Goal: Task Accomplishment & Management: Manage account settings

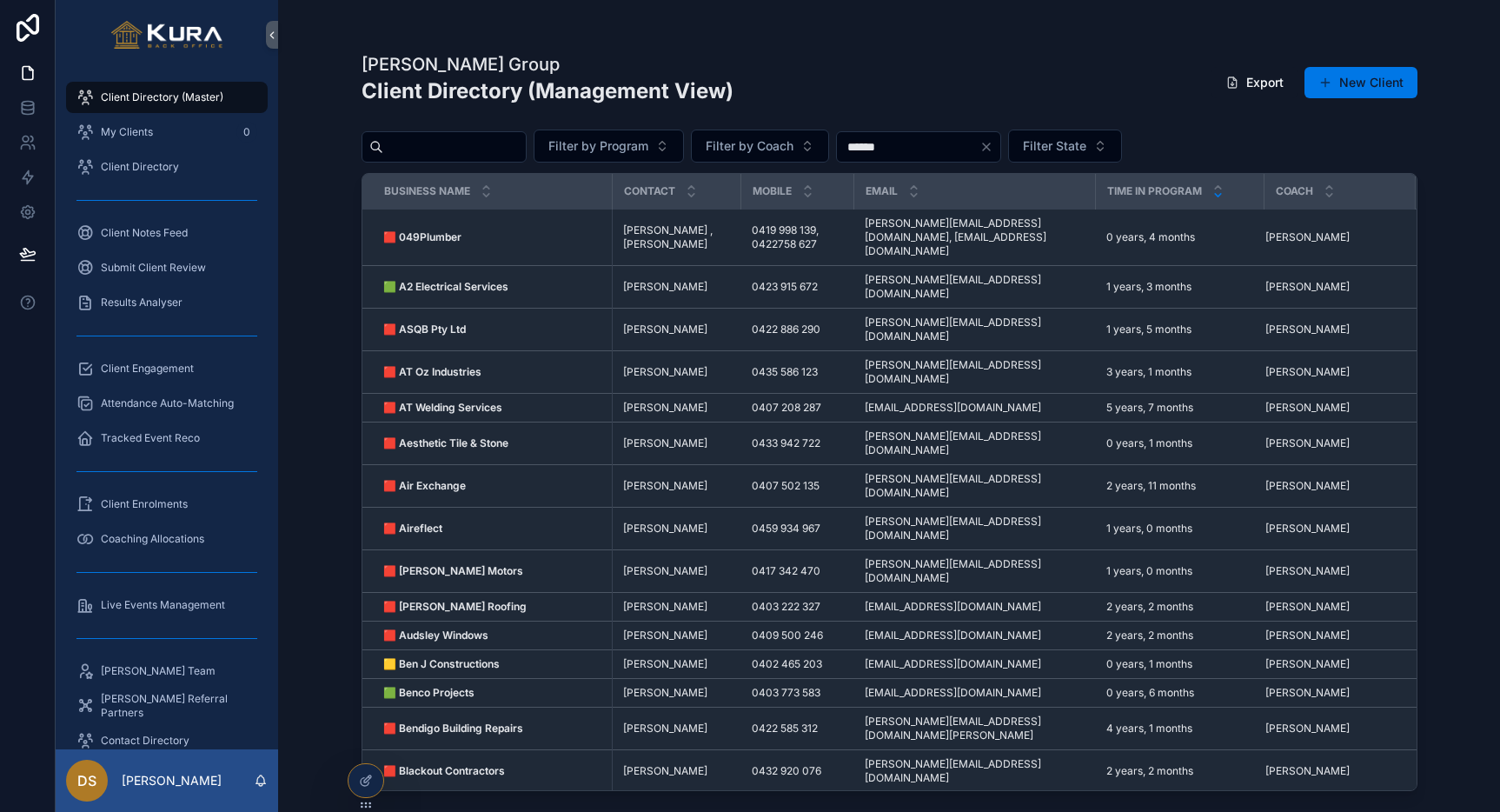
click at [1216, 194] on icon "scrollable content" at bounding box center [1218, 195] width 6 height 3
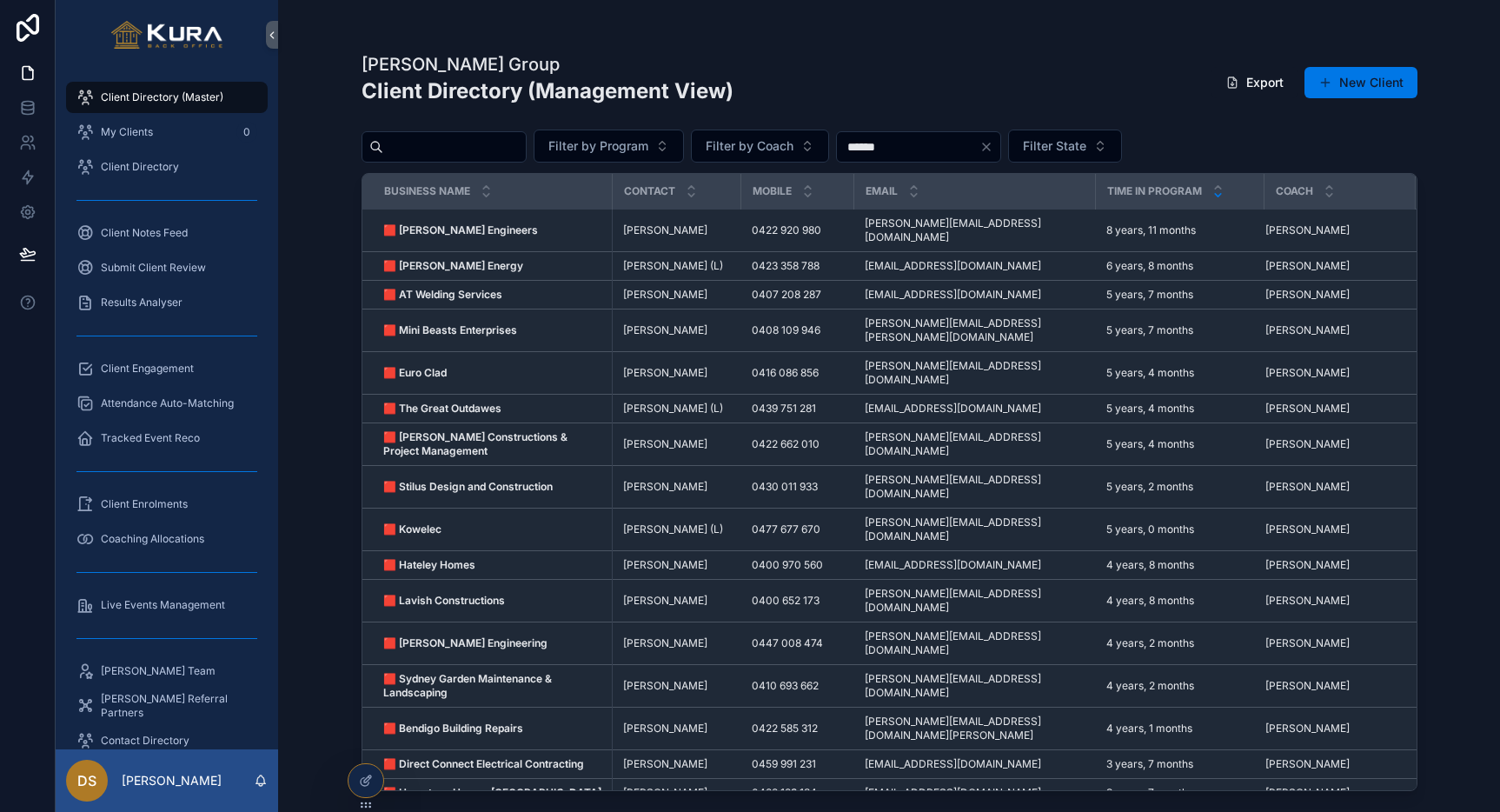
click at [1274, 144] on div "Filter by Program Filter by Coach ****** Filter State" at bounding box center [890, 146] width 1056 height 33
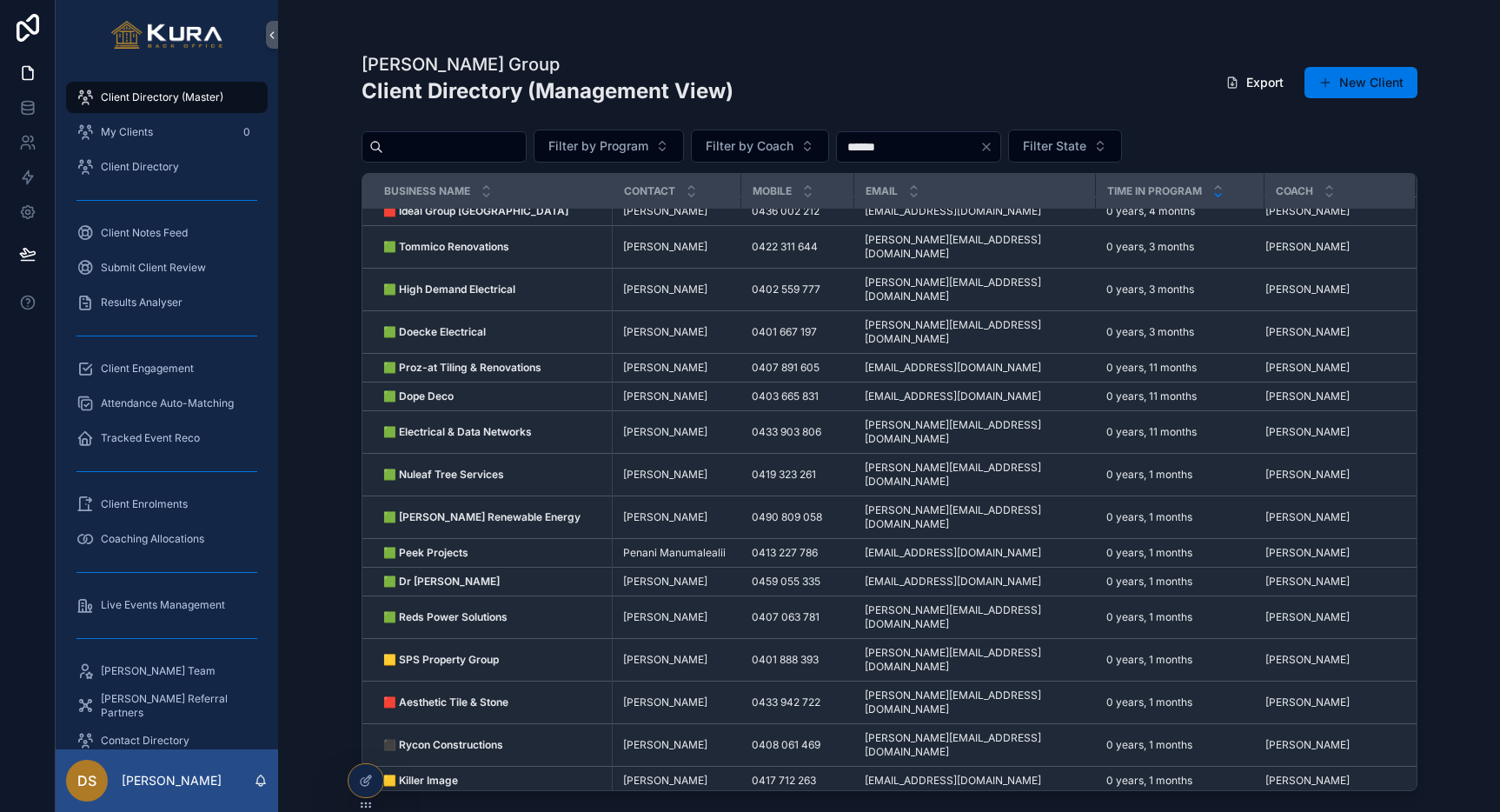
scroll to position [2567, 0]
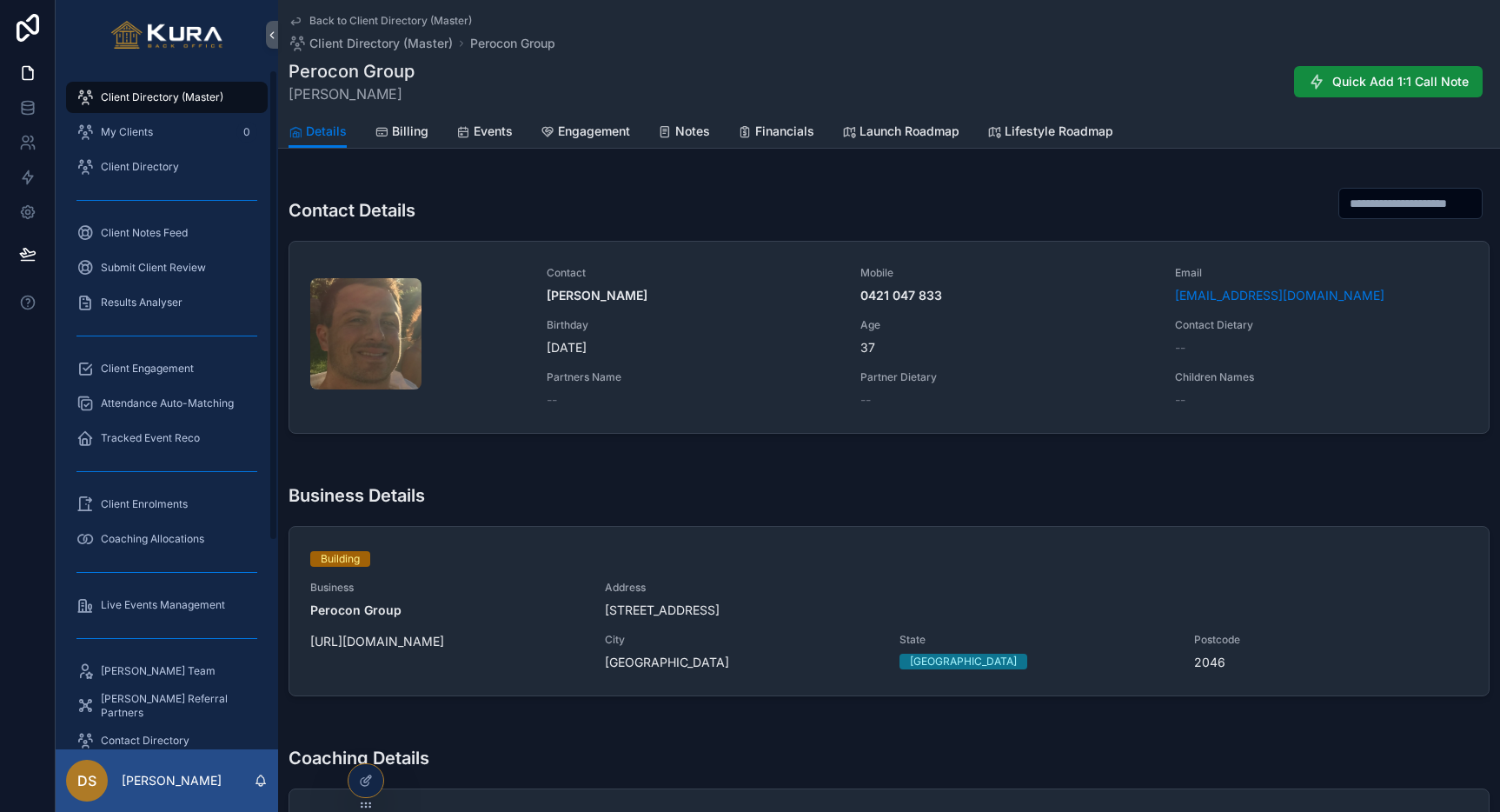
click at [139, 98] on span "Client Directory (Master)" at bounding box center [161, 97] width 122 height 14
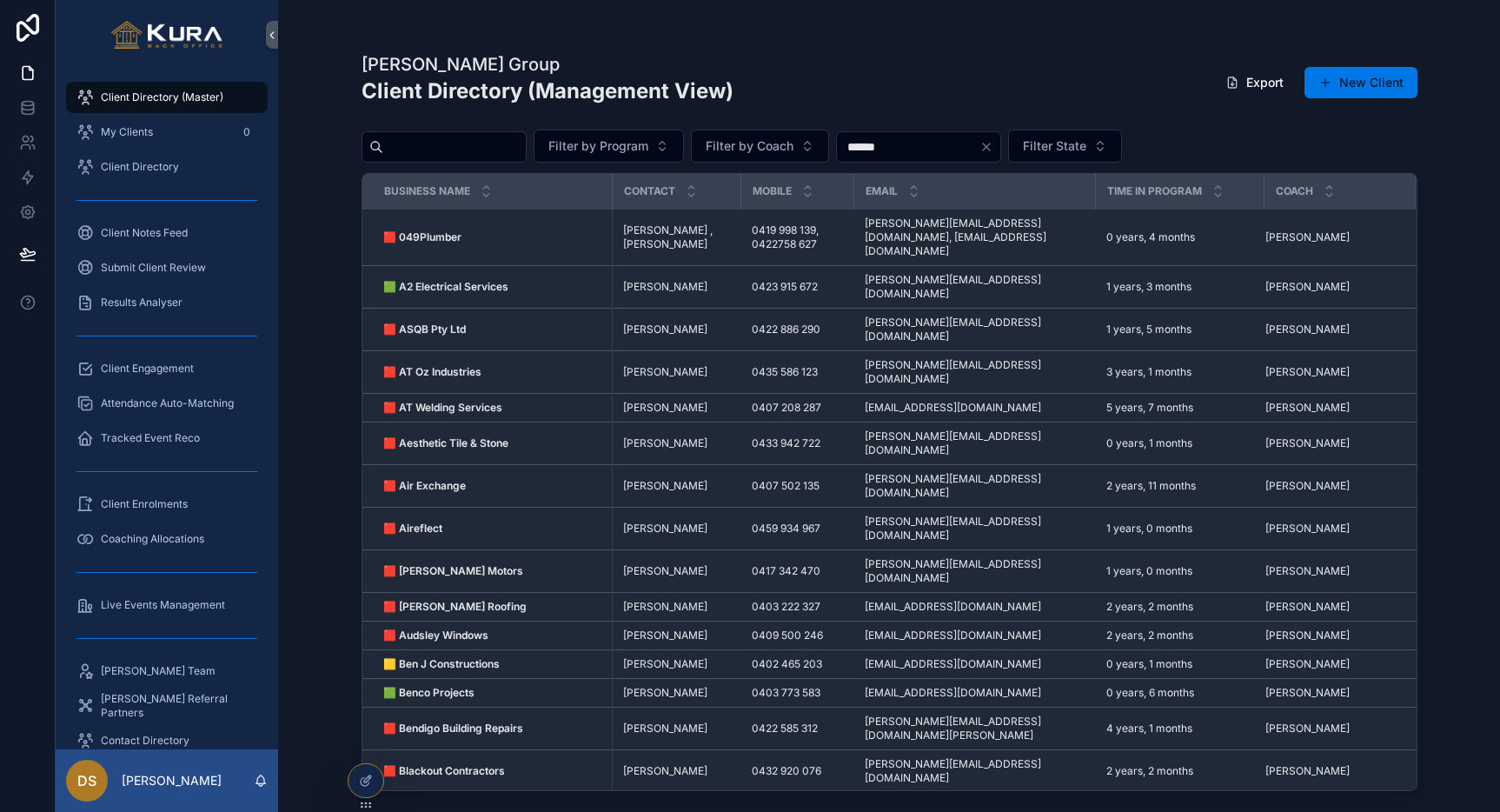
click at [326, 203] on div "[PERSON_NAME] Group Client Directory (Management View) Export New Client Filter…" at bounding box center [890, 406] width 1222 height 812
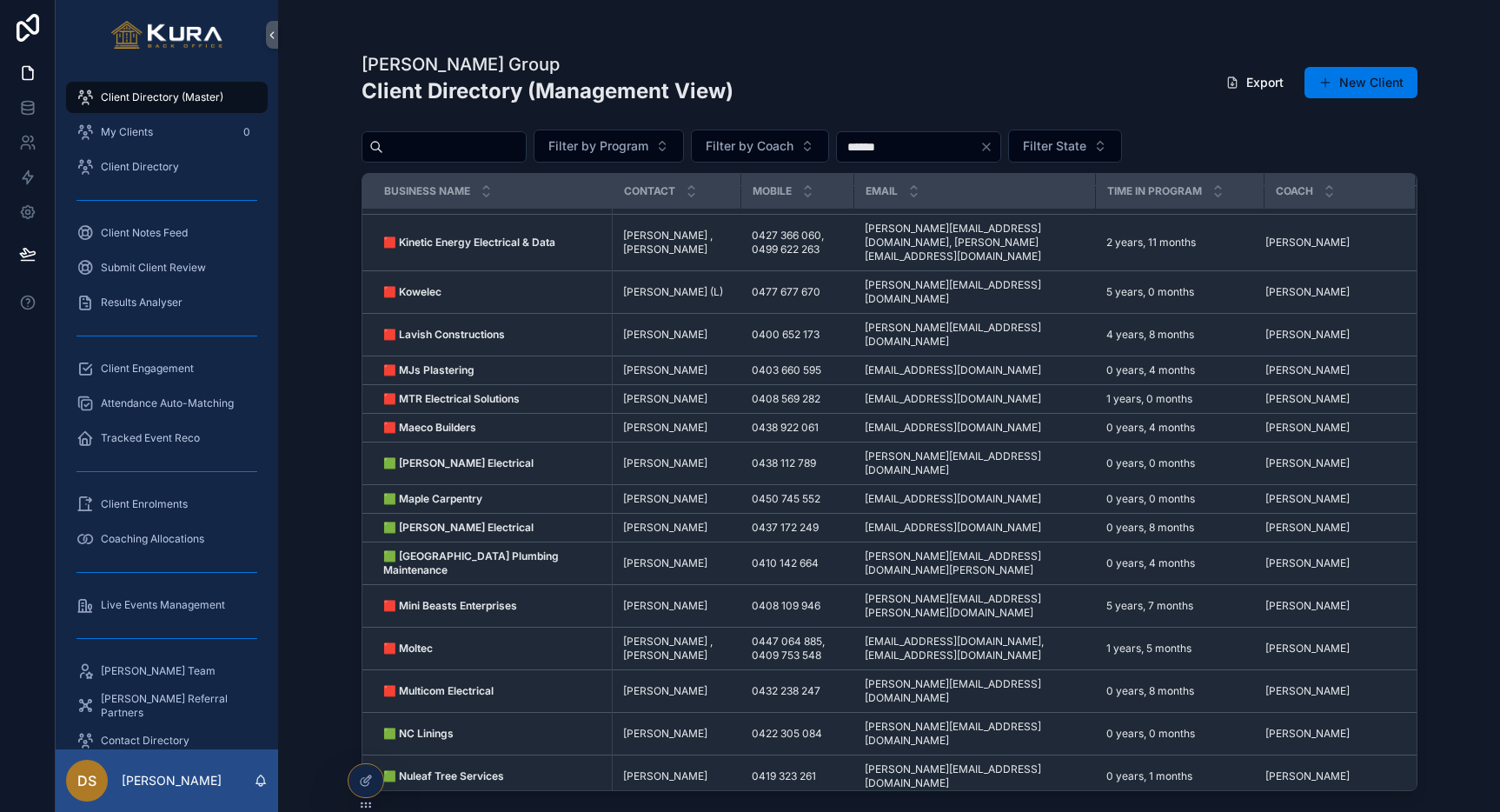
scroll to position [2912, 0]
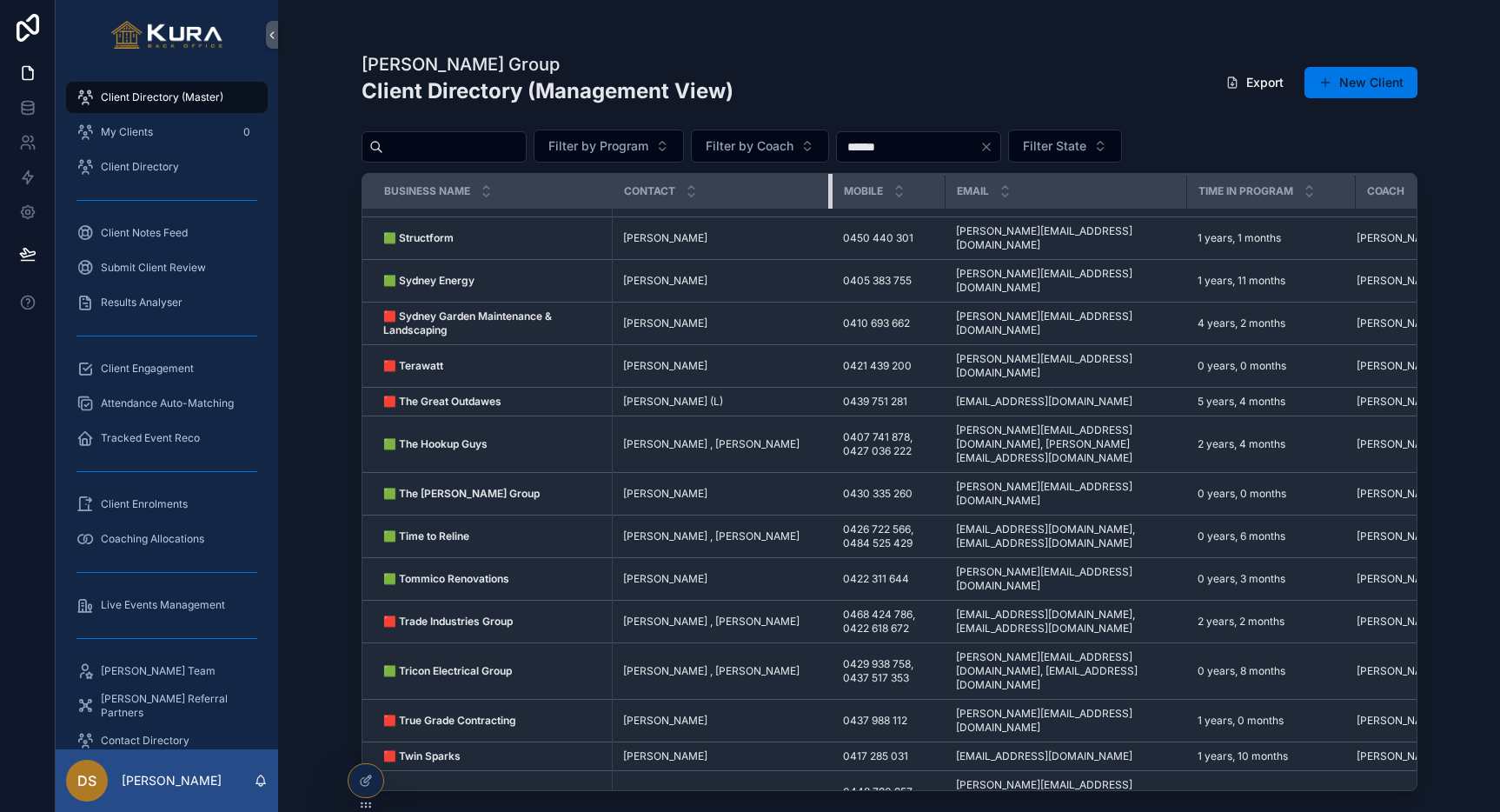
drag, startPoint x: 738, startPoint y: 190, endPoint x: 845, endPoint y: 203, distance: 107.8
click at [845, 203] on tr "Business Name Contact Mobile Email Time in Program Coach" at bounding box center [935, 191] width 1147 height 36
click at [1090, 163] on div "Pravar Group Client Directory (Management View) Export New Client Filter by Pro…" at bounding box center [890, 416] width 1056 height 749
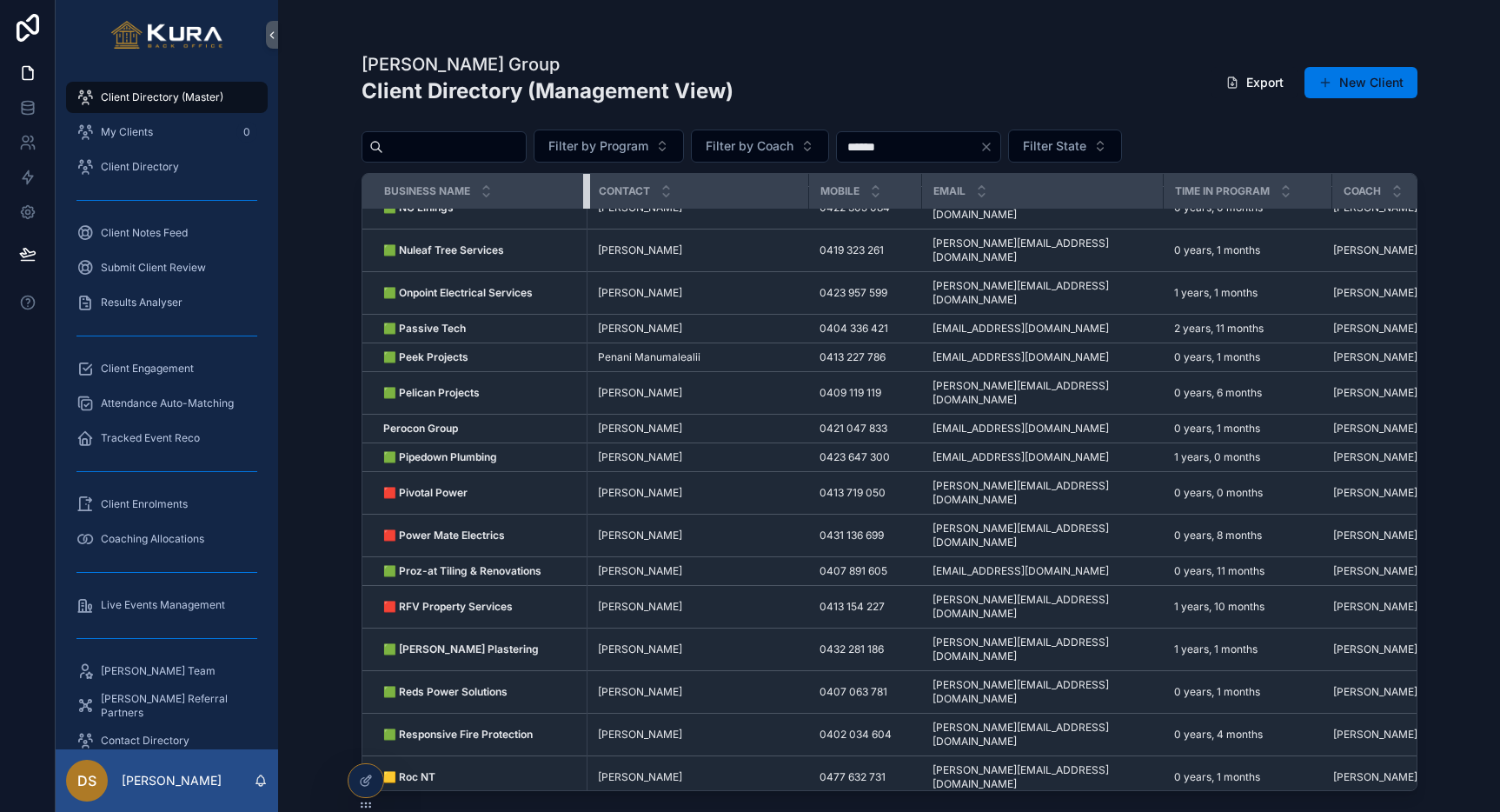
scroll to position [2184, 0]
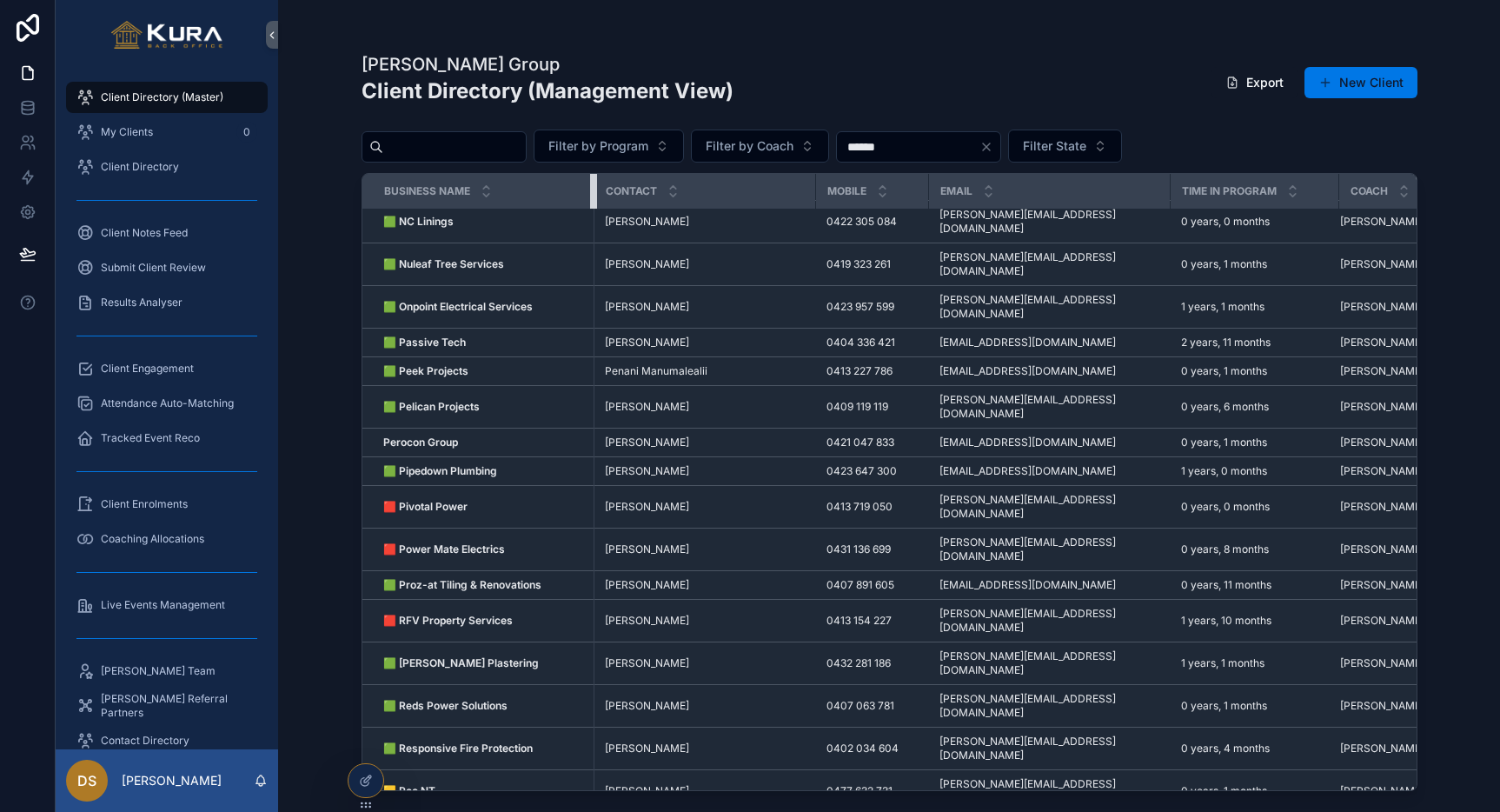
drag, startPoint x: 610, startPoint y: 185, endPoint x: 592, endPoint y: 186, distance: 18.0
click at [592, 186] on div "scrollable content" at bounding box center [593, 190] width 7 height 35
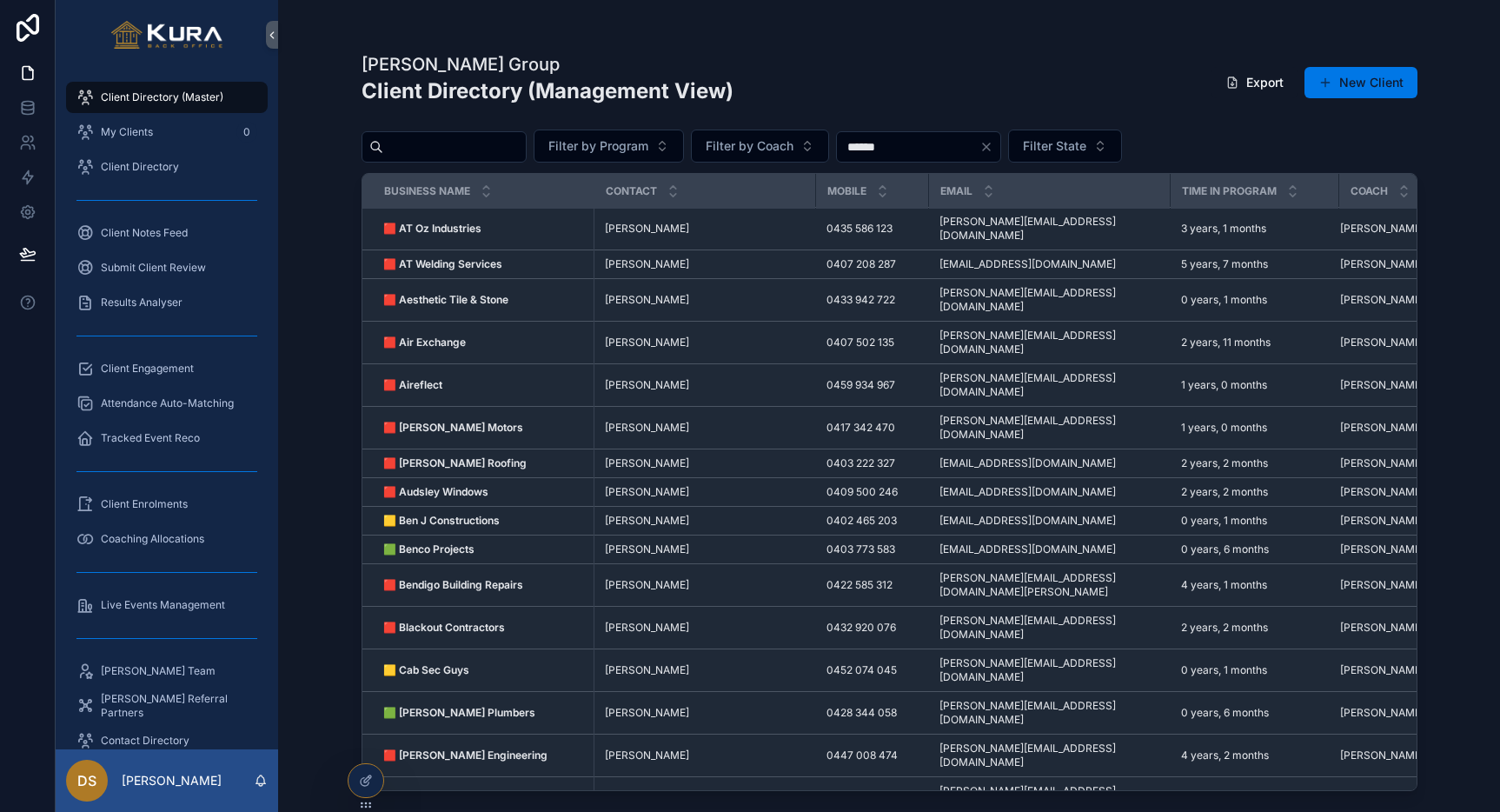
scroll to position [0, 0]
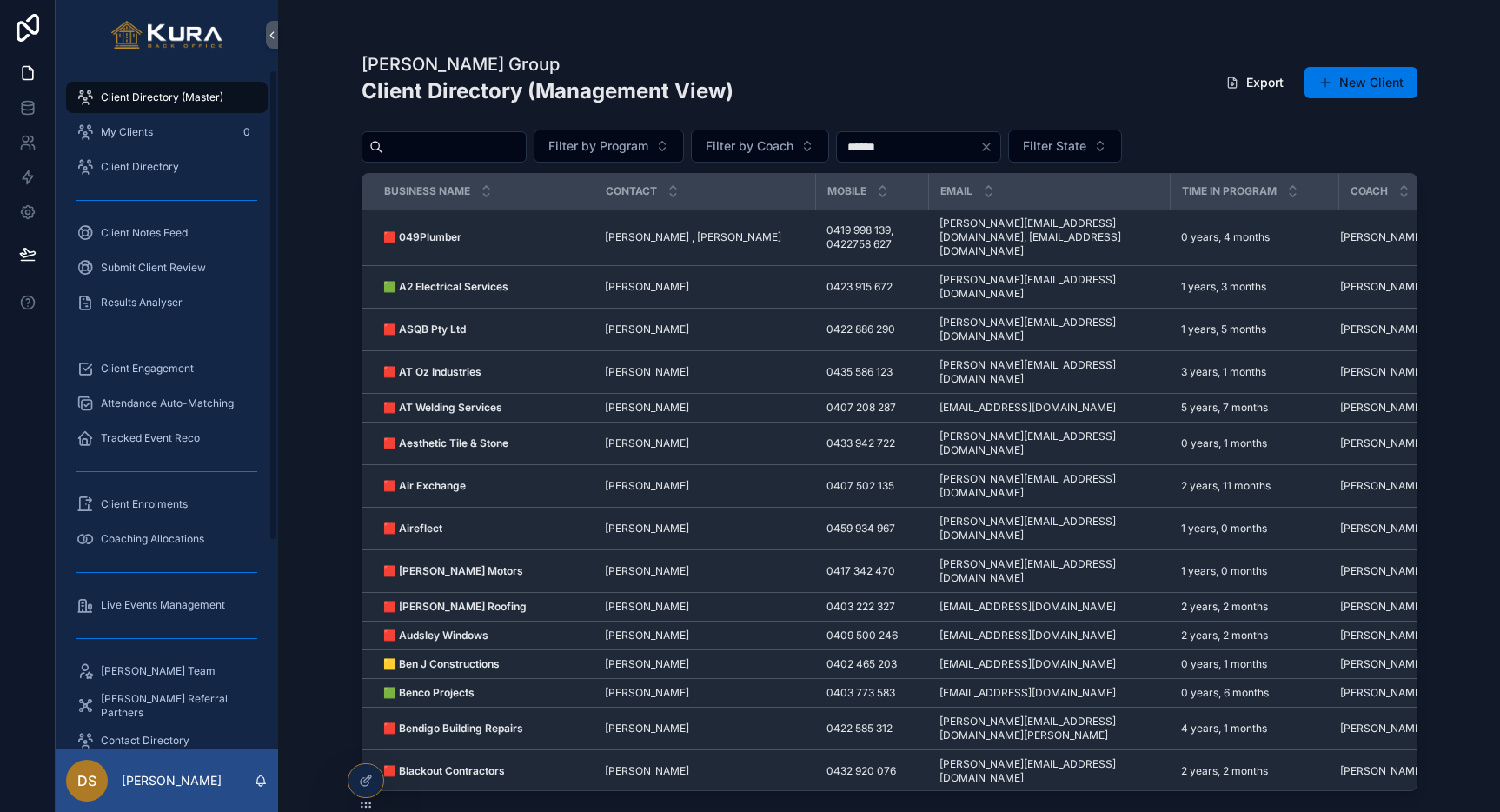
click at [62, 118] on div "My Clients 0" at bounding box center [167, 132] width 223 height 35
click at [95, 136] on div "My Clients 0" at bounding box center [167, 132] width 181 height 27
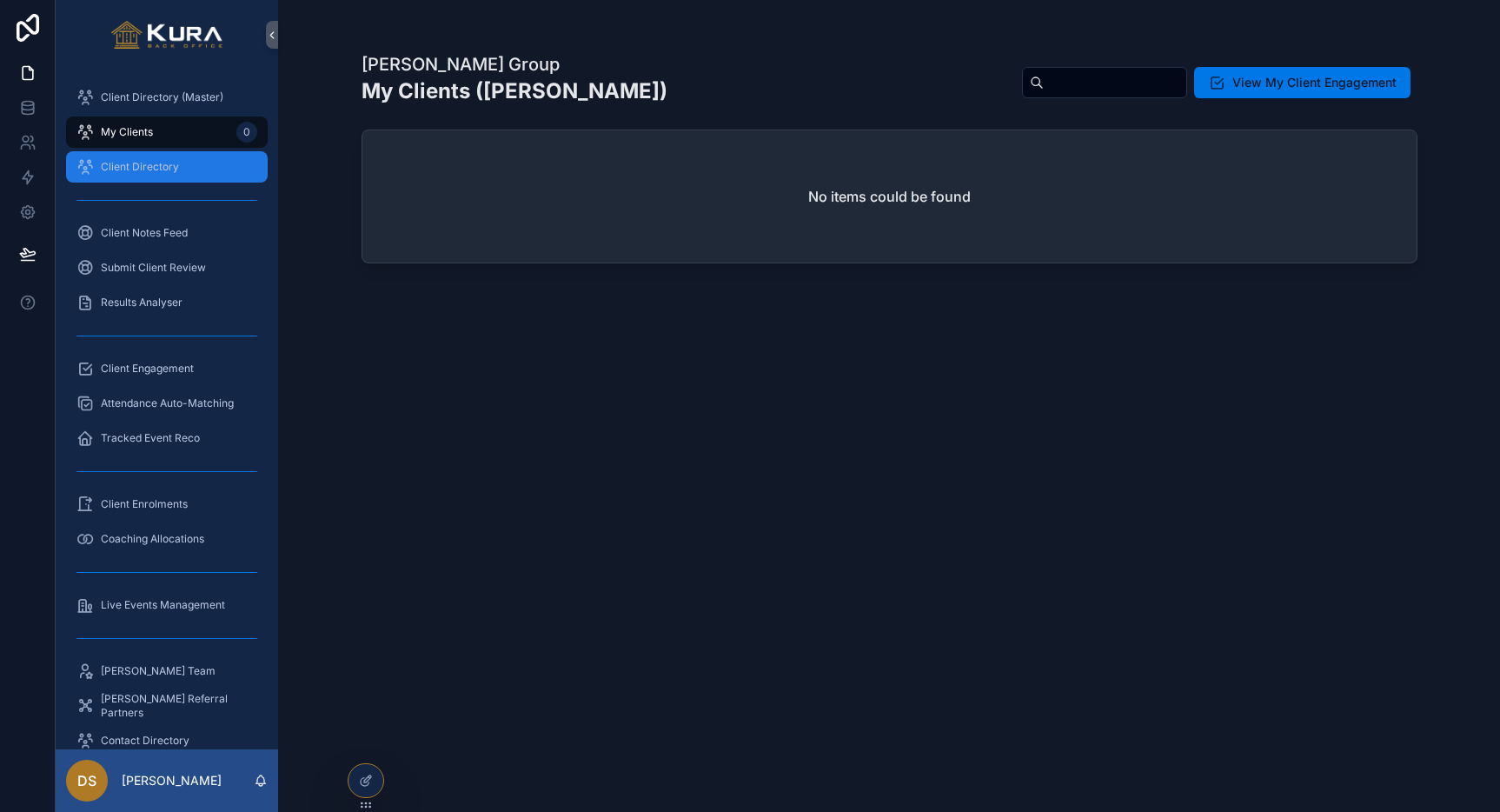
click at [124, 174] on div "Client Directory" at bounding box center [167, 166] width 181 height 27
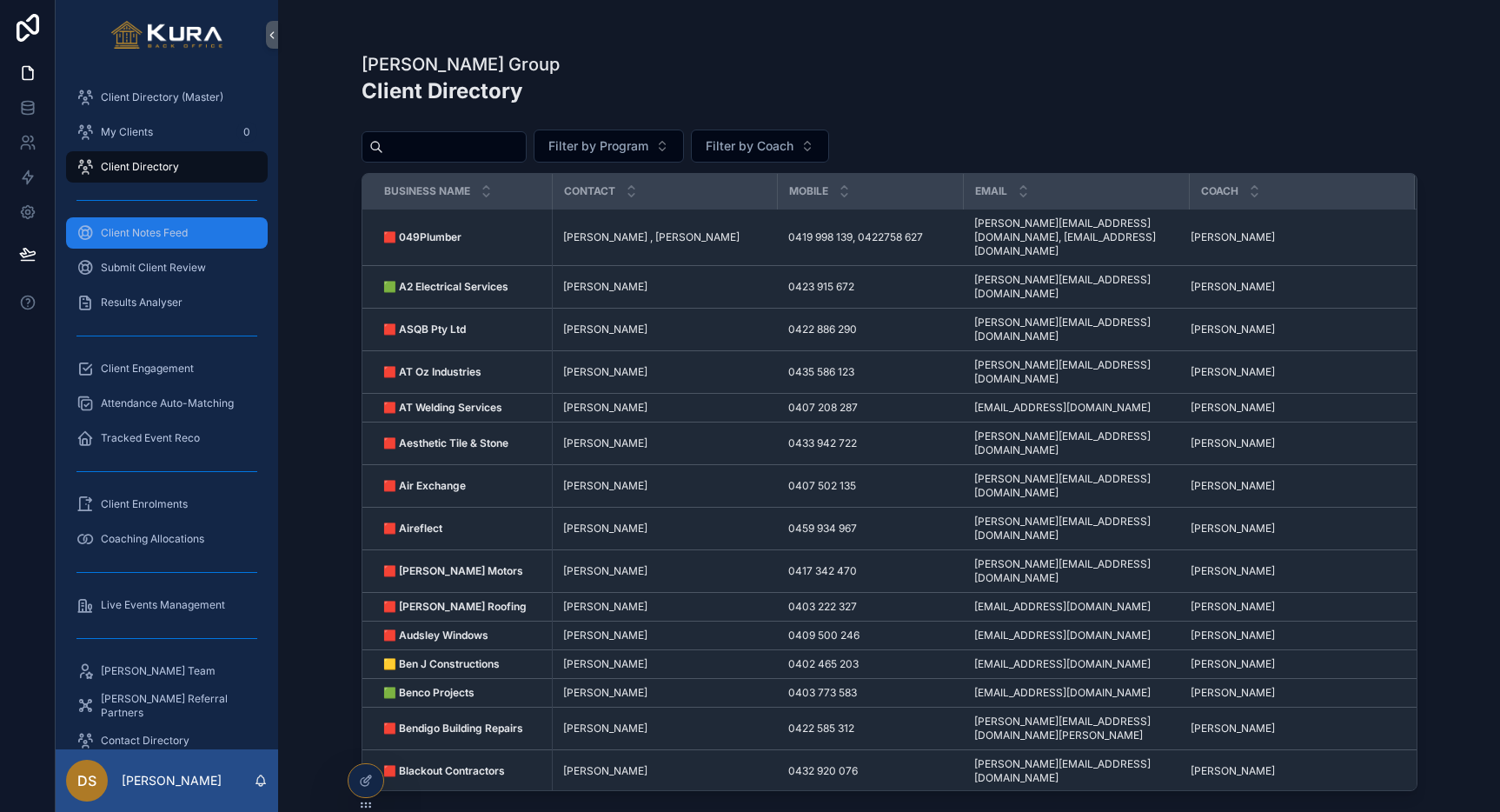
click at [129, 232] on span "Client Notes Feed" at bounding box center [144, 232] width 87 height 14
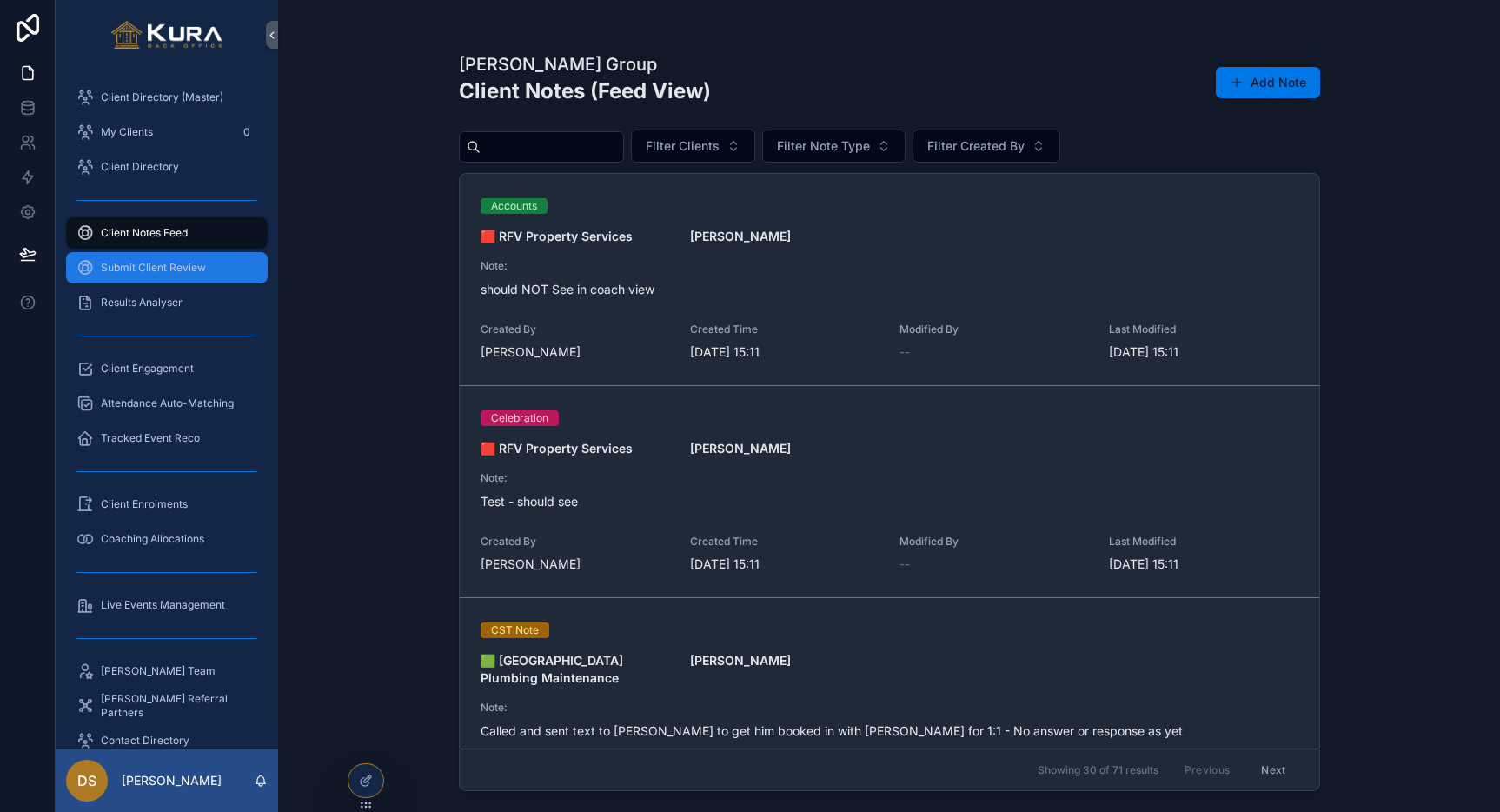
click at [130, 259] on div "Submit Client Review" at bounding box center [167, 267] width 181 height 27
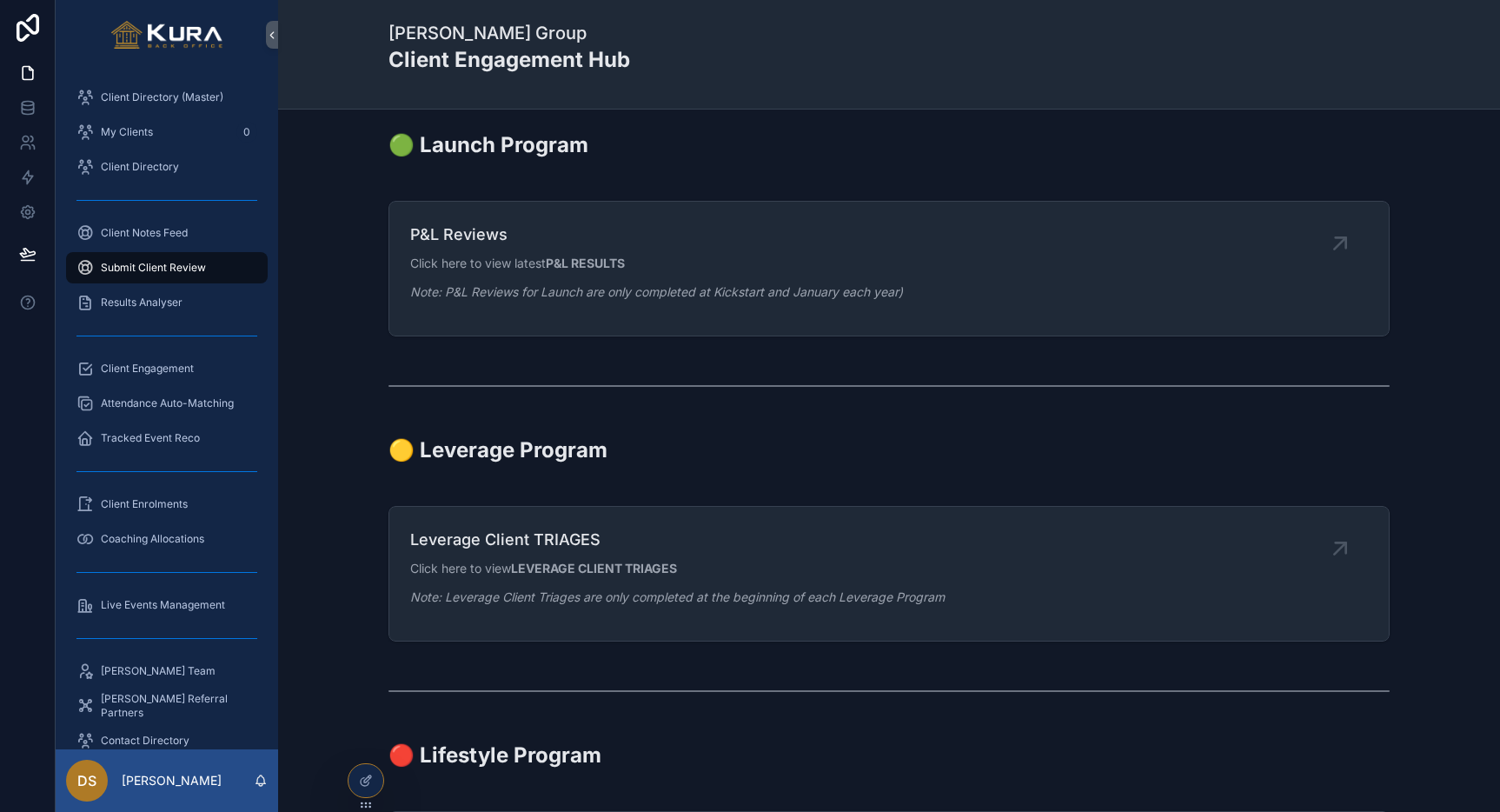
click at [136, 212] on div "scrollable content" at bounding box center [167, 199] width 202 height 27
click at [133, 232] on span "Client Notes Feed" at bounding box center [144, 232] width 87 height 14
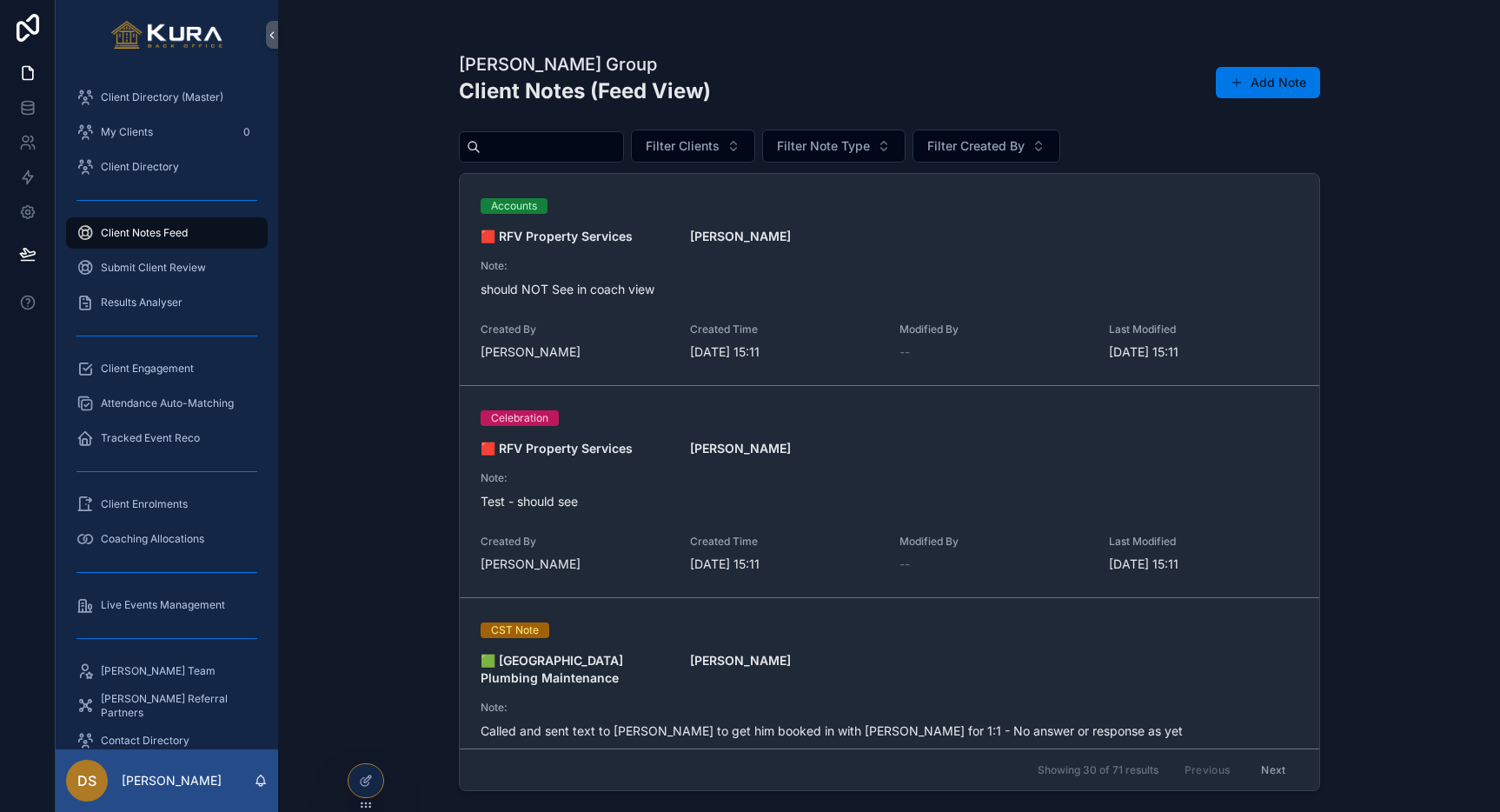
click at [379, 268] on div "Pravar Group Client Notes (Feed View) Add Note Filter Clients Filter Note Type …" at bounding box center [890, 406] width 1222 height 812
click at [158, 254] on div "Submit Client Review" at bounding box center [167, 267] width 181 height 27
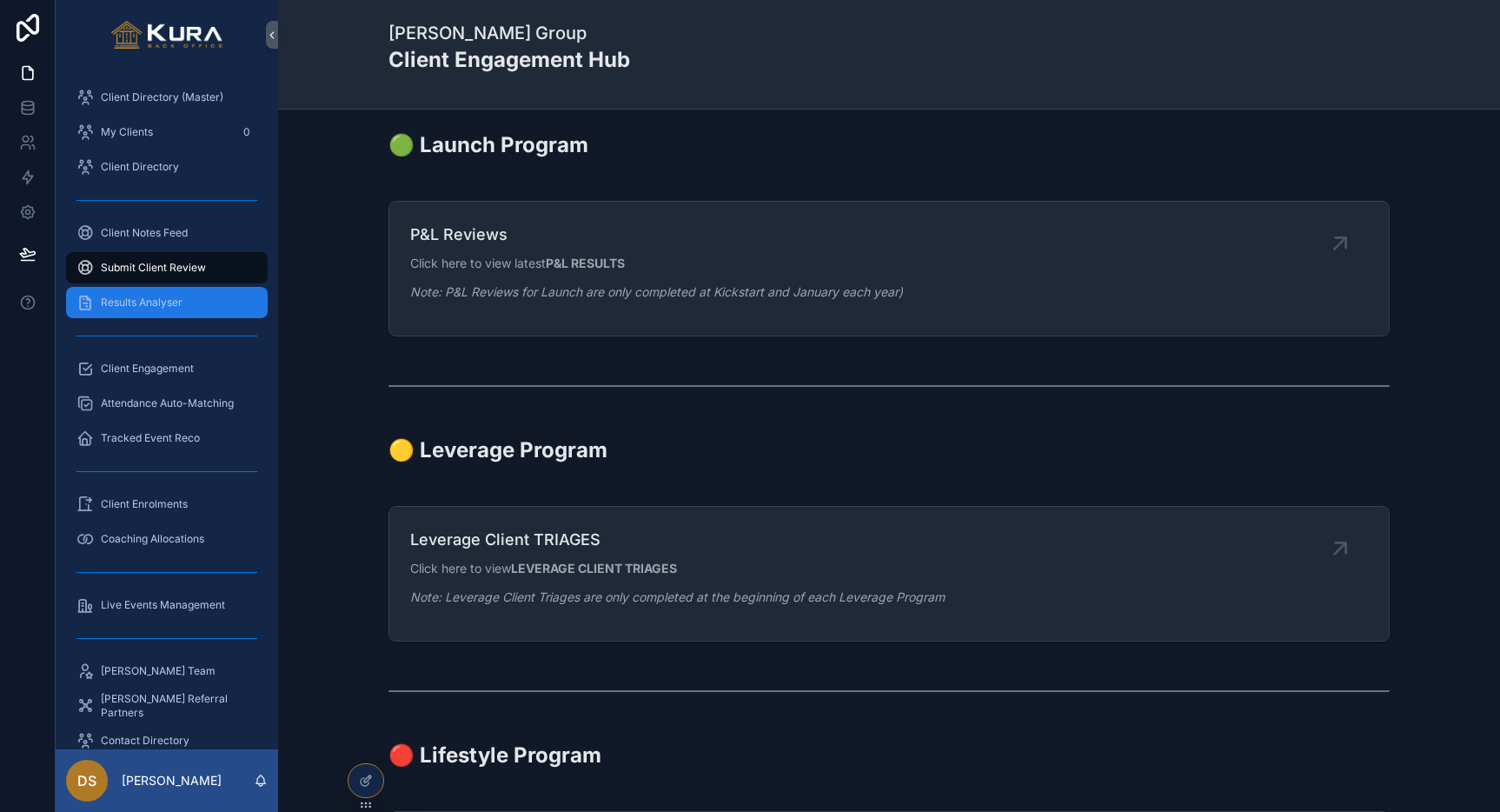
click at [160, 299] on span "Results Analyser" at bounding box center [141, 302] width 81 height 14
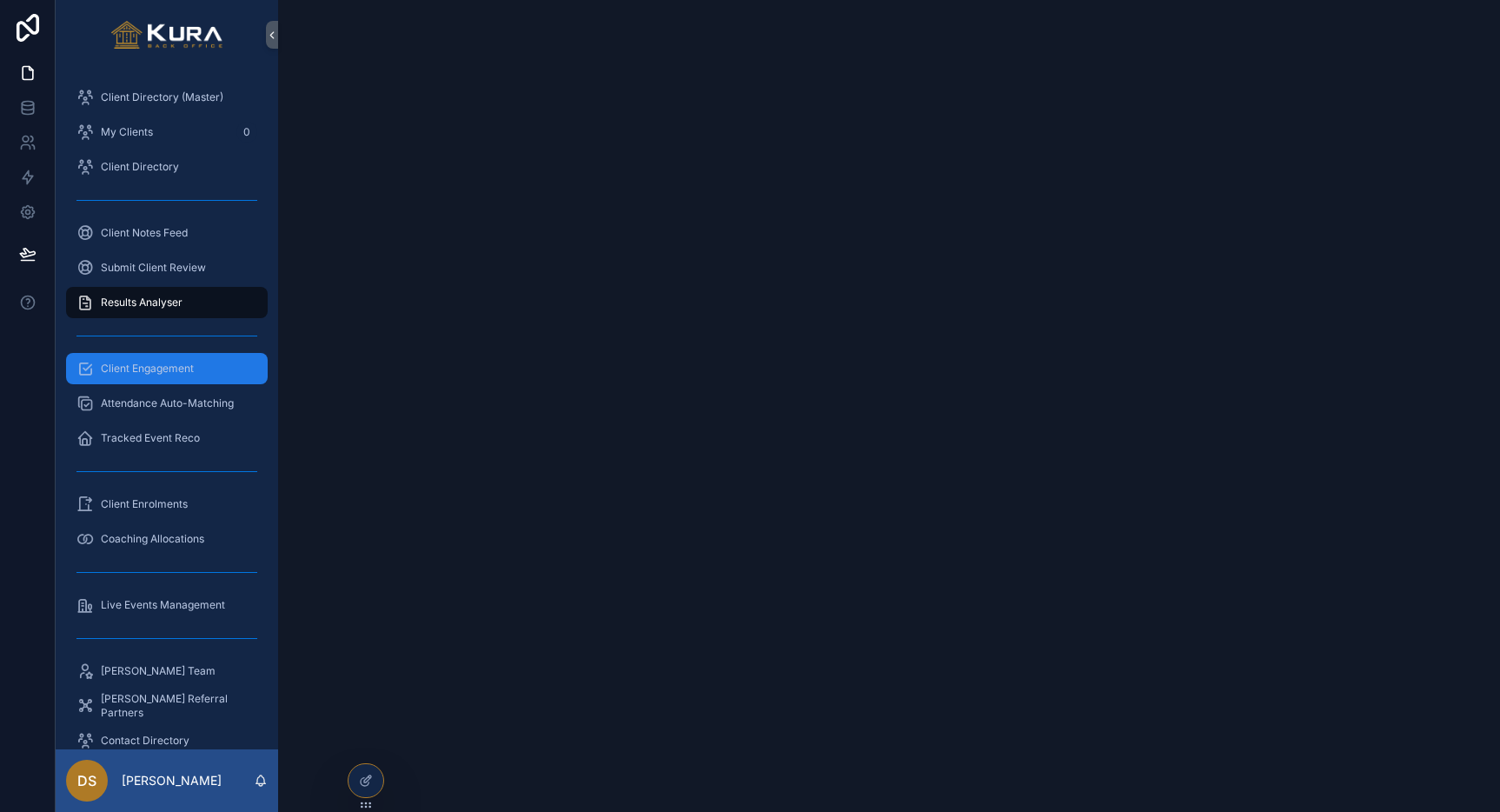
click at [156, 368] on span "Client Engagement" at bounding box center [147, 369] width 93 height 14
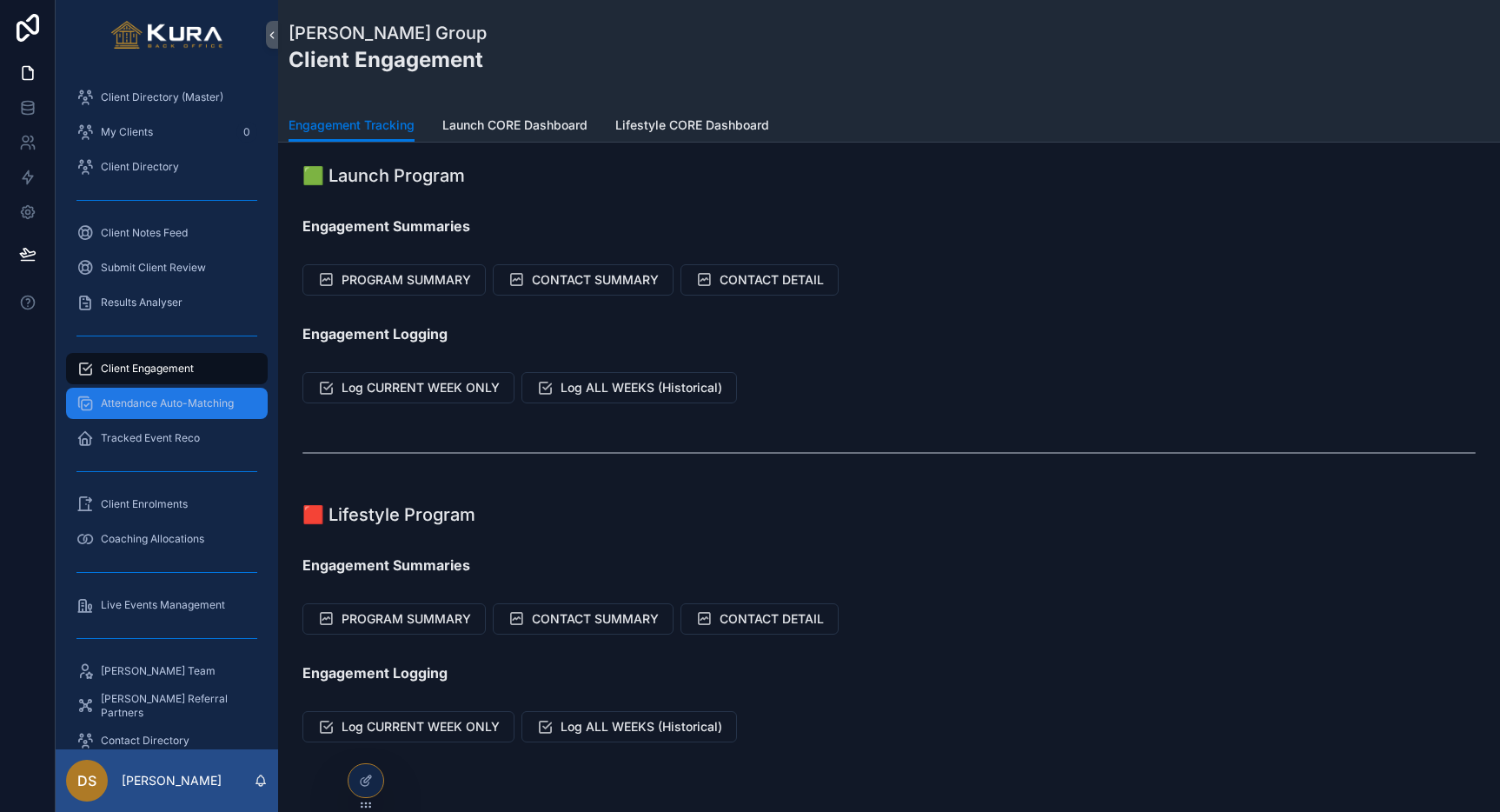
click at [154, 399] on span "Attendance Auto-Matching" at bounding box center [167, 403] width 133 height 14
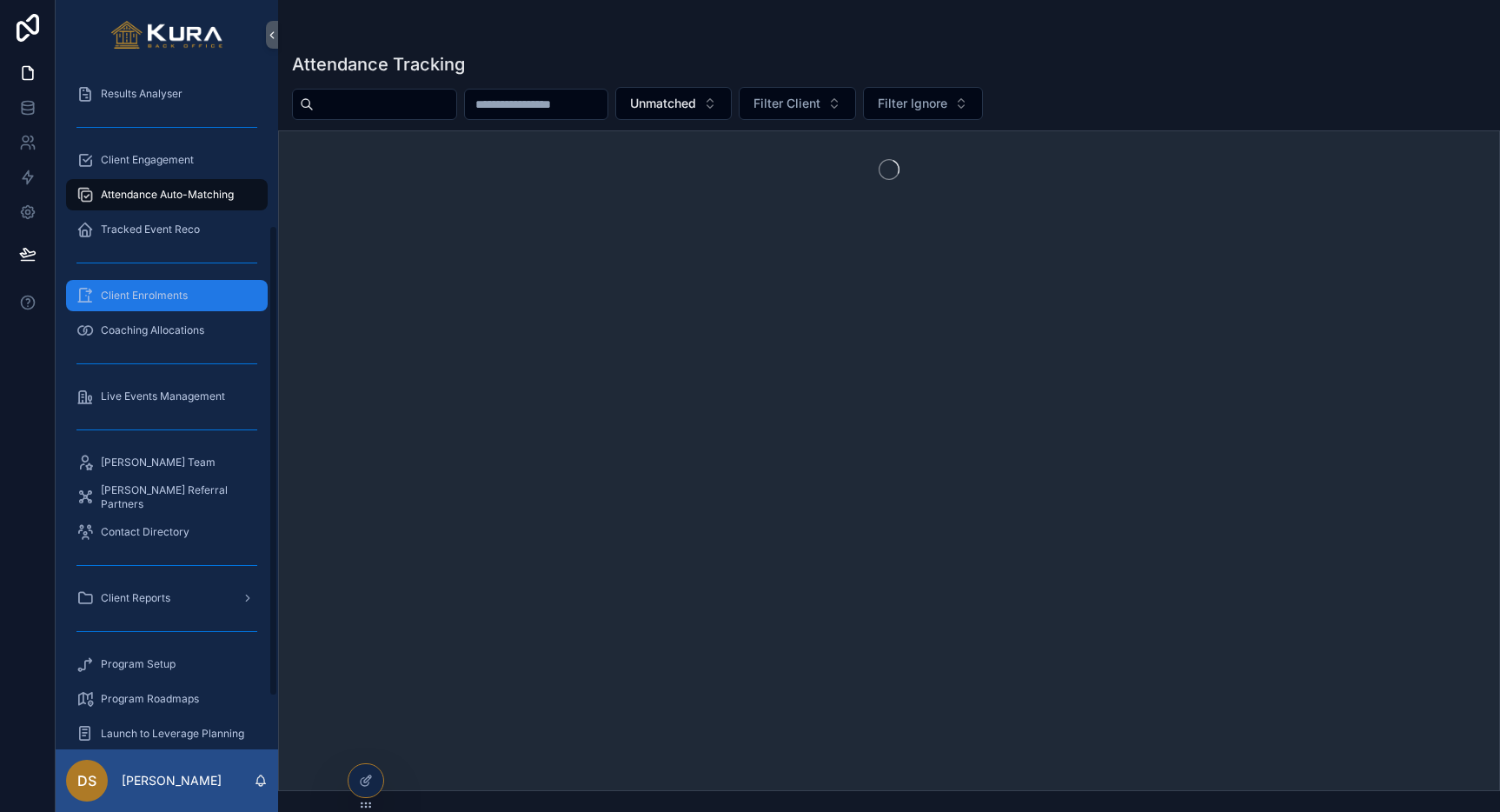
scroll to position [300, 0]
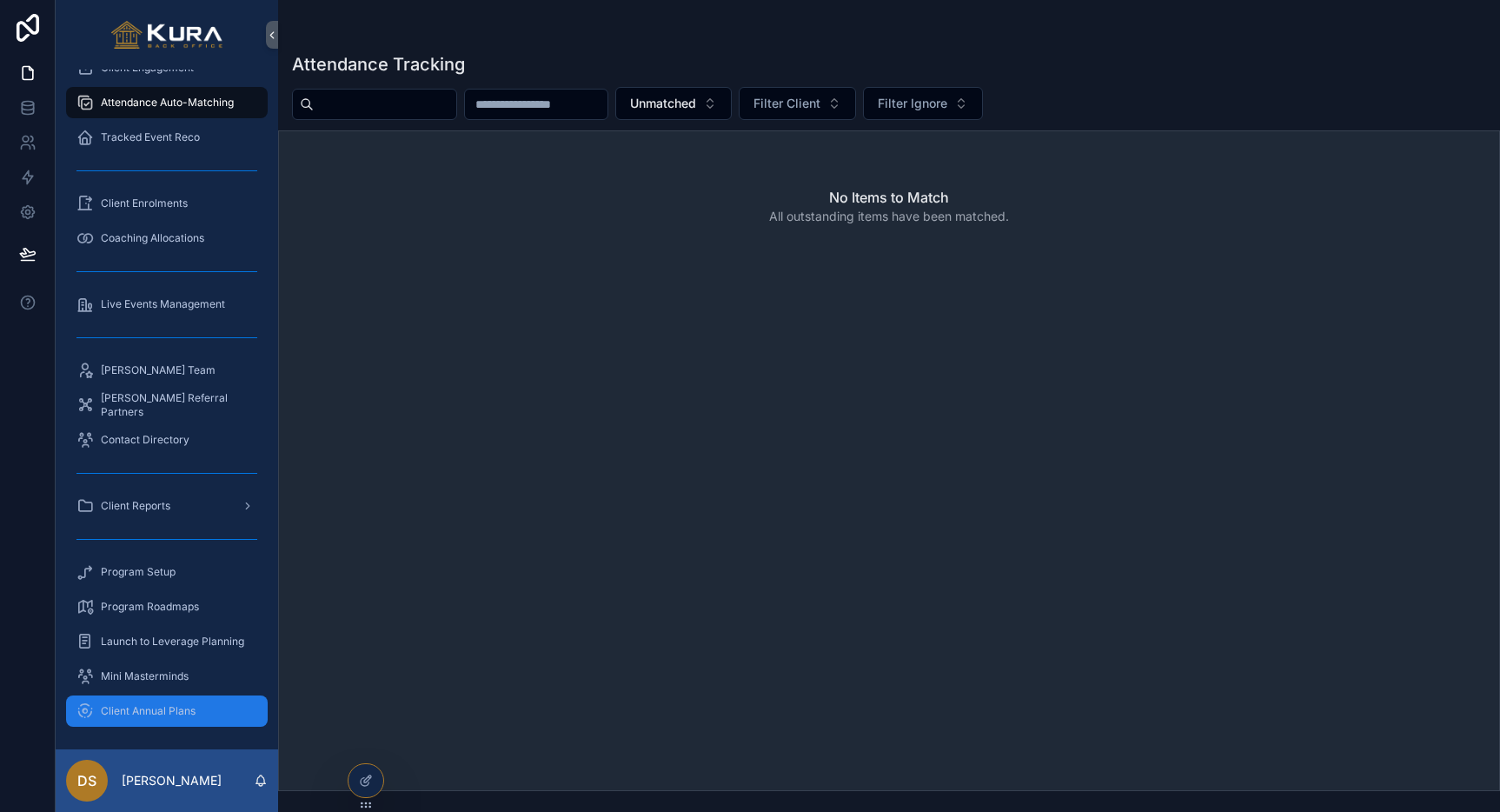
click at [135, 715] on span "Client Annual Plans" at bounding box center [148, 711] width 95 height 14
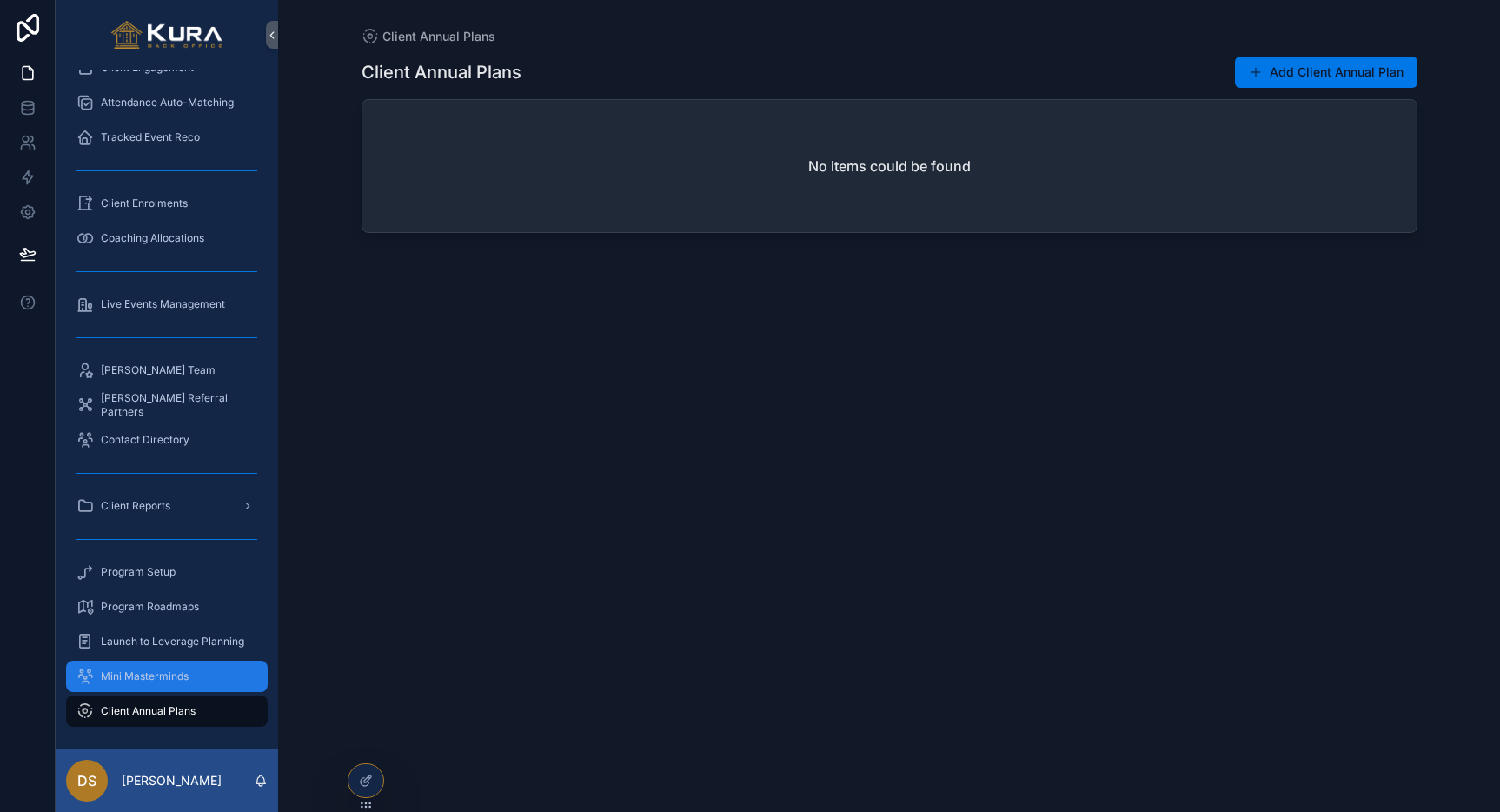
click at [139, 670] on span "Mini Masterminds" at bounding box center [144, 676] width 88 height 14
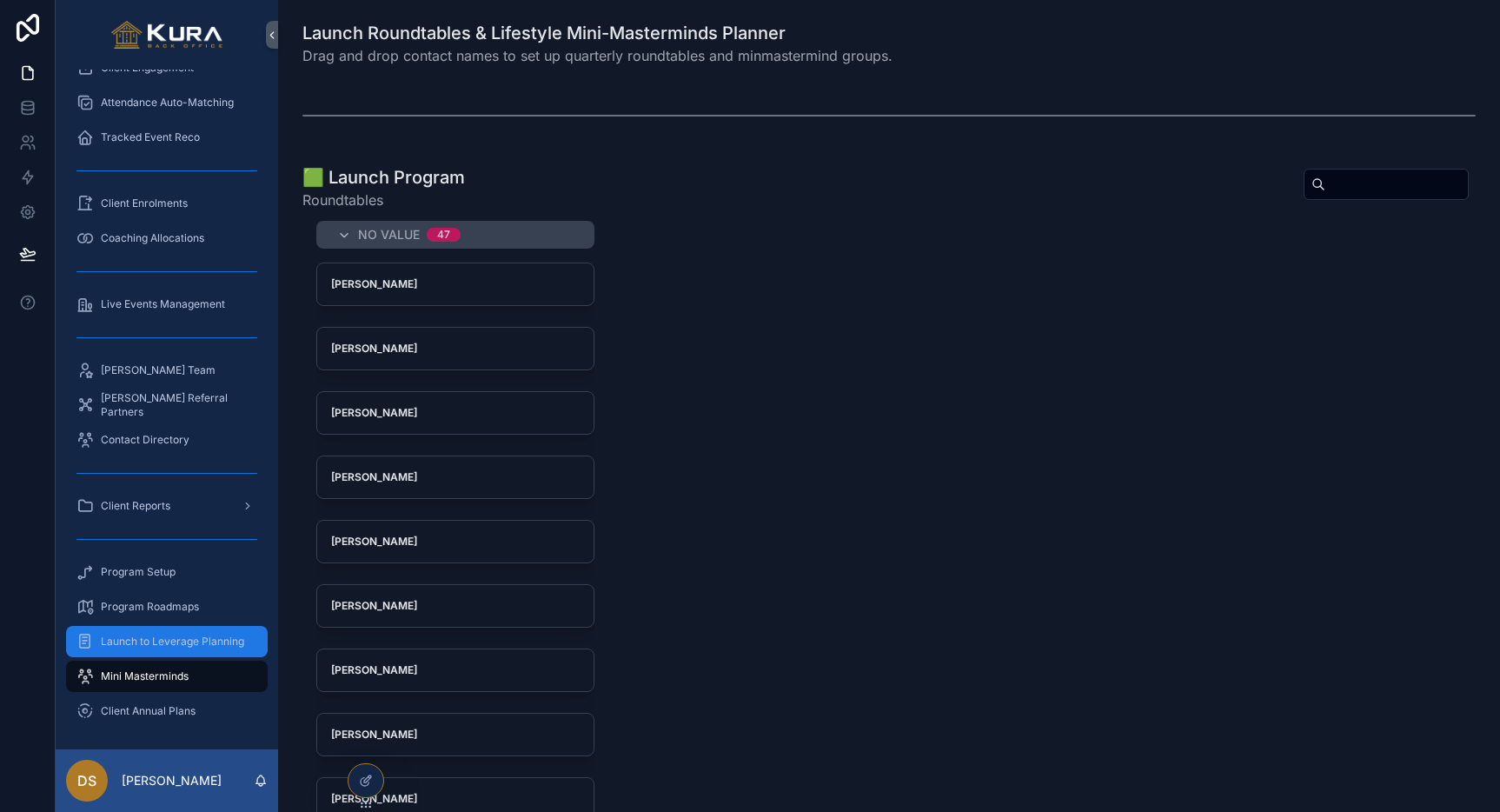
click at [144, 628] on div "Launch to Leverage Planning" at bounding box center [167, 641] width 181 height 27
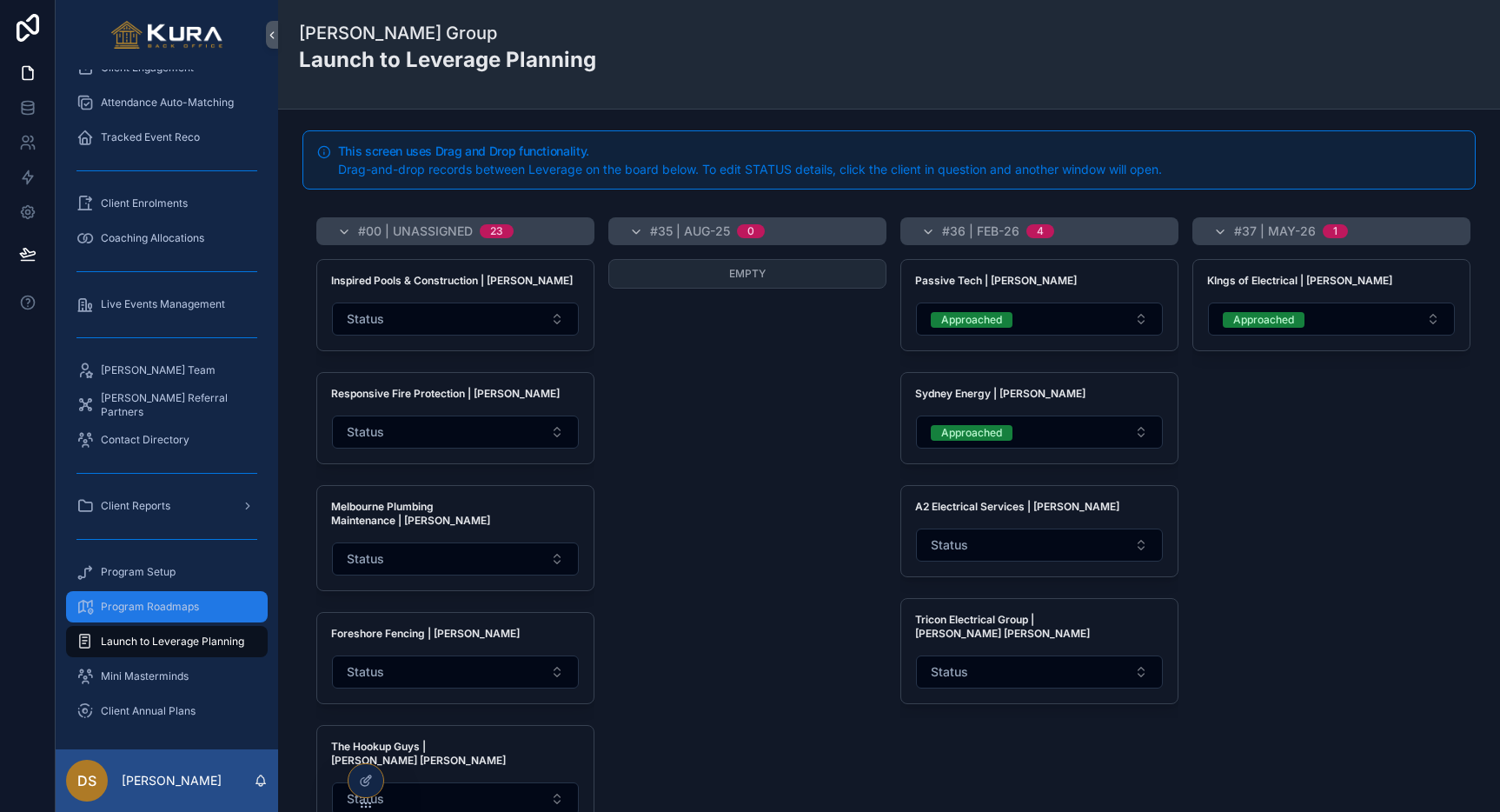
click at [149, 610] on span "Program Roadmaps" at bounding box center [150, 606] width 99 height 14
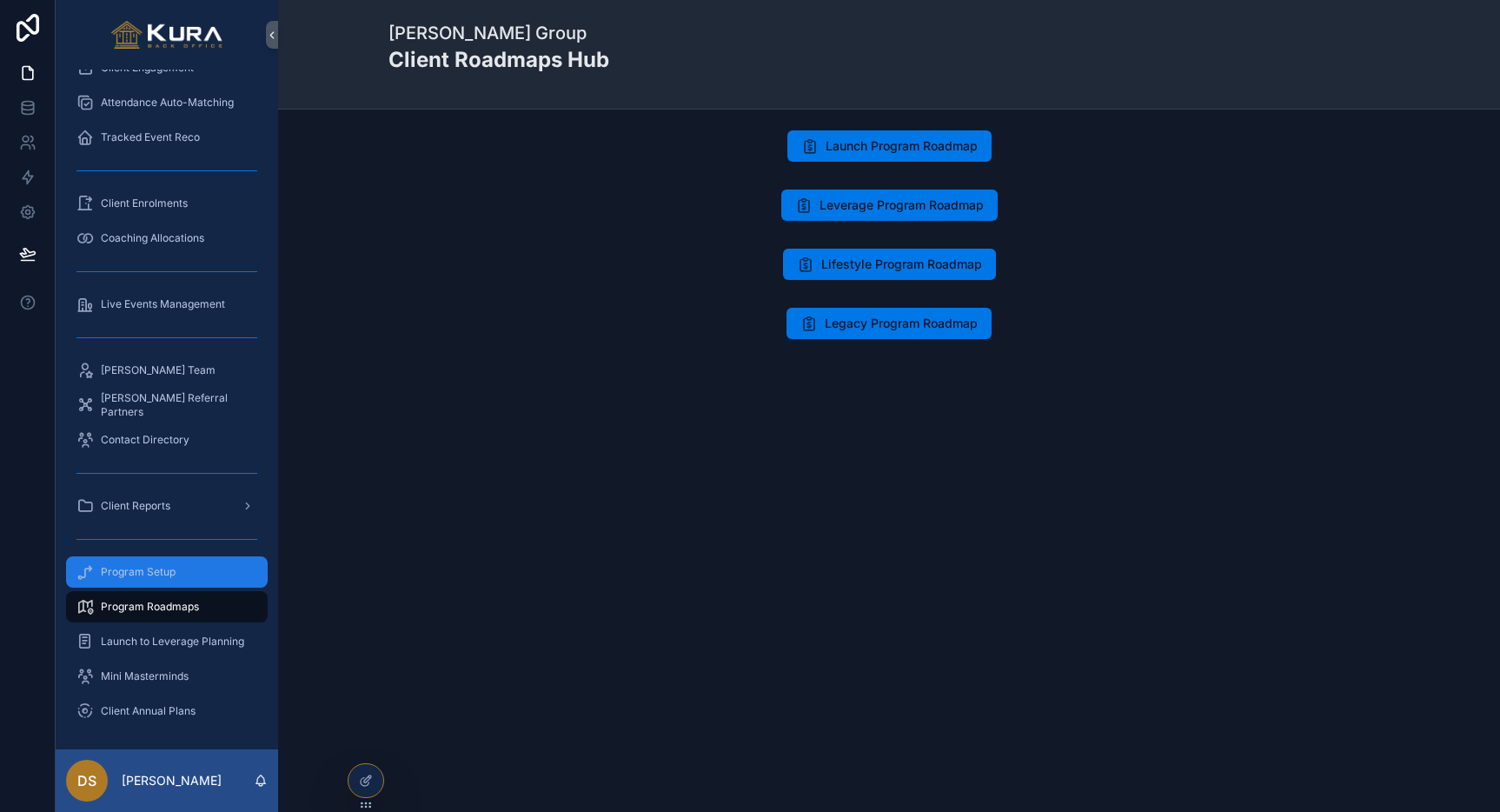
click at [151, 575] on span "Program Setup" at bounding box center [137, 571] width 75 height 14
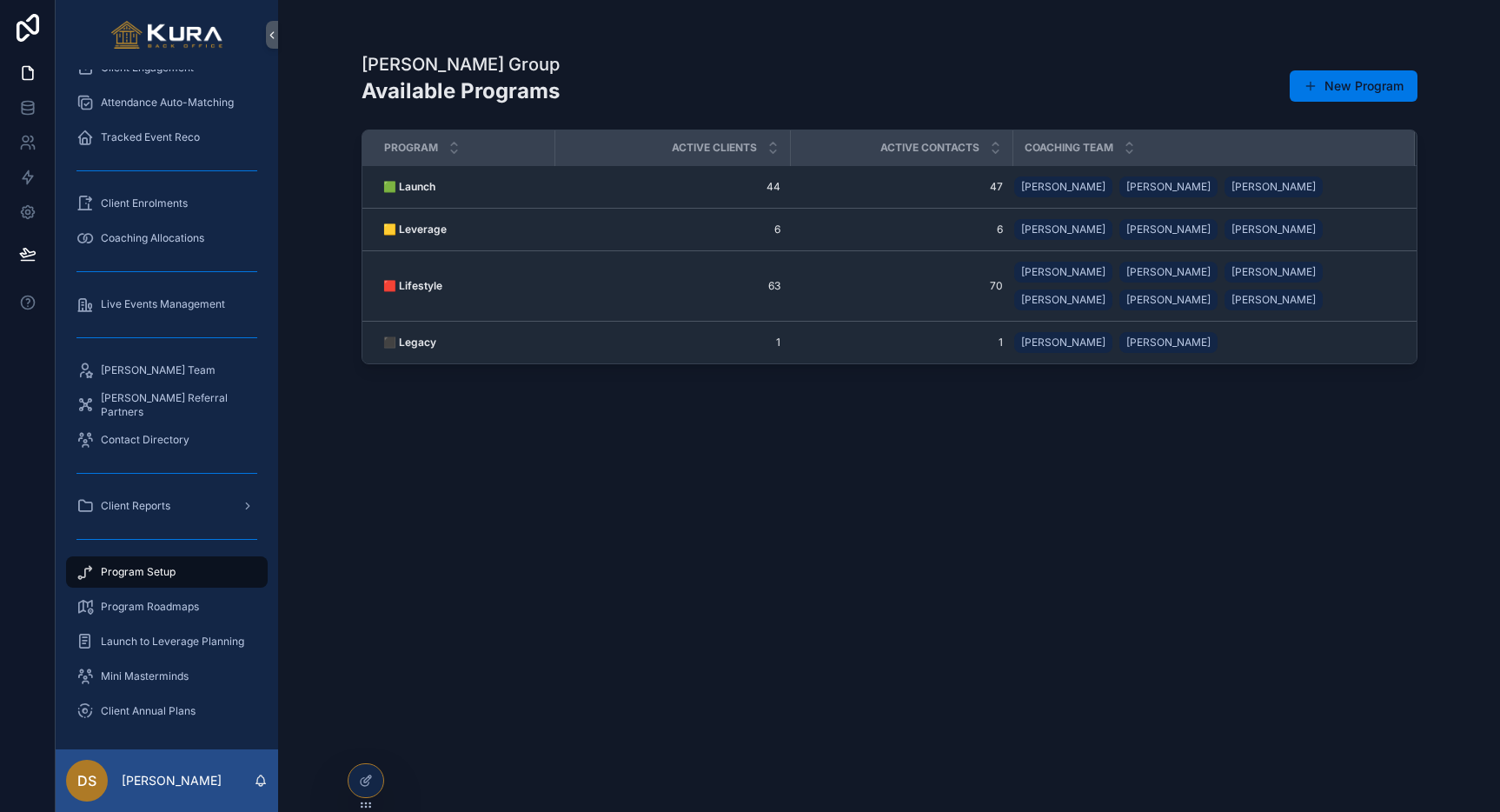
click at [639, 659] on div "Pravar Group Available Programs New Program Program Active Clients Active Conta…" at bounding box center [890, 416] width 1056 height 749
click at [963, 542] on div "Pravar Group Available Programs New Program Program Active Clients Active Conta…" at bounding box center [890, 416] width 1056 height 749
click at [583, 548] on div "Pravar Group Available Programs New Program Program Active Clients Active Conta…" at bounding box center [890, 416] width 1056 height 749
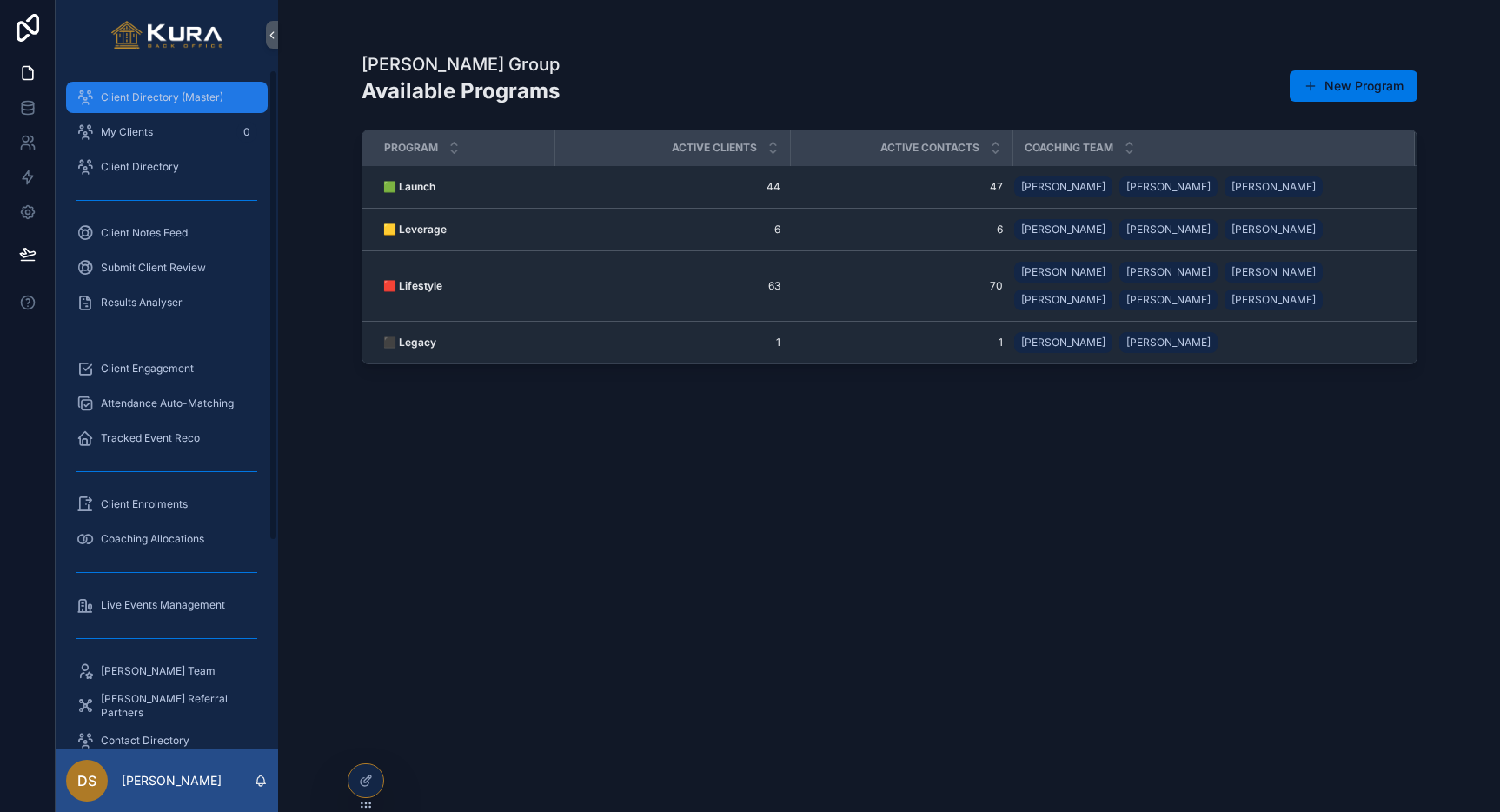
click at [142, 102] on span "Client Directory (Master)" at bounding box center [161, 97] width 122 height 14
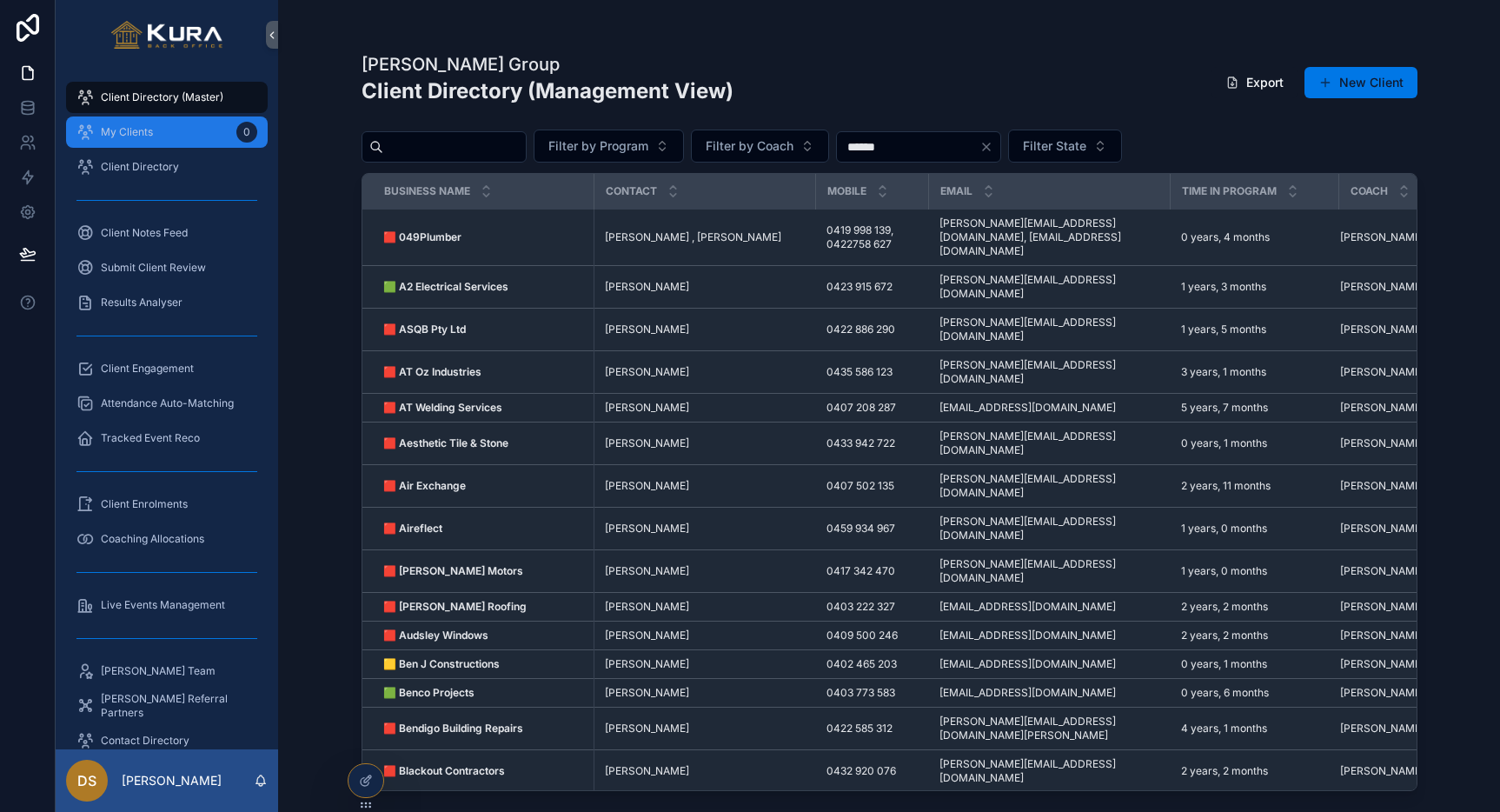
click at [132, 136] on span "My Clients" at bounding box center [126, 132] width 52 height 14
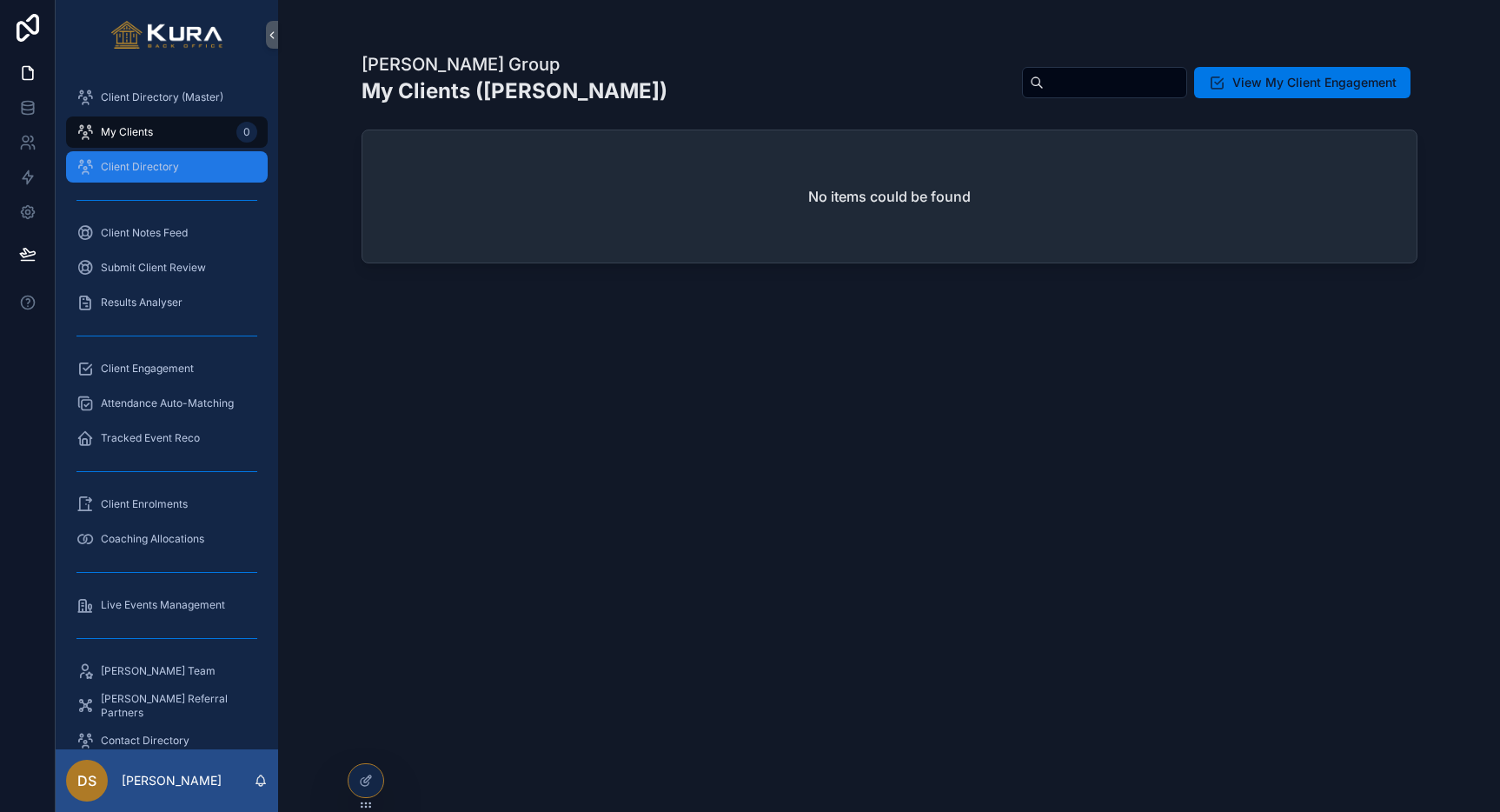
click at [123, 163] on span "Client Directory" at bounding box center [139, 167] width 79 height 14
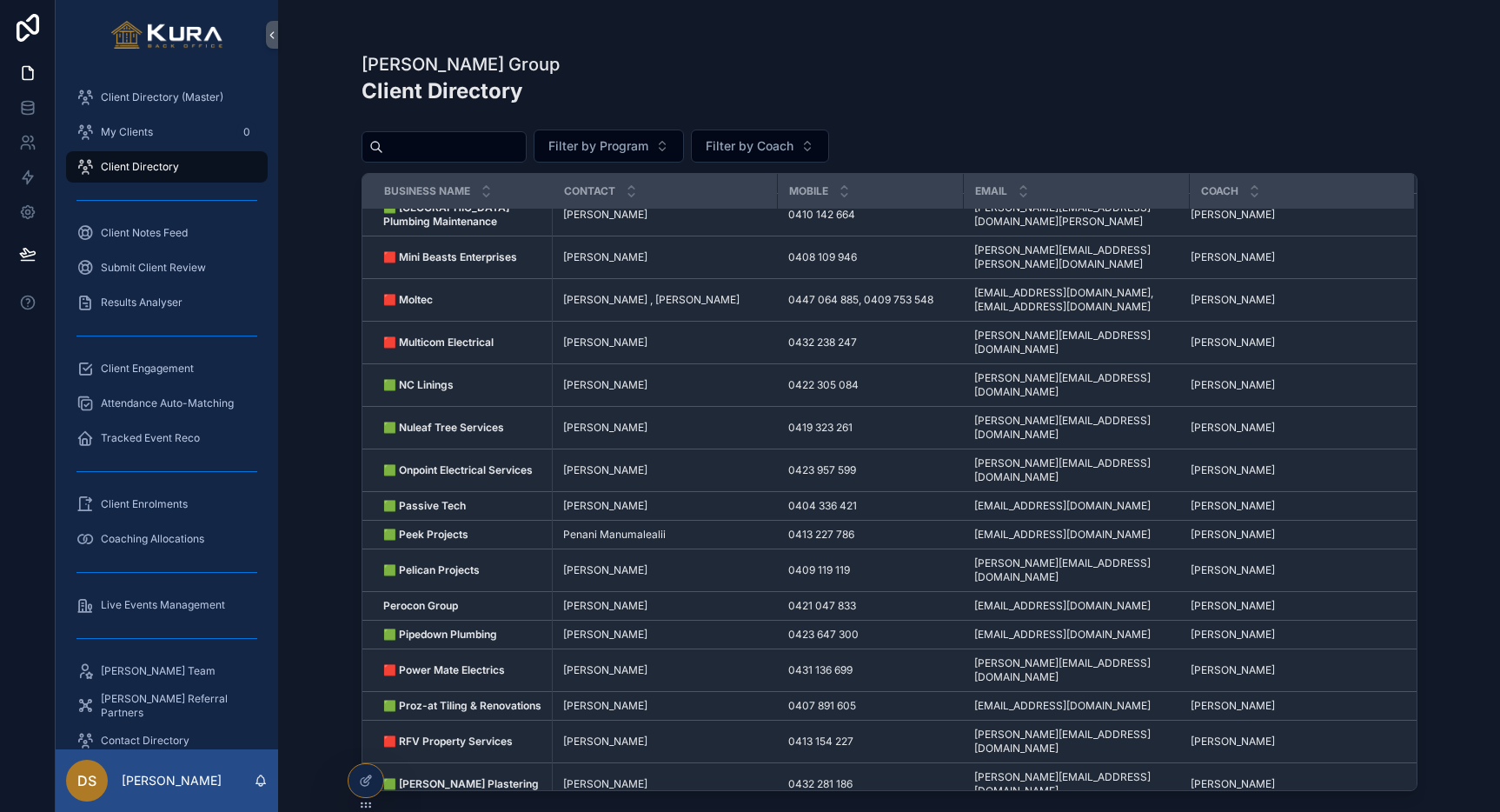
scroll to position [2110, 0]
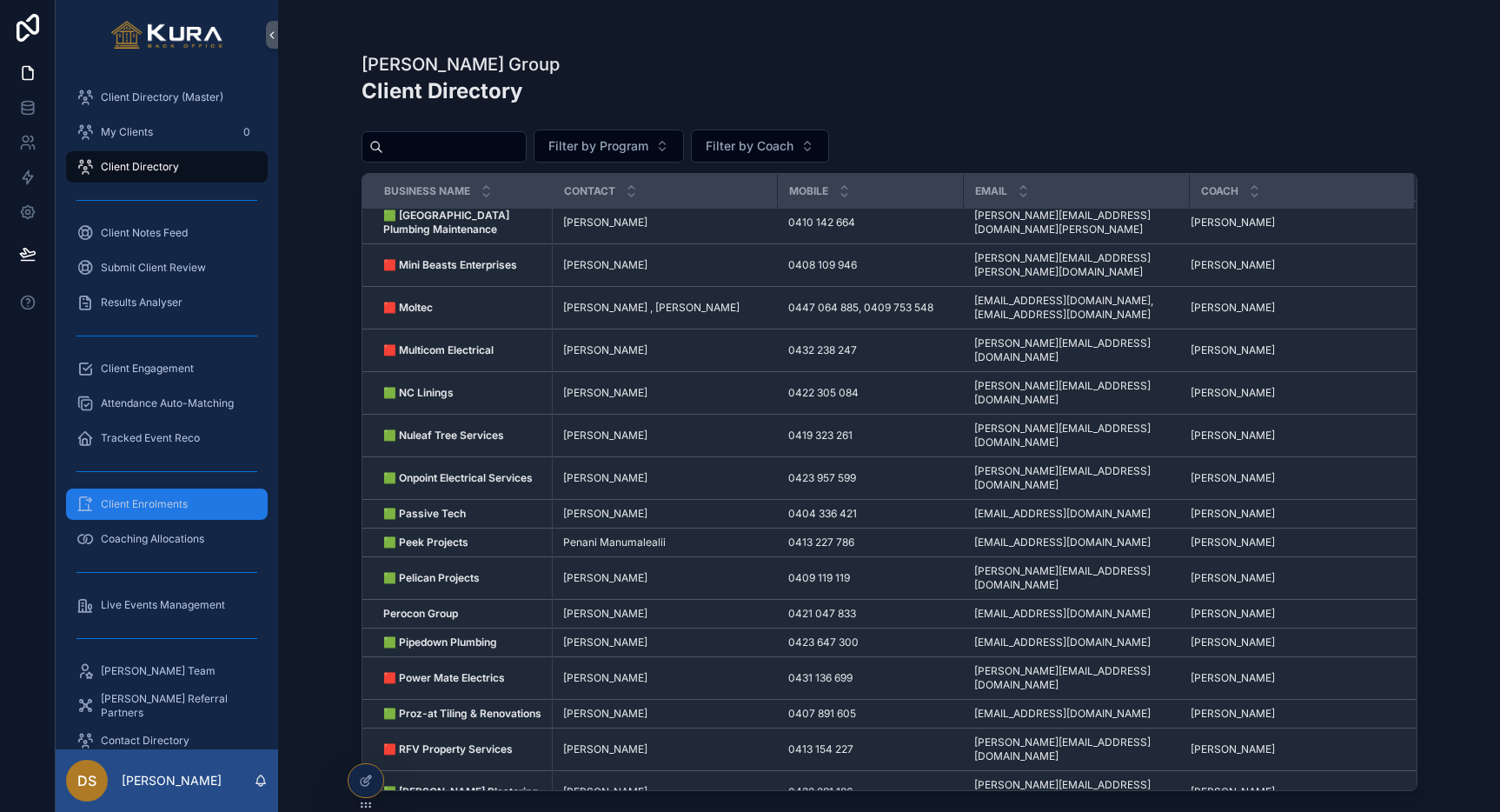
click at [142, 508] on span "Client Enrolments" at bounding box center [144, 504] width 87 height 14
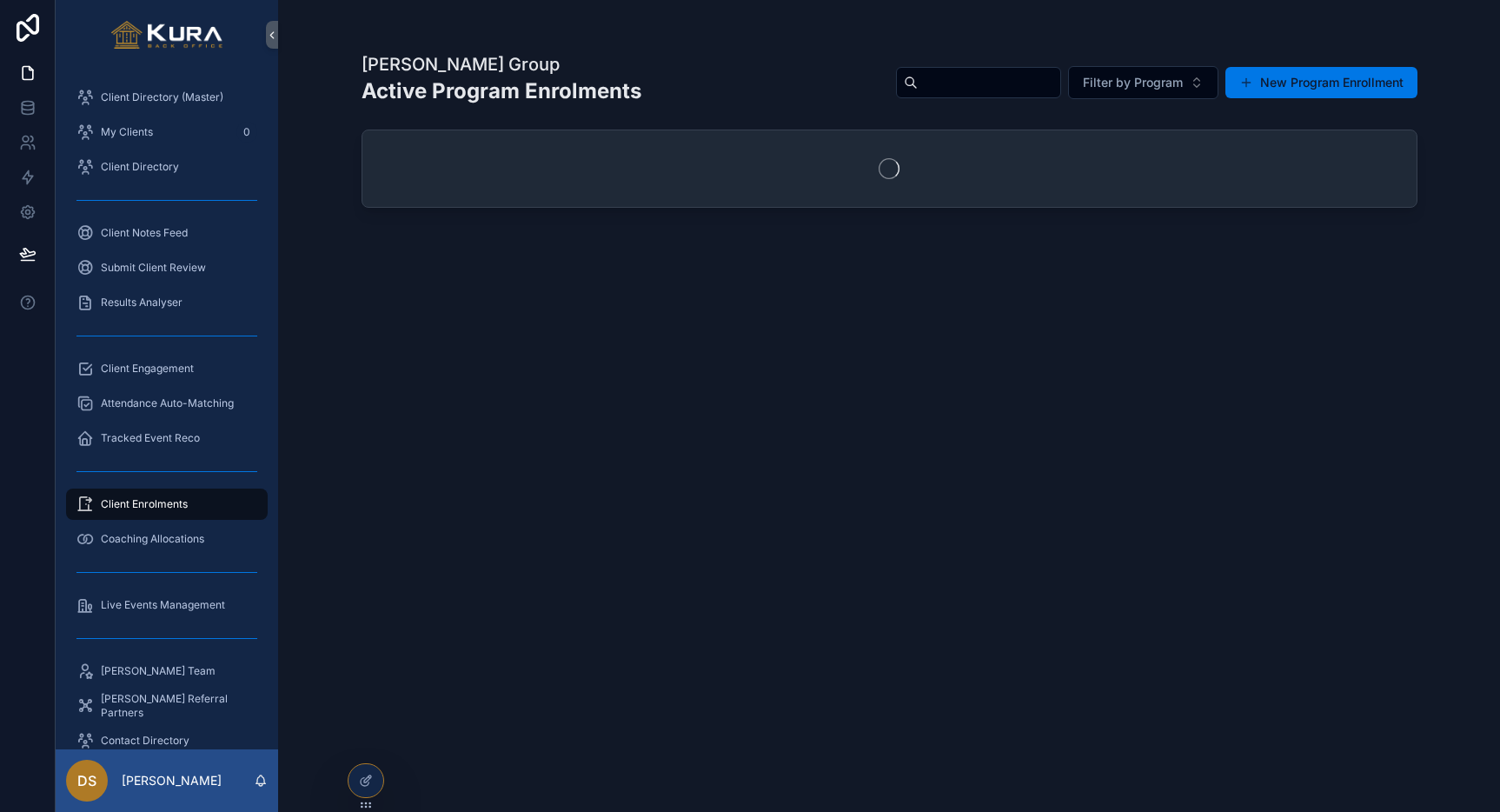
click at [992, 80] on input "scrollable content" at bounding box center [989, 82] width 142 height 25
type input "*****"
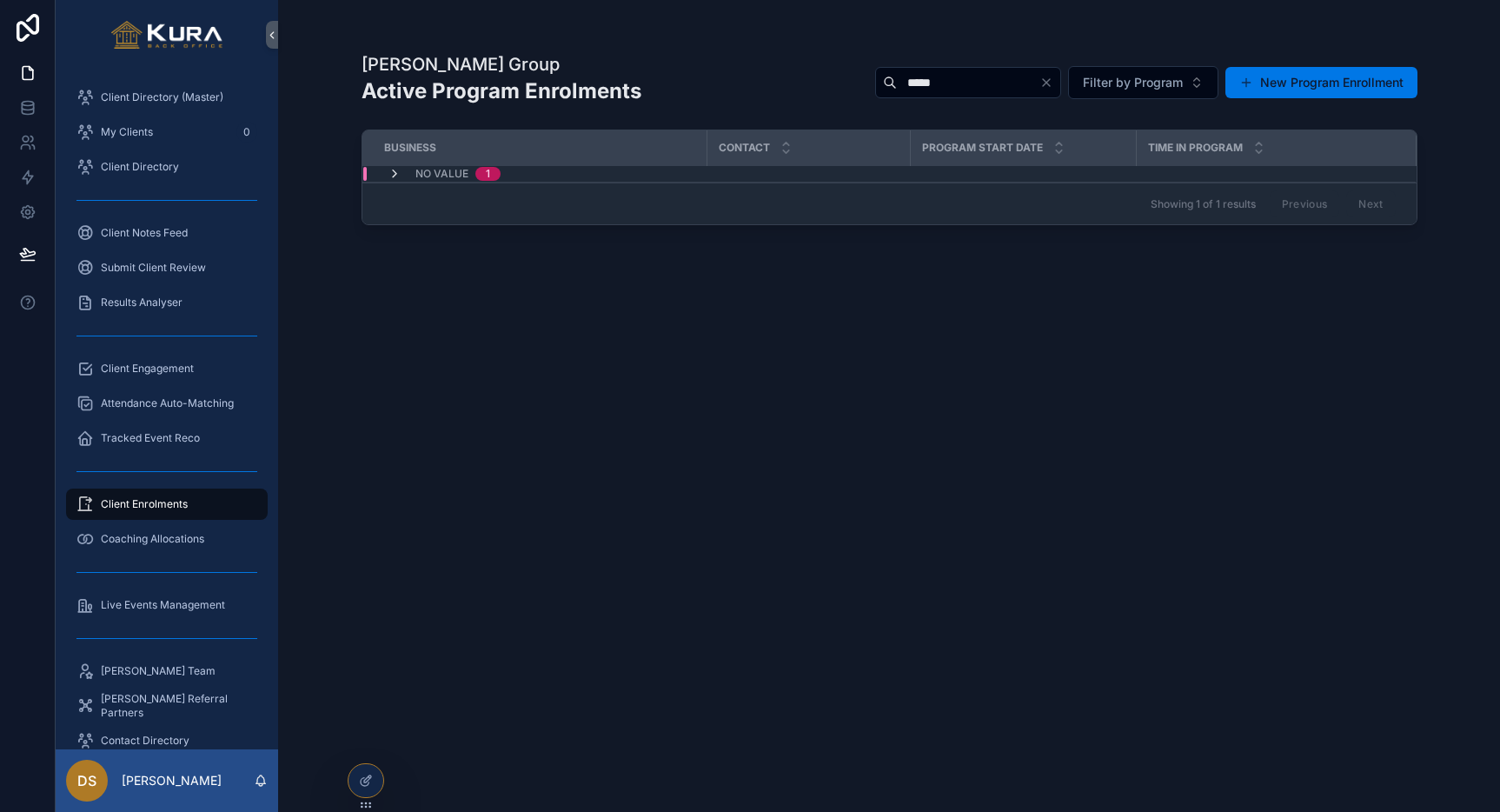
click at [391, 170] on icon "scrollable content" at bounding box center [394, 173] width 14 height 14
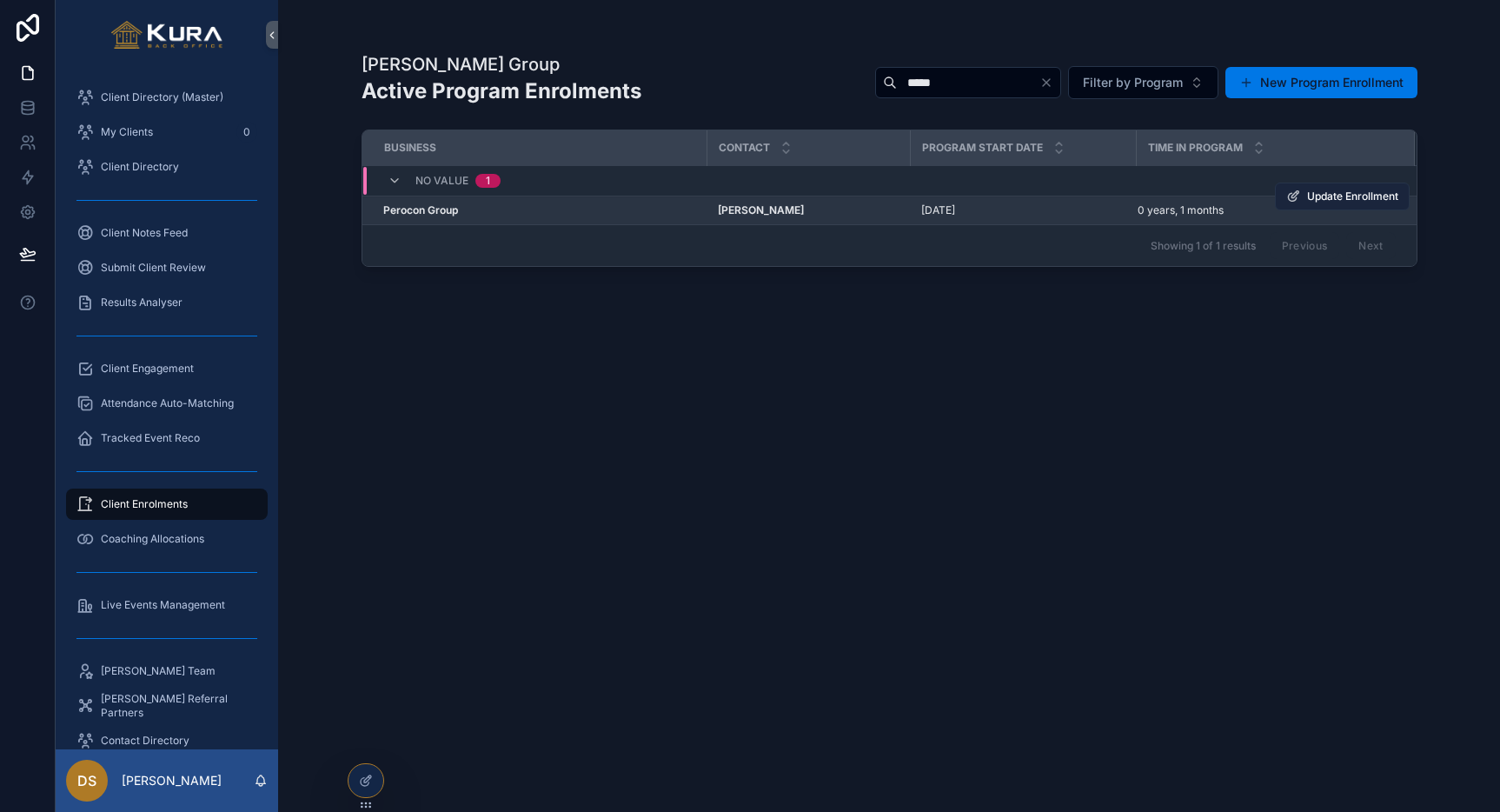
click at [1333, 190] on span "Update Enrollment" at bounding box center [1352, 196] width 91 height 14
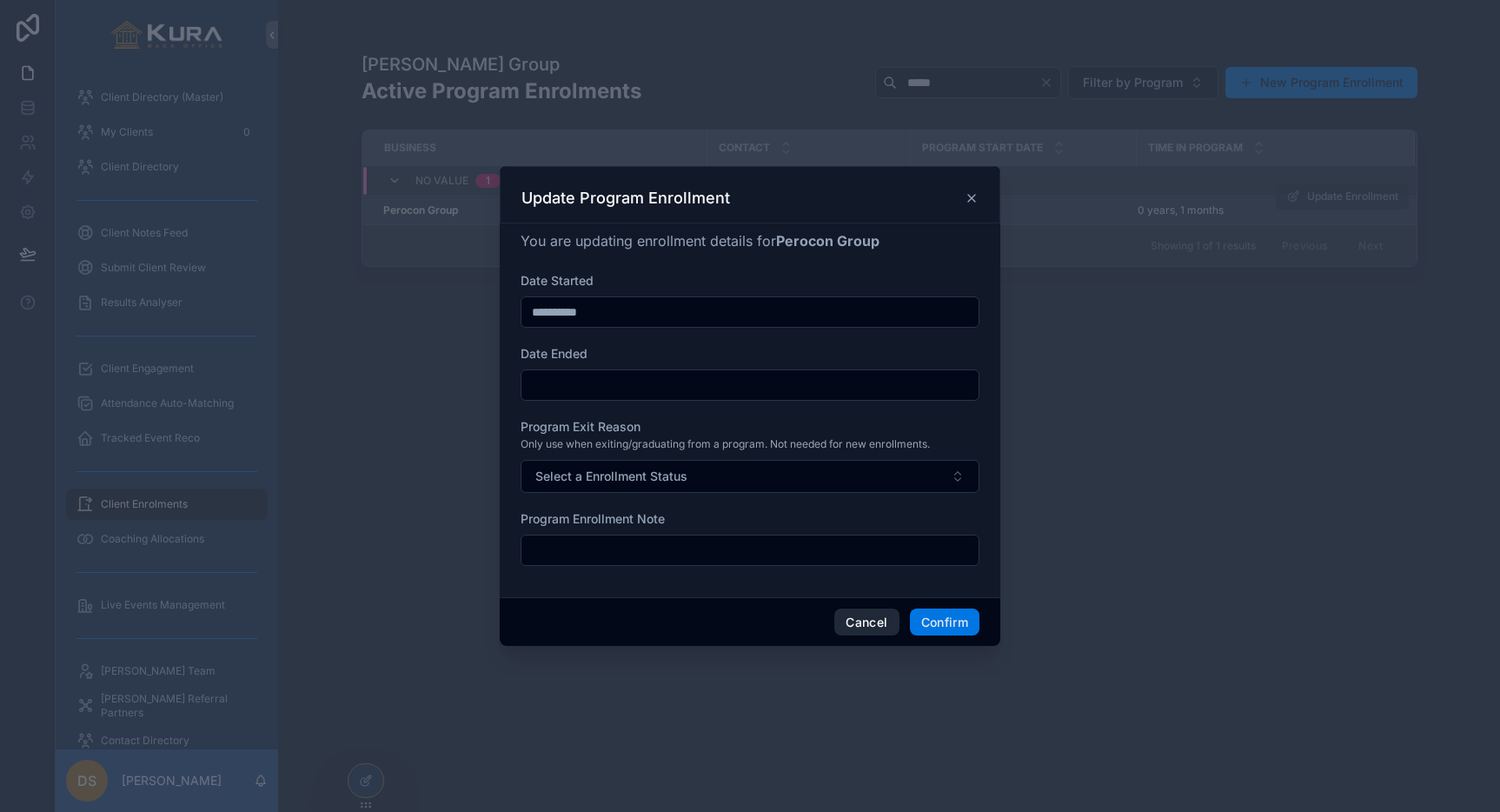
click at [855, 628] on button "Cancel" at bounding box center [867, 622] width 64 height 27
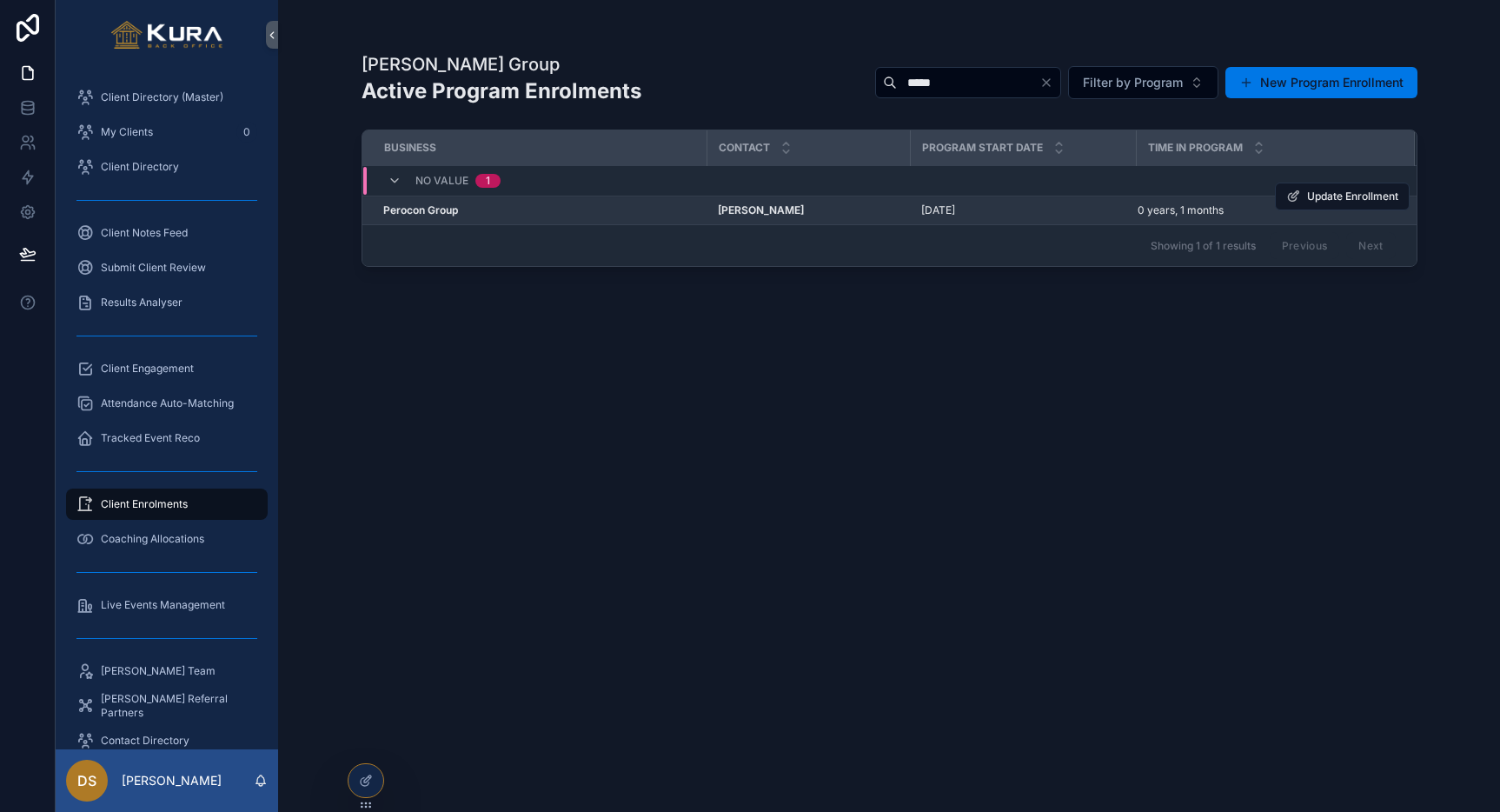
click at [583, 394] on div "Pravar Group Active Program Enrolments ***** Filter by Program New Program Enro…" at bounding box center [890, 416] width 1056 height 749
click at [930, 207] on div "scrollable content" at bounding box center [917, 210] width 27 height 14
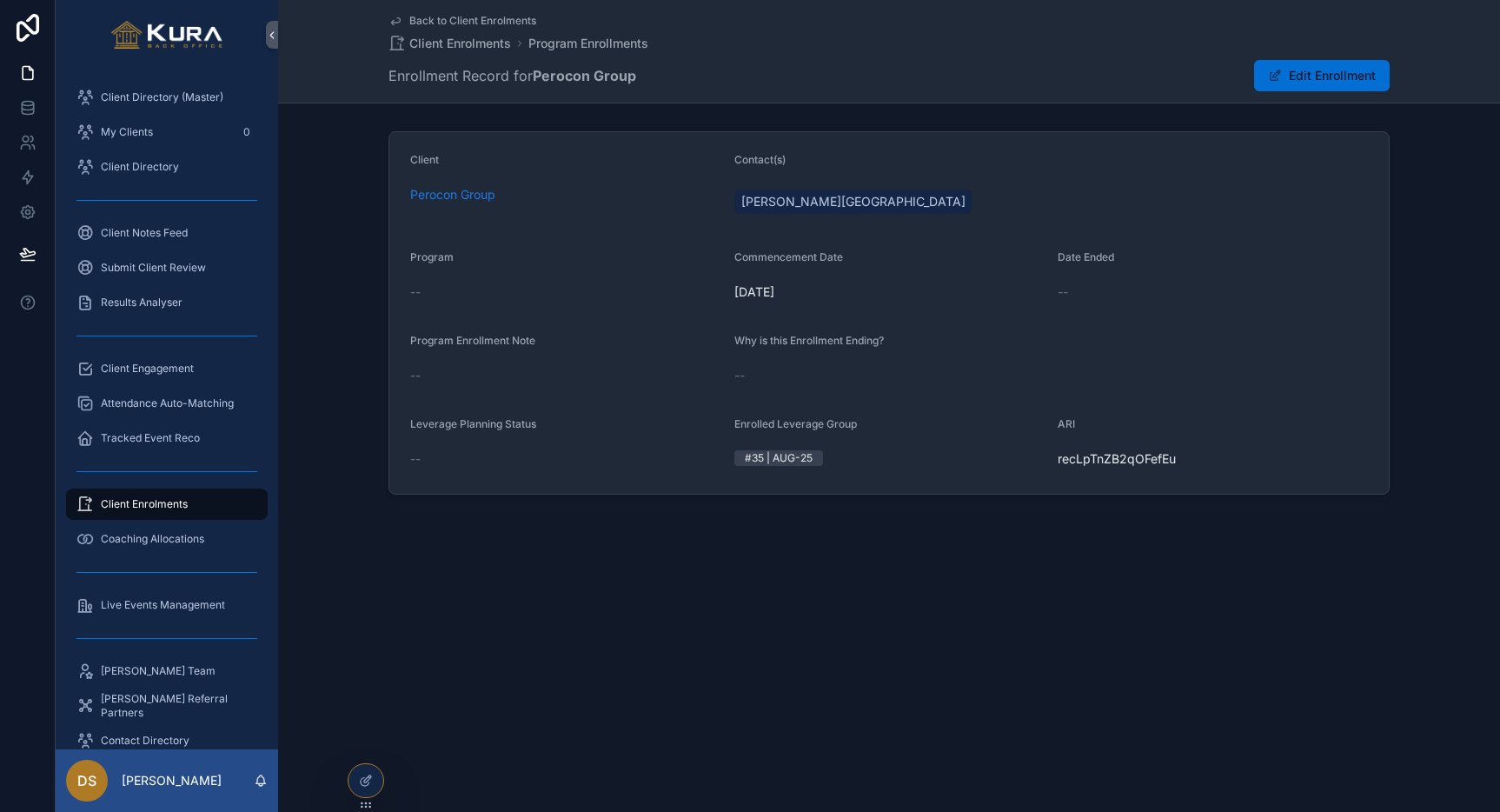
click at [1334, 63] on button "Edit Enrollment" at bounding box center [1322, 75] width 136 height 31
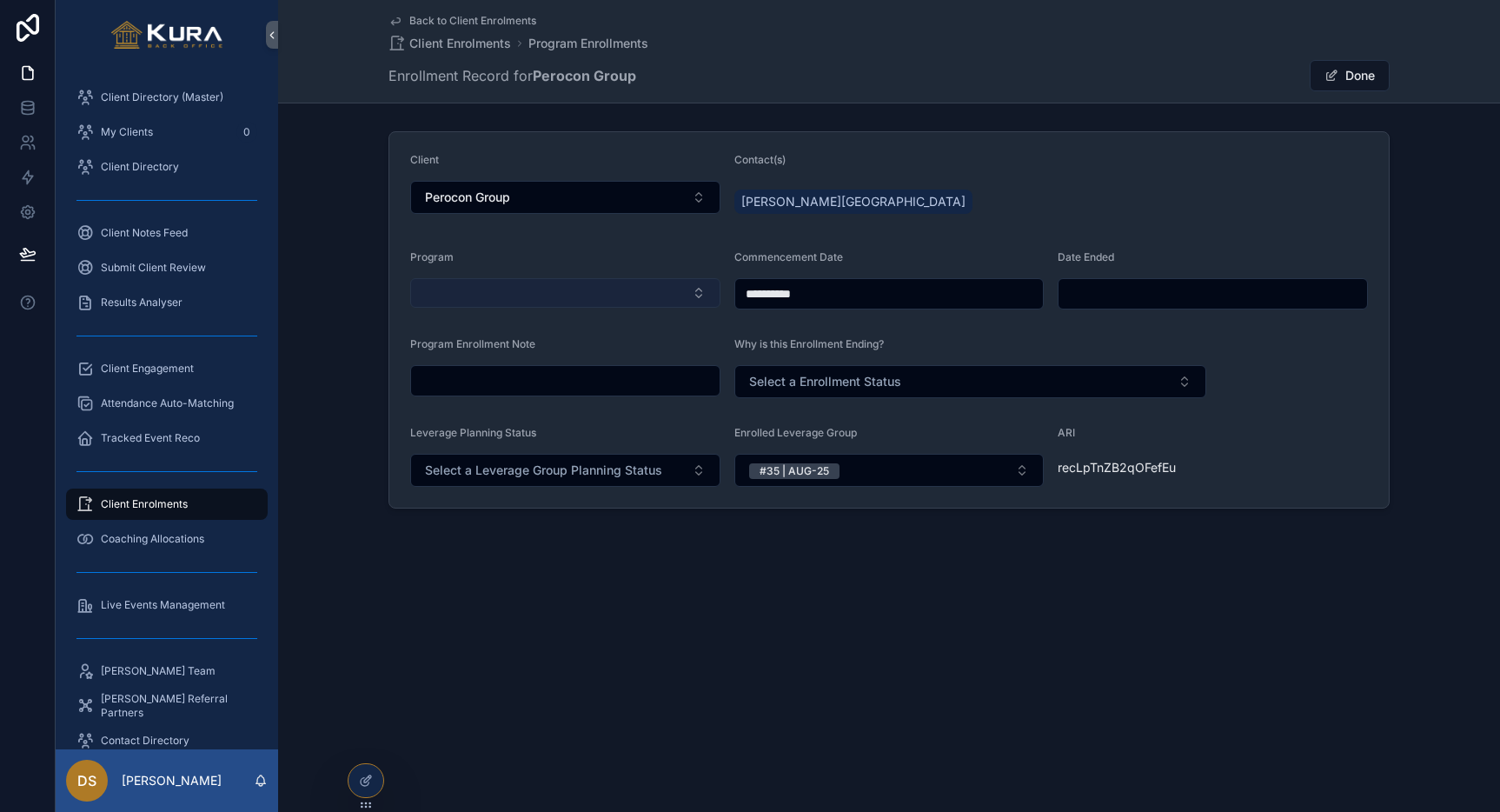
click at [696, 291] on button "Select Button" at bounding box center [565, 293] width 310 height 29
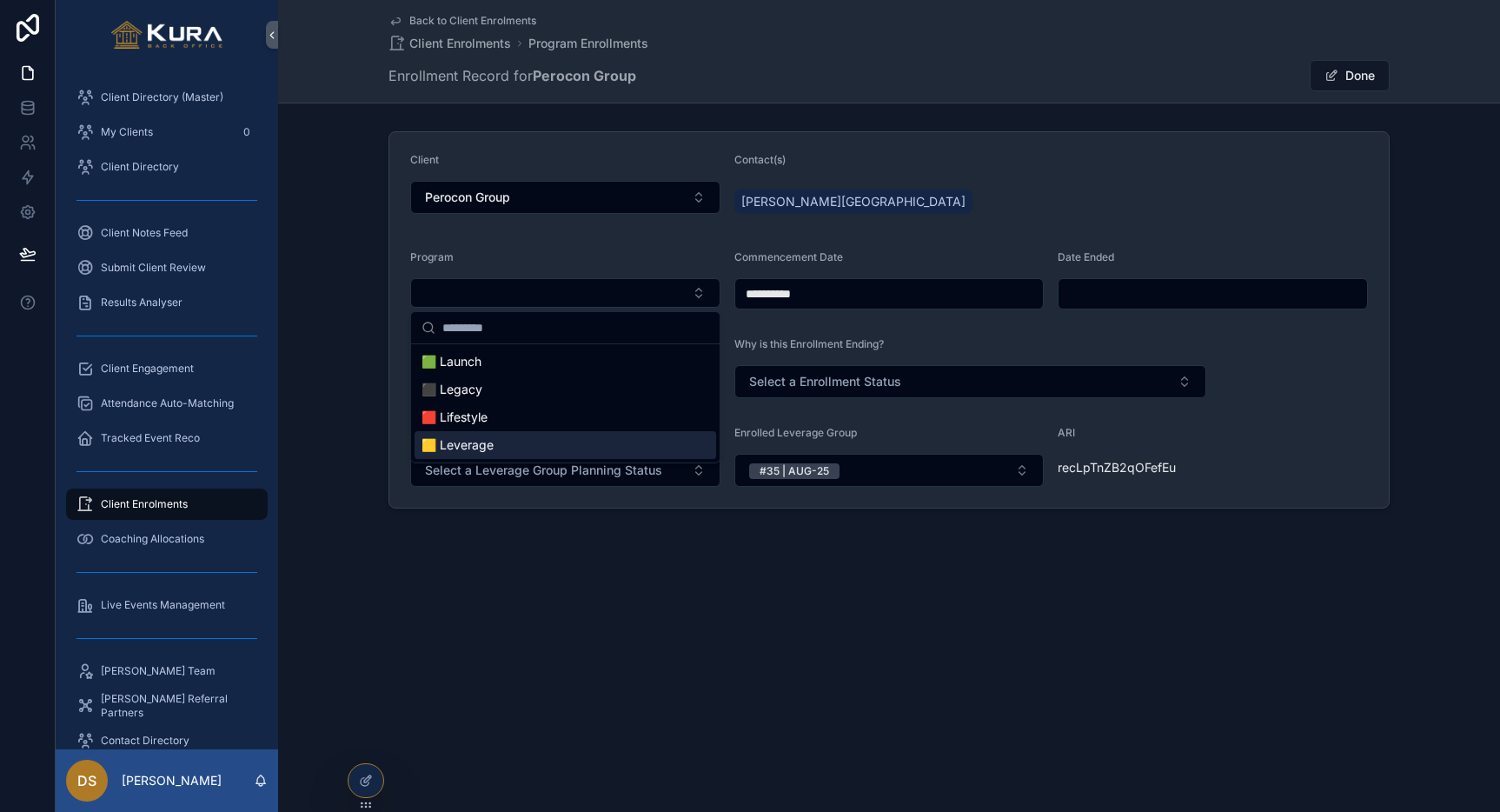
click at [487, 446] on span "🟨 Leverage" at bounding box center [458, 444] width 72 height 17
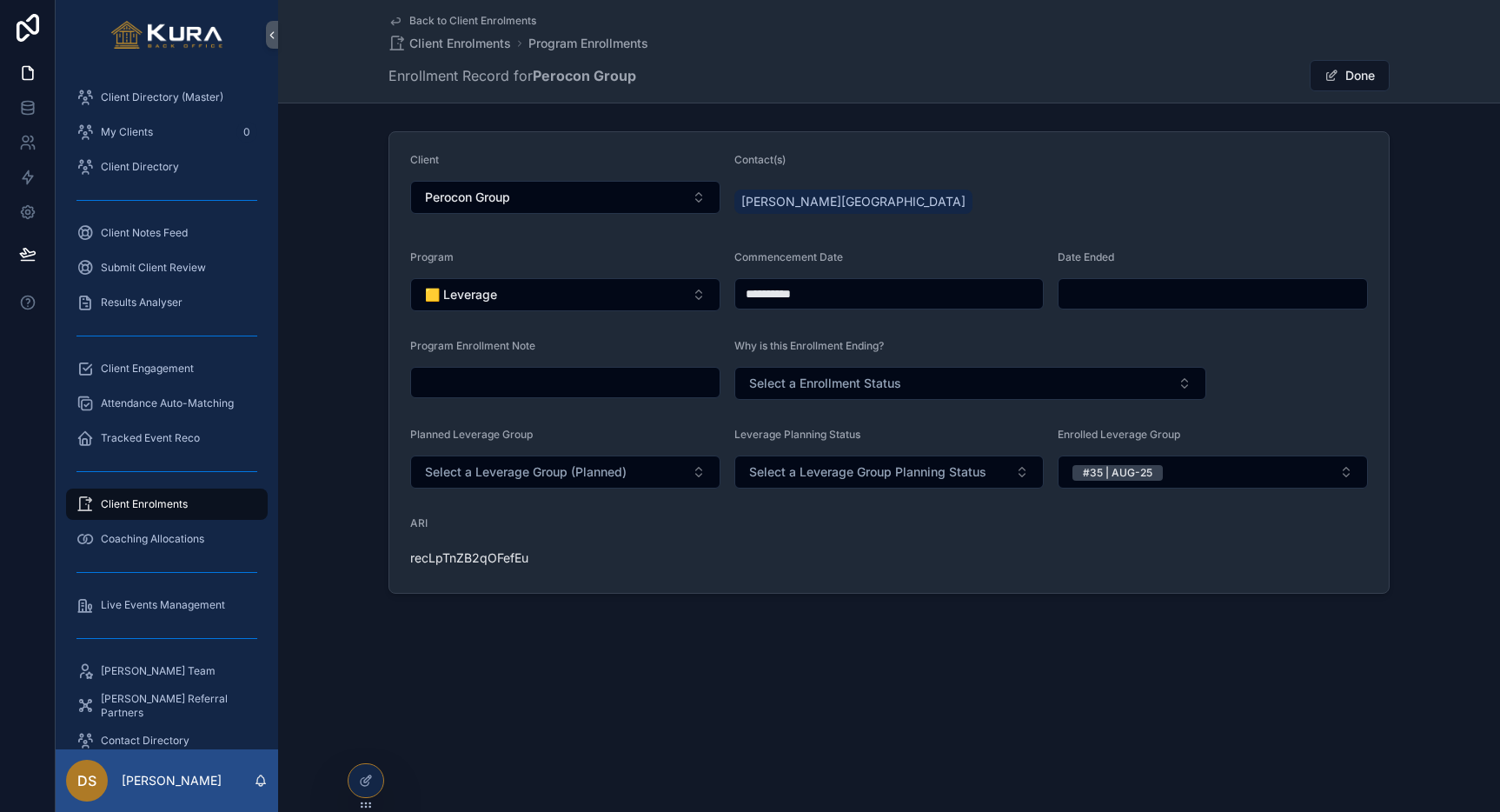
click at [1352, 75] on button "Done" at bounding box center [1349, 75] width 80 height 31
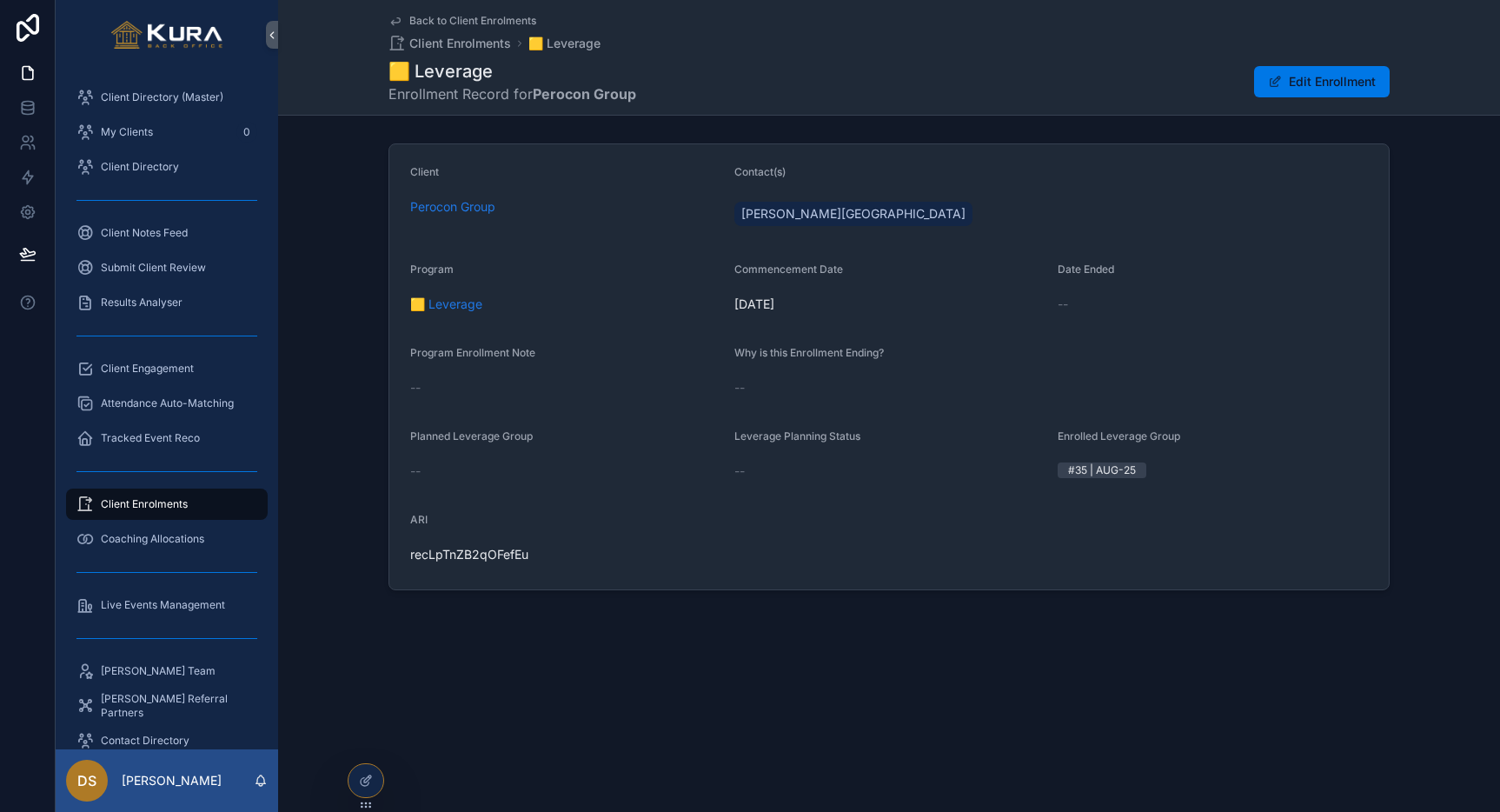
click at [438, 23] on span "Back to Client Enrolments" at bounding box center [473, 21] width 127 height 14
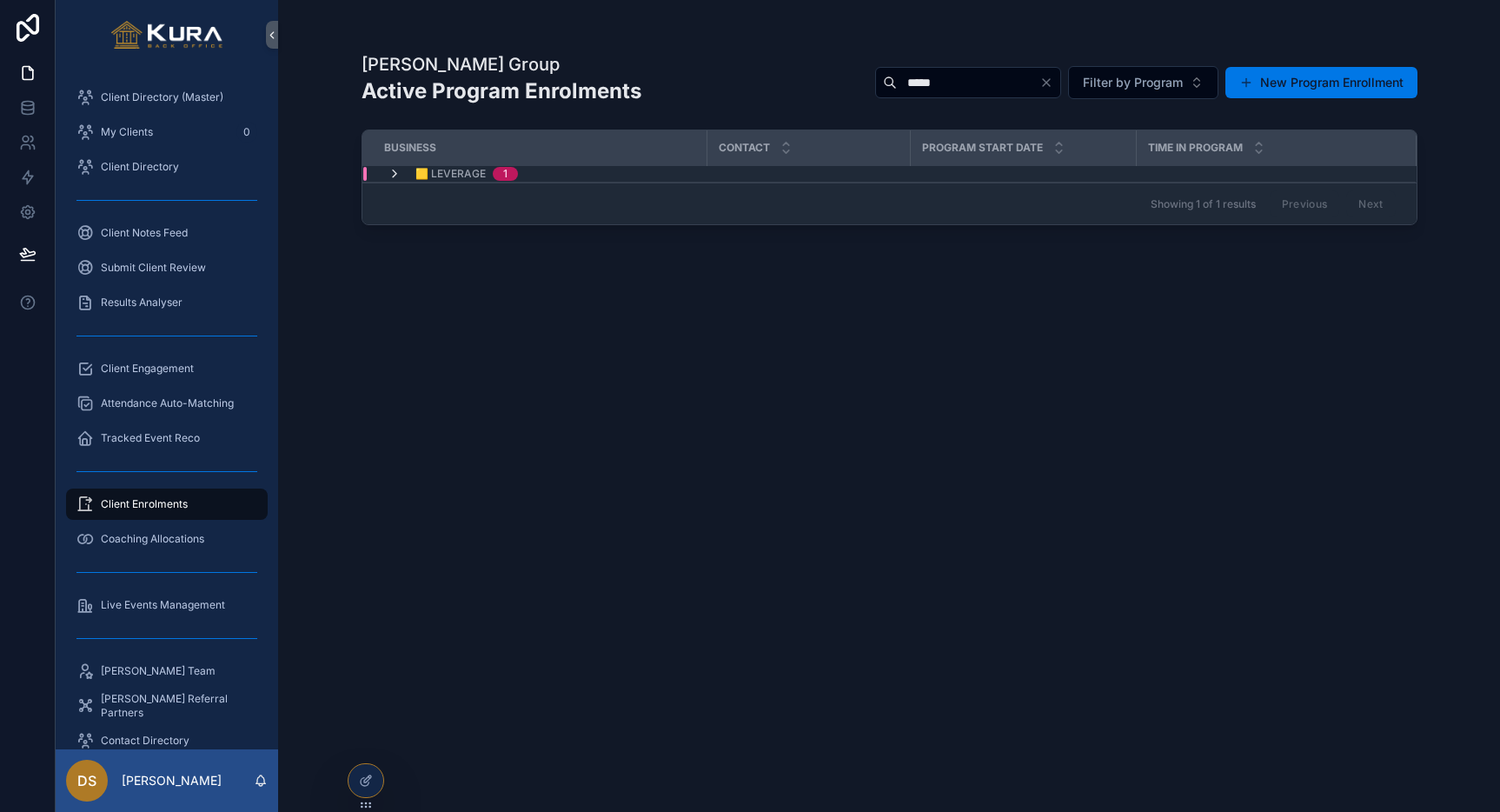
click at [392, 173] on icon "scrollable content" at bounding box center [394, 173] width 14 height 14
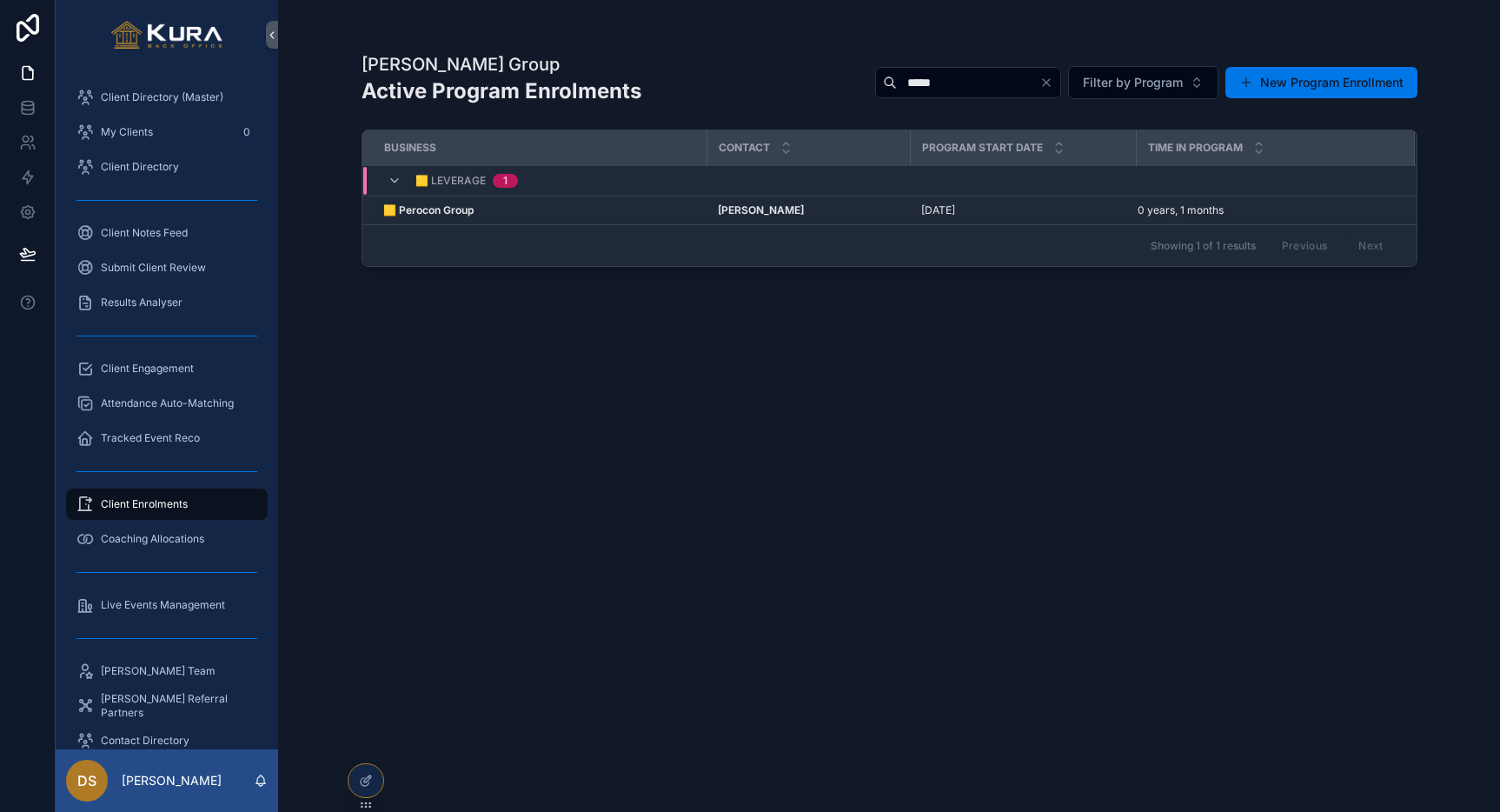
click at [1045, 89] on div "*****" at bounding box center [968, 82] width 186 height 31
click at [1045, 78] on icon "Clear" at bounding box center [1046, 82] width 14 height 14
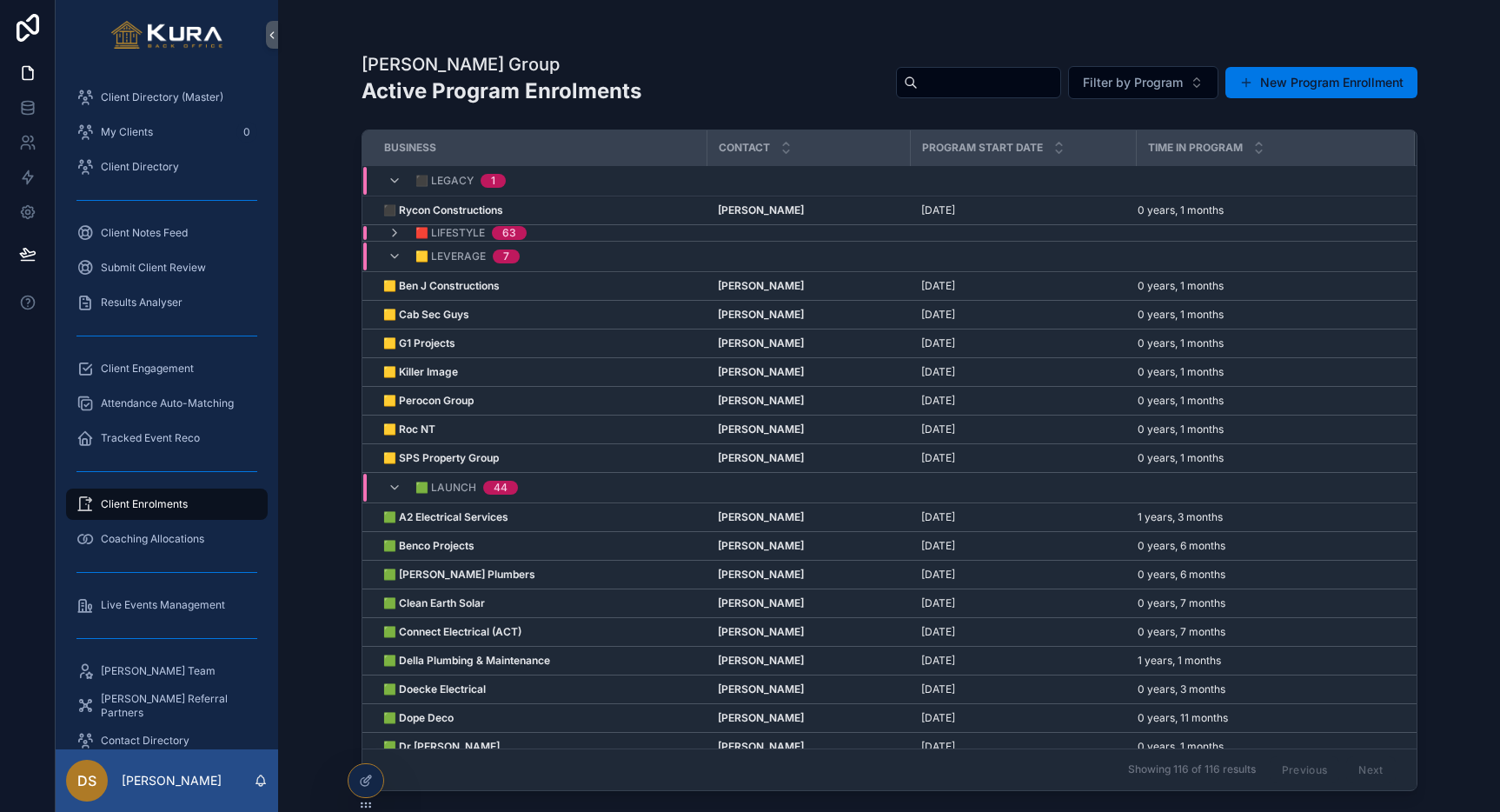
click at [336, 359] on div "Pravar Group Active Program Enrolments Filter by Program New Program Enrollment…" at bounding box center [889, 395] width 1111 height 791
click at [120, 168] on span "Client Directory" at bounding box center [139, 167] width 79 height 14
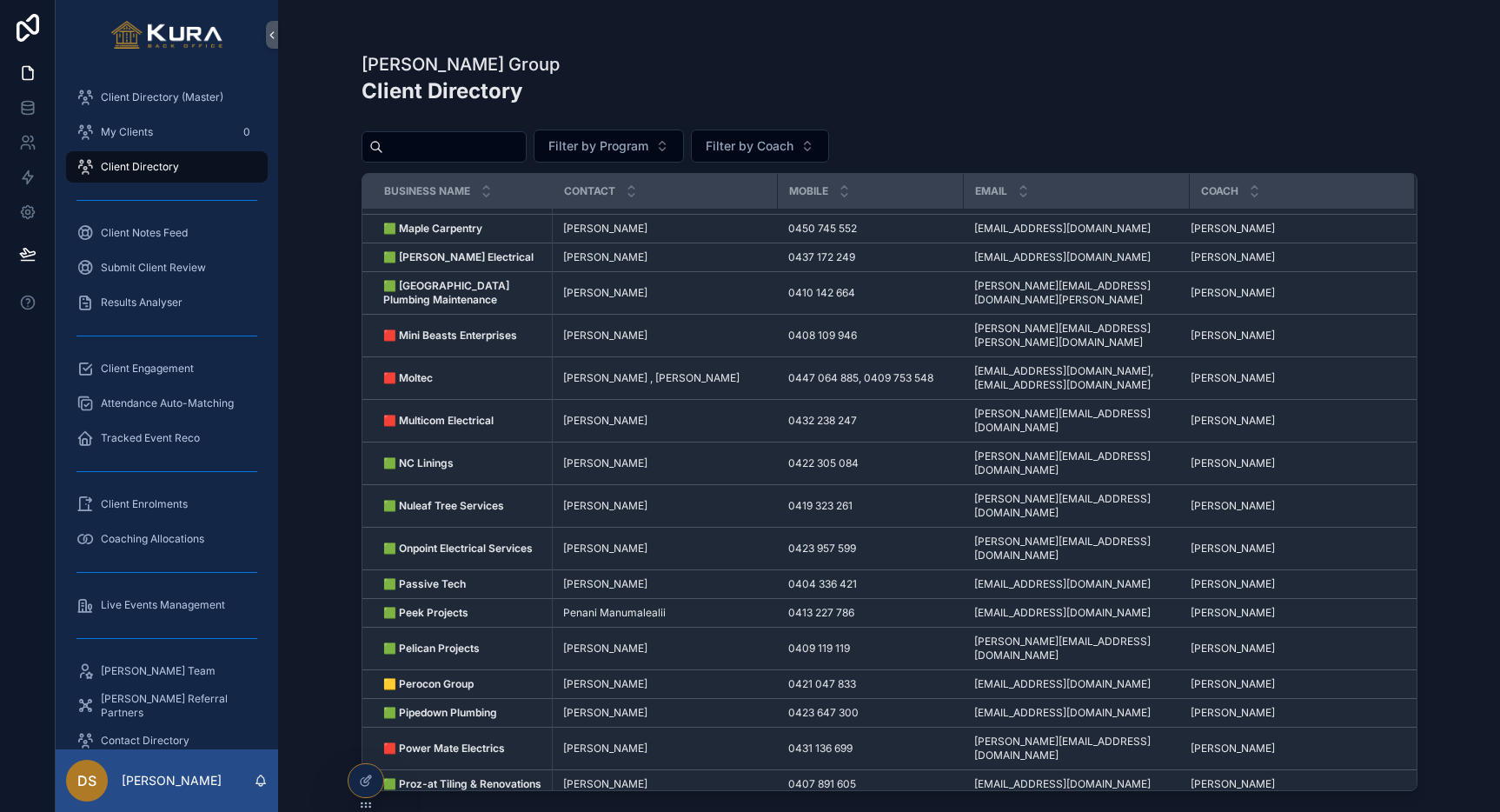
scroll to position [2344, 0]
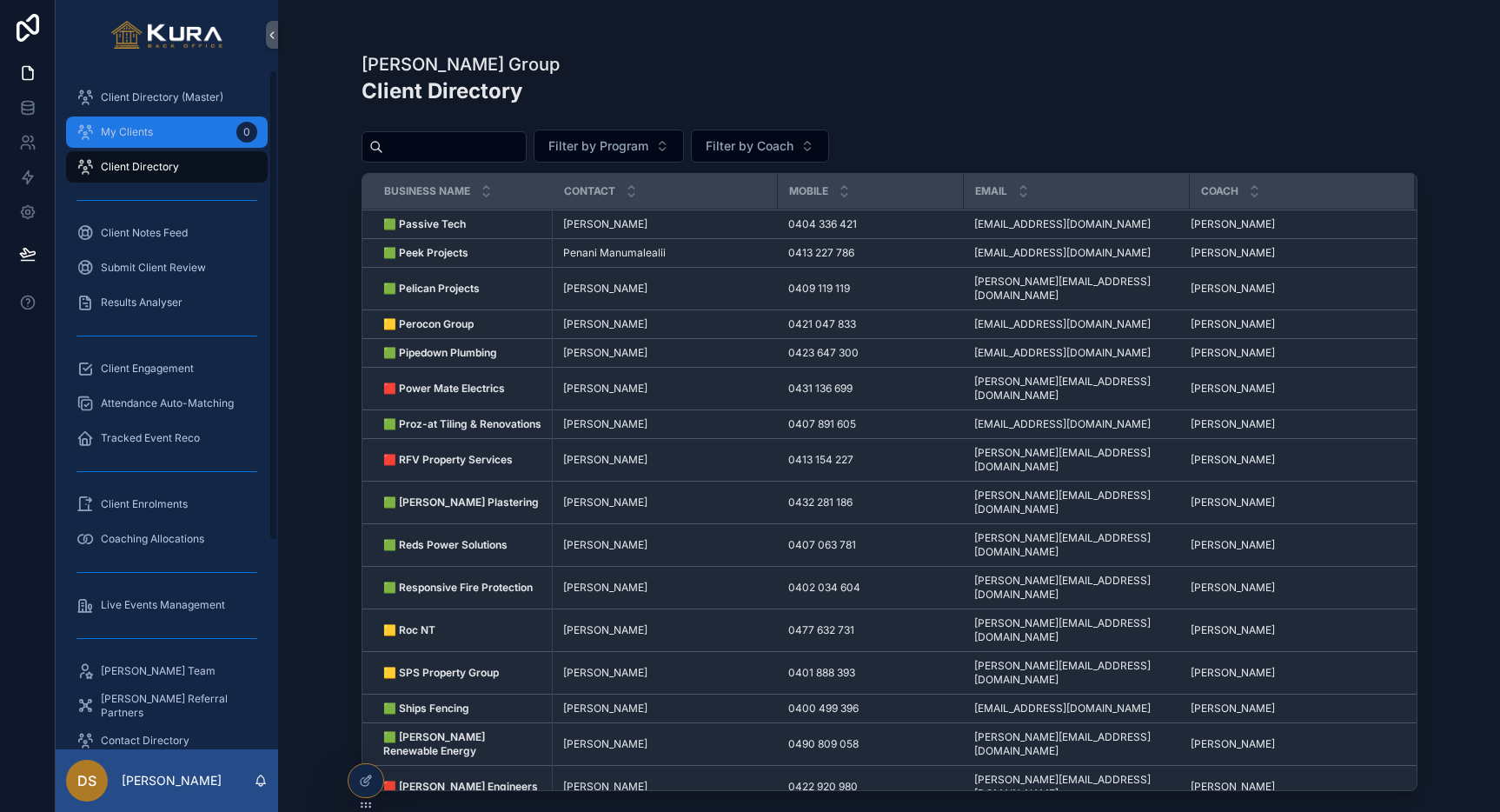
click at [141, 132] on span "My Clients" at bounding box center [126, 132] width 52 height 14
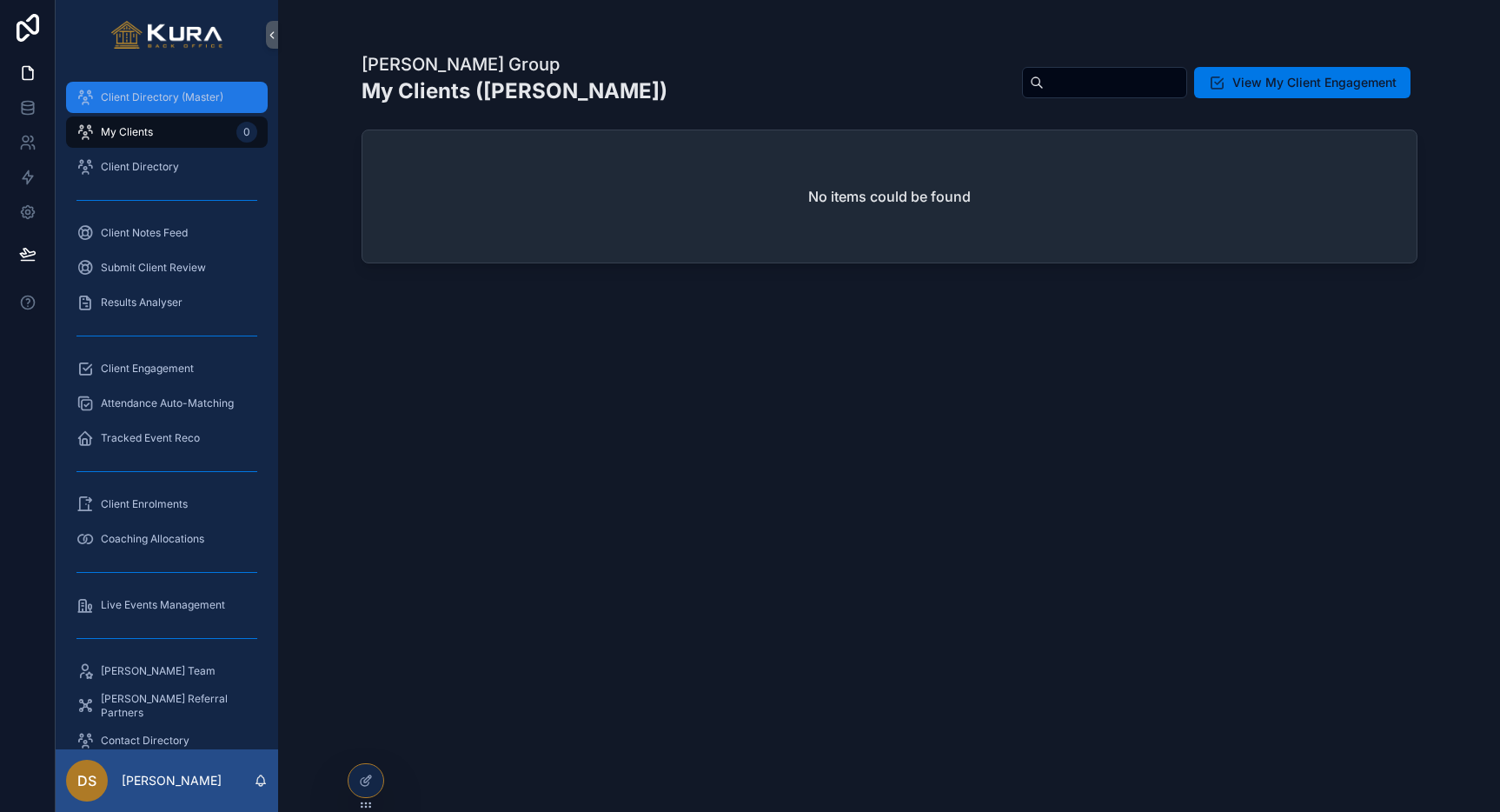
click at [136, 99] on span "Client Directory (Master)" at bounding box center [161, 97] width 122 height 14
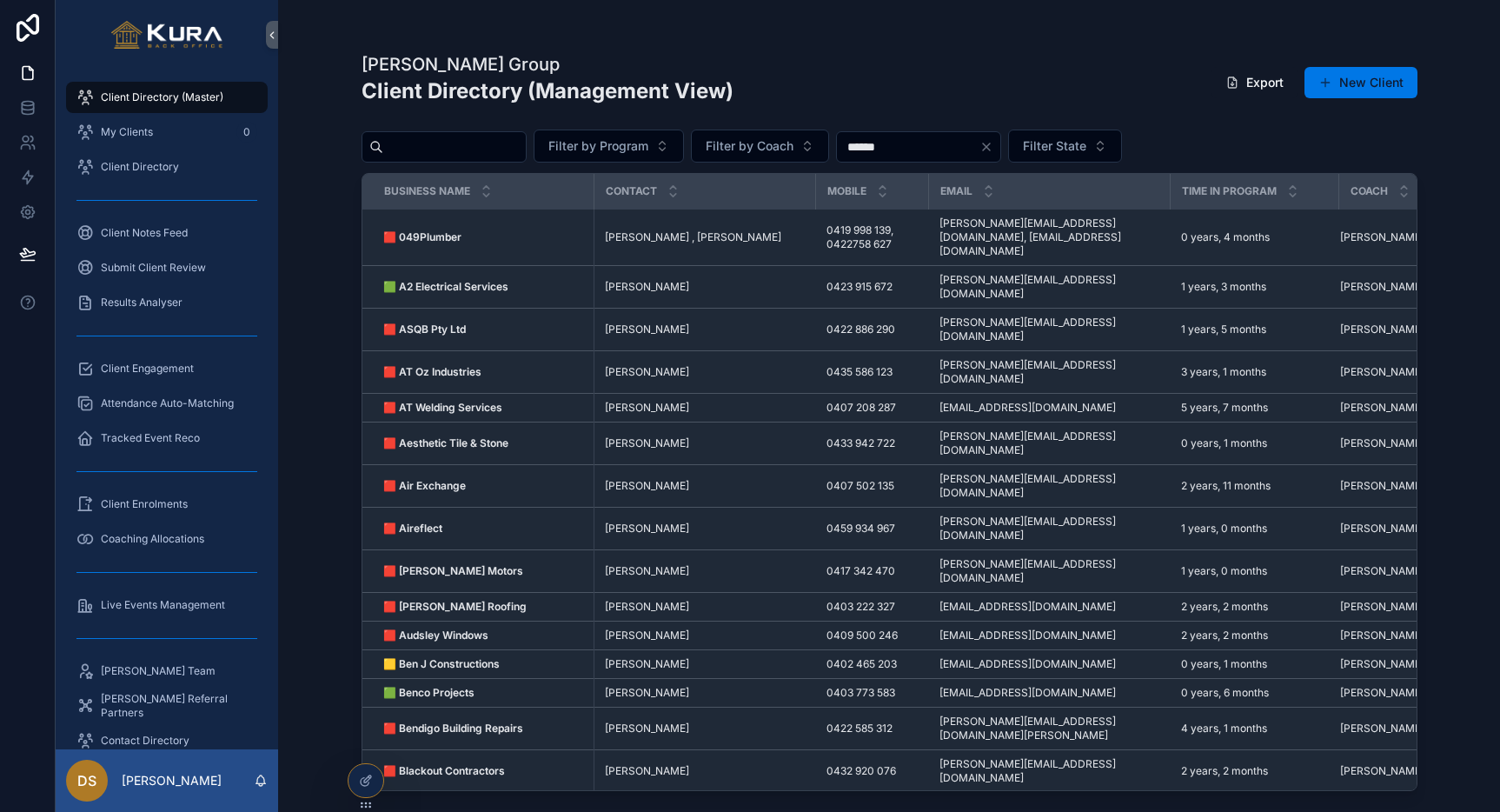
click at [337, 511] on div "[PERSON_NAME] Group Client Directory (Management View) Export New Client Filter…" at bounding box center [889, 395] width 1111 height 791
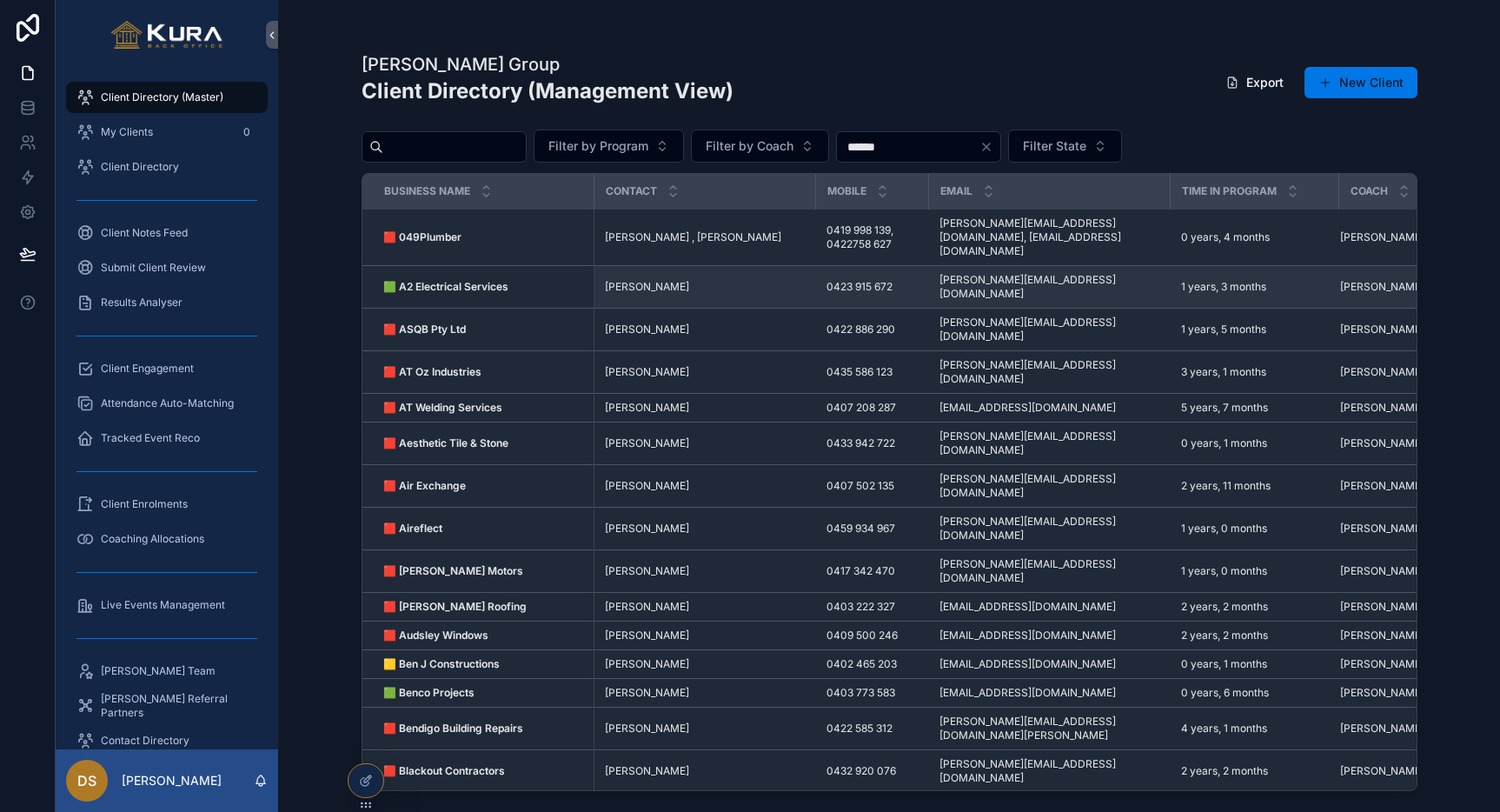
click at [472, 280] on strong "🟩 A2 Electrical Services" at bounding box center [445, 286] width 125 height 13
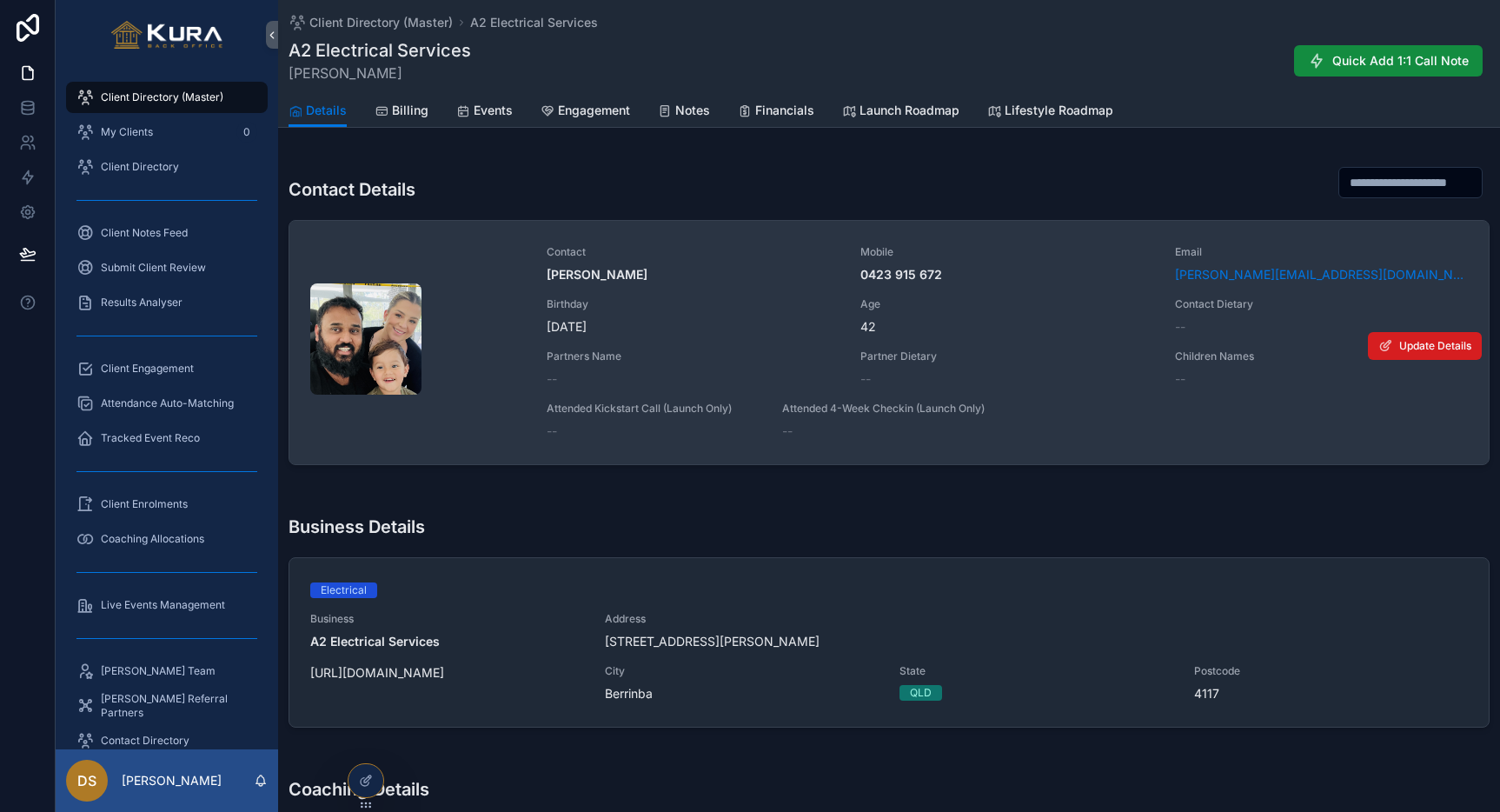
click at [1401, 349] on span "Update Details" at bounding box center [1436, 346] width 72 height 14
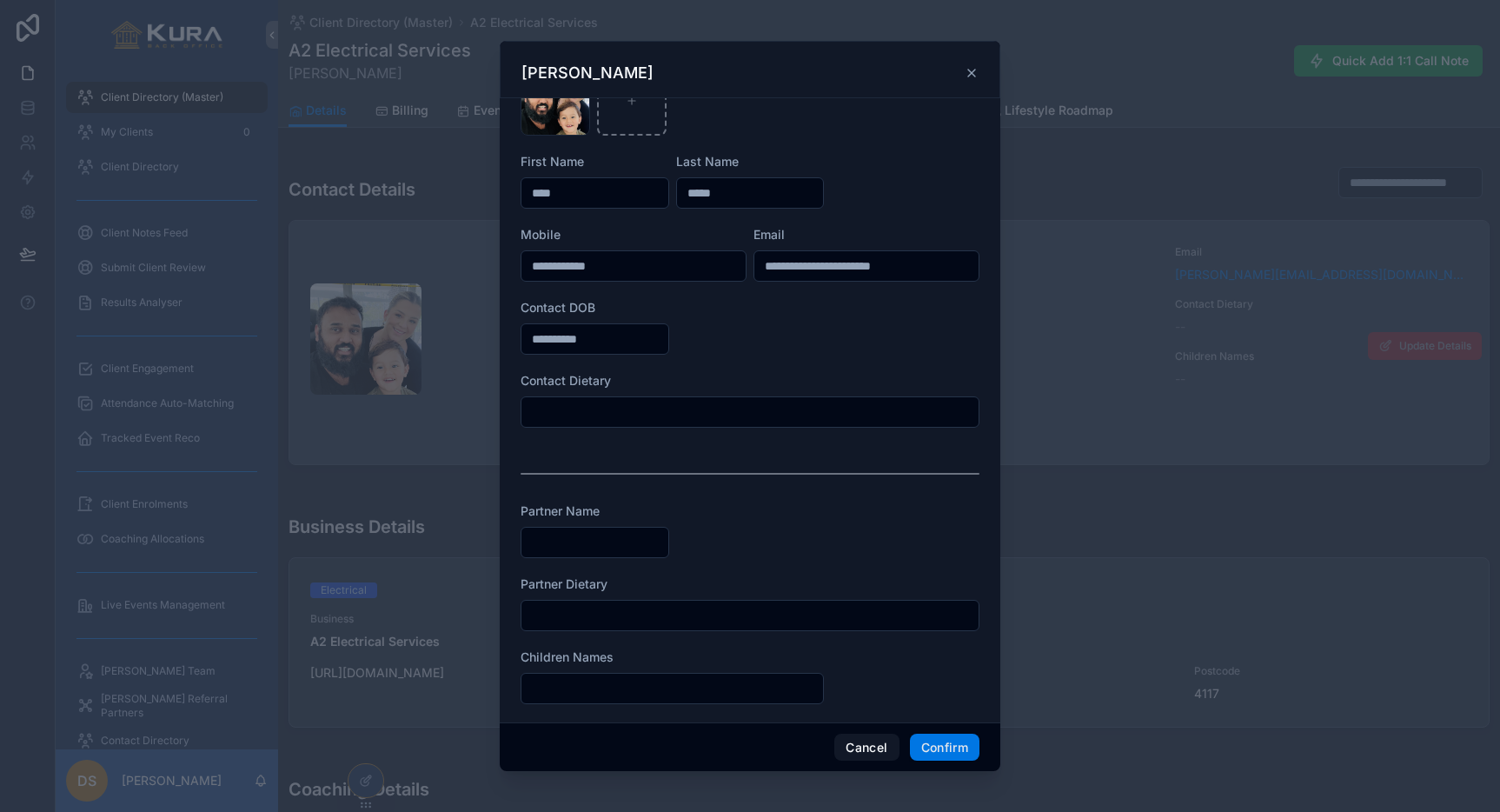
scroll to position [118, 0]
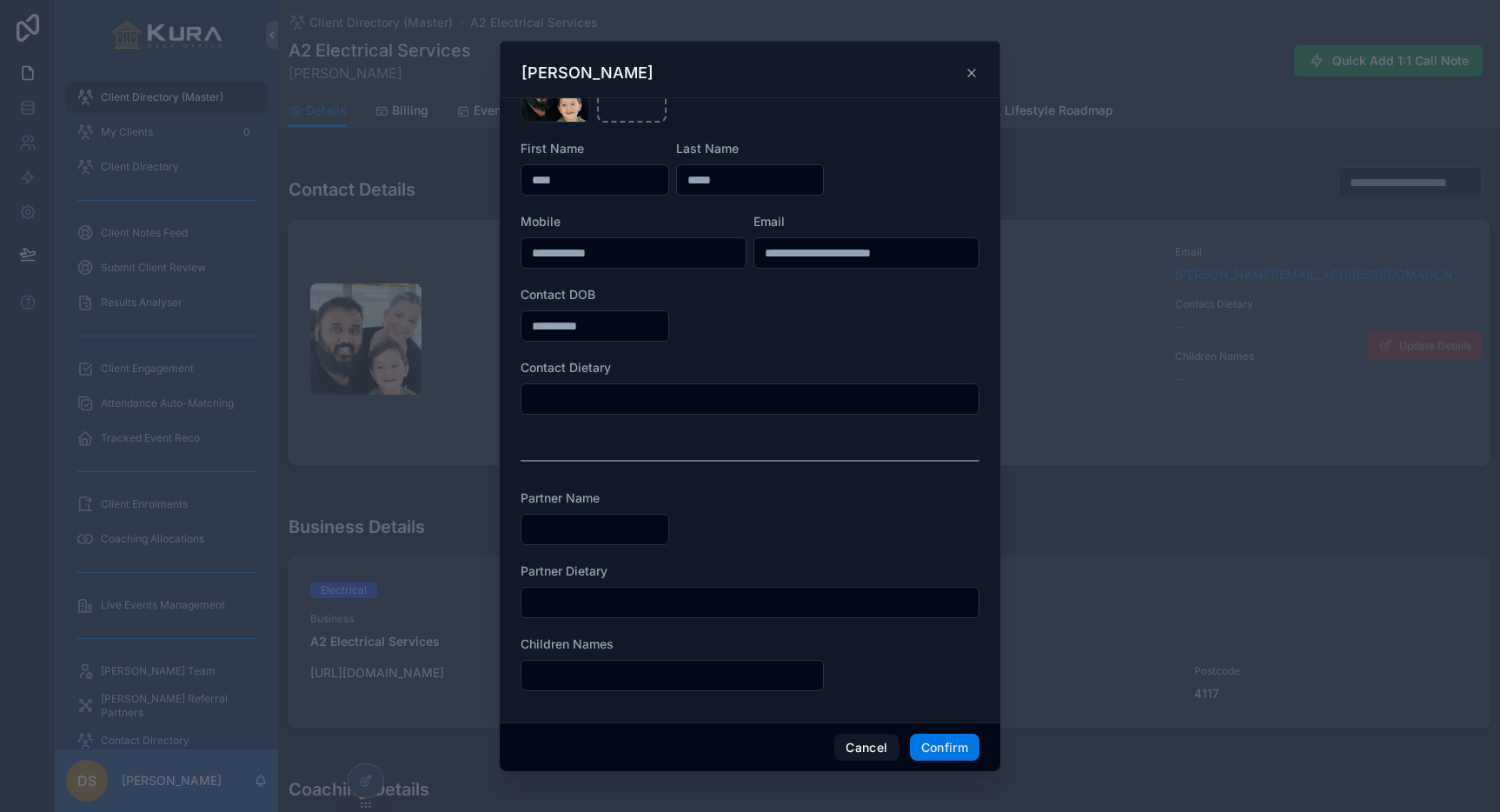
click at [971, 74] on icon at bounding box center [971, 73] width 14 height 14
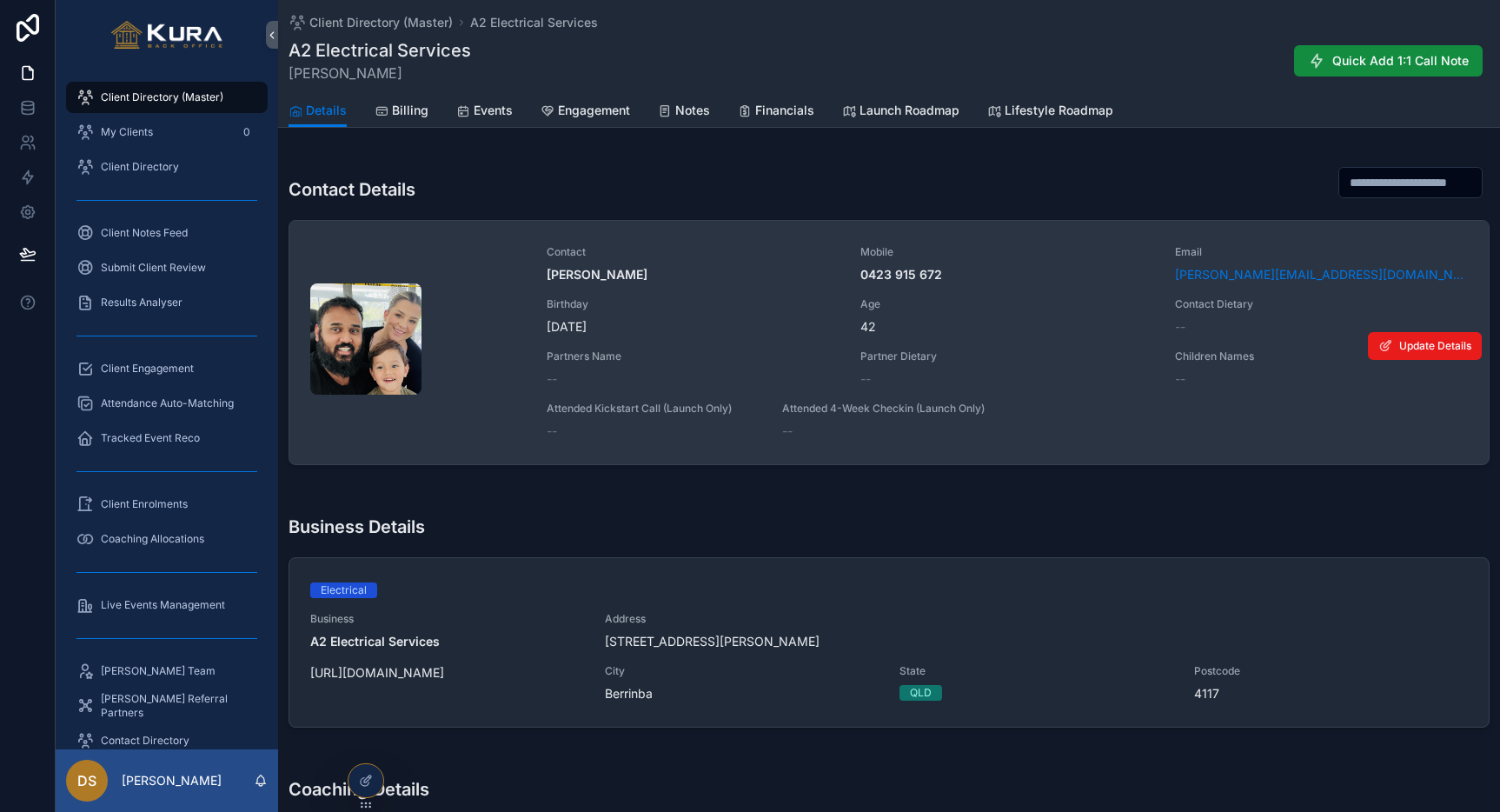
click at [982, 186] on div "Contact Details" at bounding box center [890, 182] width 1202 height 54
click at [122, 99] on span "Client Directory (Master)" at bounding box center [161, 97] width 122 height 14
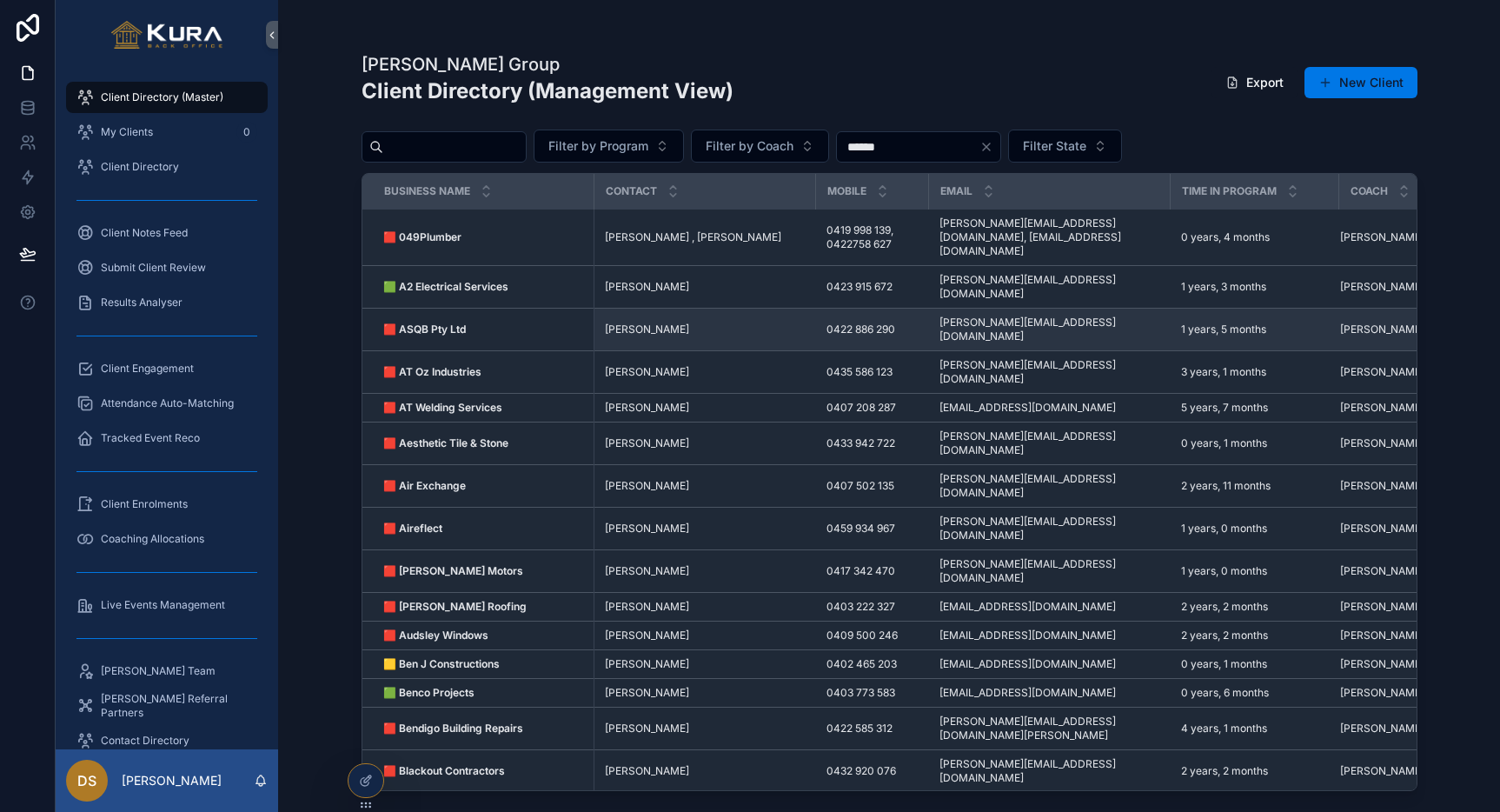
click at [450, 322] on strong "🟥 ASQB Pty Ltd" at bounding box center [424, 329] width 82 height 13
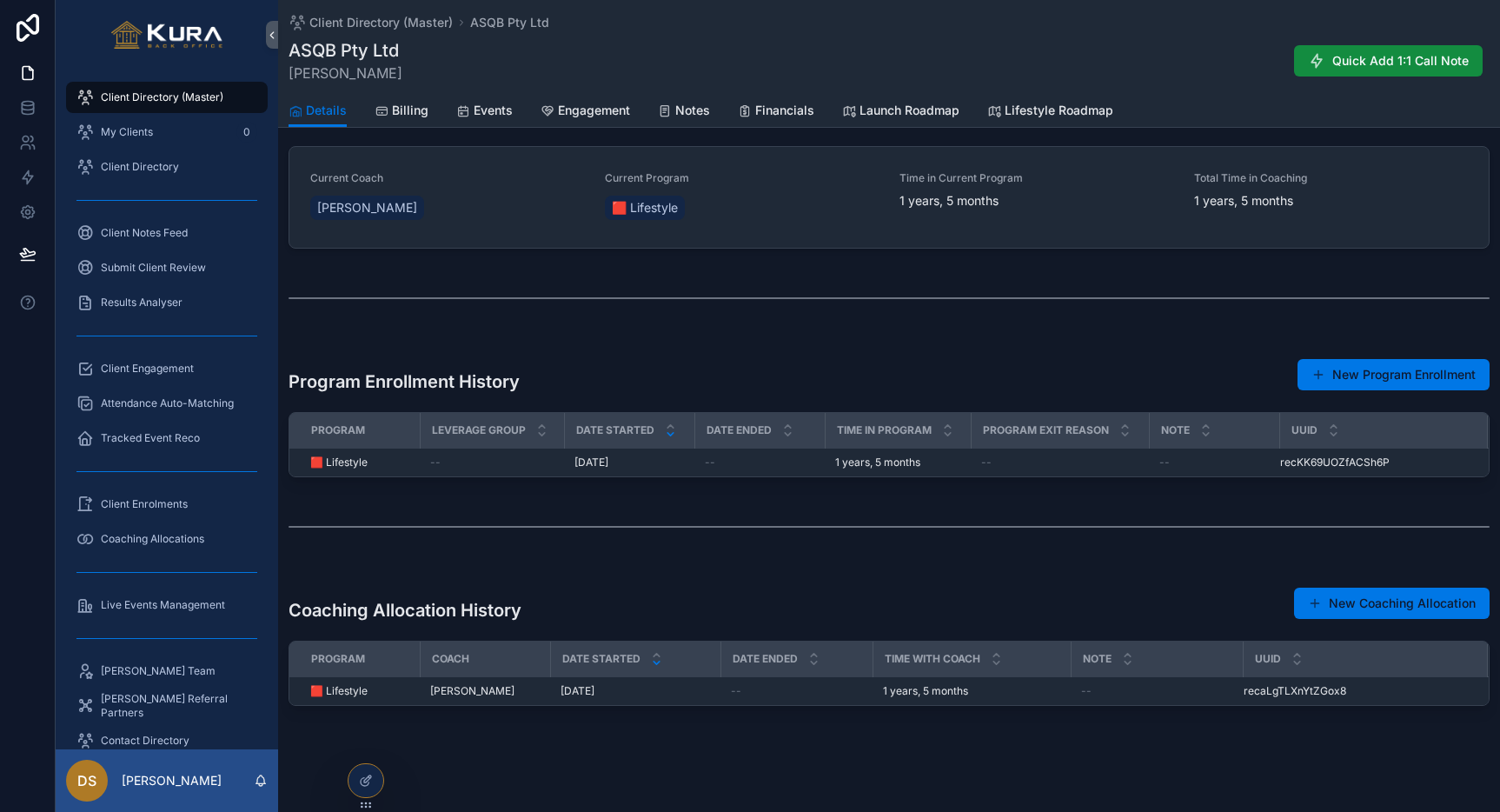
scroll to position [665, 0]
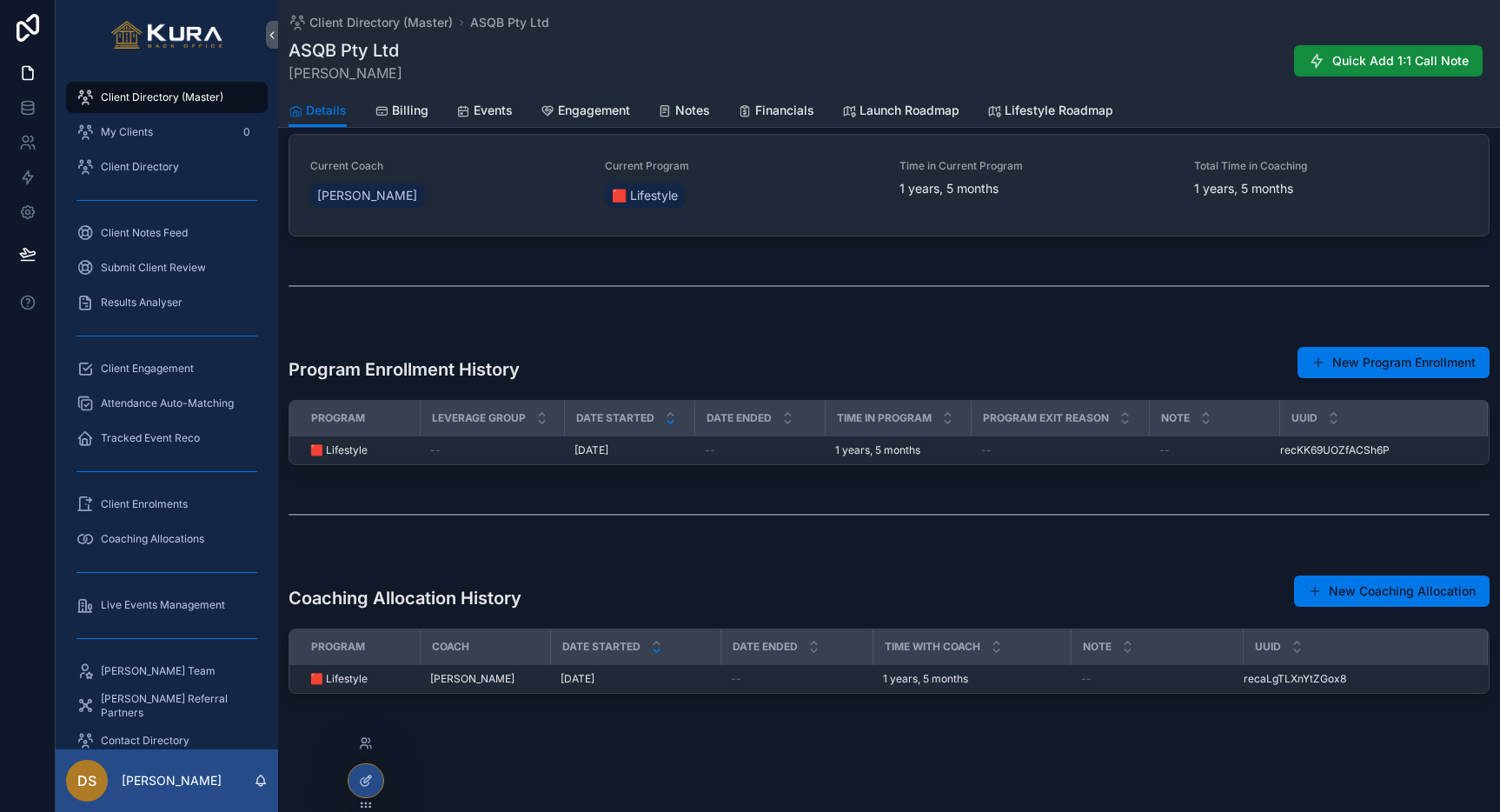
click at [357, 771] on div at bounding box center [366, 780] width 35 height 33
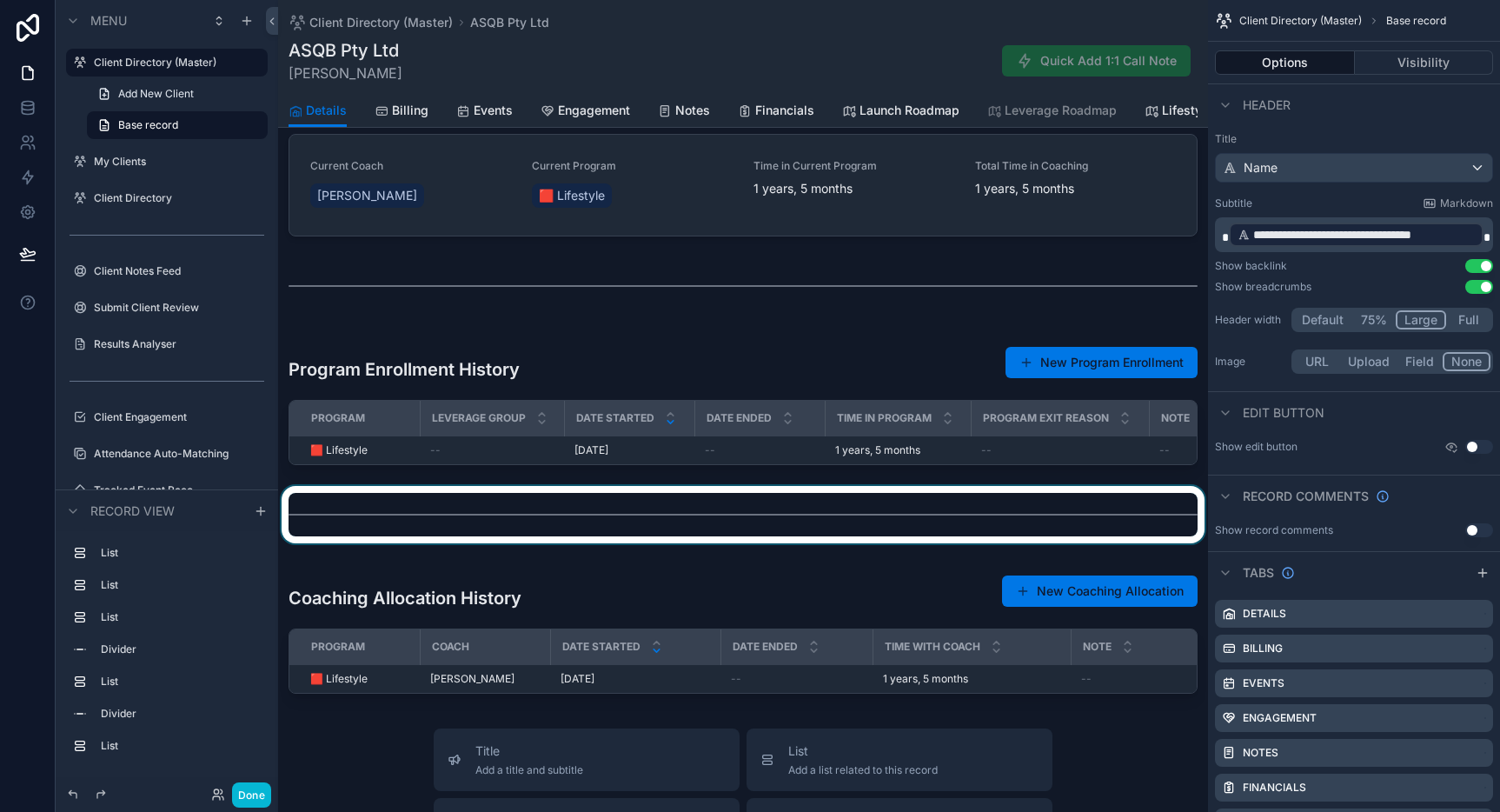
scroll to position [673, 0]
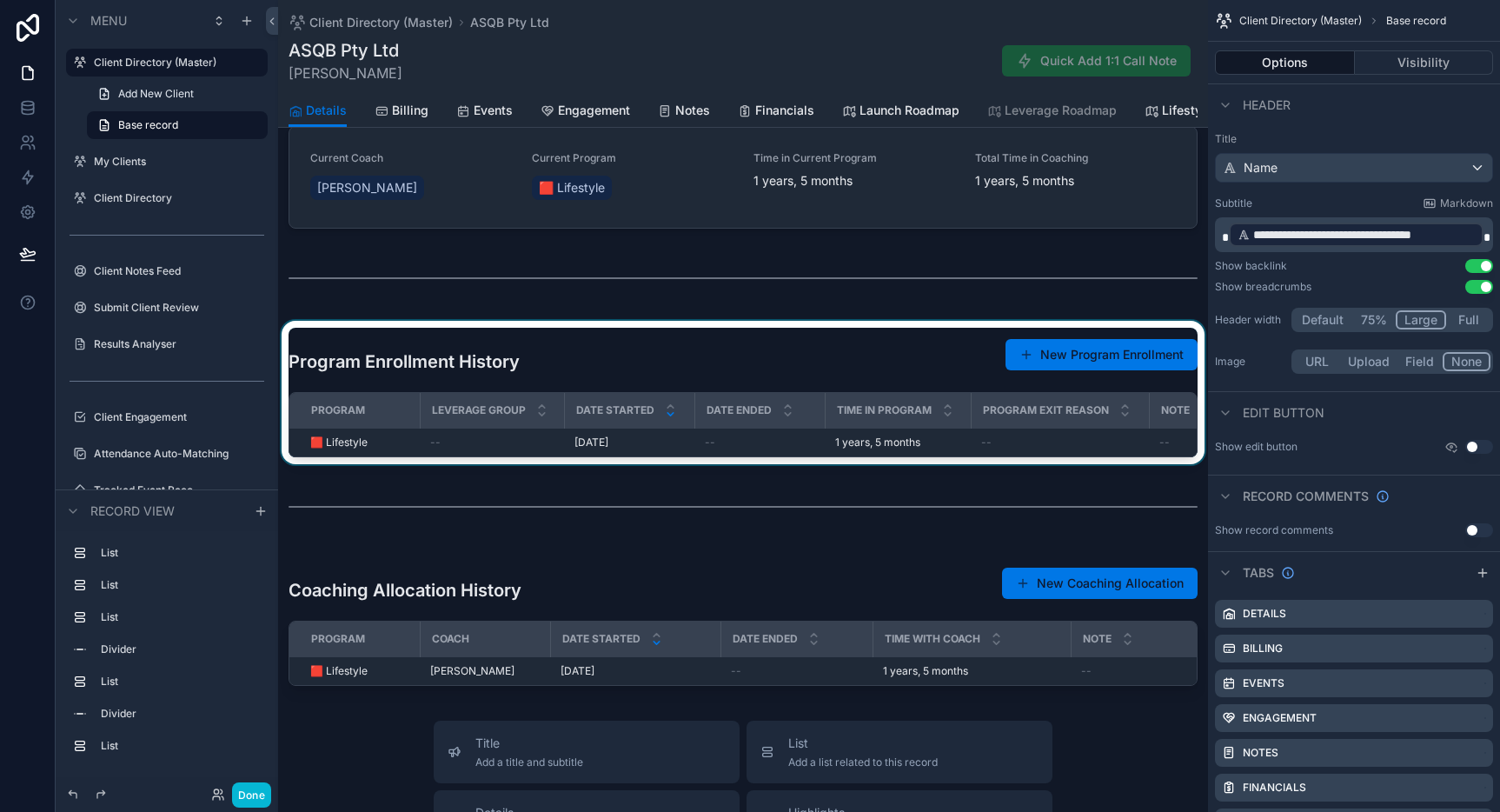
click at [965, 357] on div "scrollable content" at bounding box center [743, 391] width 930 height 143
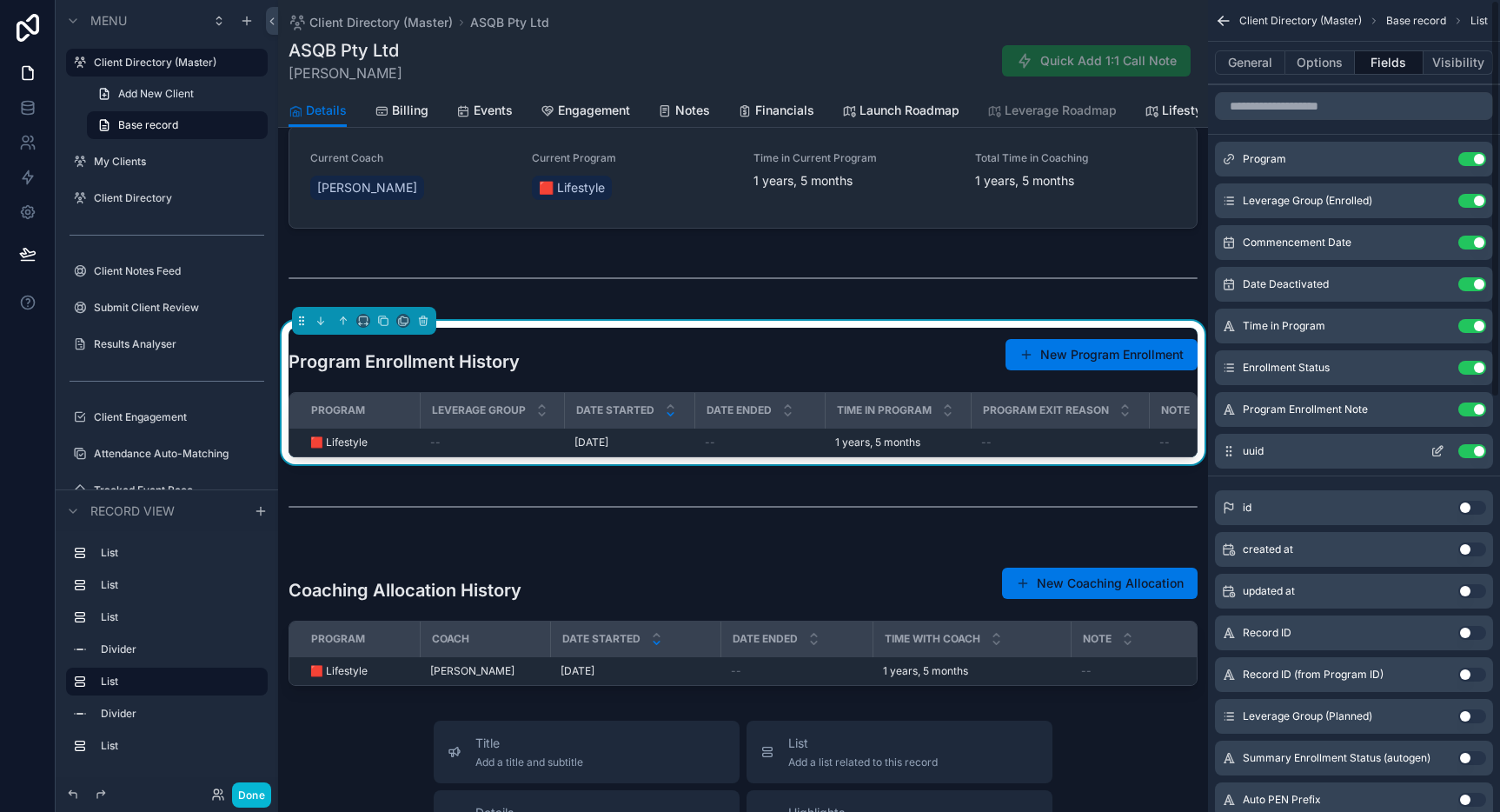
click at [1475, 449] on button "Use setting" at bounding box center [1472, 451] width 27 height 14
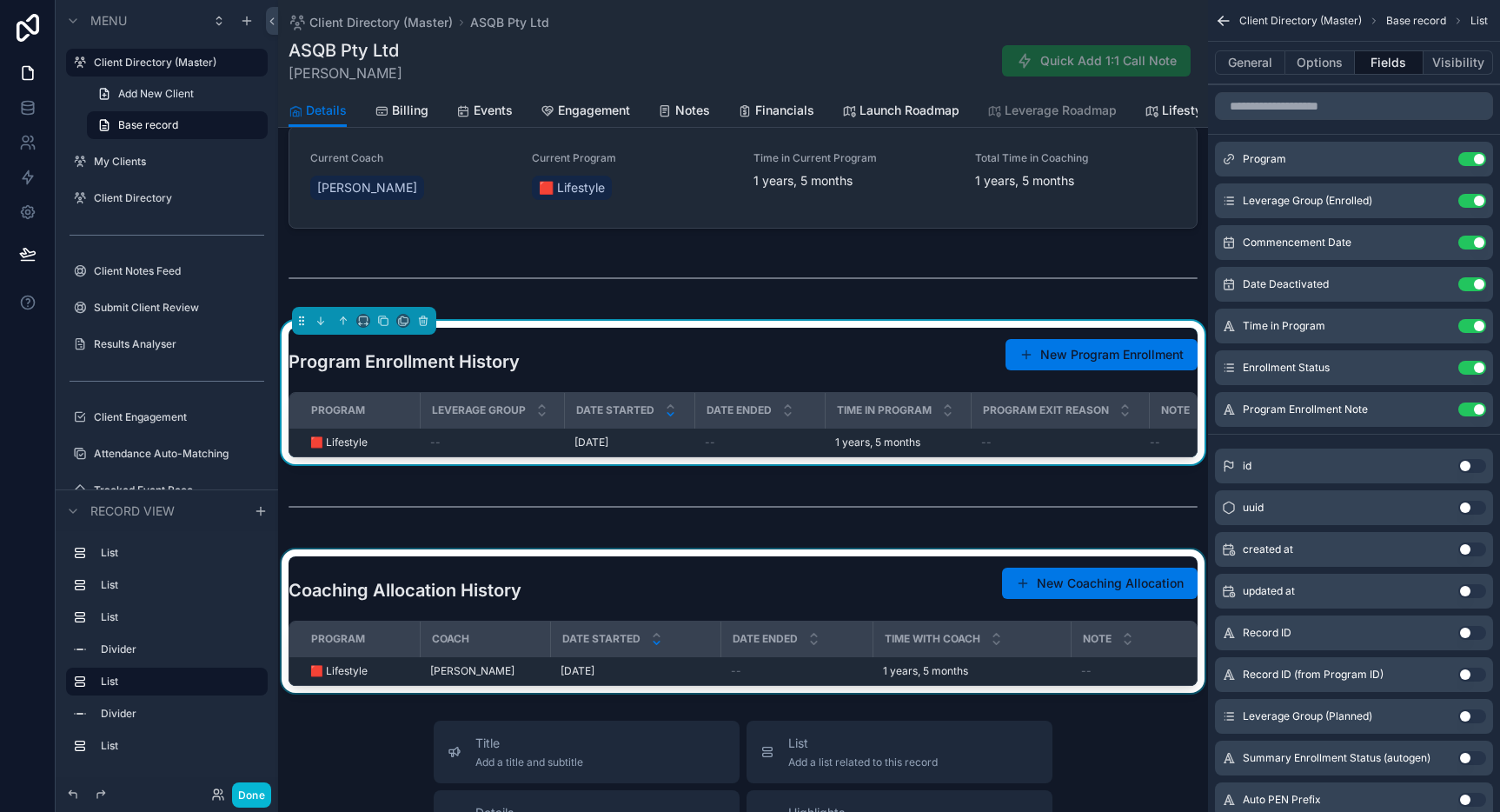
click at [940, 593] on div "scrollable content" at bounding box center [743, 621] width 930 height 143
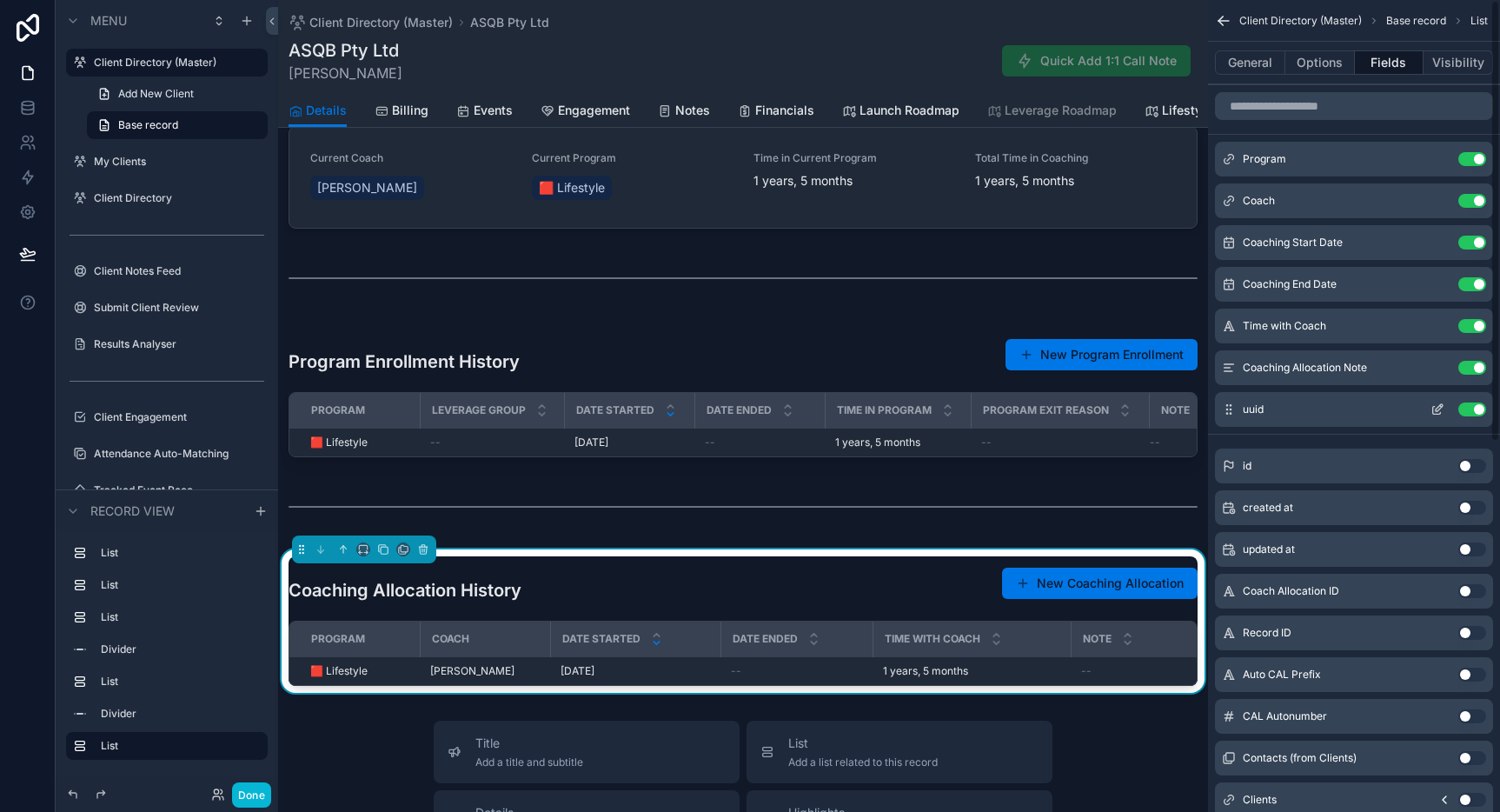
click at [1482, 406] on button "Use setting" at bounding box center [1472, 409] width 27 height 14
click at [247, 793] on button "Done" at bounding box center [251, 794] width 39 height 26
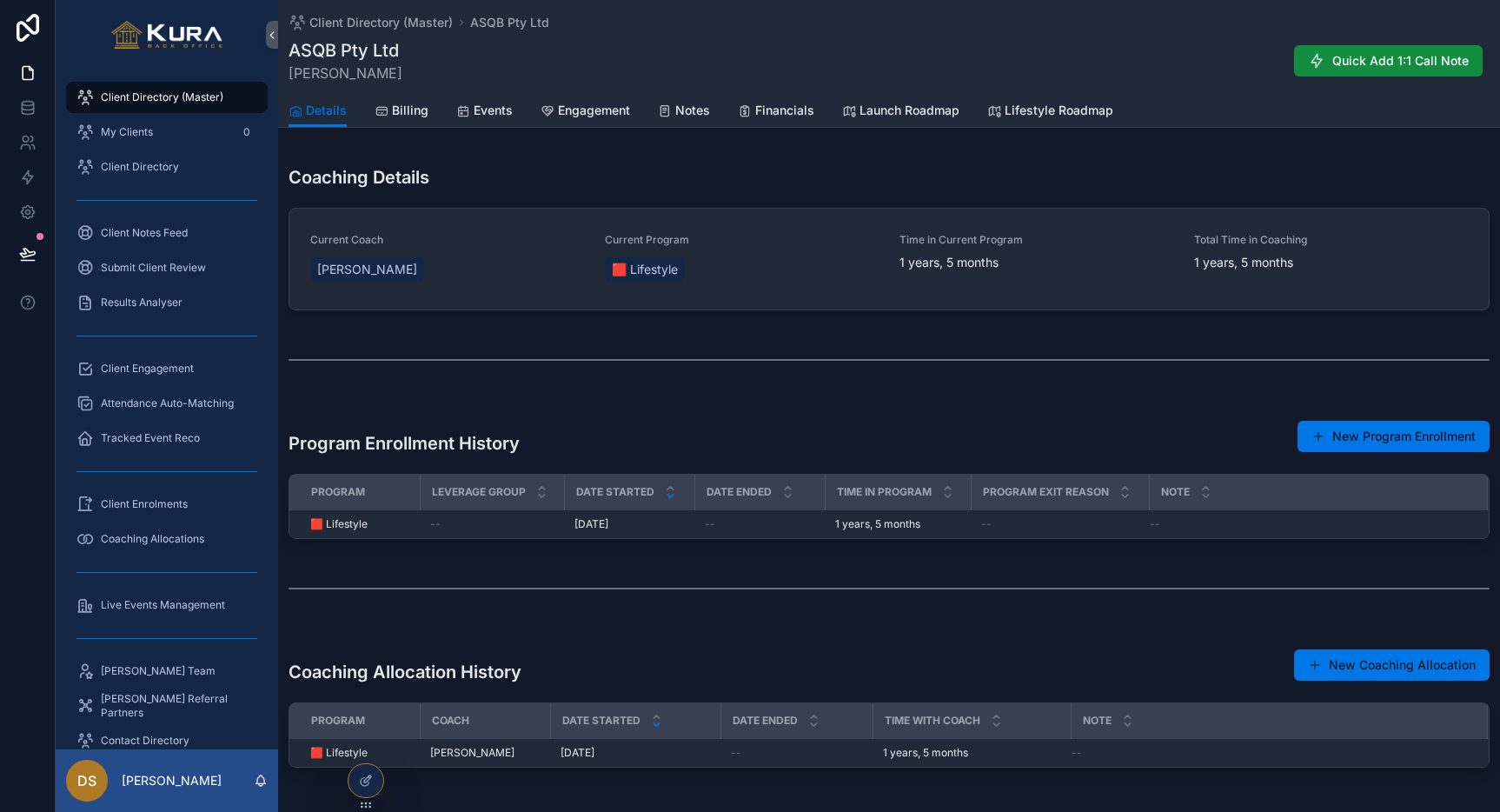
scroll to position [665, 0]
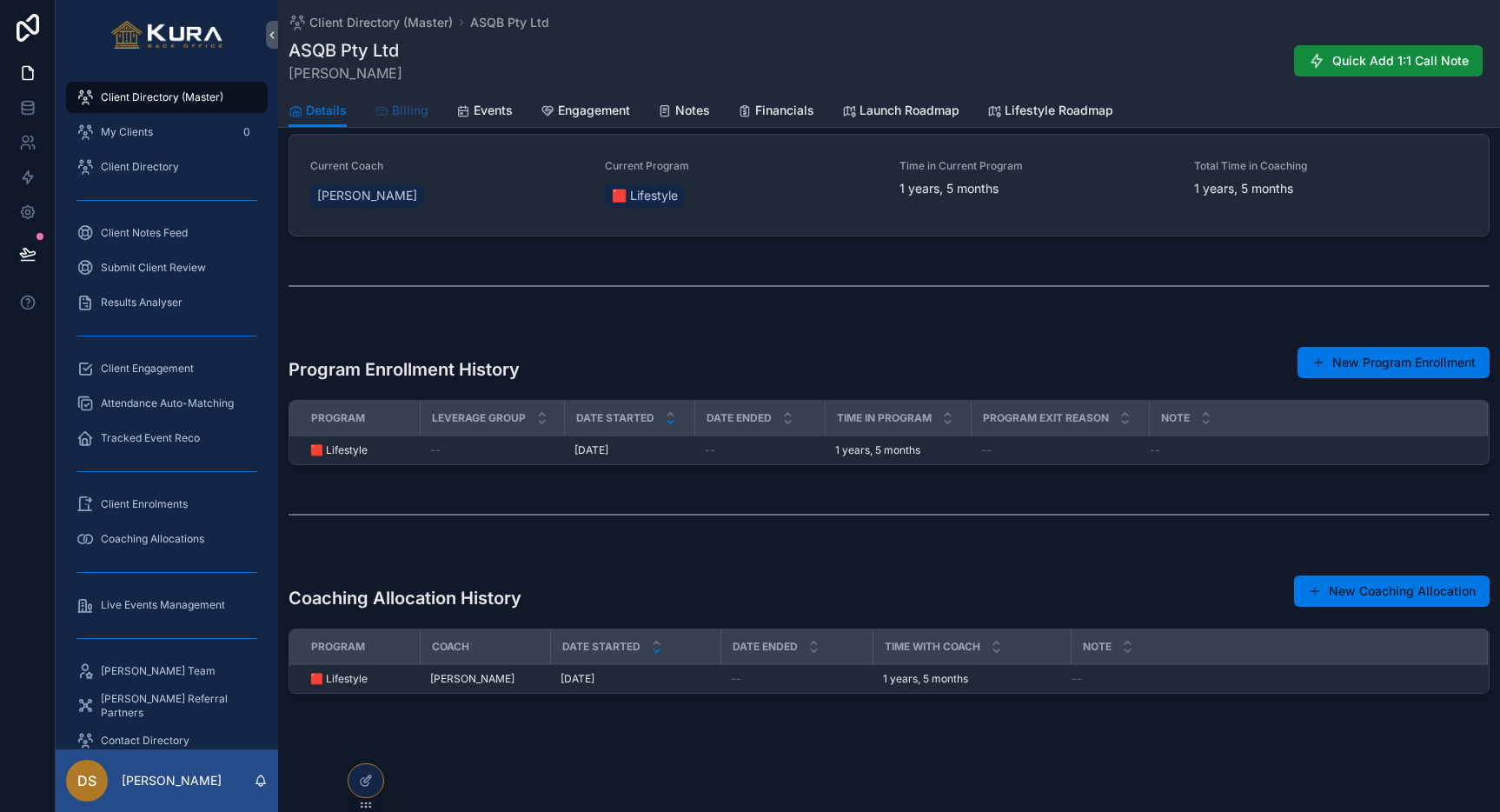
click at [407, 112] on span "Billing" at bounding box center [410, 110] width 37 height 17
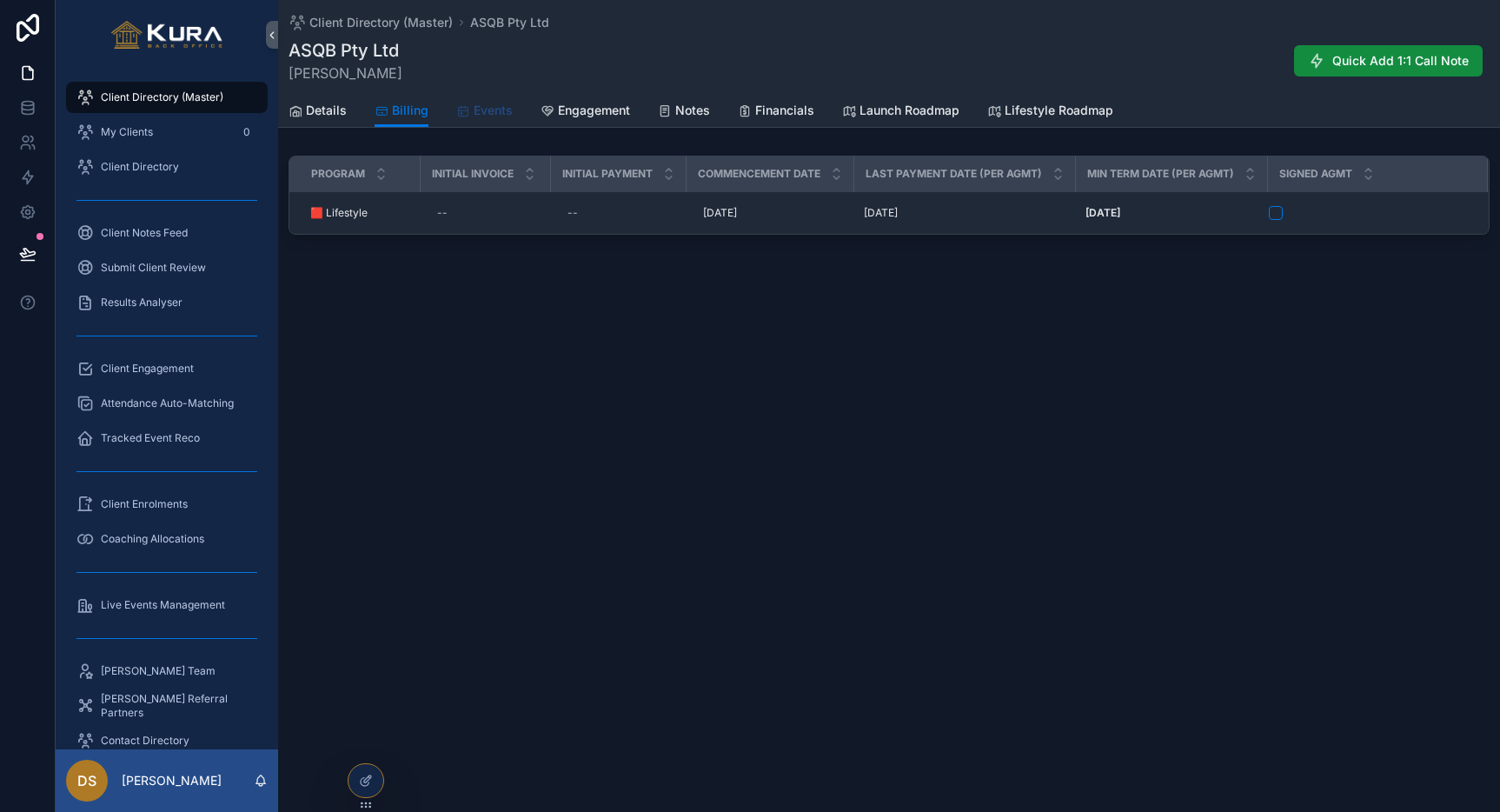
click at [497, 115] on span "Events" at bounding box center [493, 110] width 39 height 17
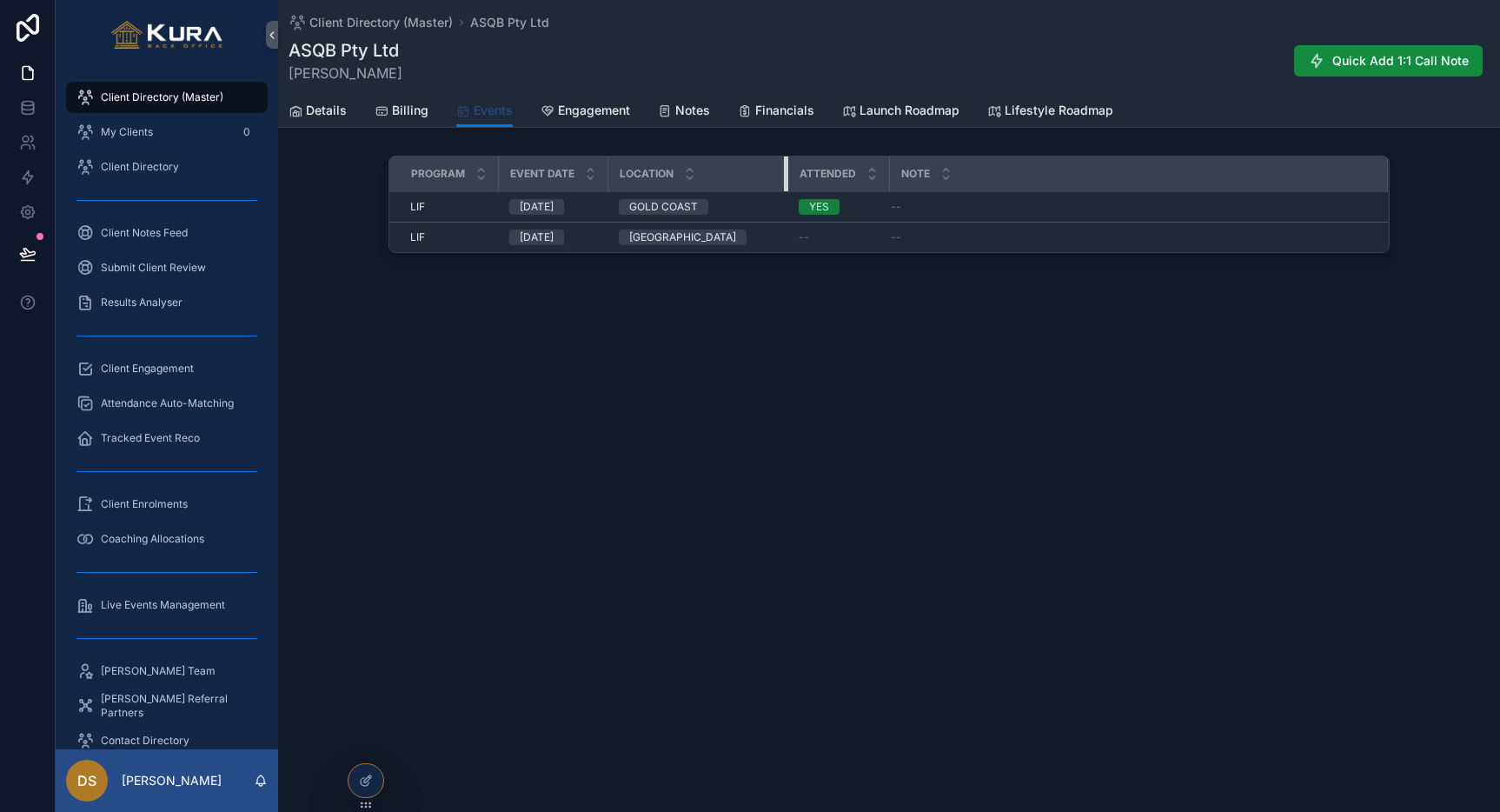
drag, startPoint x: 704, startPoint y: 165, endPoint x: 822, endPoint y: 161, distance: 118.1
click at [822, 161] on tr "Program Event Date Location Attended Note" at bounding box center [889, 174] width 1000 height 36
click at [603, 101] on span "Engagement" at bounding box center [594, 110] width 72 height 17
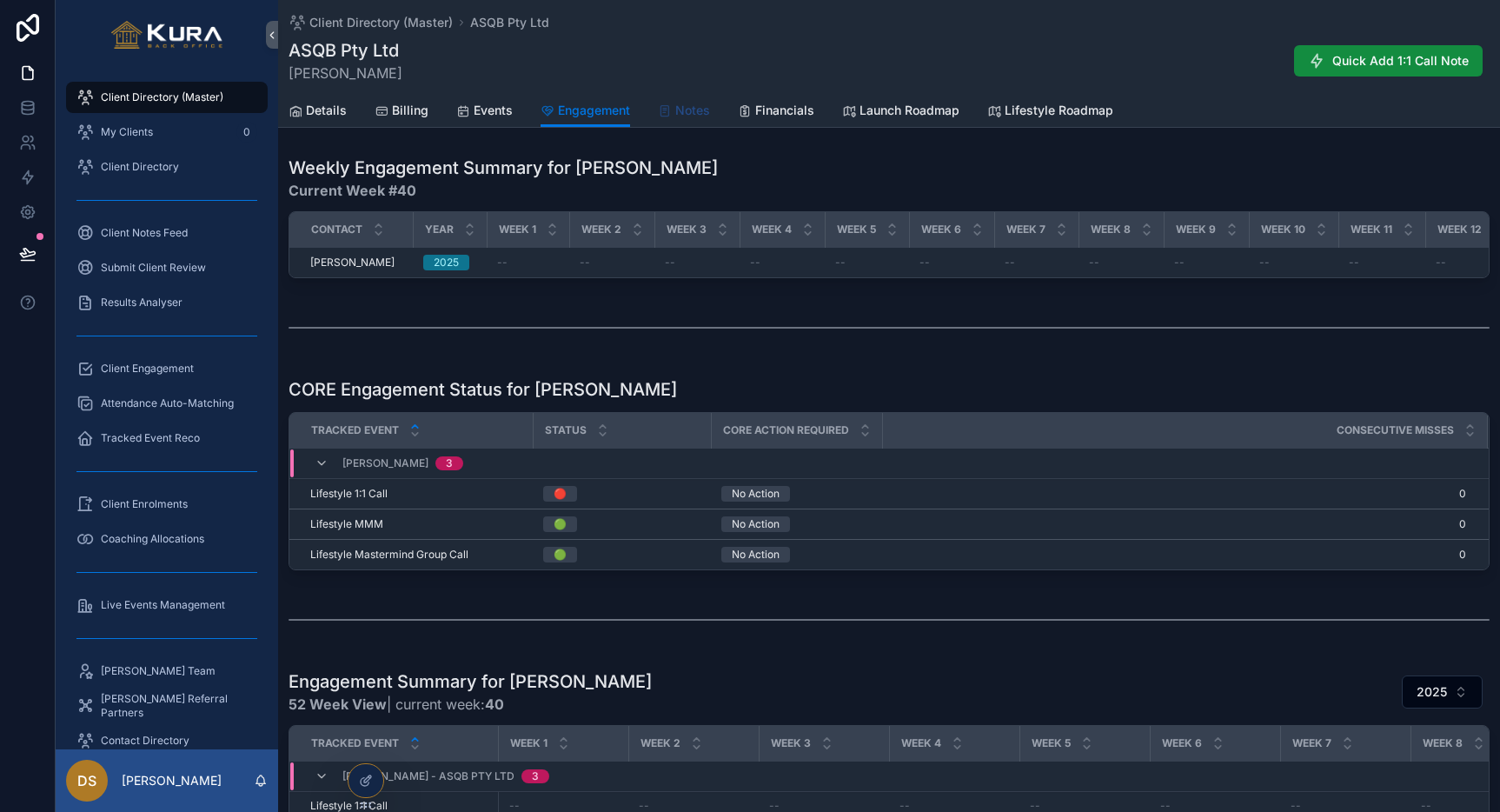
click at [690, 107] on span "Notes" at bounding box center [693, 110] width 35 height 17
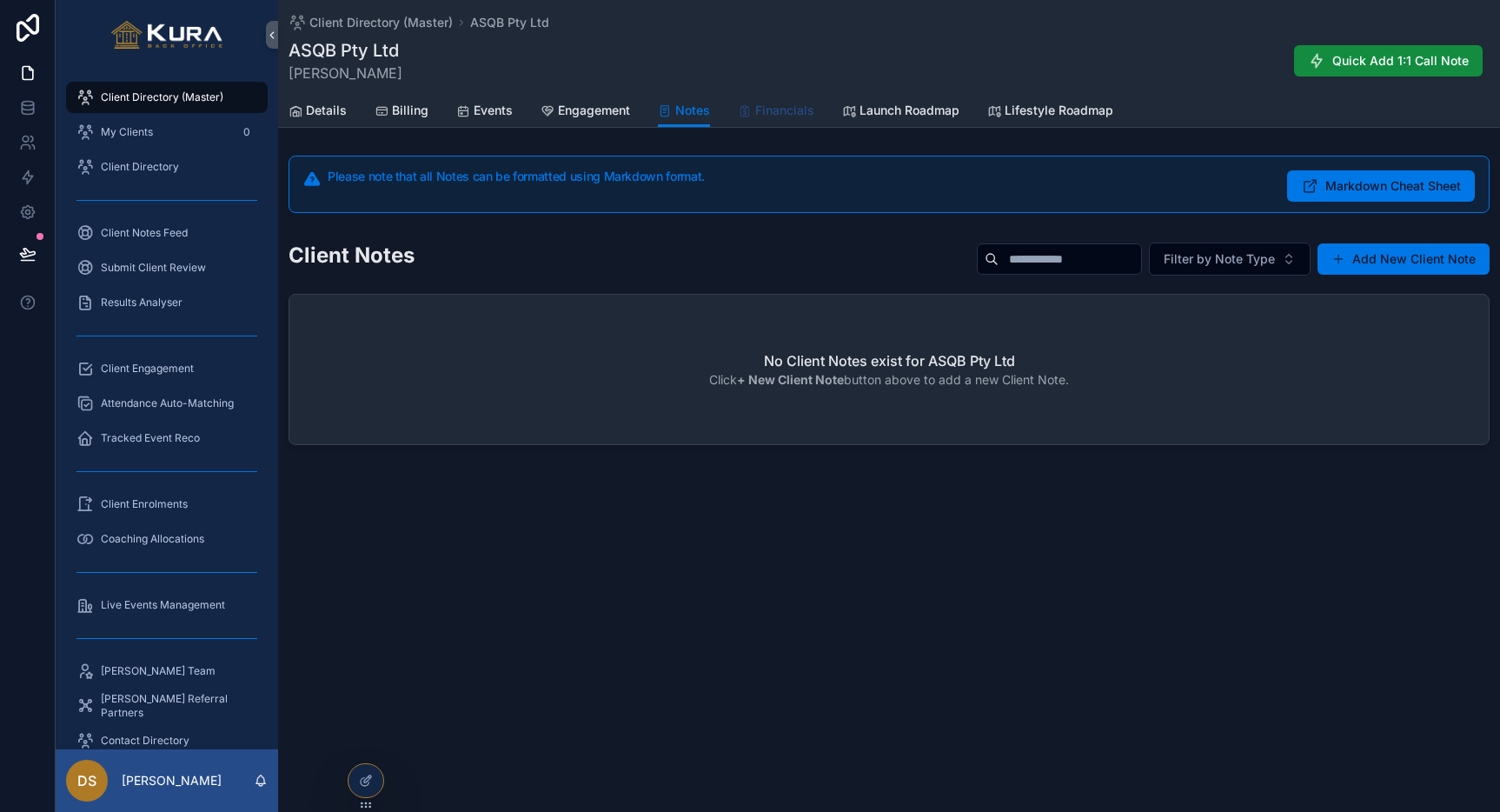
click at [772, 112] on span "Financials" at bounding box center [785, 110] width 59 height 17
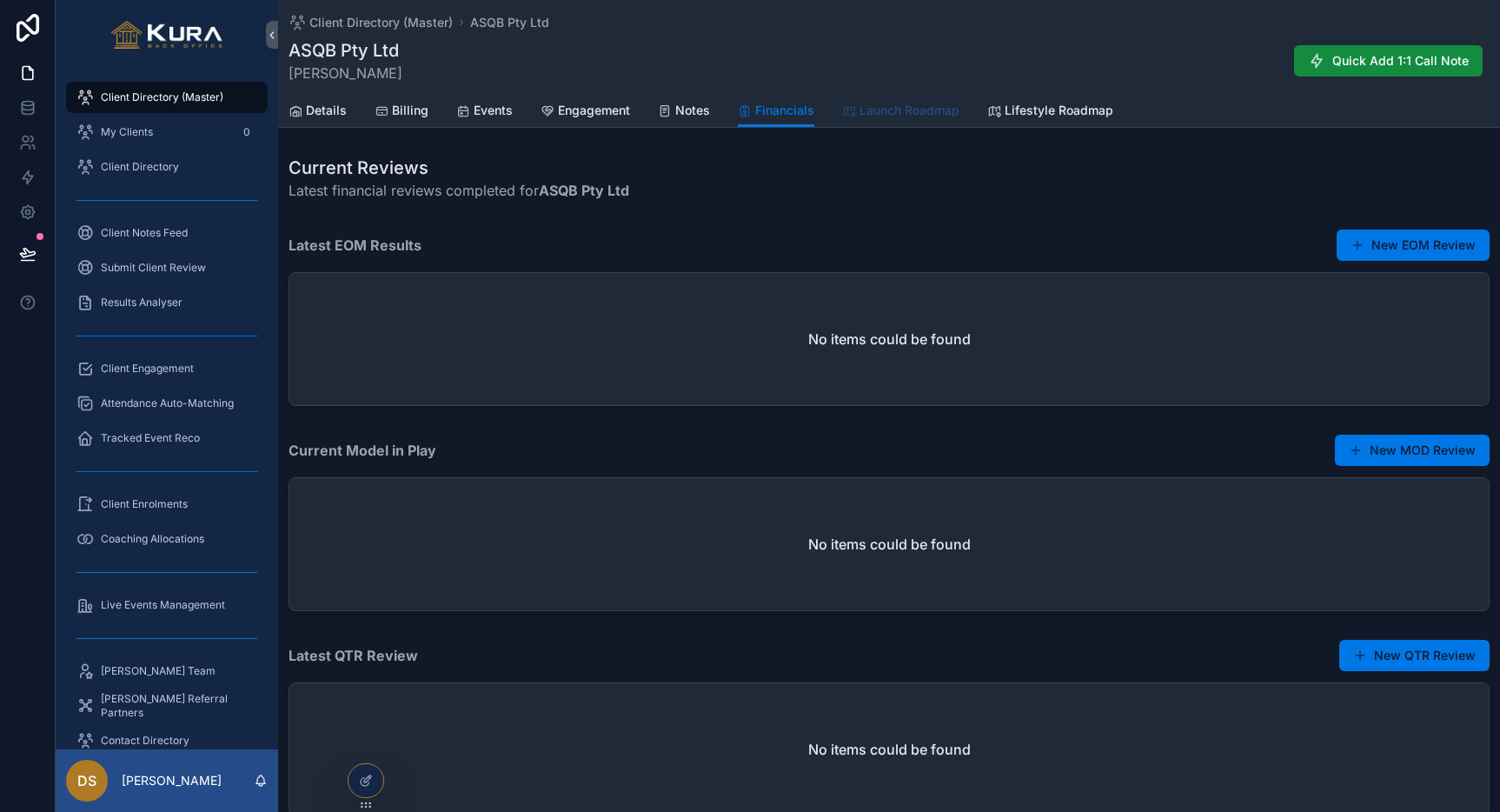
click at [879, 118] on span "Launch Roadmap" at bounding box center [909, 110] width 99 height 17
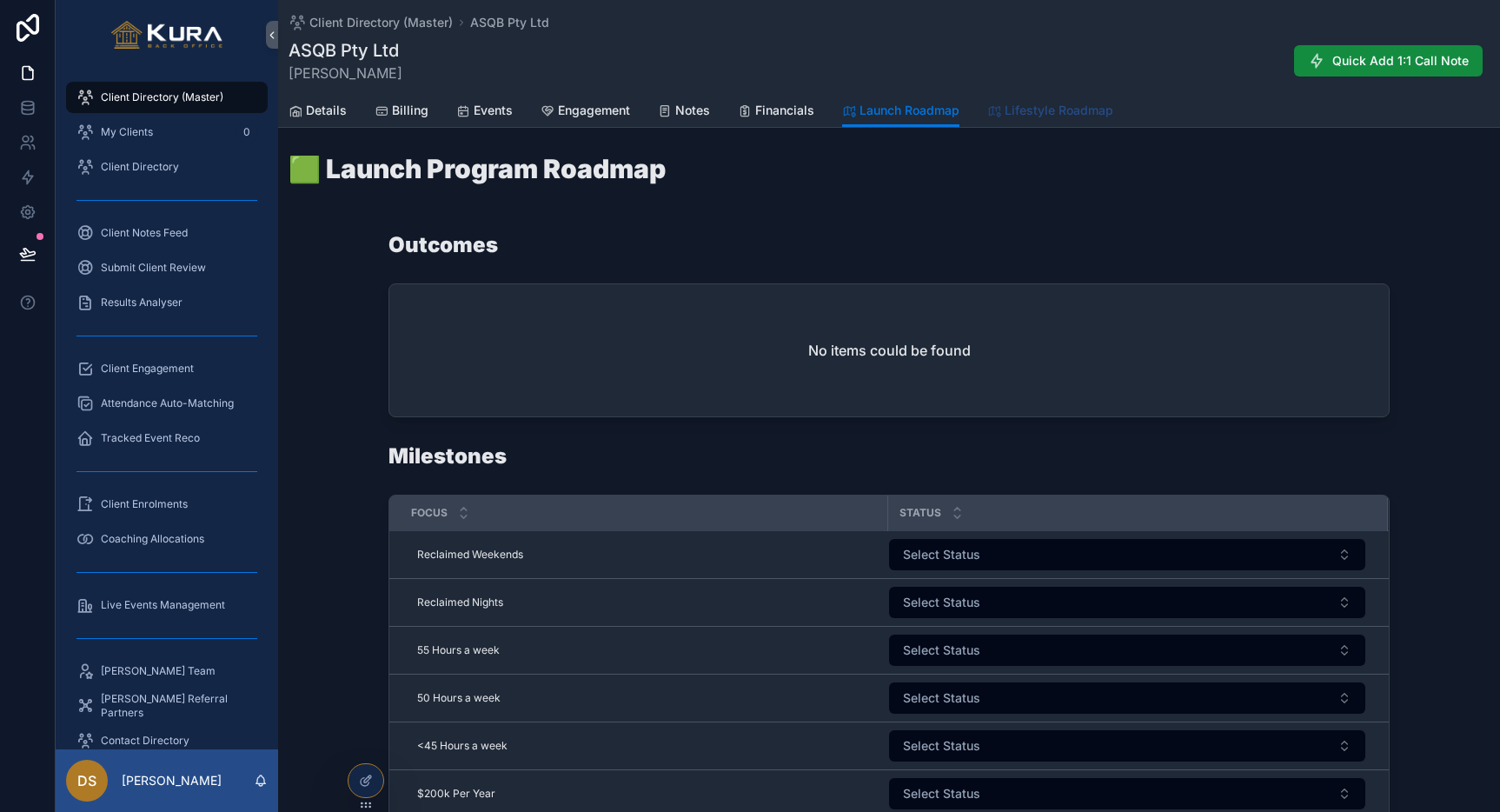
click at [1039, 124] on link "Lifestyle Roadmap" at bounding box center [1050, 112] width 126 height 35
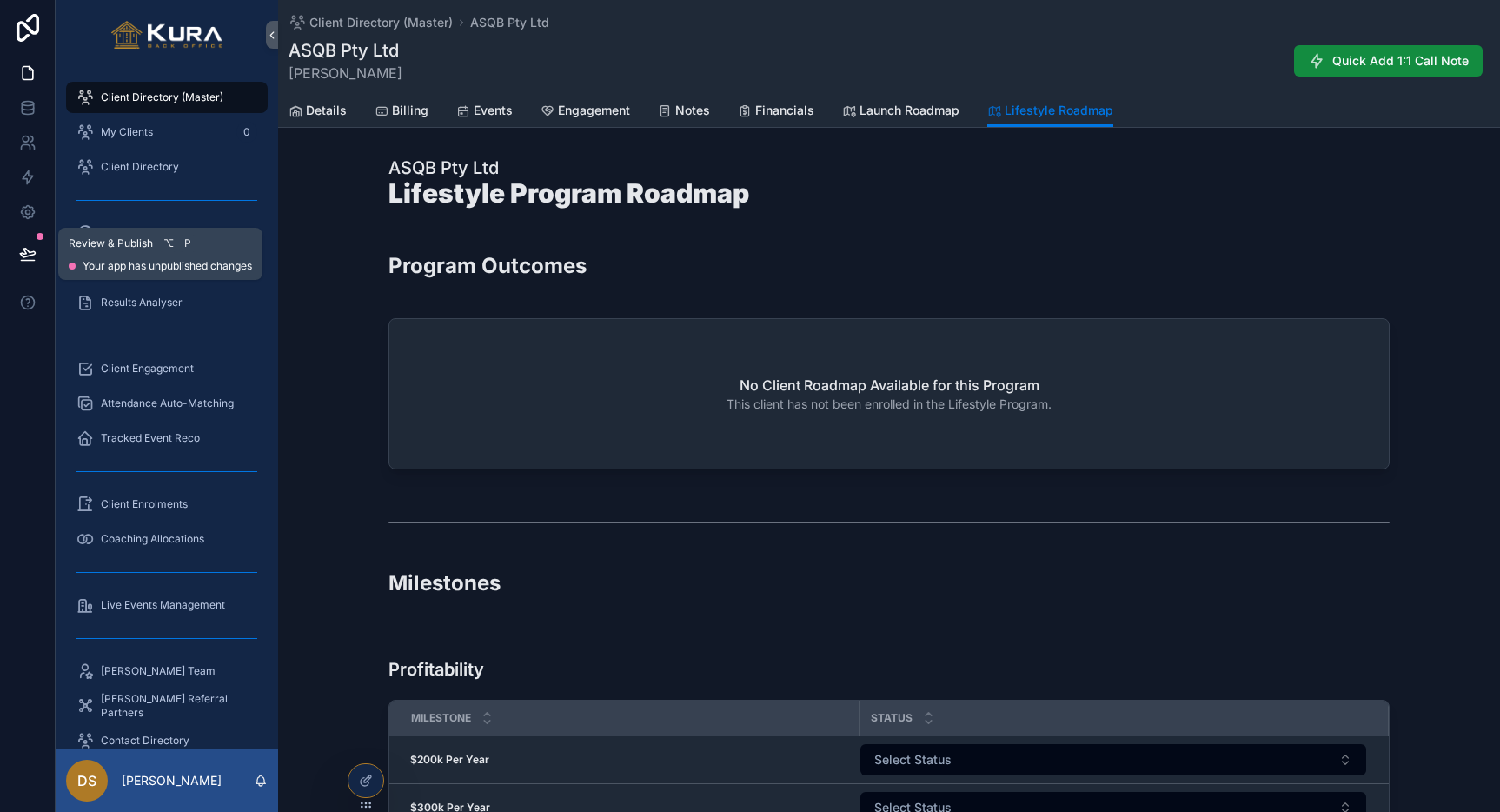
click at [37, 254] on button at bounding box center [27, 253] width 38 height 48
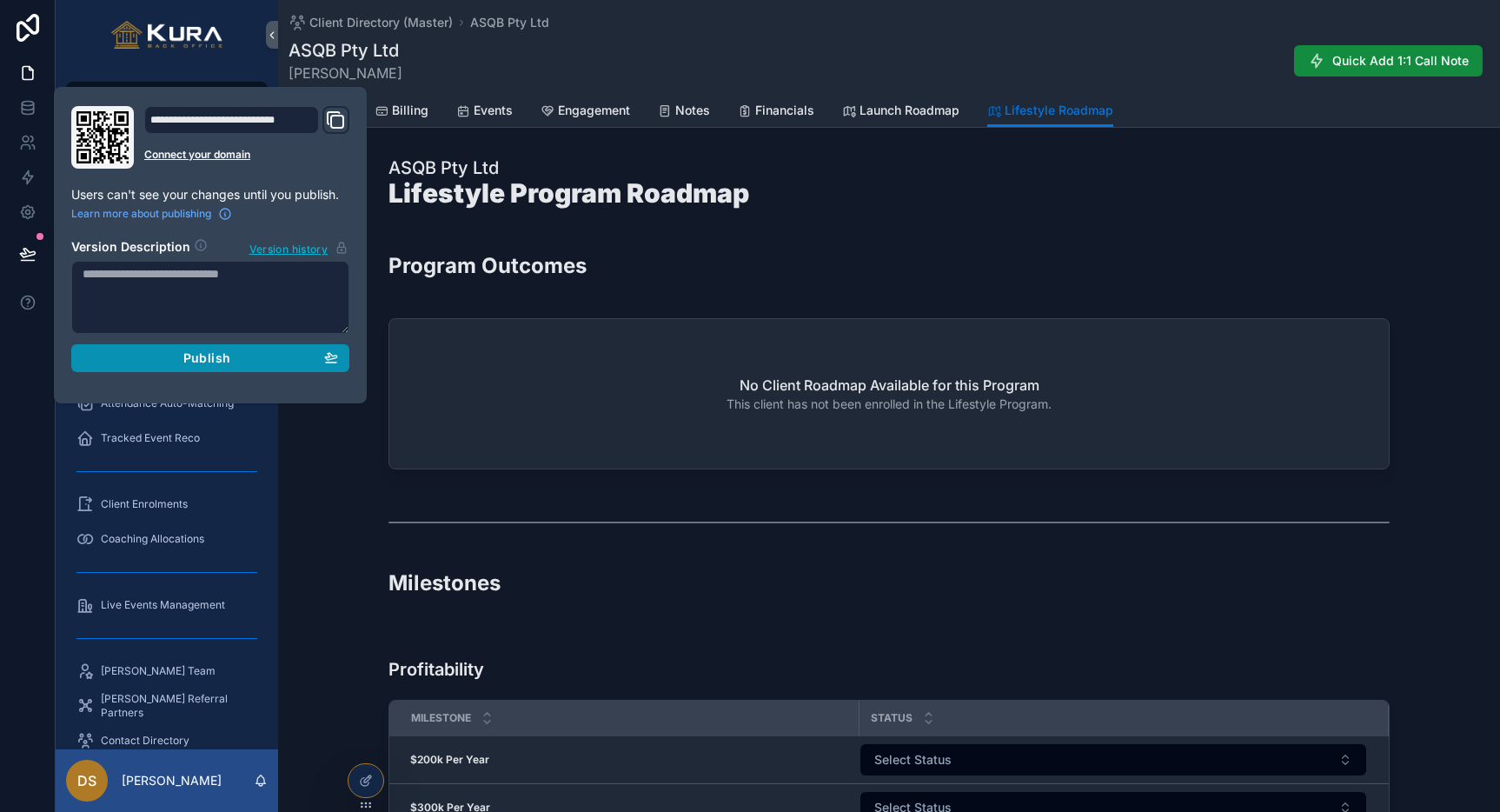
click at [172, 362] on div "Publish" at bounding box center [210, 358] width 256 height 16
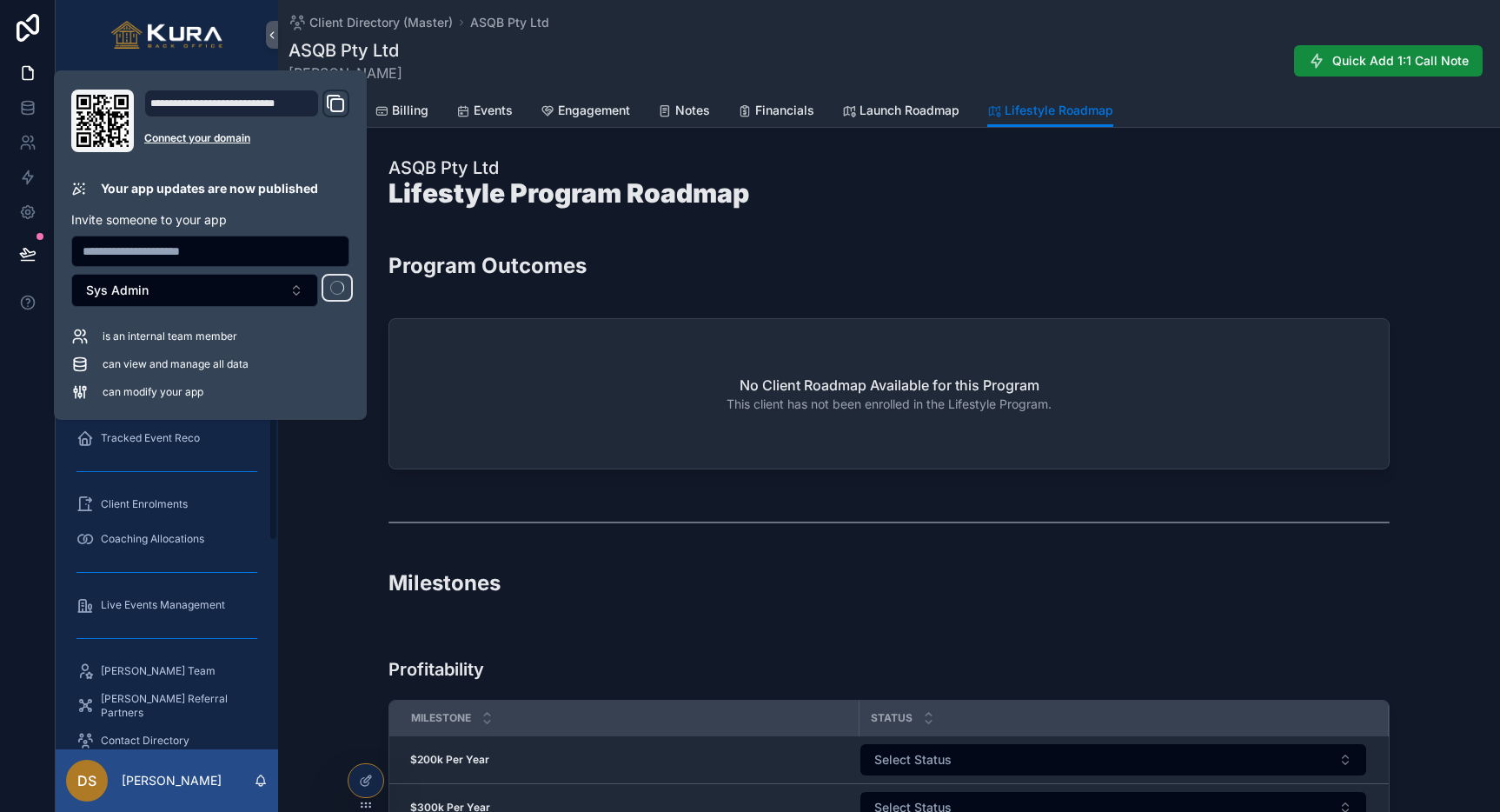
click at [953, 256] on div "Program Outcomes" at bounding box center [889, 272] width 1002 height 43
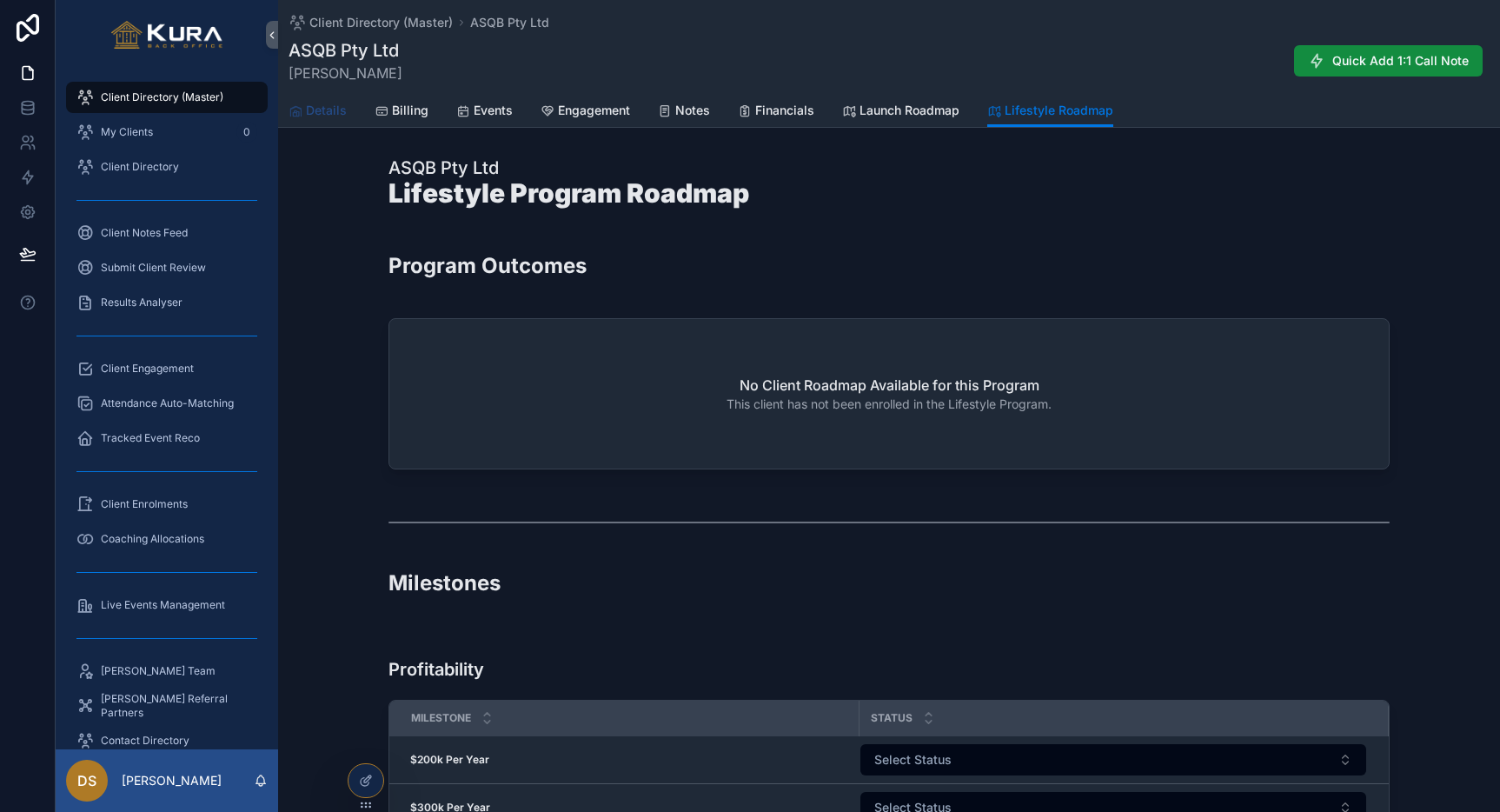
click at [321, 111] on span "Details" at bounding box center [326, 110] width 41 height 17
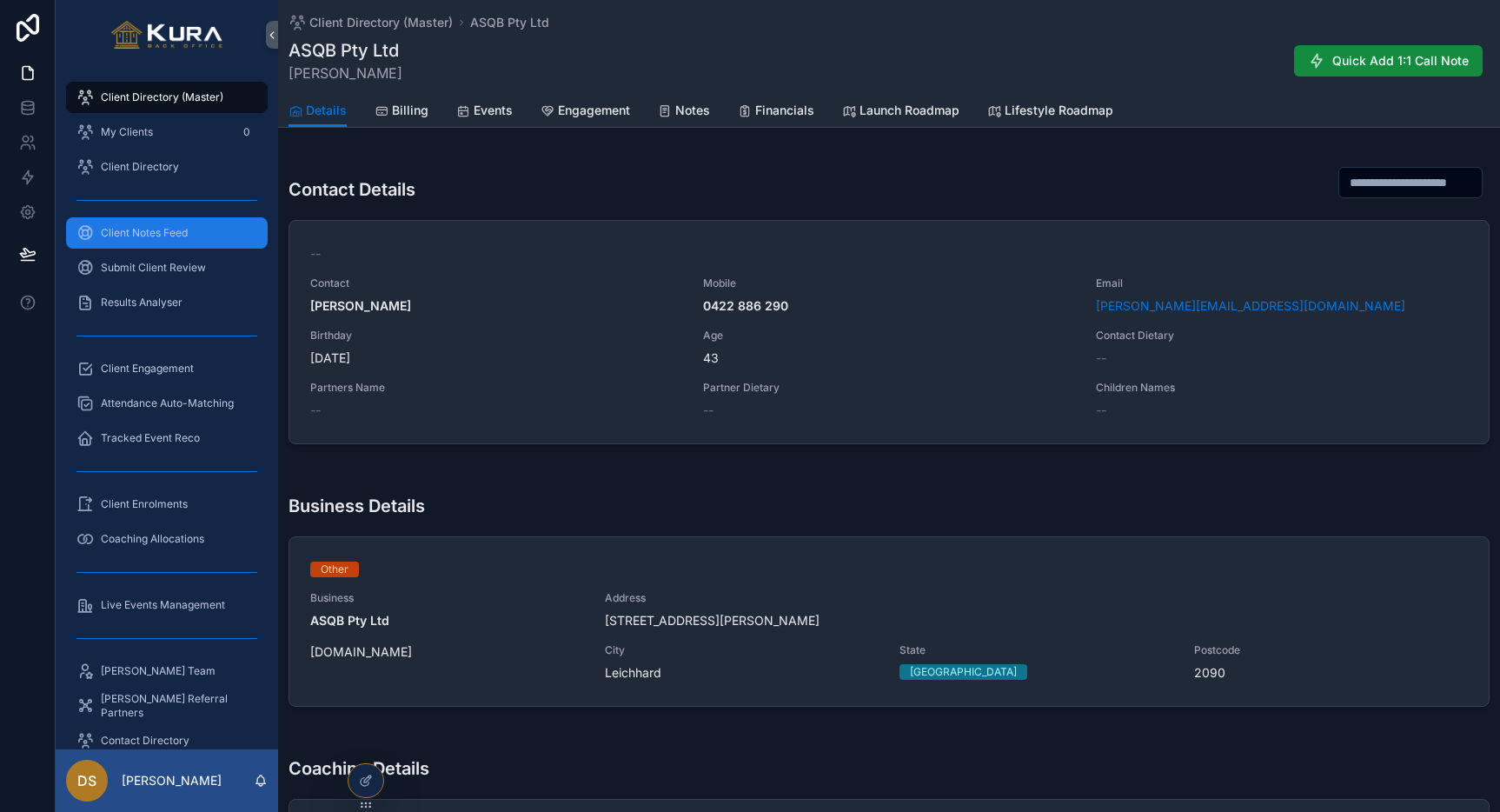
click at [153, 233] on span "Client Notes Feed" at bounding box center [144, 232] width 87 height 14
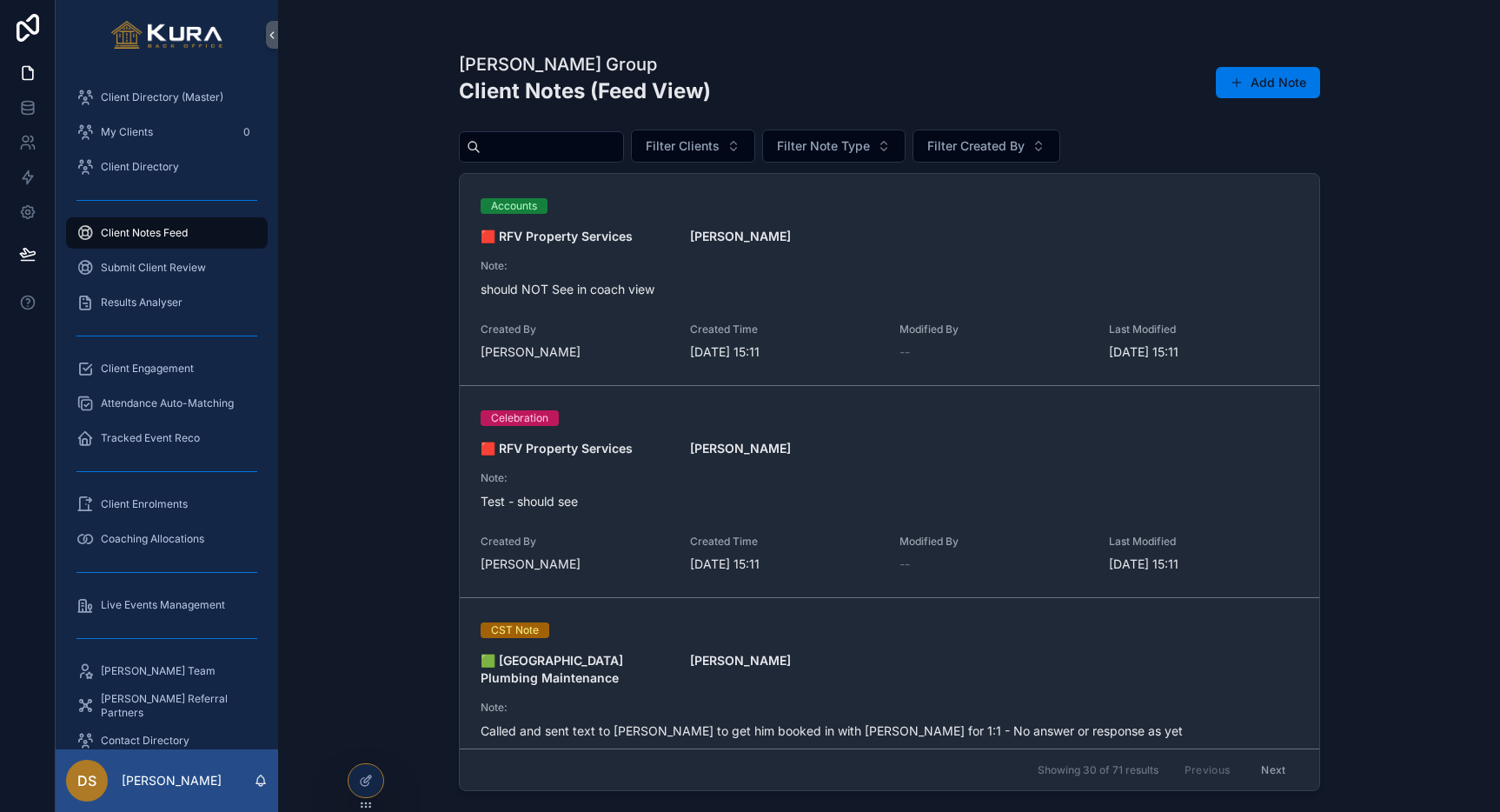
click at [372, 398] on div "Pravar Group Client Notes (Feed View) Add Note Filter Clients Filter Note Type …" at bounding box center [890, 406] width 1222 height 812
click at [163, 257] on div "Submit Client Review" at bounding box center [167, 267] width 181 height 27
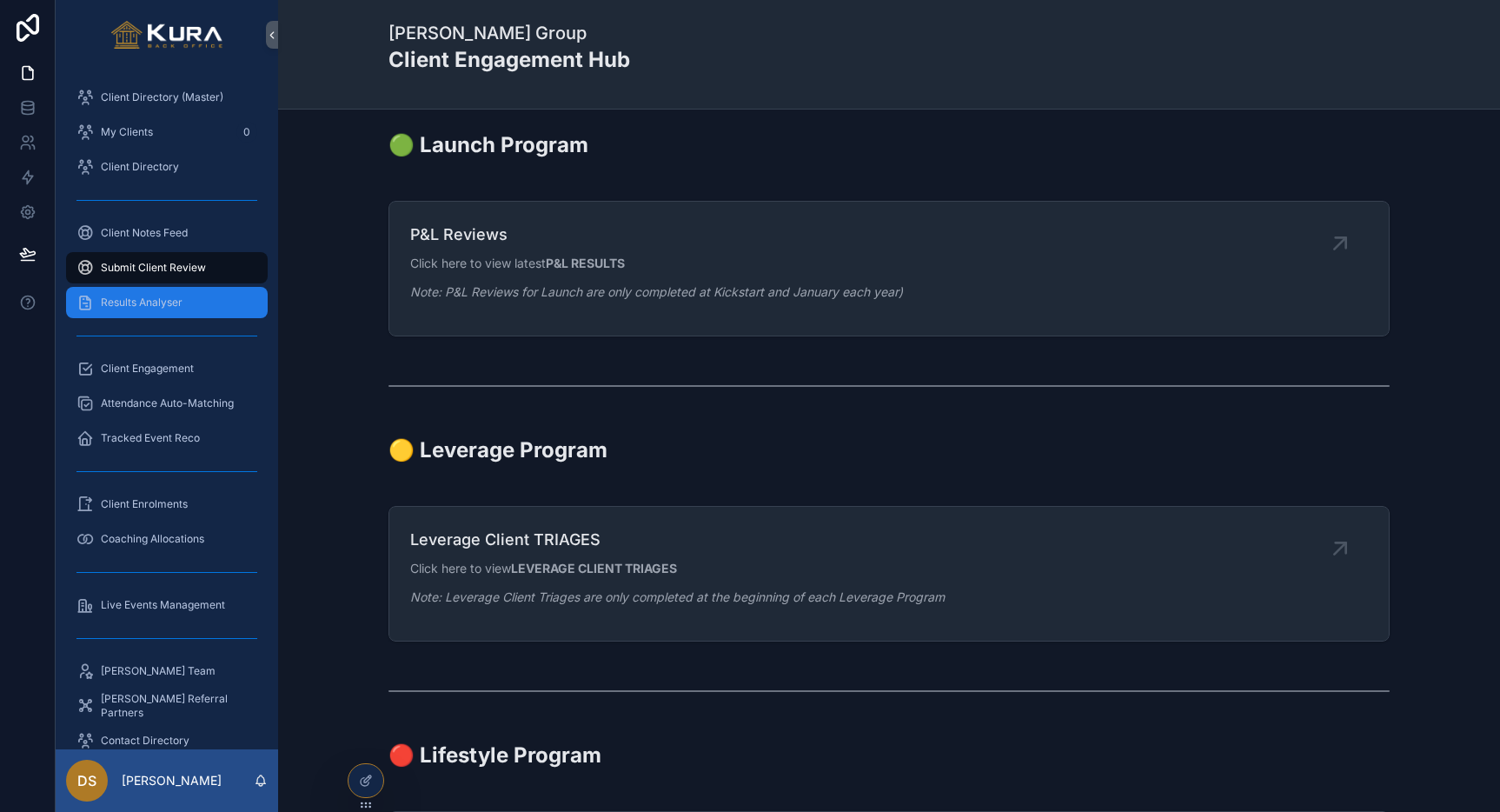
click at [161, 298] on span "Results Analyser" at bounding box center [141, 302] width 81 height 14
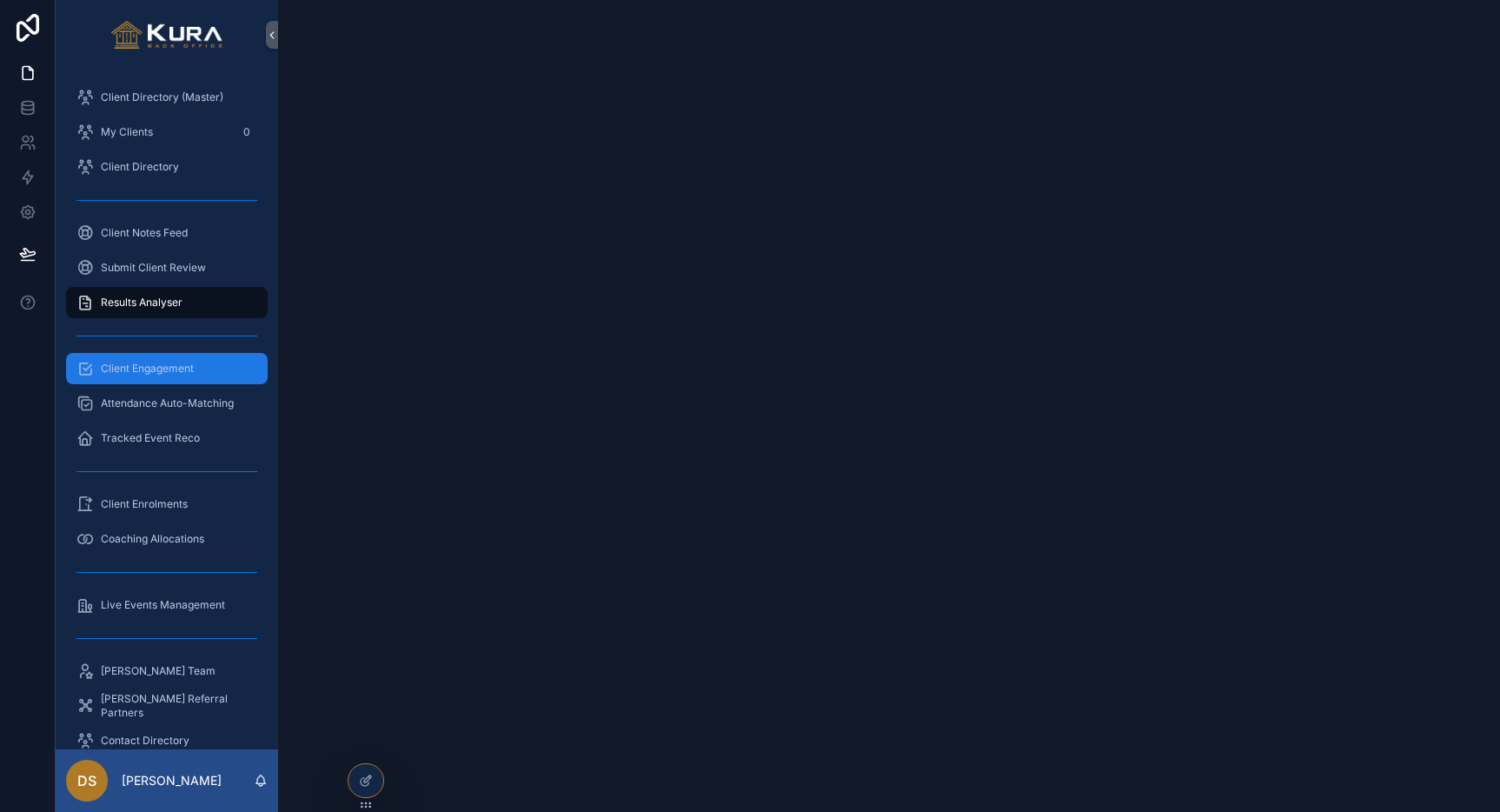
click at [154, 367] on span "Client Engagement" at bounding box center [147, 369] width 93 height 14
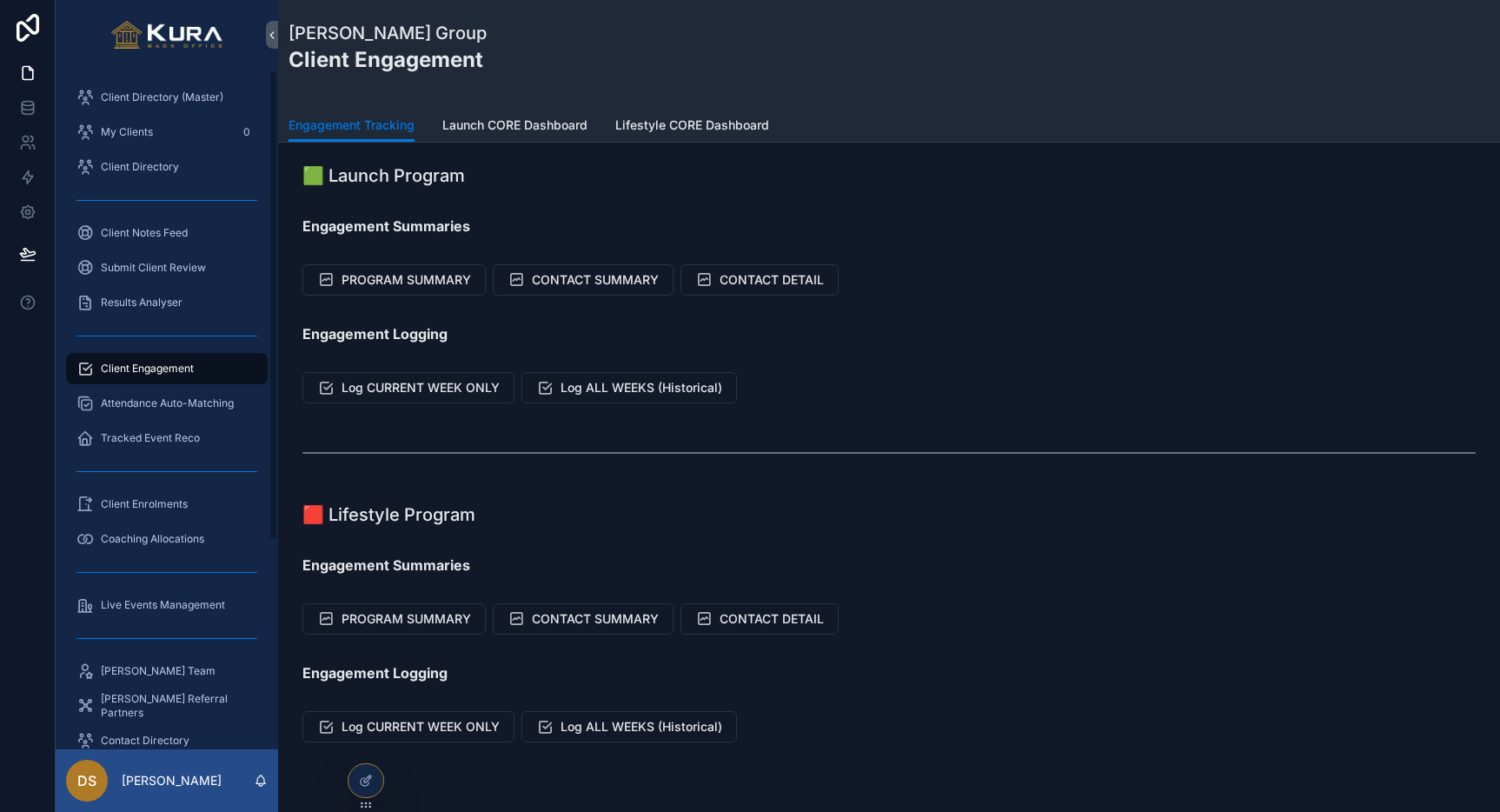
click at [184, 377] on div "Client Engagement" at bounding box center [167, 368] width 181 height 27
click at [179, 142] on div "My Clients 0" at bounding box center [167, 132] width 181 height 27
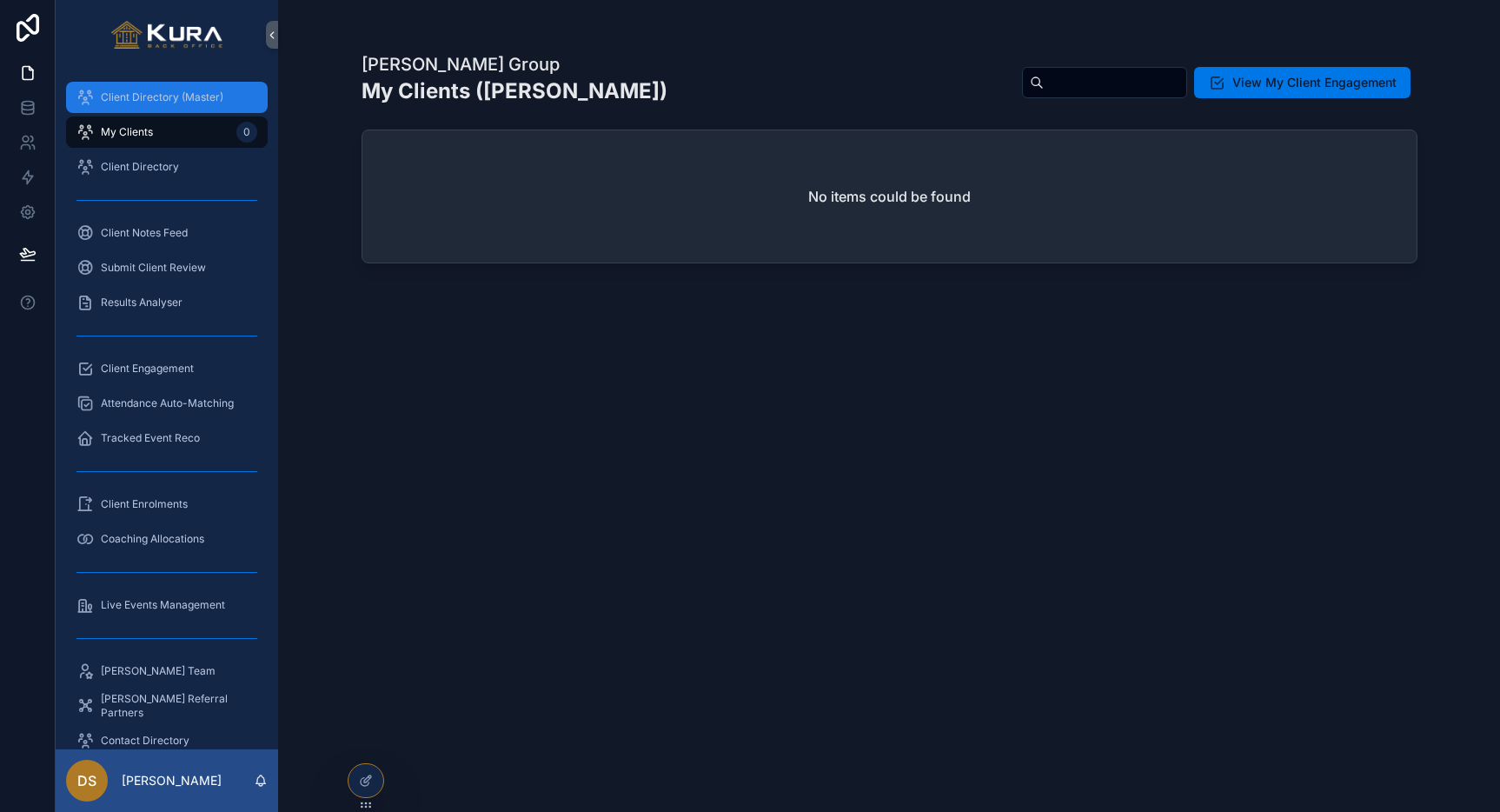
click at [175, 90] on span "Client Directory (Master)" at bounding box center [161, 97] width 122 height 14
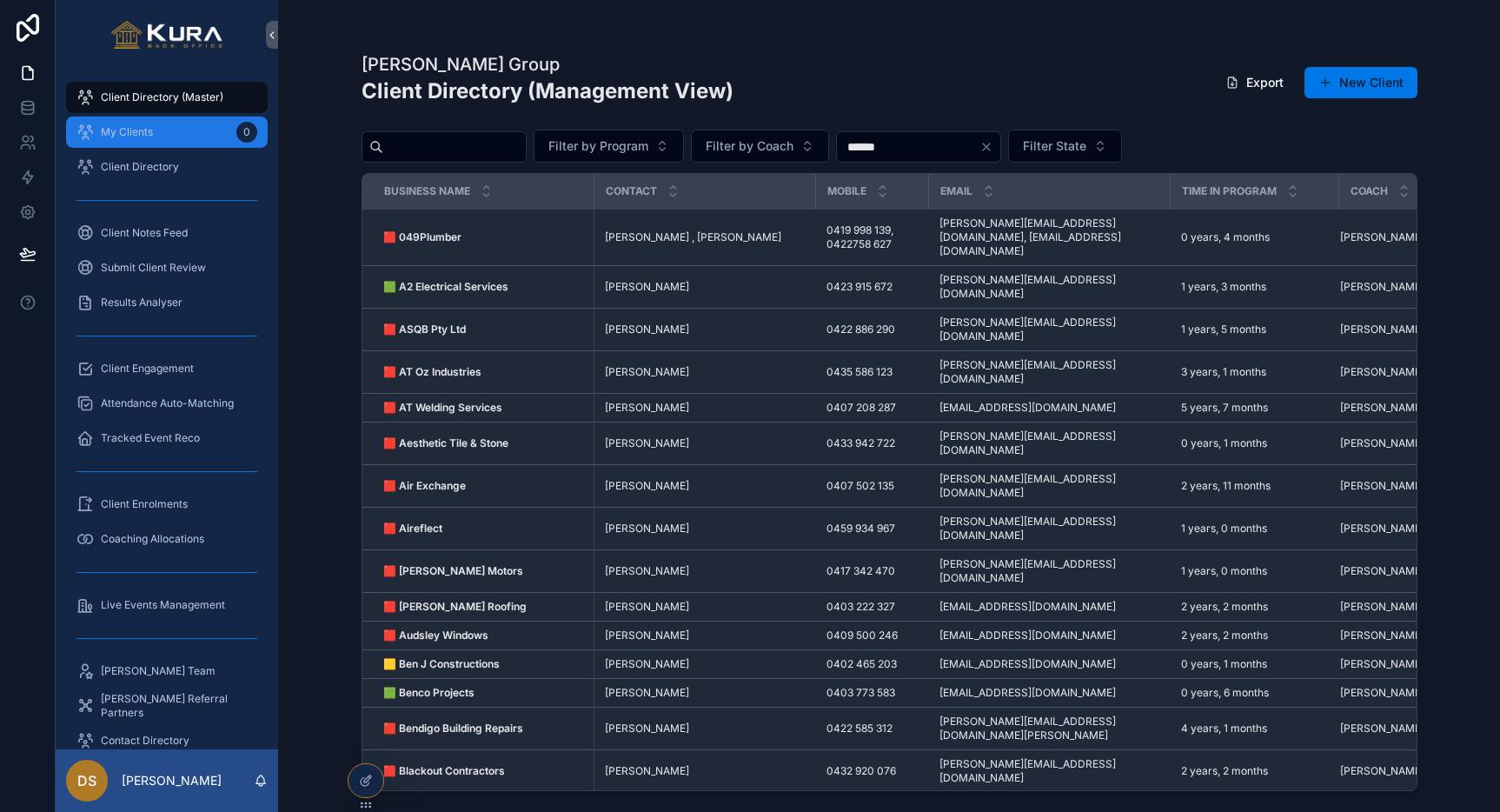
click at [172, 132] on div "My Clients 0" at bounding box center [167, 132] width 181 height 27
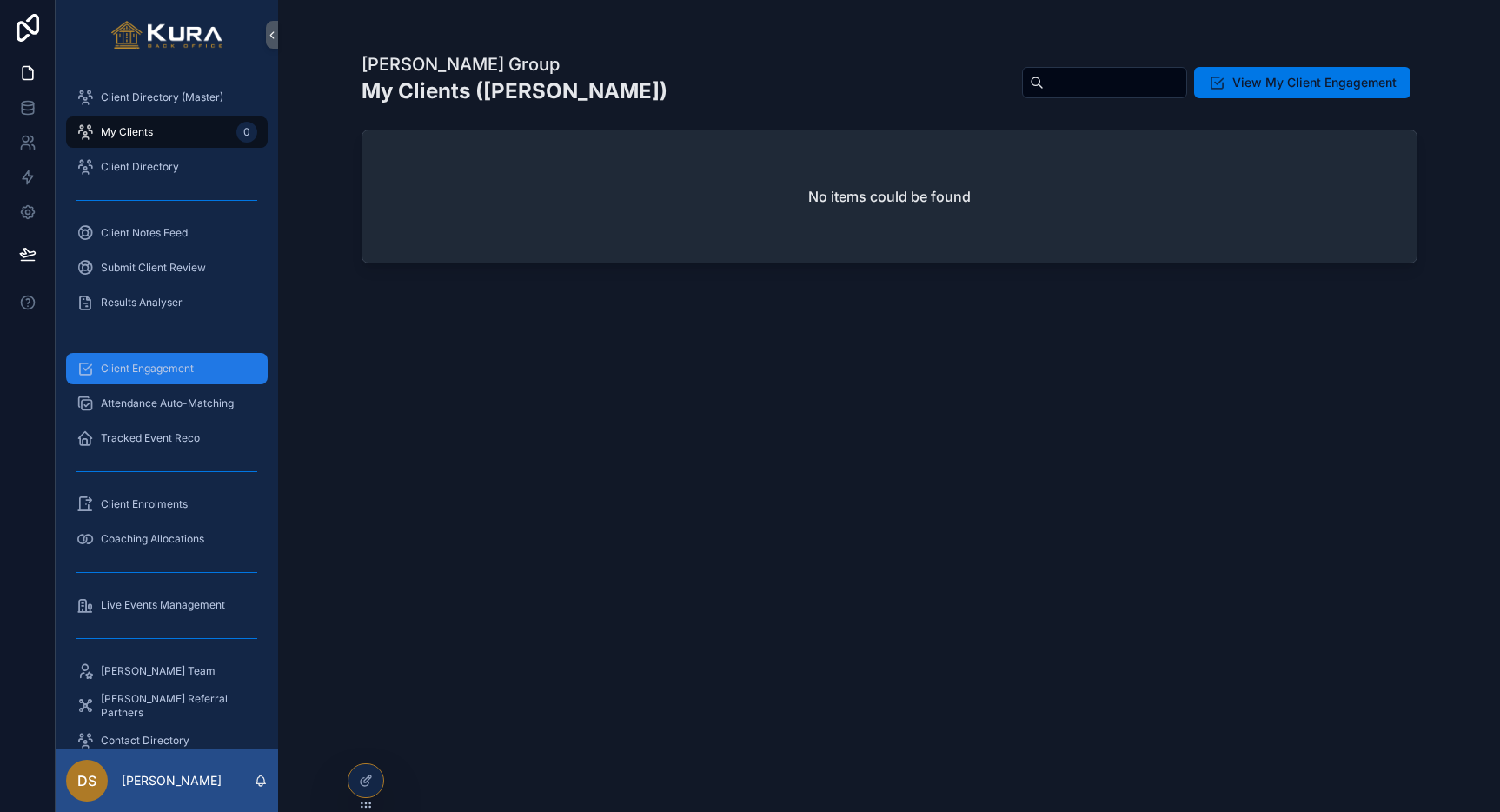
click at [159, 369] on span "Client Engagement" at bounding box center [147, 369] width 93 height 14
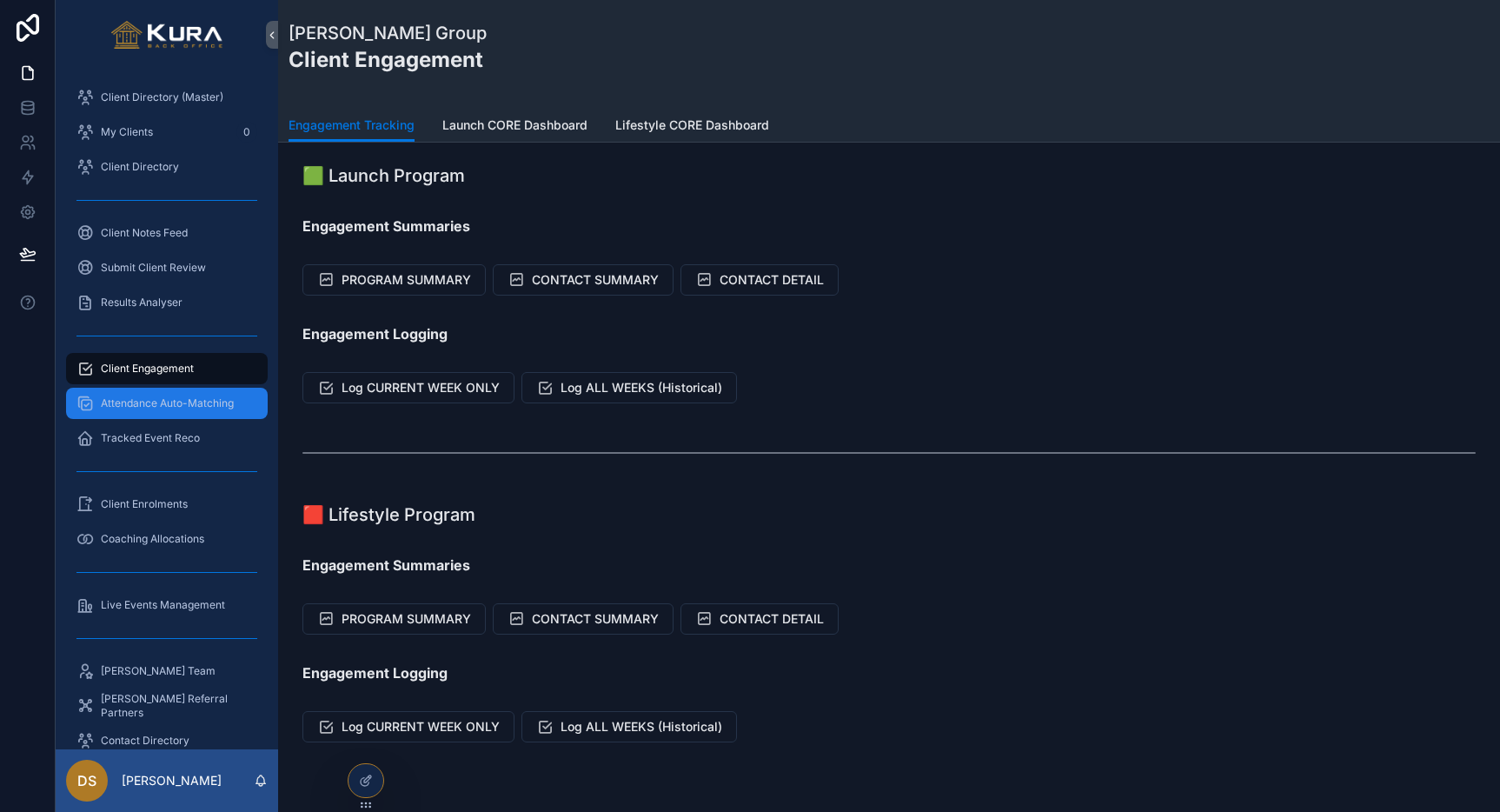
click at [155, 412] on div "Attendance Auto-Matching" at bounding box center [167, 403] width 181 height 27
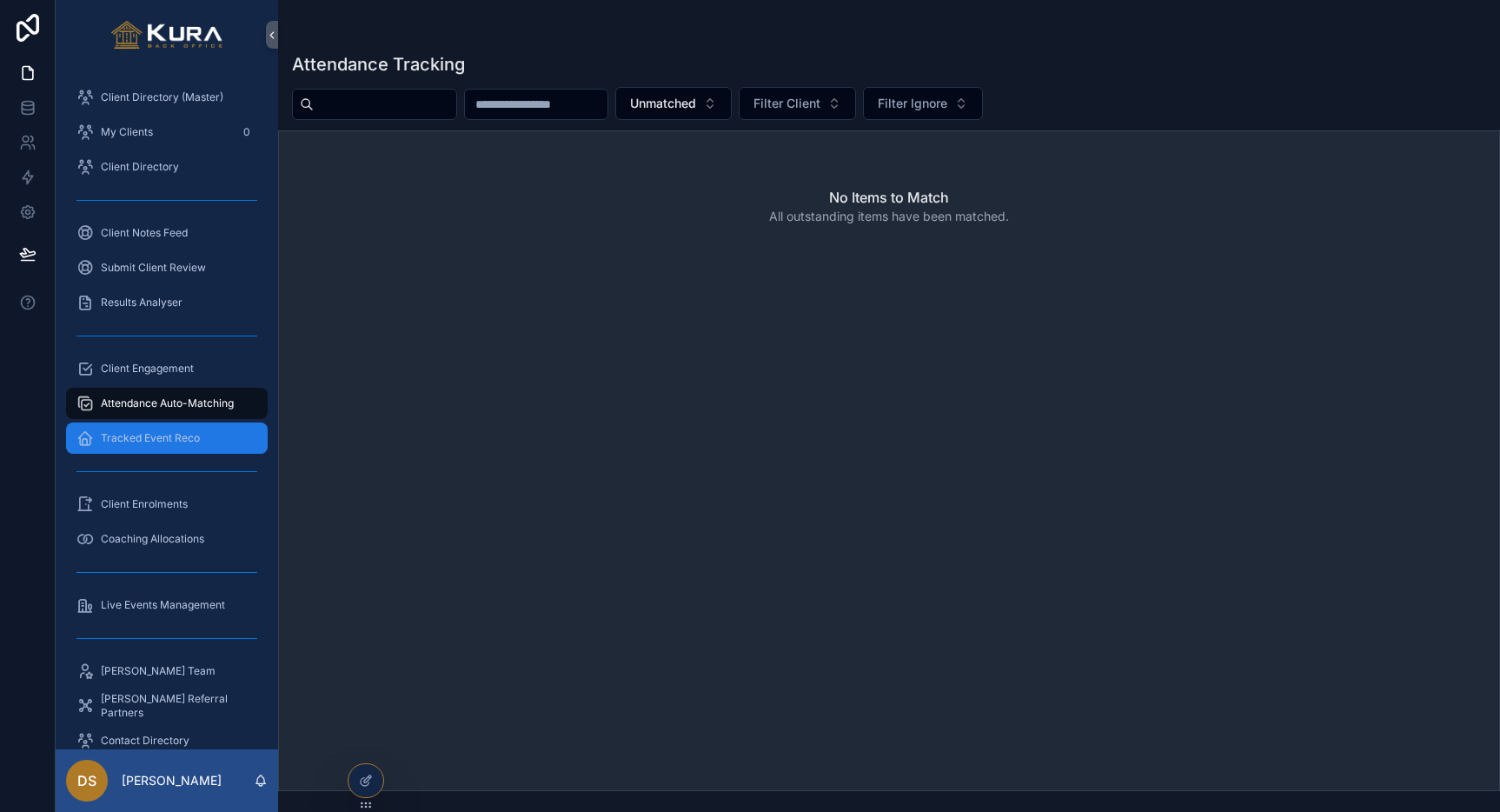
click at [155, 438] on span "Tracked Event Reco" at bounding box center [150, 438] width 99 height 14
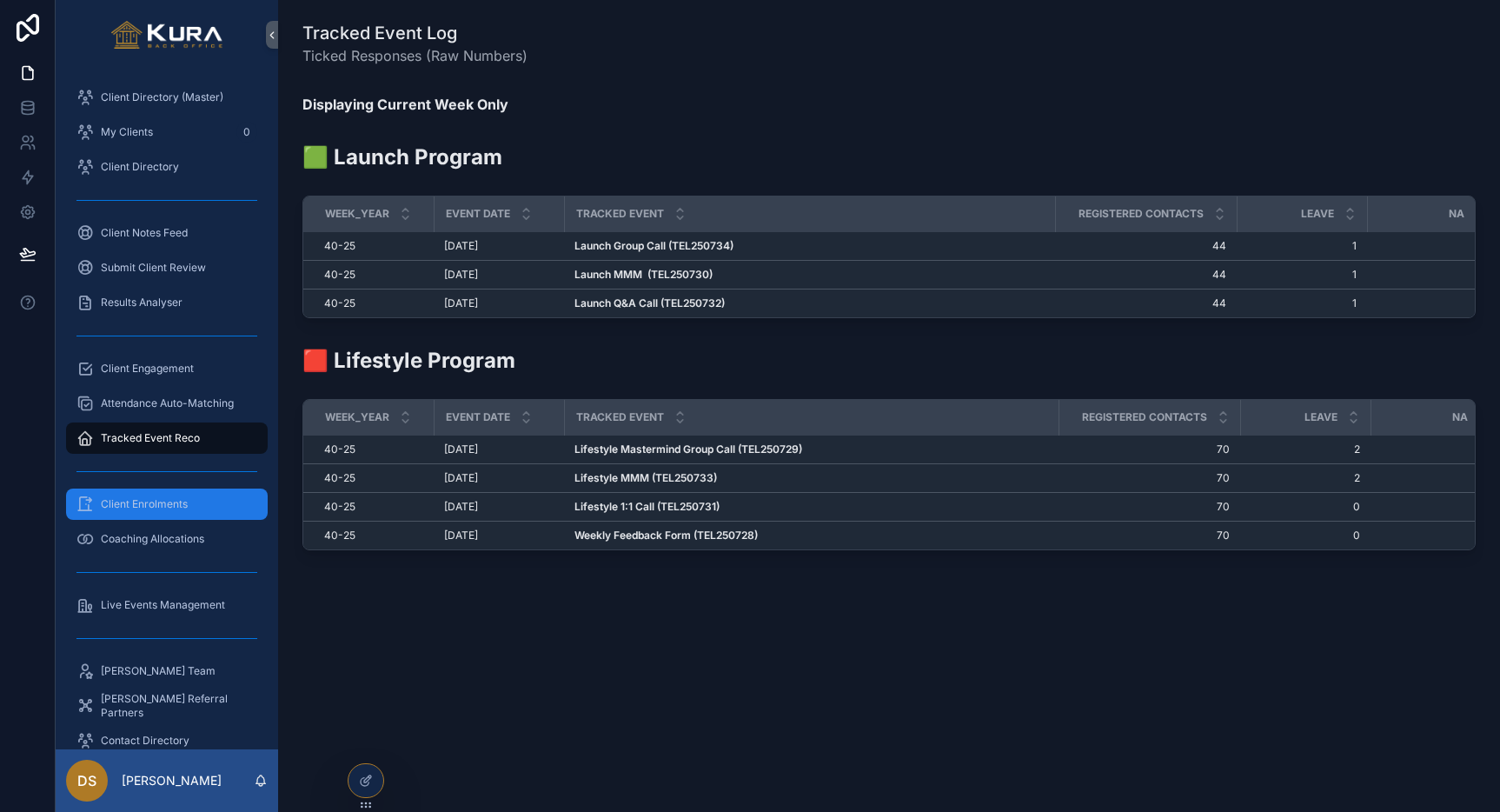
click at [145, 508] on span "Client Enrolments" at bounding box center [144, 504] width 87 height 14
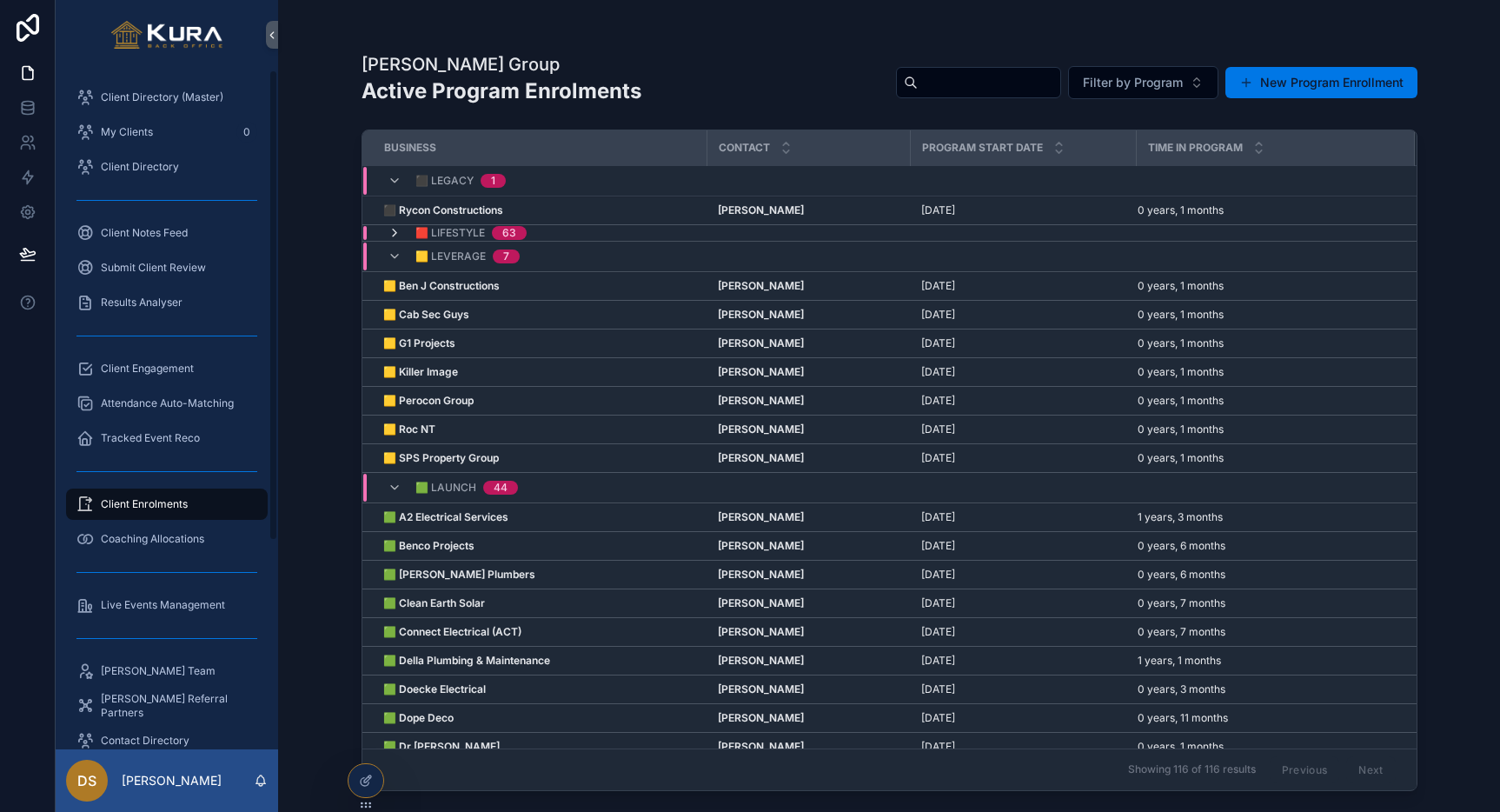
click at [394, 232] on icon "scrollable content" at bounding box center [394, 232] width 14 height 14
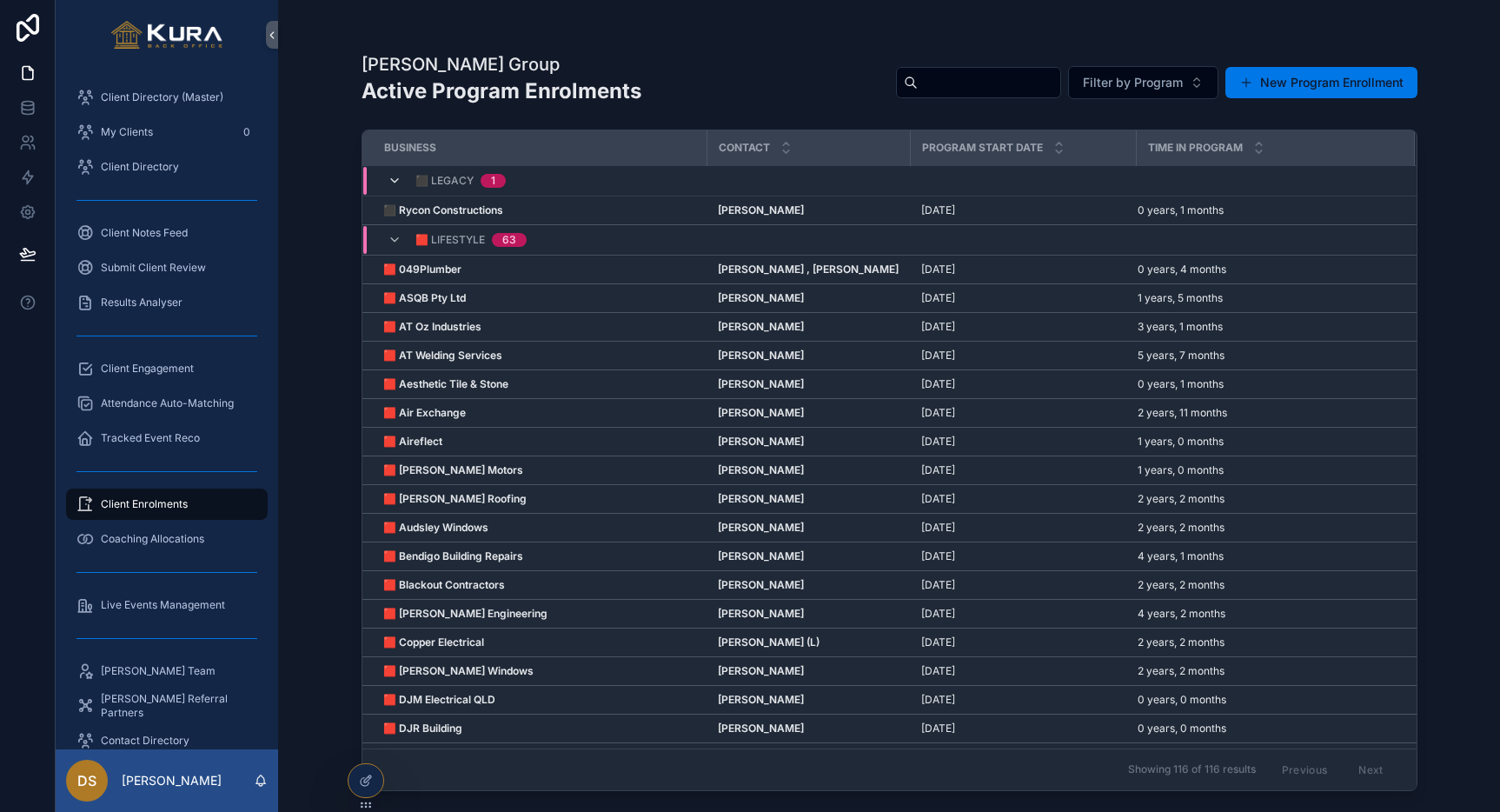
click at [399, 184] on icon "scrollable content" at bounding box center [394, 180] width 14 height 14
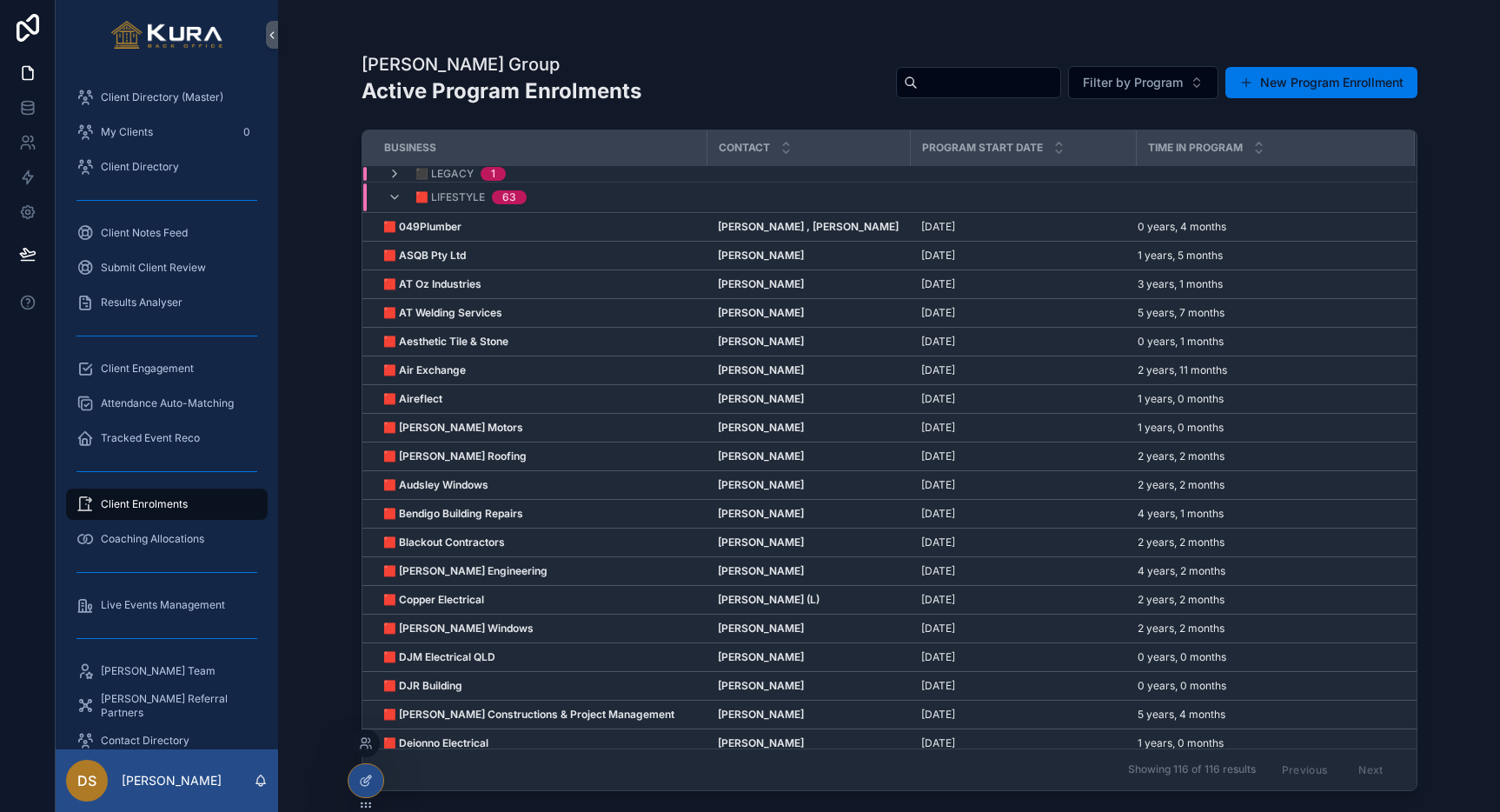
click at [369, 776] on icon at bounding box center [370, 777] width 2 height 2
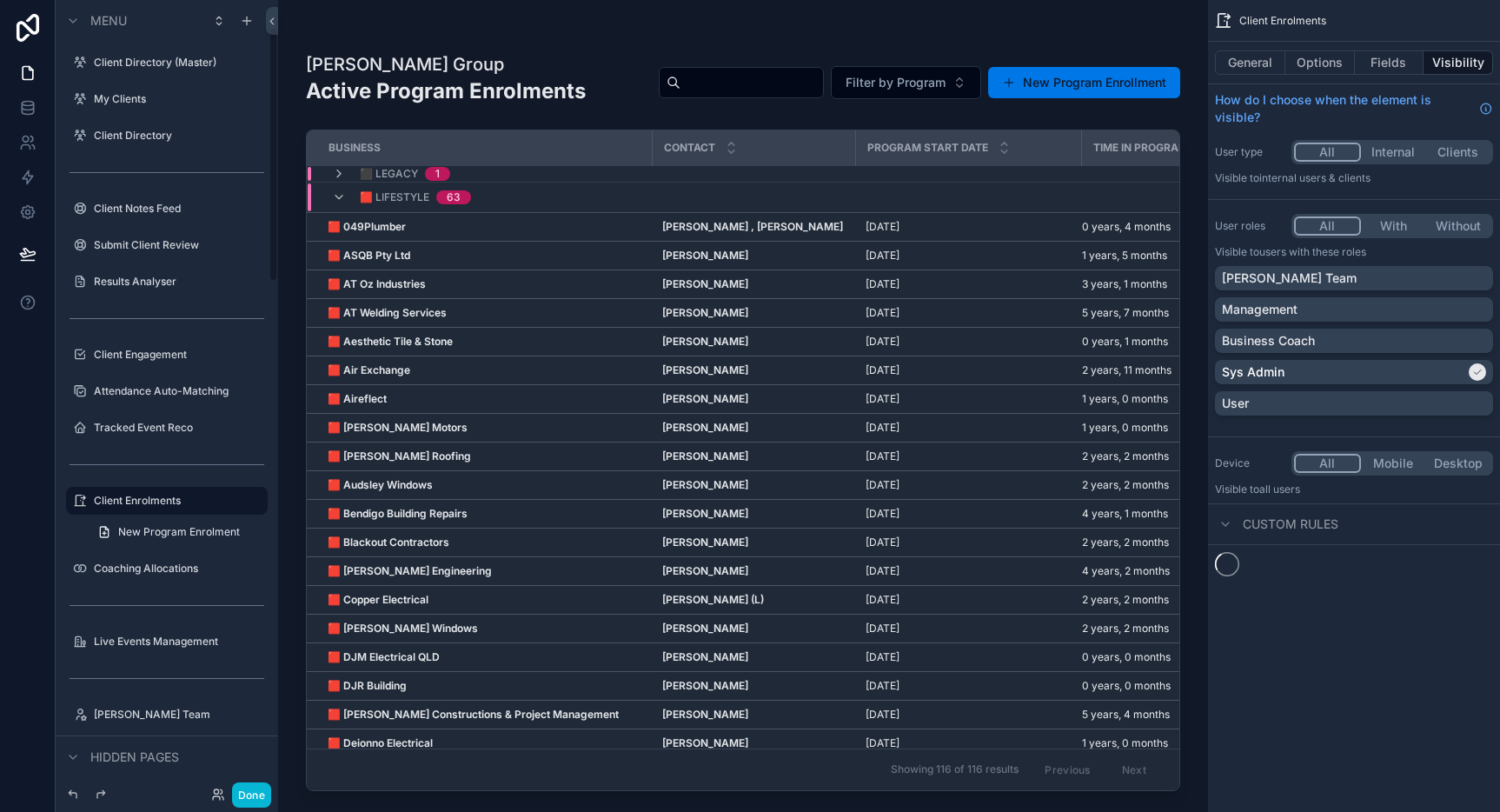
scroll to position [86, 0]
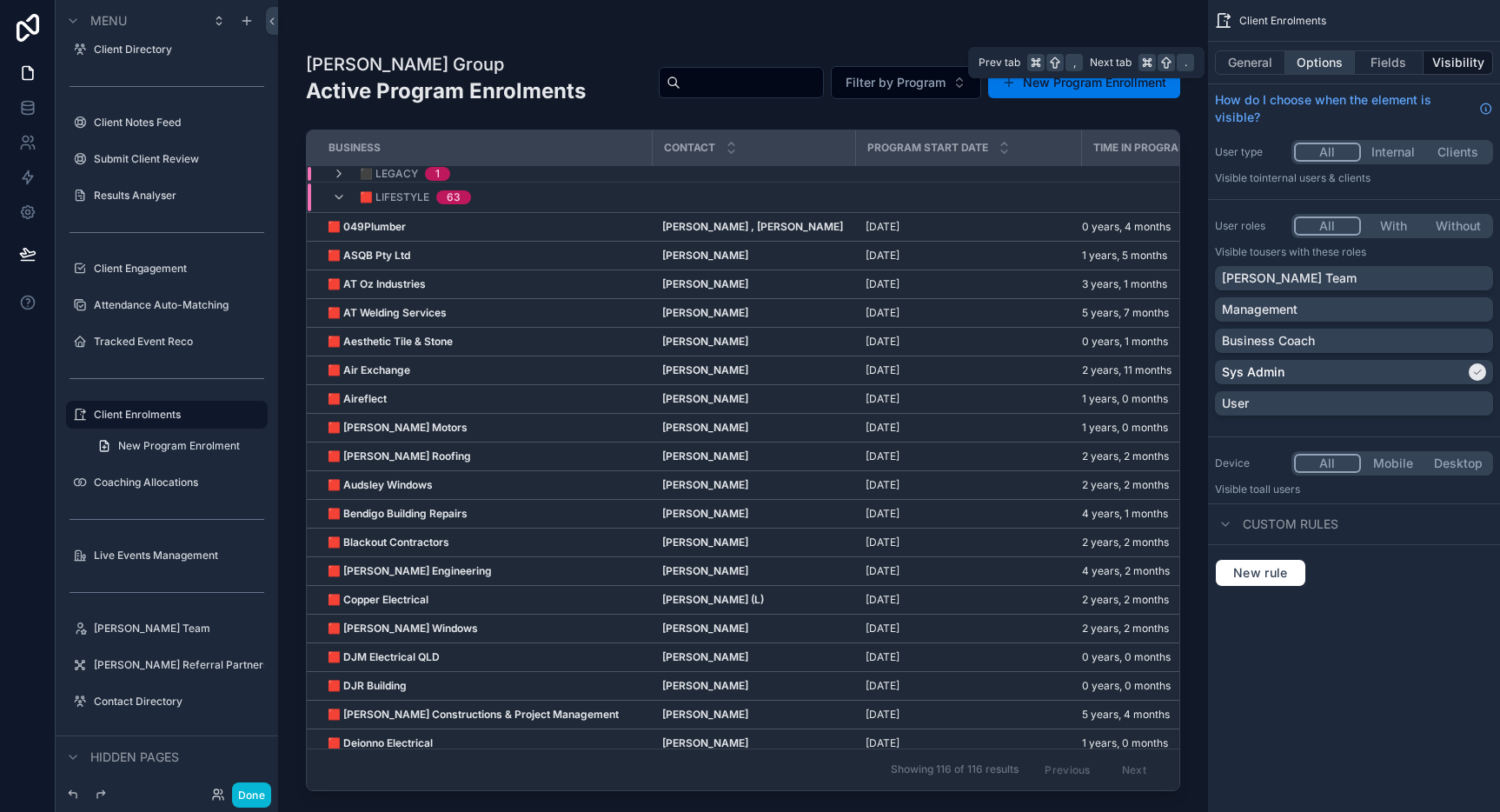
click at [1311, 63] on button "Options" at bounding box center [1320, 63] width 69 height 25
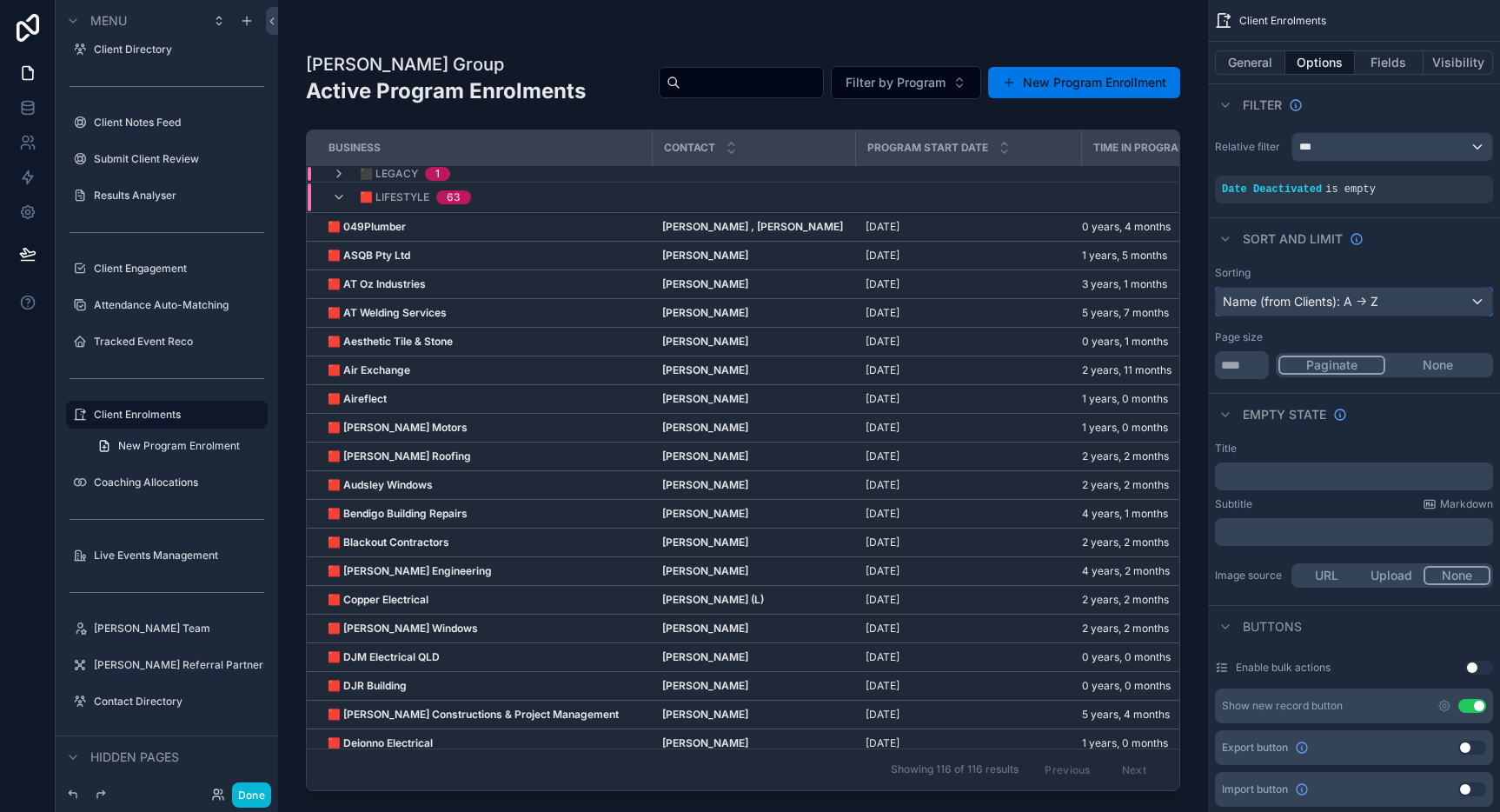
click at [1442, 309] on div "Name (from Clients): A -> Z" at bounding box center [1354, 301] width 277 height 27
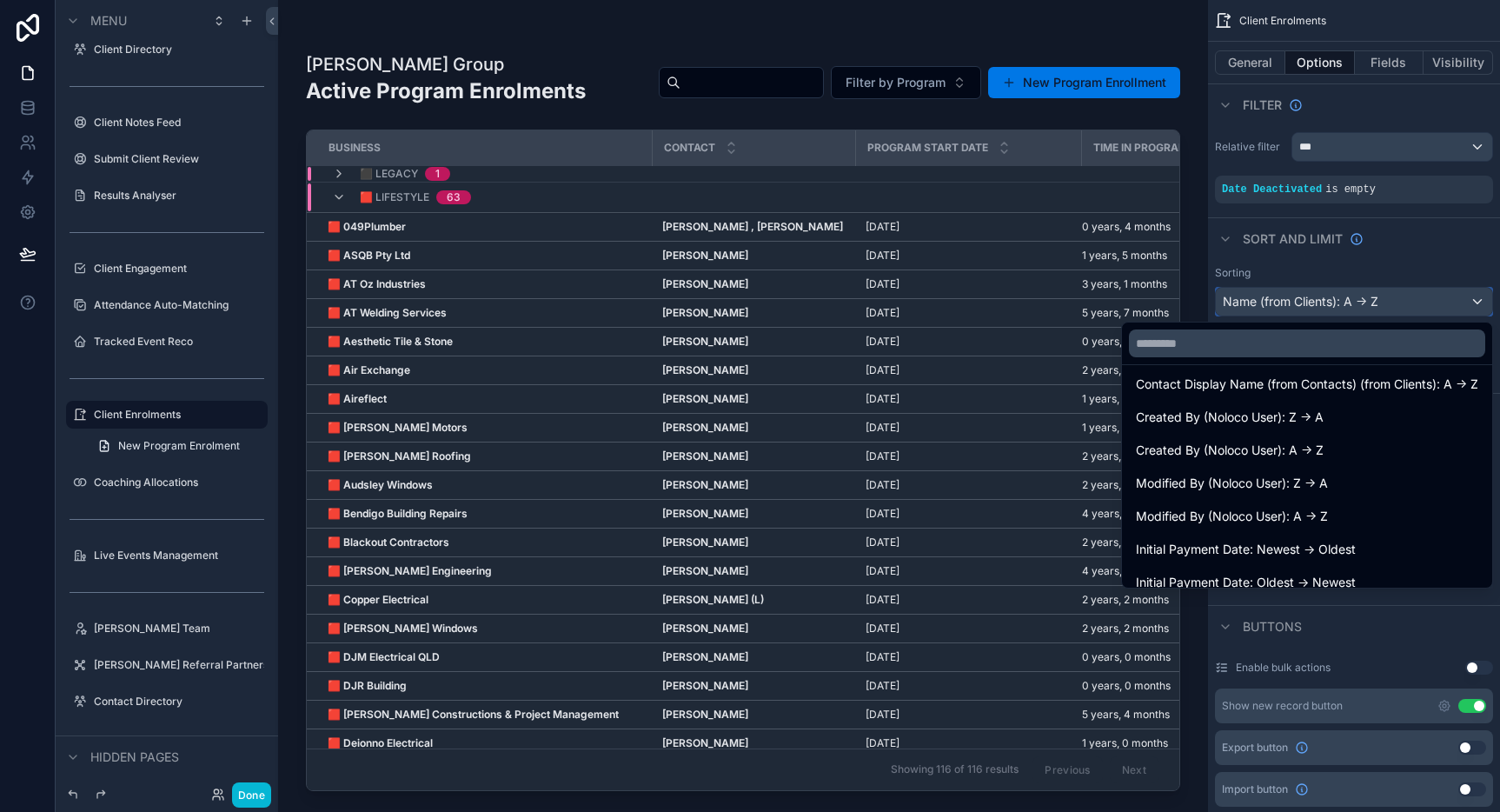
scroll to position [1399, 0]
click at [1399, 244] on div "scrollable content" at bounding box center [750, 406] width 1500 height 812
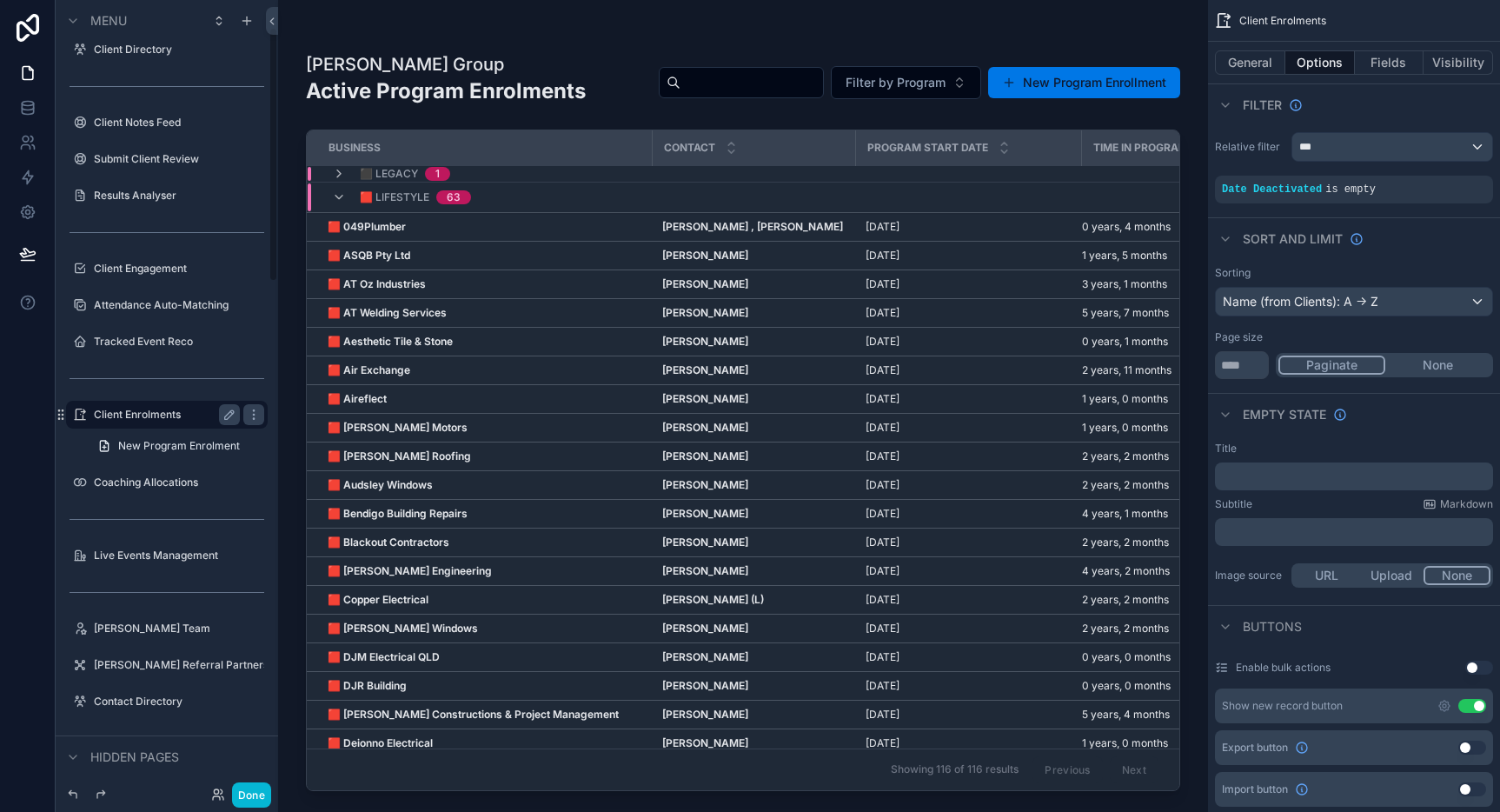
click at [154, 414] on label "Client Enrolments" at bounding box center [163, 414] width 139 height 14
click at [251, 789] on button "Done" at bounding box center [251, 794] width 39 height 26
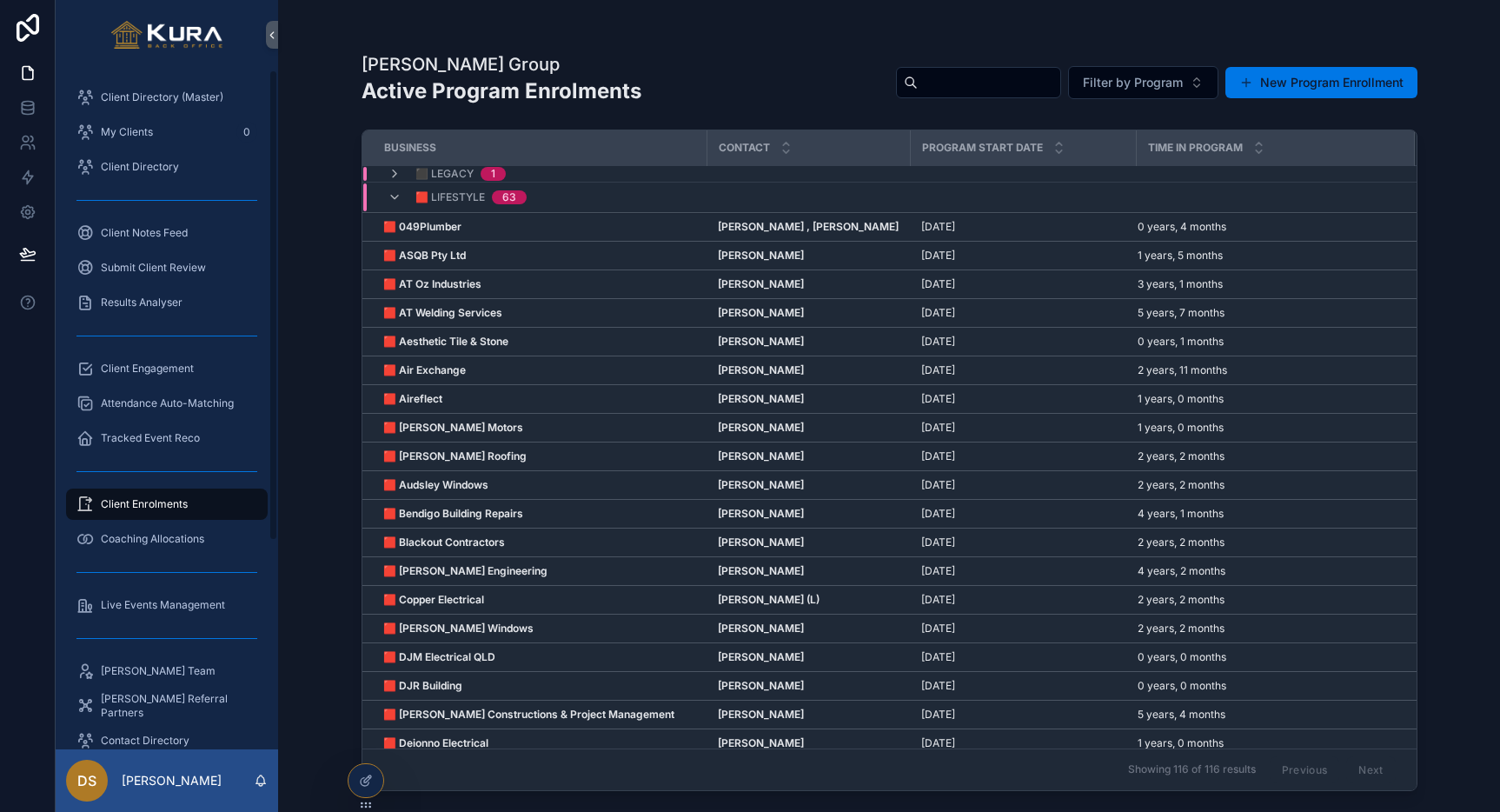
click at [334, 112] on div "Pravar Group Active Program Enrolments Filter by Program New Program Enrollment…" at bounding box center [889, 395] width 1111 height 791
click at [368, 782] on icon at bounding box center [366, 780] width 14 height 14
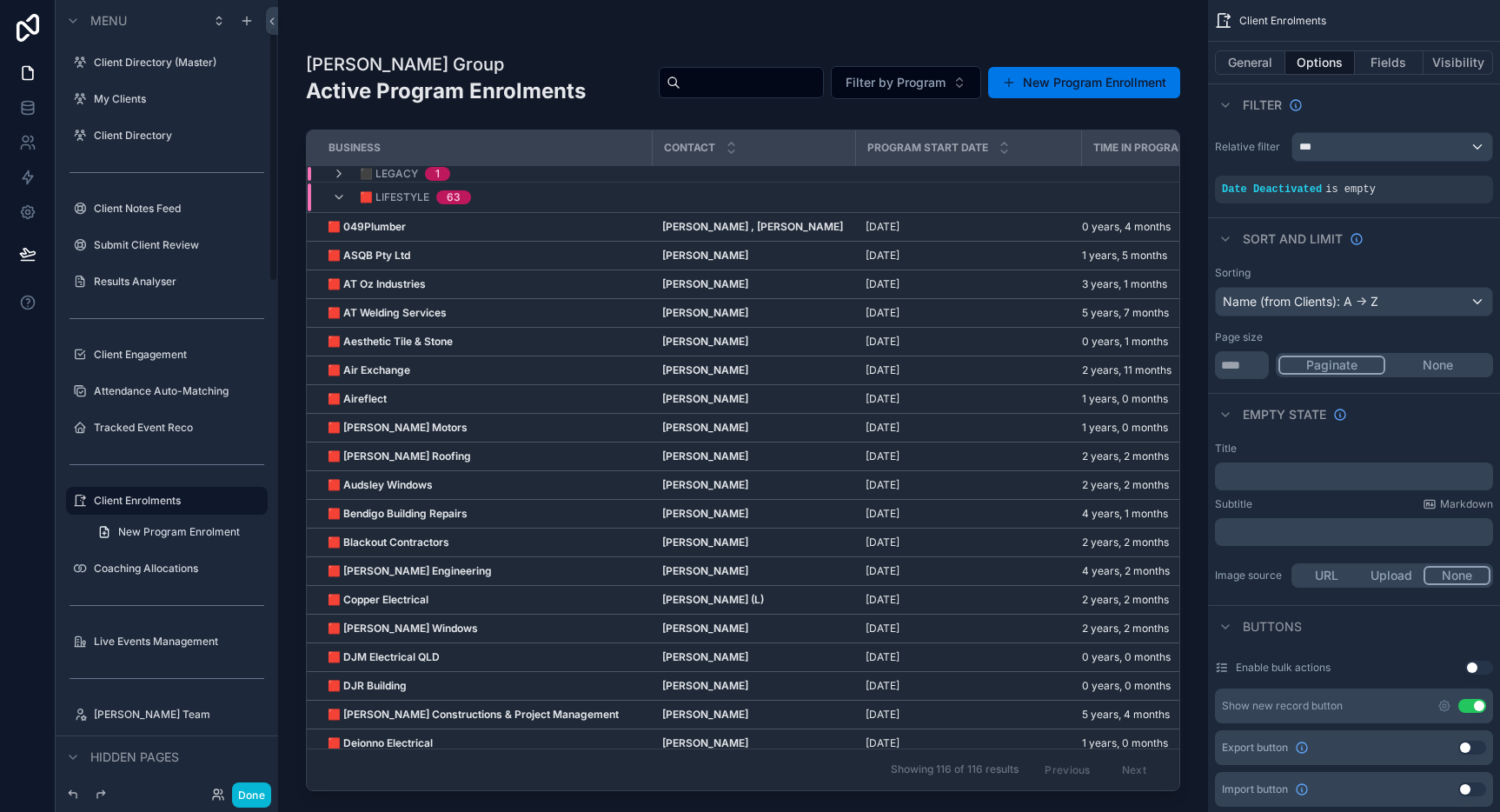
scroll to position [86, 0]
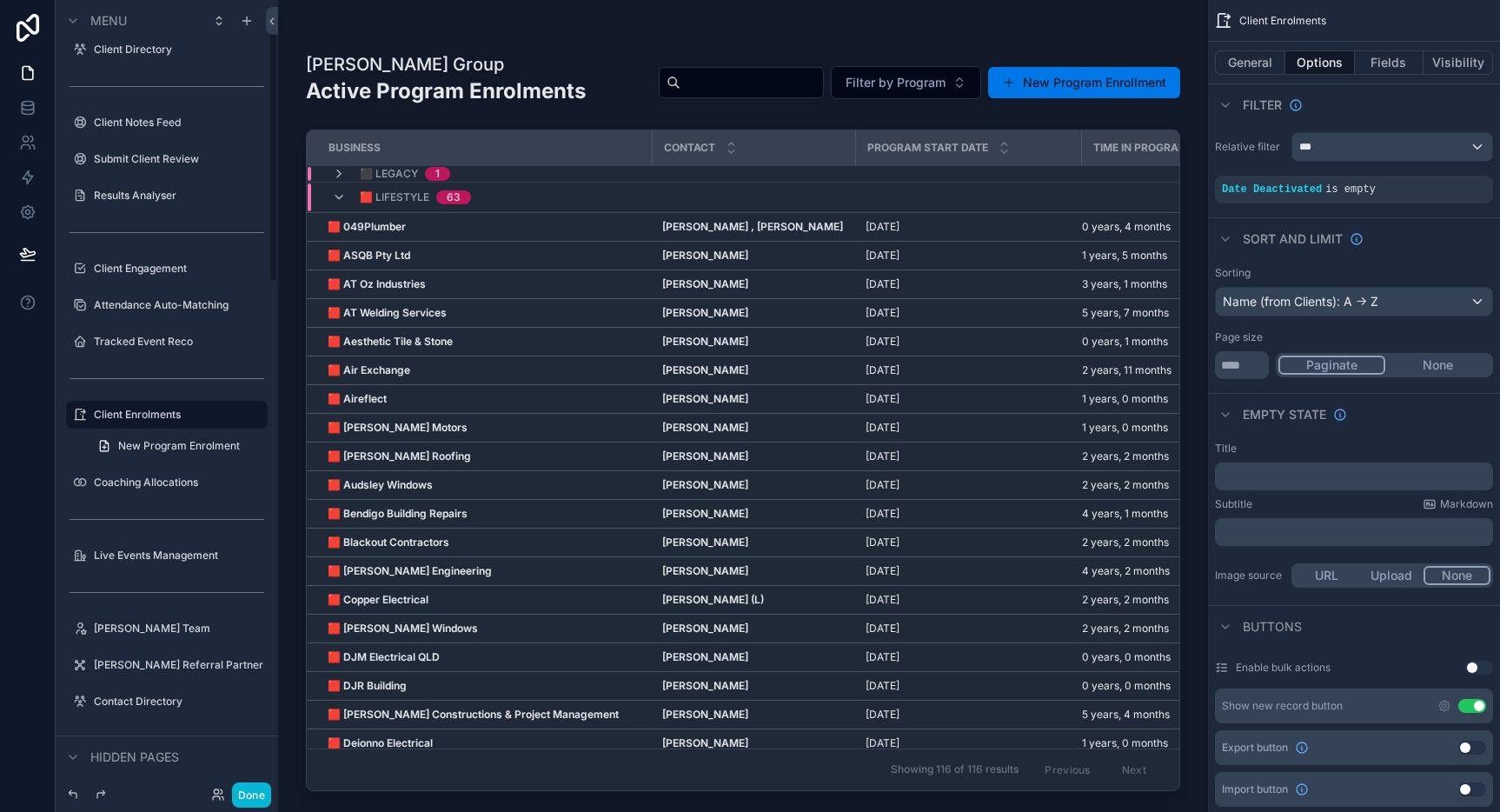
click at [786, 117] on div "scrollable content" at bounding box center [743, 395] width 930 height 791
click at [1363, 299] on div "Name (from Clients): A -> Z" at bounding box center [1354, 301] width 277 height 27
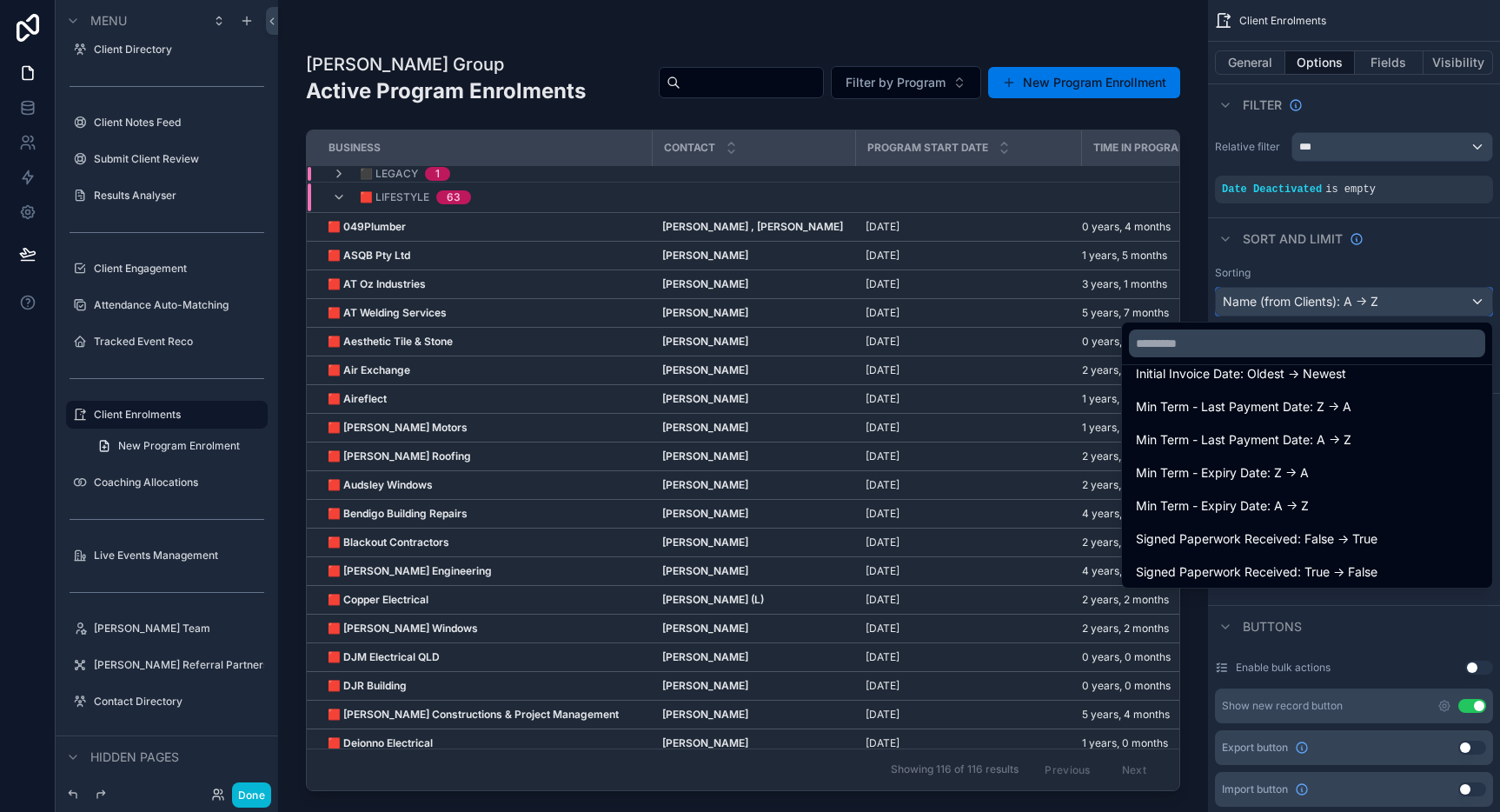
scroll to position [1610, 0]
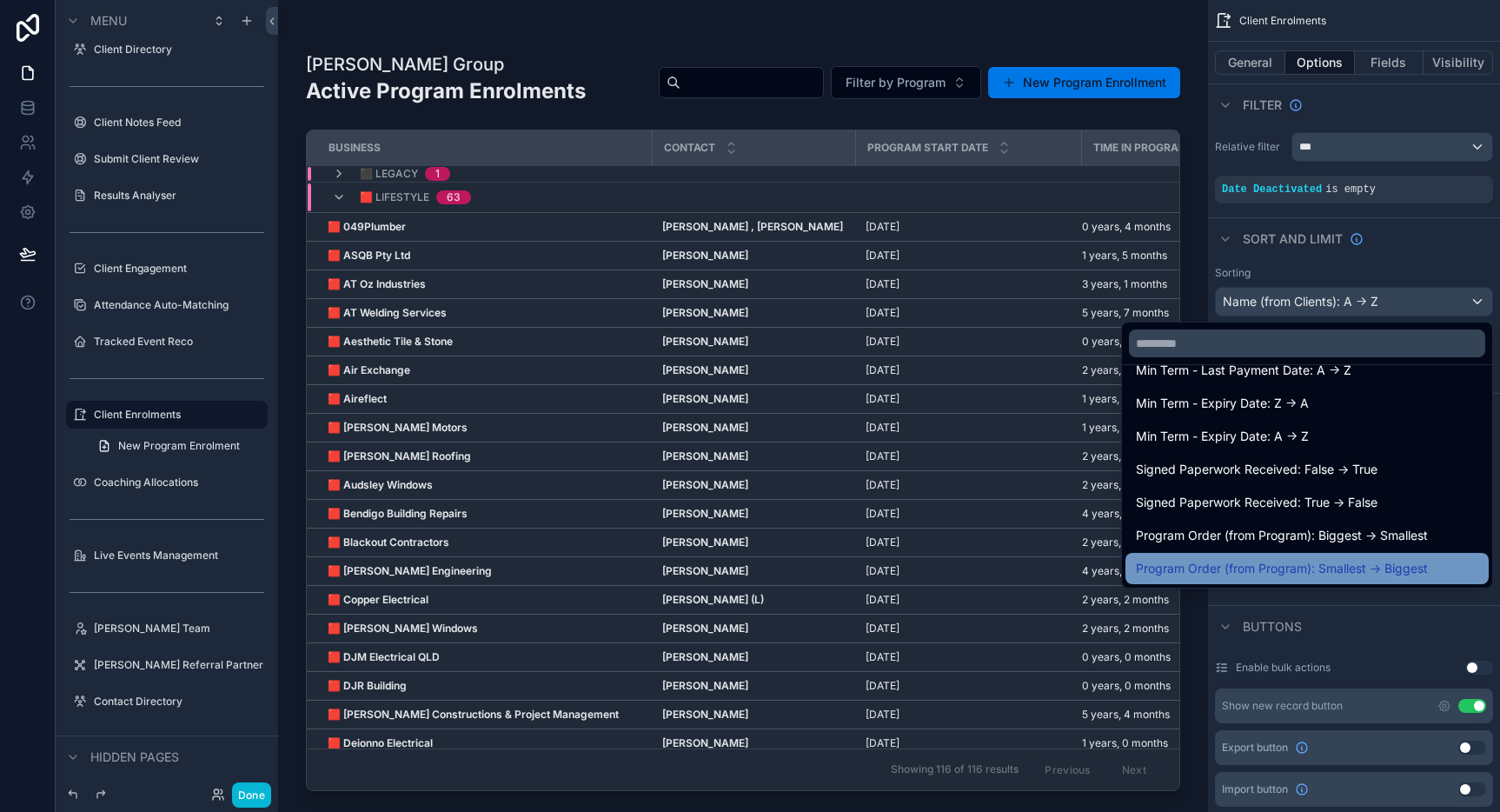
click at [1334, 569] on span "Program Order (from Program): Smallest -> Biggest" at bounding box center [1282, 568] width 292 height 21
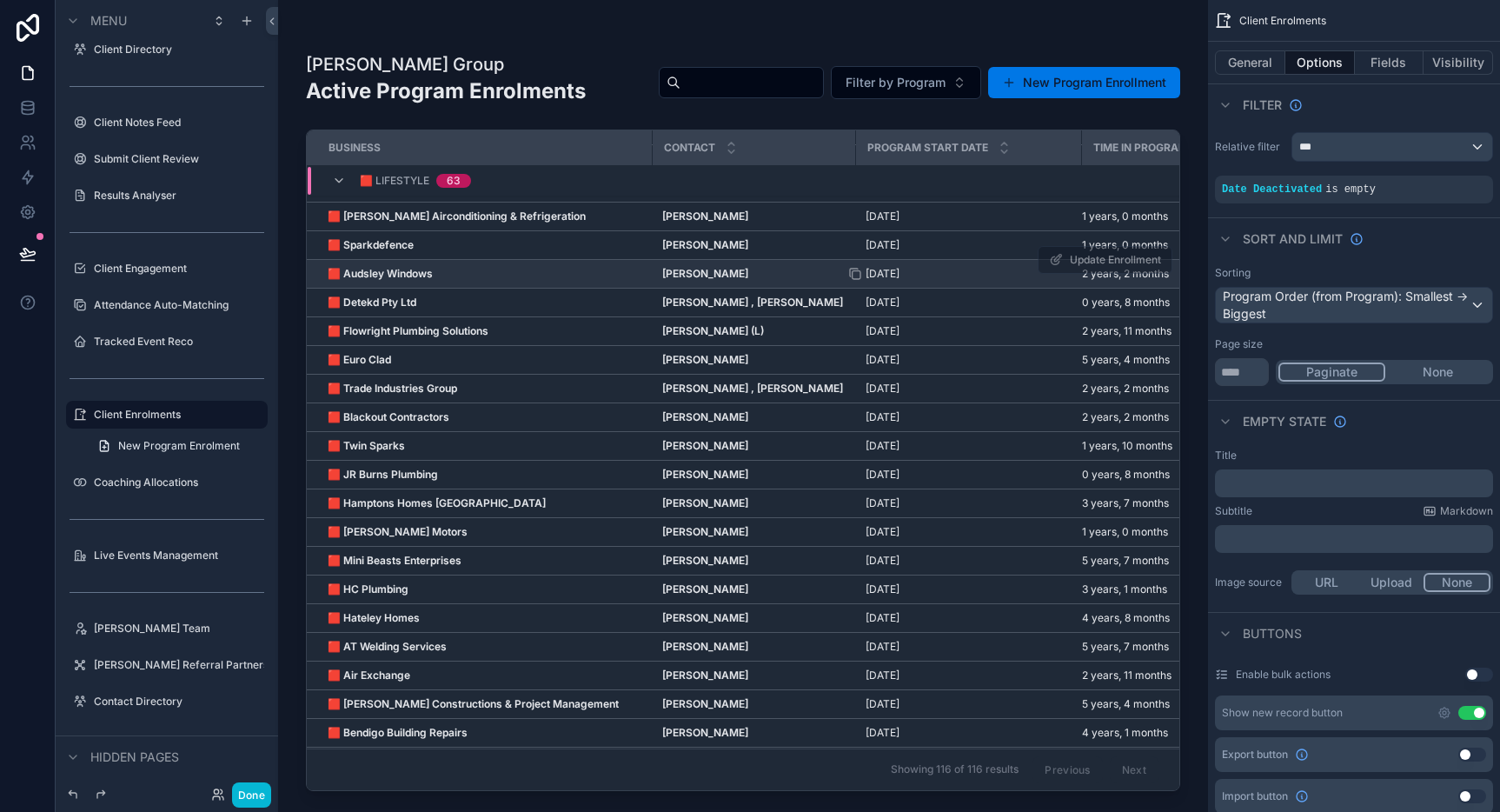
scroll to position [0, 0]
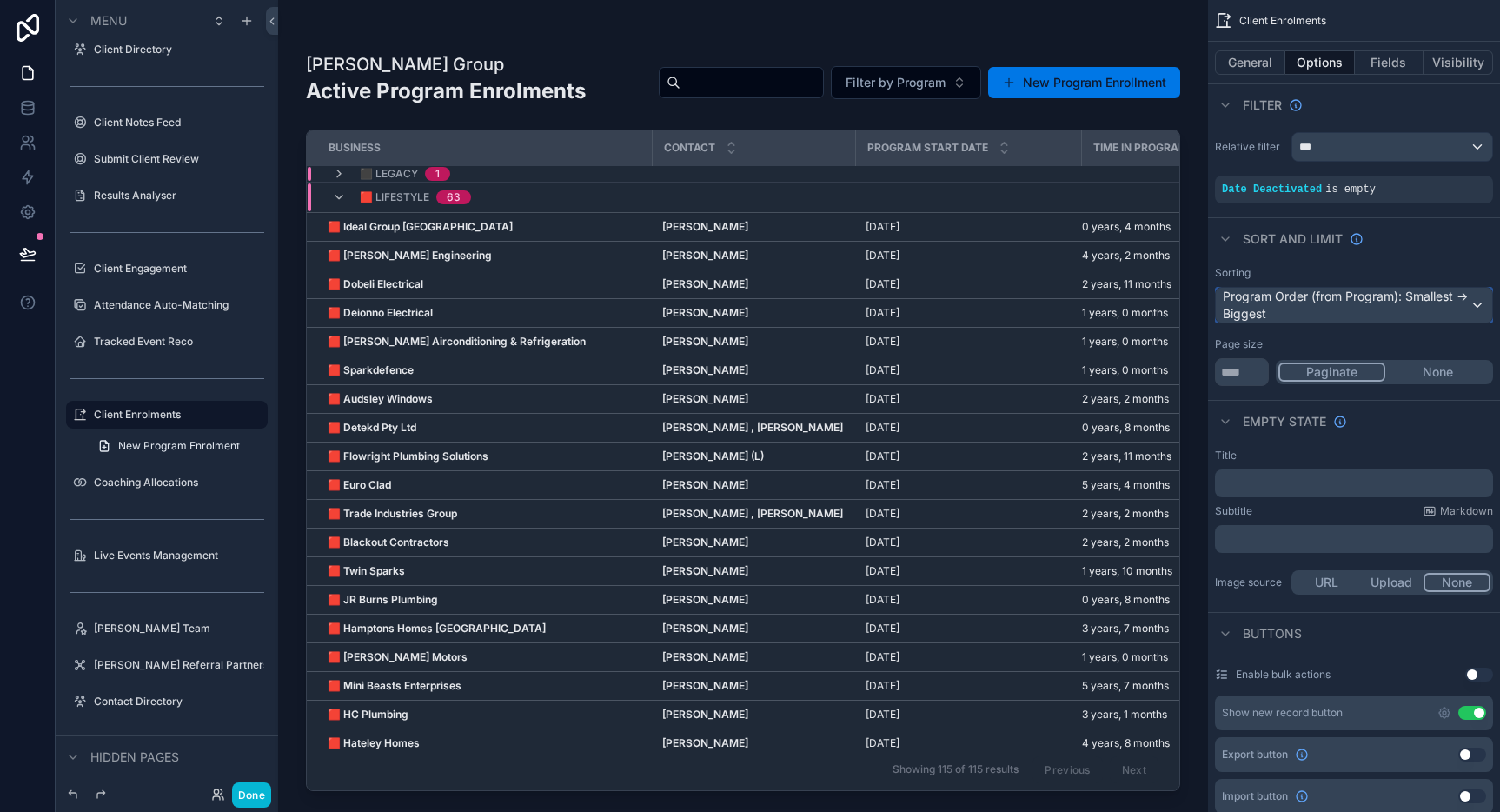
click at [1383, 298] on div "Program Order (from Program): Smallest -> Biggest" at bounding box center [1354, 305] width 277 height 35
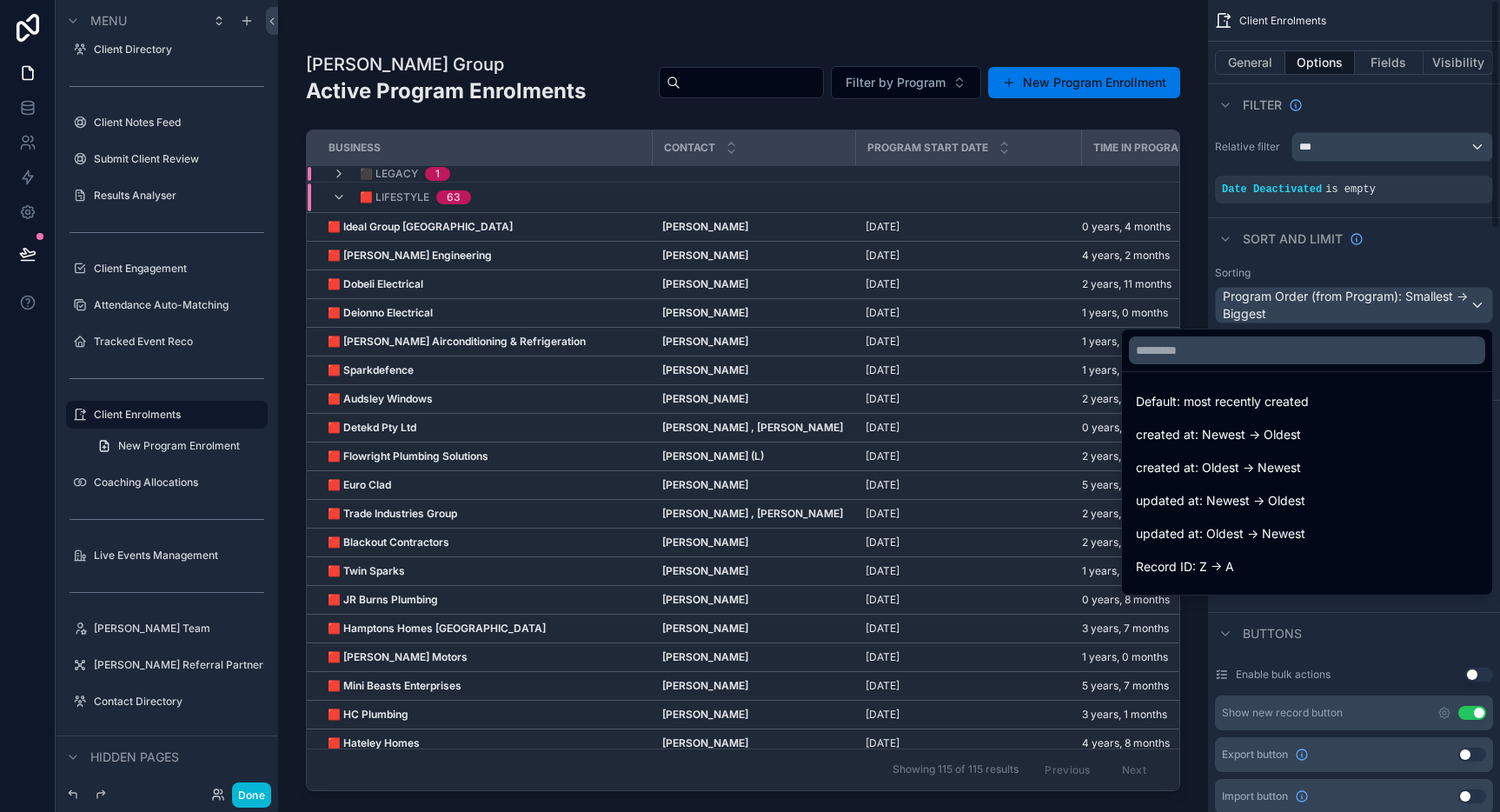
click at [1424, 259] on div "scrollable content" at bounding box center [750, 406] width 1500 height 812
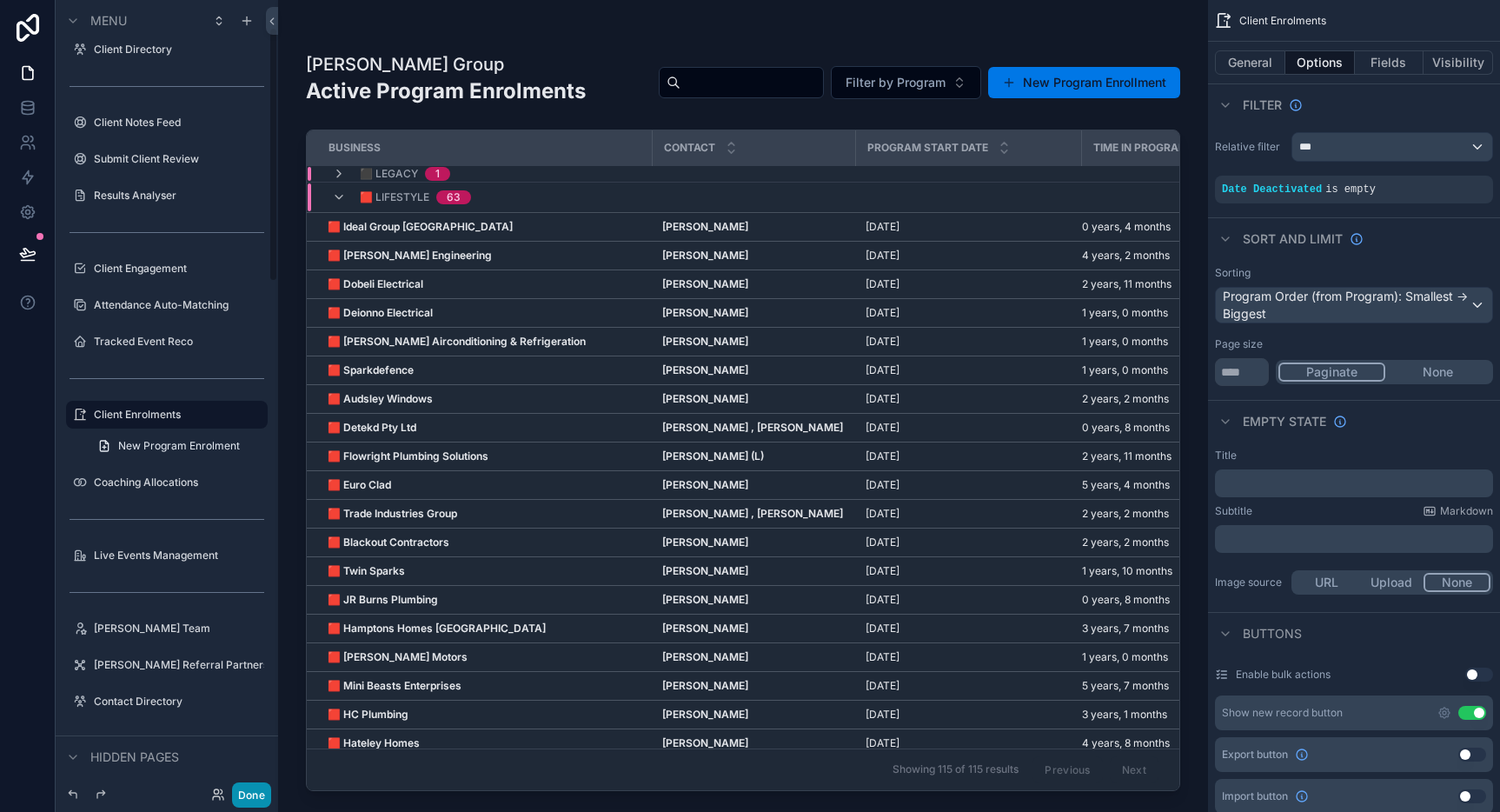
click at [243, 787] on button "Done" at bounding box center [251, 794] width 39 height 26
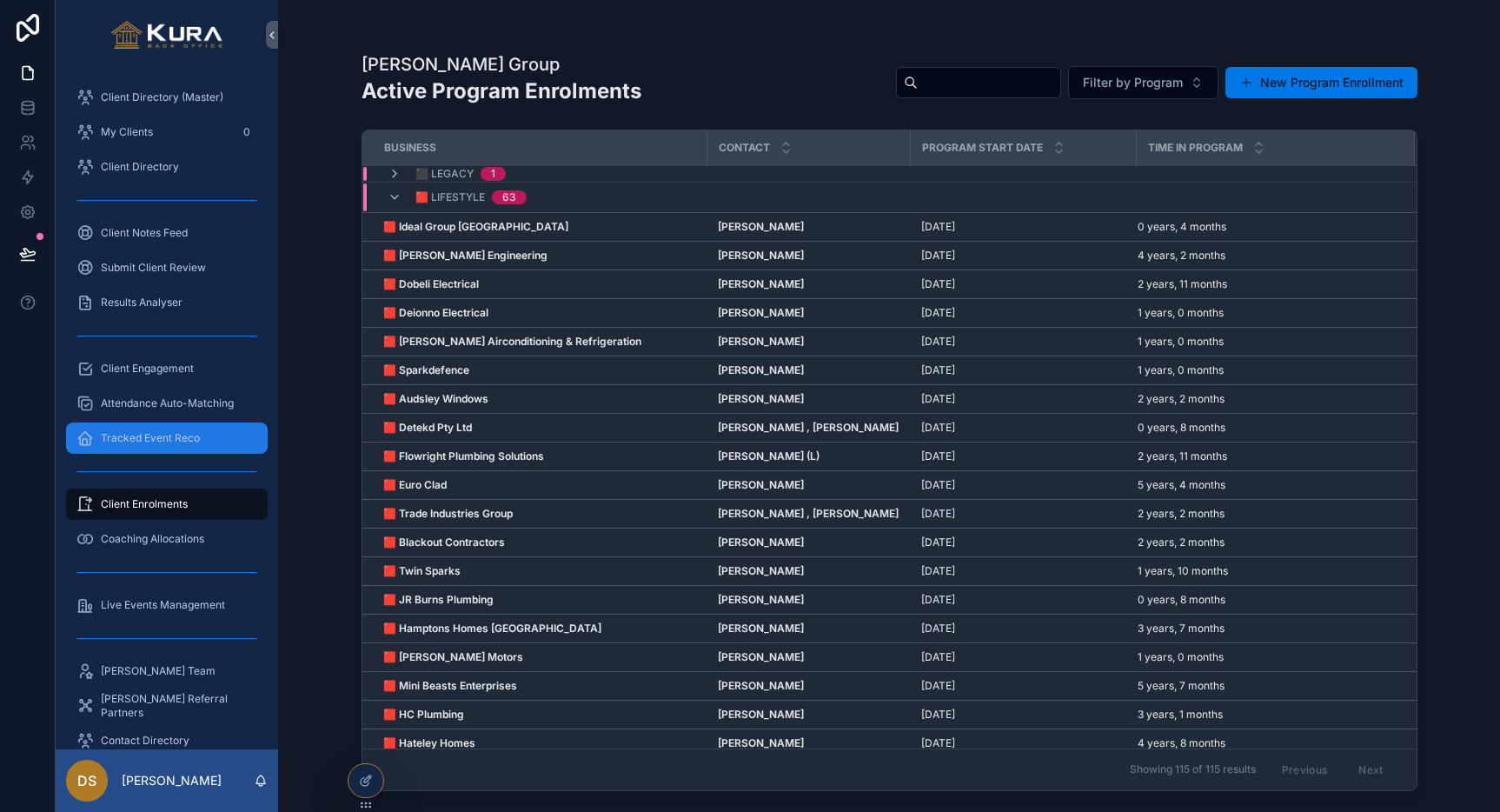
click at [148, 446] on div "Tracked Event Reco" at bounding box center [167, 438] width 181 height 27
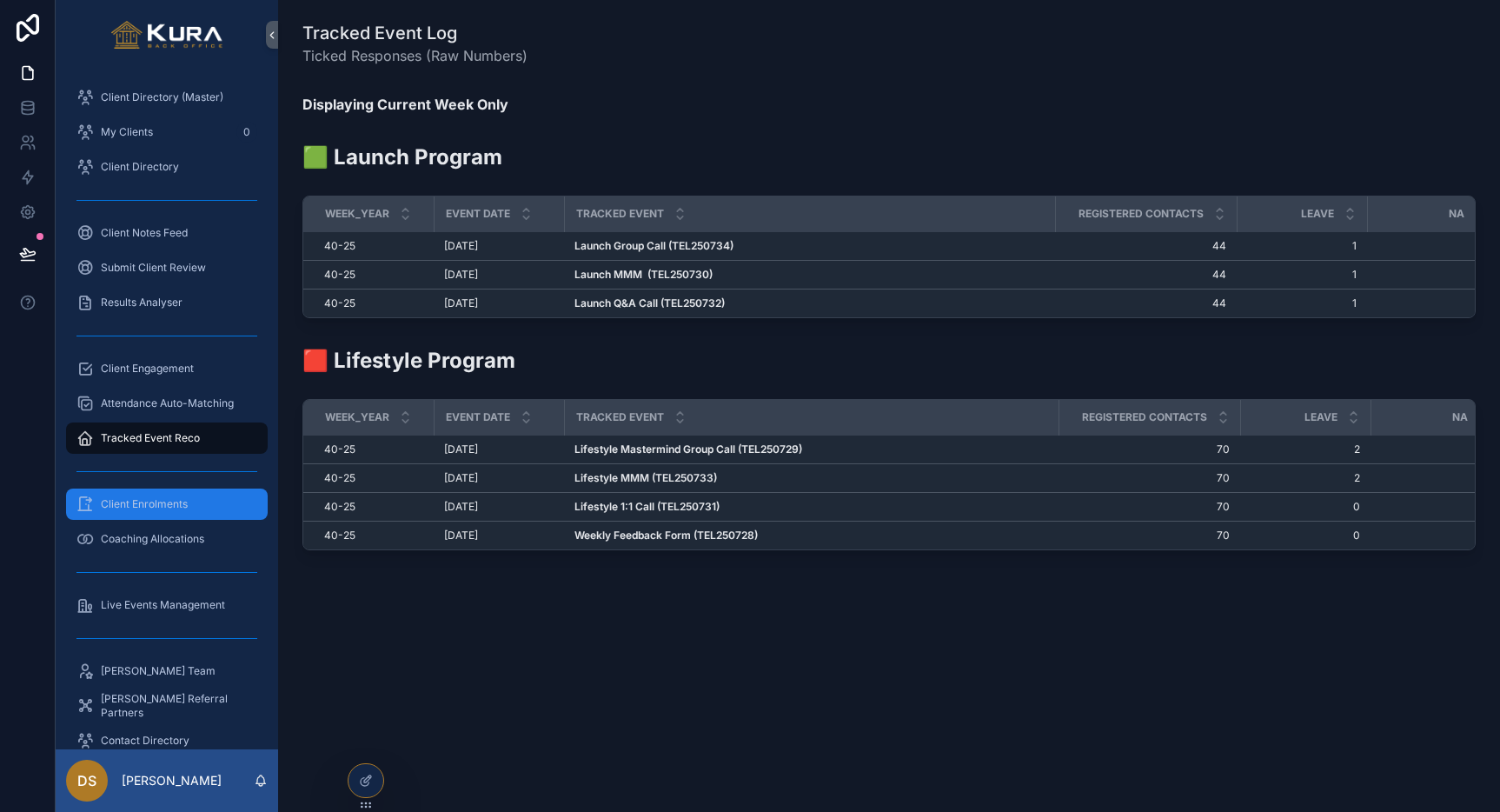
click at [143, 511] on div "Client Enrolments" at bounding box center [167, 503] width 181 height 27
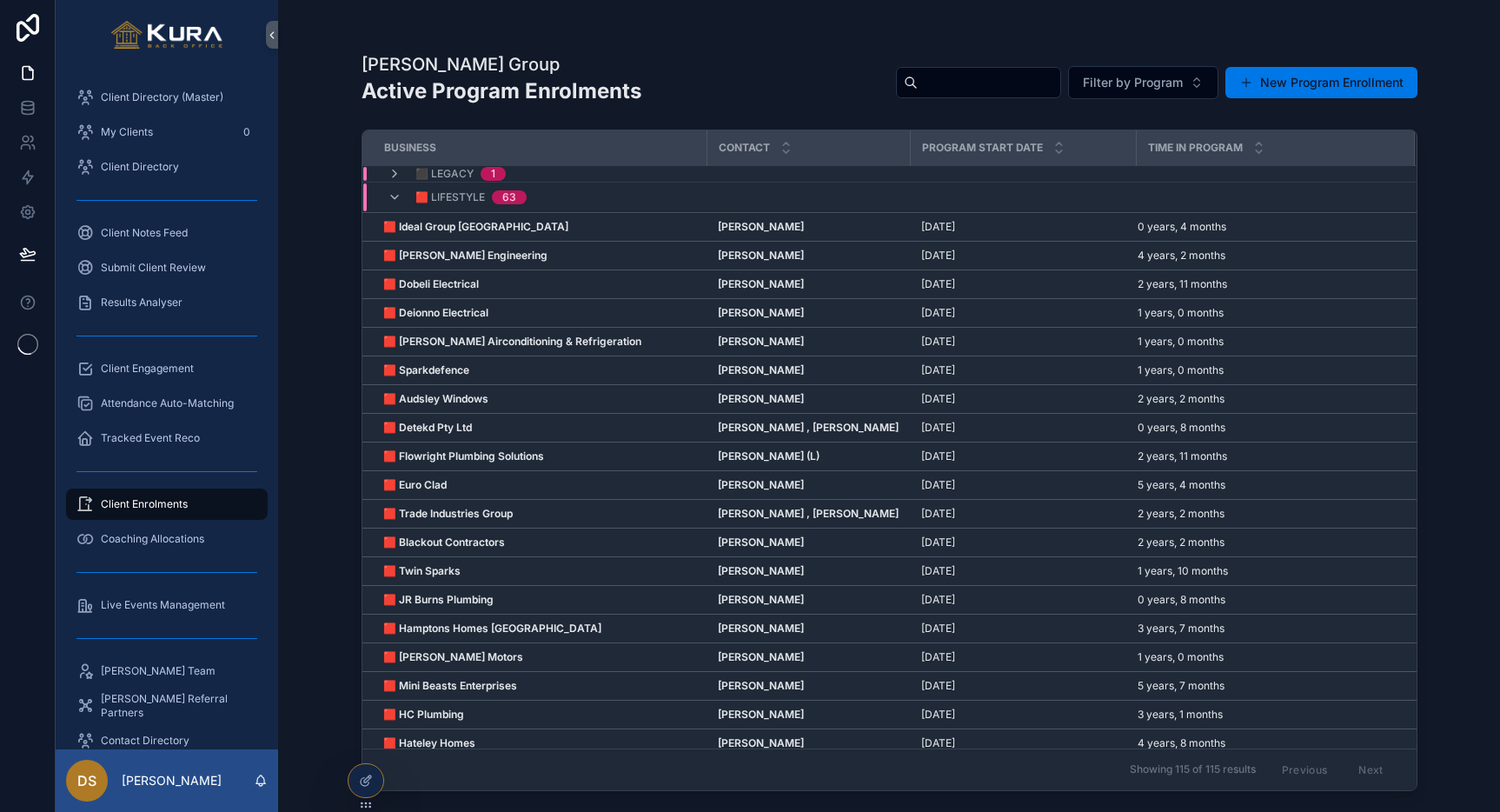
click at [1440, 87] on div "Pravar Group Active Program Enrolments Filter by Program New Program Enrollment…" at bounding box center [889, 395] width 1111 height 791
click at [370, 777] on icon at bounding box center [366, 780] width 14 height 14
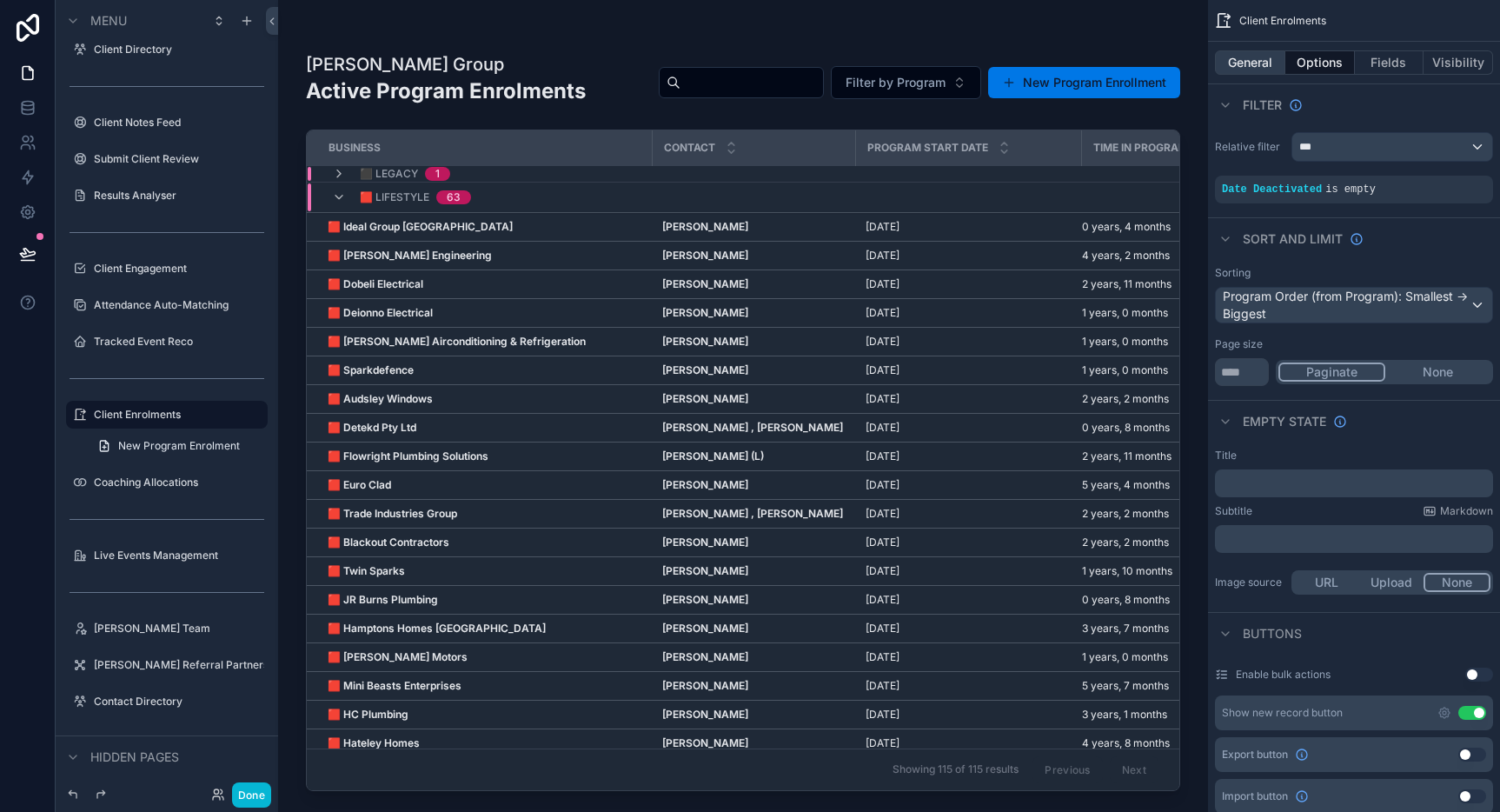
click at [1261, 64] on button "General" at bounding box center [1250, 63] width 70 height 25
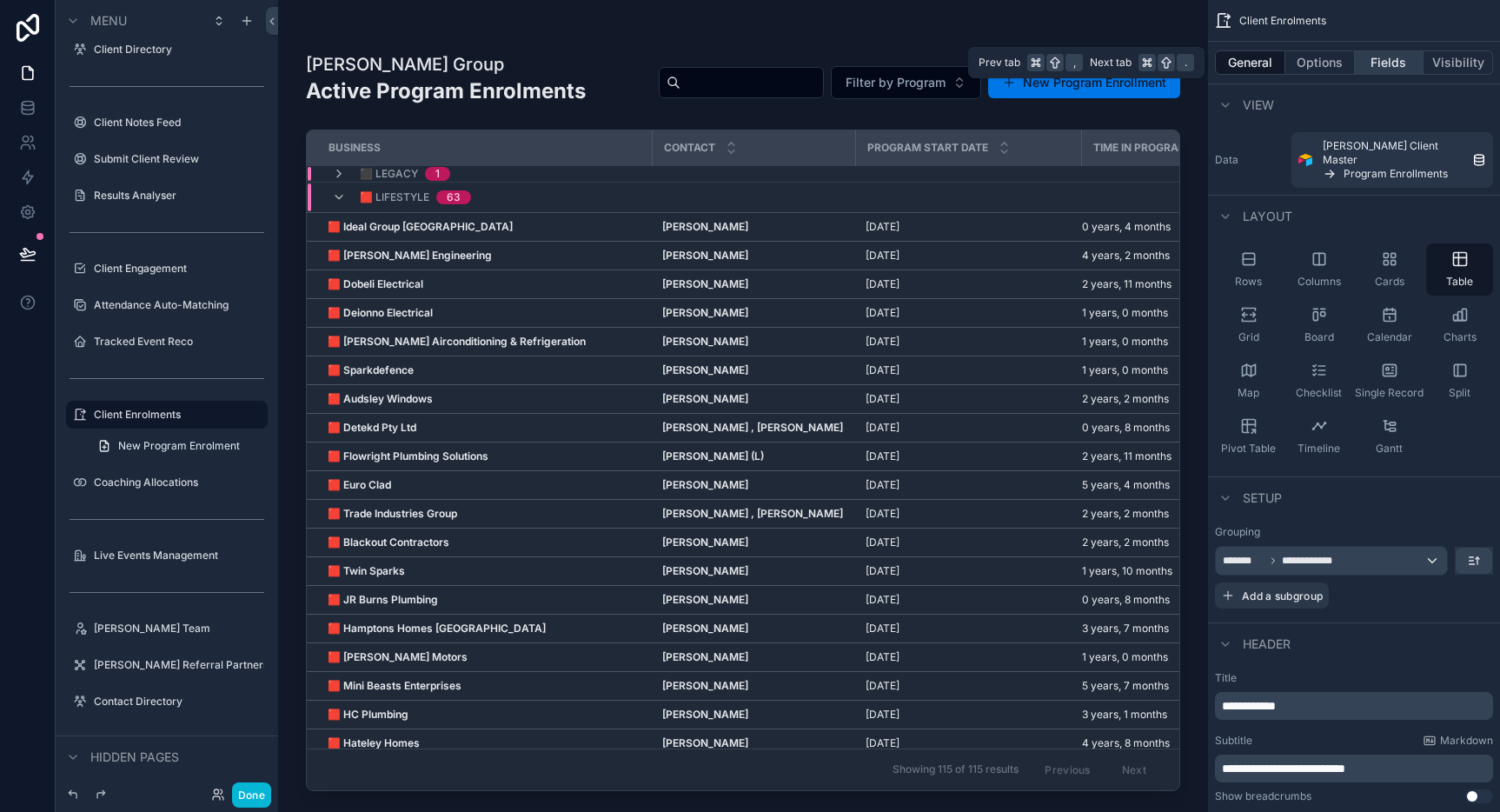
click at [1380, 63] on button "Fields" at bounding box center [1389, 63] width 69 height 25
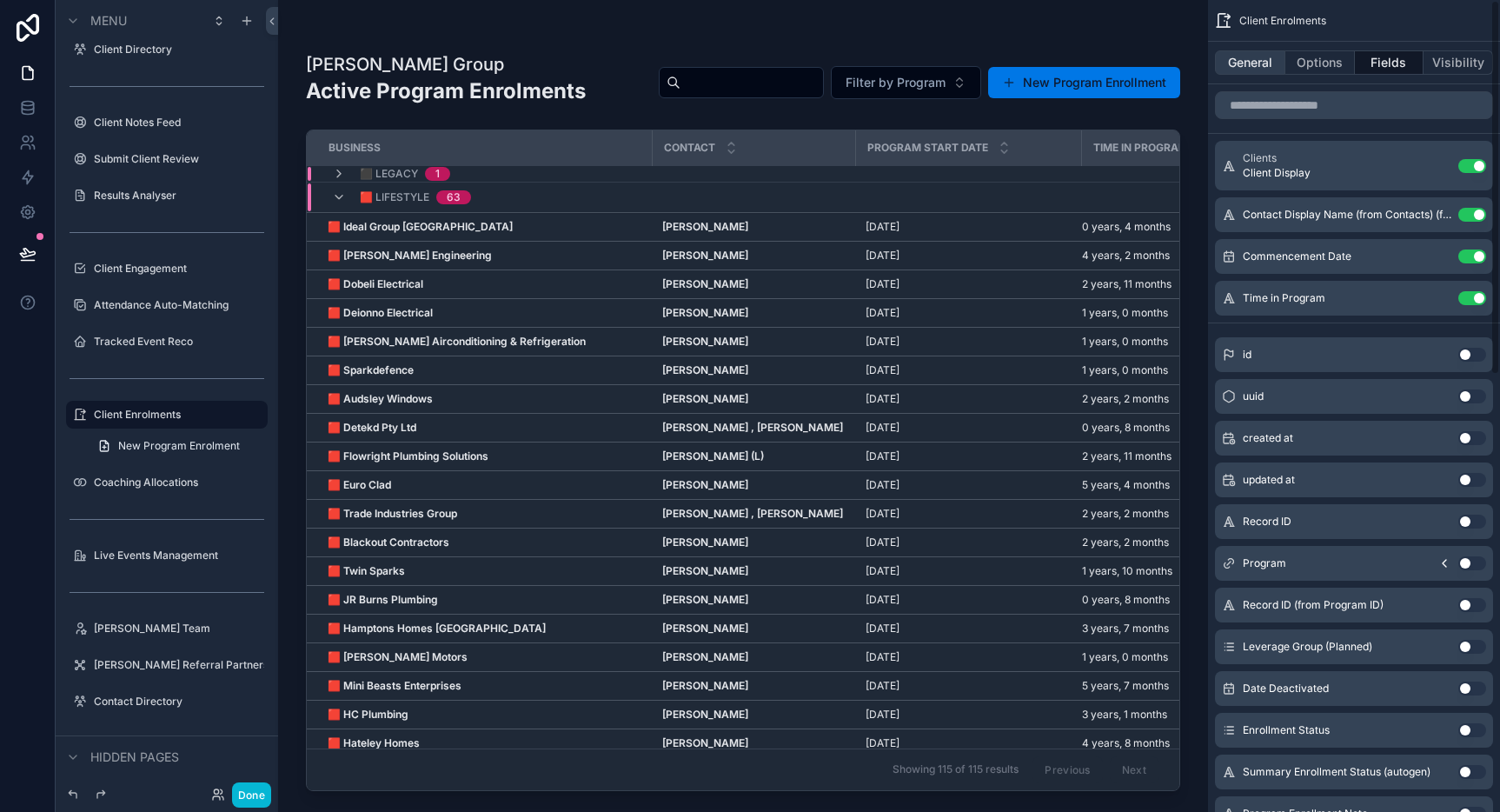
click at [1241, 63] on button "General" at bounding box center [1250, 63] width 70 height 25
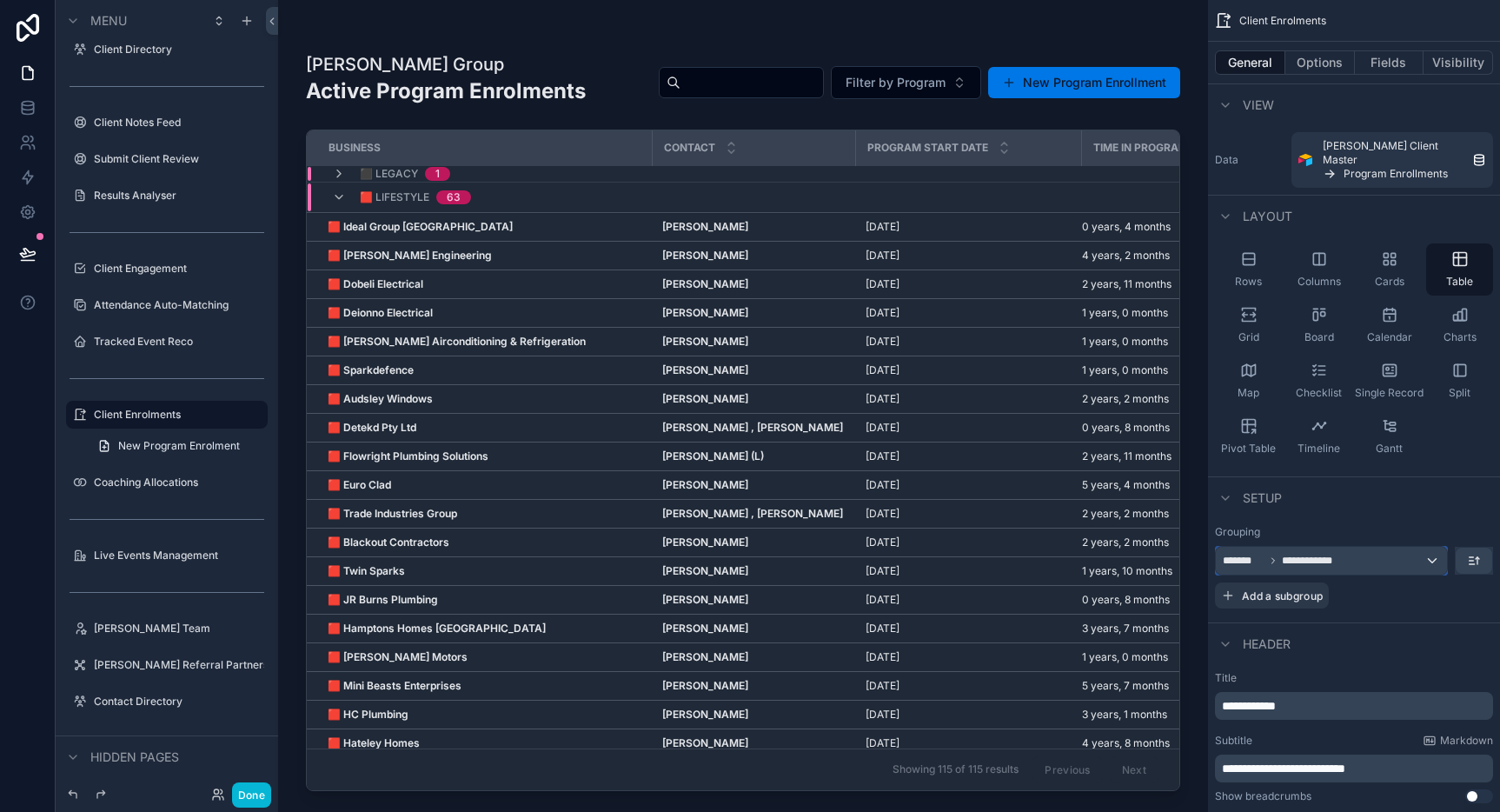
click at [1430, 547] on div "**********" at bounding box center [1331, 560] width 231 height 27
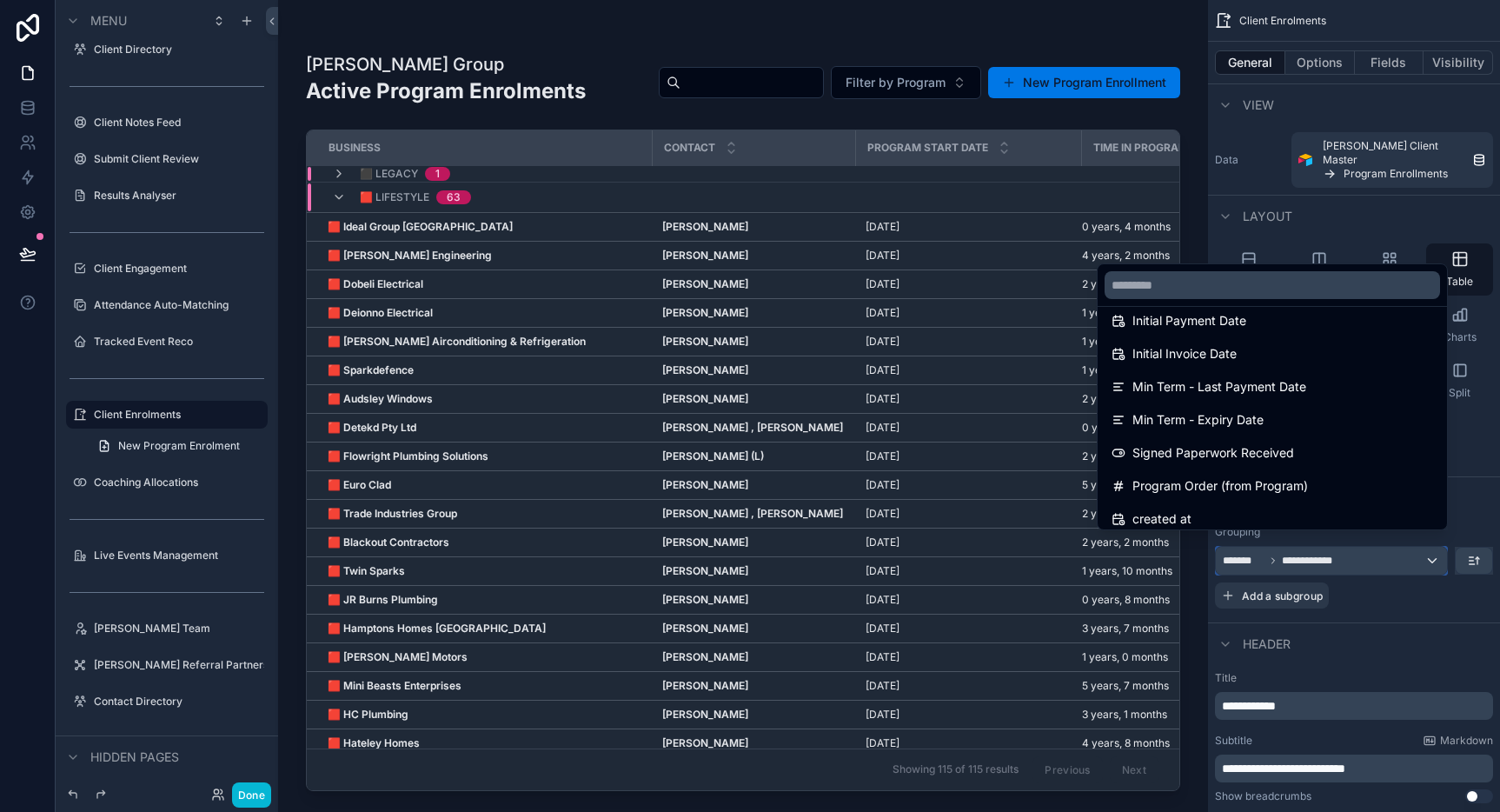
scroll to position [1048, 0]
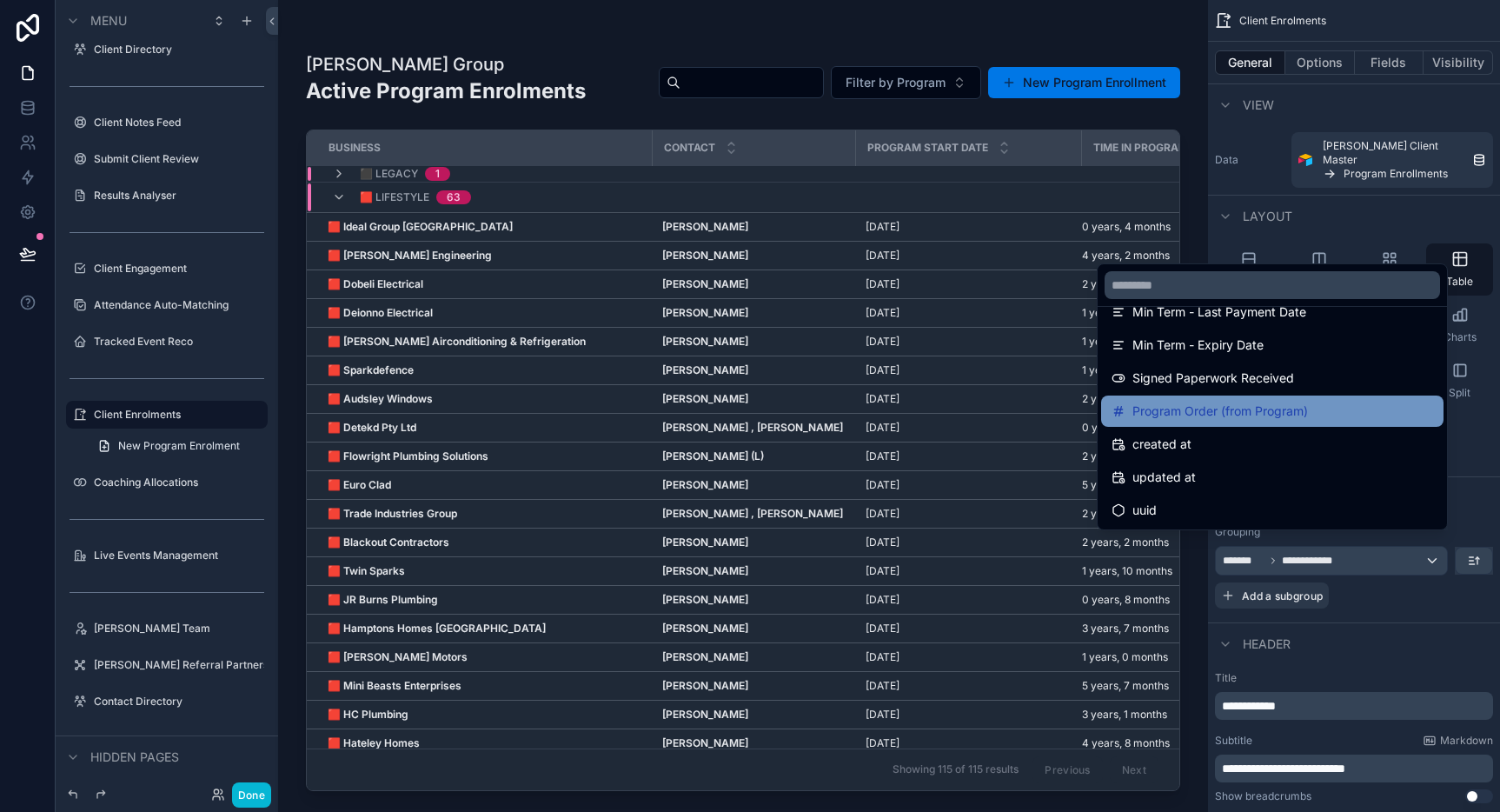
click at [1307, 409] on div "Program Order (from Program)" at bounding box center [1272, 411] width 321 height 21
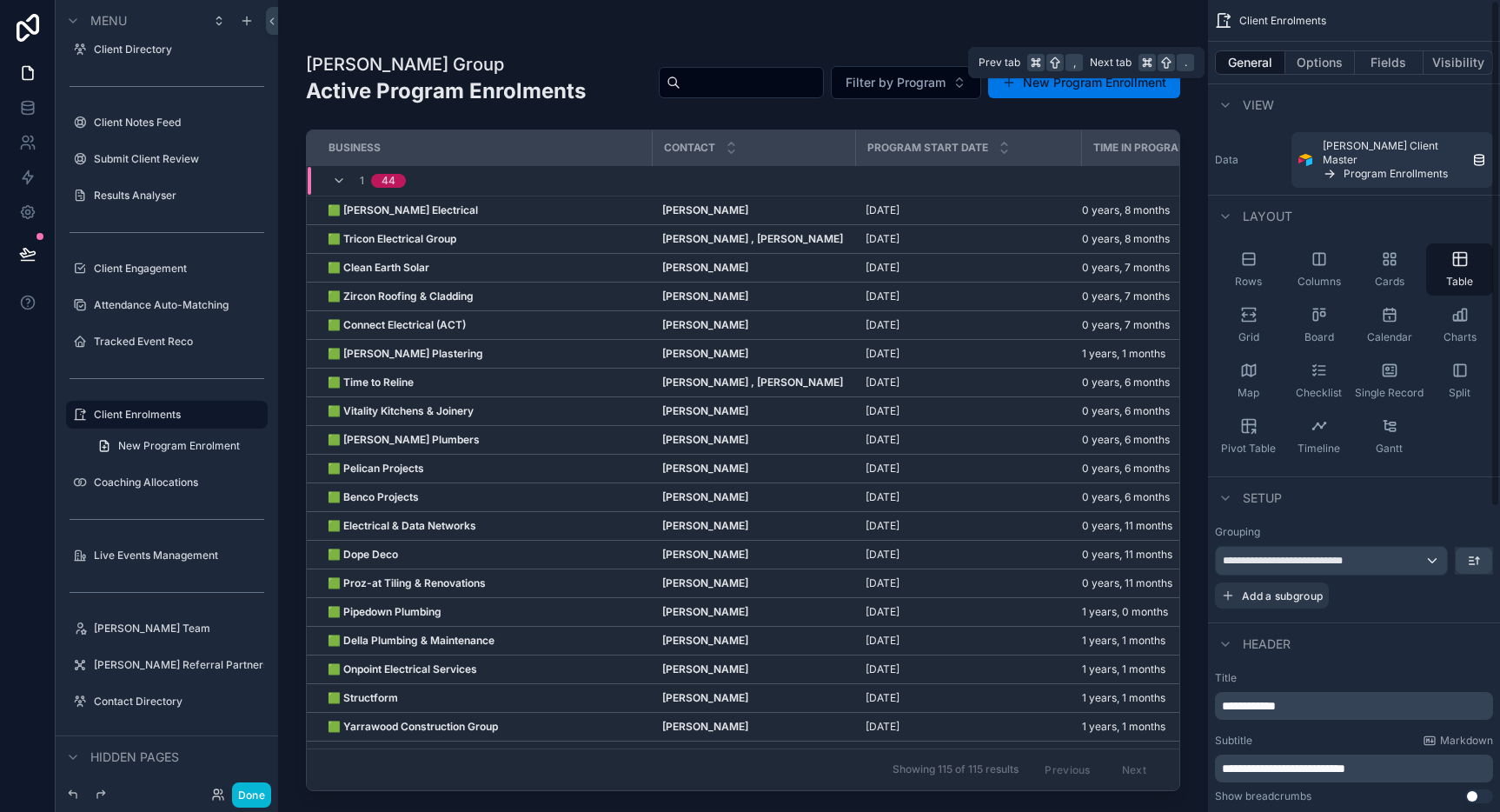
click at [1396, 47] on div "General Options Fields Visibility" at bounding box center [1354, 63] width 292 height 42
click at [1392, 63] on button "Fields" at bounding box center [1389, 63] width 69 height 25
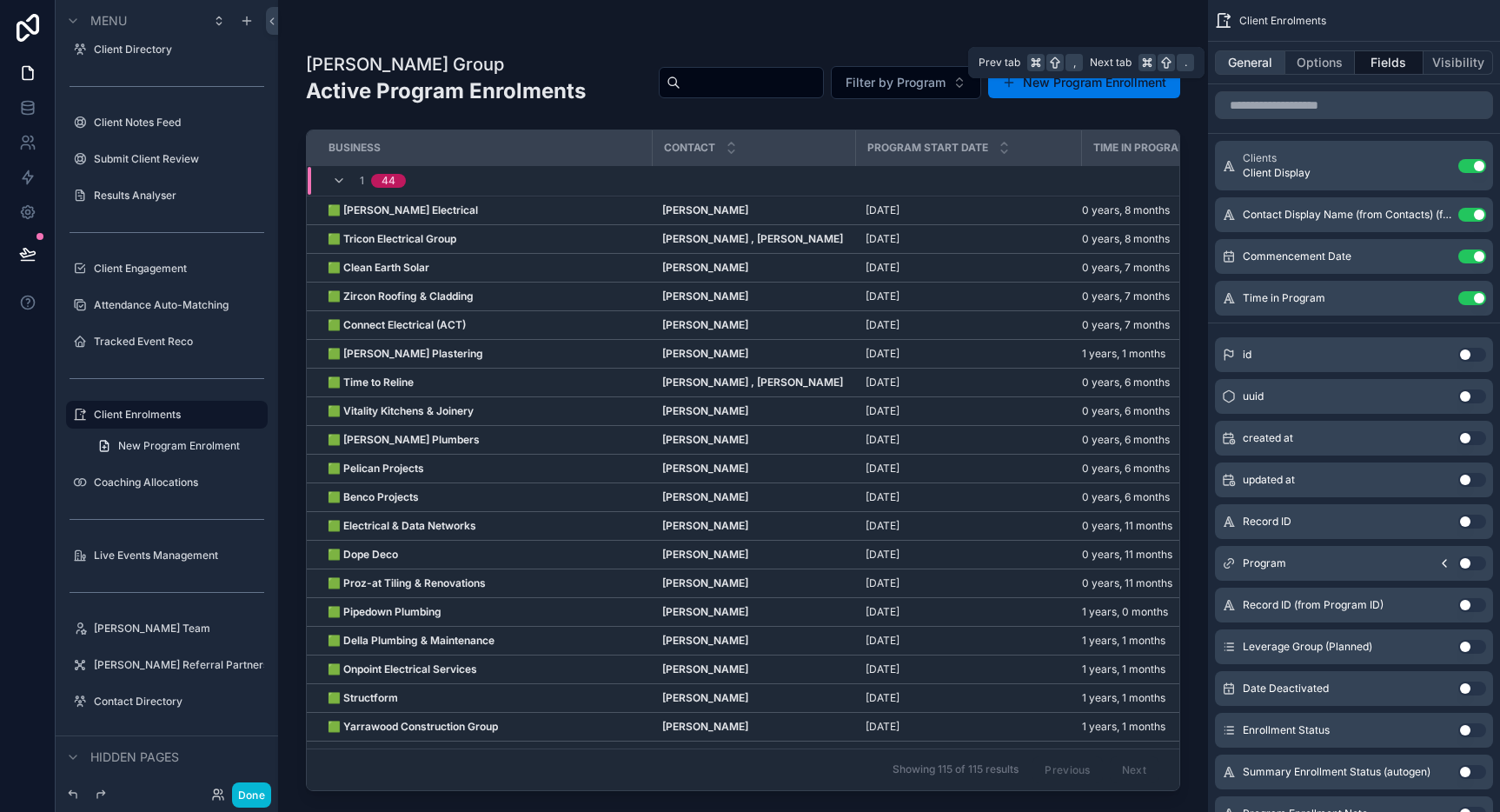
click at [1257, 64] on button "General" at bounding box center [1250, 63] width 70 height 25
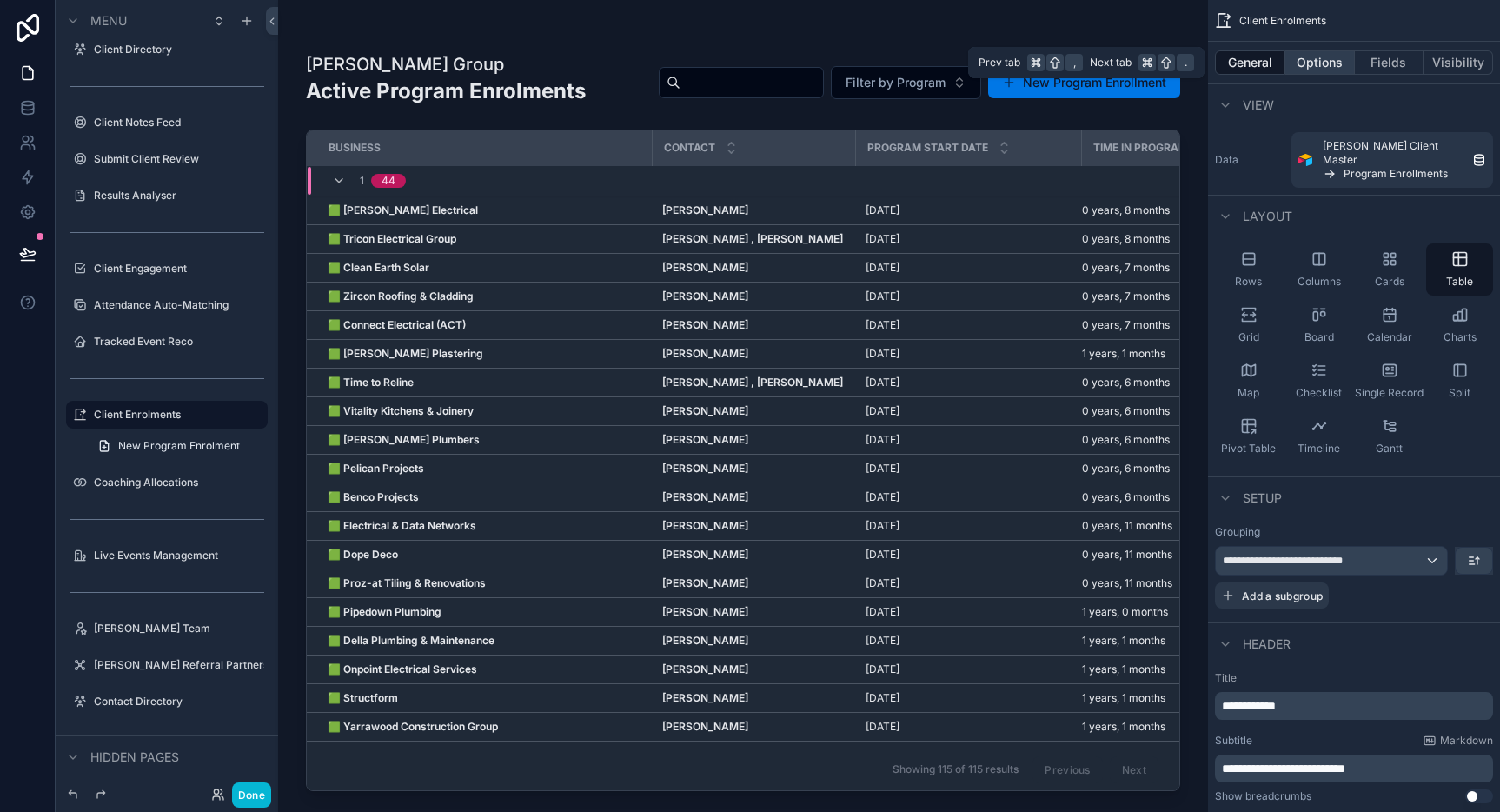
click at [1326, 61] on button "Options" at bounding box center [1320, 63] width 69 height 25
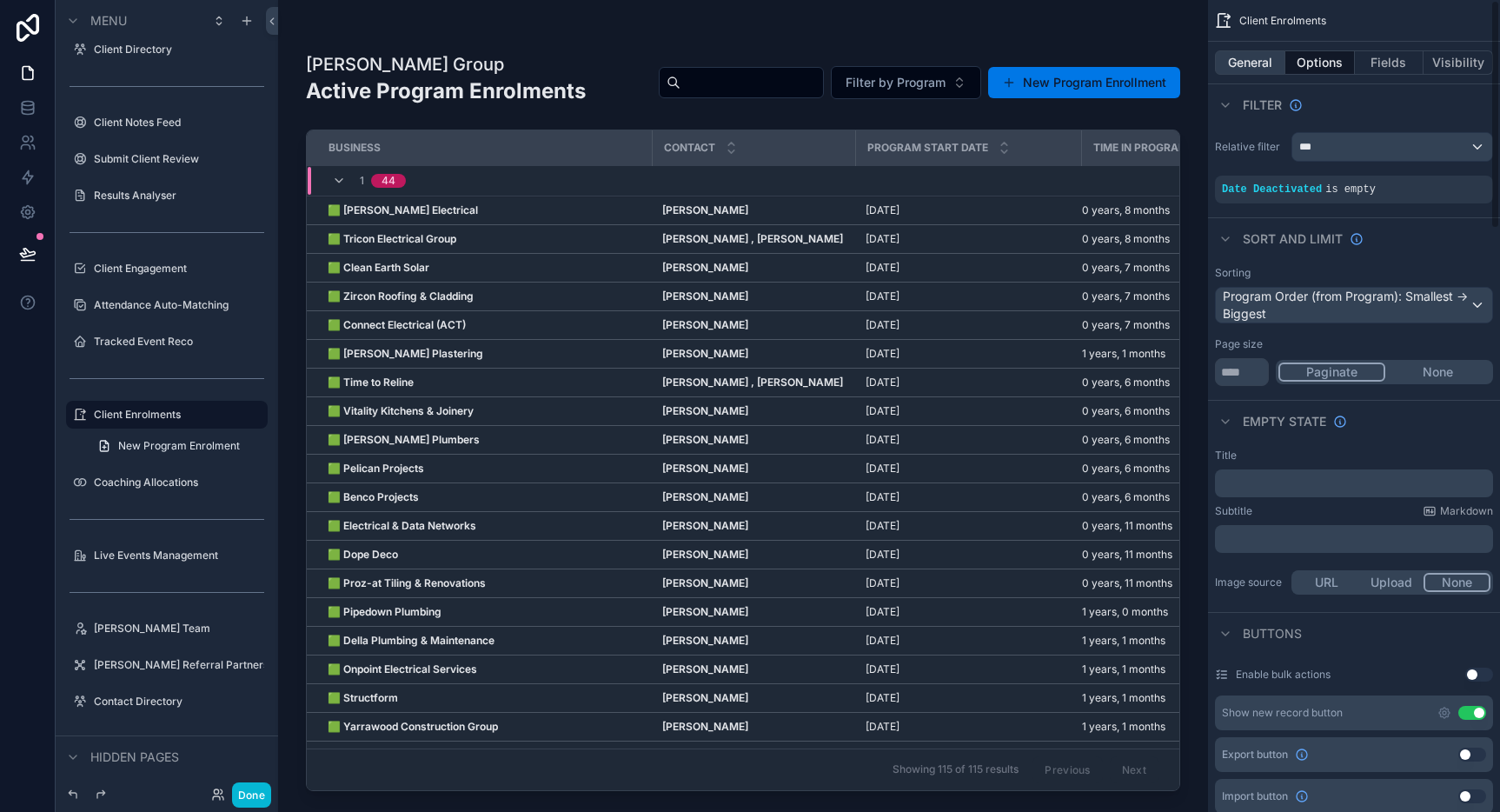
click at [1258, 68] on button "General" at bounding box center [1250, 63] width 70 height 25
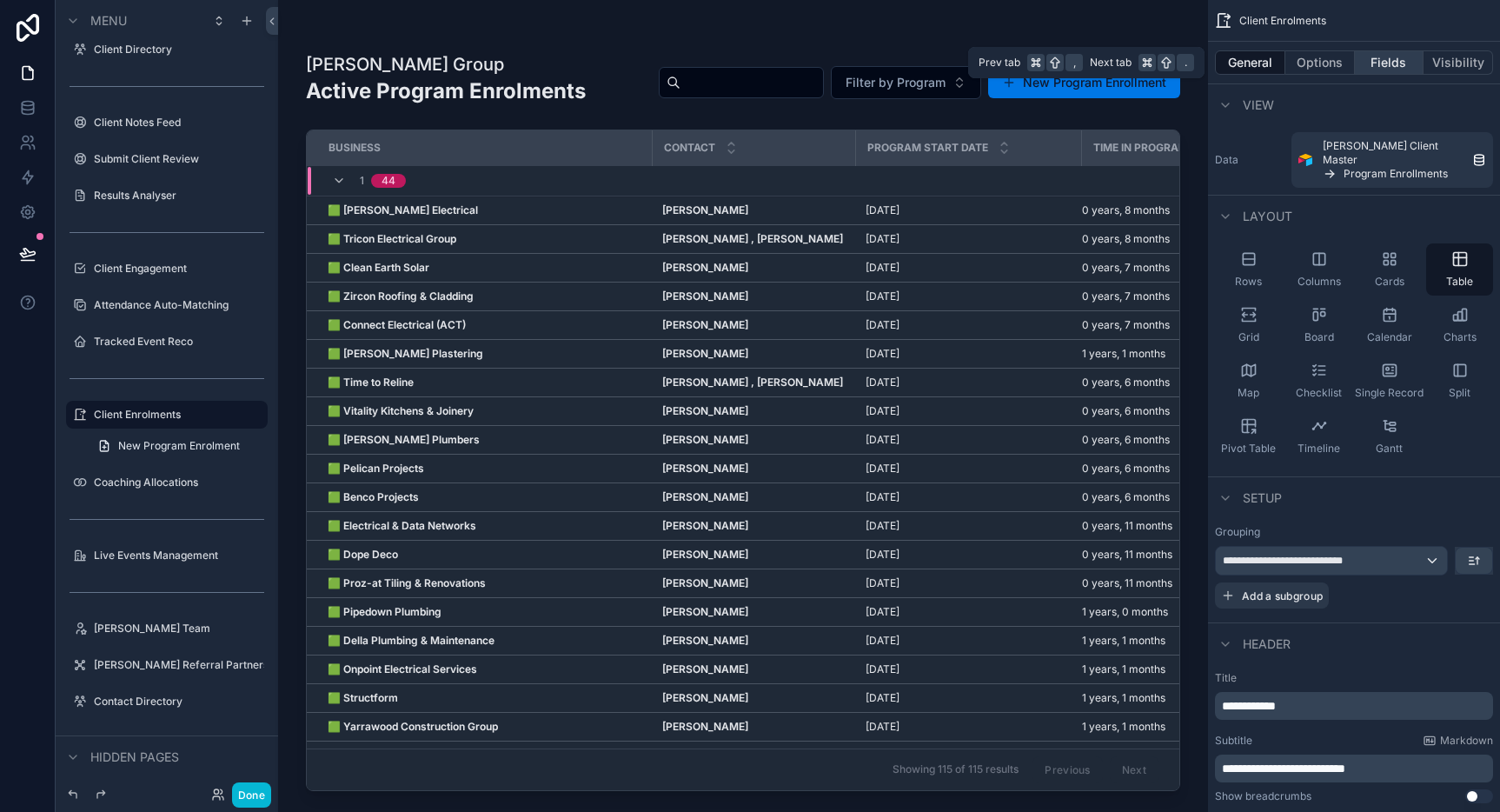
click at [1398, 68] on button "Fields" at bounding box center [1389, 63] width 69 height 25
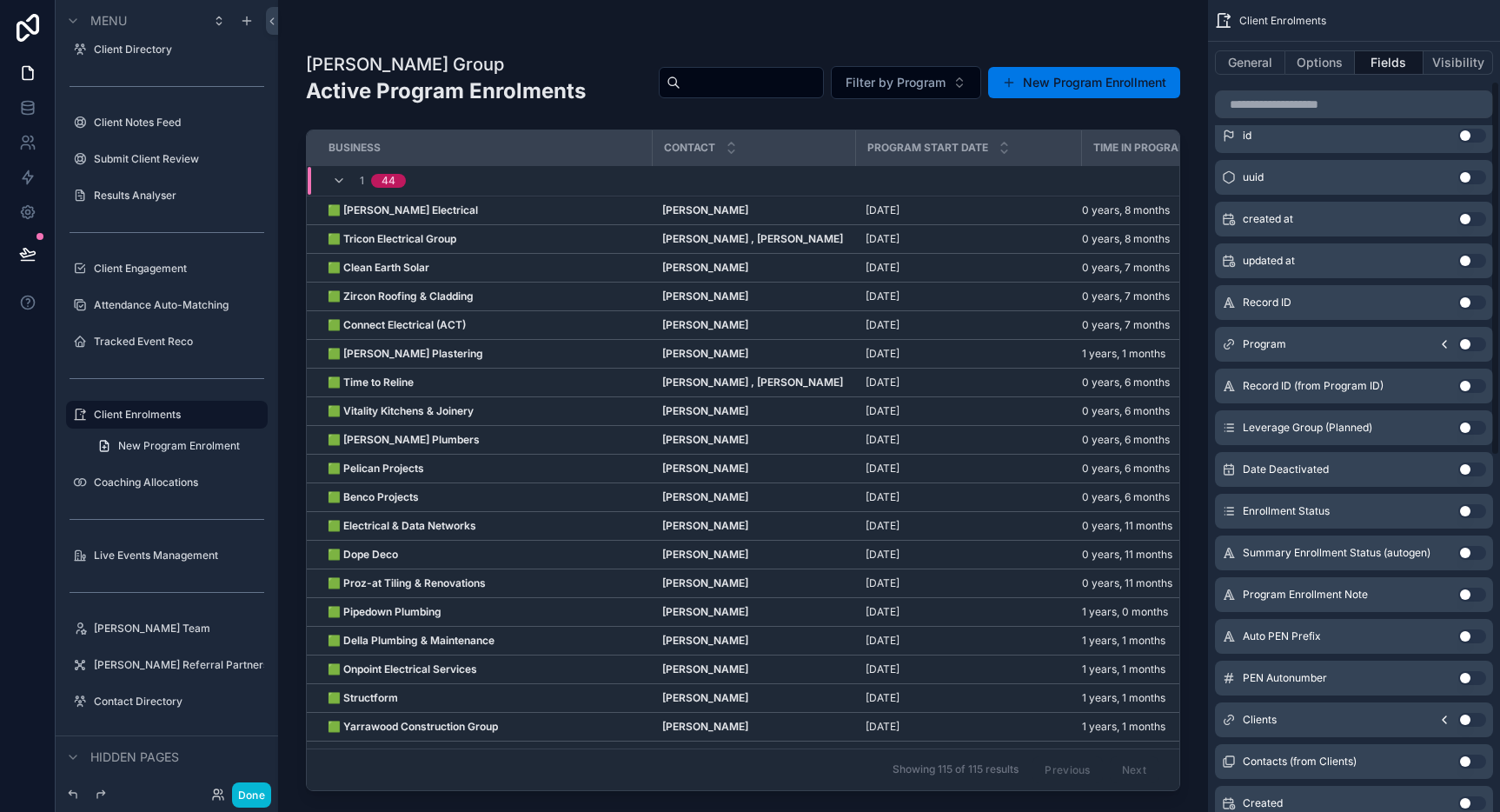
scroll to position [235, 0]
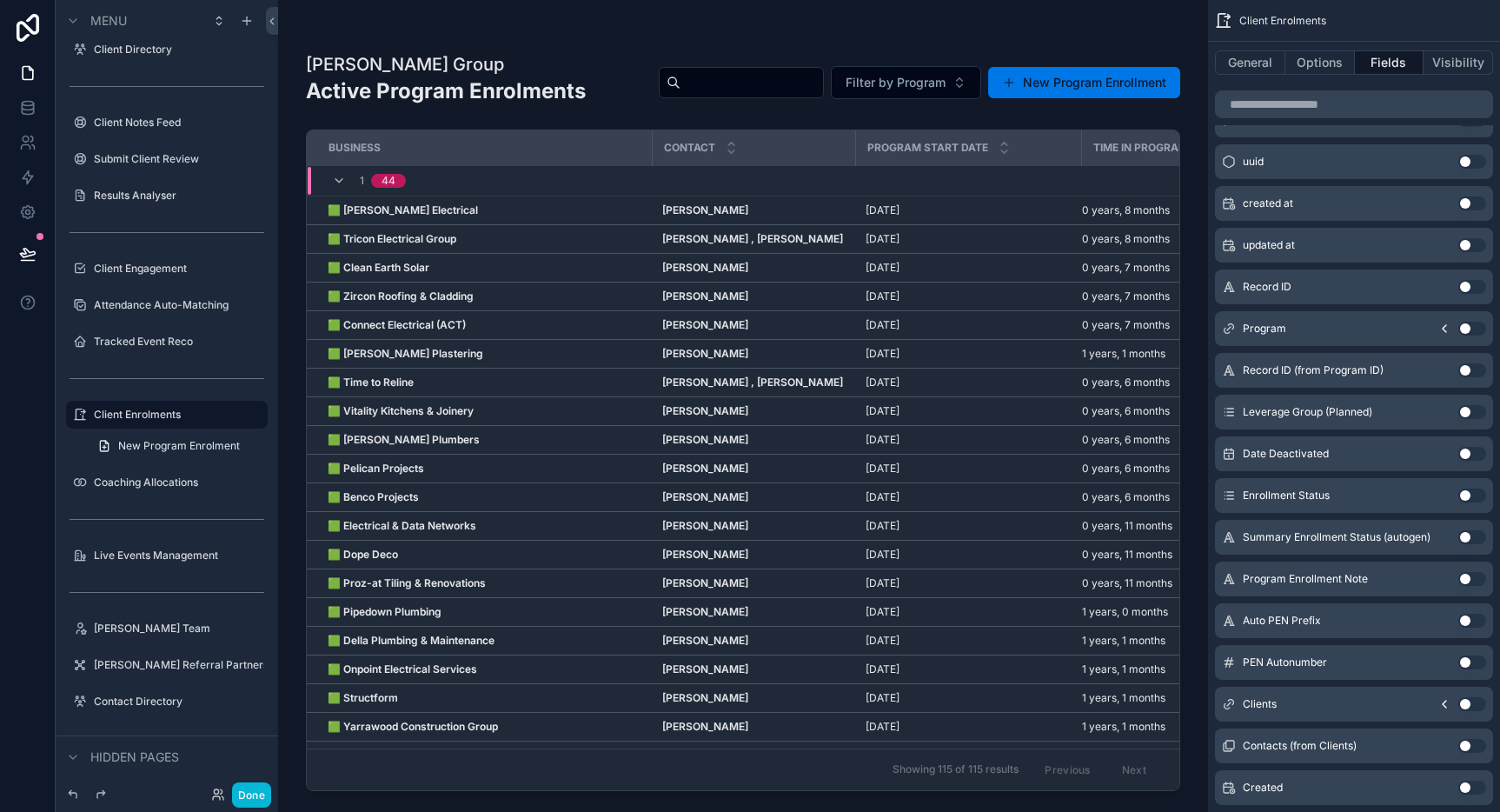
click at [1468, 329] on button "Use setting" at bounding box center [1472, 328] width 27 height 14
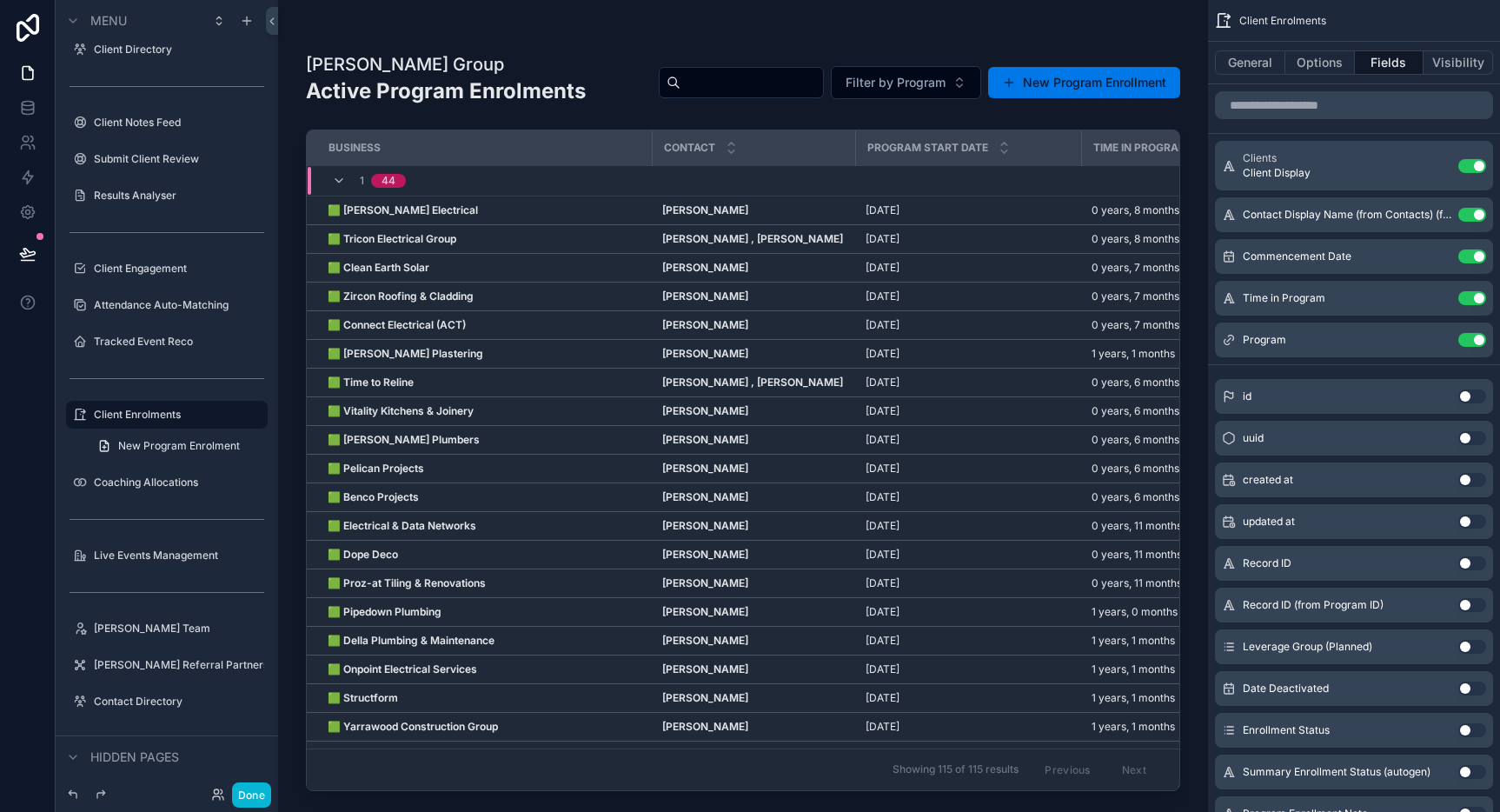
click at [1474, 339] on button "Use setting" at bounding box center [1472, 339] width 27 height 14
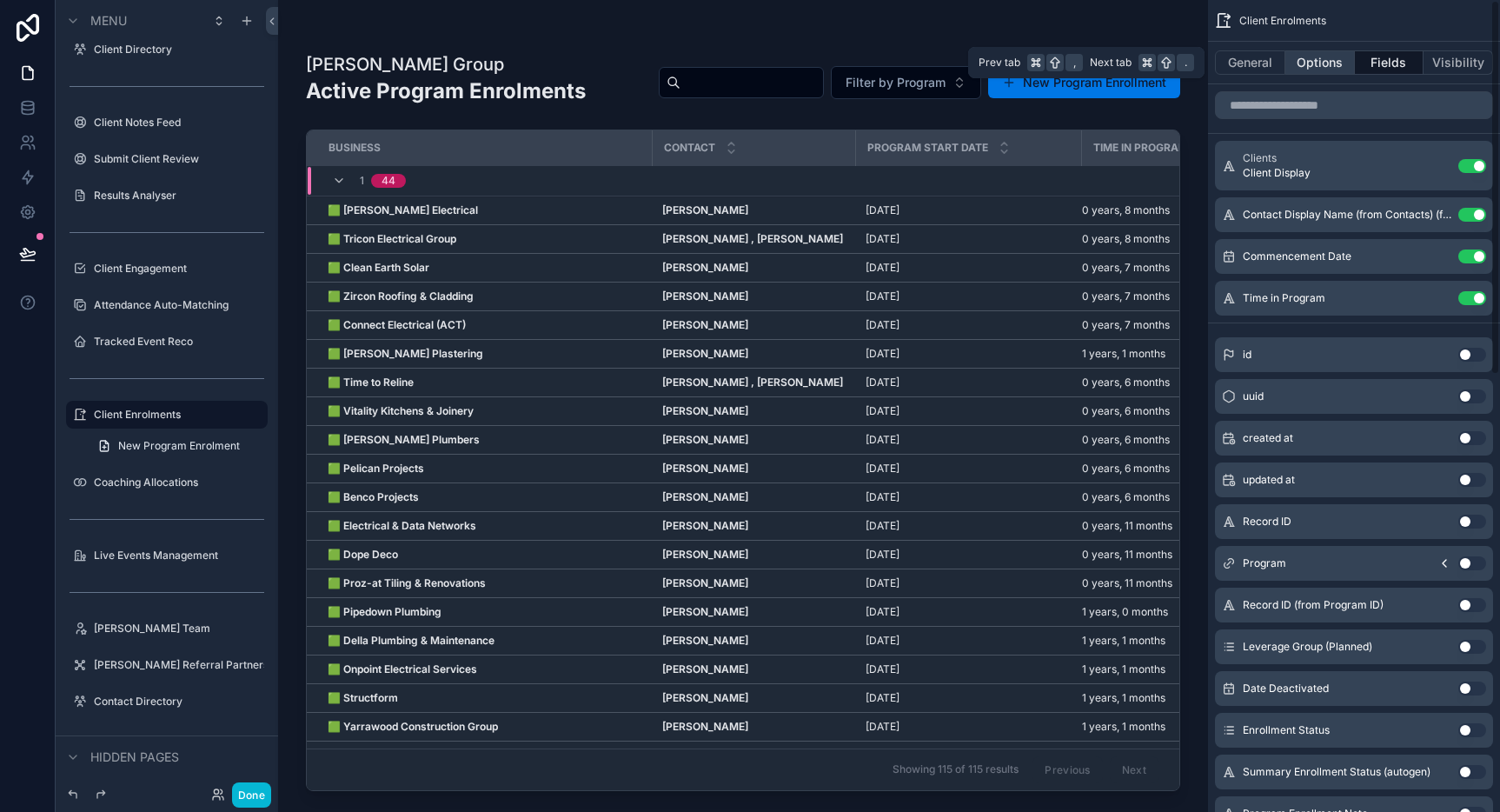
click at [1328, 63] on button "Options" at bounding box center [1320, 63] width 69 height 25
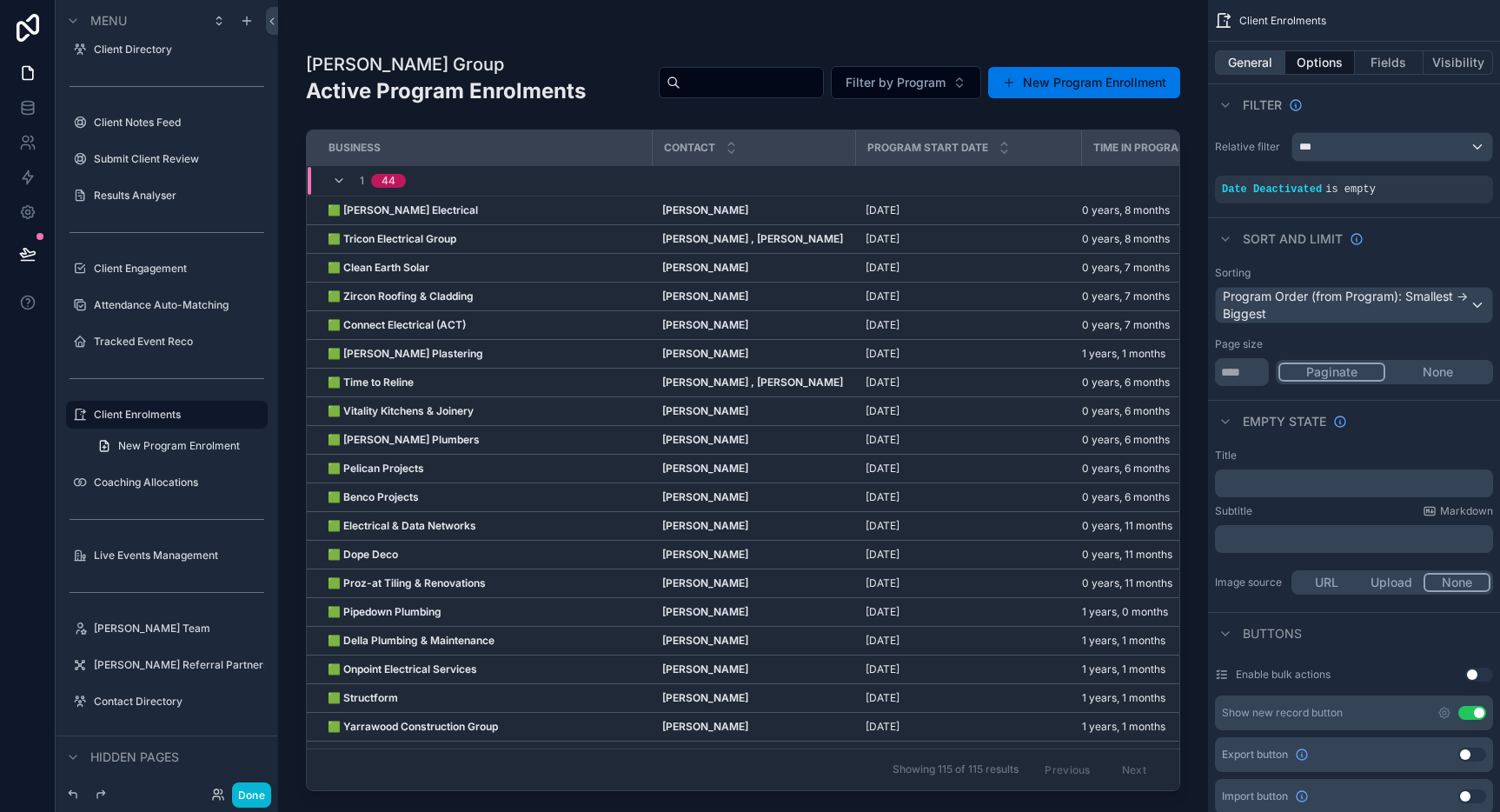
click at [1247, 54] on button "General" at bounding box center [1250, 63] width 70 height 25
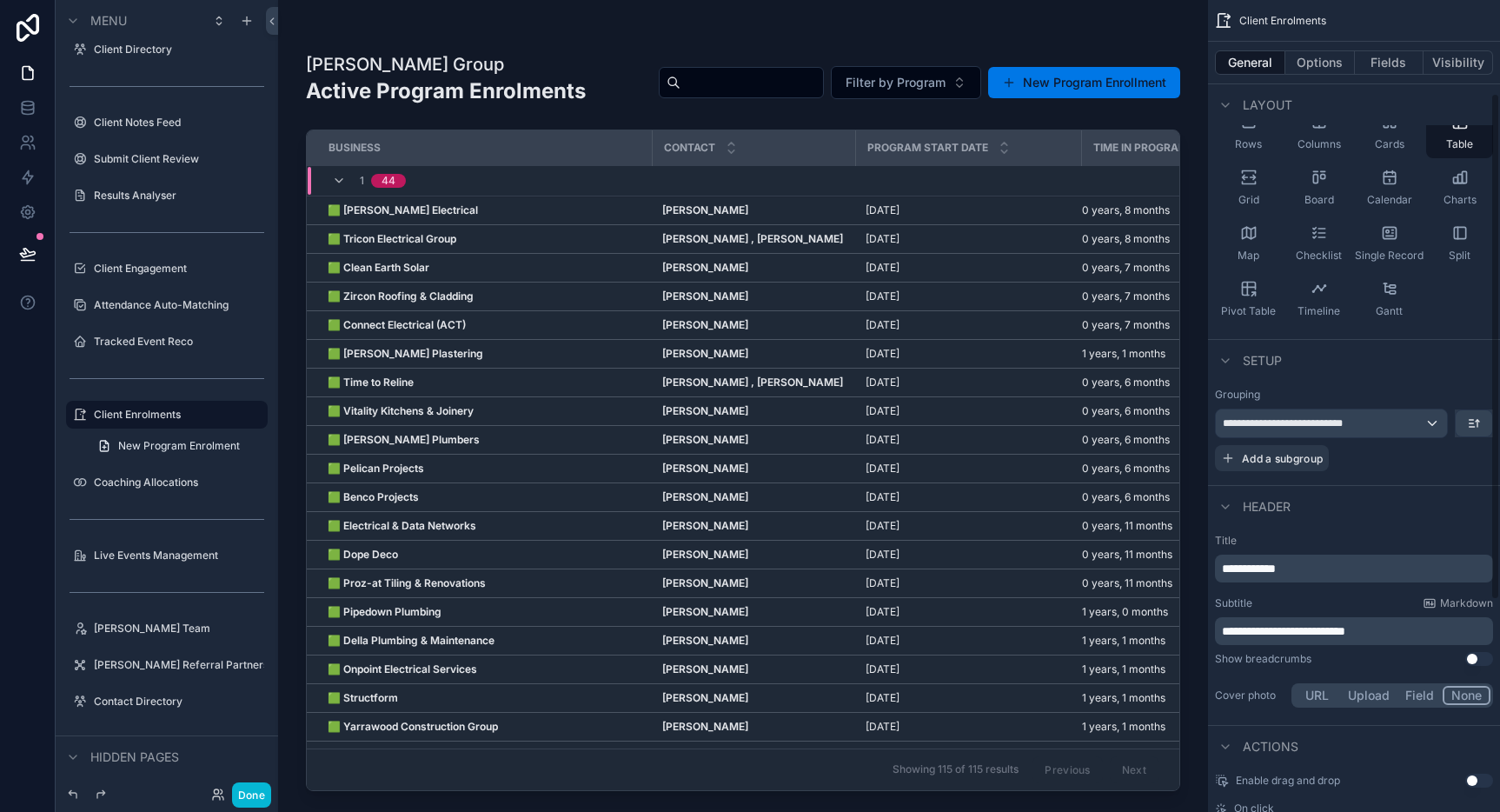
scroll to position [159, 0]
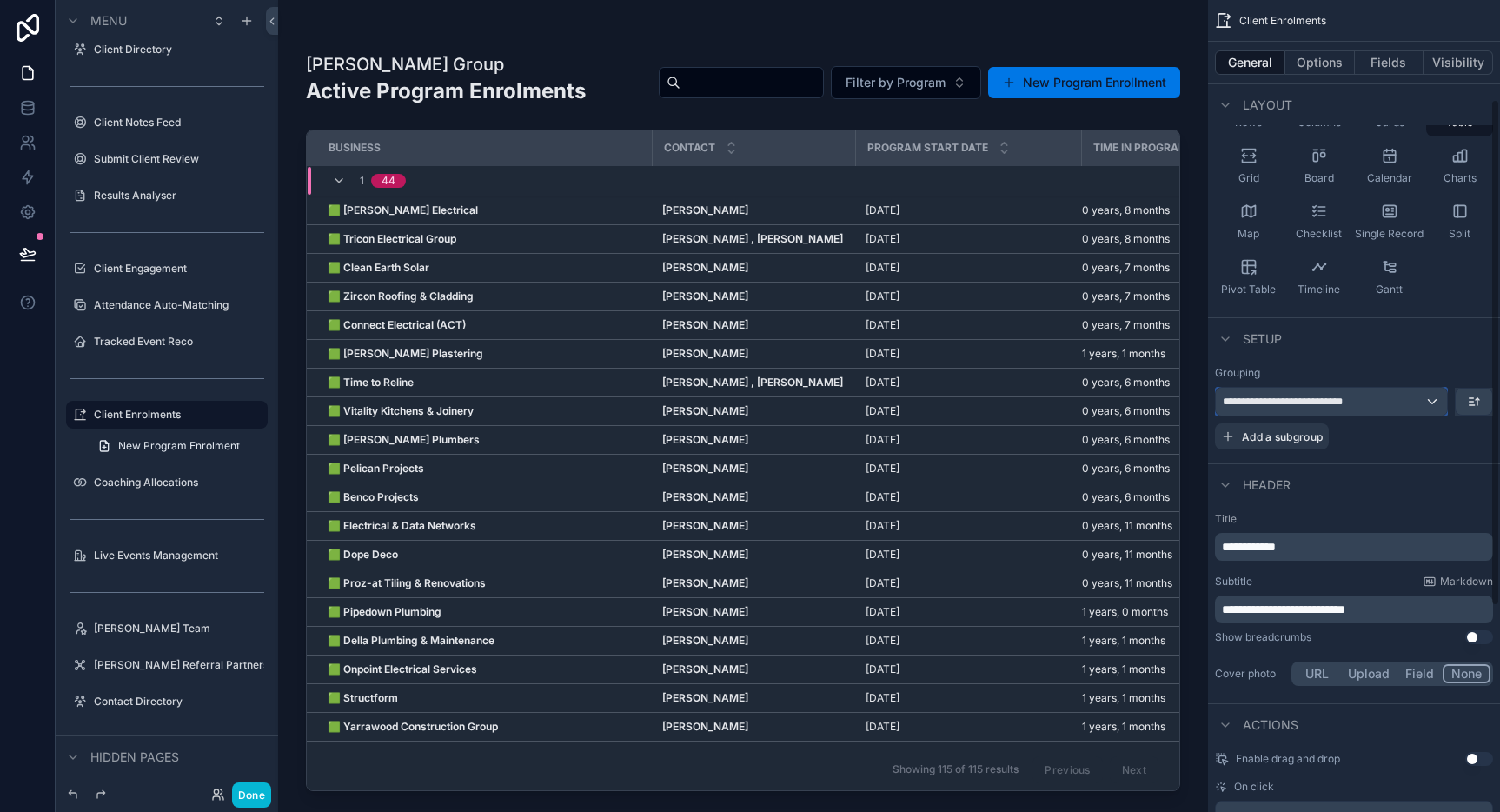
click at [1440, 391] on div "**********" at bounding box center [1331, 401] width 231 height 27
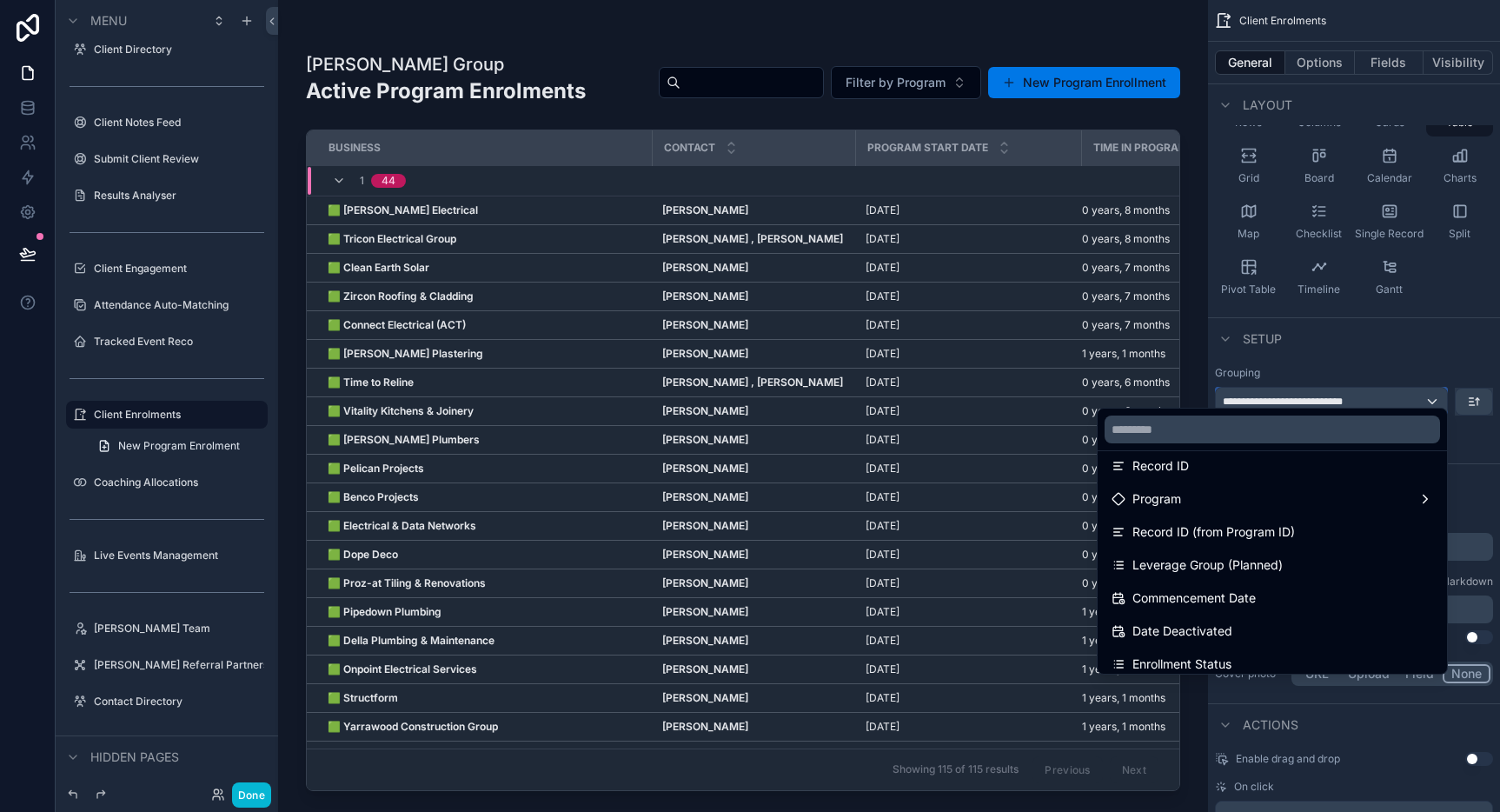
scroll to position [117, 0]
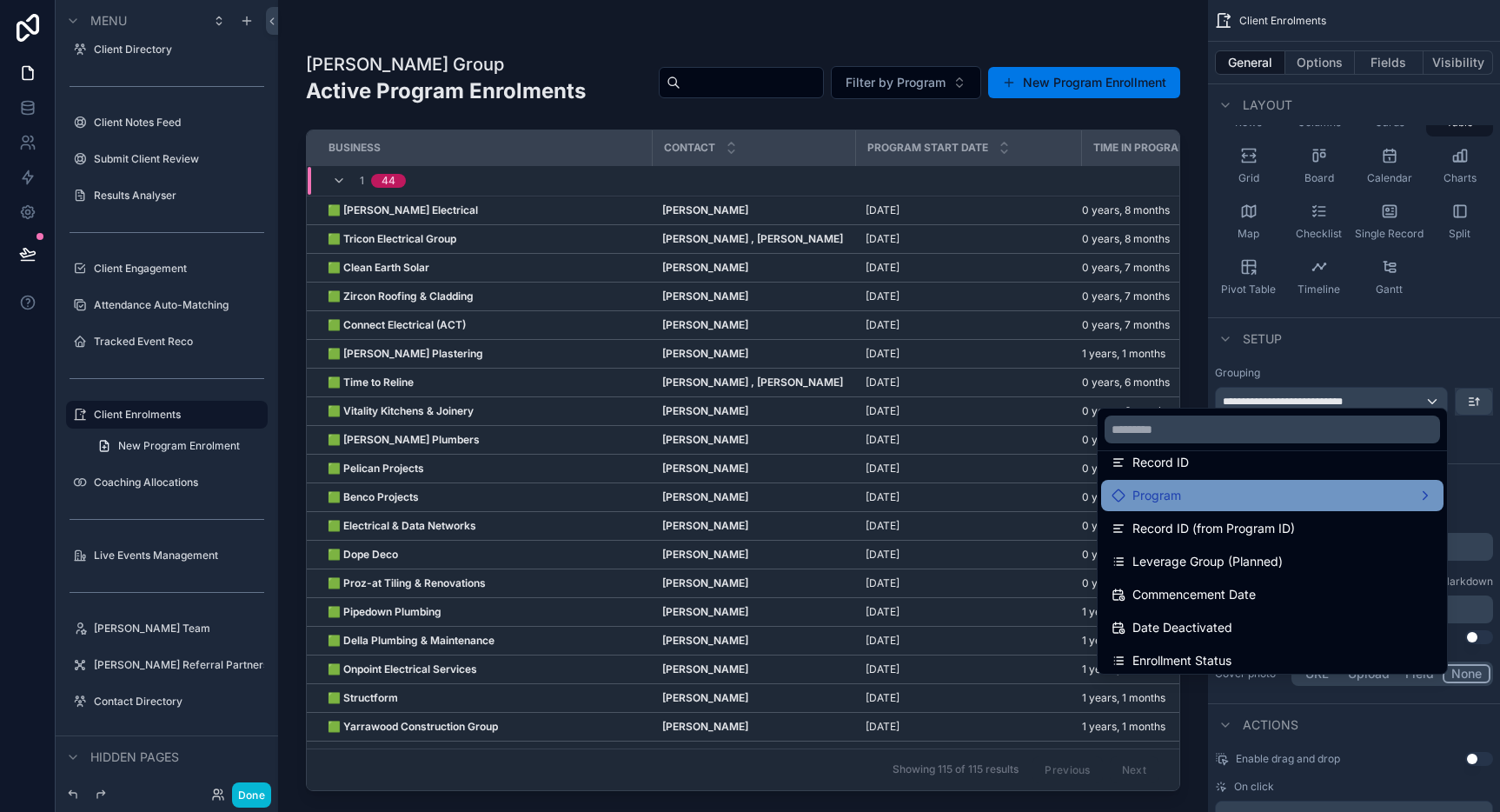
click at [1362, 495] on div "Program" at bounding box center [1272, 496] width 321 height 21
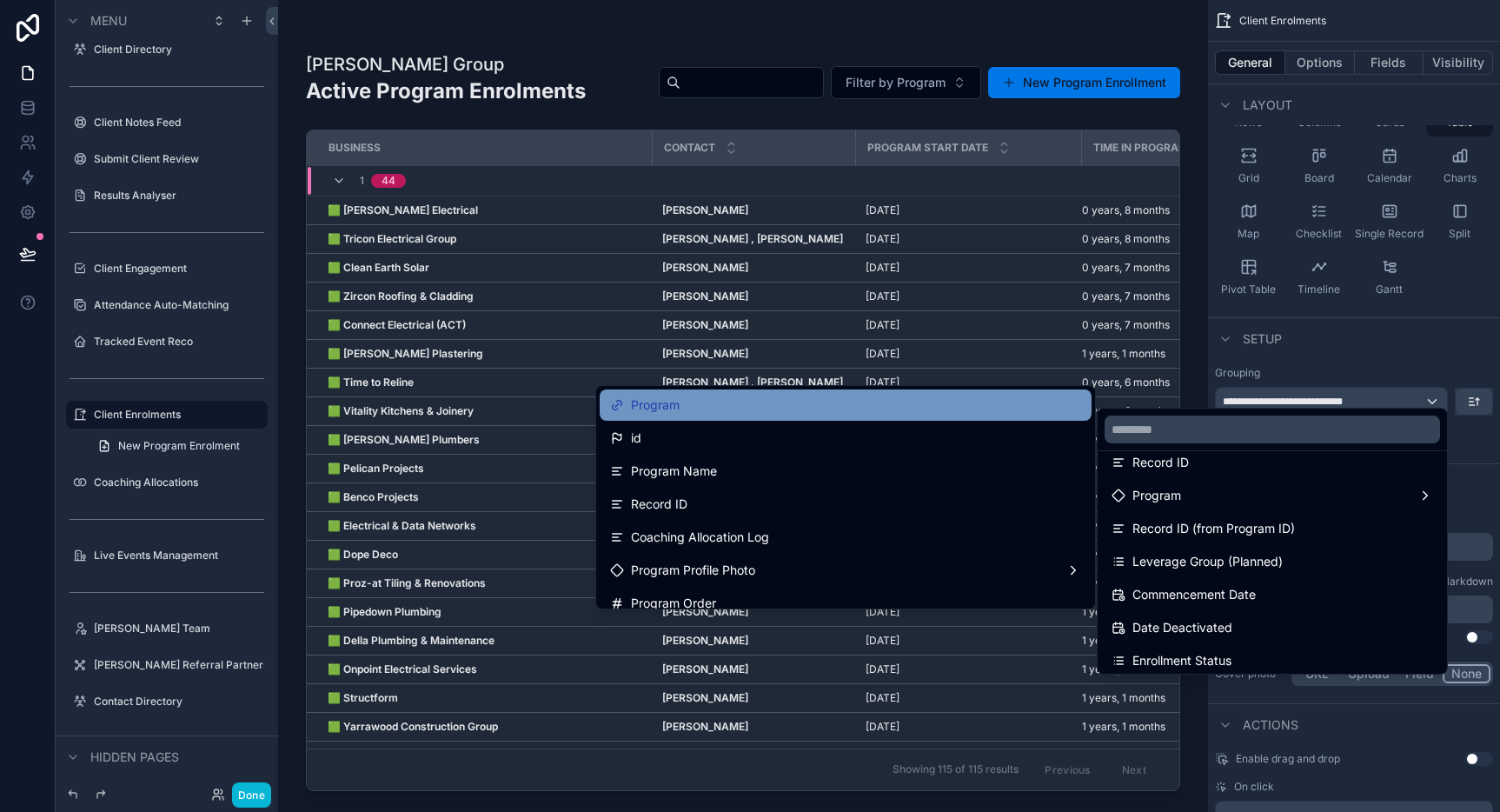
click at [782, 410] on div "Program" at bounding box center [845, 405] width 471 height 21
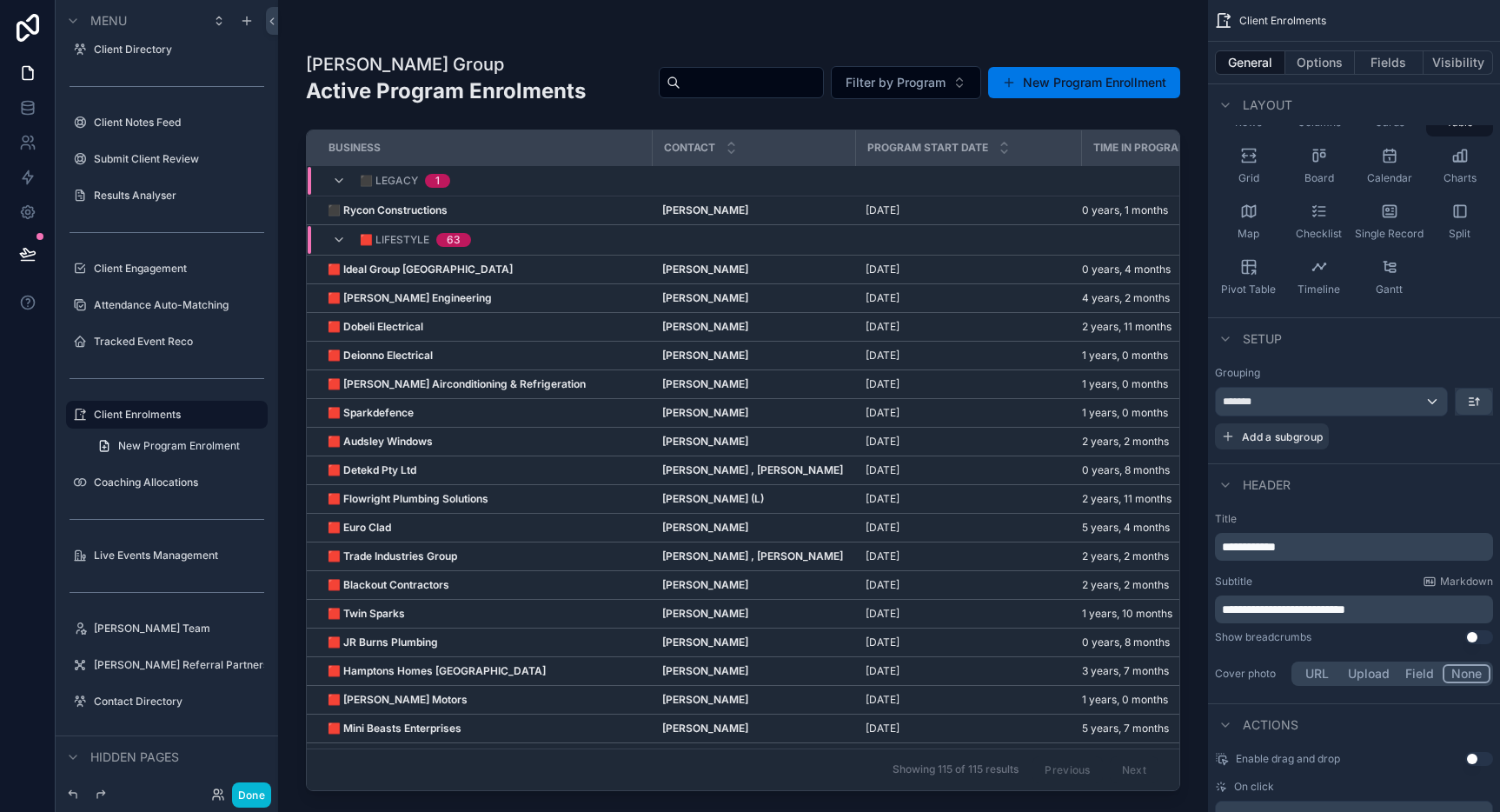
click at [559, 27] on div "scrollable content" at bounding box center [743, 395] width 930 height 791
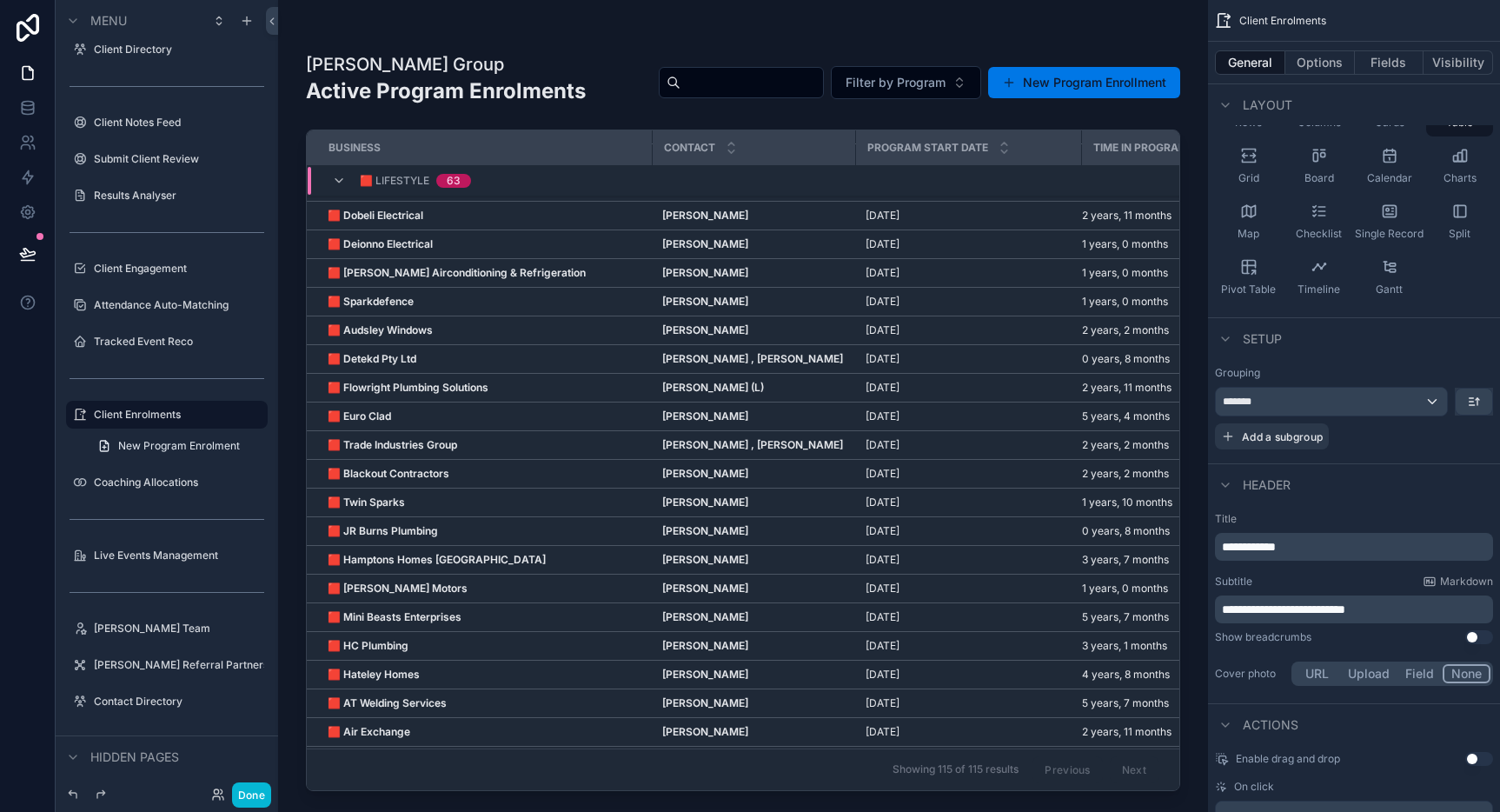
scroll to position [0, 0]
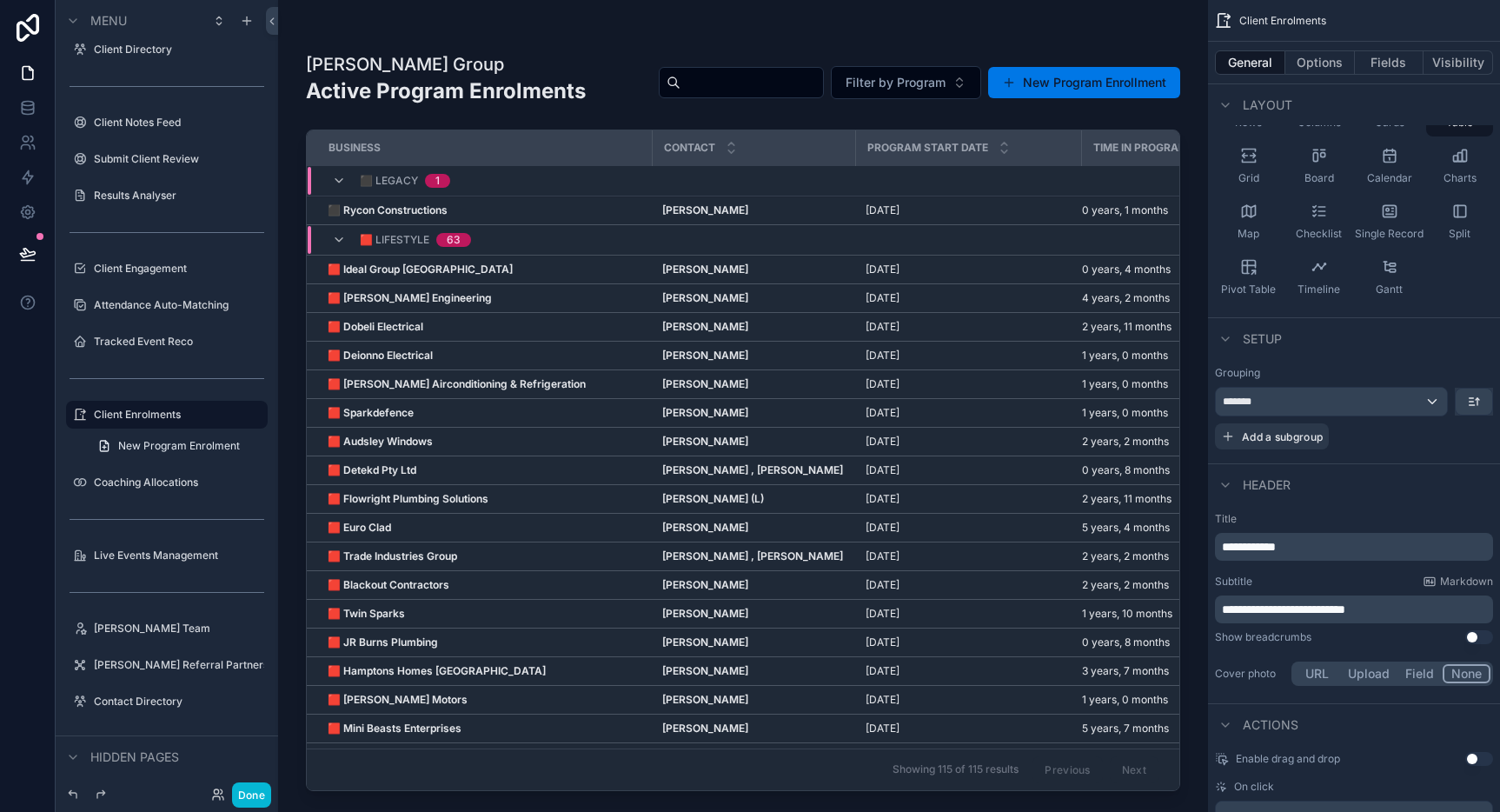
click at [515, 53] on h1 "[PERSON_NAME] Group" at bounding box center [445, 64] width 280 height 25
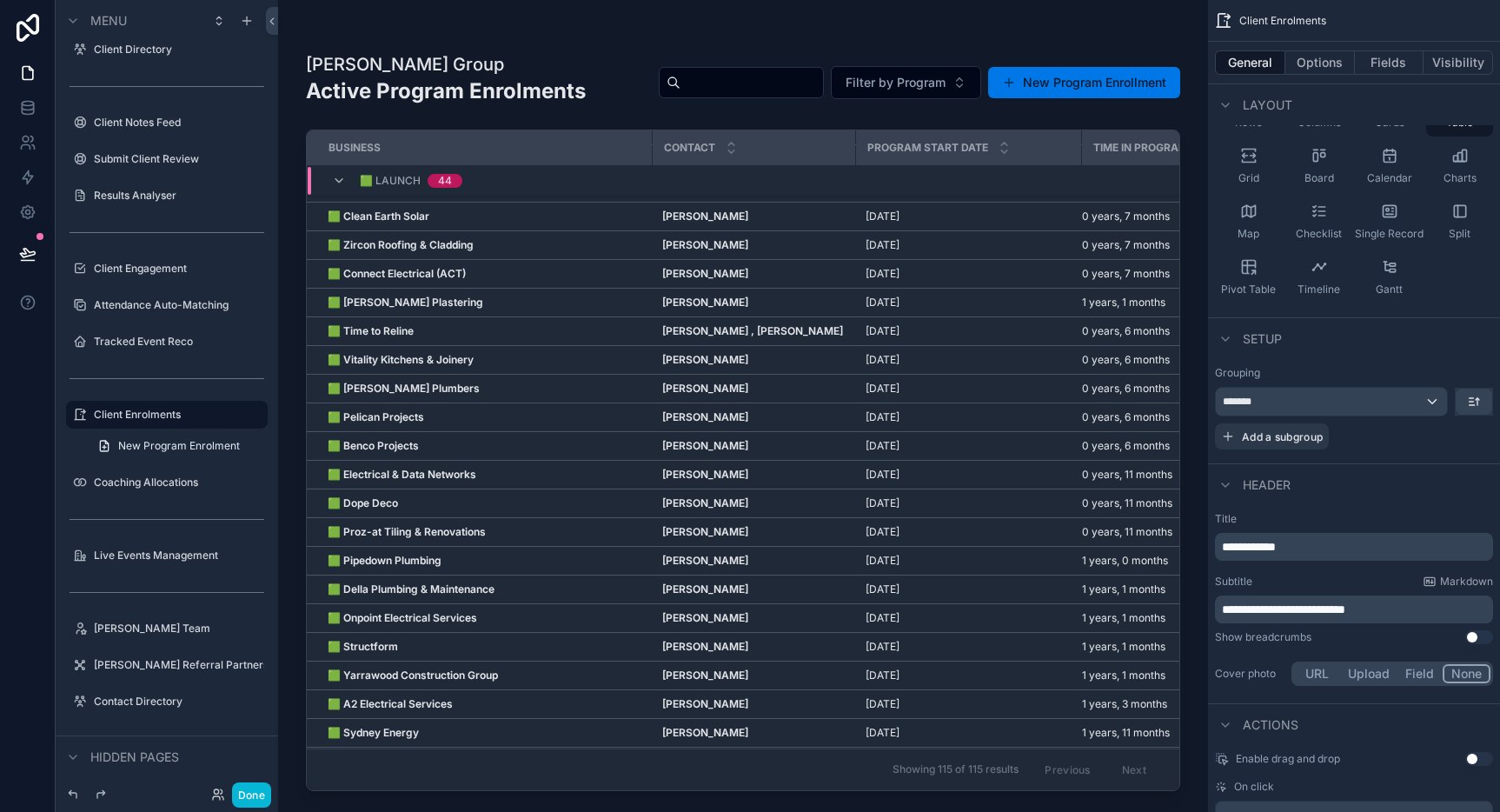
scroll to position [2188, 0]
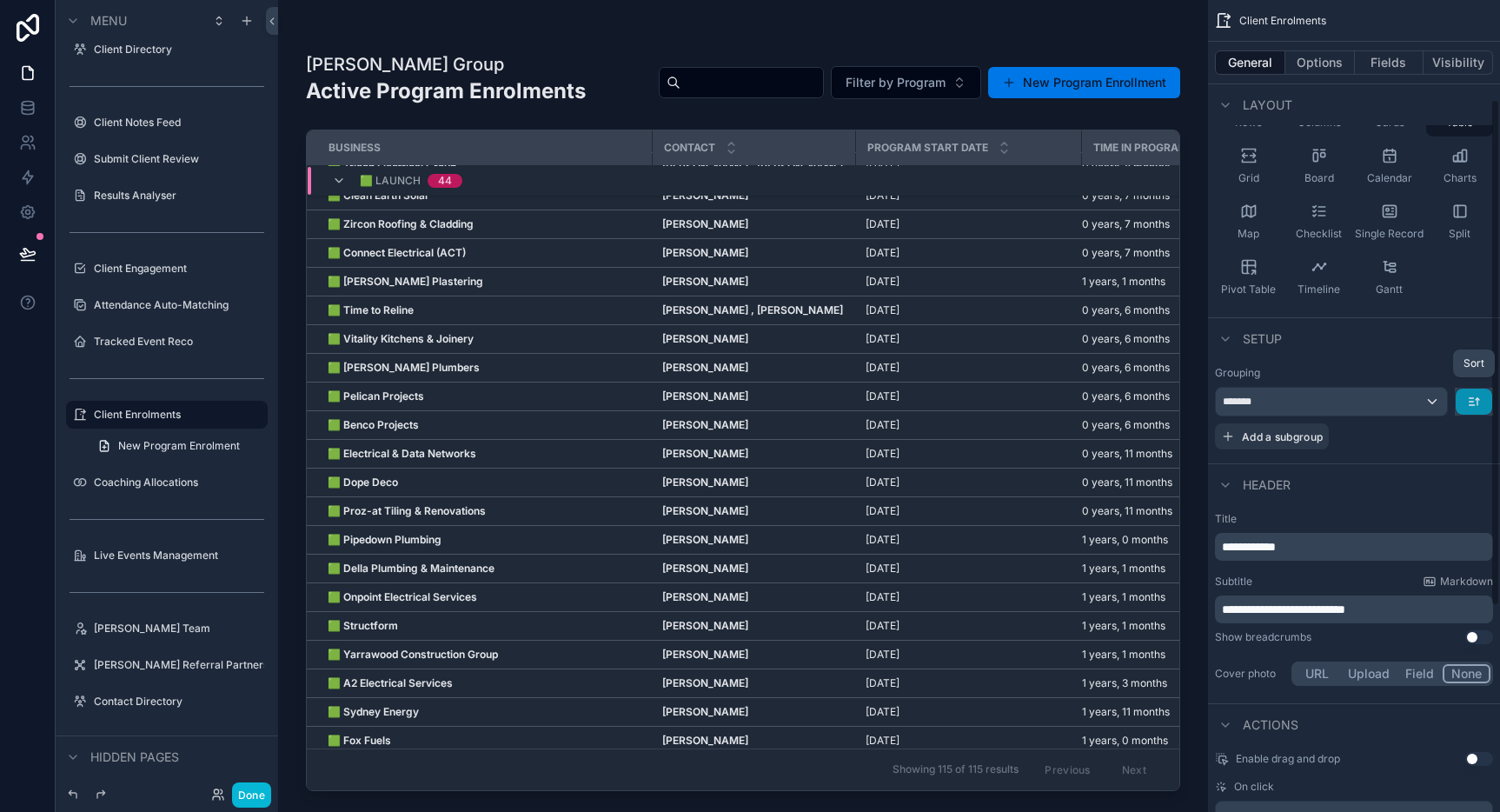
click at [1475, 394] on icon "scrollable content" at bounding box center [1473, 401] width 14 height 14
click at [1460, 461] on span "Z -> A" at bounding box center [1461, 460] width 35 height 21
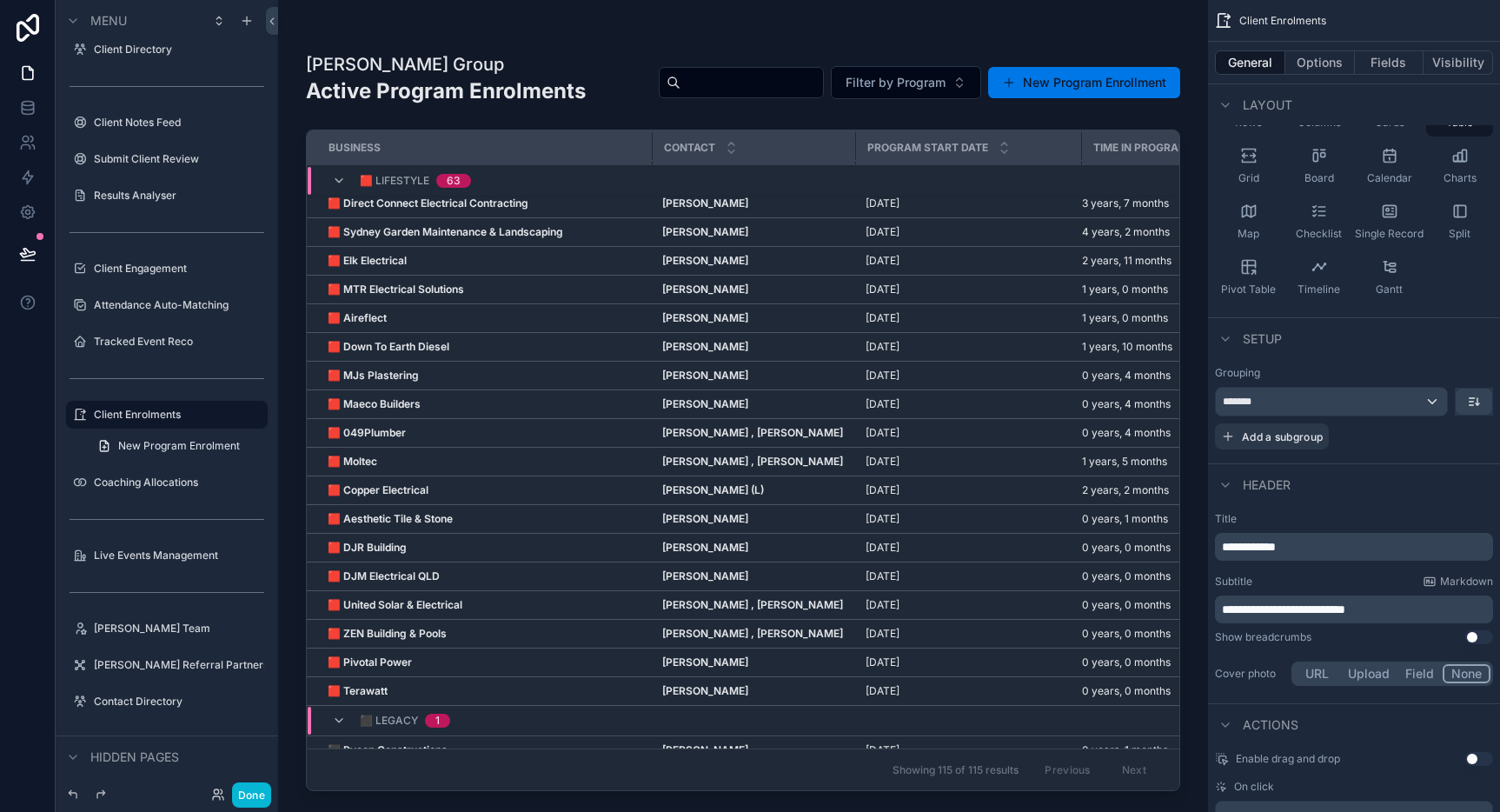
scroll to position [2849, 0]
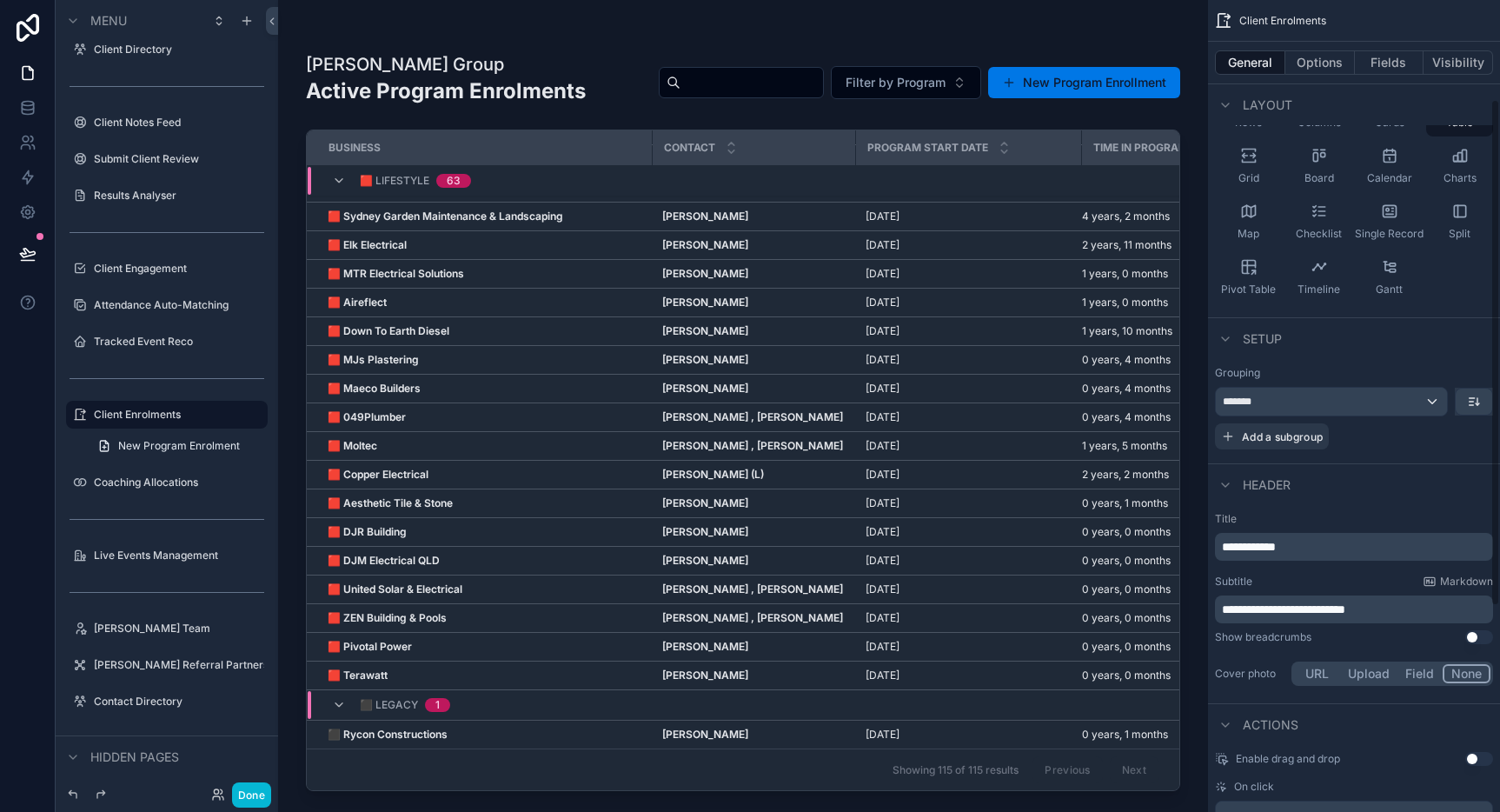
click at [1396, 330] on div "Setup" at bounding box center [1354, 338] width 292 height 42
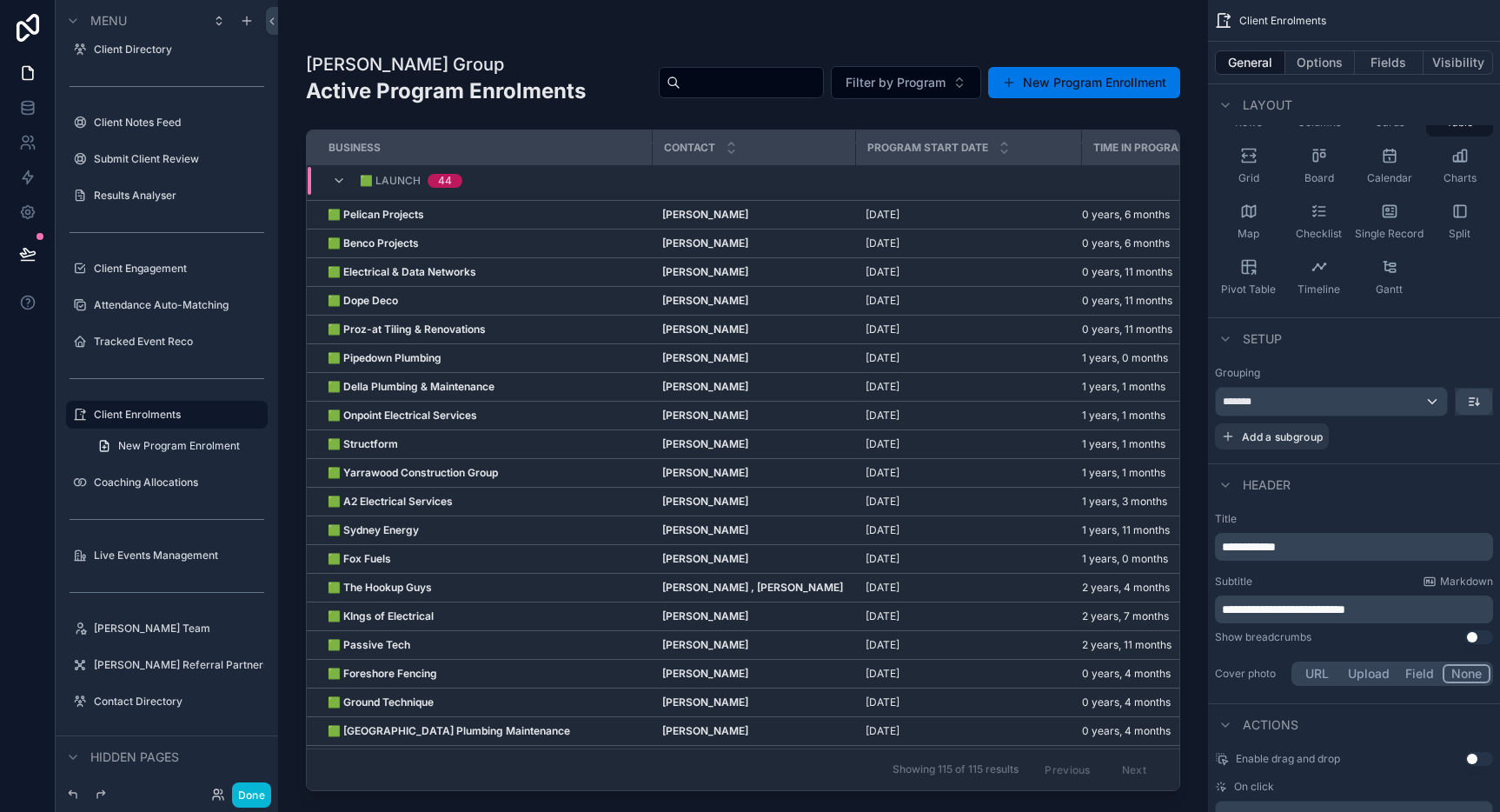
scroll to position [253, 0]
click at [246, 788] on button "Done" at bounding box center [251, 794] width 39 height 26
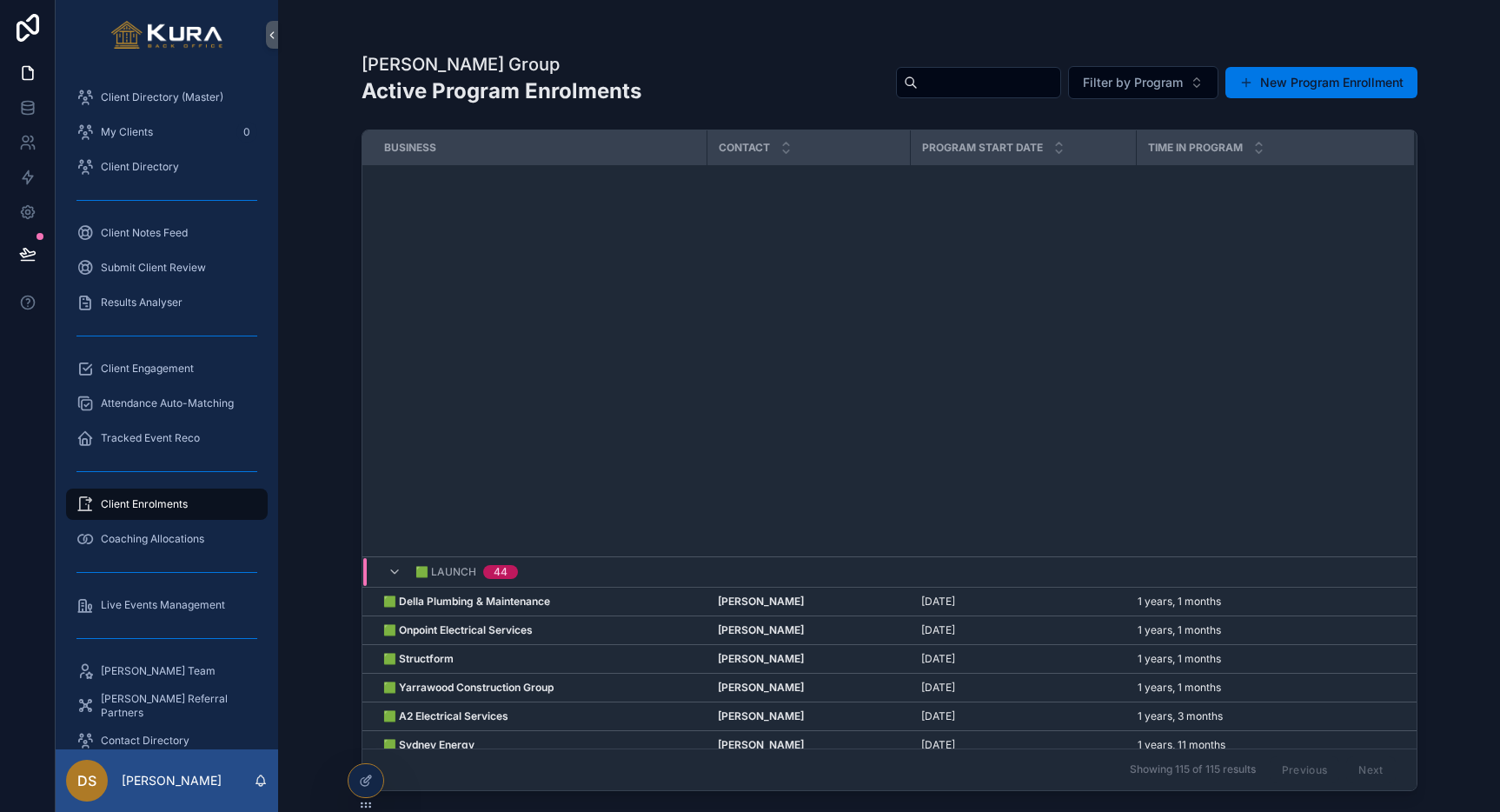
scroll to position [0, 0]
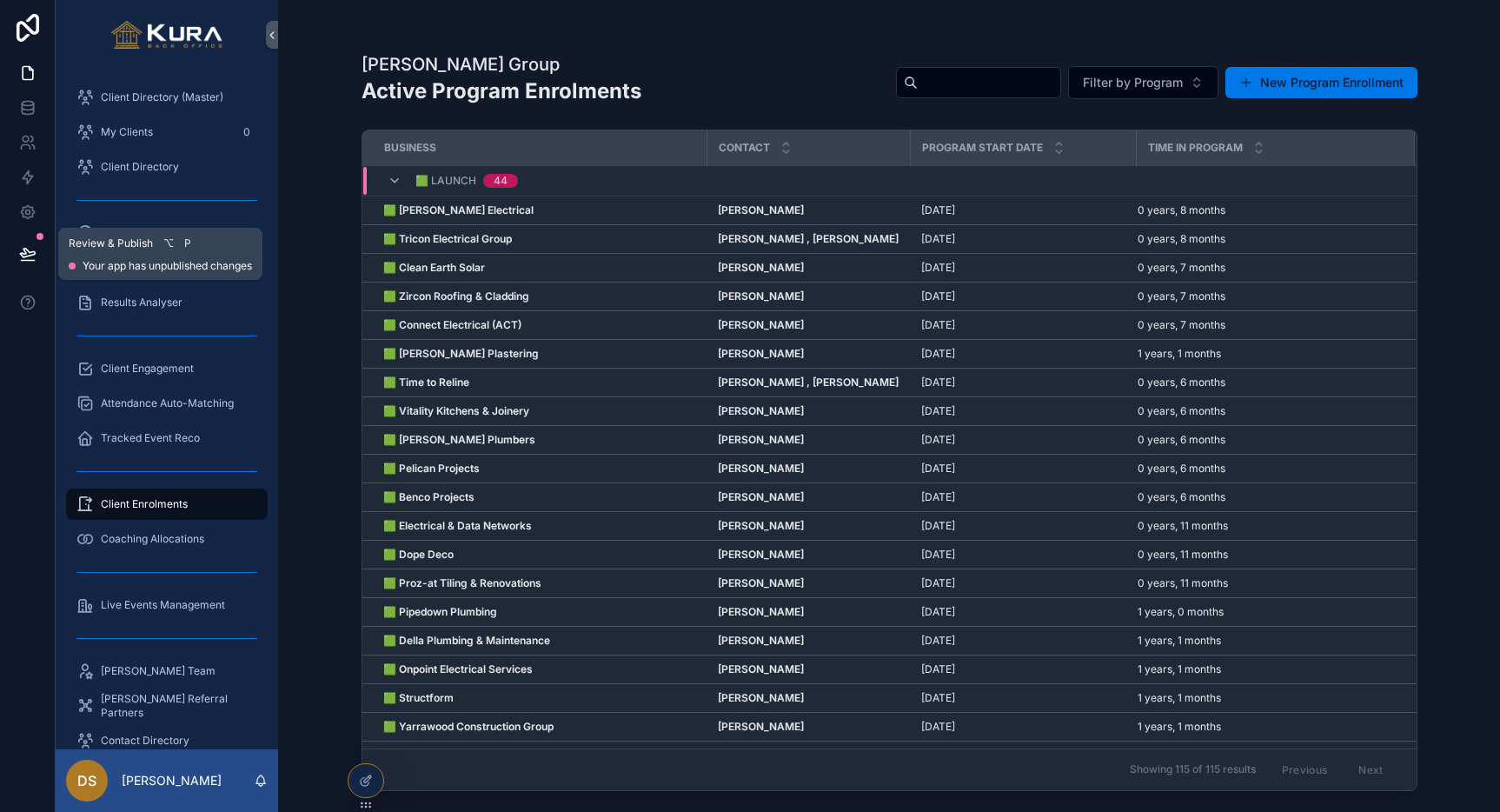
click at [41, 254] on button at bounding box center [27, 253] width 38 height 48
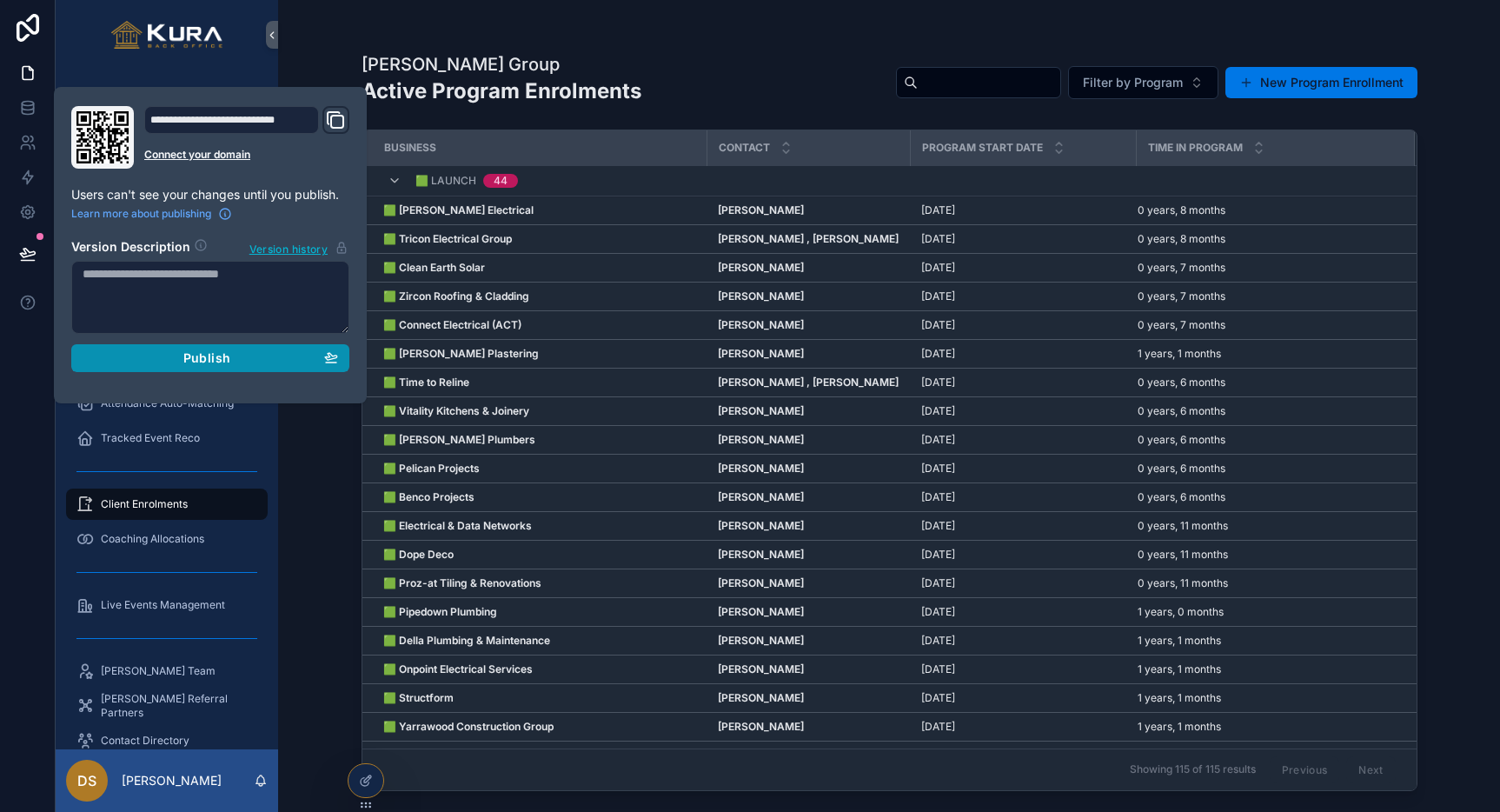
click at [198, 358] on span "Publish" at bounding box center [208, 358] width 47 height 16
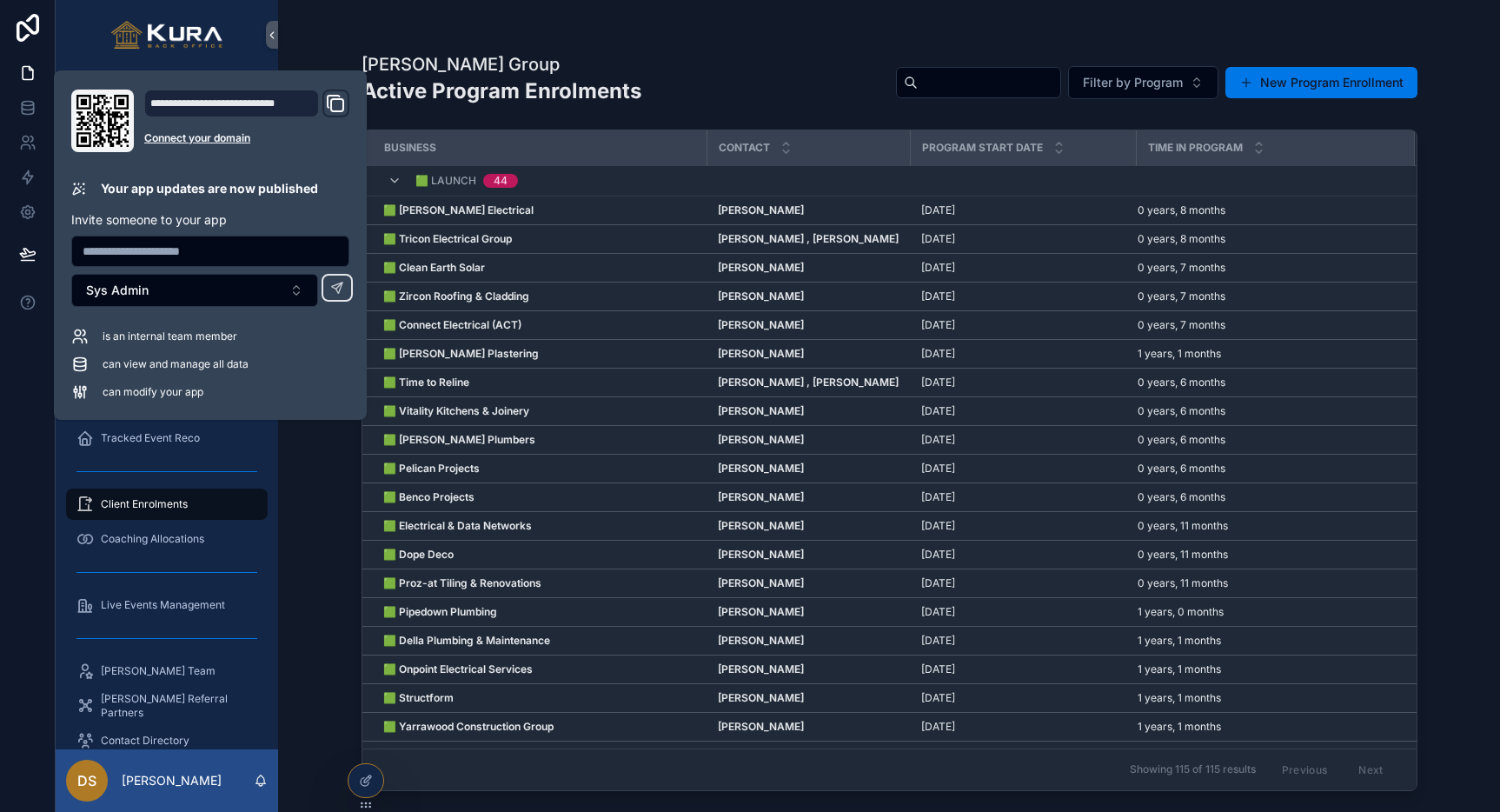
click at [336, 30] on div "Pravar Group Active Program Enrolments Filter by Program New Program Enrollment…" at bounding box center [889, 395] width 1111 height 791
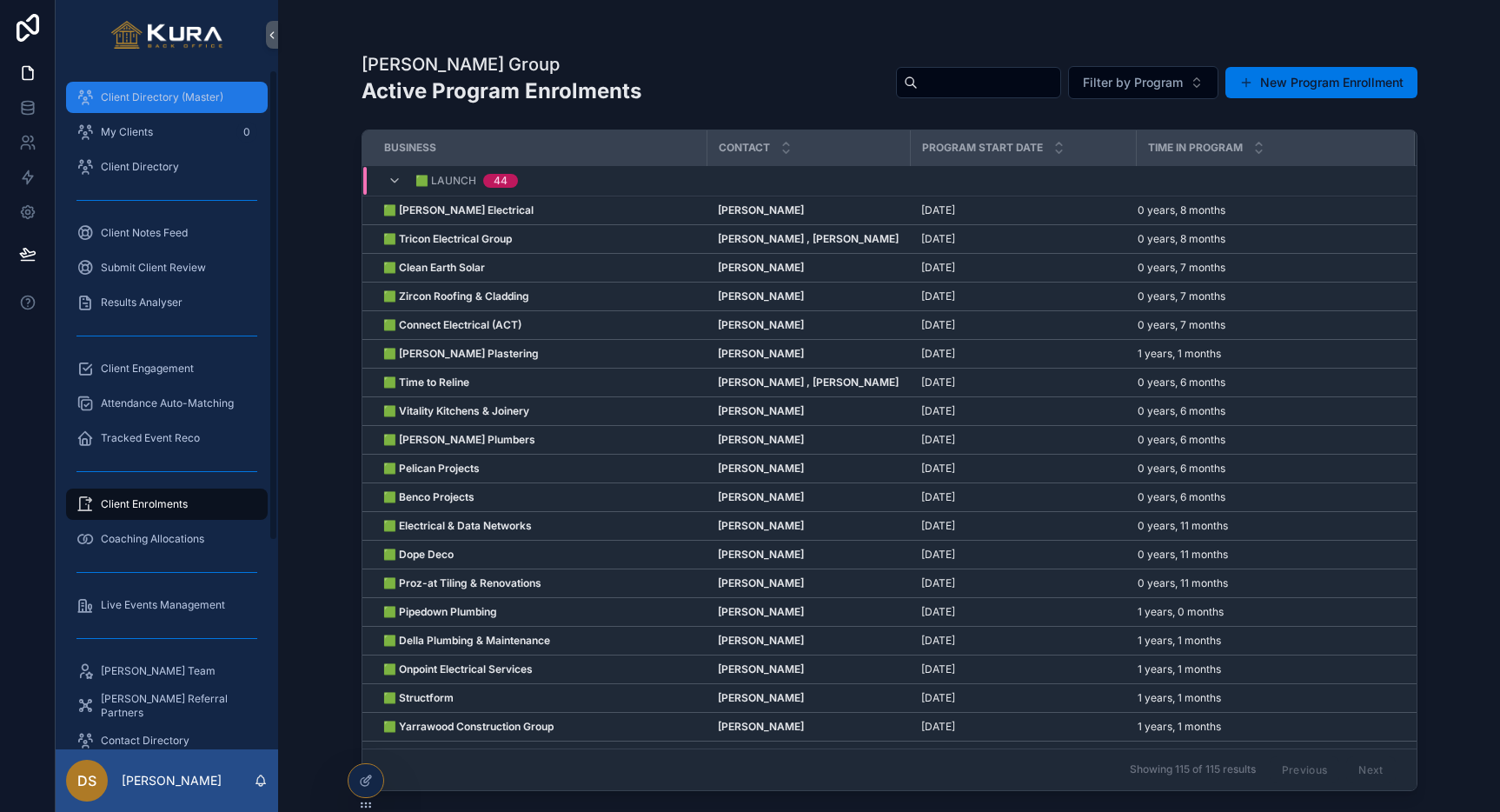
click at [134, 99] on span "Client Directory (Master)" at bounding box center [161, 97] width 122 height 14
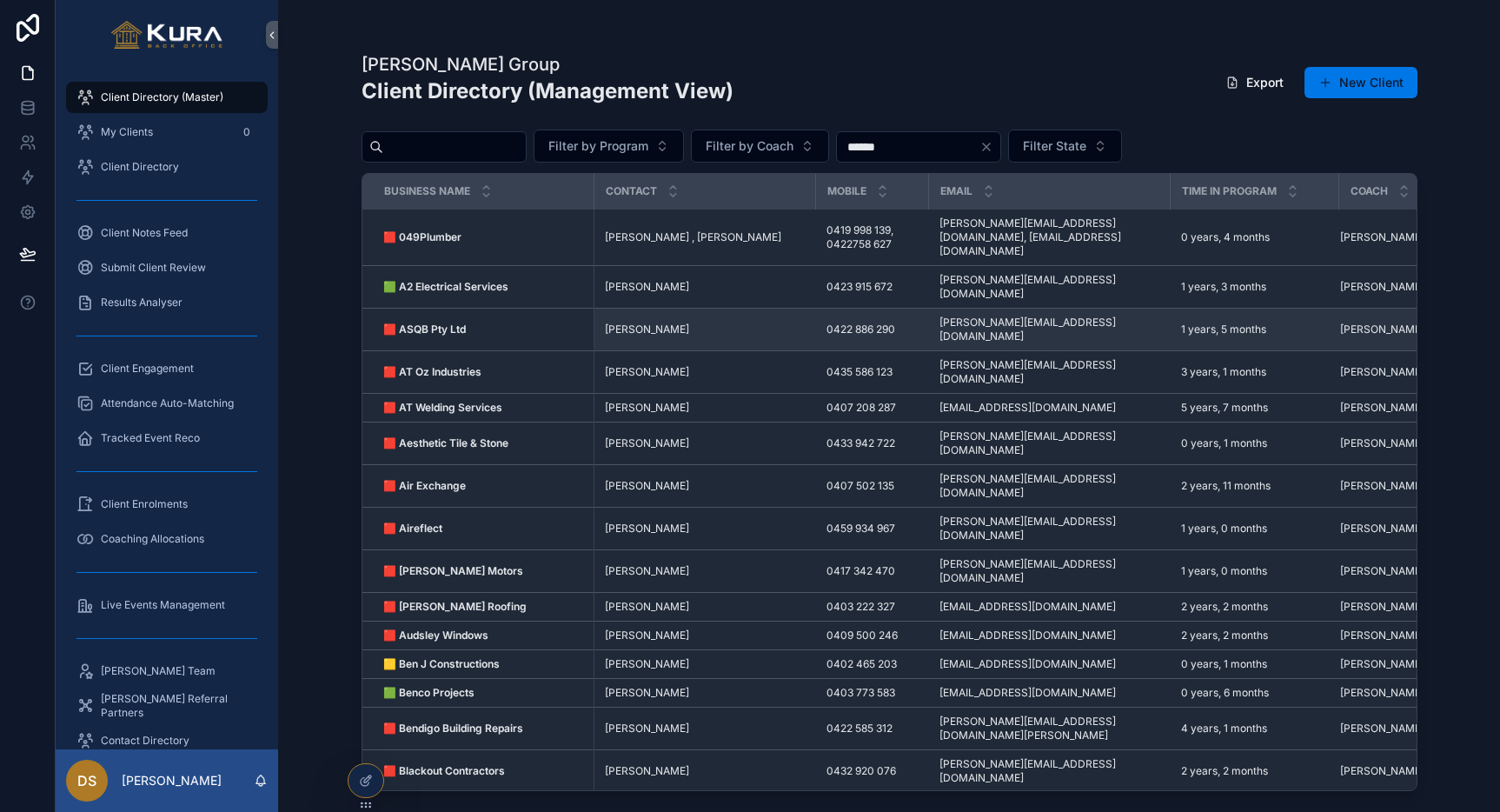
click at [655, 322] on span "[PERSON_NAME]" at bounding box center [646, 329] width 84 height 14
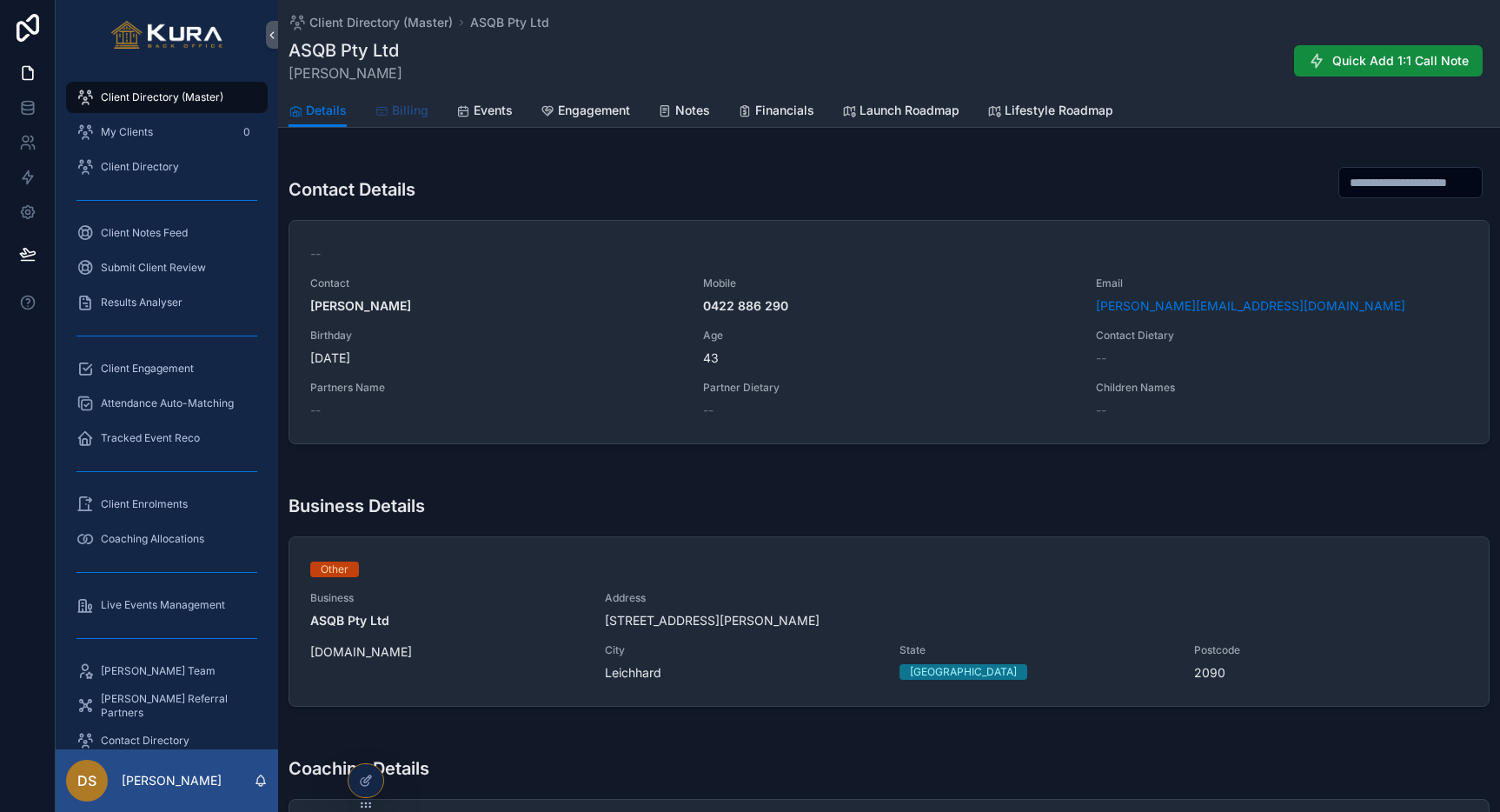
click at [394, 109] on span "Billing" at bounding box center [410, 110] width 37 height 17
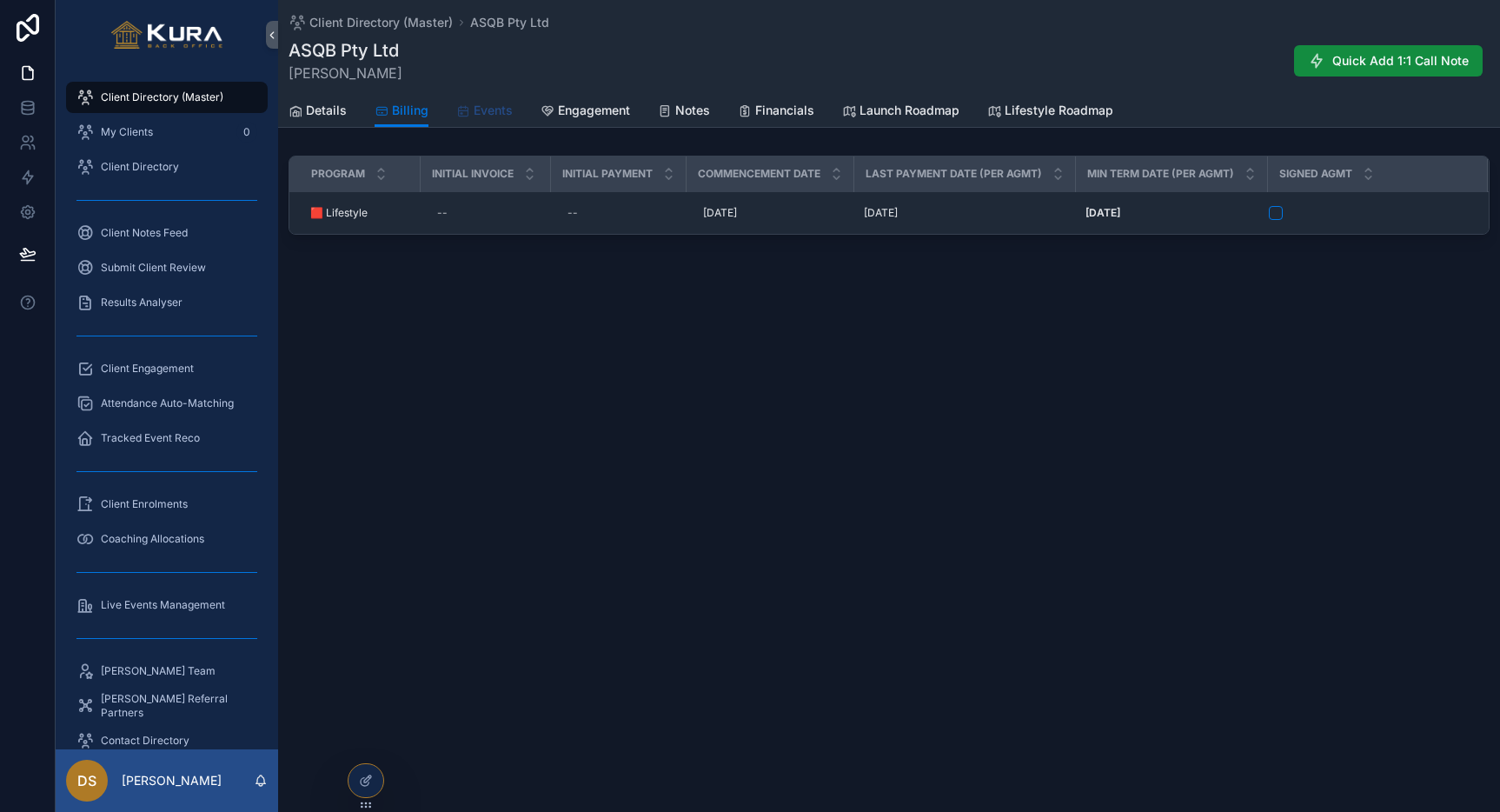
click at [483, 109] on span "Events" at bounding box center [493, 110] width 39 height 17
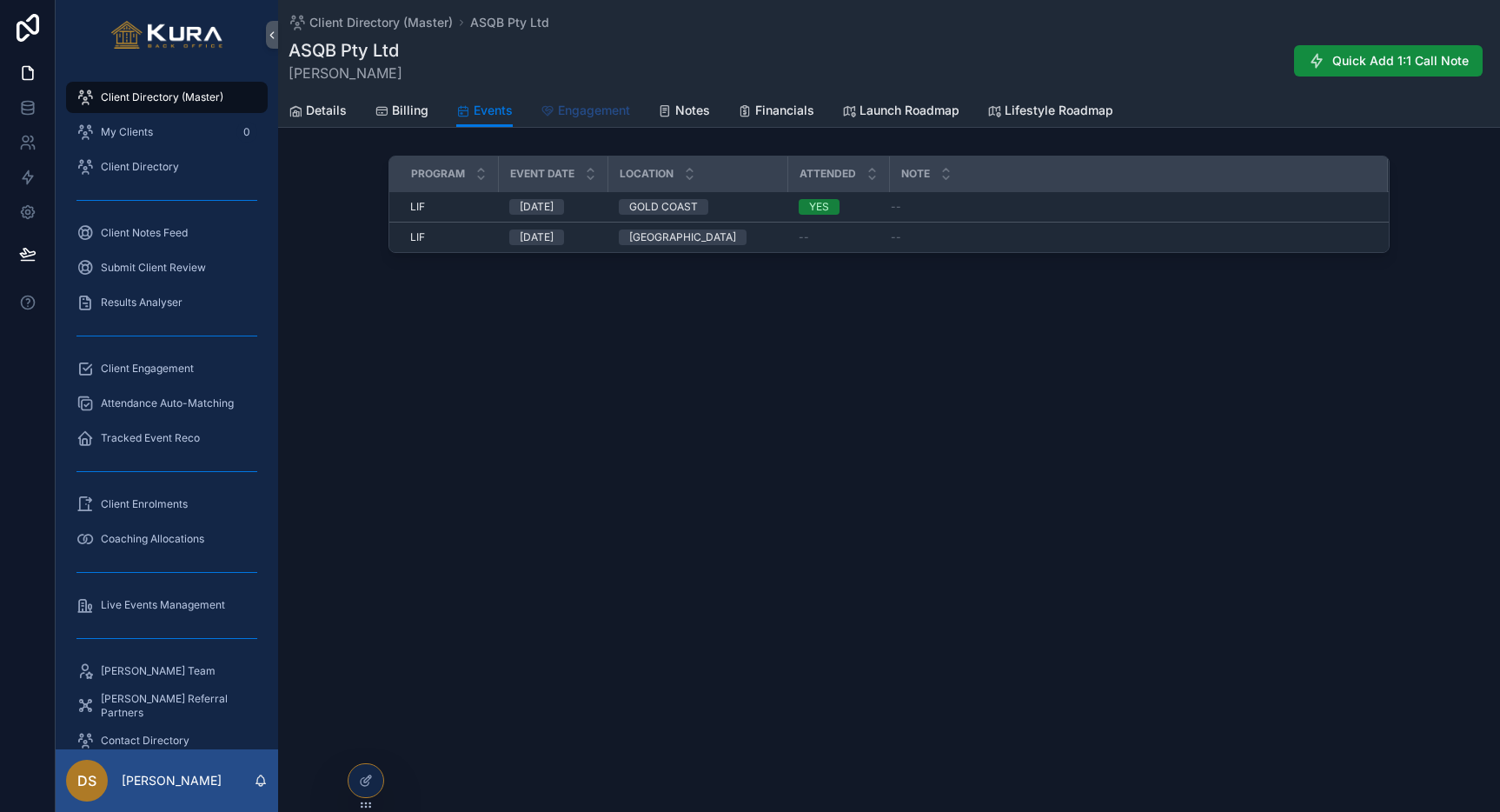
click at [579, 95] on link "Engagement" at bounding box center [586, 112] width 89 height 35
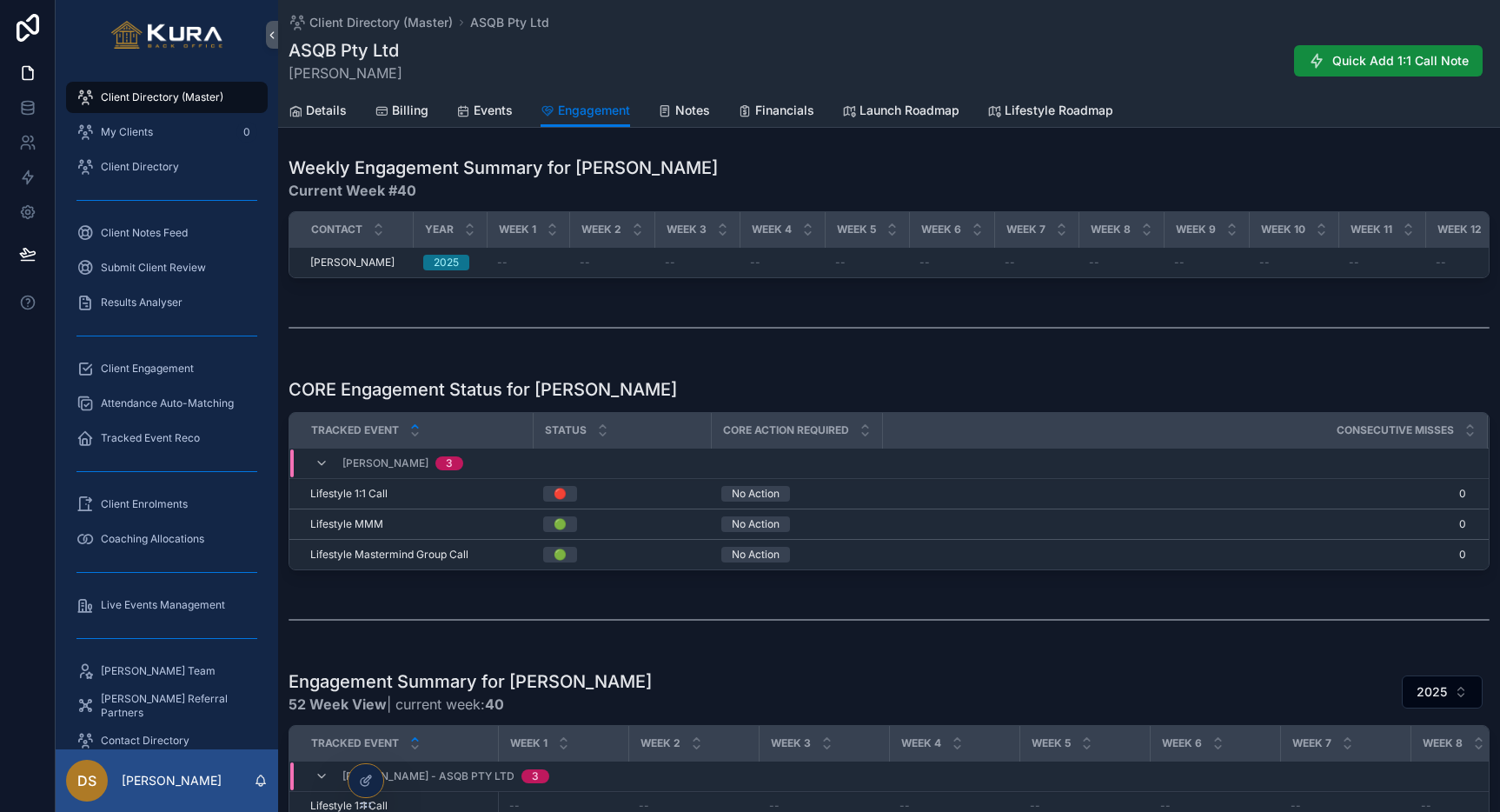
click at [801, 341] on div "scrollable content" at bounding box center [890, 328] width 1202 height 44
click at [692, 102] on span "Notes" at bounding box center [693, 110] width 35 height 17
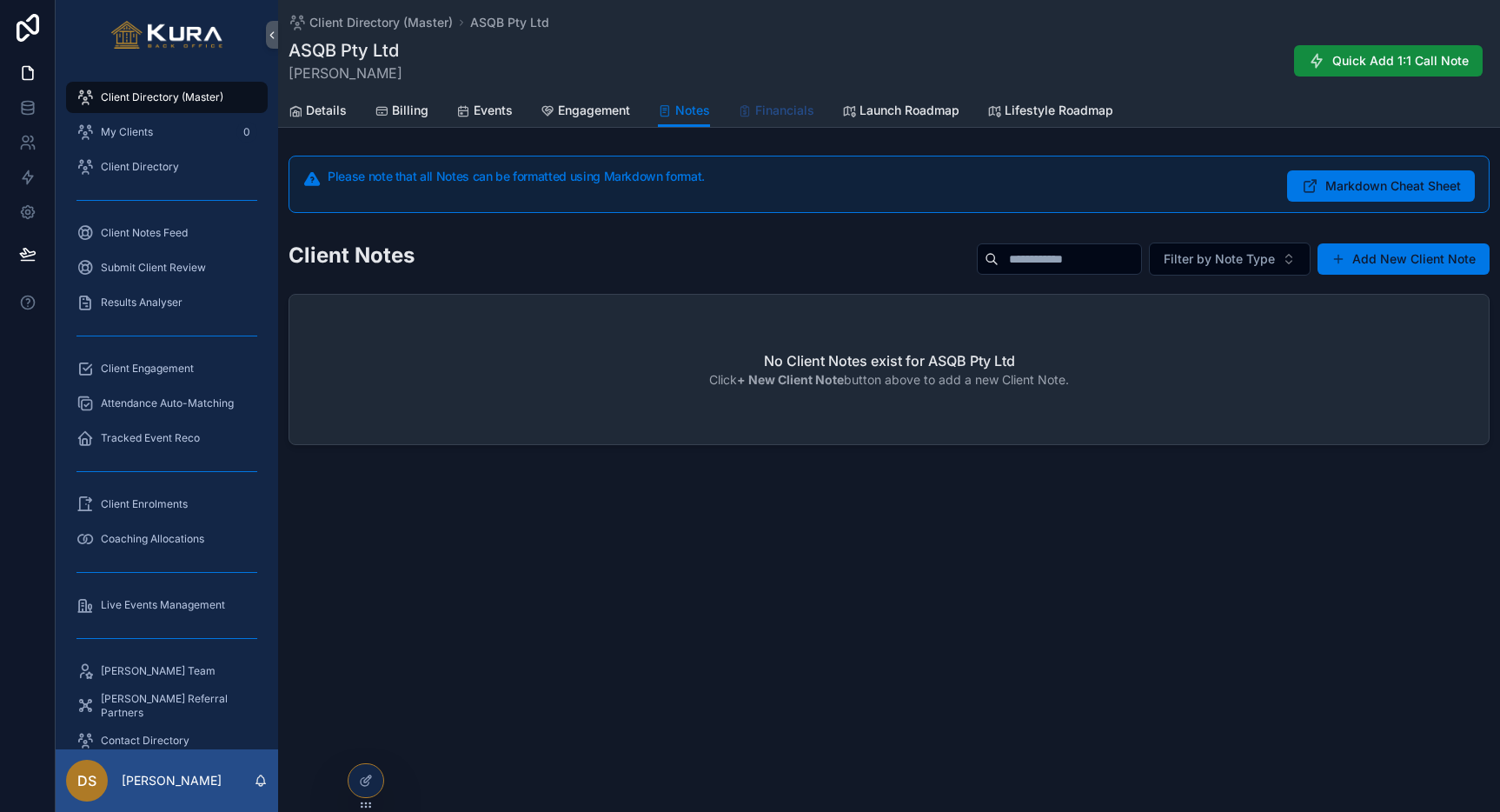
click at [783, 108] on span "Financials" at bounding box center [785, 110] width 59 height 17
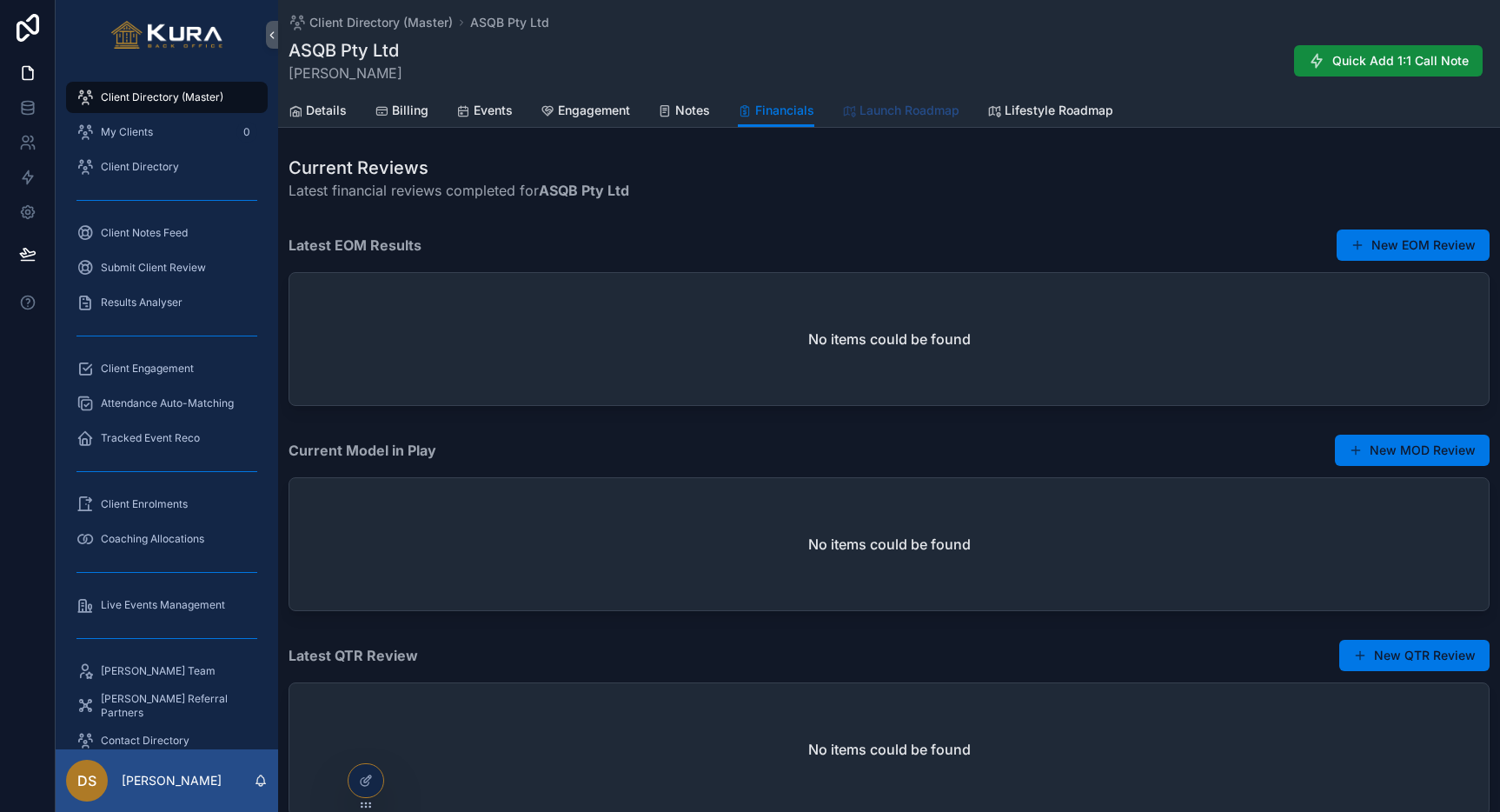
click at [908, 106] on span "Launch Roadmap" at bounding box center [909, 110] width 99 height 17
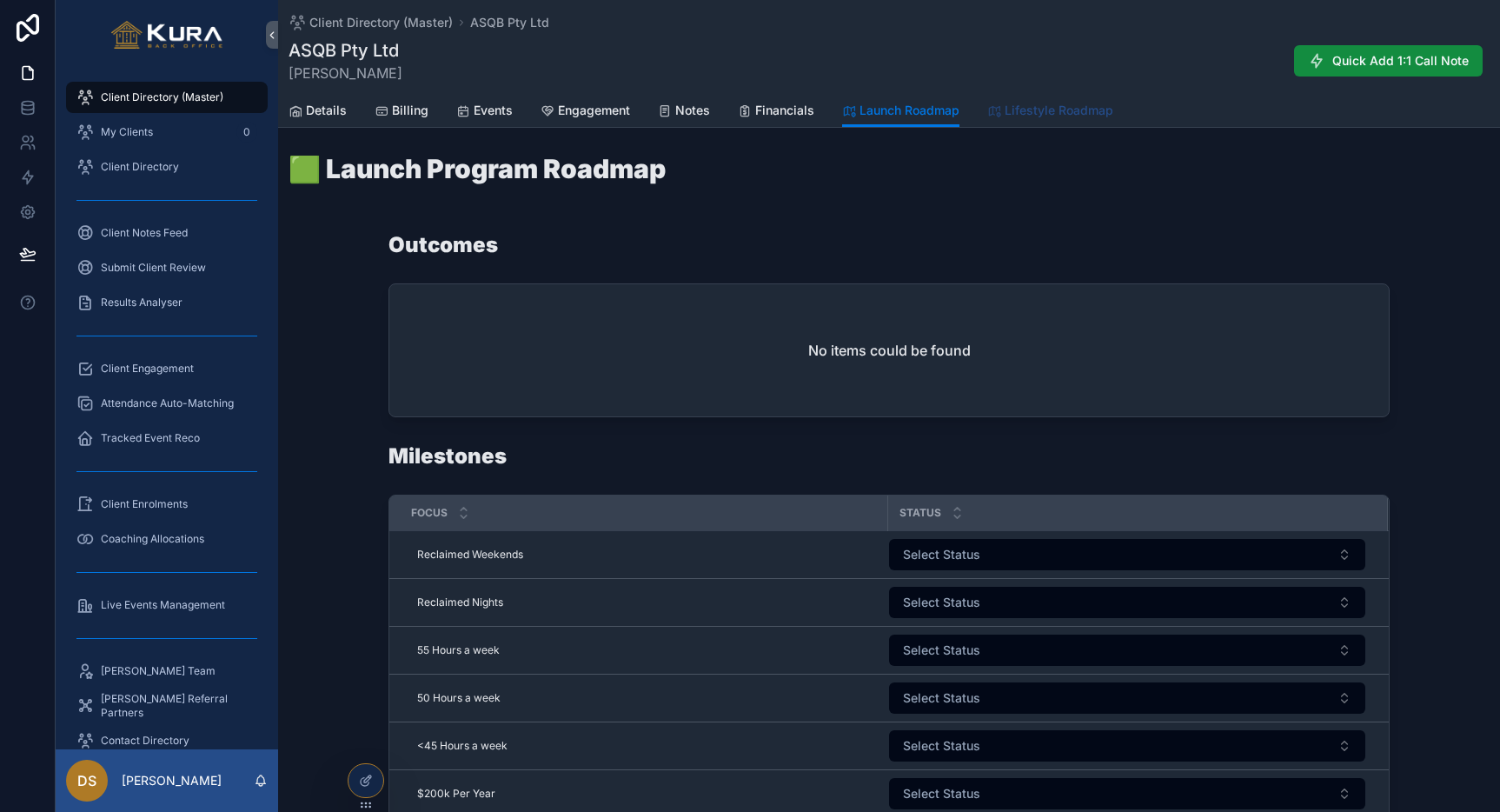
click at [1049, 113] on span "Lifestyle Roadmap" at bounding box center [1058, 110] width 109 height 17
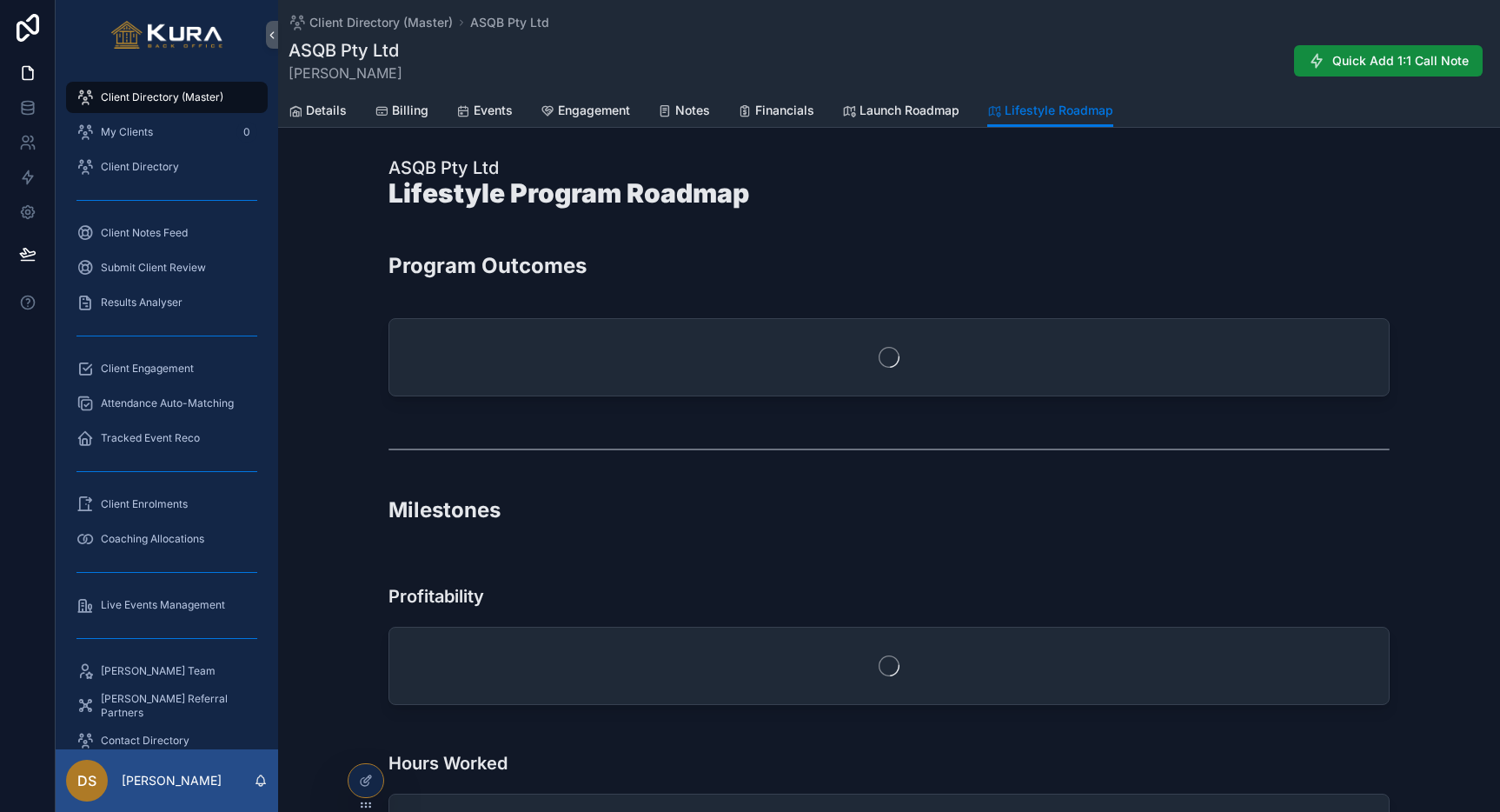
click at [866, 219] on div "ASQB Pty Ltd Lifestyle Program Roadmap" at bounding box center [889, 190] width 1002 height 71
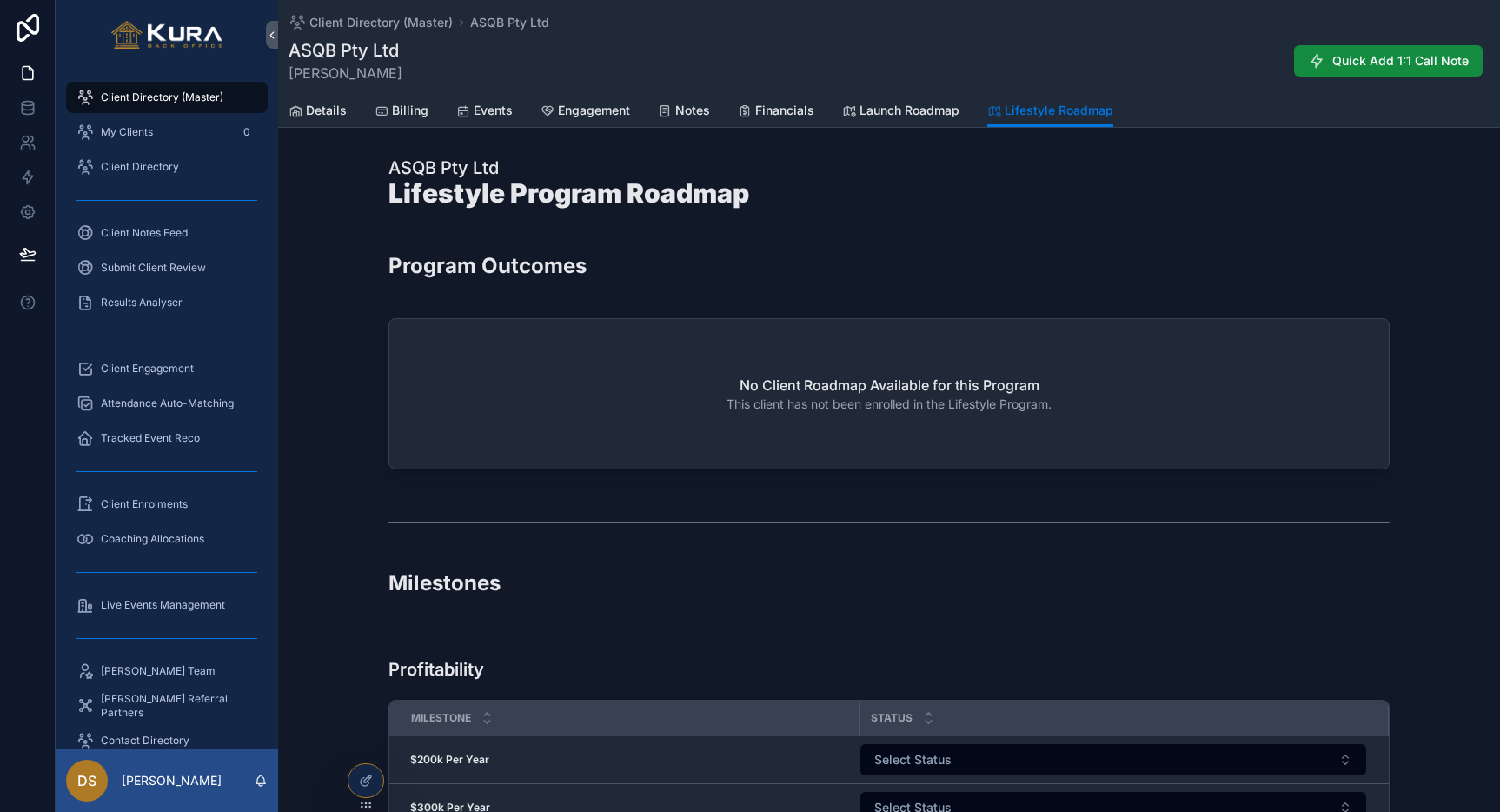
click at [336, 191] on div "ASQB Pty Ltd Lifestyle Program Roadmap" at bounding box center [890, 191] width 1222 height 85
click at [121, 165] on span "Client Directory" at bounding box center [139, 167] width 79 height 14
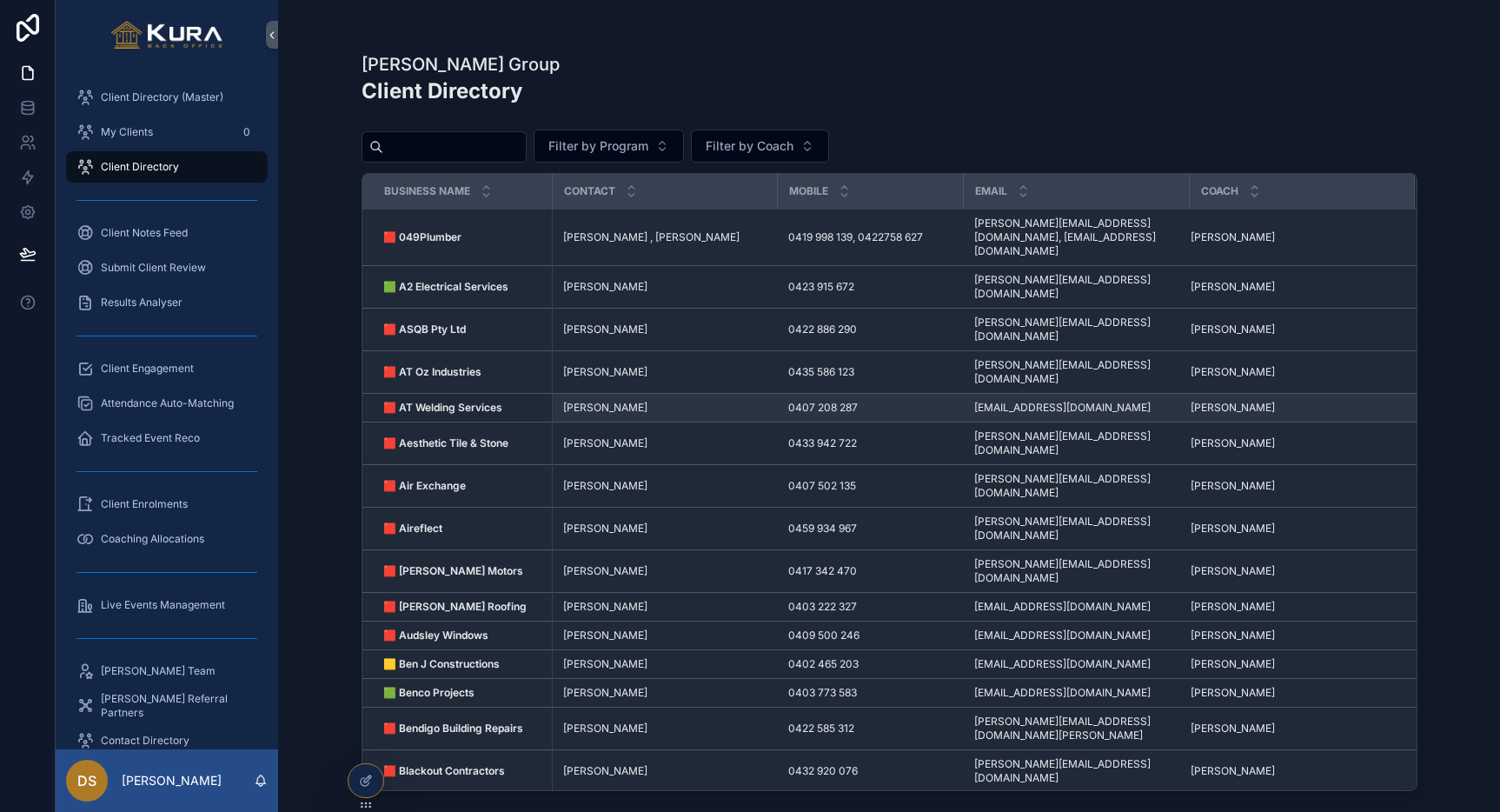
click at [612, 401] on span "[PERSON_NAME]" at bounding box center [605, 407] width 84 height 14
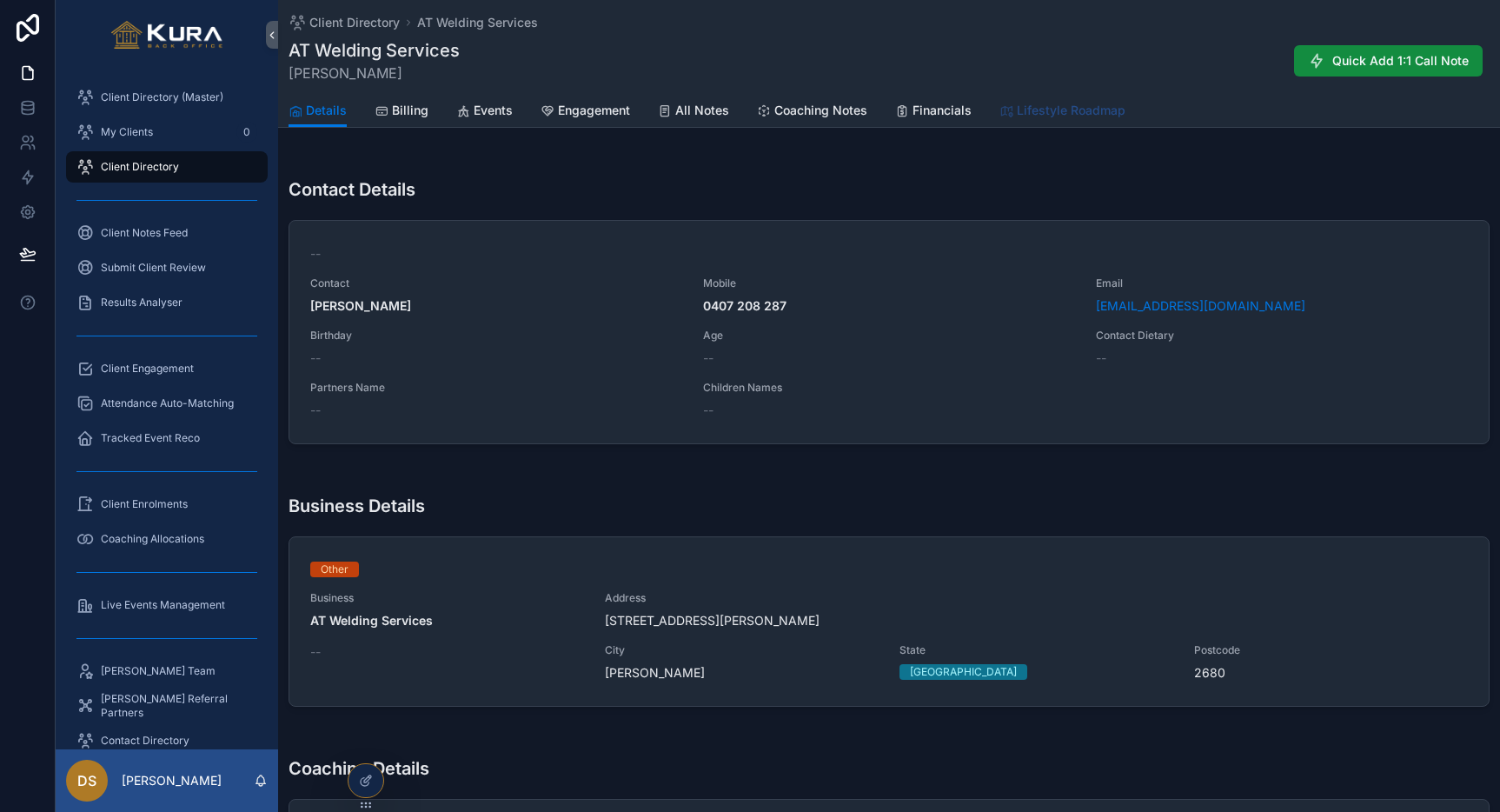
click at [1046, 115] on span "Lifestyle Roadmap" at bounding box center [1071, 110] width 109 height 17
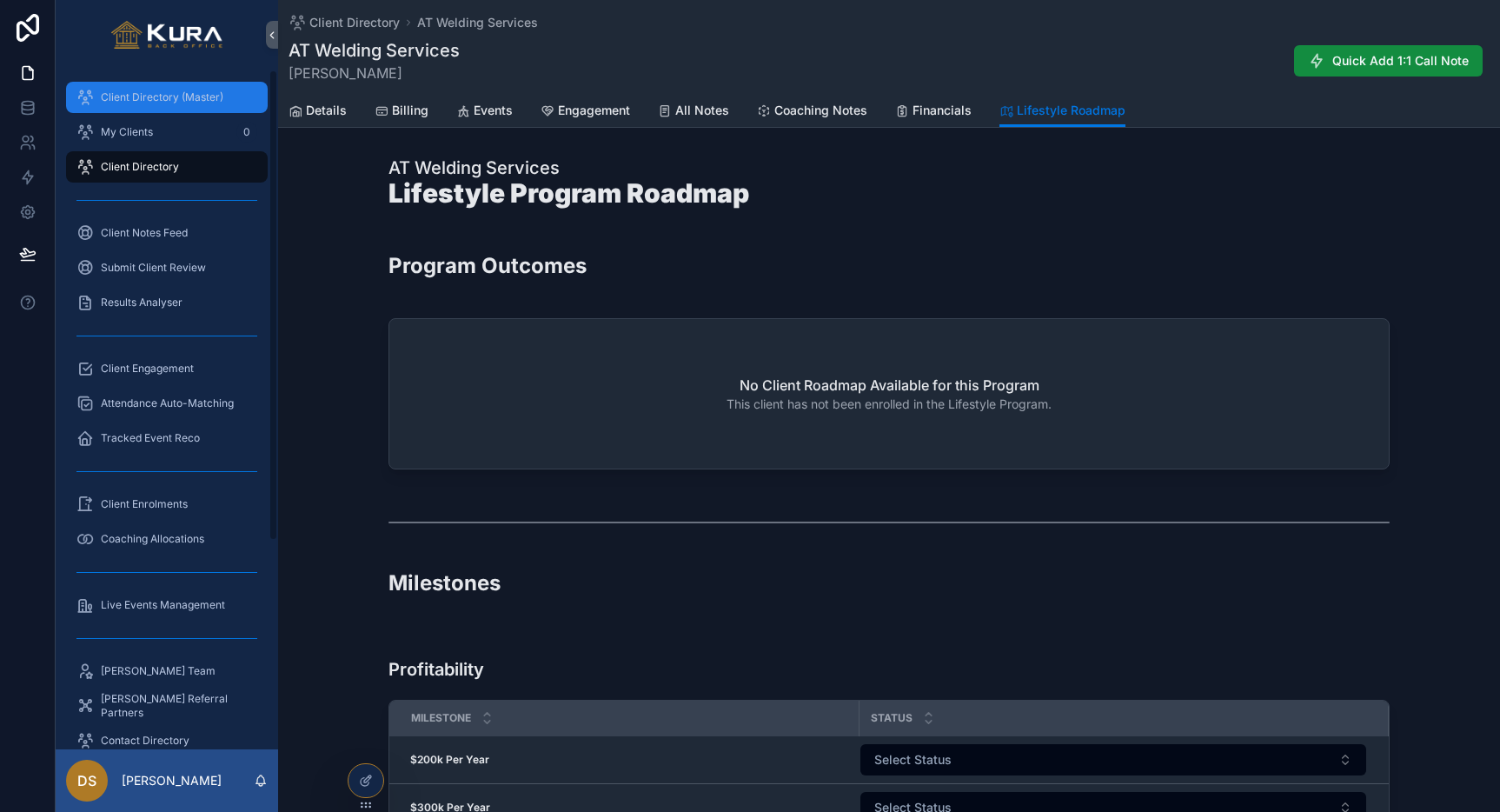
click at [138, 90] on span "Client Directory (Master)" at bounding box center [161, 97] width 122 height 14
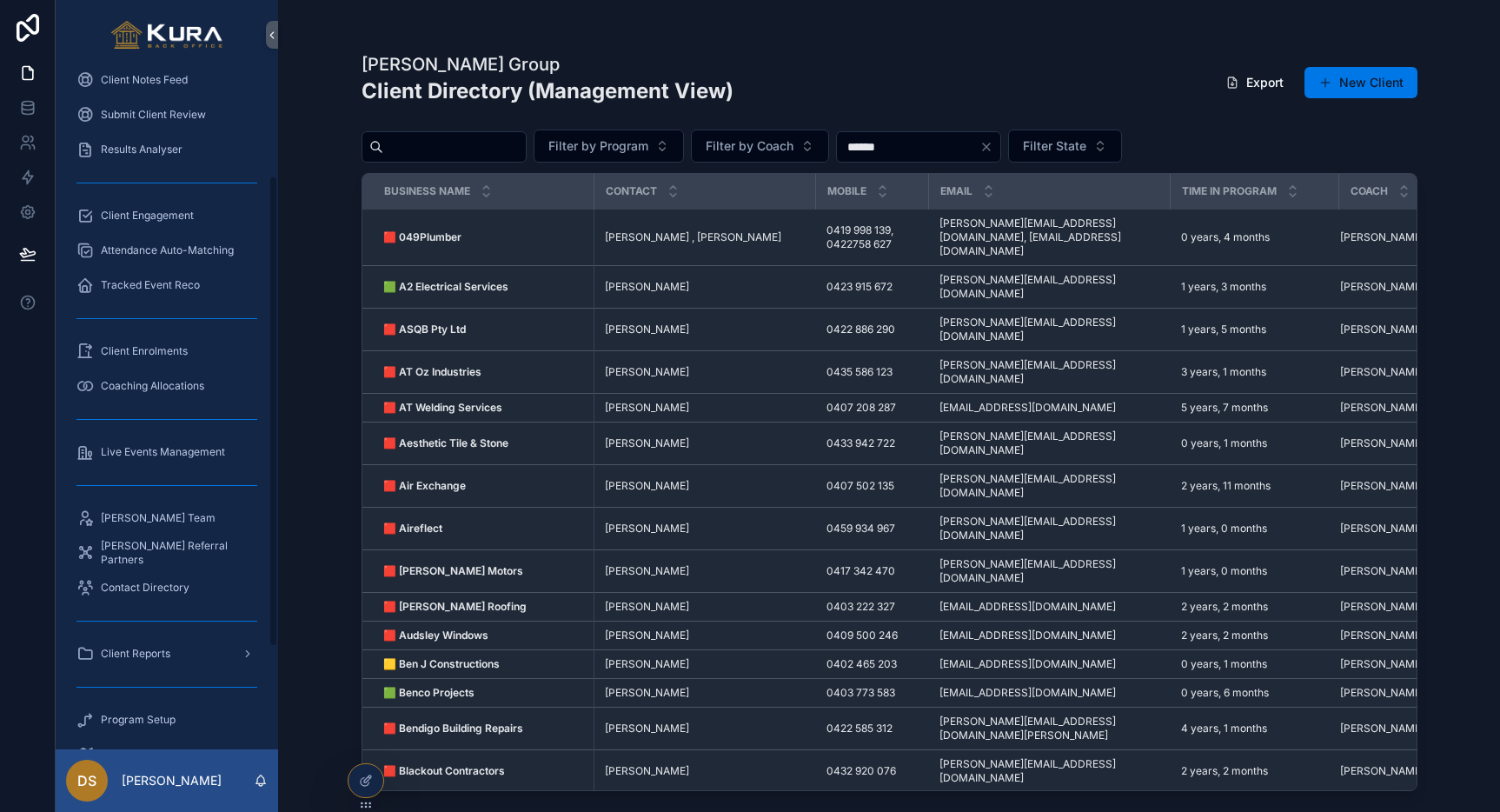
scroll to position [163, 0]
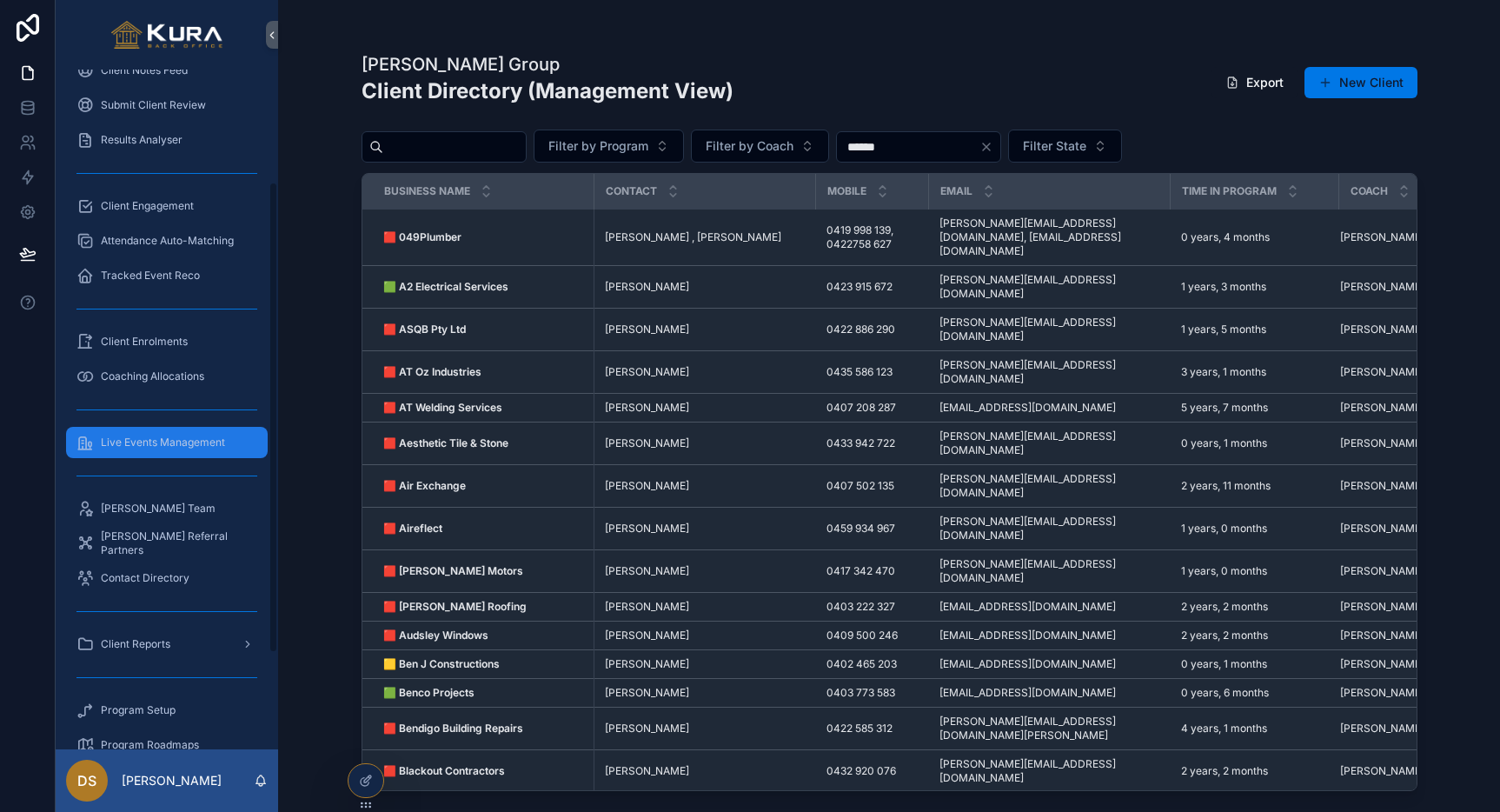
click at [131, 436] on span "Live Events Management" at bounding box center [162, 442] width 124 height 14
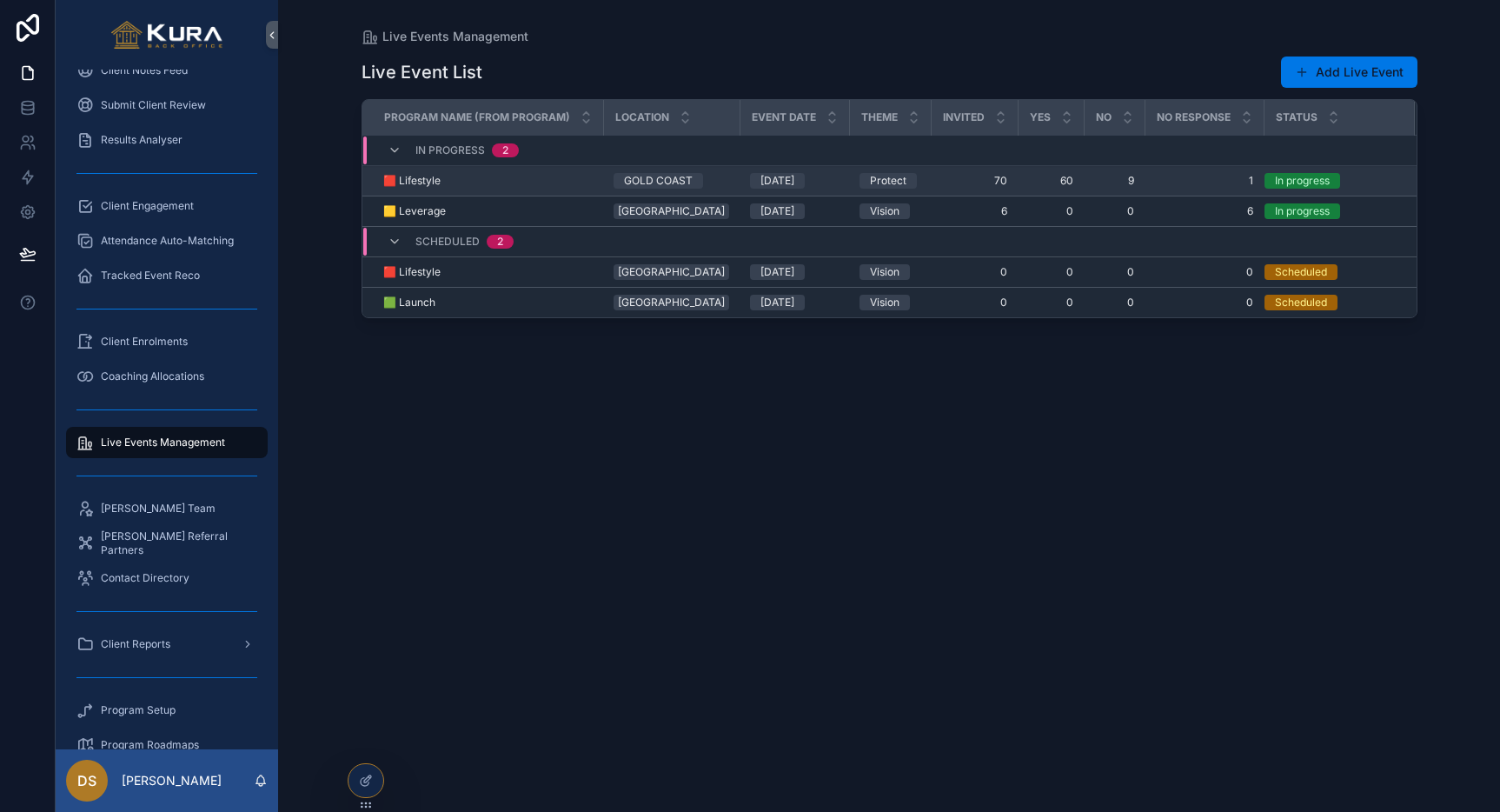
click at [534, 171] on td "🟥 Lifestyle 🟥 Lifestyle" at bounding box center [482, 181] width 242 height 30
click at [449, 185] on div "🟥 Lifestyle 🟥 Lifestyle" at bounding box center [488, 180] width 210 height 14
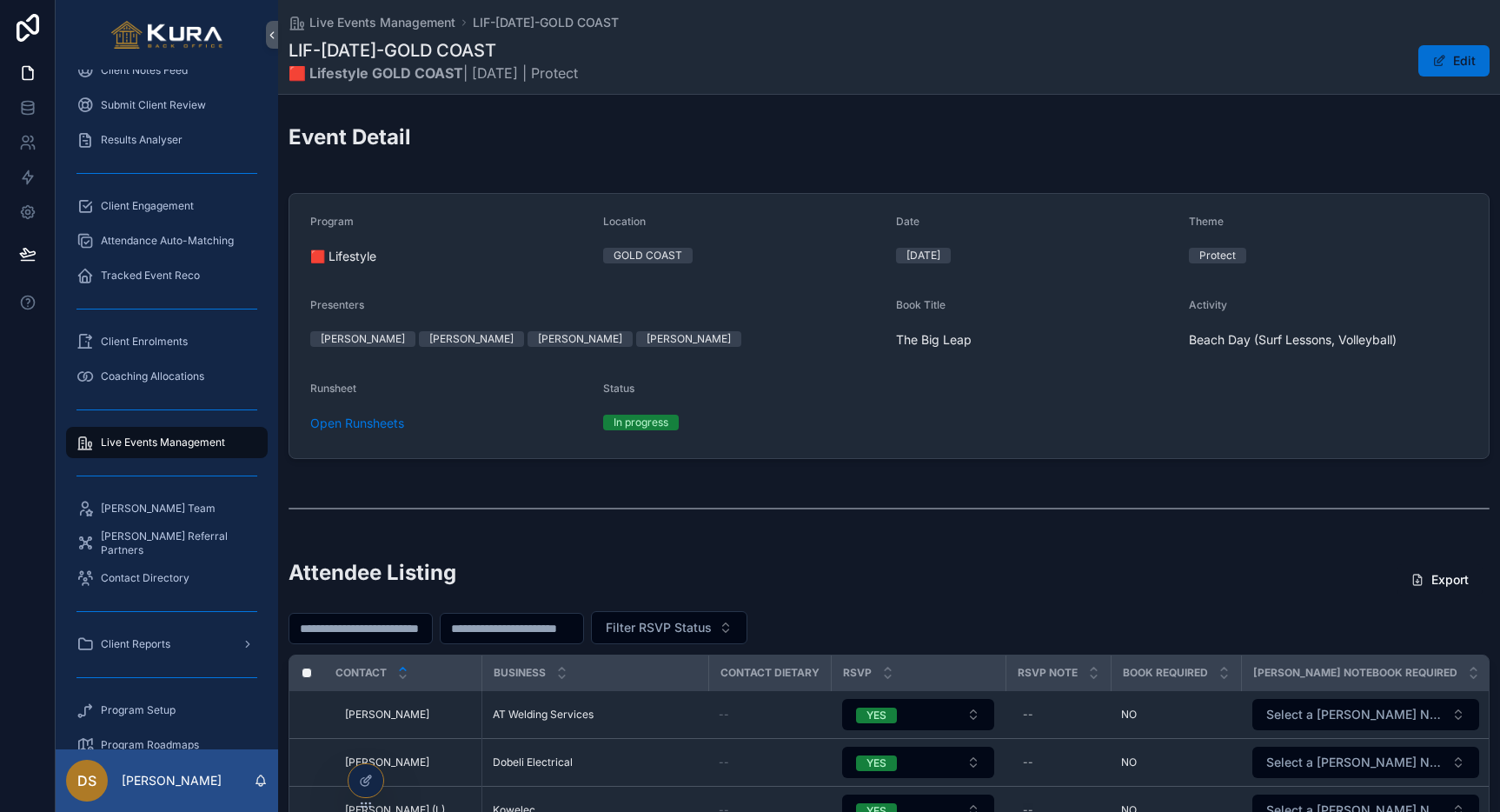
click at [1445, 71] on button "Edit" at bounding box center [1454, 61] width 71 height 31
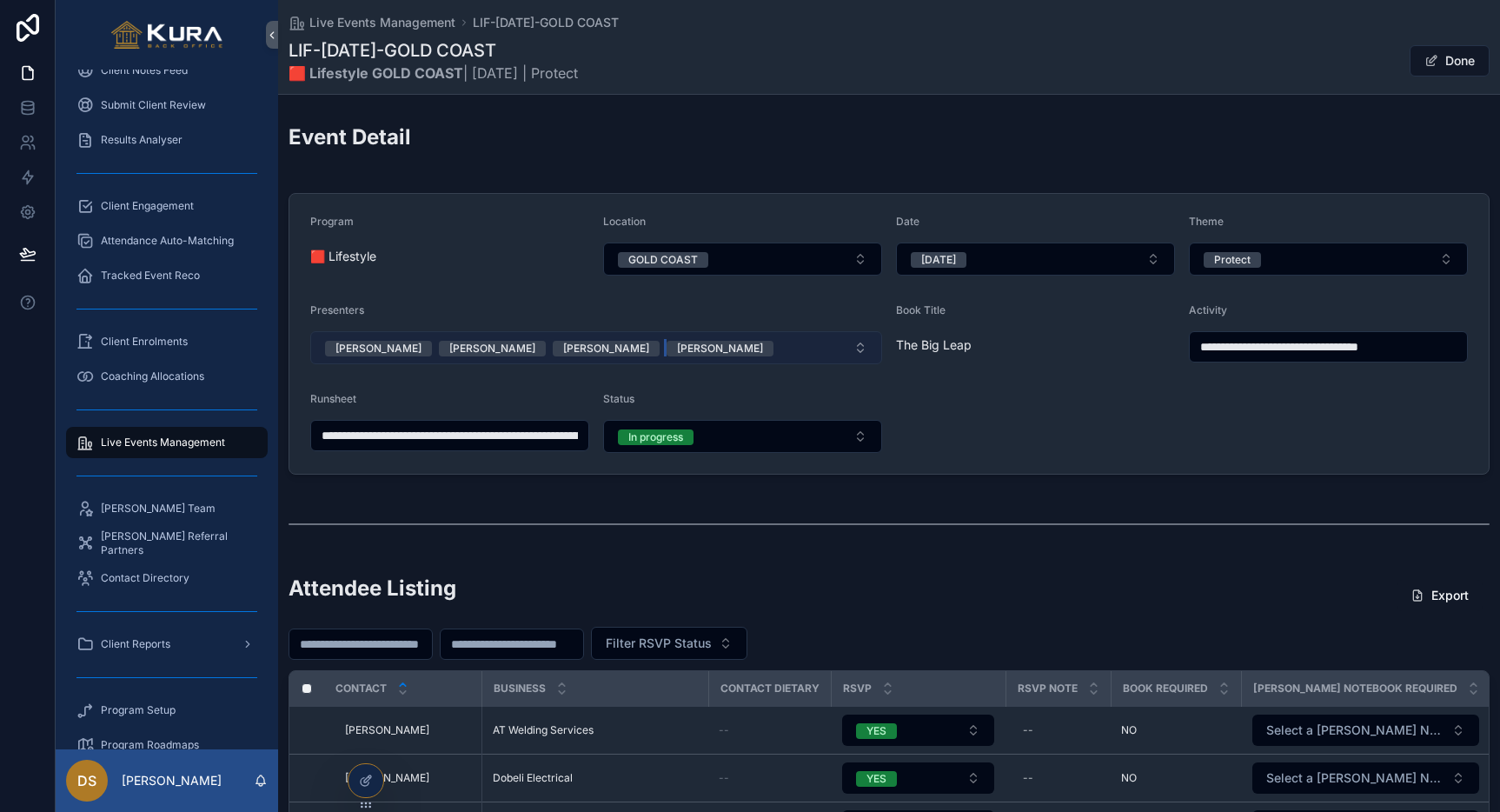
click at [678, 347] on div "Michelle Cirzon" at bounding box center [720, 349] width 86 height 16
click at [860, 346] on button "Rob Kropp Dan Stones John Dalle Corte" at bounding box center [596, 347] width 572 height 33
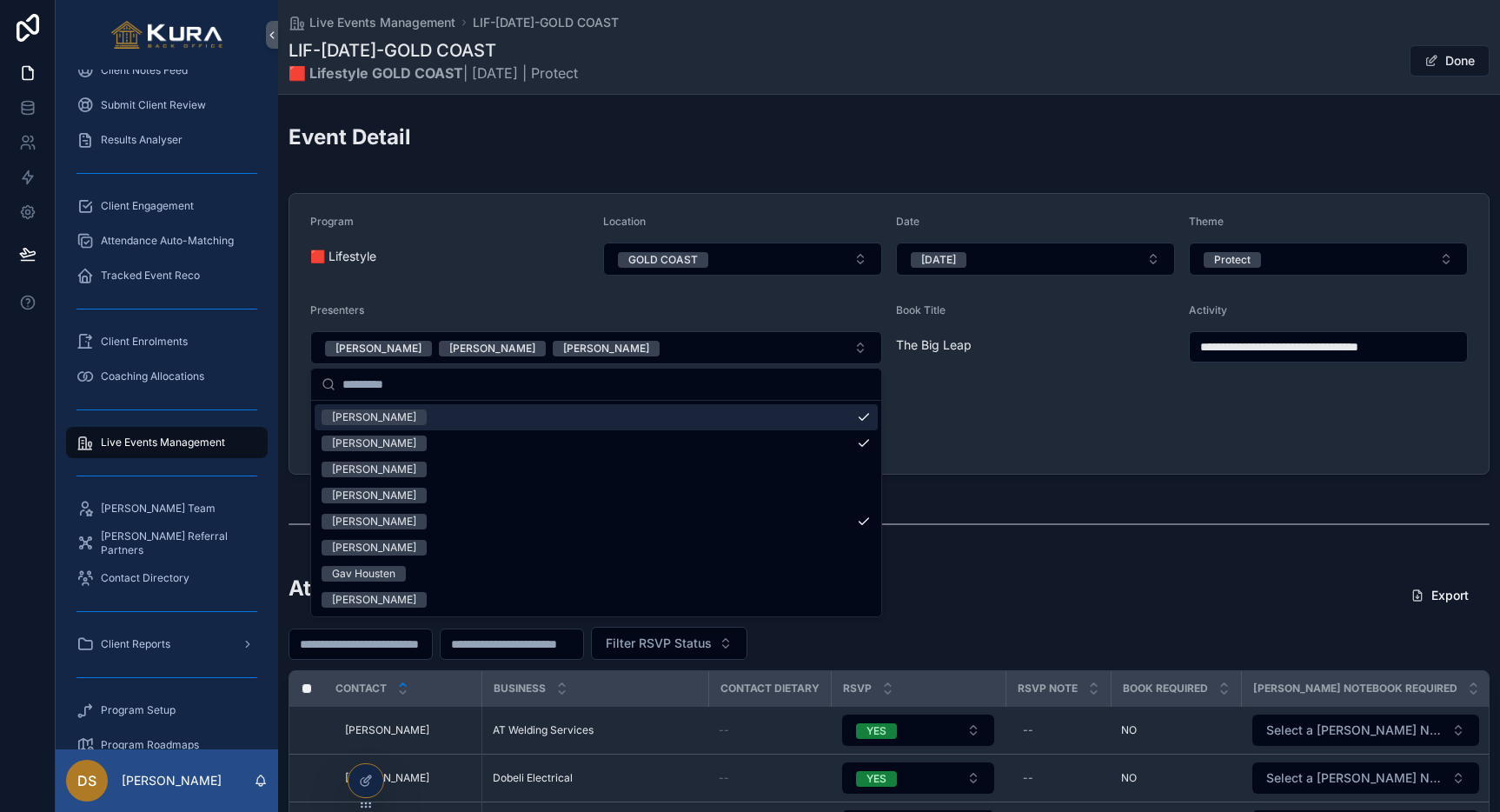
click at [569, 131] on div "Event Detail" at bounding box center [890, 143] width 1202 height 43
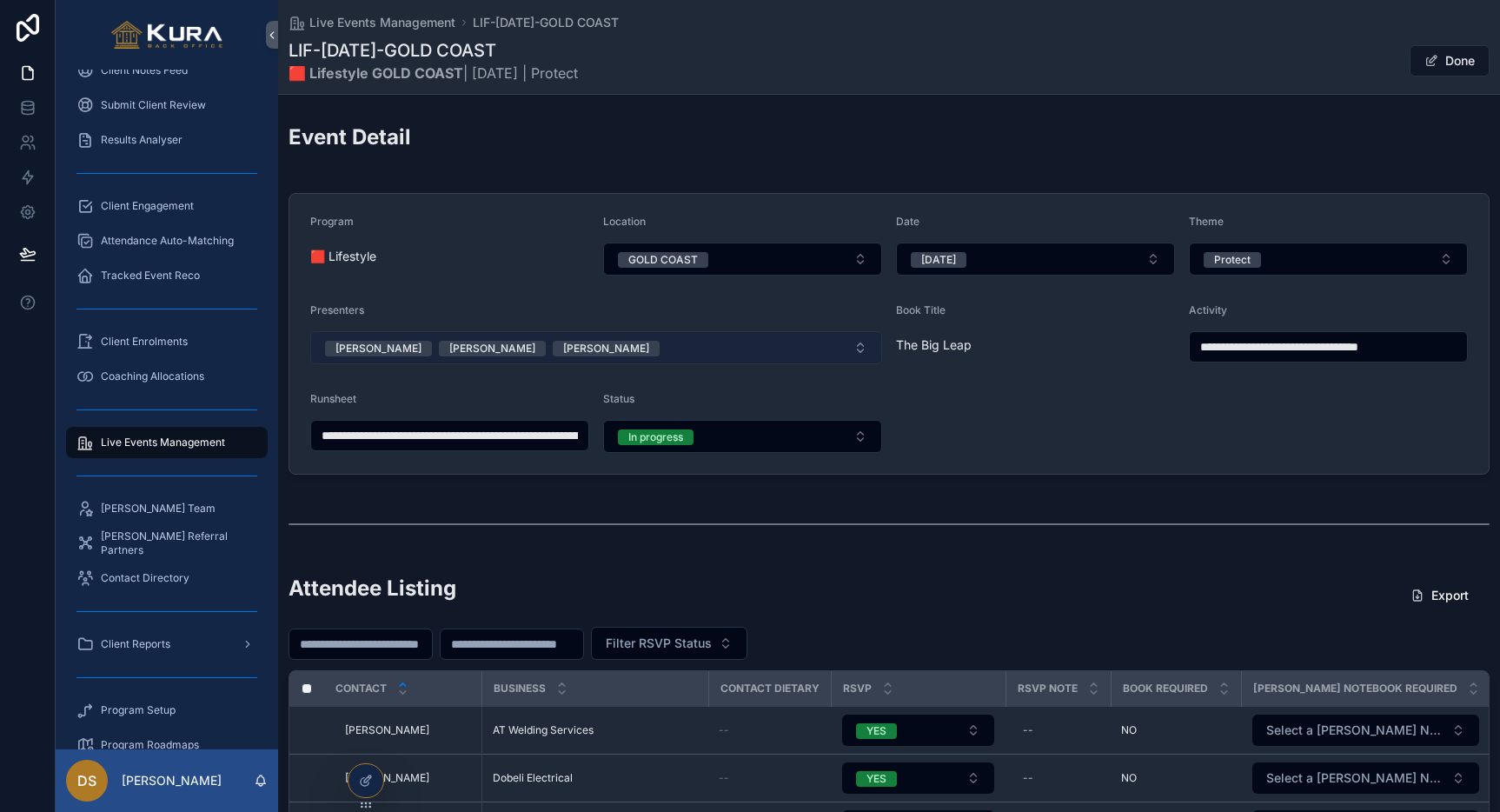
click at [862, 348] on button "Rob Kropp Dan Stones John Dalle Corte" at bounding box center [596, 347] width 572 height 33
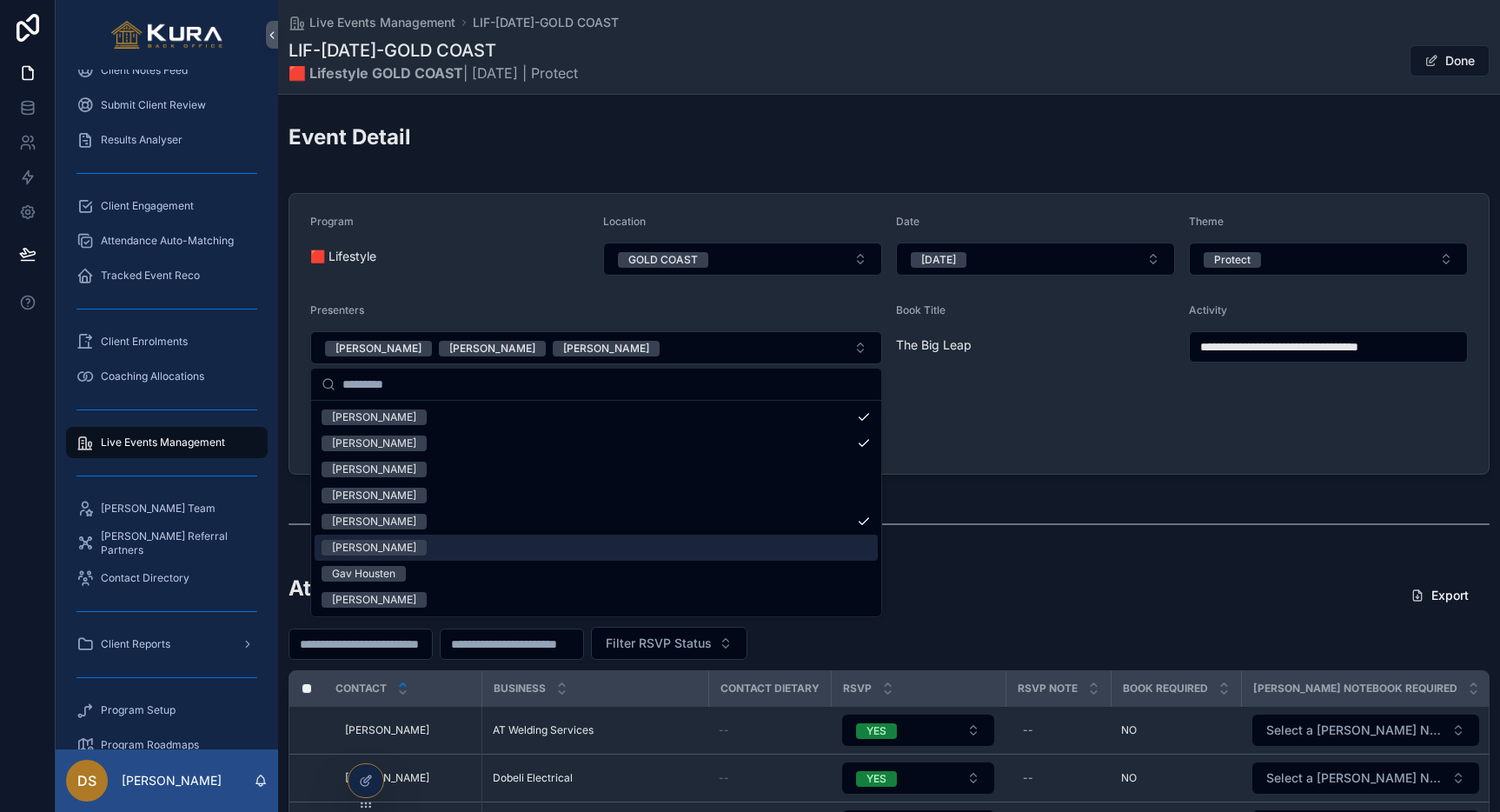
drag, startPoint x: 544, startPoint y: 531, endPoint x: 540, endPoint y: 545, distance: 14.6
click at [539, 545] on div "Rob Kropp Dan Stones John Blake David Jenyns John Dalle Corte Michelle Cirzon G…" at bounding box center [596, 509] width 563 height 208
click at [540, 545] on div "Michelle Cirzon" at bounding box center [596, 548] width 563 height 27
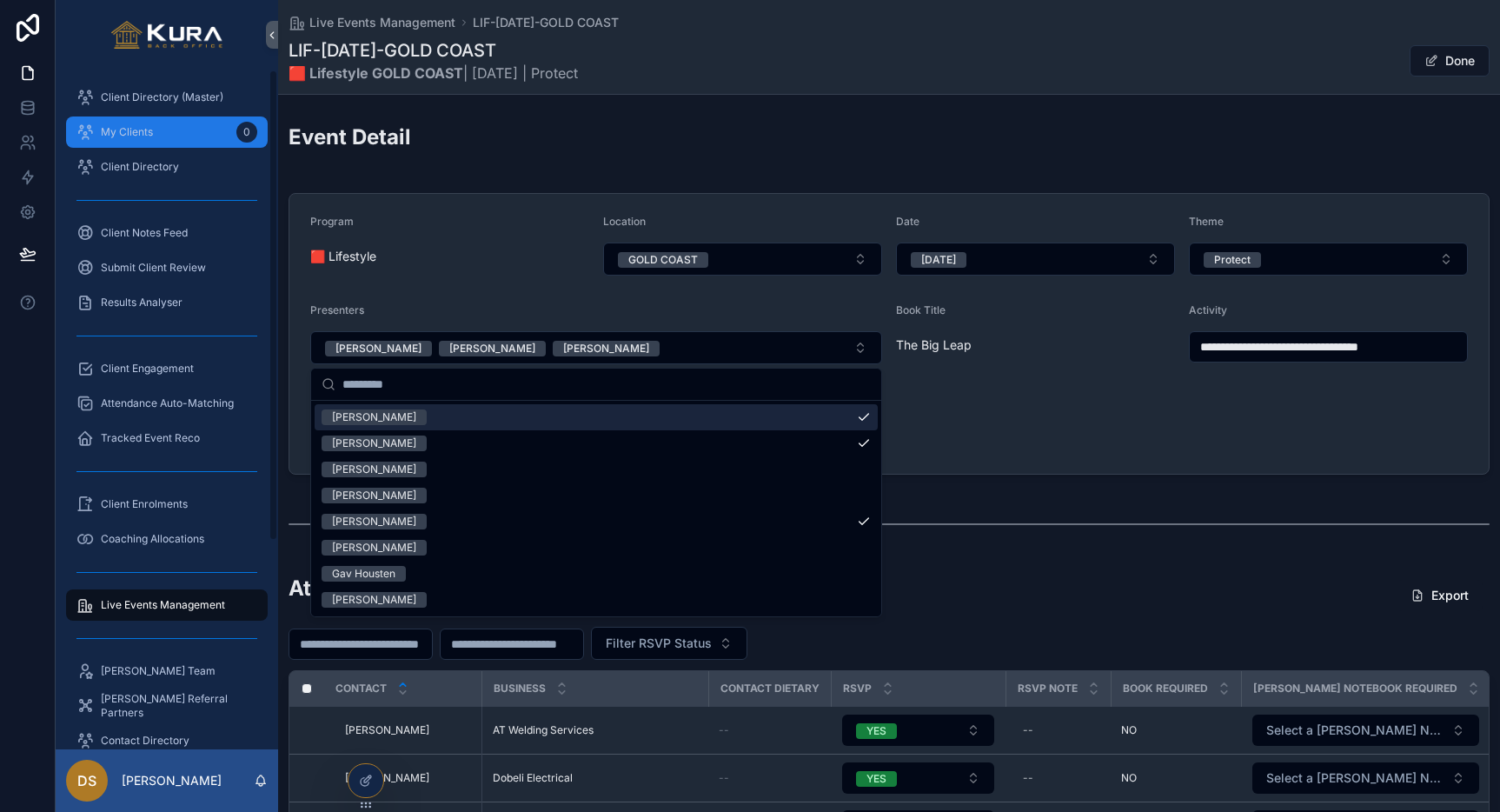
click at [118, 118] on div "My Clients 0" at bounding box center [167, 132] width 181 height 27
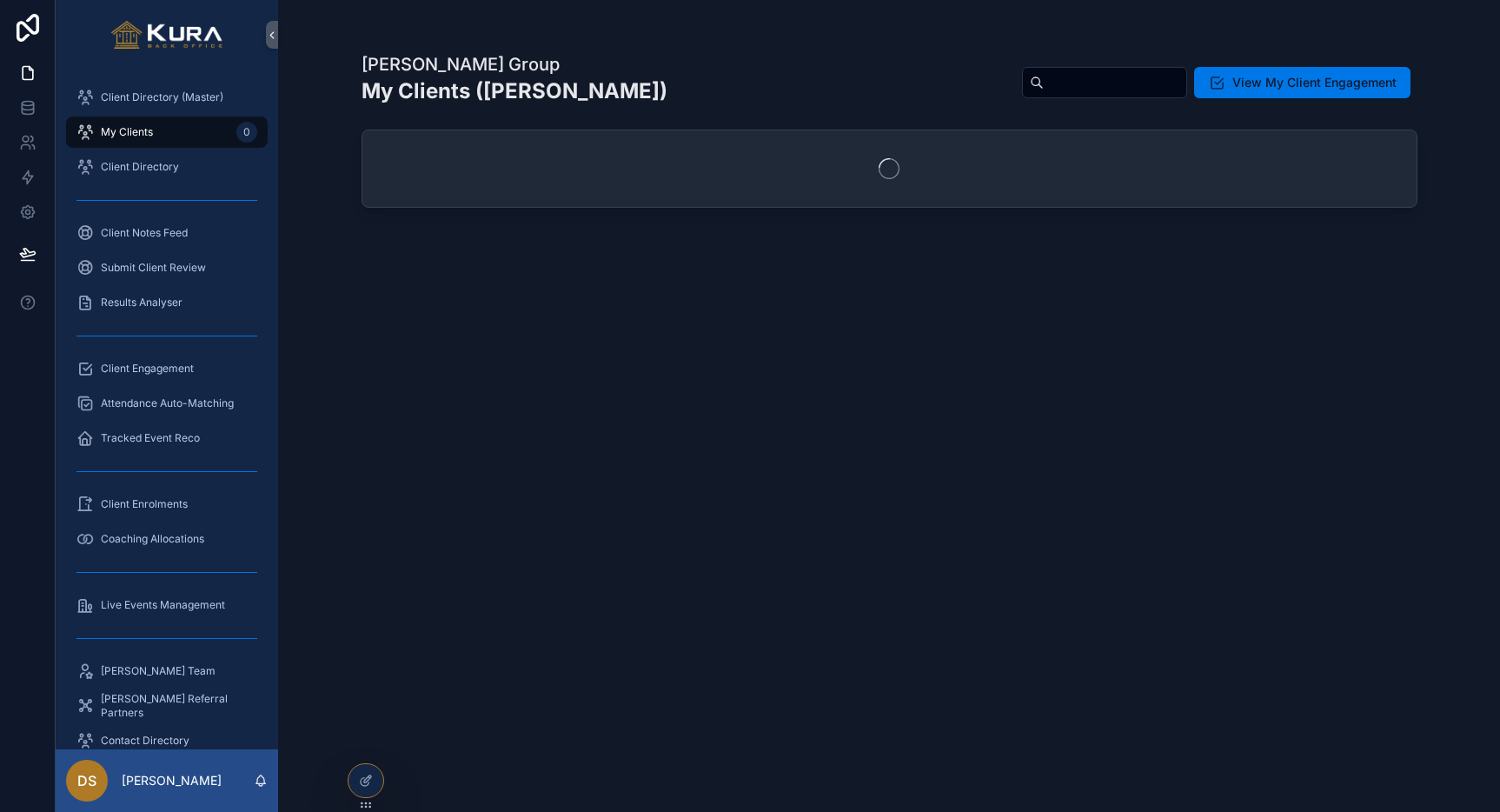
click at [759, 567] on div "Pravar Group My Clients (Dan Stones) View My Client Engagement" at bounding box center [890, 416] width 1056 height 749
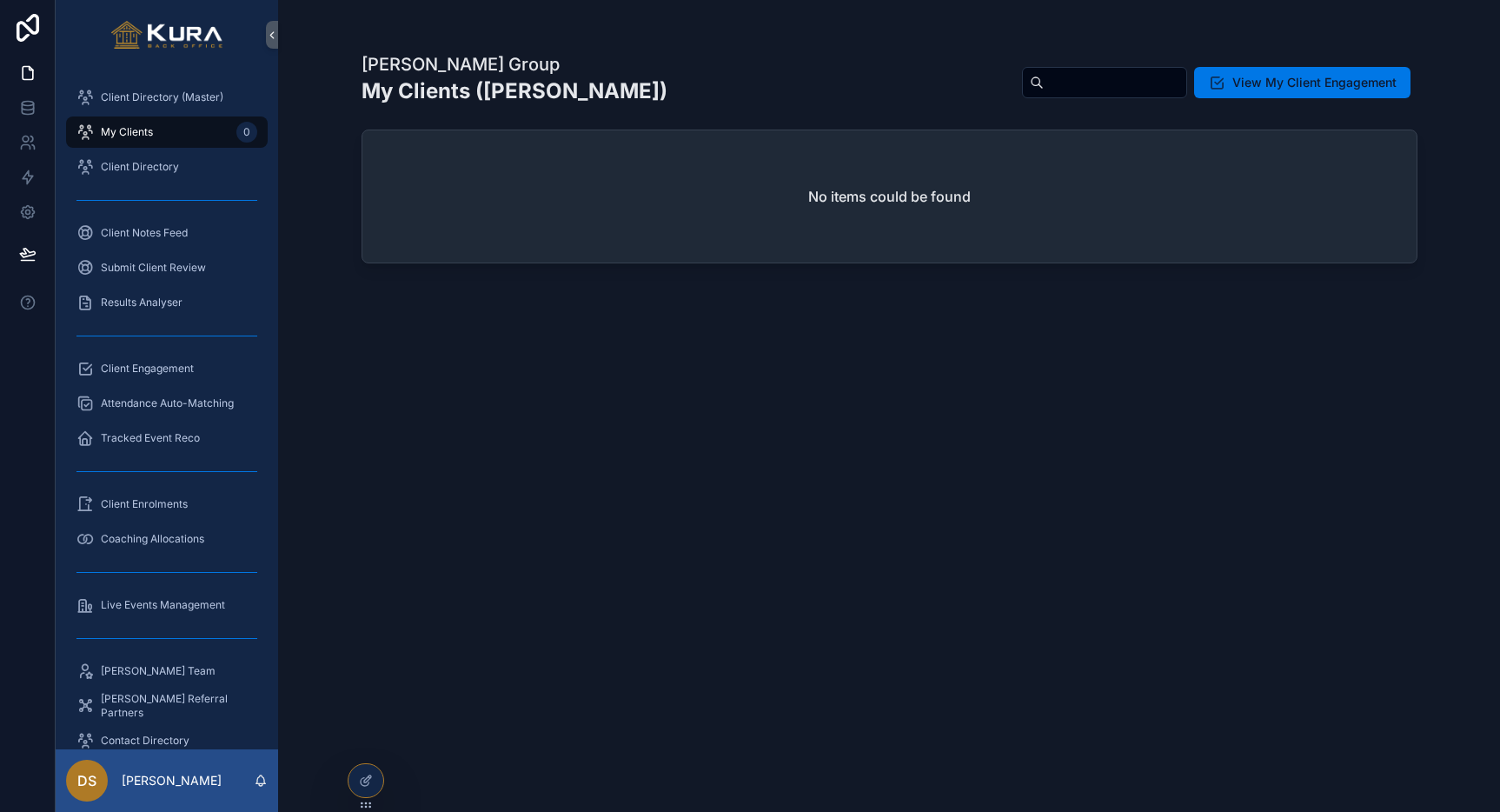
click at [281, 231] on div "Pravar Group My Clients (Dan Stones) View My Client Engagement No items could b…" at bounding box center [890, 406] width 1222 height 812
click at [308, 244] on div "Pravar Group My Clients (Dan Stones) View My Client Engagement No items could b…" at bounding box center [890, 406] width 1222 height 812
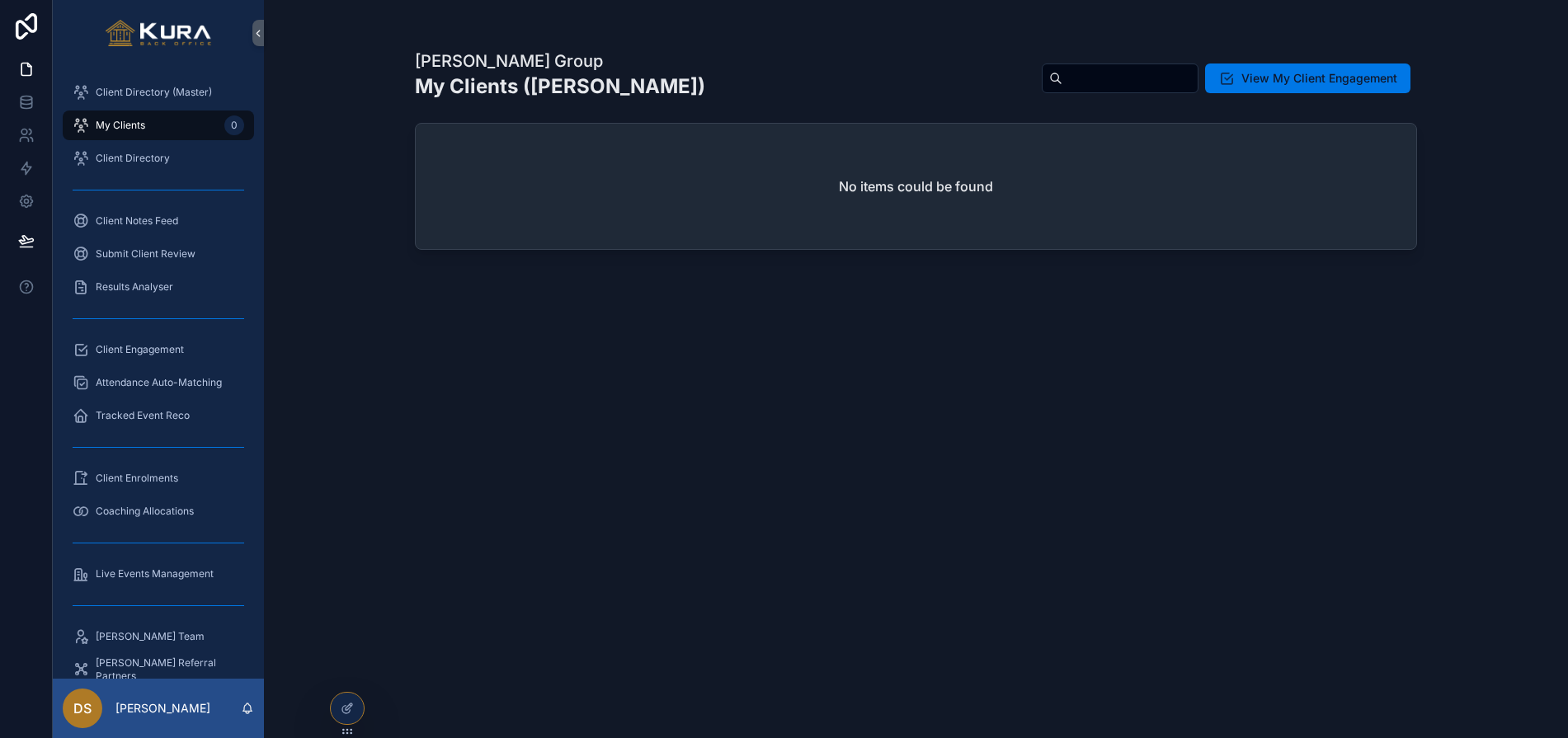
click at [356, 151] on div "Pravar Group My Clients (Dan Stones) View My Client Engagement No items could b…" at bounding box center [916, 369] width 1304 height 738
click at [688, 432] on div "Pravar Group My Clients (Dan Stones) View My Client Engagement No items could b…" at bounding box center [915, 378] width 1002 height 679
click at [153, 167] on div "Client Directory" at bounding box center [158, 157] width 172 height 26
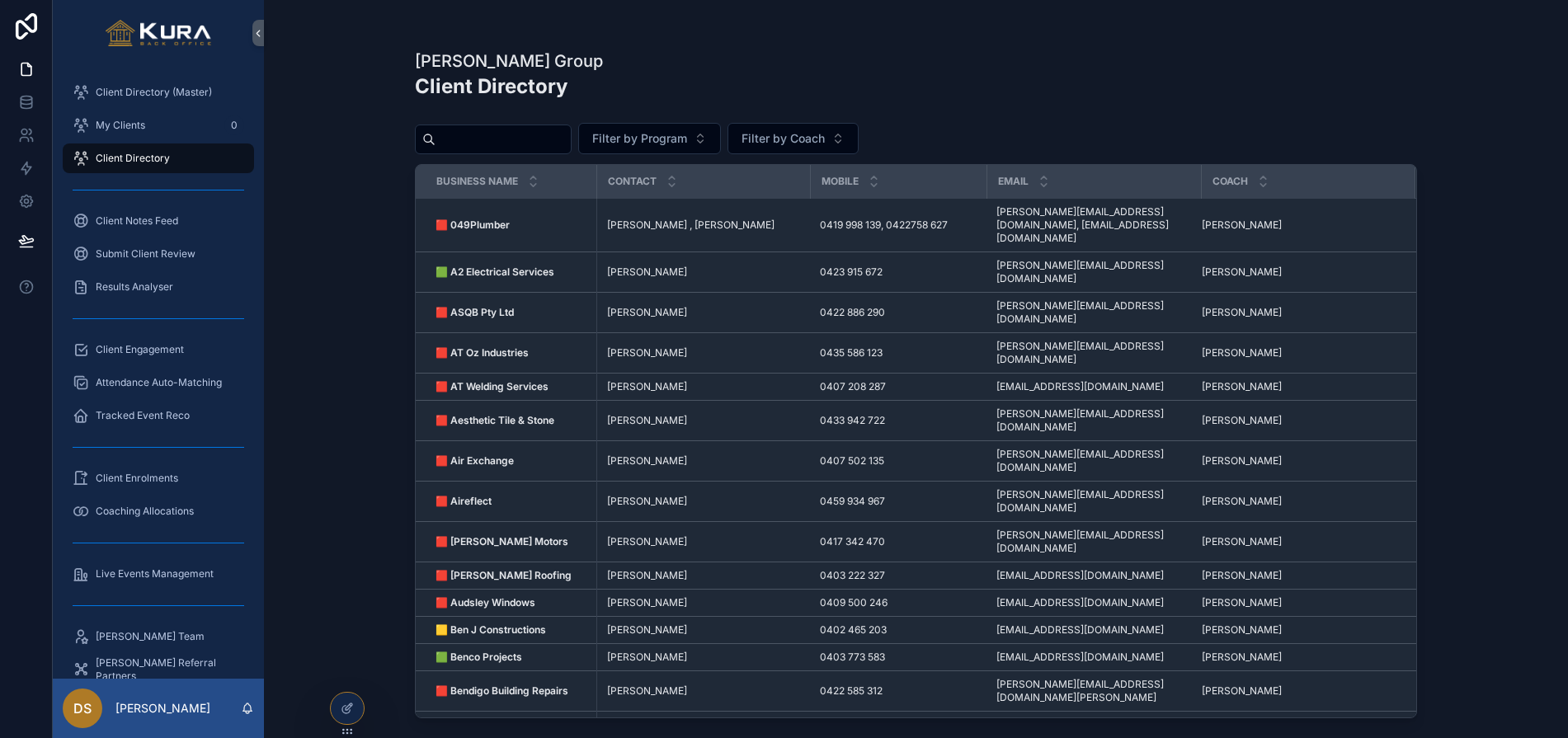
click at [146, 237] on div "Submit Client Review" at bounding box center [158, 253] width 211 height 33
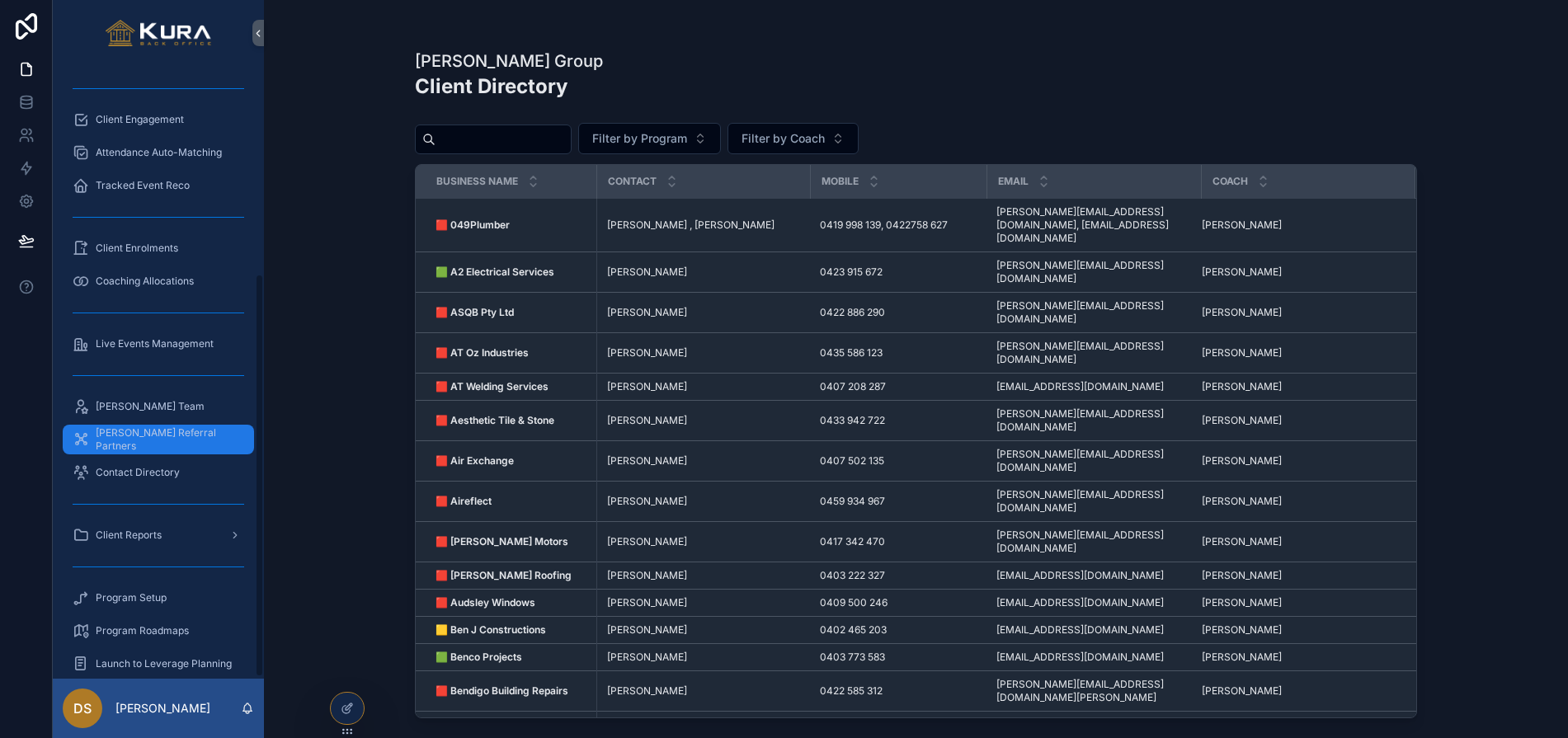
scroll to position [317, 0]
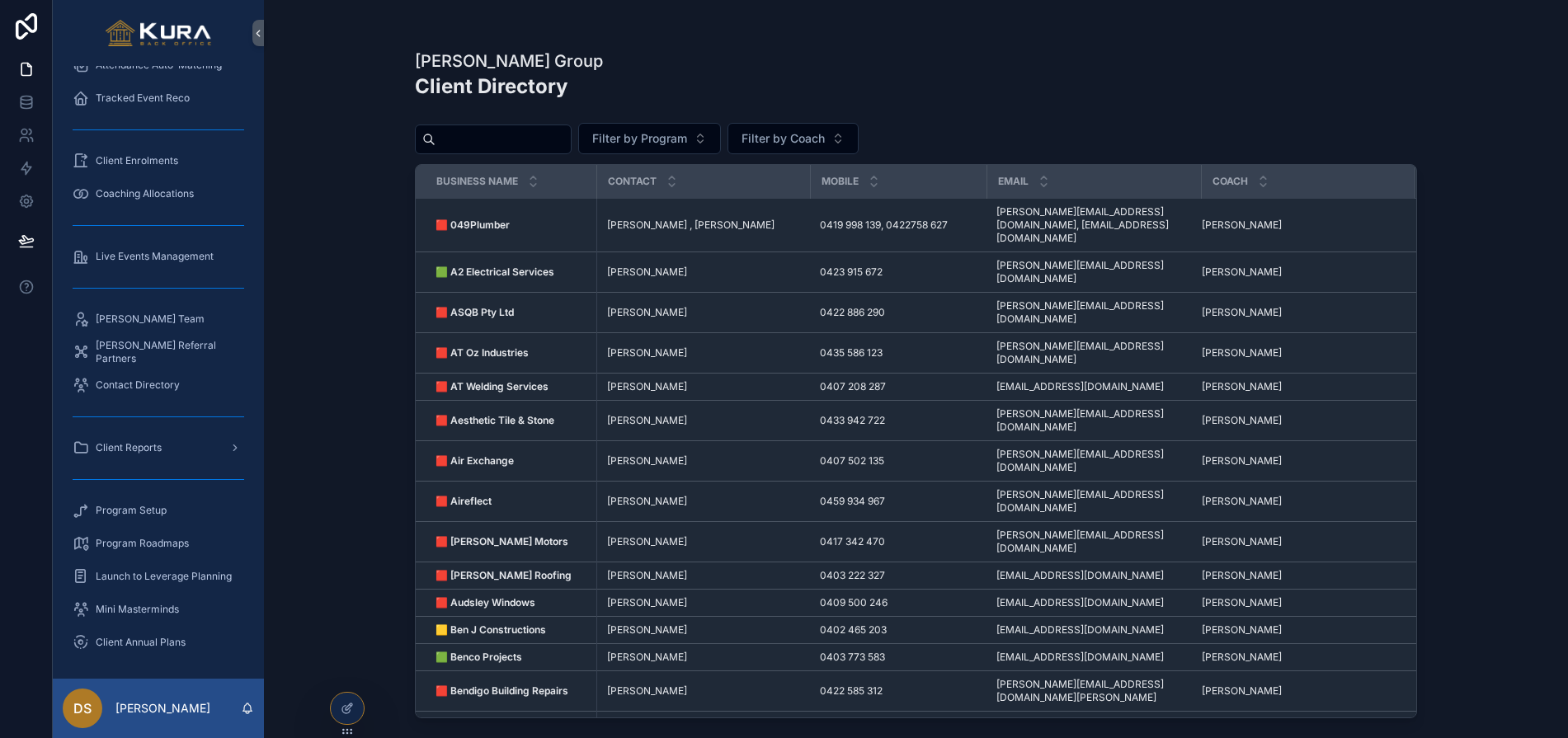
click at [331, 315] on div "Pravar Group Client Directory Filter by Program Filter by Coach Business Name C…" at bounding box center [916, 369] width 1304 height 738
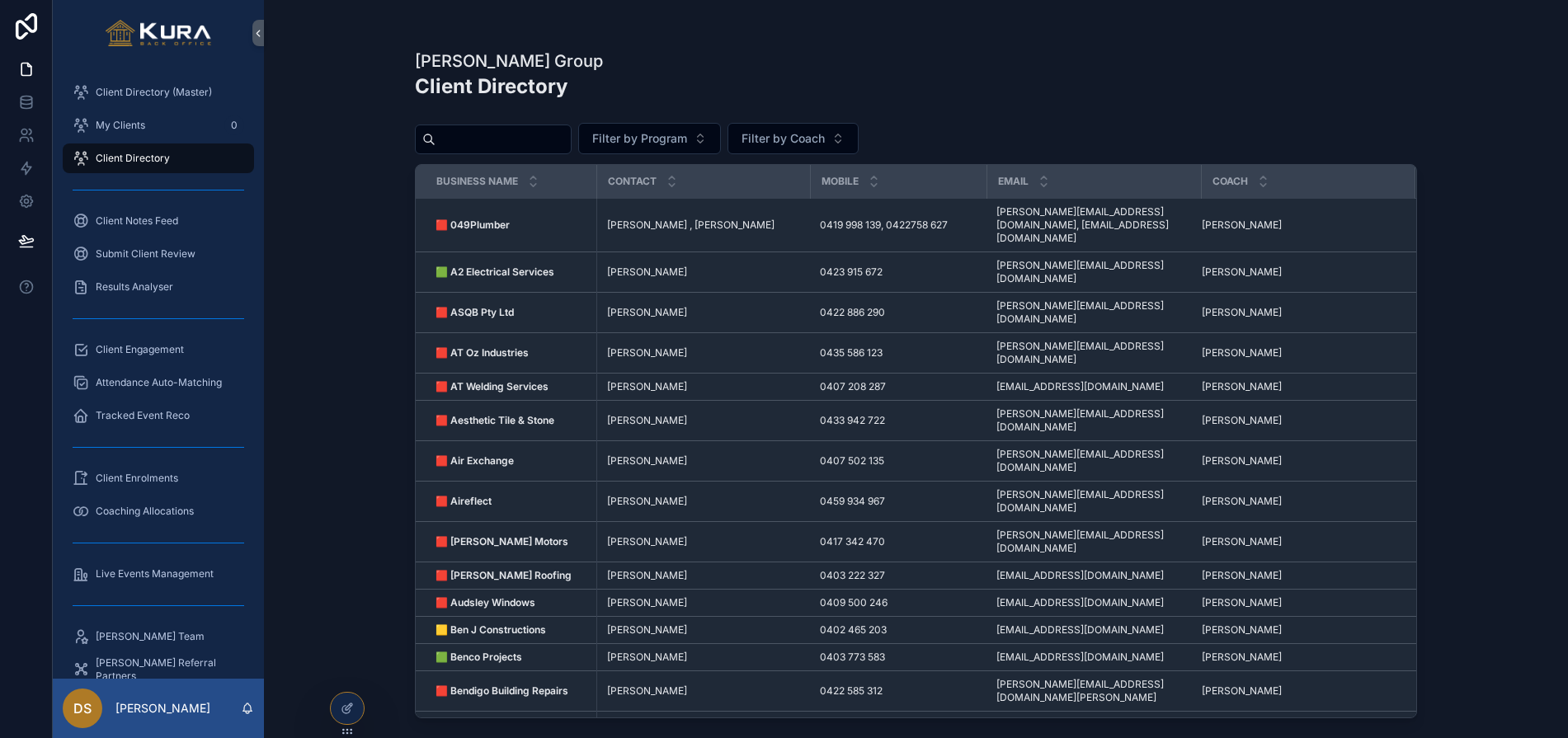
click at [322, 156] on div "Pravar Group Client Directory Filter by Program Filter by Coach Business Name C…" at bounding box center [916, 369] width 1304 height 738
click at [304, 262] on div "Pravar Group Client Directory Filter by Program Filter by Coach Business Name C…" at bounding box center [916, 369] width 1304 height 738
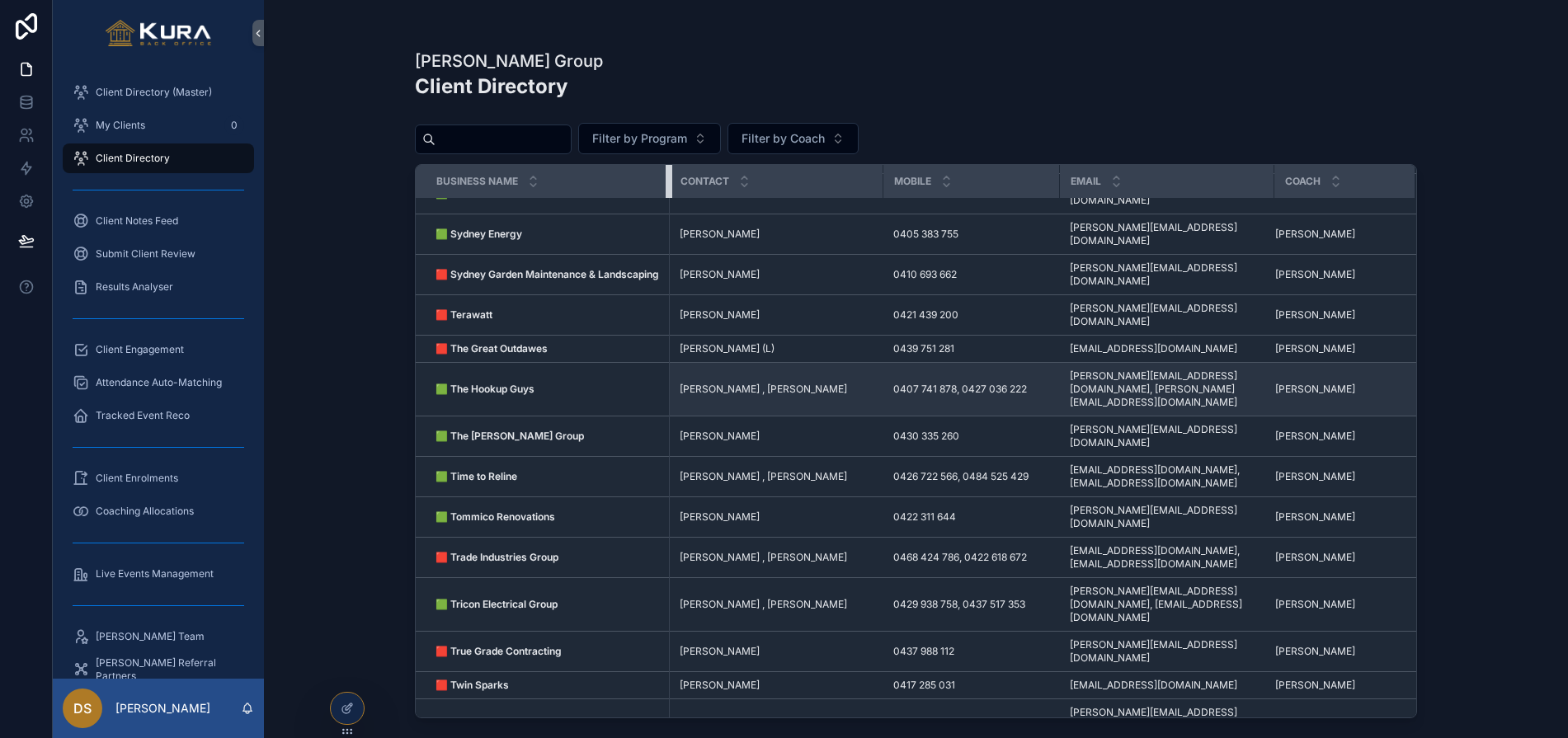
scroll to position [2805, 0]
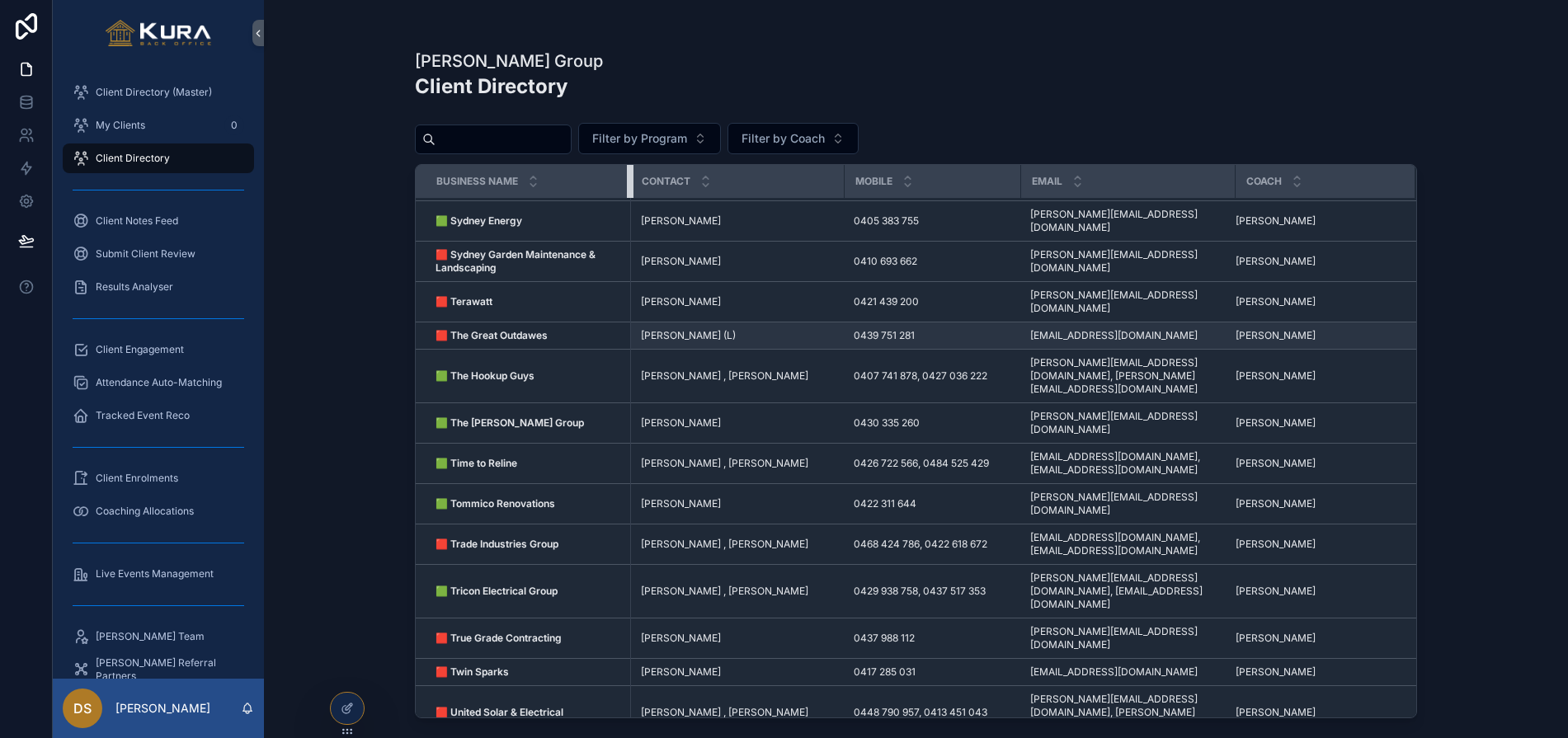
drag, startPoint x: 595, startPoint y: 174, endPoint x: 628, endPoint y: 228, distance: 63.3
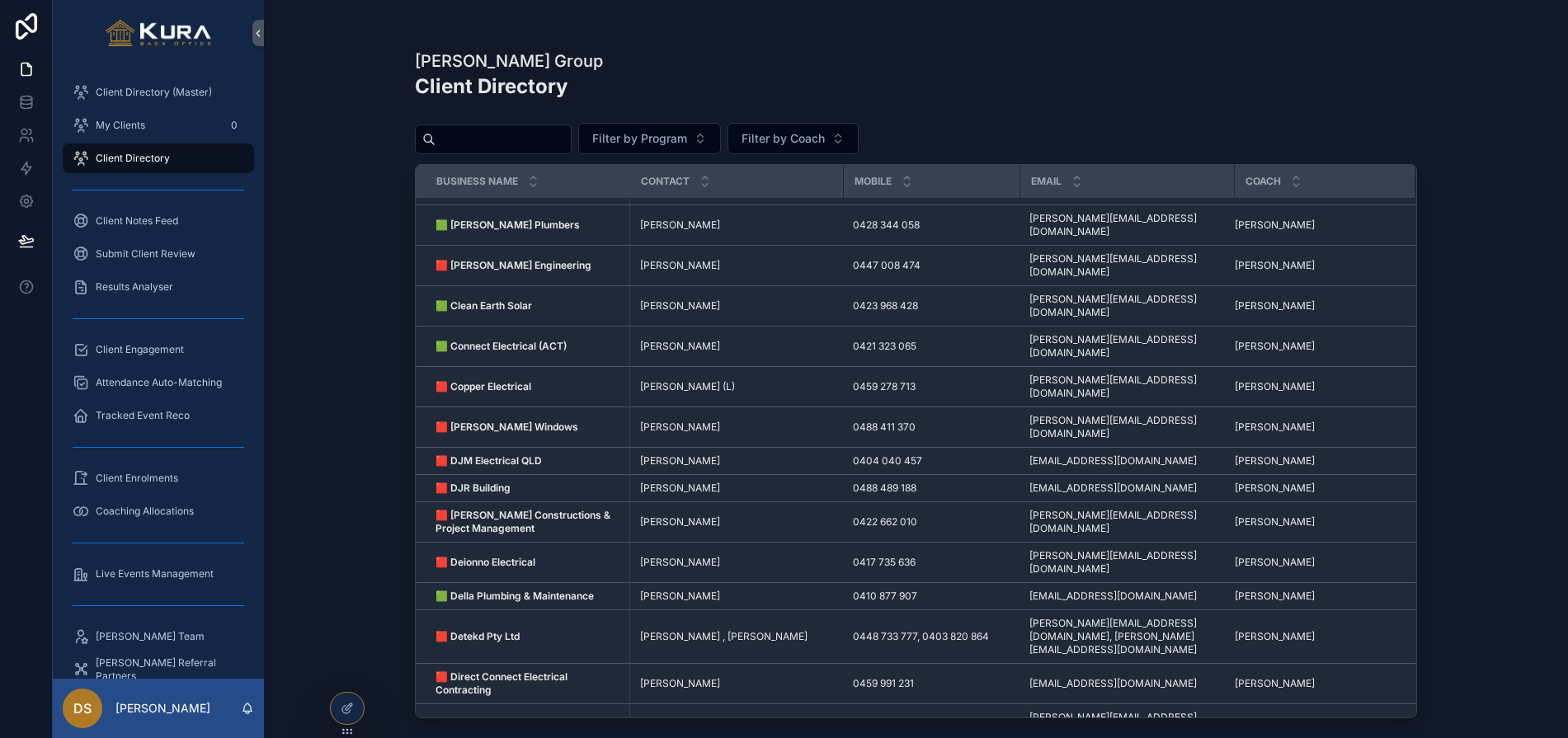
scroll to position [0, 0]
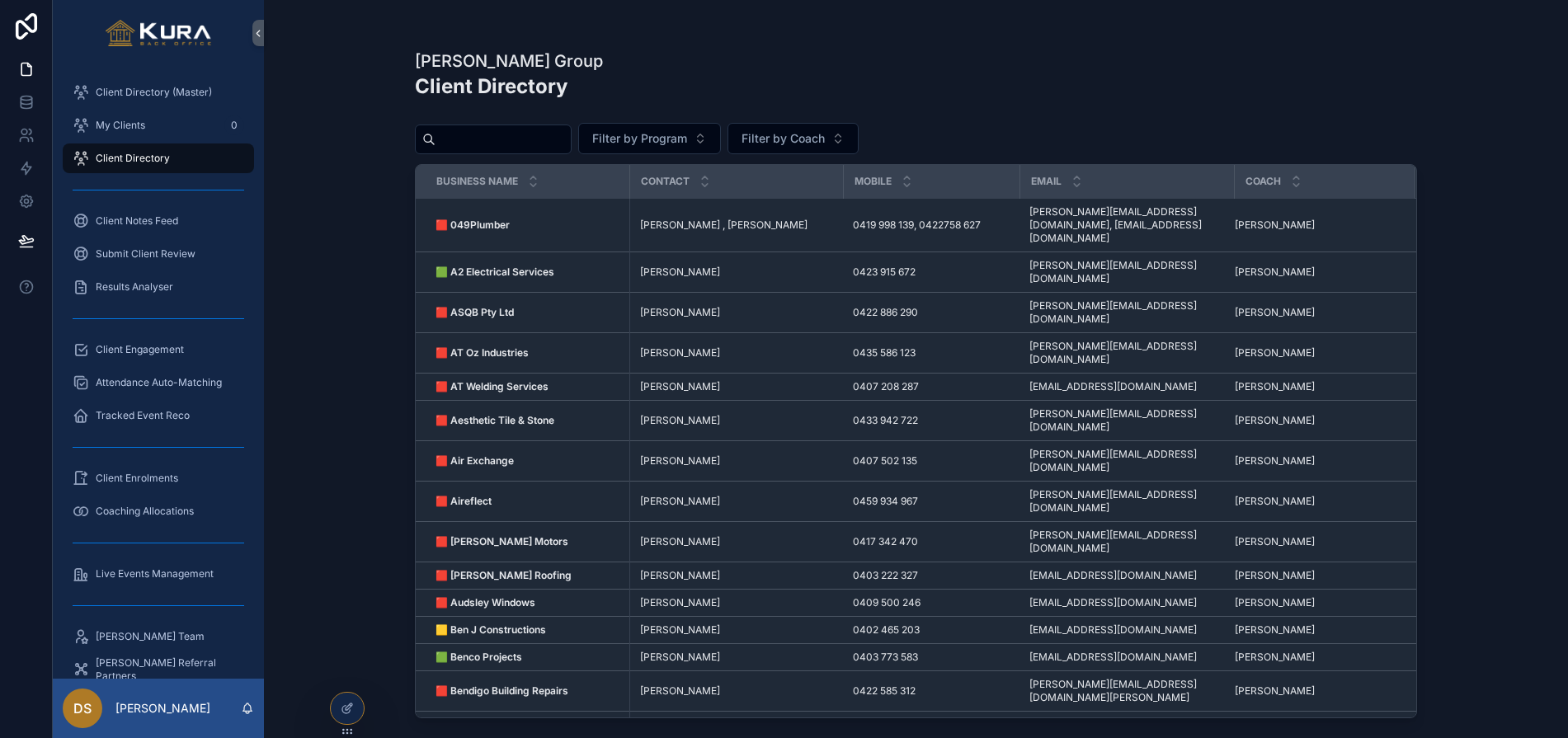
click at [388, 426] on div "Pravar Group Client Directory Filter by Program Filter by Coach Business Name C…" at bounding box center [915, 359] width 1055 height 718
click at [351, 94] on div "Pravar Group Client Directory Filter by Program Filter by Coach Business Name C…" at bounding box center [916, 369] width 1304 height 738
click at [337, 311] on div "Pravar Group Client Directory Filter by Program Filter by Coach Business Name C…" at bounding box center [916, 369] width 1304 height 738
click at [142, 563] on div "Live Events Management" at bounding box center [158, 574] width 172 height 26
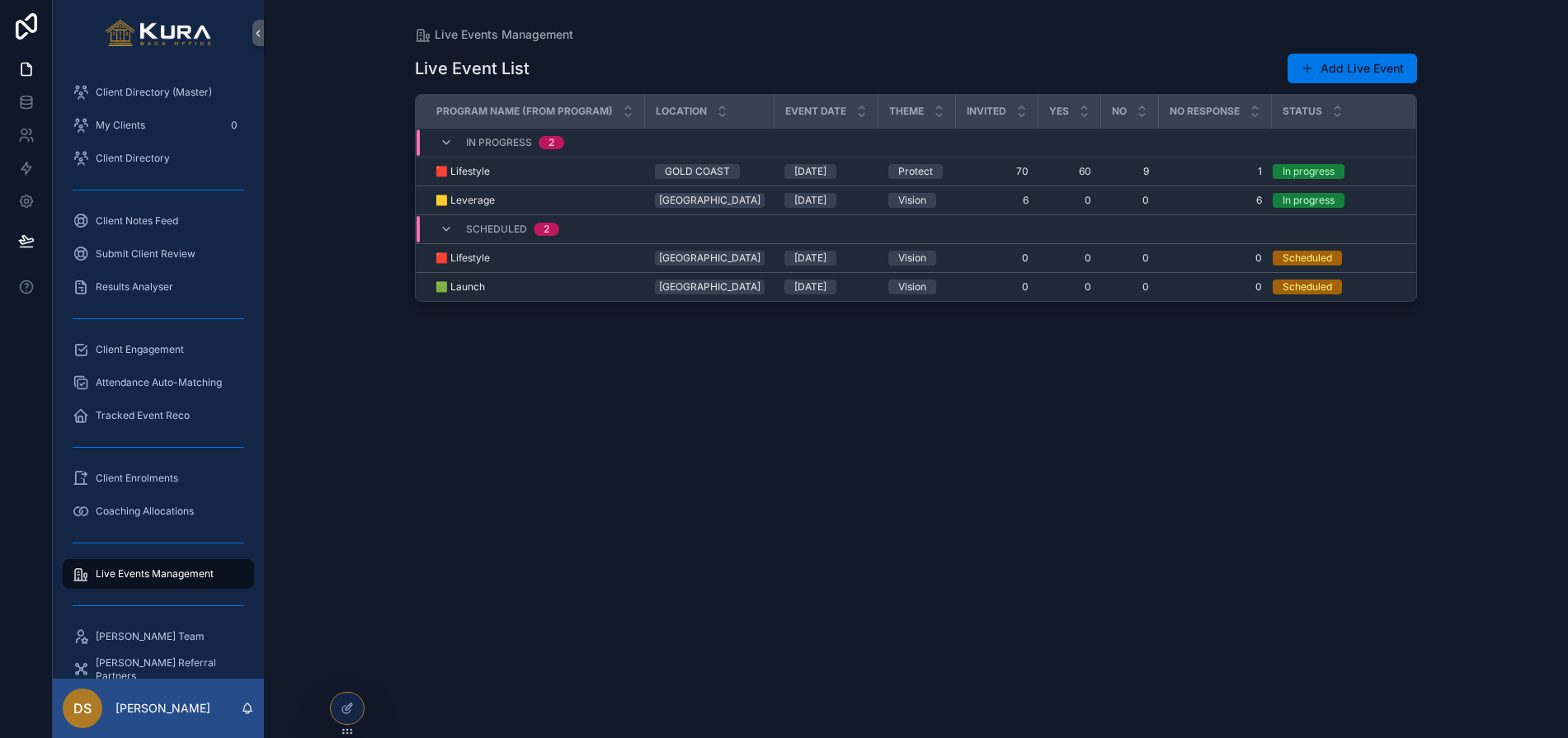
click at [405, 173] on div "Live Events Management Live Event List Add Live Event Program Name (from Progra…" at bounding box center [915, 359] width 1055 height 718
click at [966, 166] on span "70" at bounding box center [997, 171] width 63 height 13
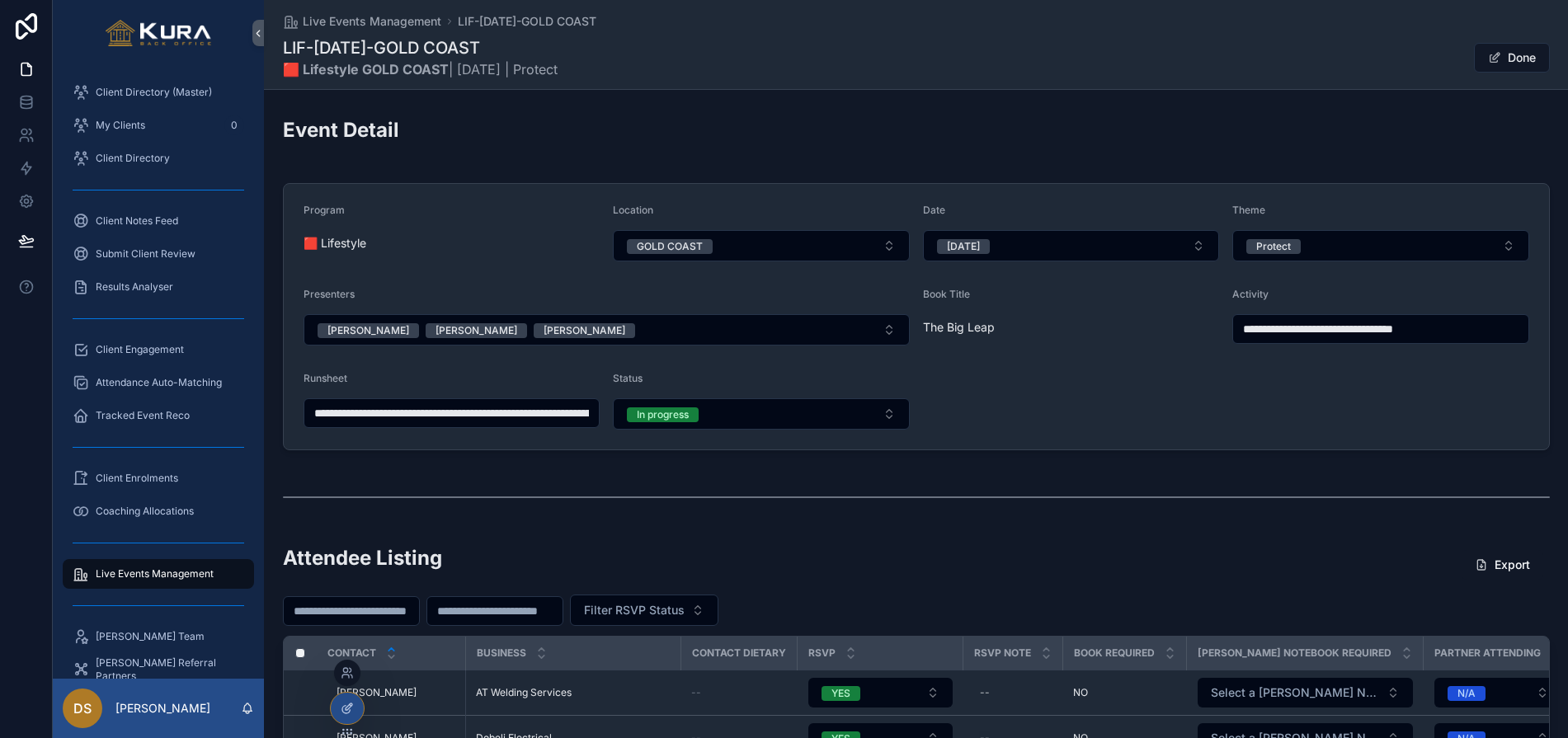
click at [350, 708] on icon at bounding box center [347, 708] width 13 height 13
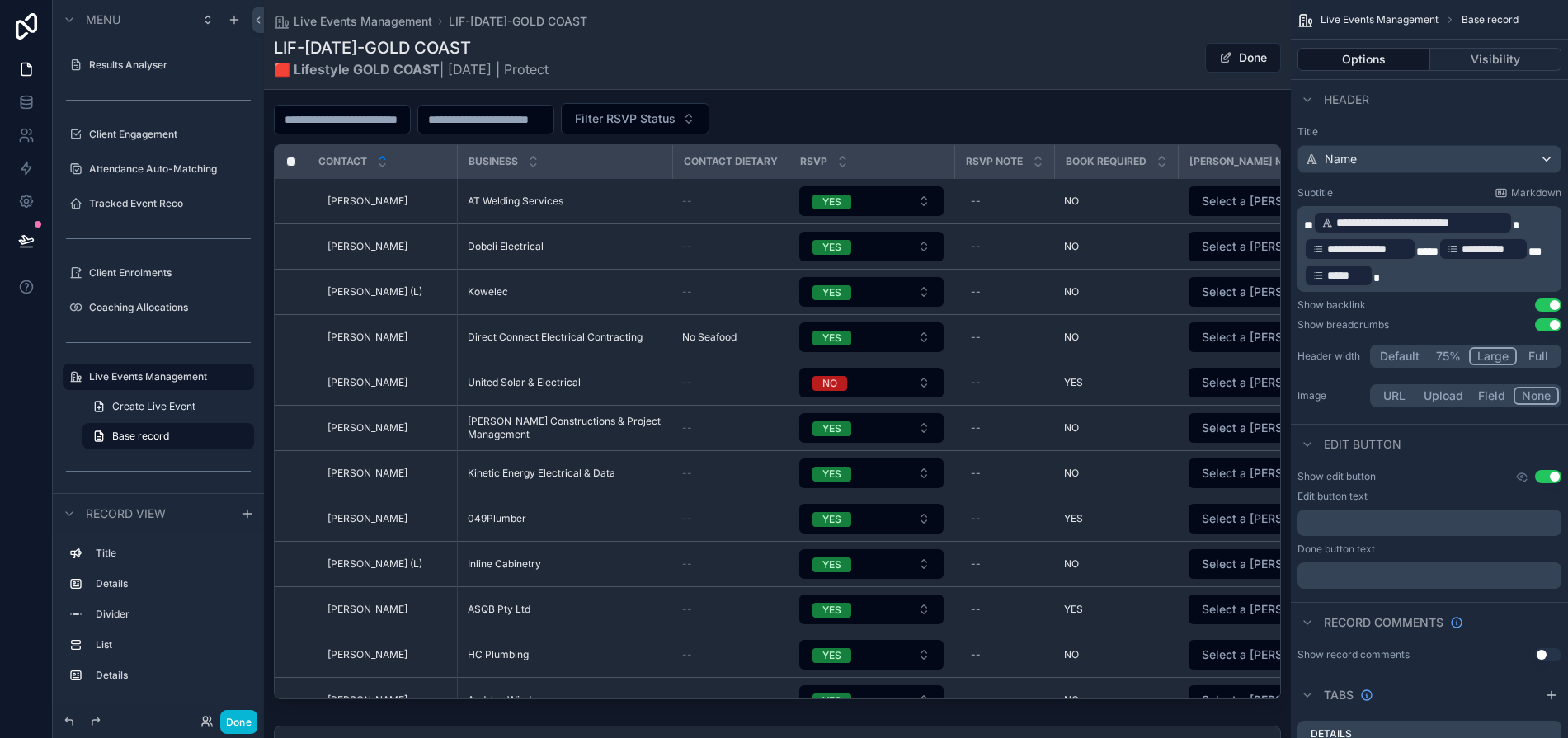
scroll to position [489, 0]
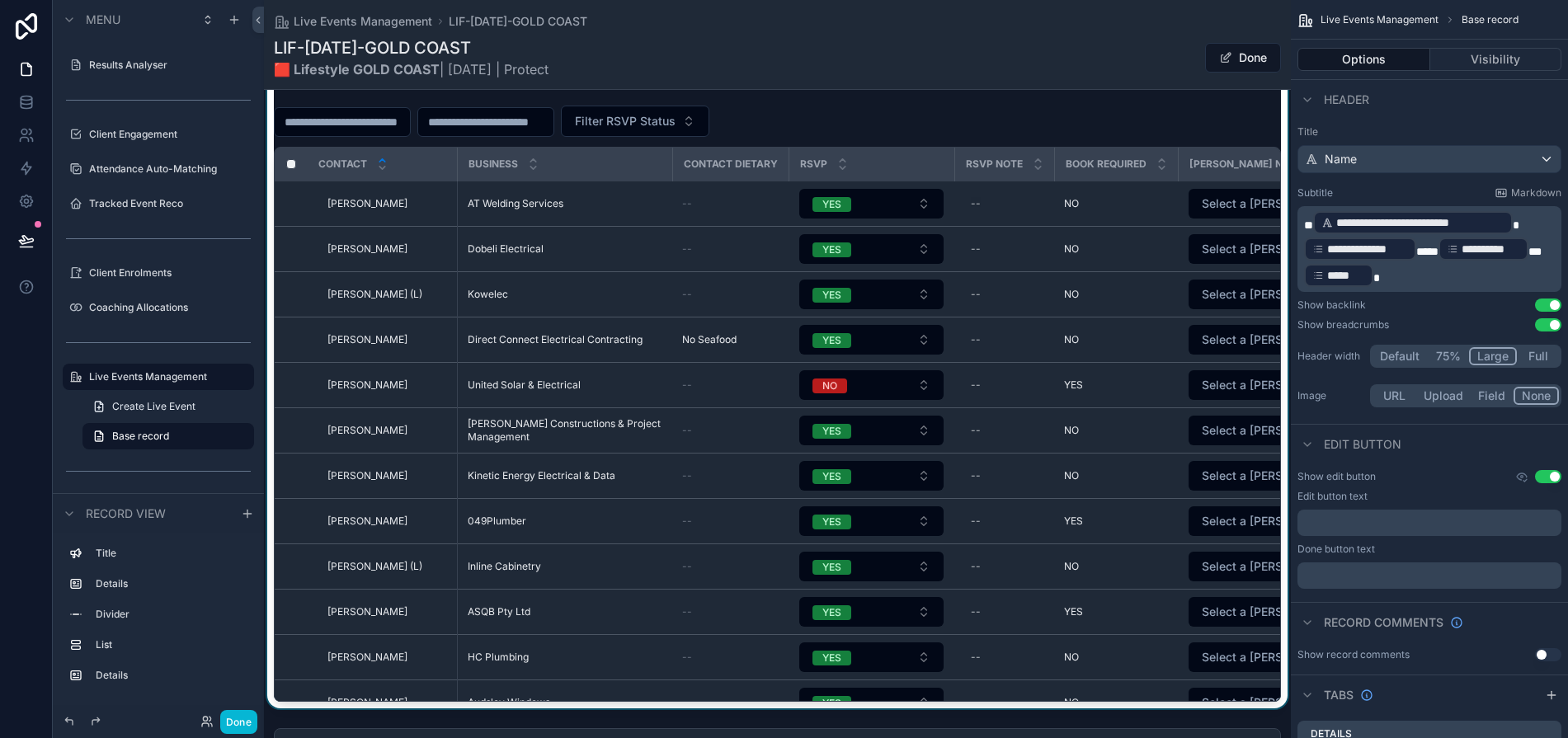
click at [1121, 137] on div "scrollable content" at bounding box center [778, 378] width 1027 height 660
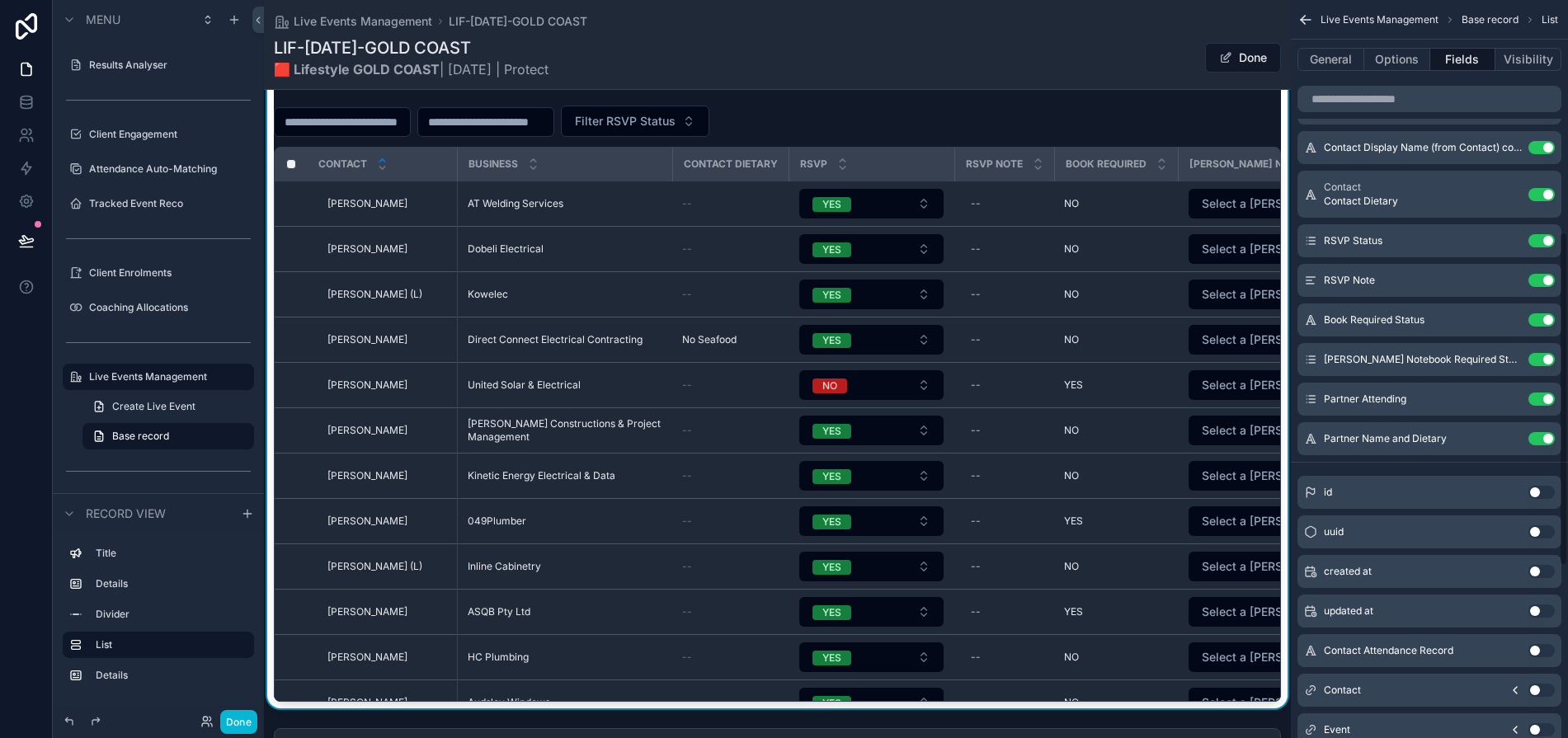
scroll to position [0, 0]
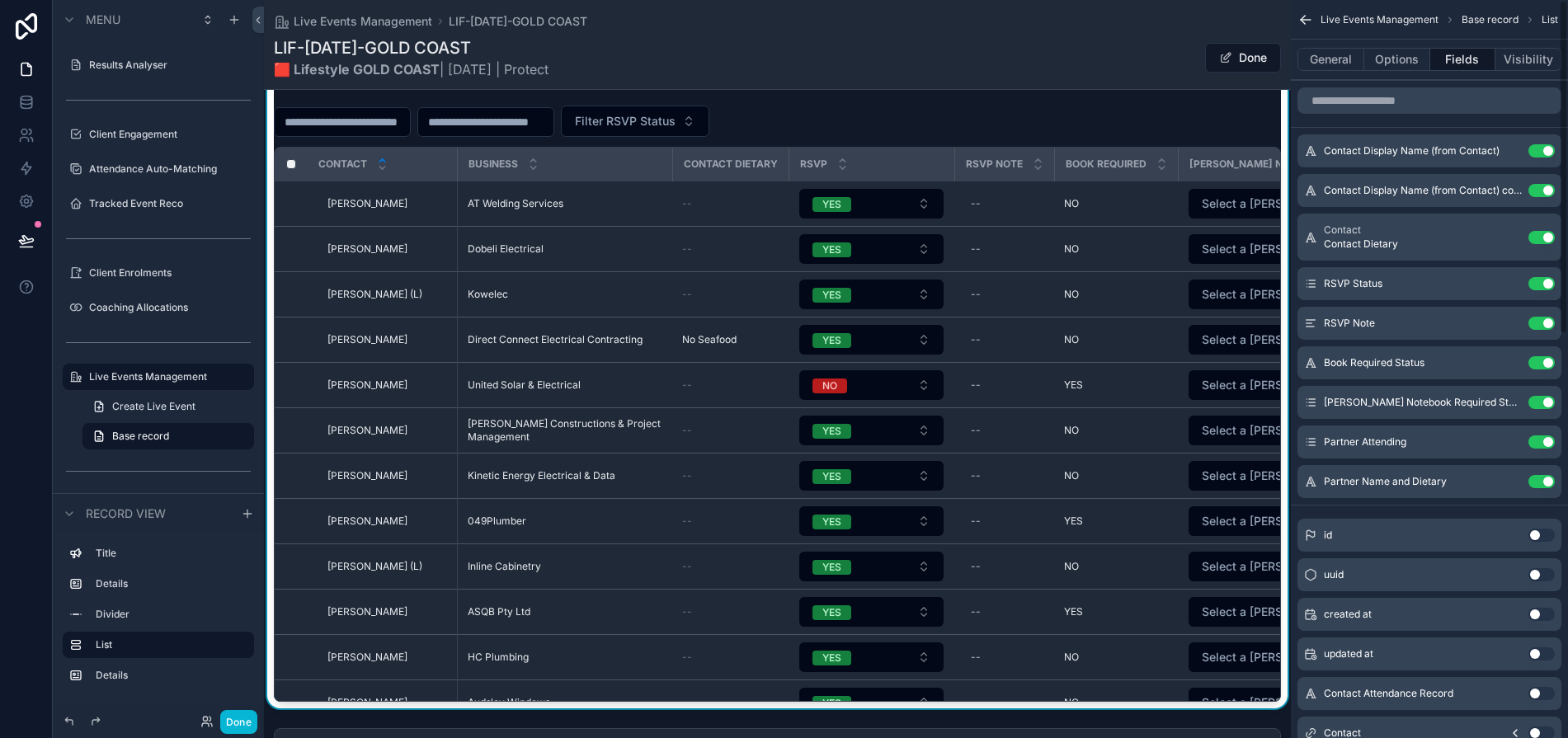
click at [1422, 238] on button "Use setting" at bounding box center [1541, 237] width 26 height 13
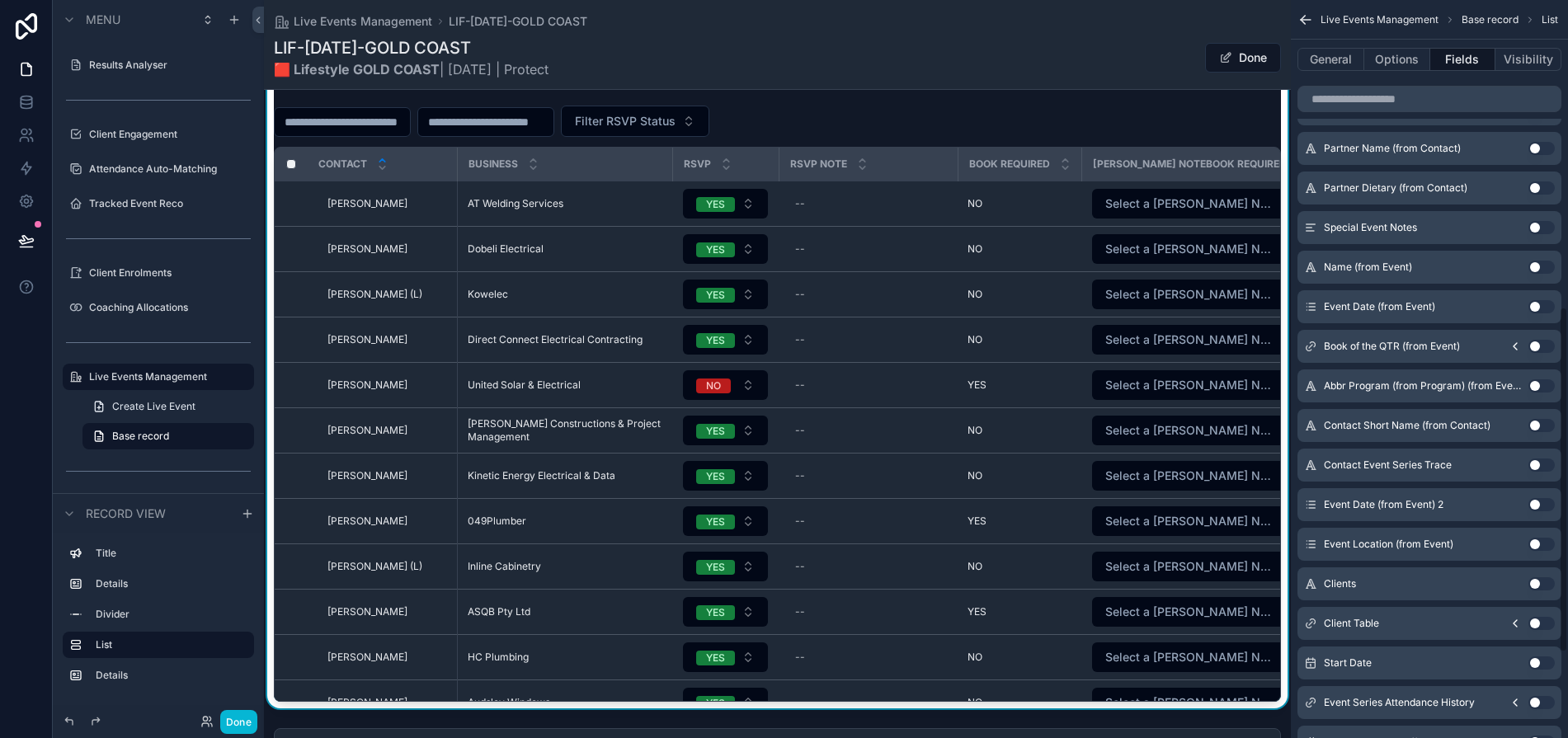
scroll to position [835, 0]
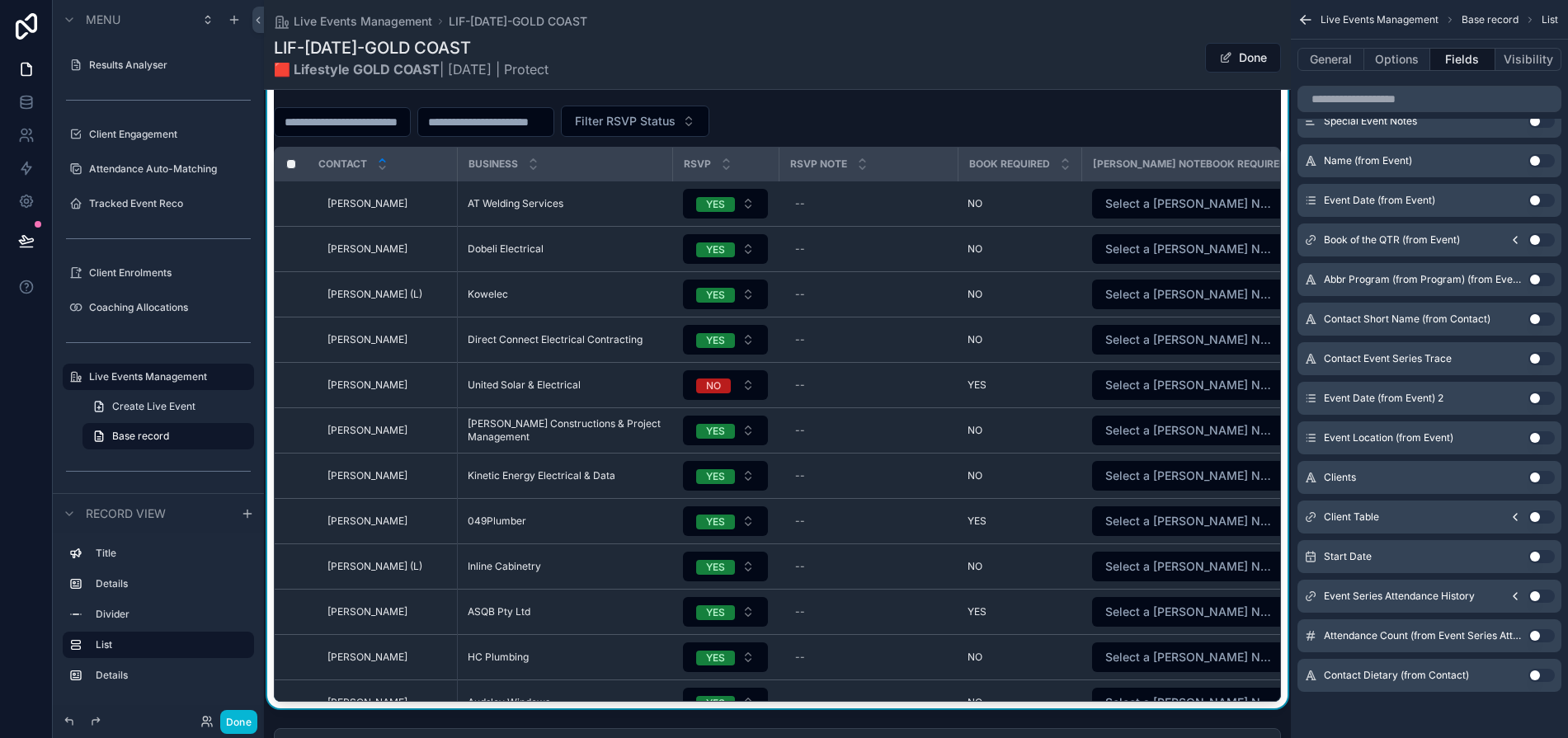
click at [1422, 671] on button "Use setting" at bounding box center [1541, 675] width 26 height 13
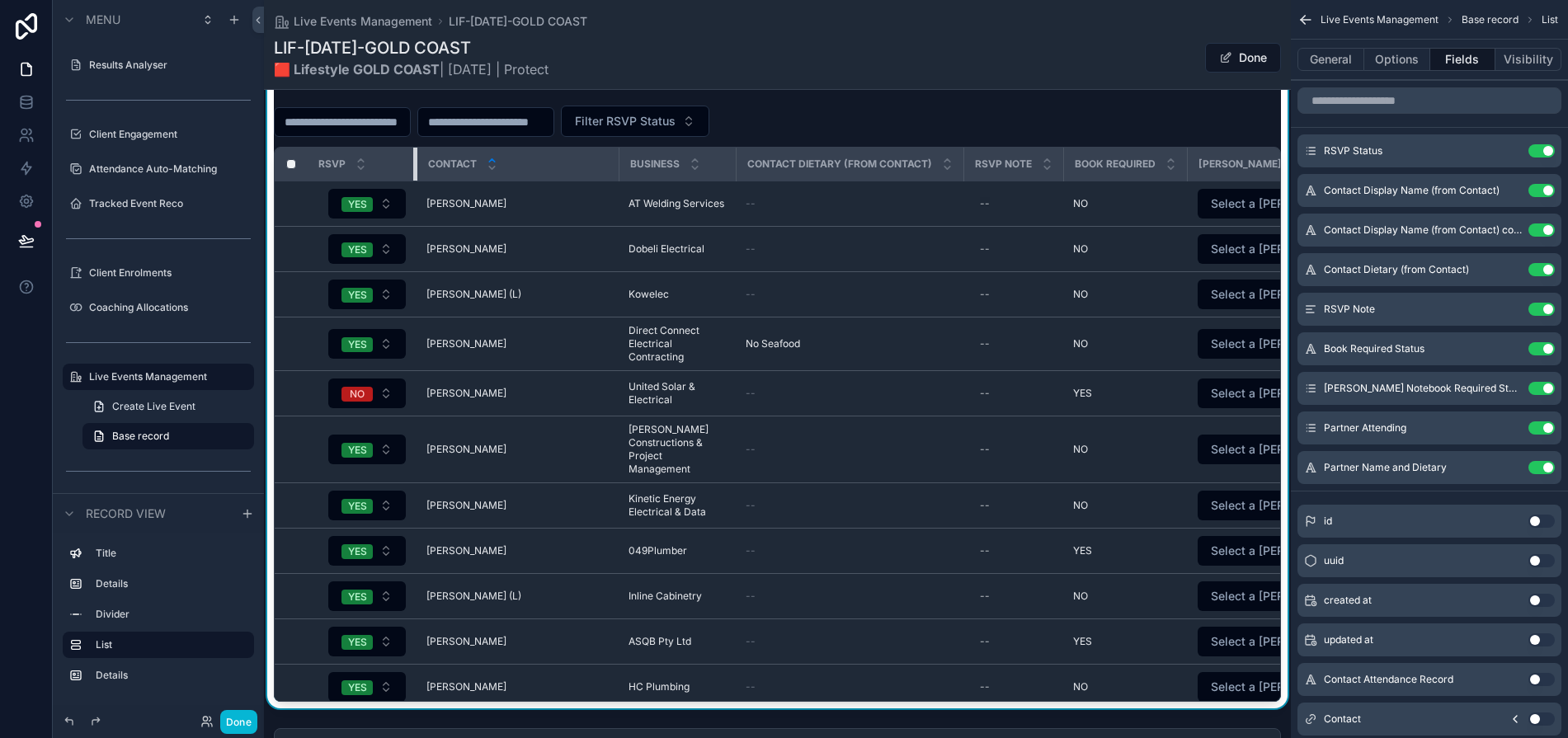
drag, startPoint x: 454, startPoint y: 164, endPoint x: 401, endPoint y: 156, distance: 53.6
click at [401, 156] on th "RSVP" at bounding box center [361, 164] width 109 height 34
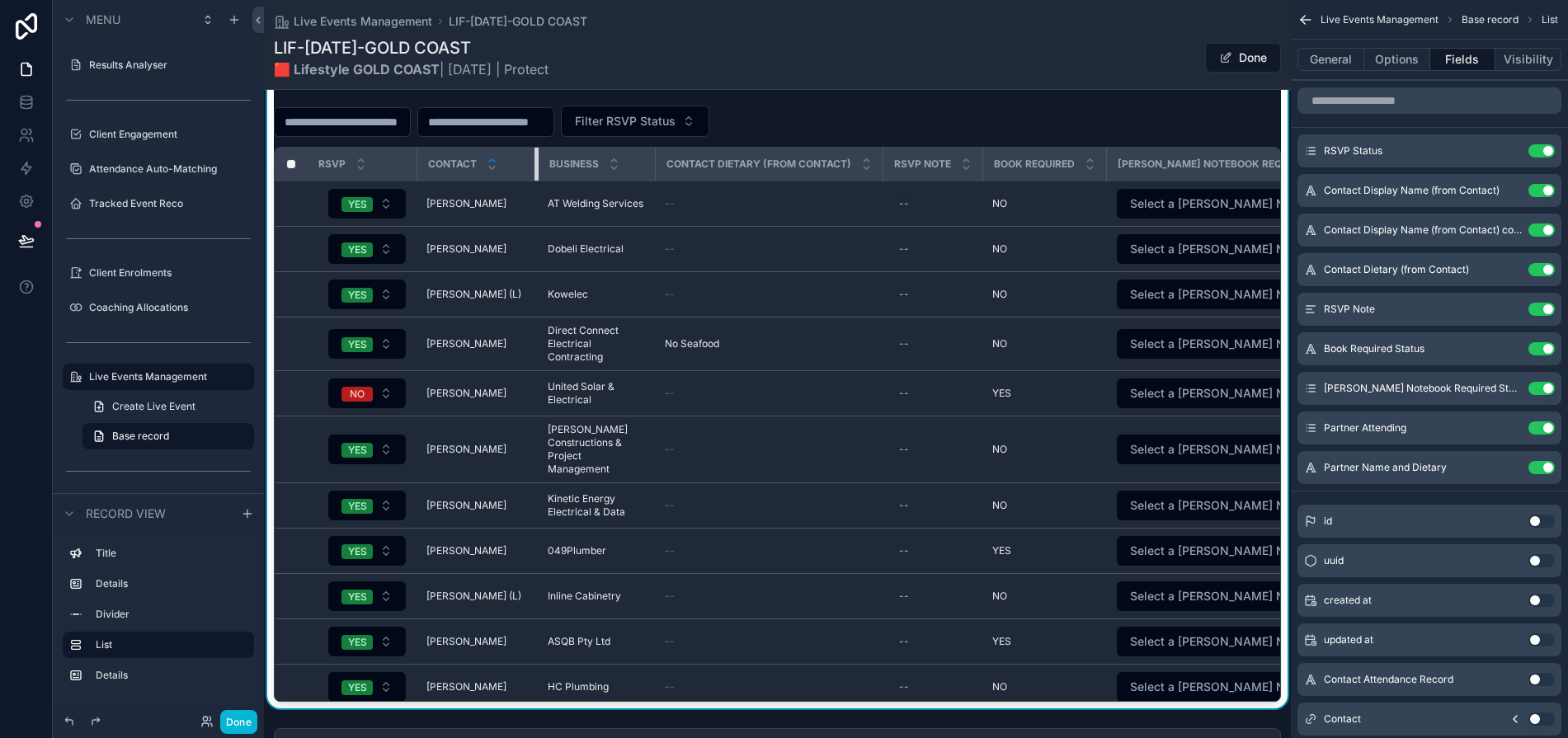
drag, startPoint x: 615, startPoint y: 161, endPoint x: 534, endPoint y: 157, distance: 81.1
click at [534, 157] on div "scrollable content" at bounding box center [537, 164] width 6 height 33
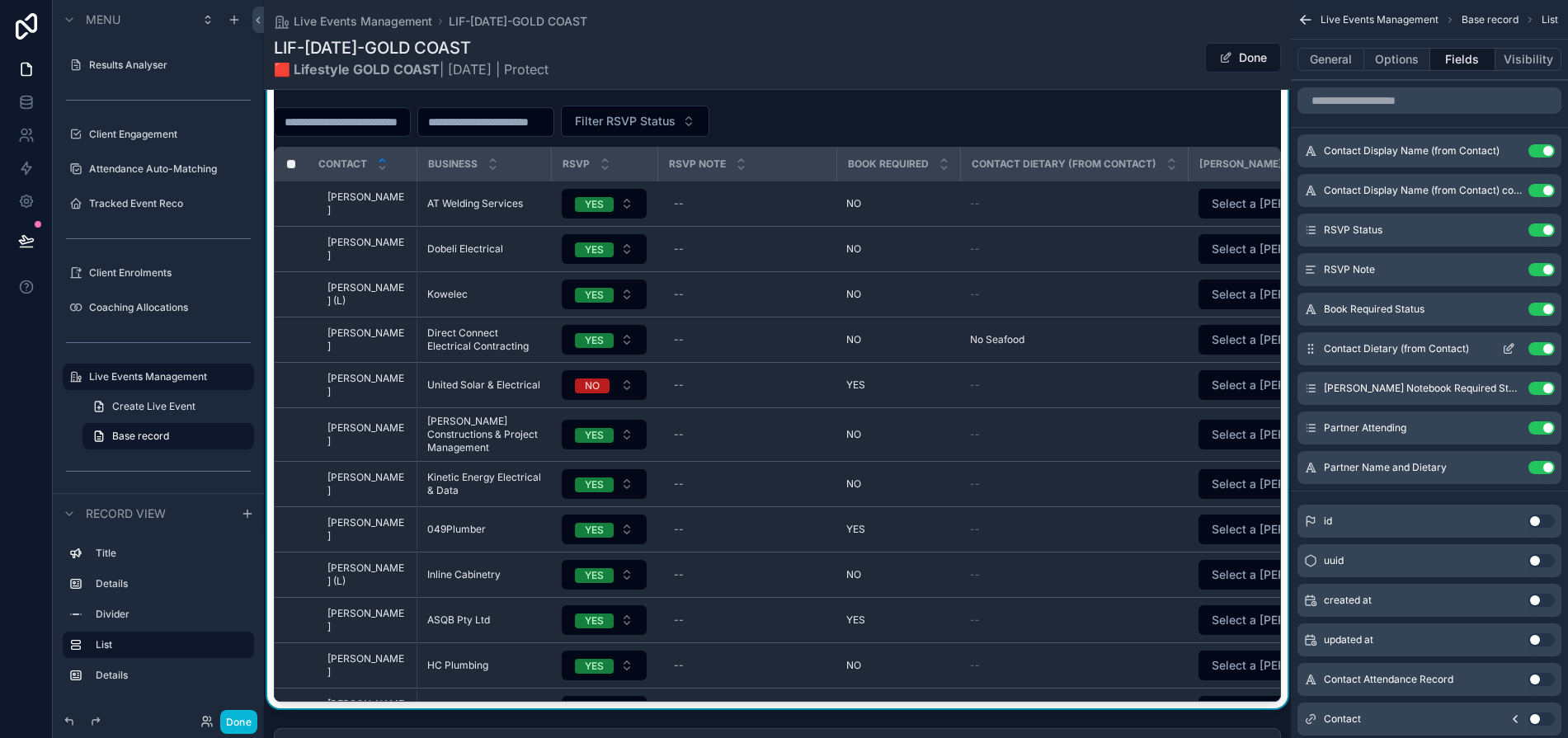
click at [1311, 363] on div "Contact Dietary (from Contact) Use setting" at bounding box center [1430, 349] width 264 height 33
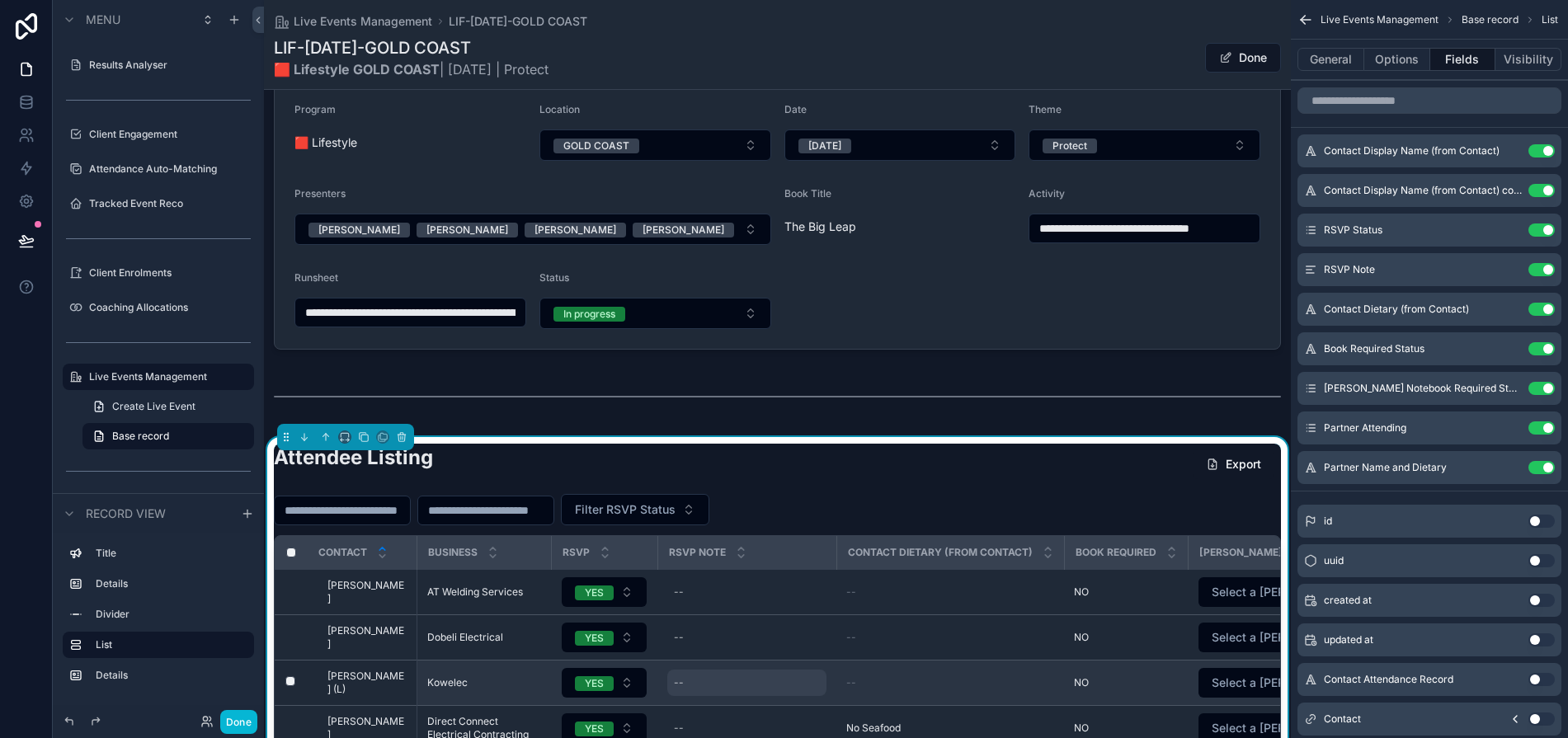
scroll to position [84, 0]
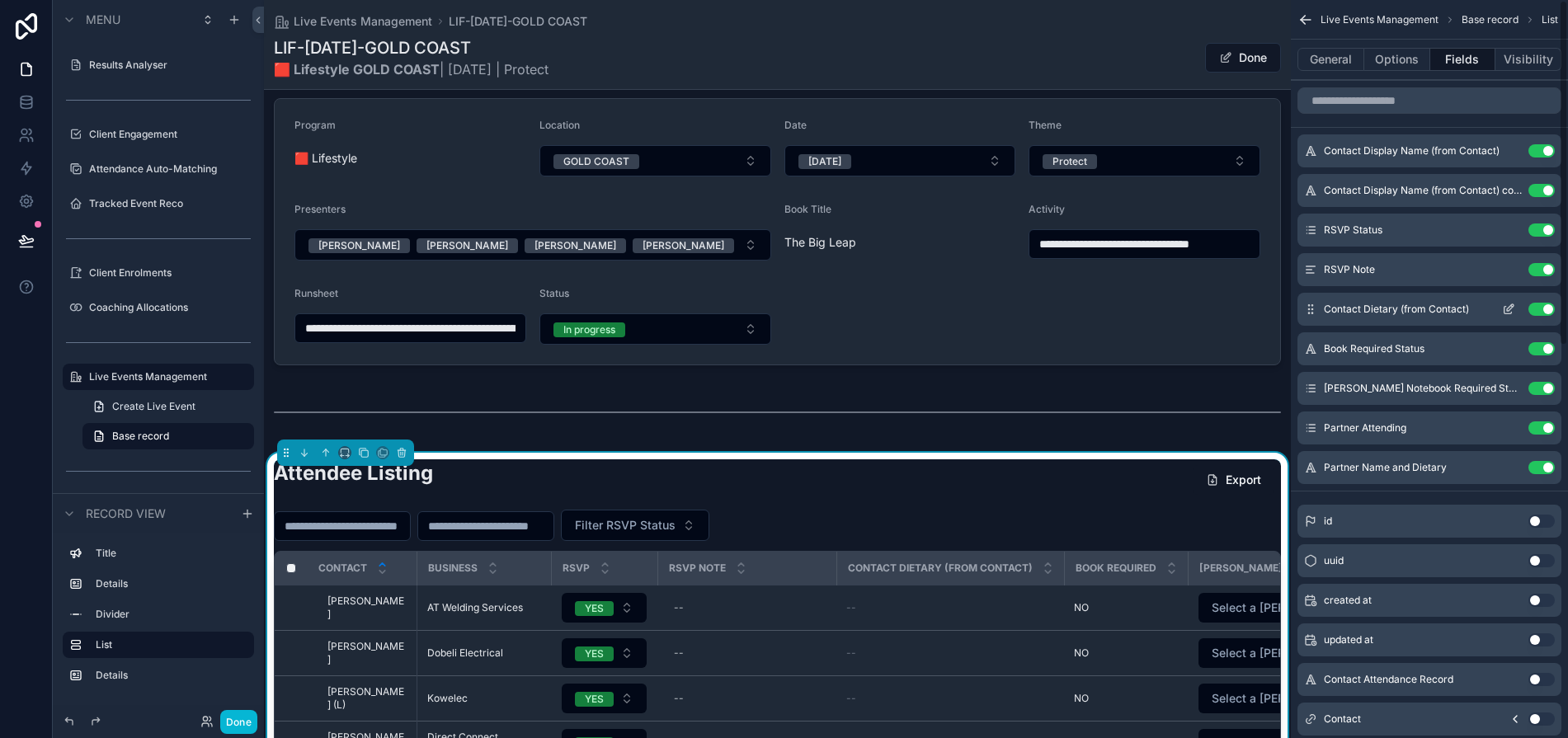
click at [1422, 307] on icon "scrollable content" at bounding box center [1508, 309] width 13 height 13
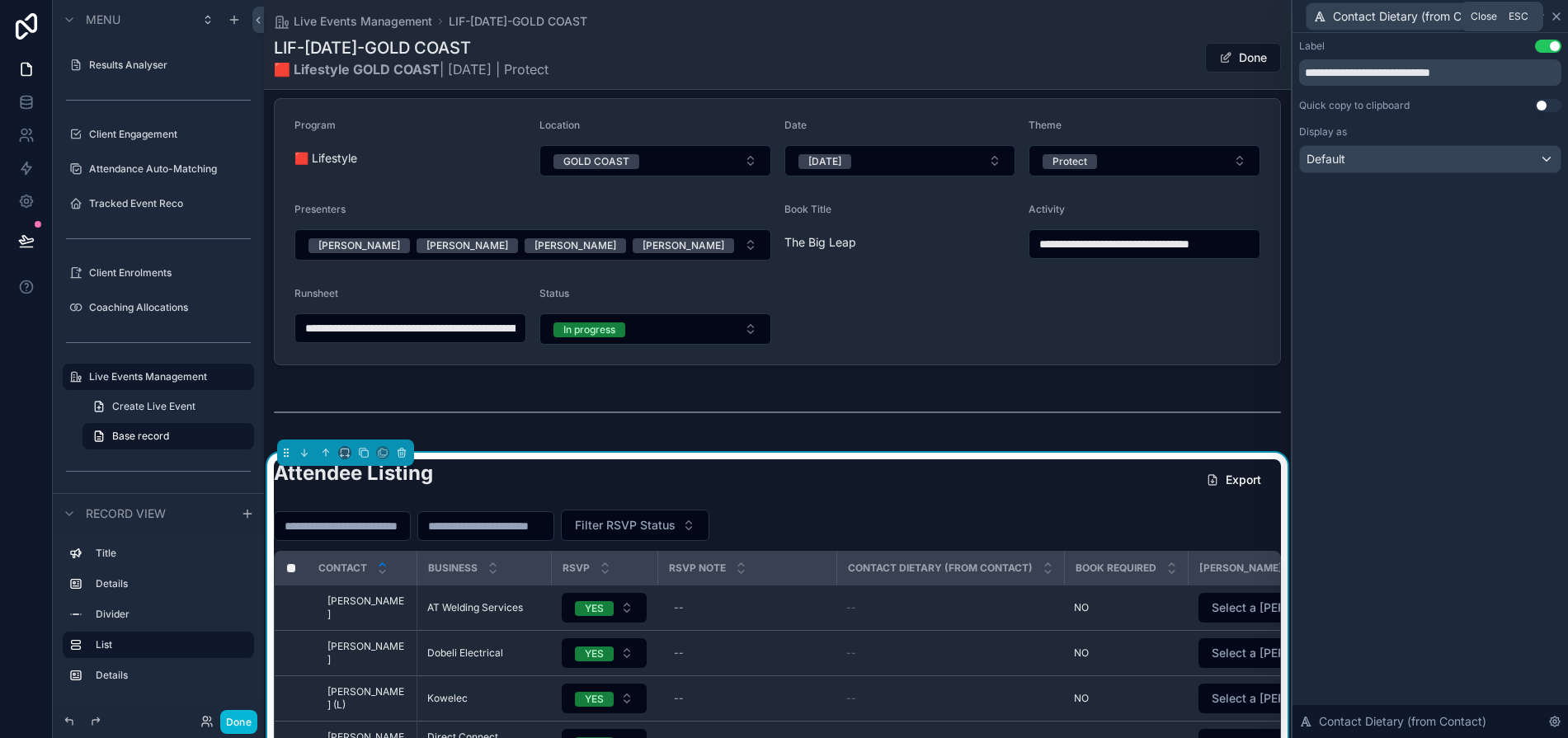
click at [1422, 15] on icon at bounding box center [1555, 16] width 13 height 13
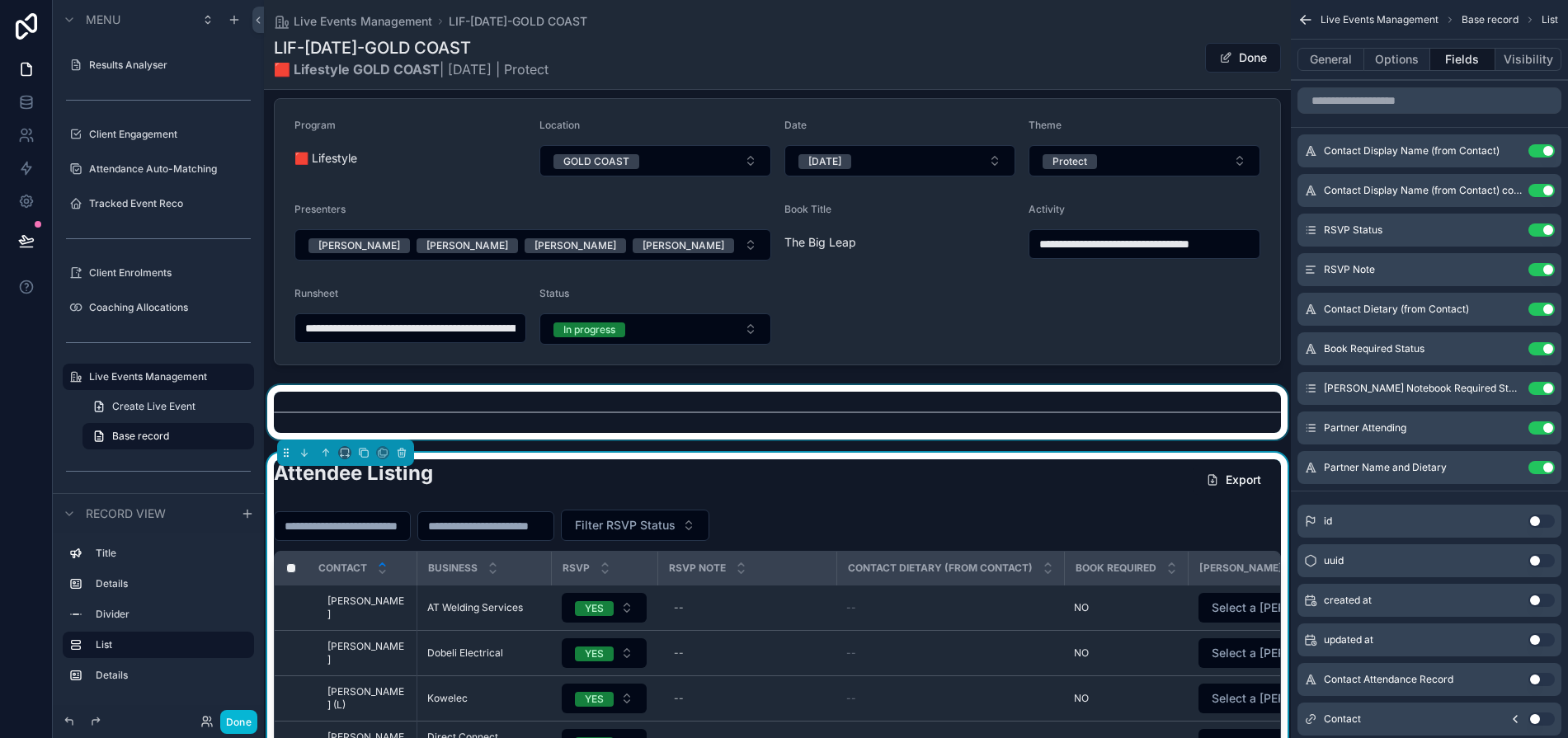
click at [851, 413] on div "scrollable content" at bounding box center [778, 412] width 1027 height 55
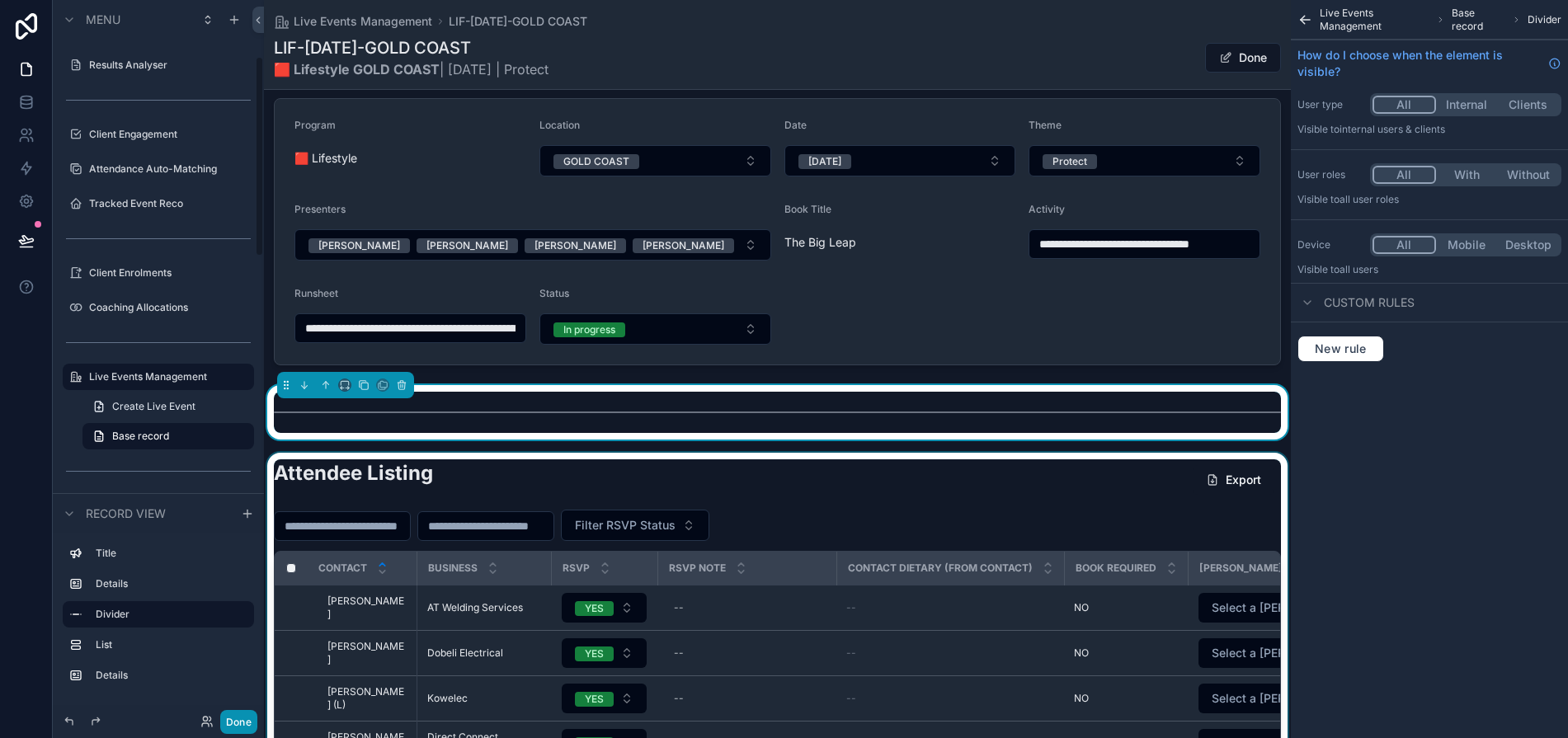
click at [239, 716] on button "Done" at bounding box center [238, 722] width 37 height 24
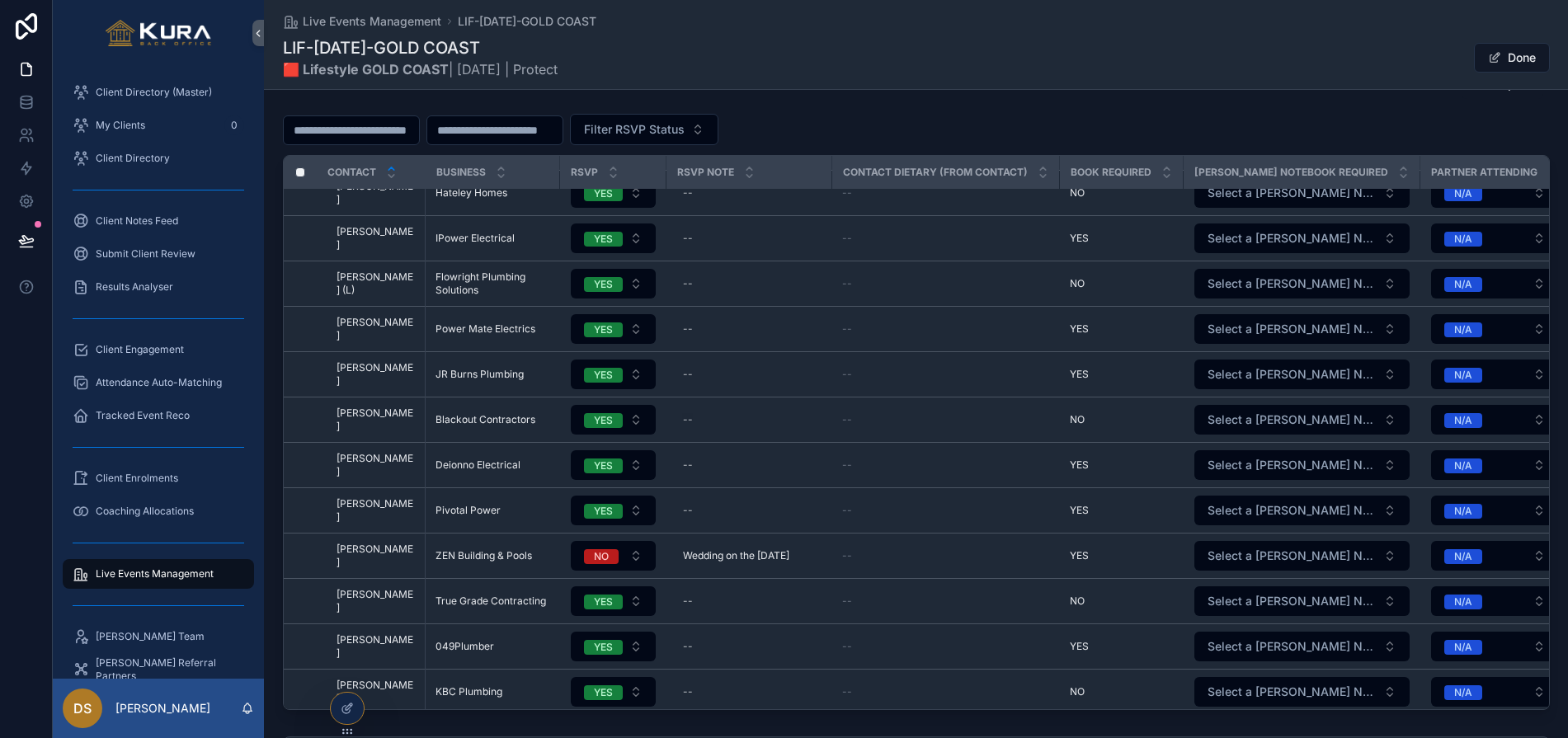
scroll to position [1173, 0]
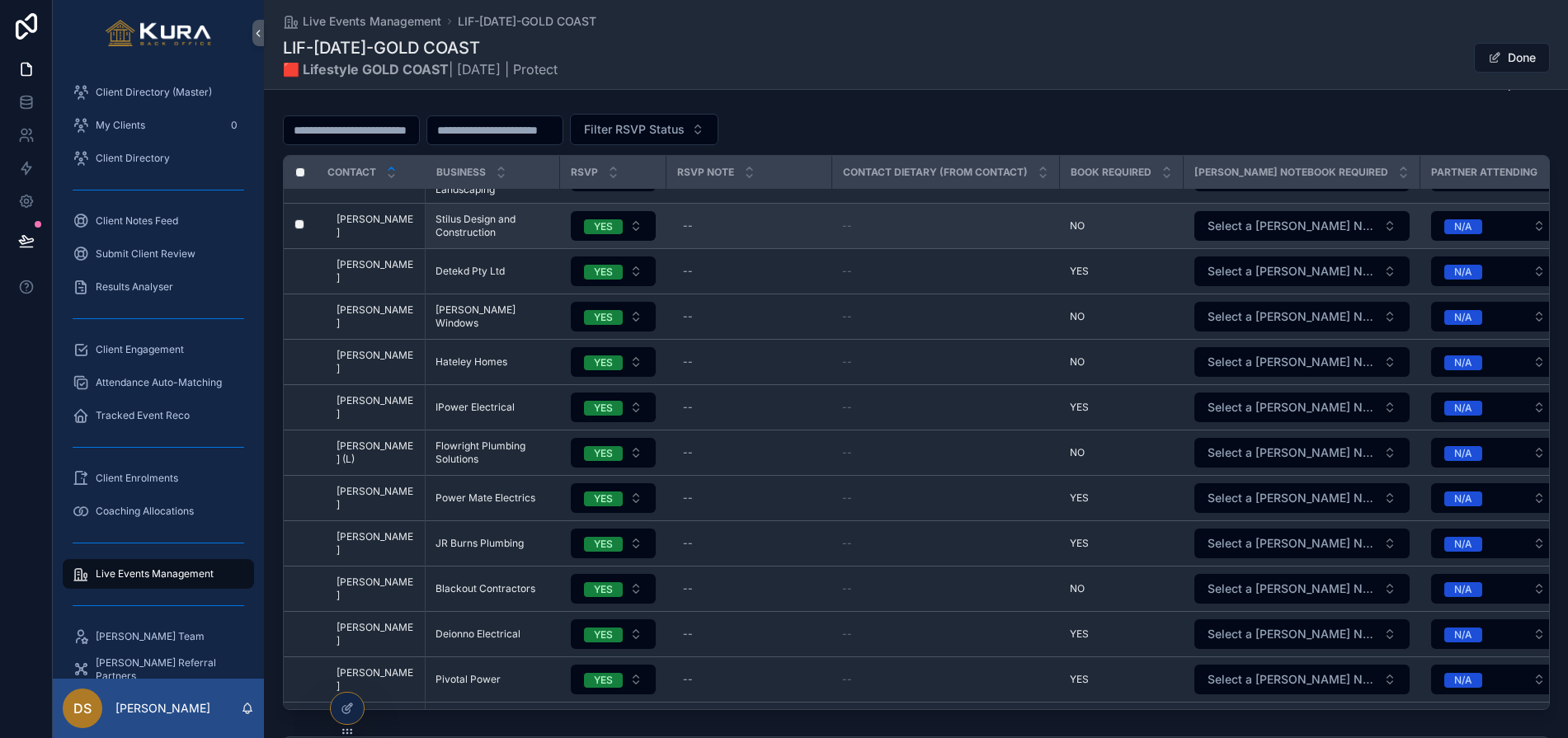
click at [882, 225] on div "--" at bounding box center [945, 226] width 208 height 13
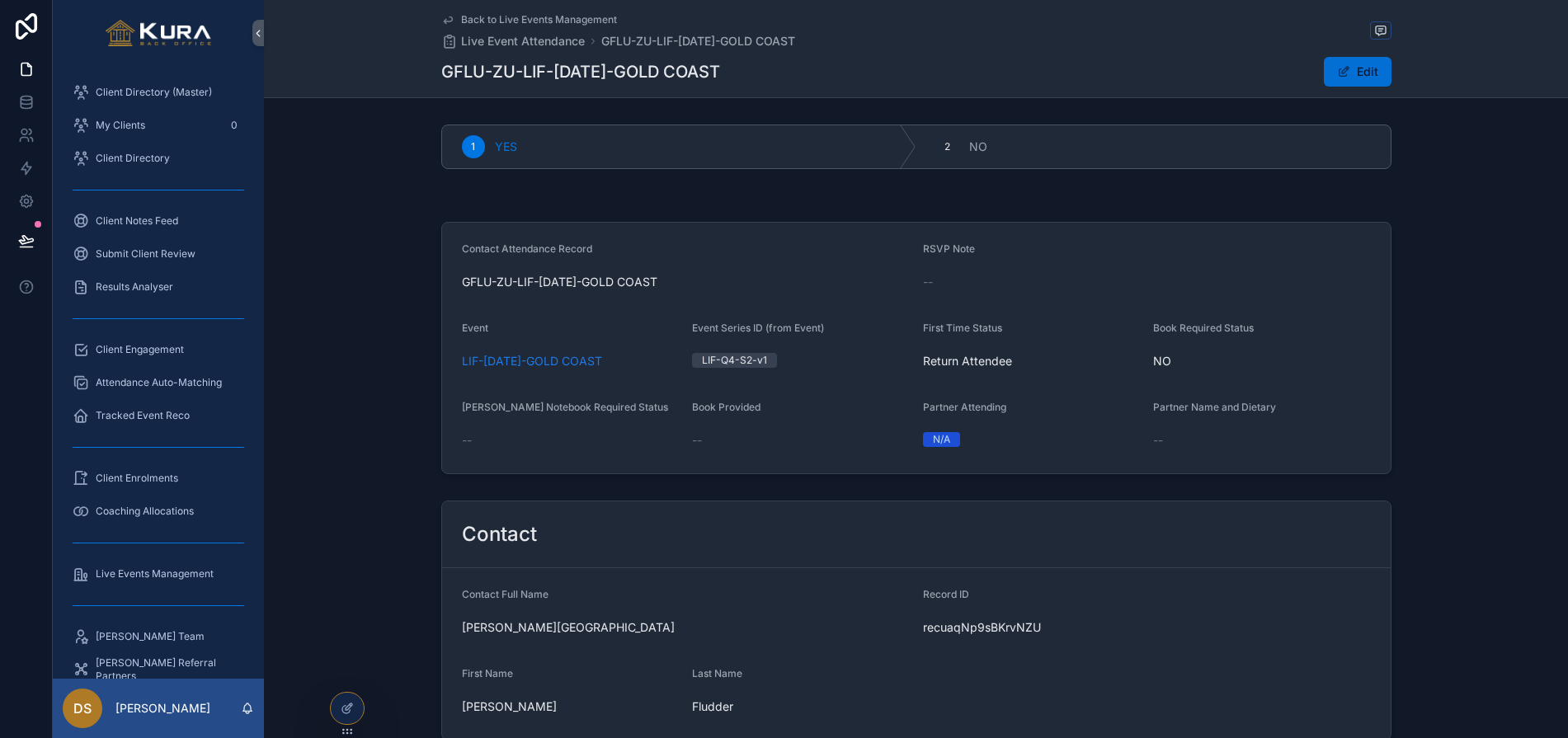
click at [1347, 74] on span "scrollable content" at bounding box center [1343, 71] width 13 height 13
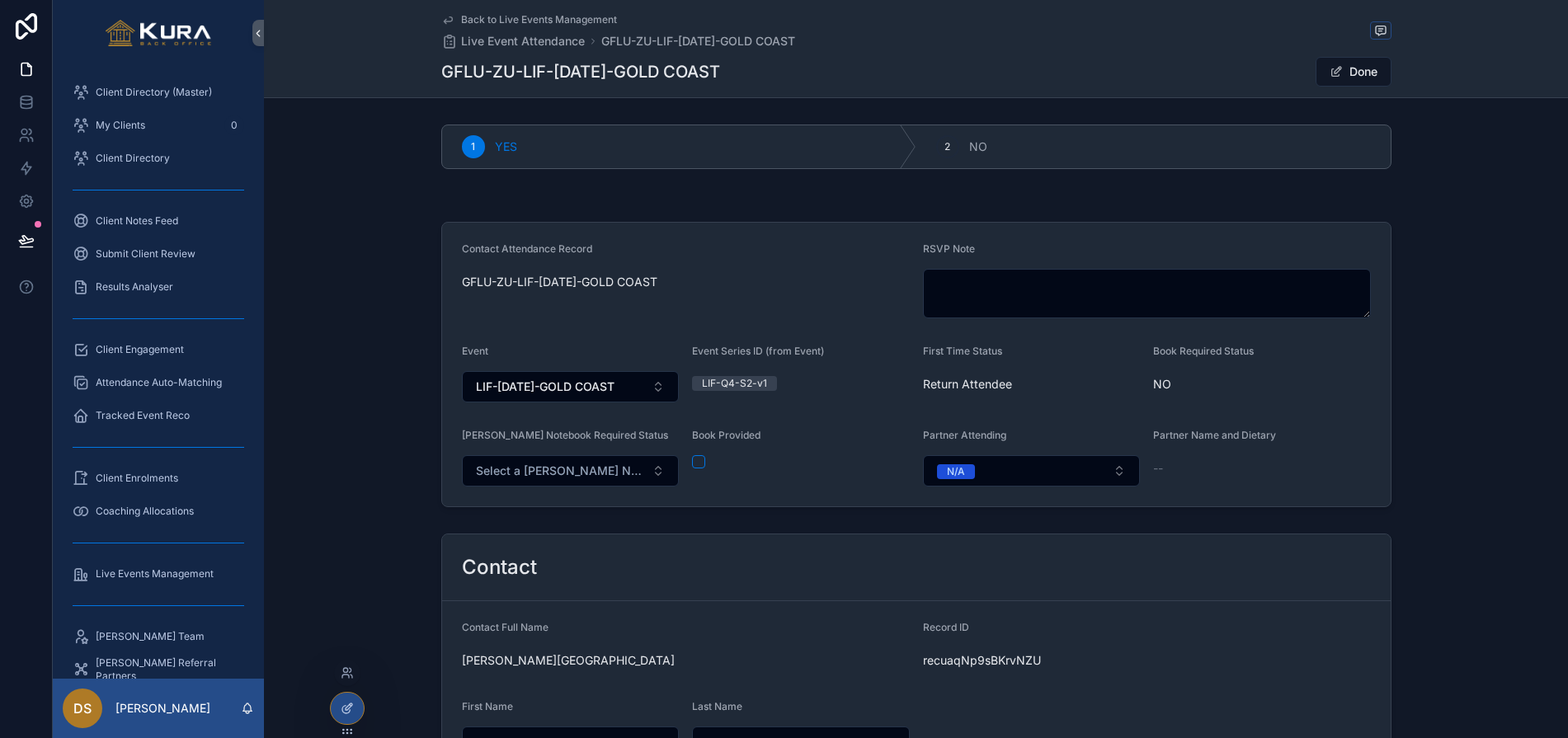
click at [339, 717] on div at bounding box center [347, 707] width 33 height 31
click at [388, 353] on div "Contact Attendance Record GFLU-ZU-LIF-OCT25-GOLD COAST RSVP Note Event LIF-OCT2…" at bounding box center [916, 364] width 1304 height 298
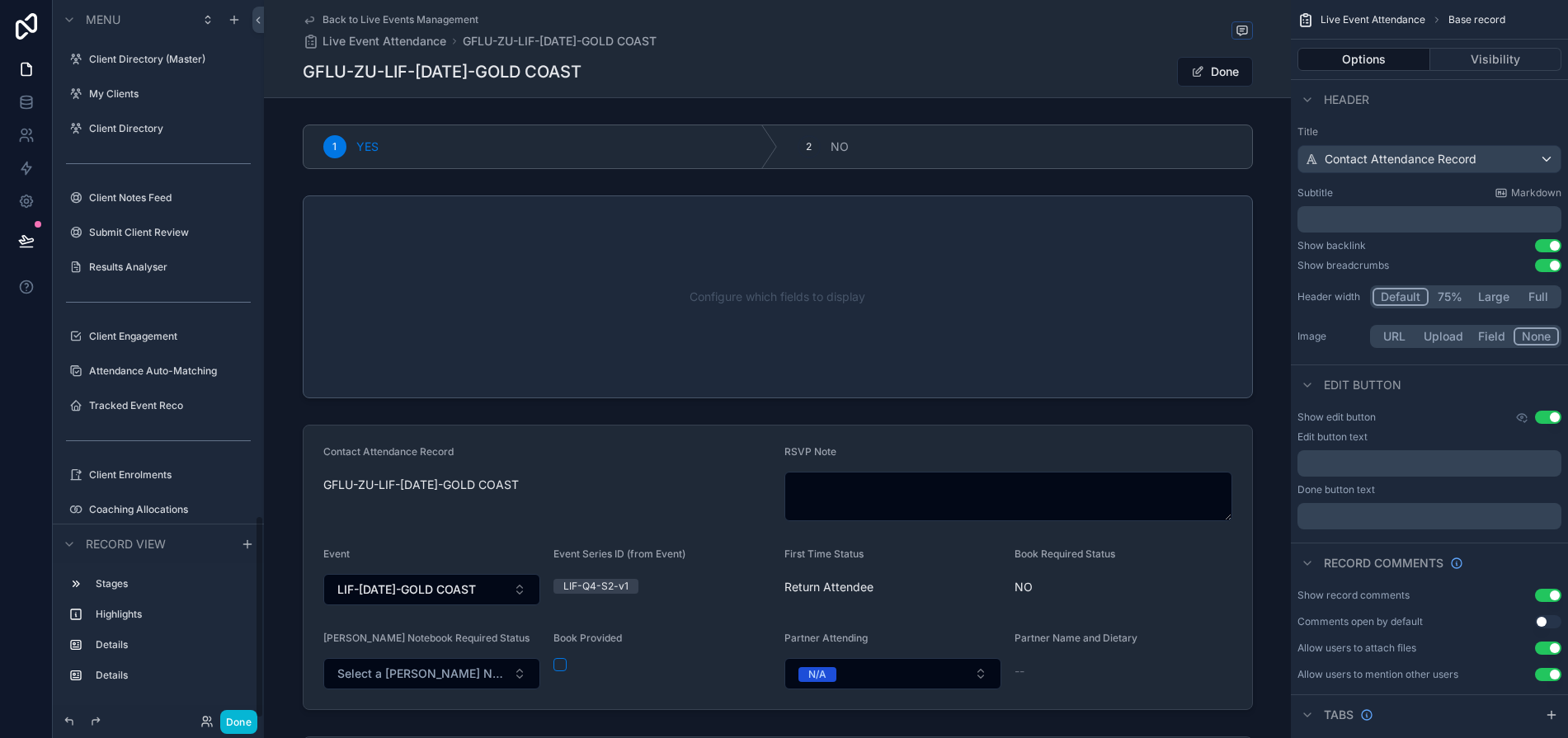
scroll to position [1818, 0]
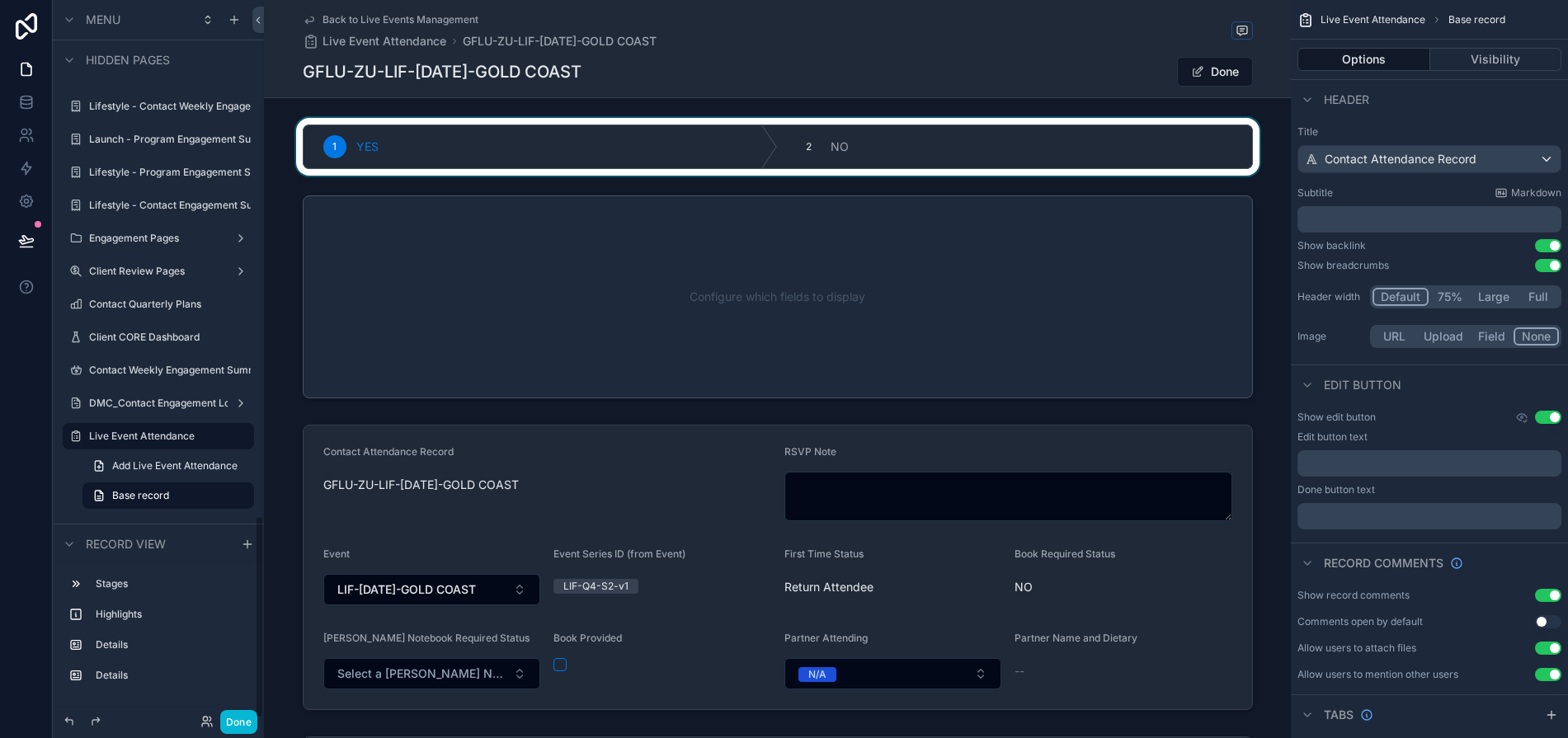
click at [571, 173] on div "scrollable content" at bounding box center [778, 147] width 1027 height 58
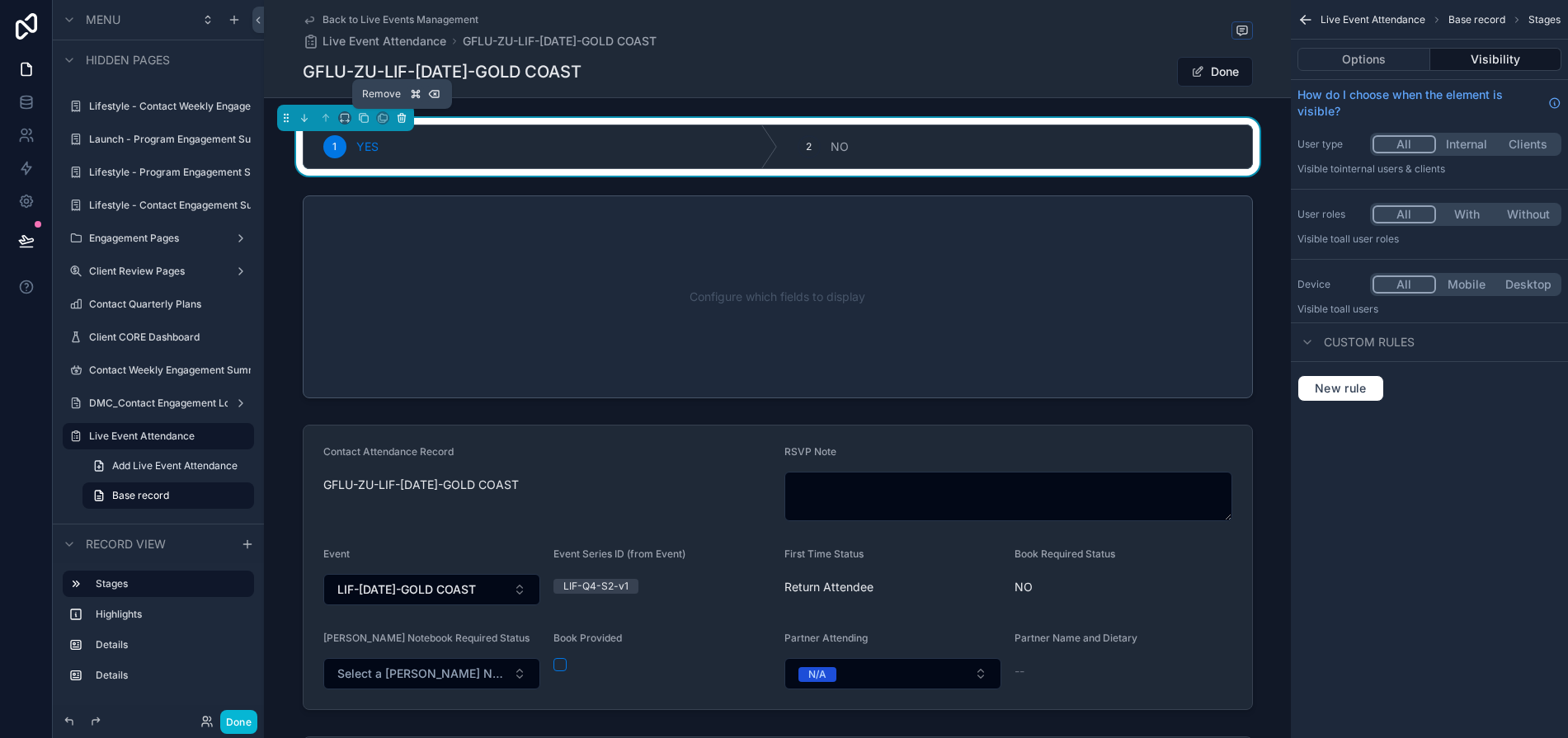
click at [401, 120] on icon "scrollable content" at bounding box center [401, 119] width 0 height 4
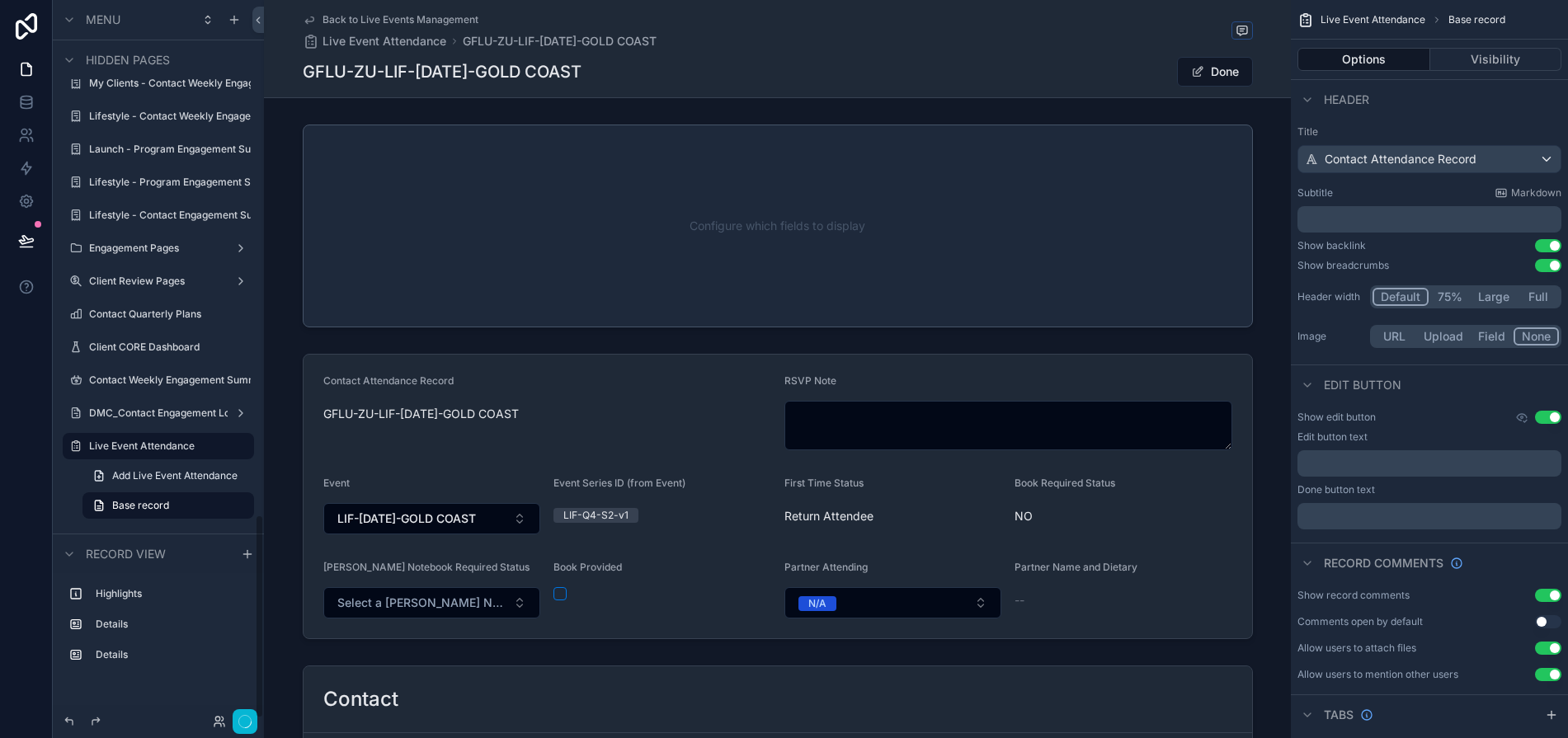
scroll to position [1808, 0]
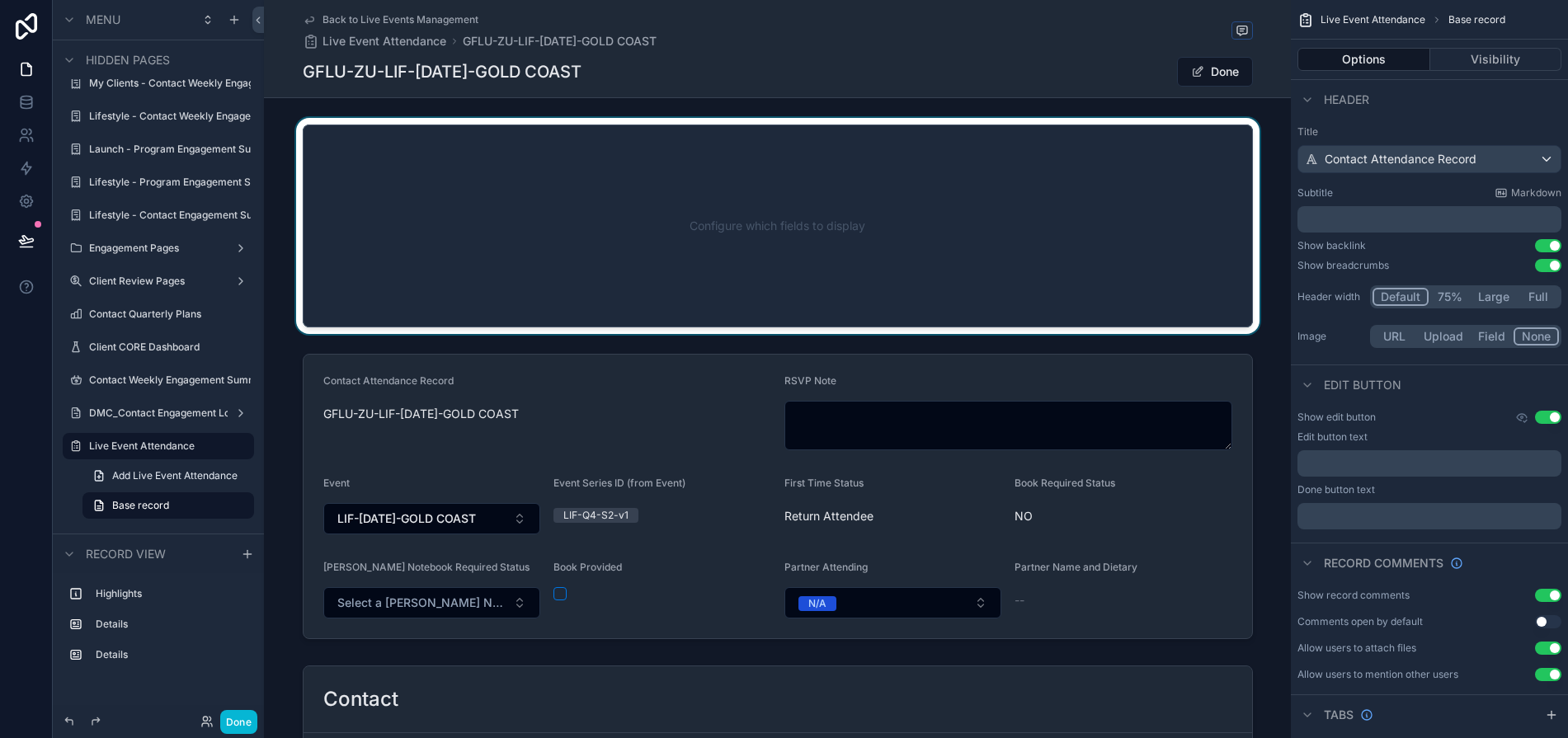
click at [432, 282] on div "scrollable content" at bounding box center [778, 226] width 1027 height 216
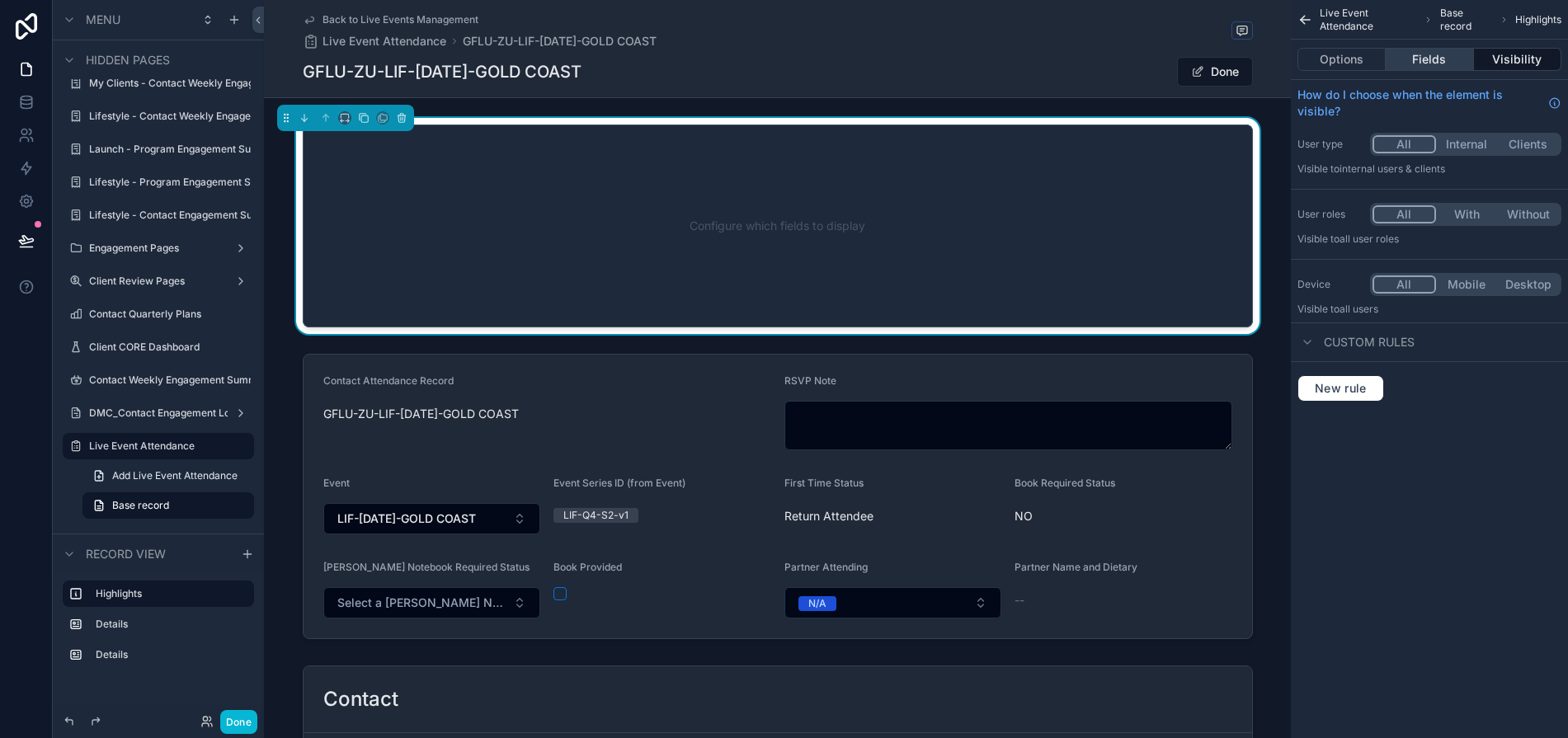
click at [1422, 49] on button "Fields" at bounding box center [1429, 59] width 87 height 23
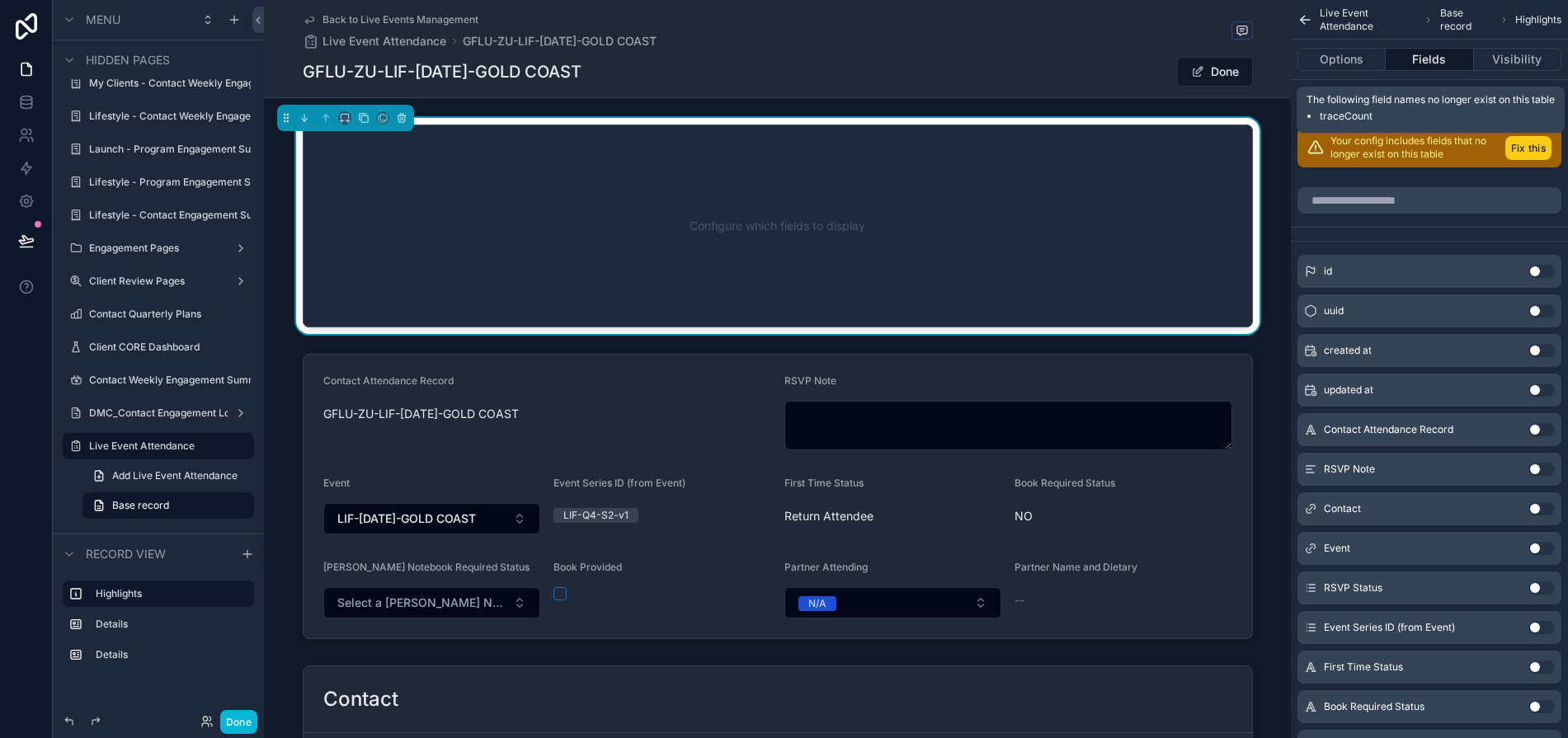
click at [1422, 140] on button "Fix this" at bounding box center [1528, 147] width 46 height 24
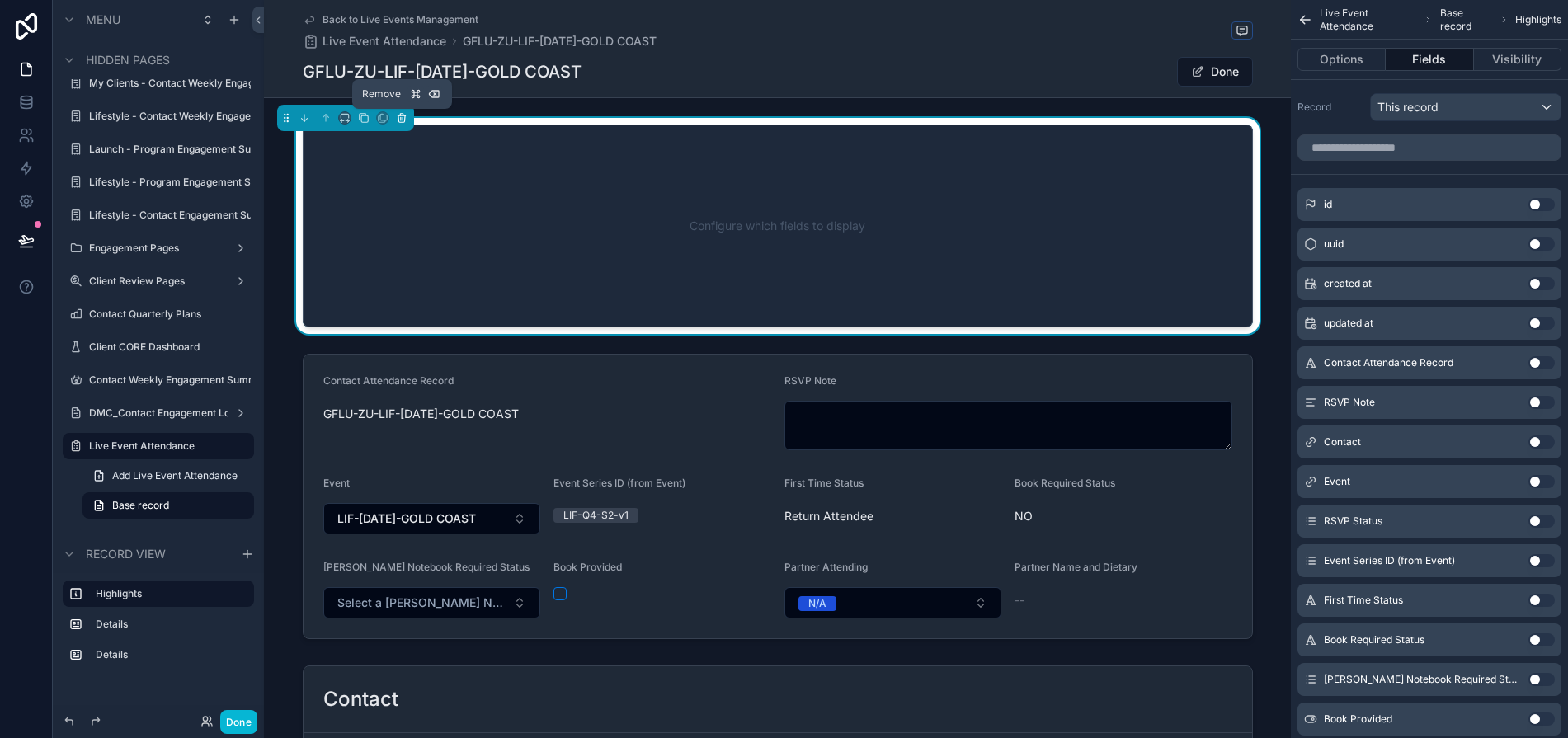
click at [403, 114] on icon "scrollable content" at bounding box center [401, 118] width 12 height 12
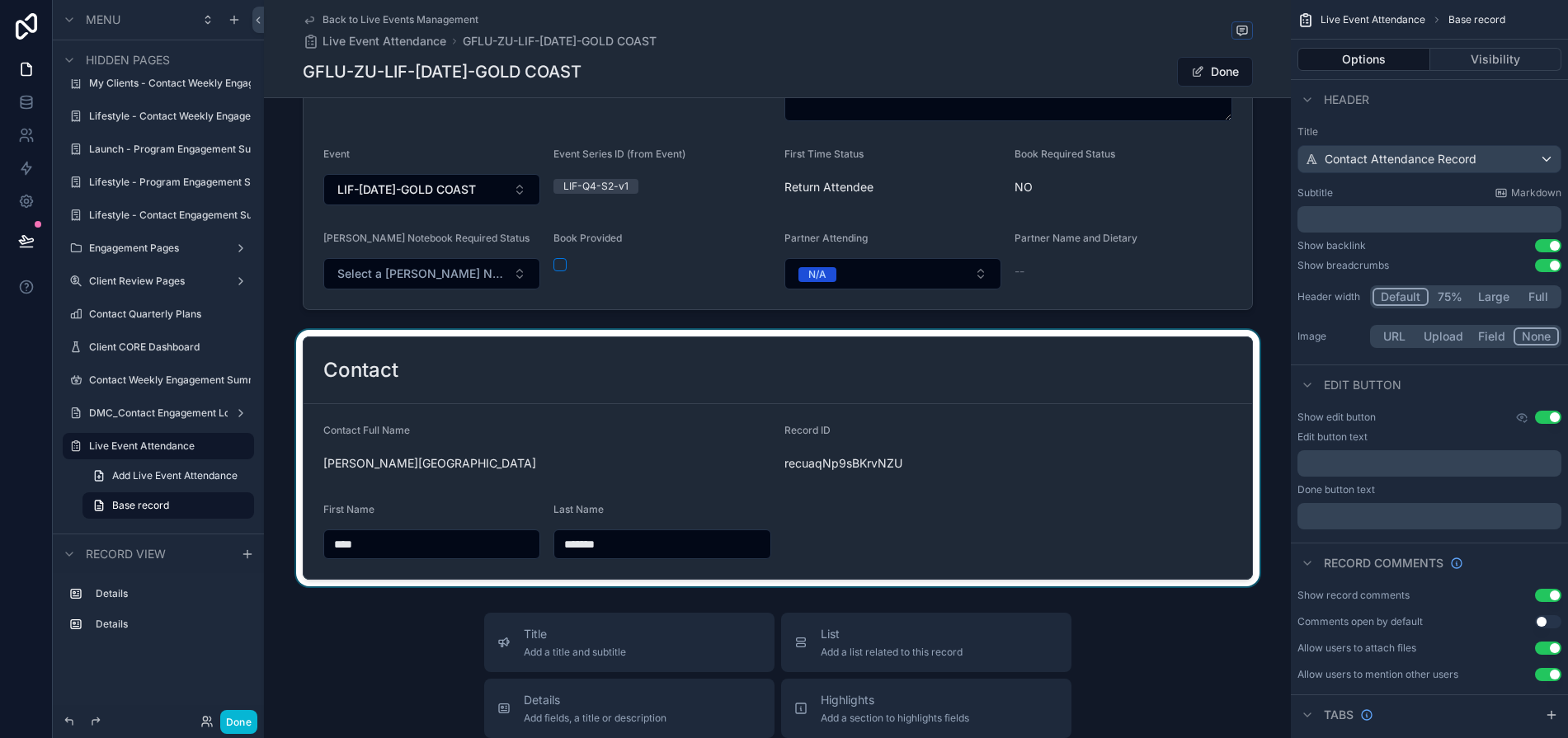
scroll to position [103, 0]
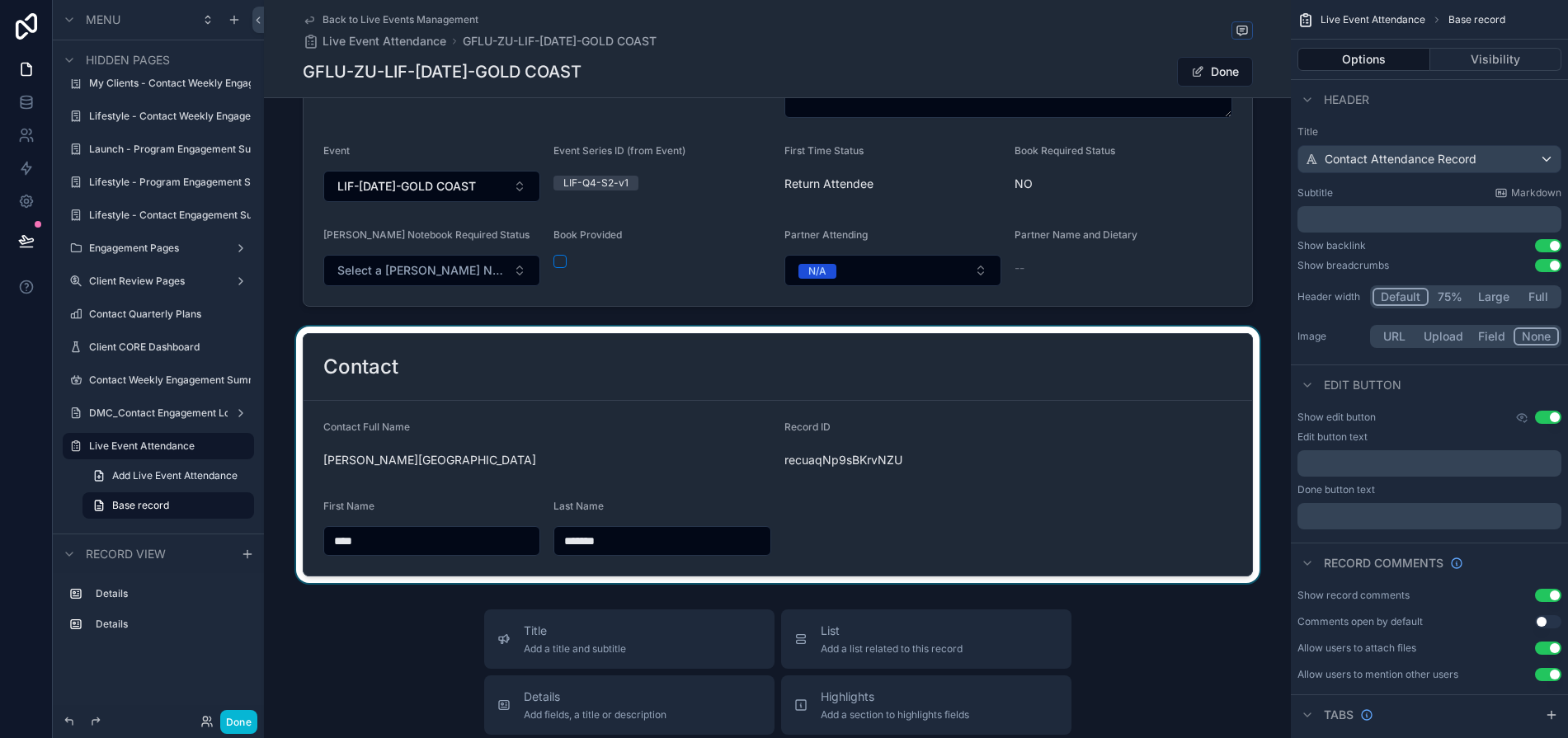
click at [948, 535] on div "scrollable content" at bounding box center [778, 454] width 1027 height 256
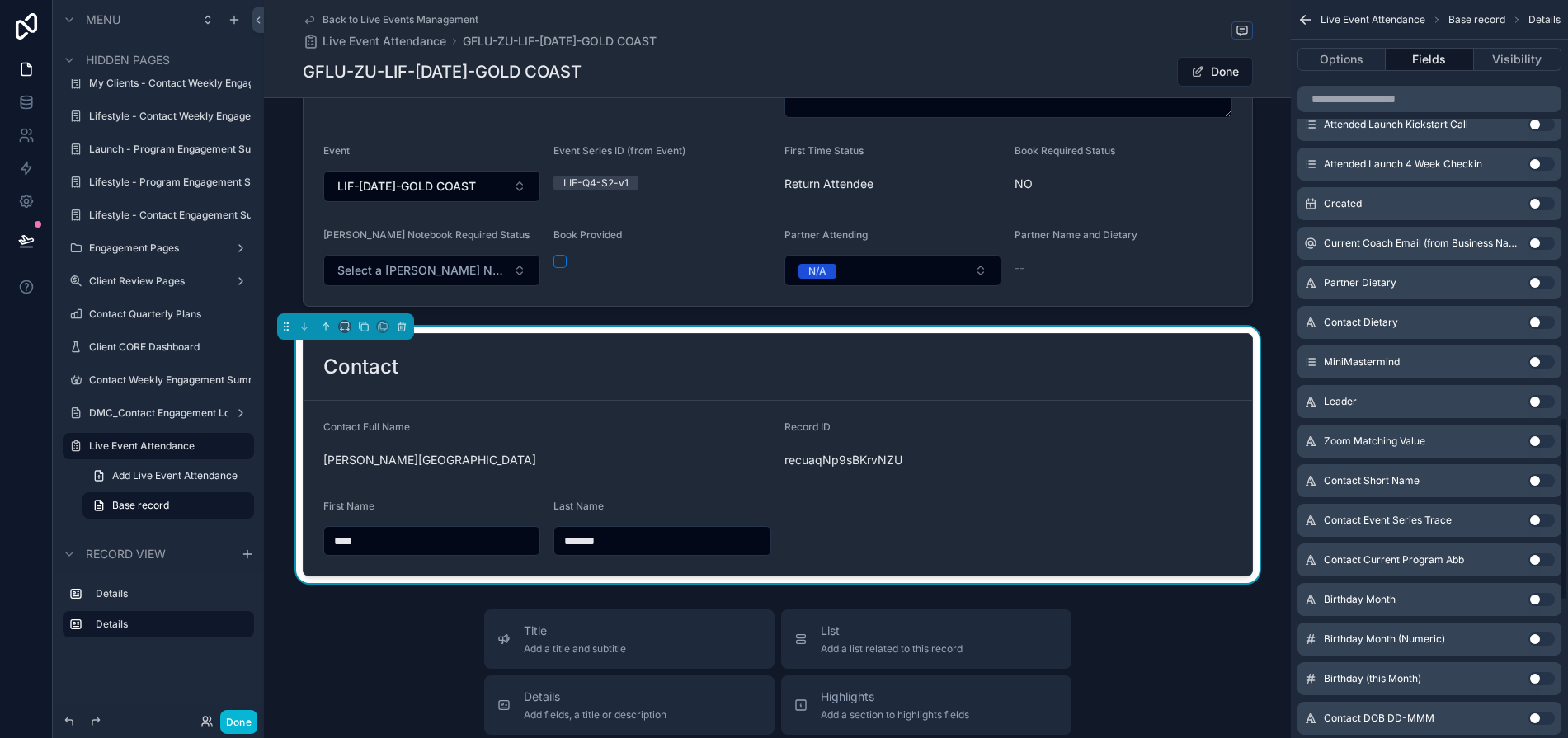
scroll to position [1676, 0]
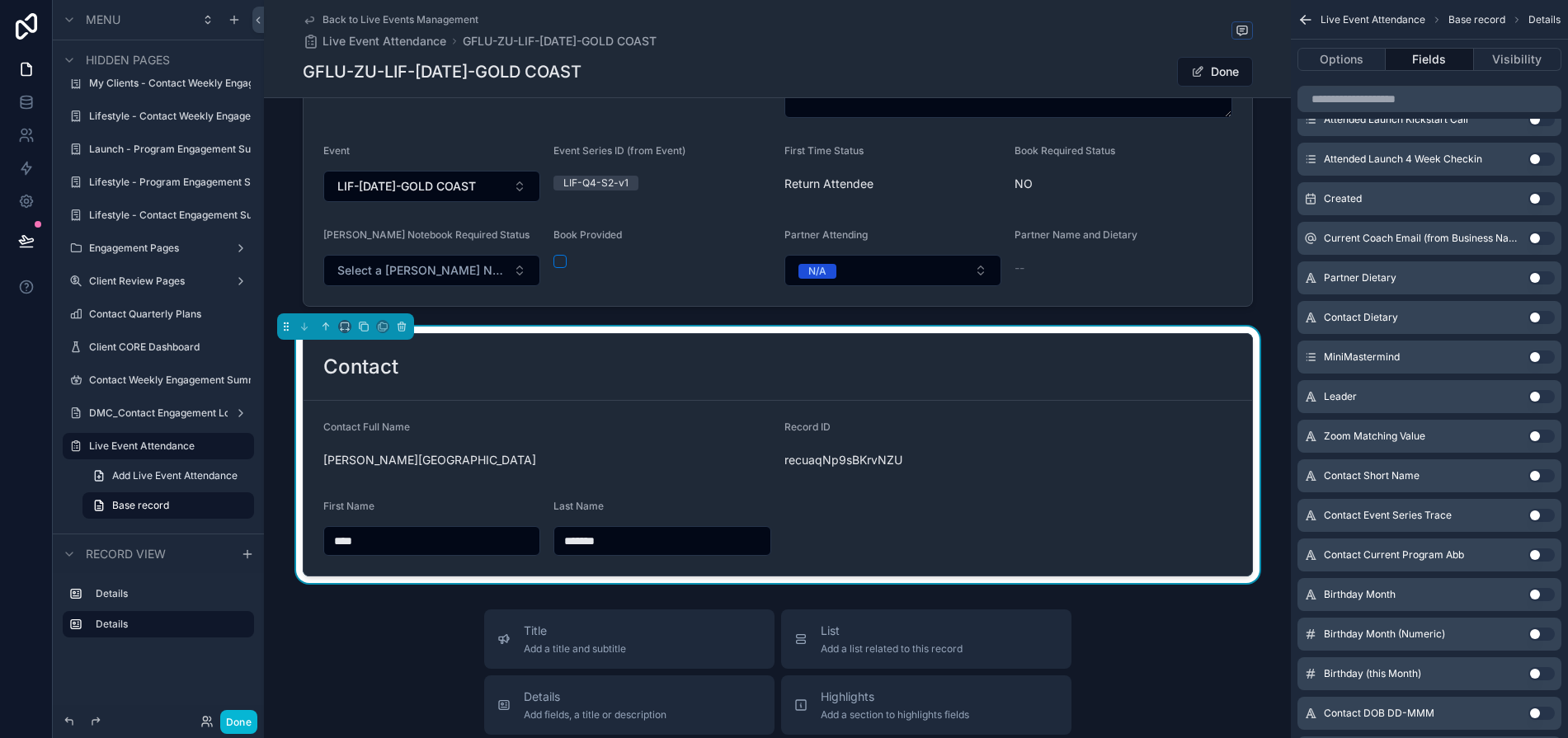
click at [1422, 320] on button "Use setting" at bounding box center [1541, 317] width 26 height 13
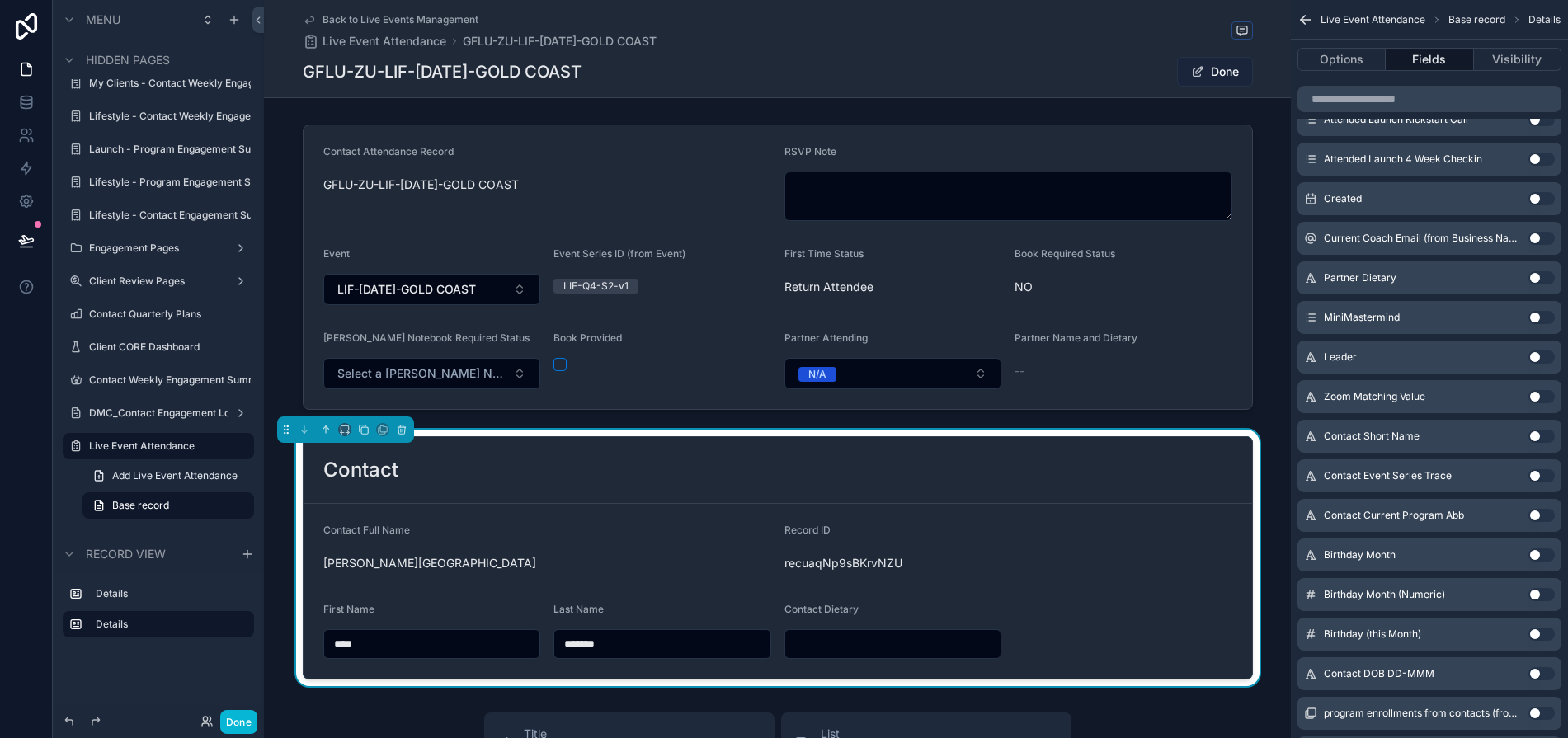
click at [1216, 77] on button "Done" at bounding box center [1215, 71] width 76 height 30
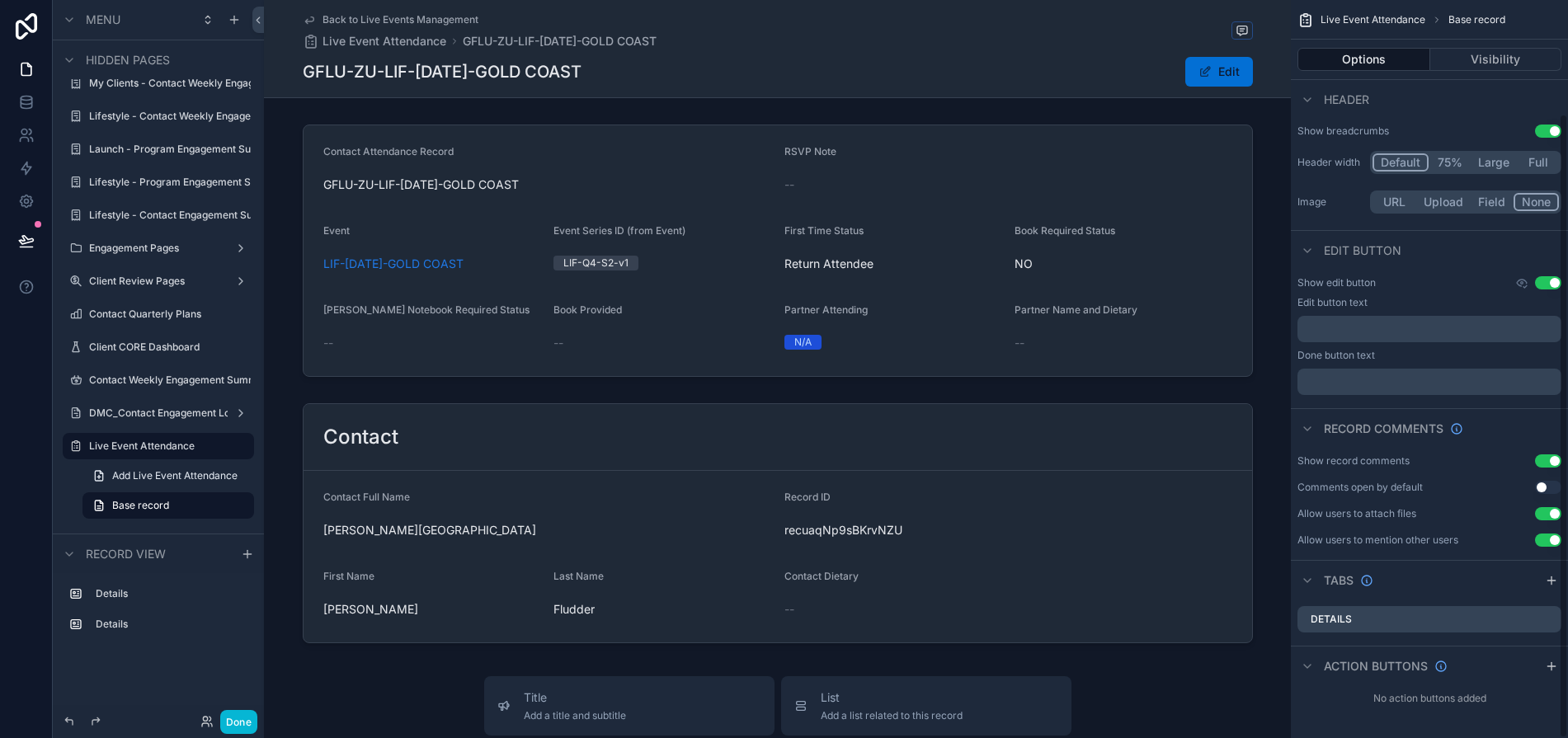
scroll to position [135, 0]
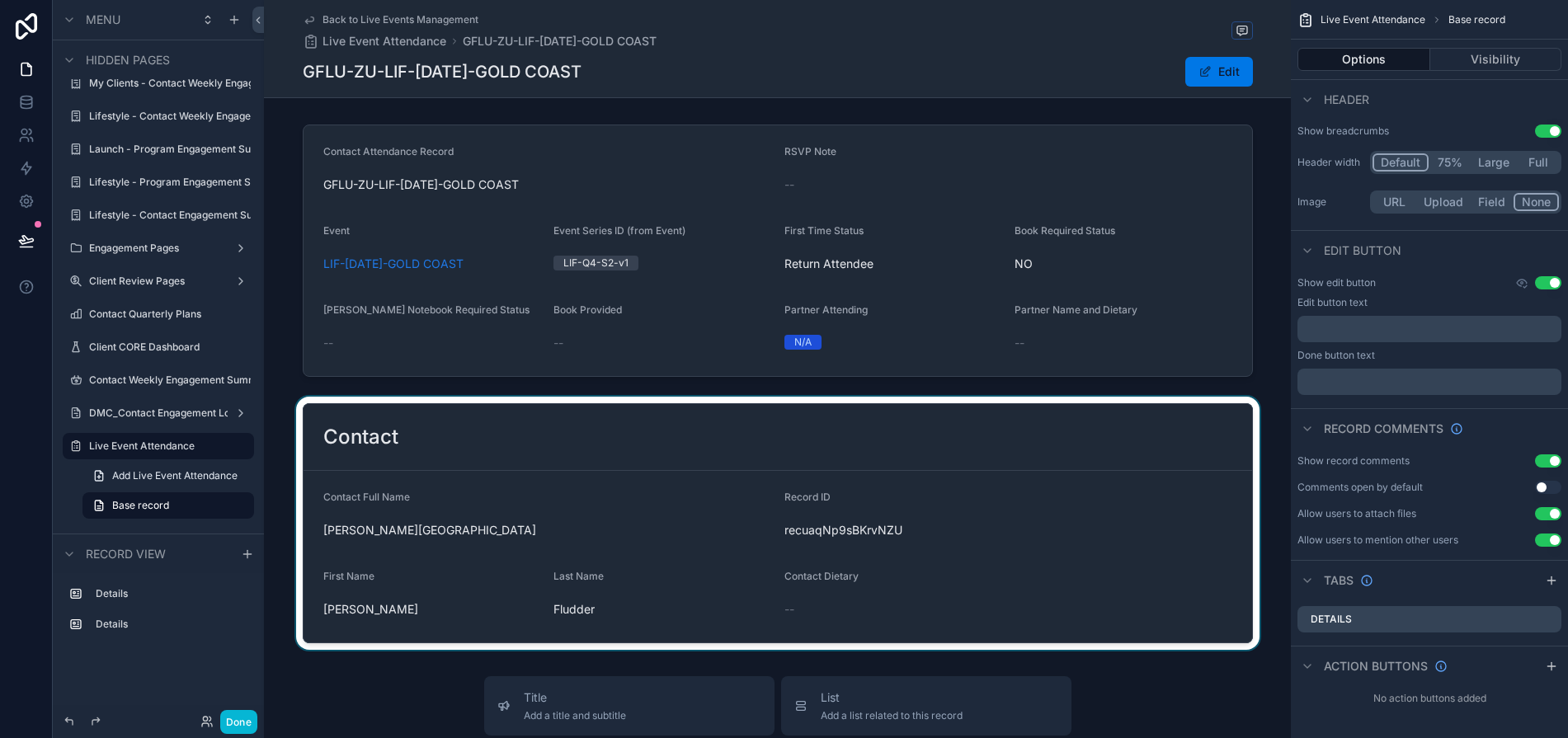
click at [1051, 568] on div "scrollable content" at bounding box center [778, 523] width 1027 height 253
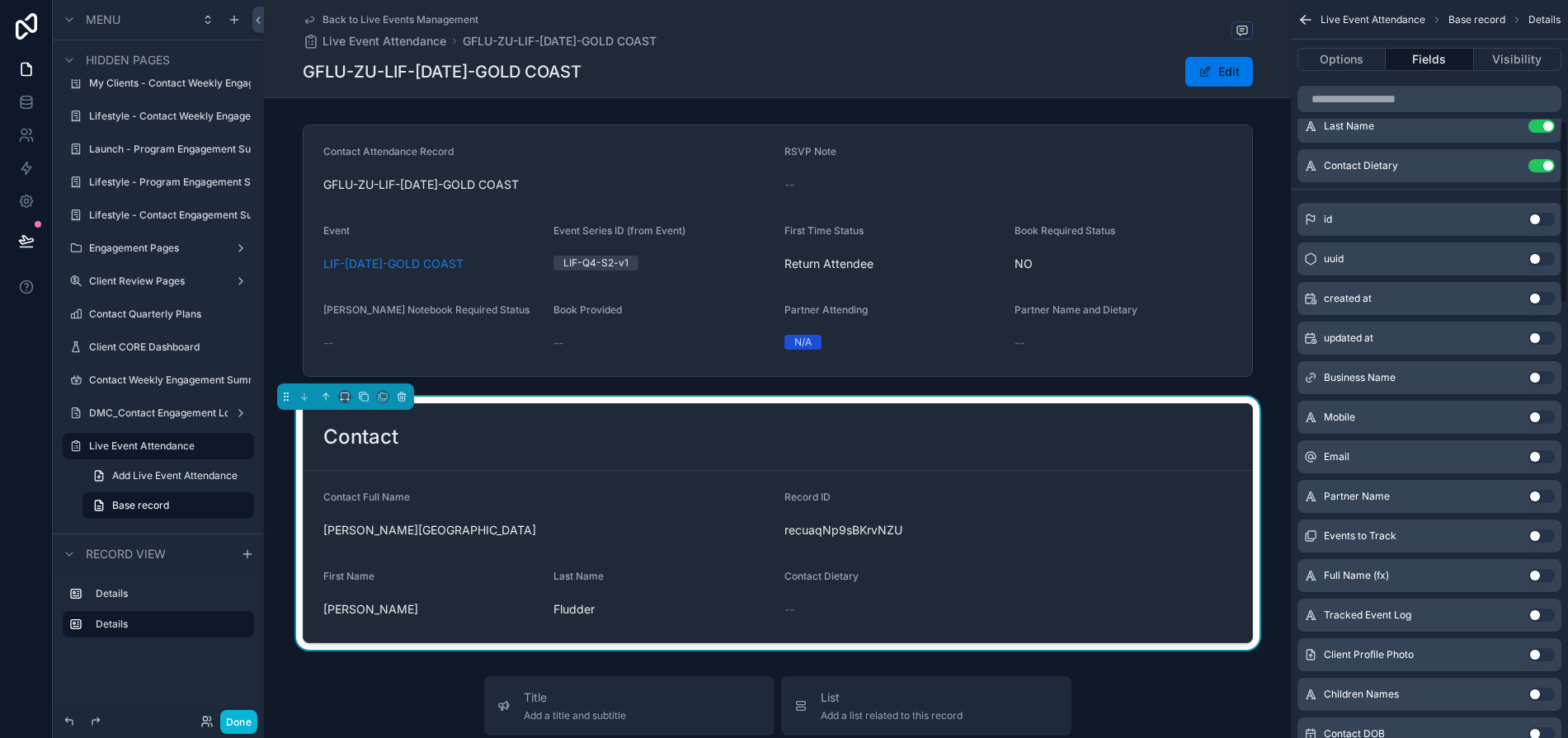
scroll to position [0, 0]
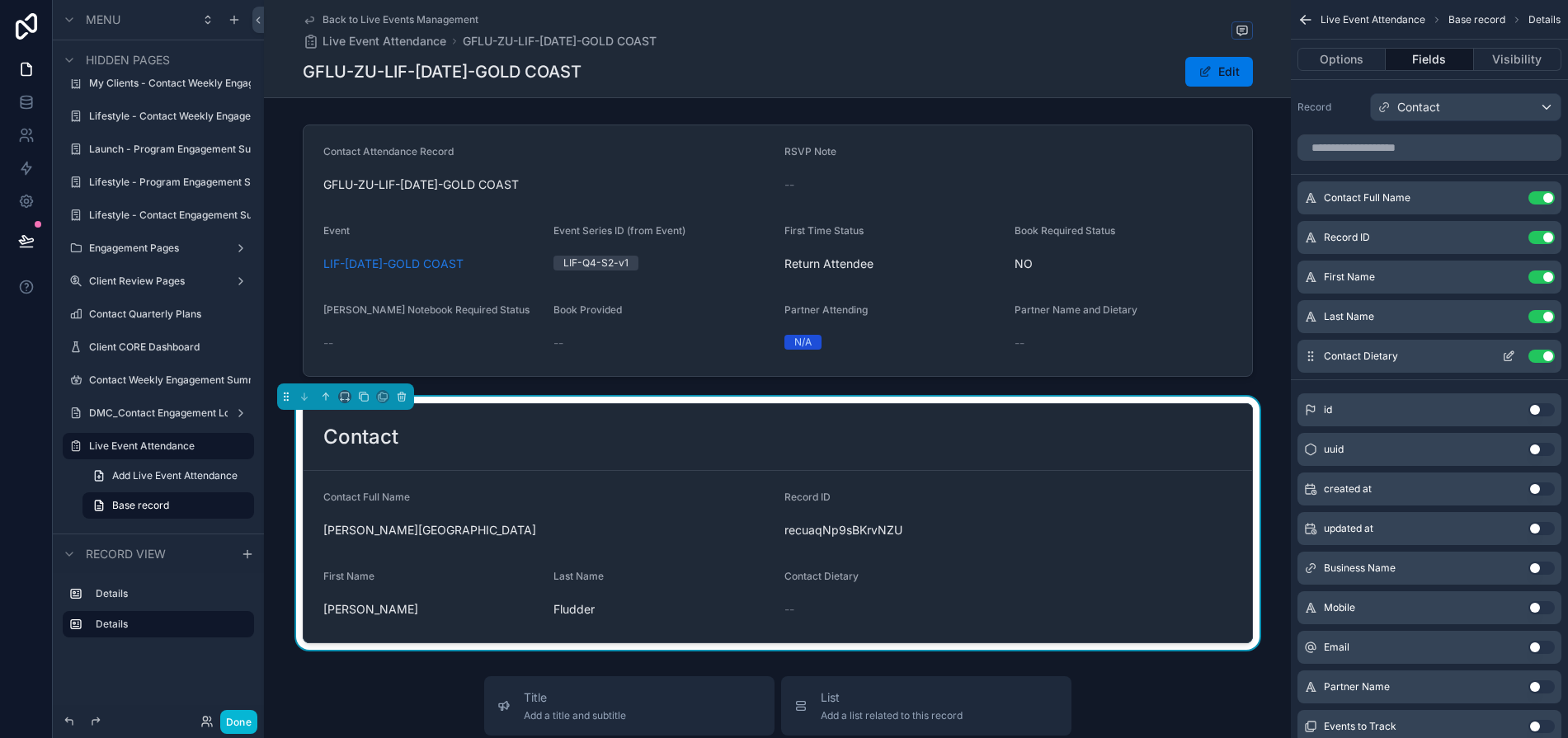
click at [1422, 351] on icon "scrollable content" at bounding box center [1508, 356] width 13 height 13
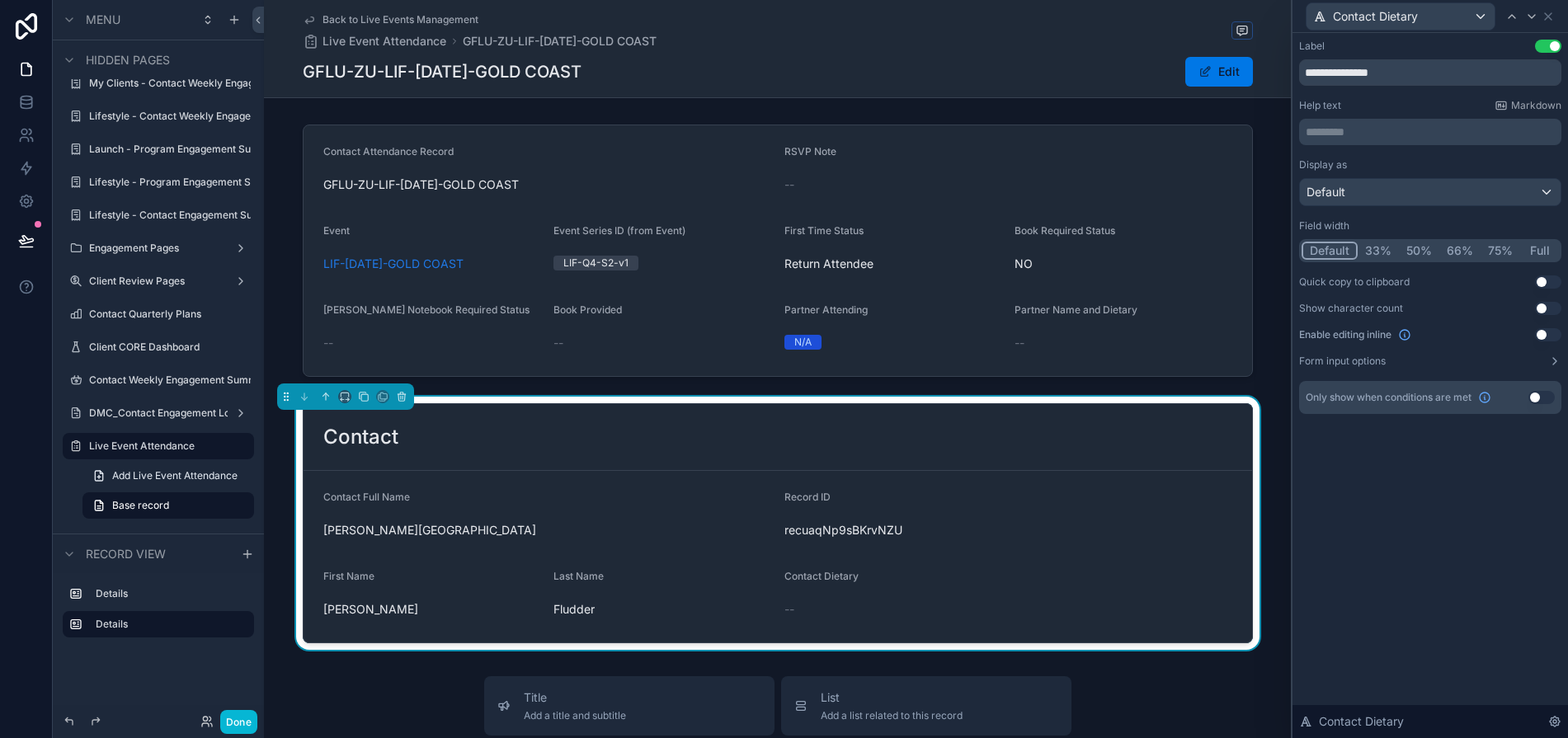
click at [1422, 335] on button "Use setting" at bounding box center [1547, 334] width 26 height 13
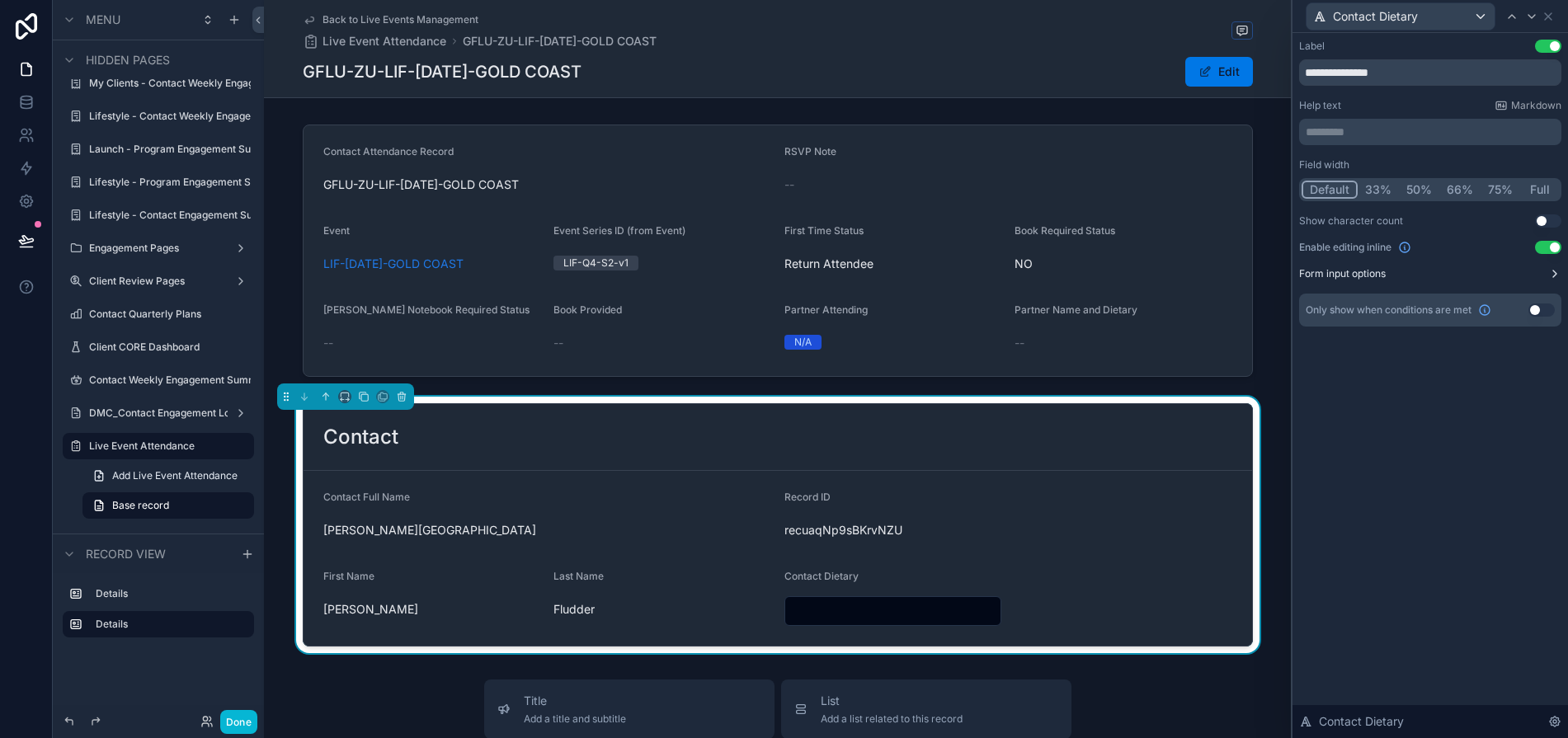
click at [1422, 274] on button "Form input options" at bounding box center [1430, 273] width 263 height 13
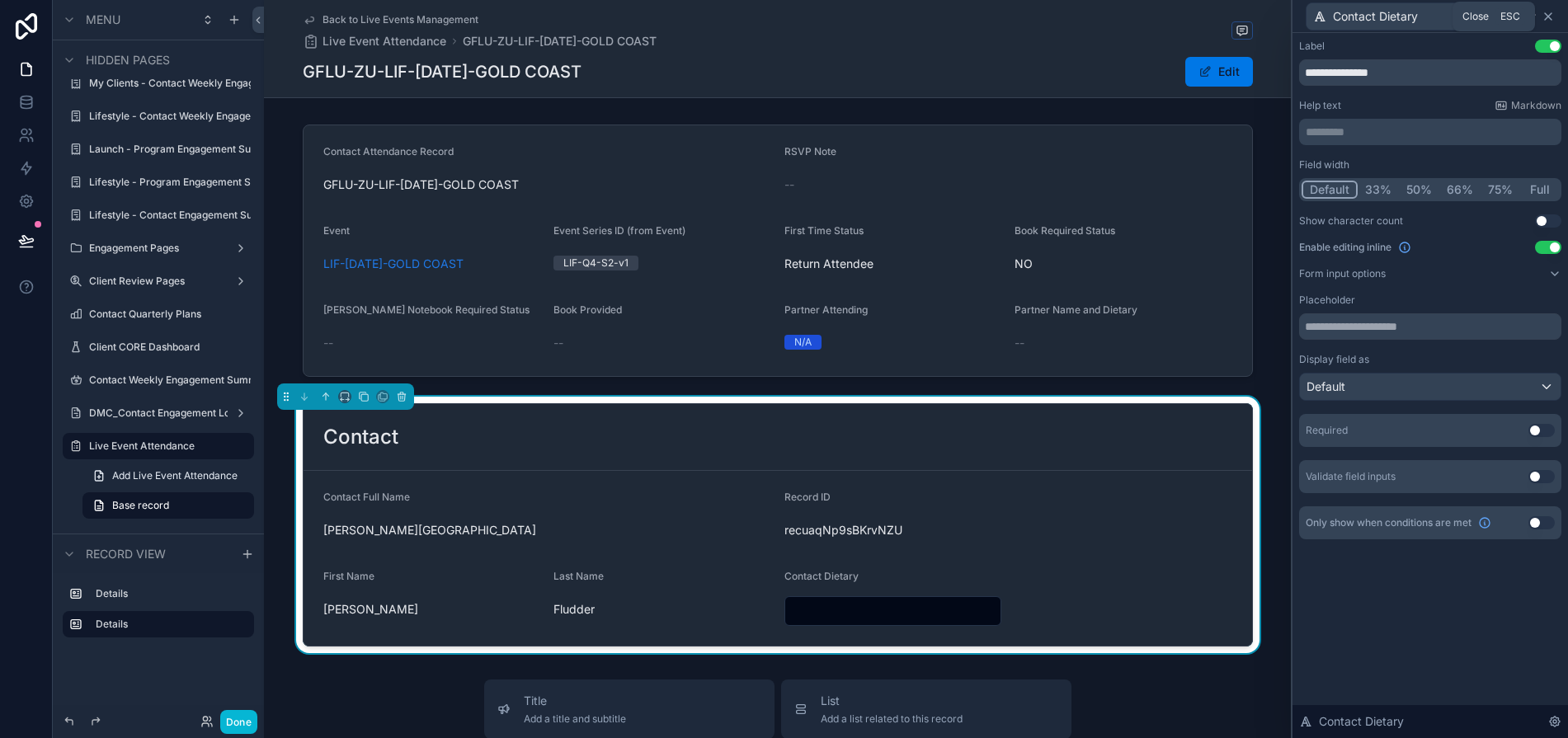
click at [1422, 19] on icon at bounding box center [1547, 16] width 13 height 13
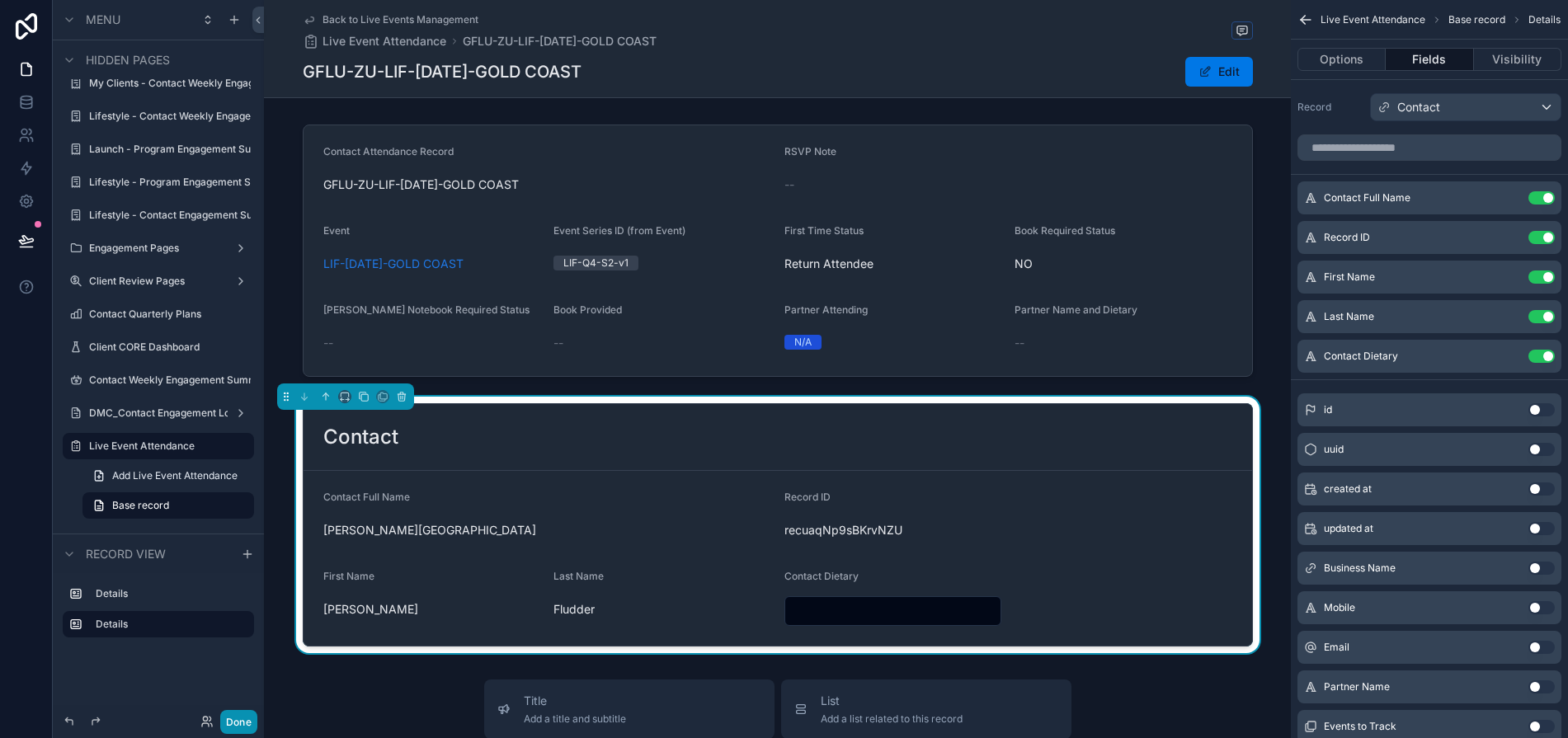
click at [237, 722] on button "Done" at bounding box center [238, 722] width 37 height 24
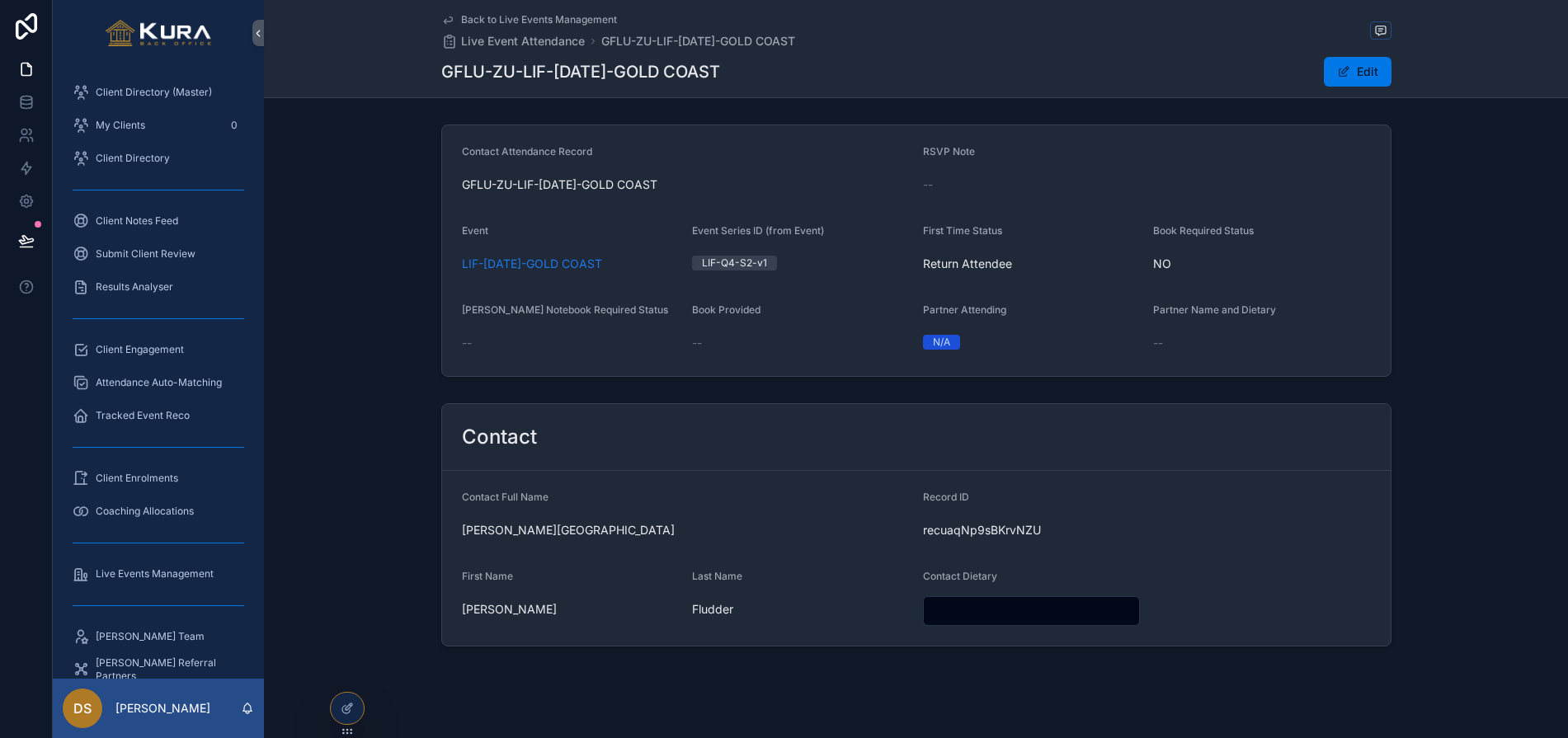
click at [976, 606] on input "scrollable content" at bounding box center [1031, 611] width 216 height 23
click at [125, 91] on span "Client Directory (Master)" at bounding box center [153, 92] width 116 height 13
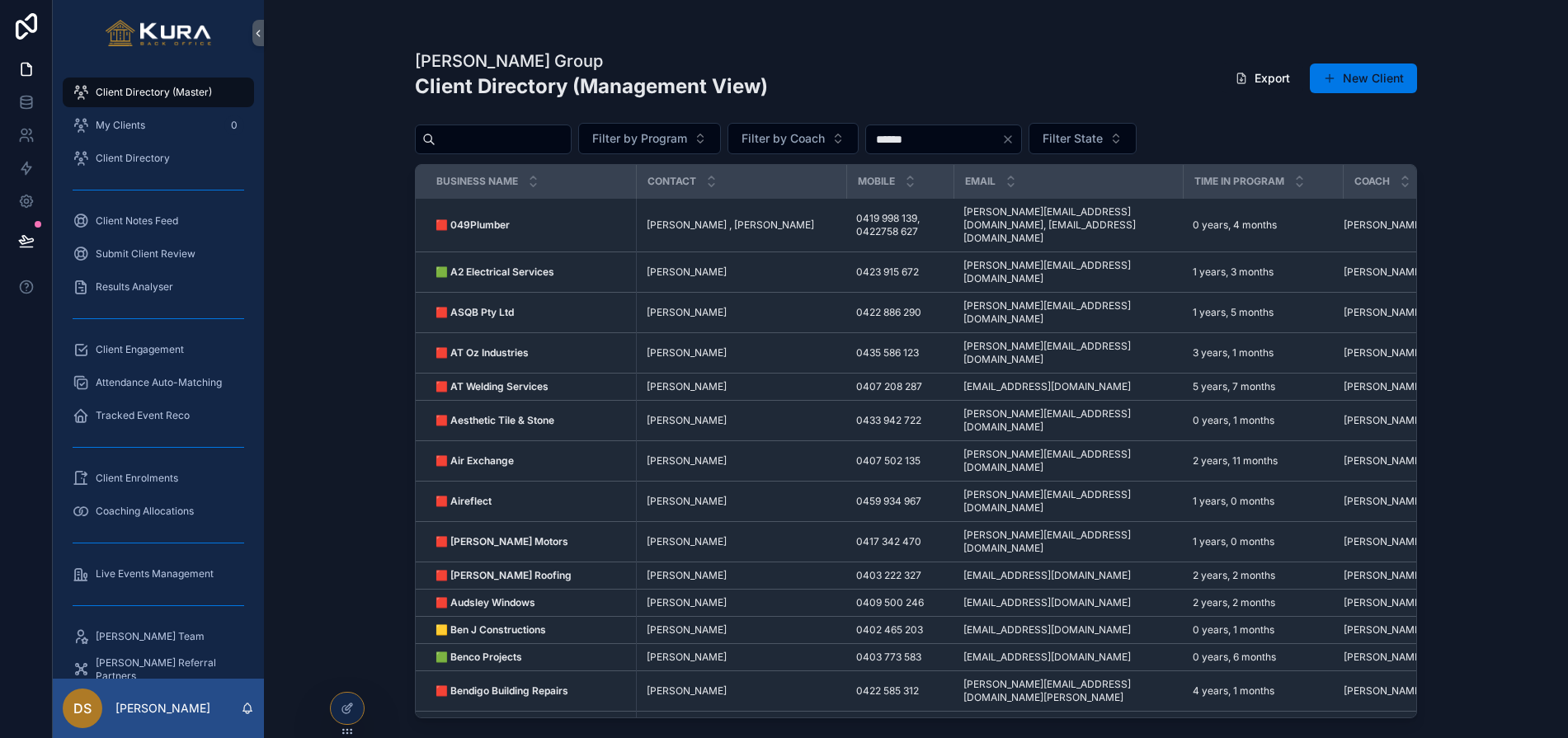
click at [120, 557] on div "Live Events Management" at bounding box center [158, 574] width 211 height 33
click at [122, 569] on span "Live Events Management" at bounding box center [154, 574] width 118 height 13
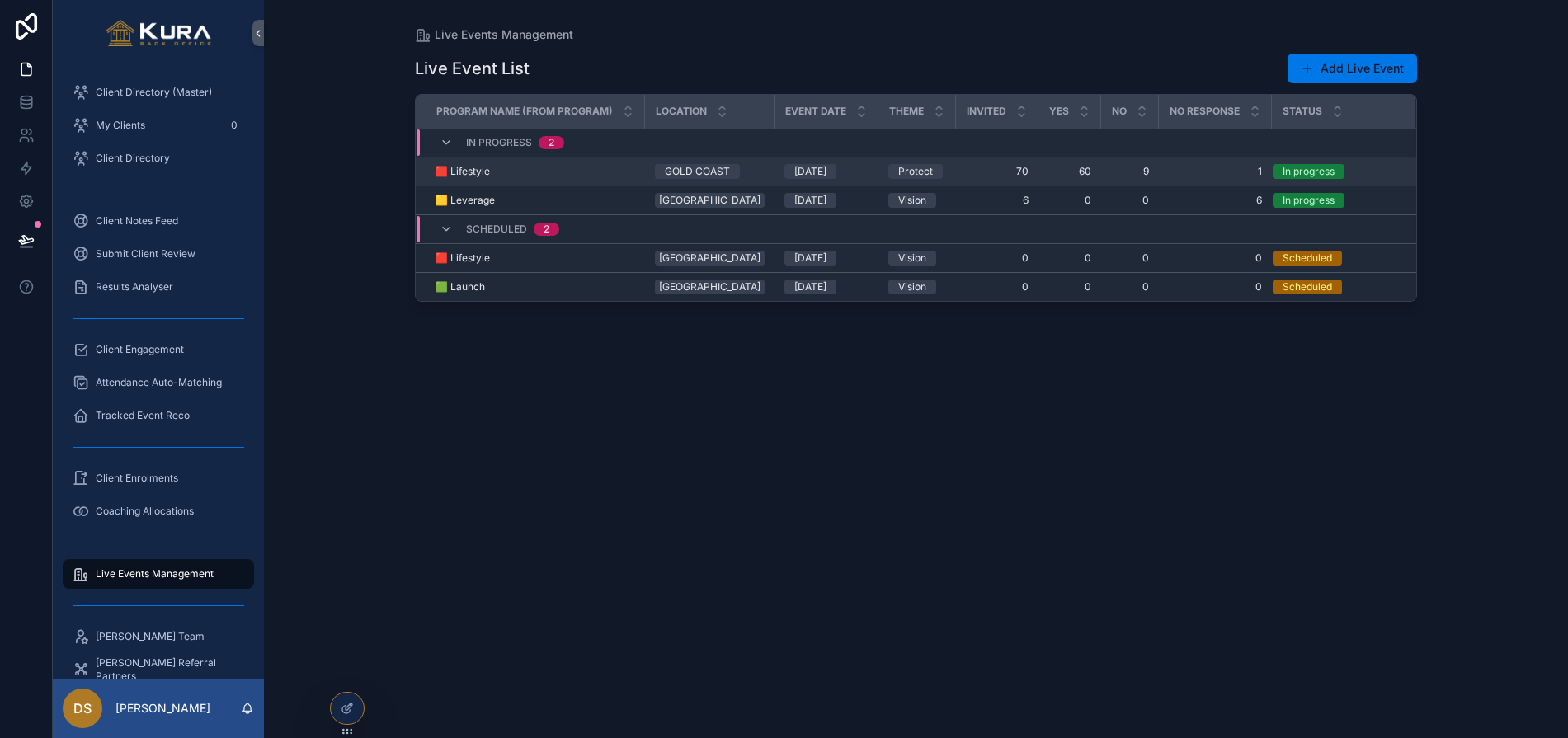
click at [859, 173] on td "OCT25" at bounding box center [826, 172] width 104 height 29
click at [978, 183] on td "70 70" at bounding box center [997, 172] width 83 height 29
click at [929, 161] on td "Protect" at bounding box center [917, 172] width 77 height 29
click at [898, 164] on div "Protect" at bounding box center [915, 172] width 35 height 15
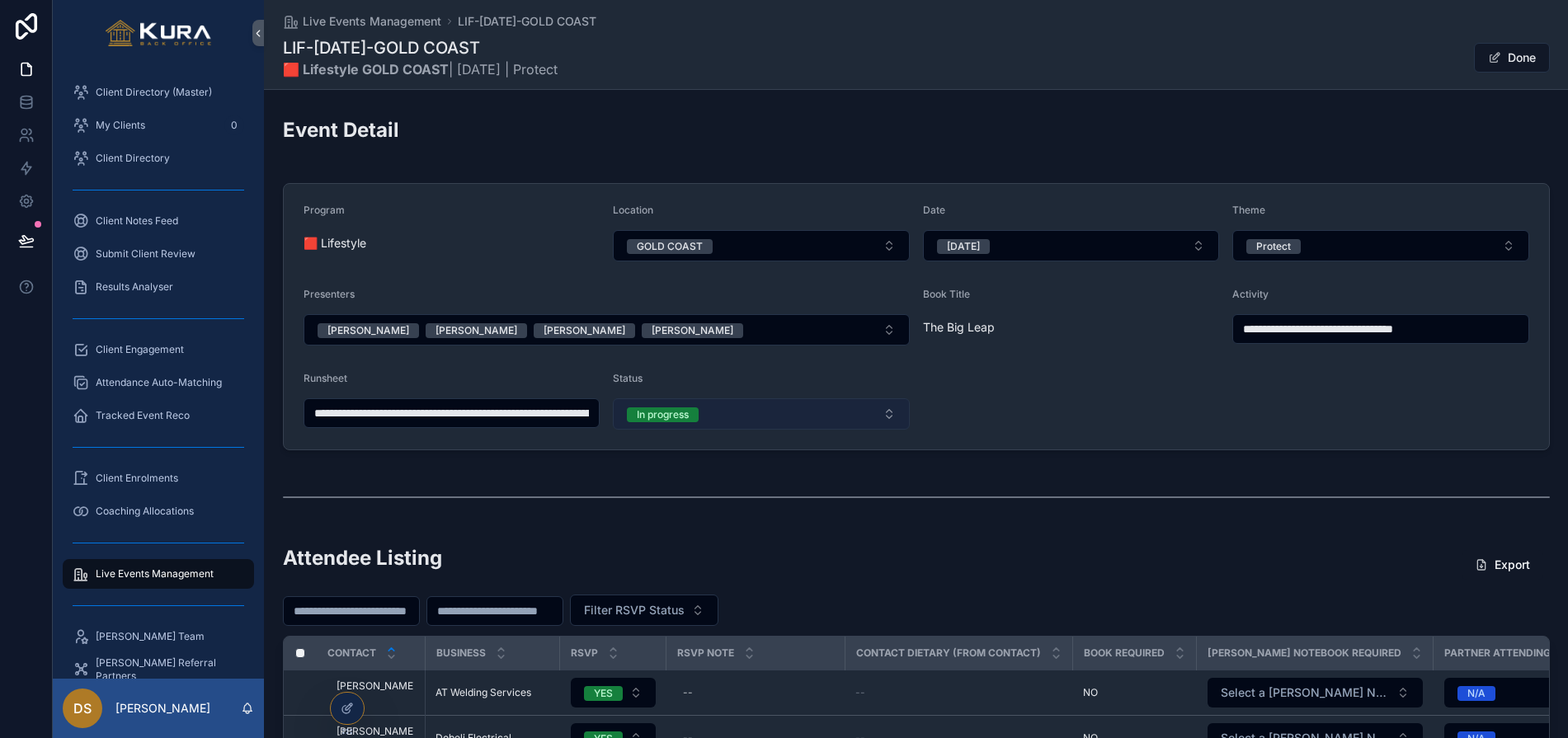
click at [682, 429] on button "In progress" at bounding box center [761, 413] width 297 height 31
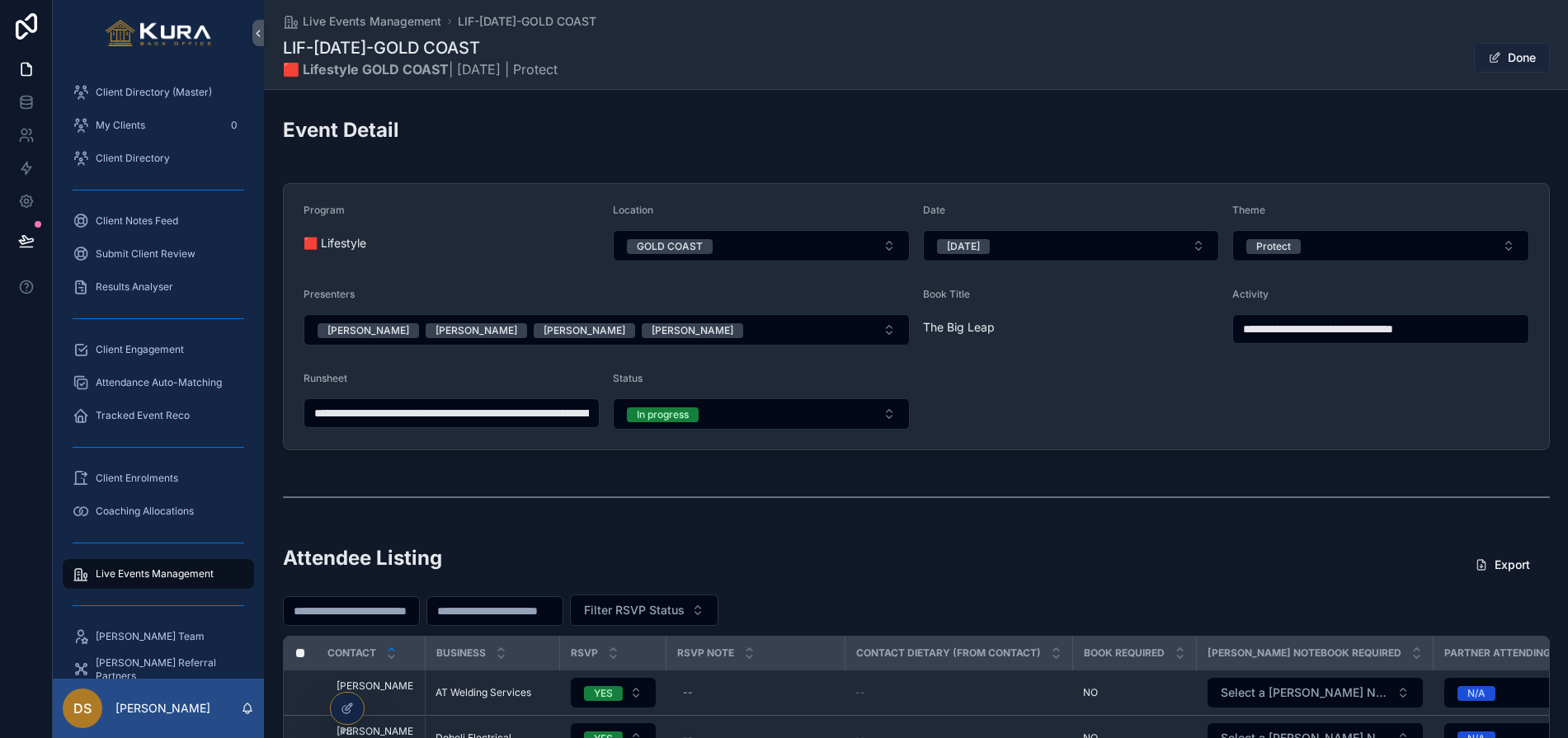
click at [1422, 67] on button "Done" at bounding box center [1511, 58] width 76 height 30
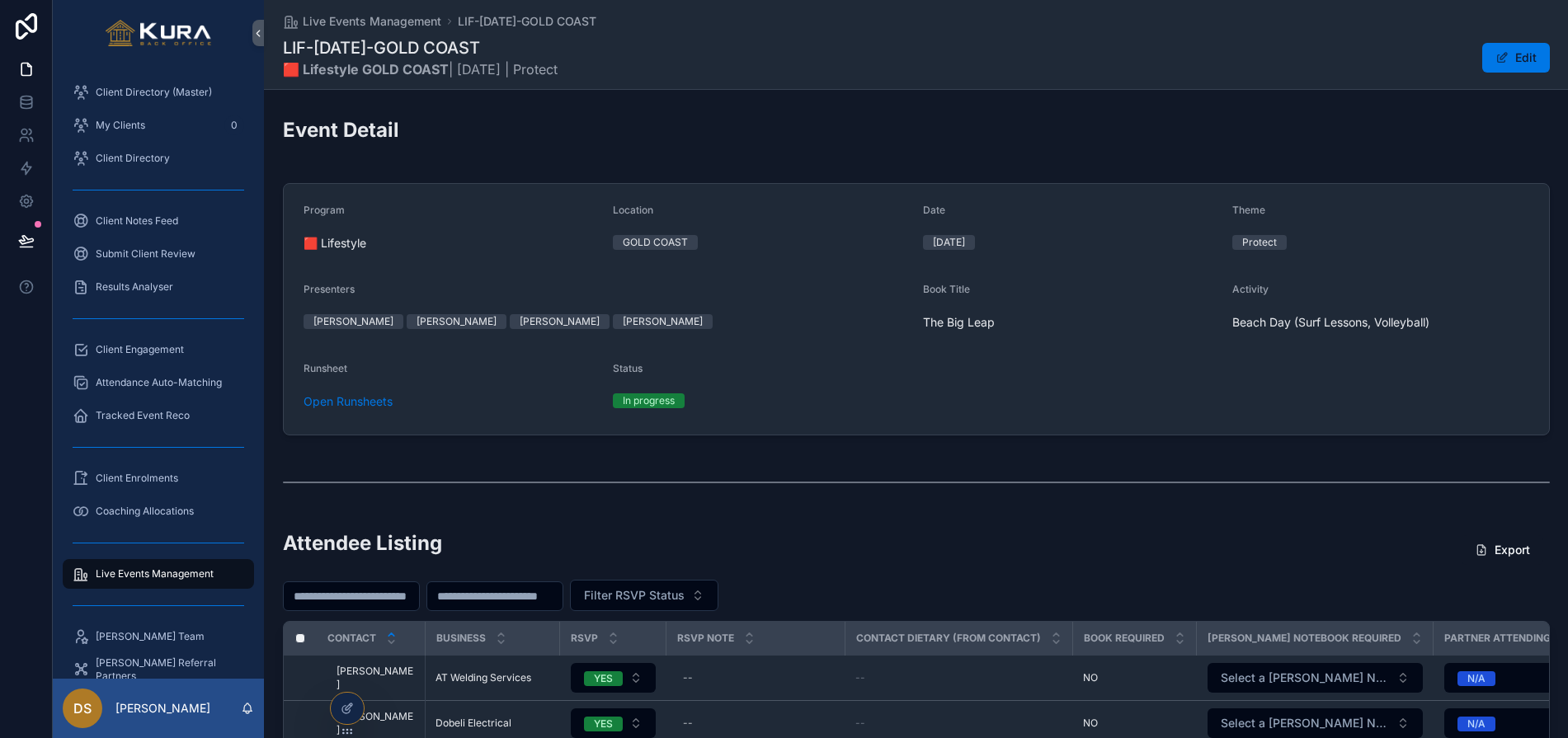
click at [880, 145] on div "Event Detail" at bounding box center [916, 136] width 1267 height 40
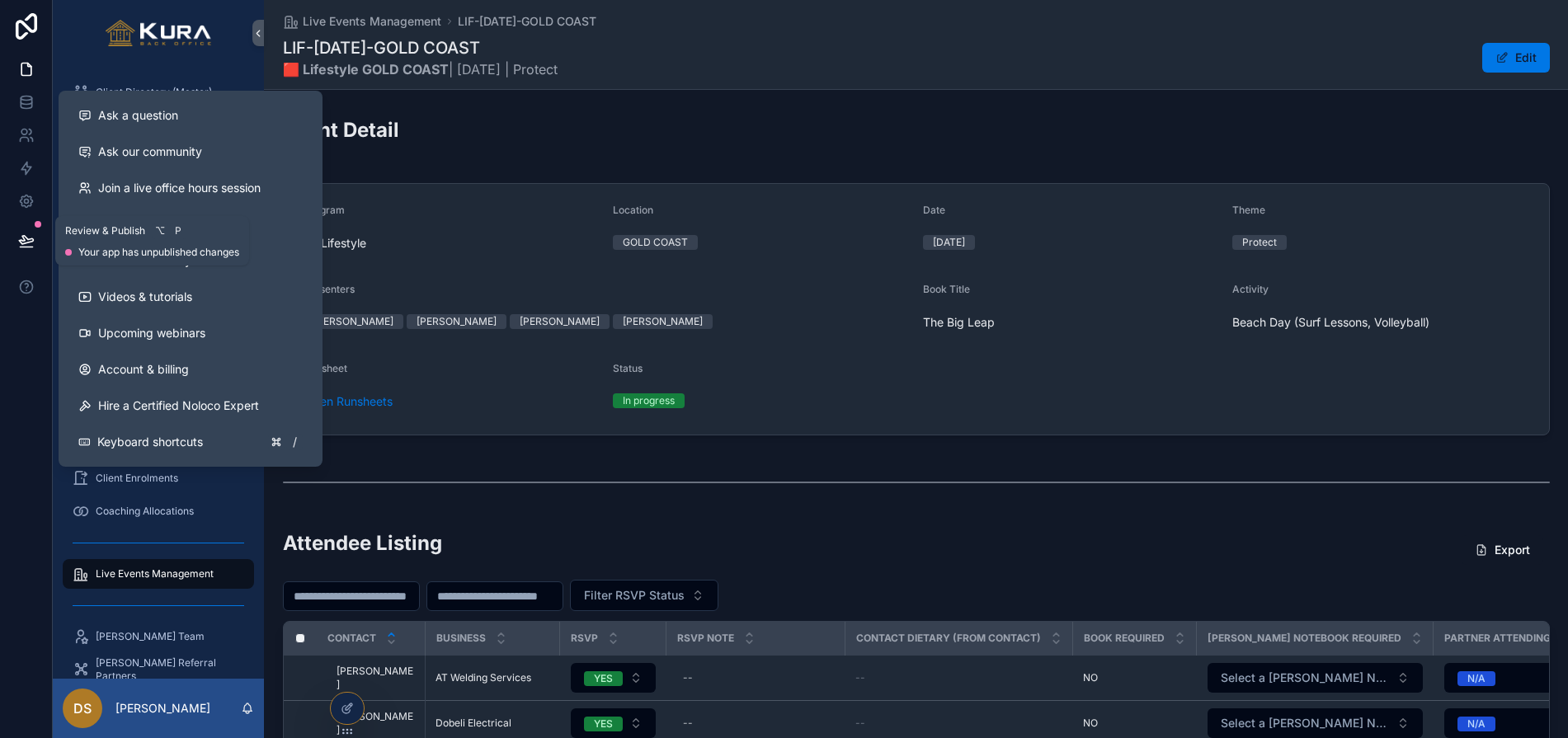
click at [34, 236] on button at bounding box center [26, 240] width 36 height 46
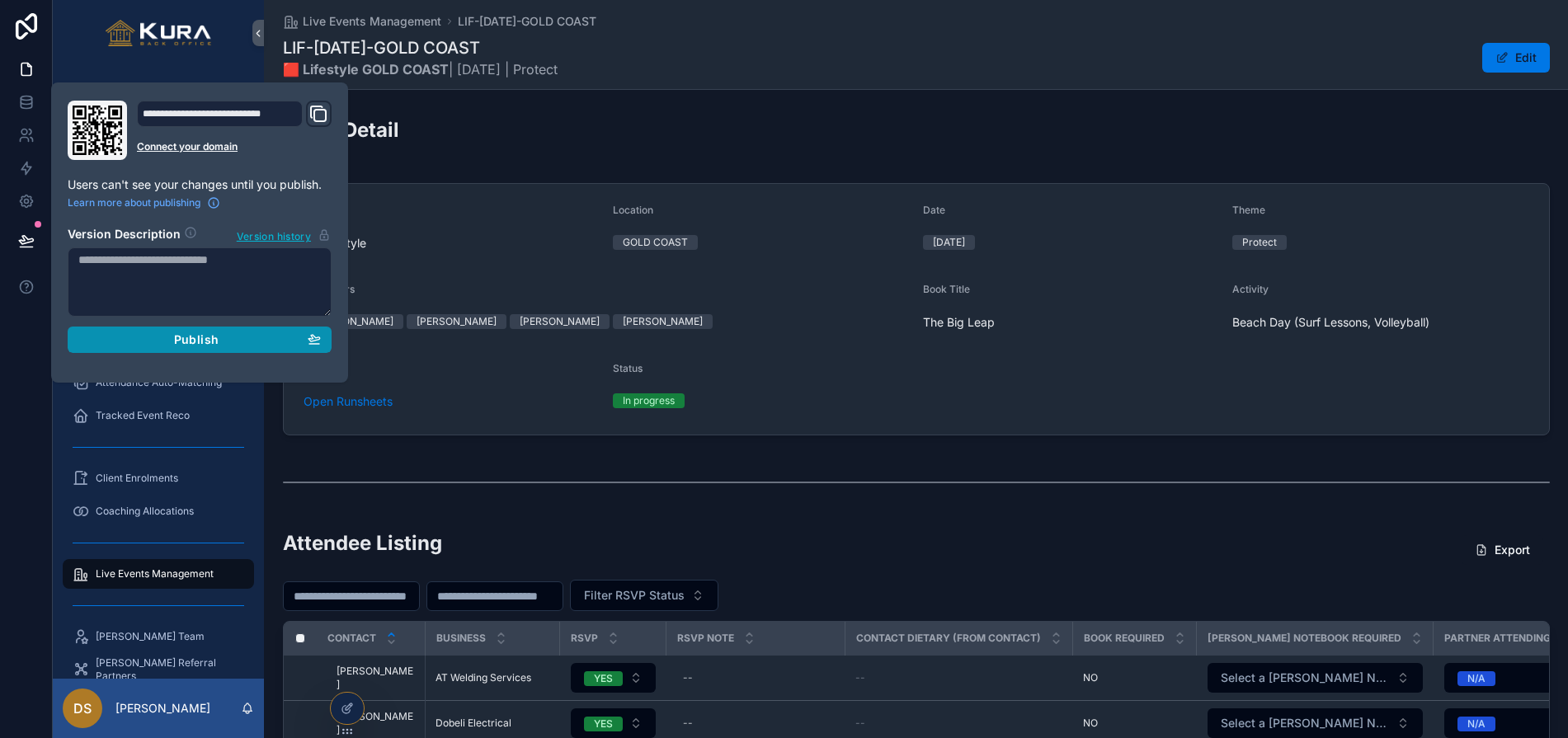
click at [199, 333] on span "Publish" at bounding box center [197, 340] width 45 height 15
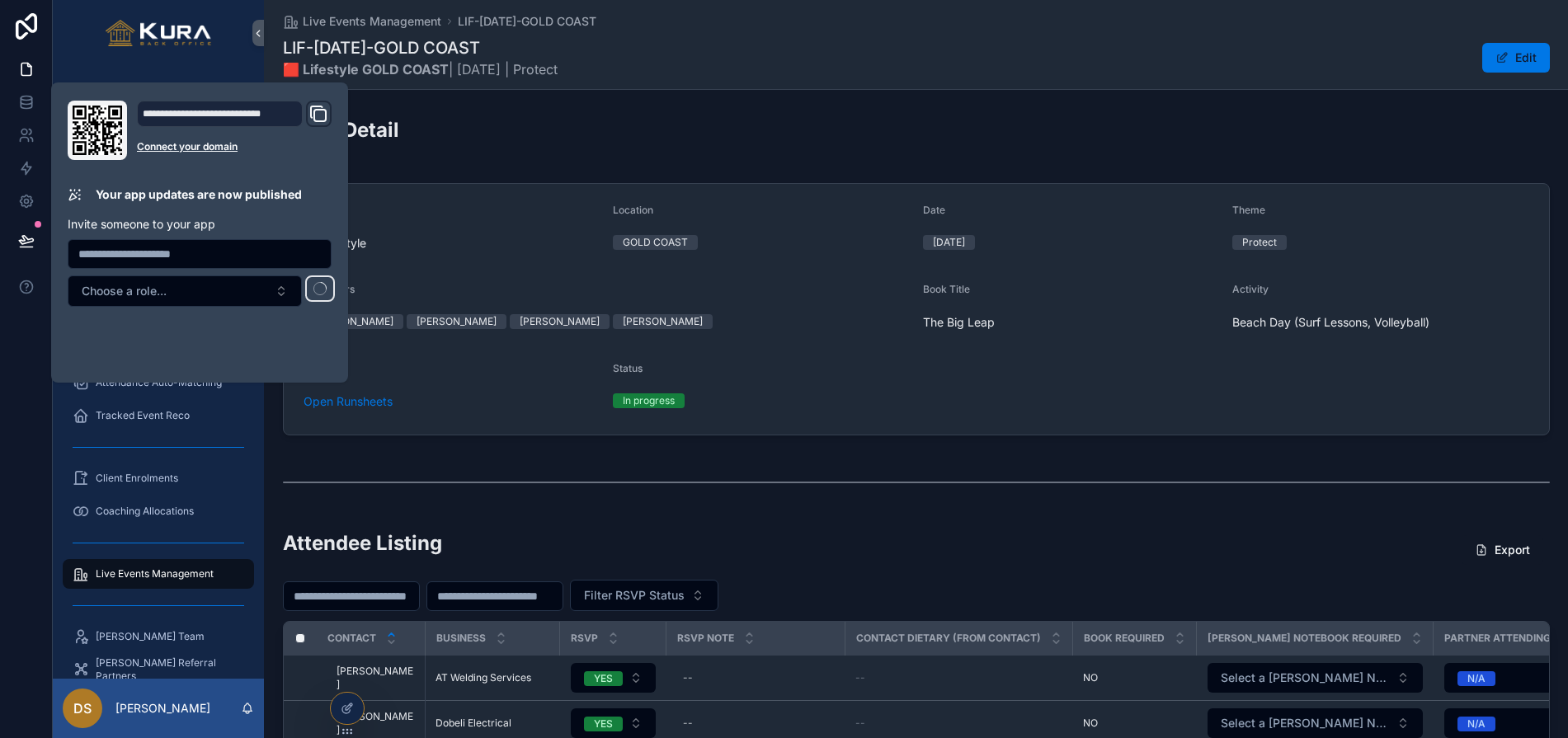
click at [864, 86] on div "Live Events Management LIF-OCT25-GOLD COAST LIF-OCT25-GOLD COAST 🟥 Lifestyle GO…" at bounding box center [916, 44] width 1267 height 89
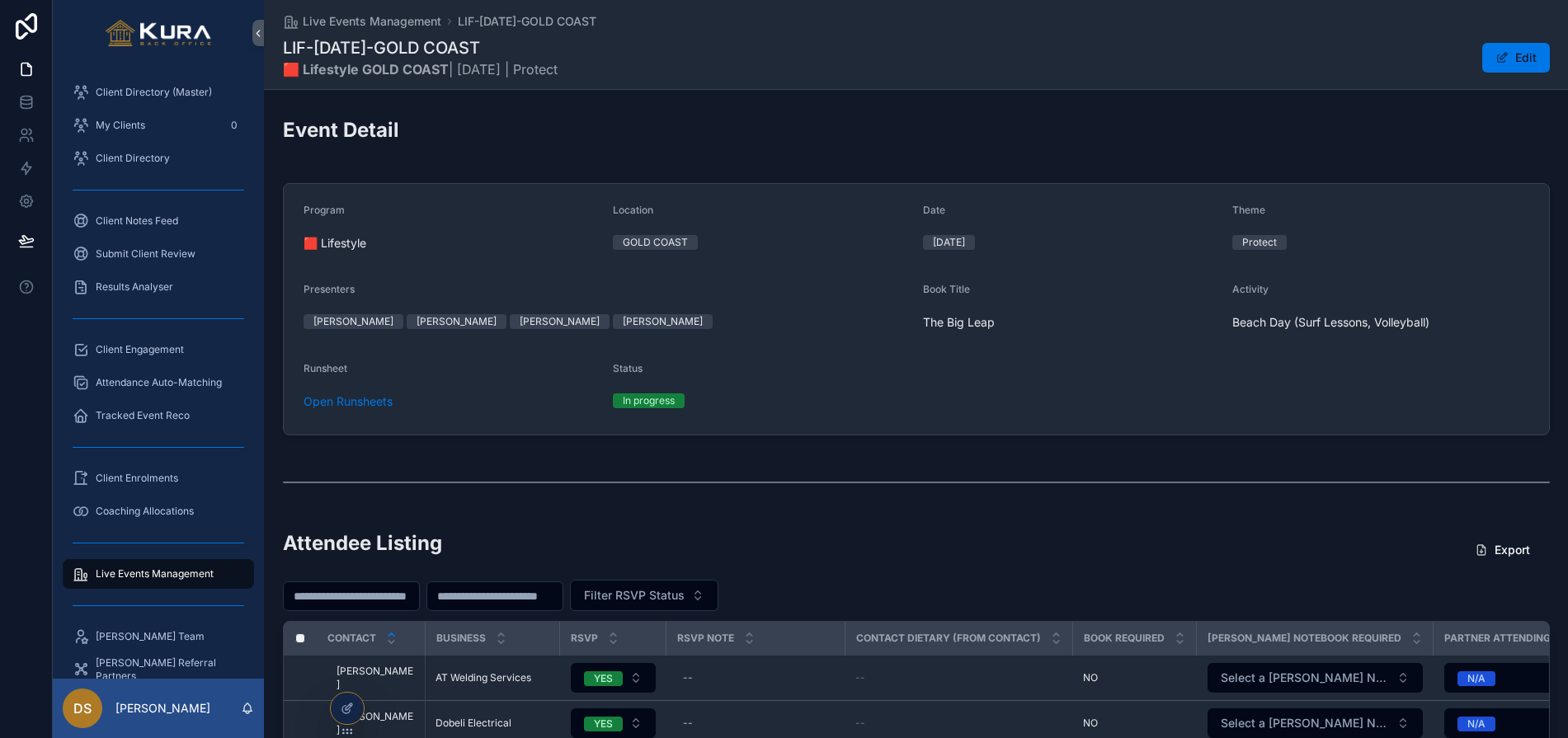
click at [735, 151] on div "Event Detail" at bounding box center [916, 136] width 1267 height 40
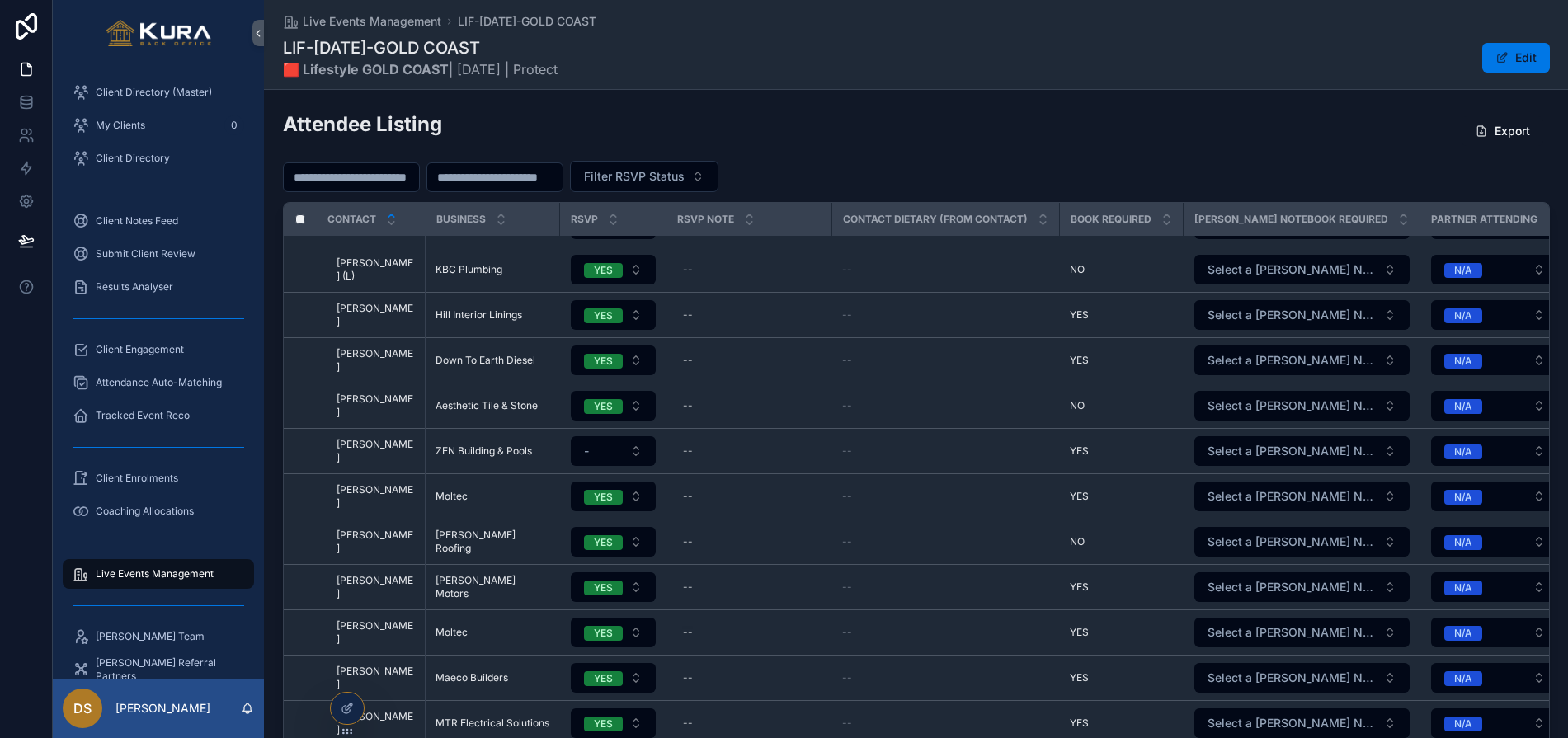
scroll to position [1802, 0]
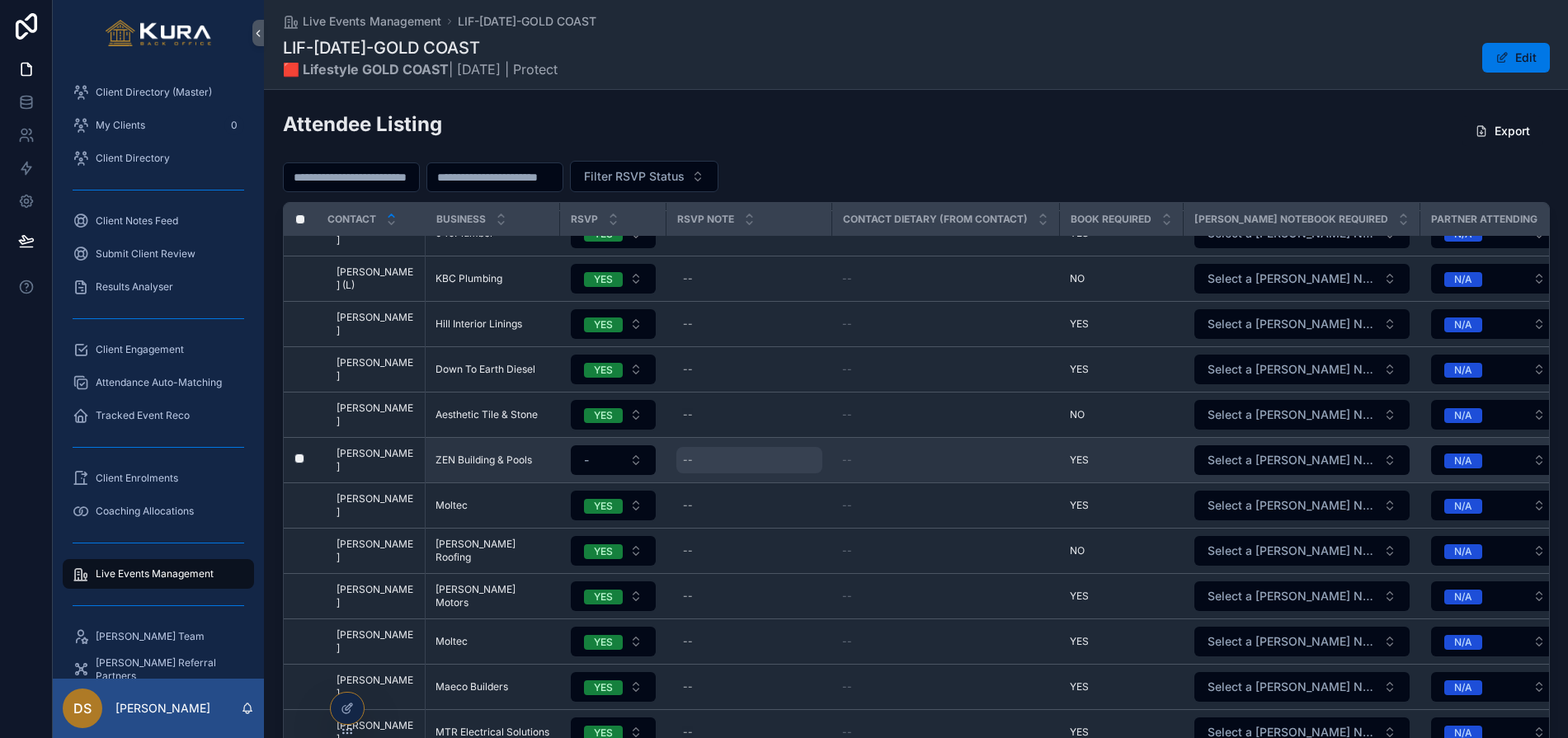
click at [726, 459] on div "--" at bounding box center [749, 459] width 146 height 26
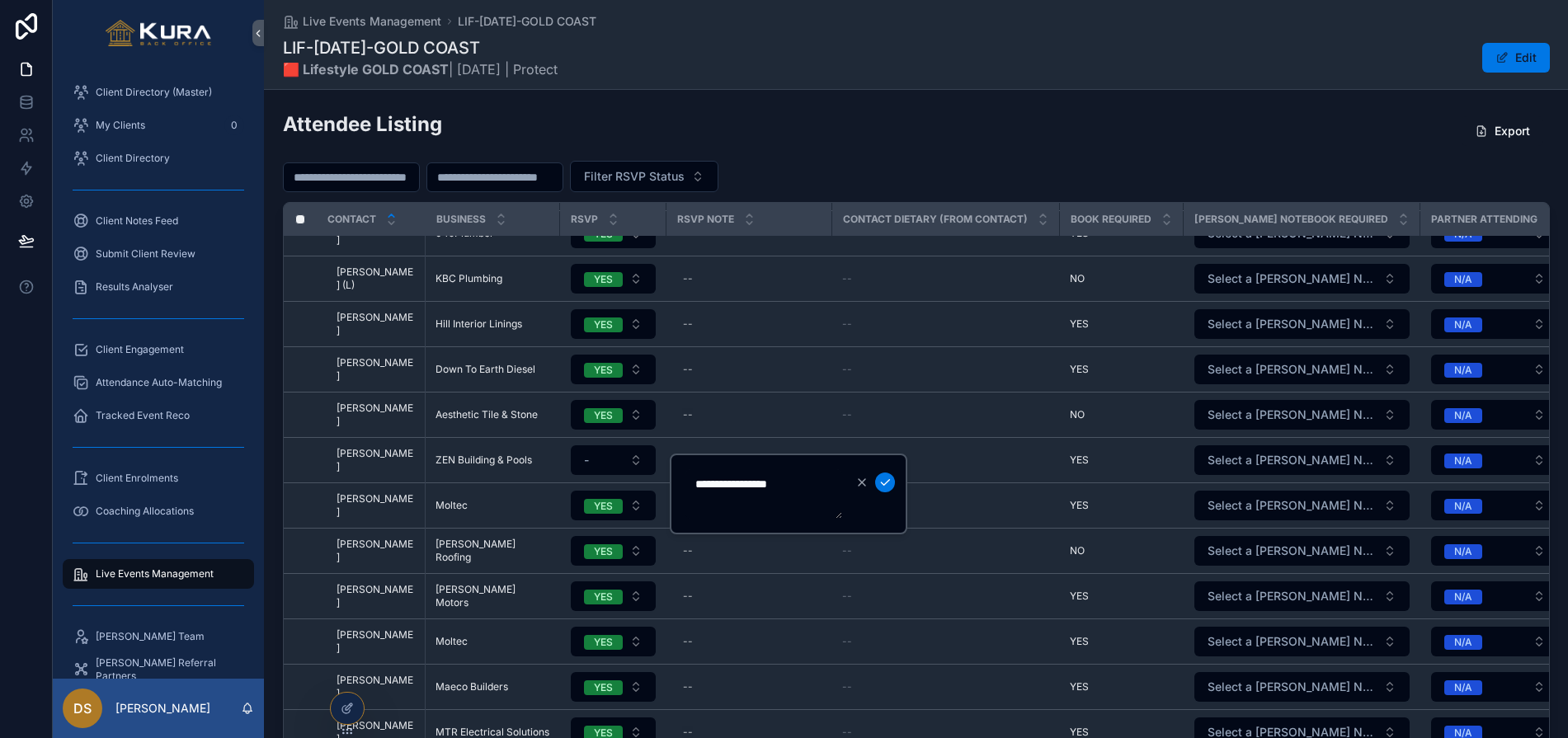
click at [712, 485] on textarea "**********" at bounding box center [763, 493] width 156 height 49
type textarea "**********"
click at [883, 477] on icon "scrollable content" at bounding box center [885, 482] width 13 height 13
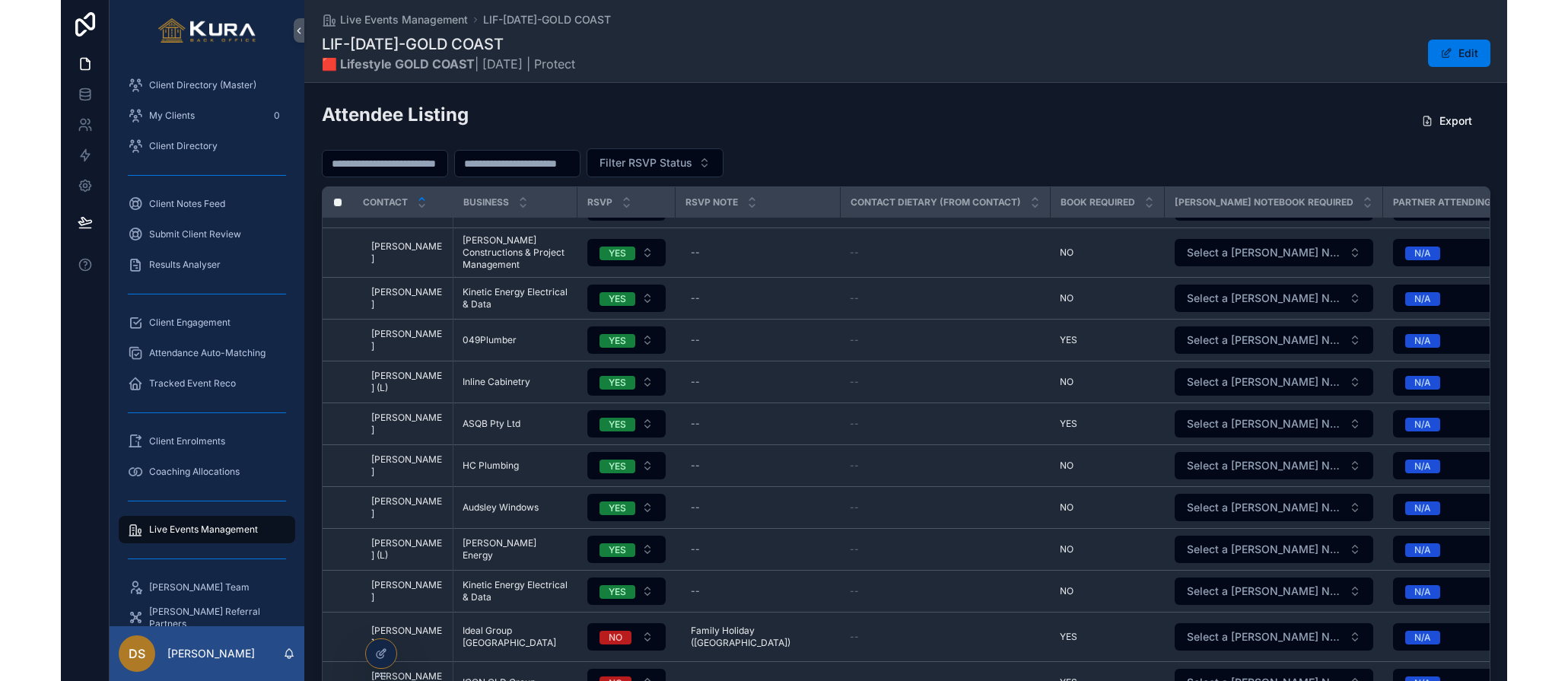
scroll to position [0, 0]
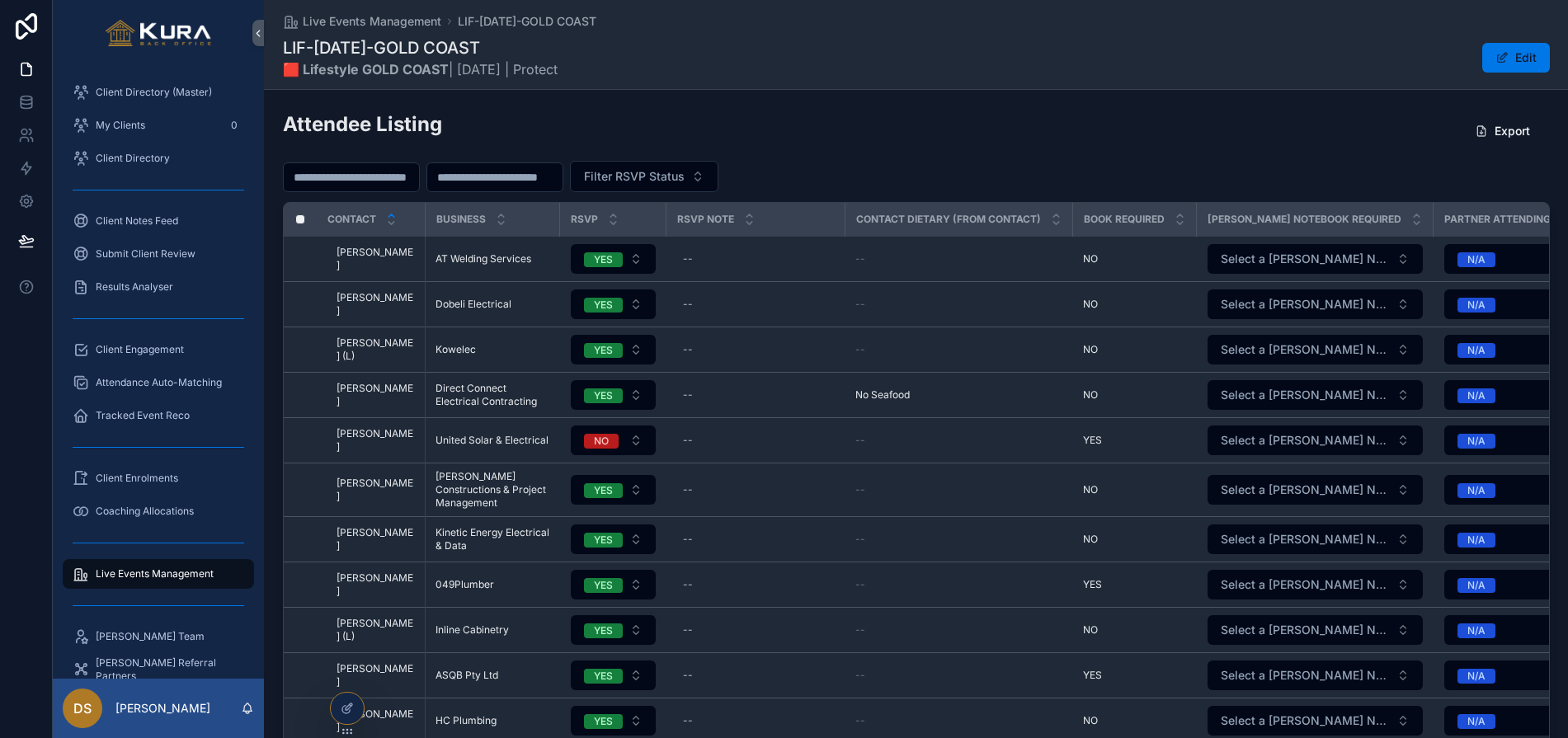
click at [958, 155] on div "Attendee Listing Export Filter RSVP Status Contact Business RSVP RSVP Note Cont…" at bounding box center [916, 433] width 1267 height 646
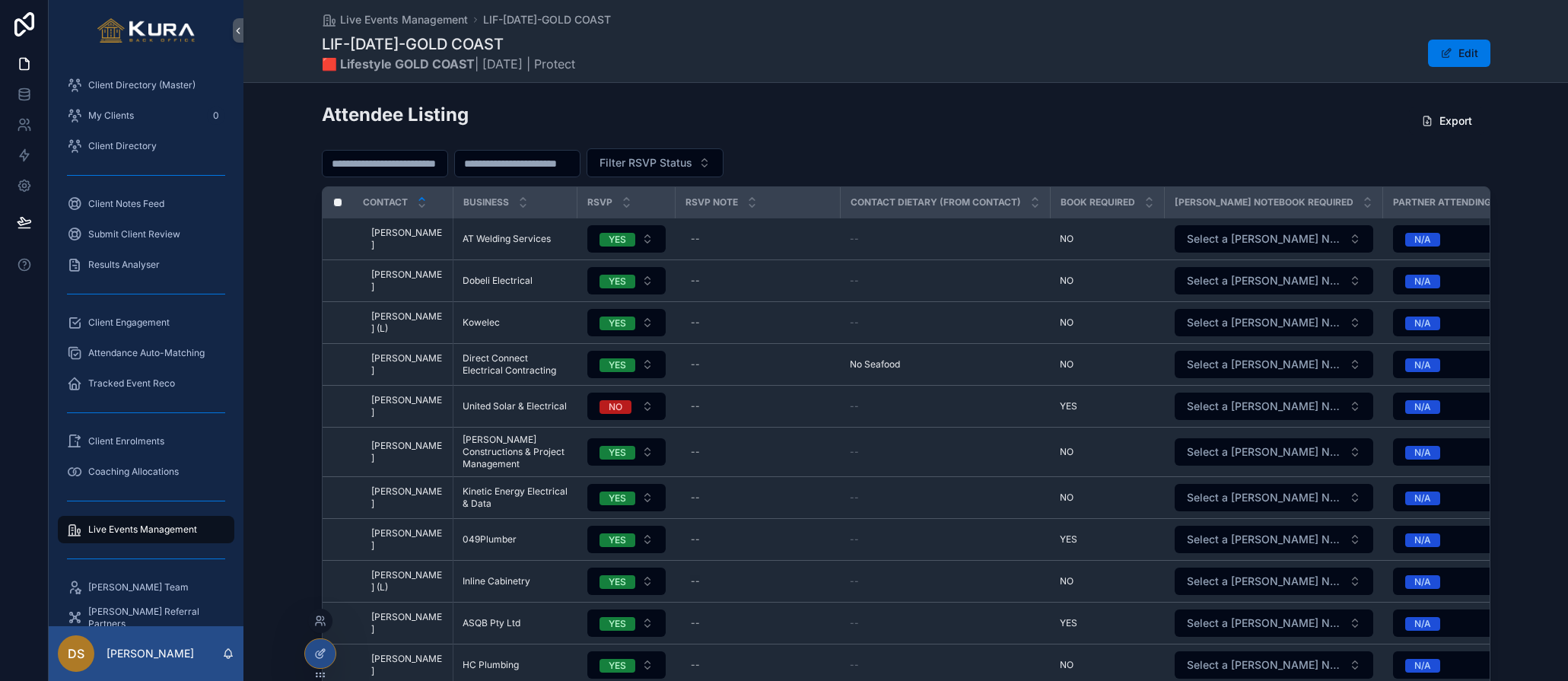
click at [322, 652] on icon at bounding box center [321, 651] width 6 height 6
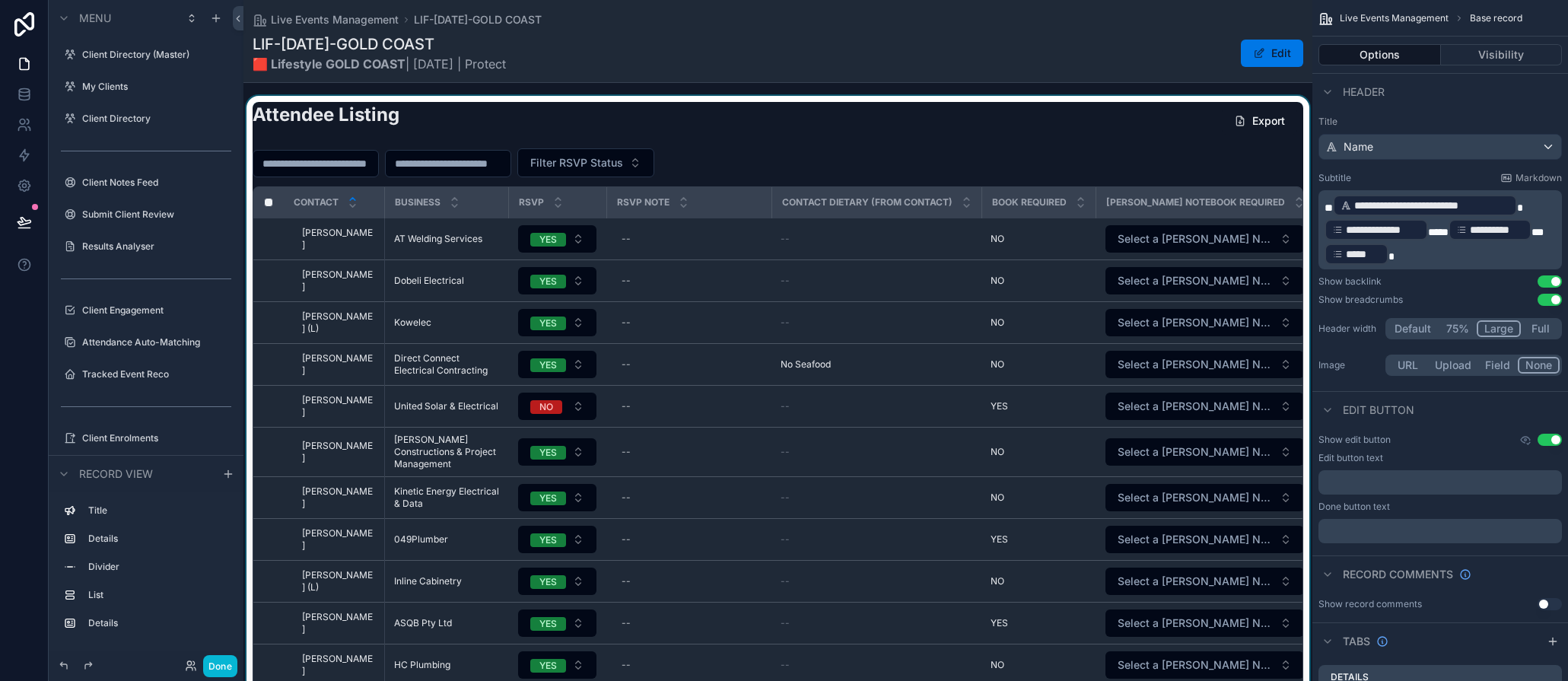
scroll to position [187, 0]
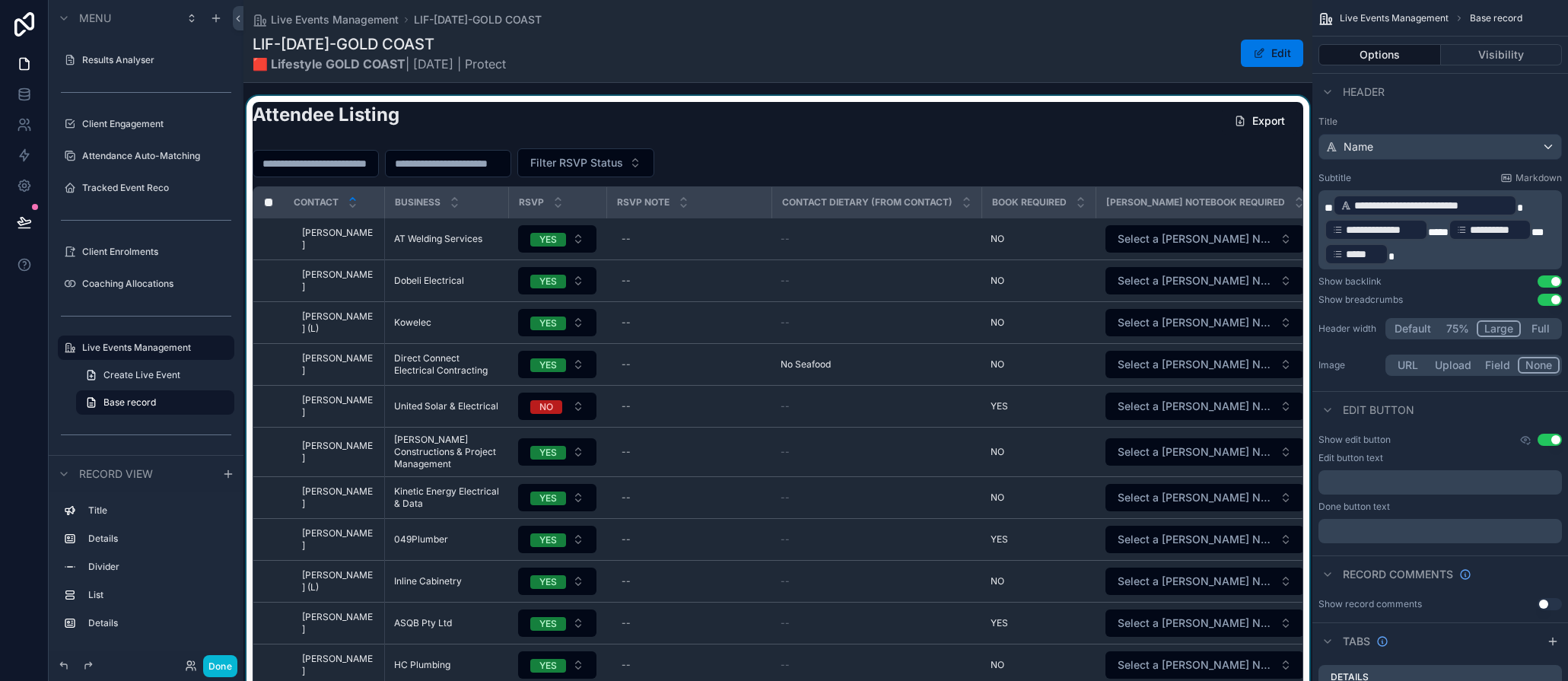
click at [1173, 153] on div "scrollable content" at bounding box center [778, 401] width 1069 height 609
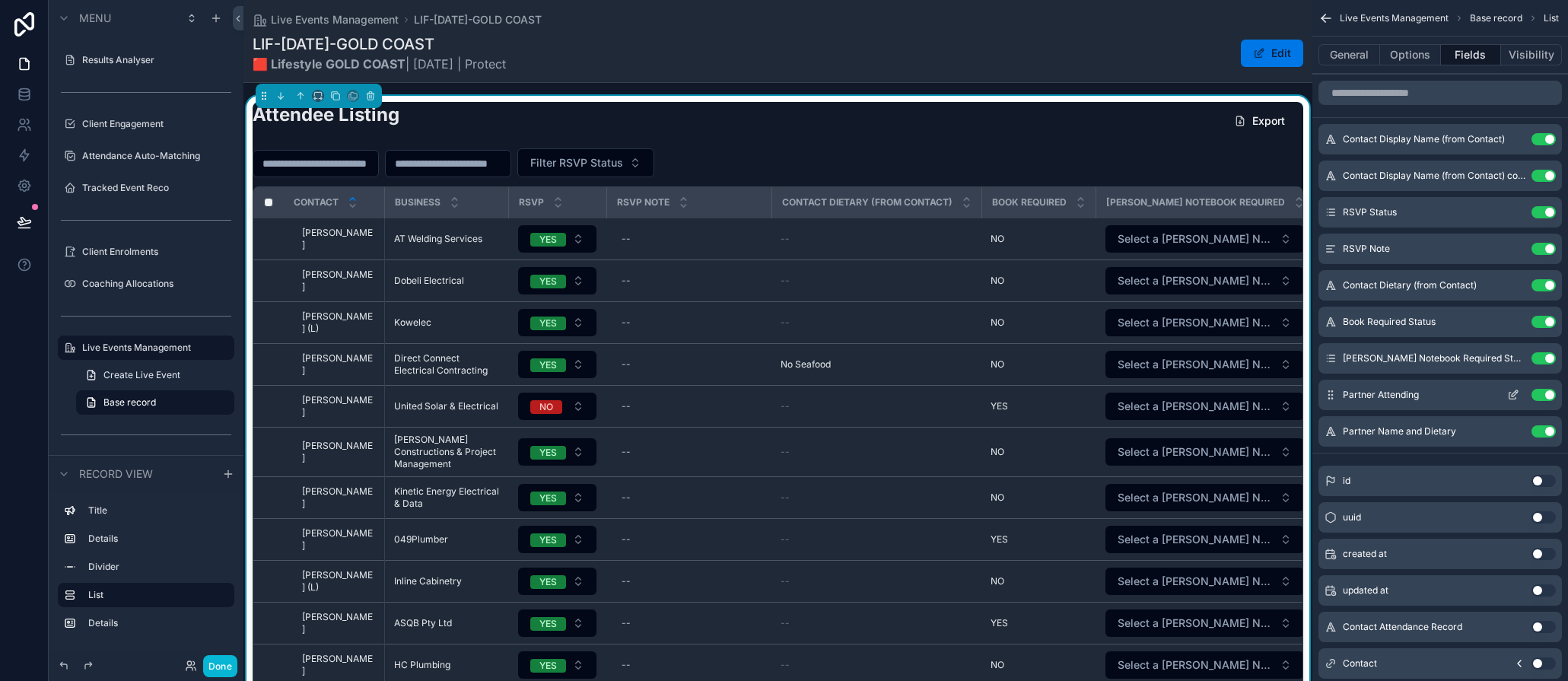
click at [1446, 394] on button "Use setting" at bounding box center [1543, 395] width 24 height 12
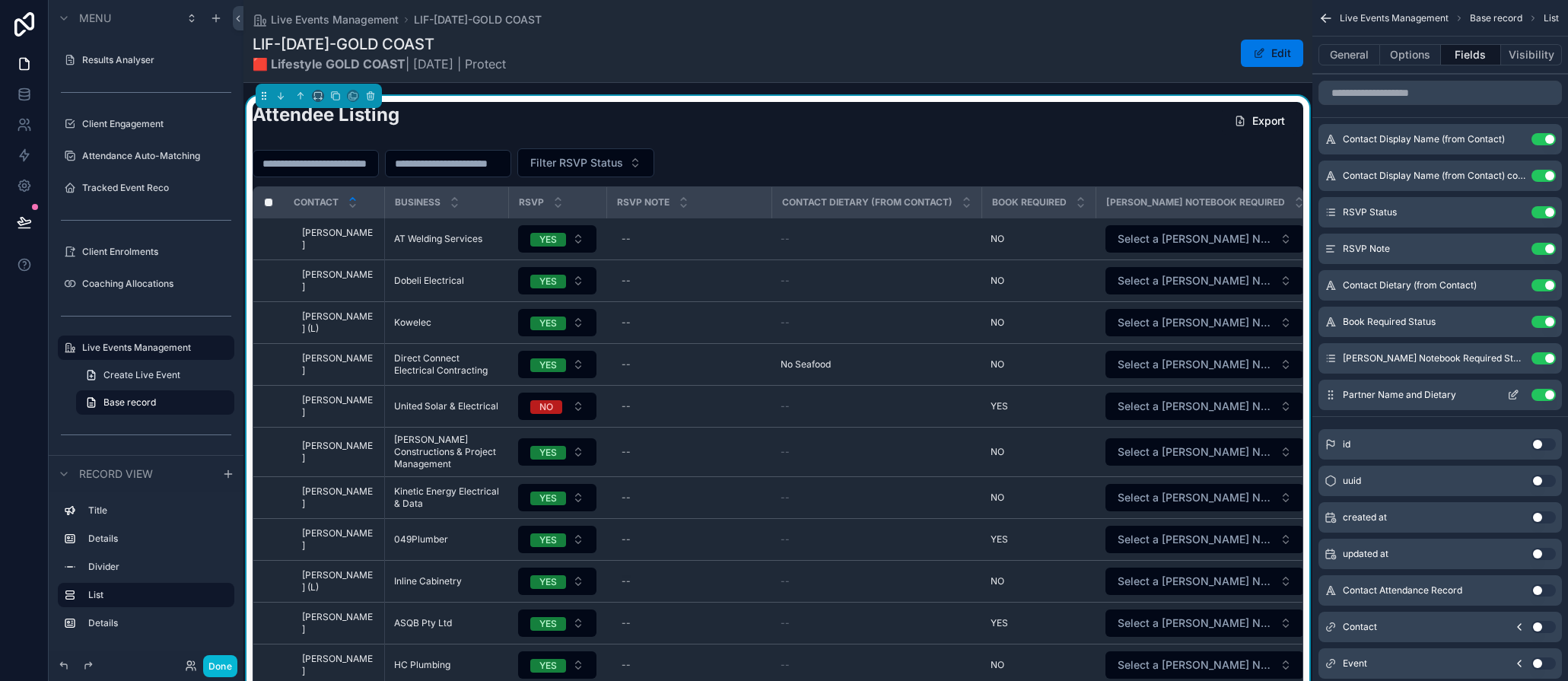
click at [1446, 391] on button "Use setting" at bounding box center [1543, 395] width 24 height 12
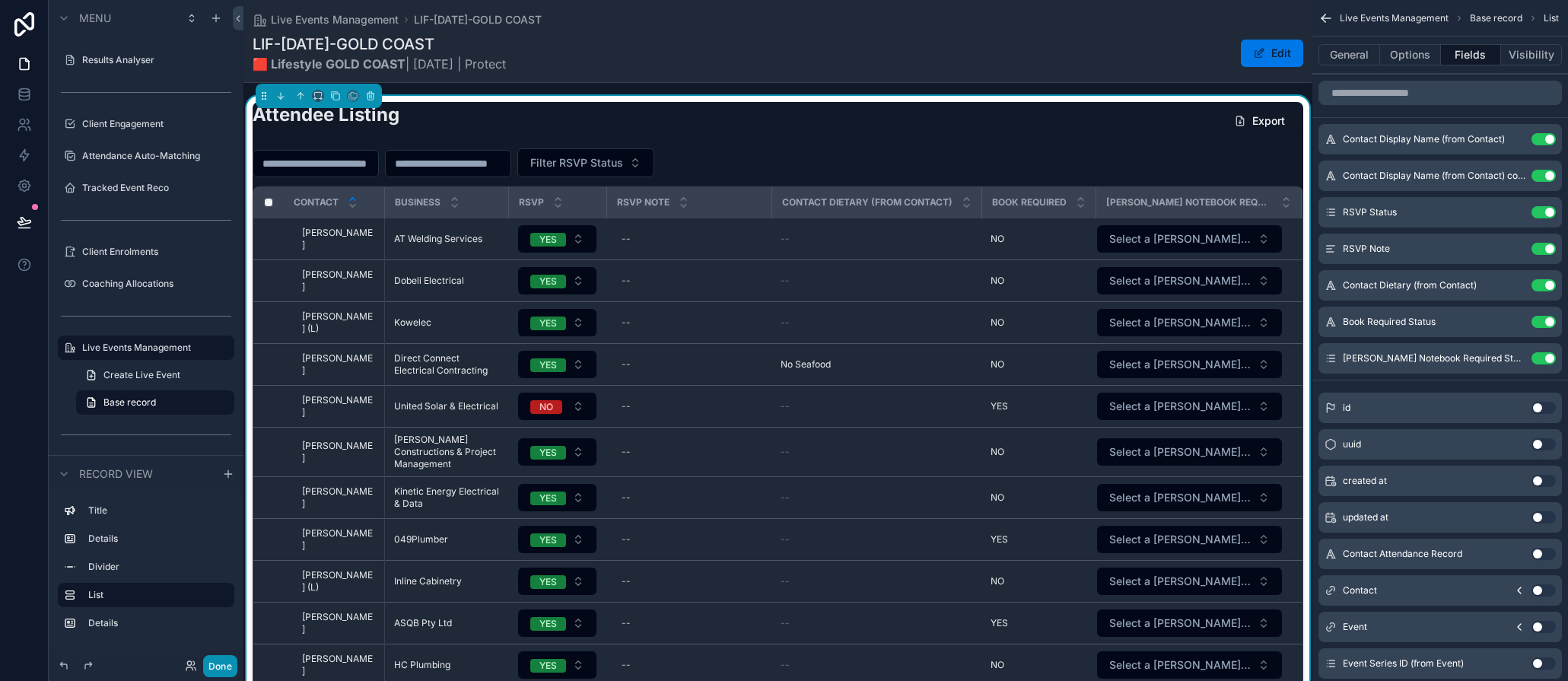
click at [226, 659] on button "Done" at bounding box center [220, 666] width 34 height 22
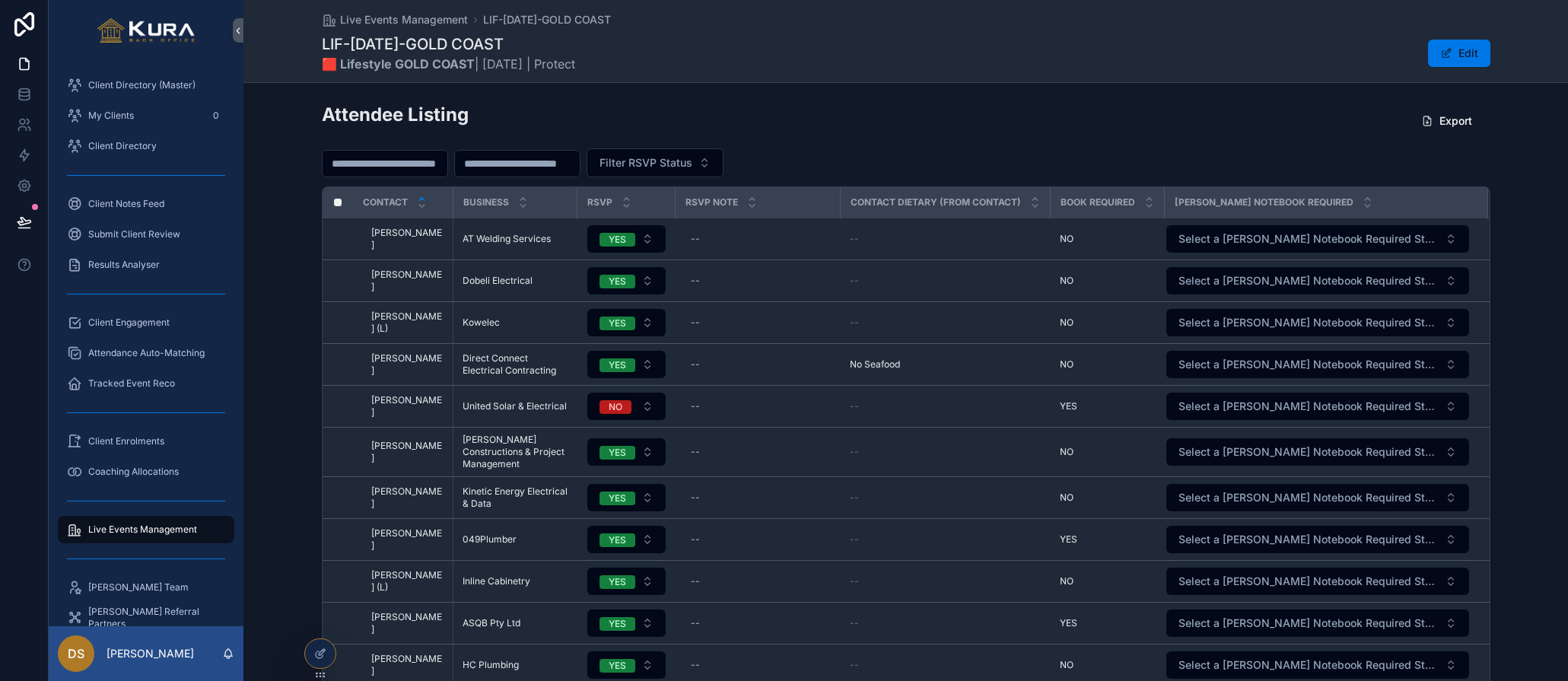
click at [1147, 88] on div "Event Detail Program 🟥 Lifestyle Location GOLD COAST Date OCT25 Theme Protect P…" at bounding box center [906, 301] width 1325 height 1174
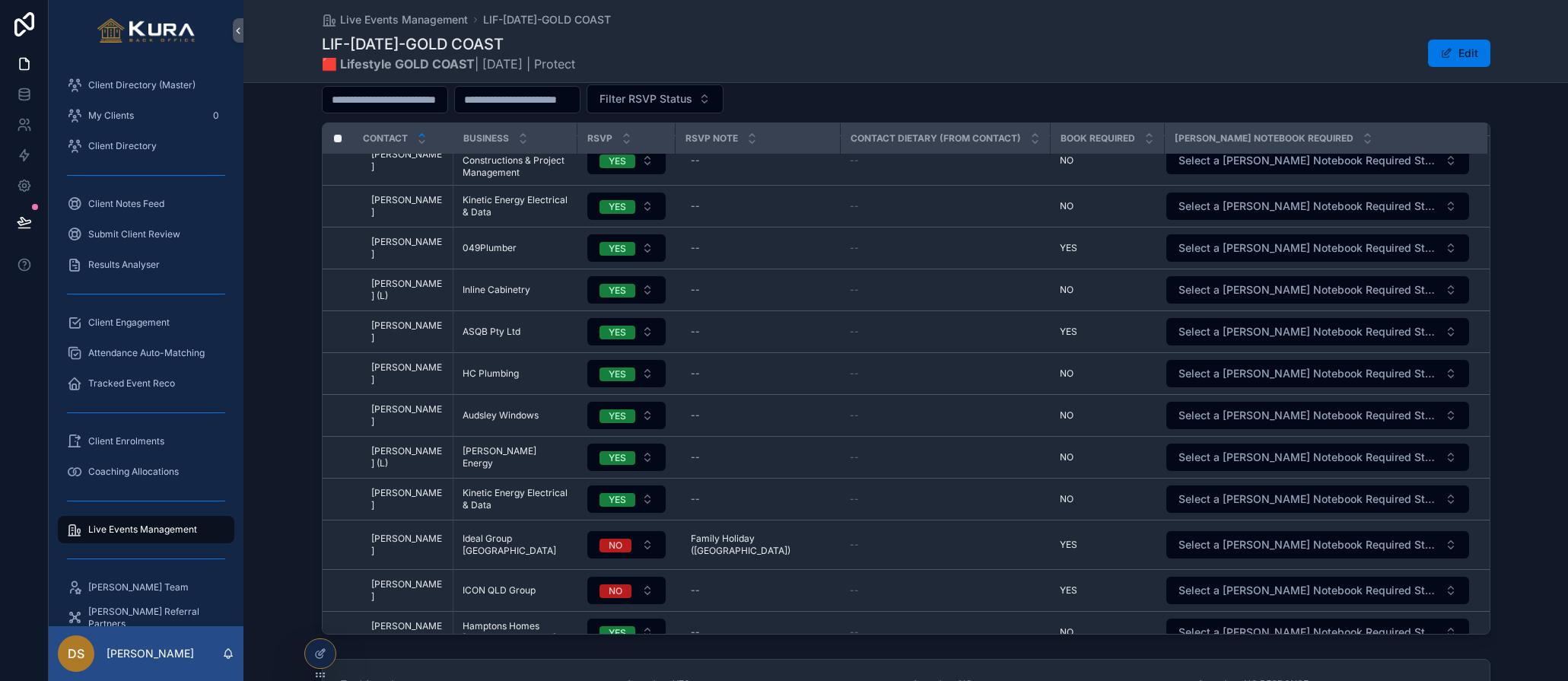
scroll to position [0, 0]
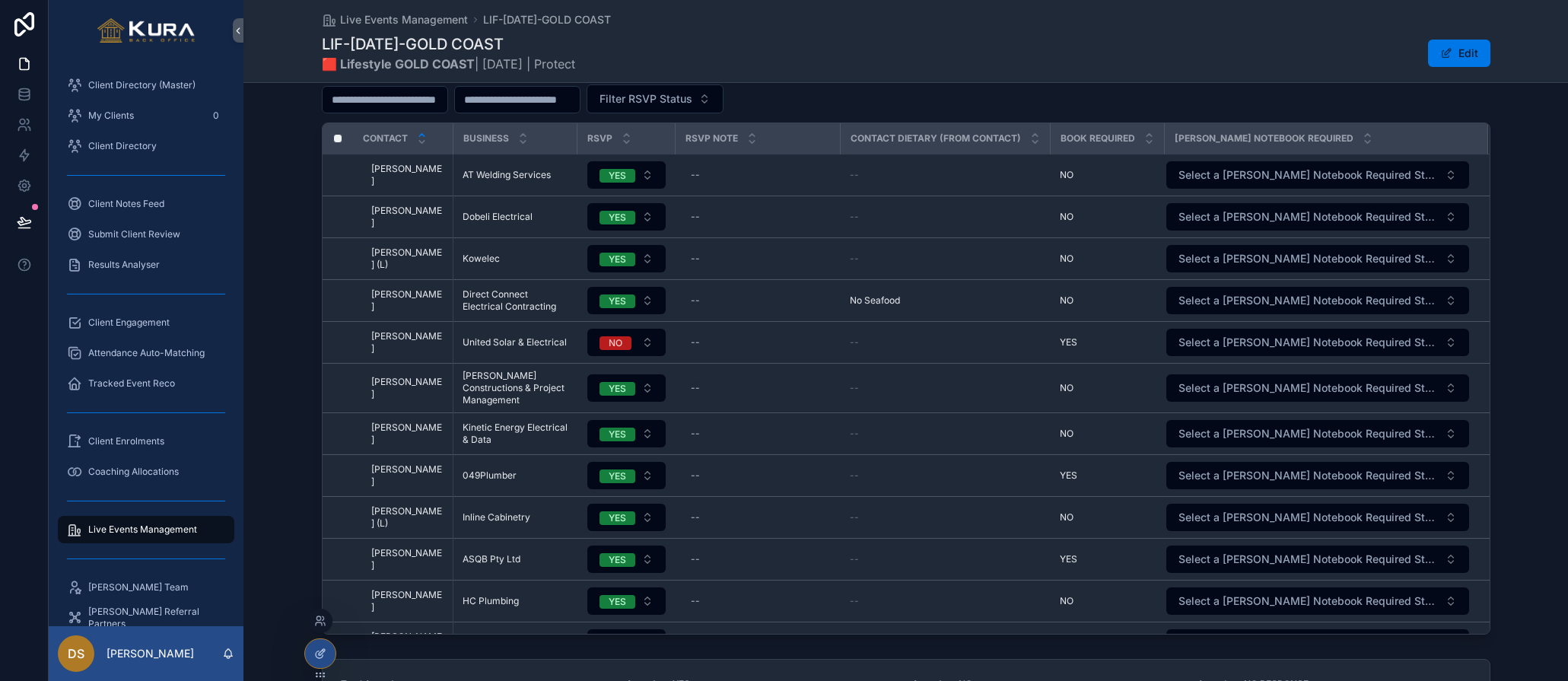
click at [319, 649] on icon at bounding box center [320, 654] width 12 height 12
click at [317, 278] on div "Attendee Listing Export Filter RSVP Status Contact Business RSVP RSVP Note Cont…" at bounding box center [906, 337] width 1325 height 609
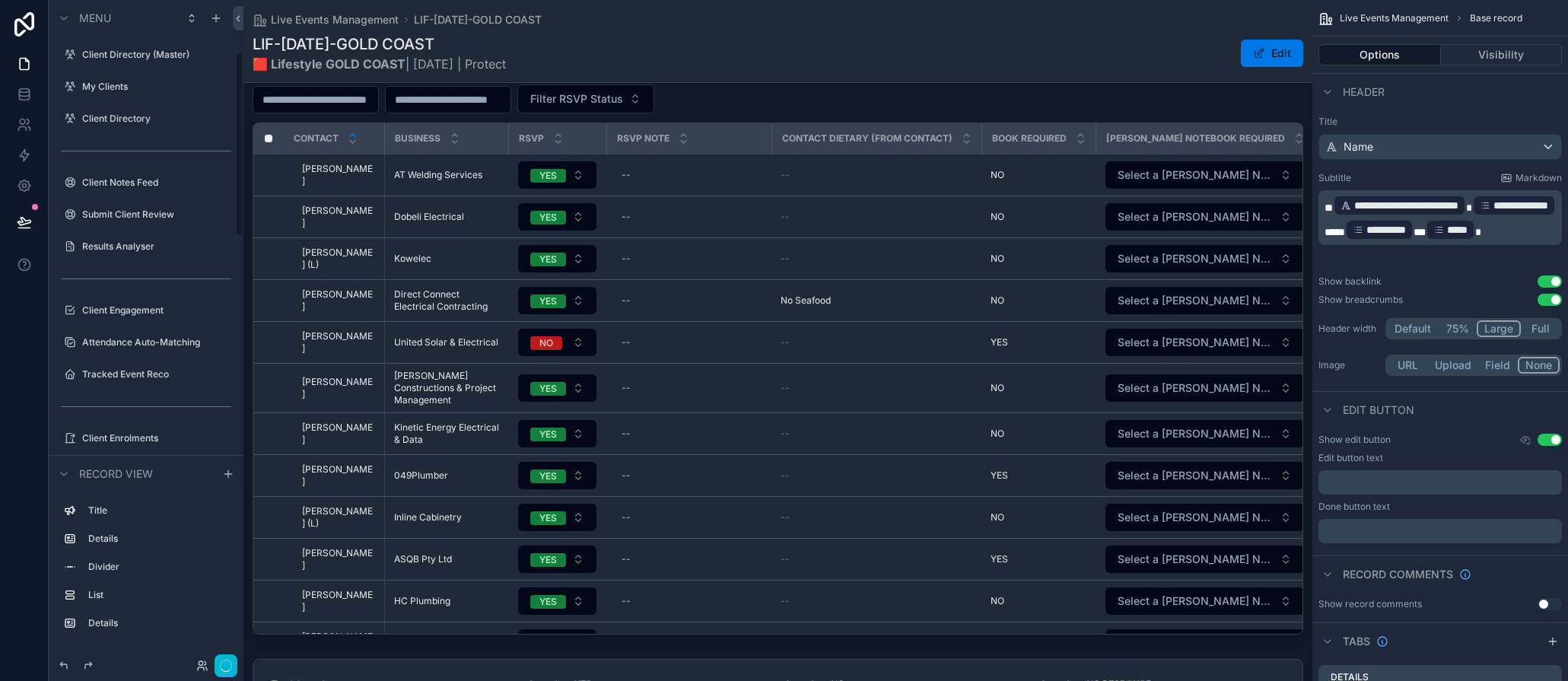
scroll to position [187, 0]
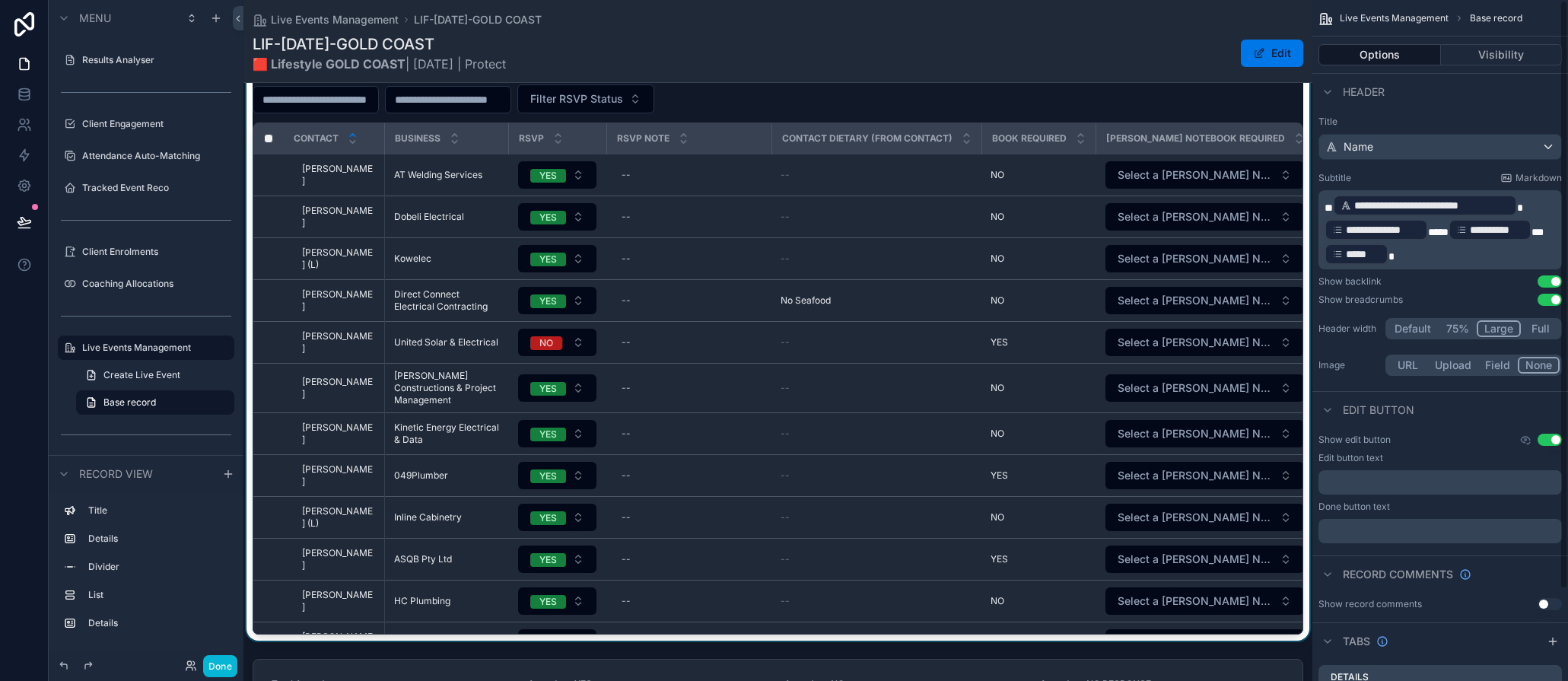
click at [1127, 105] on div "scrollable content" at bounding box center [778, 337] width 1069 height 609
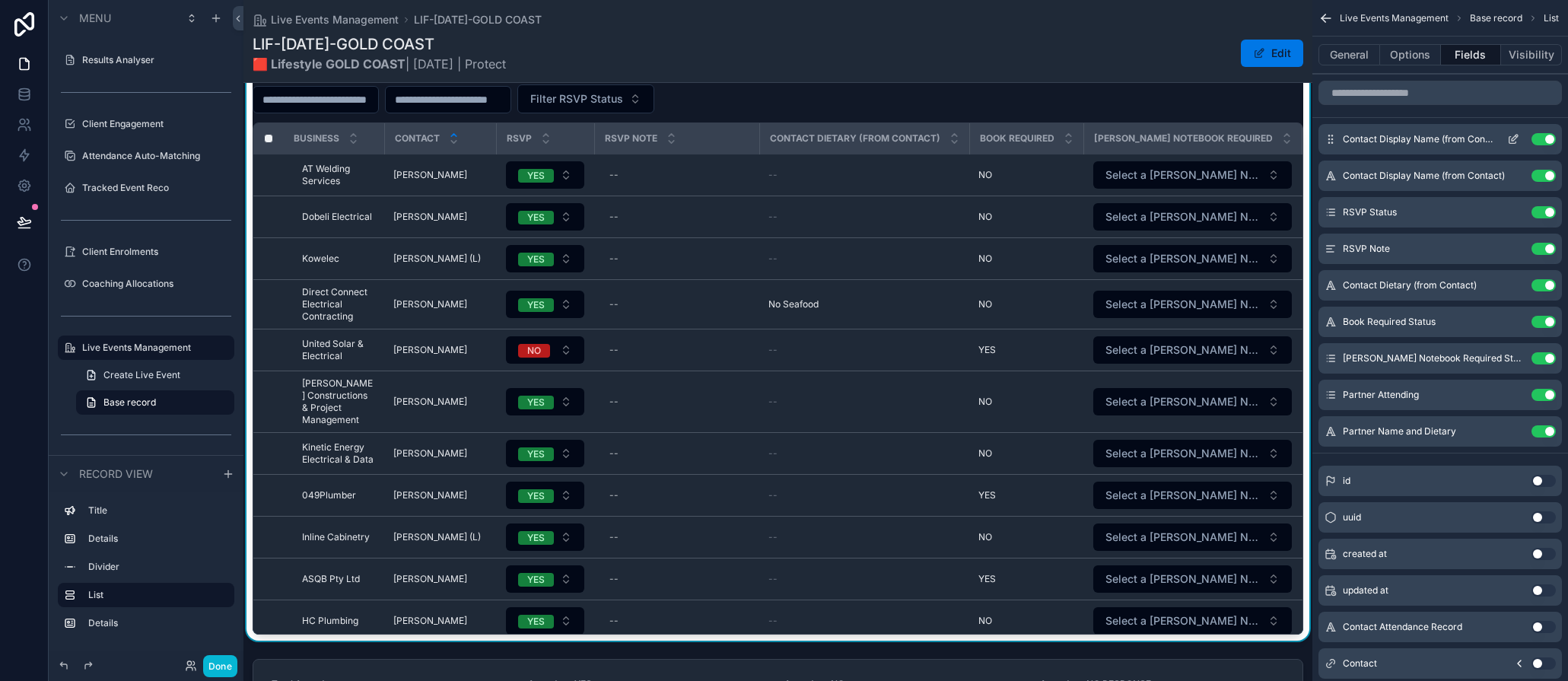
click at [1446, 136] on icon "scrollable content" at bounding box center [1515, 137] width 6 height 6
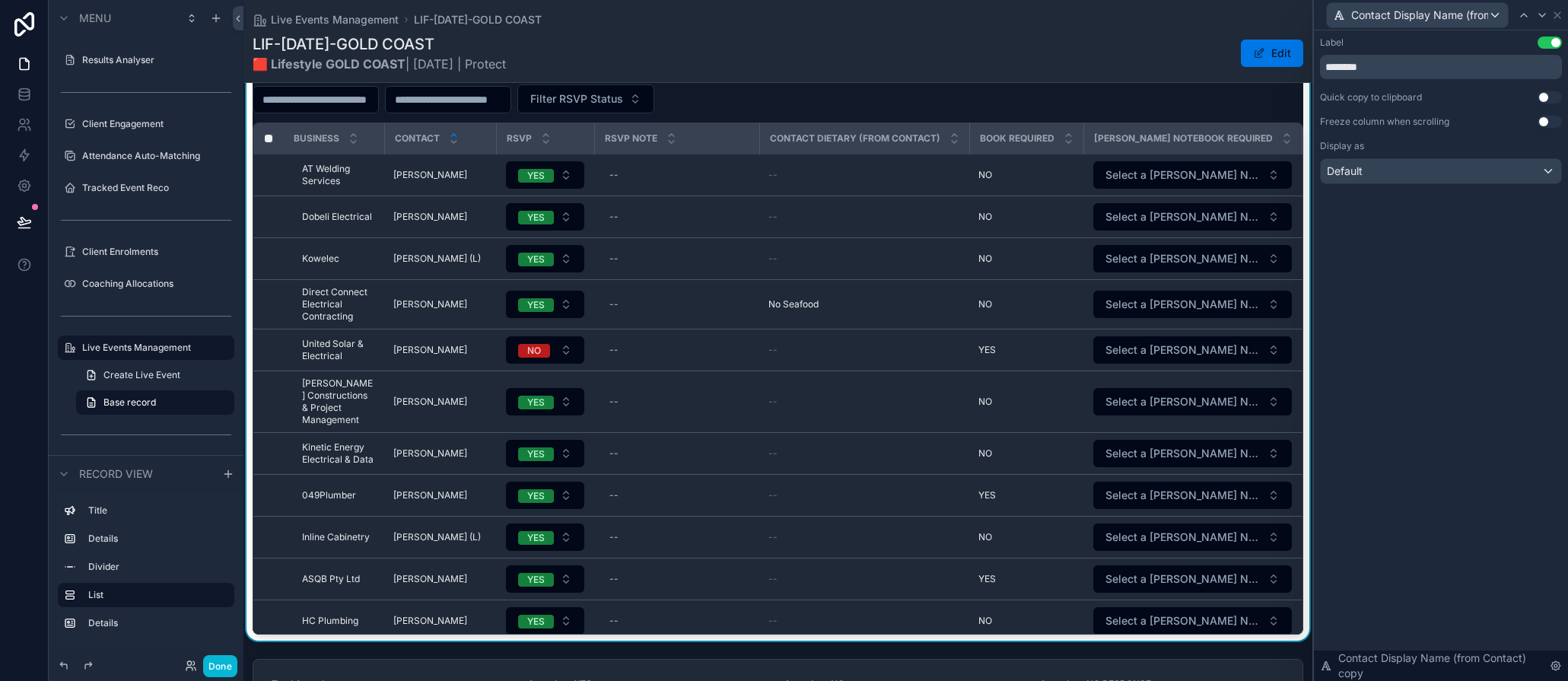
click at [1446, 124] on button "Use setting" at bounding box center [1550, 121] width 24 height 12
click at [1446, 173] on div "Default" at bounding box center [1441, 171] width 241 height 24
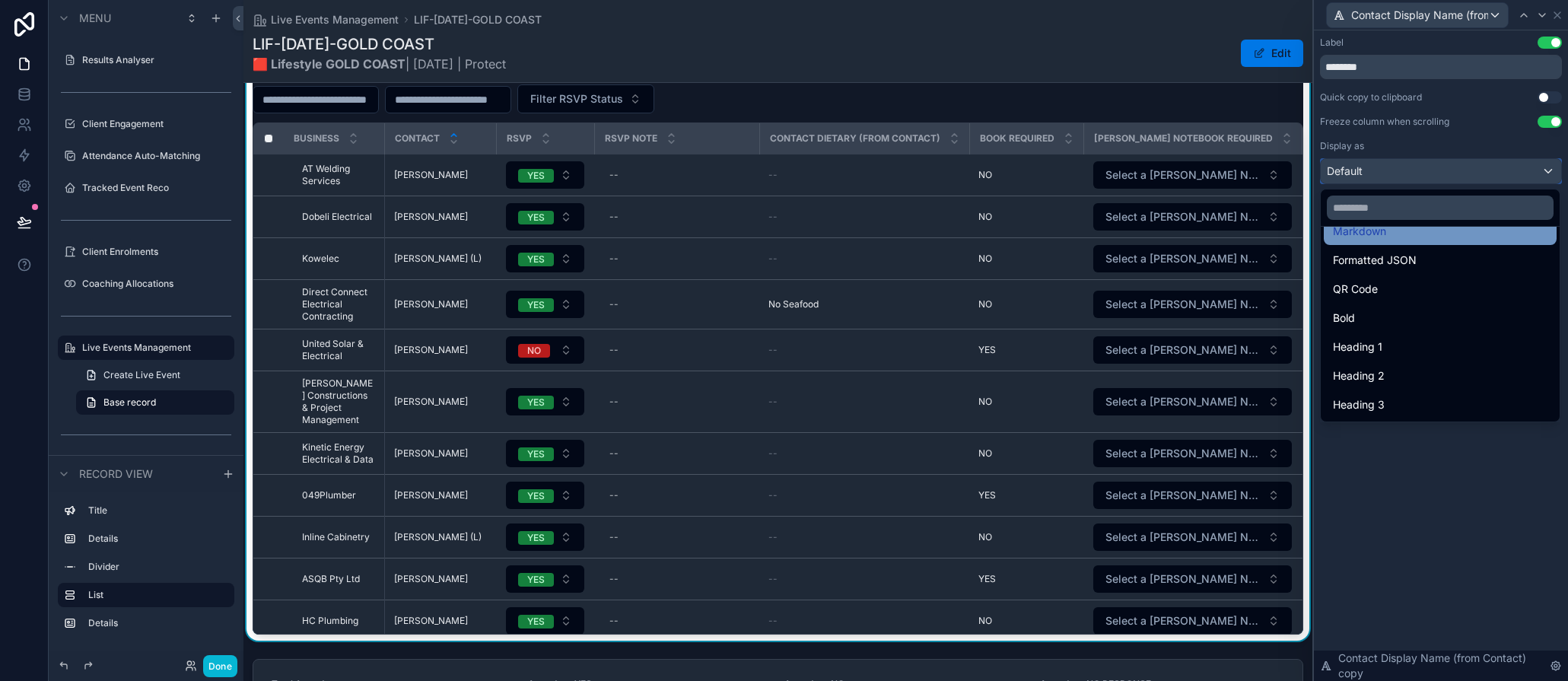
scroll to position [166, 0]
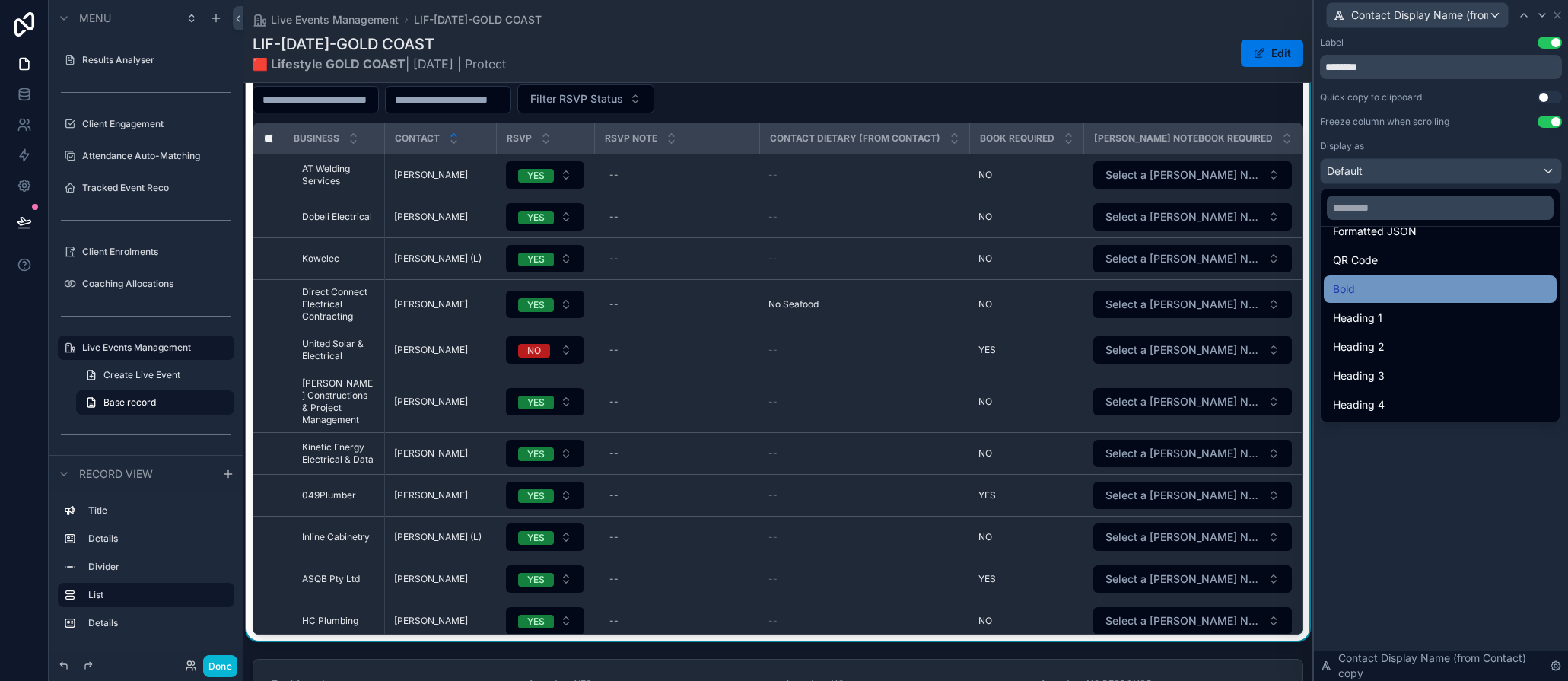
click at [1406, 289] on div "Bold" at bounding box center [1440, 289] width 215 height 18
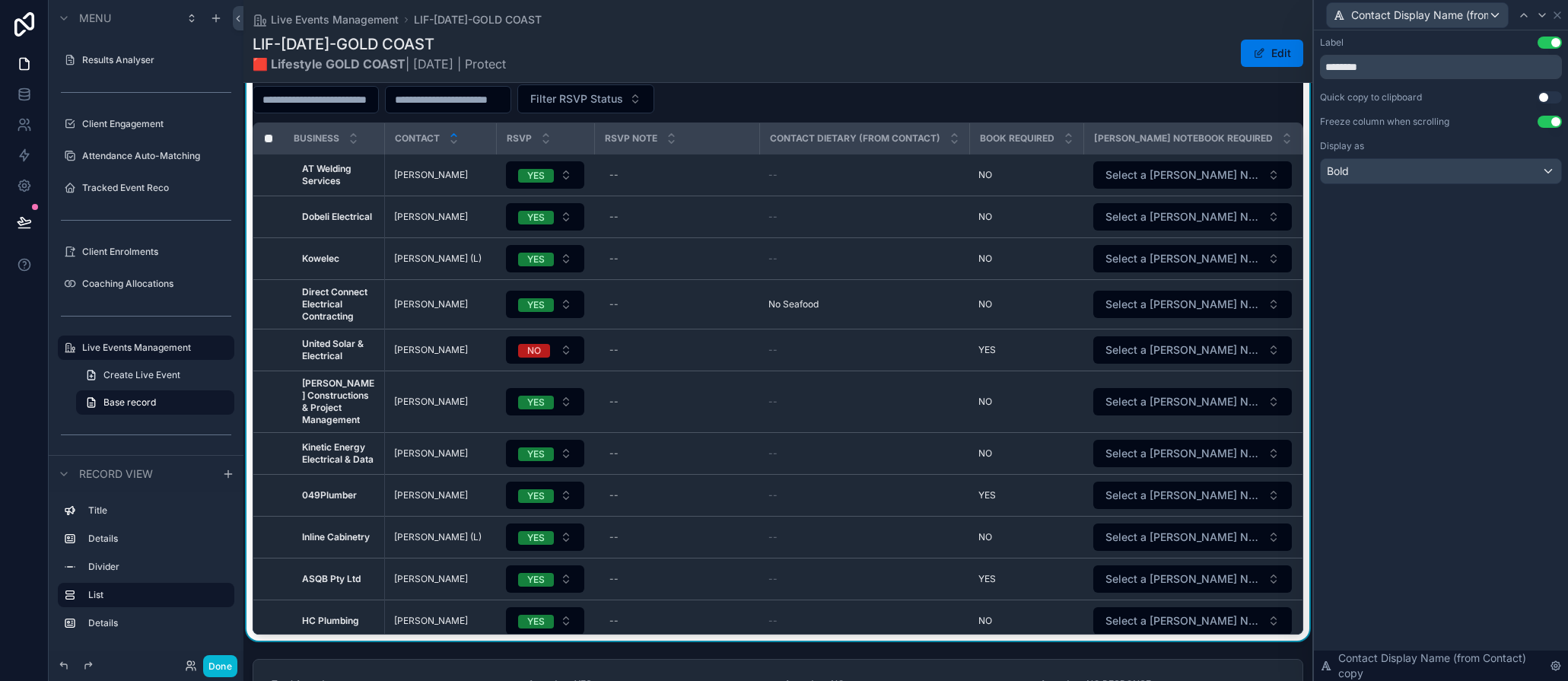
click at [1385, 442] on div "Label Use setting ******** Quick copy to clipboard Use setting Freeze column wh…" at bounding box center [1441, 356] width 254 height 650
click at [221, 667] on button "Done" at bounding box center [220, 666] width 34 height 22
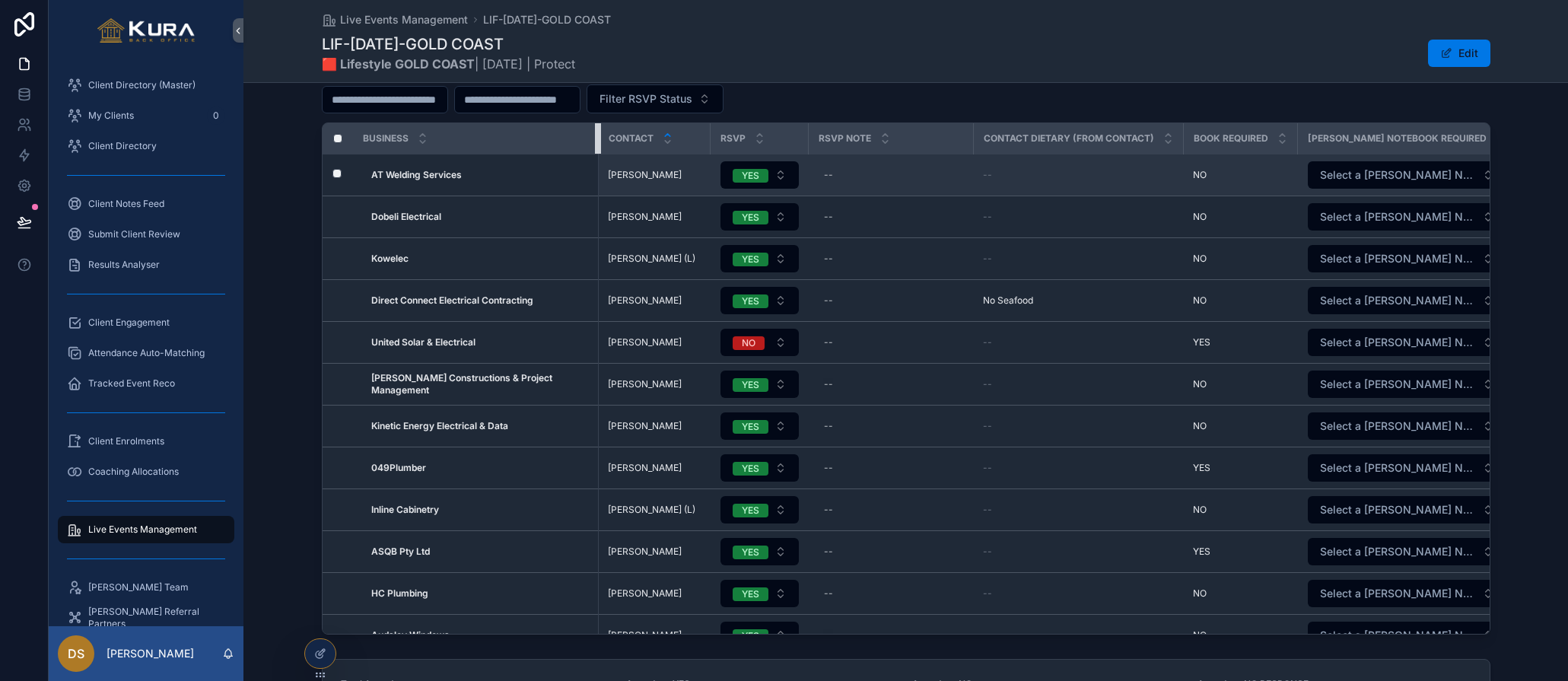
drag, startPoint x: 452, startPoint y: 132, endPoint x: 598, endPoint y: 194, distance: 158.6
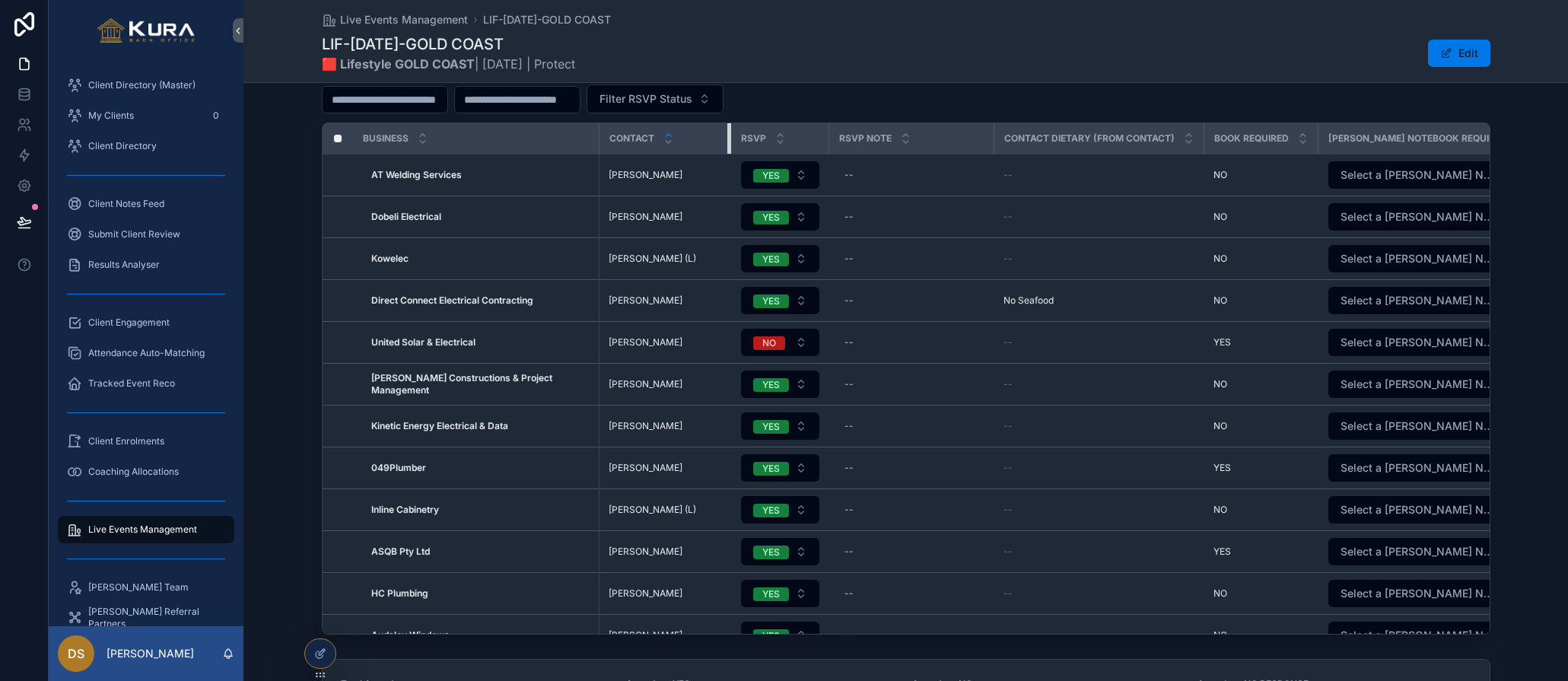
drag, startPoint x: 698, startPoint y: 134, endPoint x: 718, endPoint y: 137, distance: 20.2
click at [718, 137] on tr "Business Contact RSVP RSVP Note Contact Dietary (from Contact) Book Required Pr…" at bounding box center [1056, 139] width 1468 height 32
click at [1441, 64] on button "Edit" at bounding box center [1459, 53] width 62 height 27
click at [331, 645] on div at bounding box center [320, 653] width 31 height 29
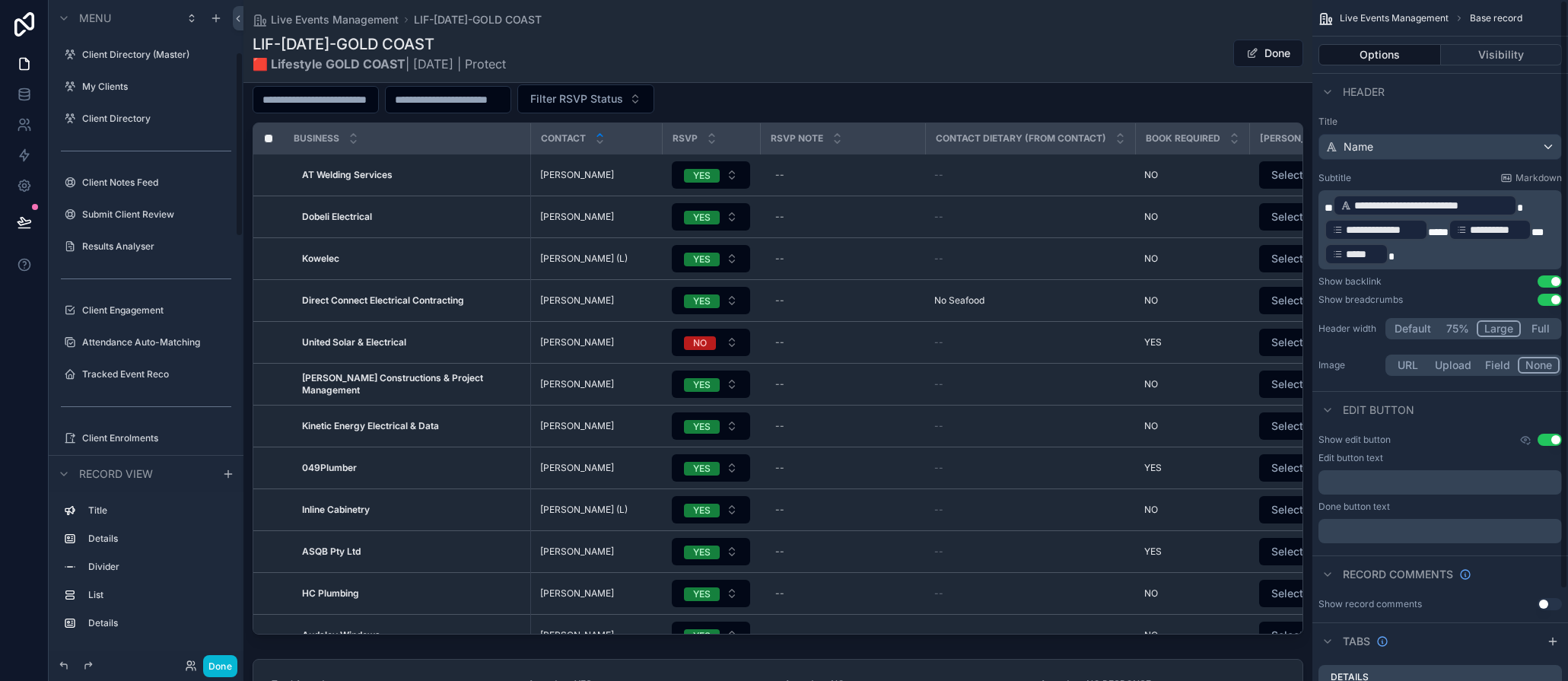
scroll to position [187, 0]
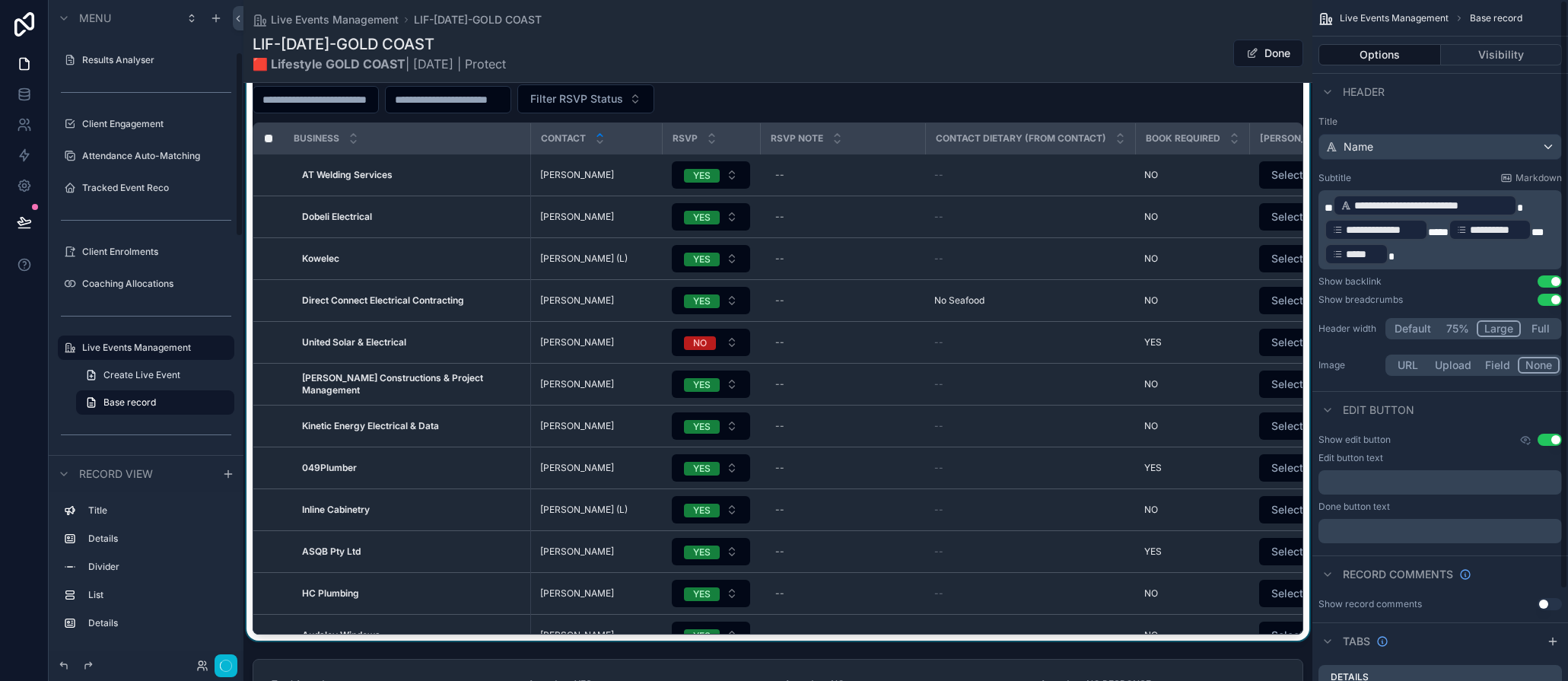
click at [1212, 90] on div "scrollable content" at bounding box center [778, 337] width 1069 height 609
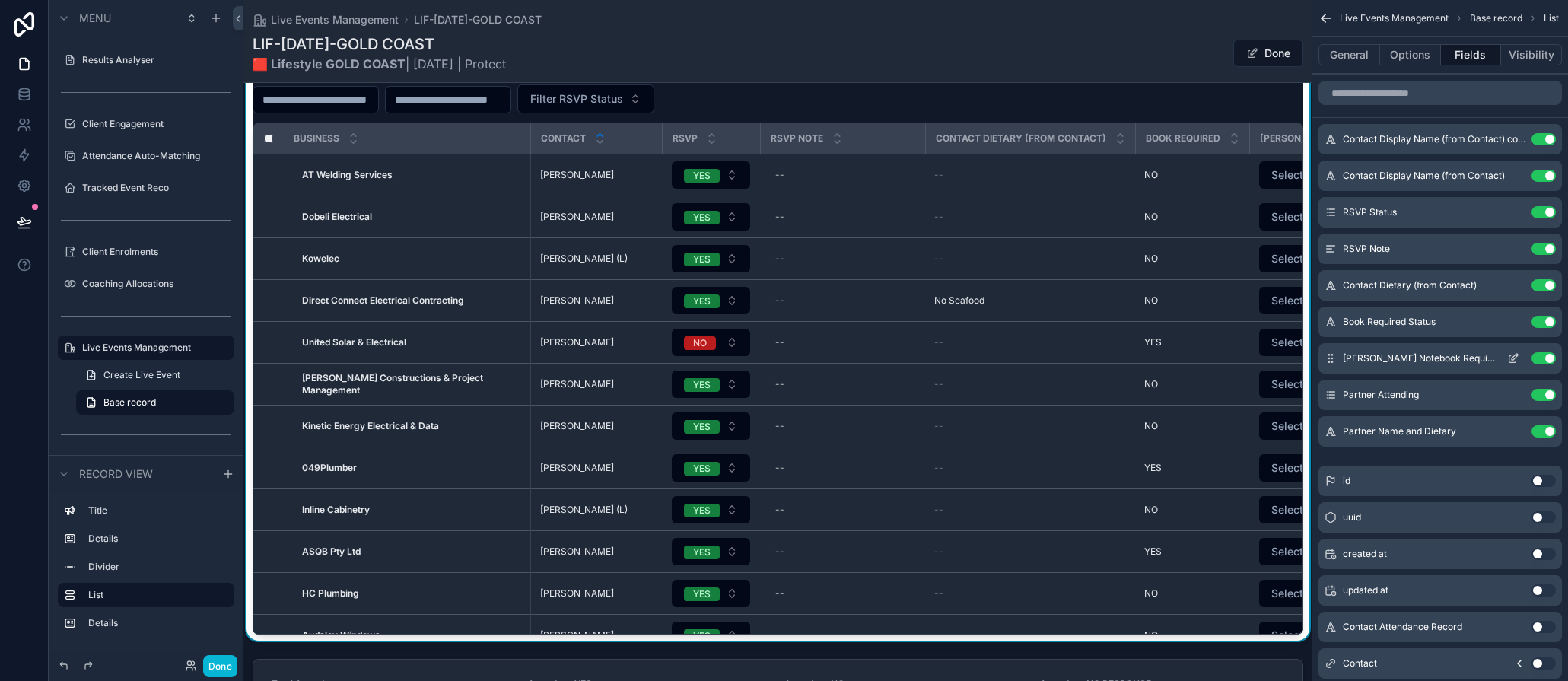
click at [1446, 358] on button "Use setting" at bounding box center [1543, 358] width 24 height 12
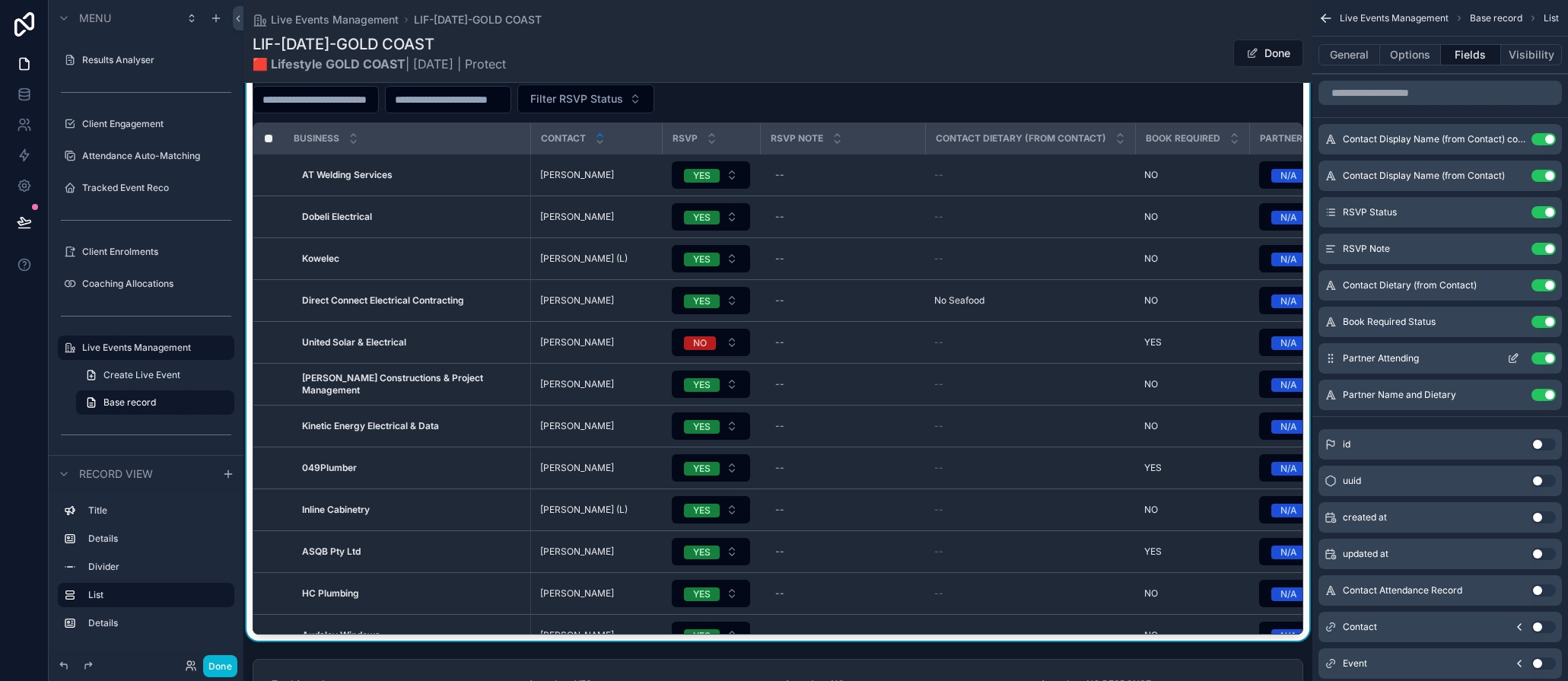
click at [1446, 358] on button "Use setting" at bounding box center [1543, 358] width 24 height 12
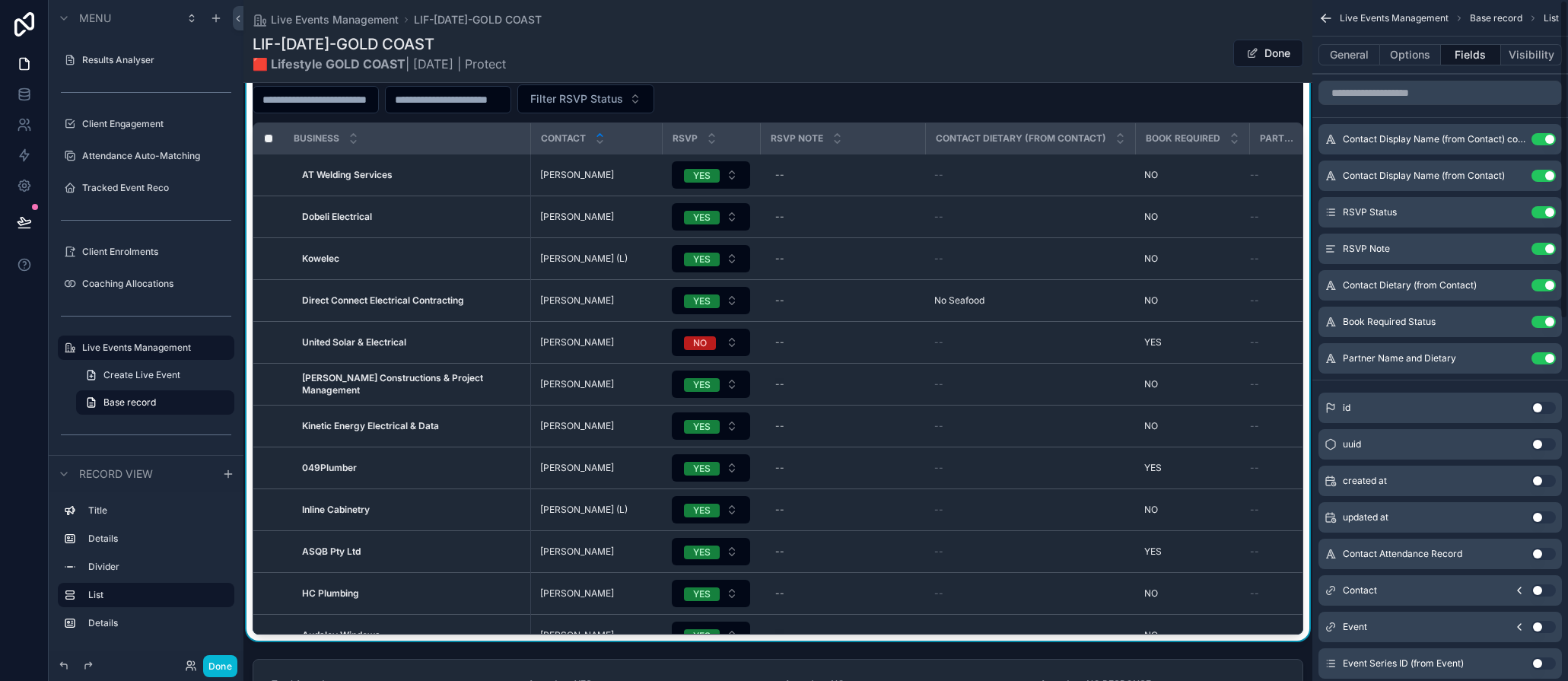
click at [1446, 358] on button "Use setting" at bounding box center [1543, 358] width 24 height 12
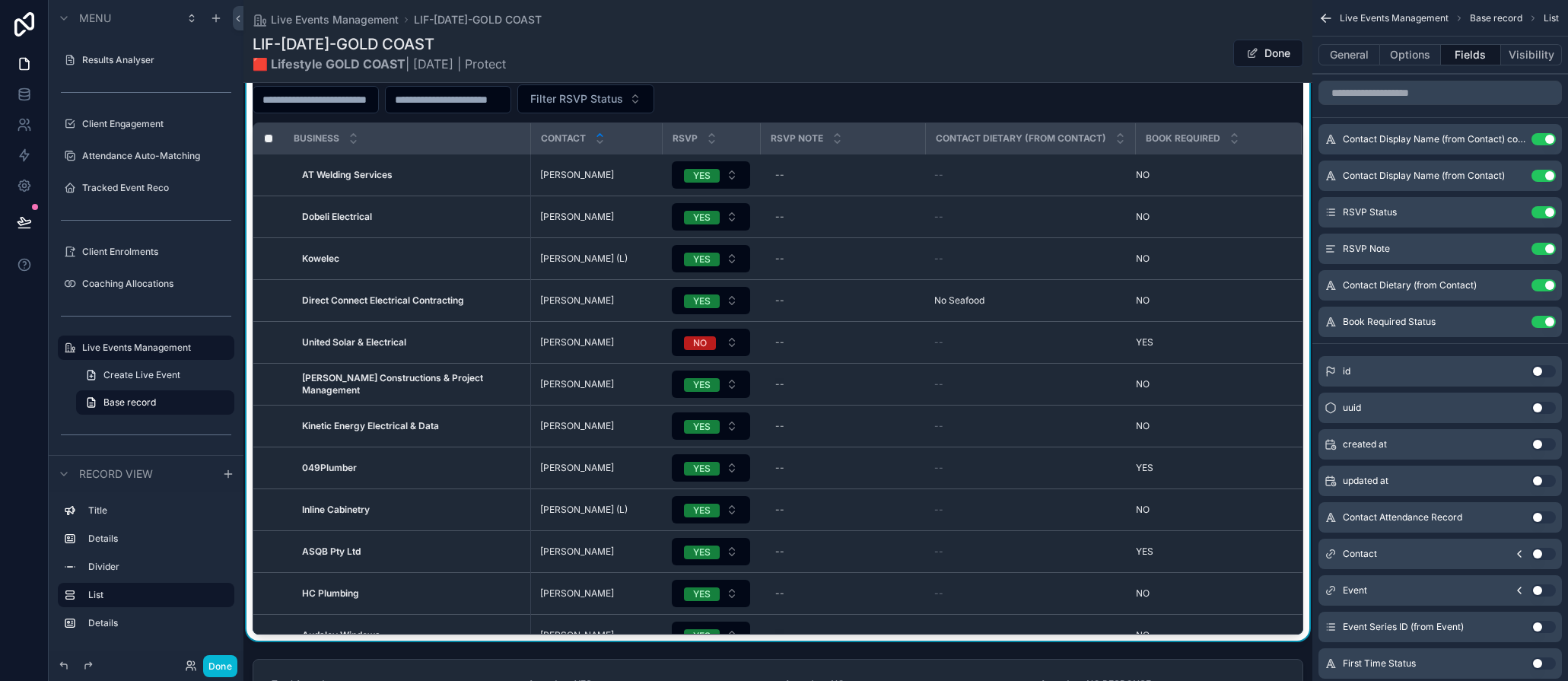
click at [1027, 87] on div "Filter RSVP Status" at bounding box center [778, 99] width 1051 height 29
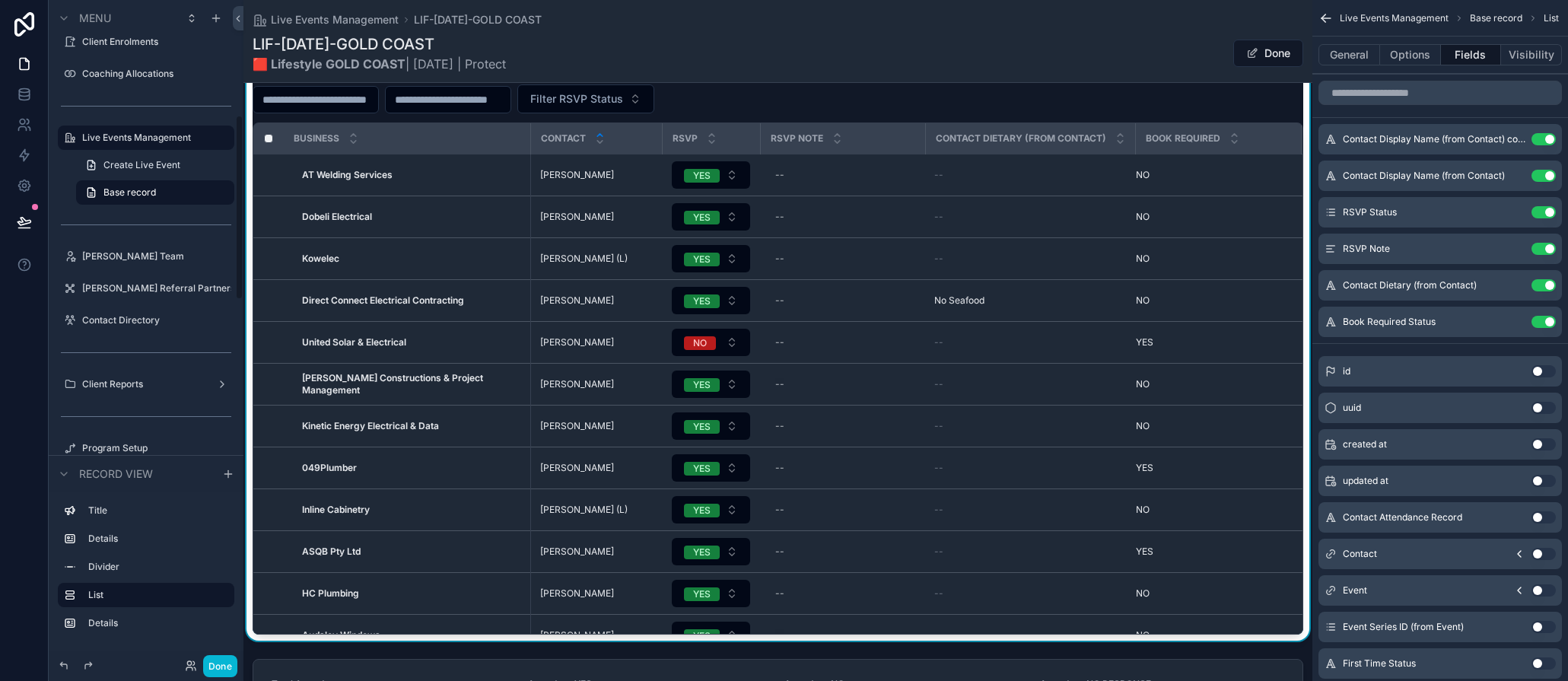
scroll to position [411, 0]
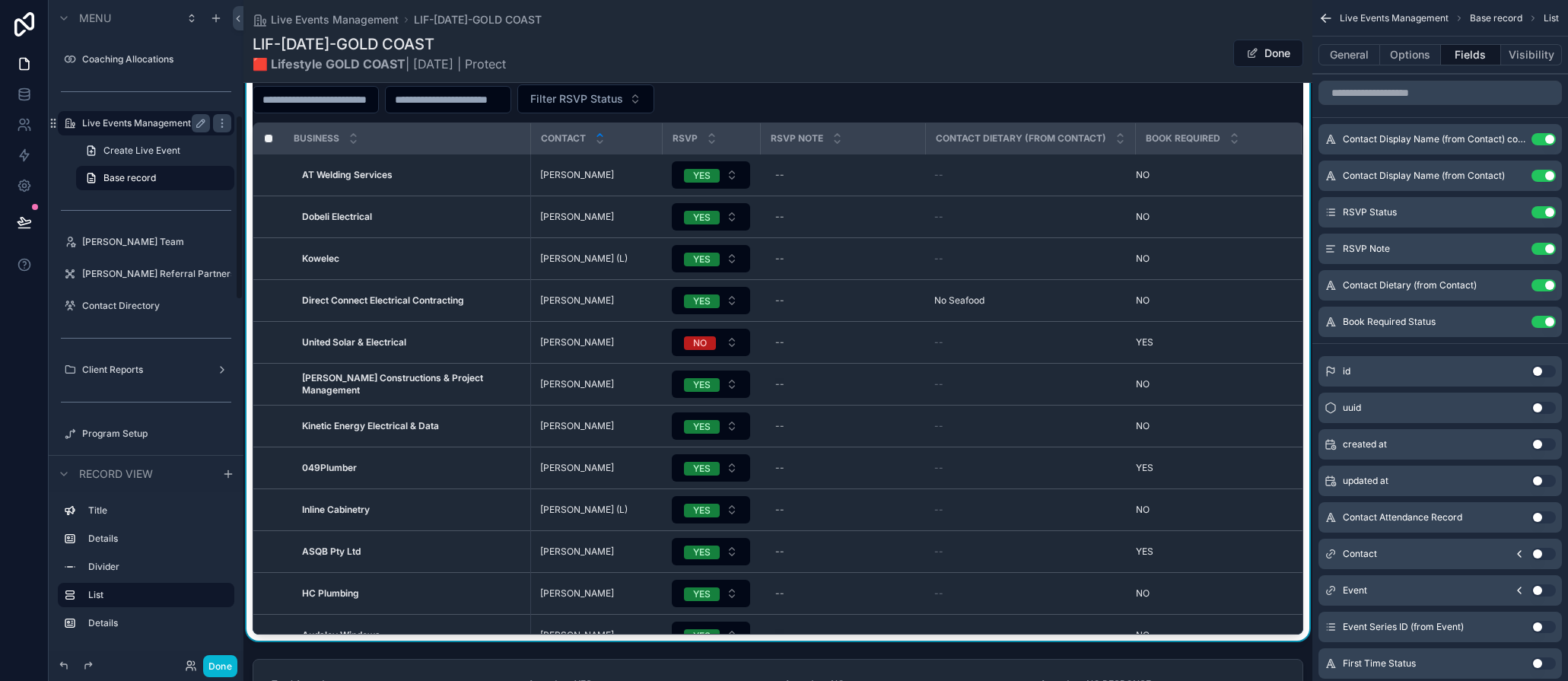
click at [137, 121] on label "Live Events Management" at bounding box center [143, 123] width 122 height 12
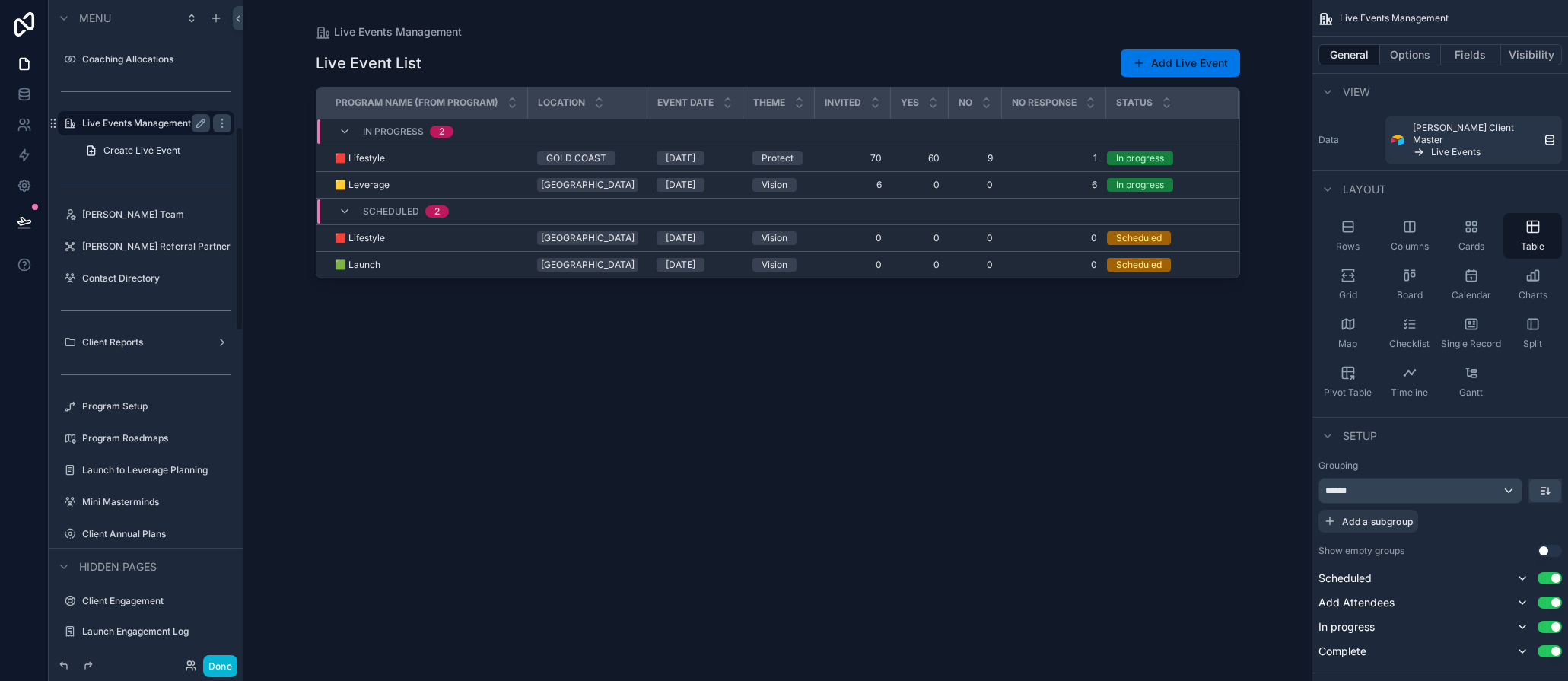
click at [494, 458] on div "Live Event List Add Live Event Program Name (from Program) Location Event Date …" at bounding box center [778, 351] width 924 height 623
click at [484, 147] on td "🟥 Lifestyle 🟥 Lifestyle" at bounding box center [422, 158] width 212 height 27
click at [492, 156] on div "🟥 Lifestyle 🟥 Lifestyle" at bounding box center [427, 158] width 184 height 12
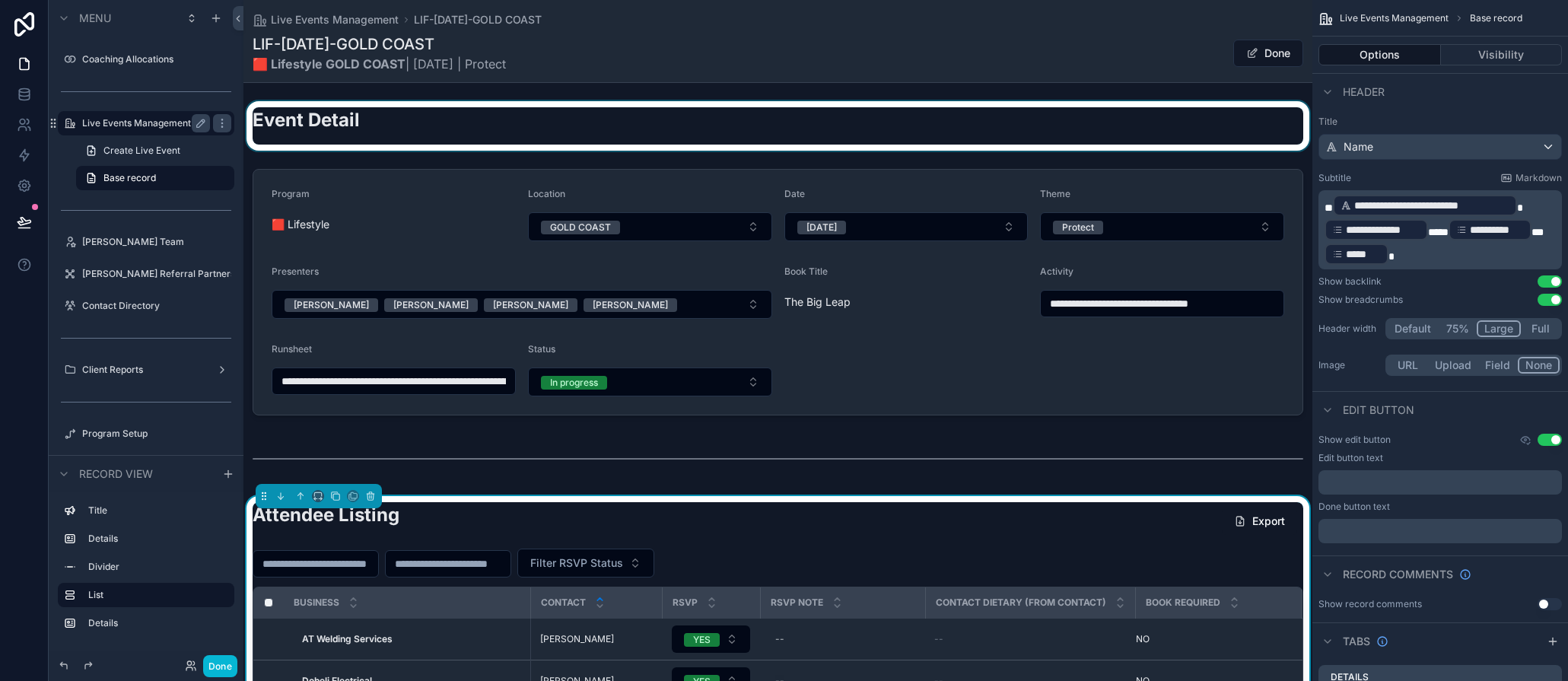
click at [891, 109] on div "scrollable content" at bounding box center [778, 126] width 1069 height 50
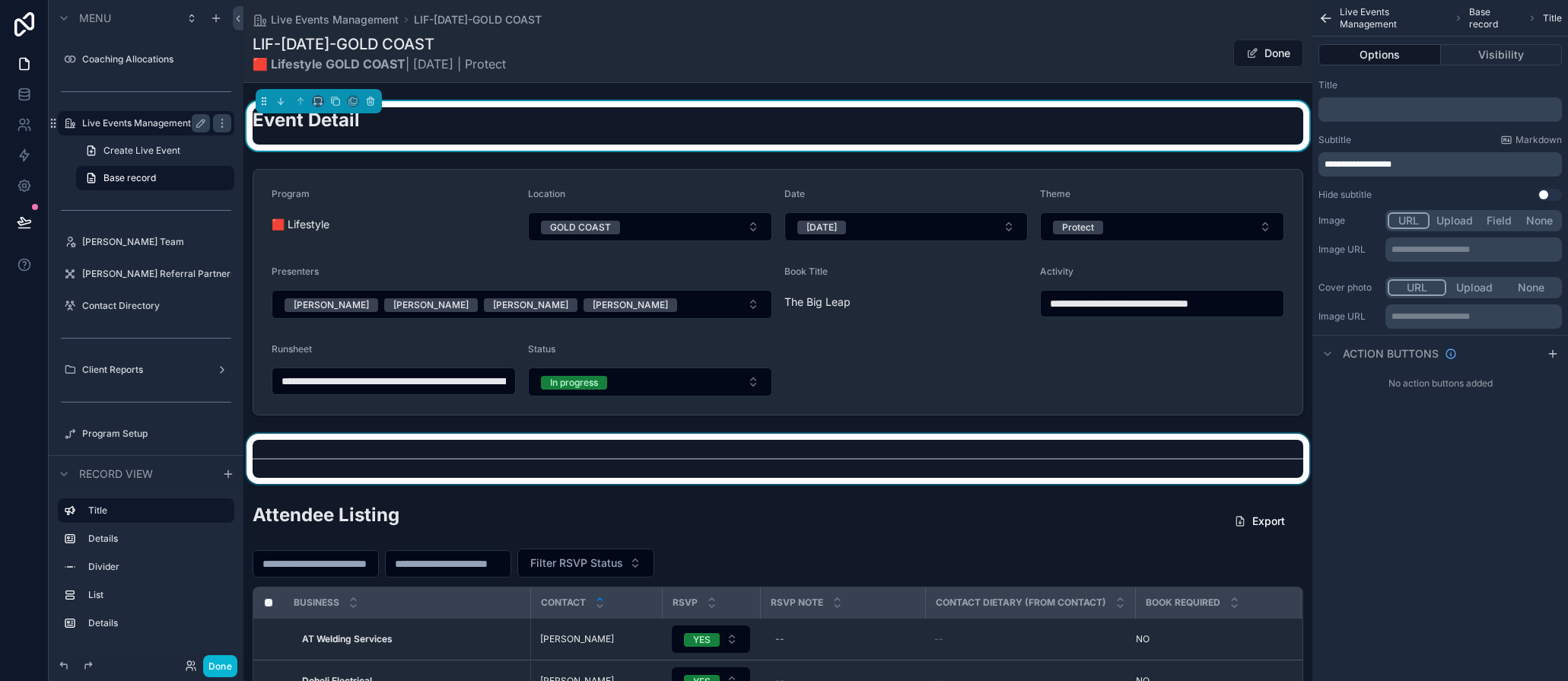
click at [786, 455] on div "scrollable content" at bounding box center [778, 459] width 1069 height 51
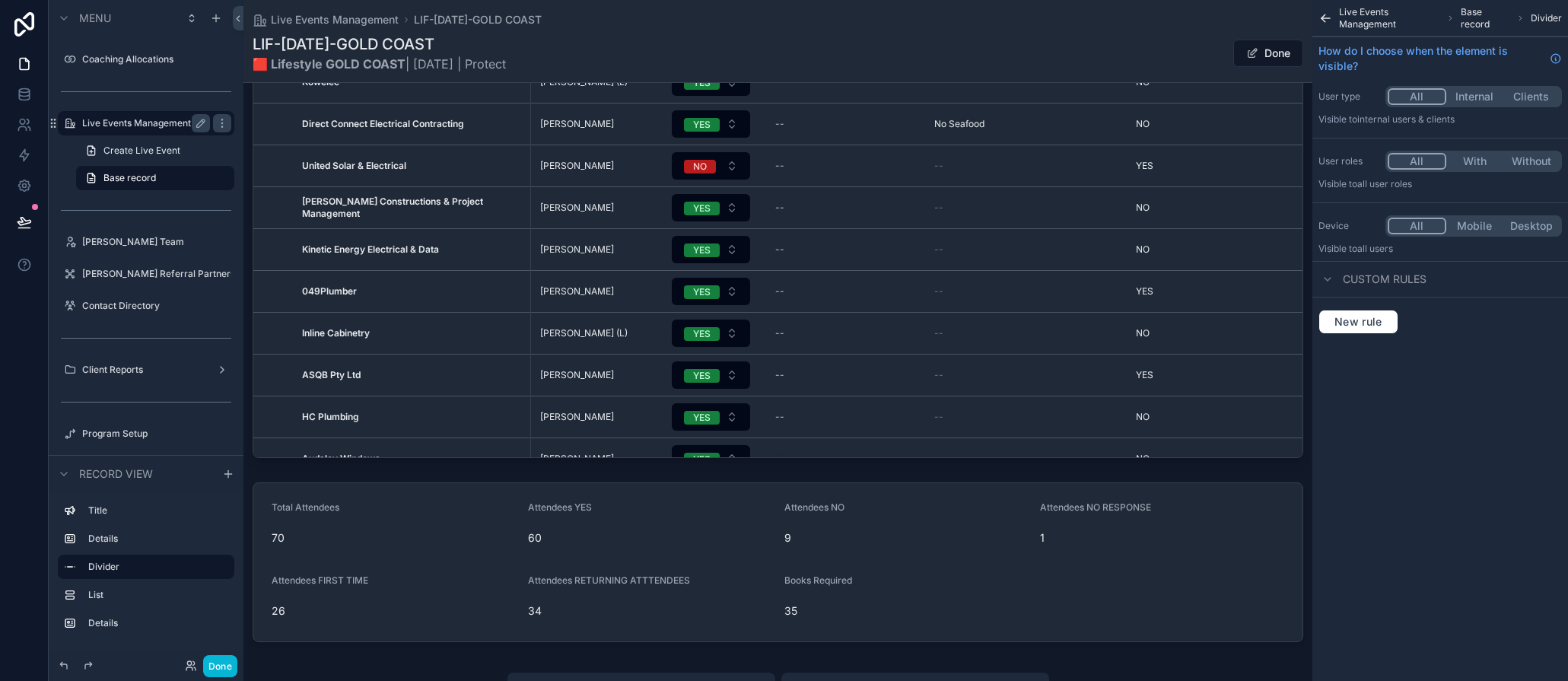
scroll to position [654, 0]
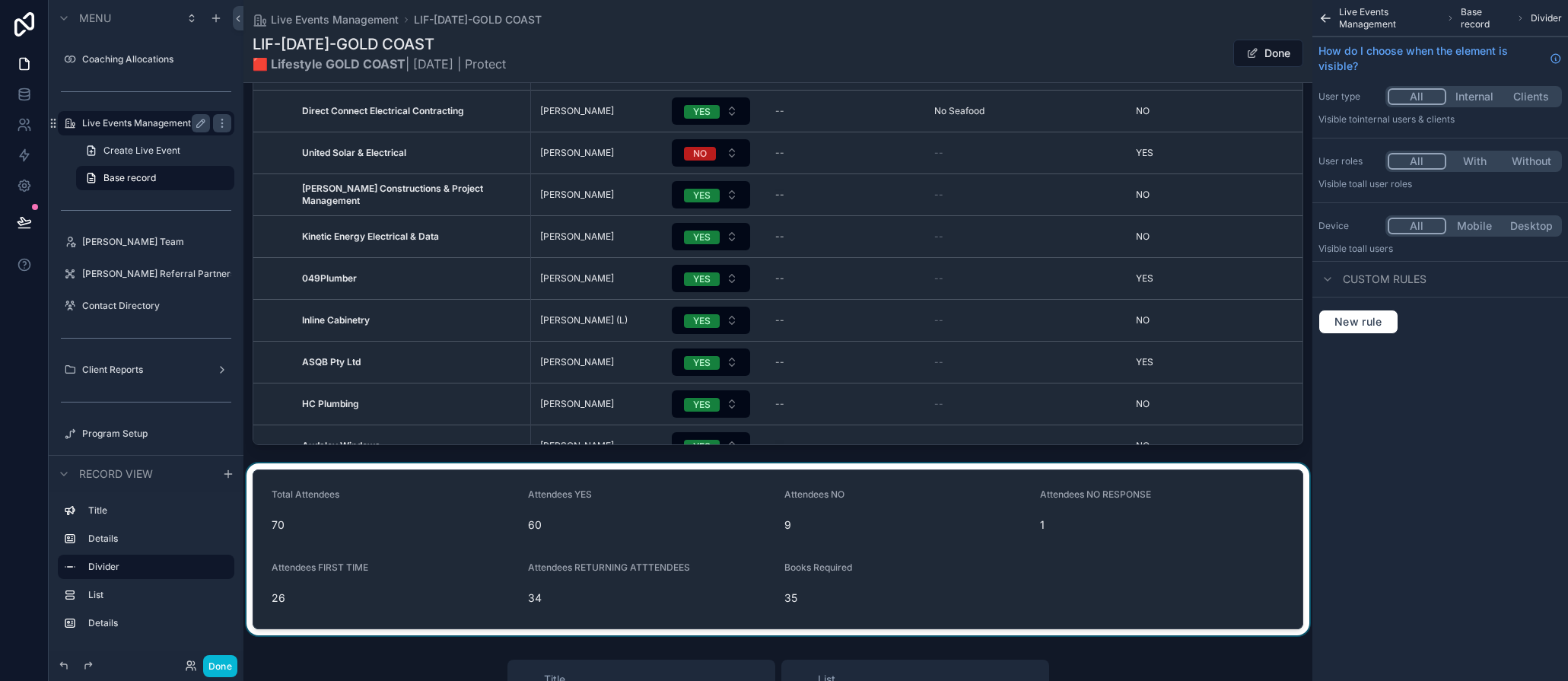
click at [441, 610] on div "scrollable content" at bounding box center [778, 549] width 1069 height 172
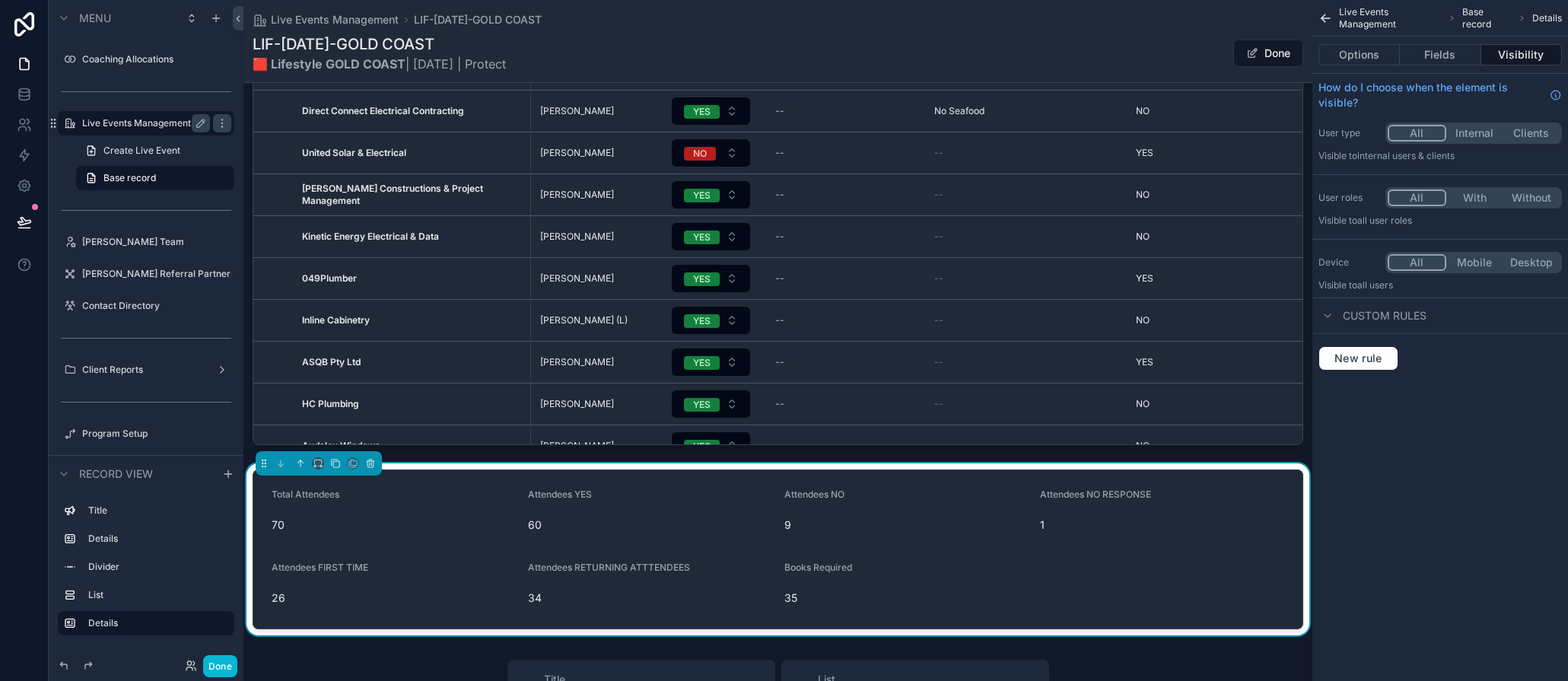
click at [367, 657] on div "**********" at bounding box center [778, 334] width 1069 height 1977
click at [225, 669] on button "Done" at bounding box center [220, 666] width 34 height 22
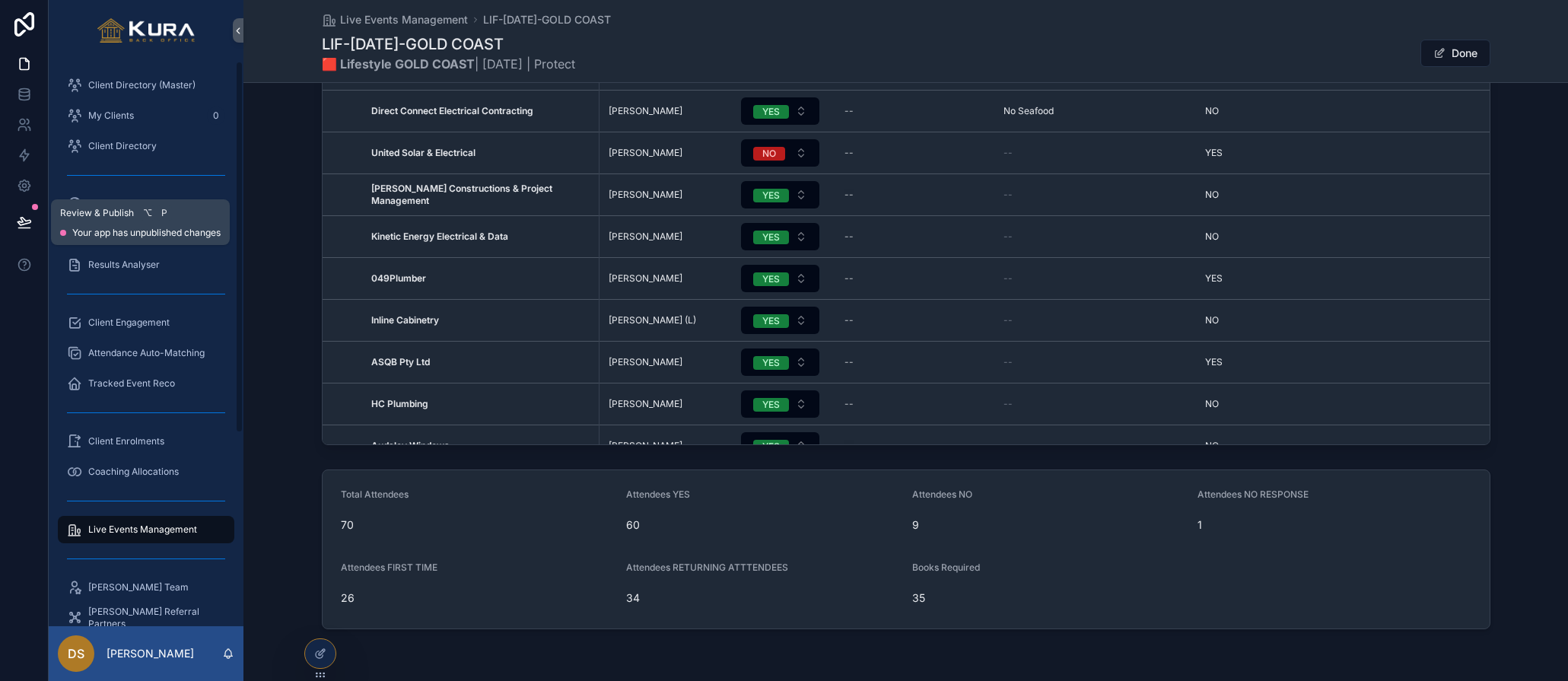
click at [24, 221] on icon at bounding box center [24, 222] width 15 height 15
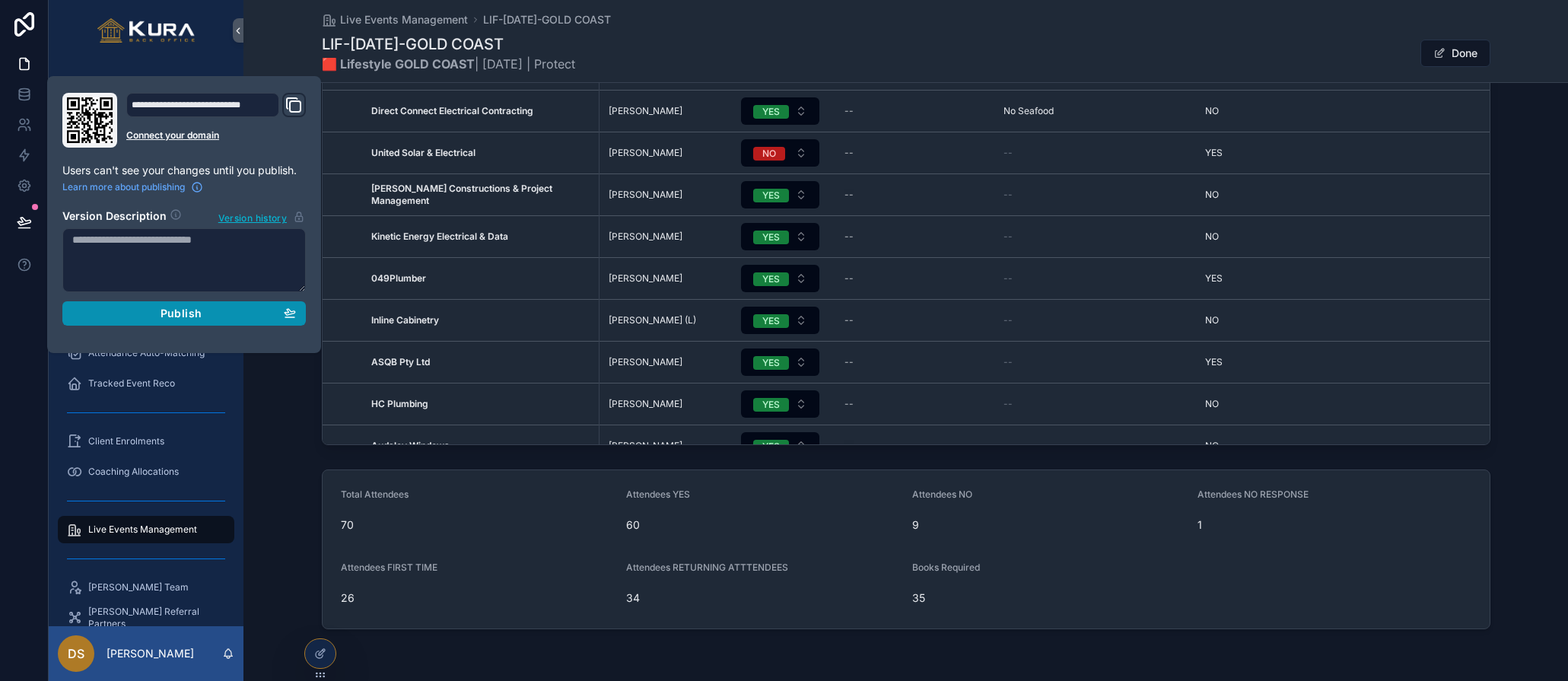
click at [163, 314] on span "Publish" at bounding box center [182, 314] width 41 height 14
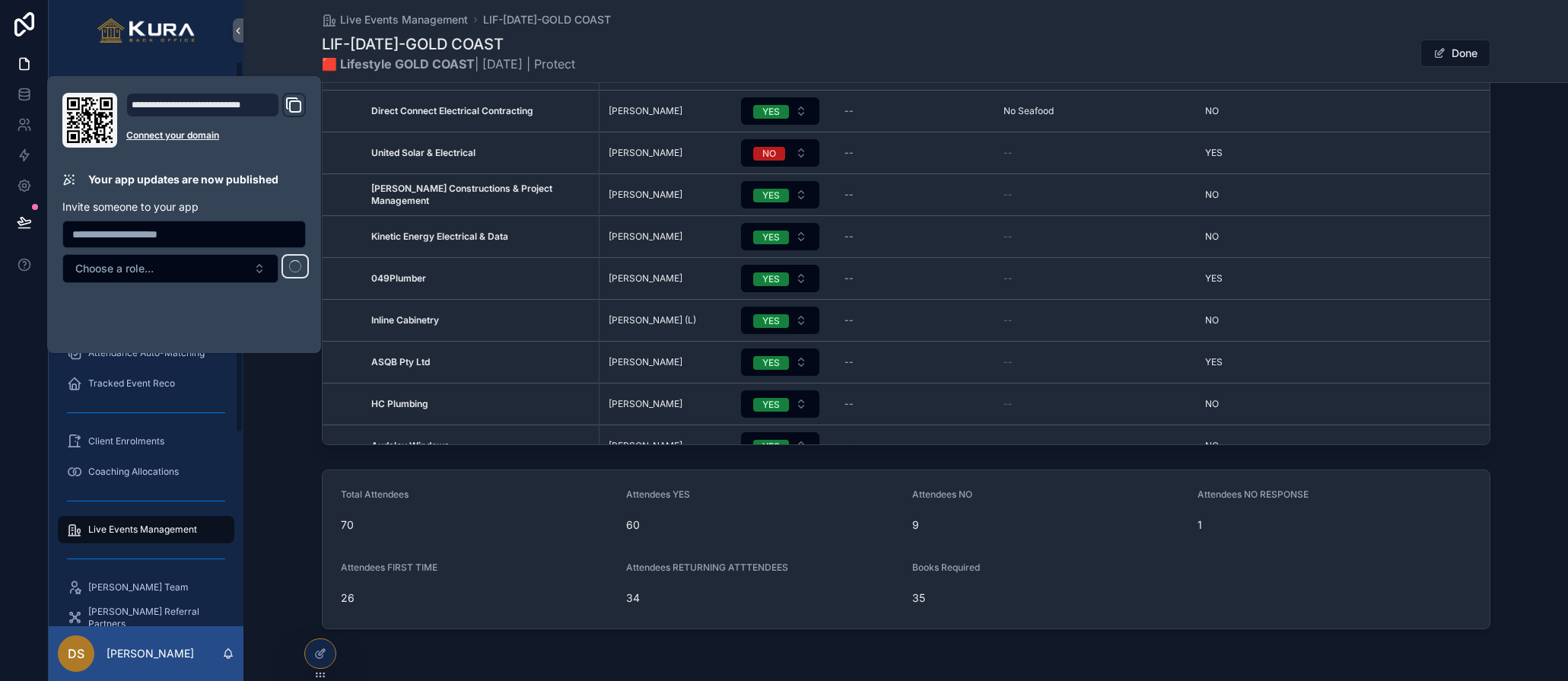
click at [273, 438] on div "Attendee Listing Export Filter RSVP Status Business Contact RSVP RSVP Note Cont…" at bounding box center [906, 147] width 1325 height 609
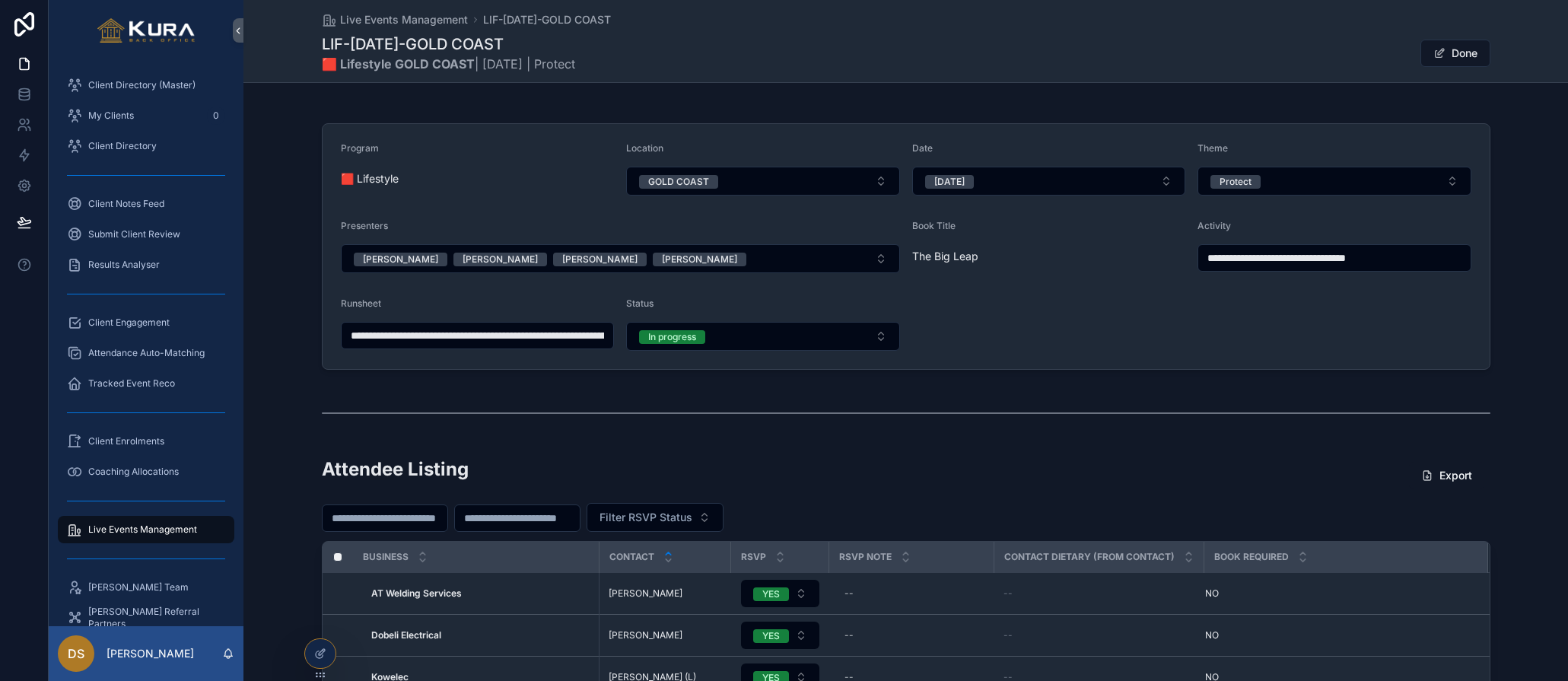
scroll to position [21, 0]
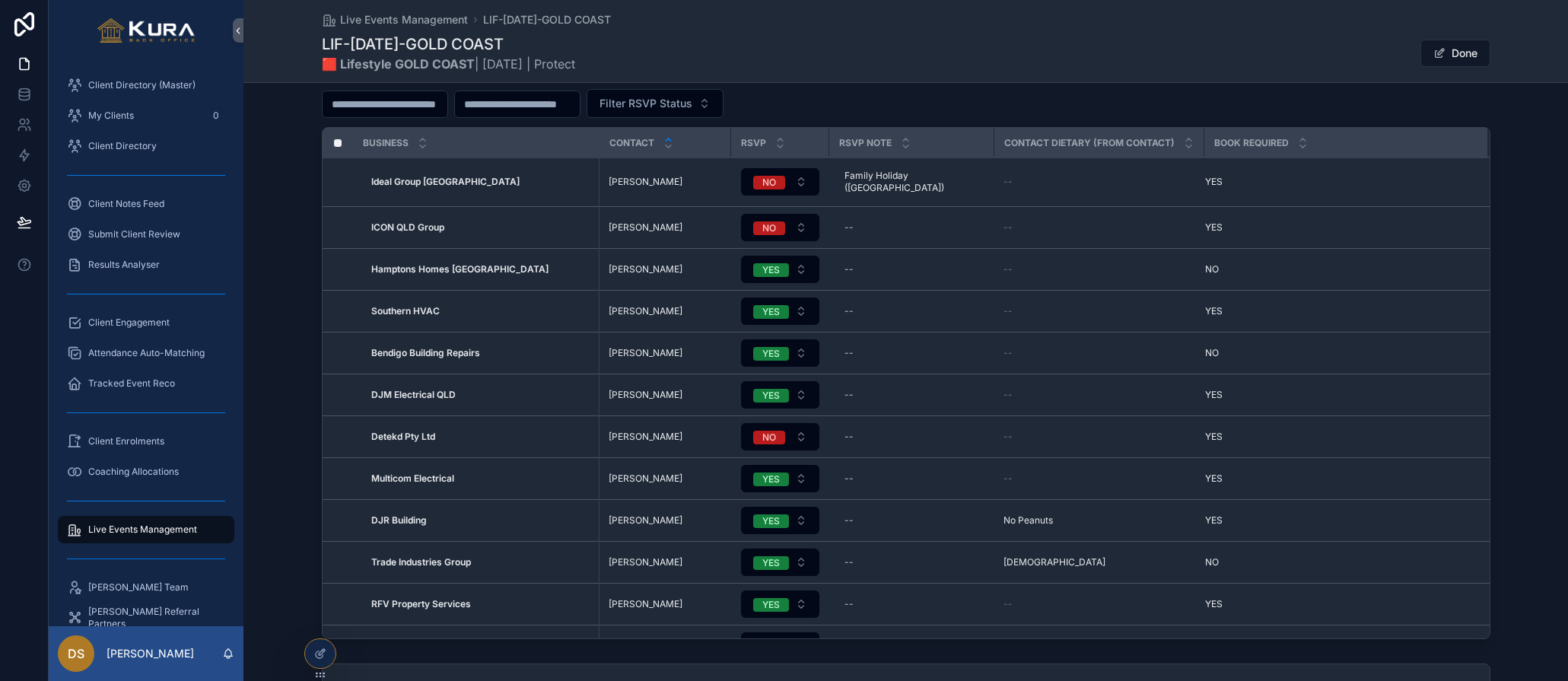
scroll to position [0, 0]
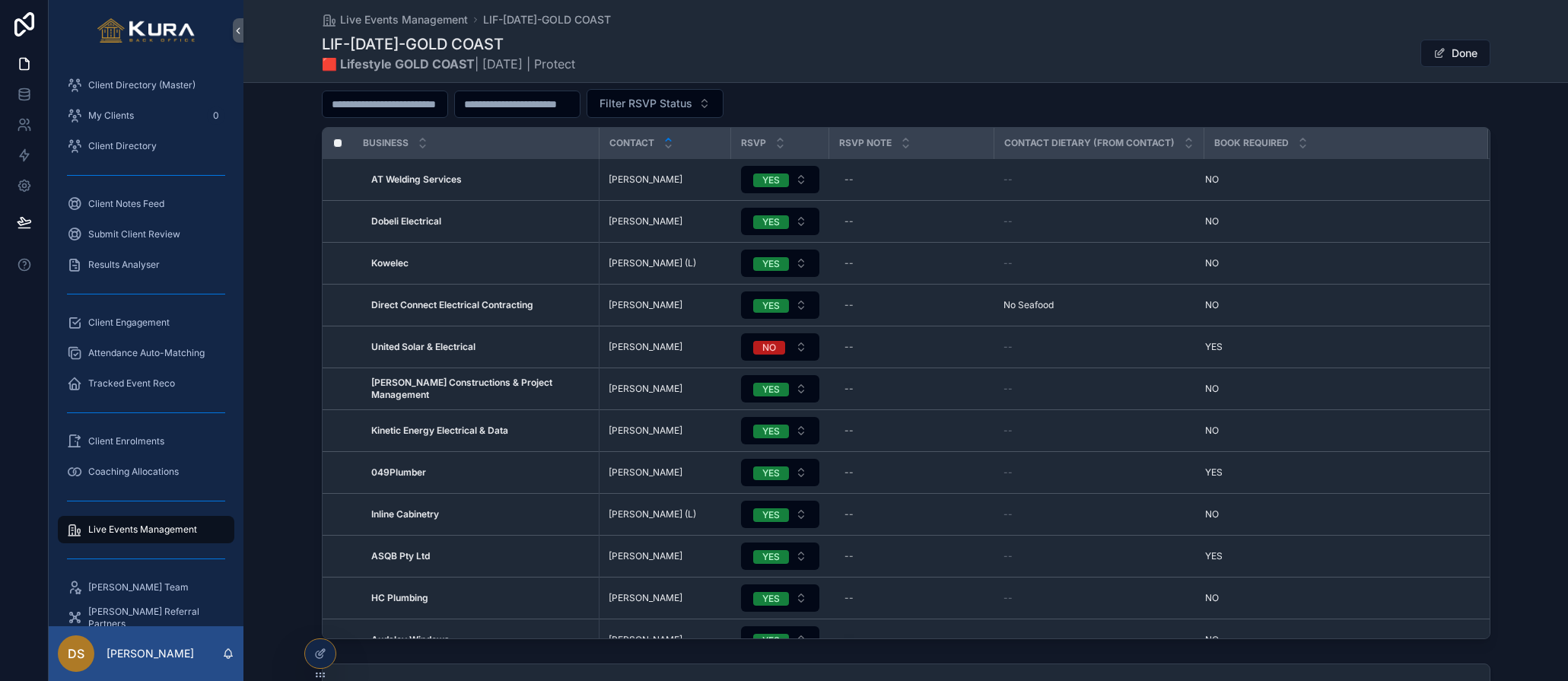
click at [293, 320] on div "Attendee Listing Export Filter RSVP Status Business Contact RSVP RSVP Note Cont…" at bounding box center [906, 341] width 1325 height 609
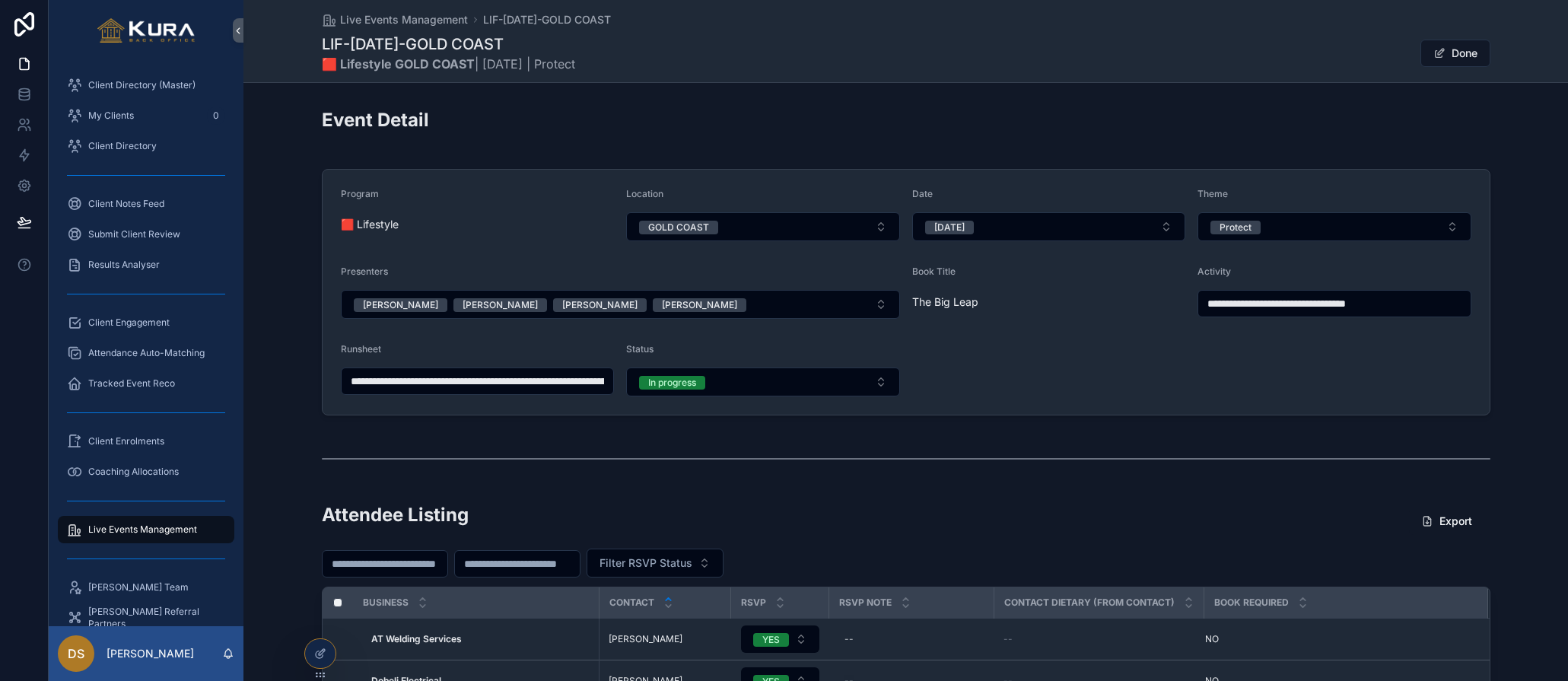
click at [291, 419] on div "**********" at bounding box center [906, 292] width 1325 height 259
click at [1446, 60] on button "Done" at bounding box center [1455, 53] width 70 height 27
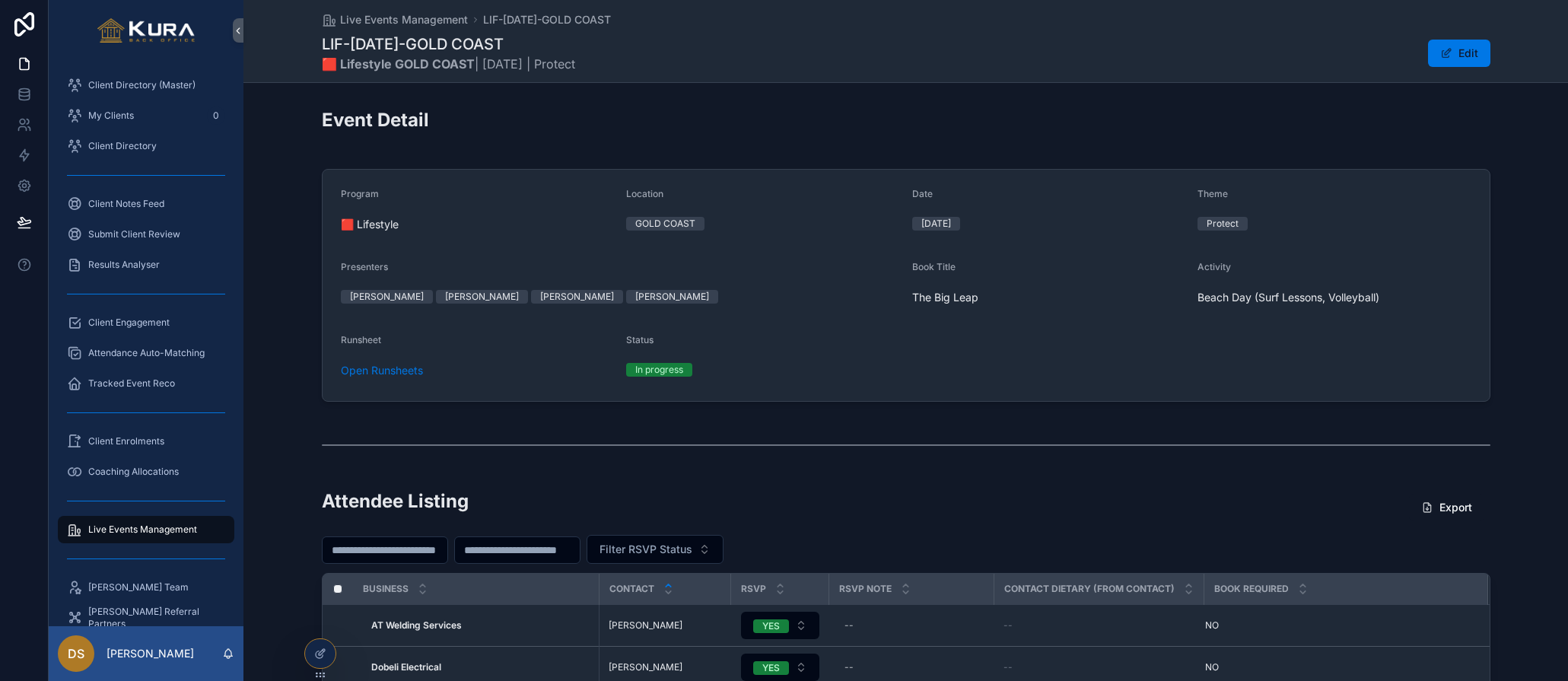
click at [283, 343] on div "Program 🟥 Lifestyle Location GOLD COAST Date OCT25 Theme Protect Presenters Rob…" at bounding box center [906, 285] width 1325 height 245
click at [431, 14] on span "Live Events Management" at bounding box center [404, 20] width 128 height 15
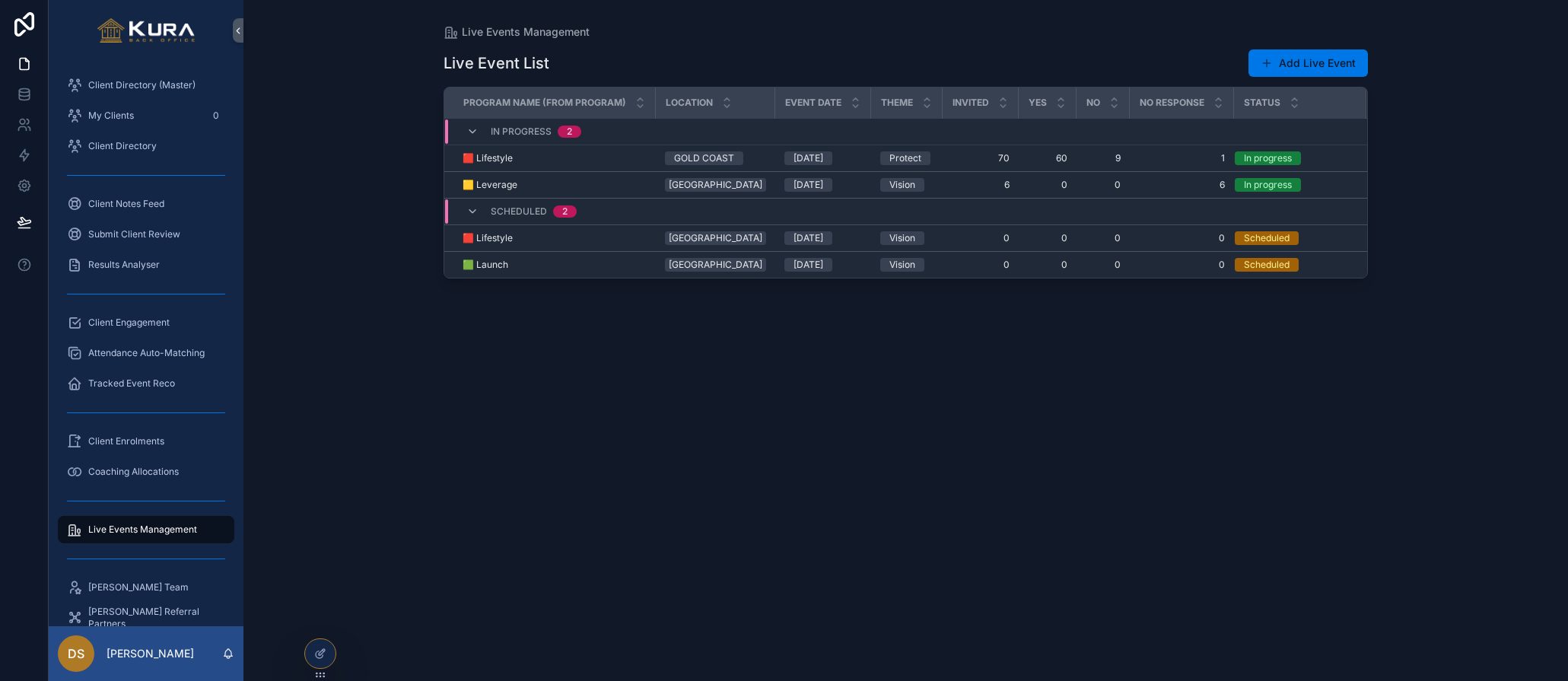
click at [265, 445] on div "Live Events Management Live Event List Add Live Event Program Name (from Progra…" at bounding box center [906, 340] width 1325 height 681
click at [370, 429] on div "Live Events Management Live Event List Add Live Event Program Name (from Progra…" at bounding box center [906, 340] width 1325 height 681
click at [986, 158] on span "70" at bounding box center [981, 158] width 58 height 12
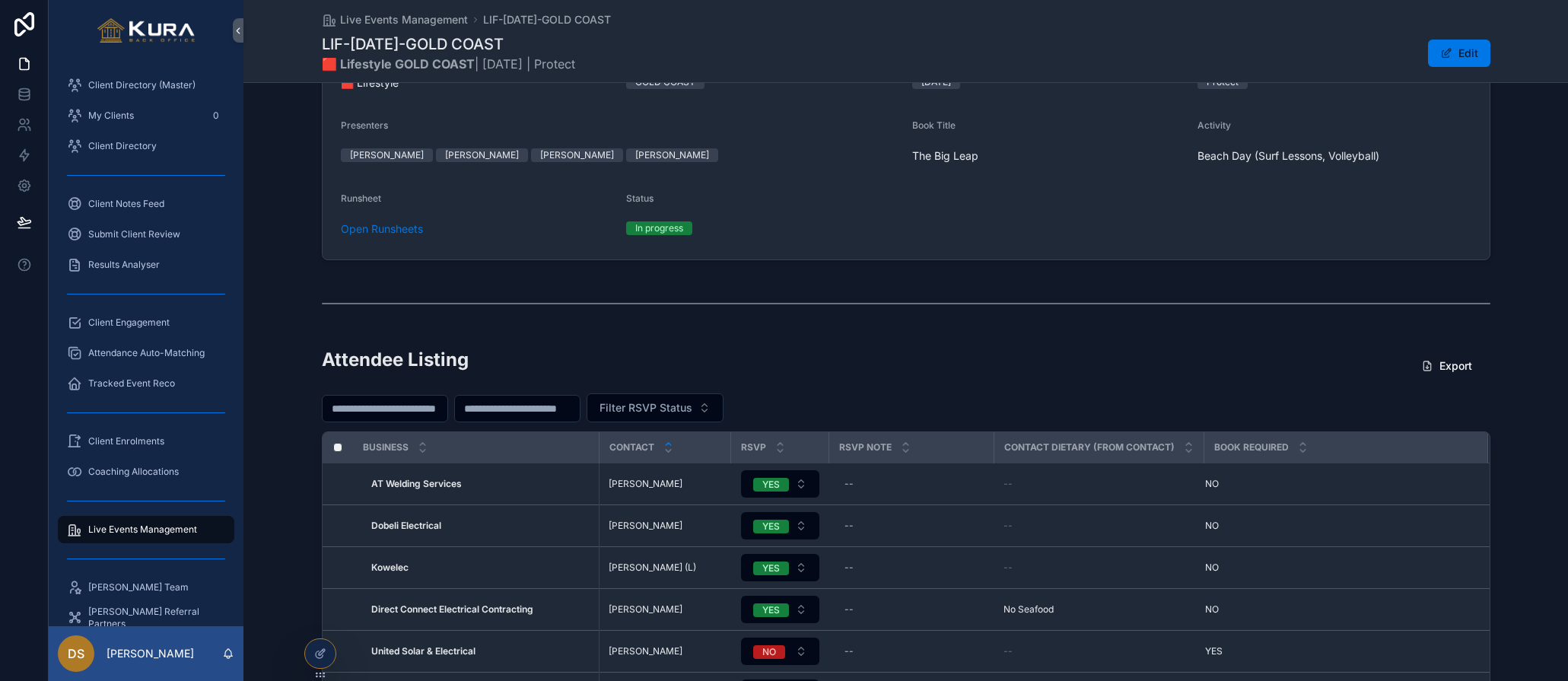
scroll to position [99, 0]
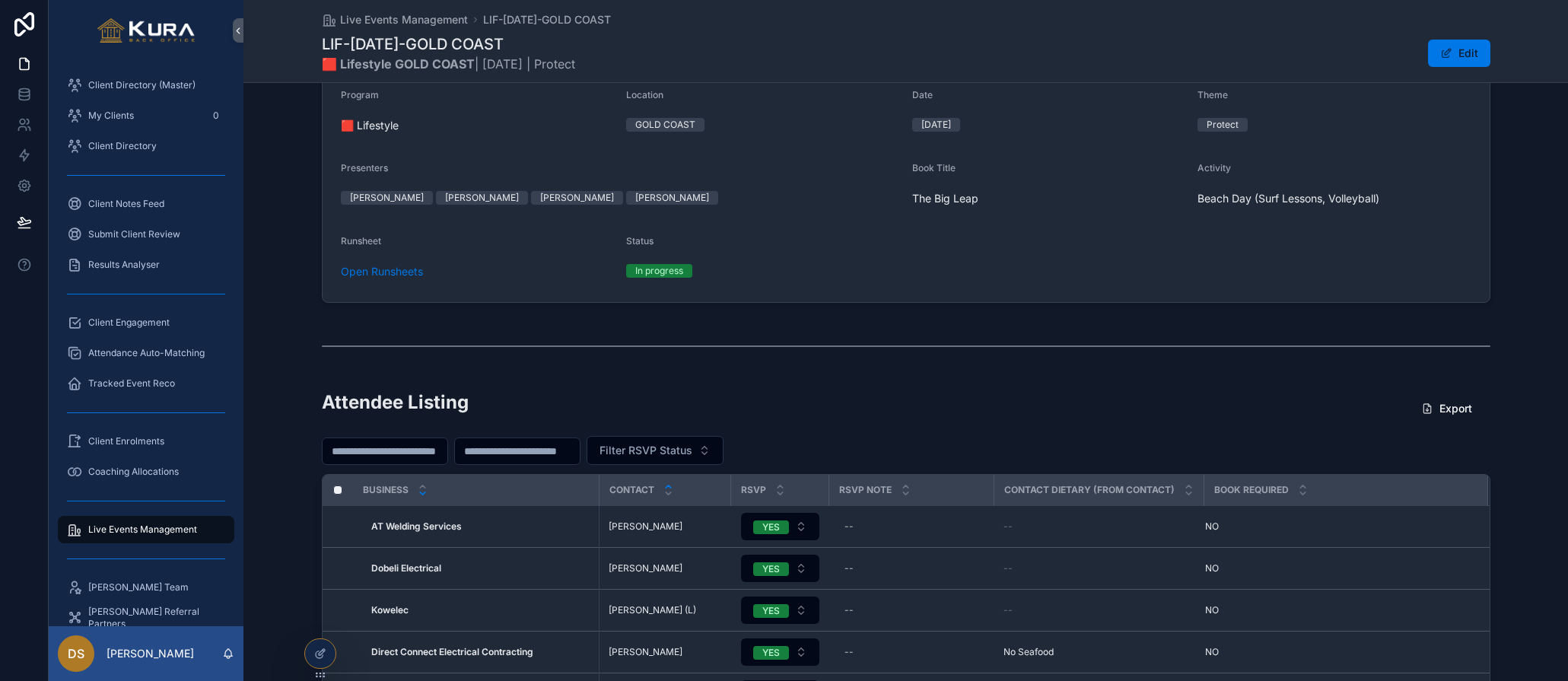
click at [422, 493] on icon "scrollable content" at bounding box center [422, 493] width 5 height 2
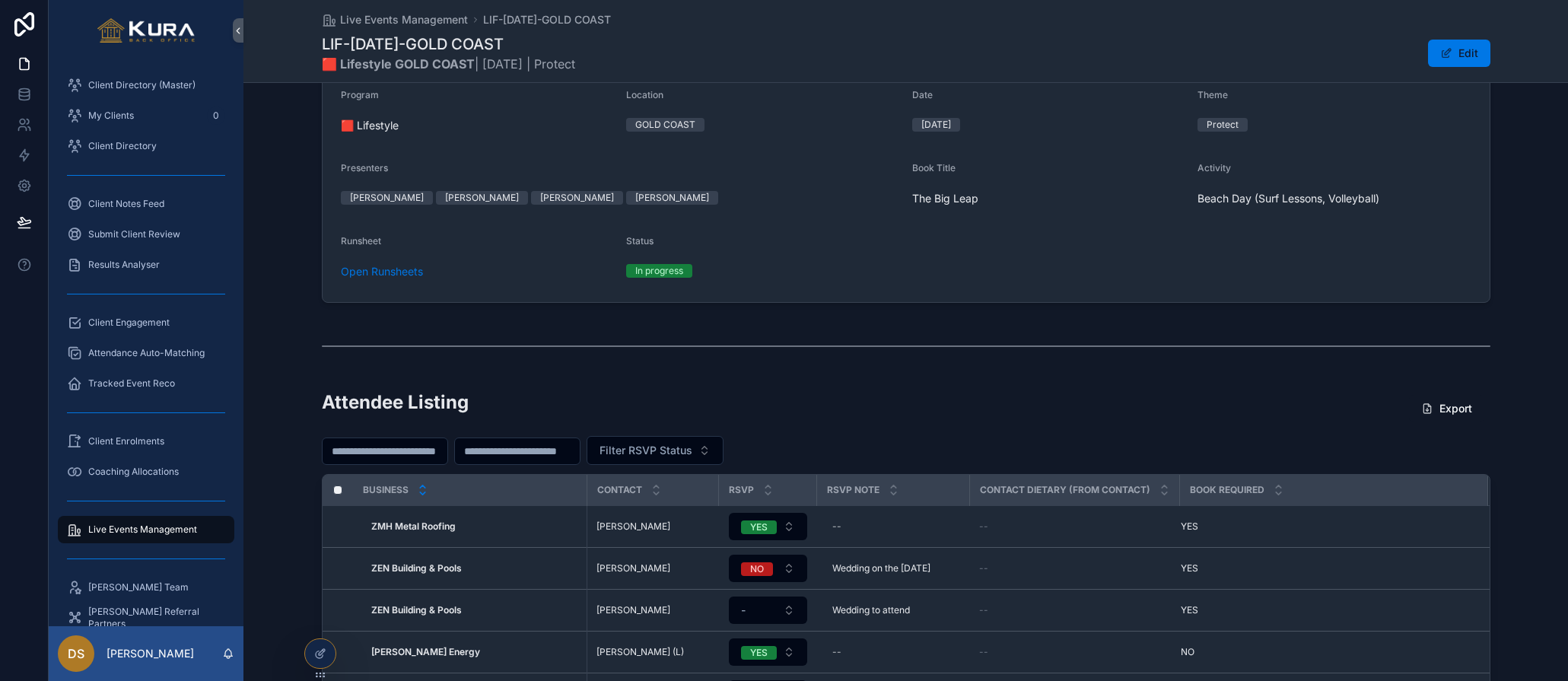
click at [423, 483] on icon "scrollable content" at bounding box center [423, 487] width 10 height 10
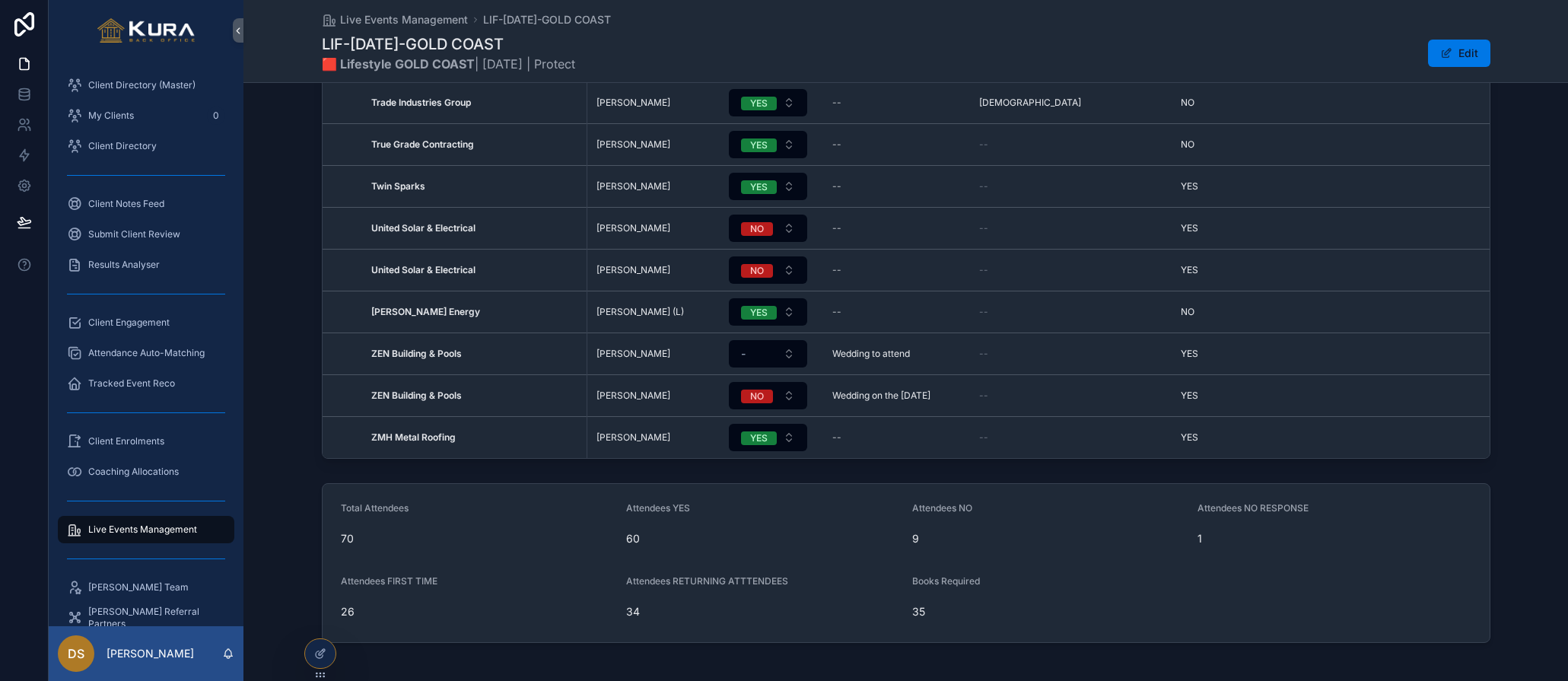
scroll to position [646, 0]
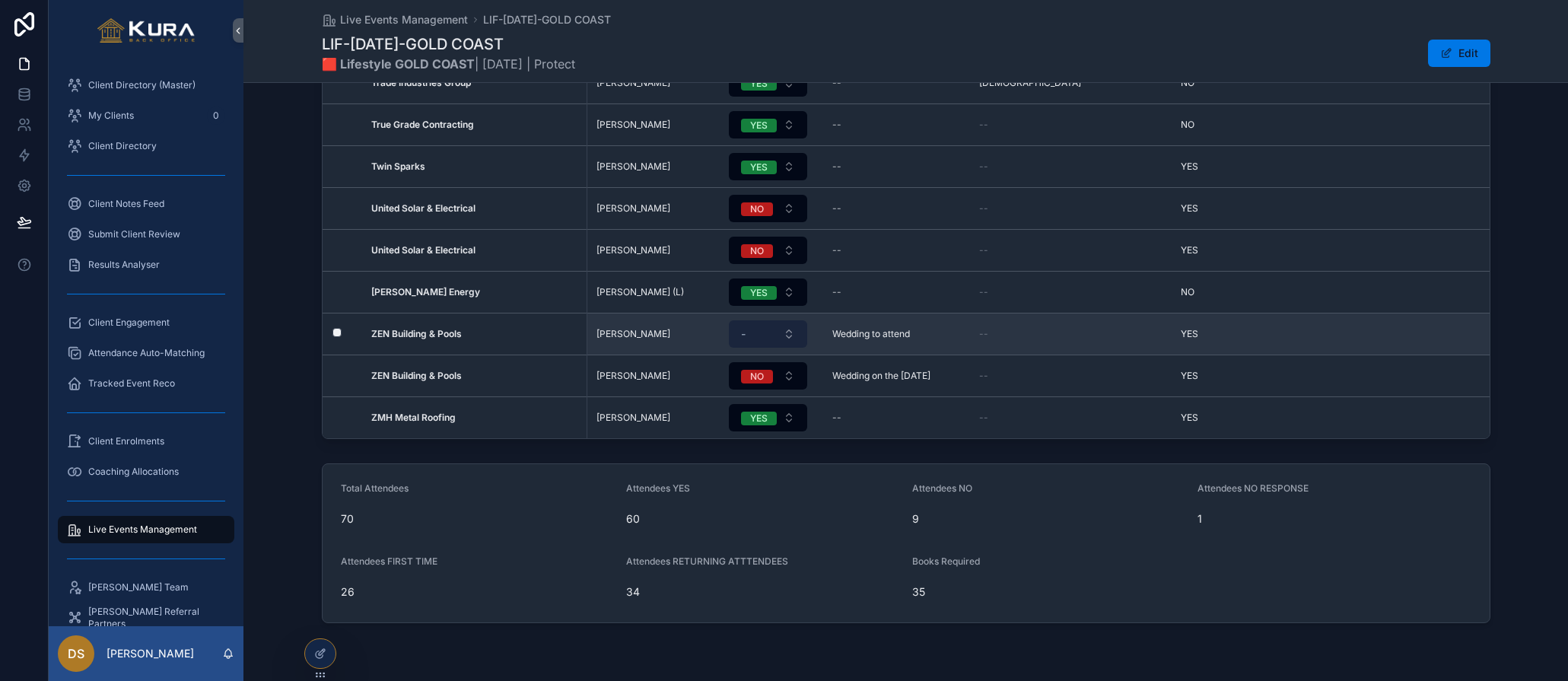
click at [792, 330] on button "-" at bounding box center [768, 333] width 78 height 27
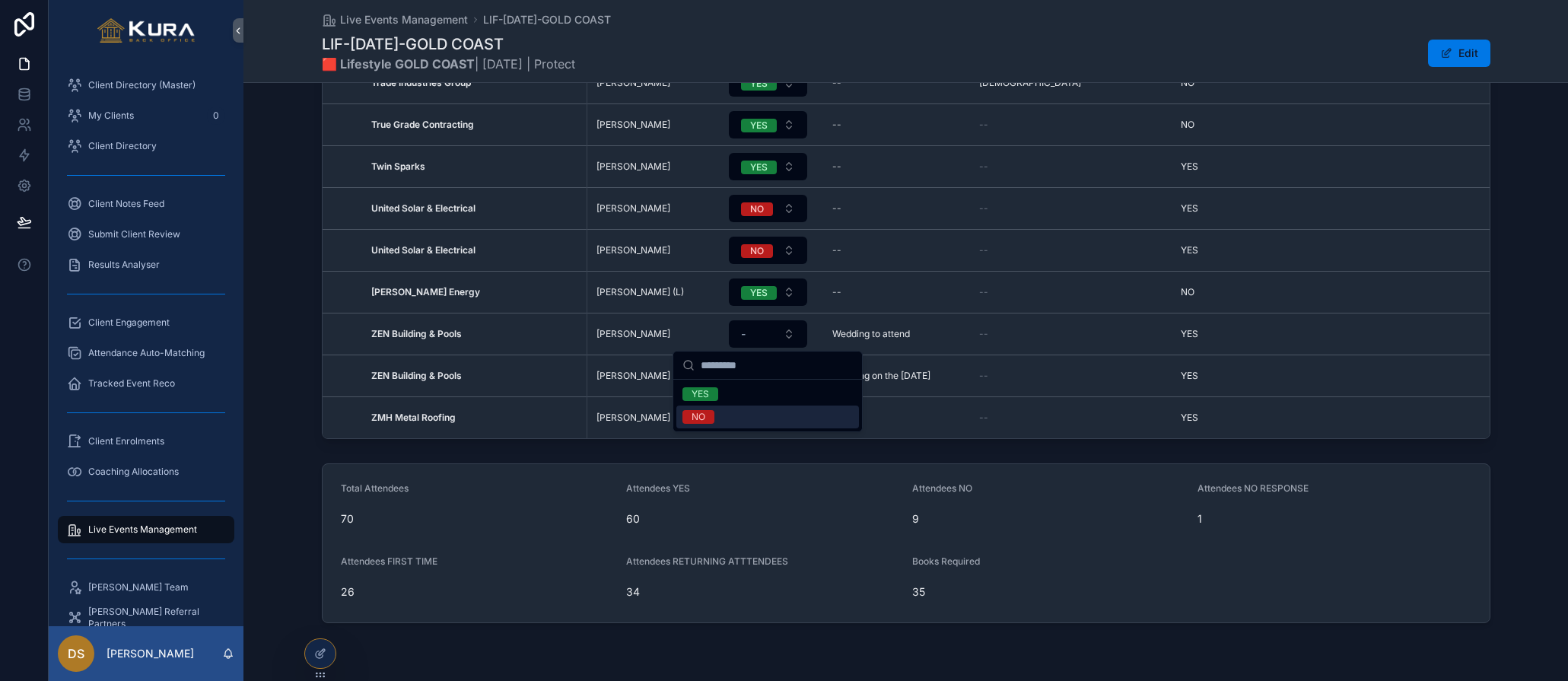
click at [739, 416] on div "NO" at bounding box center [767, 417] width 183 height 23
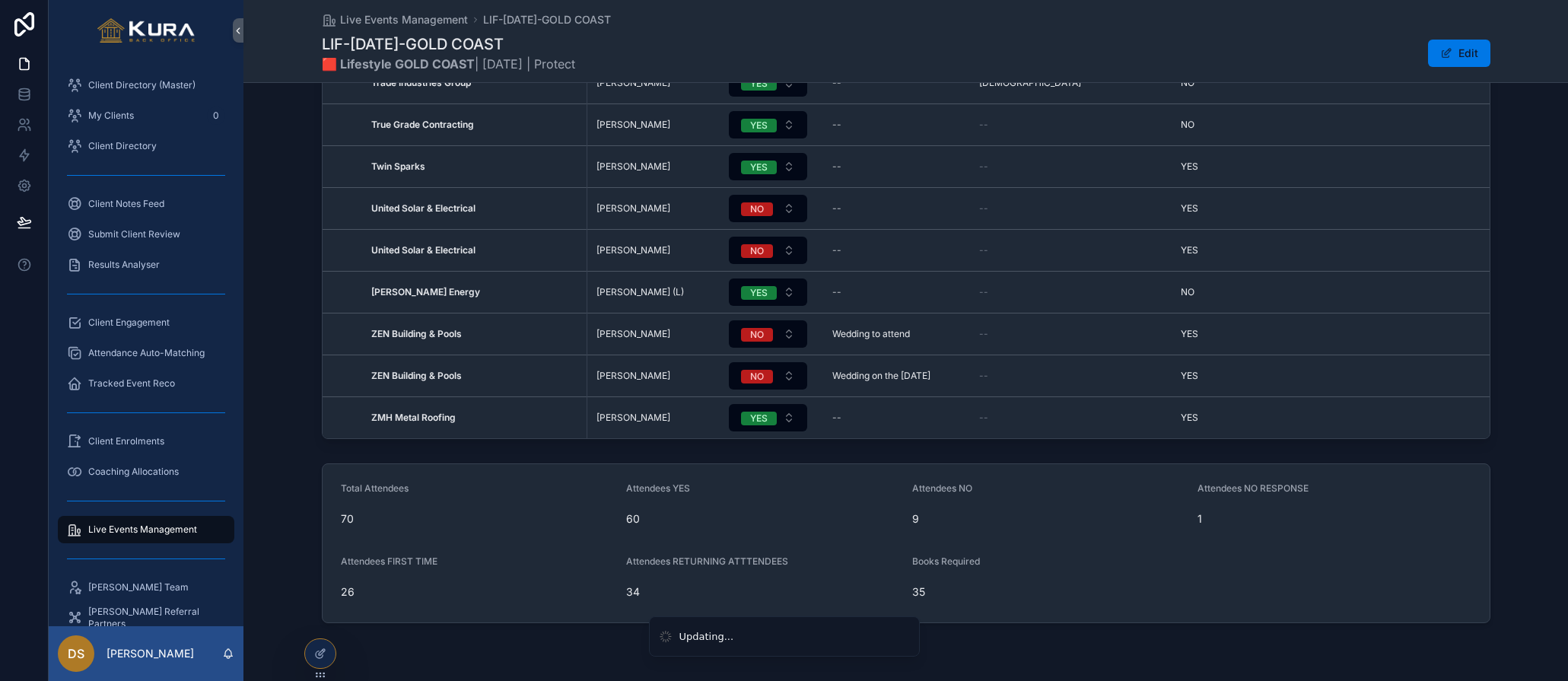
click at [274, 340] on div "Attendee Listing Export Filter RSVP Status Business Contact RSVP RSVP Note Cont…" at bounding box center [906, 141] width 1325 height 609
click at [290, 280] on div "Attendee Listing Export Filter RSVP Status Business Contact RSVP RSVP Note Cont…" at bounding box center [906, 141] width 1325 height 609
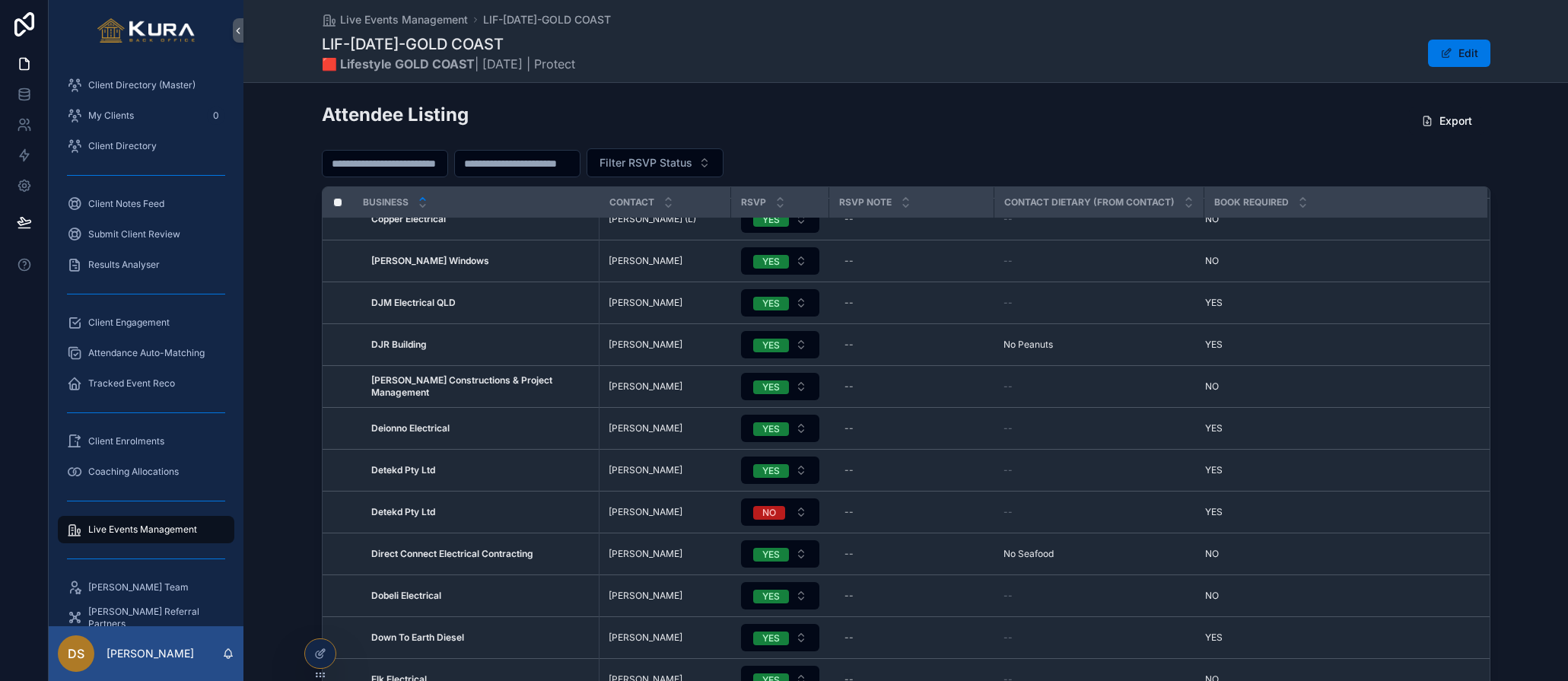
scroll to position [0, 0]
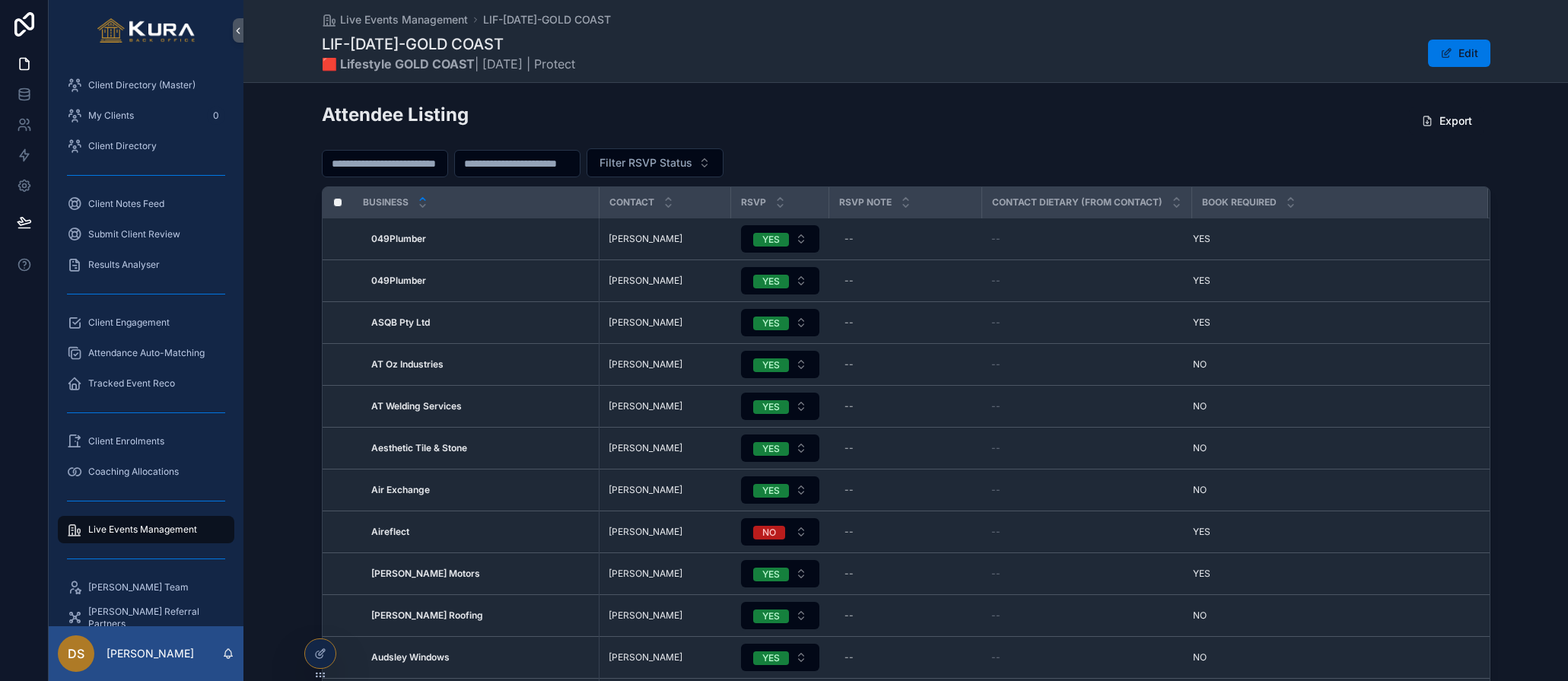
click at [264, 273] on div "Attendee Listing Export Filter RSVP Status Business Contact RSVP RSVP Note Cont…" at bounding box center [906, 401] width 1325 height 609
click at [270, 206] on div "Attendee Listing Export Filter RSVP Status Business Contact RSVP RSVP Note Cont…" at bounding box center [906, 401] width 1325 height 609
click at [140, 529] on span "Live Events Management" at bounding box center [142, 529] width 109 height 12
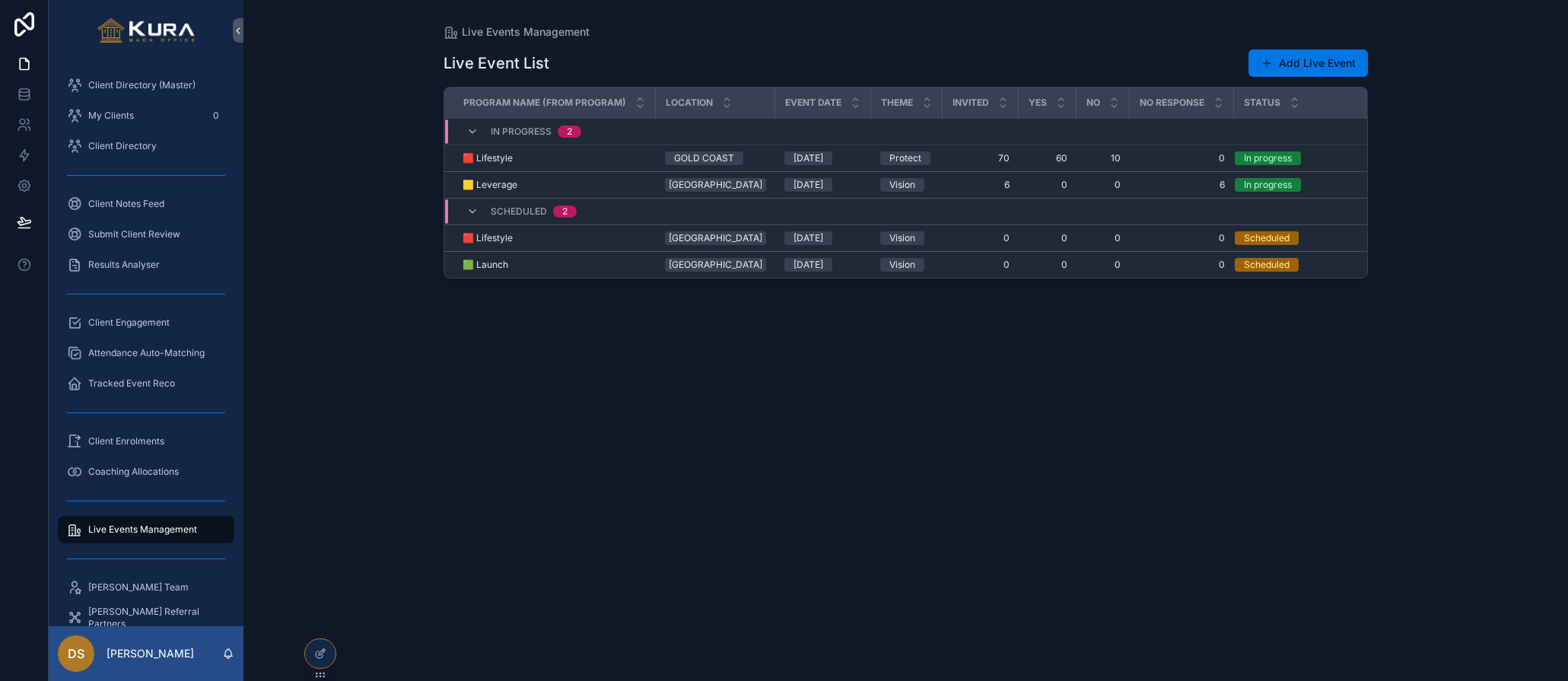
click at [308, 321] on div "Live Events Management Live Event List Add Live Event Program Name (from Progra…" at bounding box center [906, 340] width 1325 height 681
click at [360, 319] on div "Live Events Management Live Event List Add Live Event Program Name (from Progra…" at bounding box center [906, 340] width 1325 height 681
click at [150, 80] on span "Client Directory (Master)" at bounding box center [141, 85] width 107 height 12
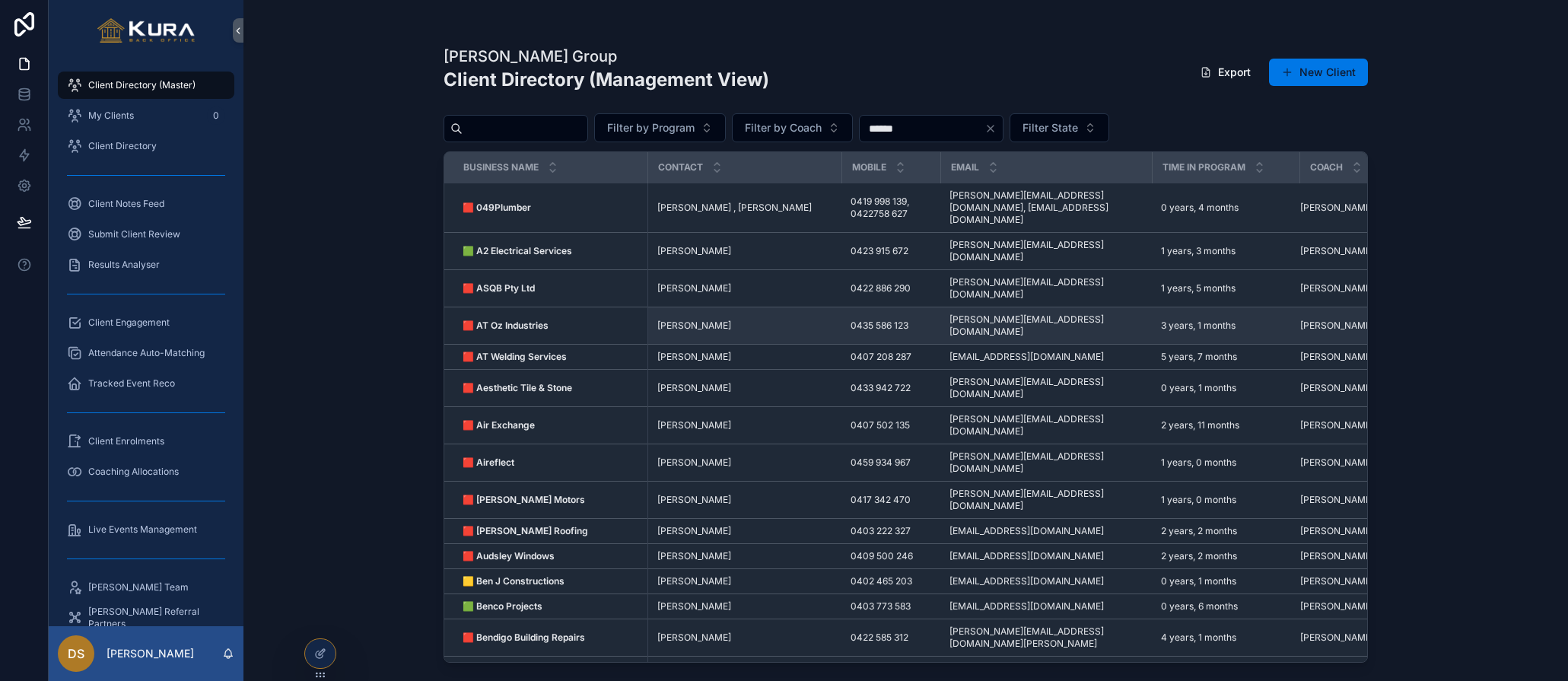
click at [509, 319] on strong "🟥 AT Oz Industries" at bounding box center [506, 325] width 86 height 12
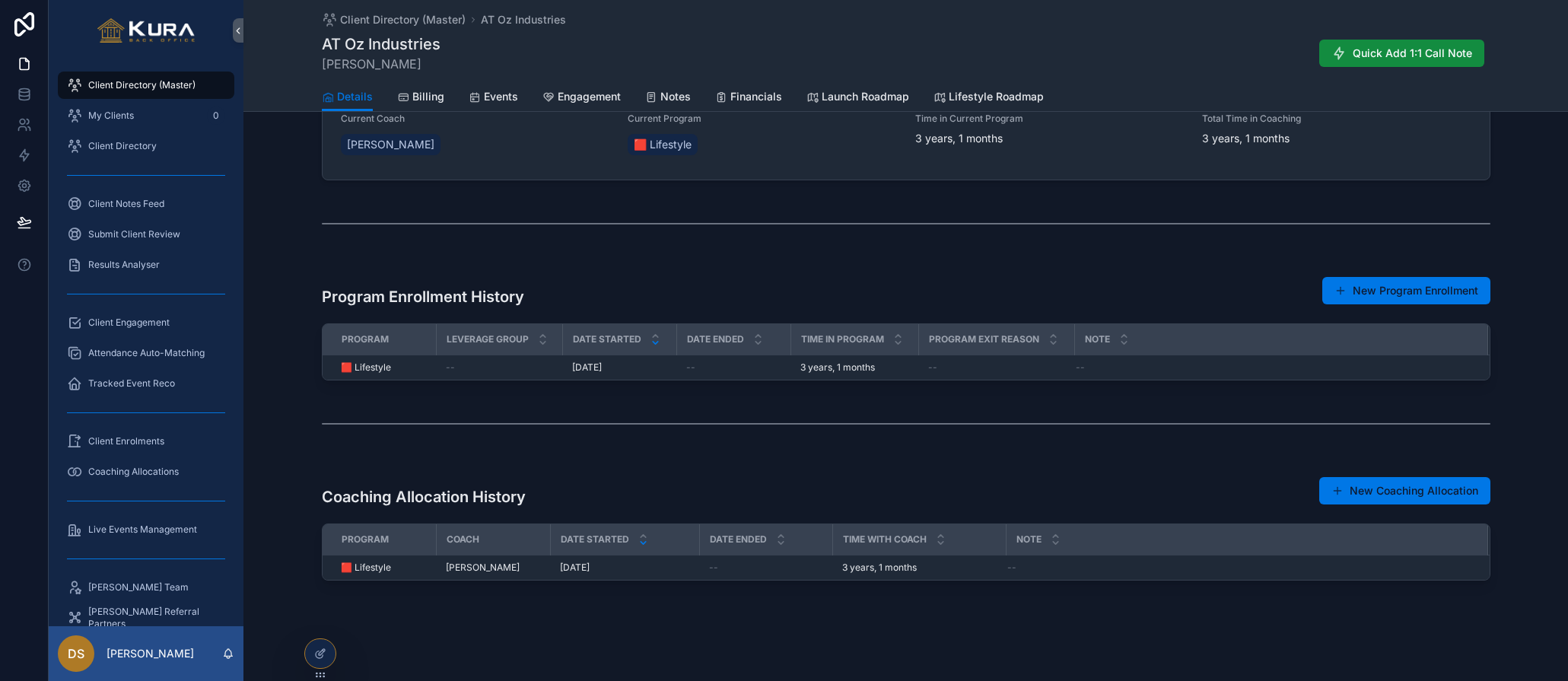
scroll to position [611, 0]
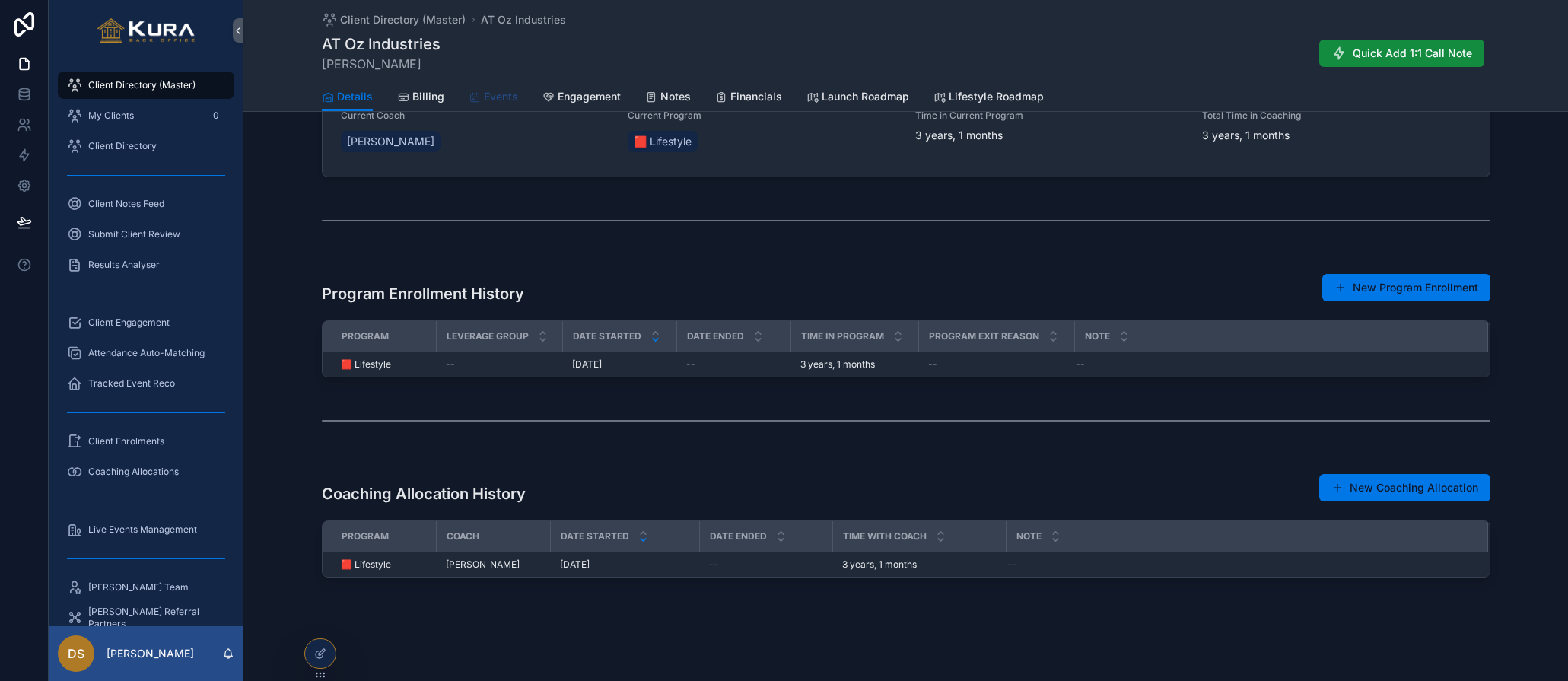
click at [492, 95] on span "Events" at bounding box center [500, 96] width 34 height 15
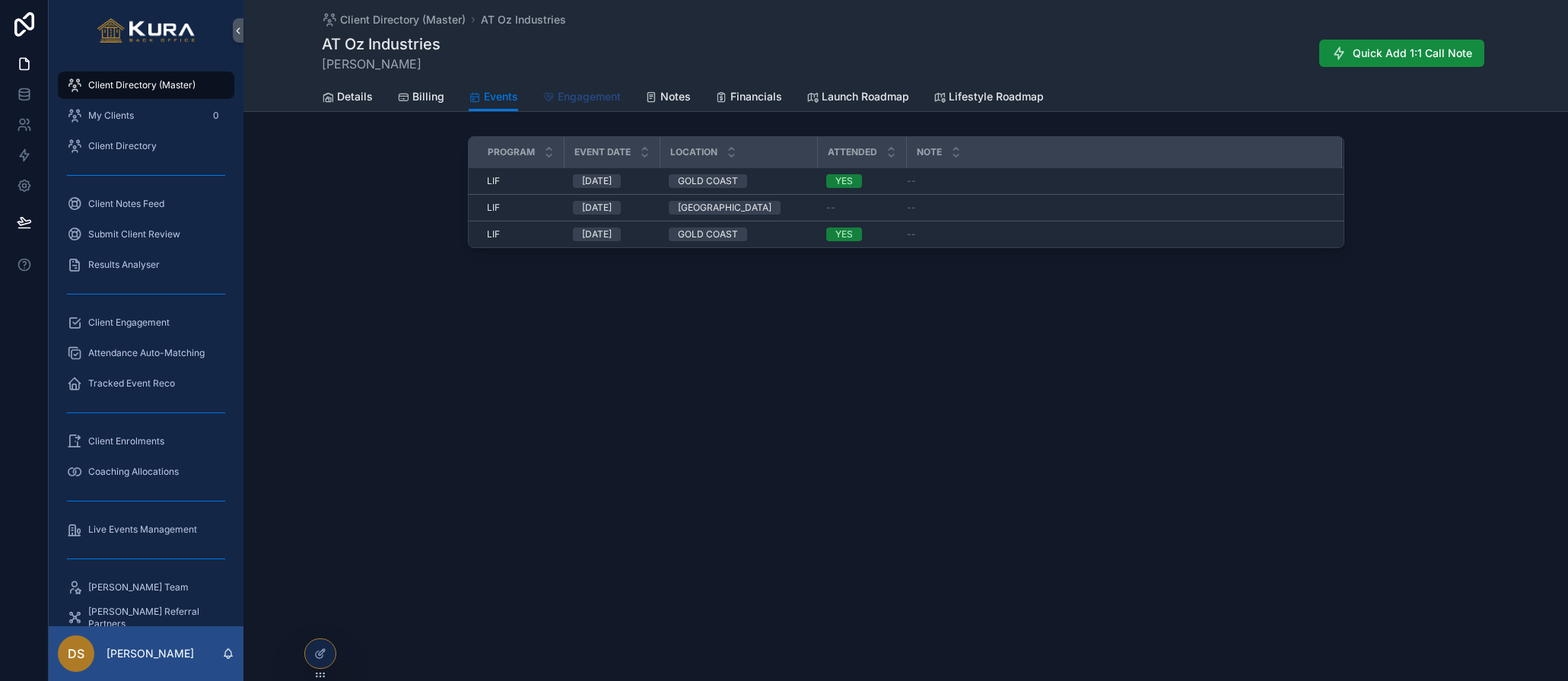
click at [577, 101] on span "Engagement" at bounding box center [589, 96] width 63 height 15
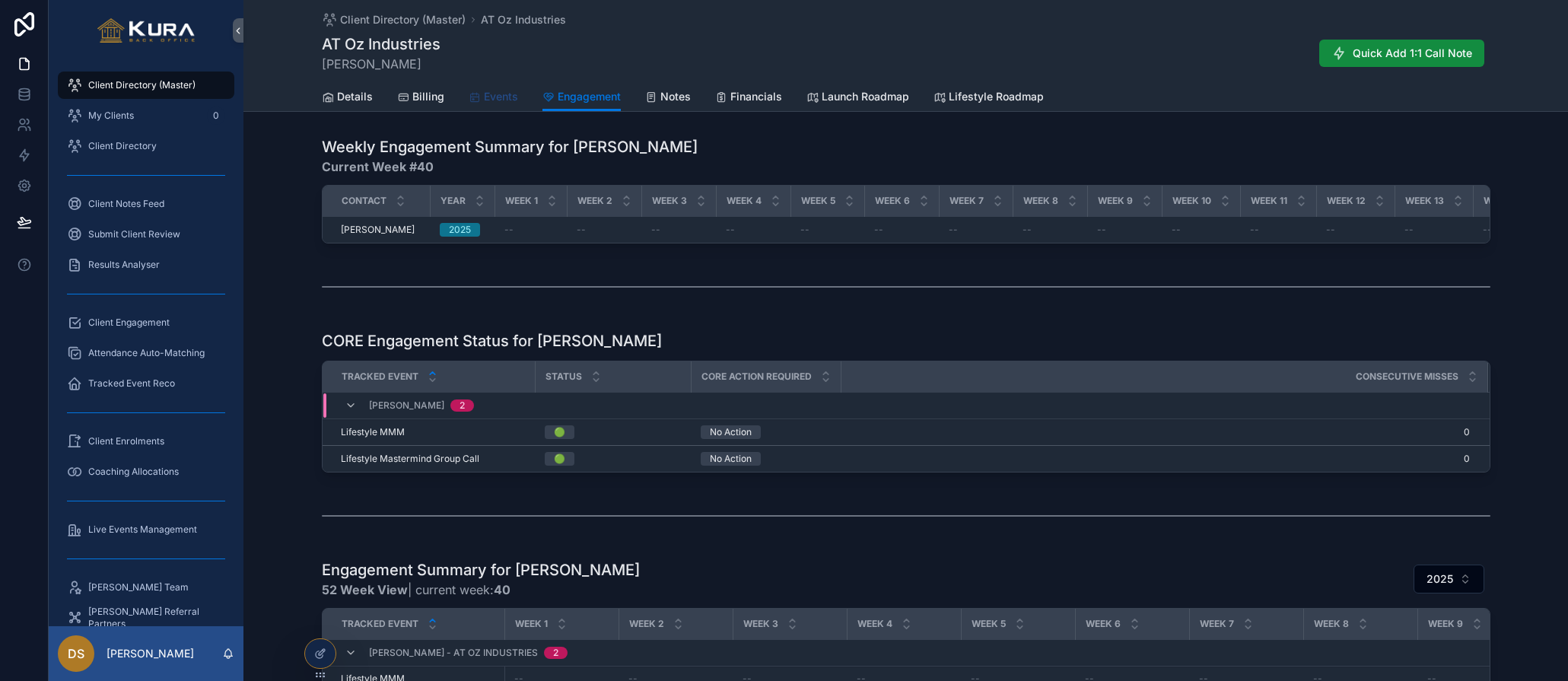
click at [485, 100] on span "Events" at bounding box center [500, 96] width 34 height 15
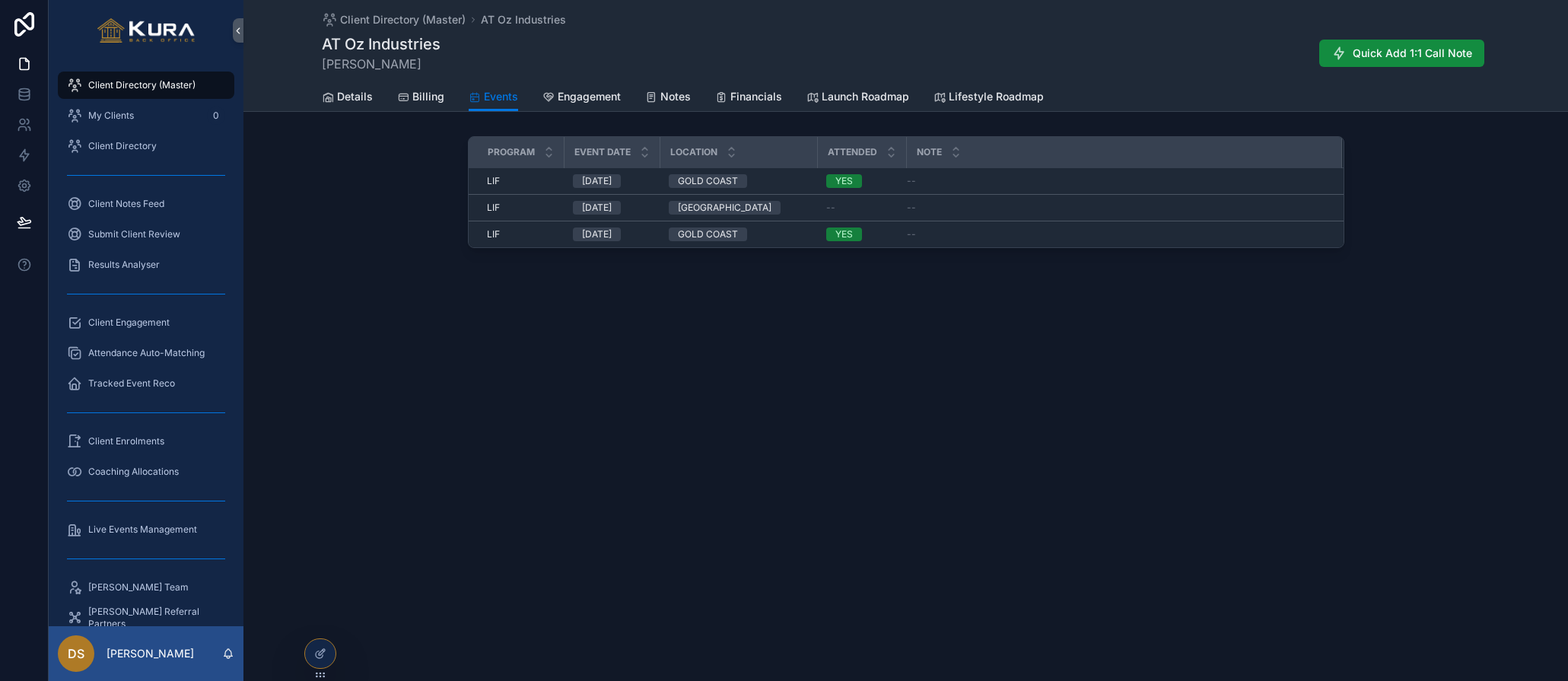
click at [967, 405] on div "Client Directory (Master) AT Oz Industries AT Oz Industries Tyrone Pternitis Qu…" at bounding box center [906, 340] width 1325 height 681
click at [319, 640] on div at bounding box center [320, 653] width 31 height 29
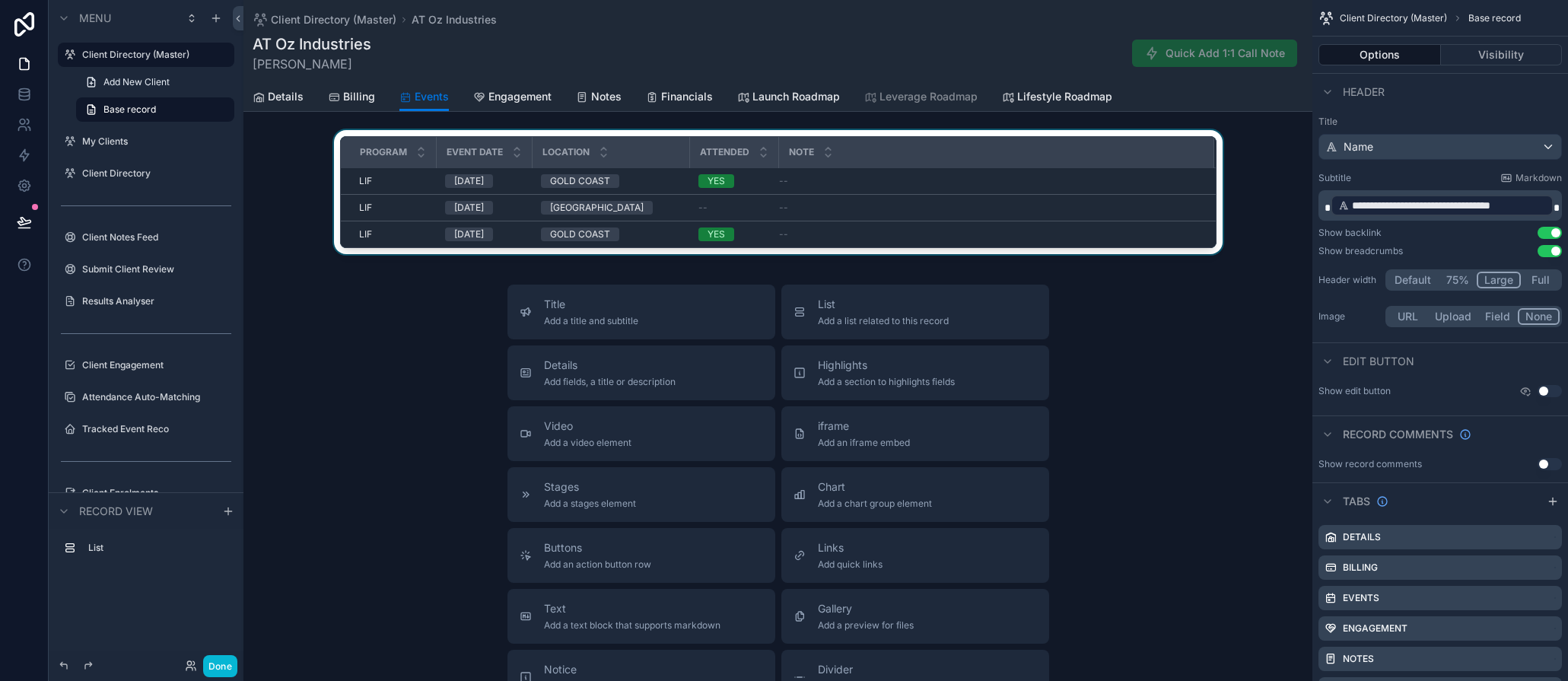
click at [1064, 158] on div "Note" at bounding box center [996, 152] width 434 height 29
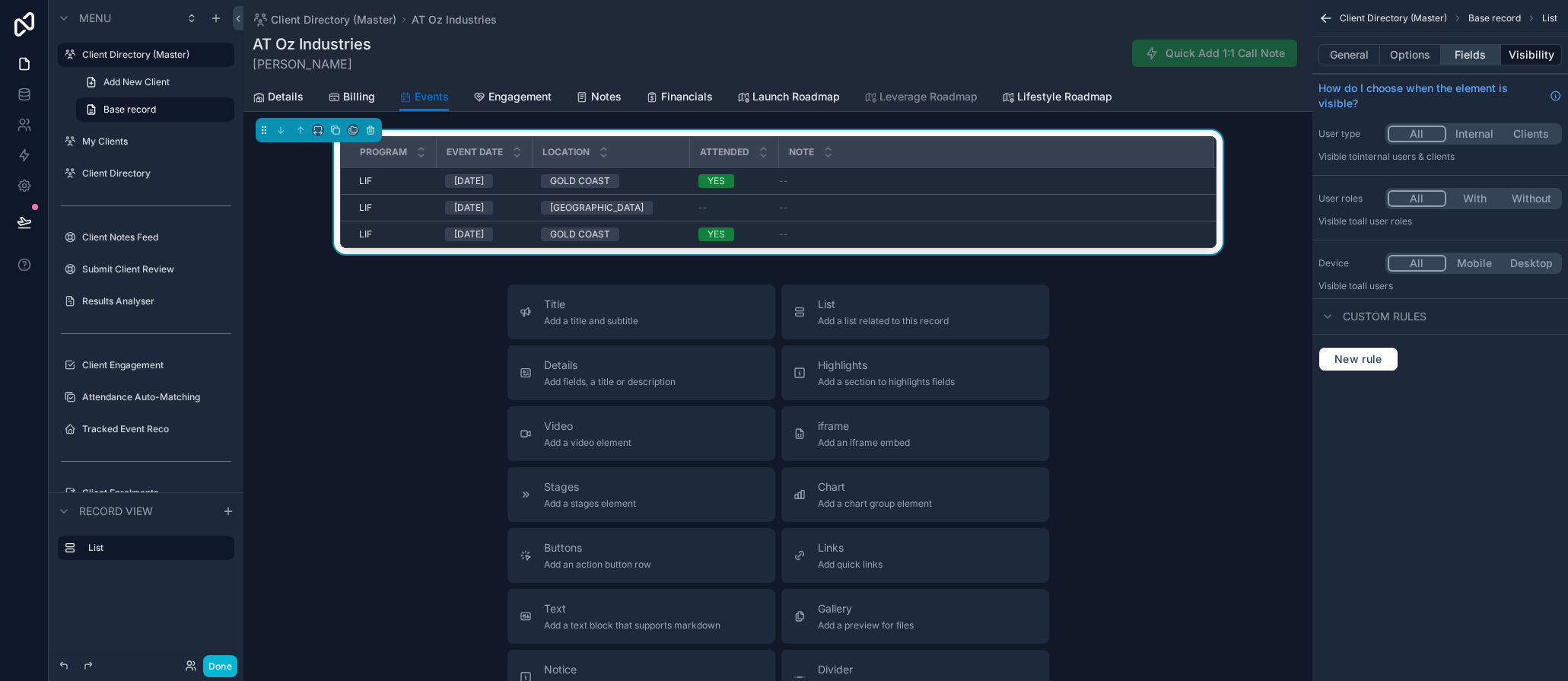
click at [1446, 55] on button "Fields" at bounding box center [1471, 55] width 61 height 22
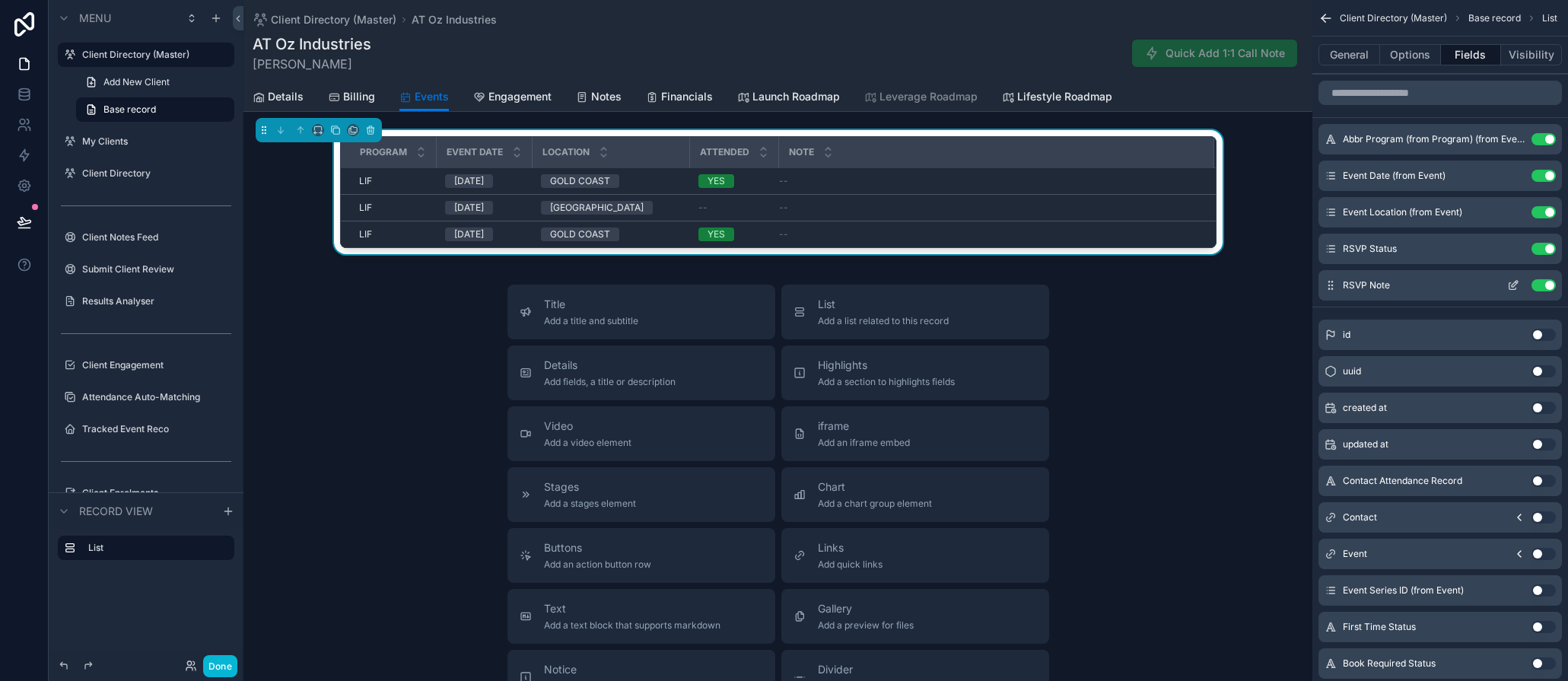
click at [1446, 287] on icon "scrollable content" at bounding box center [1515, 283] width 6 height 6
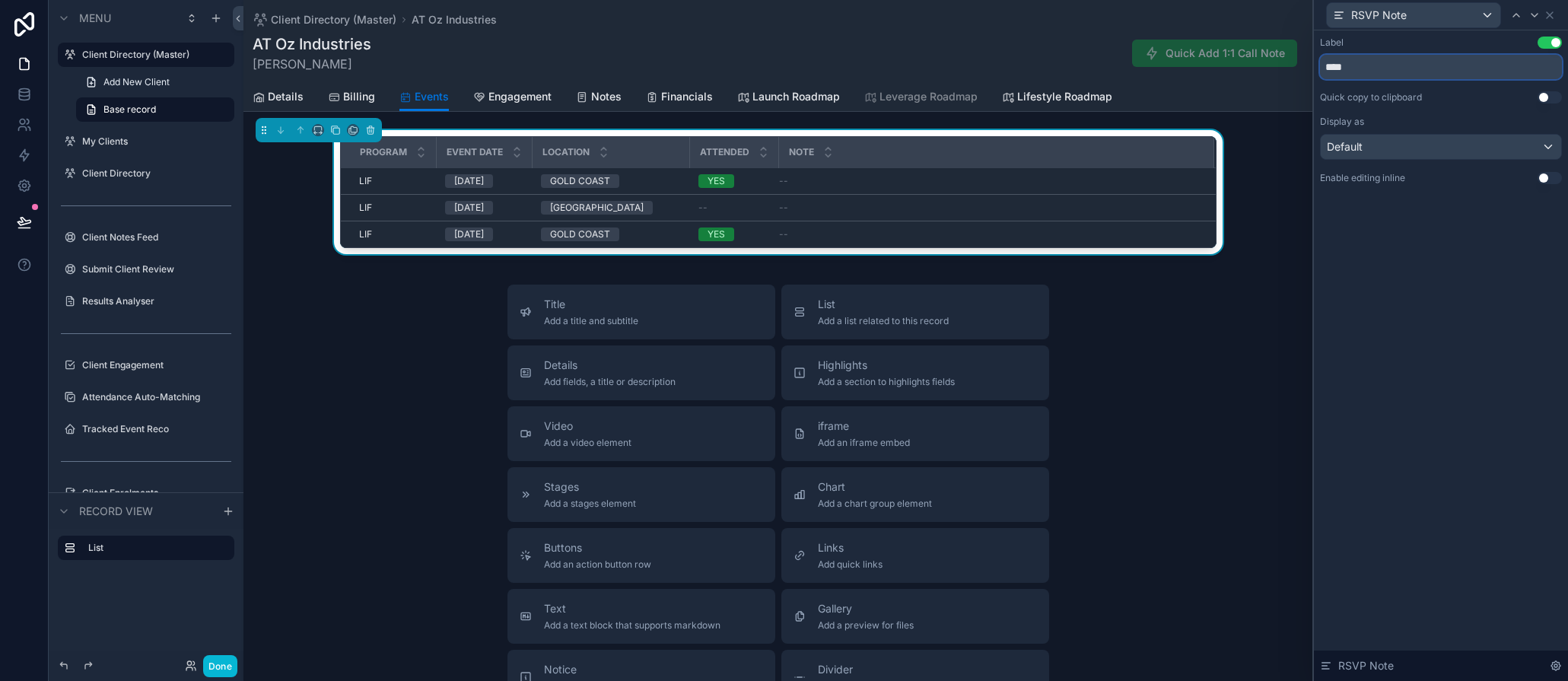
click at [1328, 66] on input "****" at bounding box center [1441, 66] width 242 height 24
click at [1431, 61] on input "**********" at bounding box center [1441, 66] width 242 height 24
type input "**********"
click at [1446, 172] on button "Use setting" at bounding box center [1550, 178] width 24 height 12
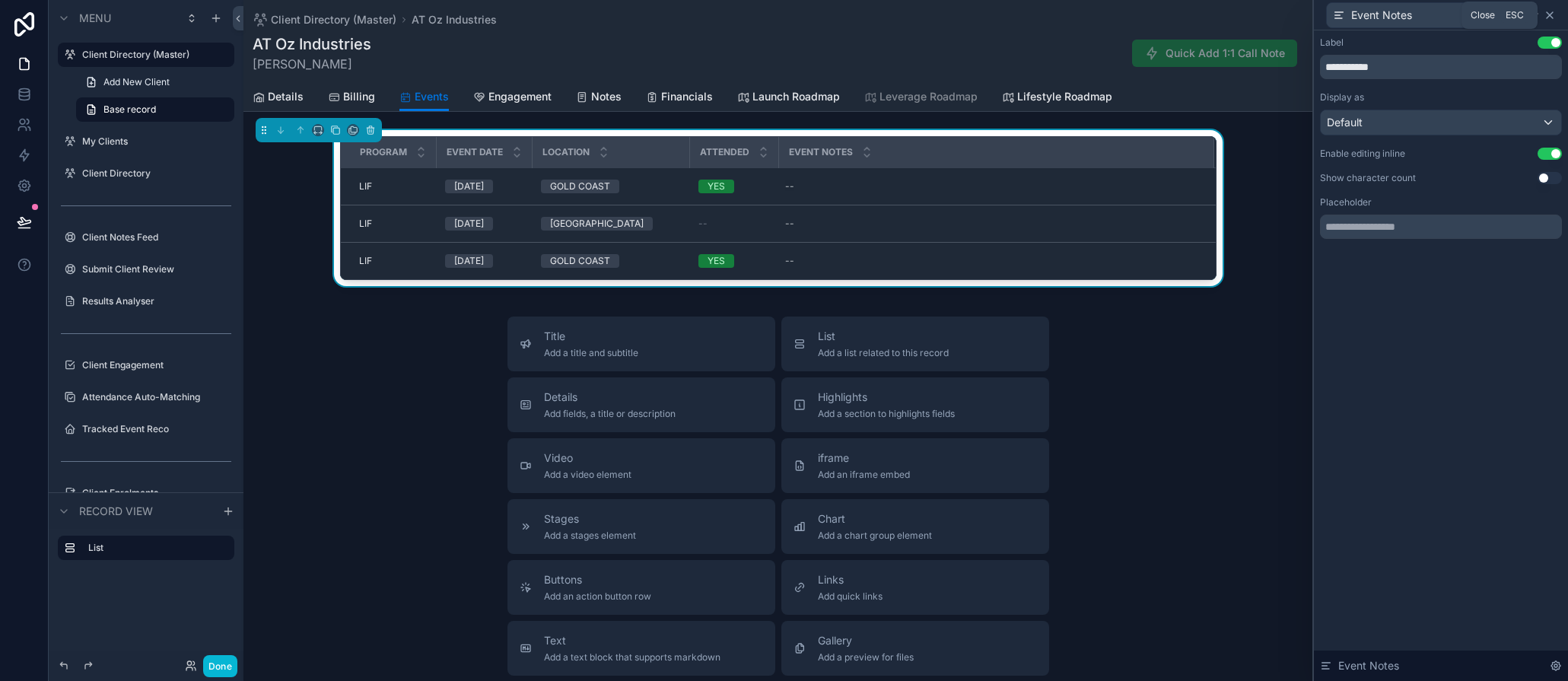
click at [1446, 13] on icon at bounding box center [1550, 15] width 12 height 12
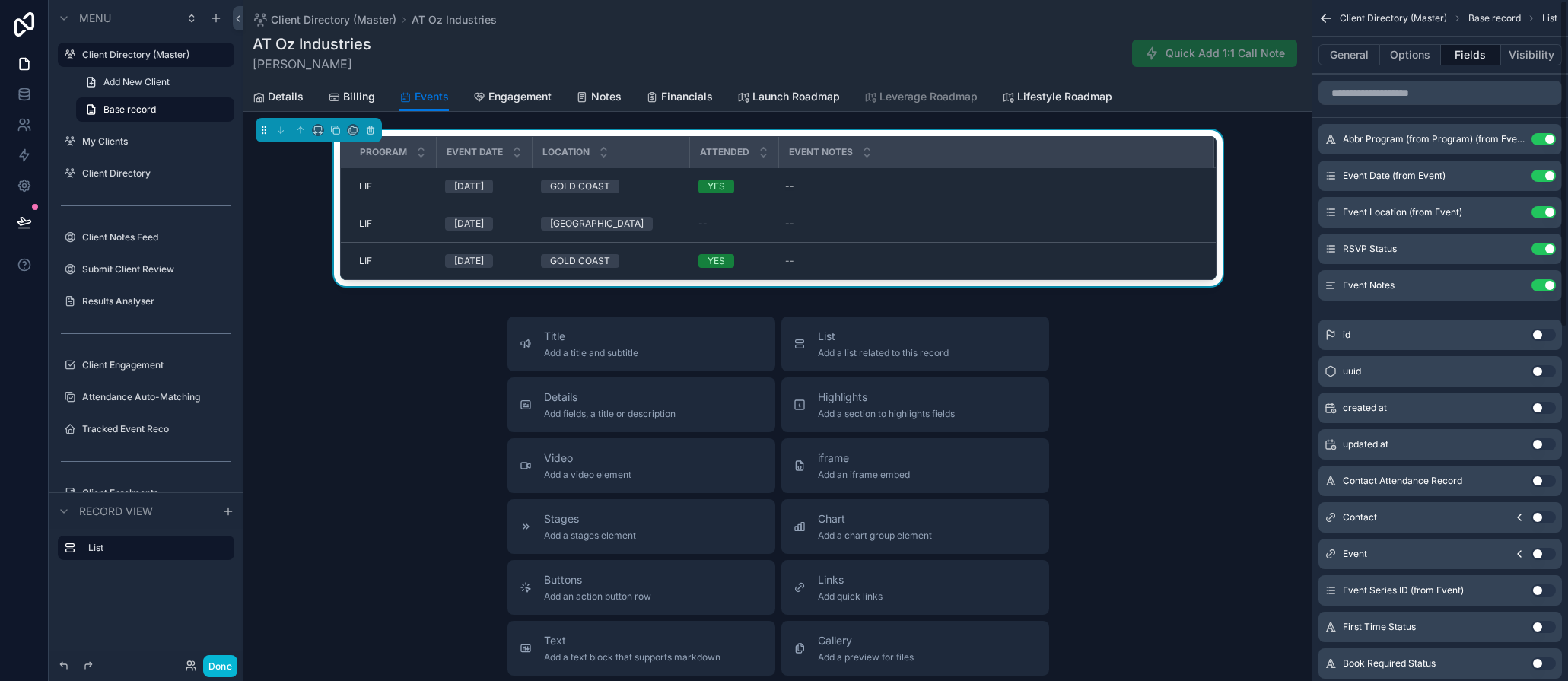
click at [1240, 363] on div "Title Add a title and subtitle List Add a list related to this record Details A…" at bounding box center [778, 587] width 1069 height 542
click at [220, 673] on button "Done" at bounding box center [220, 666] width 34 height 22
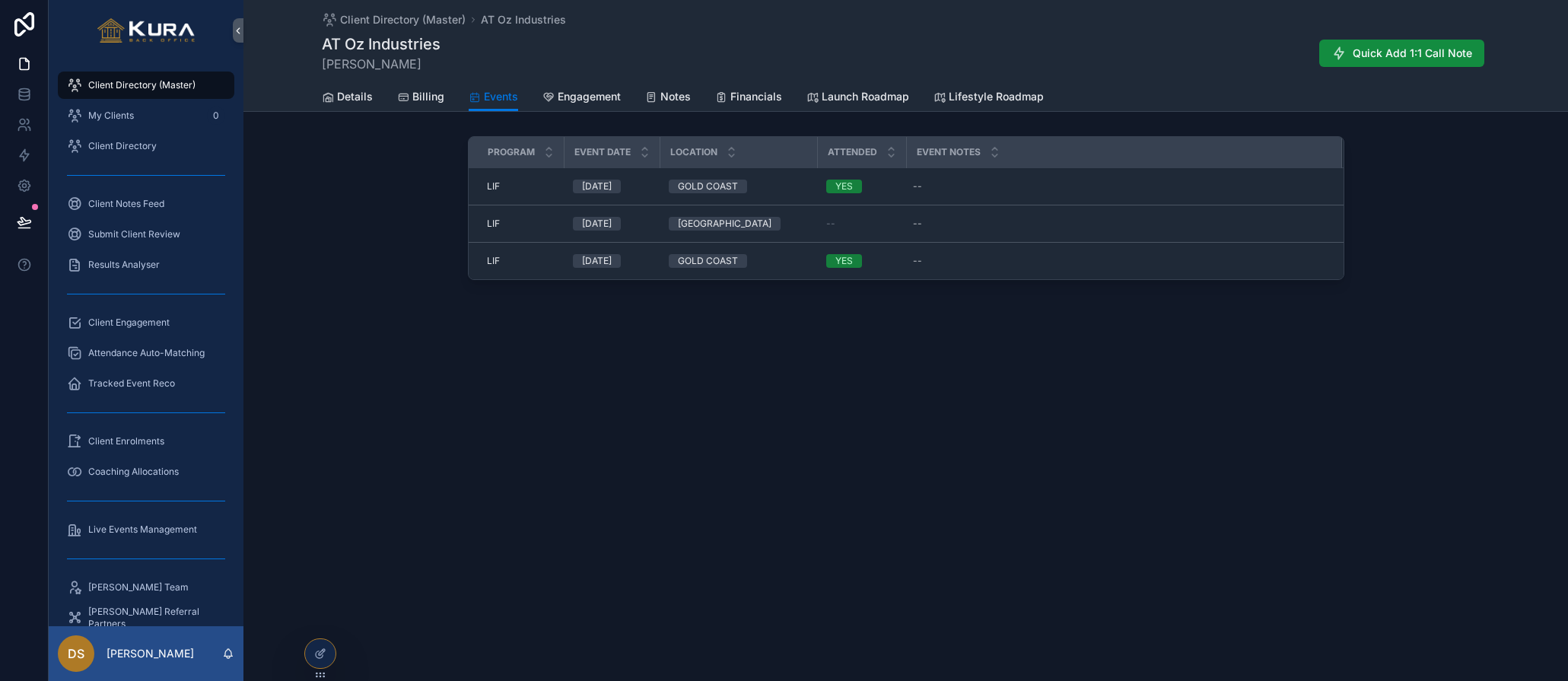
click at [558, 481] on div "Client Directory (Master) AT Oz Industries AT Oz Industries Tyrone Pternitis Qu…" at bounding box center [906, 340] width 1325 height 681
click at [910, 366] on div "Client Directory (Master) AT Oz Industries AT Oz Industries Tyrone Pternitis Qu…" at bounding box center [906, 195] width 1325 height 390
click at [830, 356] on div "Client Directory (Master) AT Oz Industries AT Oz Industries Tyrone Pternitis Qu…" at bounding box center [906, 195] width 1325 height 390
click at [387, 302] on div "Client Directory (Master) AT Oz Industries AT Oz Industries Tyrone Pternitis Qu…" at bounding box center [906, 195] width 1325 height 390
click at [106, 151] on span "Client Directory" at bounding box center [122, 146] width 69 height 12
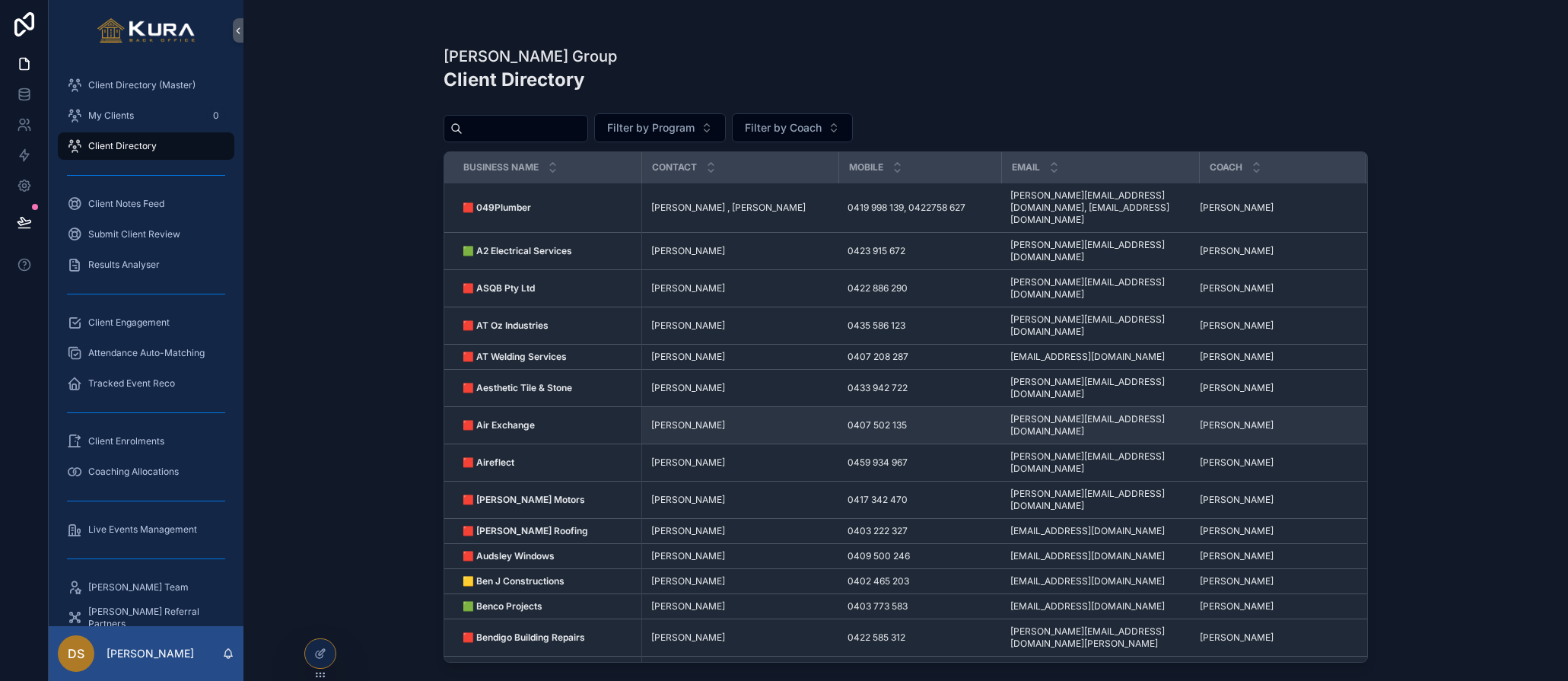
click at [506, 419] on strong "🟥 Air Exchange" at bounding box center [499, 425] width 72 height 12
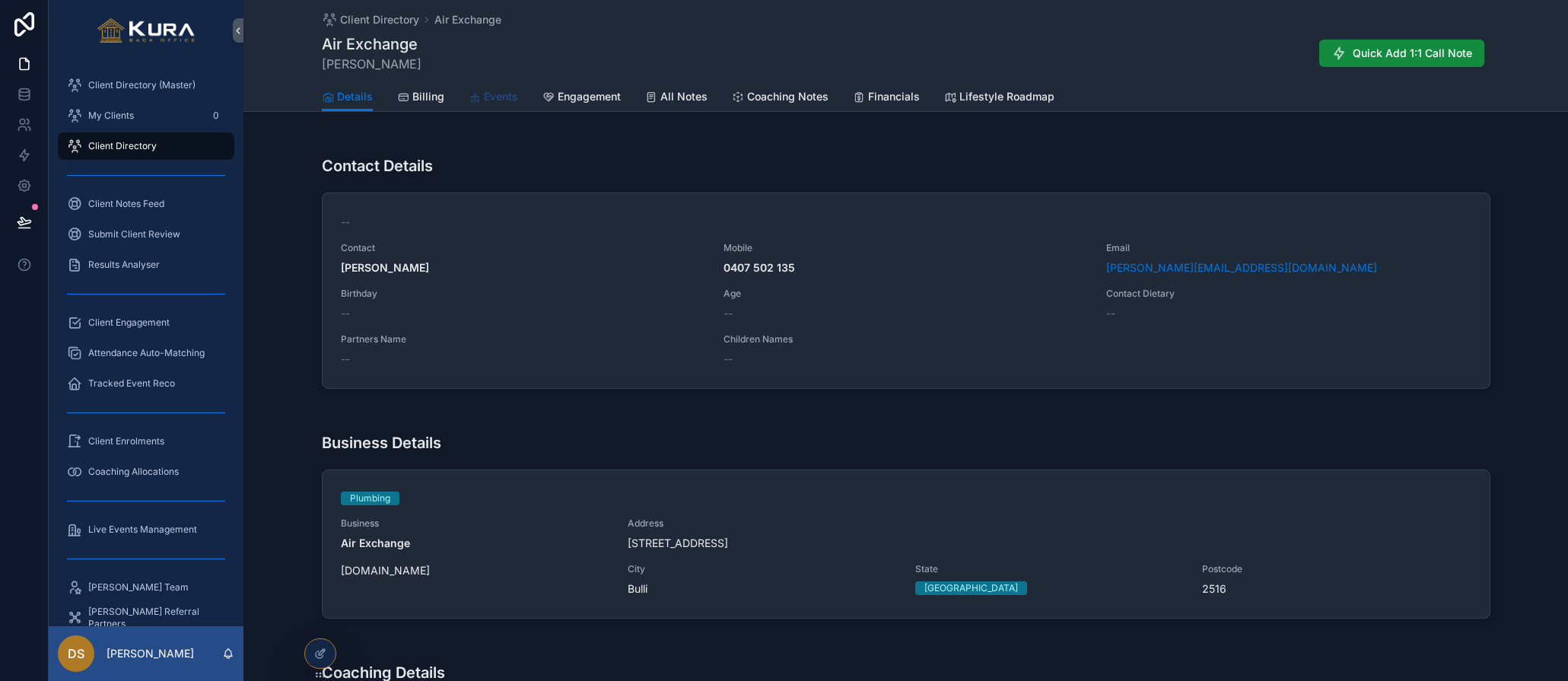
click at [494, 95] on span "Events" at bounding box center [500, 96] width 34 height 15
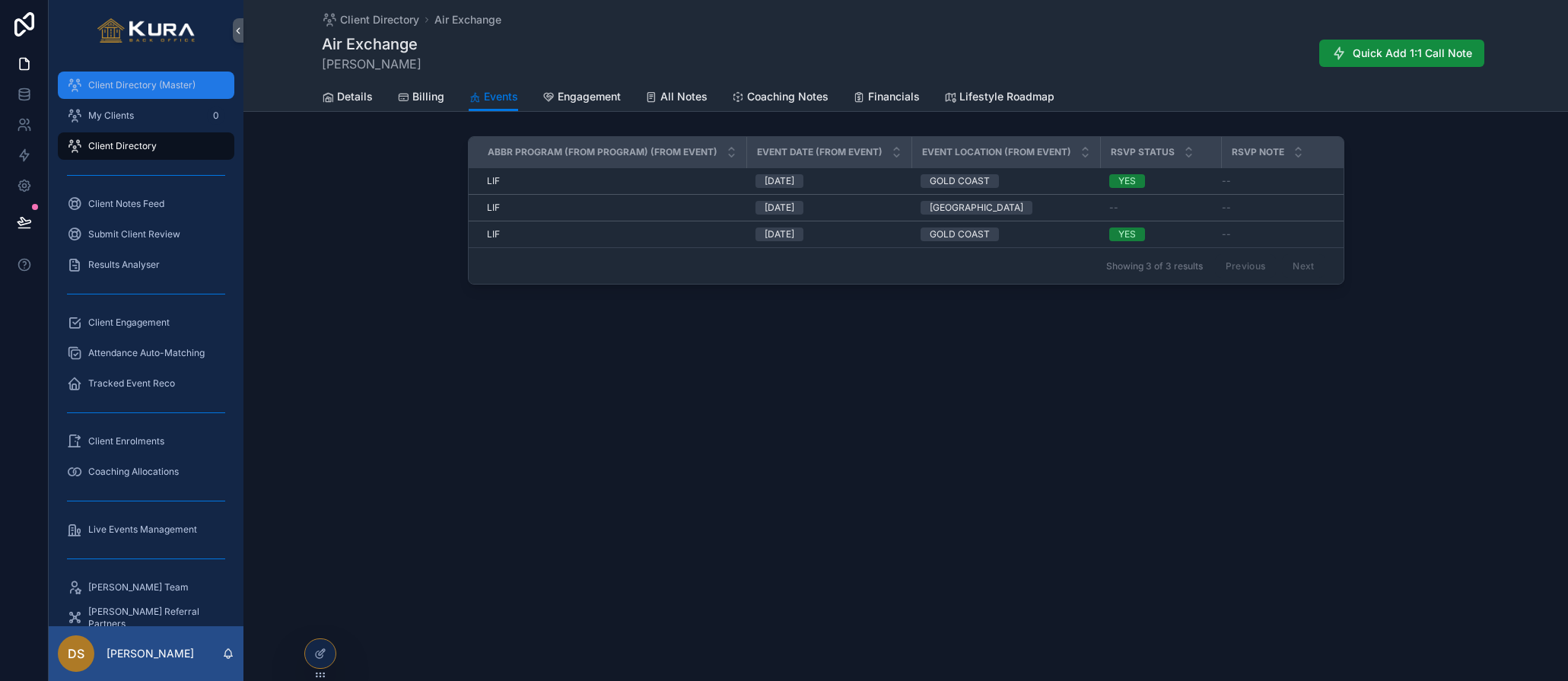
click at [134, 77] on div "Client Directory (Master)" at bounding box center [146, 85] width 158 height 24
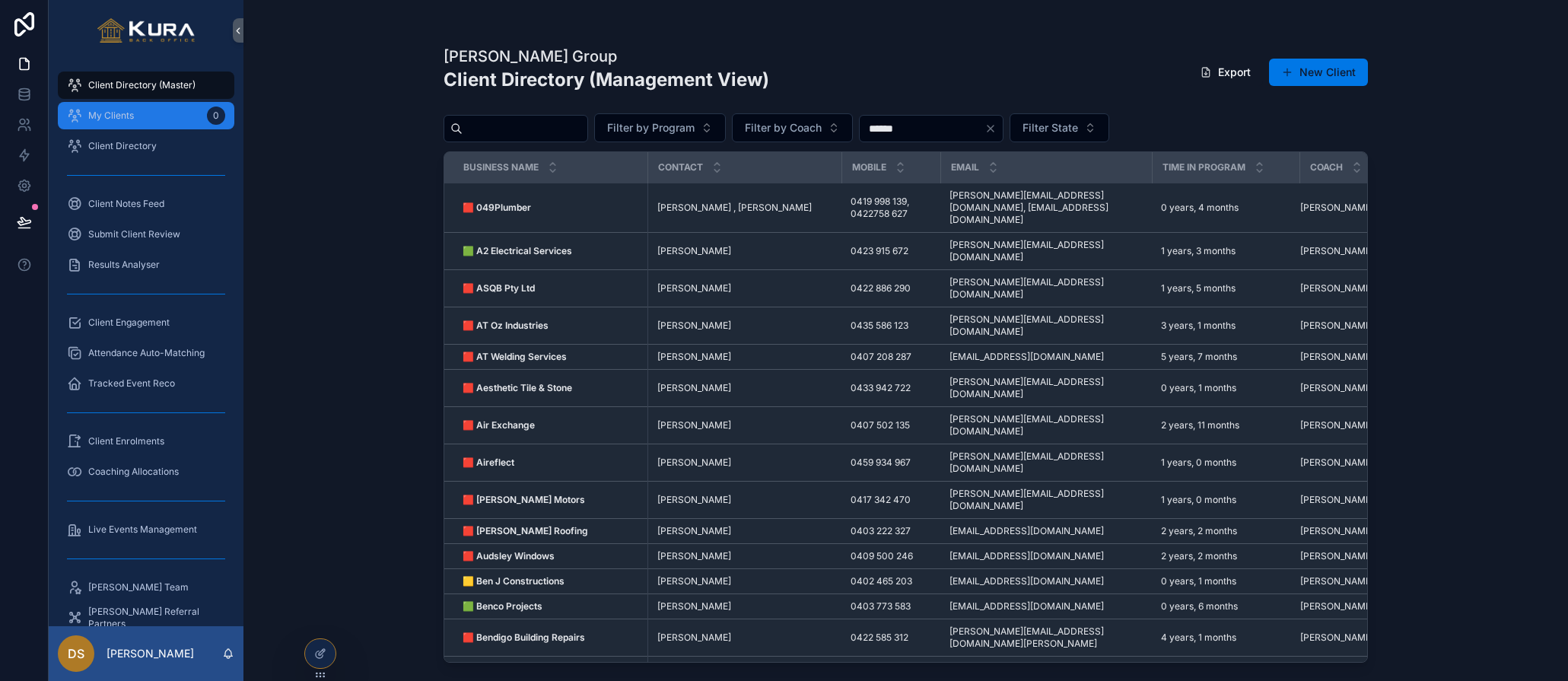
click at [123, 121] on span "My Clients" at bounding box center [110, 115] width 46 height 12
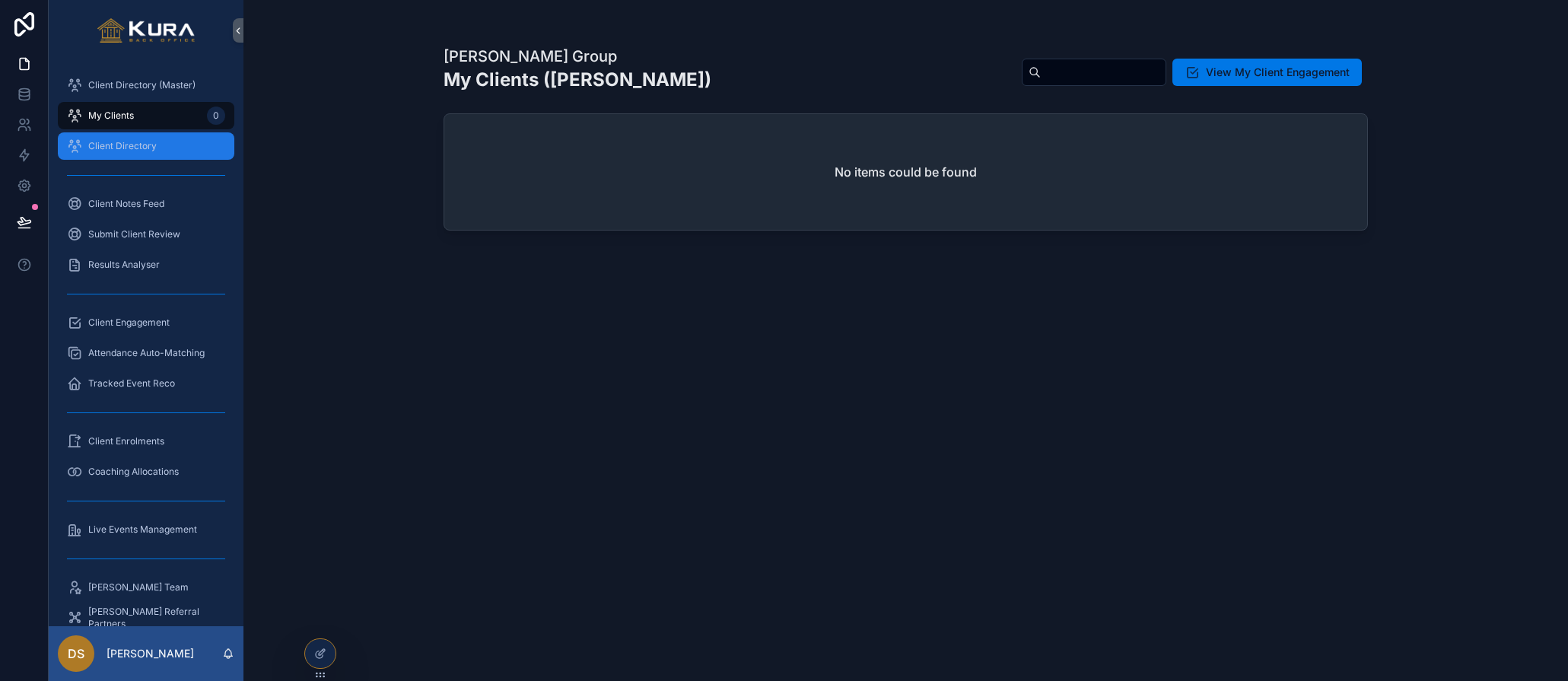
click at [122, 152] on div "Client Directory" at bounding box center [146, 145] width 158 height 24
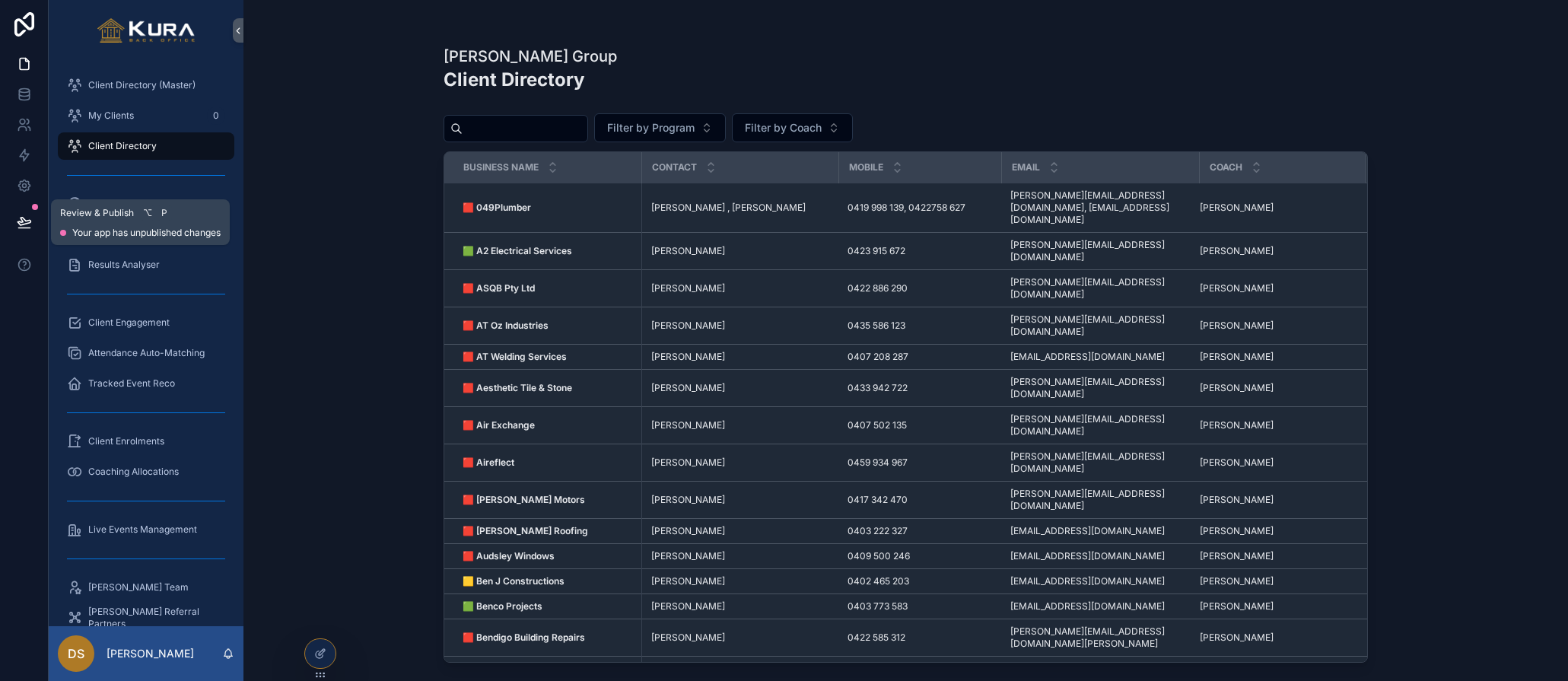
click at [22, 228] on icon at bounding box center [24, 228] width 12 height 0
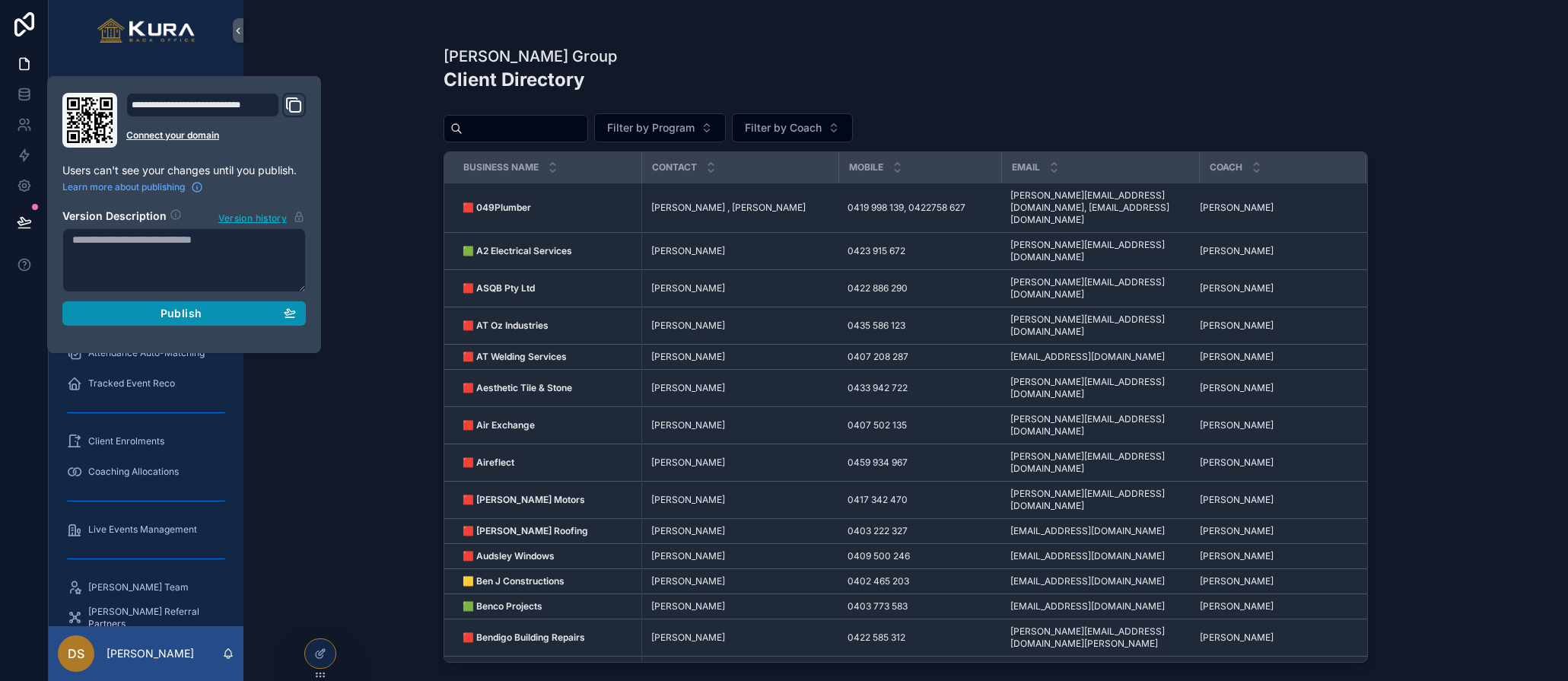
click at [160, 311] on div "Publish" at bounding box center [184, 314] width 224 height 14
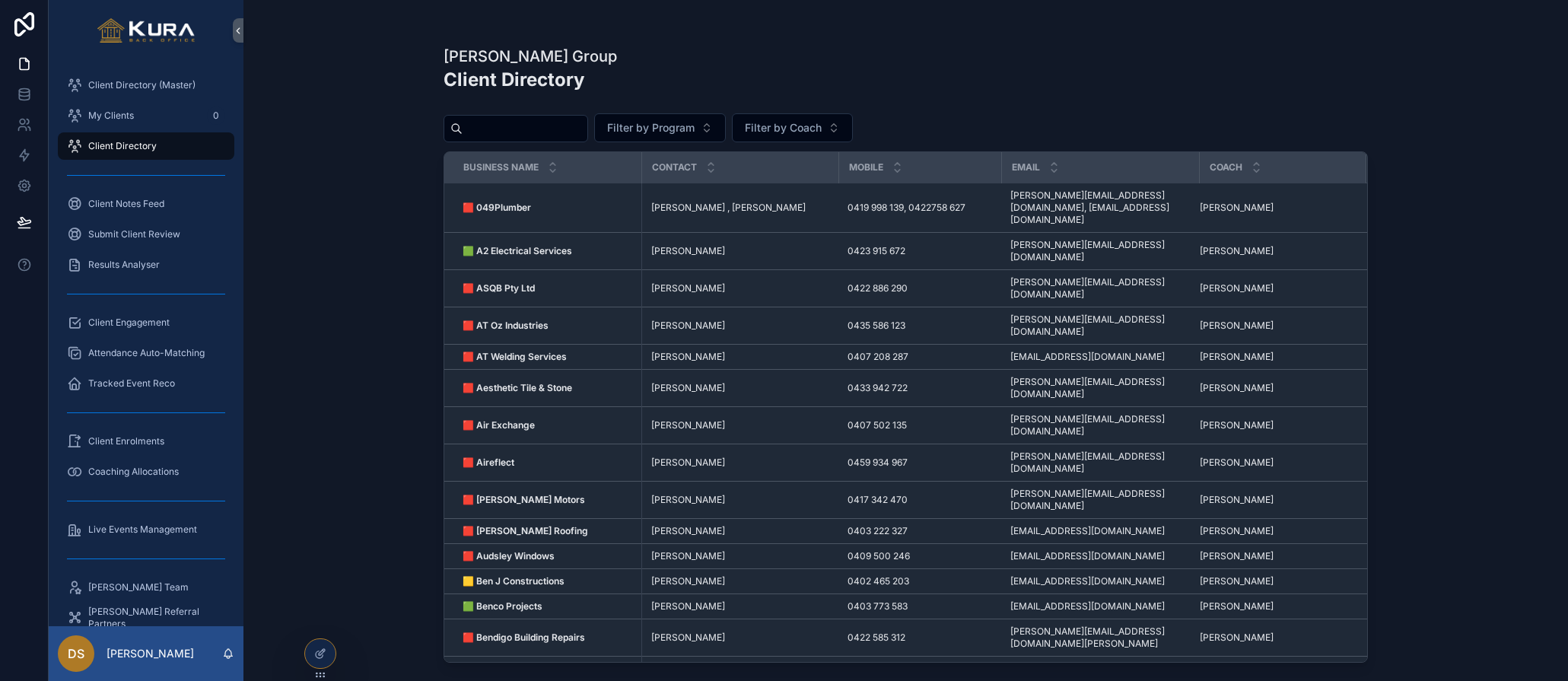
click at [317, 414] on div "Pravar Group Client Directory Filter by Program Filter by Coach Business Name C…" at bounding box center [906, 340] width 1325 height 681
click at [321, 158] on div "Pravar Group Client Directory Filter by Program Filter by Coach Business Name C…" at bounding box center [906, 340] width 1325 height 681
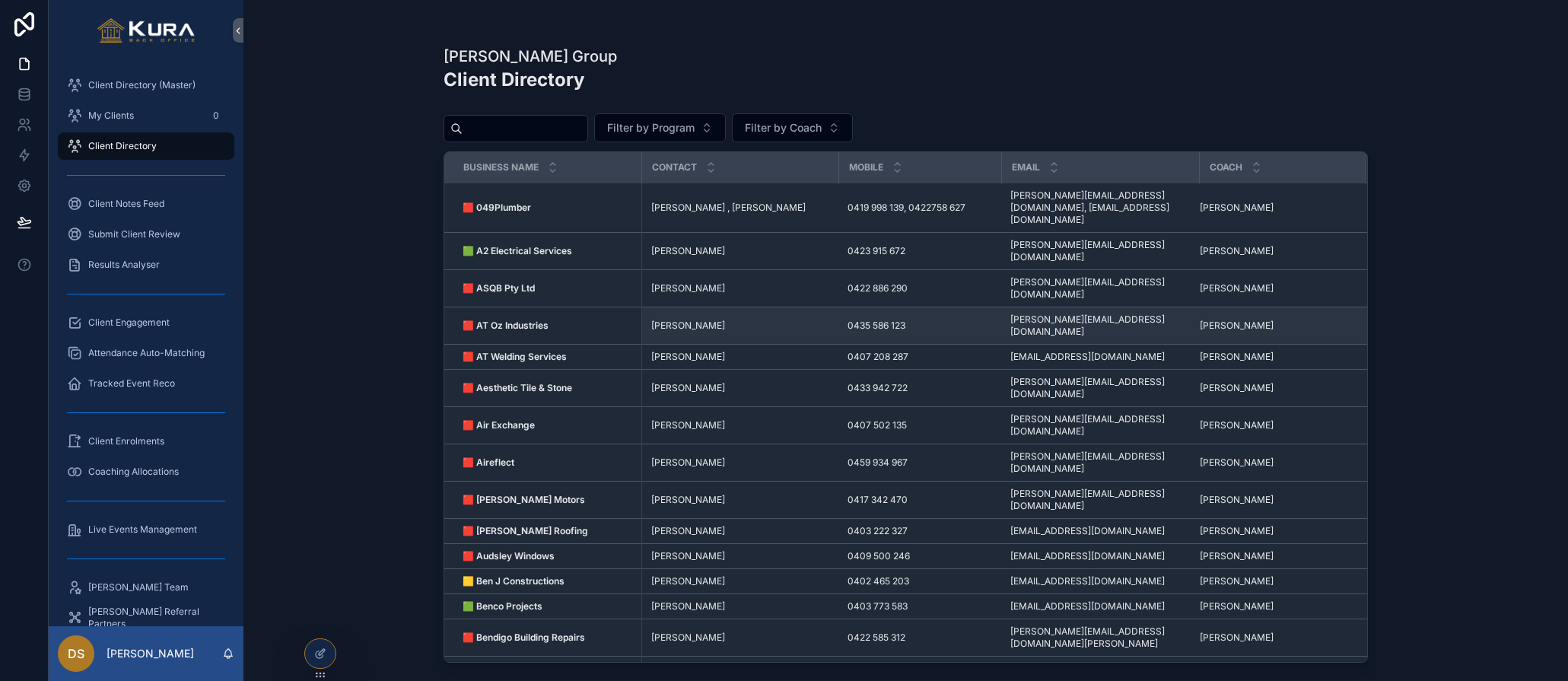
click at [530, 319] on strong "🟥 AT Oz Industries" at bounding box center [506, 325] width 86 height 12
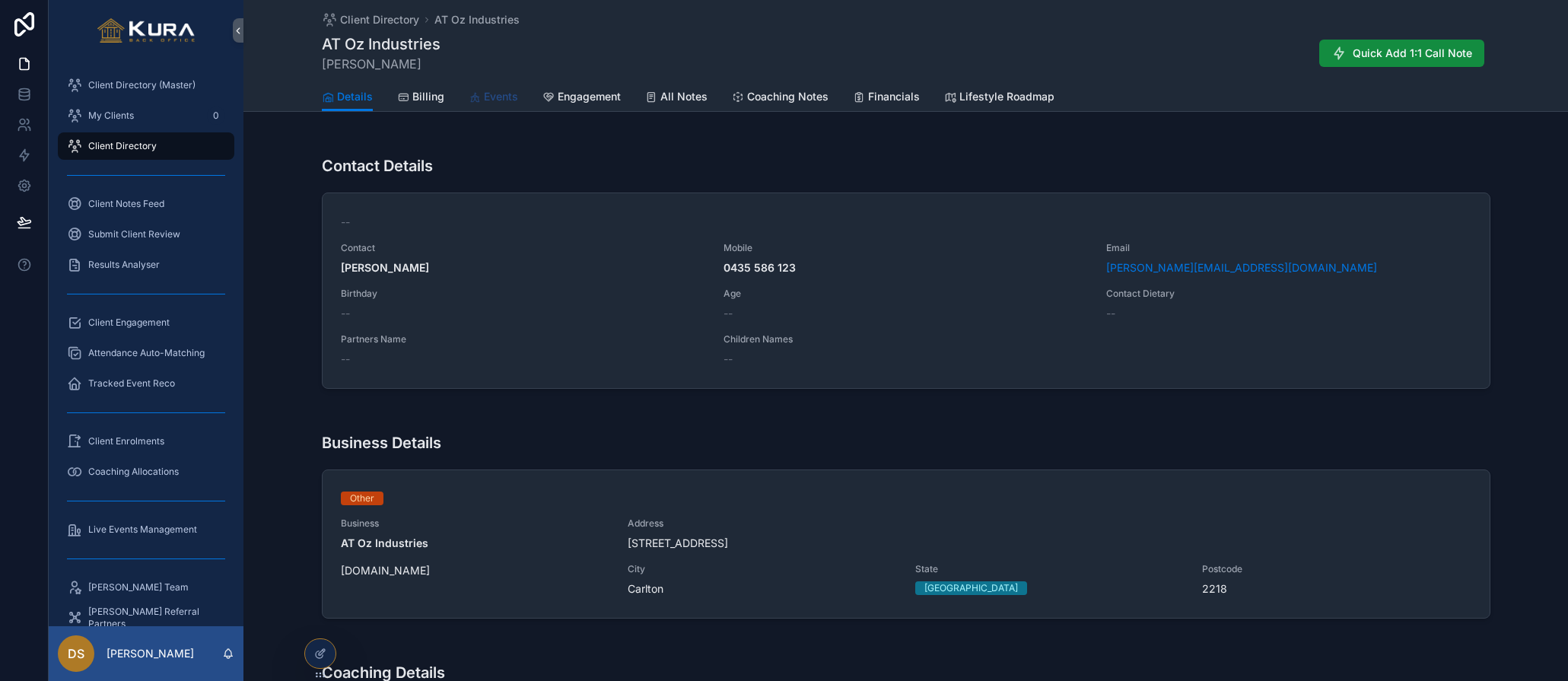
click at [494, 100] on span "Events" at bounding box center [500, 96] width 34 height 15
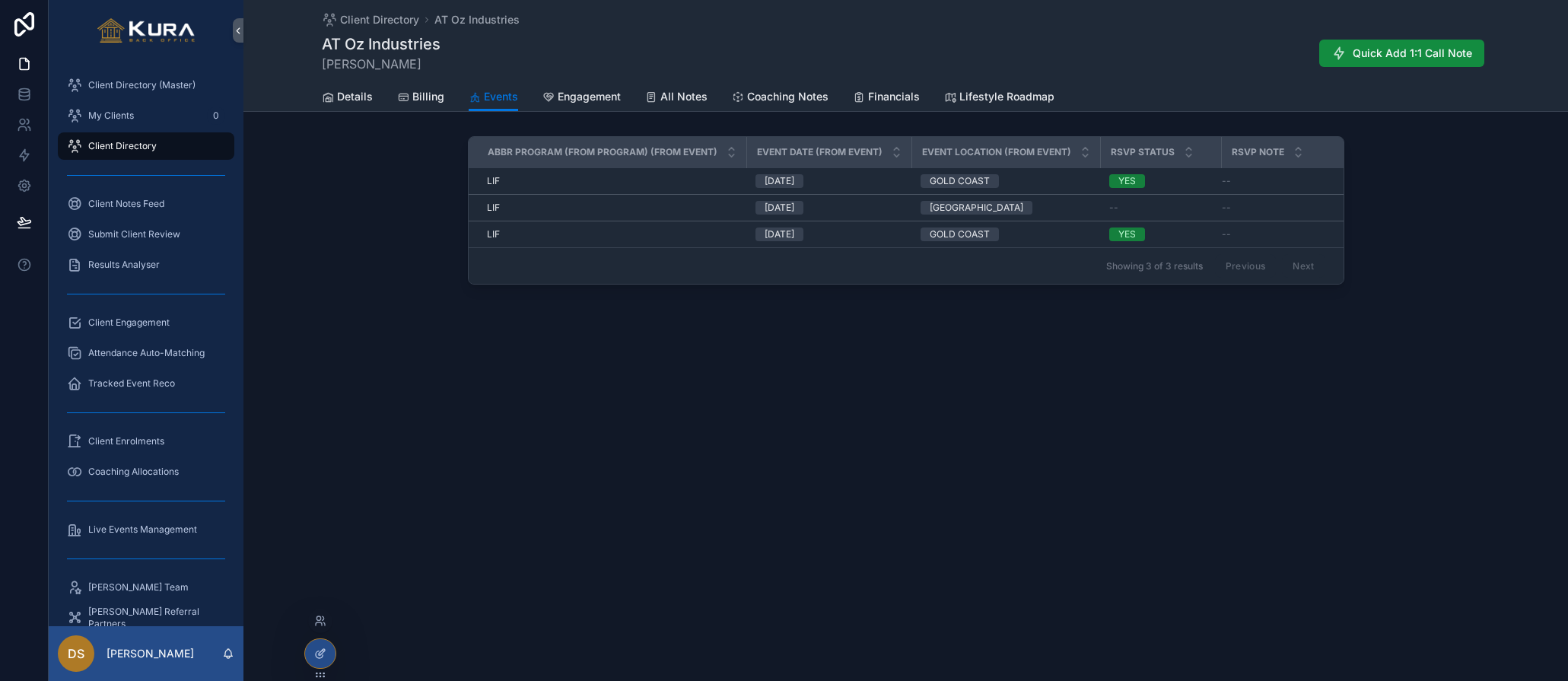
click at [319, 659] on icon at bounding box center [320, 654] width 12 height 12
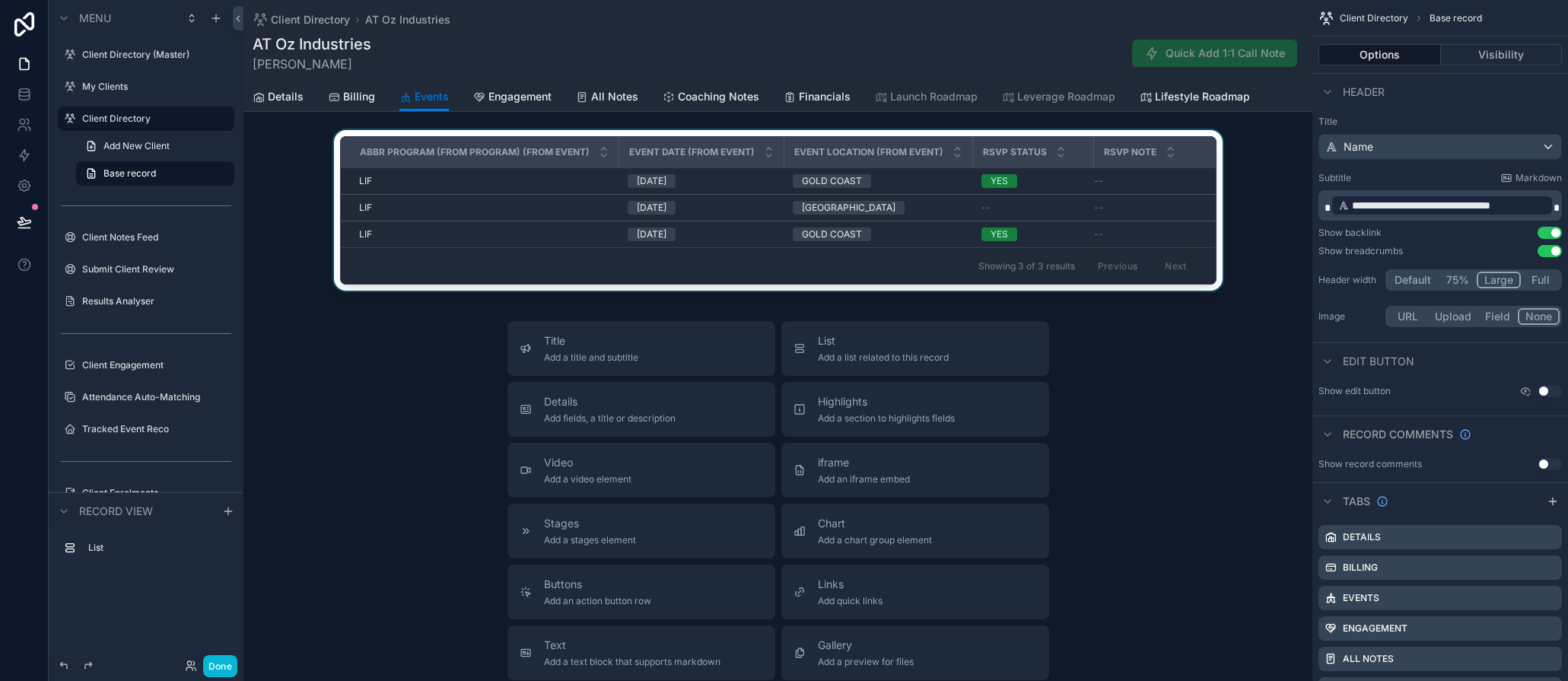
click at [1207, 143] on div "RSVP Note" at bounding box center [1172, 152] width 155 height 29
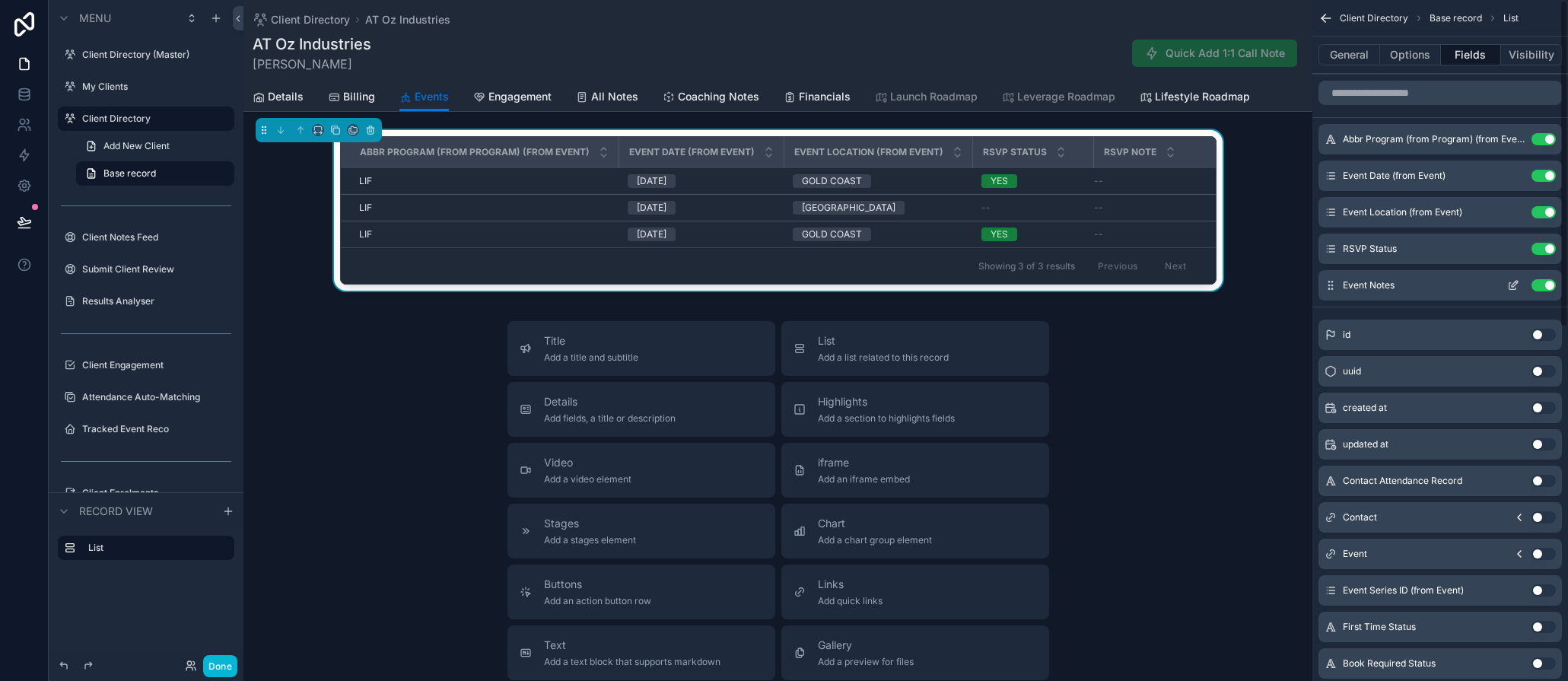
click at [1446, 285] on icon "scrollable content" at bounding box center [1515, 283] width 6 height 6
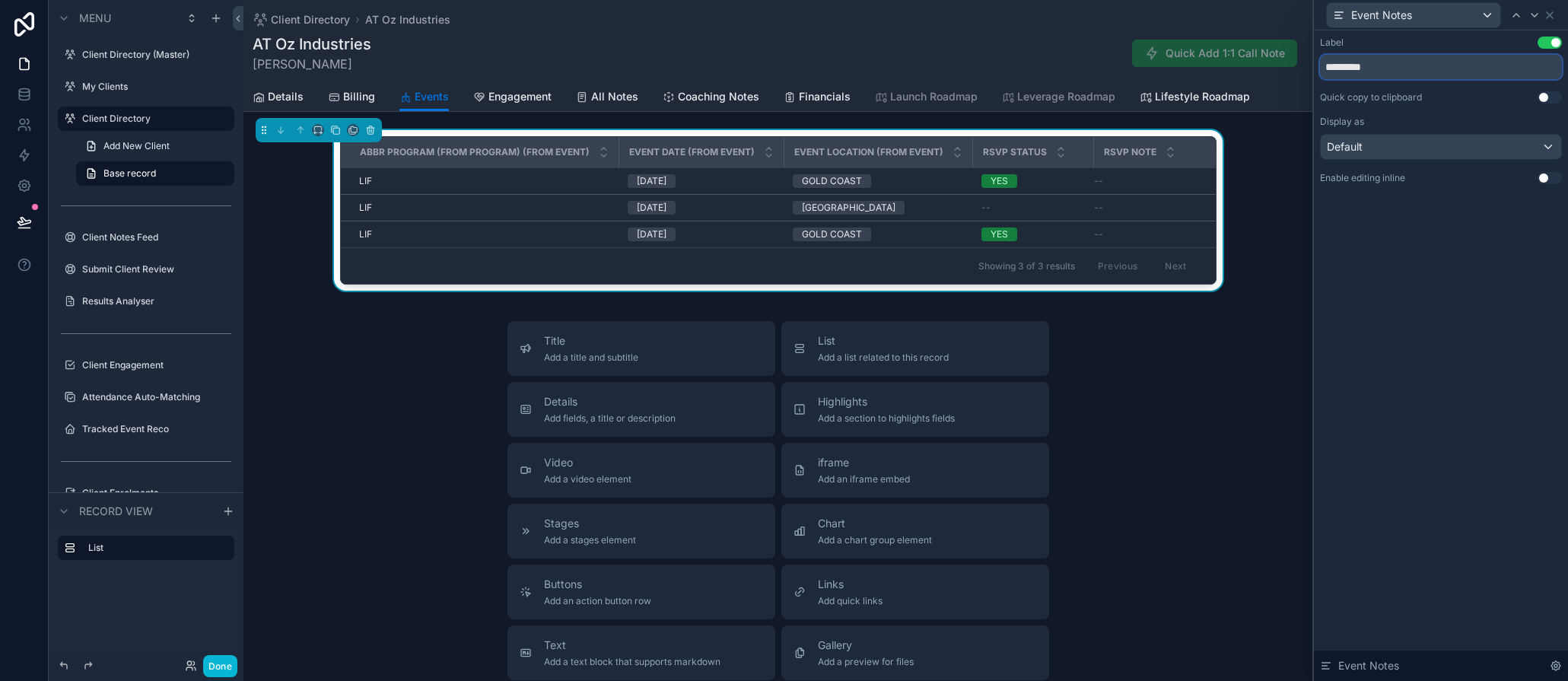
drag, startPoint x: 1385, startPoint y: 67, endPoint x: 1291, endPoint y: 67, distance: 94.0
click at [1291, 67] on div "Event Notes Label Use setting ********* Quick copy to clipboard Use setting Dis…" at bounding box center [784, 340] width 1568 height 681
type input "**********"
click at [1446, 176] on button "Use setting" at bounding box center [1550, 178] width 24 height 12
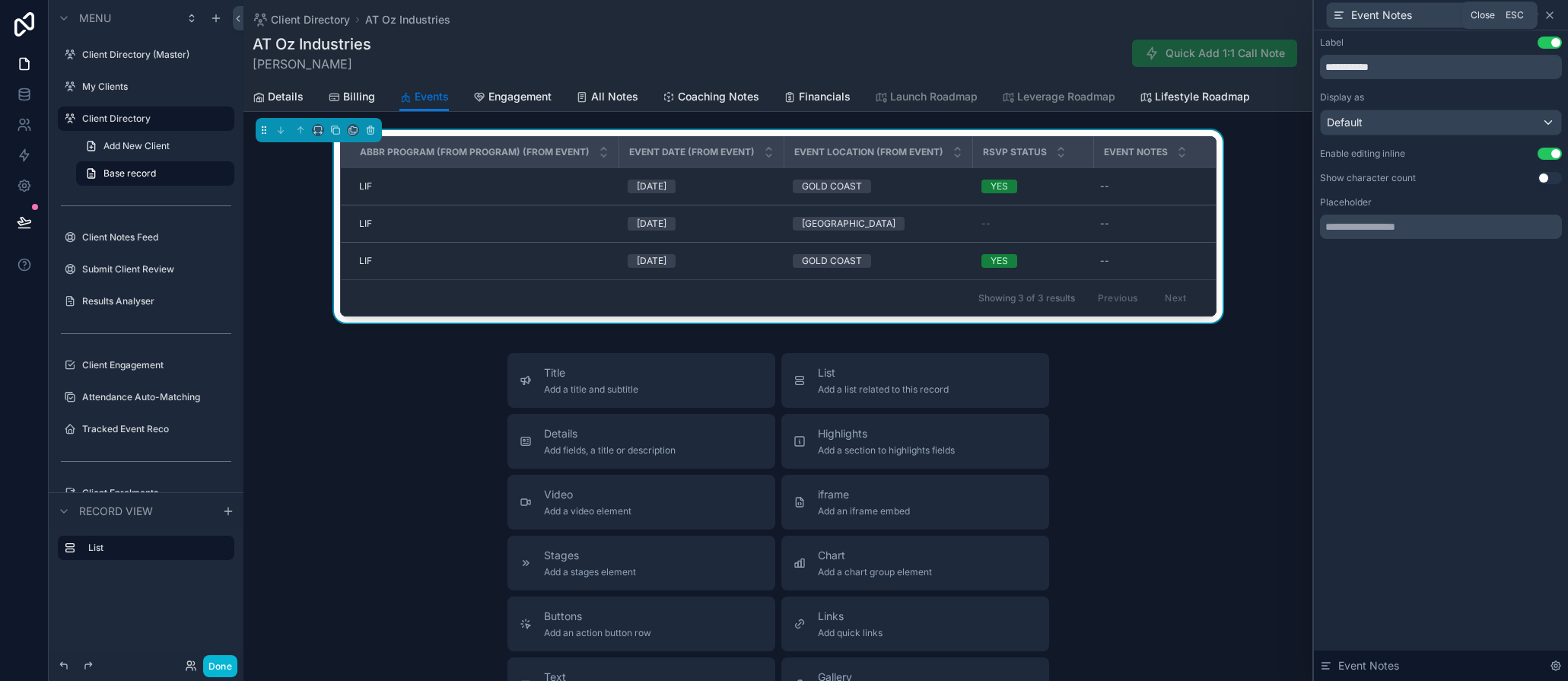
click at [1446, 12] on icon at bounding box center [1550, 15] width 12 height 12
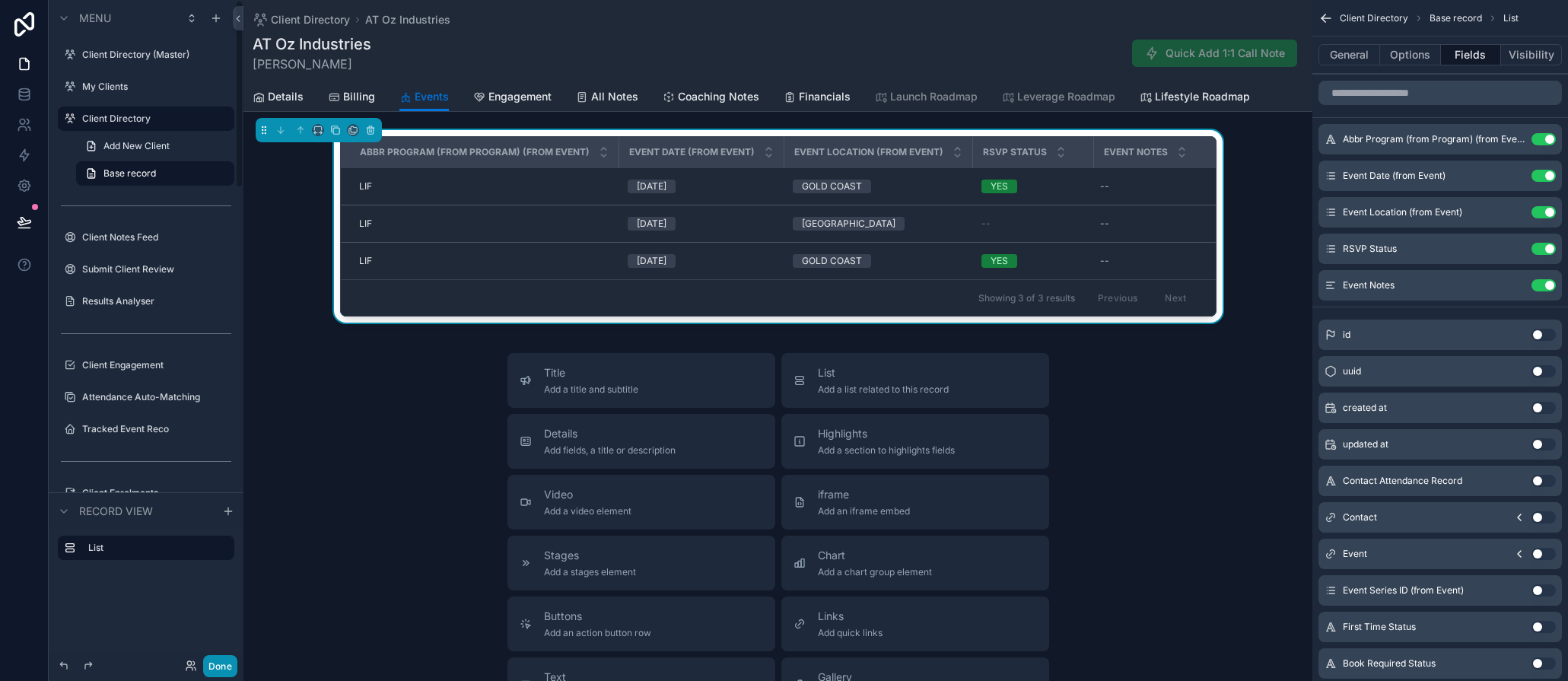
click at [221, 667] on button "Done" at bounding box center [220, 666] width 34 height 22
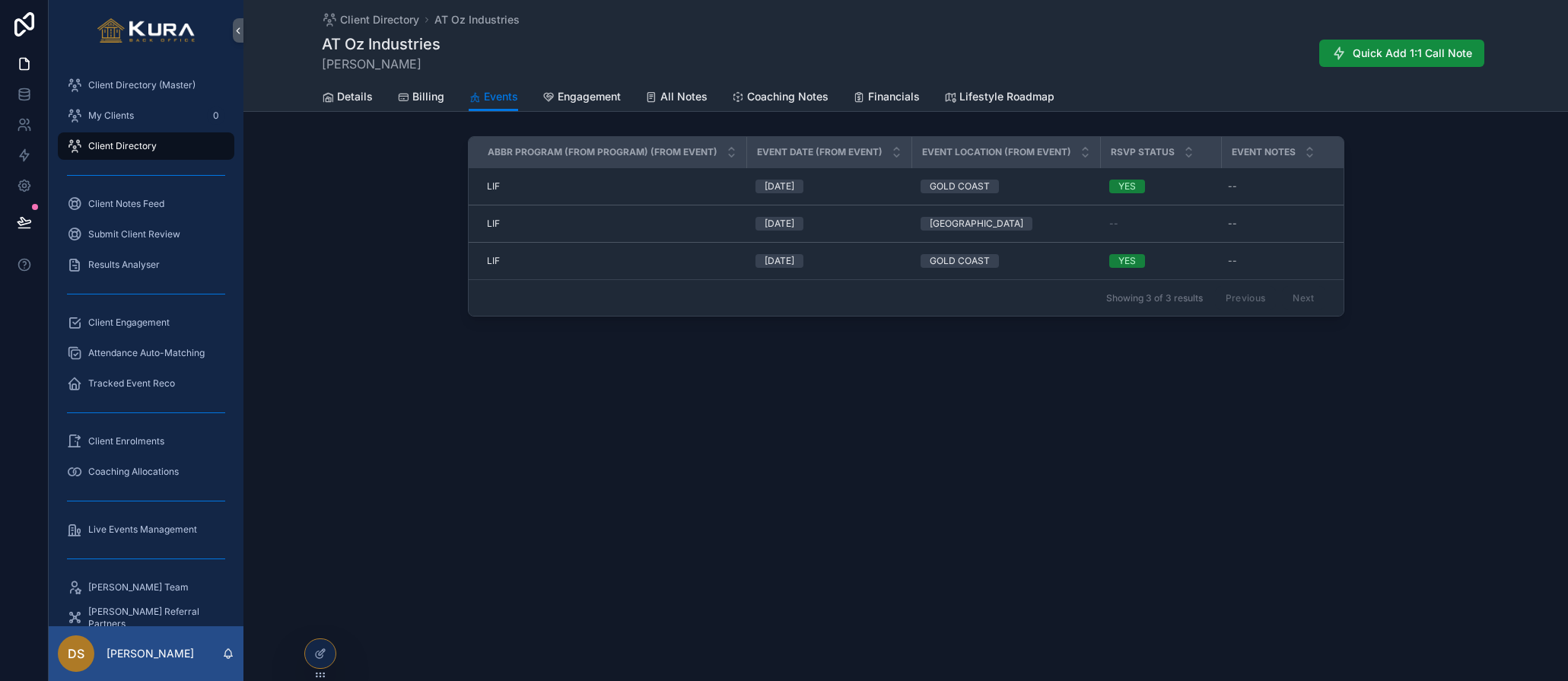
click at [433, 463] on div "Client Directory AT Oz Industries AT Oz Industries Tyrone Pternitis Quick Add 1…" at bounding box center [906, 340] width 1325 height 681
drag, startPoint x: 743, startPoint y: 151, endPoint x: 628, endPoint y: 149, distance: 115.0
click at [628, 149] on th "Abbr Program (from Program) (from Event)" at bounding box center [608, 153] width 279 height 32
click at [321, 649] on icon at bounding box center [320, 654] width 12 height 12
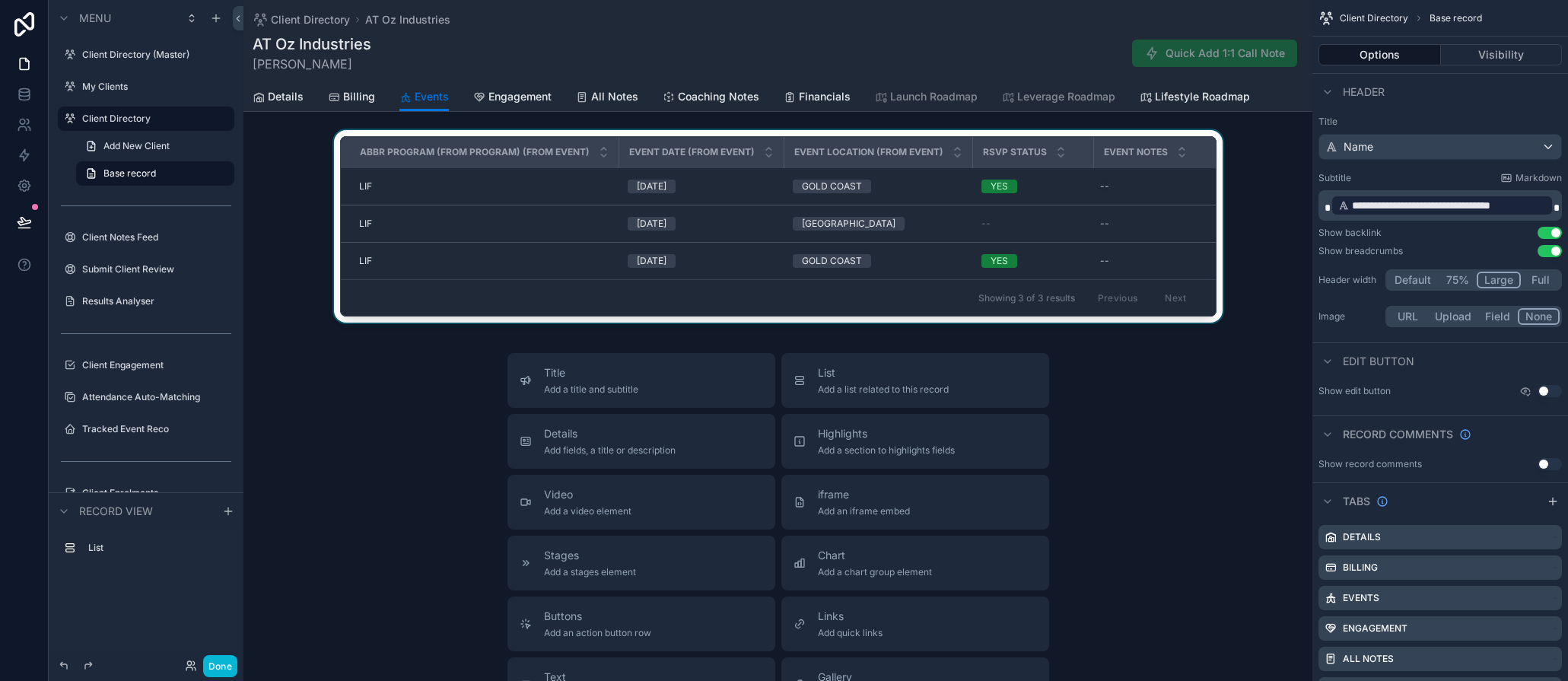
click at [1218, 159] on div "scrollable content" at bounding box center [778, 229] width 1069 height 198
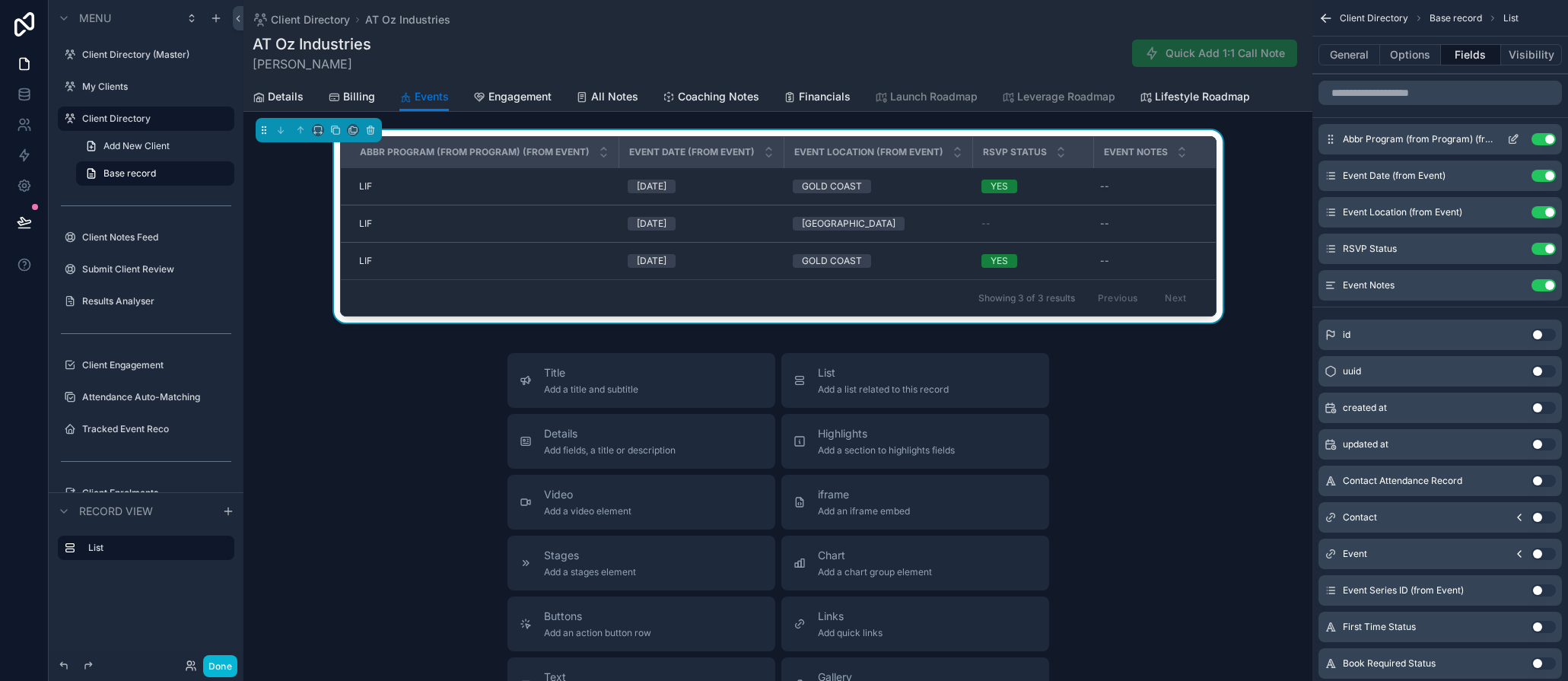
click at [1446, 142] on button "Use setting" at bounding box center [1543, 139] width 24 height 12
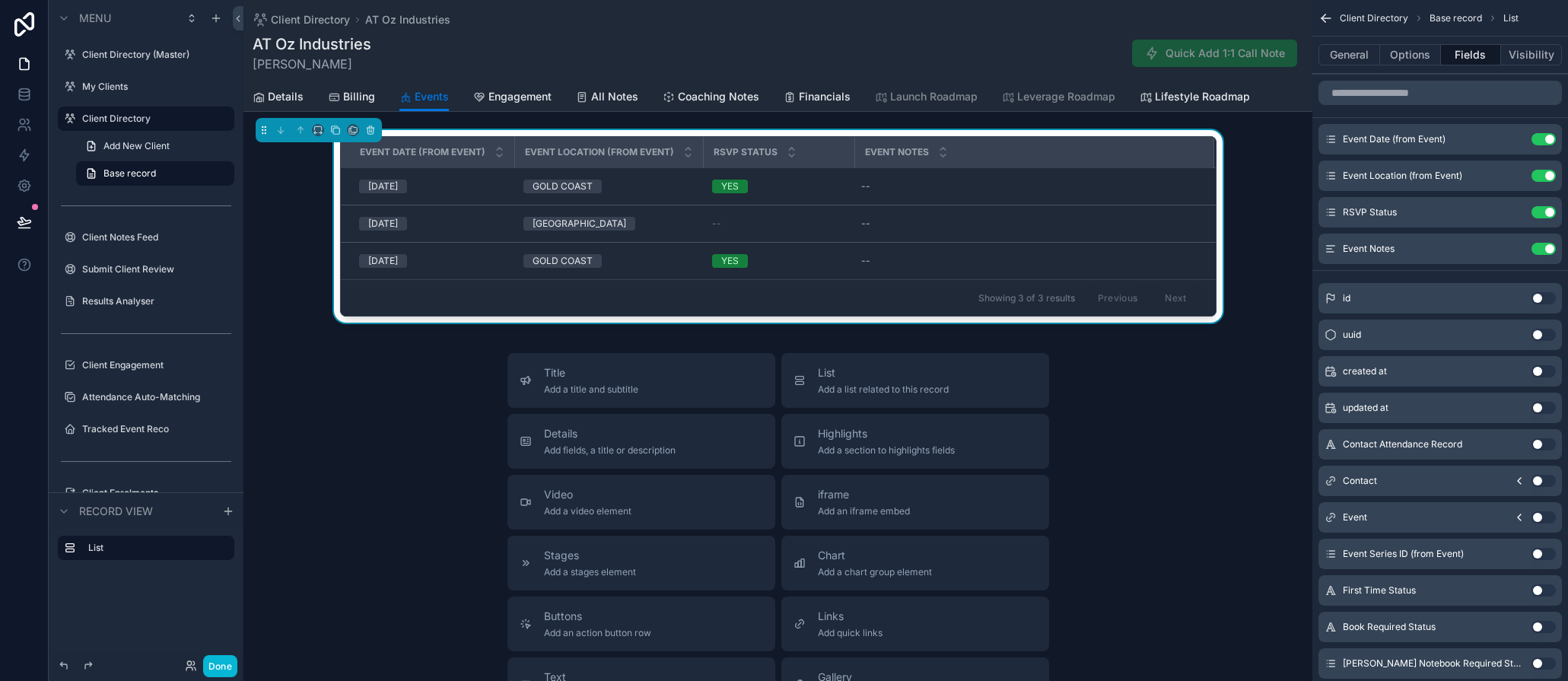
click at [387, 432] on div "Title Add a title and subtitle List Add a list related to this record Details A…" at bounding box center [778, 624] width 1069 height 542
click at [214, 662] on button "Done" at bounding box center [220, 666] width 34 height 22
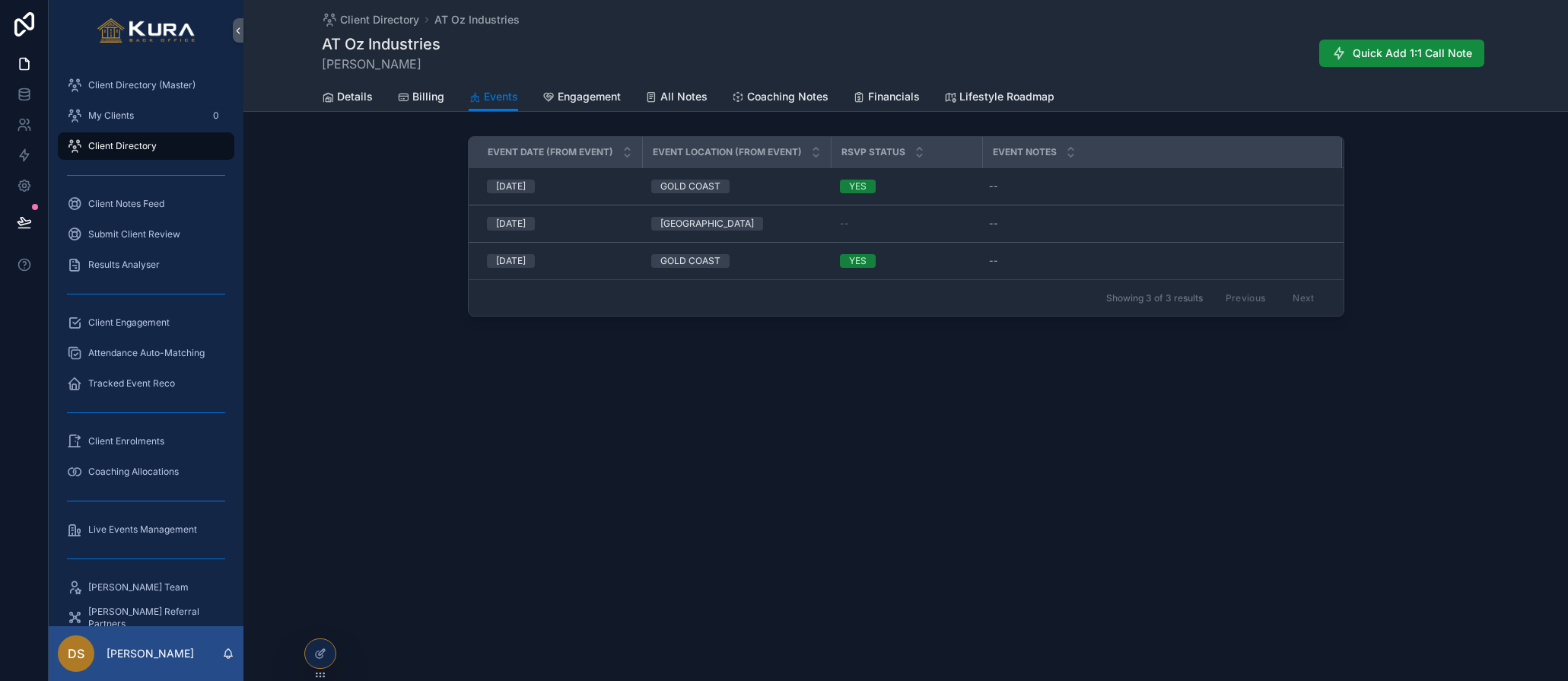
click at [405, 452] on div "Client Directory AT Oz Industries AT Oz Industries Tyrone Pternitis Quick Add 1…" at bounding box center [906, 340] width 1325 height 681
click at [134, 87] on span "Client Directory (Master)" at bounding box center [141, 85] width 107 height 12
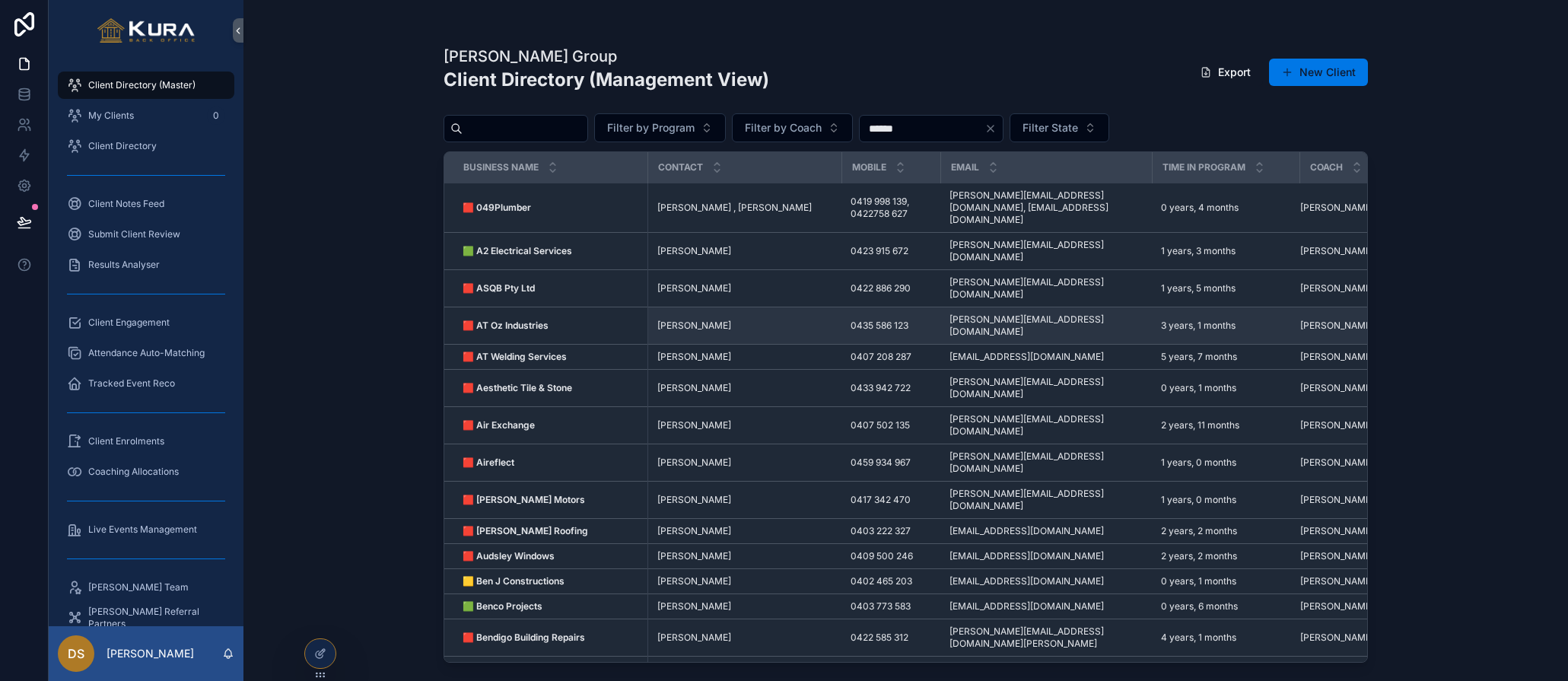
click at [676, 319] on span "[PERSON_NAME]" at bounding box center [694, 325] width 74 height 12
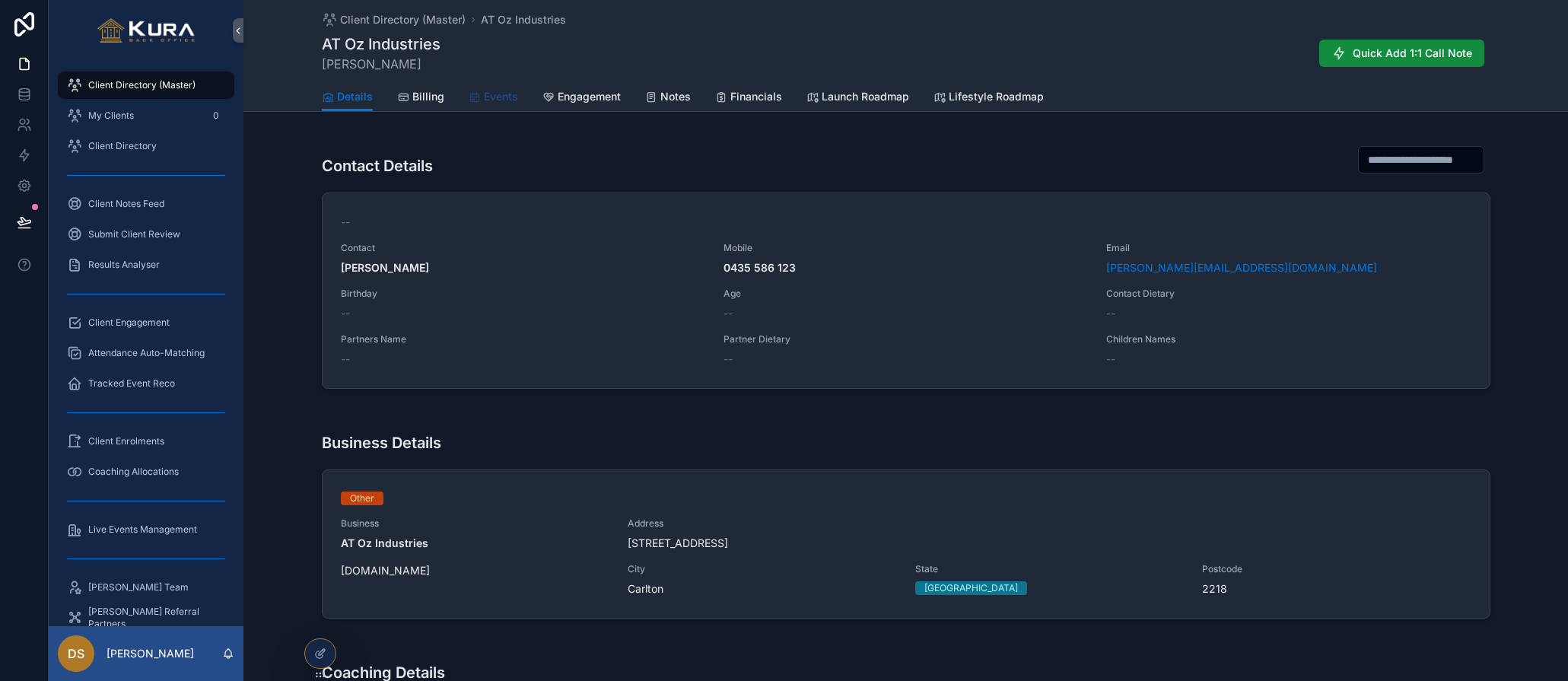
click at [499, 85] on link "Events" at bounding box center [494, 98] width 50 height 31
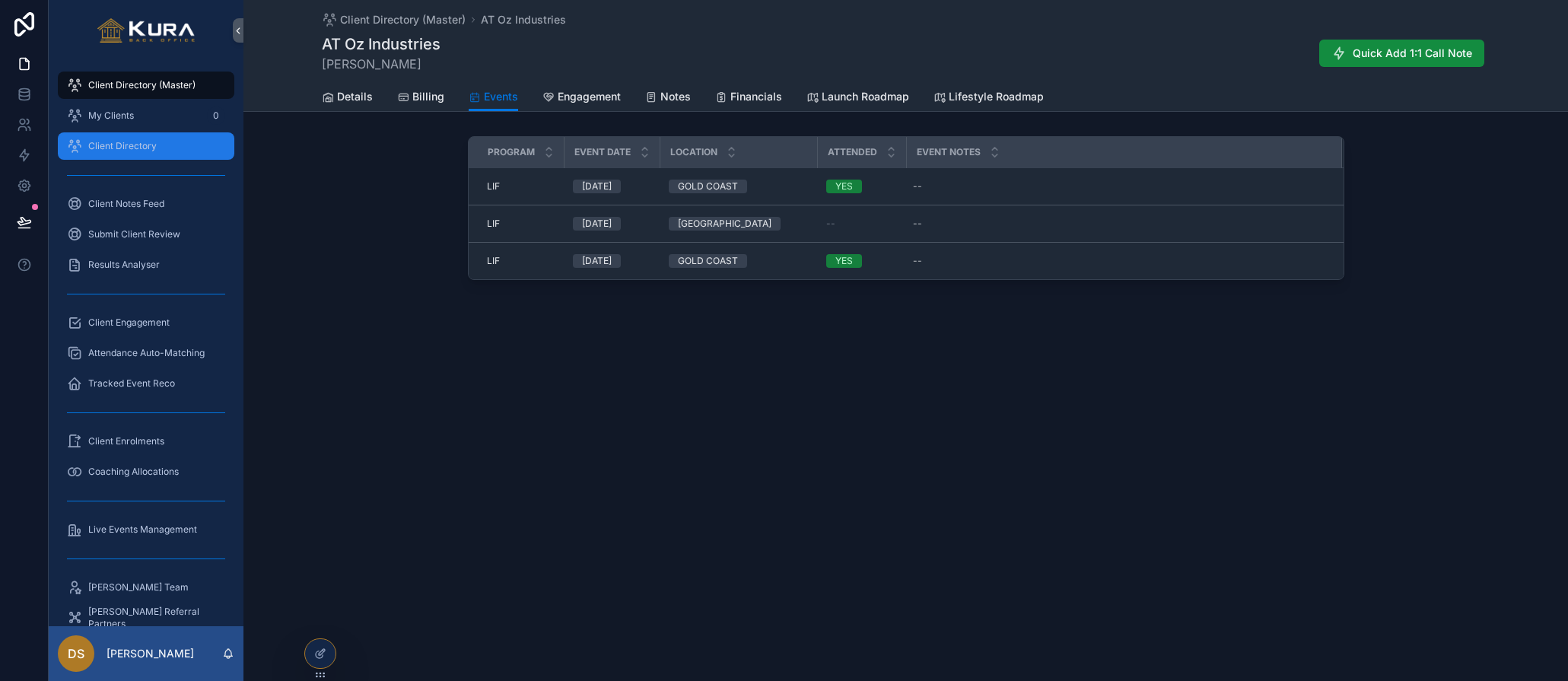
click at [131, 139] on div "Client Directory" at bounding box center [146, 145] width 158 height 24
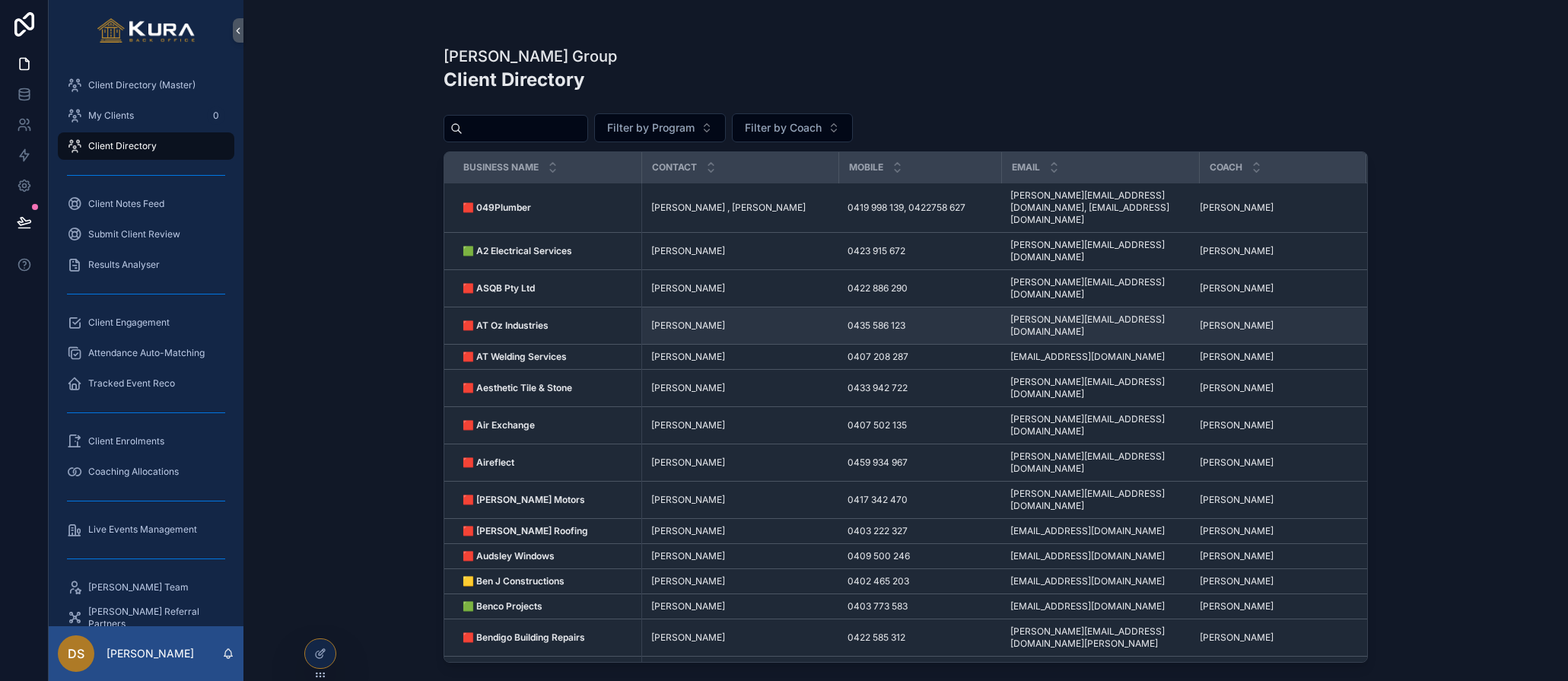
click at [504, 319] on strong "🟥 AT Oz Industries" at bounding box center [506, 325] width 86 height 12
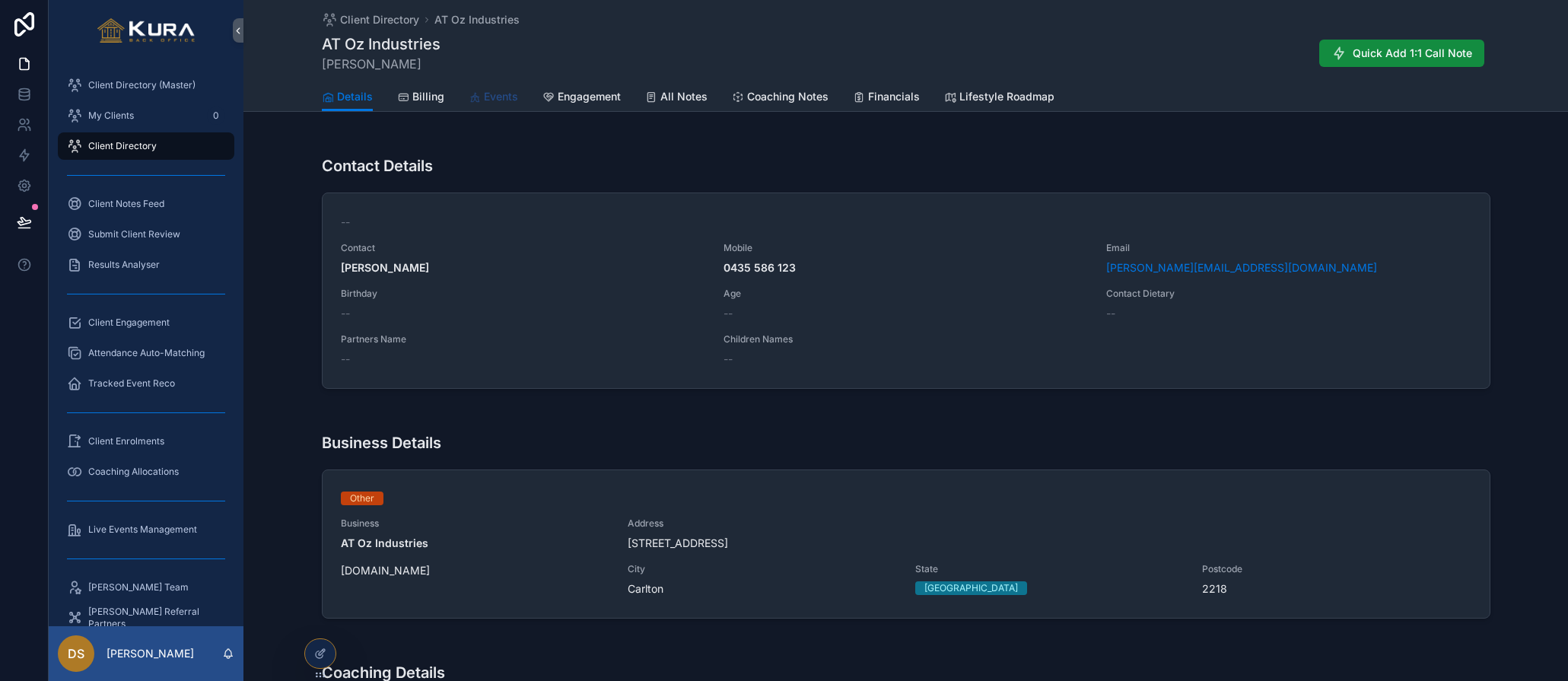
click at [488, 101] on span "Events" at bounding box center [500, 96] width 34 height 15
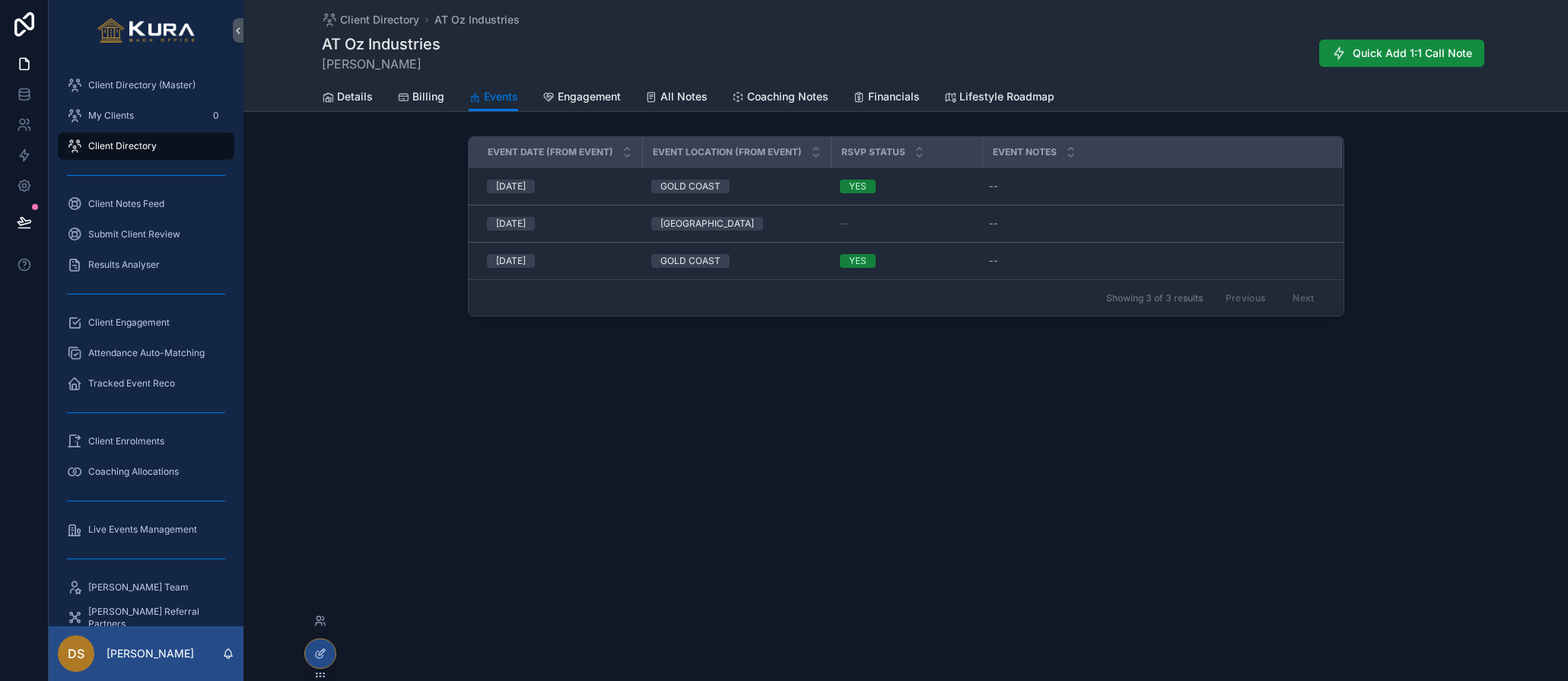
click at [309, 645] on div at bounding box center [320, 653] width 31 height 29
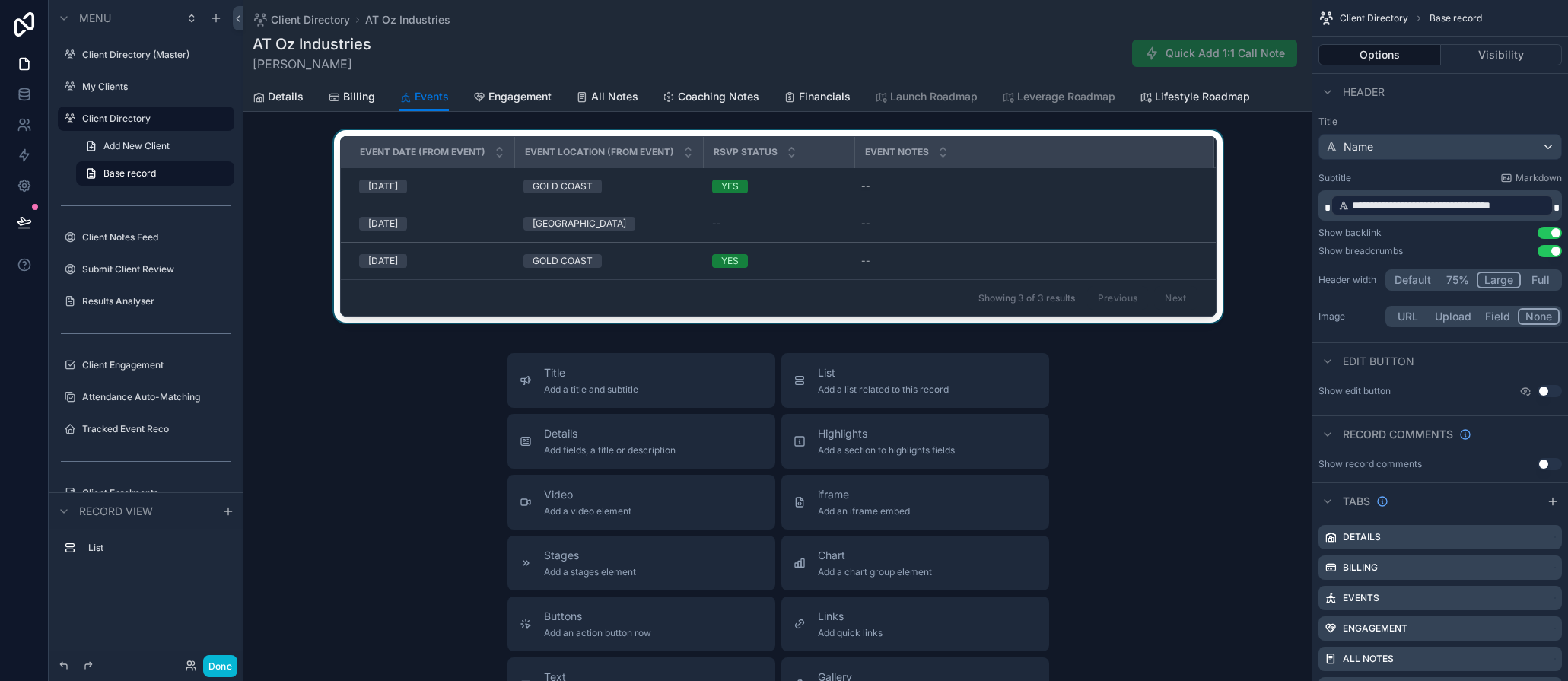
click at [1118, 144] on div "Event Notes" at bounding box center [1035, 152] width 358 height 29
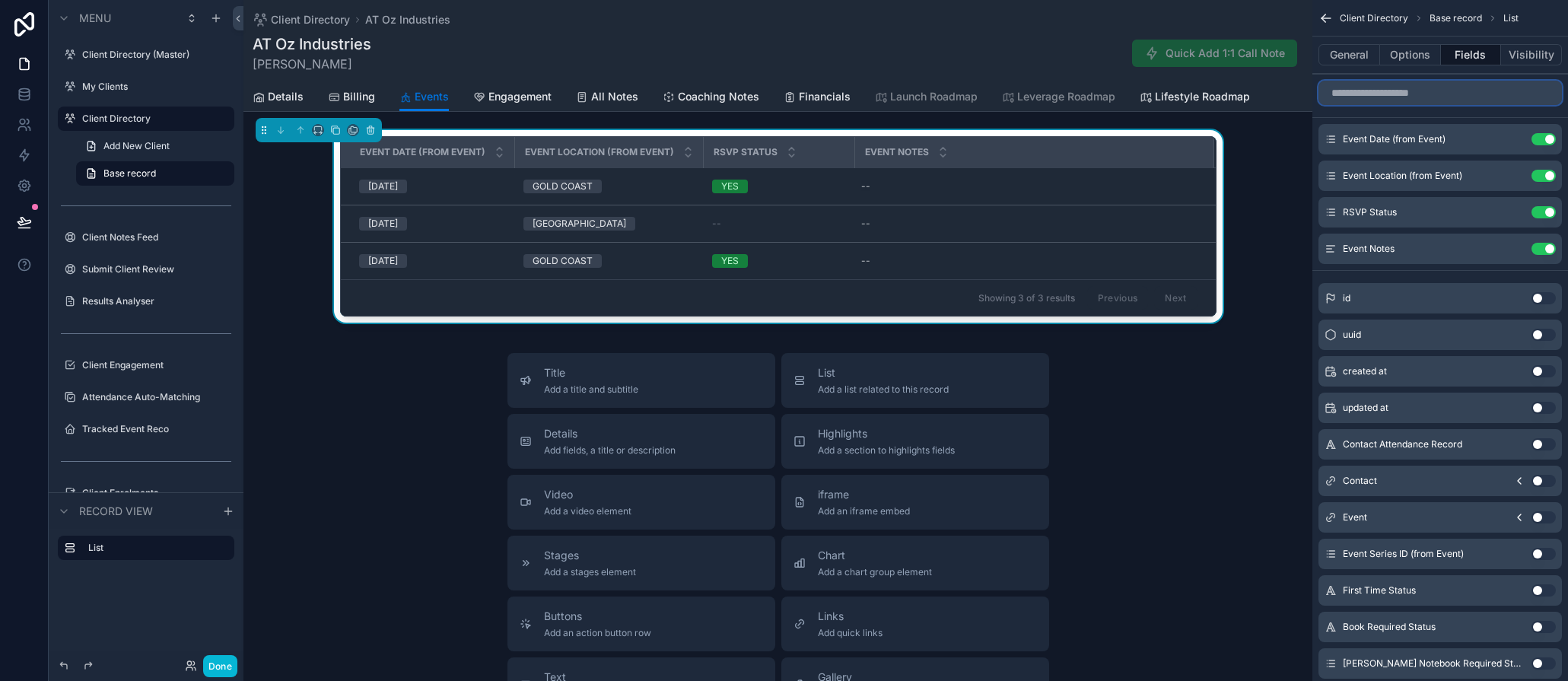
click at [1429, 93] on input "scrollable content" at bounding box center [1441, 92] width 244 height 24
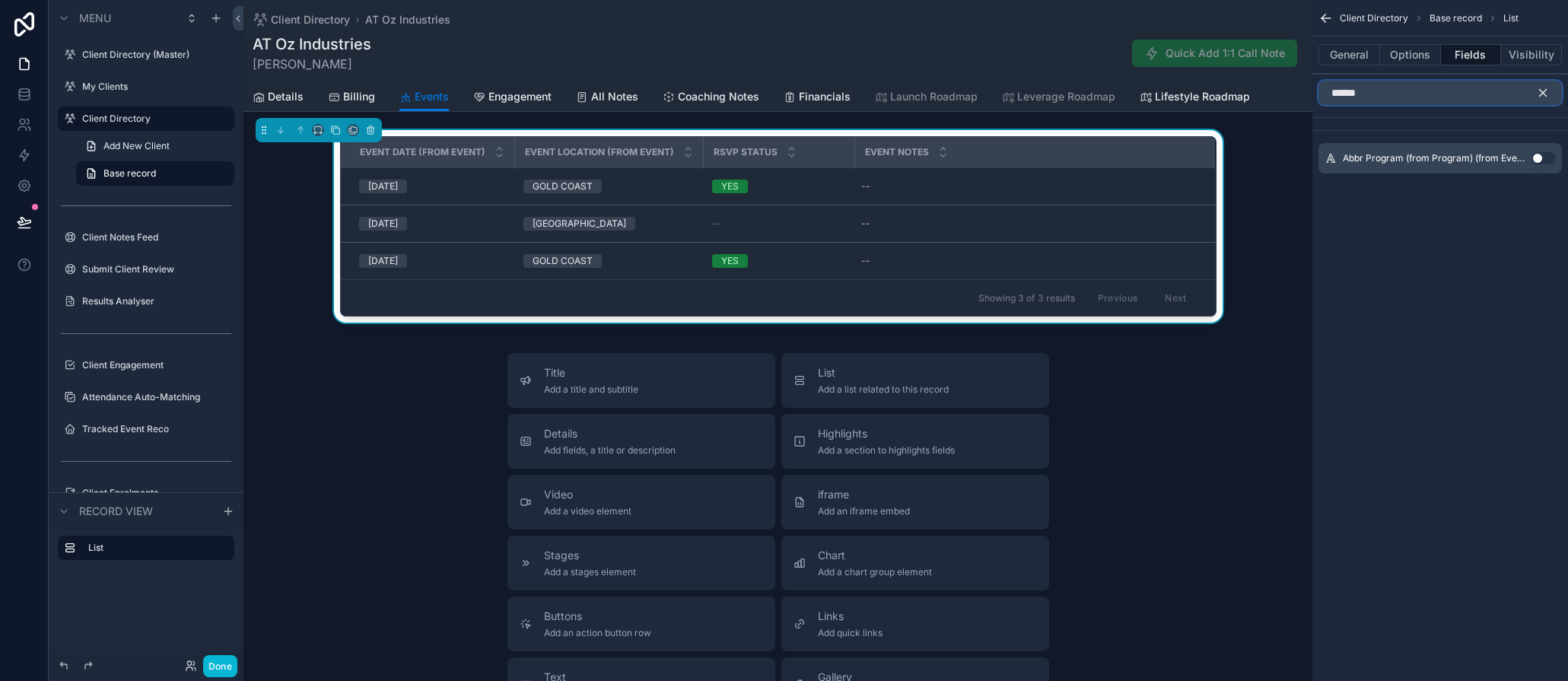
type input "******"
click at [1446, 158] on button "Use setting" at bounding box center [1543, 158] width 24 height 12
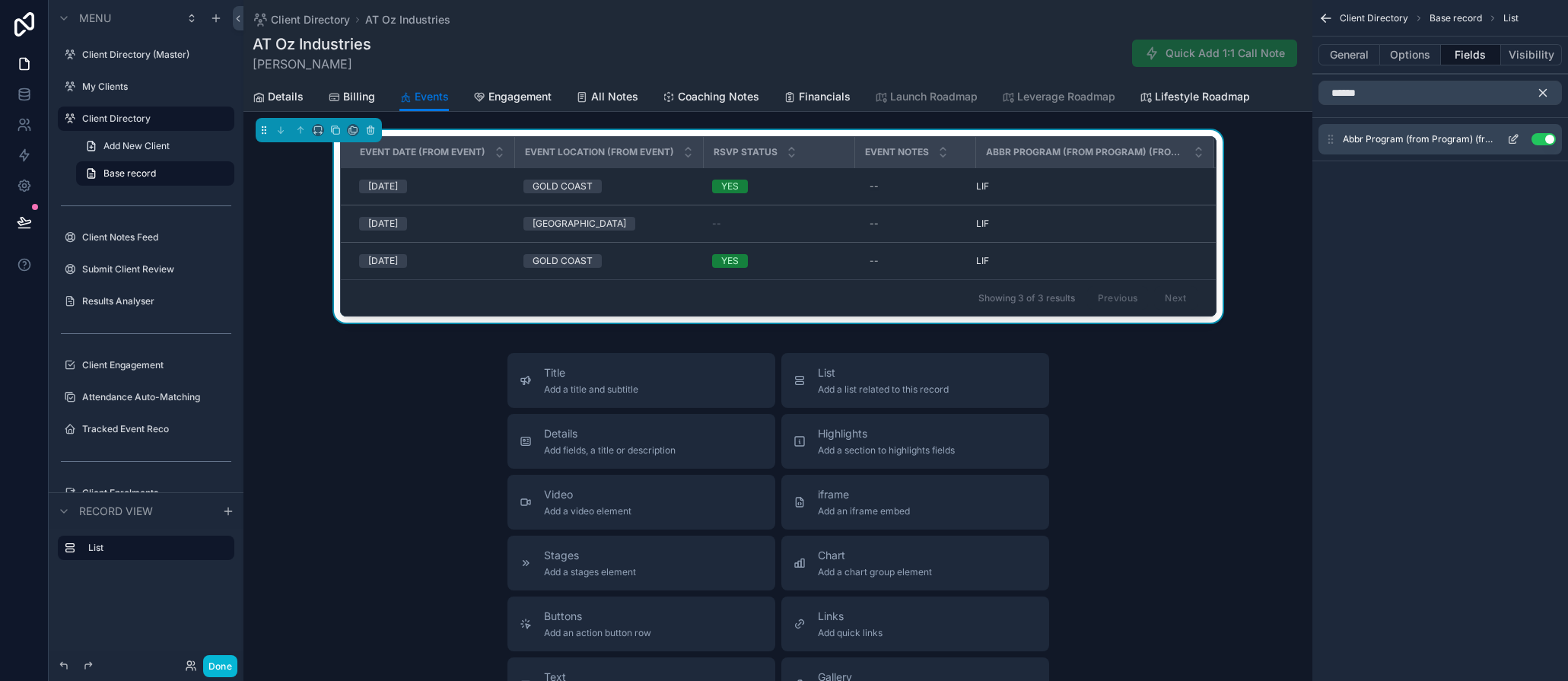
click at [1446, 134] on icon "scrollable content" at bounding box center [1513, 139] width 12 height 12
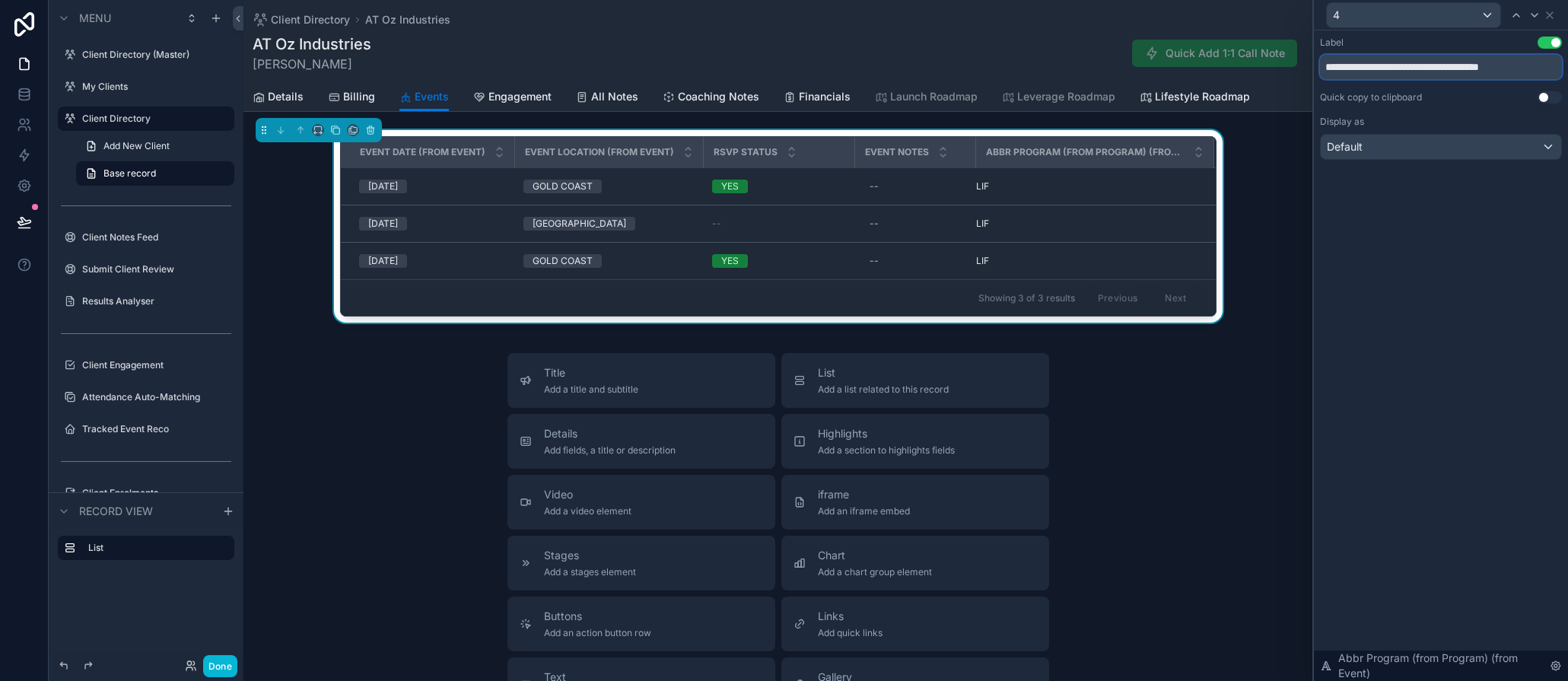
drag, startPoint x: 1355, startPoint y: 63, endPoint x: 1305, endPoint y: 62, distance: 50.0
click at [1305, 62] on div "**********" at bounding box center [784, 340] width 1568 height 681
drag, startPoint x: 1371, startPoint y: 68, endPoint x: 1768, endPoint y: 152, distance: 405.8
click at [1446, 152] on html "**********" at bounding box center [784, 340] width 1568 height 681
type input "*******"
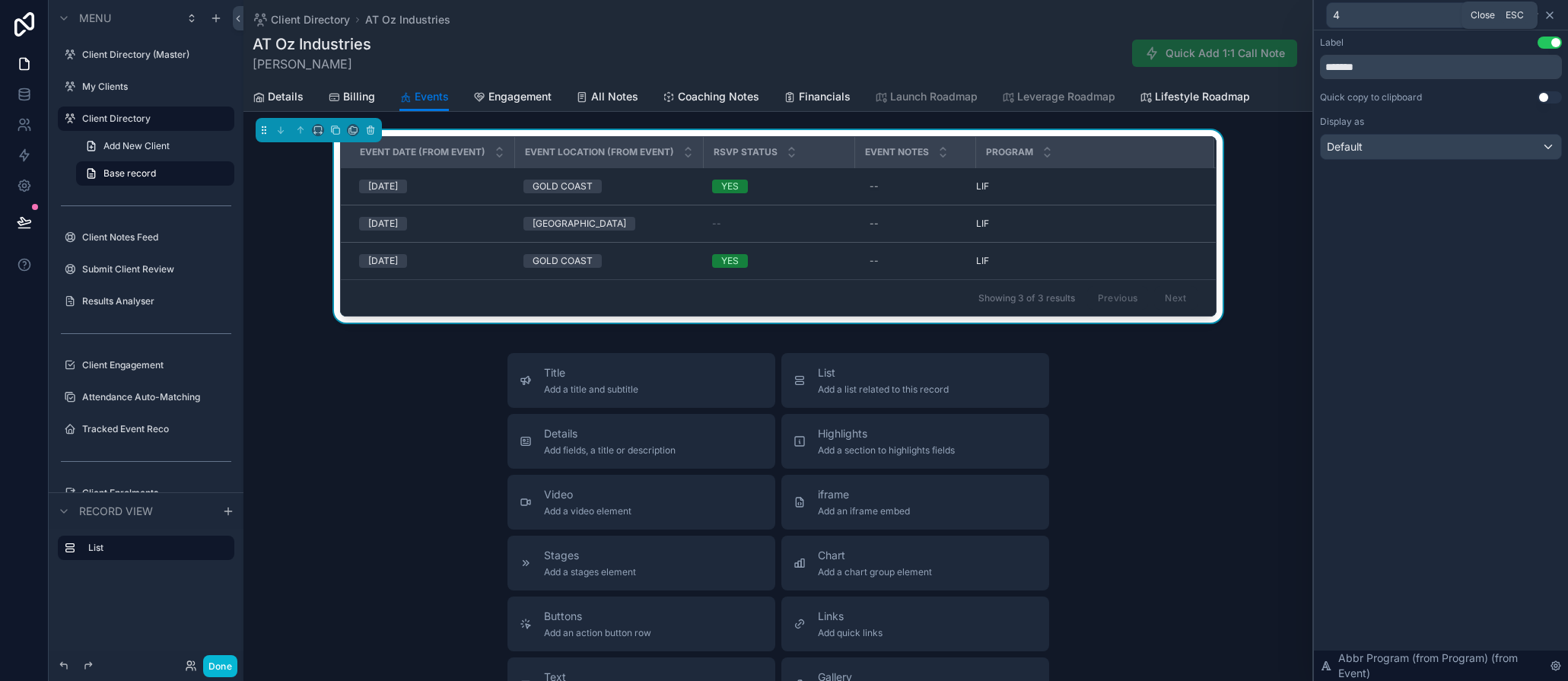
click at [1446, 10] on icon at bounding box center [1550, 15] width 12 height 12
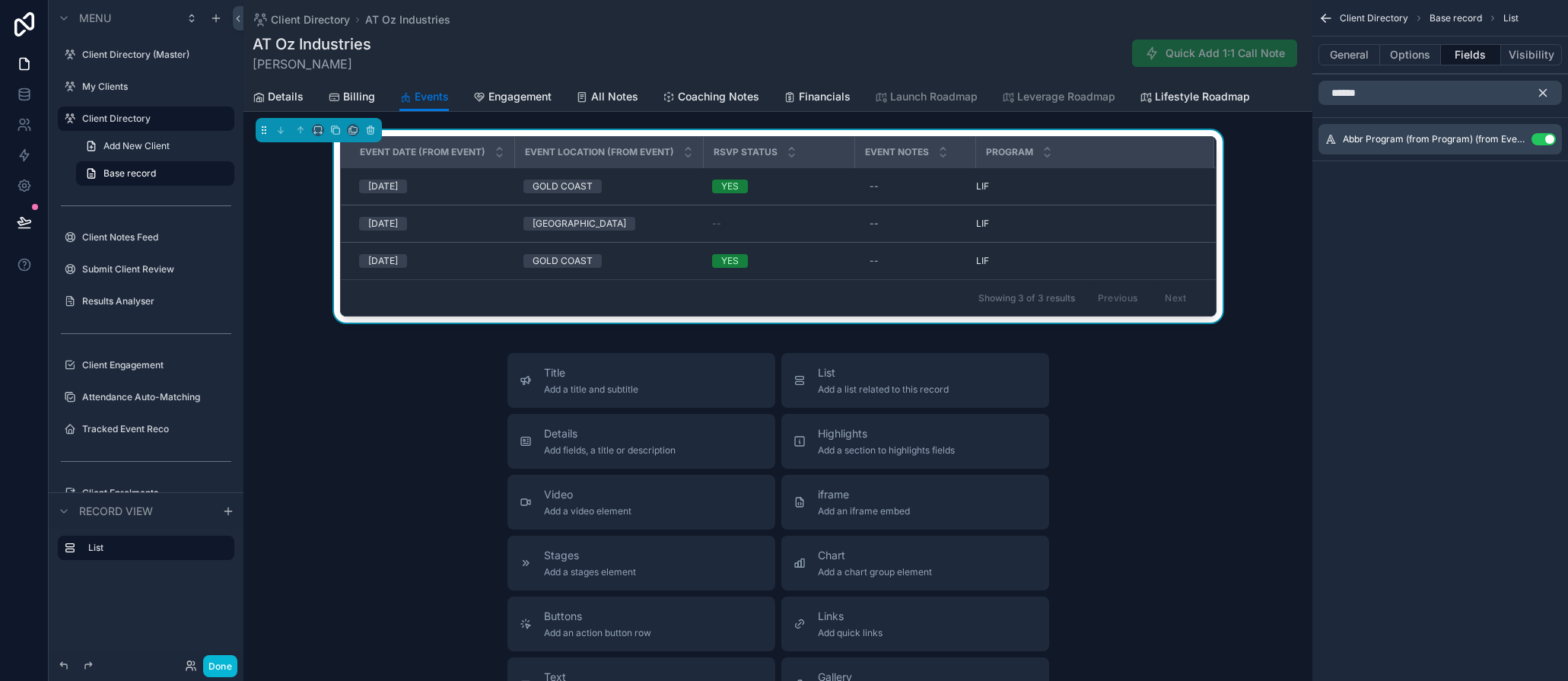
click at [1325, 21] on icon "scrollable content" at bounding box center [1323, 20] width 4 height 4
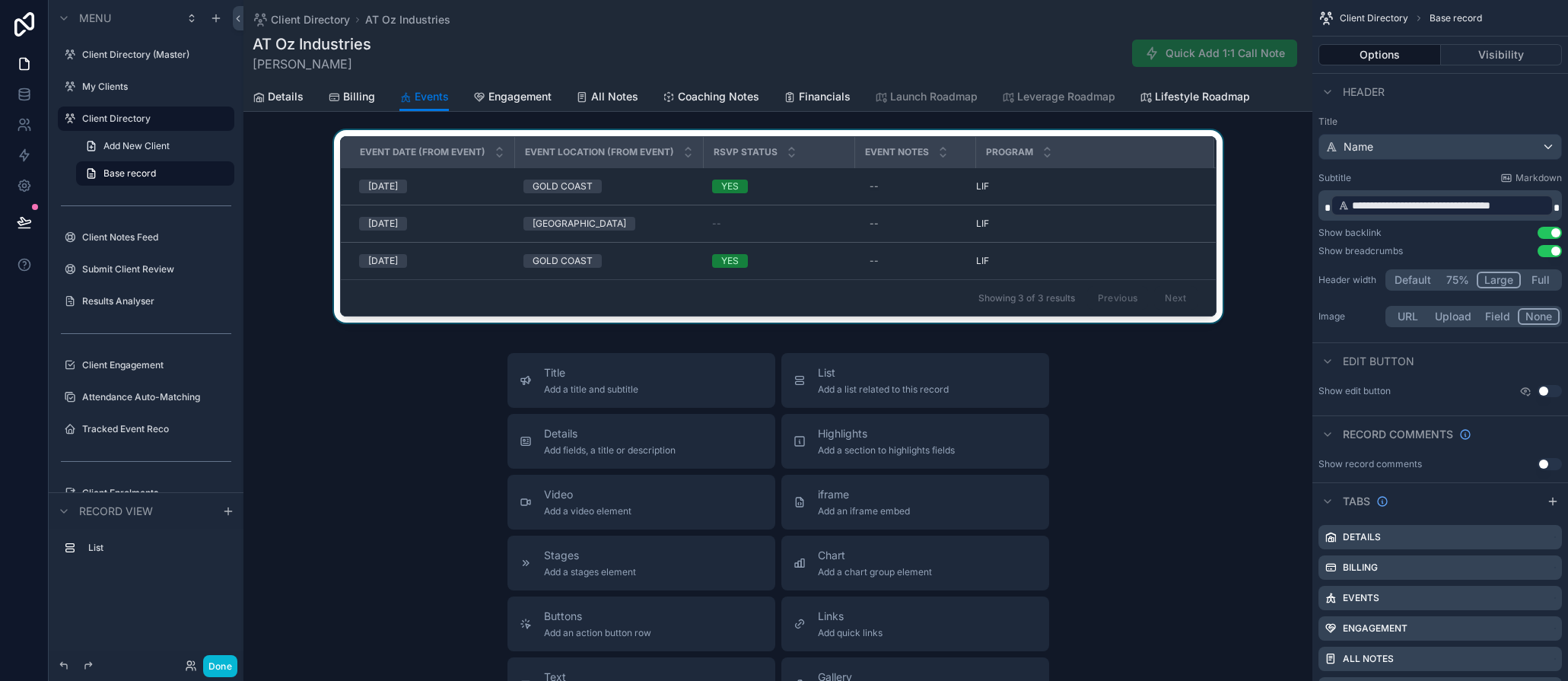
click at [1218, 190] on div "scrollable content" at bounding box center [778, 229] width 1069 height 198
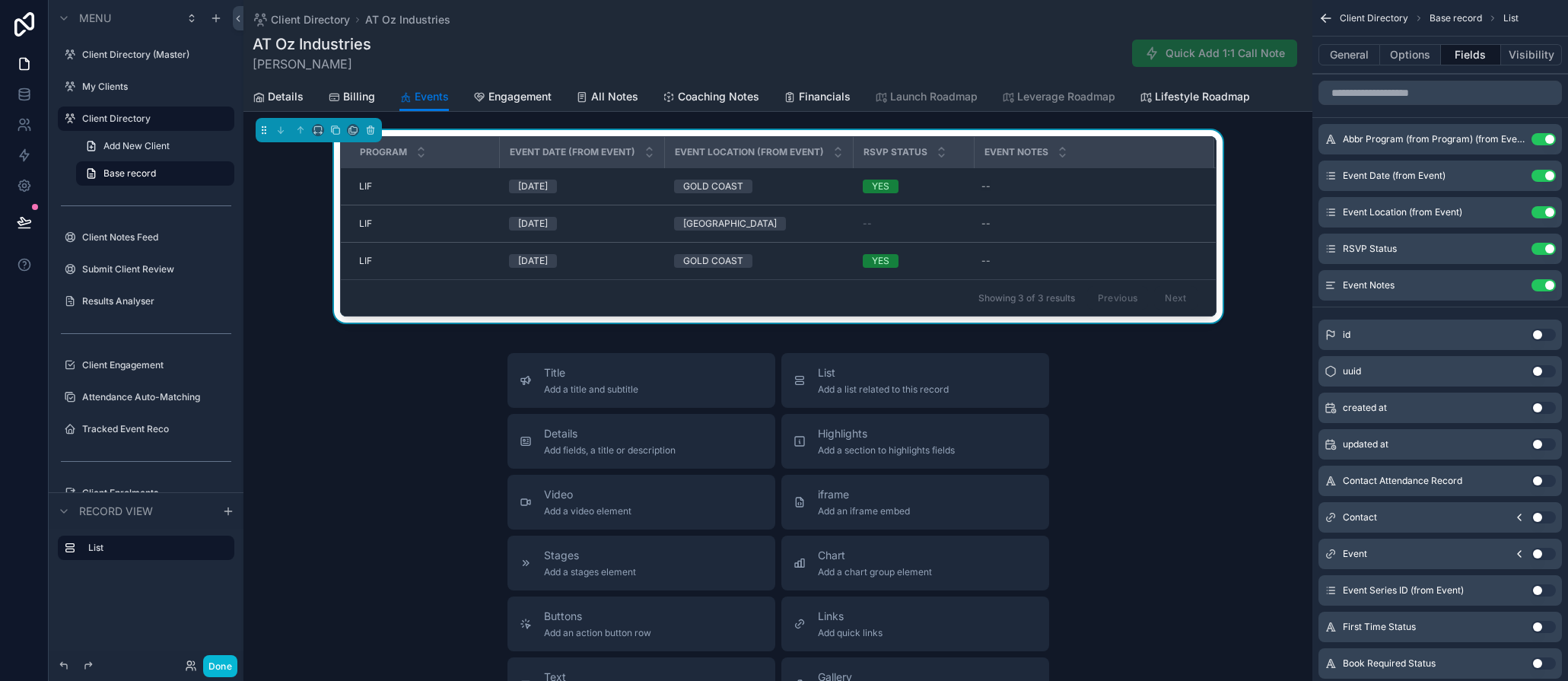
click at [500, 148] on th "Event Date (from Event)" at bounding box center [582, 153] width 165 height 32
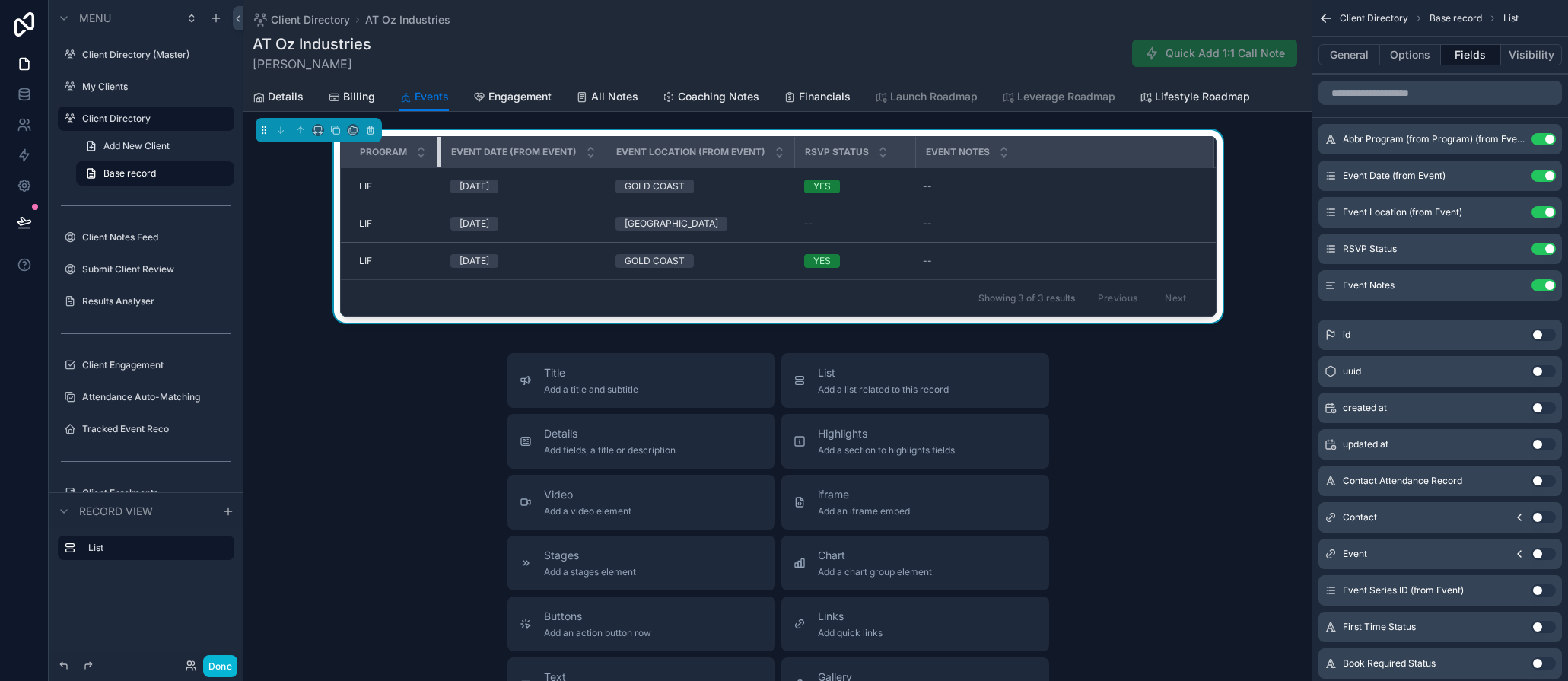
drag, startPoint x: 497, startPoint y: 150, endPoint x: 438, endPoint y: 148, distance: 59.0
click at [438, 148] on div "scrollable content" at bounding box center [440, 152] width 6 height 31
click at [218, 657] on button "Done" at bounding box center [220, 666] width 34 height 22
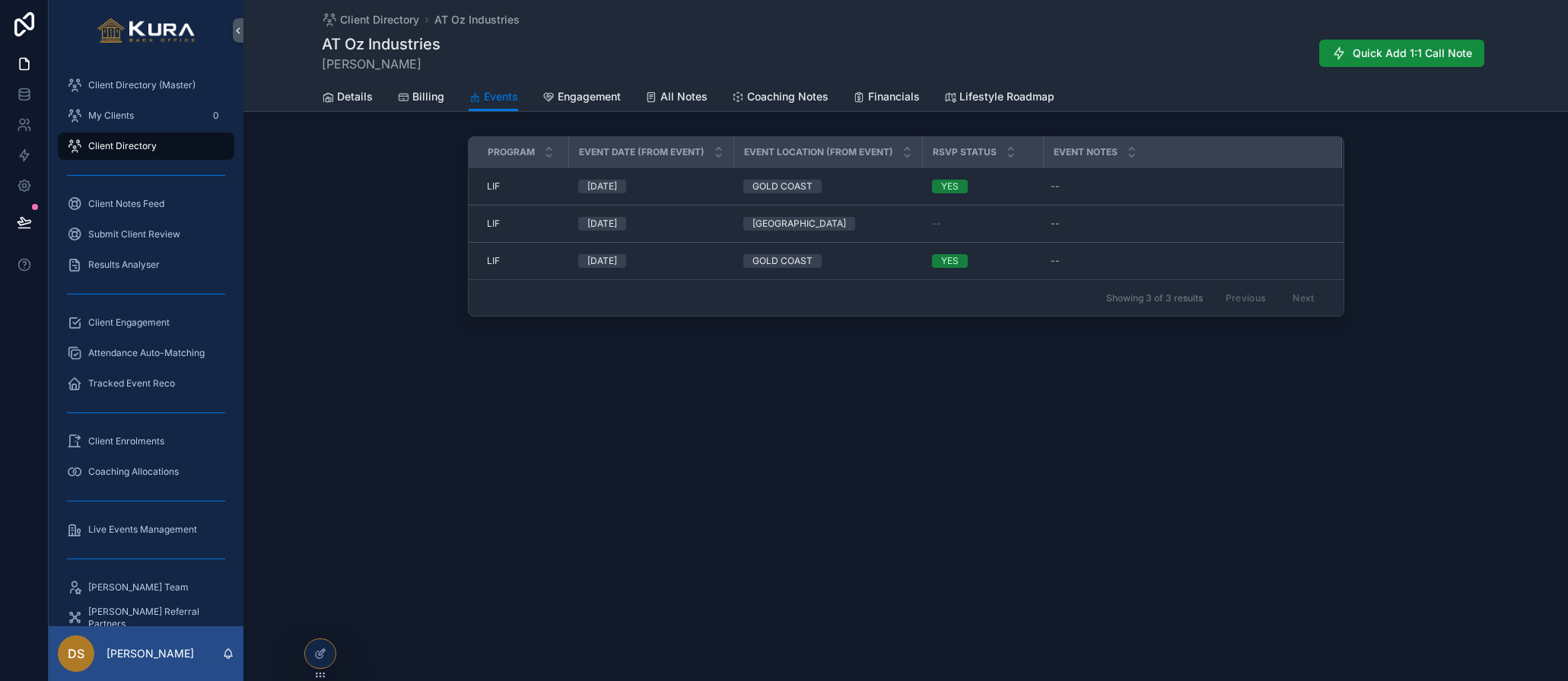
click at [320, 418] on div "Client Directory AT Oz Industries AT Oz Industries Tyrone Pternitis Quick Add 1…" at bounding box center [906, 213] width 1325 height 426
click at [566, 415] on div "Client Directory AT Oz Industries AT Oz Industries Tyrone Pternitis Quick Add 1…" at bounding box center [906, 213] width 1325 height 426
click at [15, 221] on button at bounding box center [24, 221] width 33 height 42
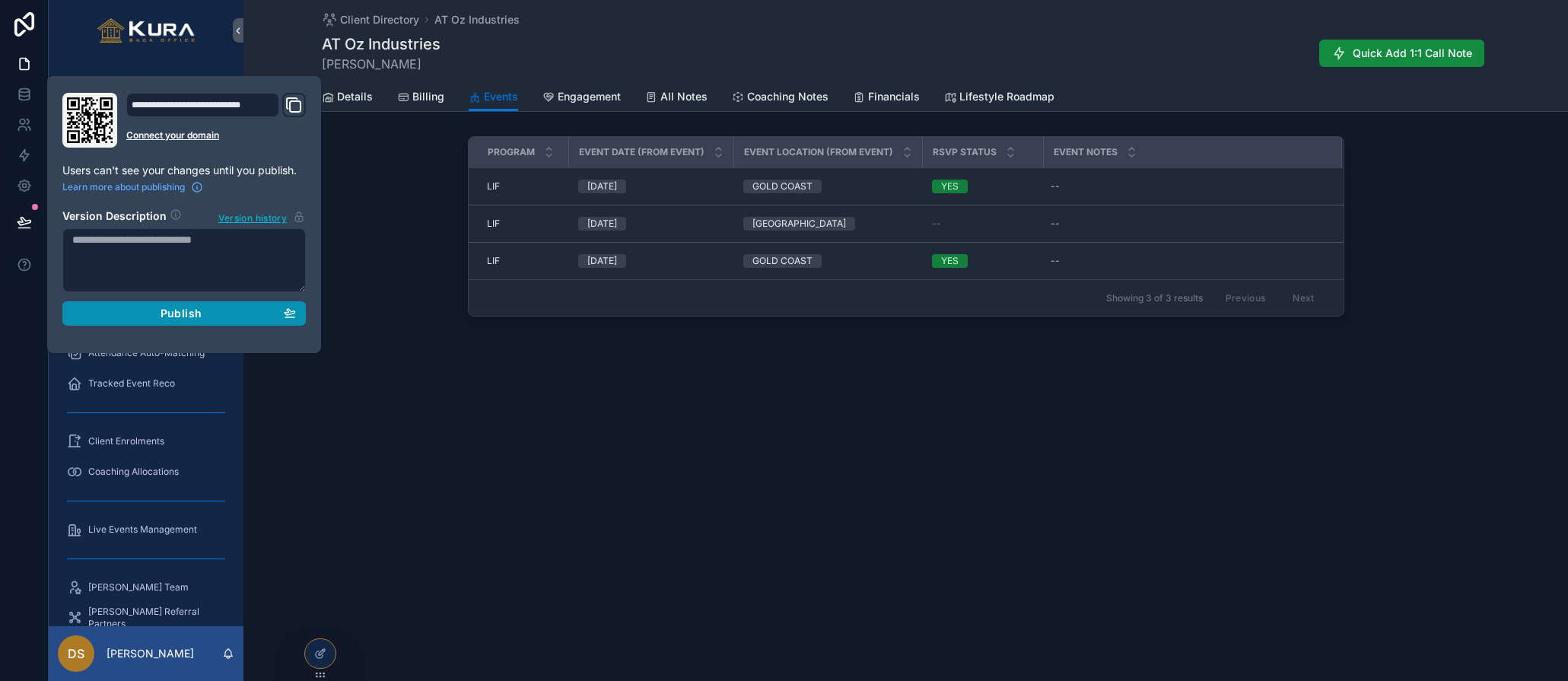
click at [169, 319] on button "Publish" at bounding box center [184, 313] width 244 height 24
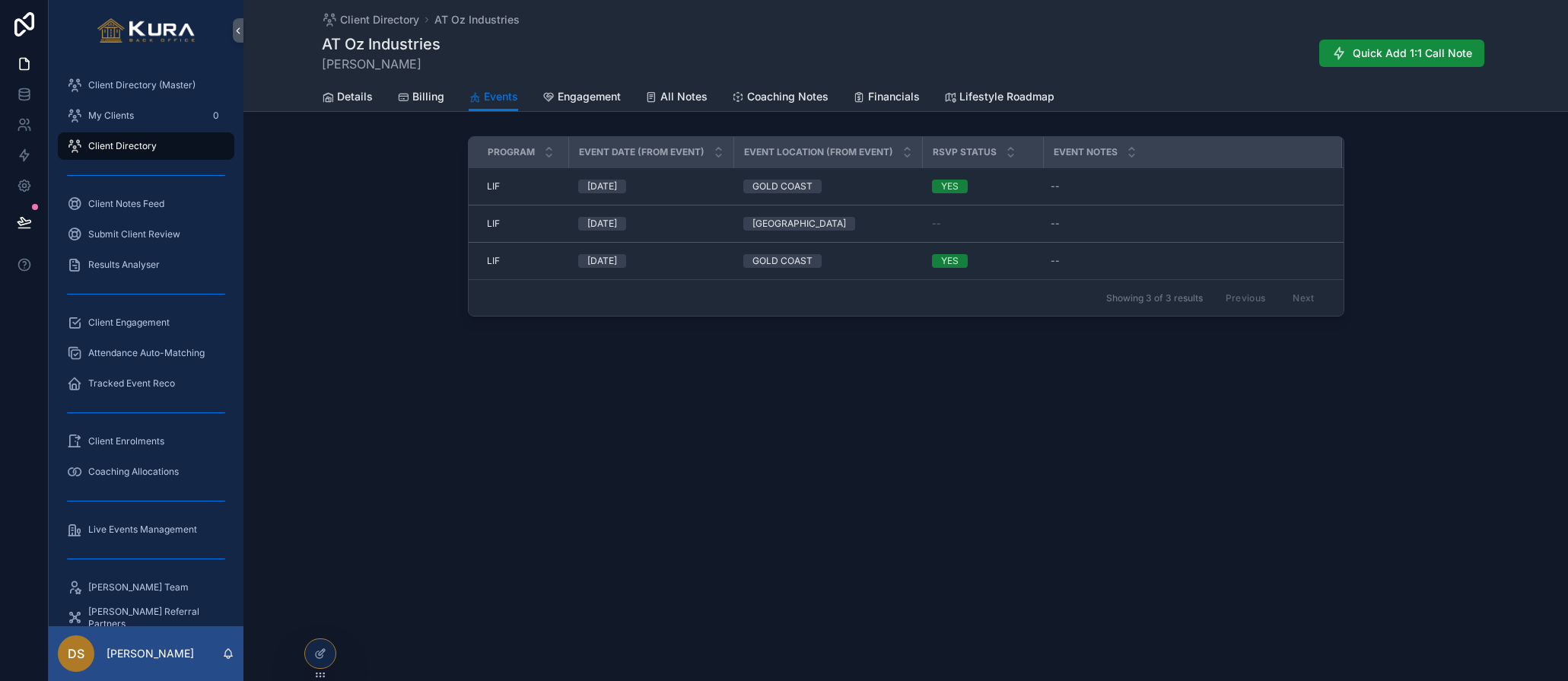
click at [386, 388] on div "Client Directory AT Oz Industries AT Oz Industries Tyrone Pternitis Quick Add 1…" at bounding box center [906, 213] width 1325 height 426
click at [354, 322] on div "Program Event Date (from Event) Event Location (from Event) RSVP Status Event N…" at bounding box center [906, 229] width 1325 height 198
click at [357, 101] on span "Details" at bounding box center [354, 96] width 36 height 15
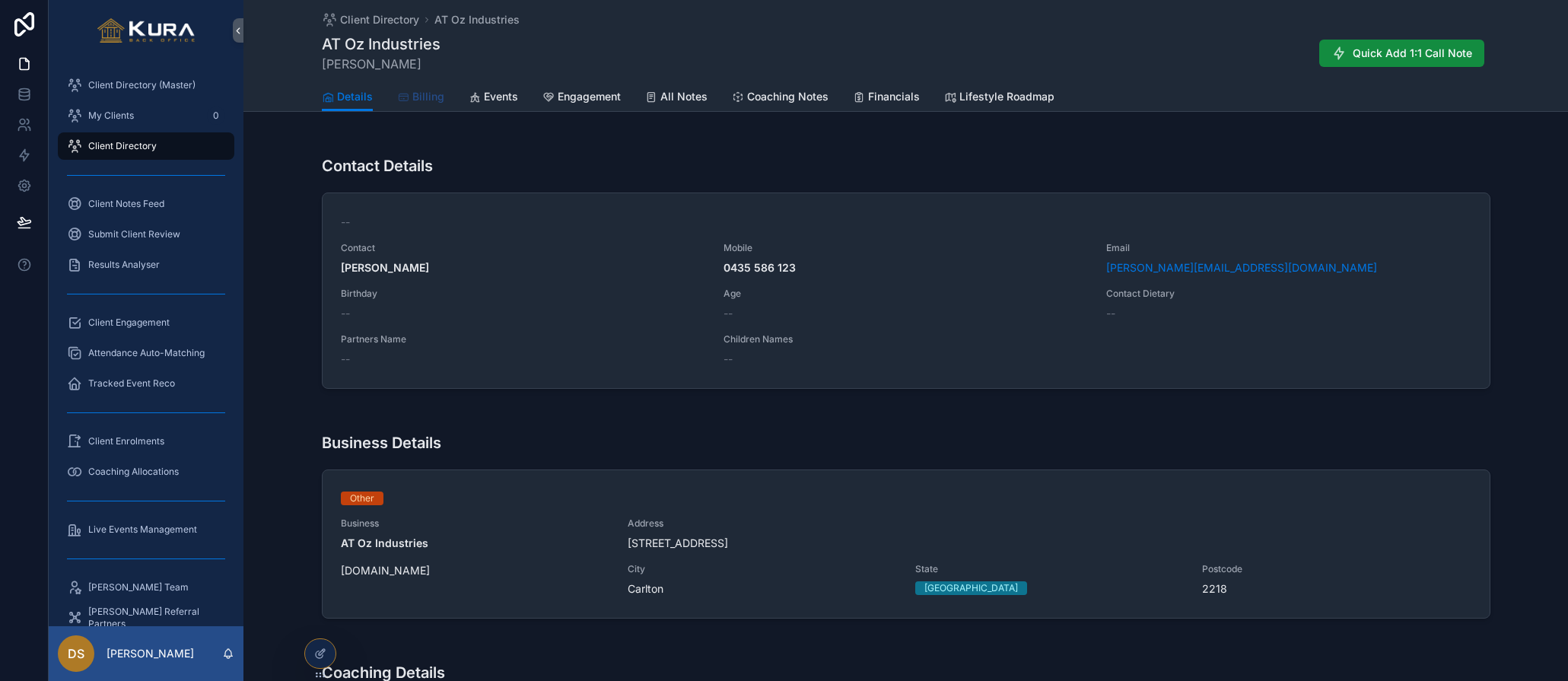
click at [427, 100] on span "Billing" at bounding box center [428, 96] width 32 height 15
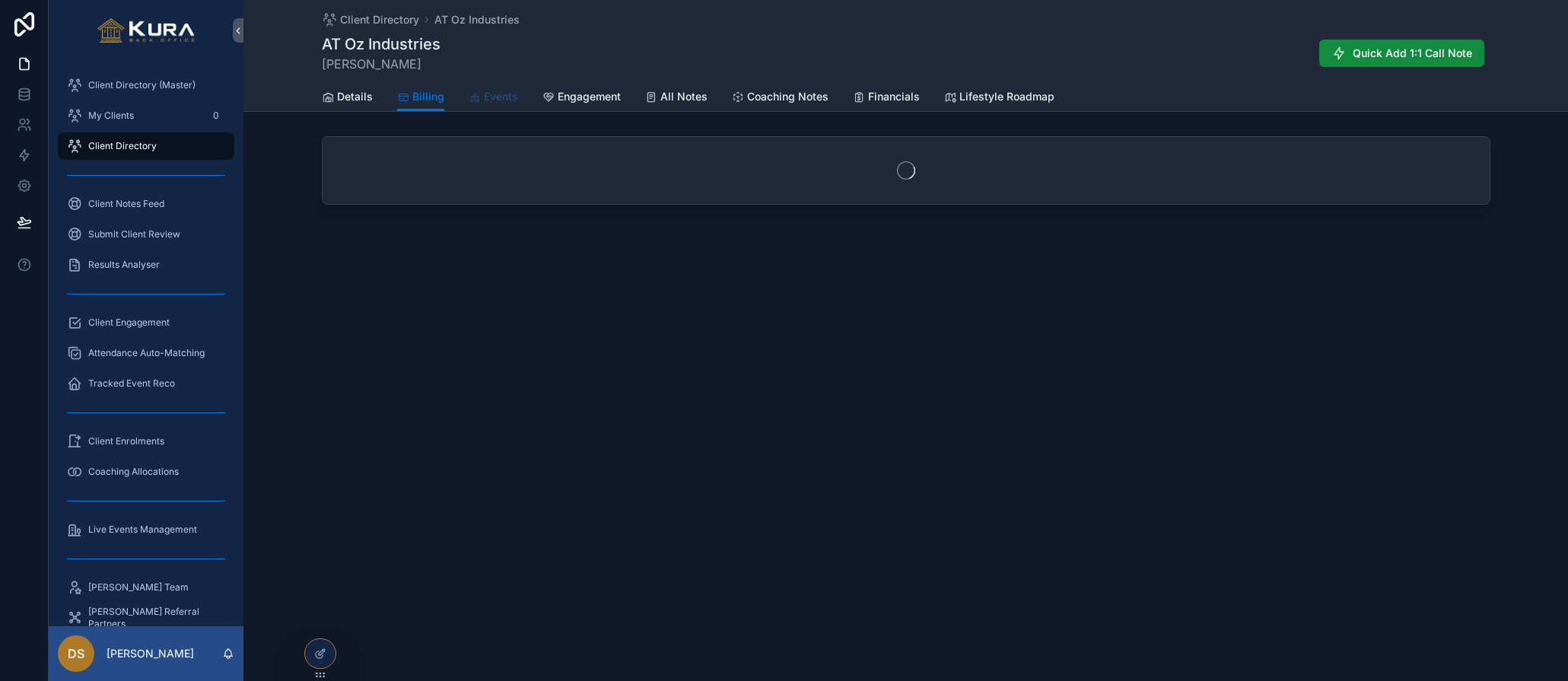
click at [495, 99] on span "Events" at bounding box center [500, 96] width 34 height 15
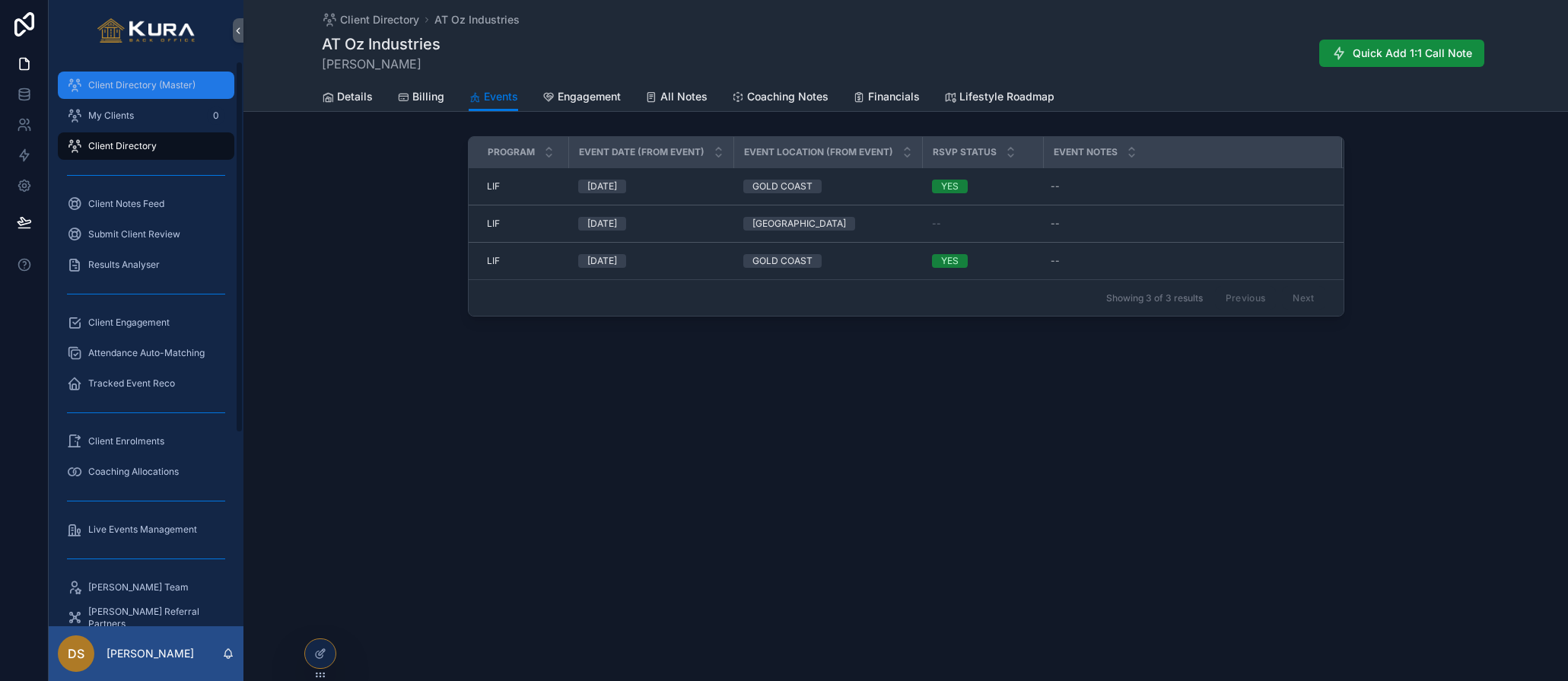
click at [142, 86] on span "Client Directory (Master)" at bounding box center [141, 85] width 107 height 12
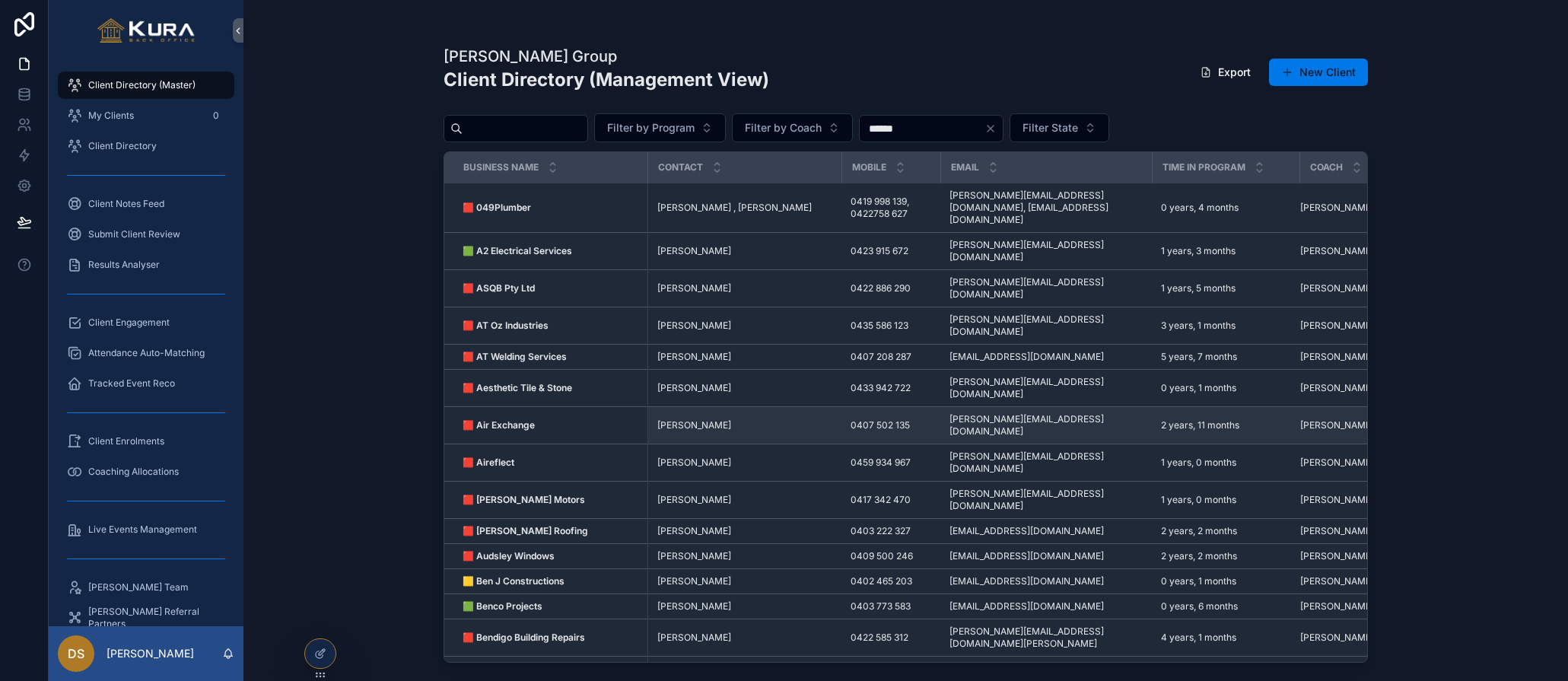
click at [520, 419] on strong "🟥 Air Exchange" at bounding box center [499, 425] width 72 height 12
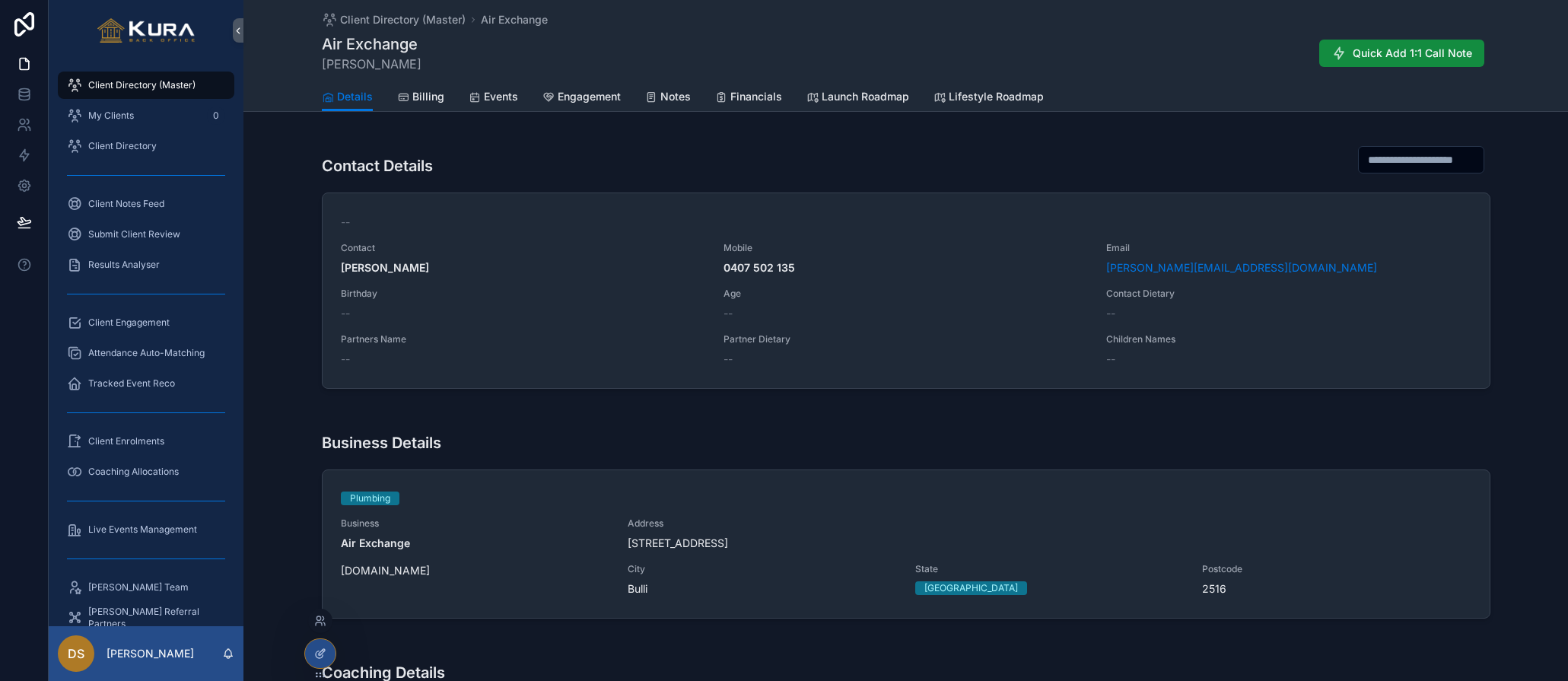
click at [320, 651] on icon at bounding box center [320, 654] width 12 height 12
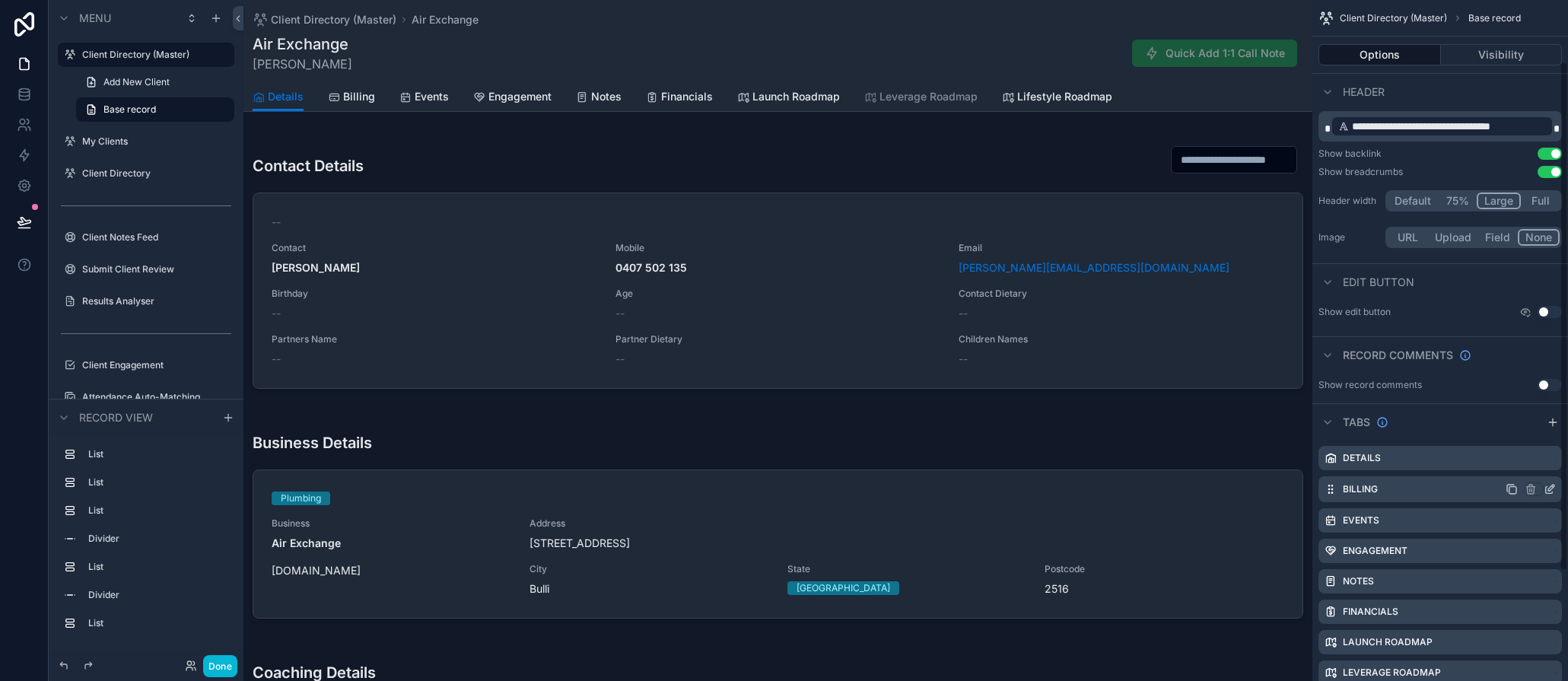
scroll to position [97, 0]
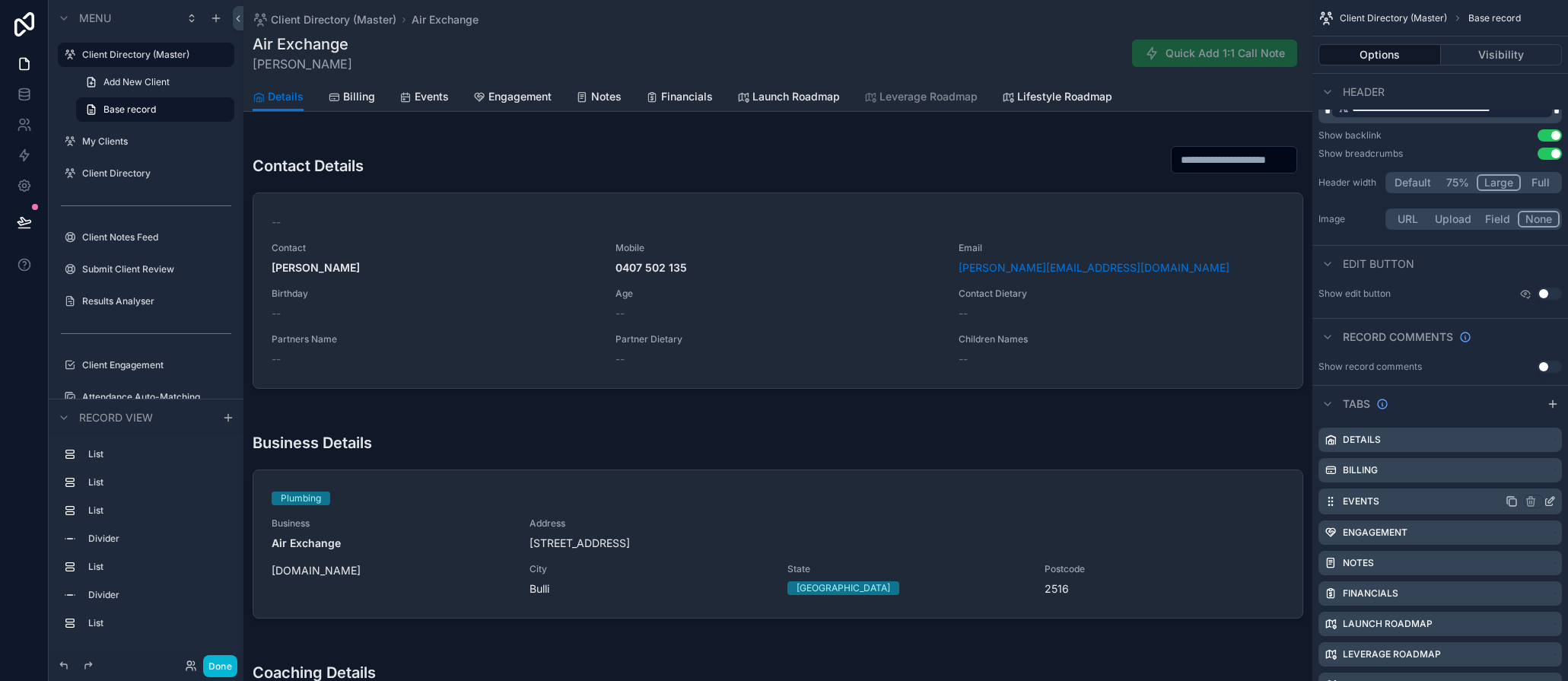
click at [1446, 503] on icon "scrollable content" at bounding box center [1551, 499] width 6 height 6
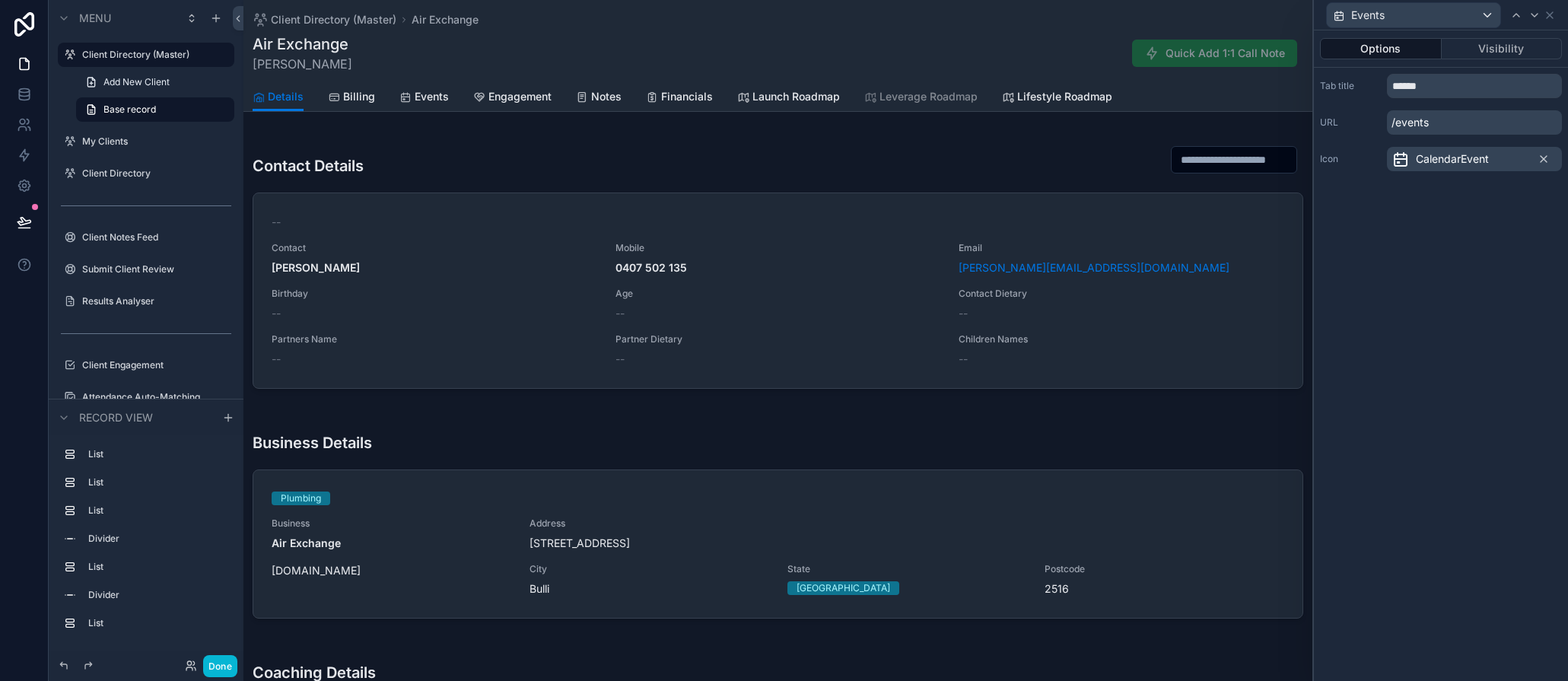
click at [1446, 152] on span "CalendarEvent" at bounding box center [1453, 159] width 73 height 15
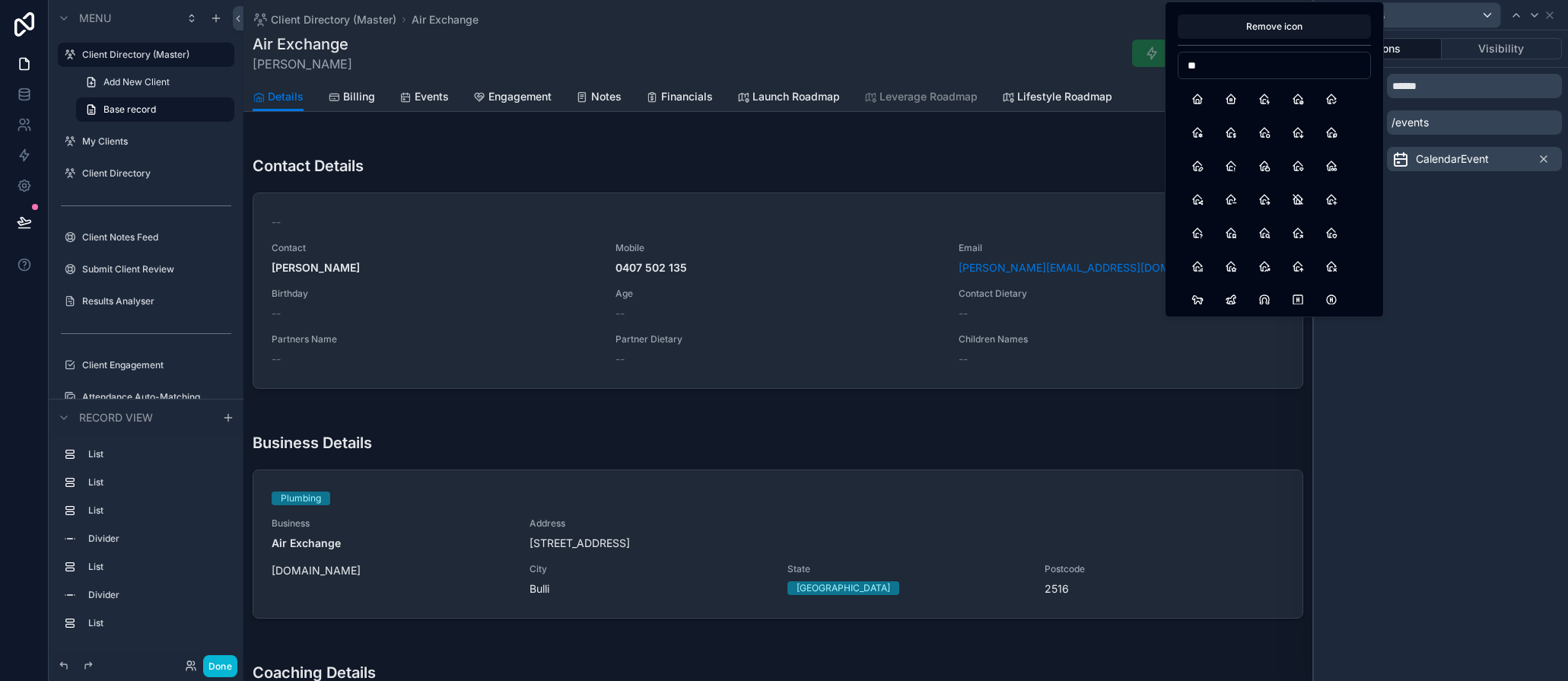
type input "*"
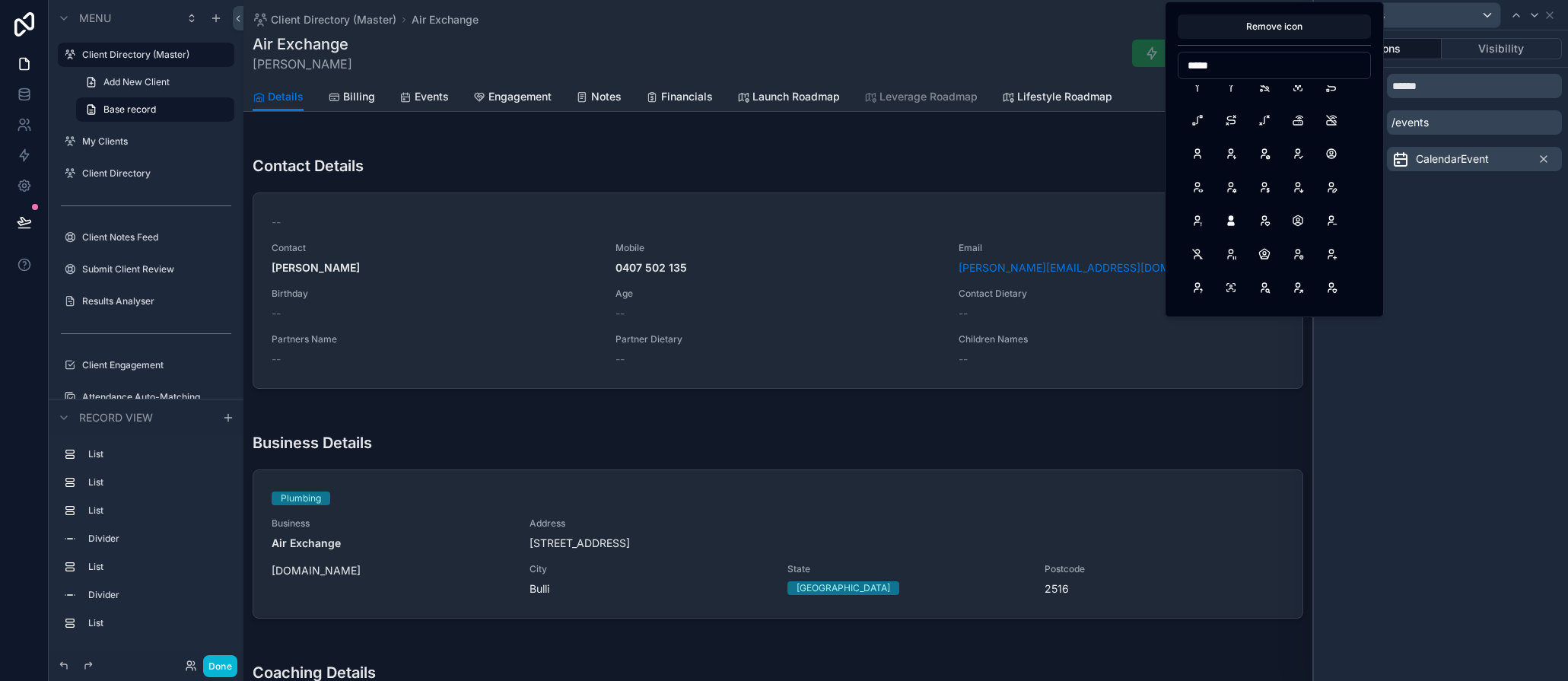
scroll to position [0, 0]
drag, startPoint x: 1225, startPoint y: 63, endPoint x: 1131, endPoint y: 60, distance: 94.0
click at [1131, 60] on div "Events Options Visibility Tab title ****** URL /events Icon CalendarEvent Remov…" at bounding box center [784, 340] width 1568 height 681
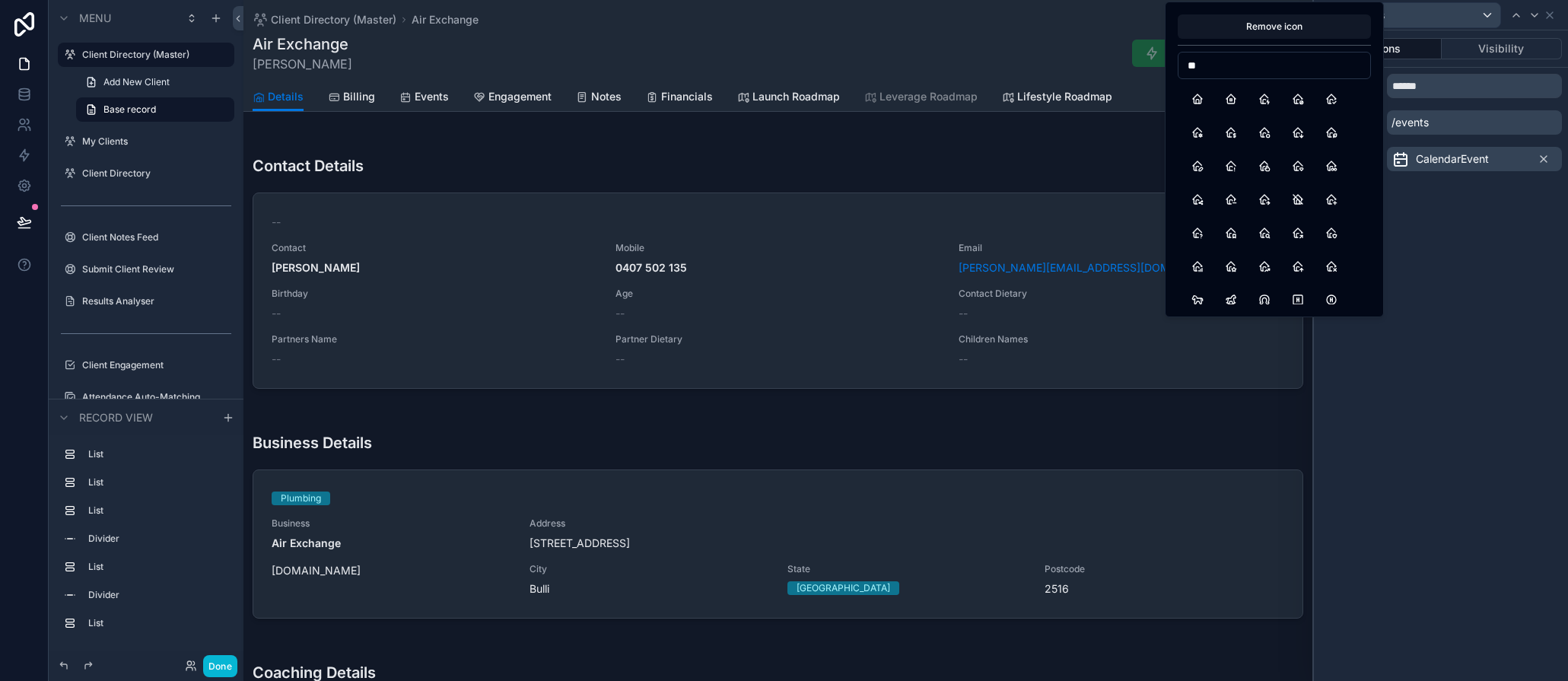
type input "*"
type input "*****"
click at [1329, 197] on button "BuildingCircus" at bounding box center [1332, 199] width 27 height 27
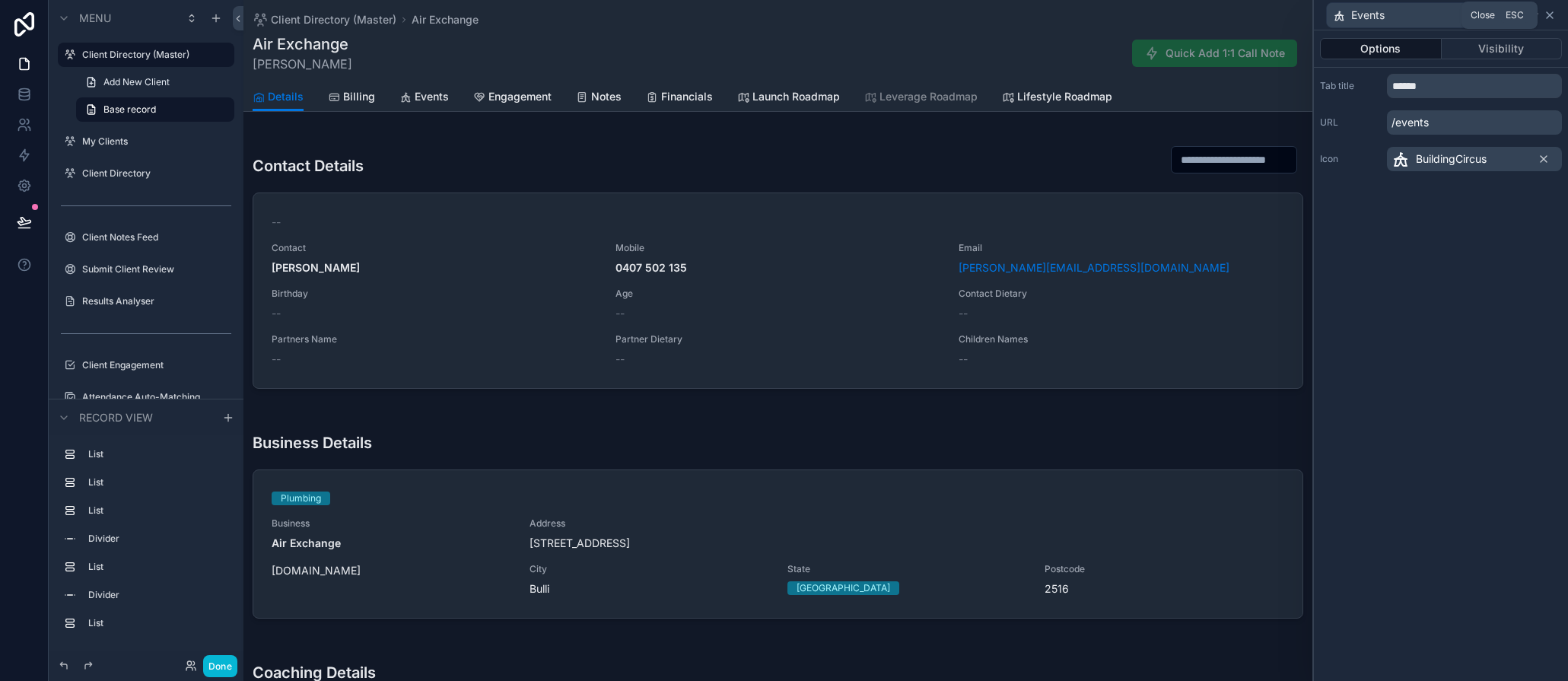
click at [1446, 12] on icon at bounding box center [1550, 15] width 12 height 12
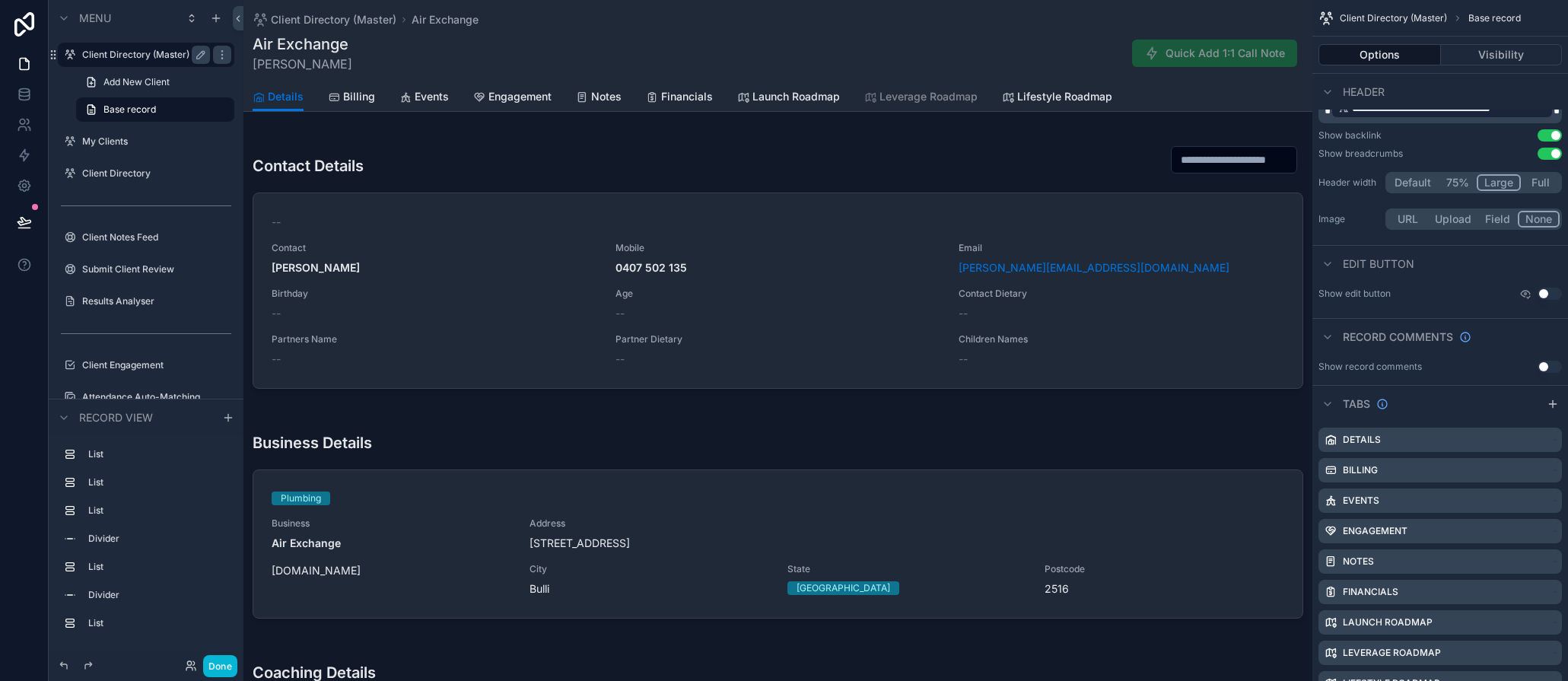
click at [110, 55] on label "Client Directory (Master)" at bounding box center [143, 55] width 122 height 12
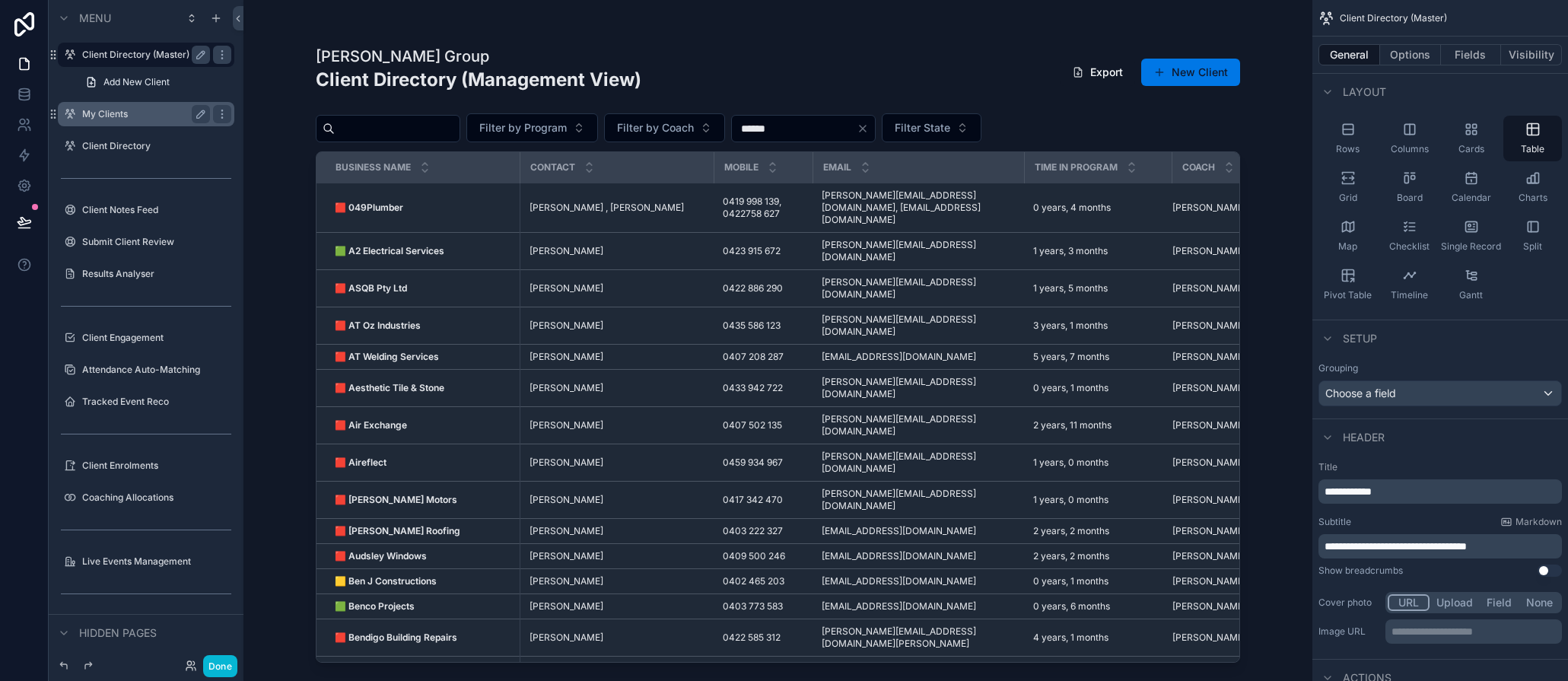
click at [104, 125] on div "My Clients" at bounding box center [145, 114] width 170 height 24
click at [107, 152] on div "Client Directory" at bounding box center [146, 146] width 128 height 18
click at [23, 218] on icon at bounding box center [24, 222] width 15 height 15
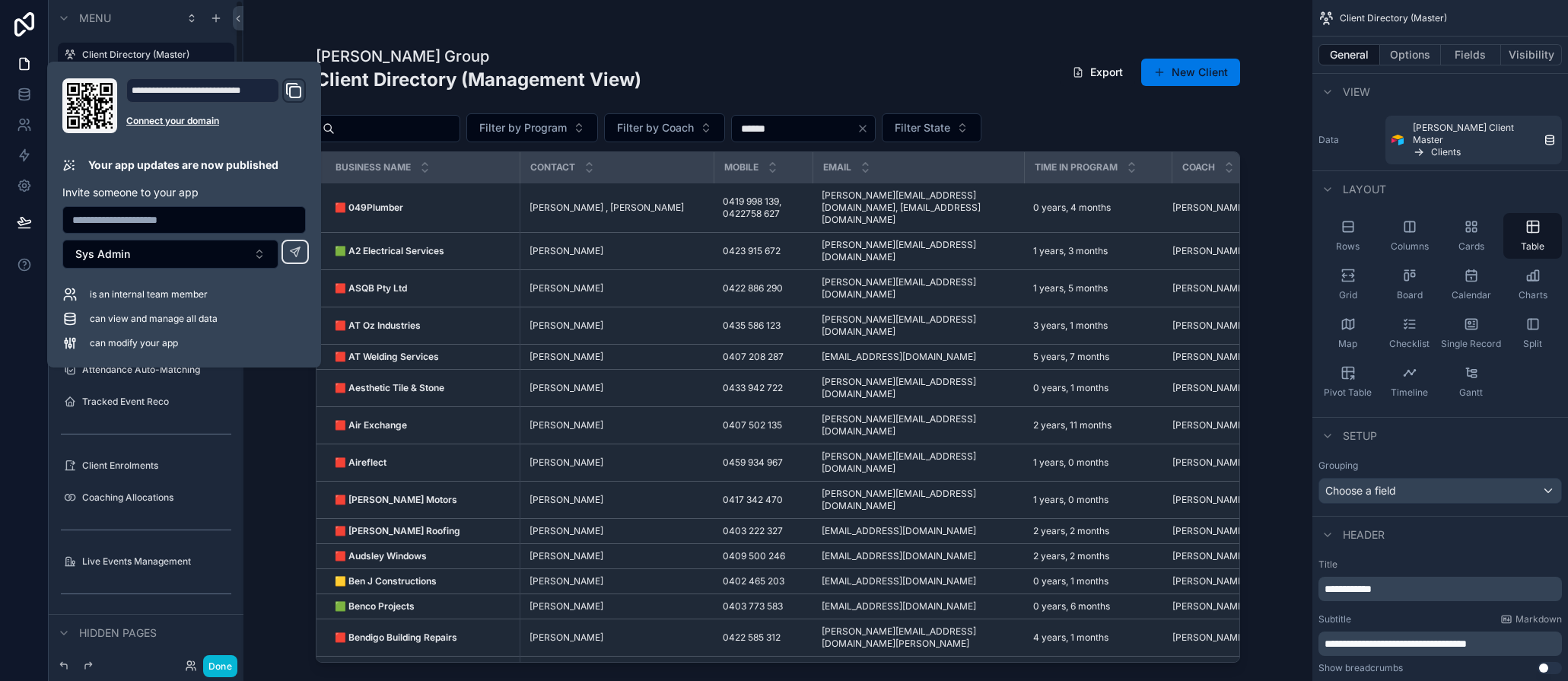
scroll to position [97, 0]
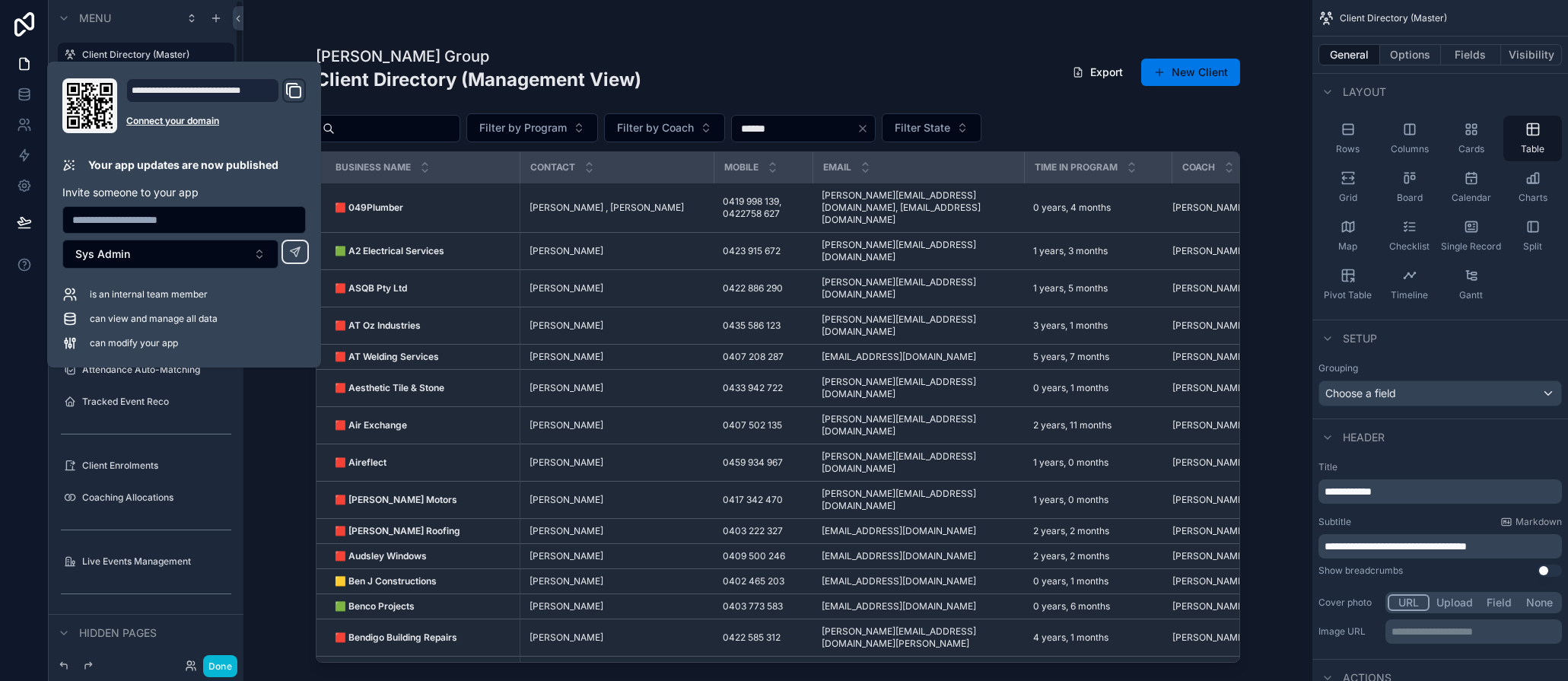
click at [249, 422] on div "[PERSON_NAME] Group Client Directory (Management View) Export New Client Filter…" at bounding box center [778, 340] width 1069 height 681
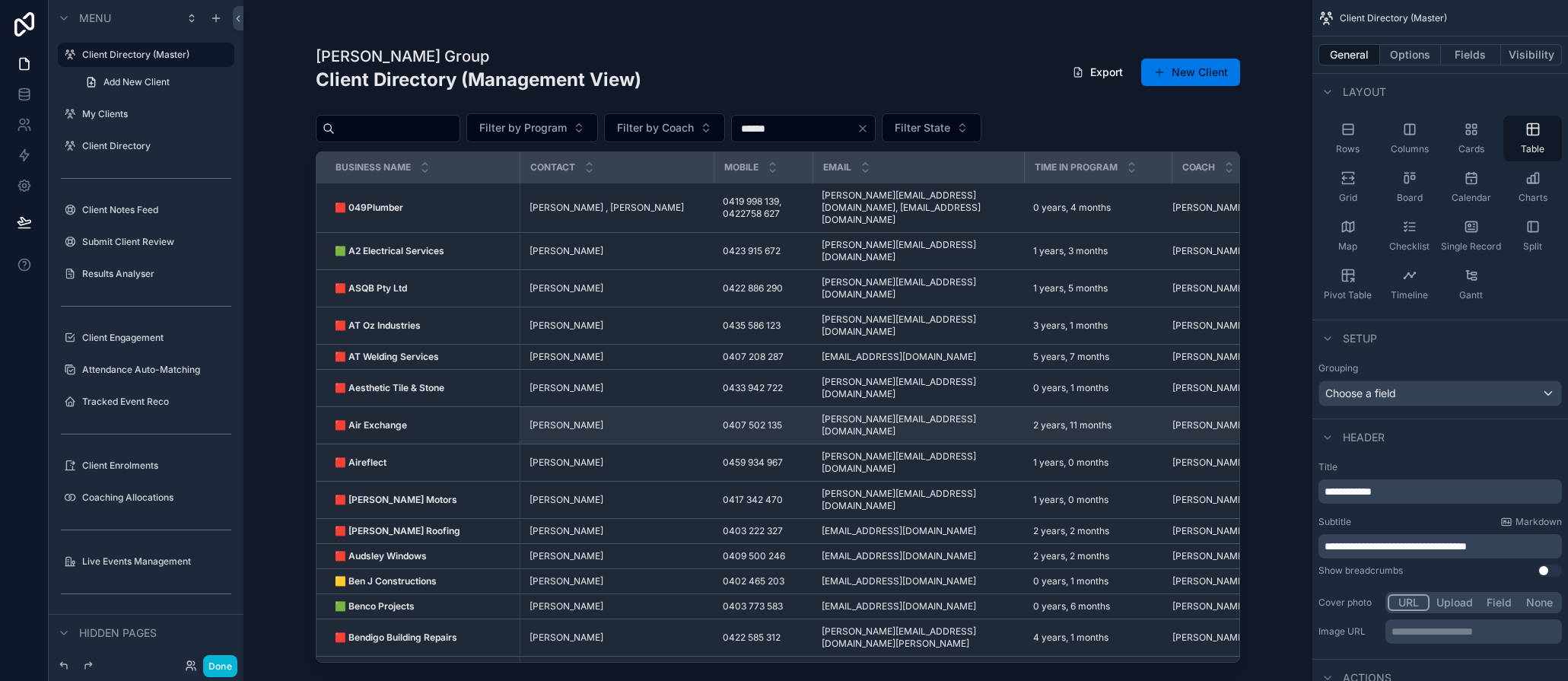
click at [427, 419] on div "🟥 Air Exchange 🟥 Air Exchange" at bounding box center [423, 425] width 176 height 12
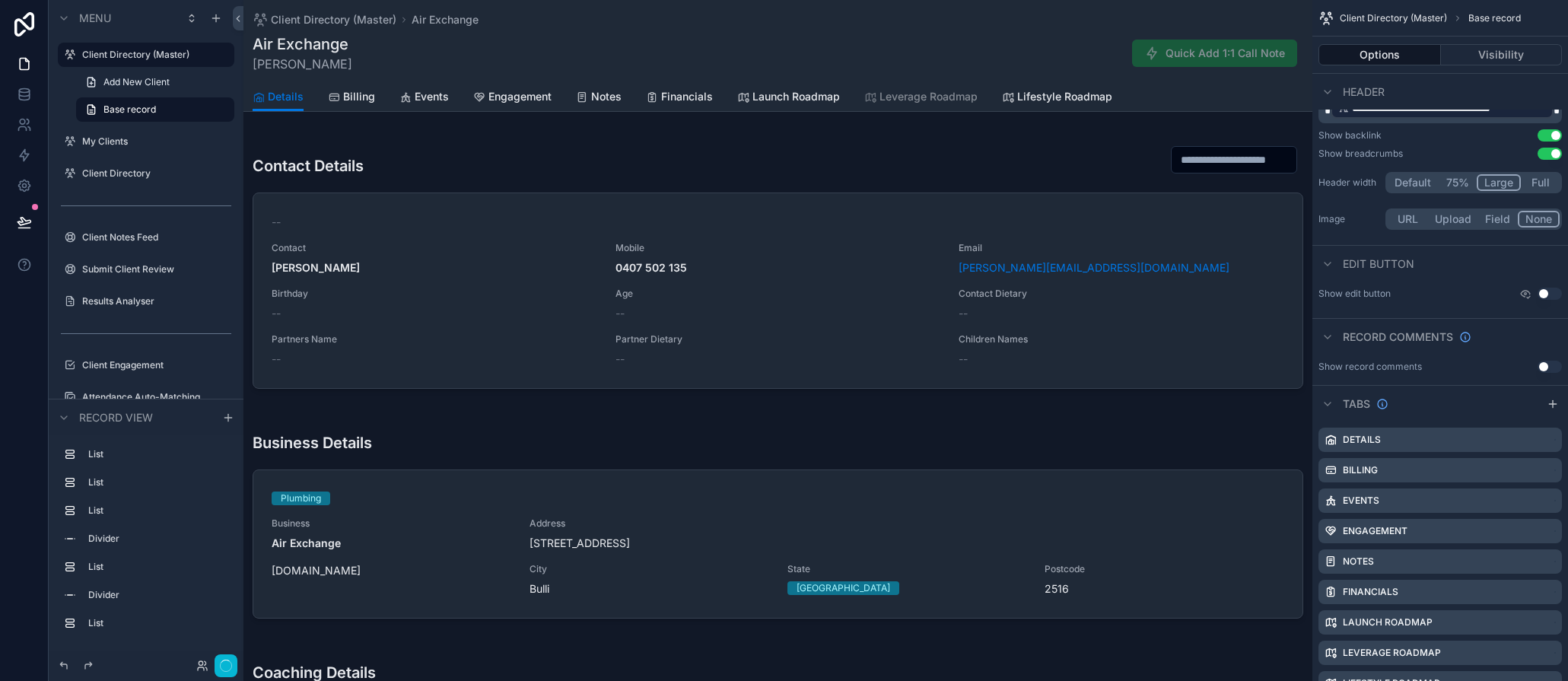
click at [445, 62] on div "Air Exchange [PERSON_NAME] Quick Add 1:1 Call Note" at bounding box center [778, 53] width 1051 height 40
click at [143, 143] on label "My Clients" at bounding box center [143, 141] width 122 height 12
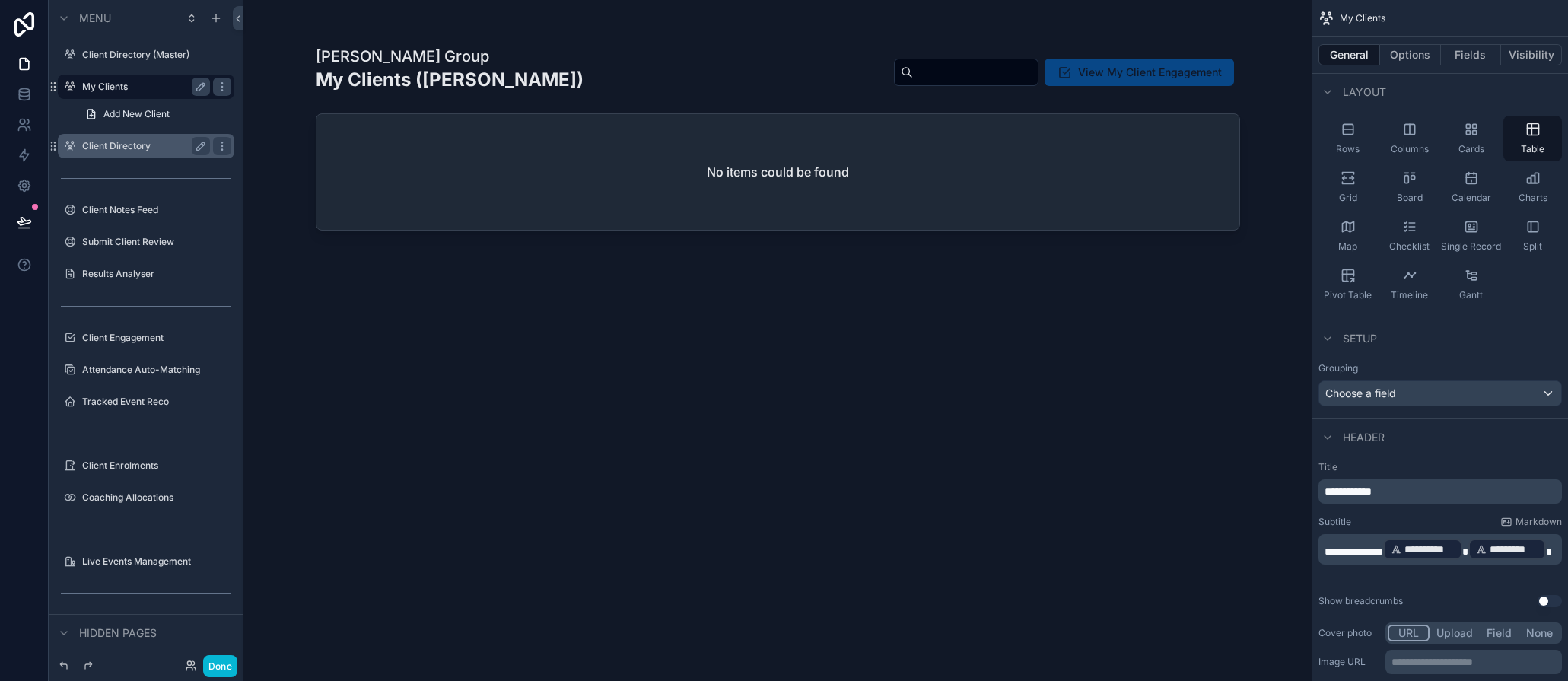
click at [107, 152] on label "Client Directory" at bounding box center [143, 146] width 122 height 12
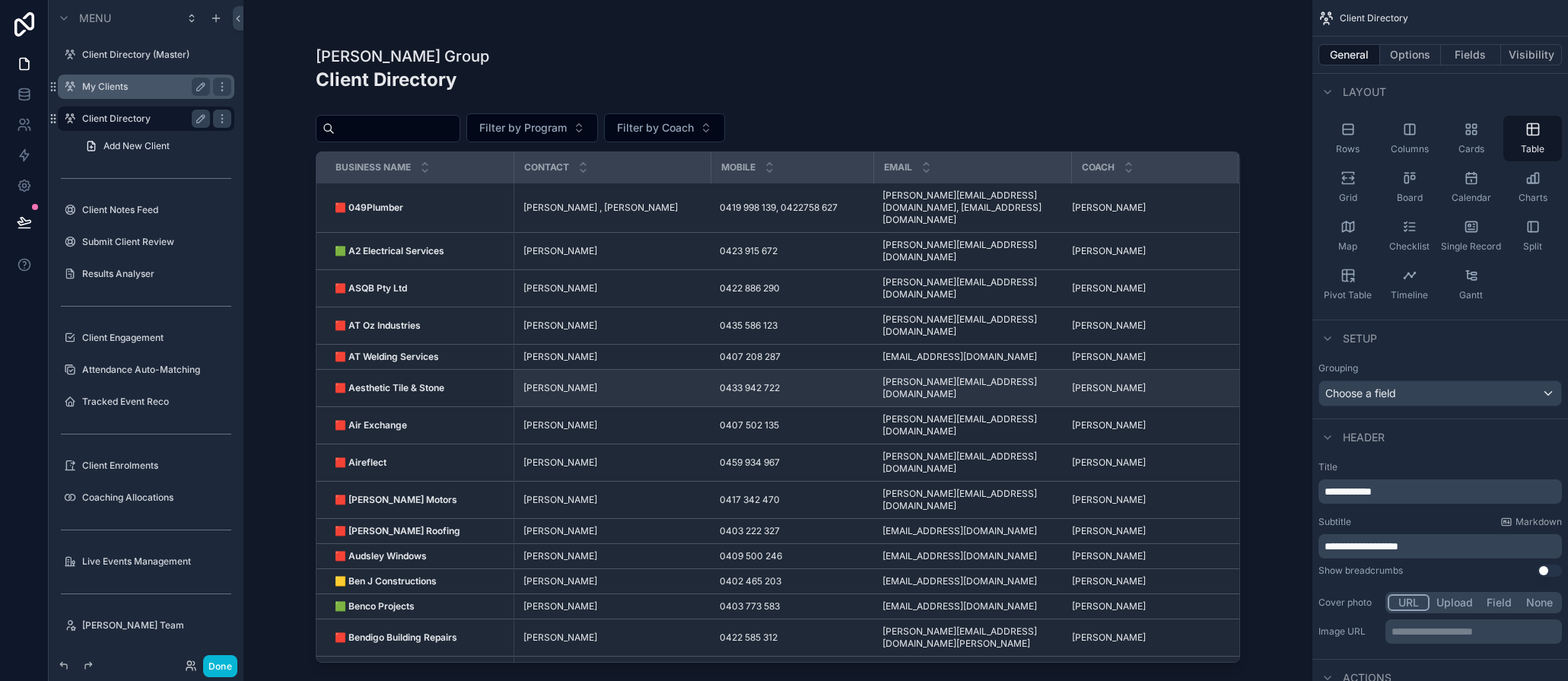
click at [403, 370] on td "🟥 Aesthetic Tile & Stone 🟥 Aesthetic Tile & Stone" at bounding box center [416, 388] width 197 height 37
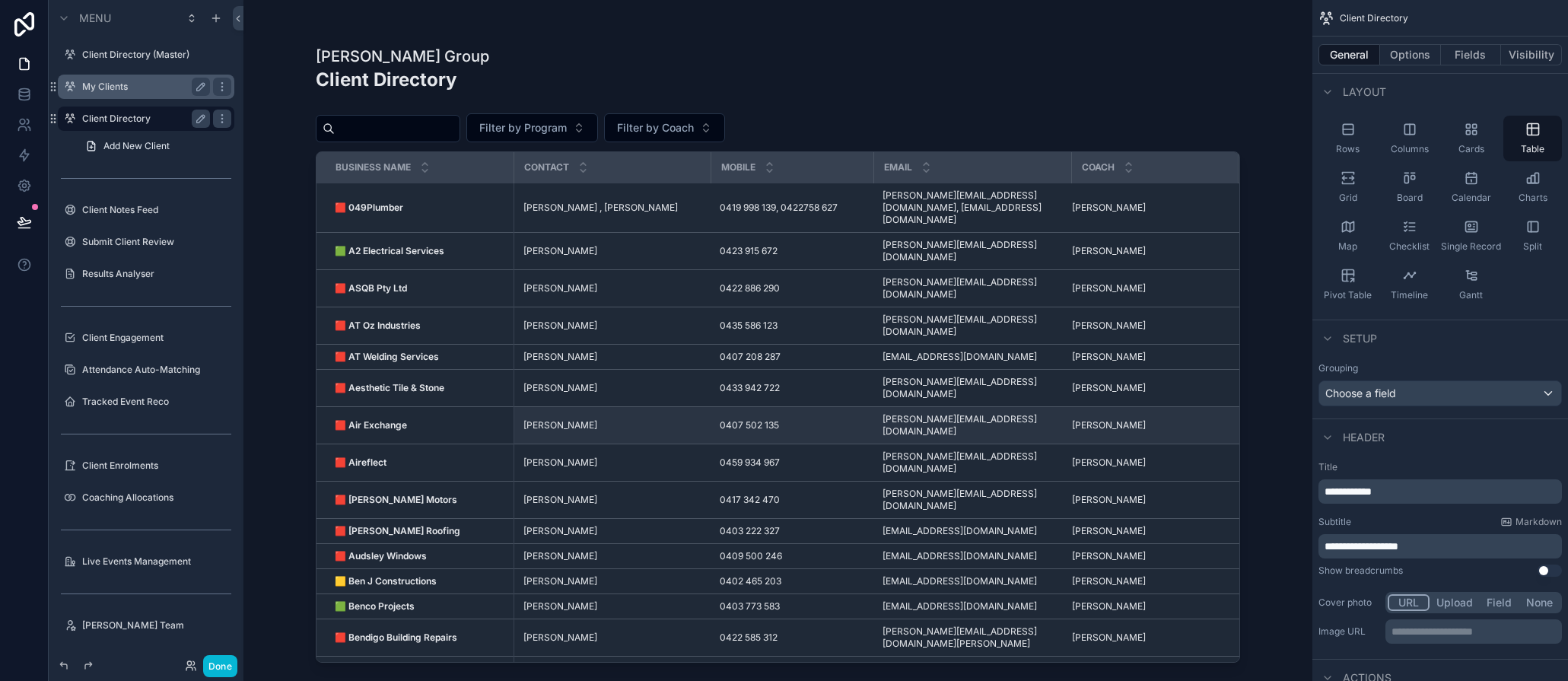
click at [405, 419] on strong "🟥 Air Exchange" at bounding box center [371, 425] width 72 height 12
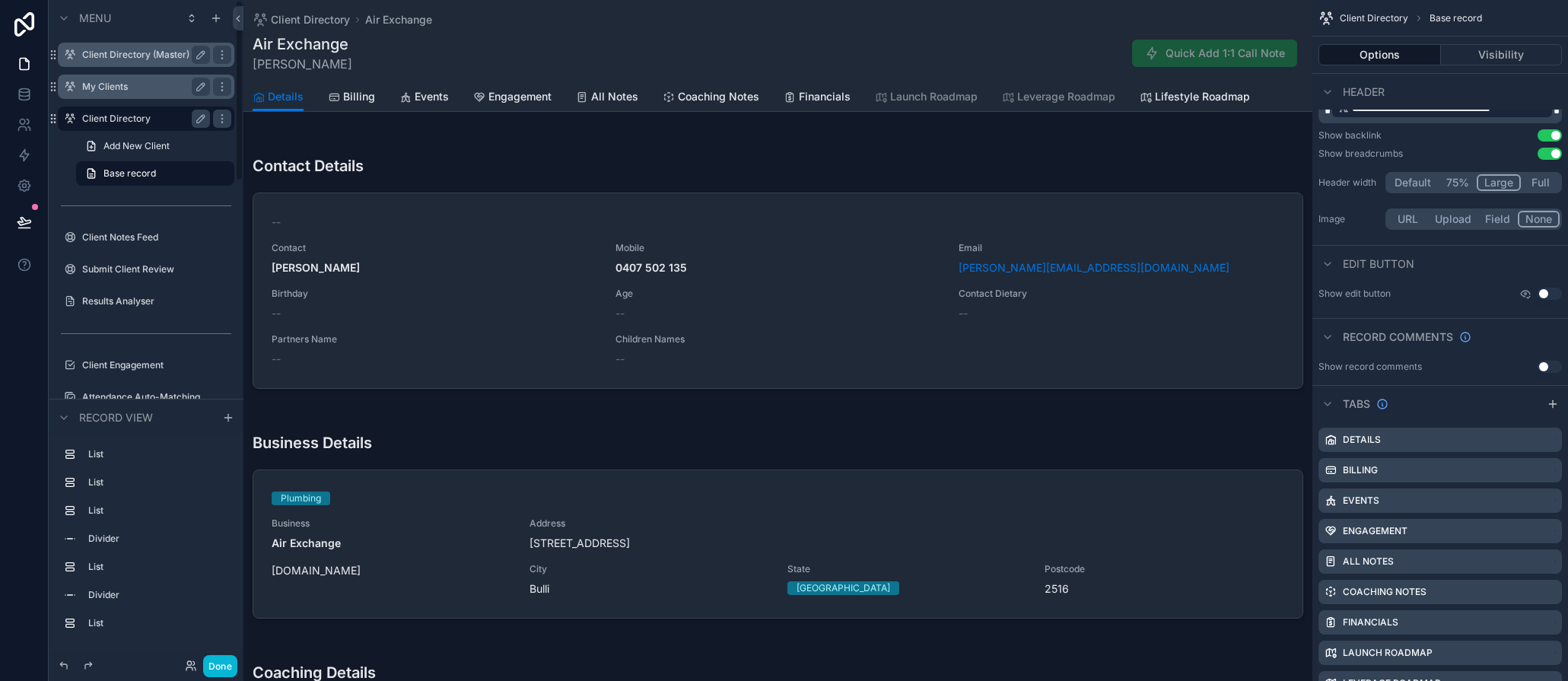
click at [110, 57] on label "Client Directory (Master)" at bounding box center [143, 55] width 122 height 12
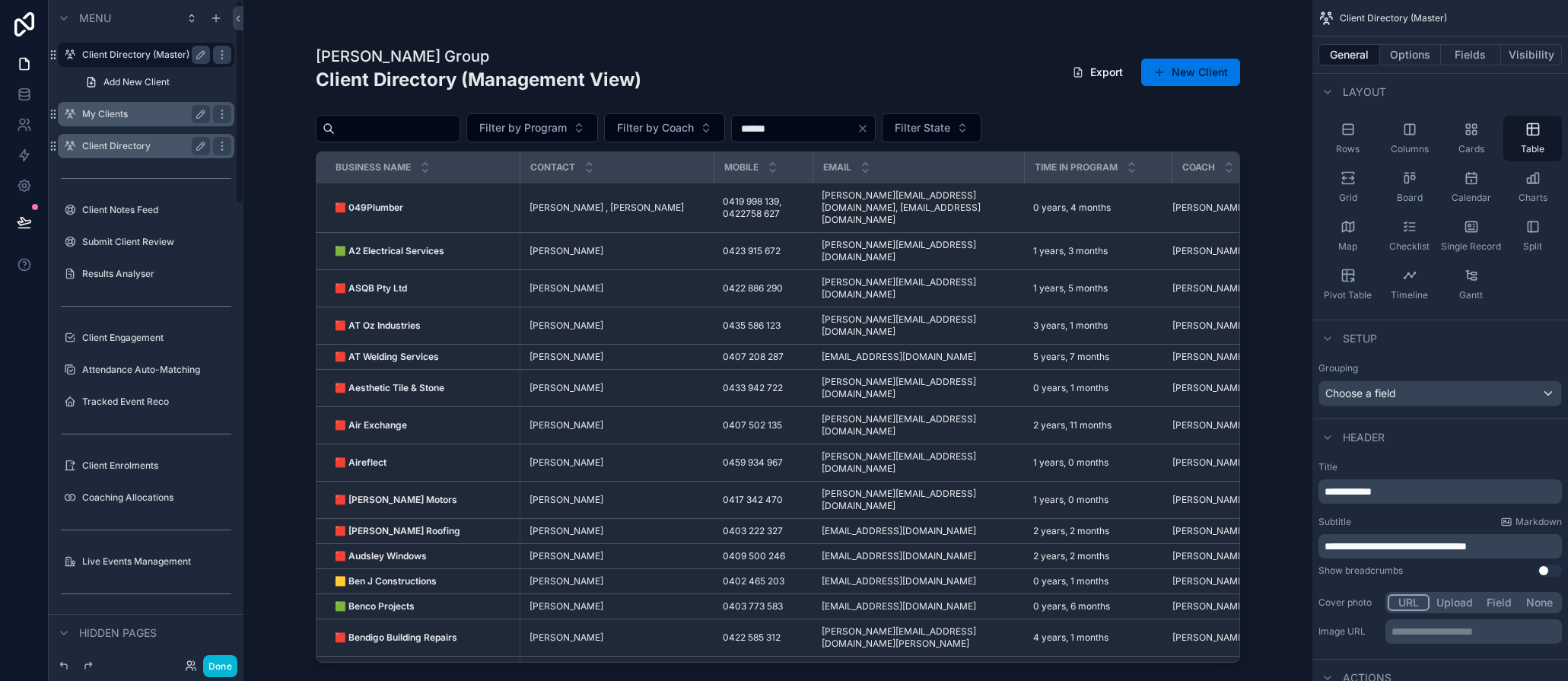
click at [279, 194] on div "[PERSON_NAME] Group Client Directory (Management View) Export New Client Filter…" at bounding box center [778, 340] width 1069 height 681
click at [15, 212] on button at bounding box center [24, 221] width 33 height 42
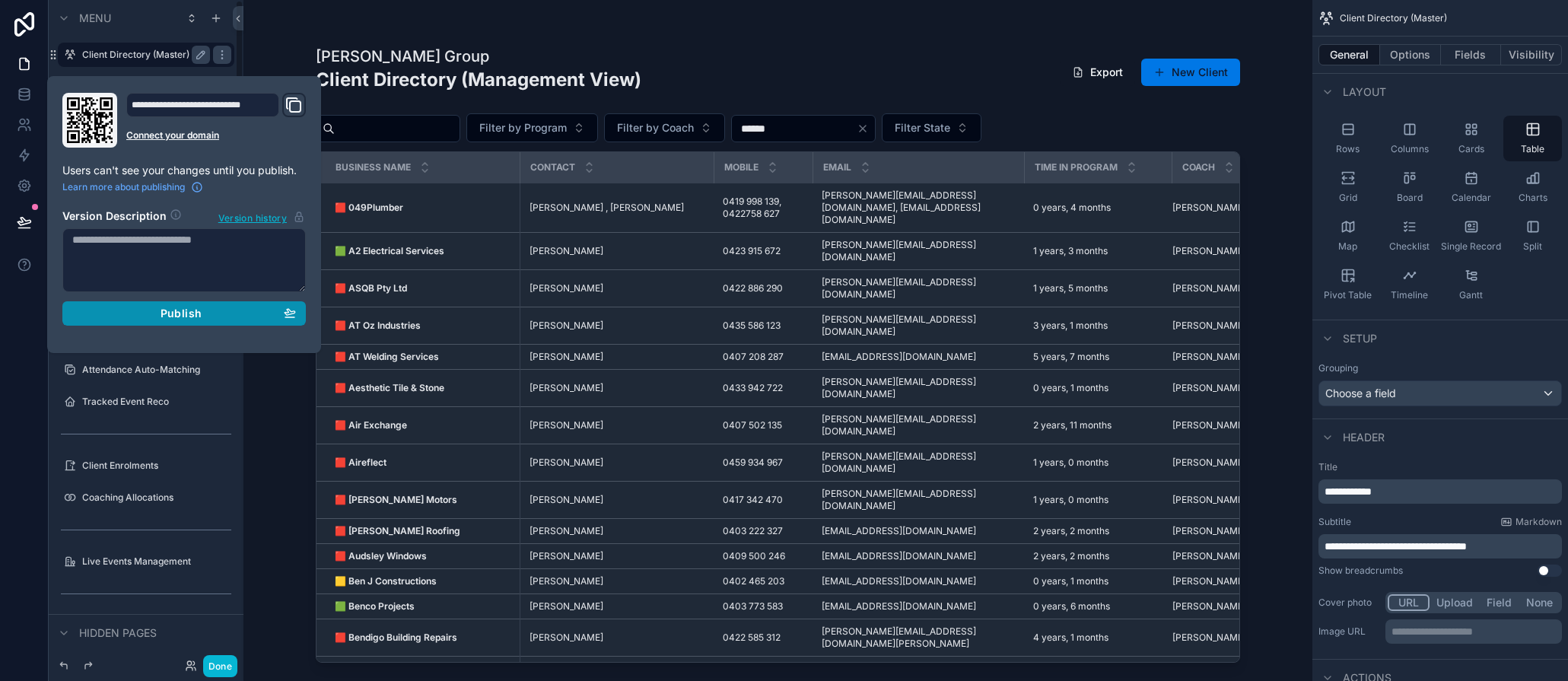
click at [179, 316] on span "Publish" at bounding box center [182, 314] width 41 height 14
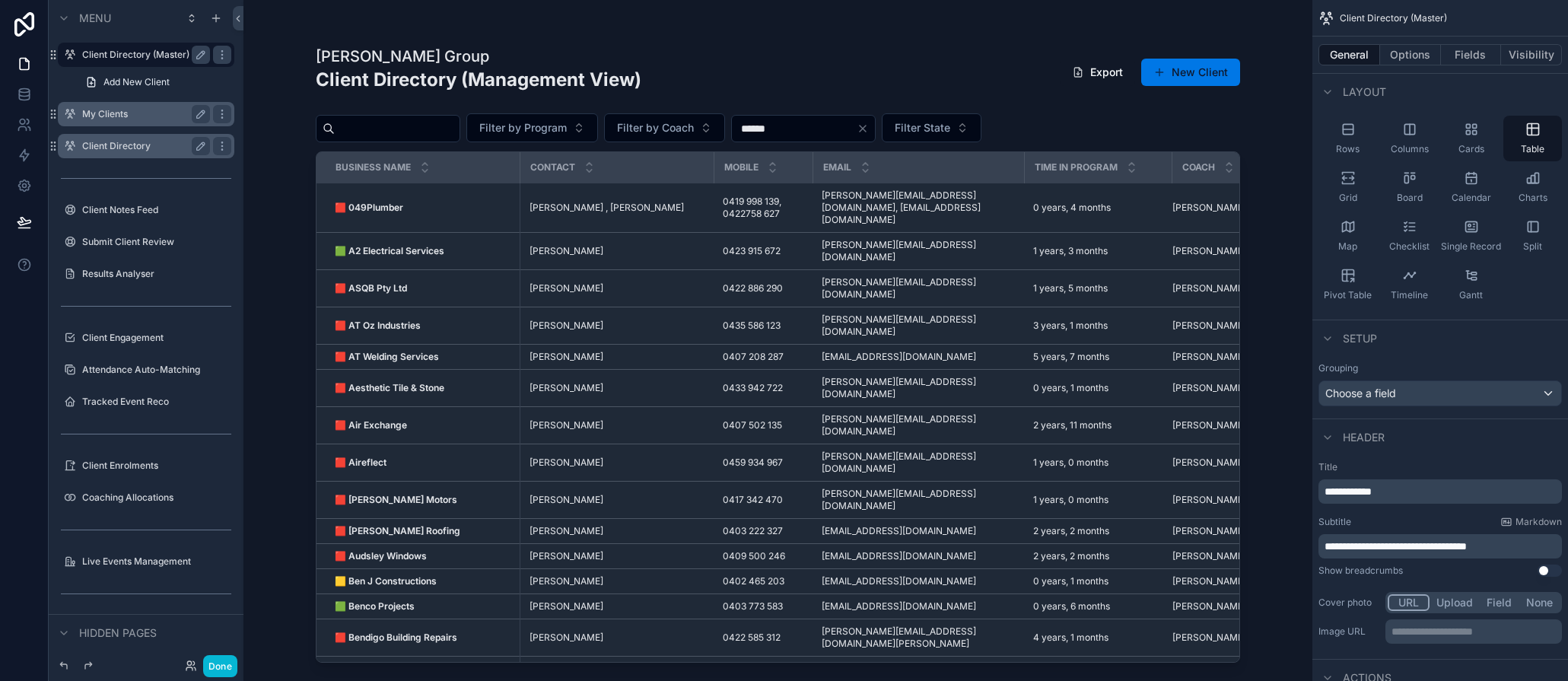
click at [913, 51] on div "[PERSON_NAME] Group Client Directory (Management View) Export New Client" at bounding box center [778, 75] width 924 height 59
click at [294, 391] on div "[PERSON_NAME] Group Client Directory (Management View) Export New Client Filter…" at bounding box center [777, 331] width 973 height 663
click at [97, 348] on div "Client Engagement" at bounding box center [145, 338] width 170 height 24
click at [97, 343] on label "Client Engagement" at bounding box center [143, 338] width 122 height 12
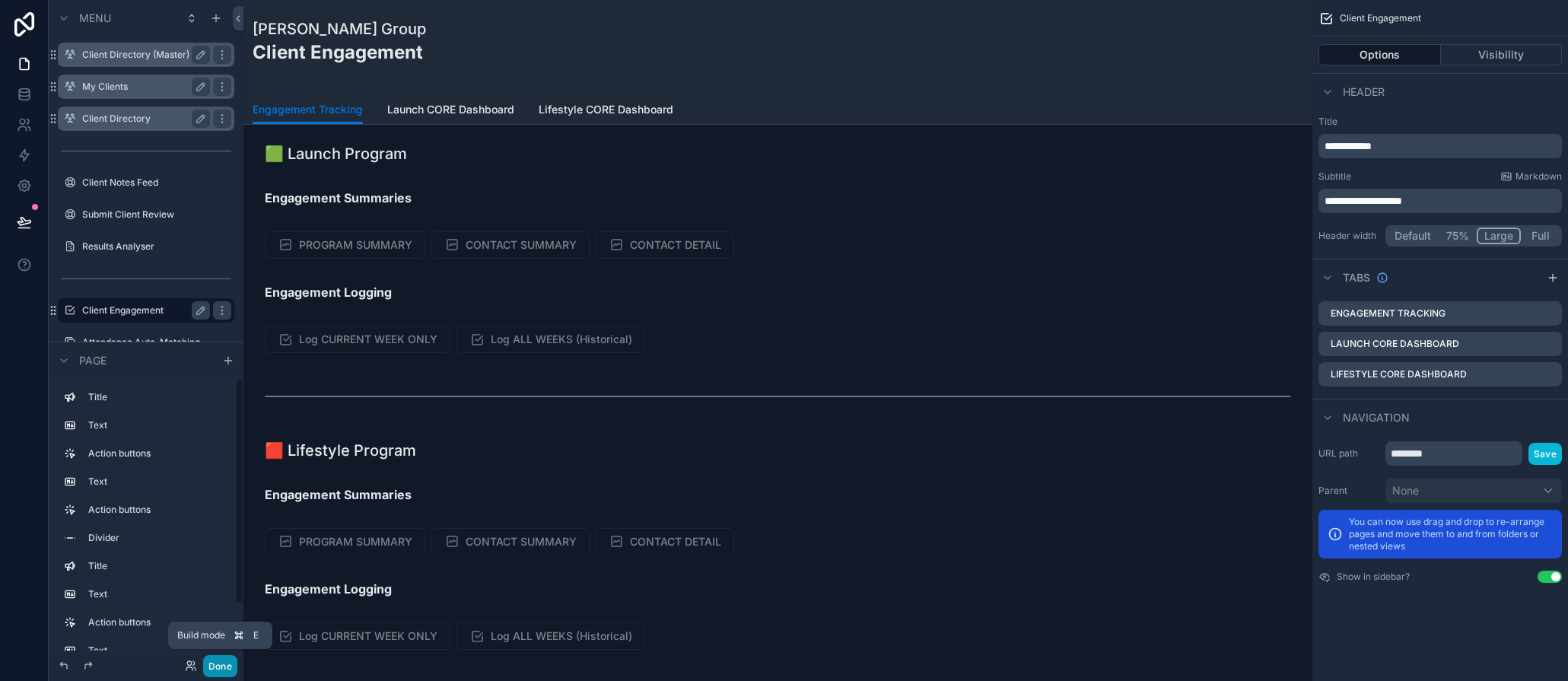
click at [225, 663] on button "Done" at bounding box center [220, 666] width 34 height 22
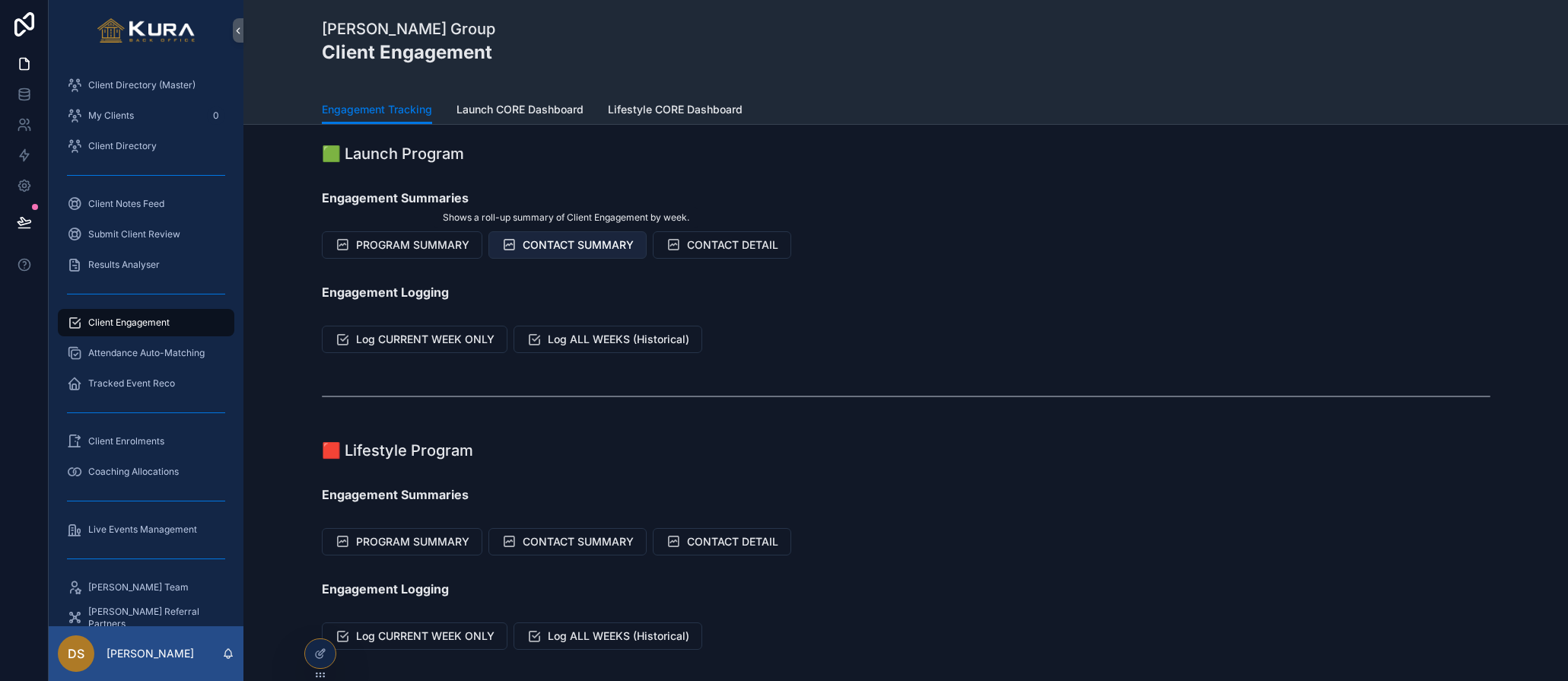
click at [552, 246] on span "CONTACT SUMMARY" at bounding box center [578, 245] width 111 height 15
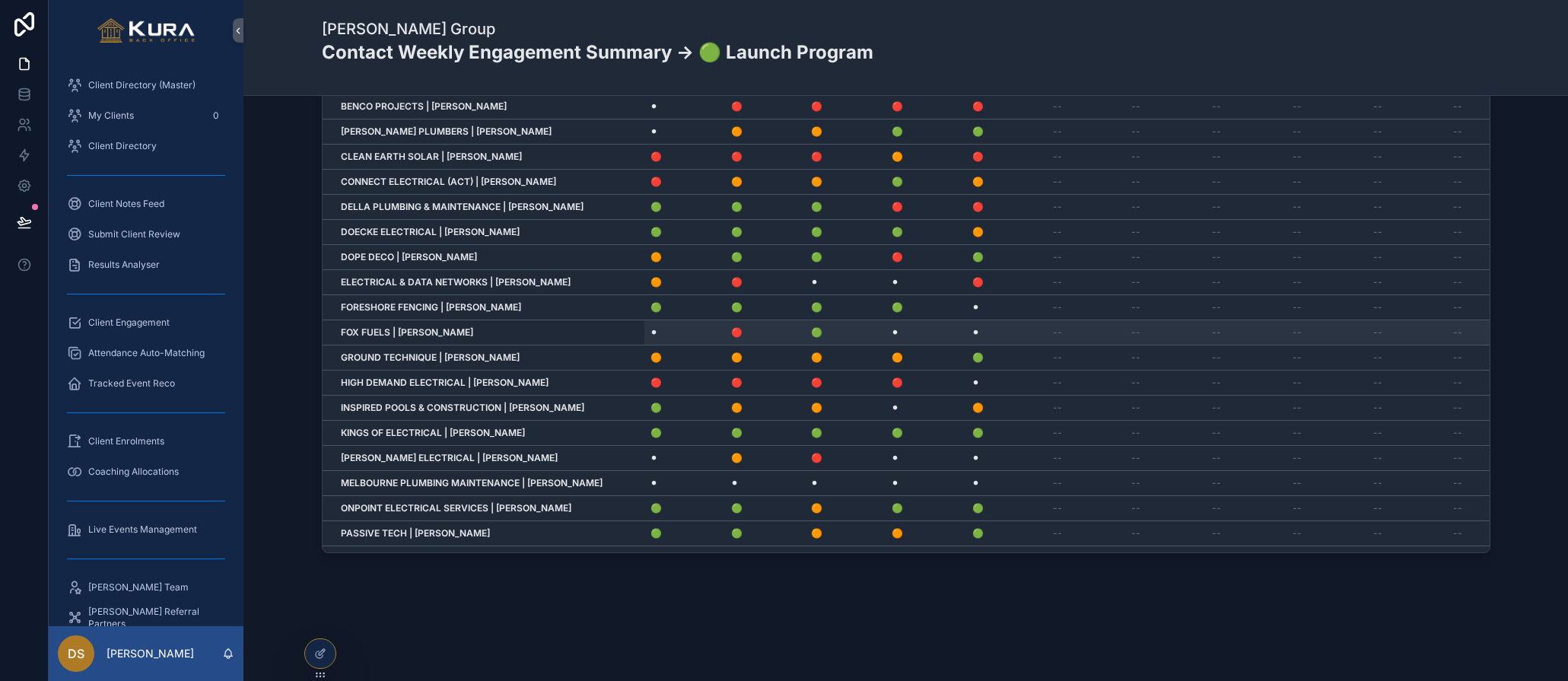
scroll to position [0, 2734]
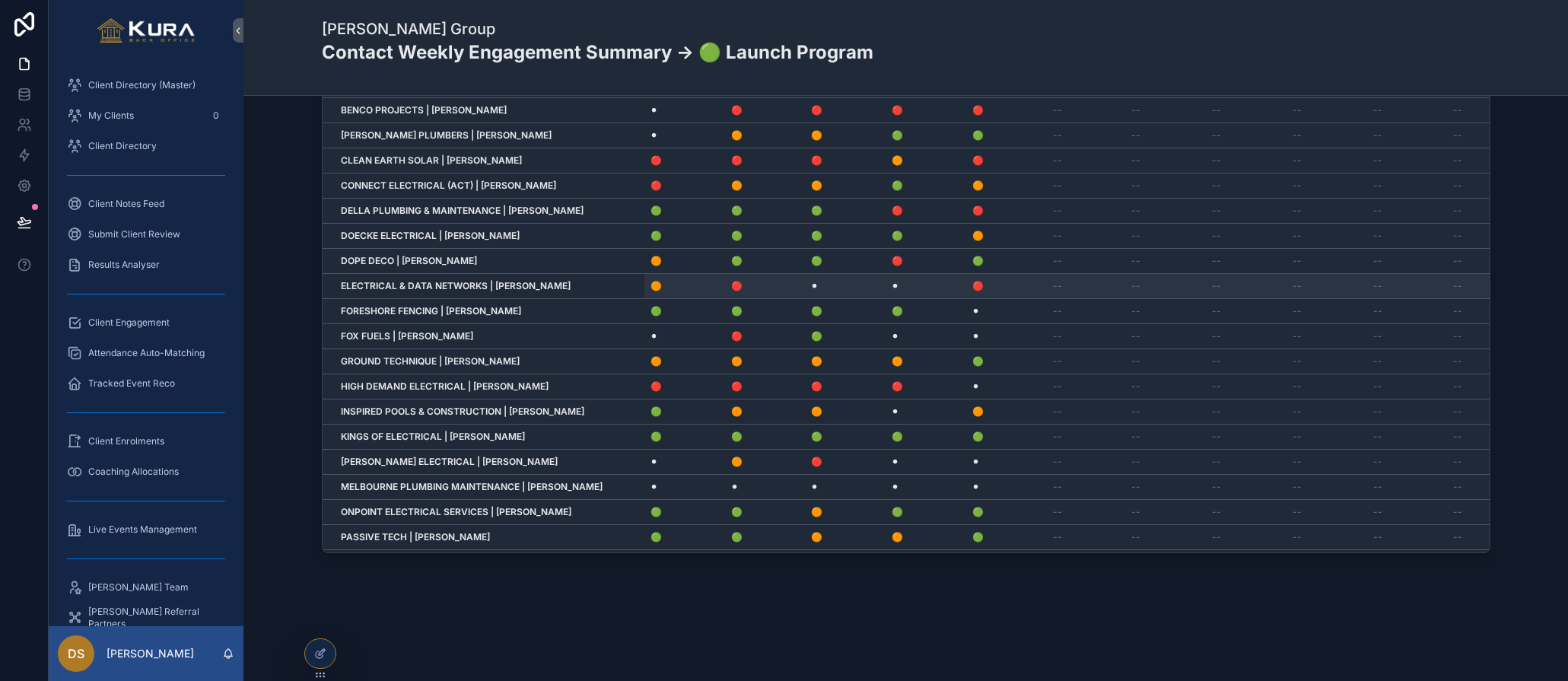
click at [391, 287] on strong "ELECTRICAL & DATA NETWORKS | [PERSON_NAME]" at bounding box center [455, 286] width 230 height 12
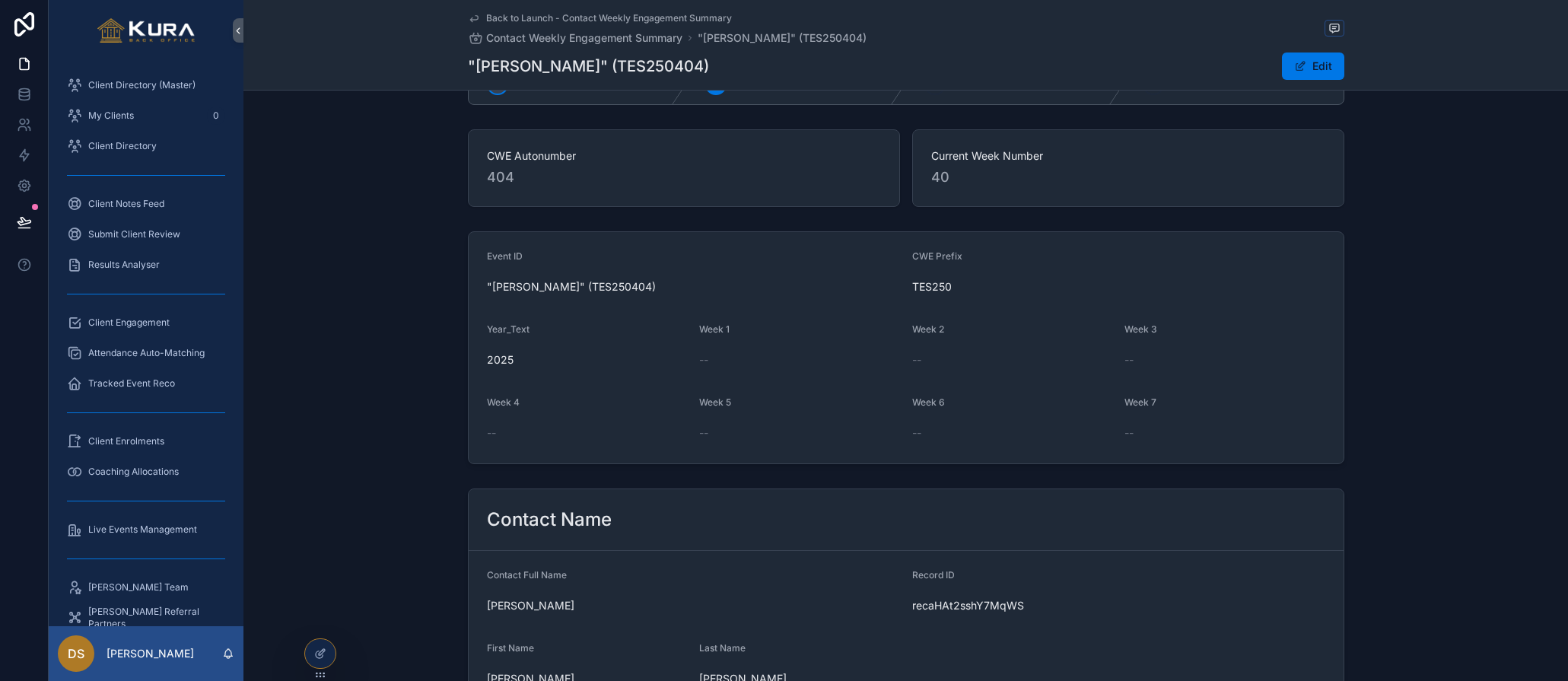
scroll to position [183, 0]
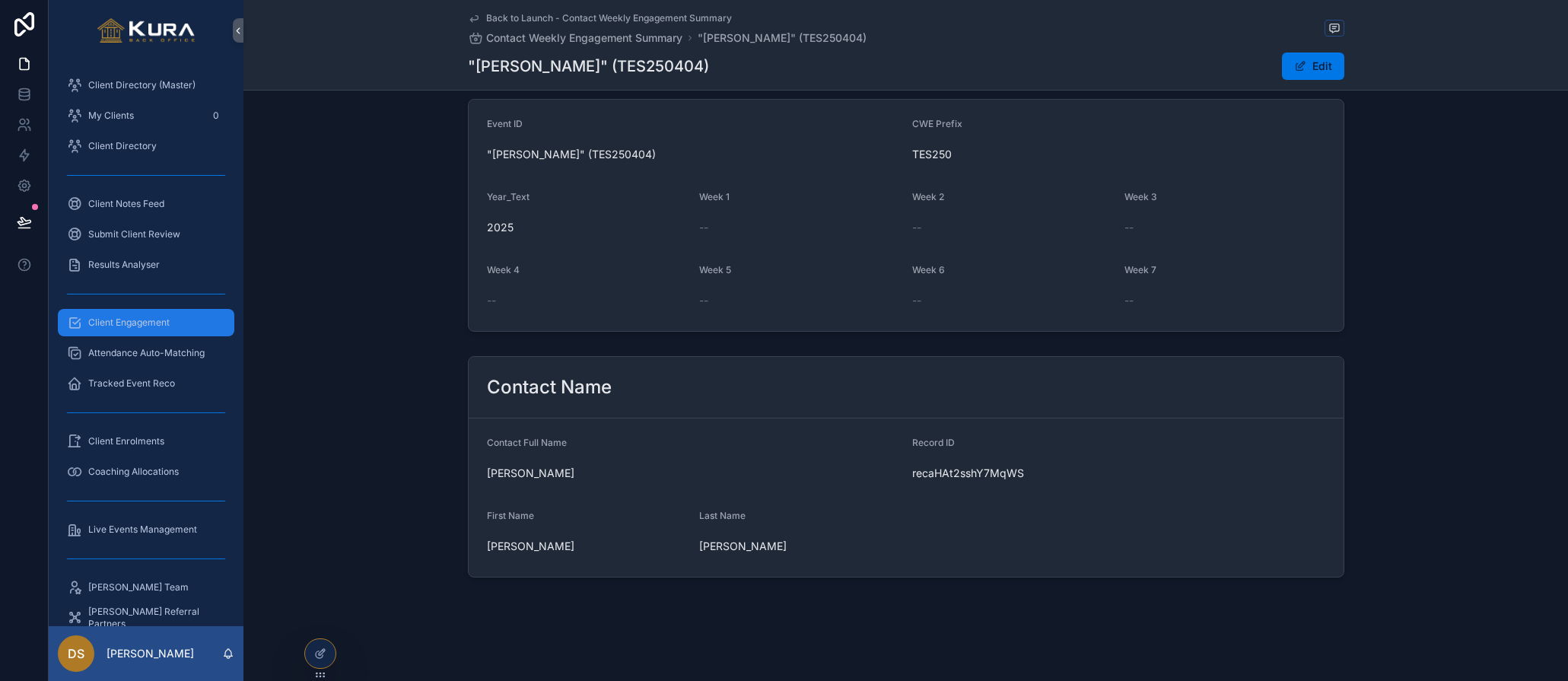
click at [144, 310] on div "Client Engagement" at bounding box center [146, 322] width 158 height 24
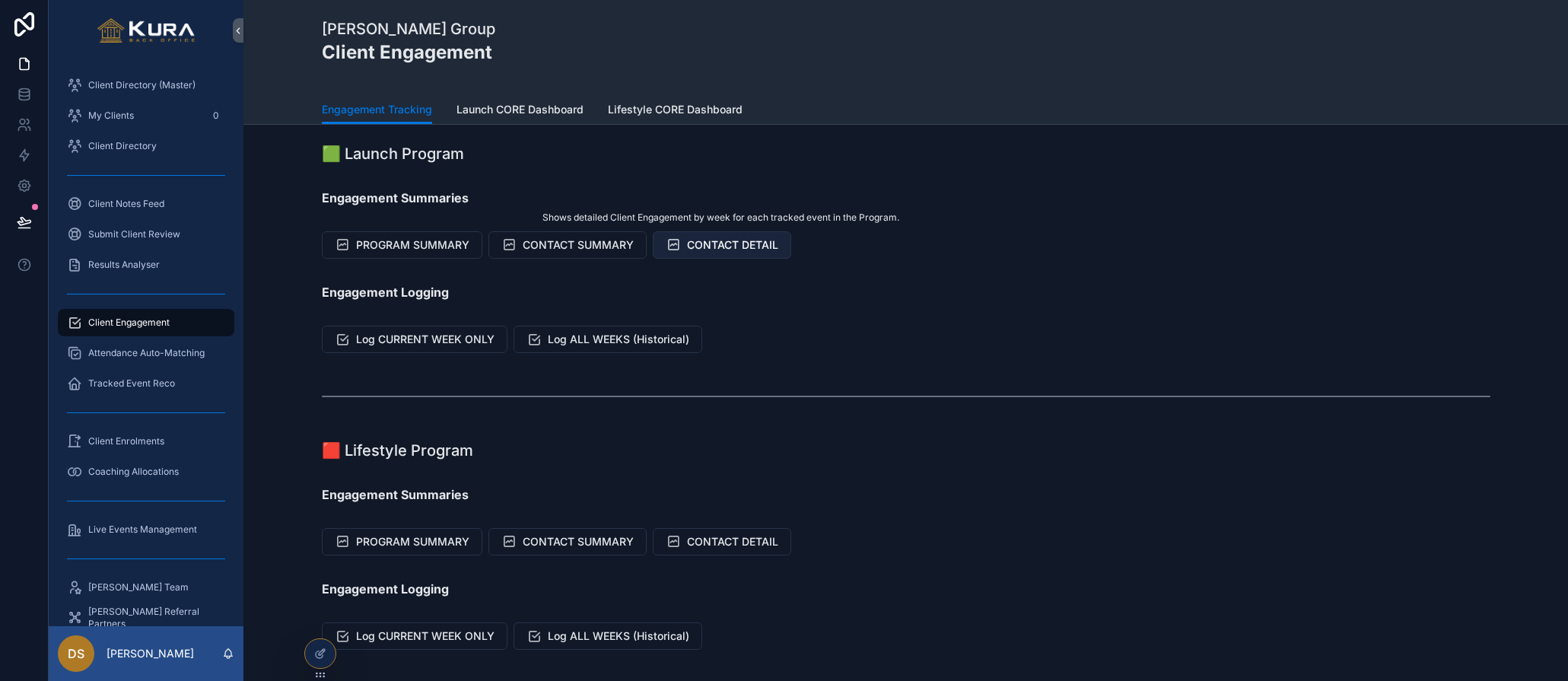
click at [745, 239] on span "CONTACT DETAIL" at bounding box center [733, 245] width 91 height 15
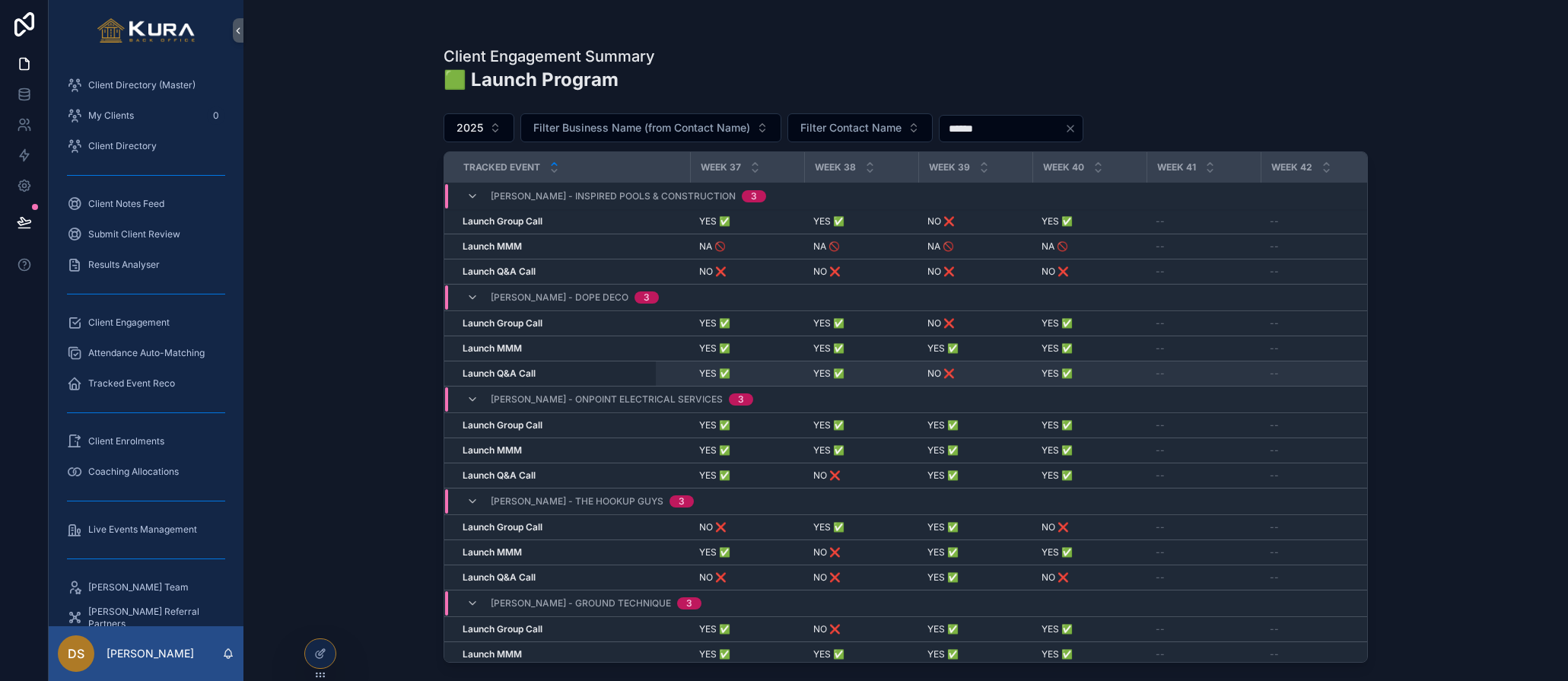
scroll to position [1, 4074]
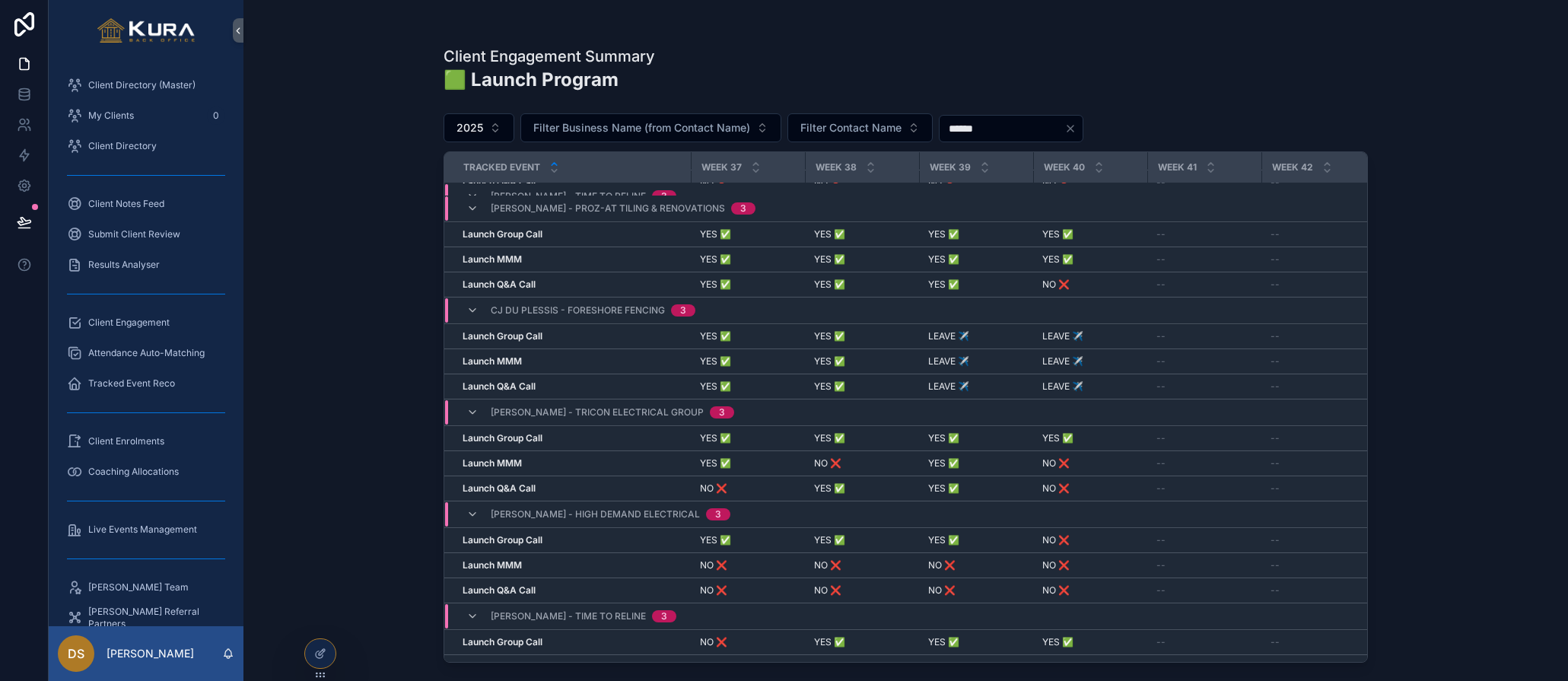
click at [369, 401] on div "Client Engagement Summary 🟩 Launch Program 2025 Filter Business Name (from Cont…" at bounding box center [906, 340] width 1325 height 681
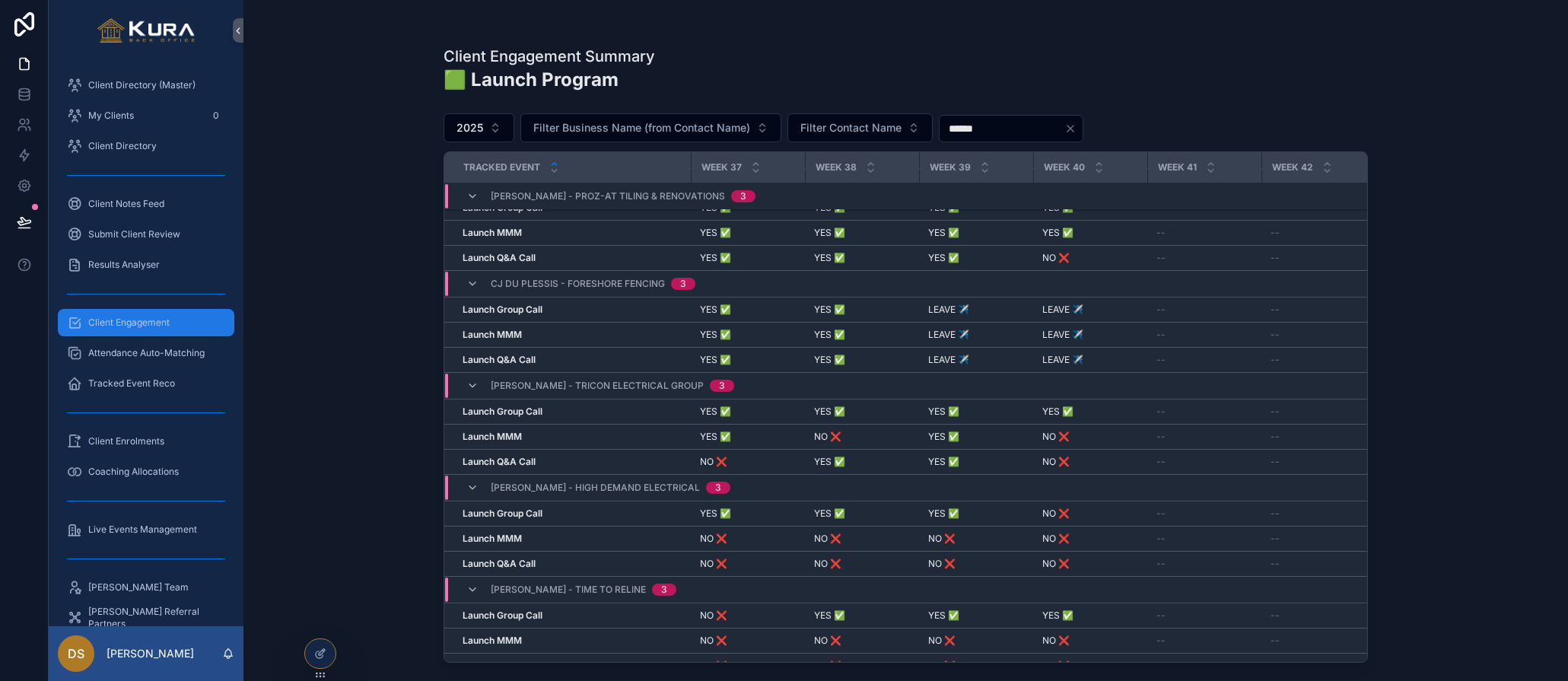
scroll to position [631, 4074]
click at [106, 325] on span "Client Engagement" at bounding box center [129, 323] width 81 height 12
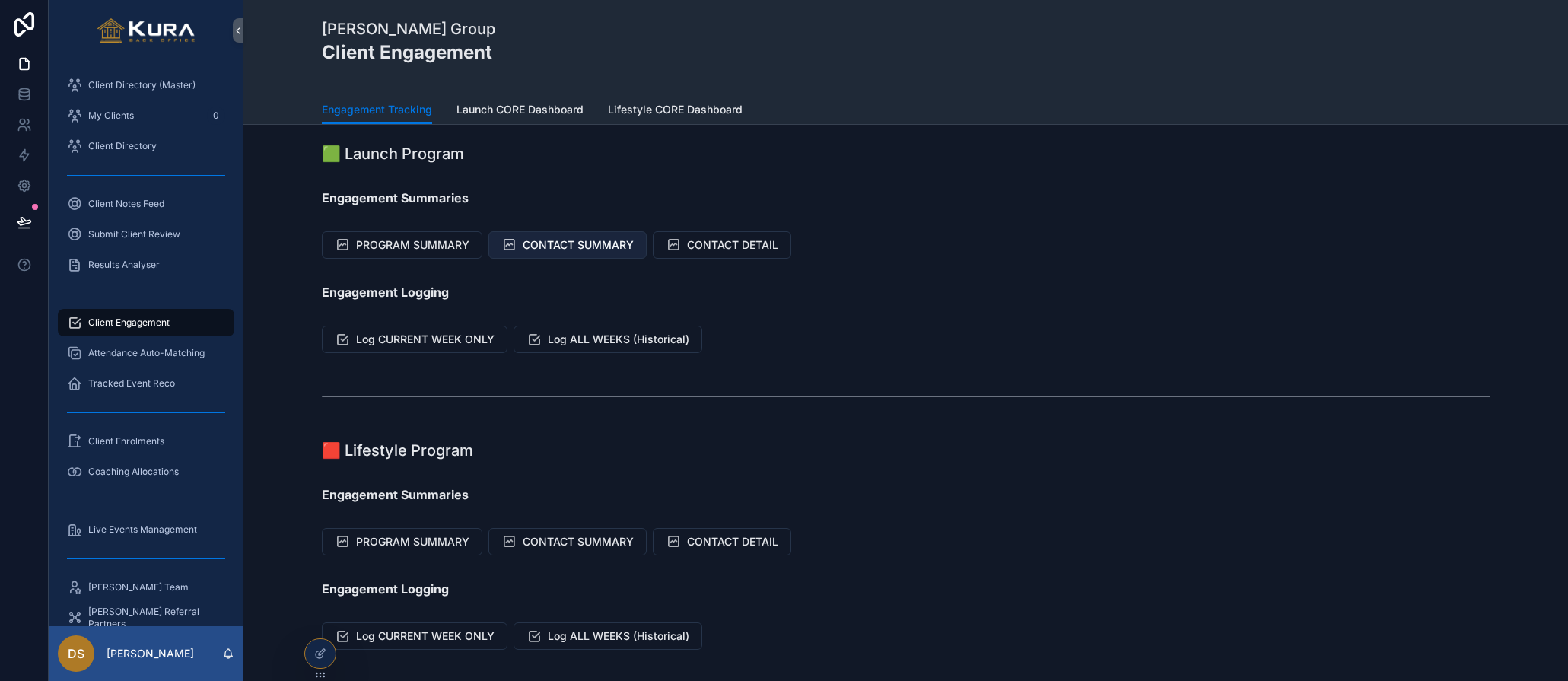
click at [550, 244] on span "CONTACT SUMMARY" at bounding box center [578, 245] width 111 height 15
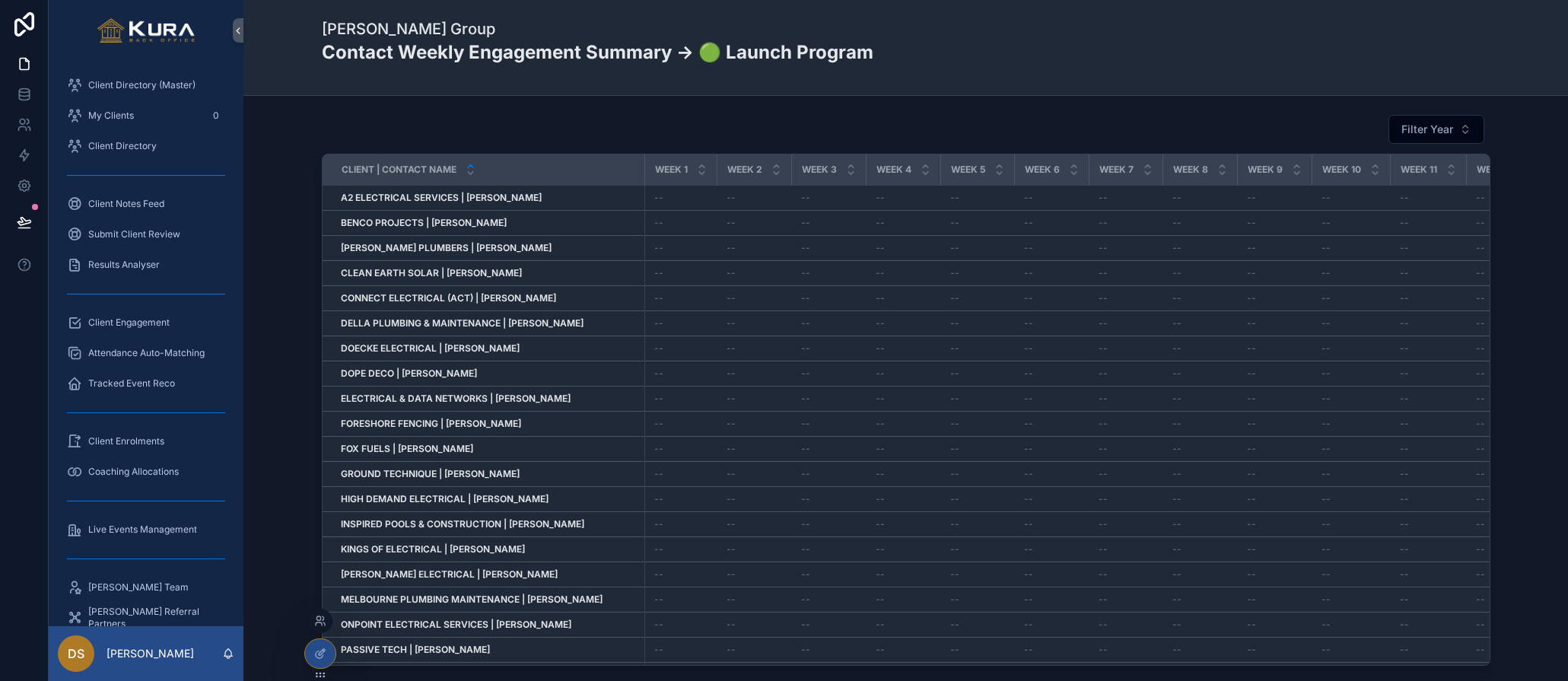
click at [328, 639] on div at bounding box center [320, 654] width 32 height 31
click at [316, 665] on div at bounding box center [320, 653] width 31 height 29
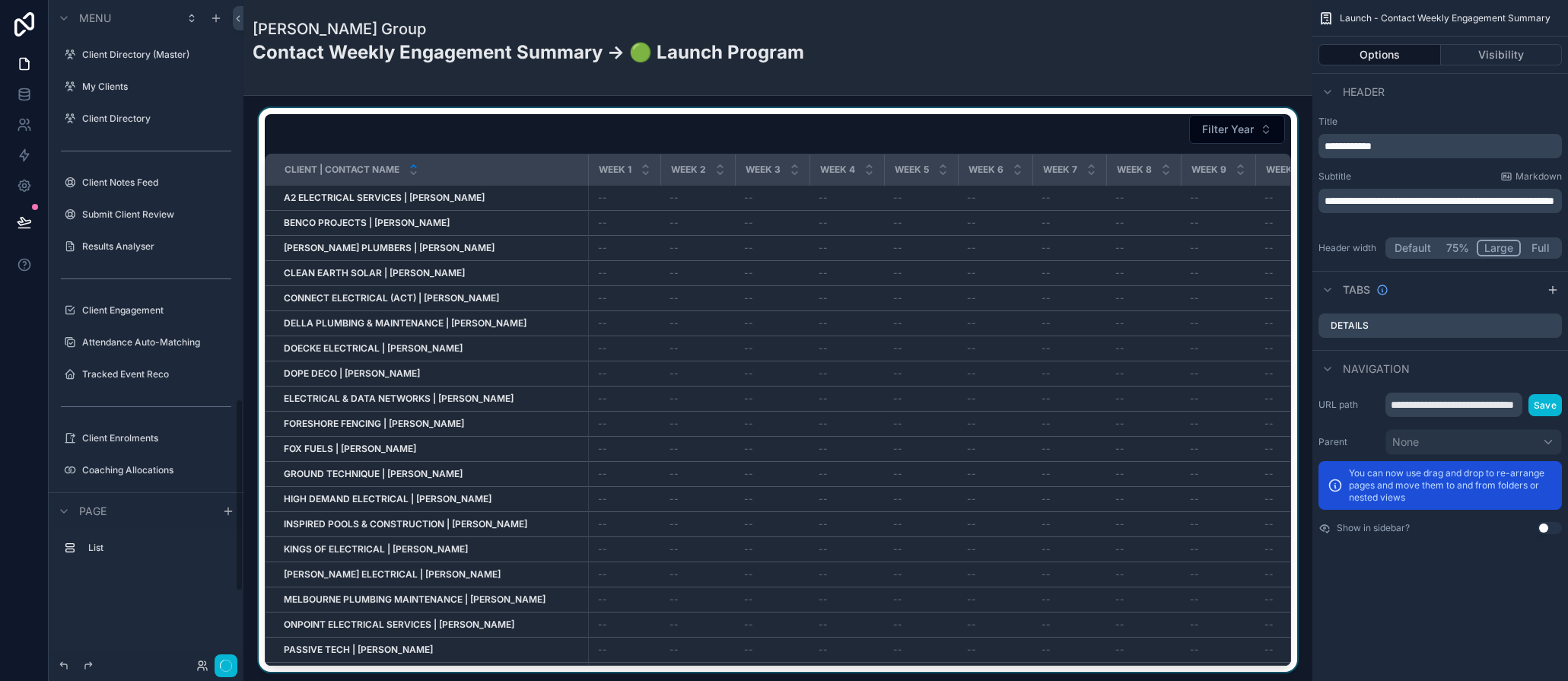
click at [555, 138] on div "scrollable content" at bounding box center [777, 390] width 1045 height 564
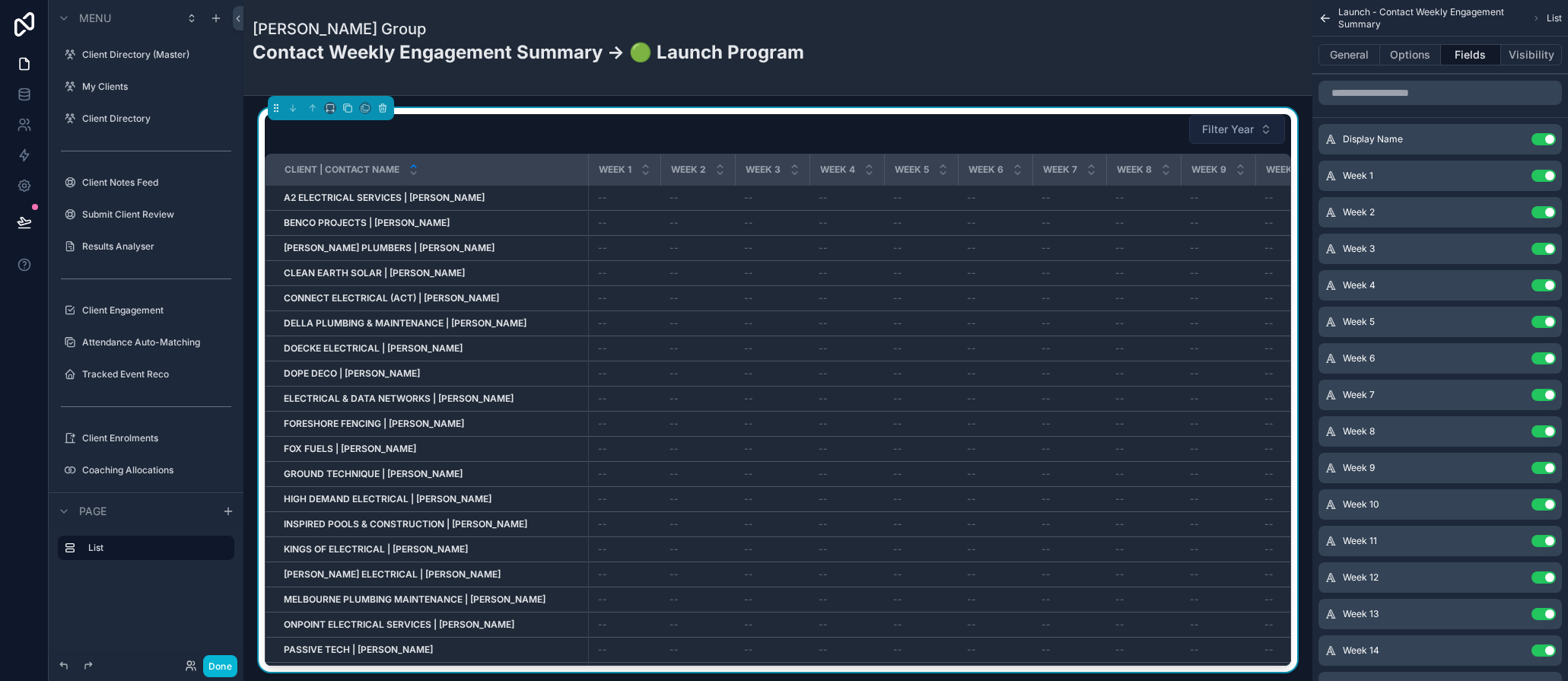
scroll to position [1369, 0]
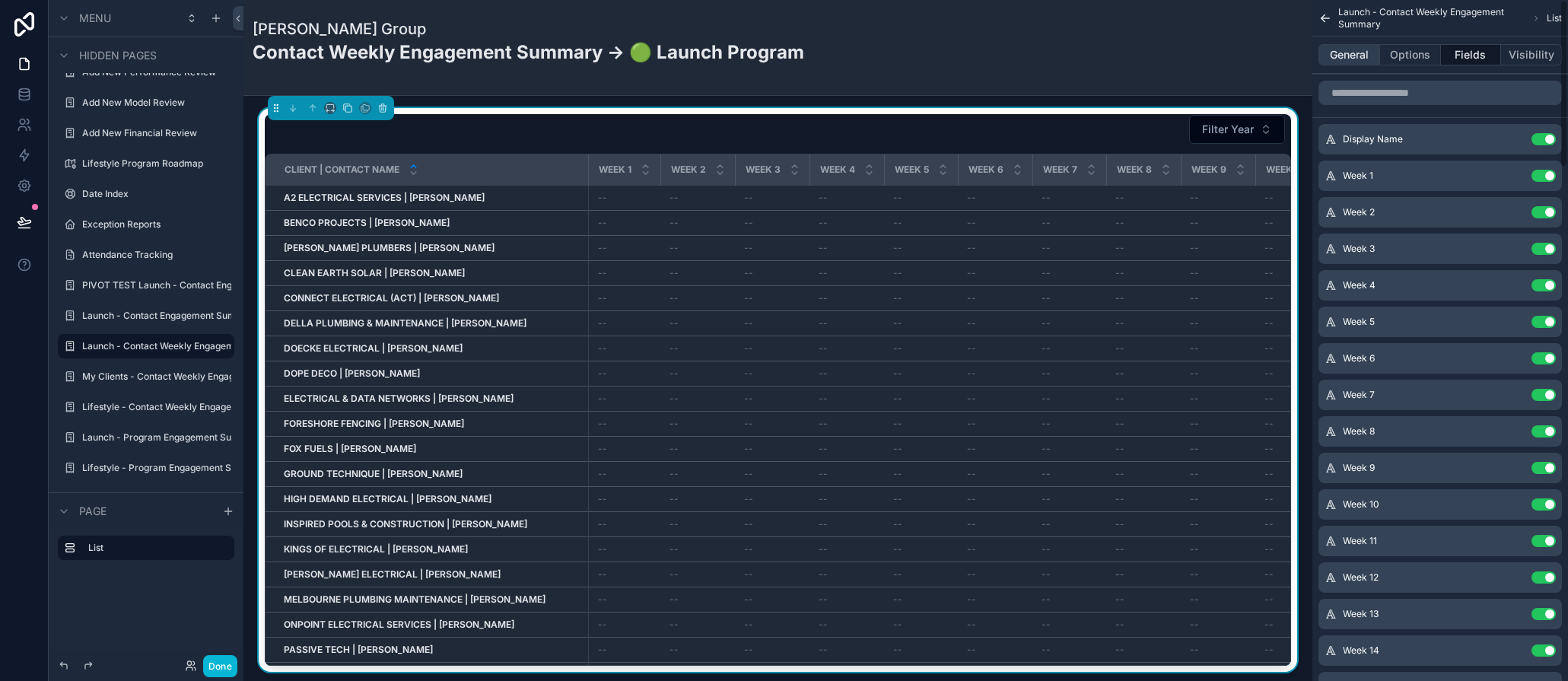
click at [1366, 61] on button "General" at bounding box center [1350, 55] width 61 height 22
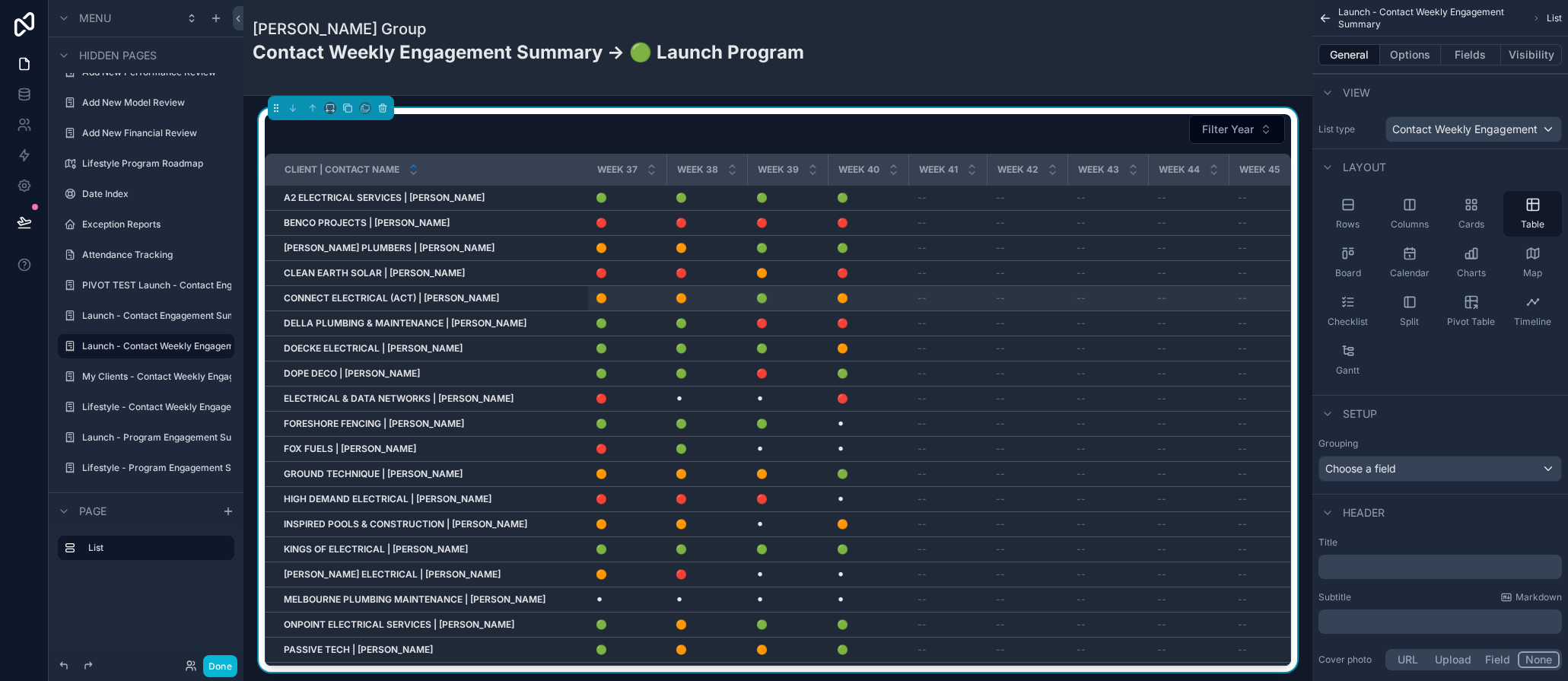
scroll to position [0, 2780]
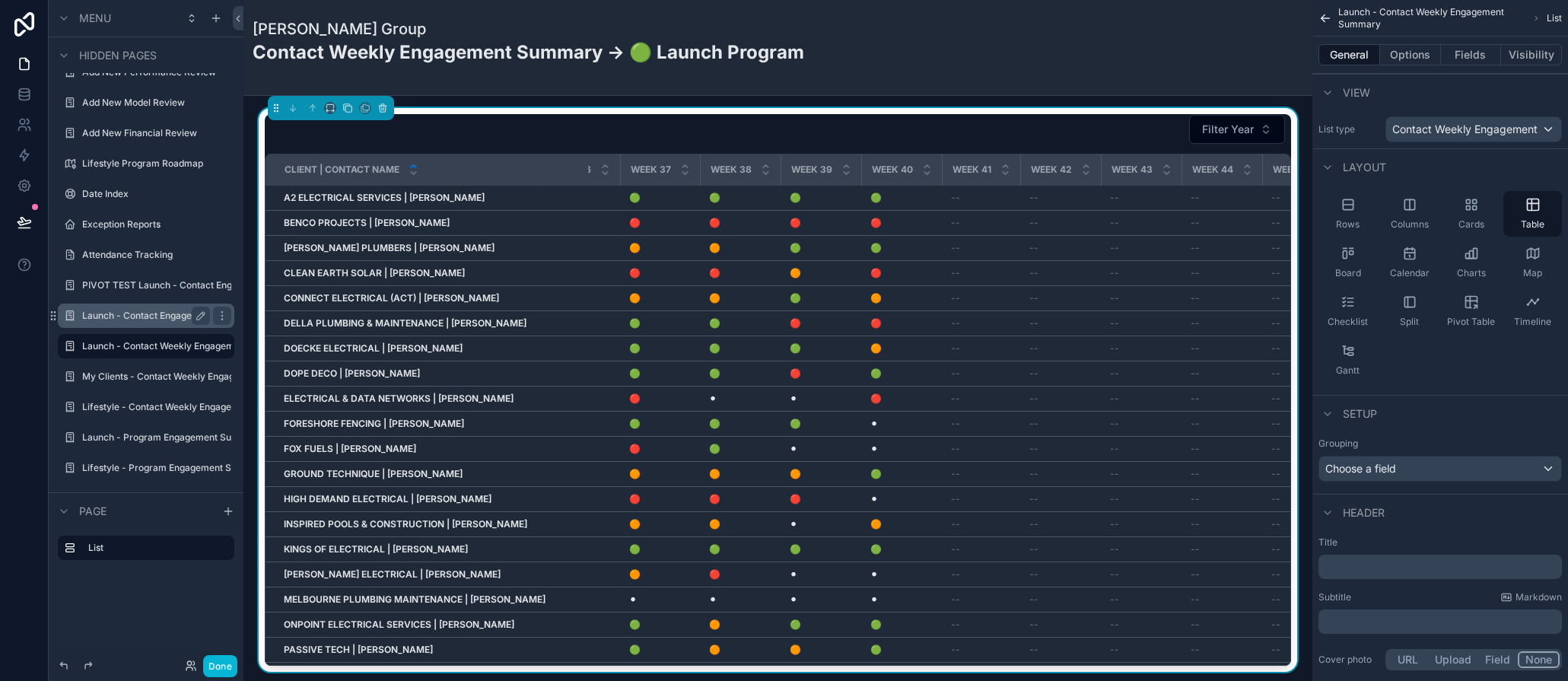
click at [110, 316] on label "Launch - Contact Engagement Summary" at bounding box center [146, 315] width 128 height 12
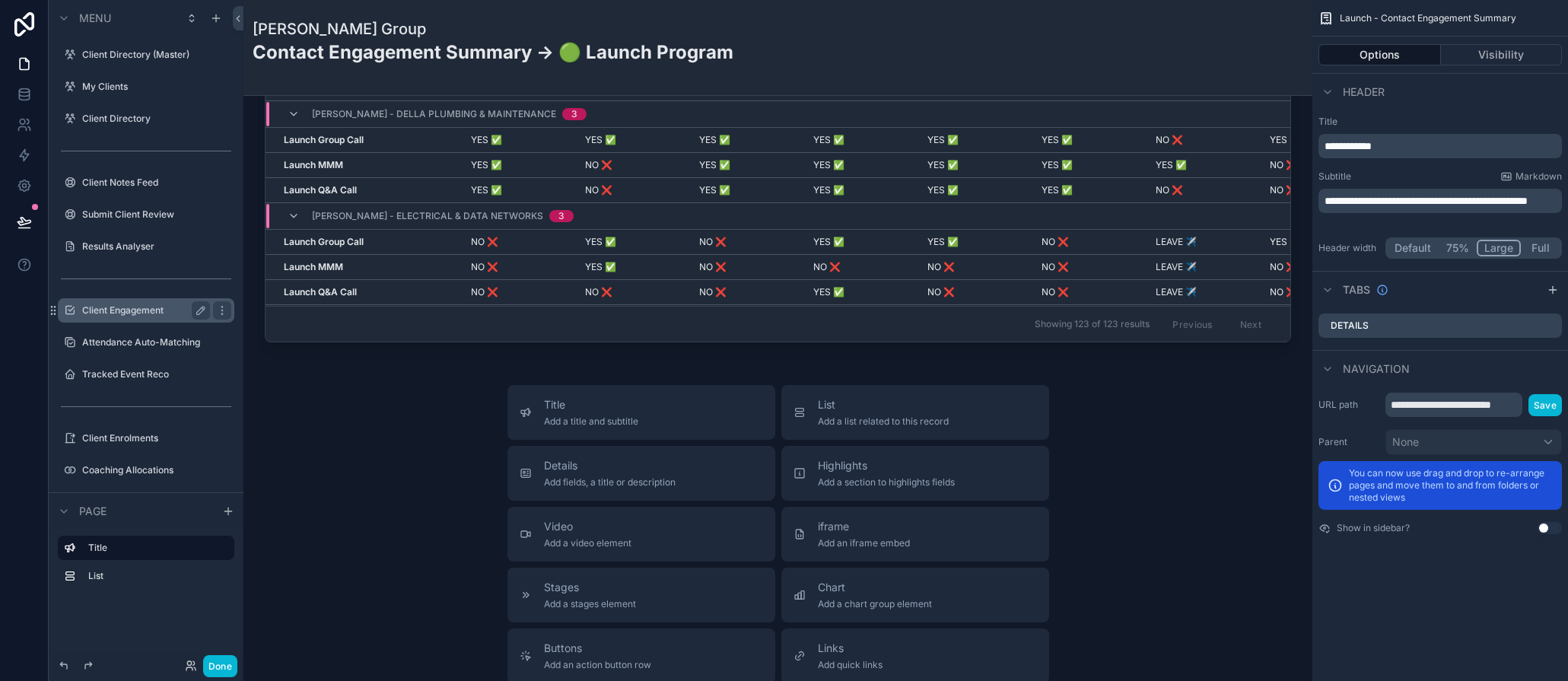
click at [128, 313] on label "Client Engagement" at bounding box center [143, 310] width 122 height 12
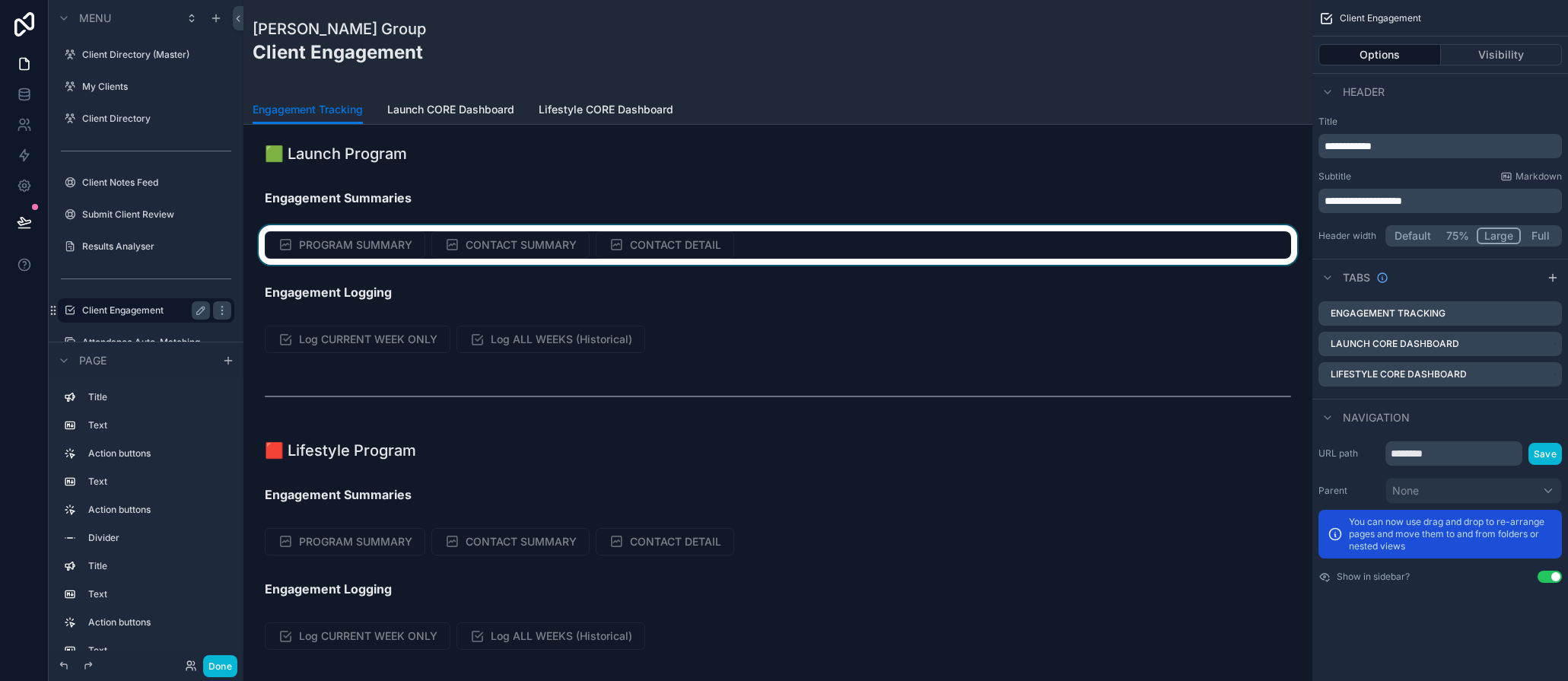
click at [528, 240] on div "scrollable content" at bounding box center [777, 245] width 1045 height 40
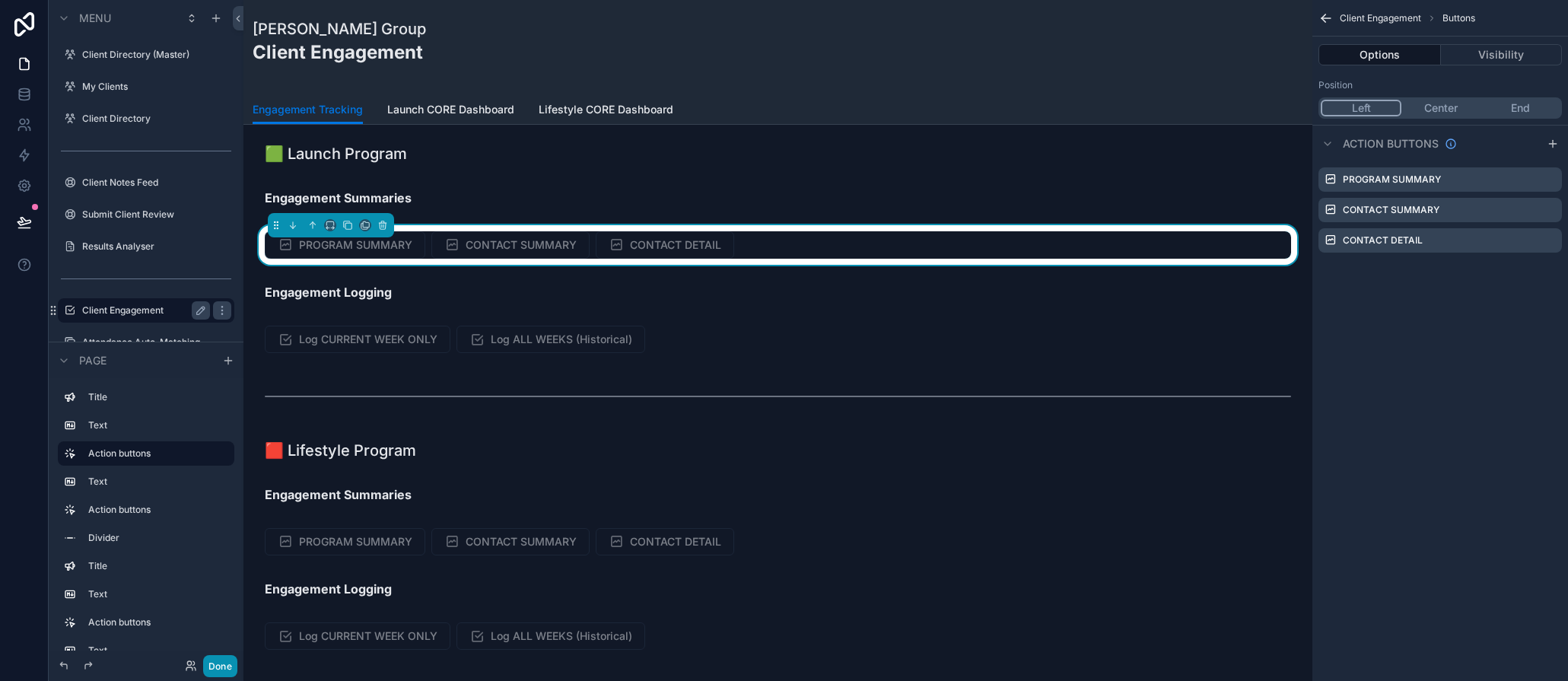
click at [229, 669] on button "Done" at bounding box center [220, 666] width 34 height 22
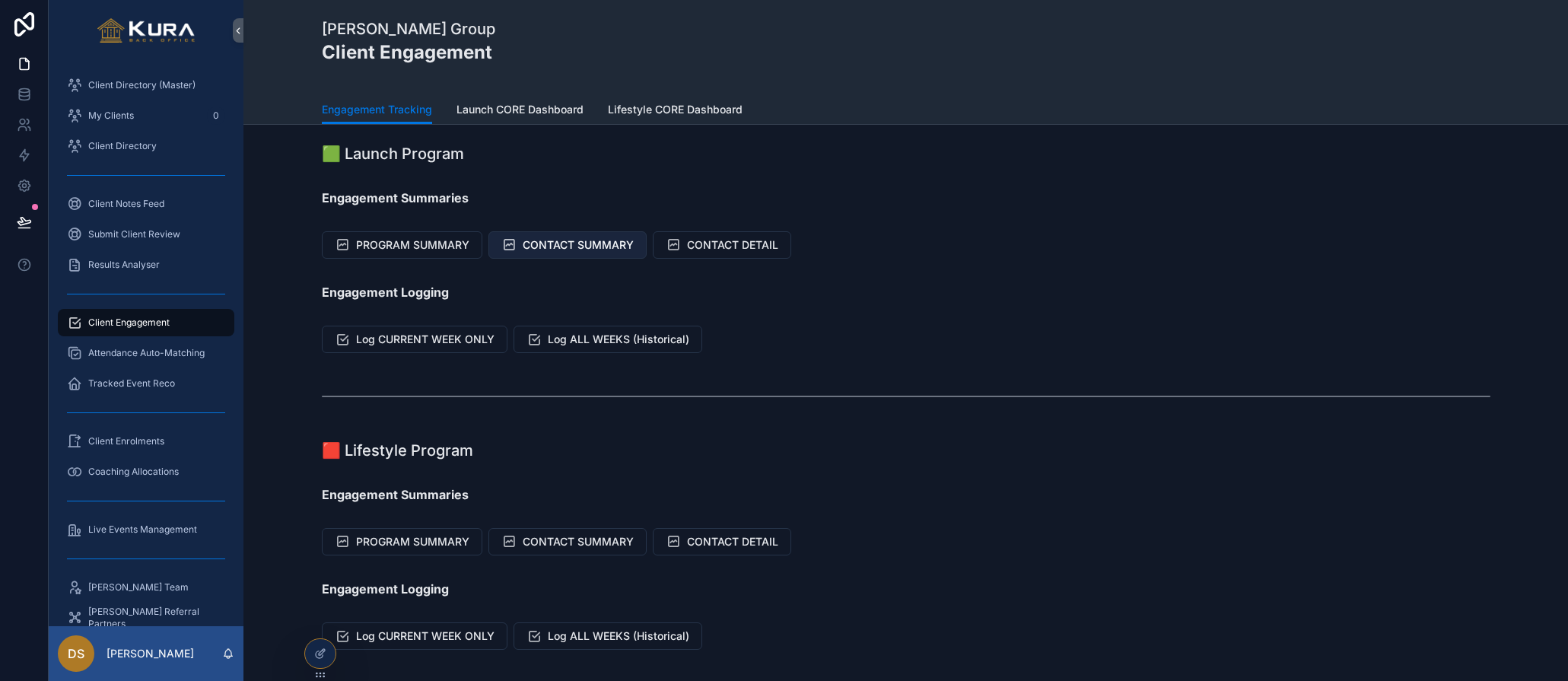
click at [565, 246] on span "CONTACT SUMMARY" at bounding box center [578, 245] width 111 height 15
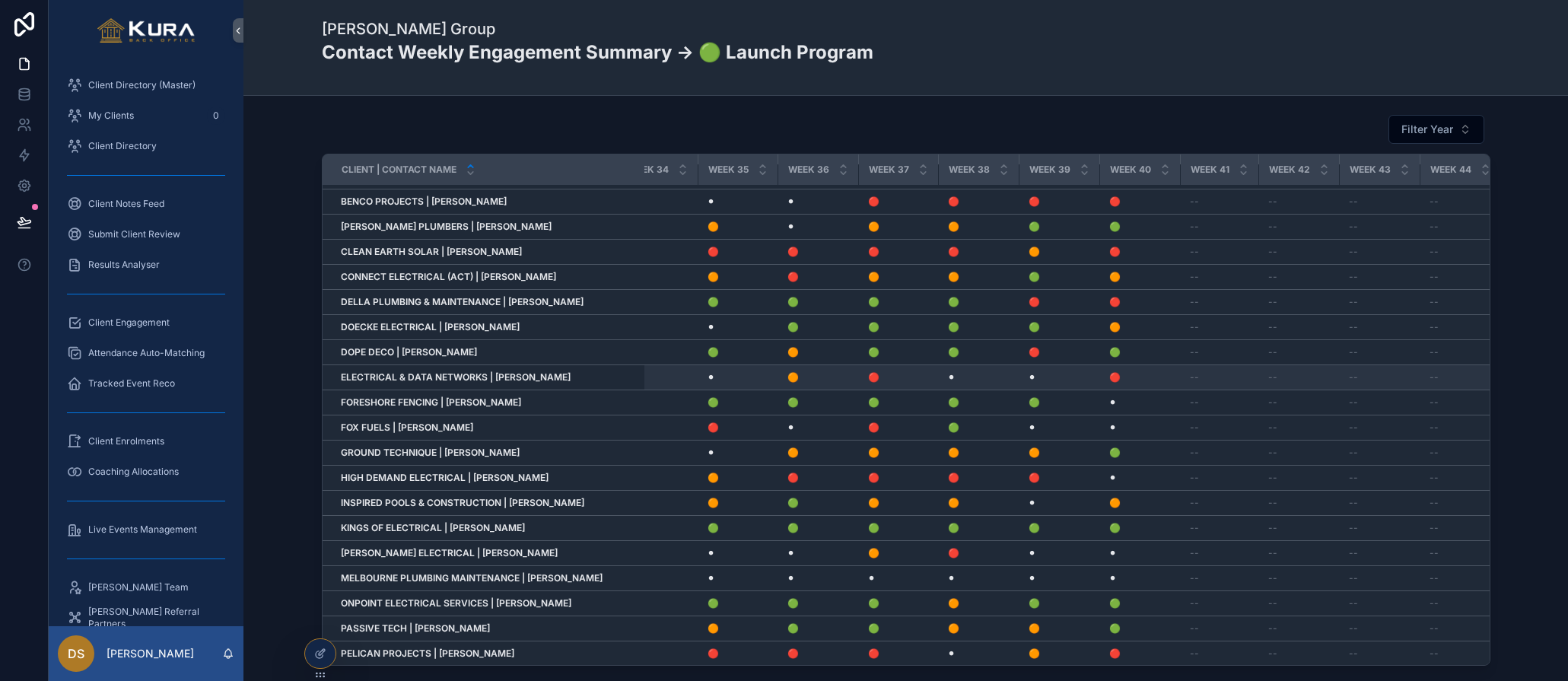
scroll to position [22, 2597]
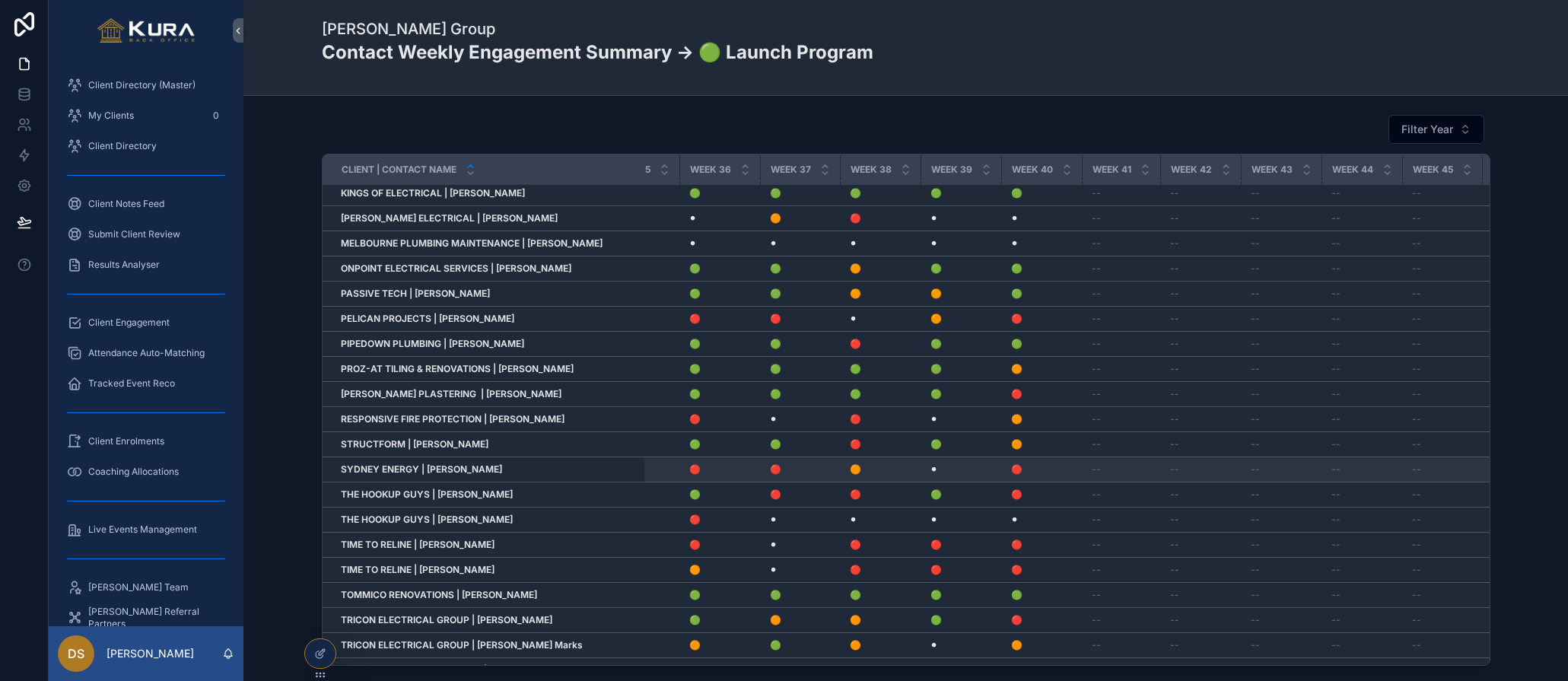
scroll to position [386, 2696]
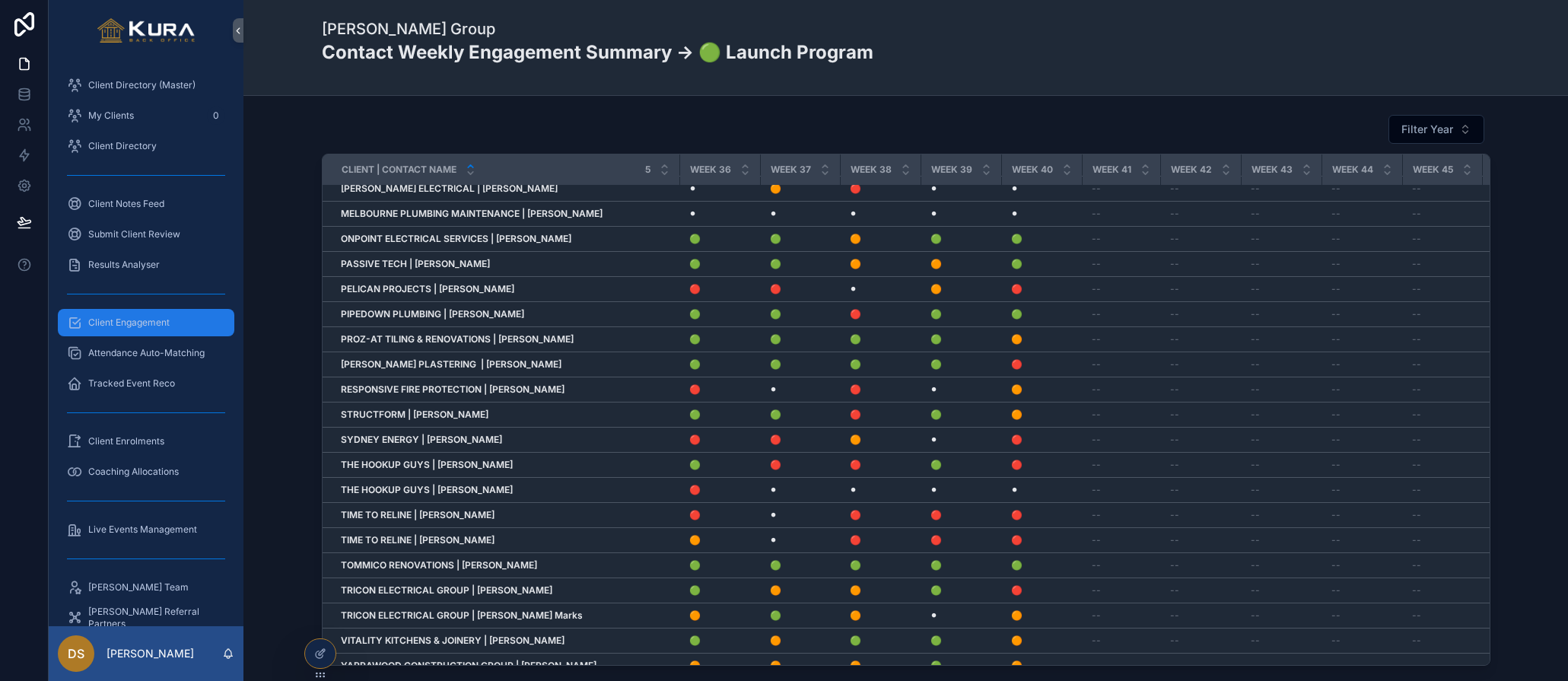
click at [115, 325] on span "Client Engagement" at bounding box center [129, 323] width 81 height 12
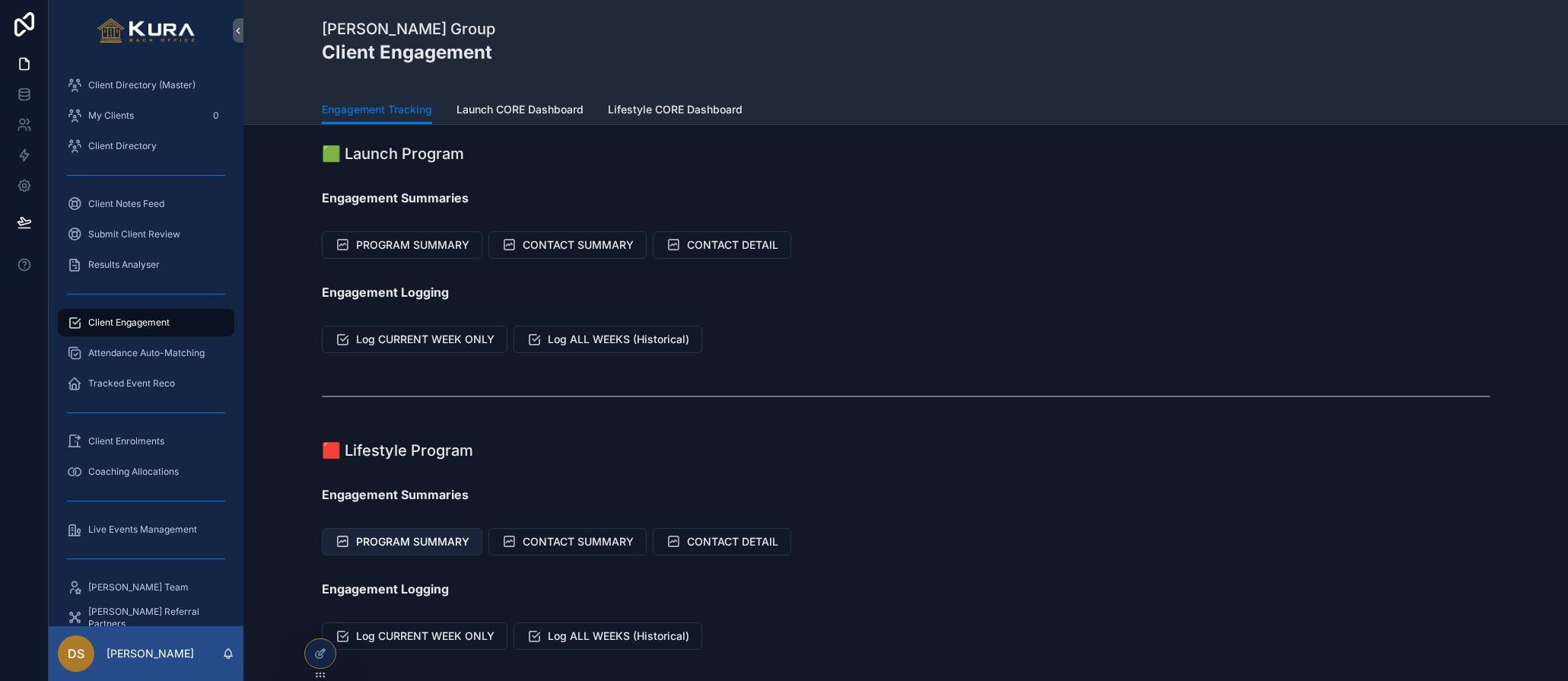
scroll to position [7, 0]
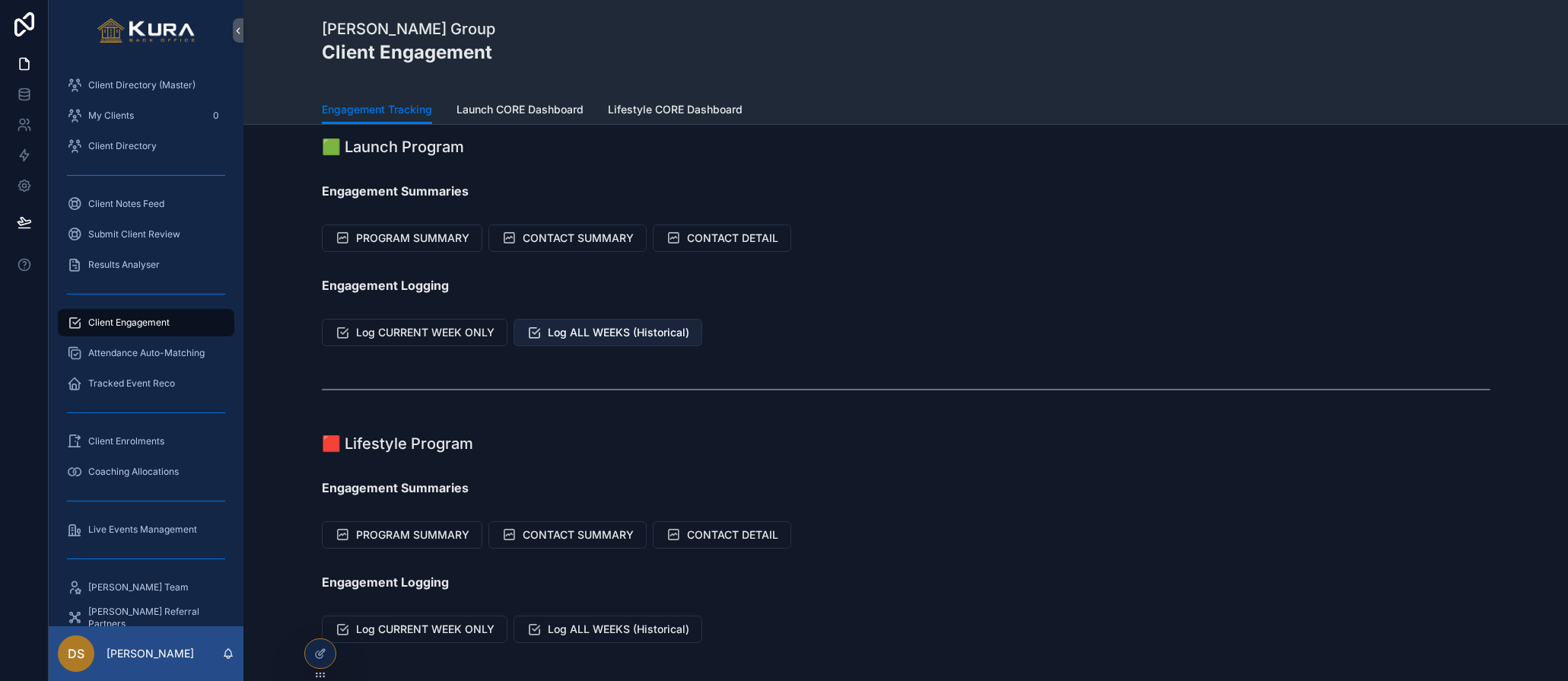
click at [613, 331] on span "Log ALL WEEKS (Historical)" at bounding box center [618, 333] width 142 height 15
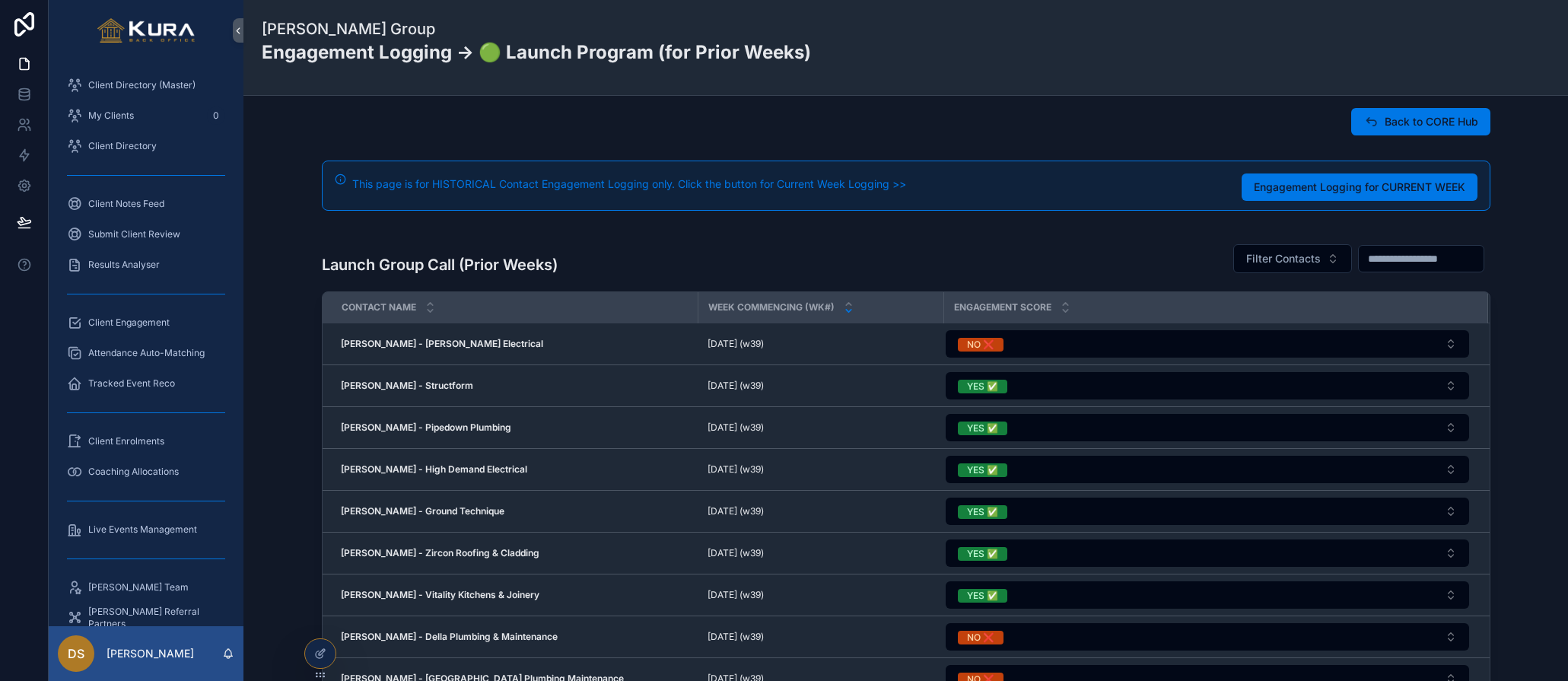
click at [892, 251] on div "Launch Group Call (Prior Weeks) Filter Contacts" at bounding box center [906, 258] width 1169 height 47
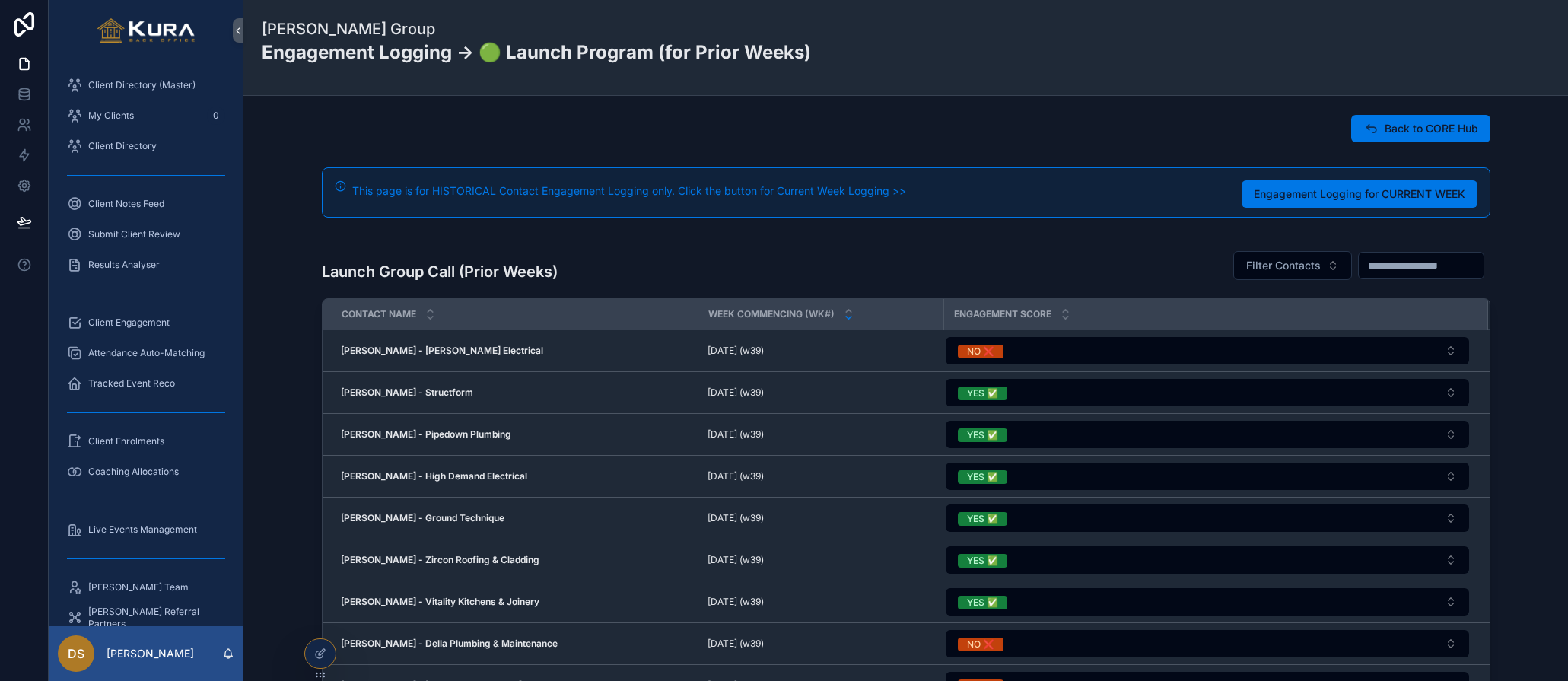
click at [292, 292] on div "Launch Group Call (Prior Weeks) Filter Contacts Contact Name Week Commencing (W…" at bounding box center [906, 513] width 1301 height 556
click at [141, 319] on span "Client Engagement" at bounding box center [129, 323] width 81 height 12
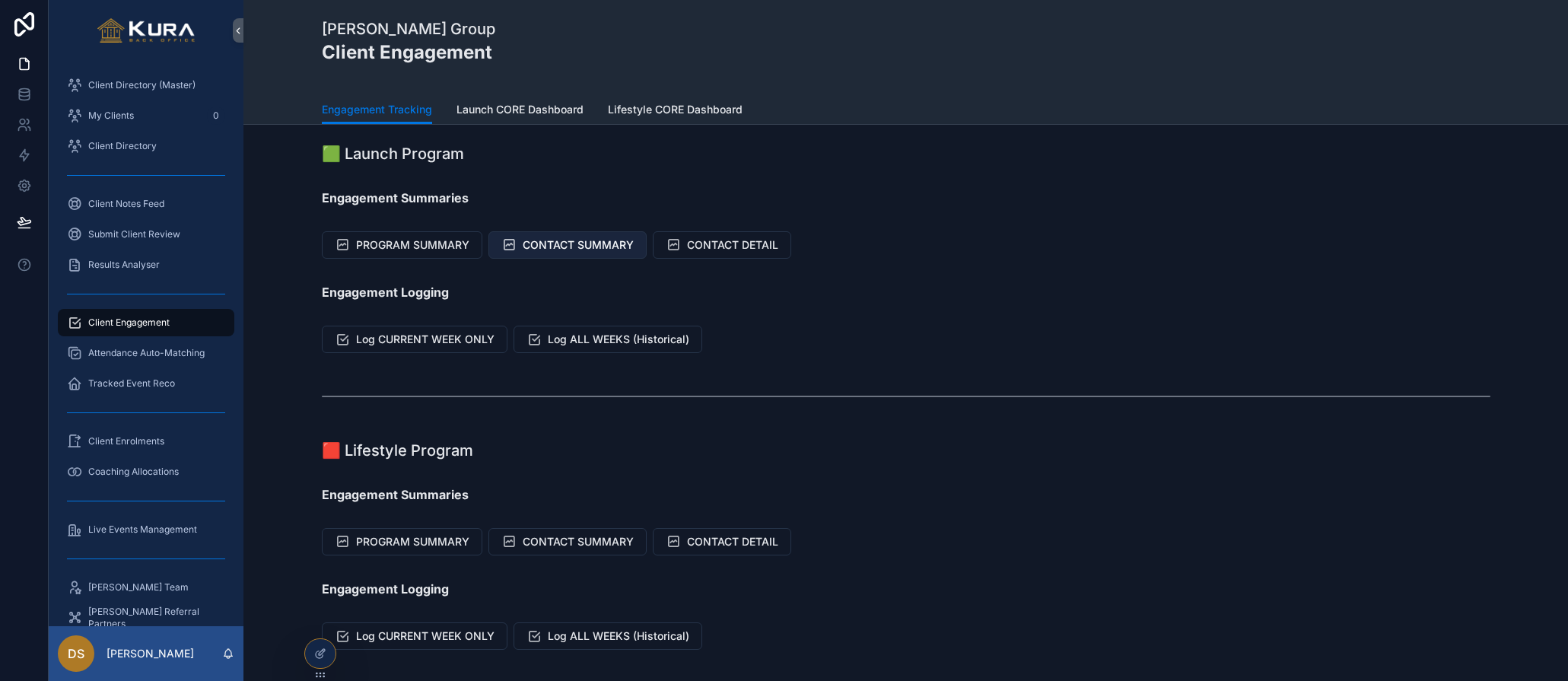
click at [551, 245] on span "CONTACT SUMMARY" at bounding box center [578, 245] width 111 height 15
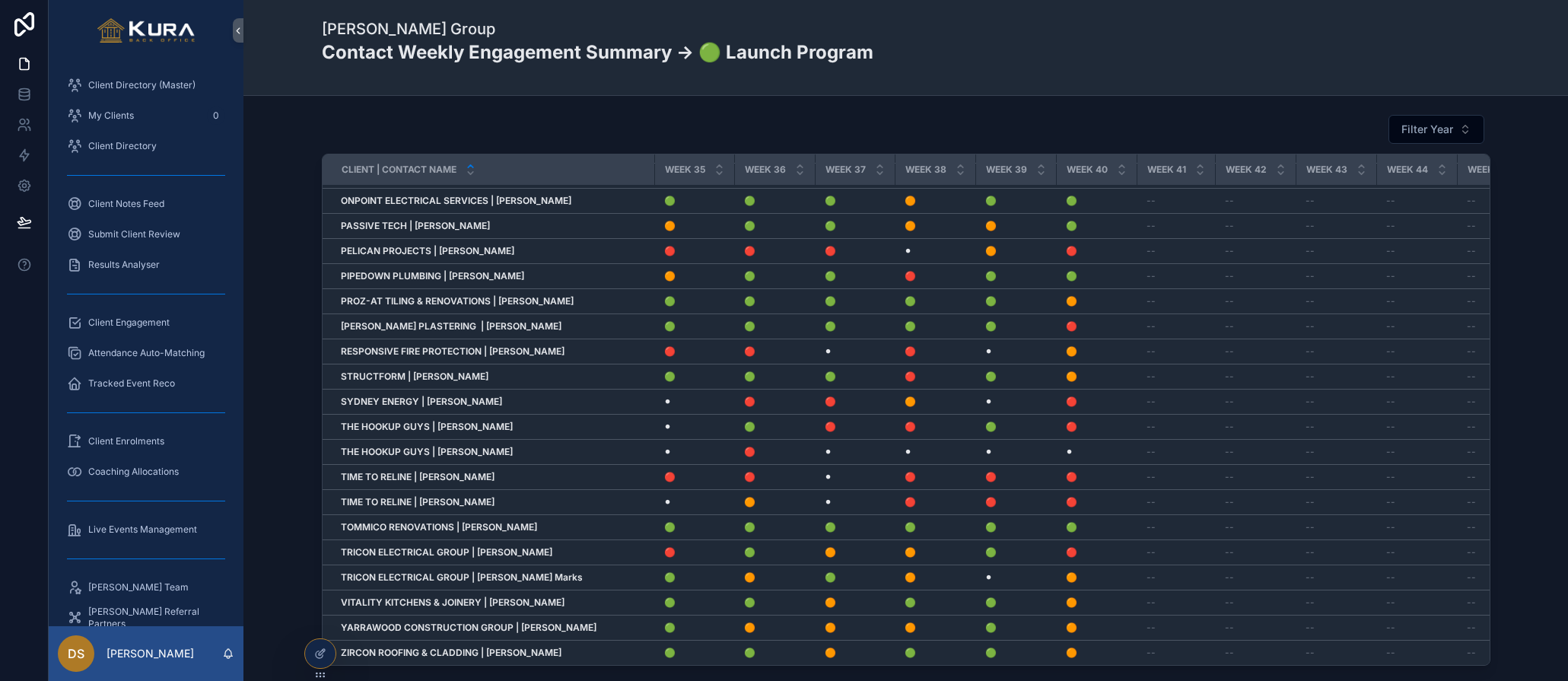
scroll to position [0, 2642]
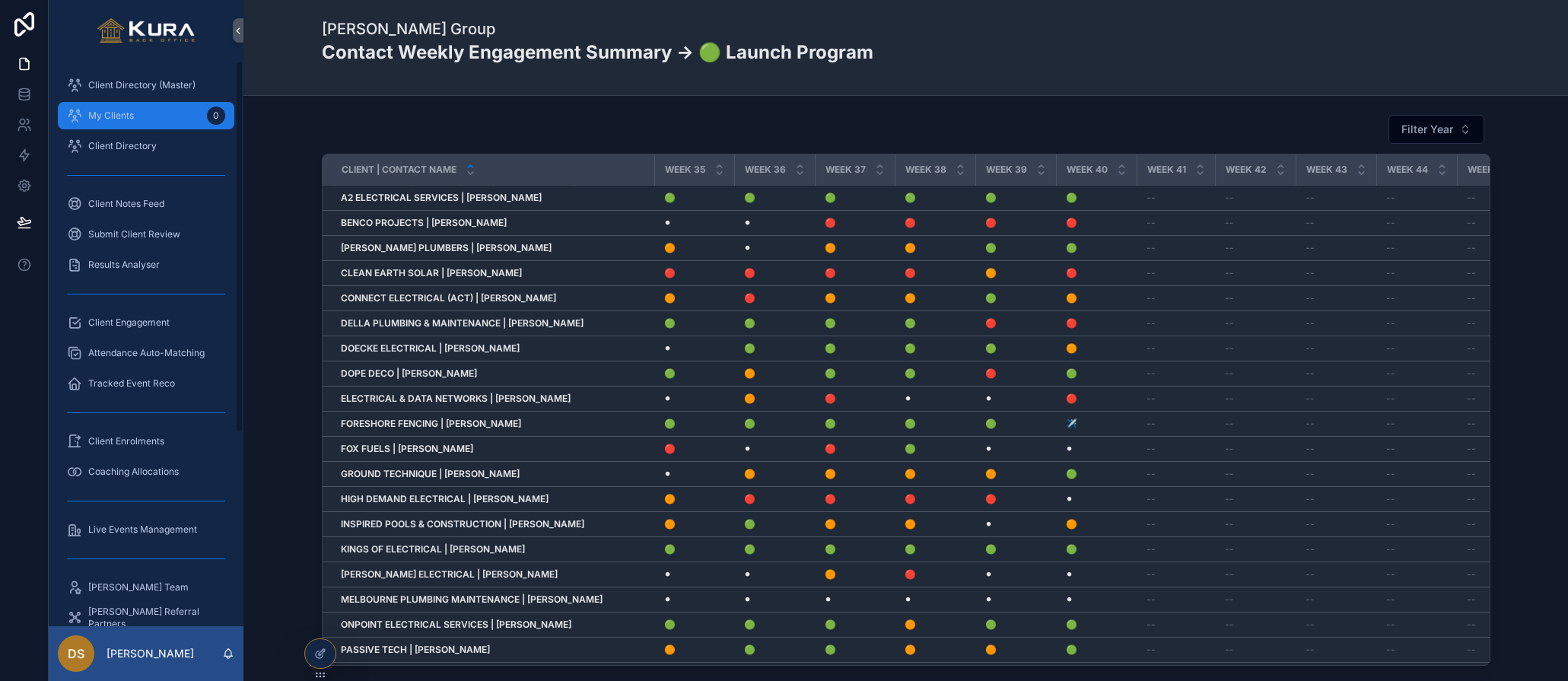
click at [115, 114] on span "My Clients" at bounding box center [110, 115] width 46 height 12
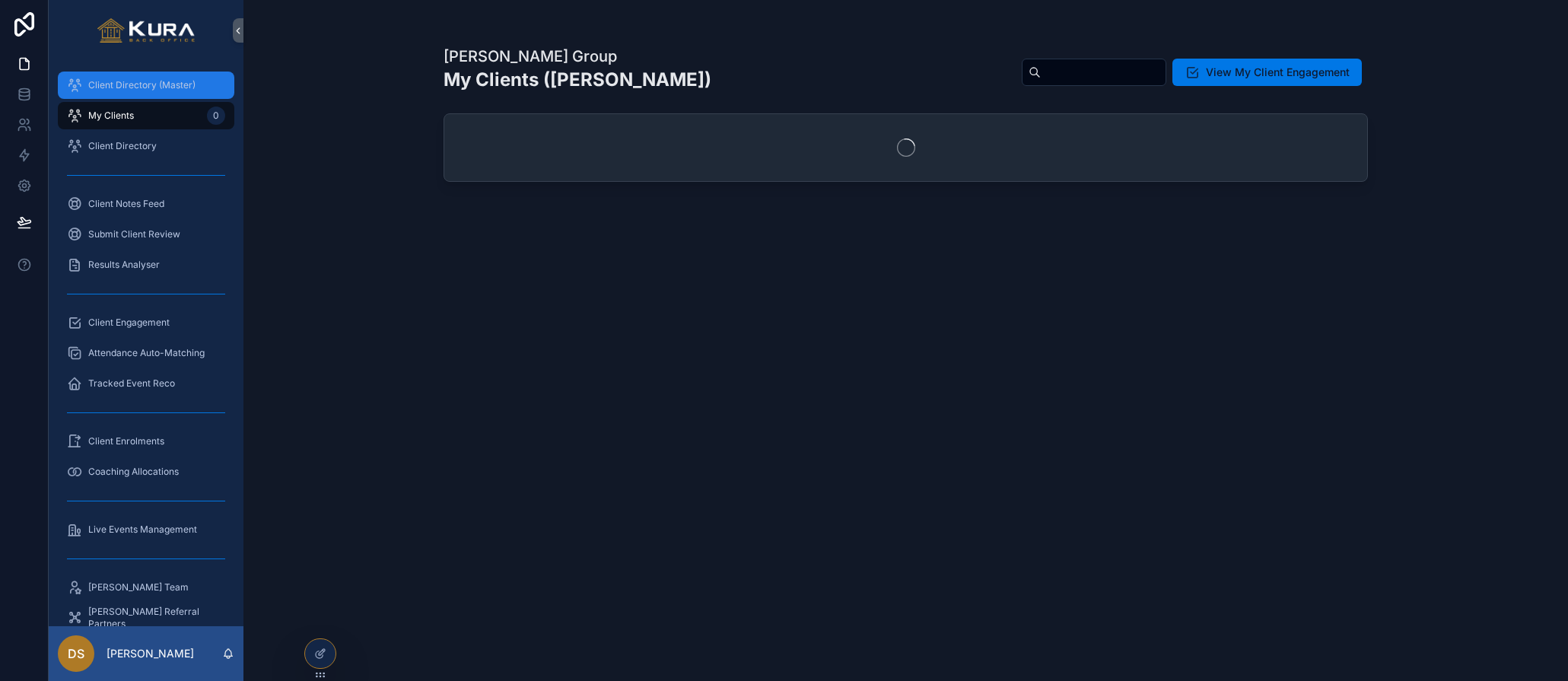
click at [116, 84] on span "Client Directory (Master)" at bounding box center [141, 85] width 107 height 12
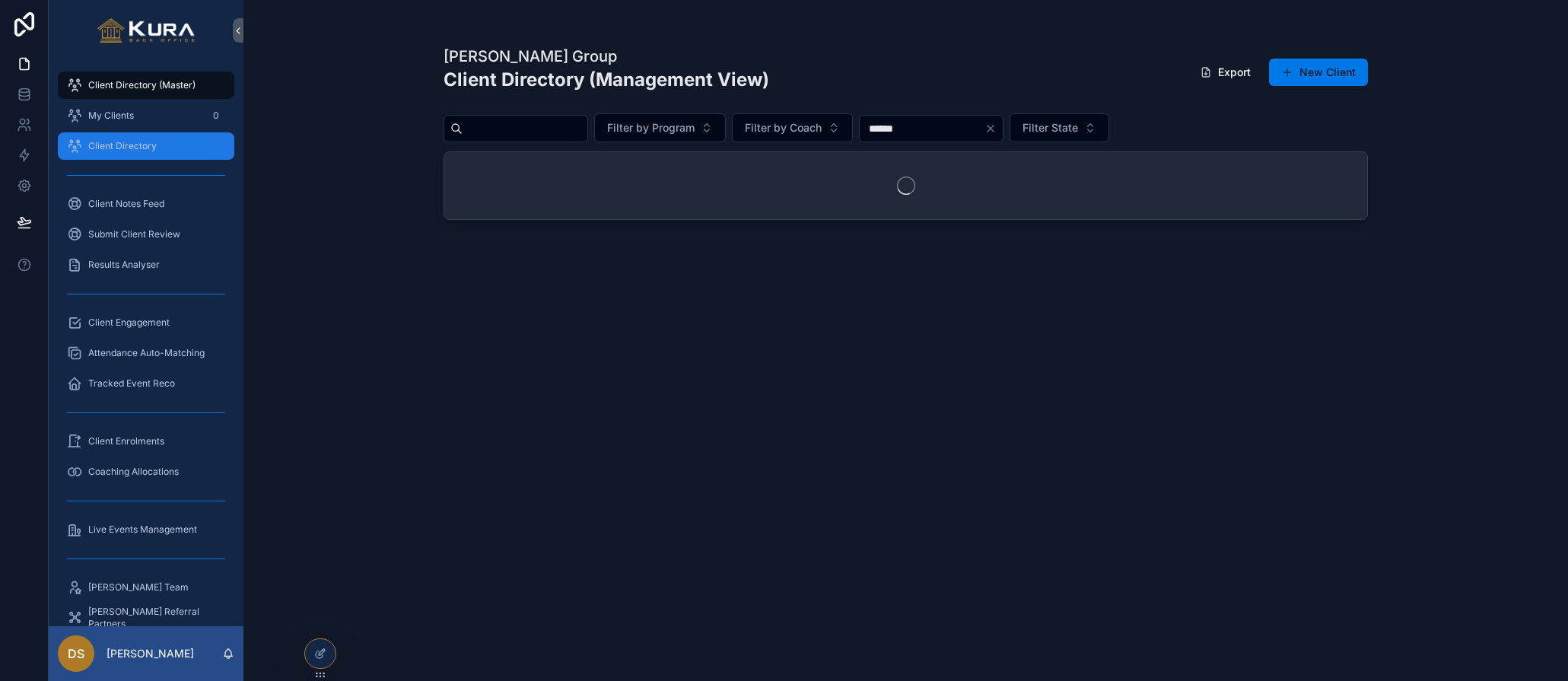
click at [122, 149] on span "Client Directory" at bounding box center [122, 146] width 69 height 12
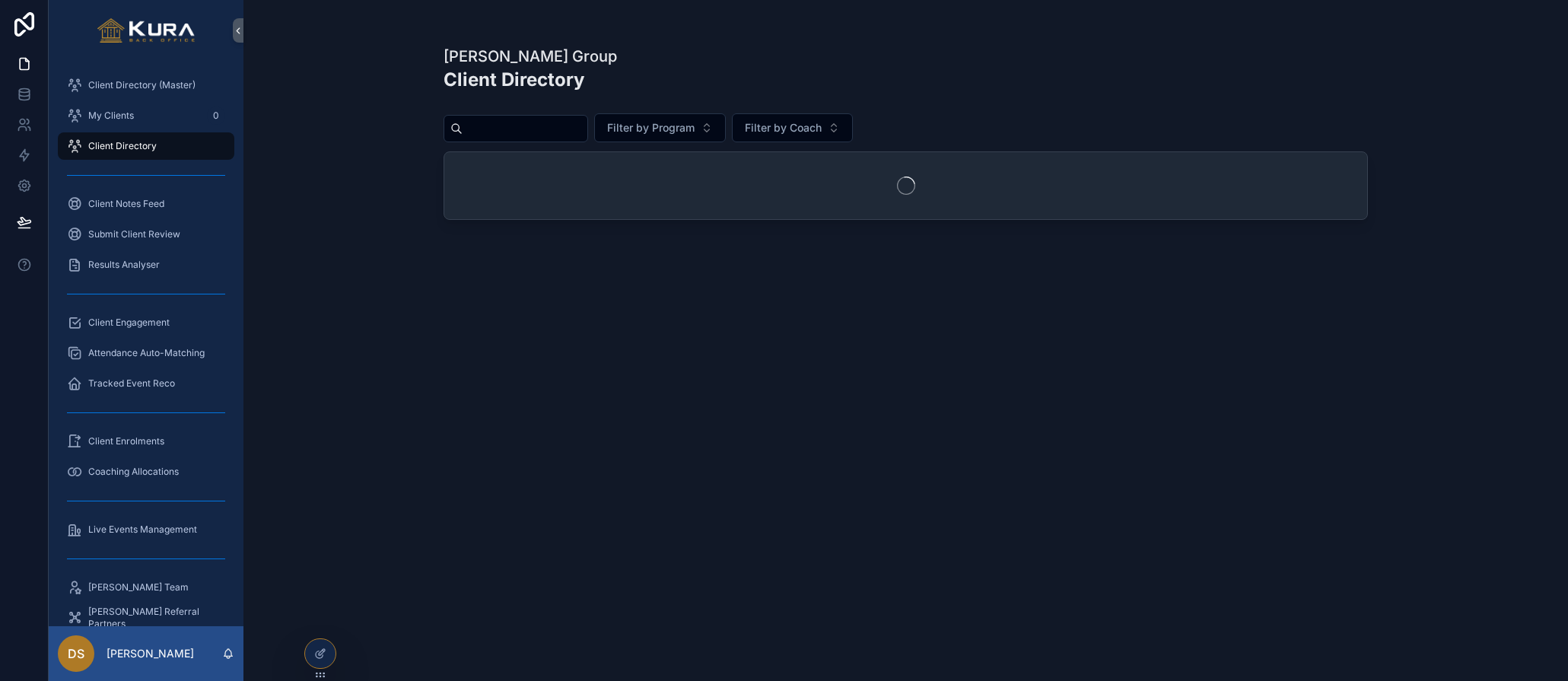
click at [524, 124] on input "scrollable content" at bounding box center [525, 129] width 124 height 22
type input "***"
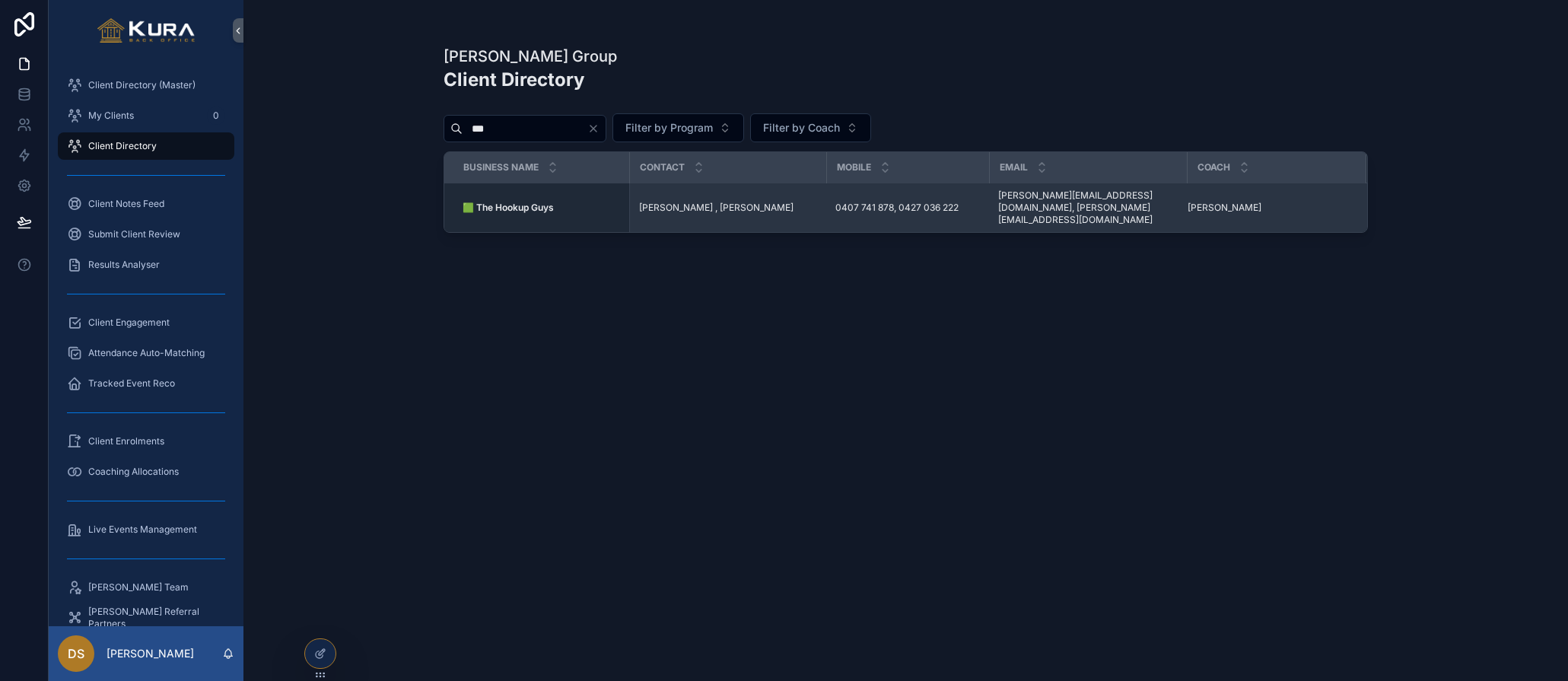
click at [562, 205] on div "🟩 The Hookup Guys 🟩 The Hookup Guys" at bounding box center [542, 207] width 158 height 12
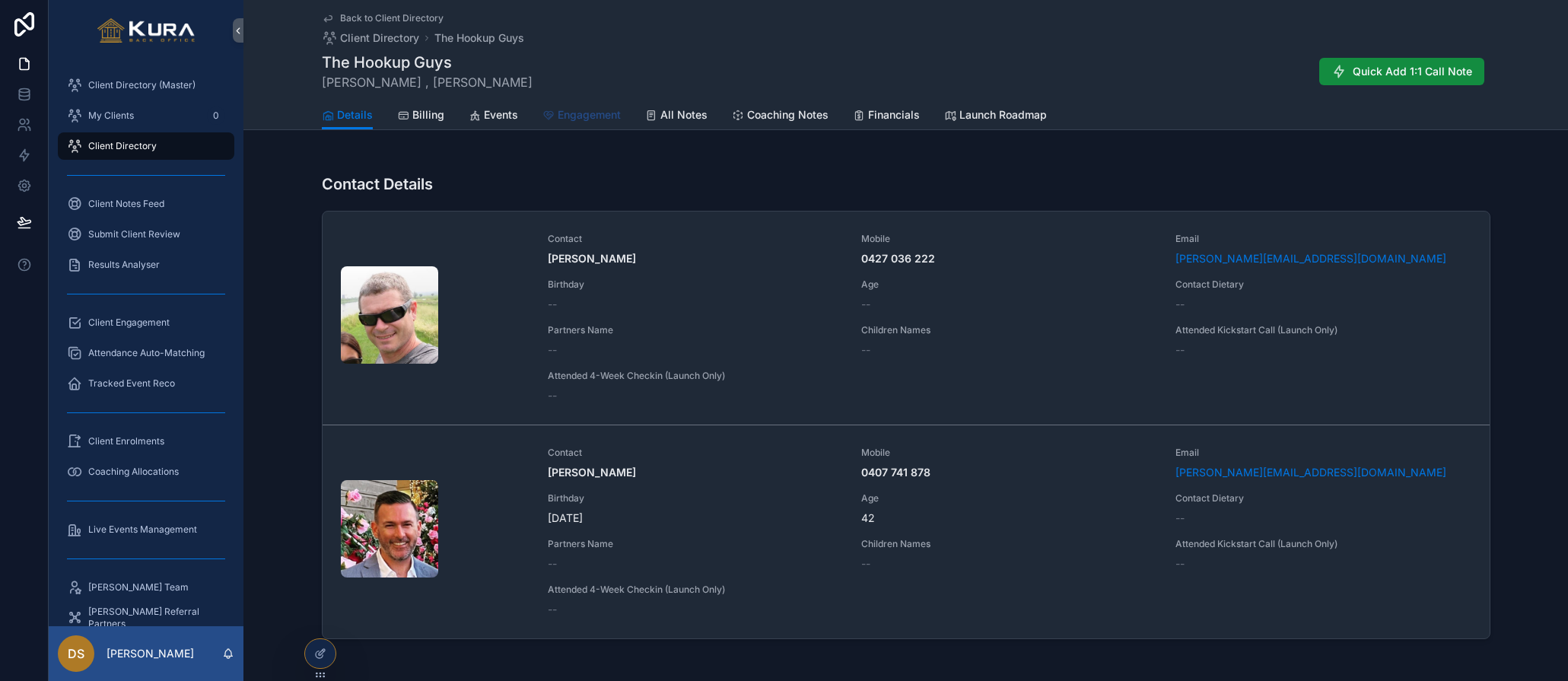
click at [567, 119] on span "Engagement" at bounding box center [589, 114] width 63 height 15
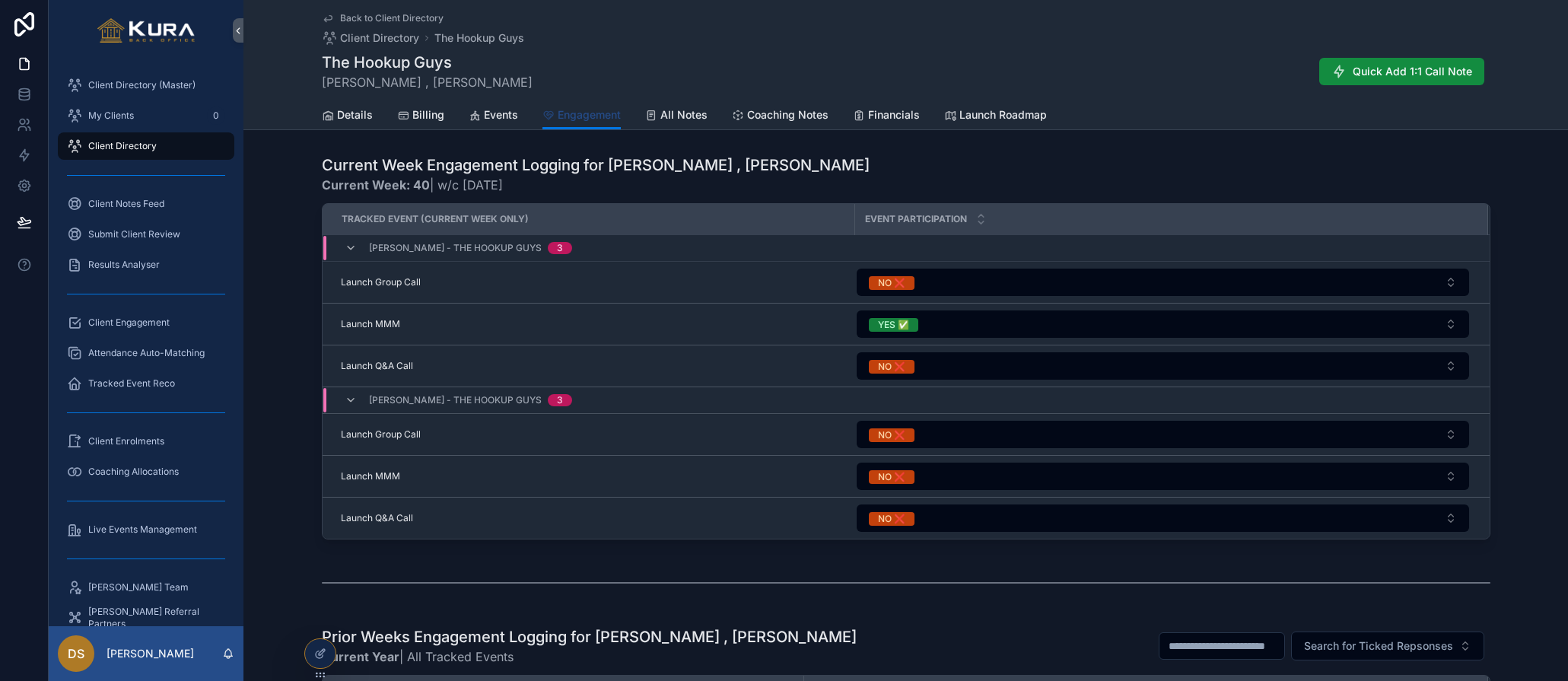
scroll to position [944, 0]
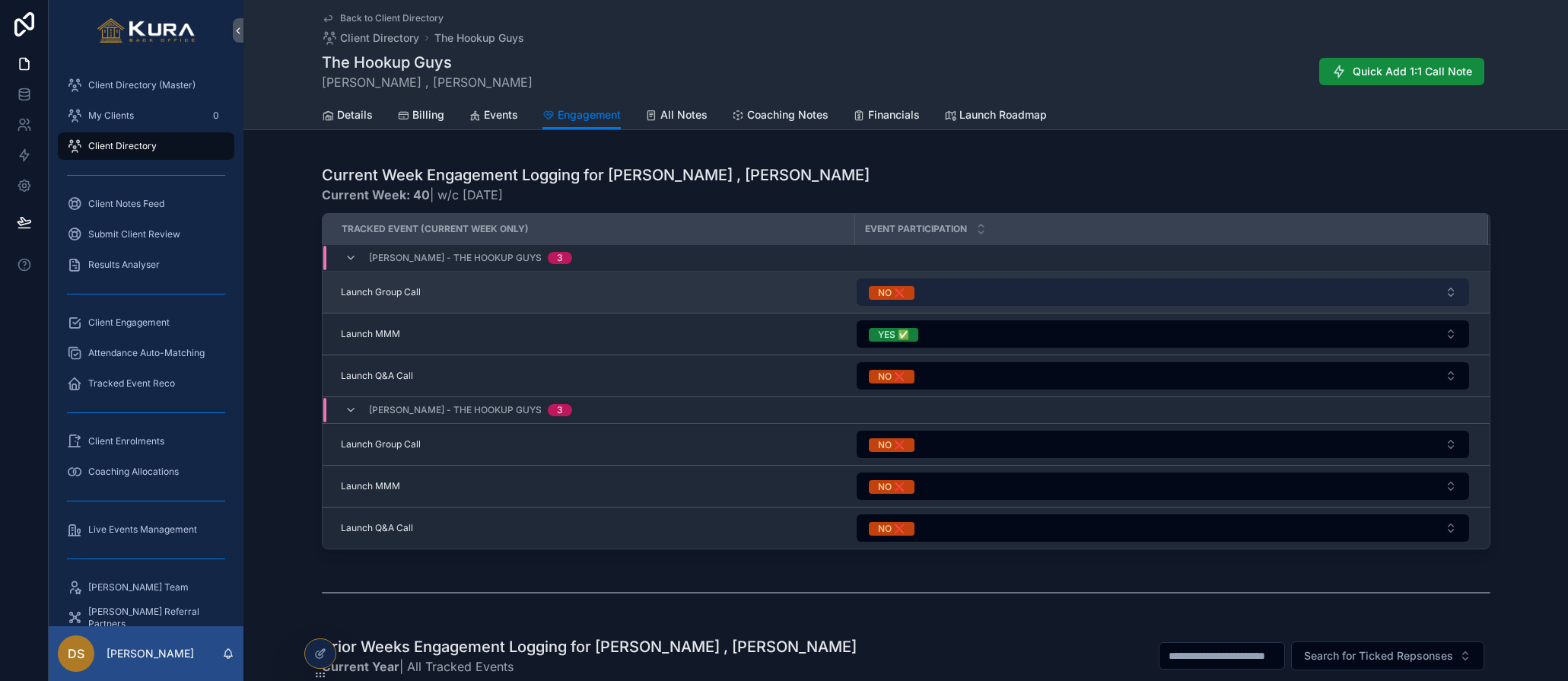
click at [1453, 291] on button "NO ❌" at bounding box center [1163, 292] width 612 height 27
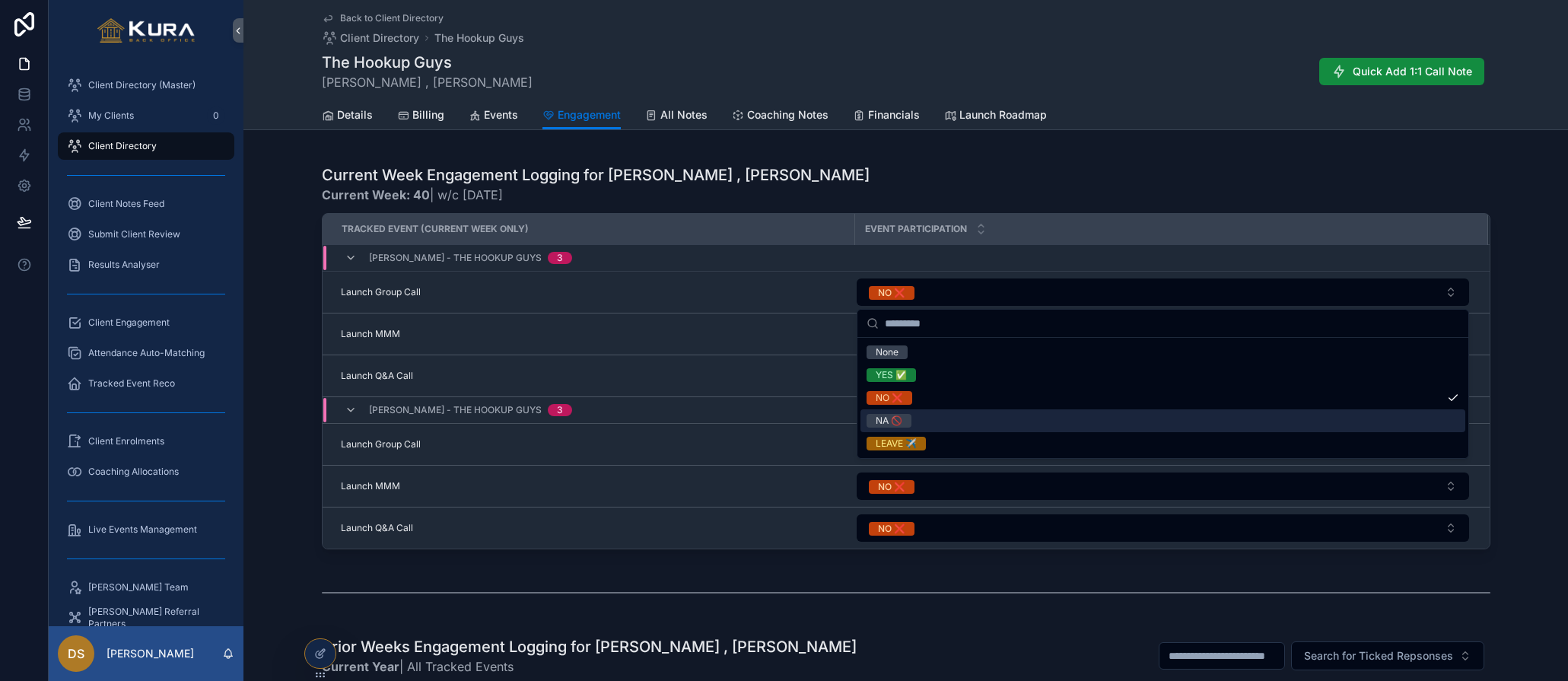
click at [1176, 413] on div "NA 🚫" at bounding box center [1162, 421] width 605 height 23
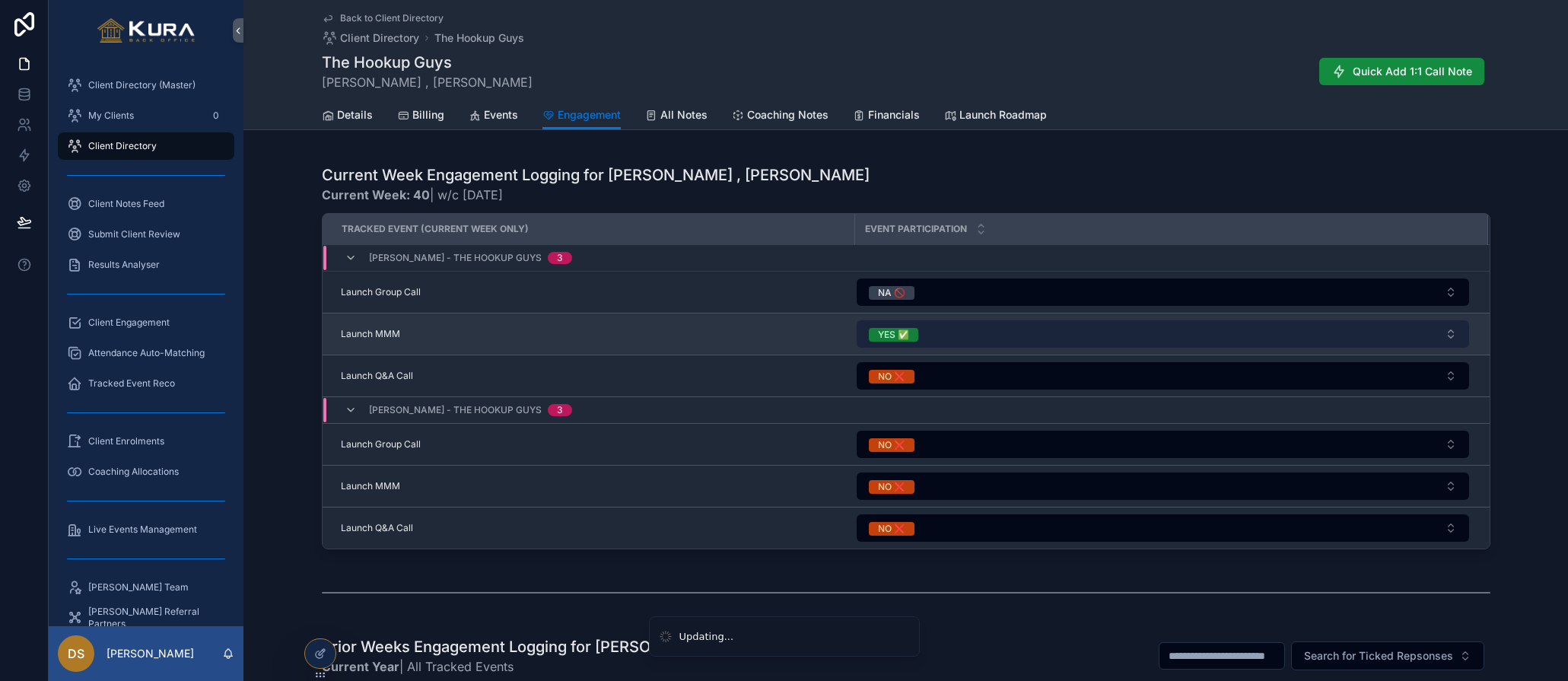
click at [1454, 336] on button "YES ✅" at bounding box center [1163, 333] width 612 height 27
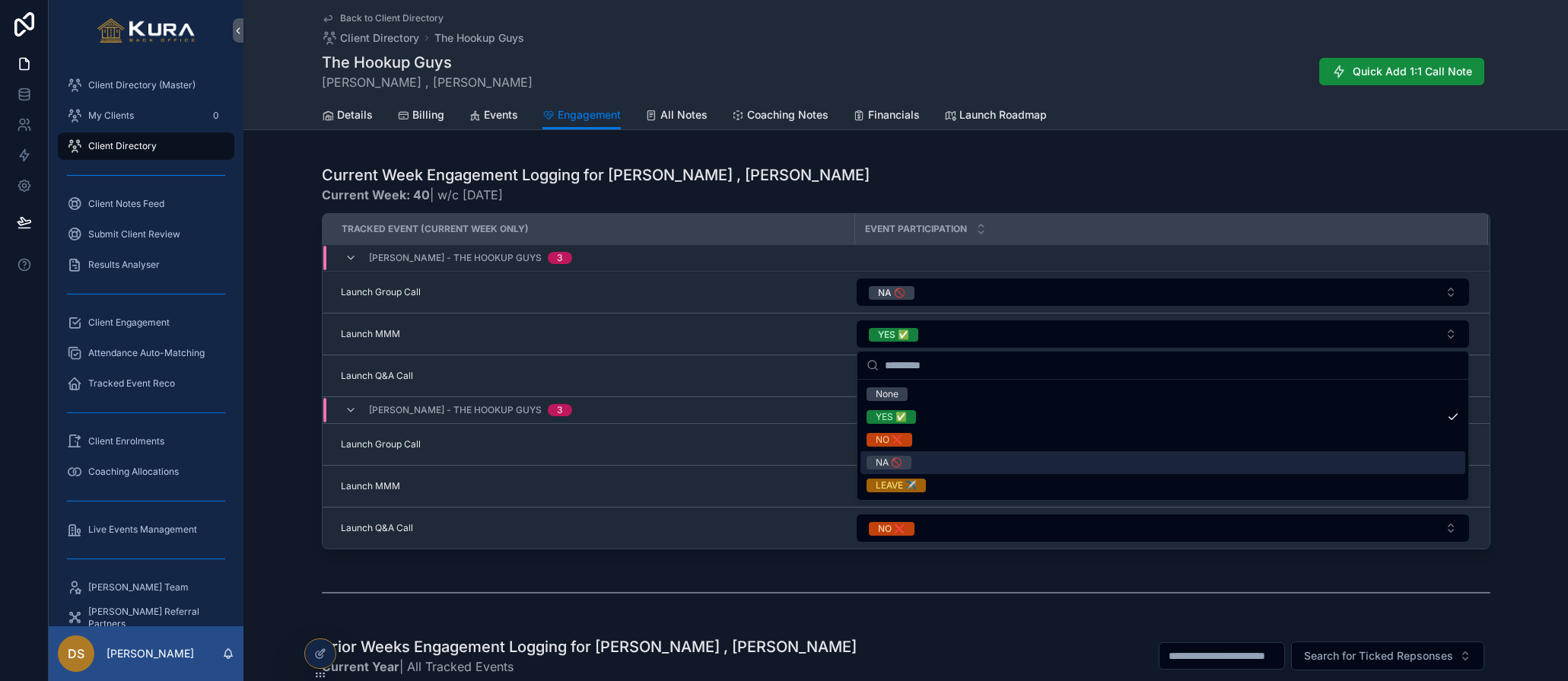
click at [1177, 455] on div "NA 🚫" at bounding box center [1162, 463] width 605 height 23
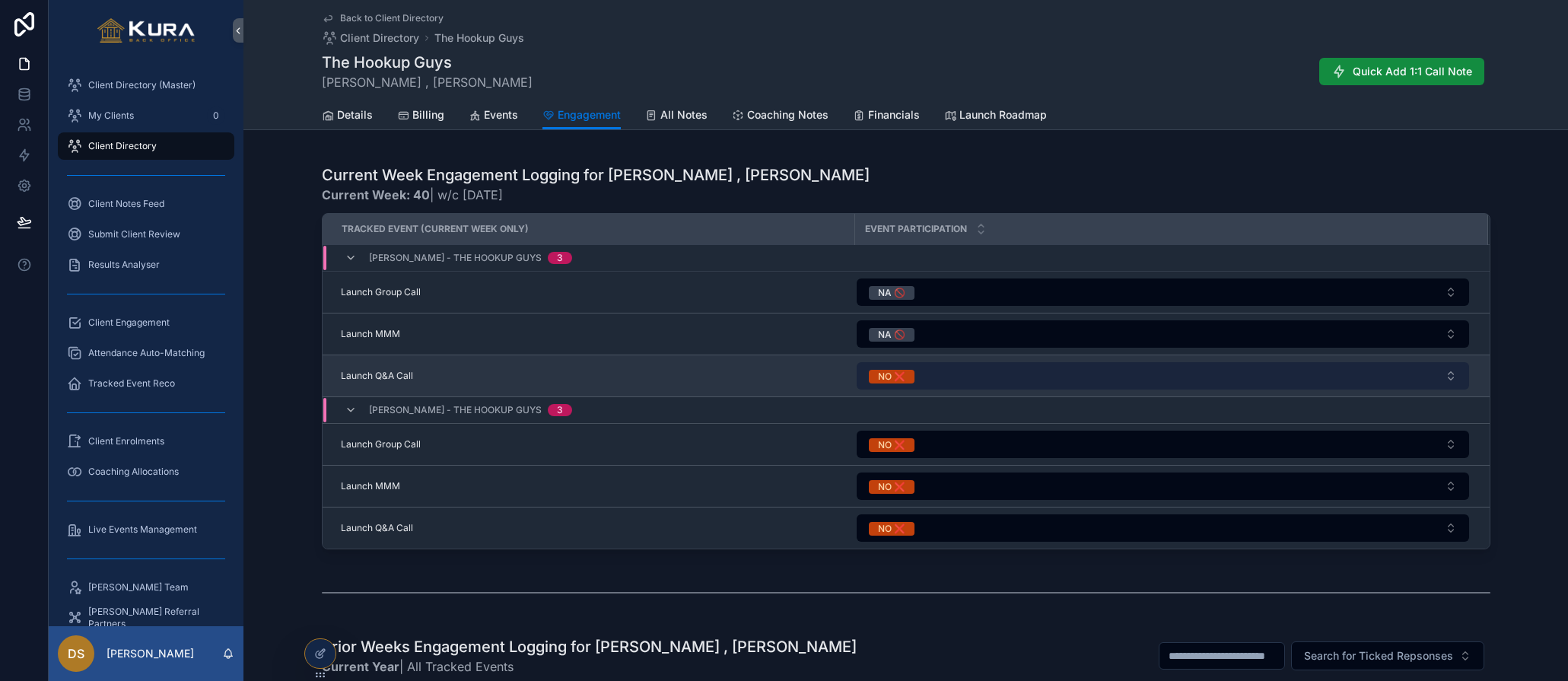
click at [1458, 375] on button "NO ❌" at bounding box center [1163, 376] width 612 height 27
click at [1451, 377] on button "NO ❌" at bounding box center [1163, 376] width 612 height 27
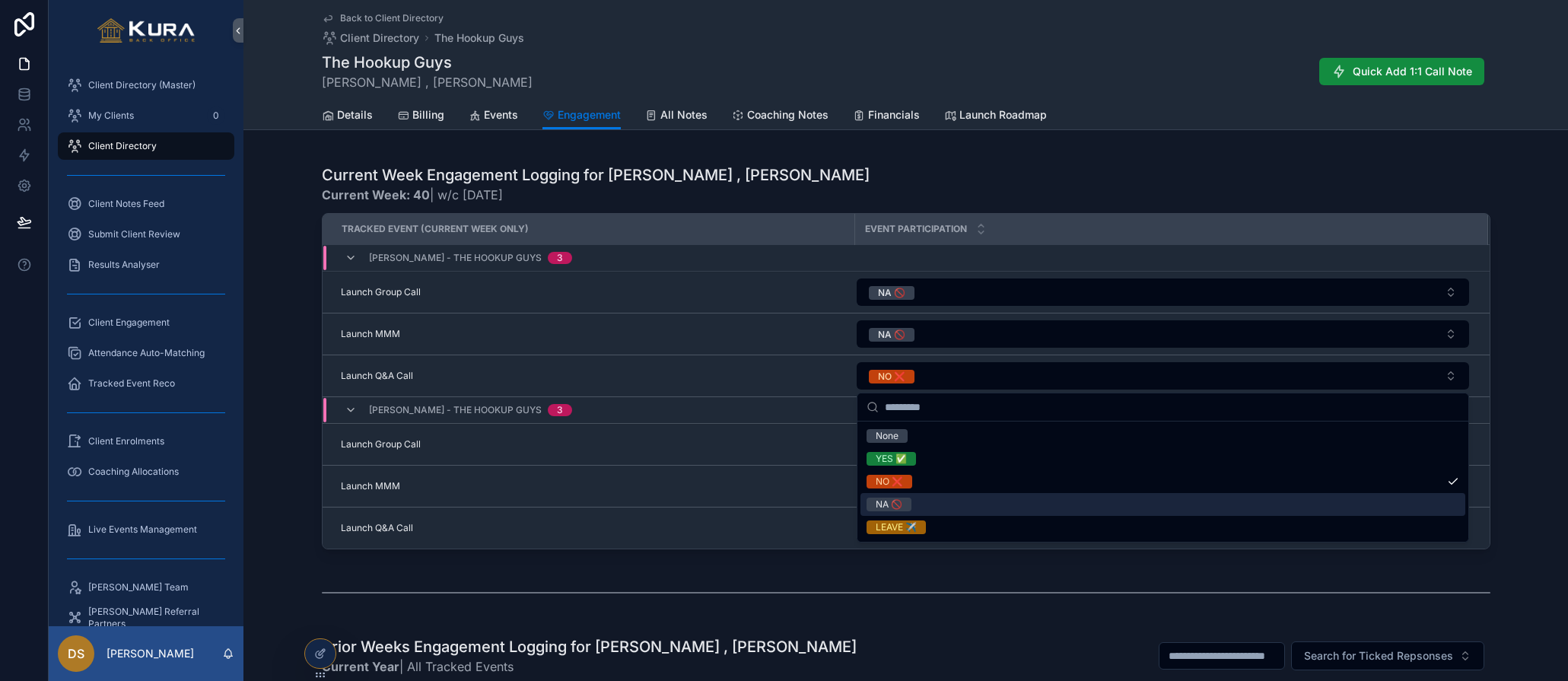
click at [1081, 509] on div "NA 🚫" at bounding box center [1162, 504] width 605 height 23
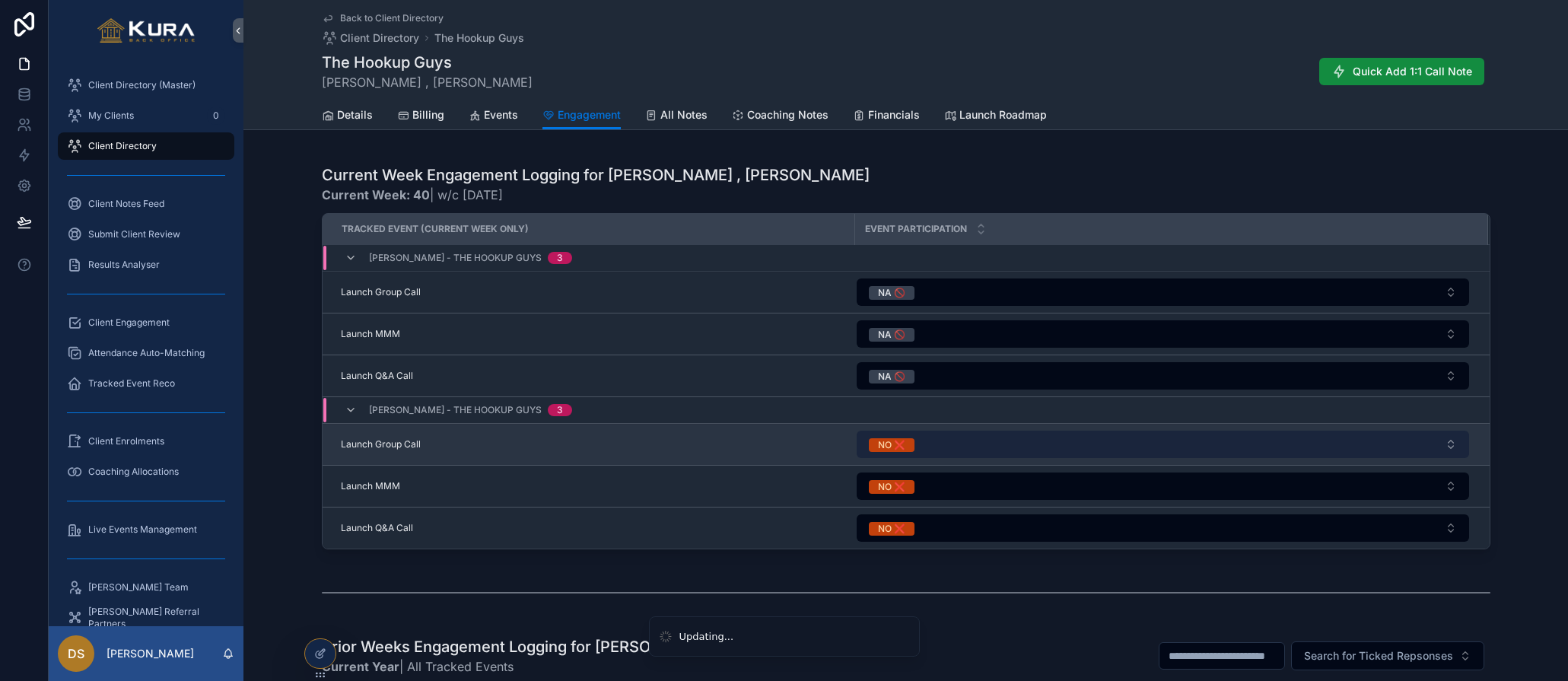
click at [1454, 445] on button "NO ❌" at bounding box center [1163, 444] width 612 height 27
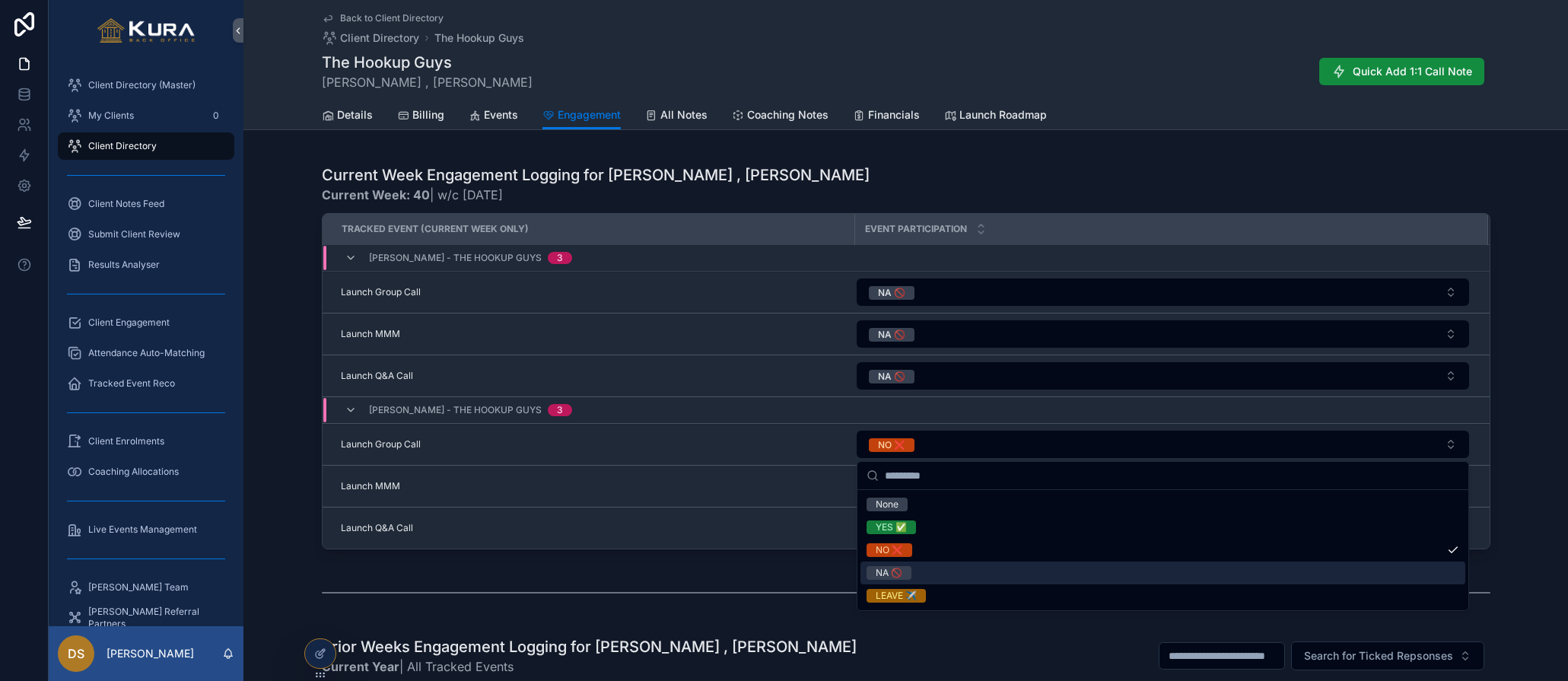
click at [1131, 568] on div "NA 🚫" at bounding box center [1162, 573] width 605 height 23
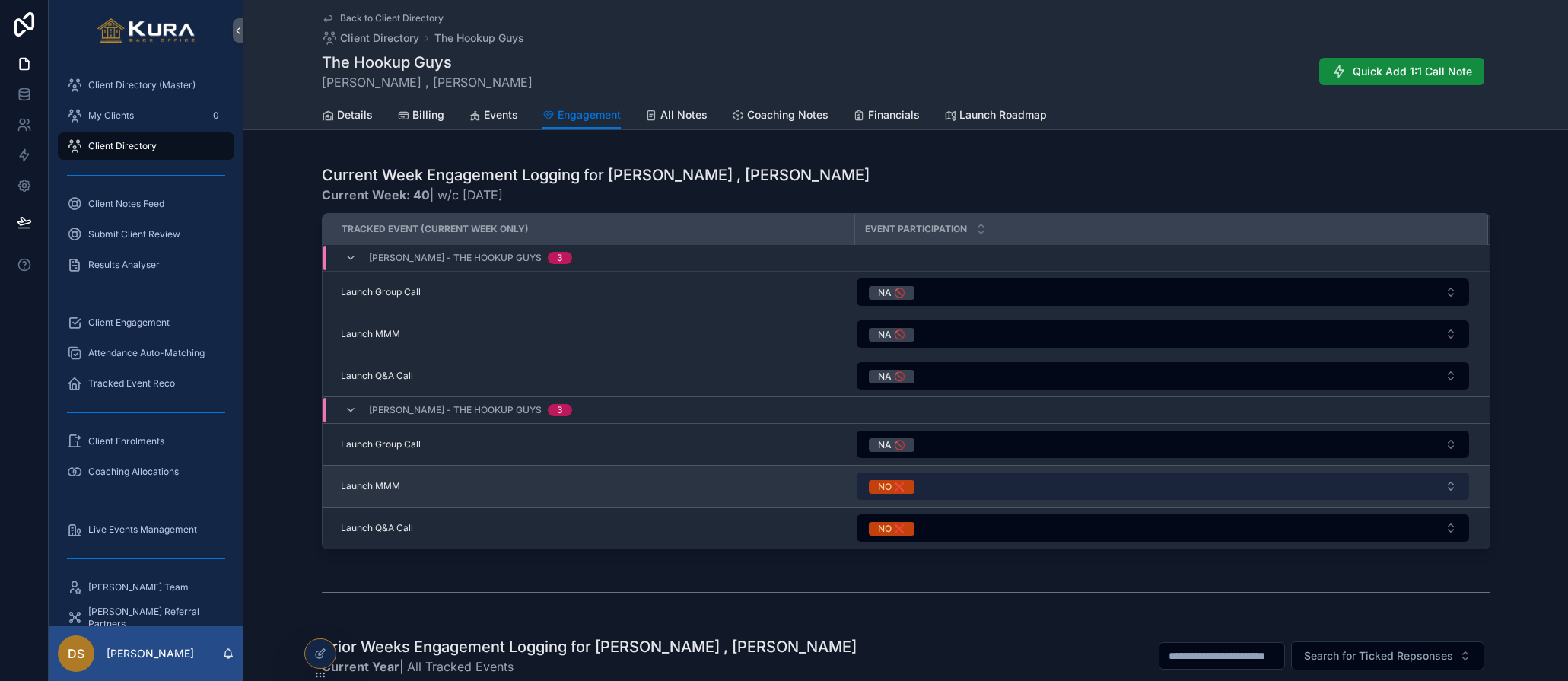
click at [1457, 488] on button "NO ❌" at bounding box center [1163, 486] width 612 height 27
click at [1444, 486] on button "NO ❌" at bounding box center [1163, 486] width 612 height 27
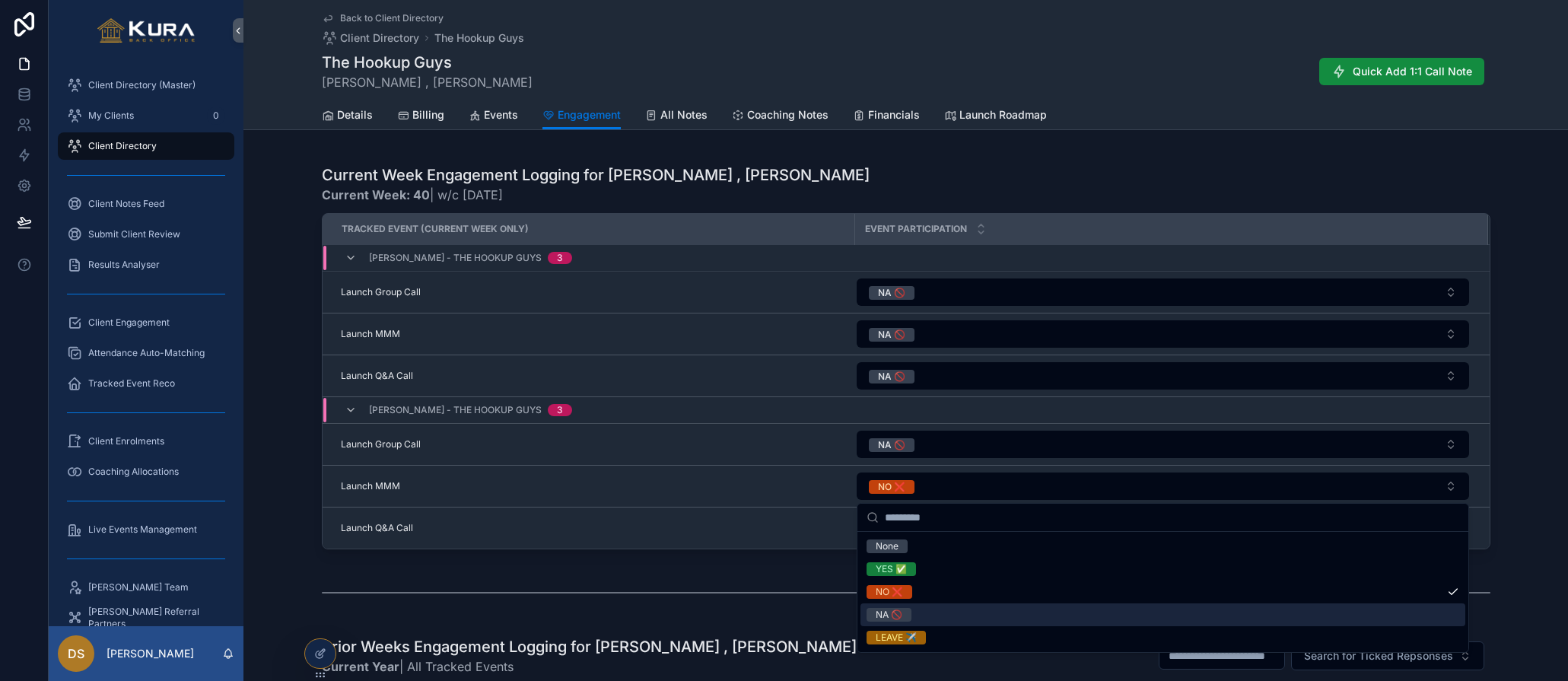
click at [1127, 613] on div "NA 🚫" at bounding box center [1162, 615] width 605 height 23
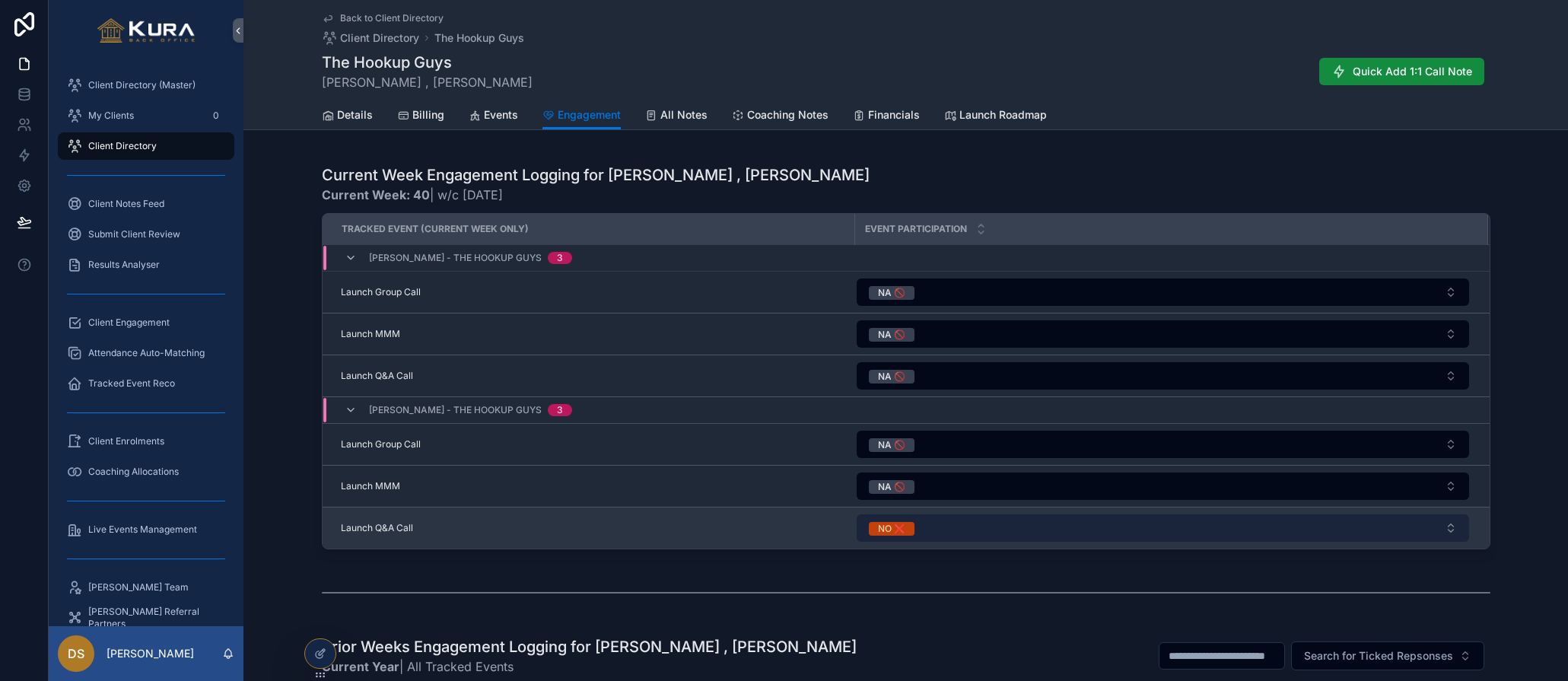
click at [1454, 526] on button "NO ❌" at bounding box center [1163, 528] width 612 height 27
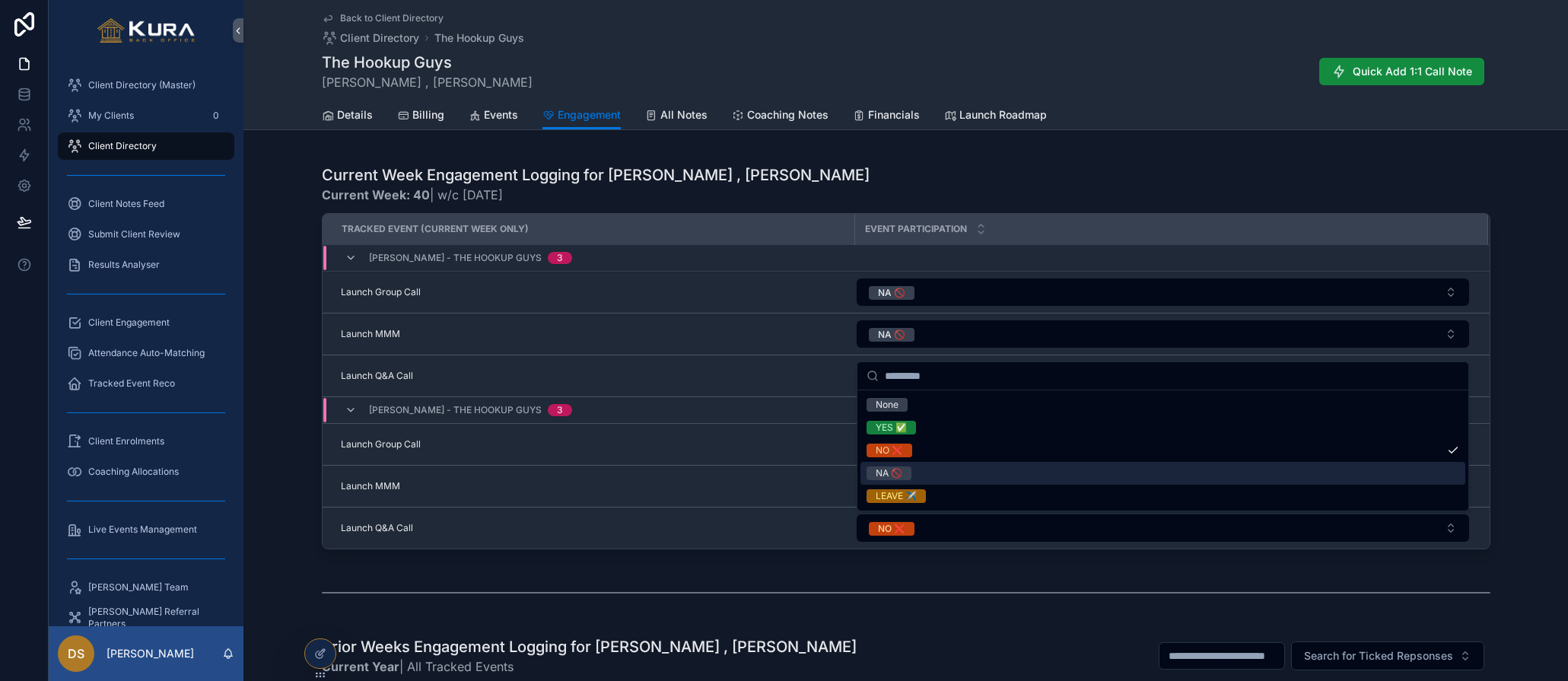
click at [1185, 465] on div "NA 🚫" at bounding box center [1162, 474] width 605 height 23
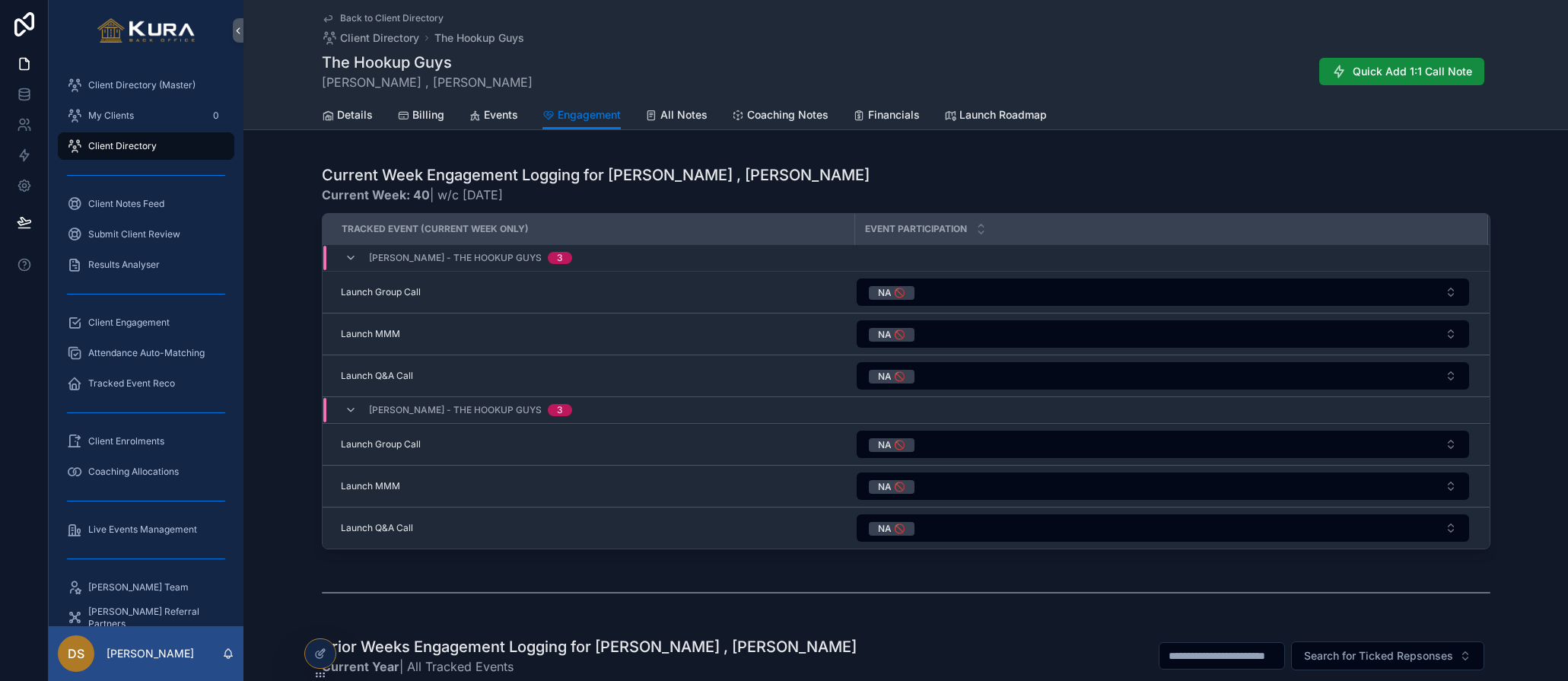
click at [1035, 560] on div "Weekly Engagement Summary for Sam Keenan , Anthony Mills Current Week #40 Year …" at bounding box center [906, 204] width 1325 height 1999
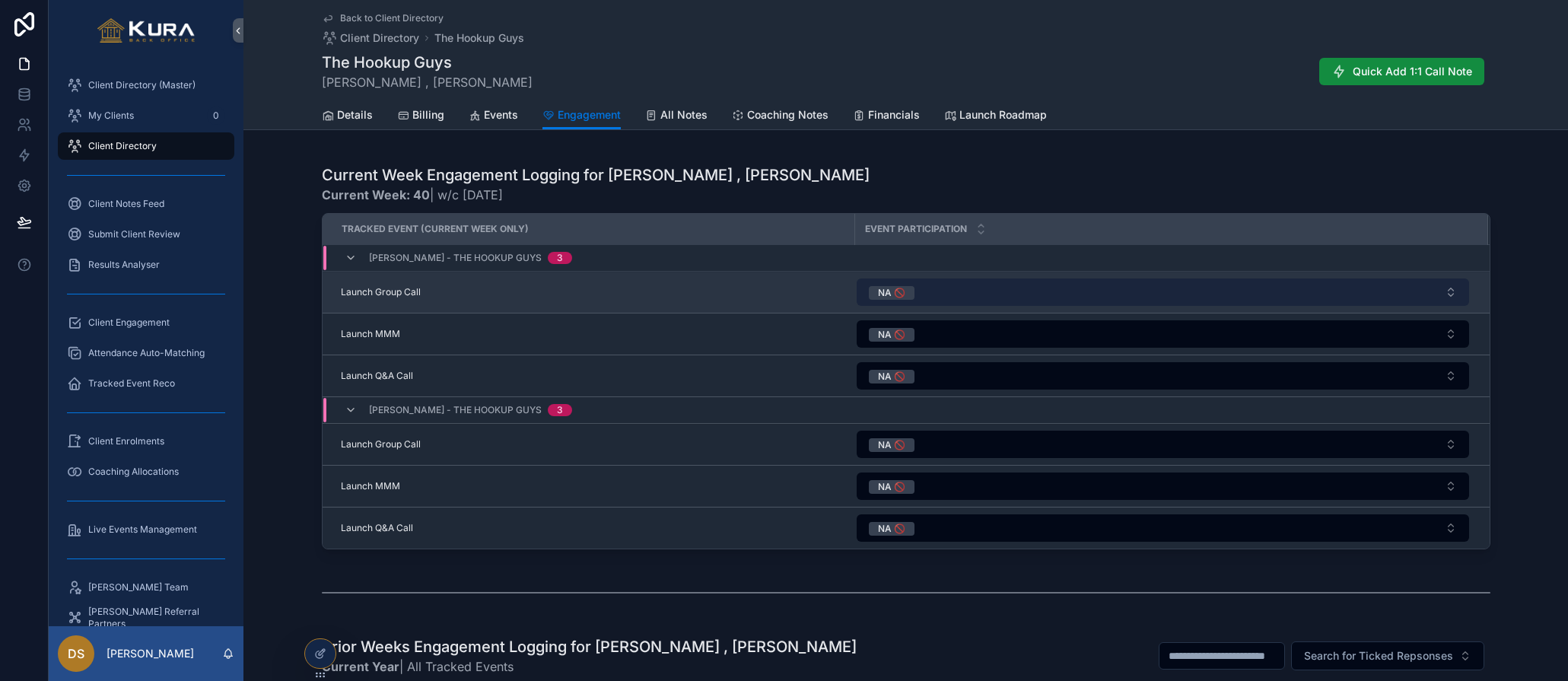
click at [990, 296] on button "NA 🚫" at bounding box center [1163, 292] width 612 height 27
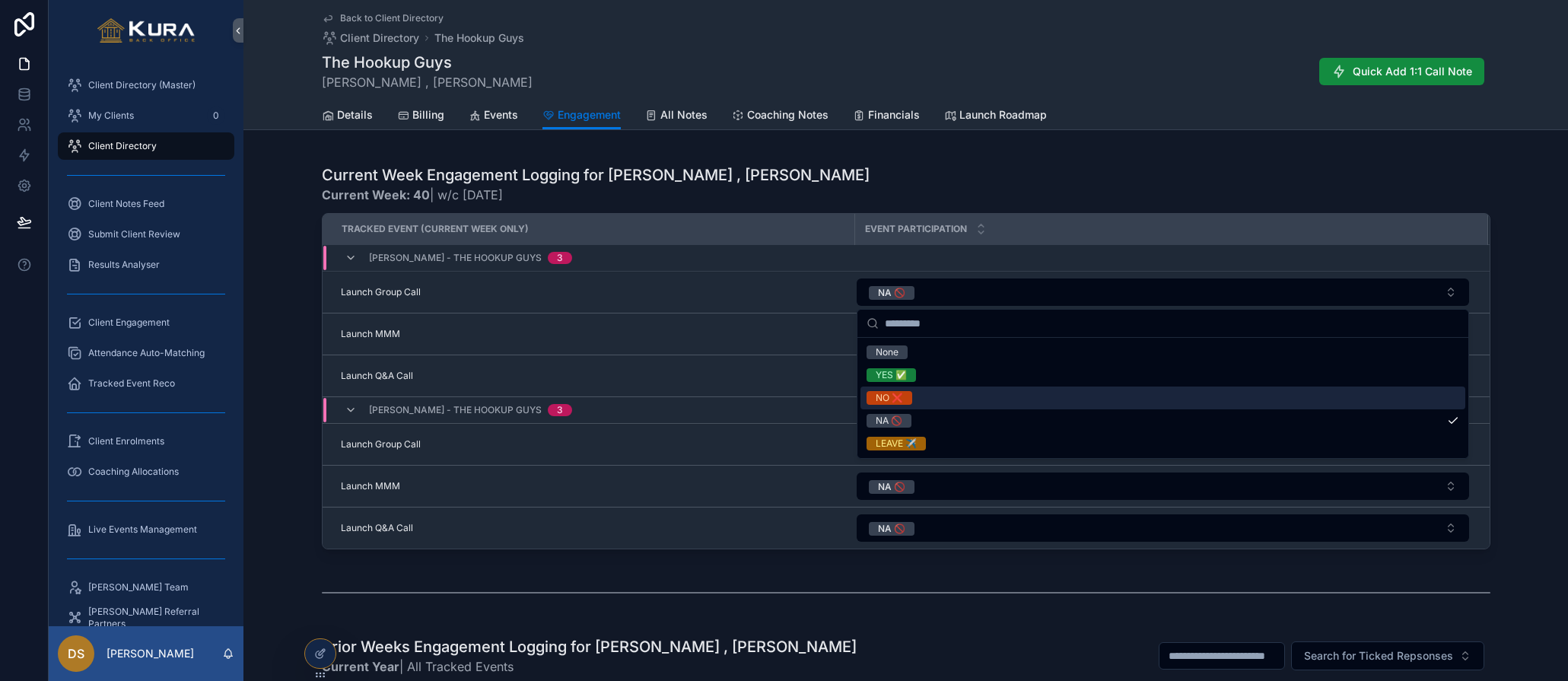
click at [959, 393] on div "NO ❌" at bounding box center [1162, 398] width 605 height 23
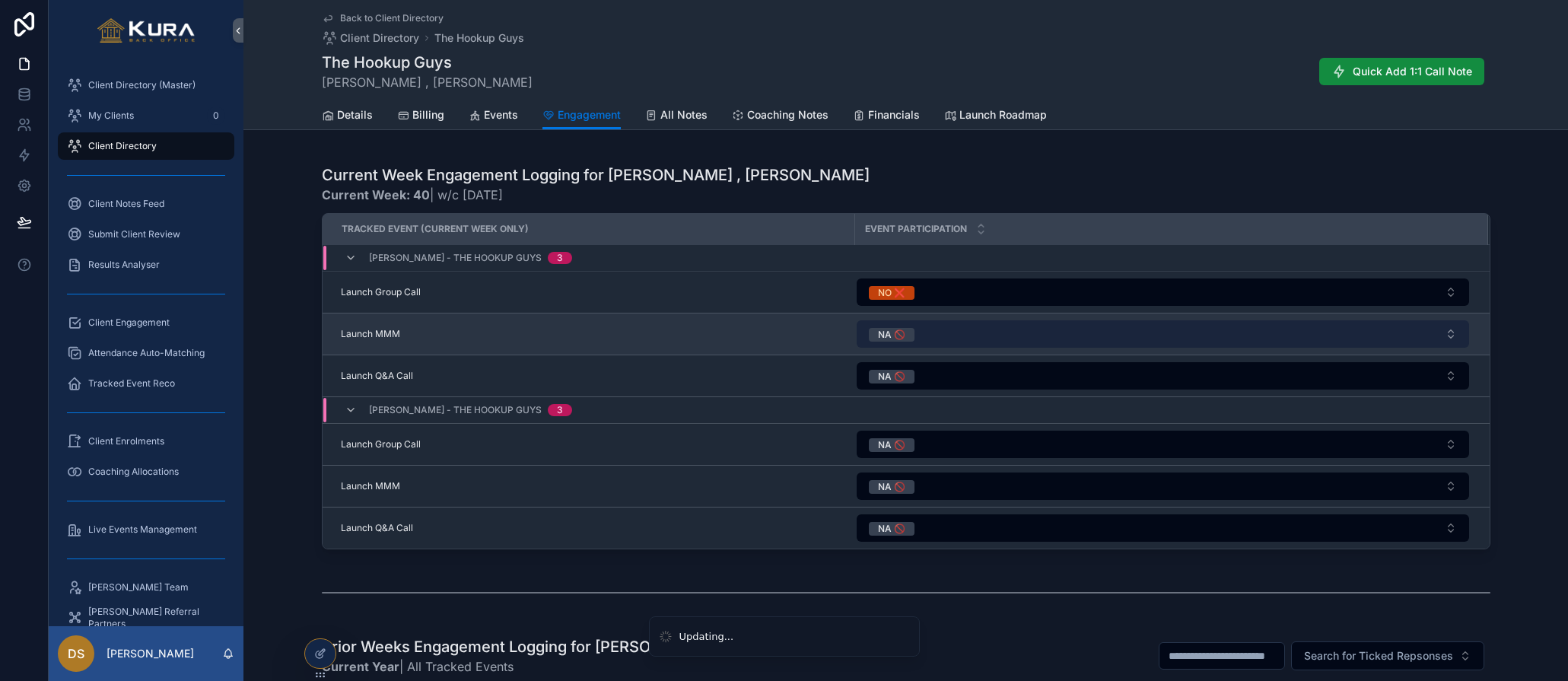
click at [939, 333] on button "NA 🚫" at bounding box center [1163, 333] width 612 height 27
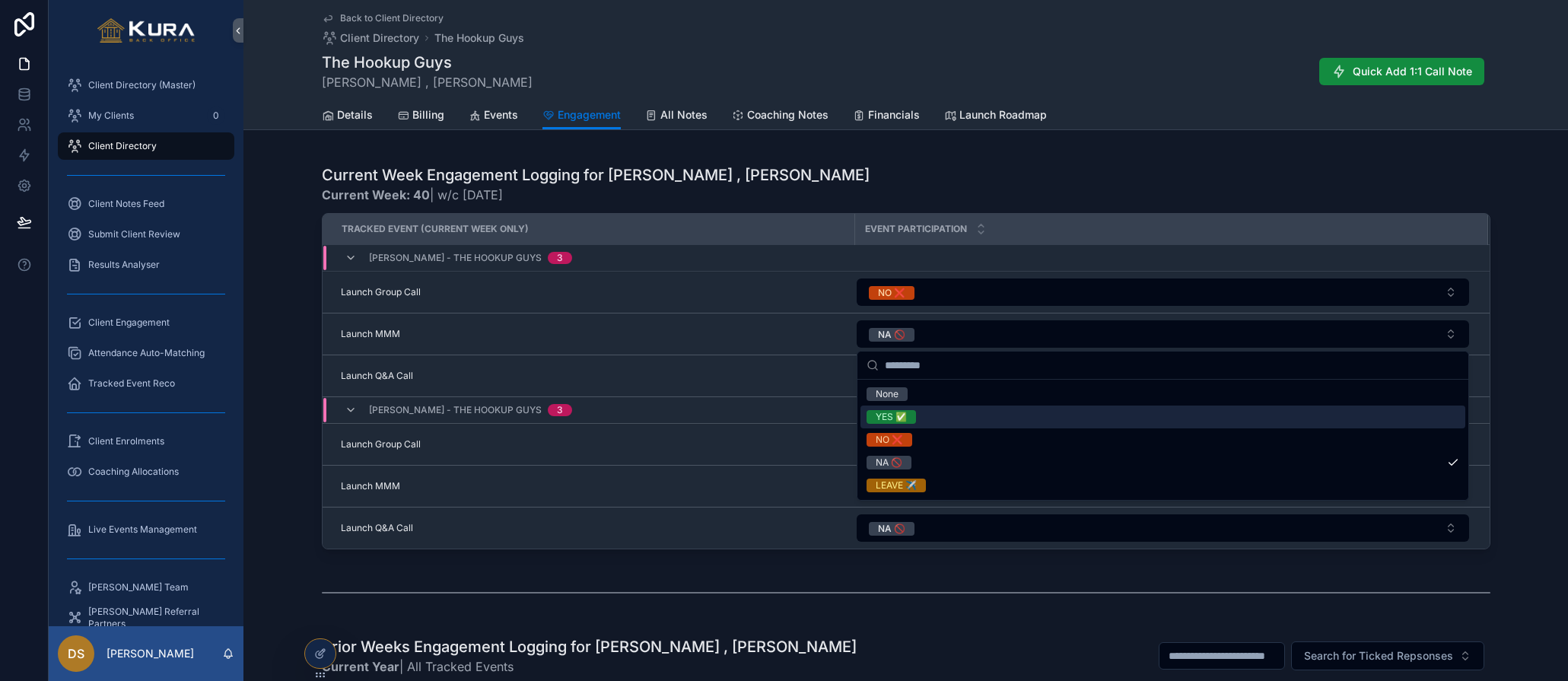
click at [933, 413] on div "YES ✅" at bounding box center [1162, 417] width 605 height 23
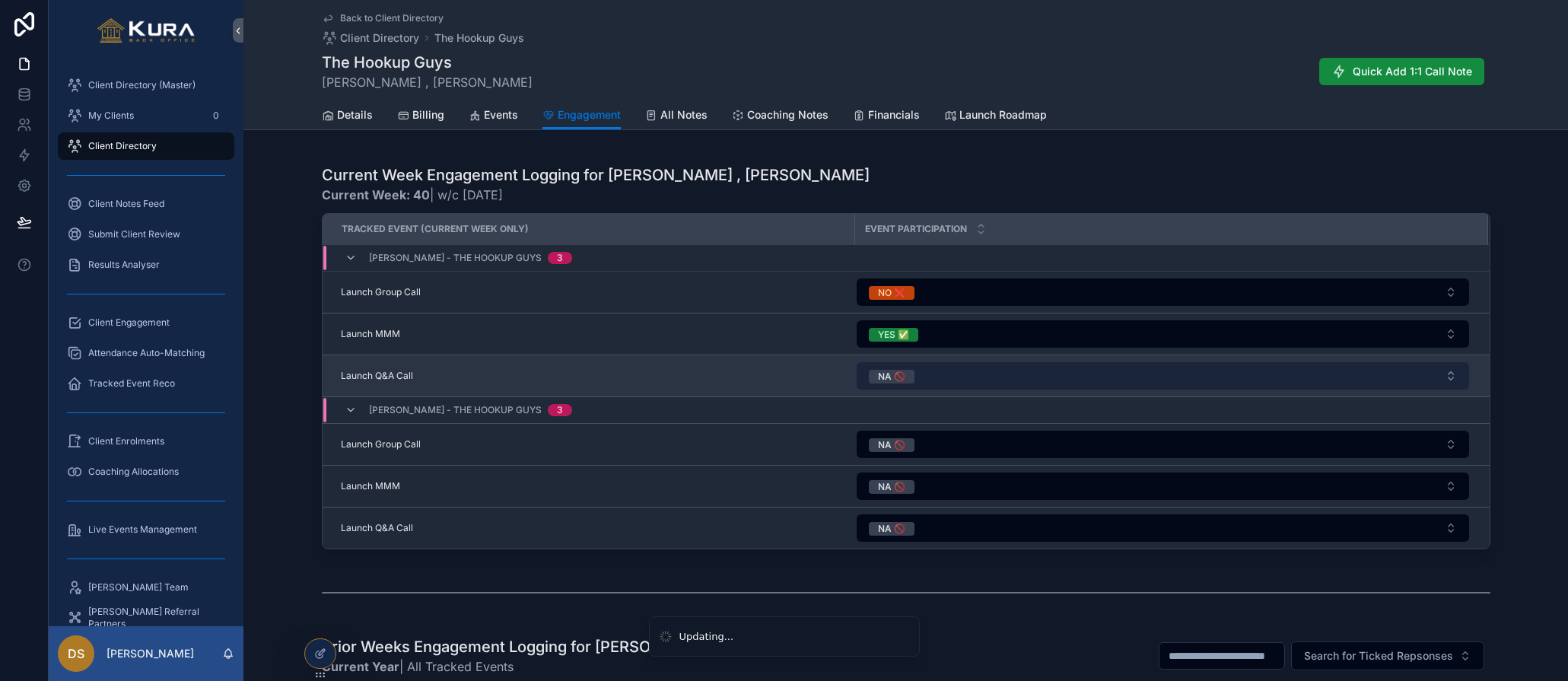
click at [925, 381] on button "NA 🚫" at bounding box center [1163, 376] width 612 height 27
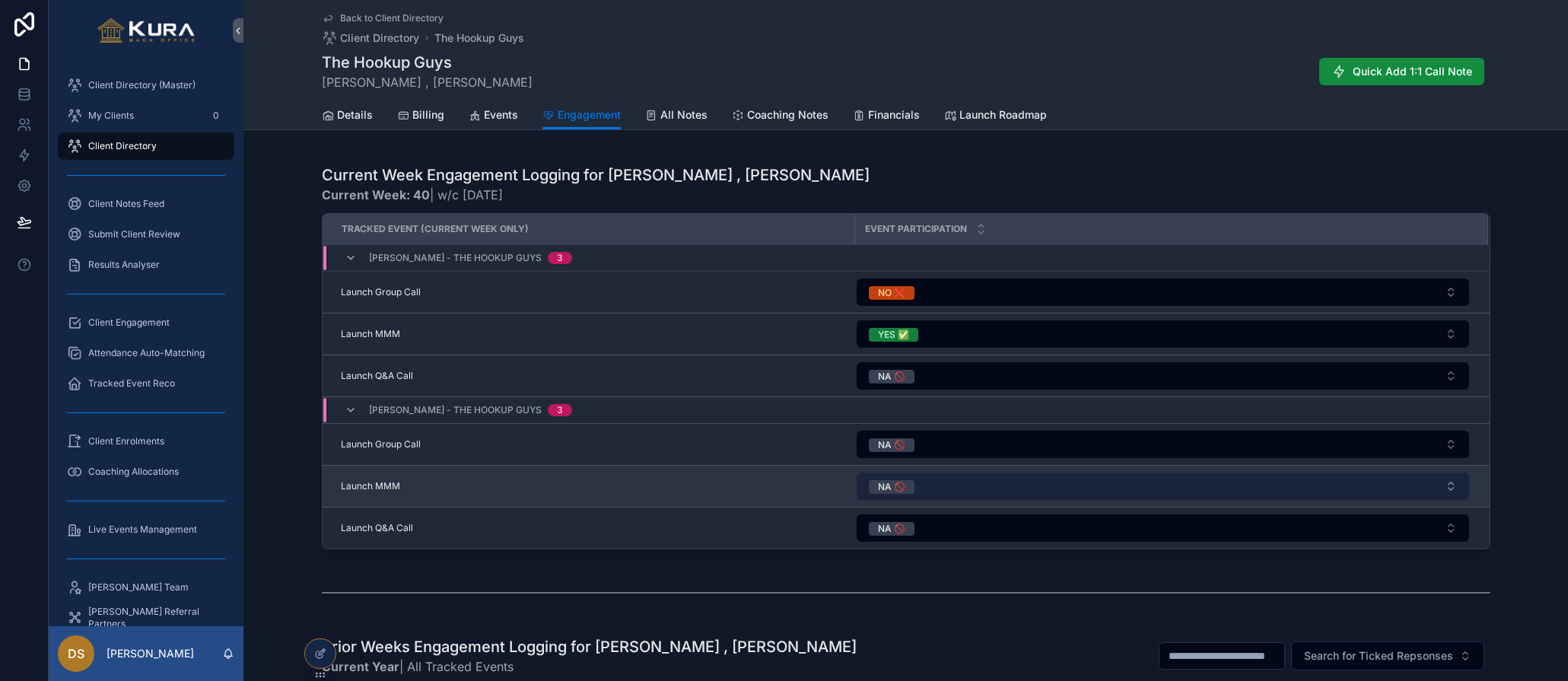
click at [929, 484] on button "NA 🚫" at bounding box center [1163, 486] width 612 height 27
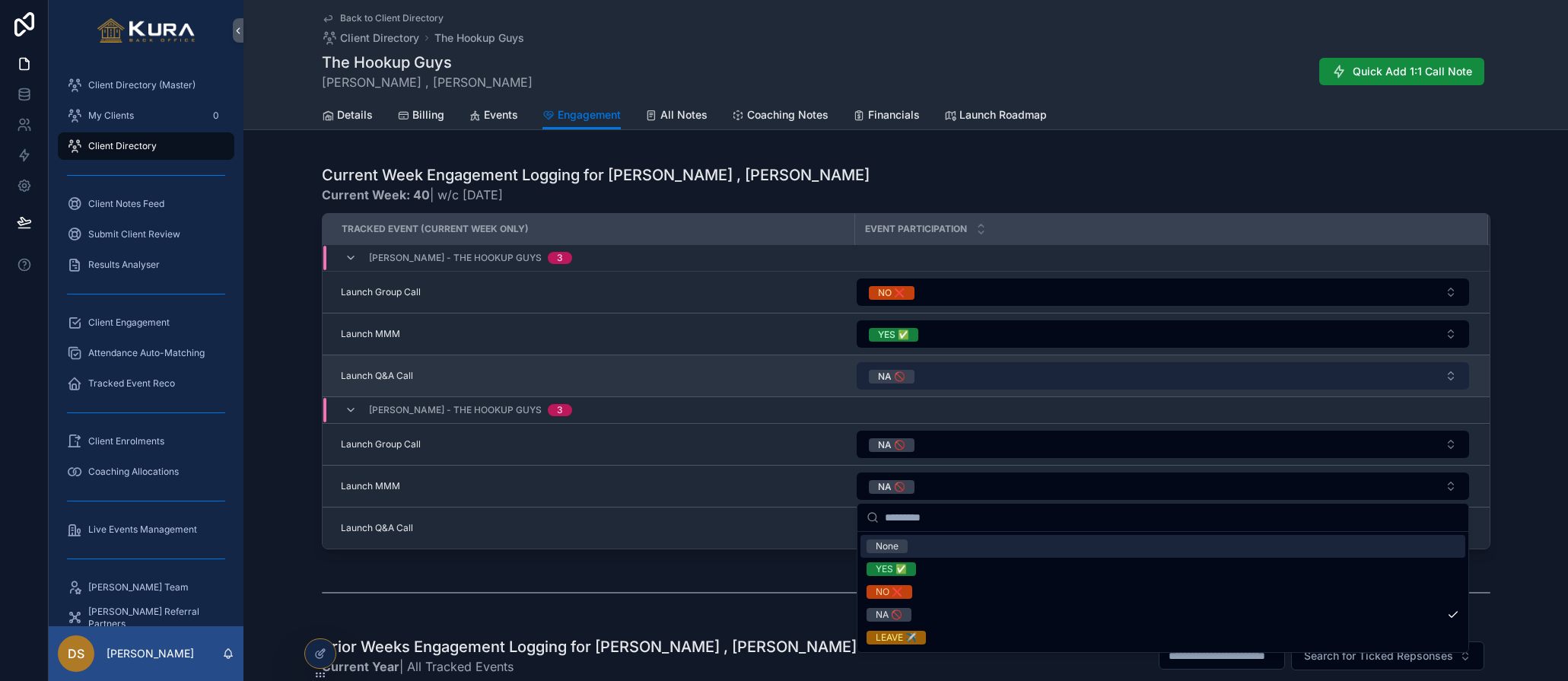
click at [933, 375] on button "NA 🚫" at bounding box center [1163, 376] width 612 height 27
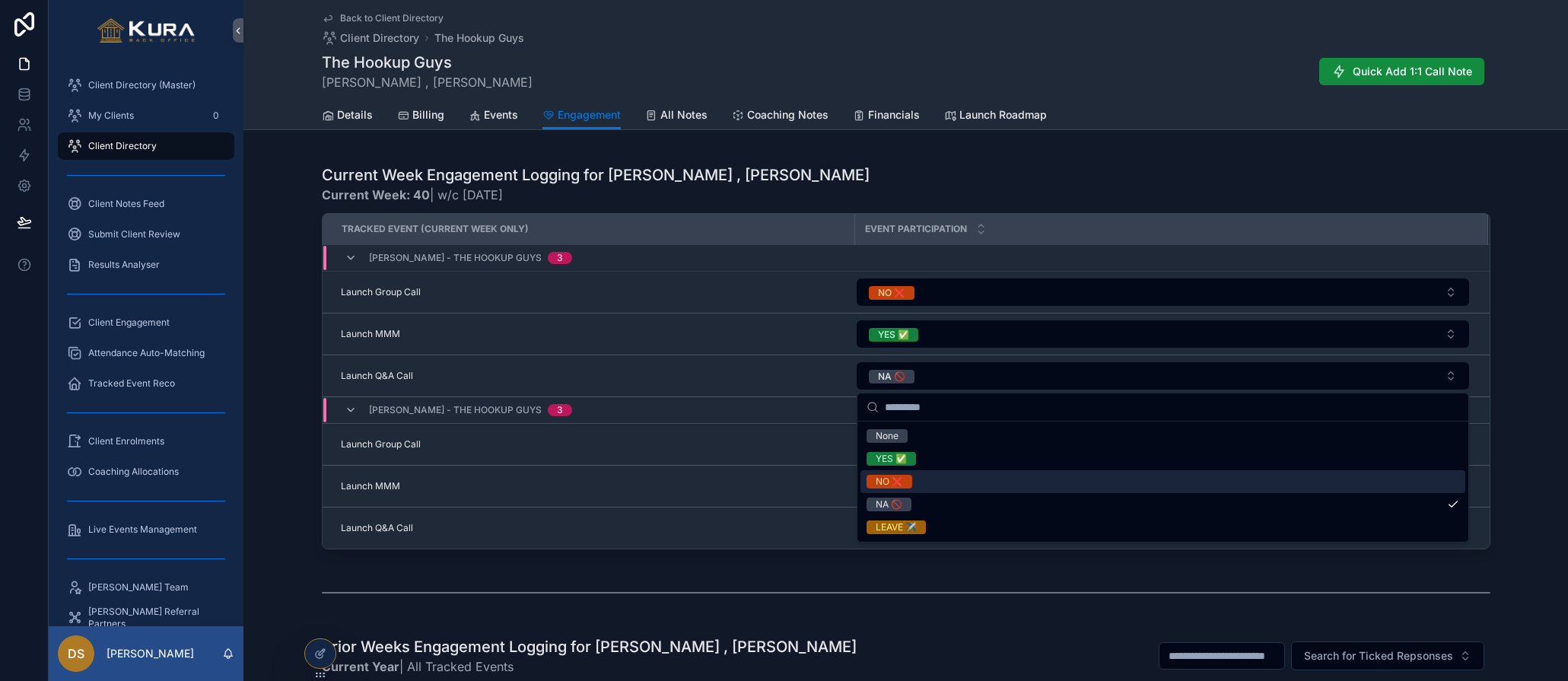
click at [941, 479] on div "NO ❌" at bounding box center [1162, 482] width 605 height 23
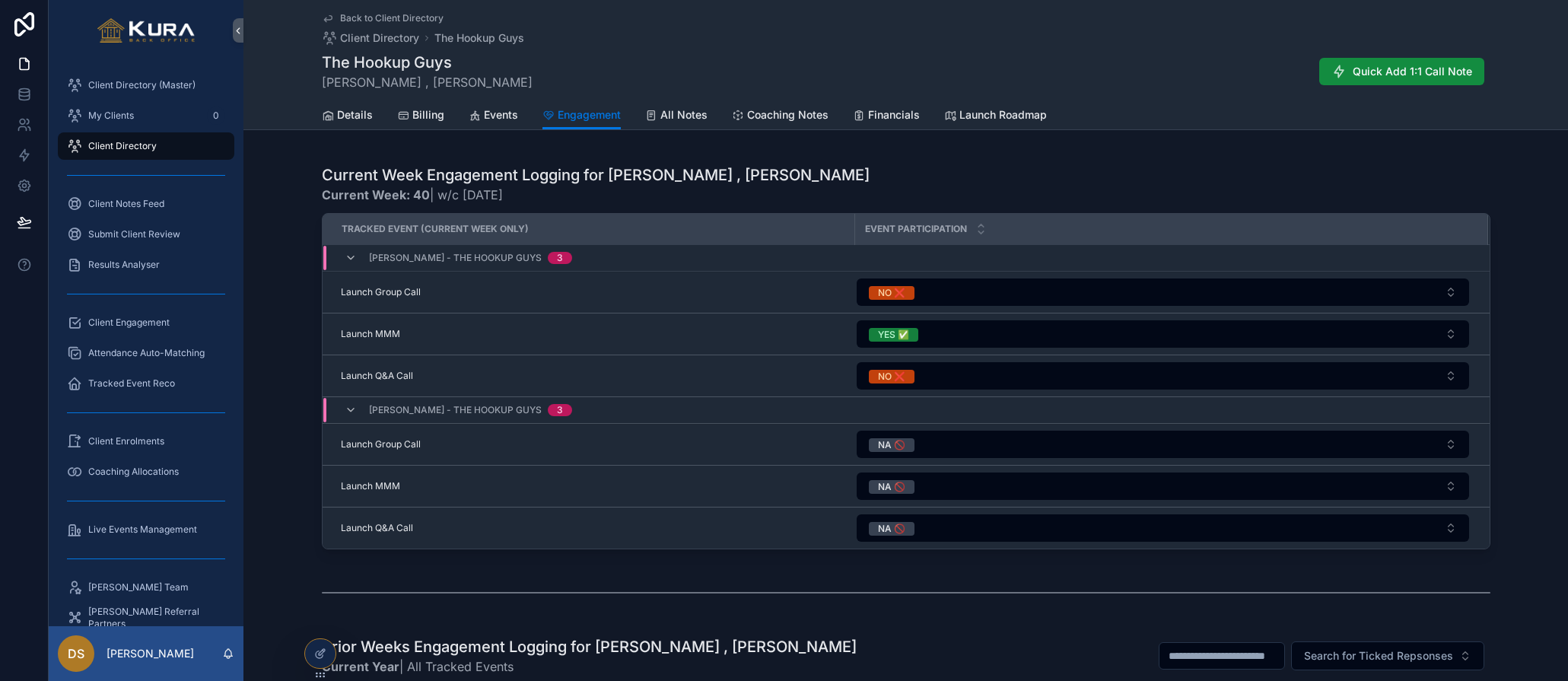
click at [704, 191] on span "Current Week: 40 | w/c 29/09/2025" at bounding box center [596, 195] width 548 height 18
click at [111, 79] on span "Client Directory (Master)" at bounding box center [141, 85] width 107 height 12
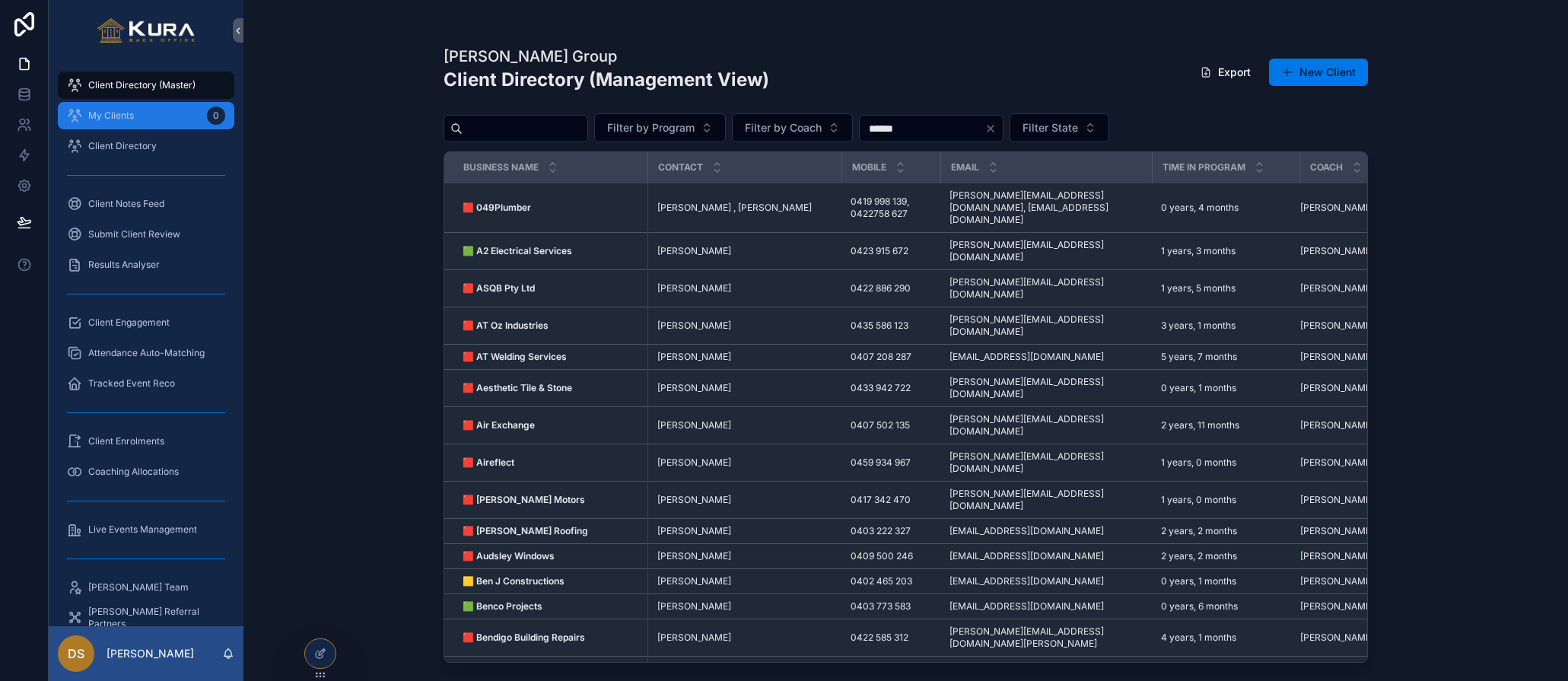
click at [109, 117] on span "My Clients" at bounding box center [110, 115] width 46 height 12
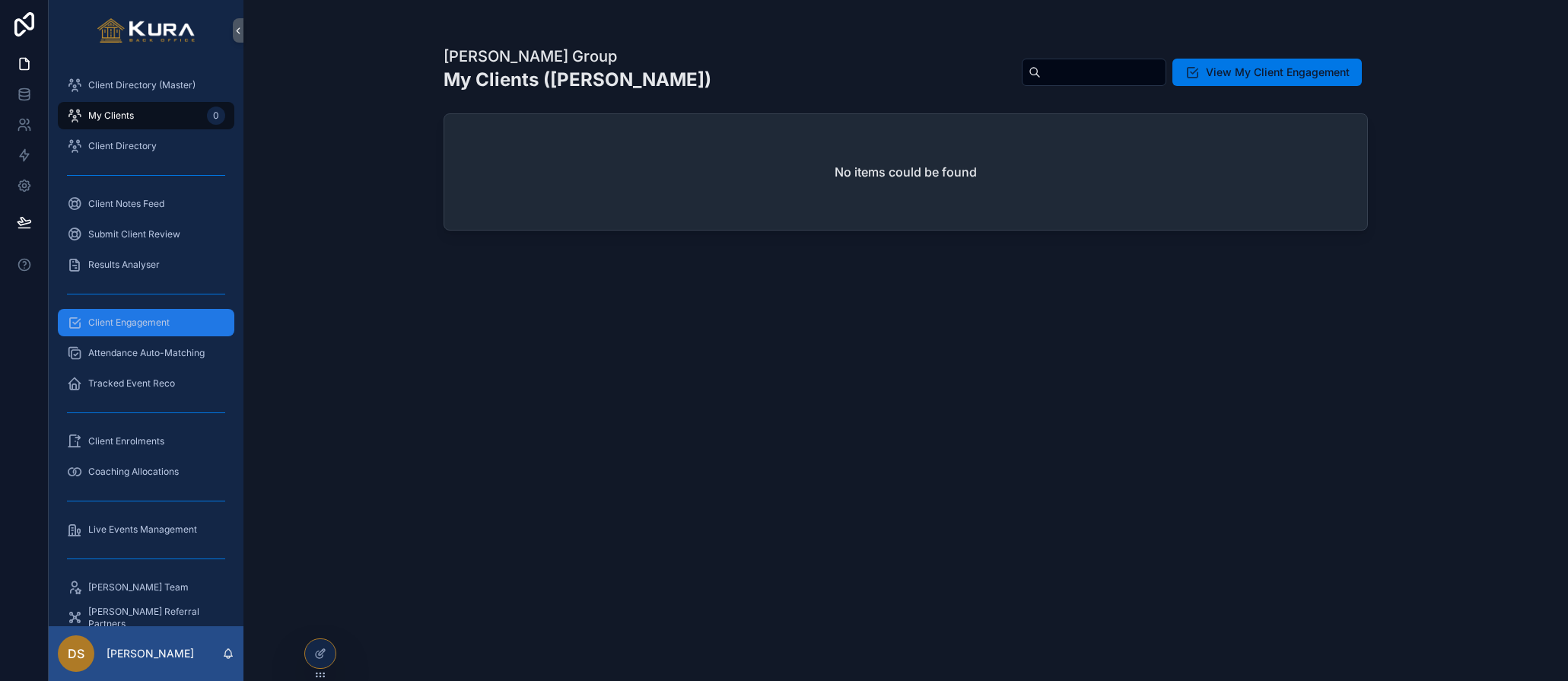
click at [126, 335] on link "Client Engagement" at bounding box center [146, 322] width 177 height 27
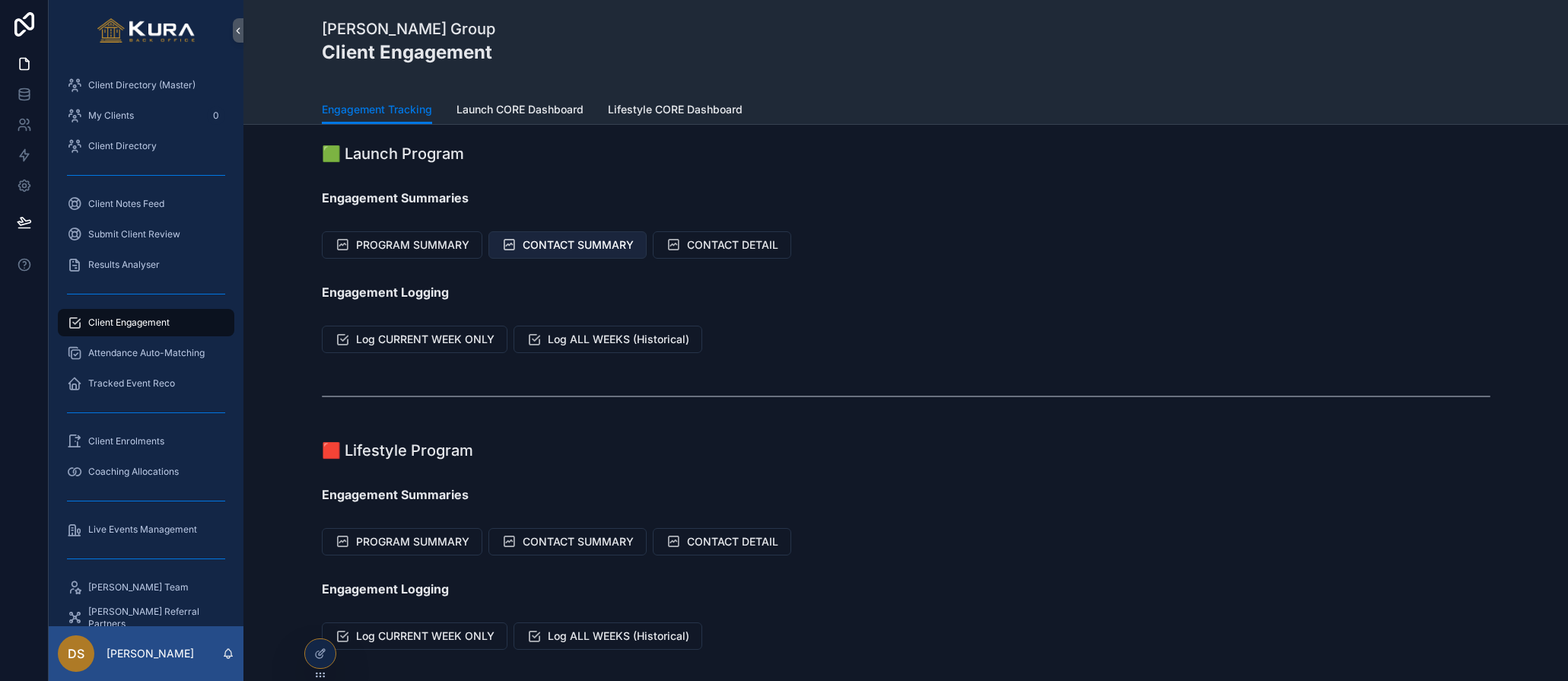
click at [561, 253] on button "CONTACT SUMMARY" at bounding box center [567, 245] width 158 height 27
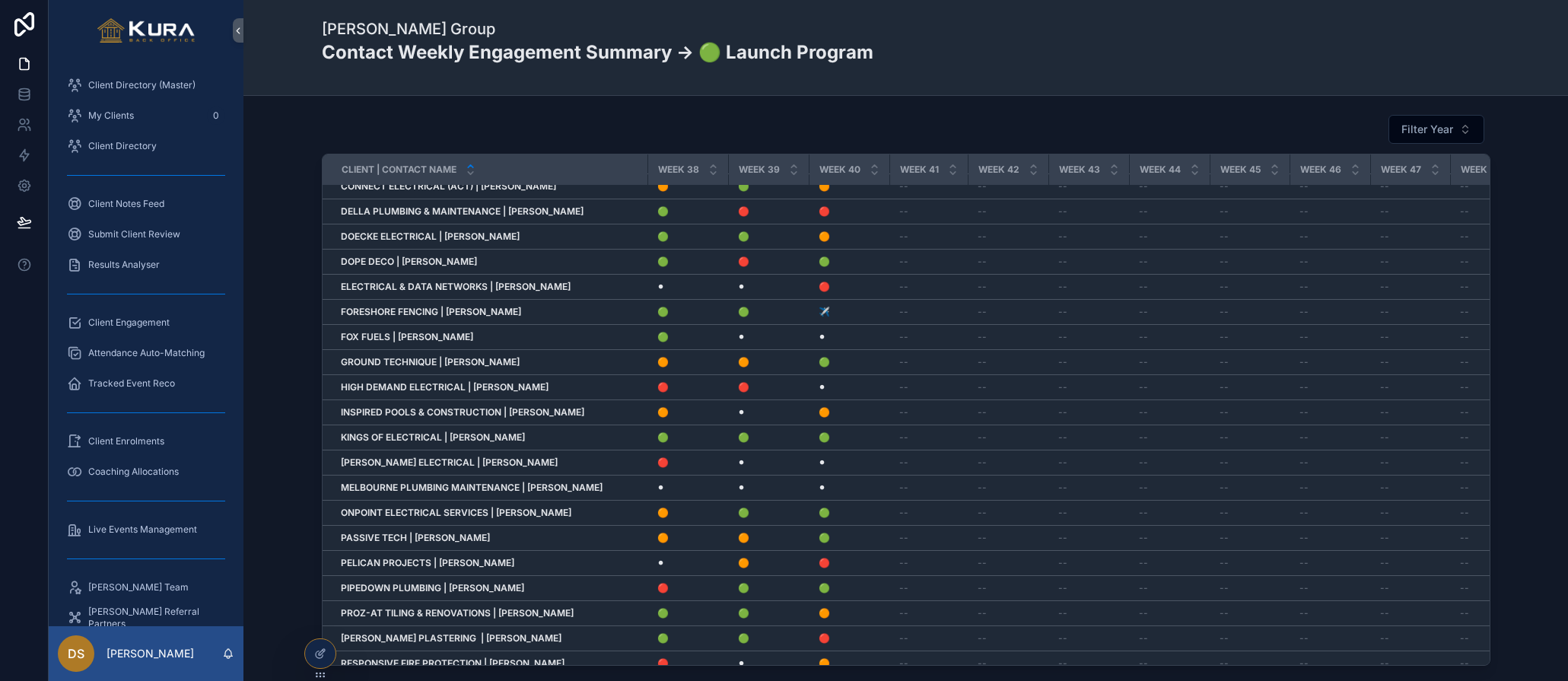
scroll to position [0, 2889]
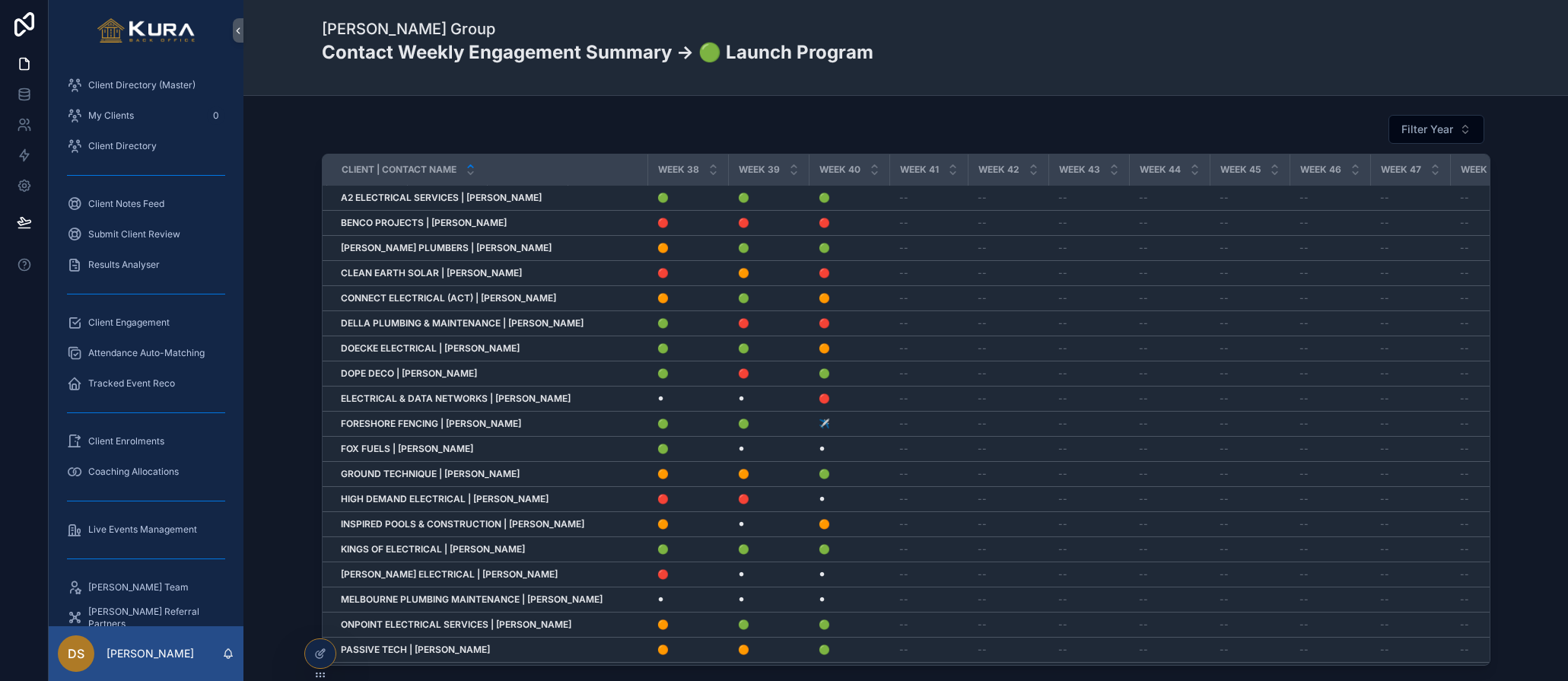
click at [280, 219] on div "Filter Year Client | Contact Name Week 1 Week 2 Week 3 Week 4 Week 5 Week 6 Wee…" at bounding box center [906, 390] width 1301 height 564
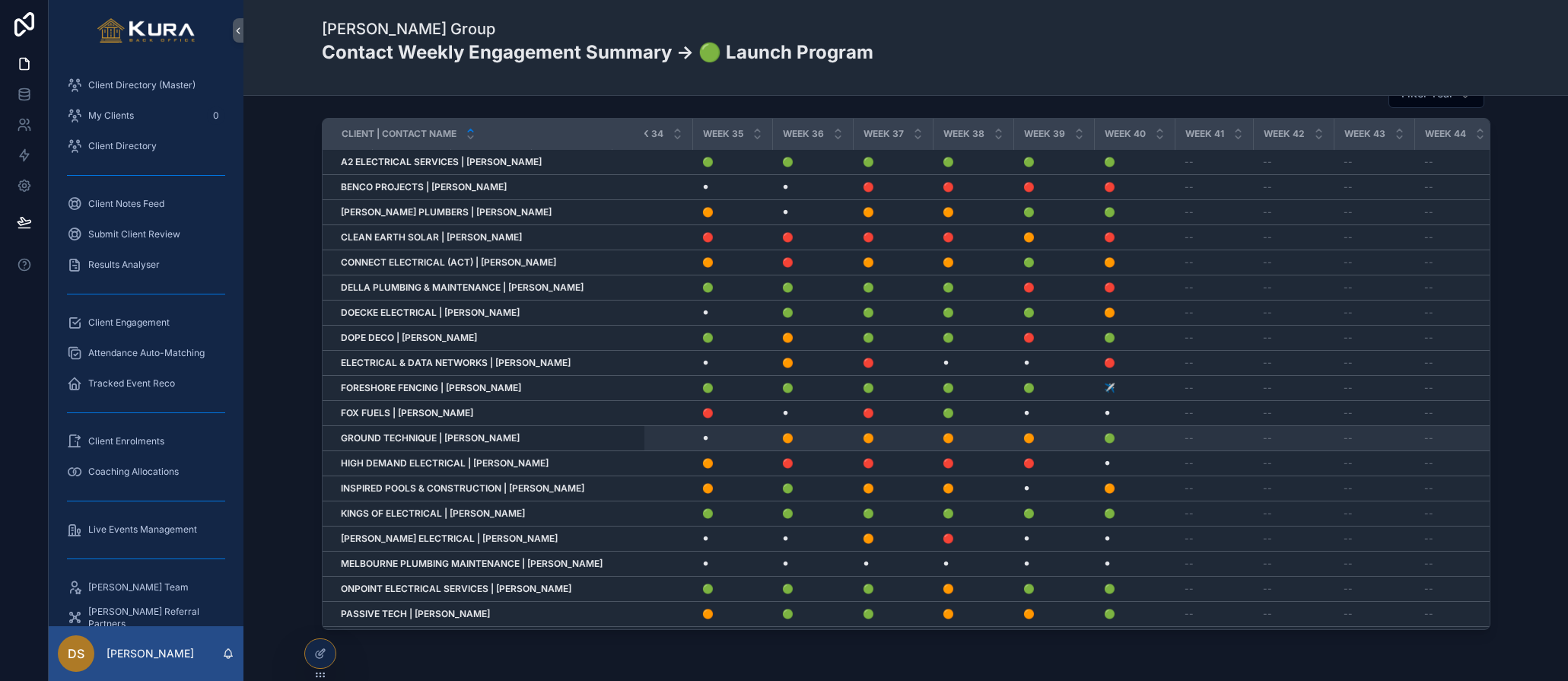
scroll to position [0, 0]
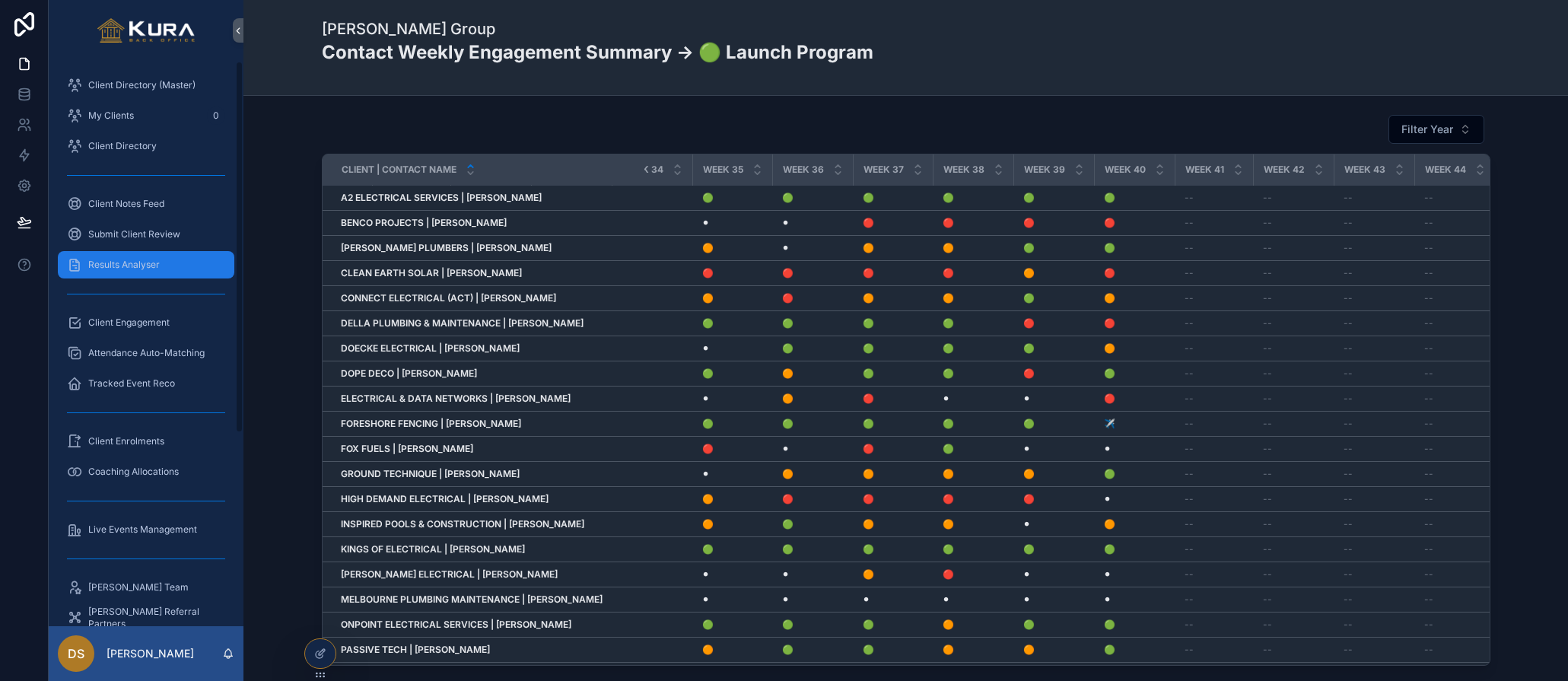
click at [170, 269] on div "Results Analyser" at bounding box center [146, 265] width 158 height 24
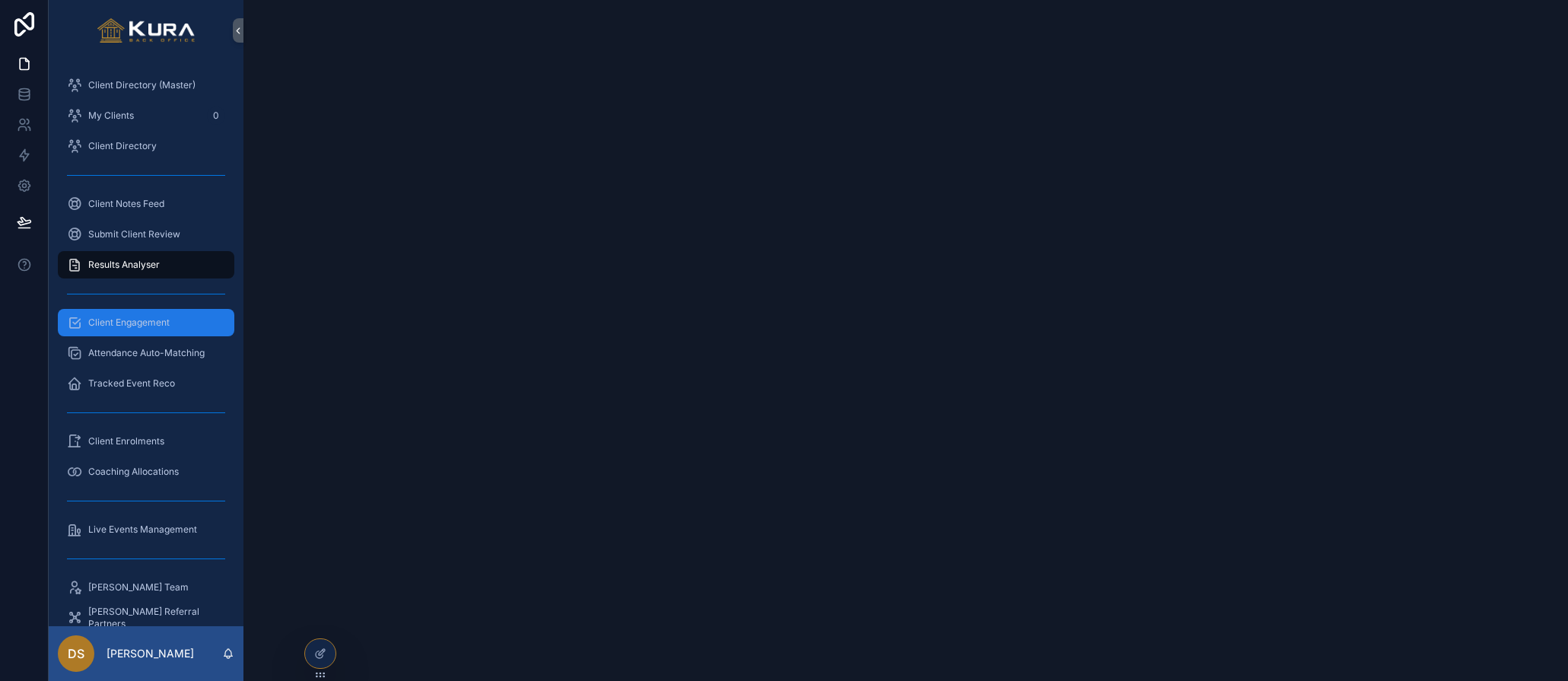
click at [124, 318] on span "Client Engagement" at bounding box center [129, 323] width 81 height 12
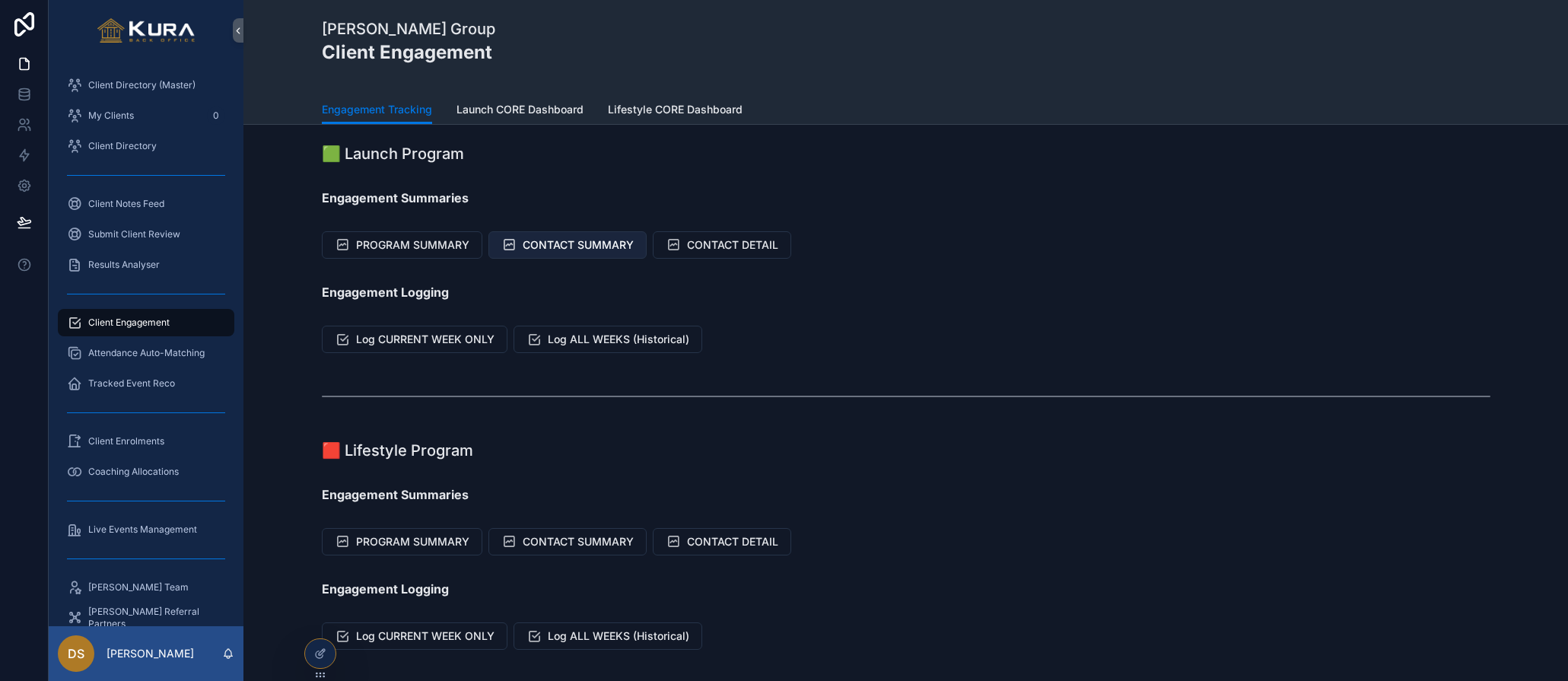
click at [548, 237] on span "CONTACT SUMMARY" at bounding box center [578, 245] width 111 height 15
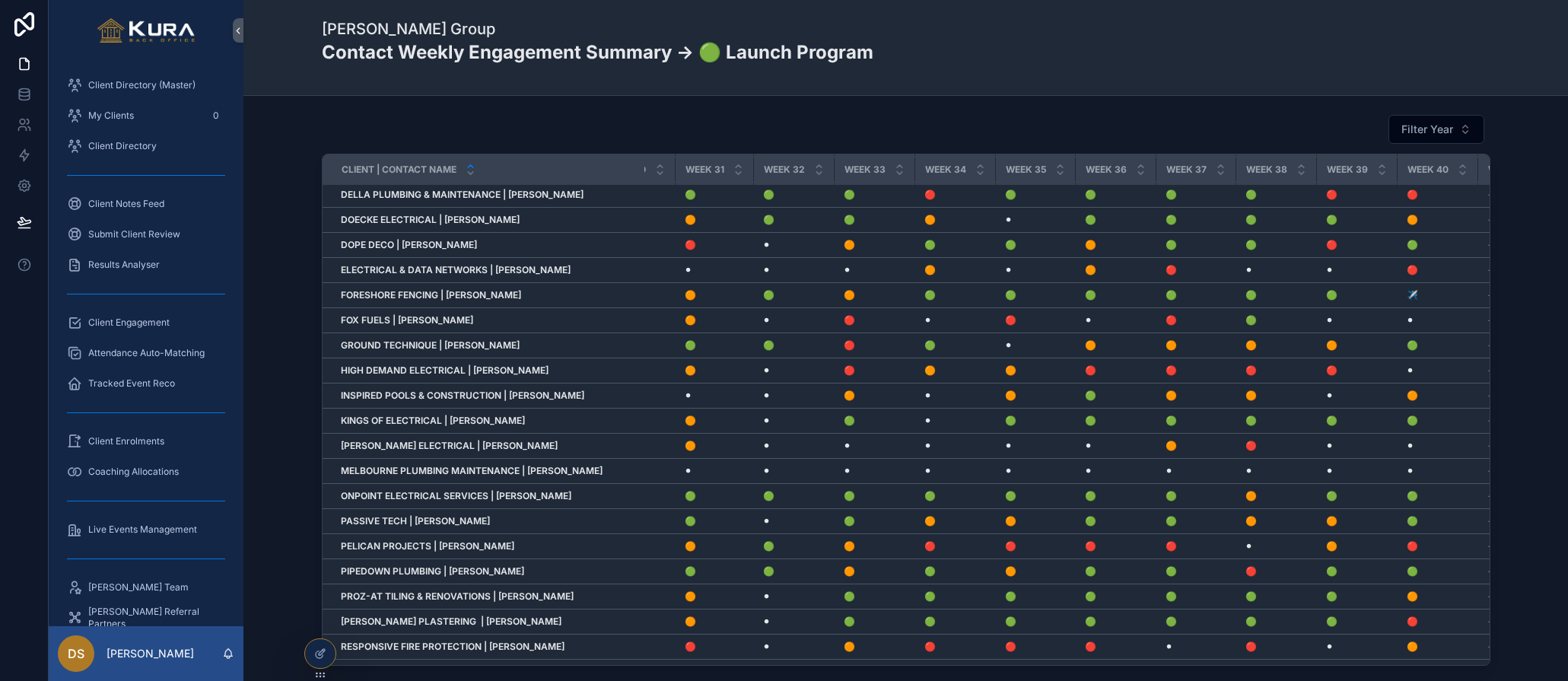
scroll to position [0, 2301]
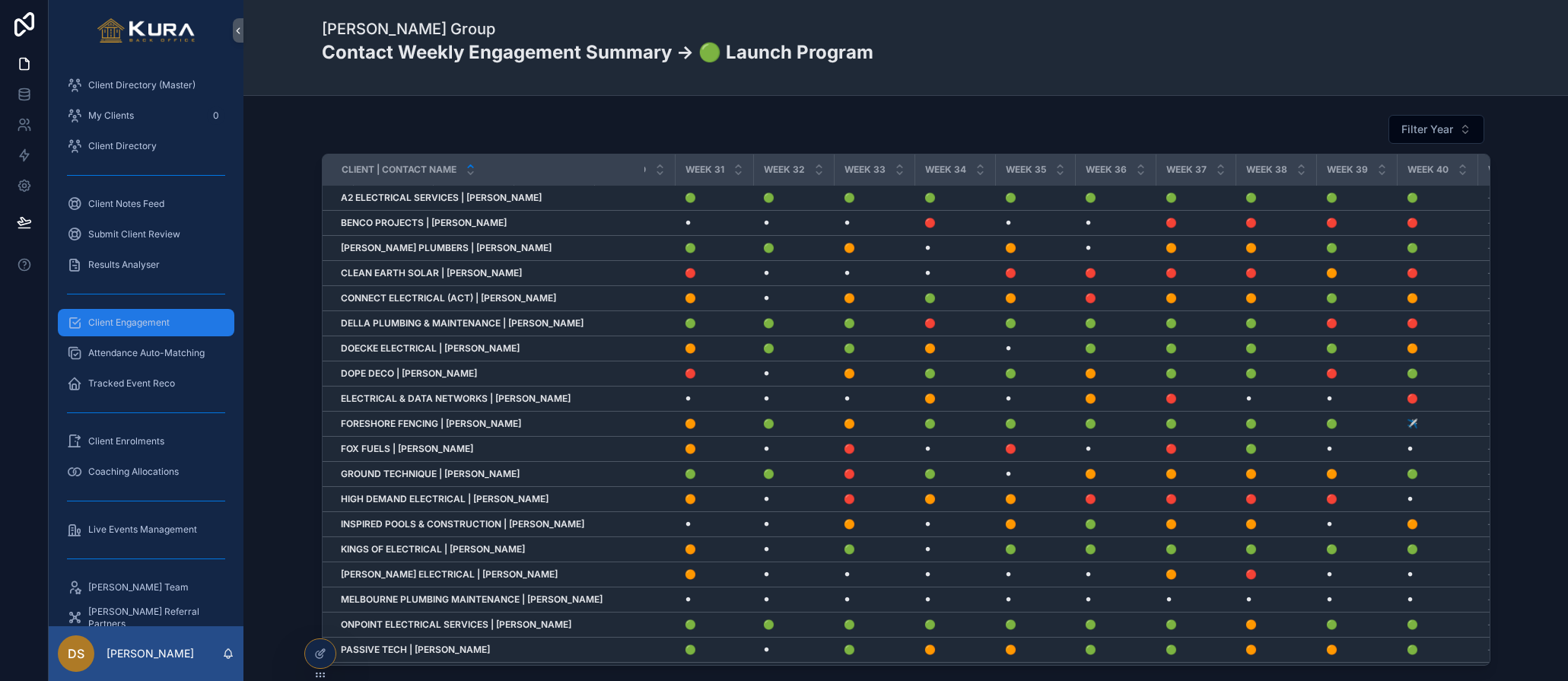
click at [115, 320] on span "Client Engagement" at bounding box center [129, 323] width 81 height 12
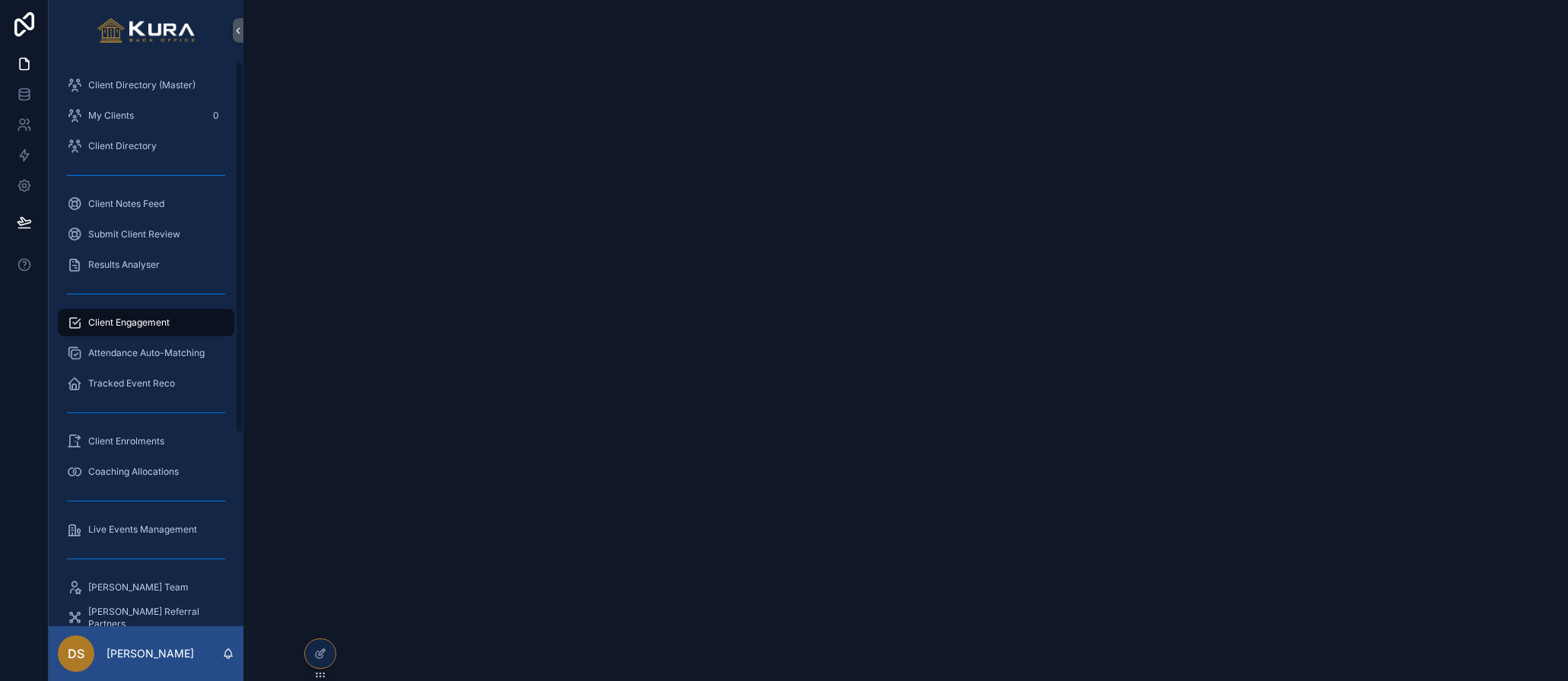
click at [134, 332] on div "Client Engagement" at bounding box center [146, 322] width 158 height 24
click at [129, 436] on span "Client Enrolments" at bounding box center [126, 441] width 76 height 12
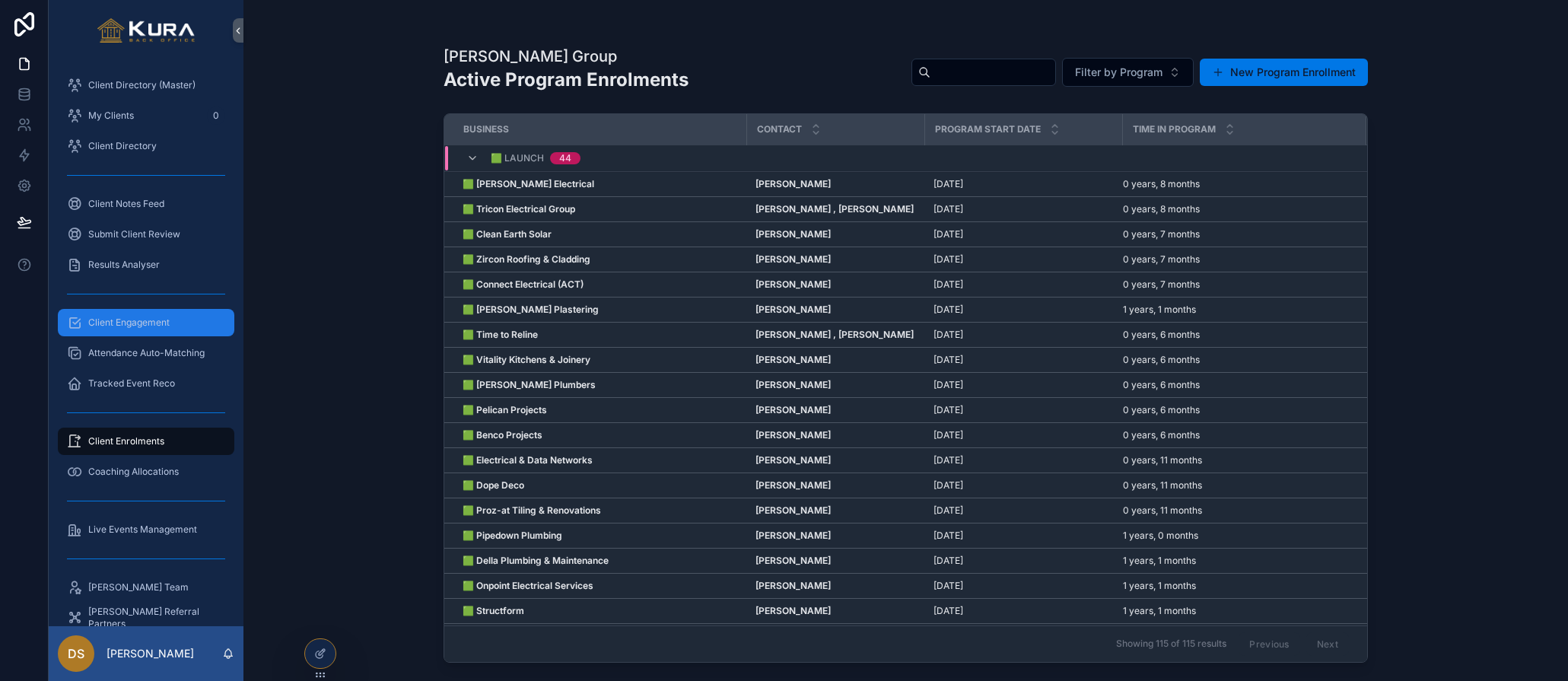
click at [116, 323] on span "Client Engagement" at bounding box center [129, 323] width 81 height 12
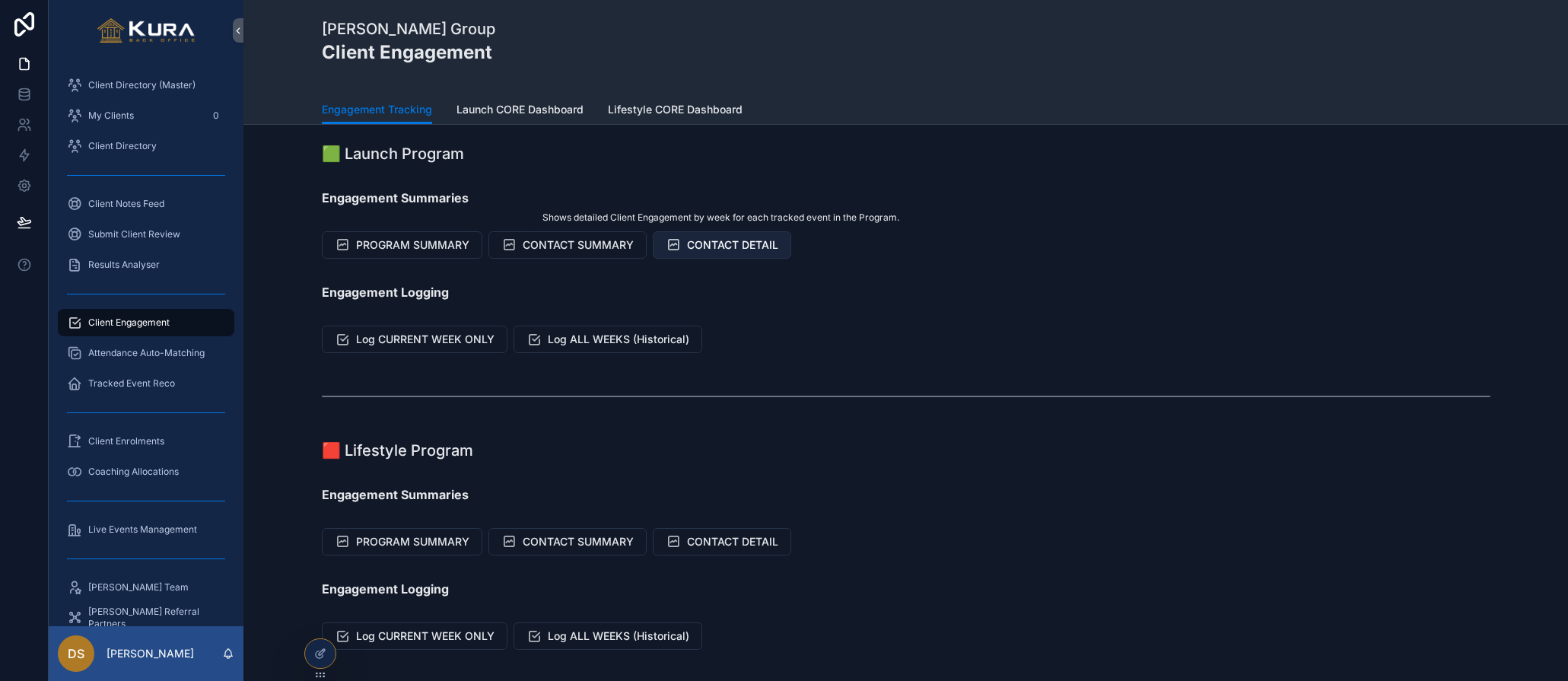
click at [728, 233] on div "Client Directory (Master) My Clients 0 Client Directory Client Notes Feed Submi…" at bounding box center [809, 340] width 1520 height 681
click at [729, 251] on span "CONTACT DETAIL" at bounding box center [733, 245] width 91 height 15
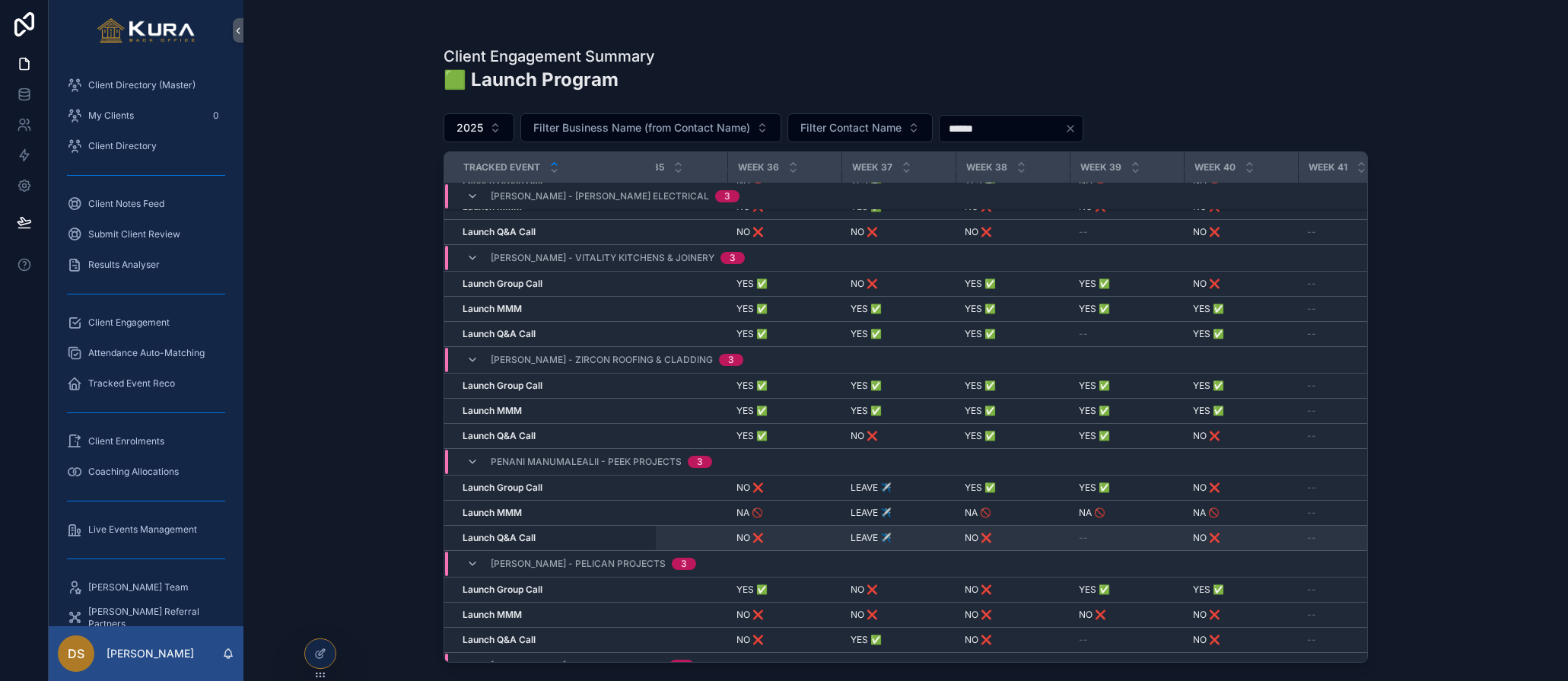
scroll to position [2756, 4011]
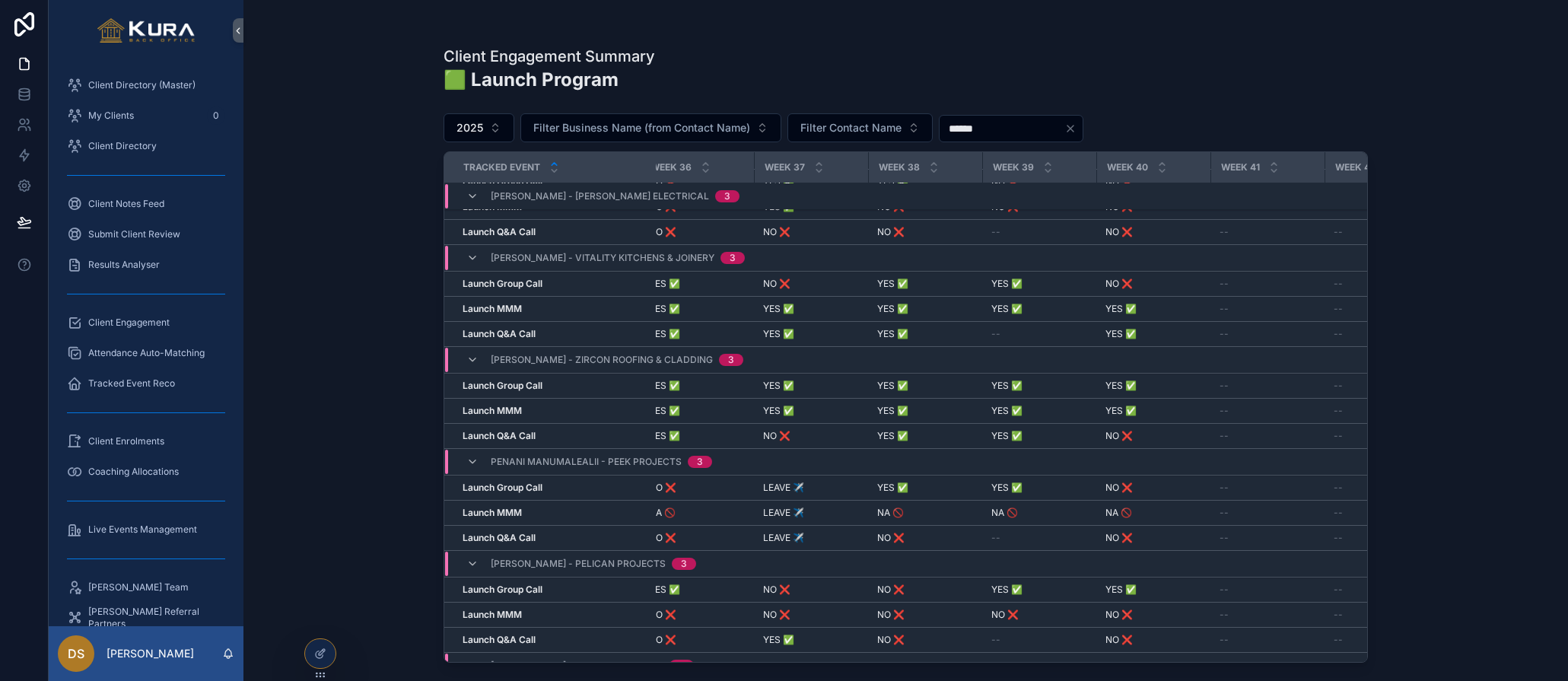
click at [405, 492] on div "Client Engagement Summary 🟩 Launch Program 2025 Filter Business Name (from Cont…" at bounding box center [906, 340] width 1325 height 681
click at [316, 644] on div at bounding box center [320, 653] width 31 height 29
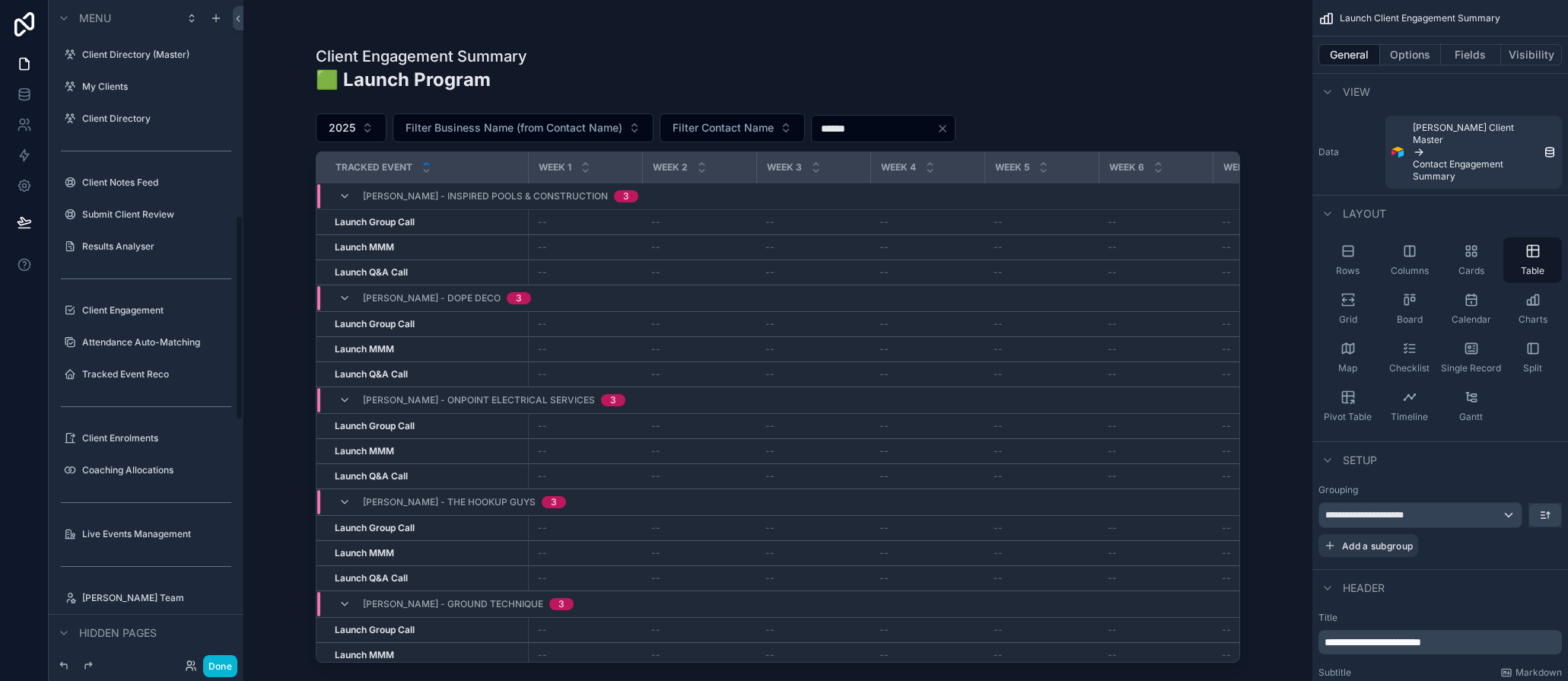
scroll to position [699, 0]
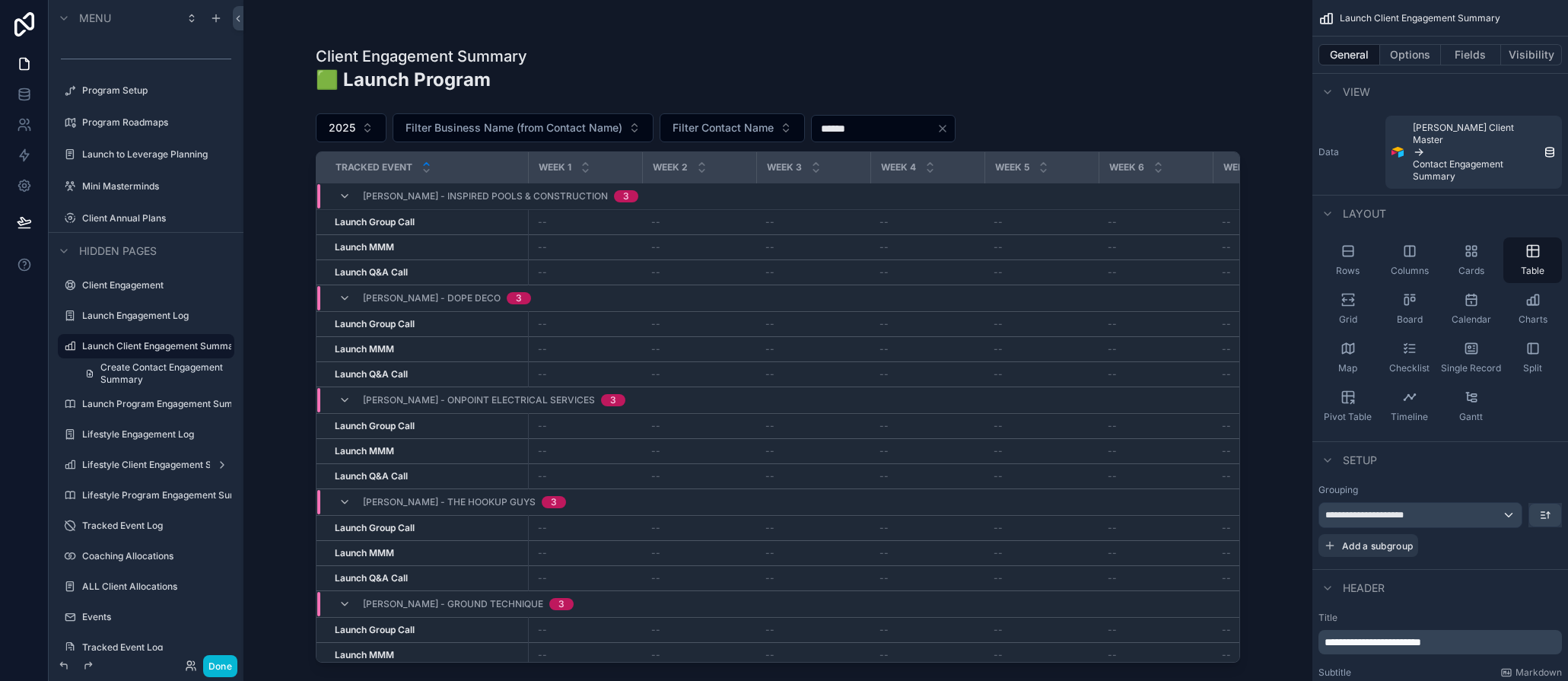
click at [1103, 126] on div "scrollable content" at bounding box center [777, 331] width 973 height 663
click at [1422, 61] on button "Options" at bounding box center [1410, 55] width 61 height 22
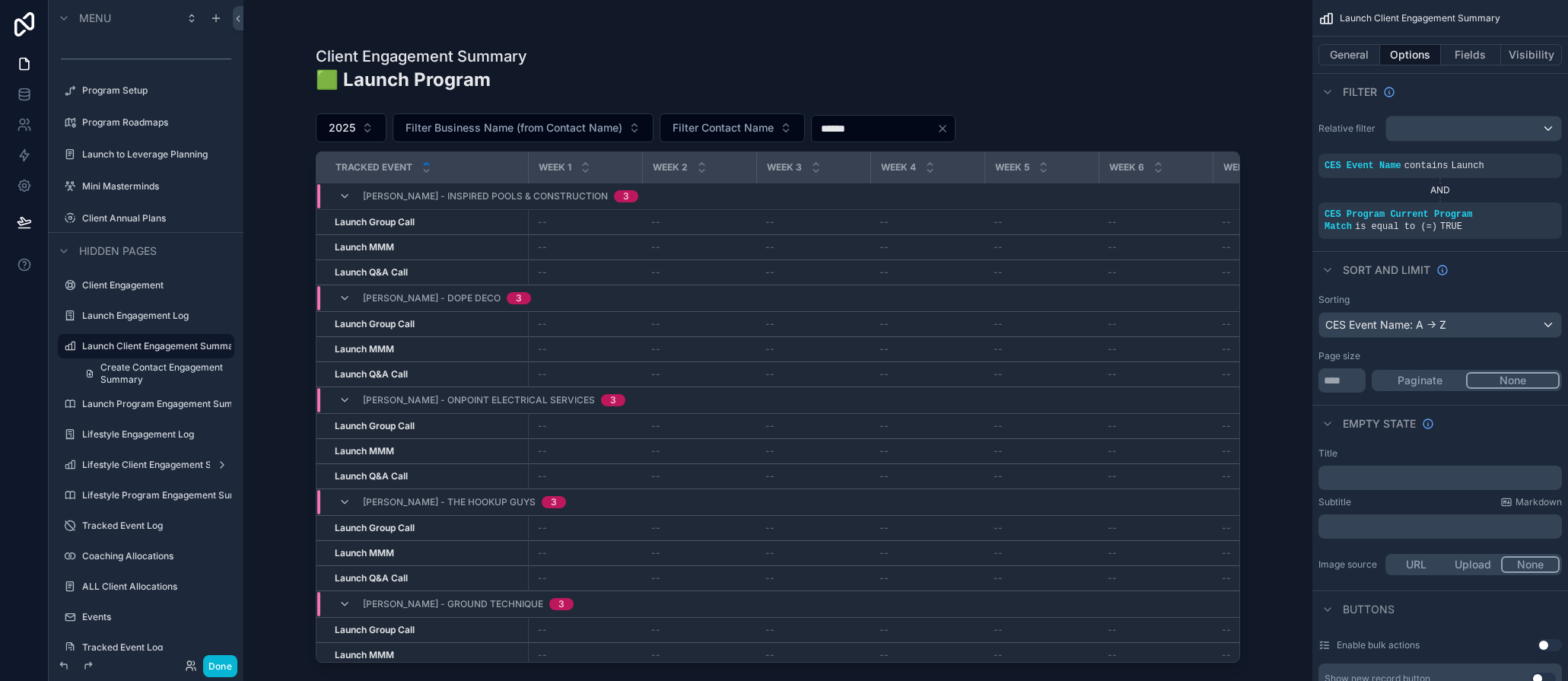
click at [1069, 123] on div "2025 Filter Business Name (from Contact Name) Filter Contact Name ******" at bounding box center [778, 128] width 924 height 29
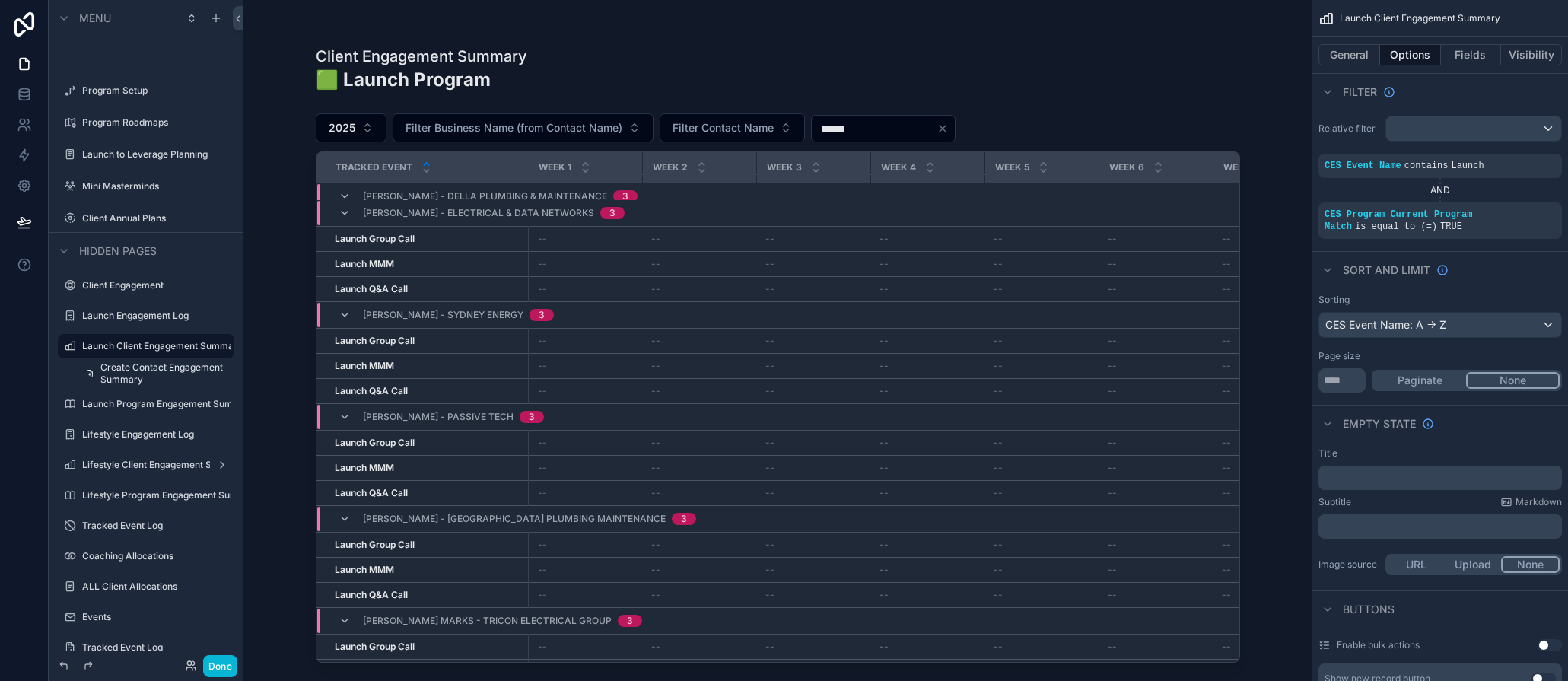
scroll to position [1341, 0]
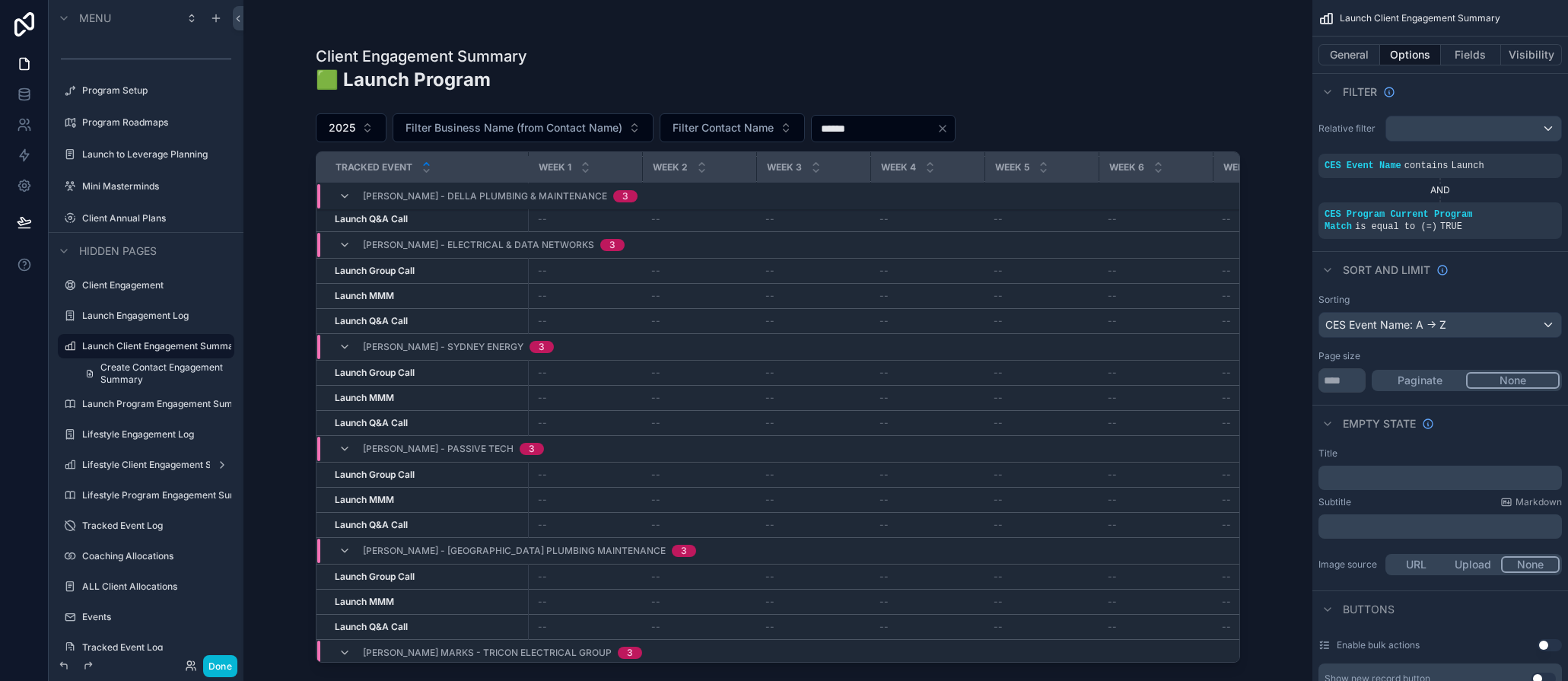
click at [274, 343] on div "Client Engagement Summary 🟩 Launch Program 2025 Filter Business Name (from Cont…" at bounding box center [778, 340] width 1069 height 681
click at [225, 662] on button "Done" at bounding box center [220, 666] width 34 height 22
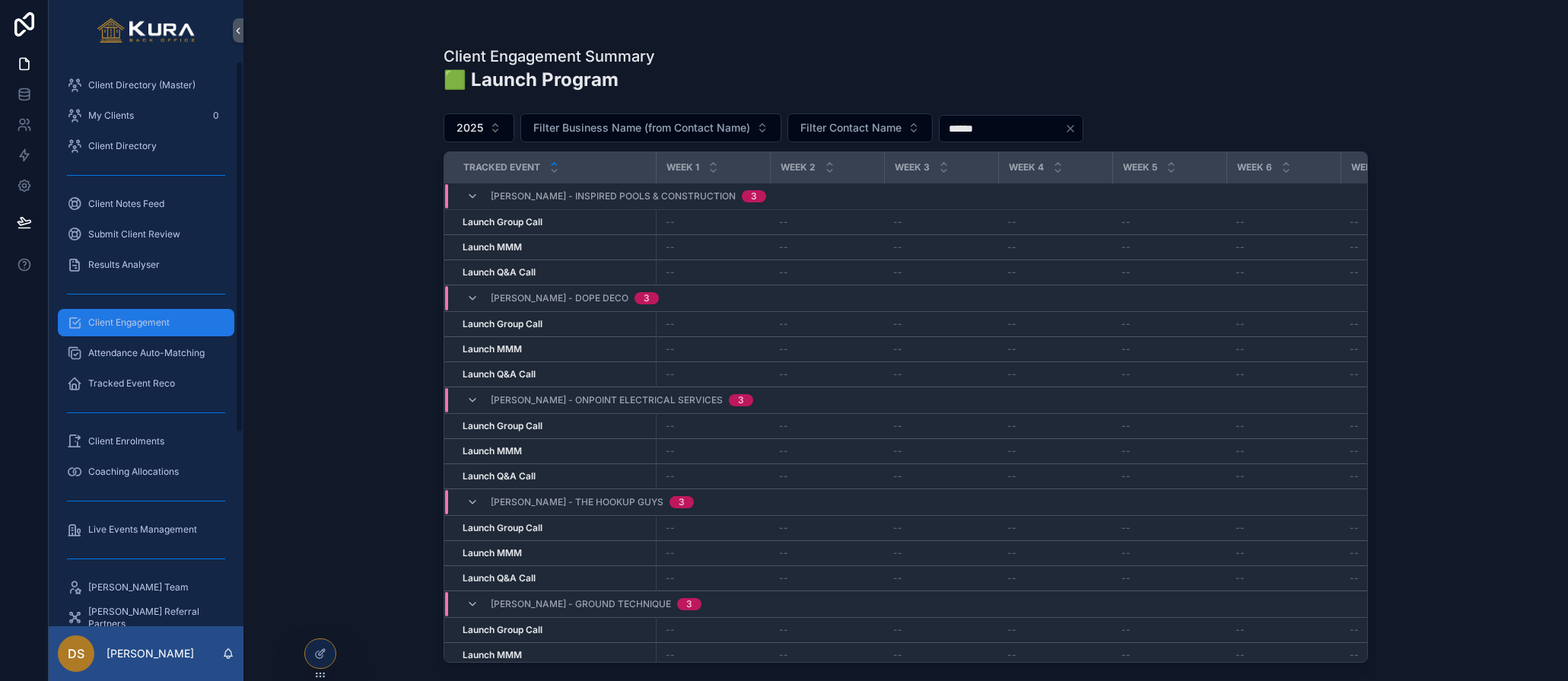
click at [105, 313] on div "Client Engagement" at bounding box center [146, 322] width 158 height 24
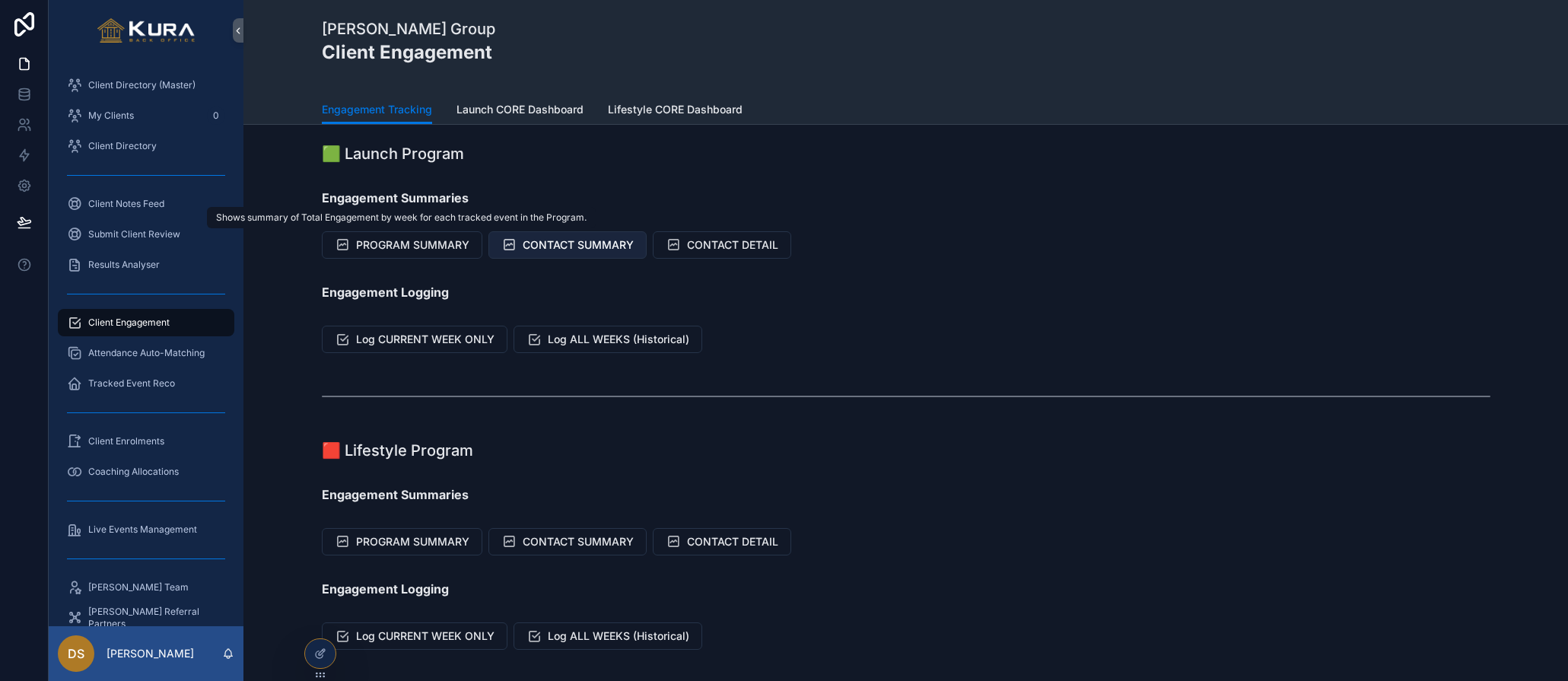
click at [594, 243] on span "CONTACT SUMMARY" at bounding box center [578, 245] width 111 height 15
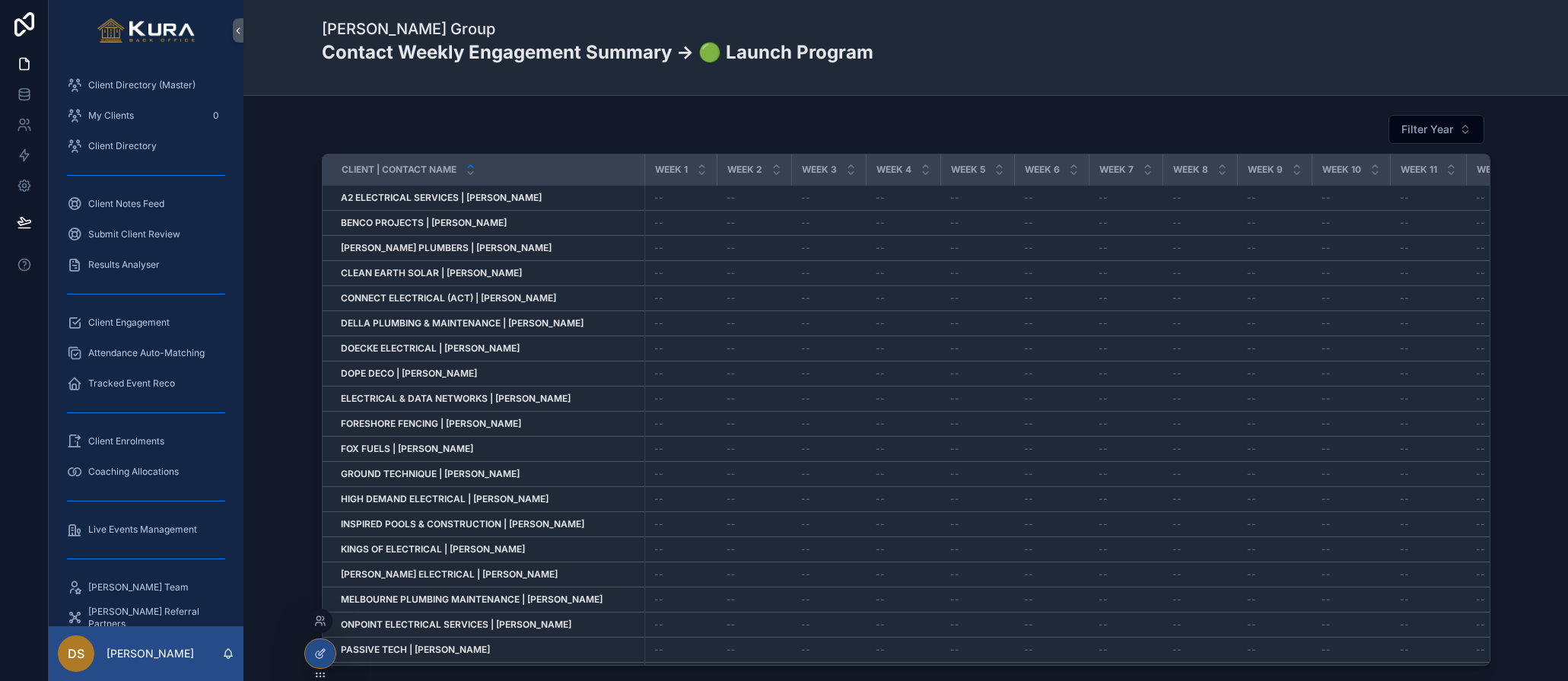
click at [320, 646] on div at bounding box center [320, 653] width 31 height 29
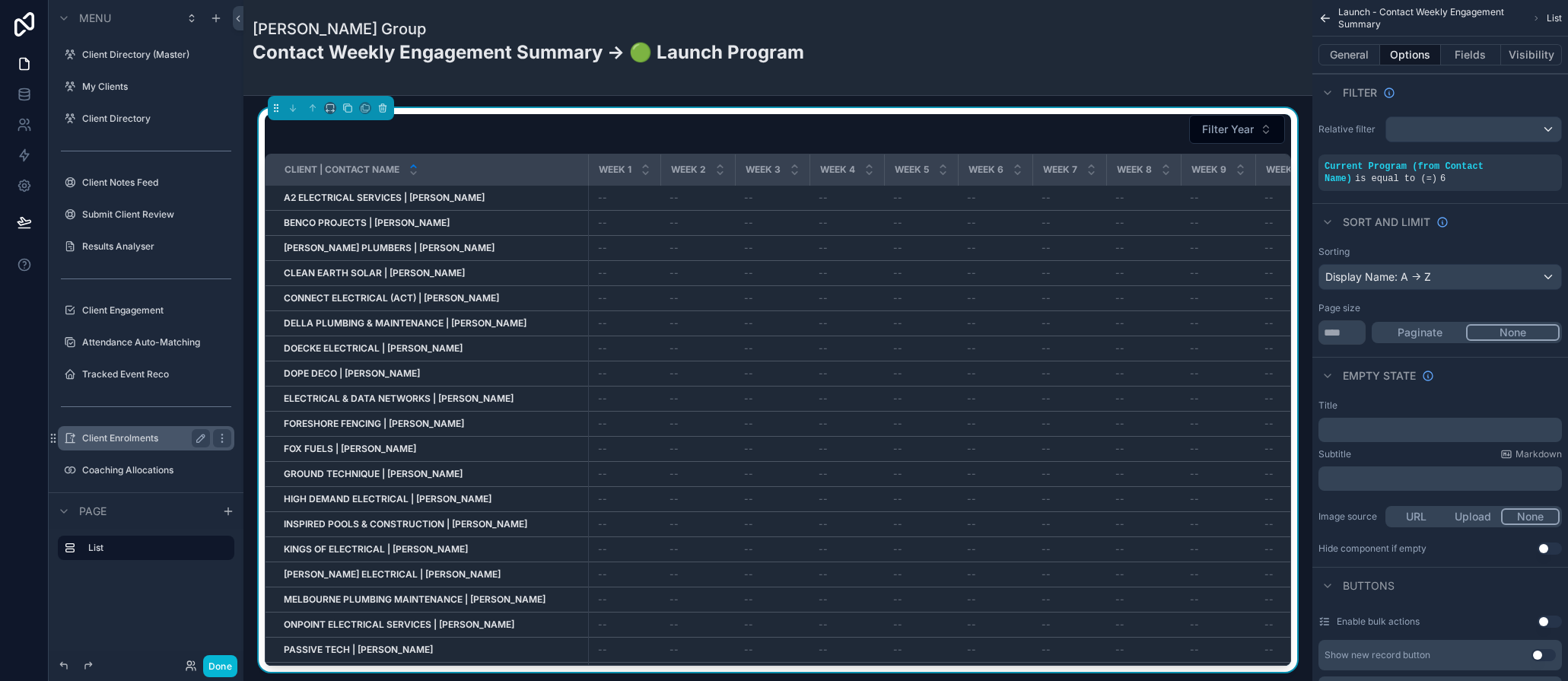
click at [117, 445] on div "Client Enrolments" at bounding box center [146, 438] width 128 height 18
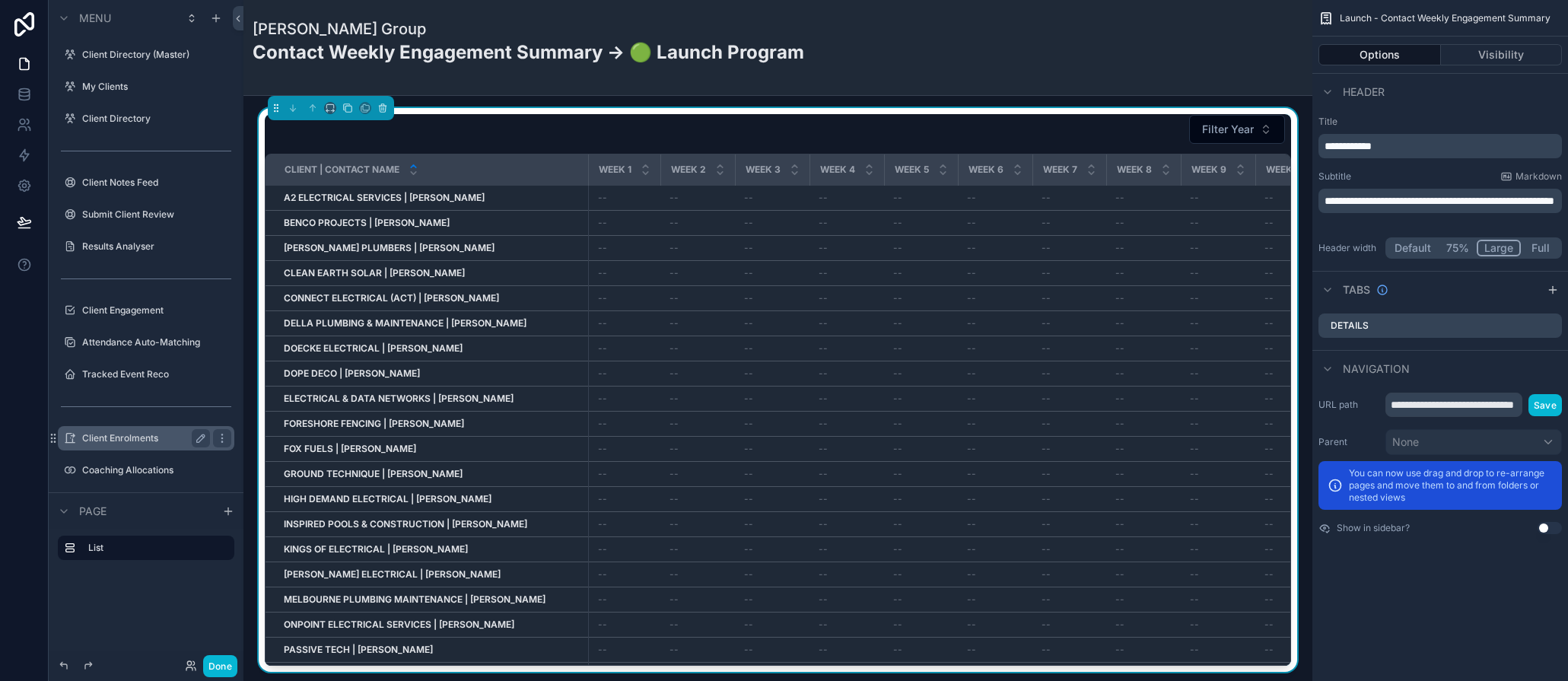
click at [115, 440] on label "Client Enrolments" at bounding box center [143, 438] width 122 height 12
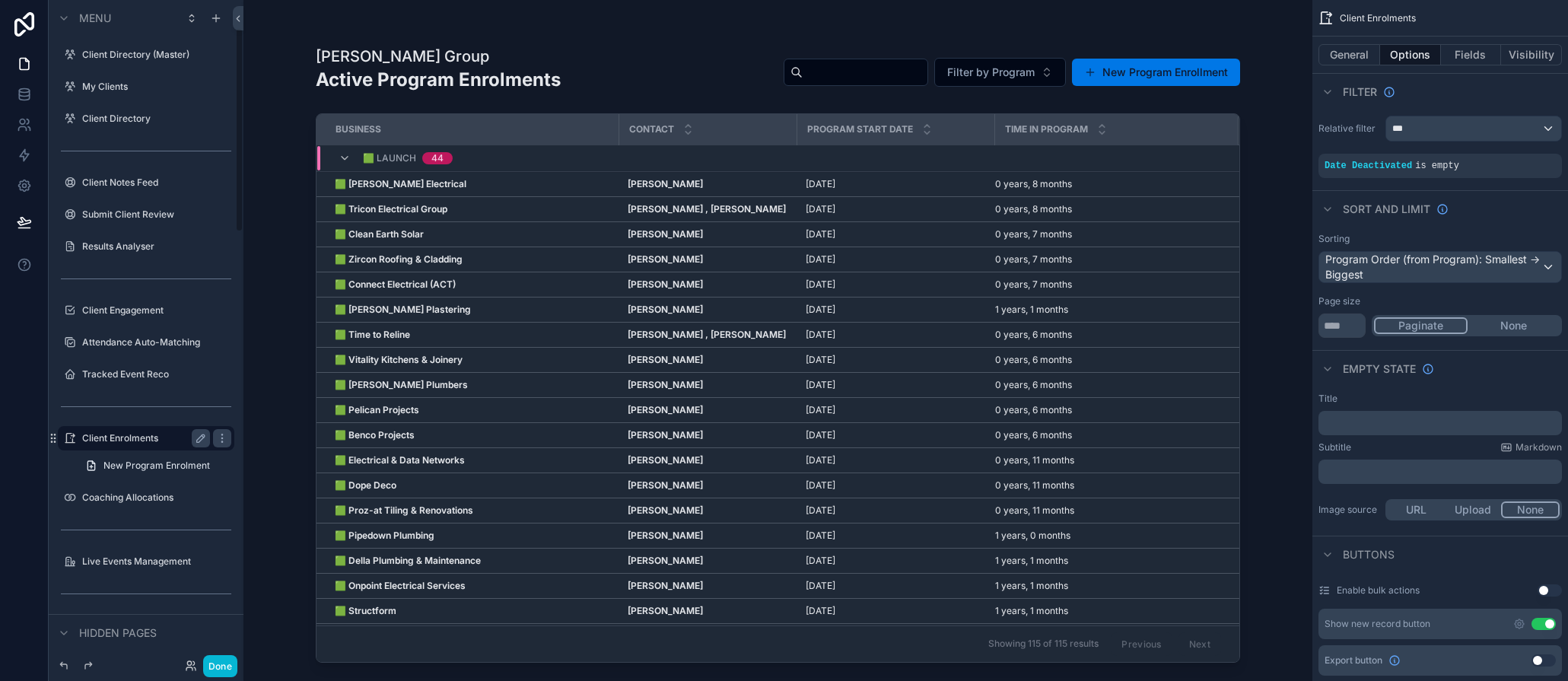
scroll to position [90, 0]
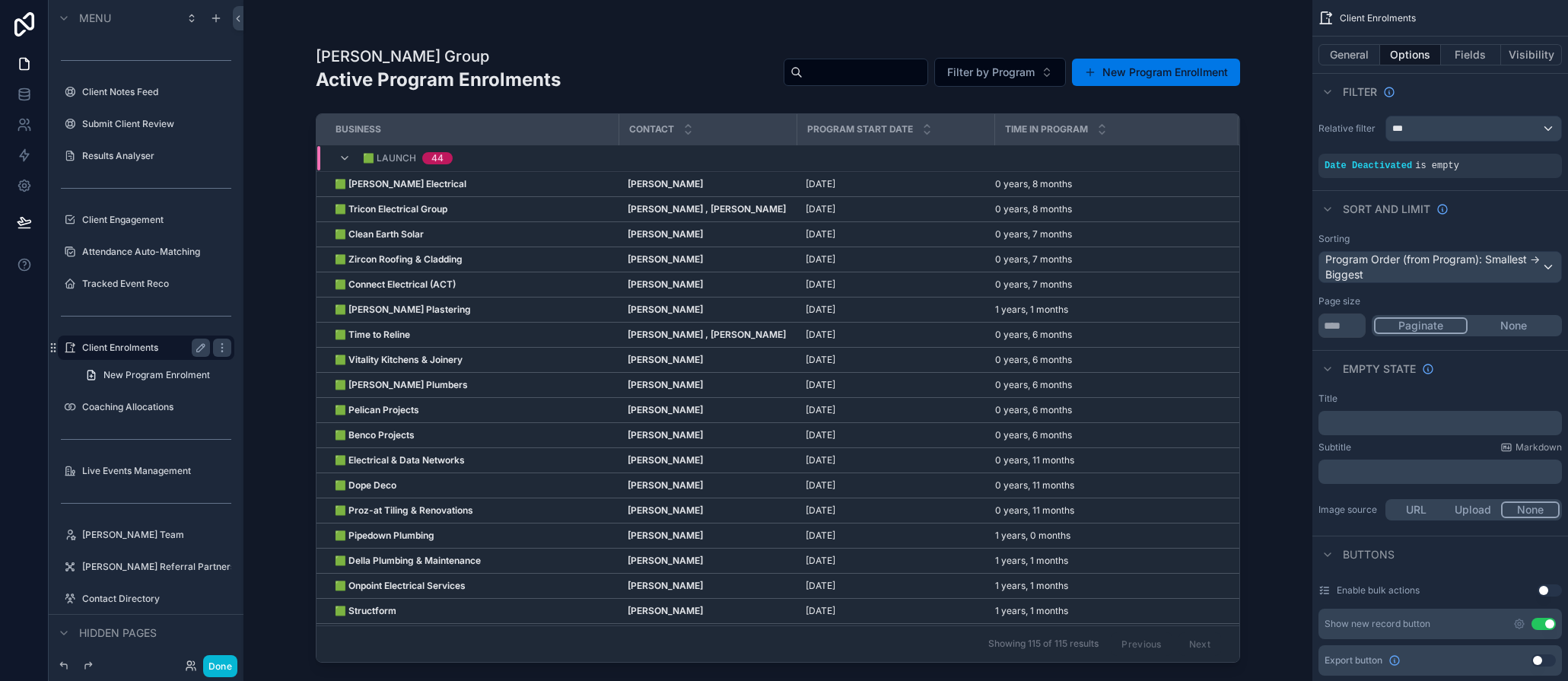
click at [1201, 644] on div "Previous Next" at bounding box center [1166, 644] width 110 height 23
click at [1157, 646] on div "Previous Next" at bounding box center [1166, 644] width 110 height 23
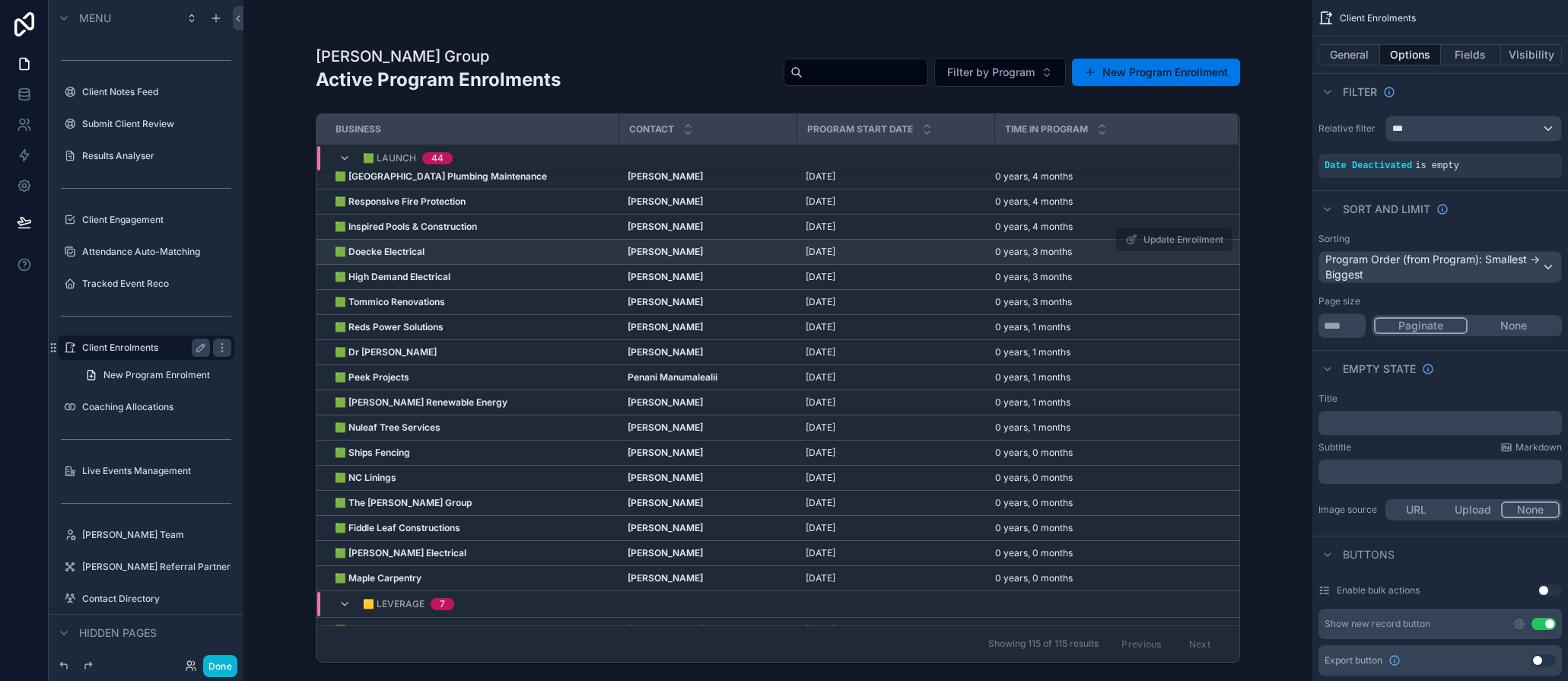
scroll to position [710, 0]
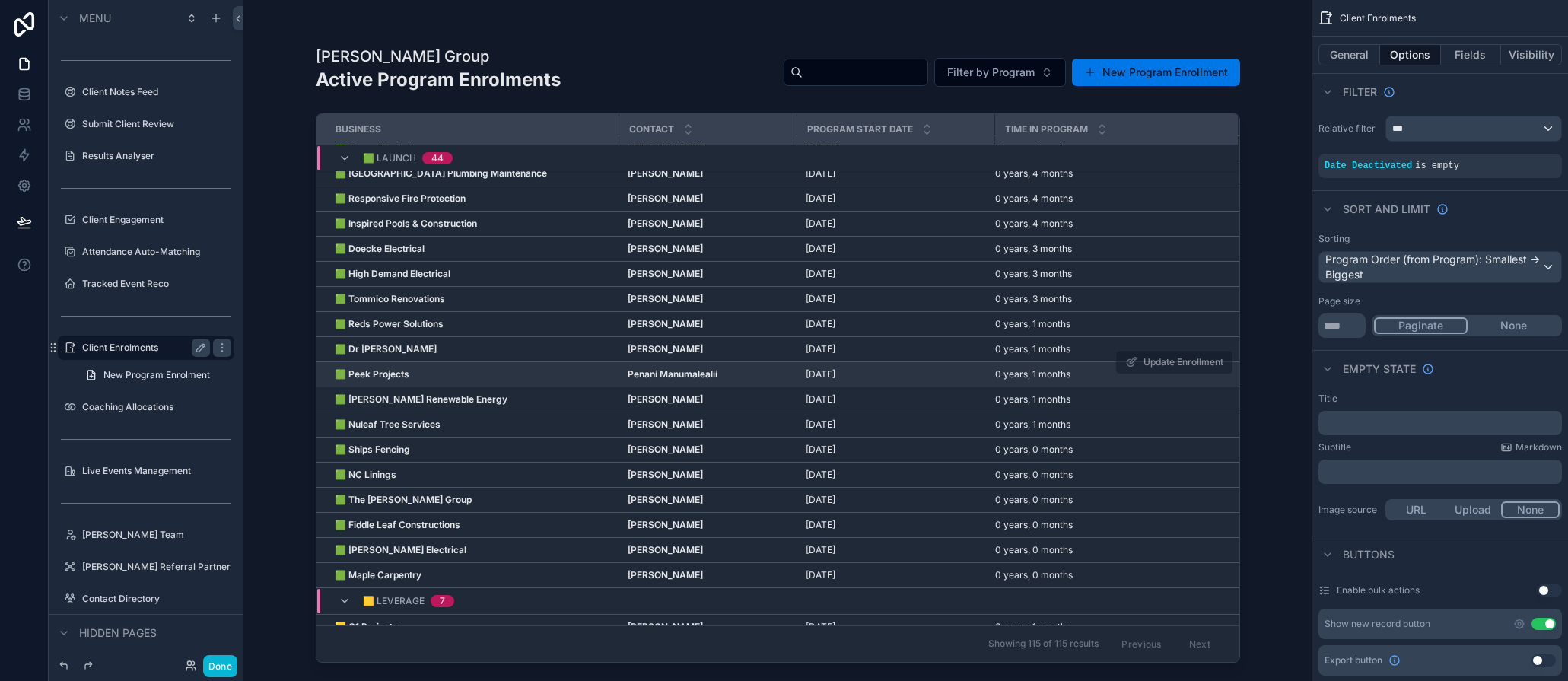
click at [660, 372] on strong "Penani Manumalealii" at bounding box center [673, 374] width 90 height 12
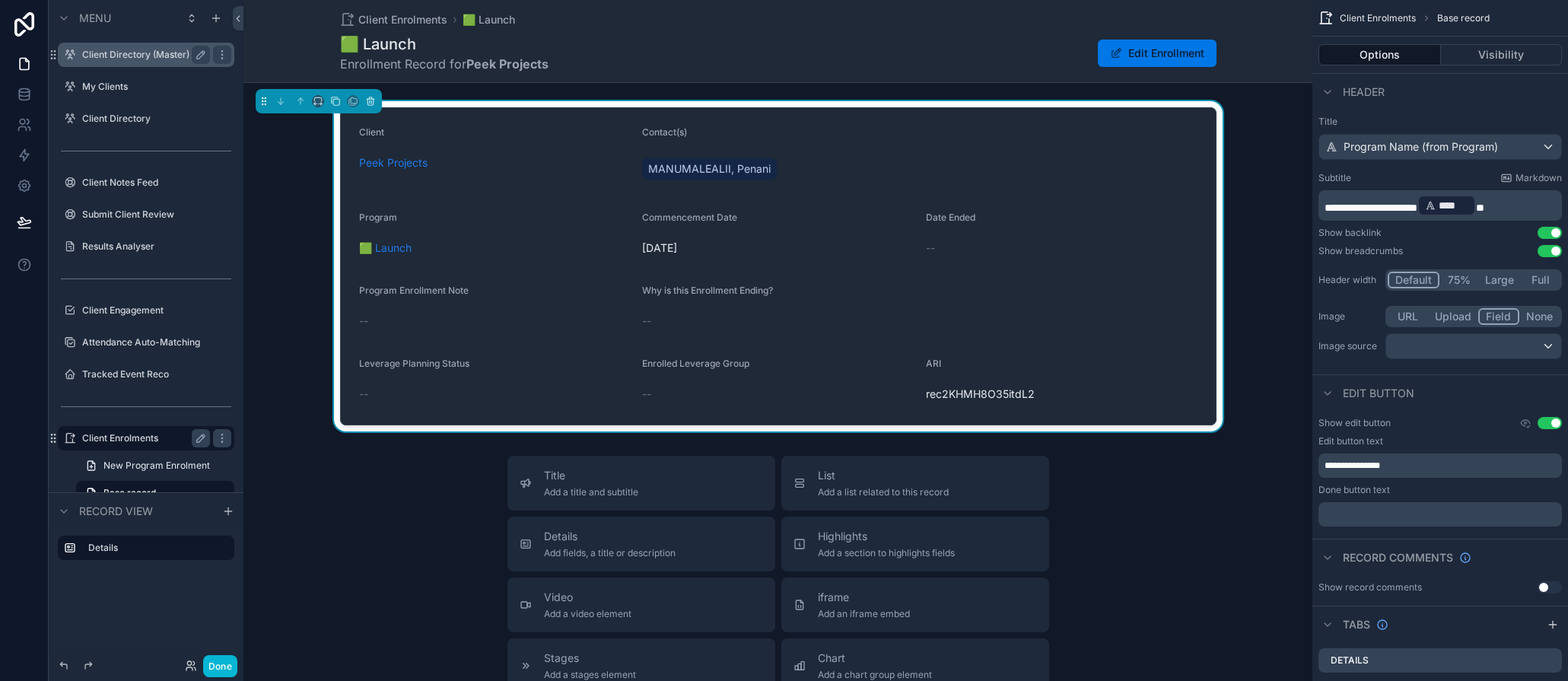
click at [109, 53] on label "Client Directory (Master)" at bounding box center [143, 55] width 122 height 12
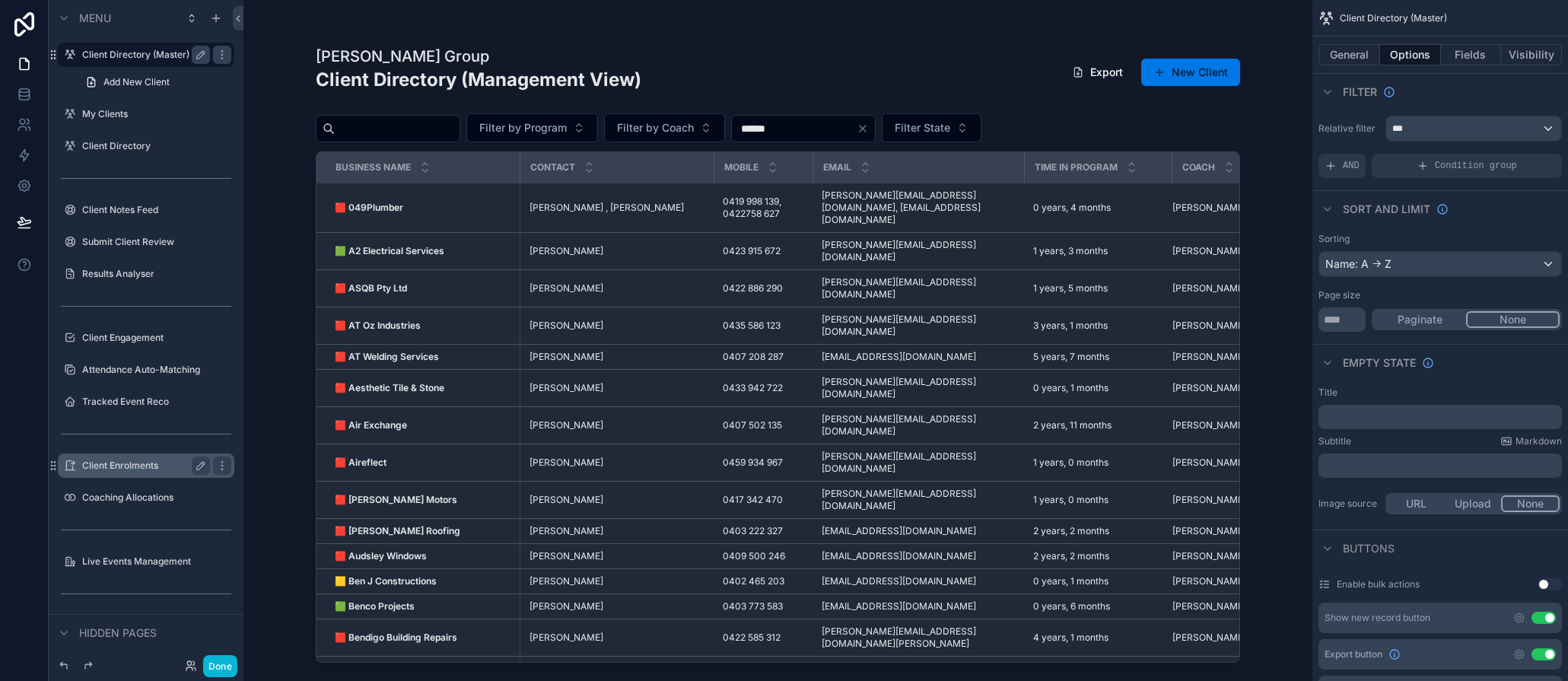
click at [386, 131] on div "scrollable content" at bounding box center [777, 331] width 973 height 663
click at [386, 131] on input "scrollable content" at bounding box center [397, 129] width 124 height 22
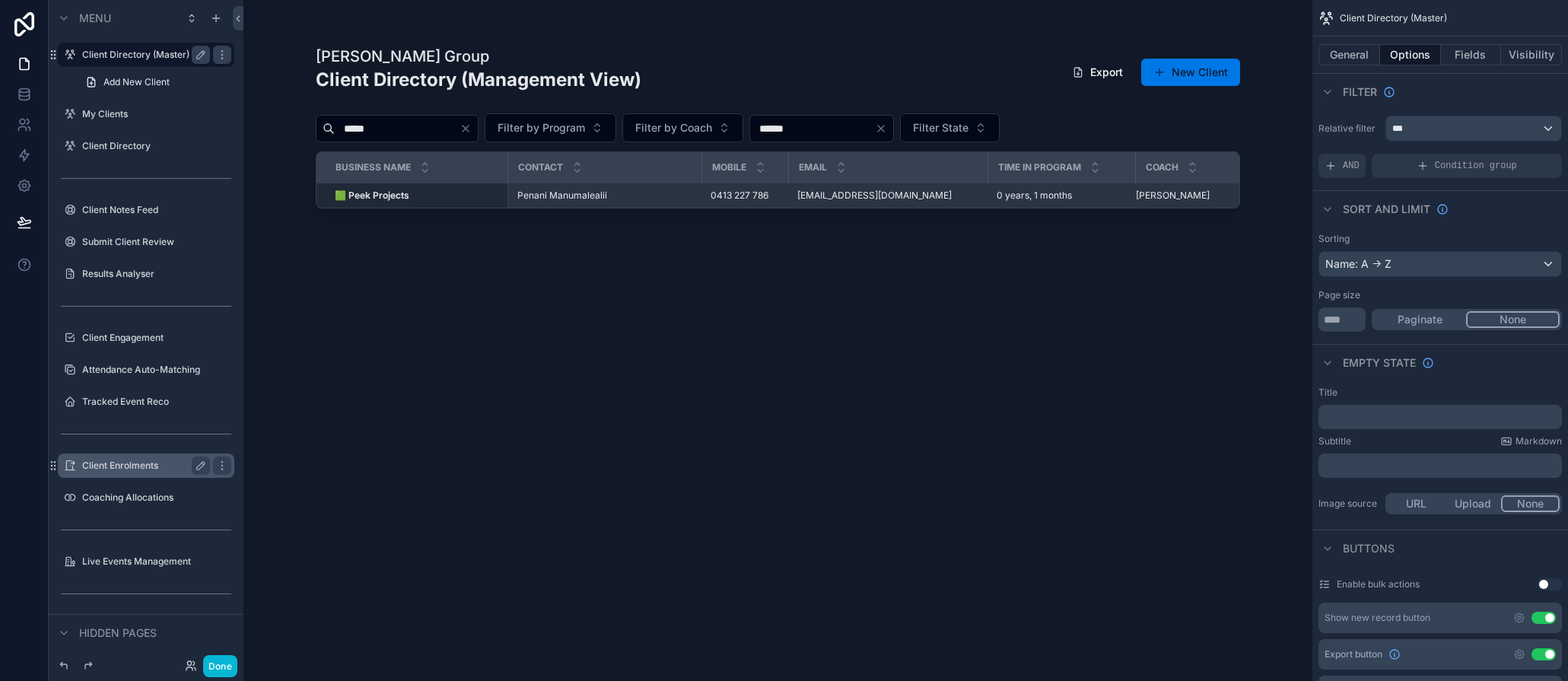
type input "*****"
click at [474, 186] on td "🟩 Peek Projects 🟩 Peek Projects" at bounding box center [412, 196] width 191 height 25
click at [488, 196] on div "🟩 Peek Projects 🟩 Peek Projects" at bounding box center [416, 195] width 163 height 12
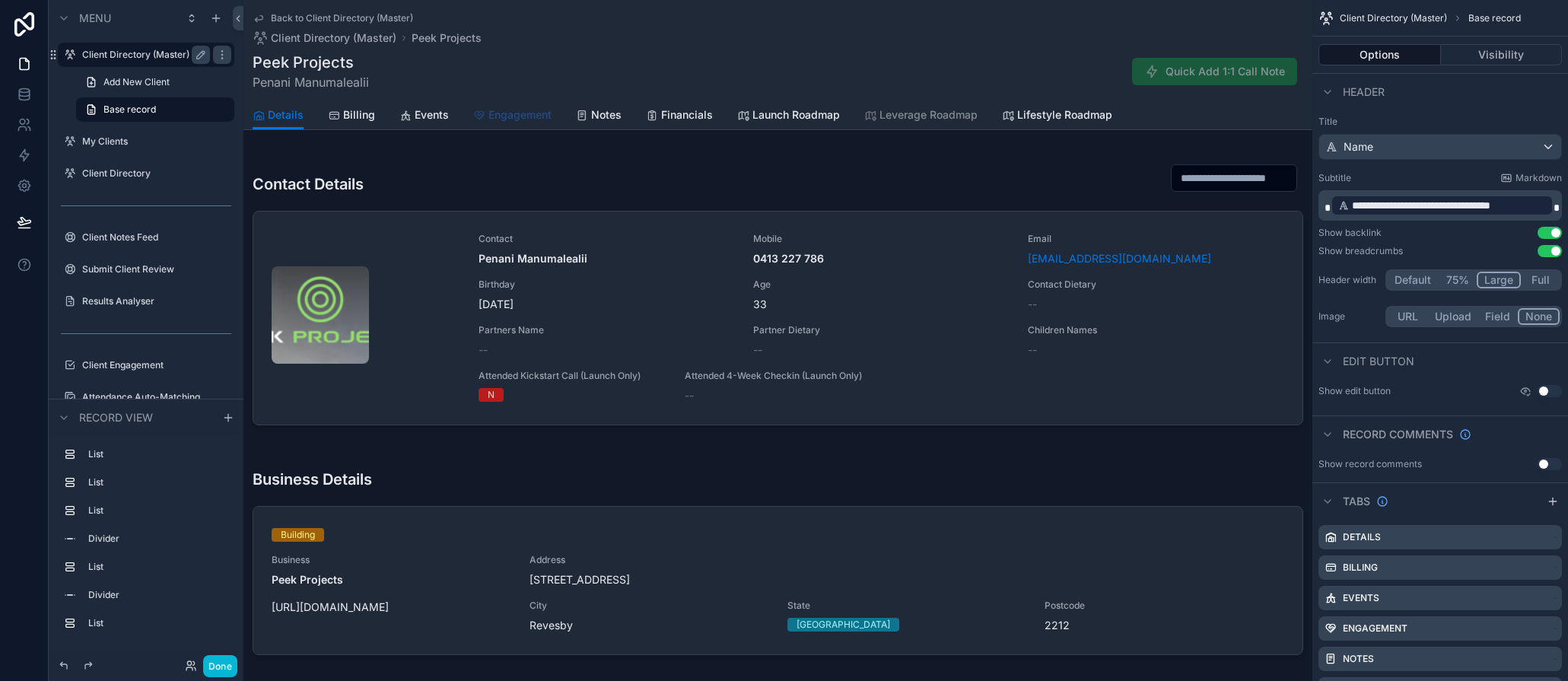
click at [509, 118] on span "Engagement" at bounding box center [520, 114] width 63 height 15
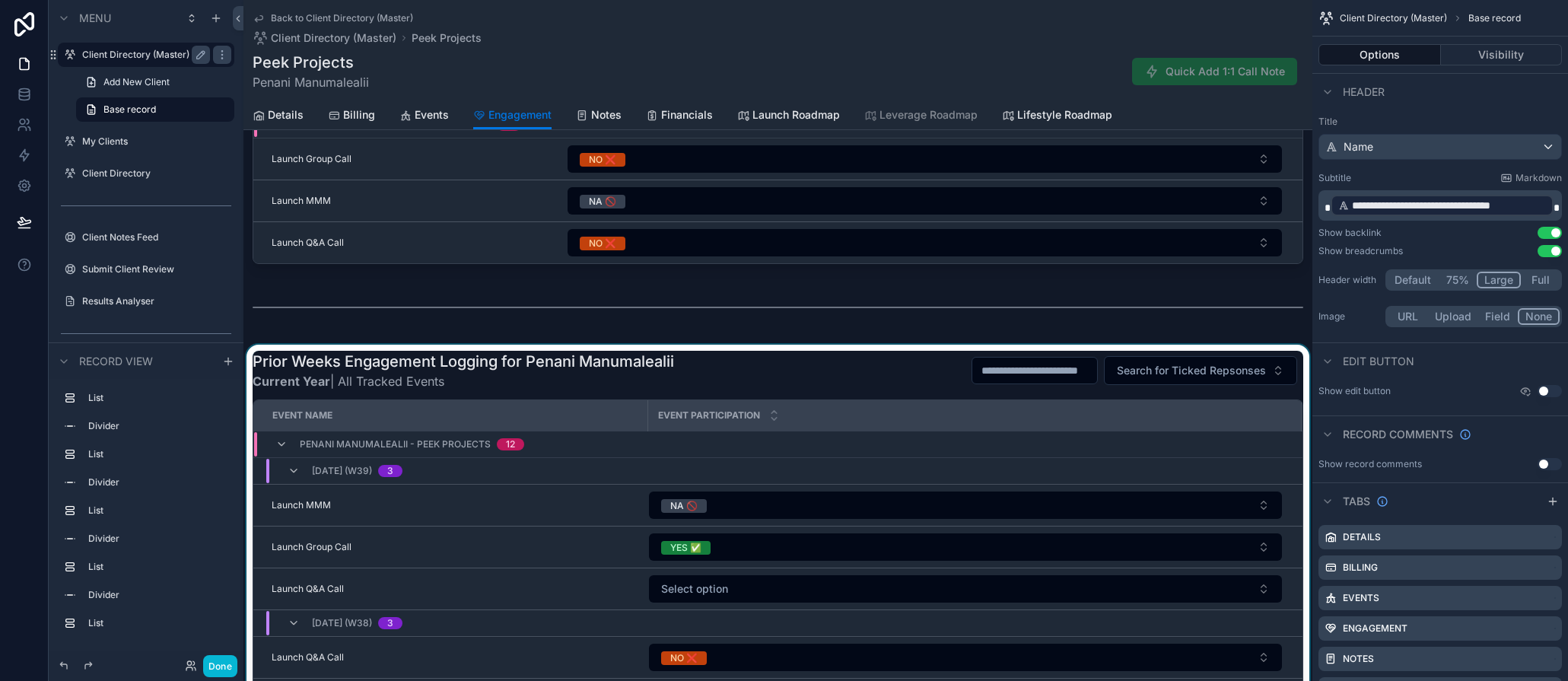
click at [793, 590] on div "scrollable content" at bounding box center [778, 631] width 1069 height 573
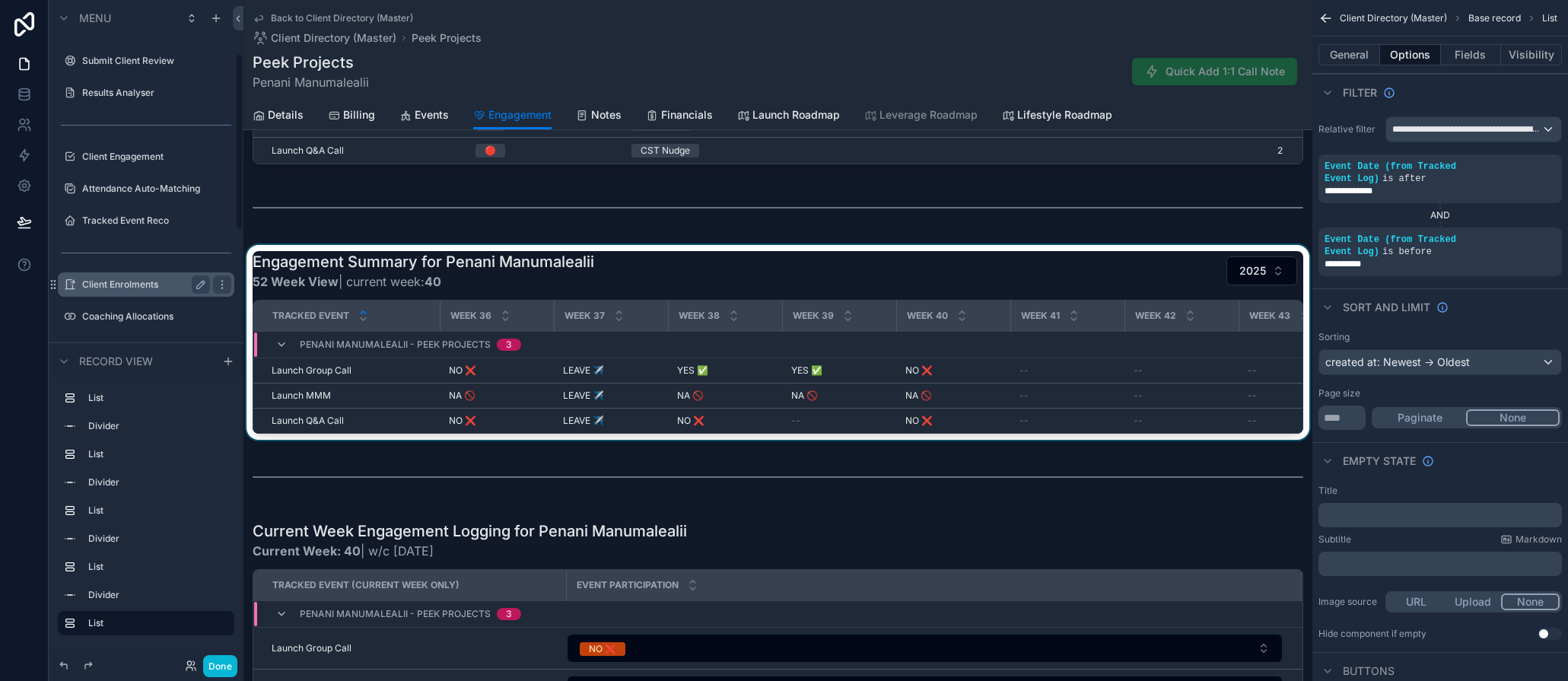
scroll to position [199, 0]
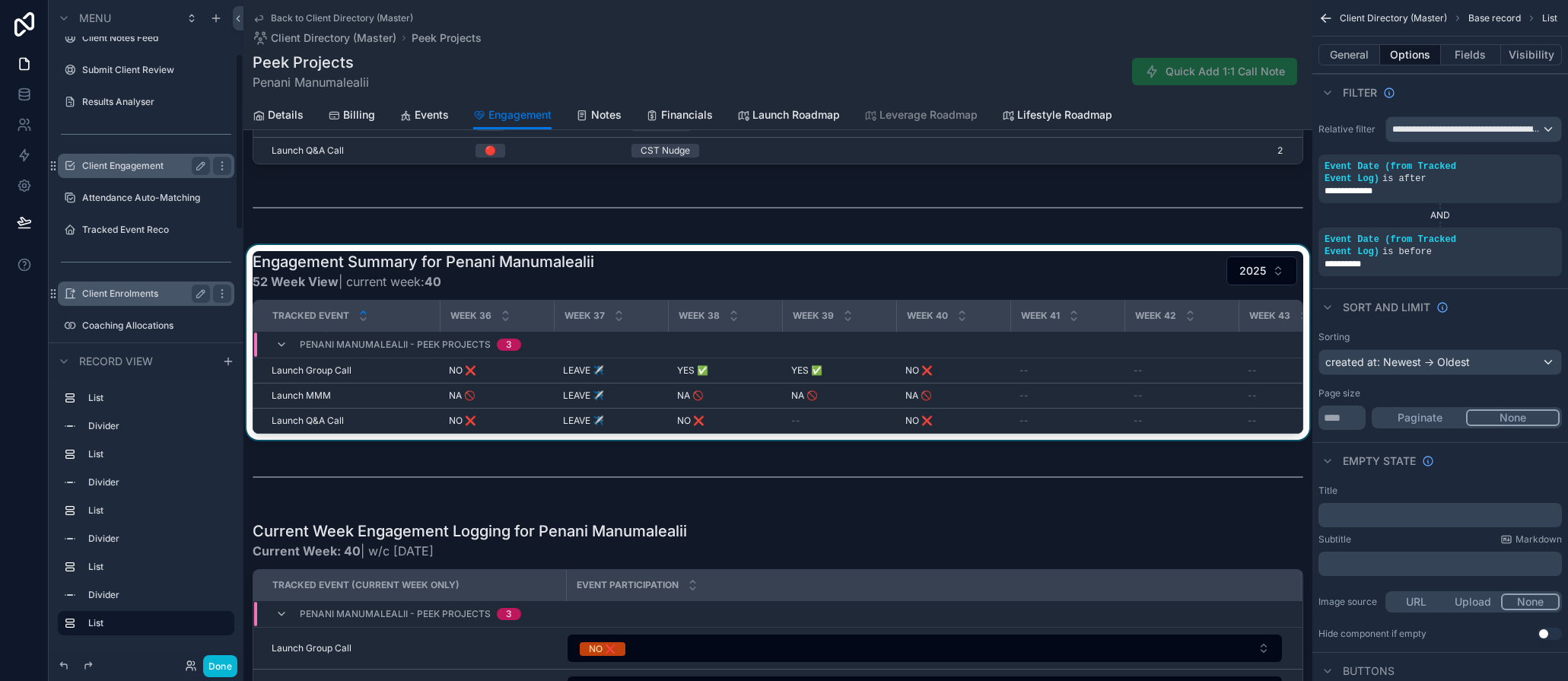
click at [113, 162] on label "Client Engagement" at bounding box center [143, 166] width 122 height 12
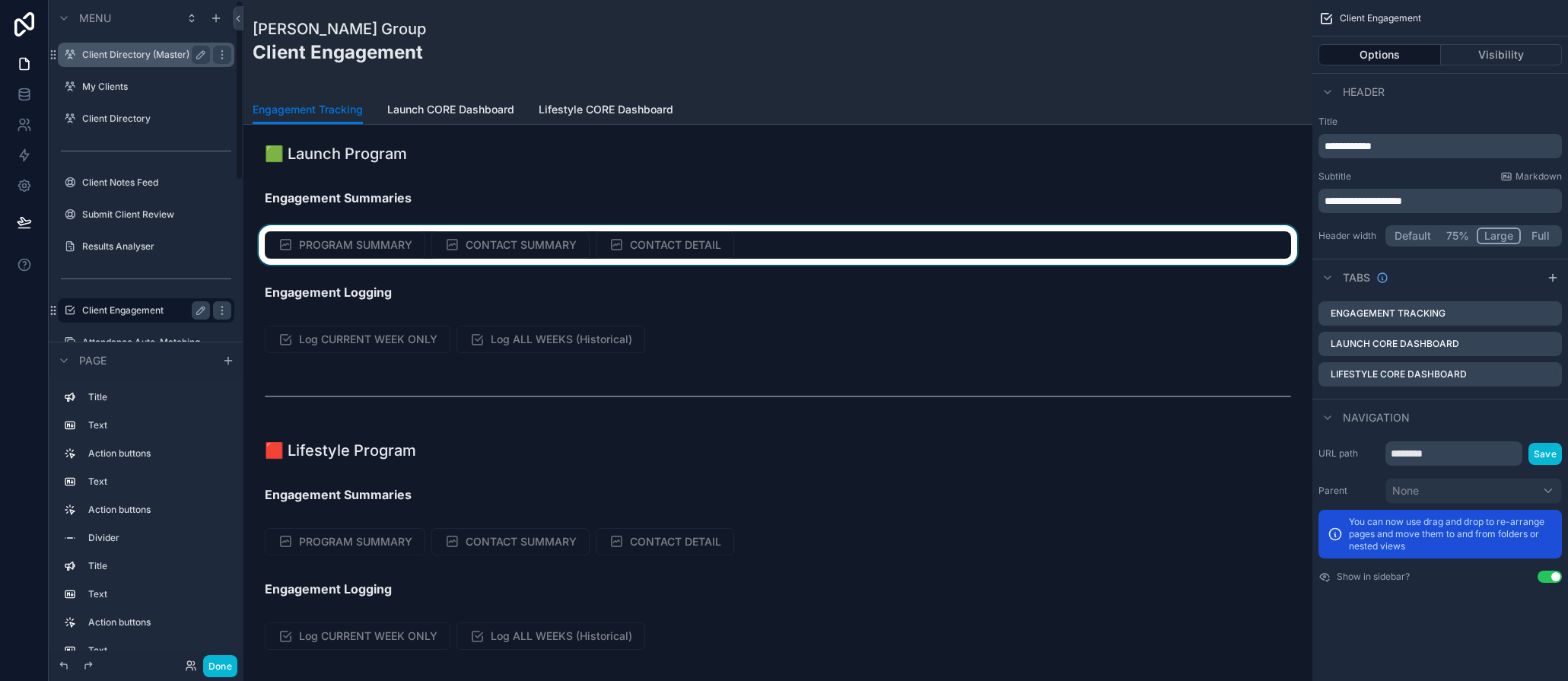
click at [533, 242] on div "scrollable content" at bounding box center [777, 245] width 1045 height 40
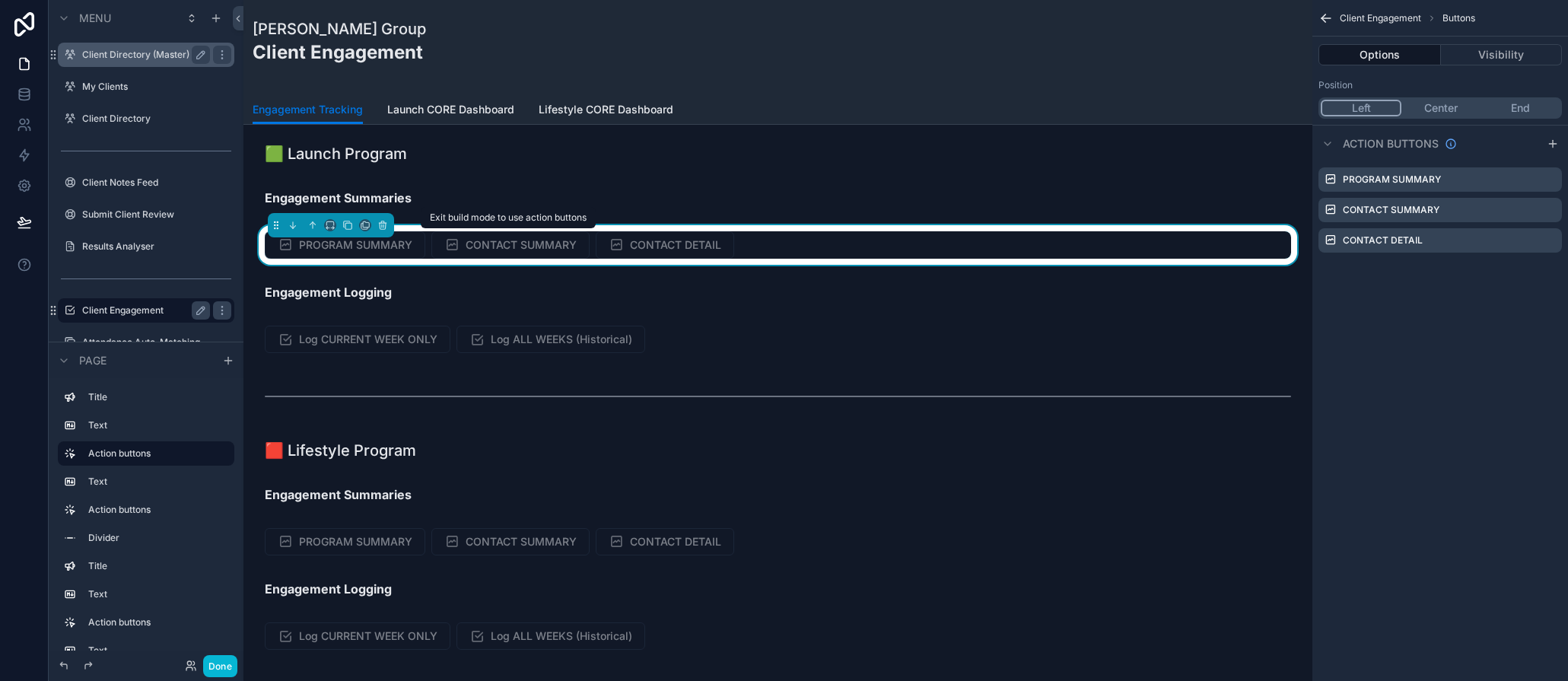
click at [531, 253] on span "CONTACT SUMMARY" at bounding box center [510, 245] width 158 height 27
click at [222, 669] on button "Done" at bounding box center [220, 666] width 34 height 22
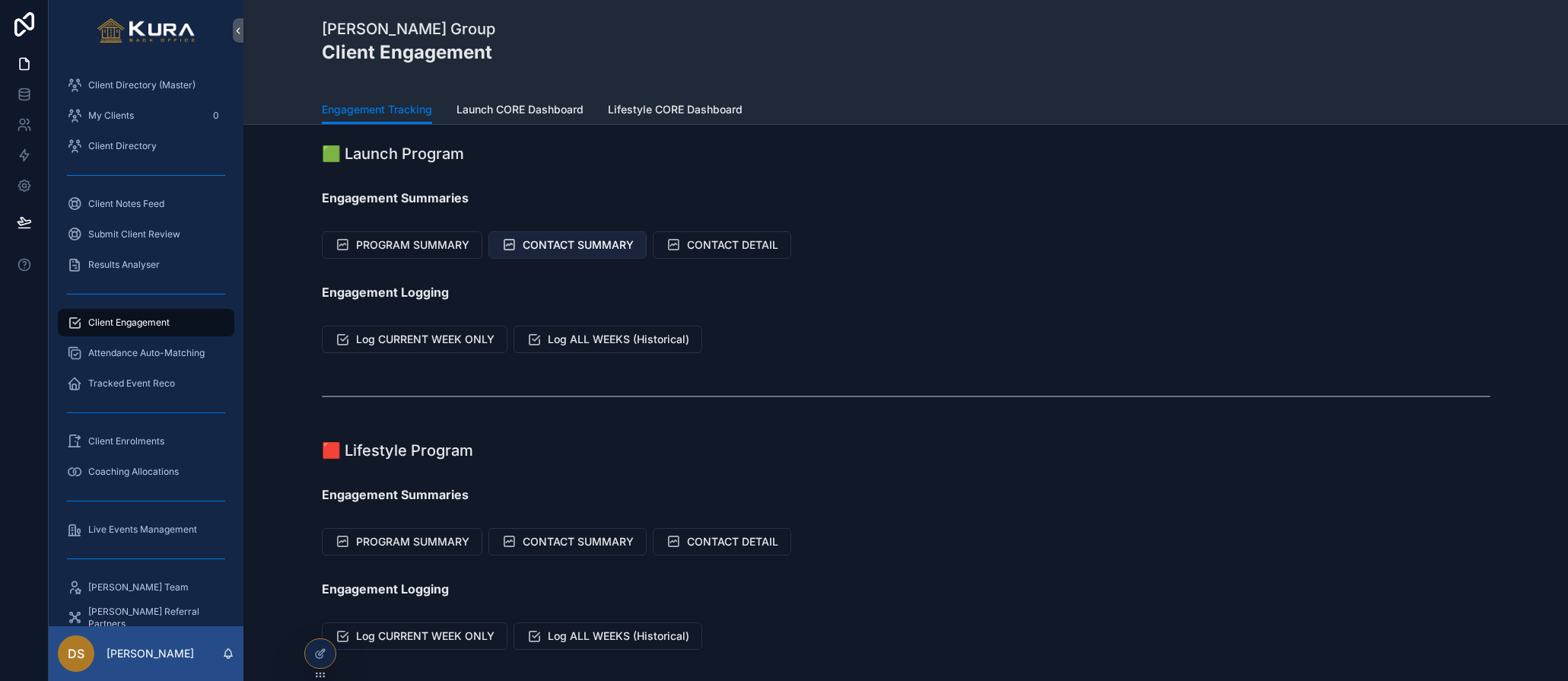
click at [553, 231] on button "CONTACT SUMMARY" at bounding box center [567, 245] width 158 height 27
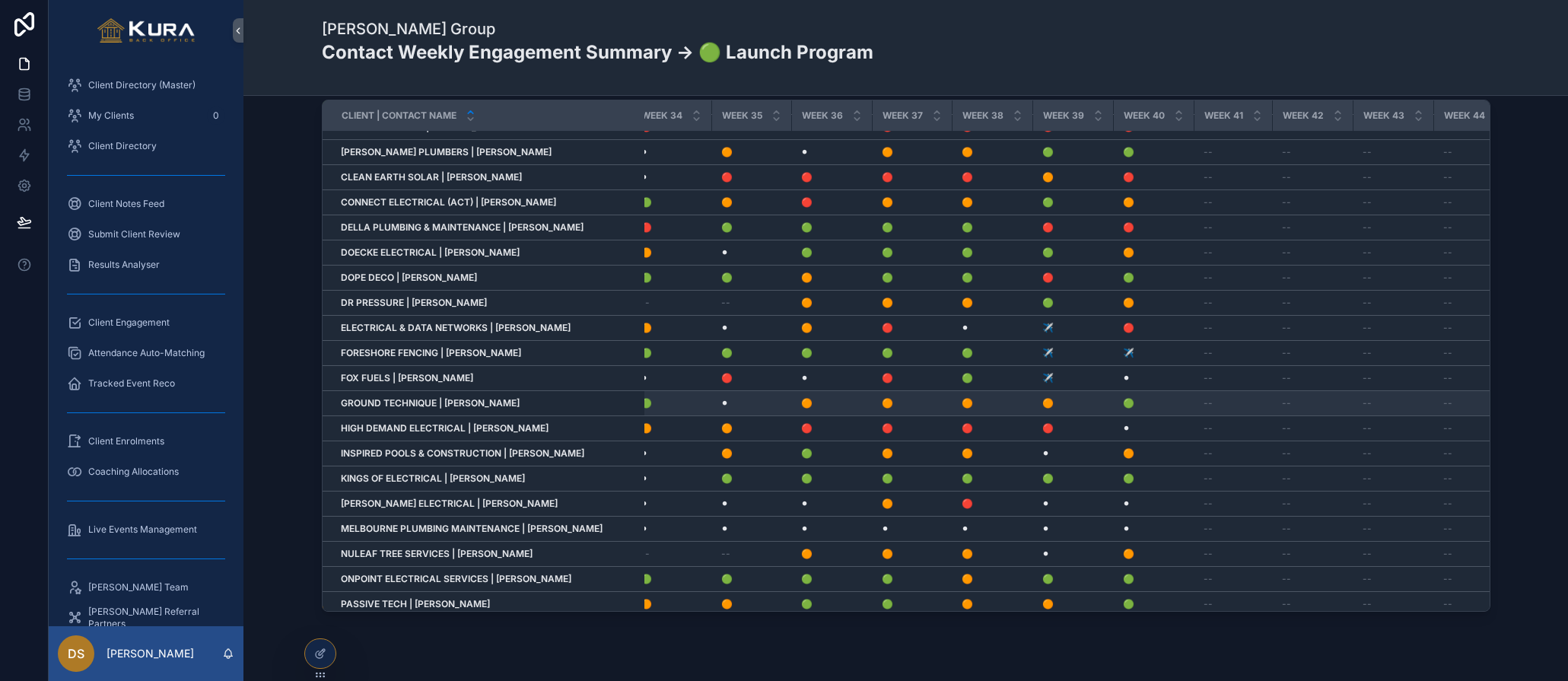
scroll to position [39, 2584]
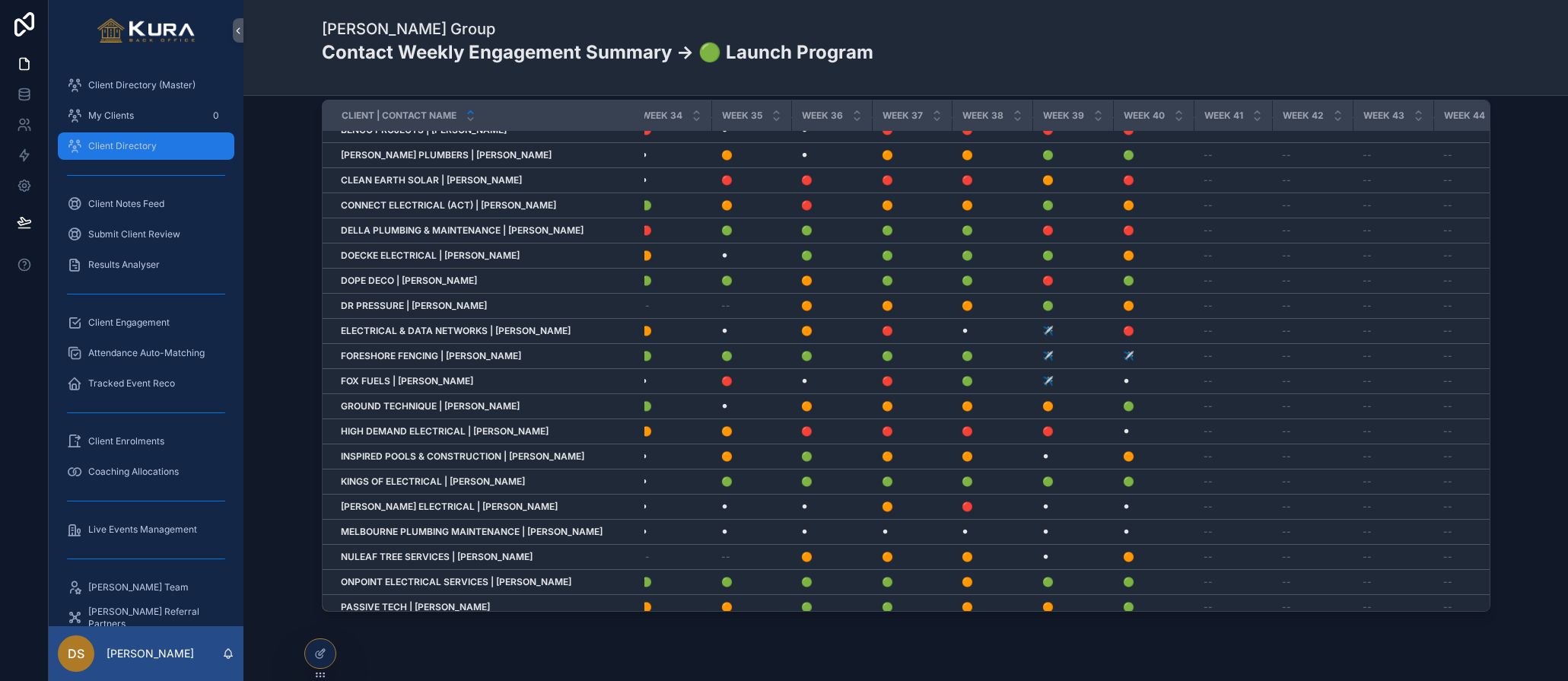
click at [130, 152] on div "Client Directory" at bounding box center [146, 145] width 158 height 24
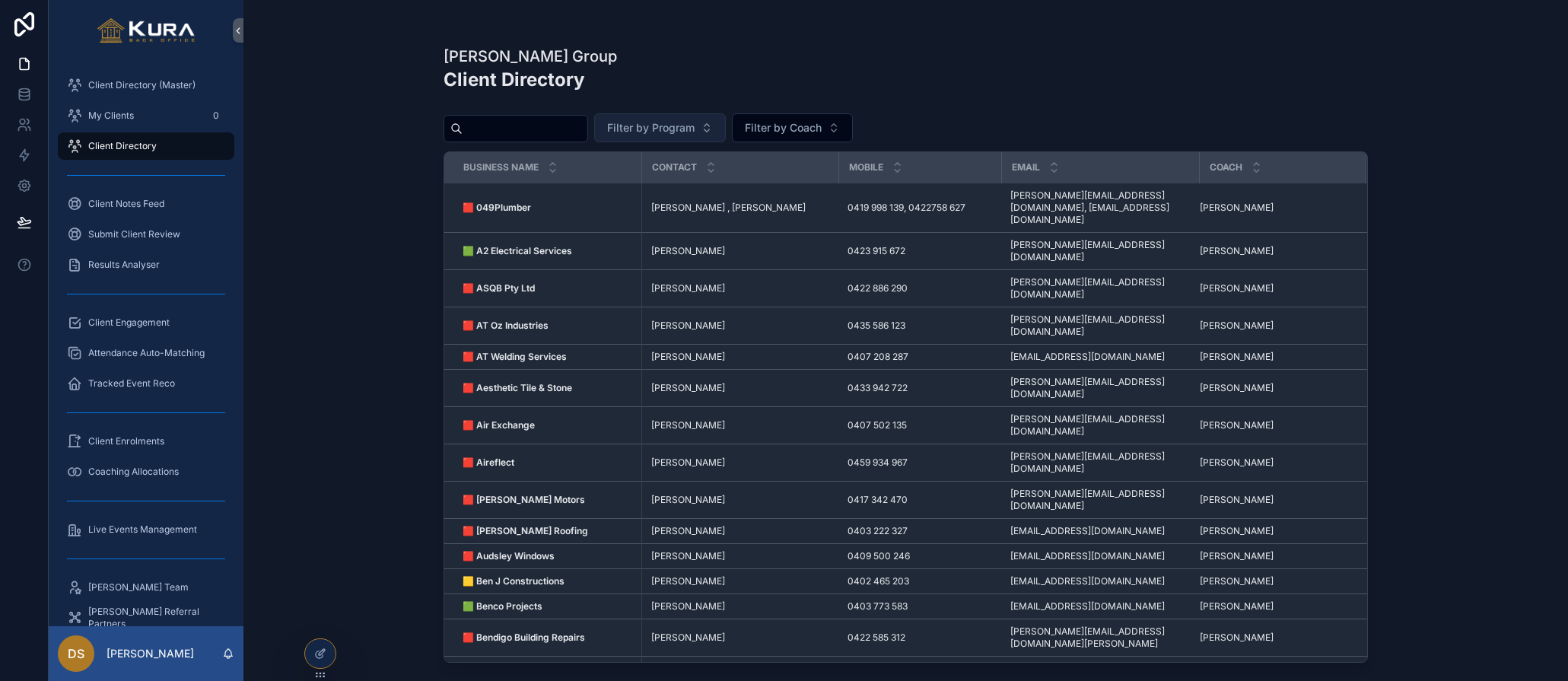
click at [707, 119] on button "Filter by Program" at bounding box center [660, 128] width 132 height 29
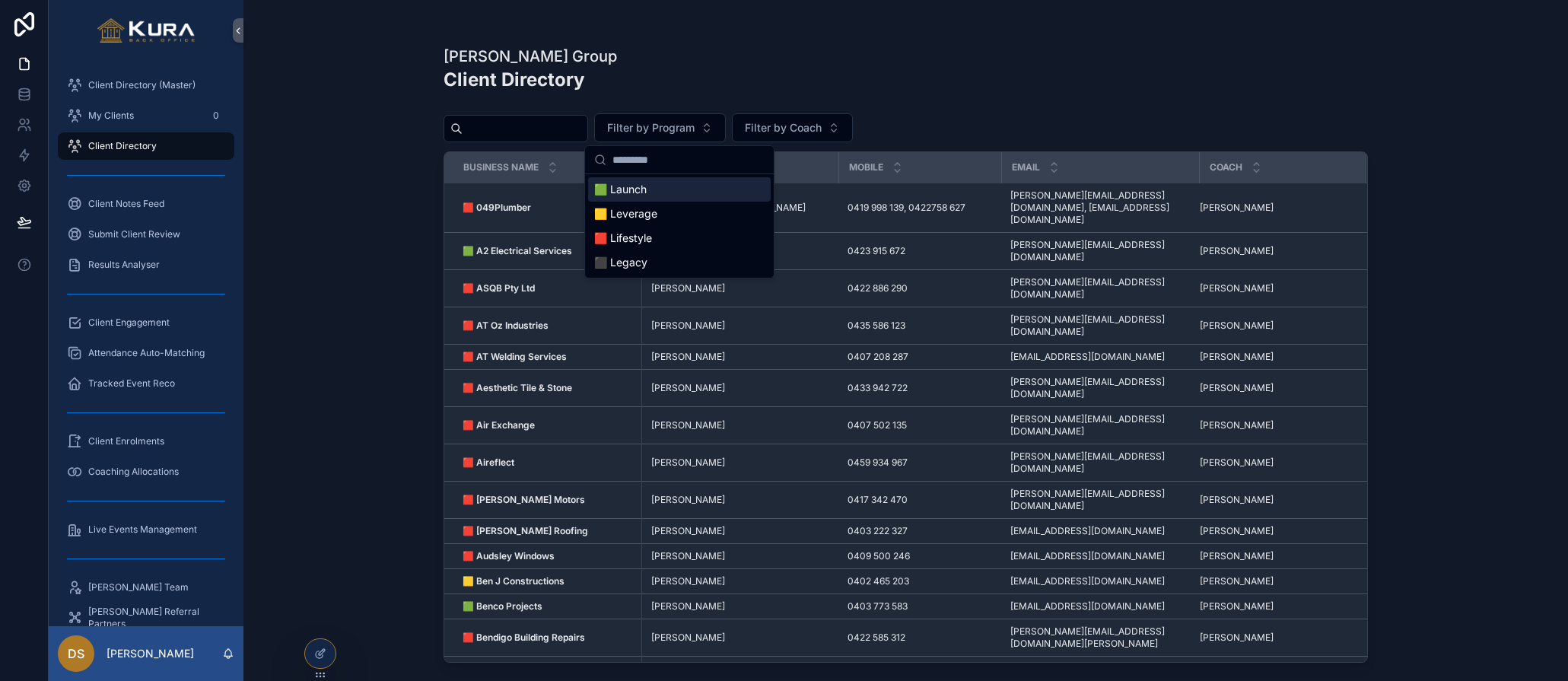
click at [629, 188] on span "🟩 Launch" at bounding box center [620, 189] width 52 height 15
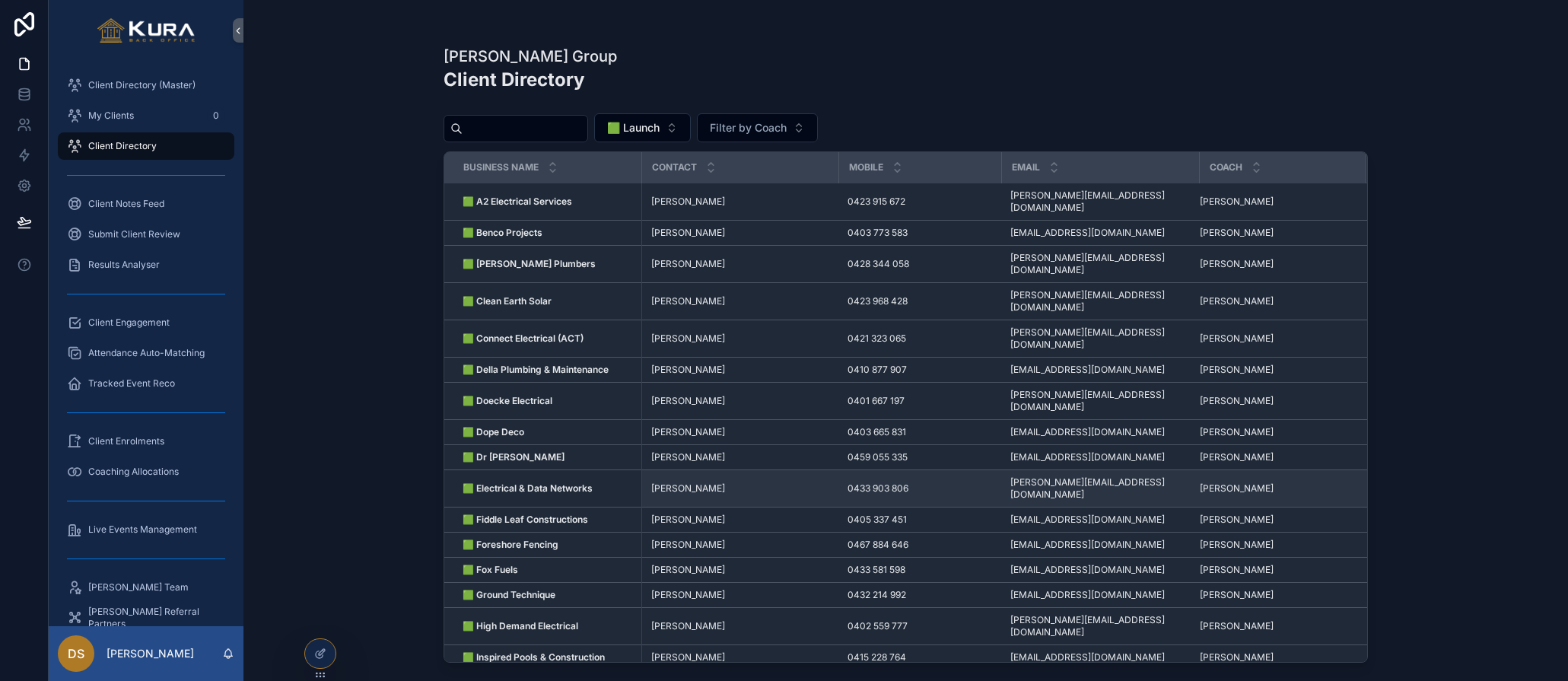
click at [666, 470] on td "Daniel Jones Daniel Jones" at bounding box center [740, 489] width 197 height 37
click at [665, 483] on span "Daniel Jones" at bounding box center [688, 489] width 74 height 12
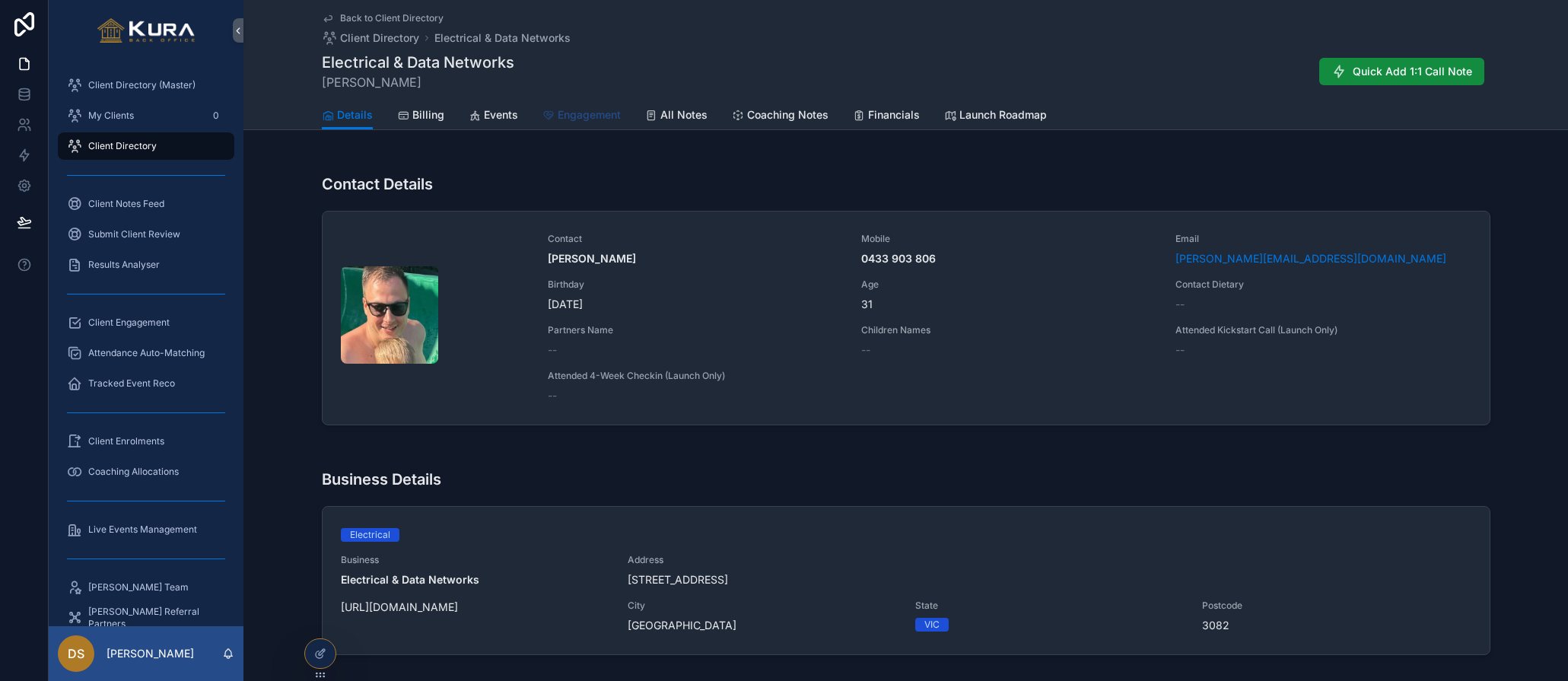
click at [579, 115] on span "Engagement" at bounding box center [589, 114] width 63 height 15
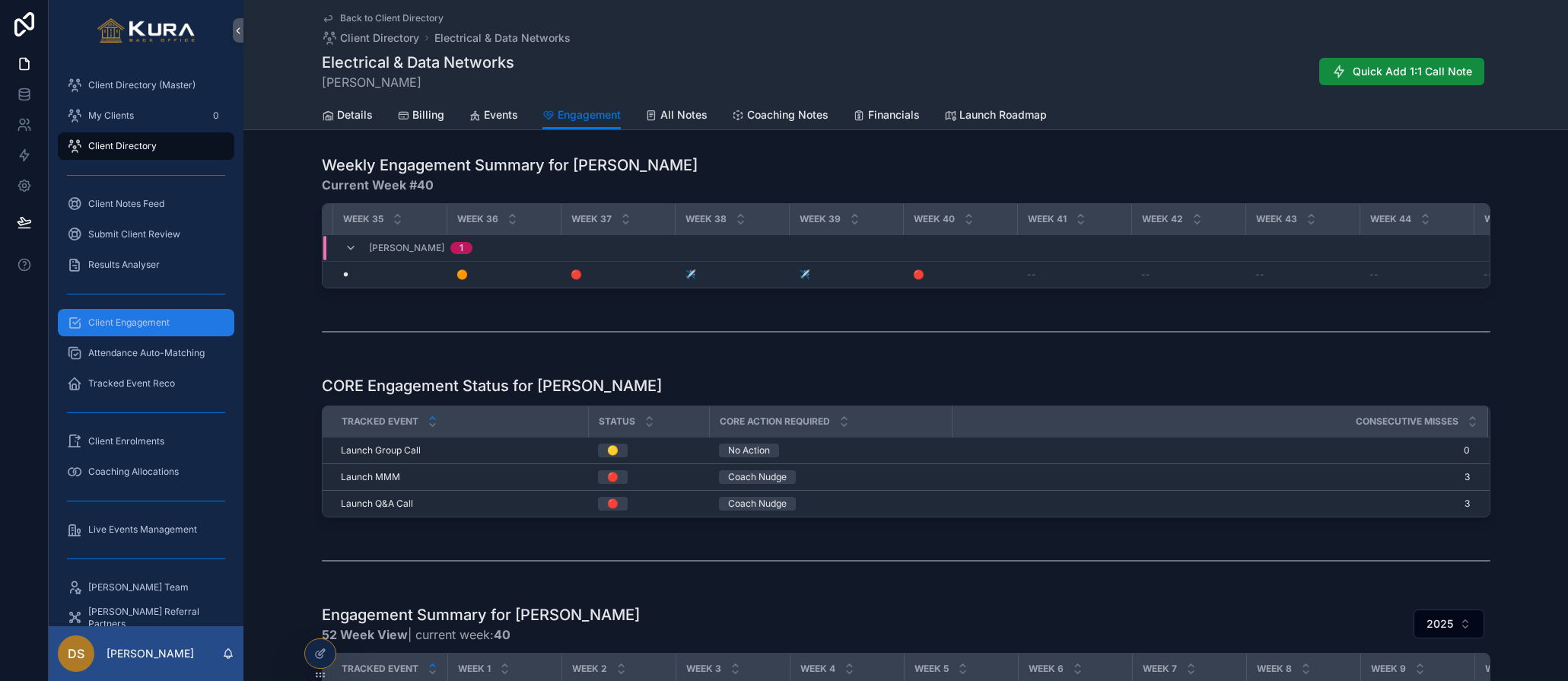
click at [173, 326] on div "Client Engagement" at bounding box center [146, 322] width 158 height 24
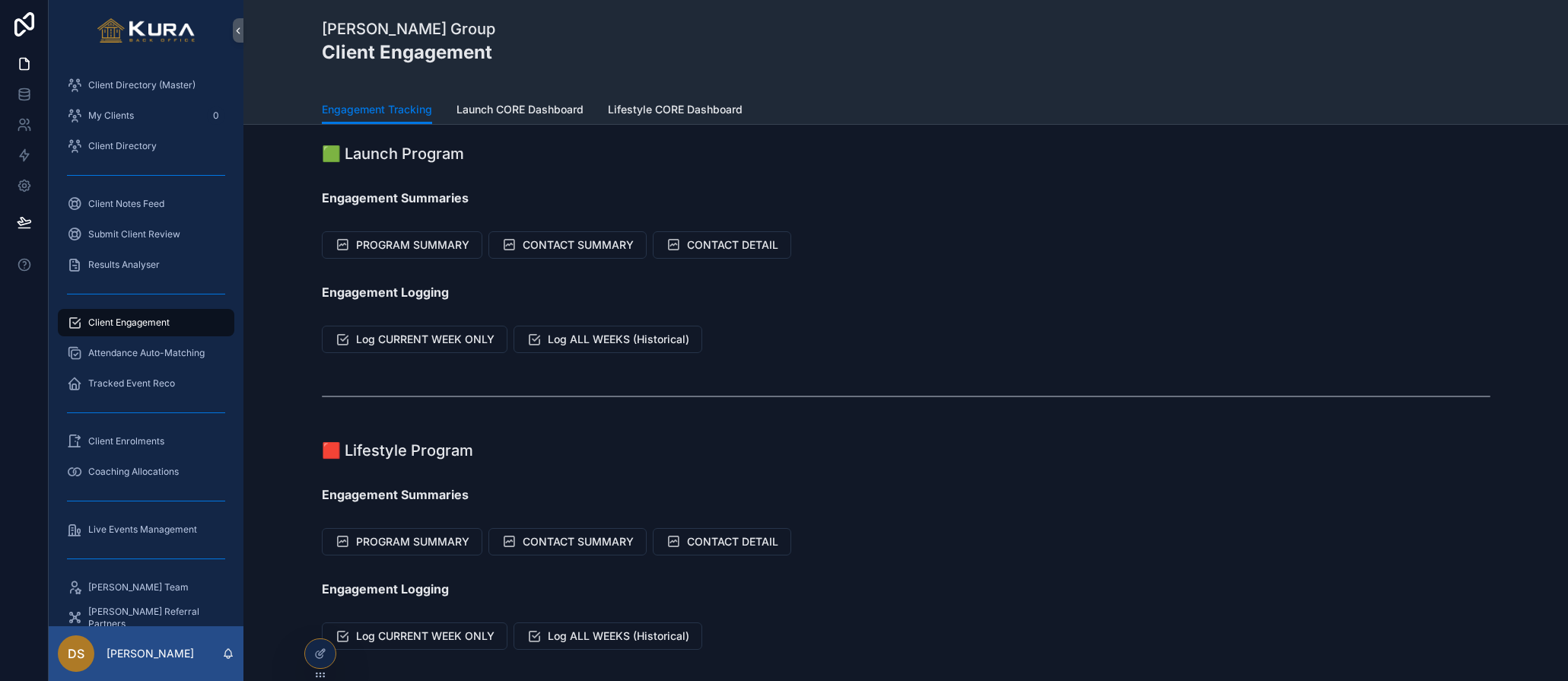
click at [340, 176] on div "🟩 Launch Program Engagement Summaries PROGRAM SUMMARY CONTACT SUMMARY CONTACT D…" at bounding box center [906, 439] width 1325 height 629
click at [134, 114] on div "My Clients 0" at bounding box center [146, 115] width 158 height 24
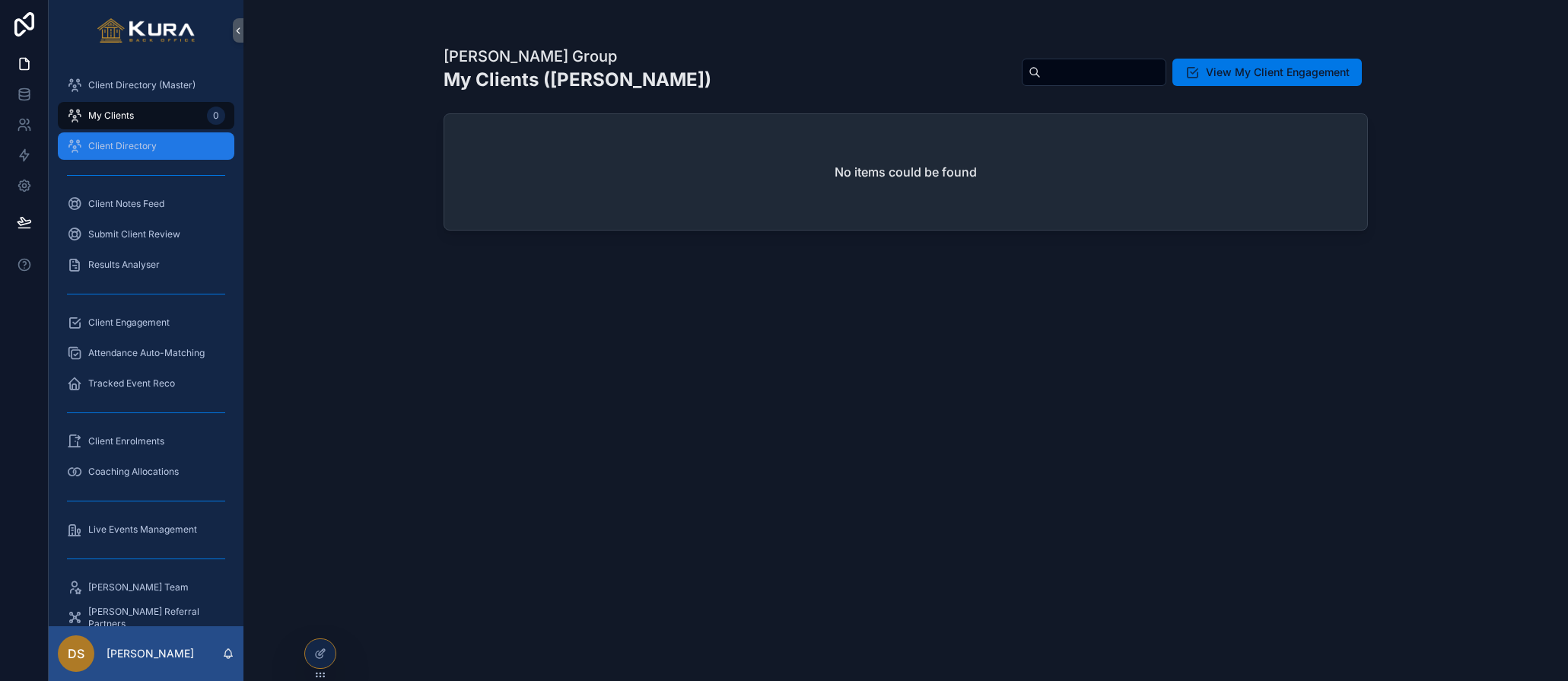
click at [130, 142] on span "Client Directory" at bounding box center [122, 146] width 69 height 12
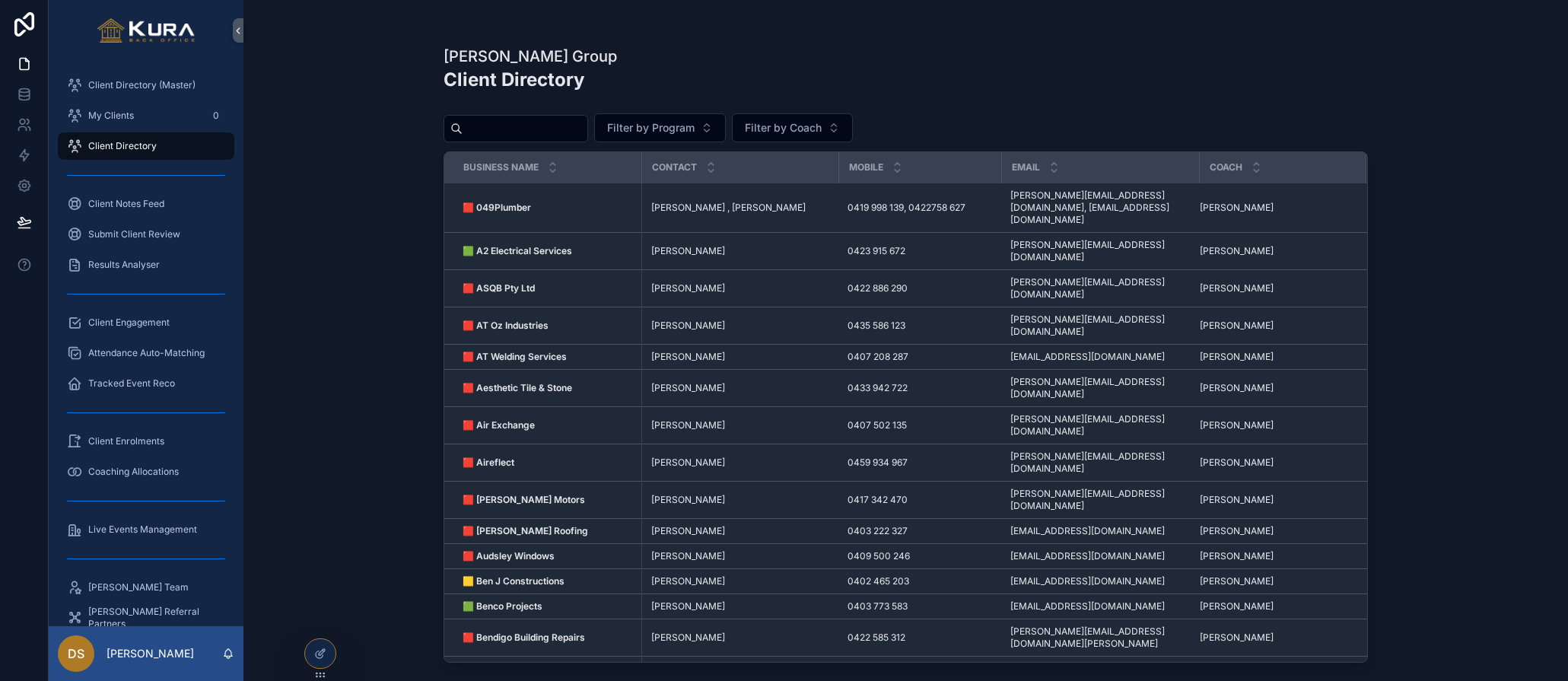
click at [515, 128] on input "scrollable content" at bounding box center [525, 129] width 124 height 22
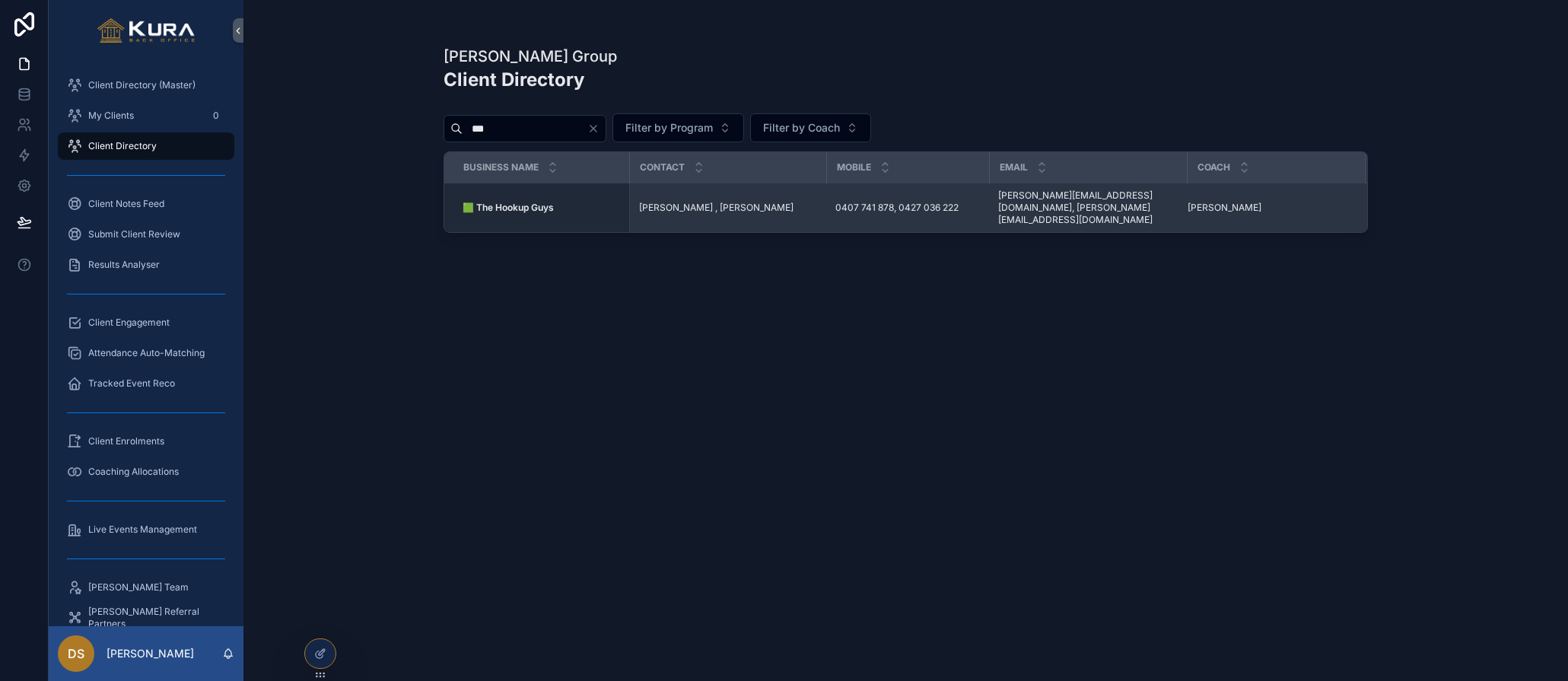
type input "***"
click at [786, 202] on div "Sam Keenan , Anthony Mills Sam Keenan , Anthony Mills" at bounding box center [728, 207] width 179 height 12
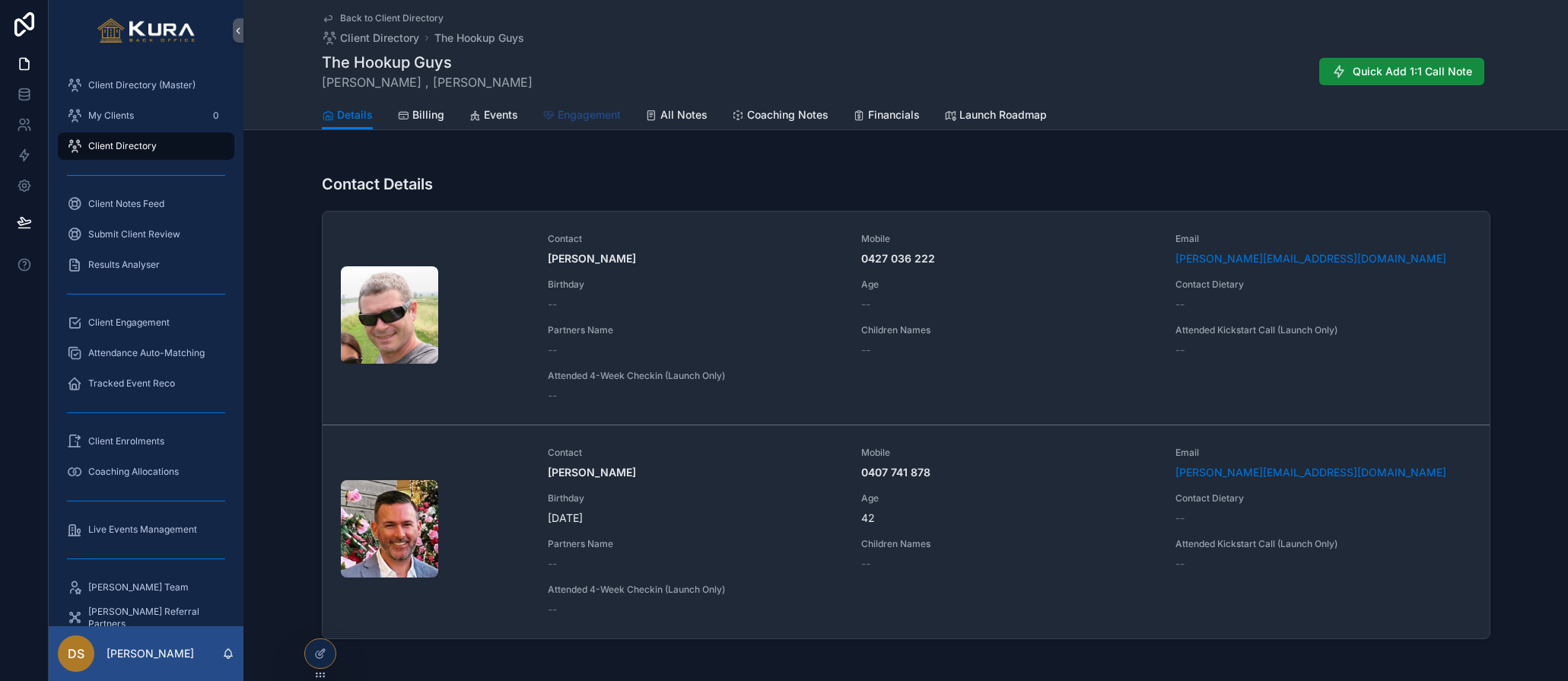
click at [574, 115] on span "Engagement" at bounding box center [589, 114] width 63 height 15
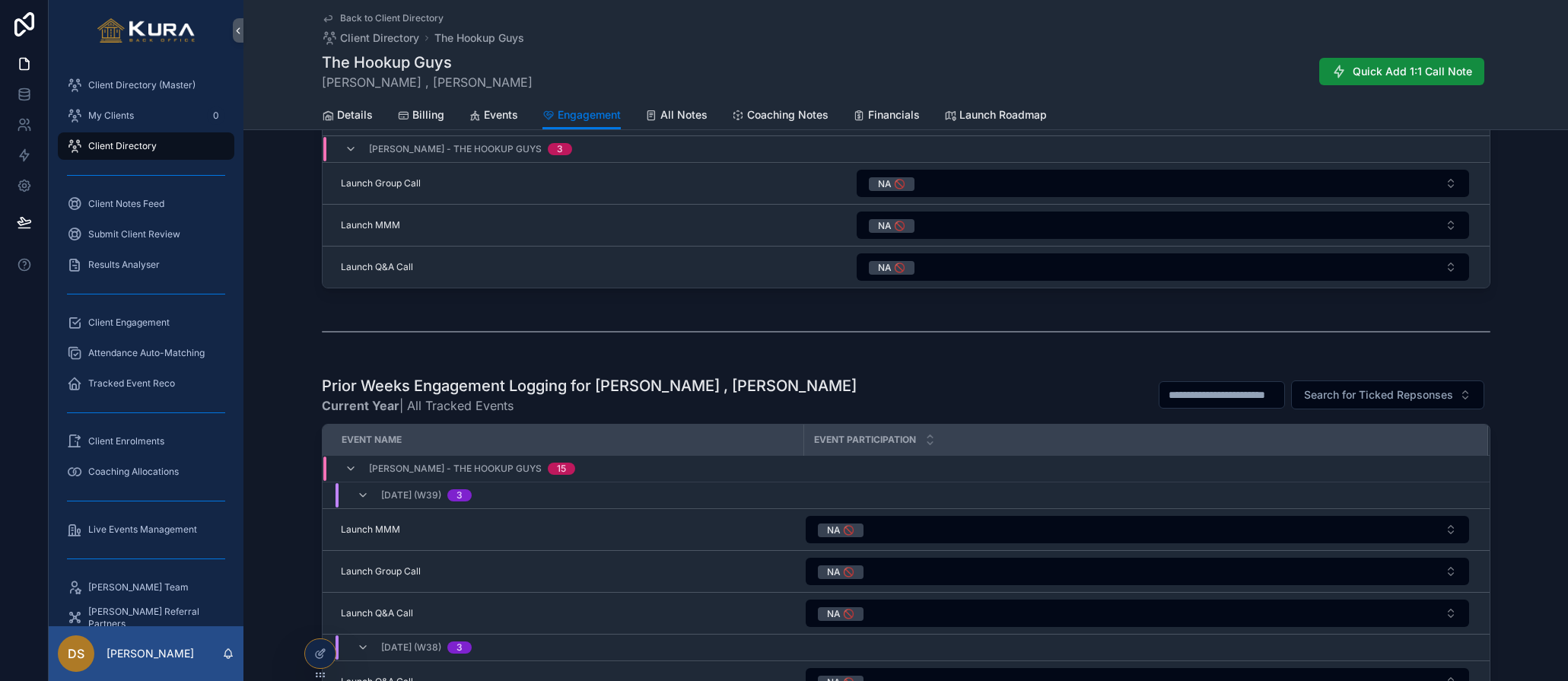
click at [290, 480] on div "Prior Weeks Engagement Logging for Sam Keenan , Anthony Mills Current Year | Al…" at bounding box center [906, 655] width 1325 height 573
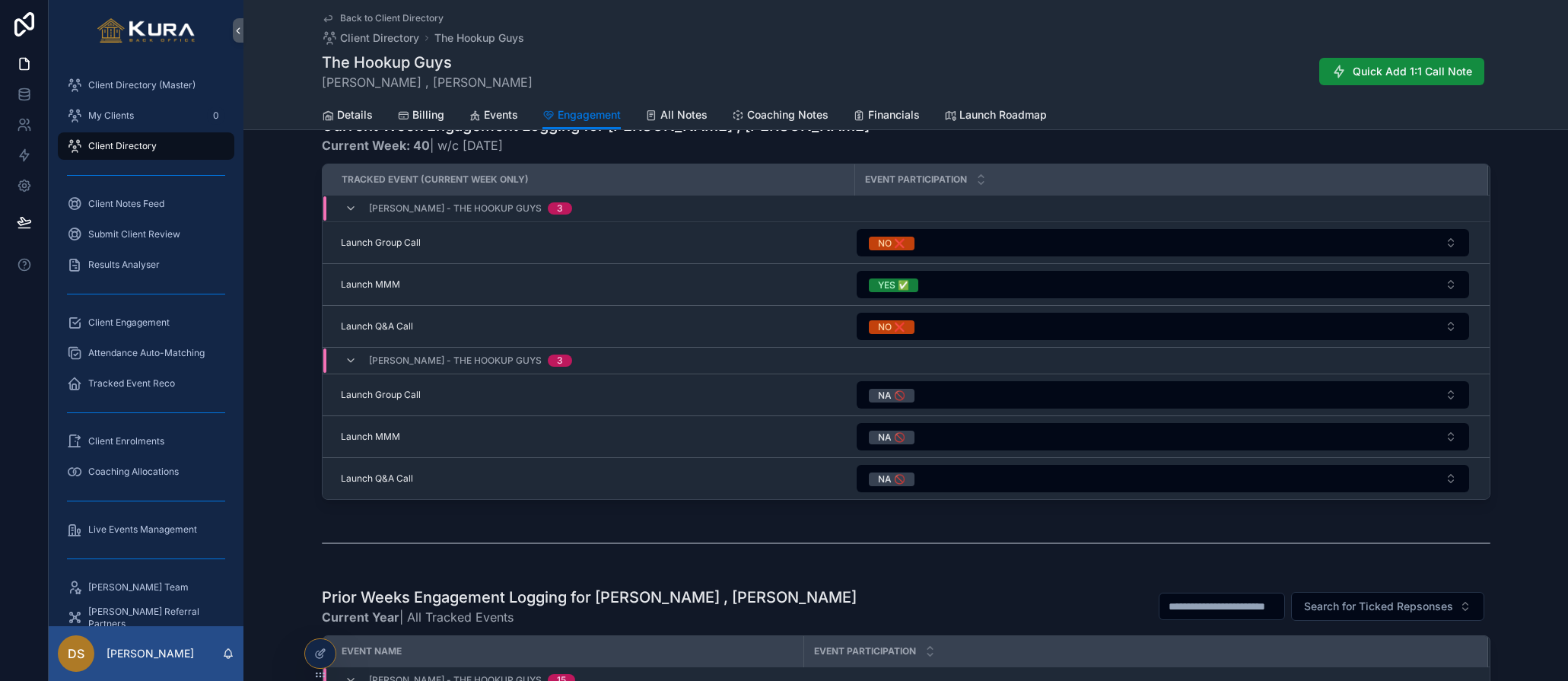
scroll to position [949, 0]
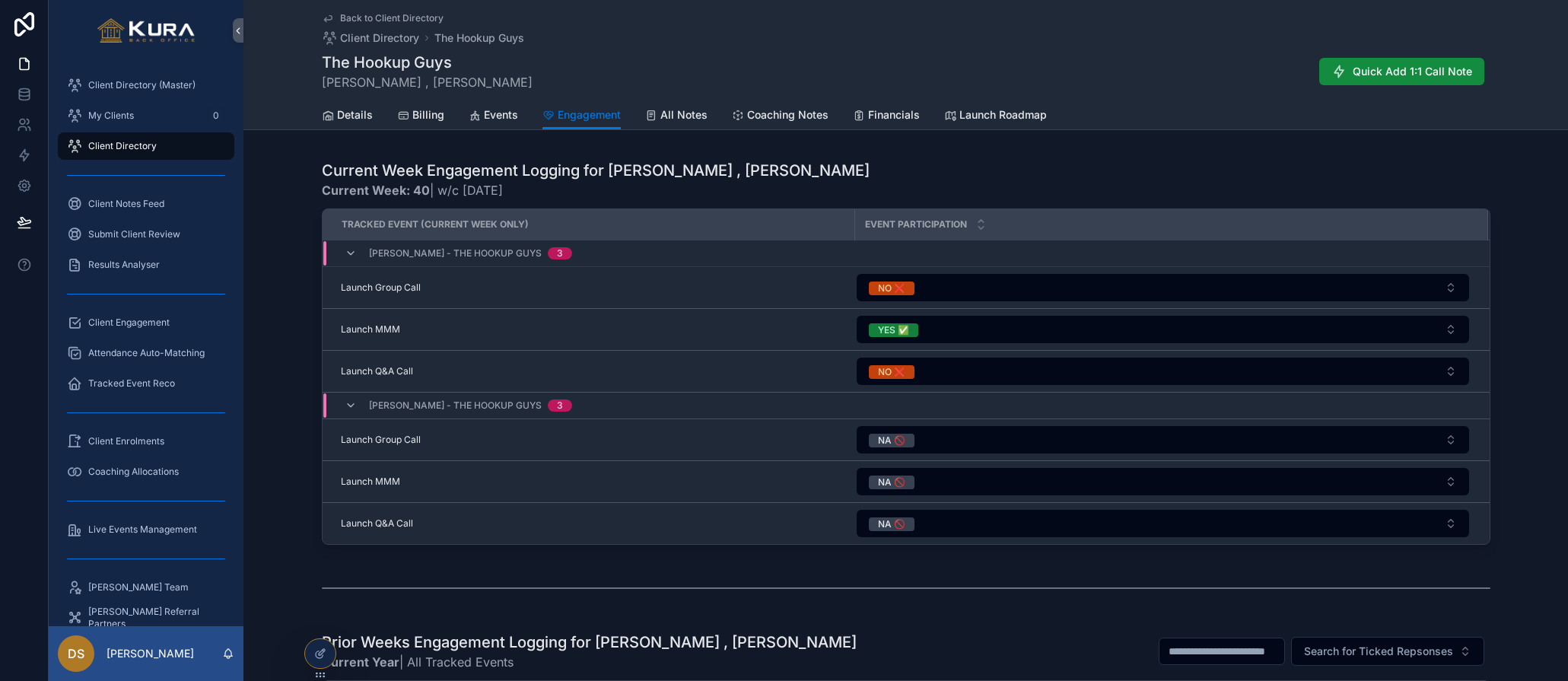
click at [299, 459] on div "Current Week Engagement Logging for Sam Keenan , Anthony Mills Current Week: 40…" at bounding box center [906, 352] width 1325 height 397
click at [311, 499] on div "Current Week Engagement Logging for Sam Keenan , Anthony Mills Current Week: 40…" at bounding box center [906, 352] width 1325 height 397
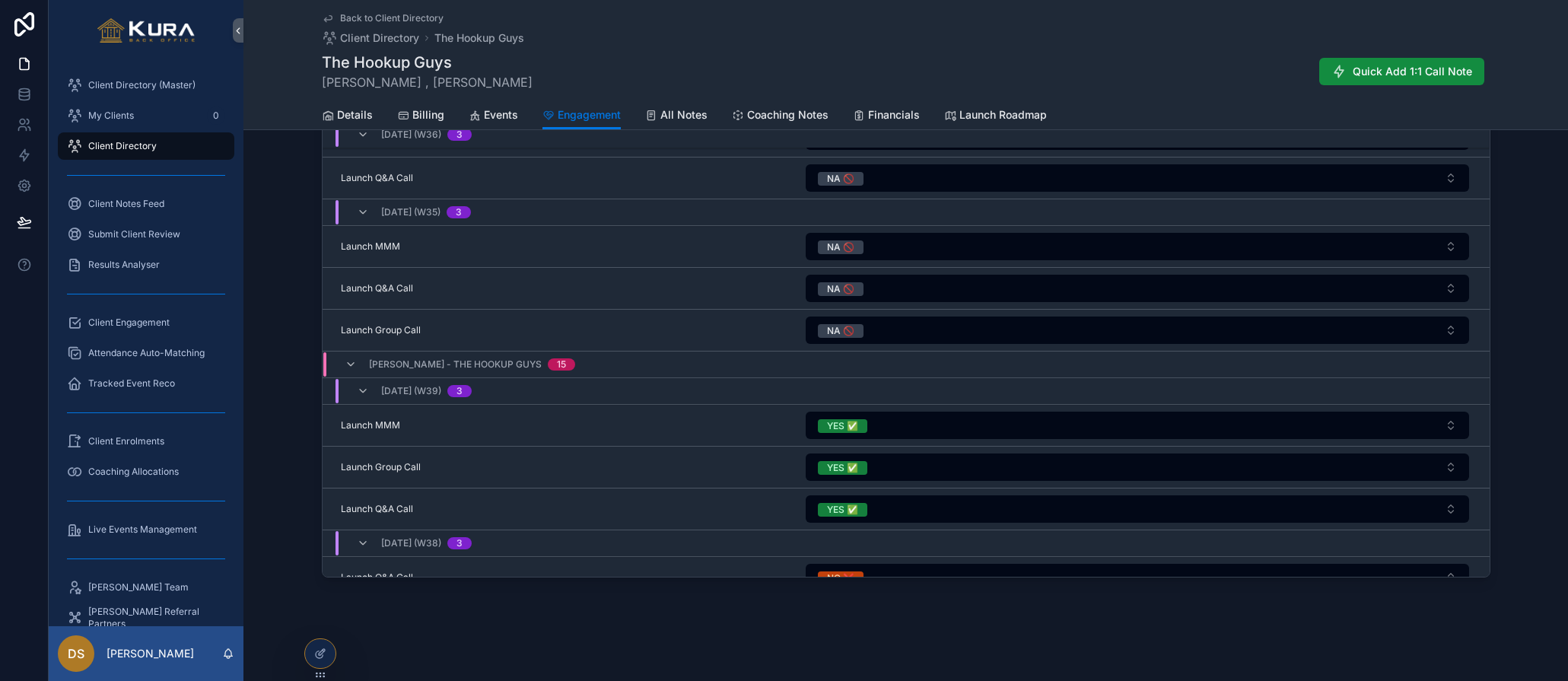
scroll to position [567, 0]
click at [349, 365] on icon "scrollable content" at bounding box center [351, 367] width 12 height 12
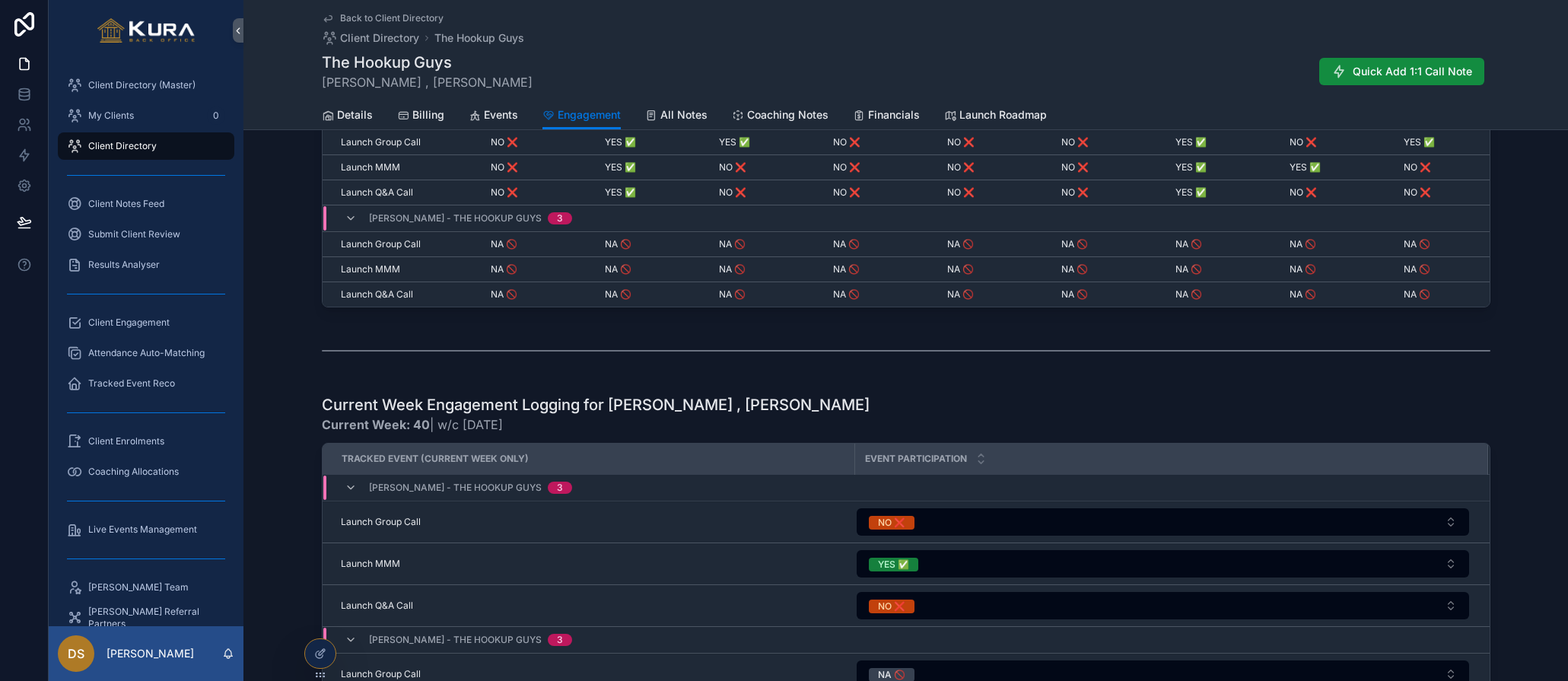
scroll to position [700, 0]
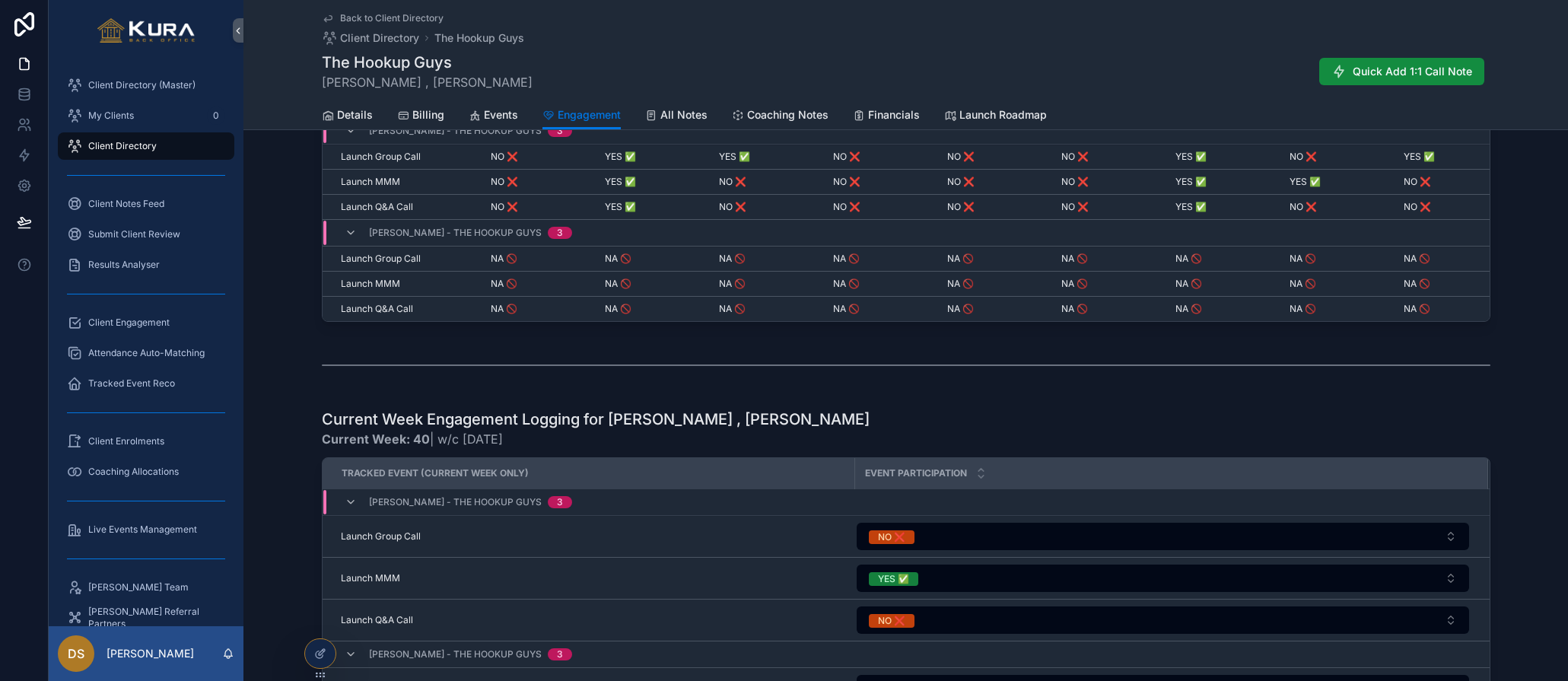
click at [290, 171] on div "Engagement Summary for Sam Keenan , Anthony Mills 52 Week View | current week: …" at bounding box center [906, 180] width 1325 height 297
click at [144, 326] on span "Client Engagement" at bounding box center [129, 323] width 81 height 12
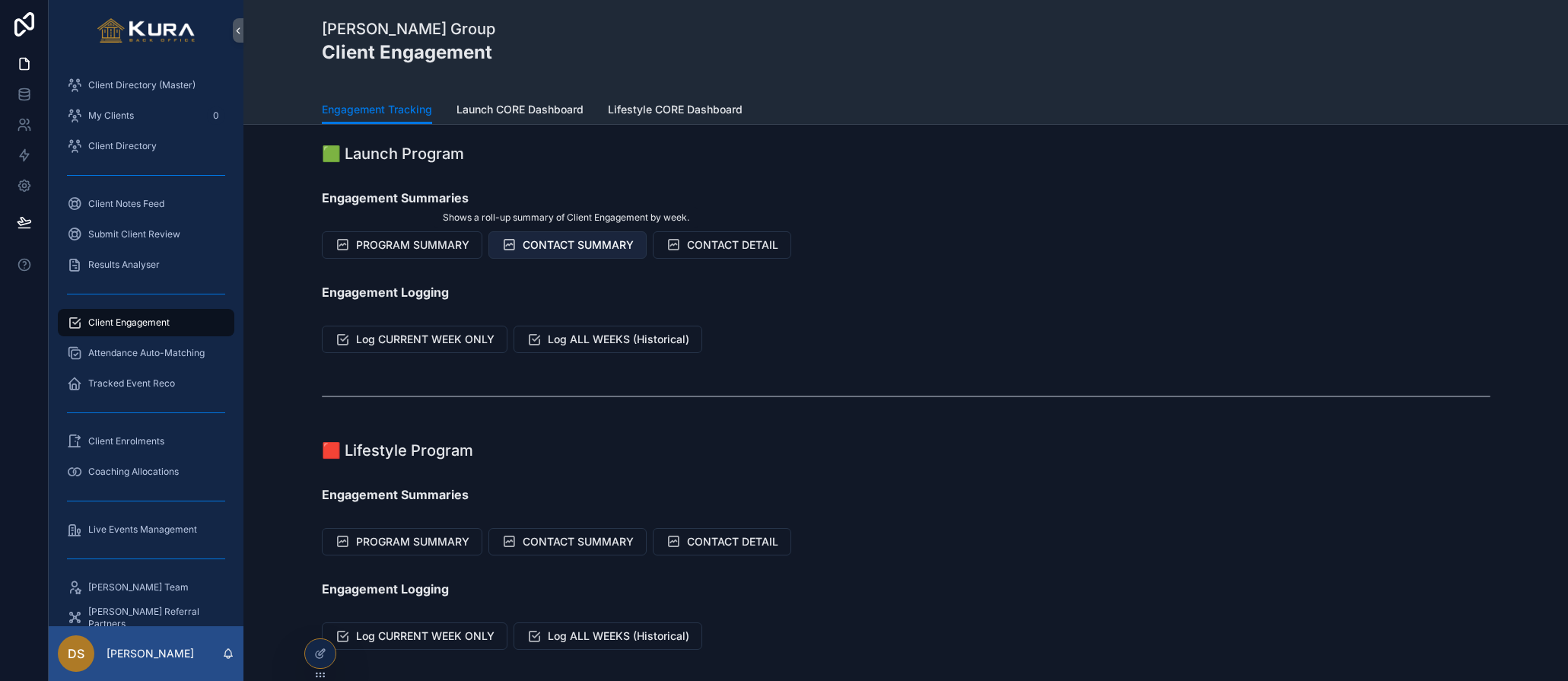
click at [585, 248] on span "CONTACT SUMMARY" at bounding box center [578, 245] width 111 height 15
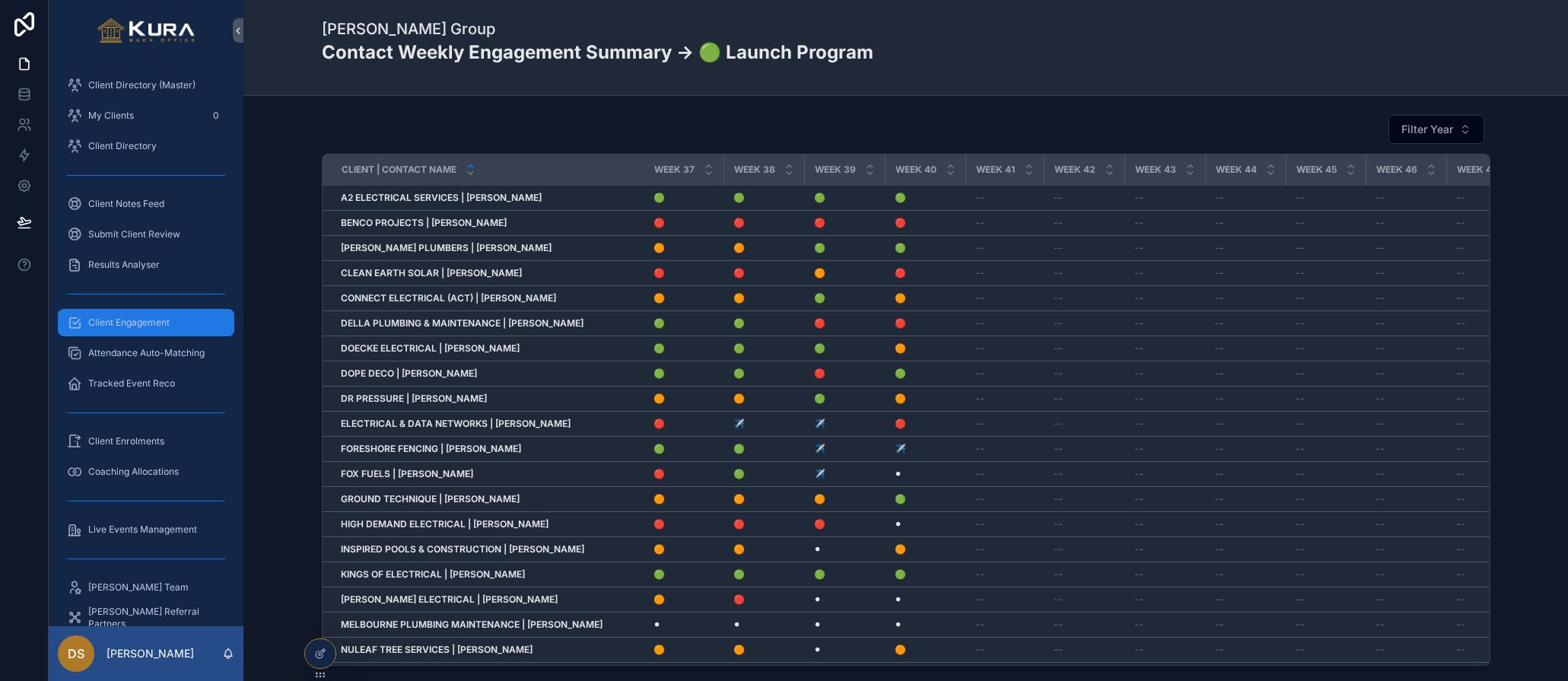
click at [124, 320] on span "Client Engagement" at bounding box center [129, 323] width 81 height 12
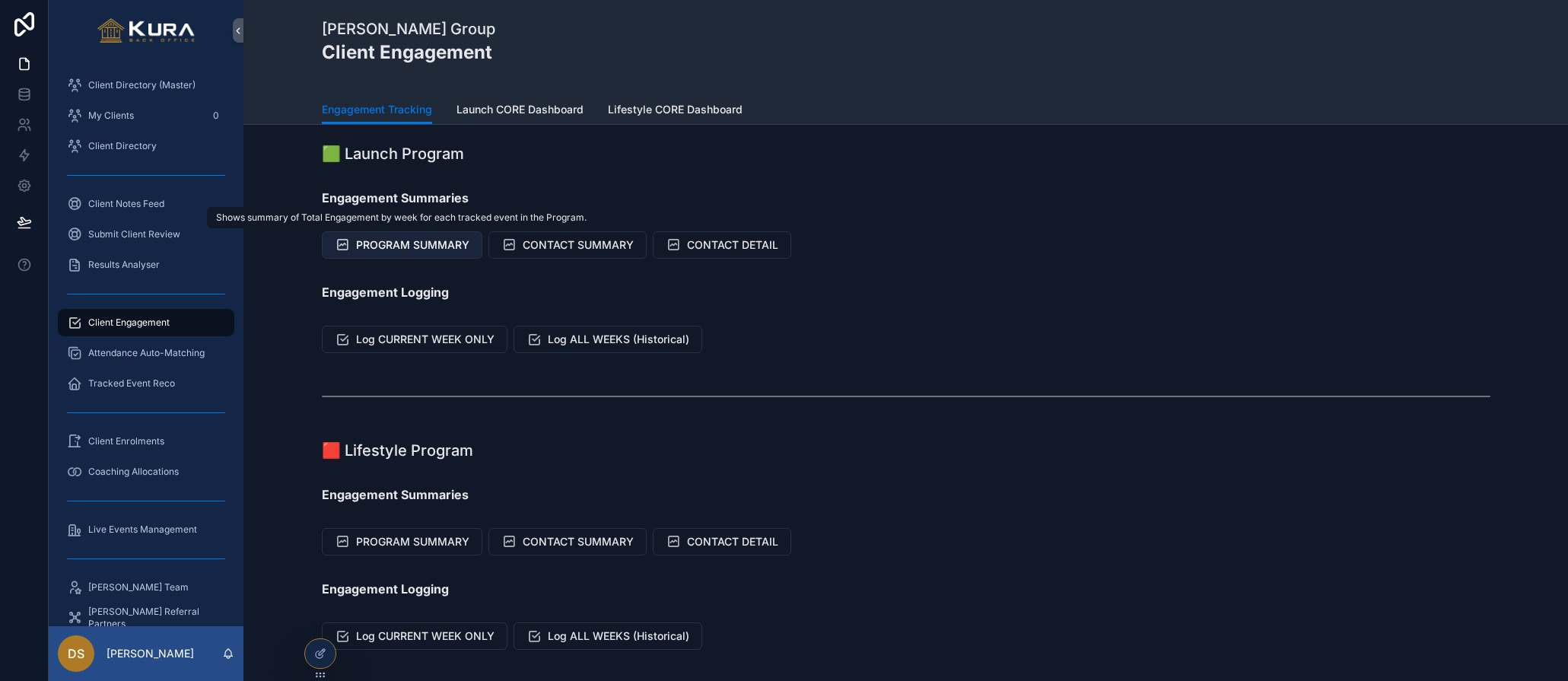
click at [417, 245] on span "PROGRAM SUMMARY" at bounding box center [412, 245] width 114 height 15
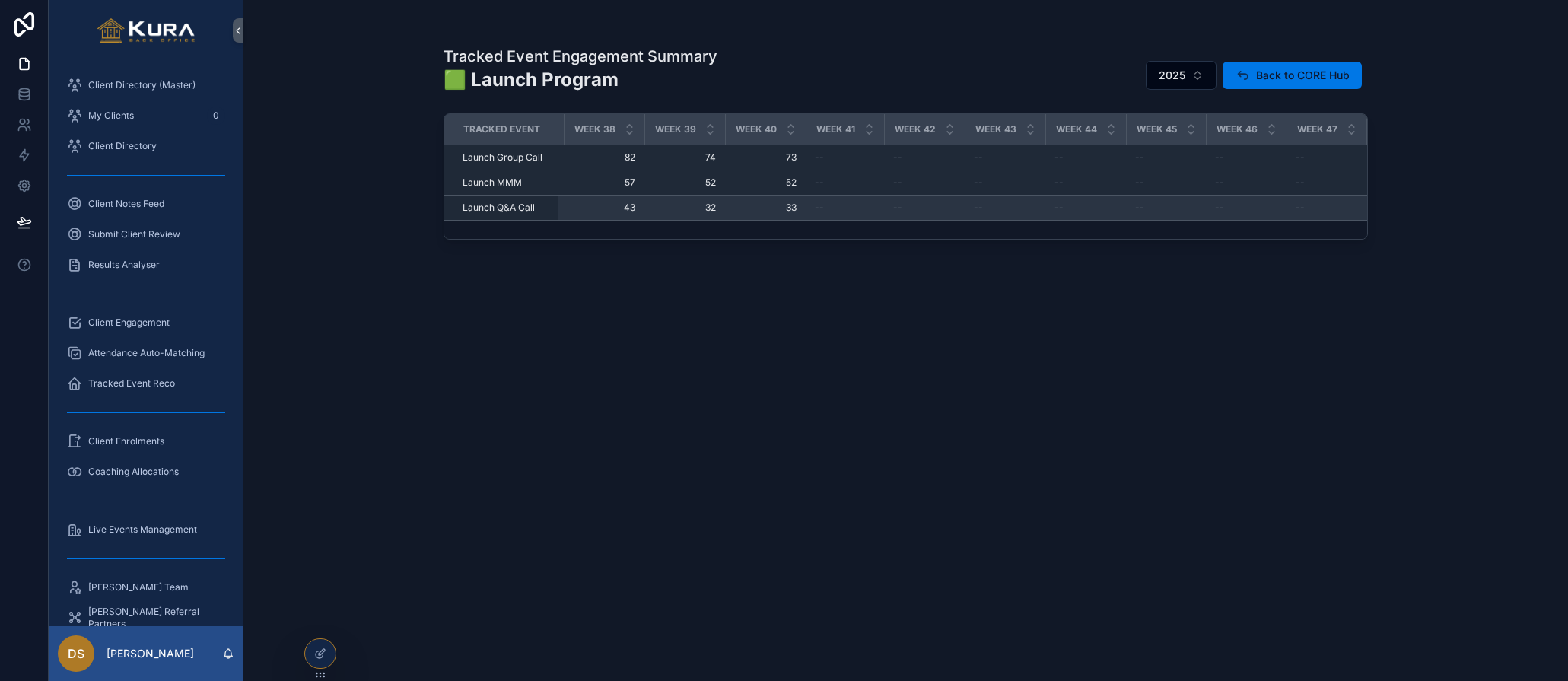
scroll to position [0, 3713]
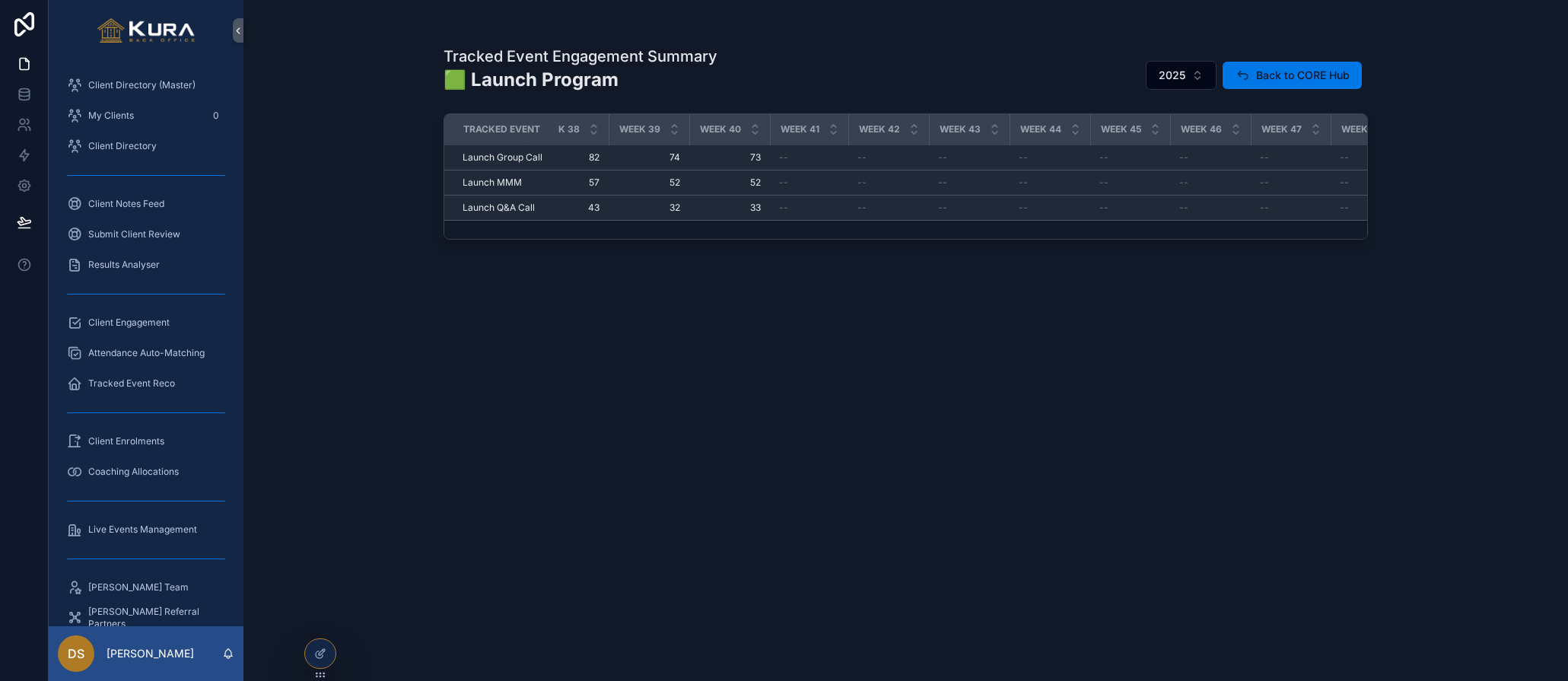
click at [395, 345] on div "Tracked Event Engagement Summary 🟩 Launch Program 2025 Back to CORE Hub Tracked…" at bounding box center [906, 340] width 1325 height 681
click at [163, 323] on span "Client Engagement" at bounding box center [129, 323] width 81 height 12
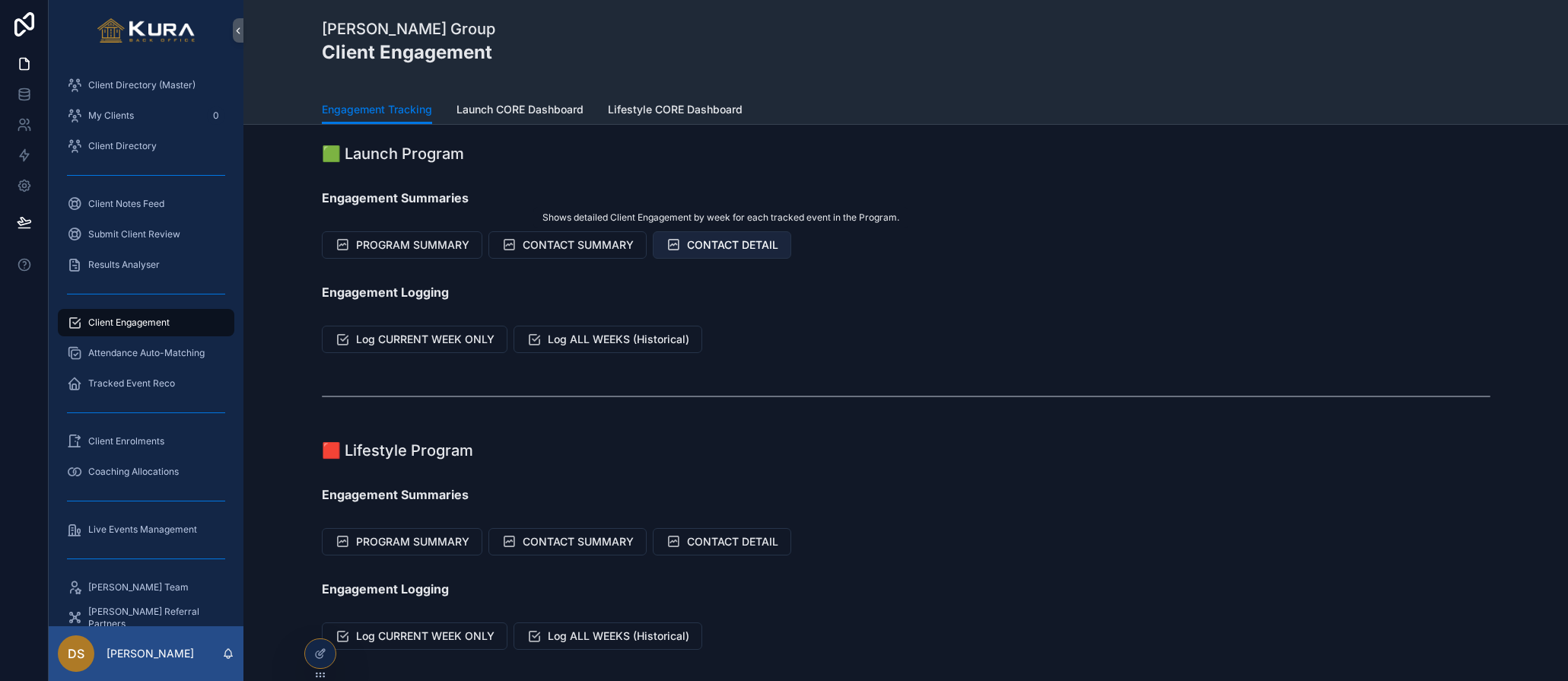
click at [714, 239] on span "CONTACT DETAIL" at bounding box center [733, 245] width 91 height 15
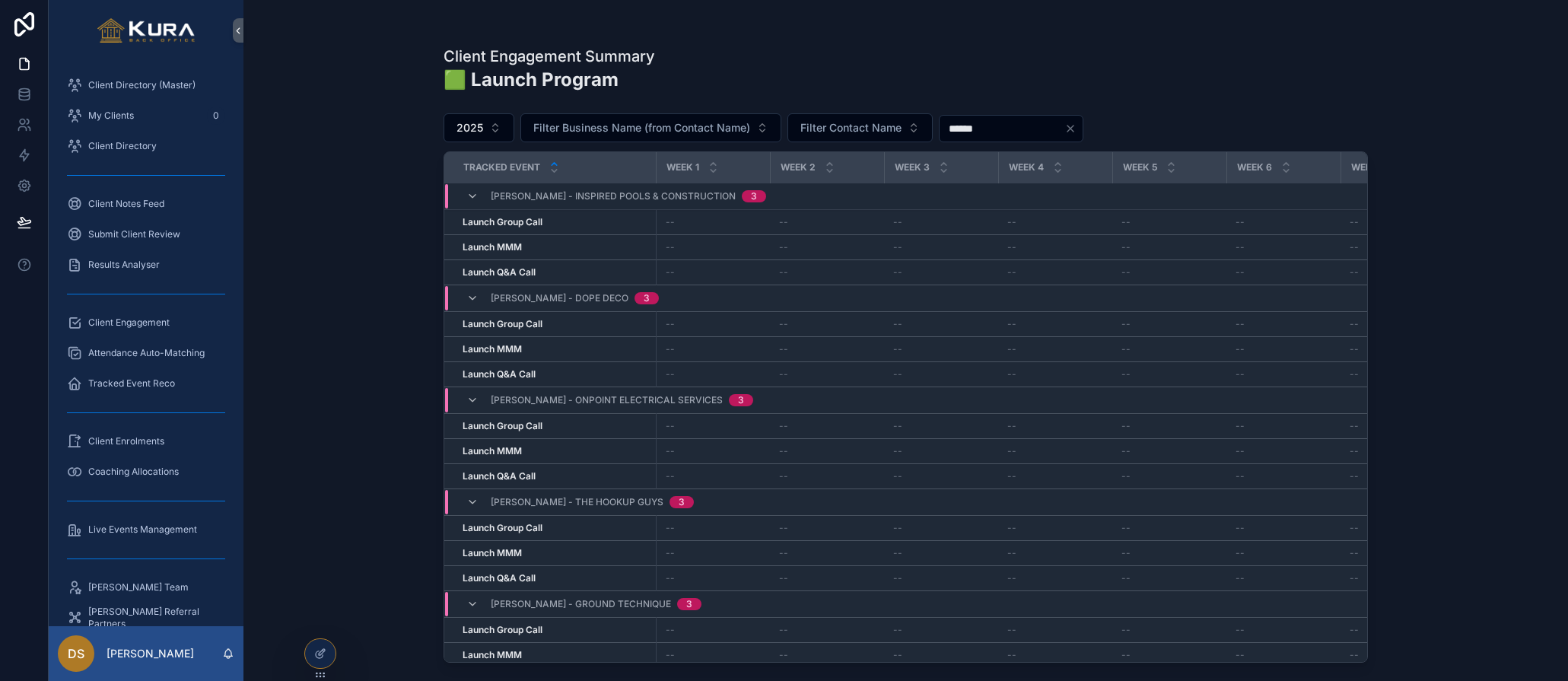
click at [323, 192] on div "Client Engagement Summary 🟩 Launch Program 2025 Filter Business Name (from Cont…" at bounding box center [906, 340] width 1325 height 681
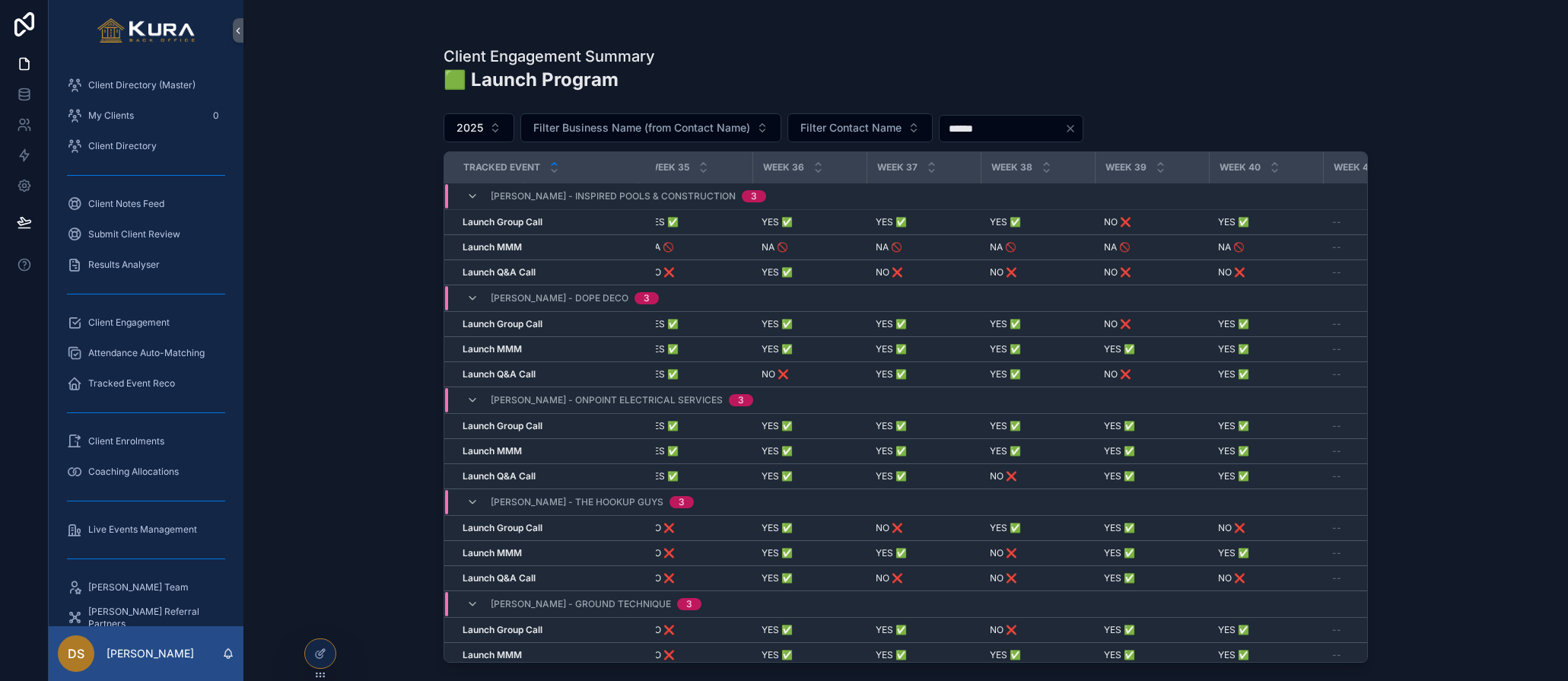
click at [299, 359] on div "Client Engagement Summary 🟩 Launch Program 2025 Filter Business Name (from Cont…" at bounding box center [906, 340] width 1325 height 681
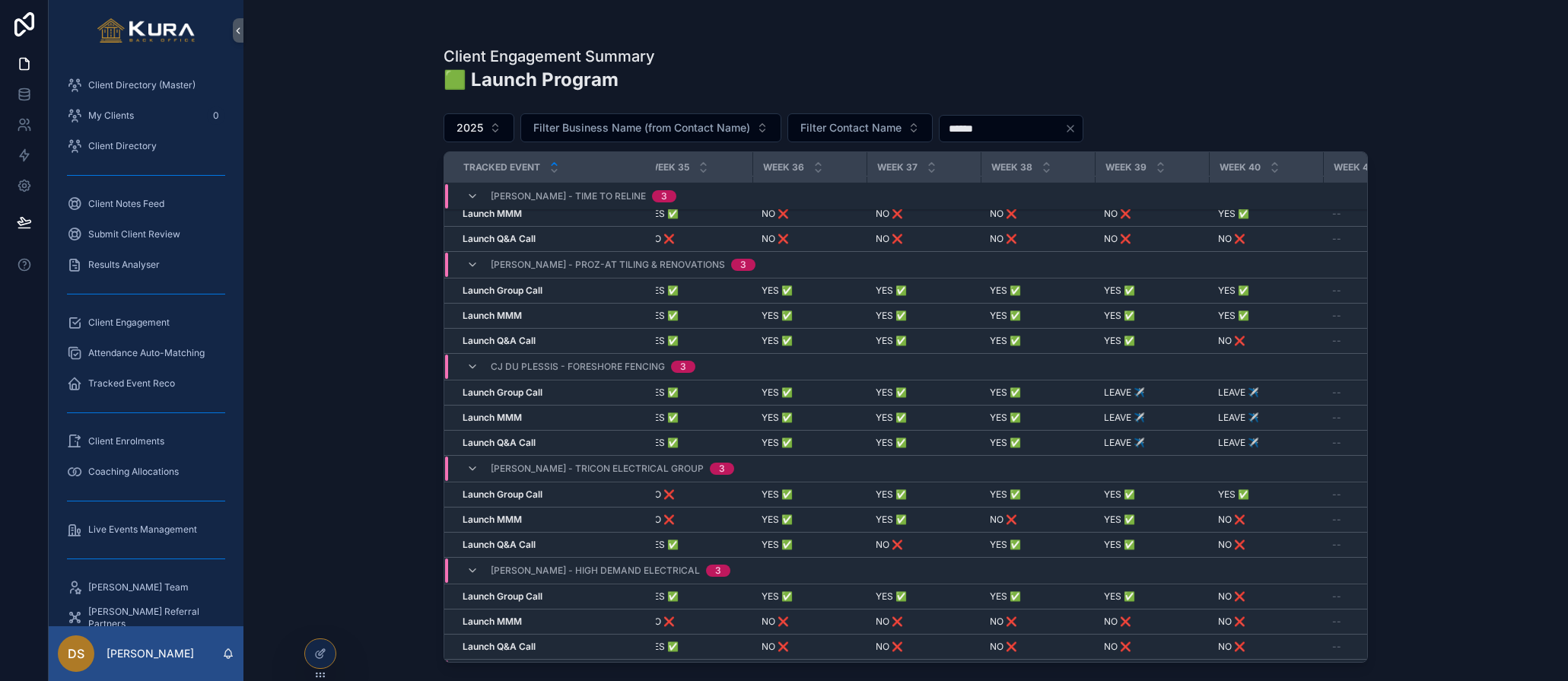
scroll to position [584, 3898]
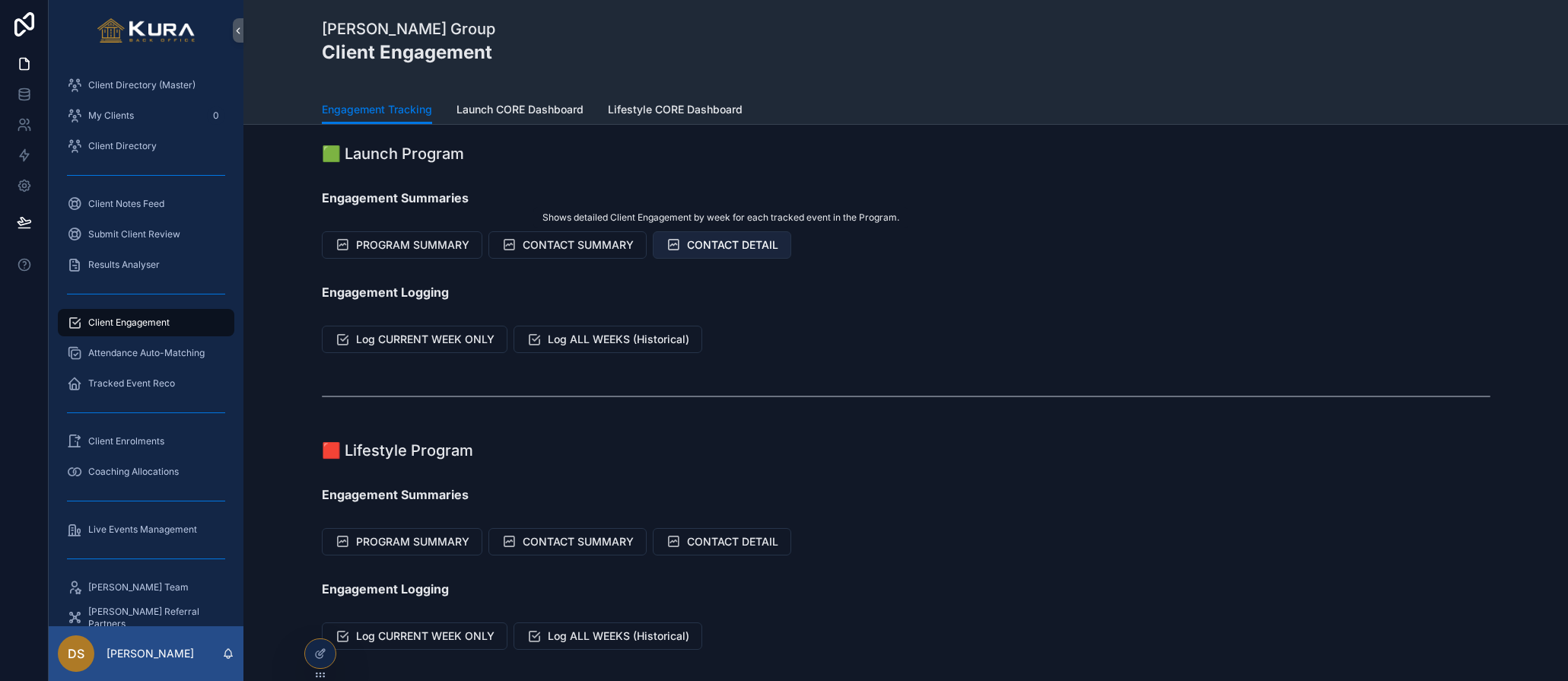
click at [697, 245] on span "CONTACT DETAIL" at bounding box center [733, 245] width 91 height 15
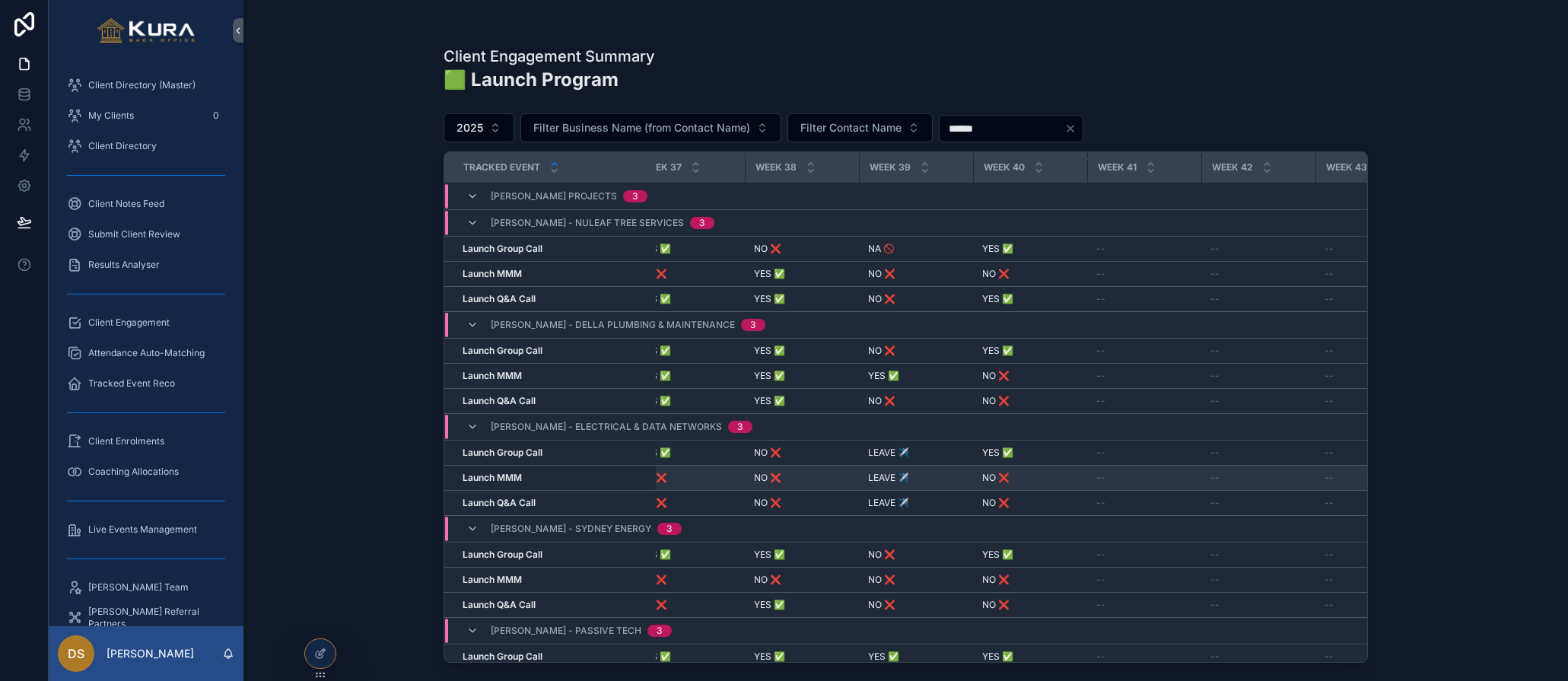
scroll to position [1170, 4155]
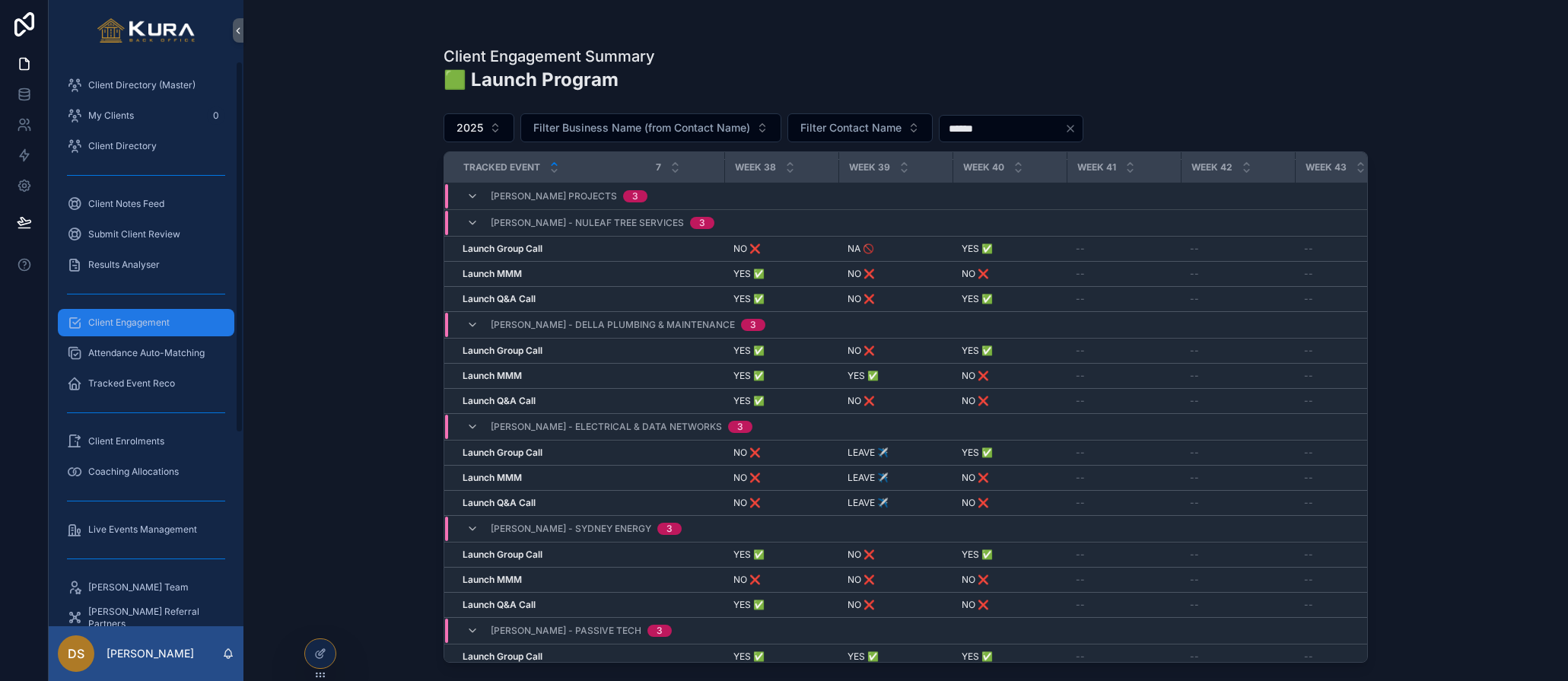
click at [104, 319] on span "Client Engagement" at bounding box center [129, 323] width 81 height 12
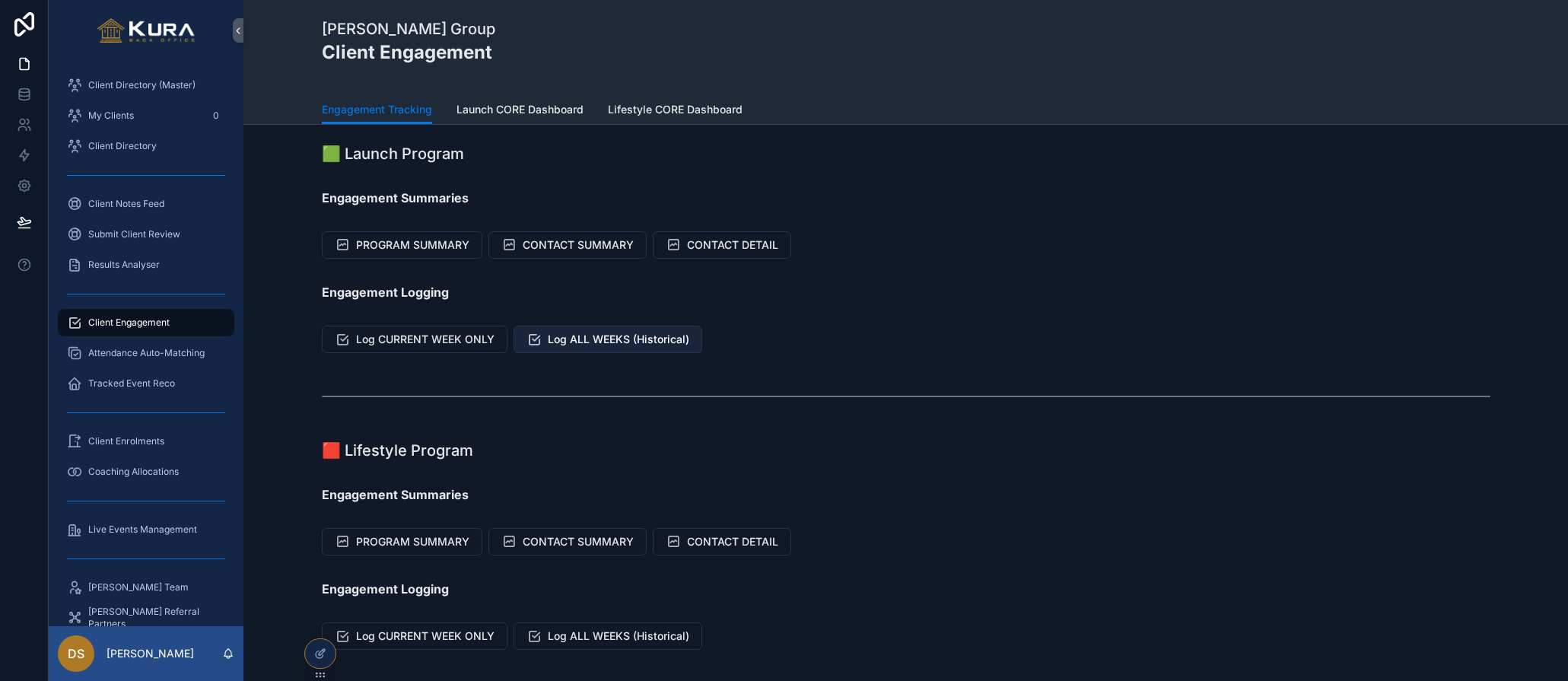
click at [613, 343] on span "Log ALL WEEKS (Historical)" at bounding box center [618, 339] width 142 height 15
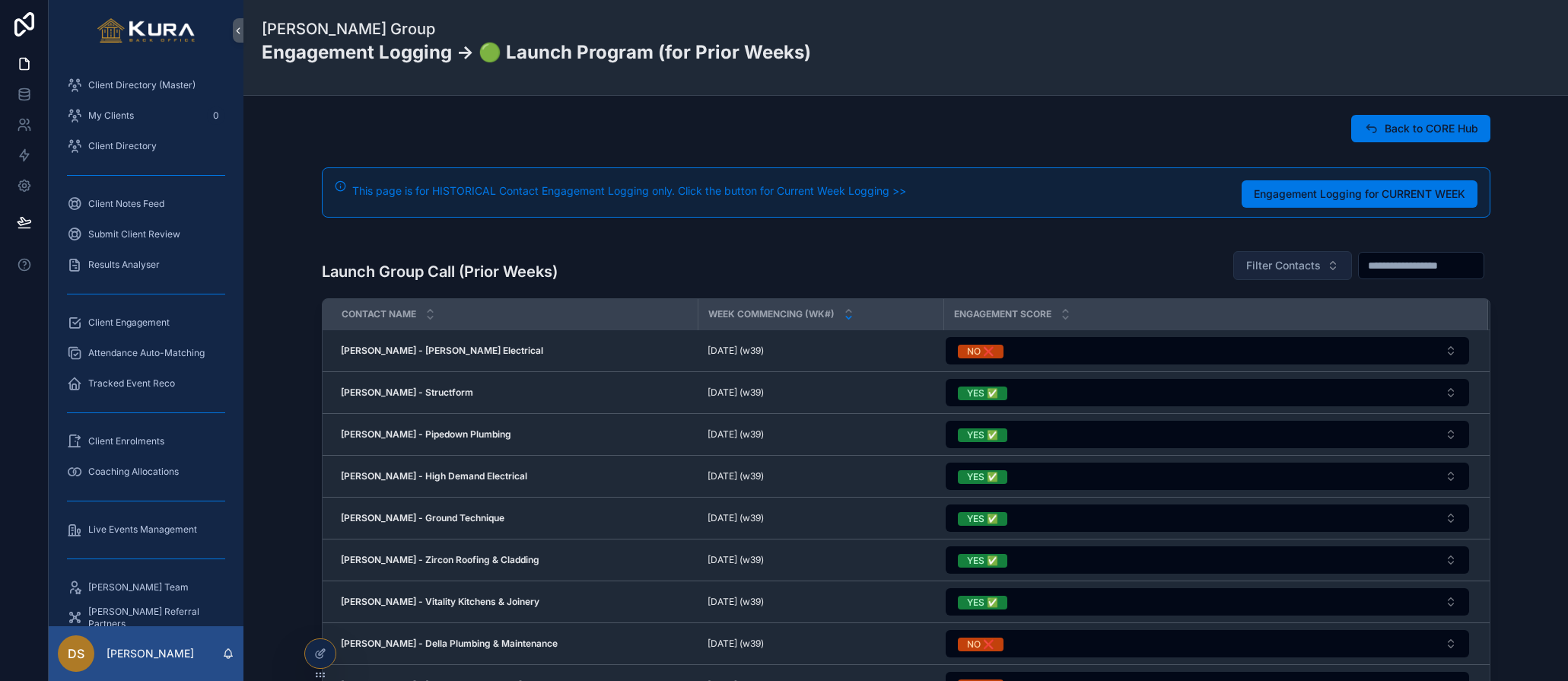
click at [1279, 264] on span "Filter Contacts" at bounding box center [1283, 265] width 75 height 15
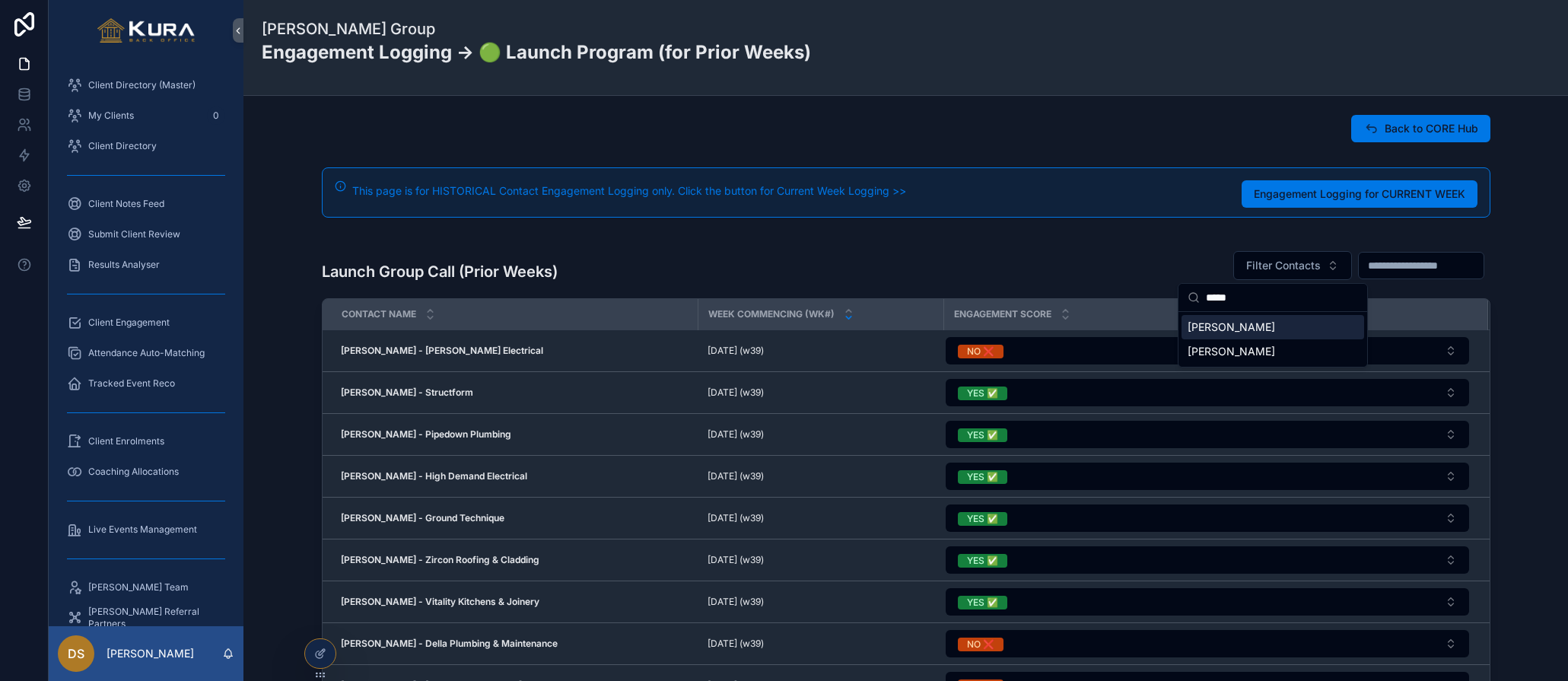
type input "*****"
click at [1251, 358] on span "[PERSON_NAME]" at bounding box center [1231, 352] width 87 height 15
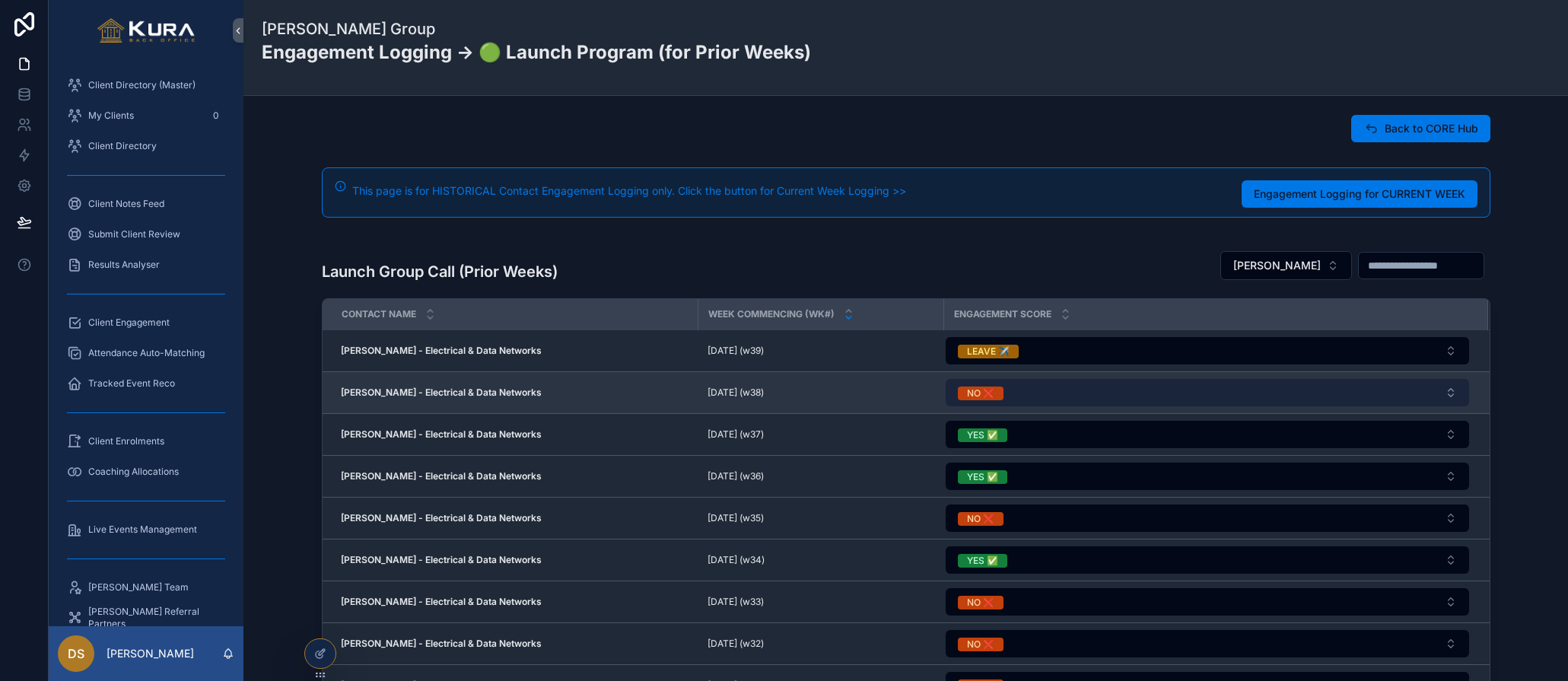
click at [1254, 385] on button "NO ❌" at bounding box center [1207, 392] width 523 height 27
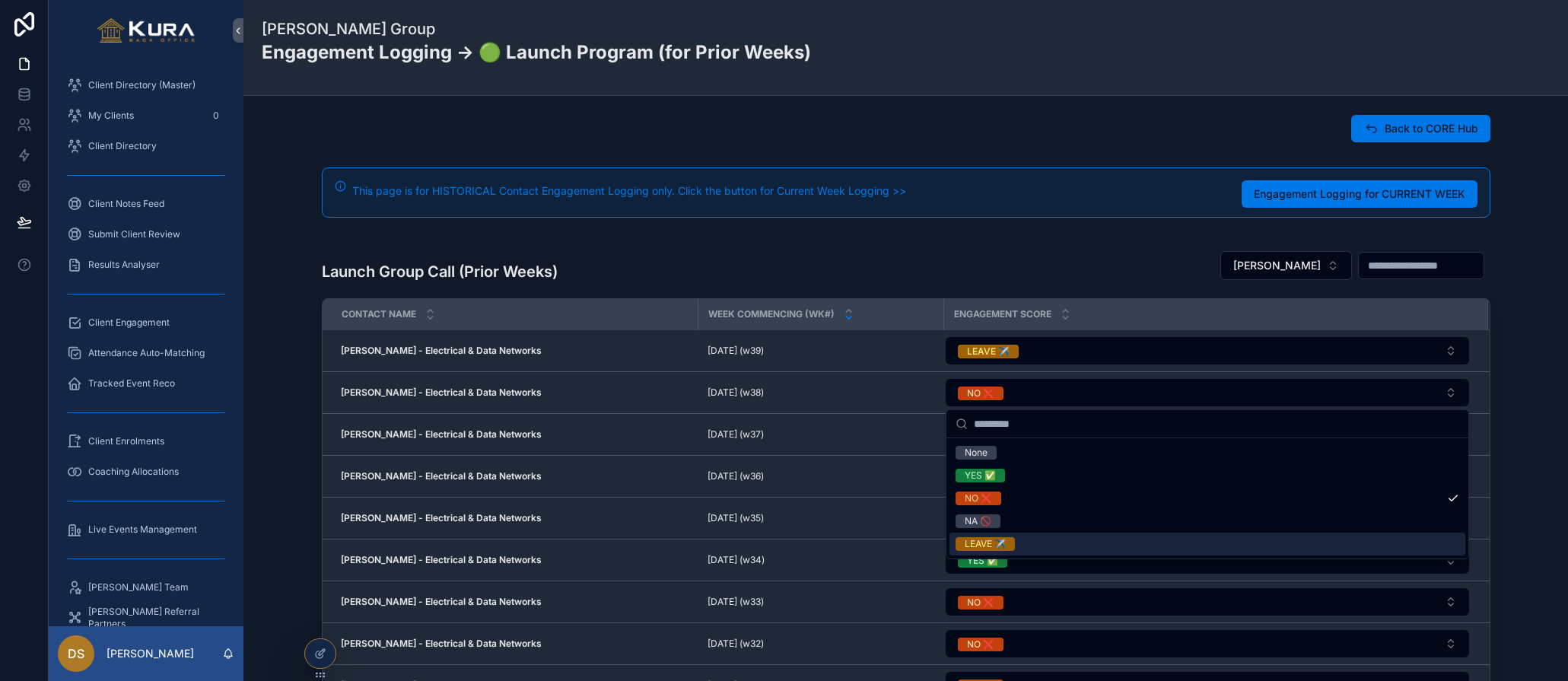
click at [1184, 538] on div "LEAVE ✈️" at bounding box center [1208, 544] width 516 height 23
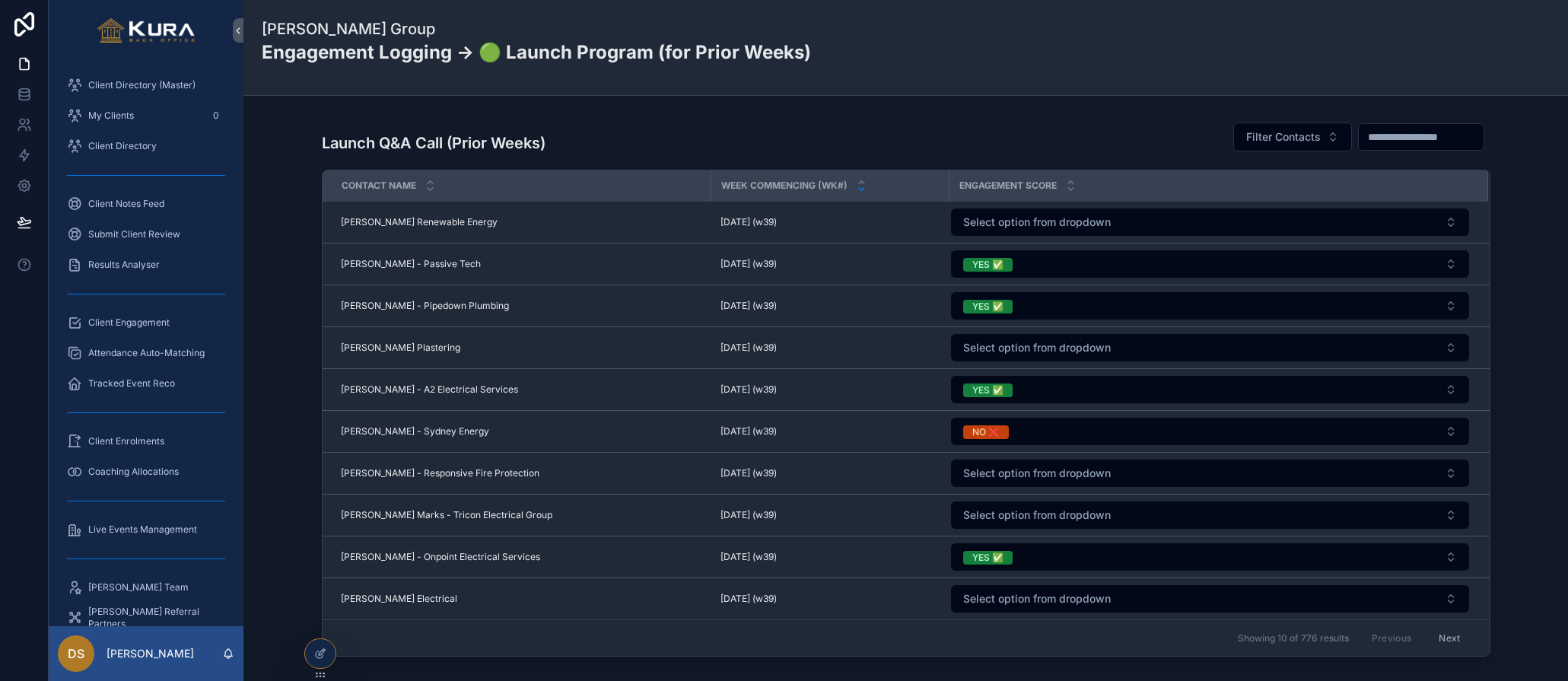
scroll to position [740, 0]
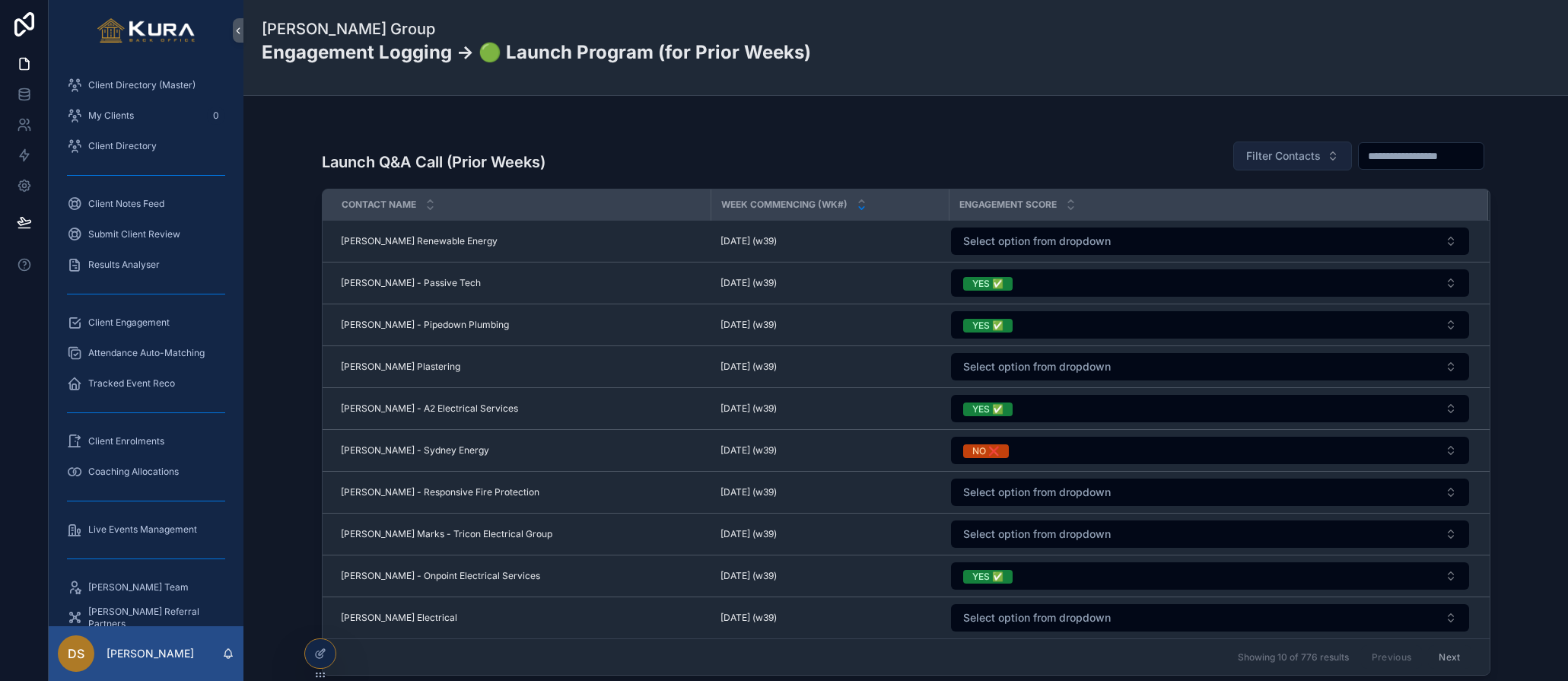
click at [1259, 158] on span "Filter Contacts" at bounding box center [1283, 156] width 75 height 15
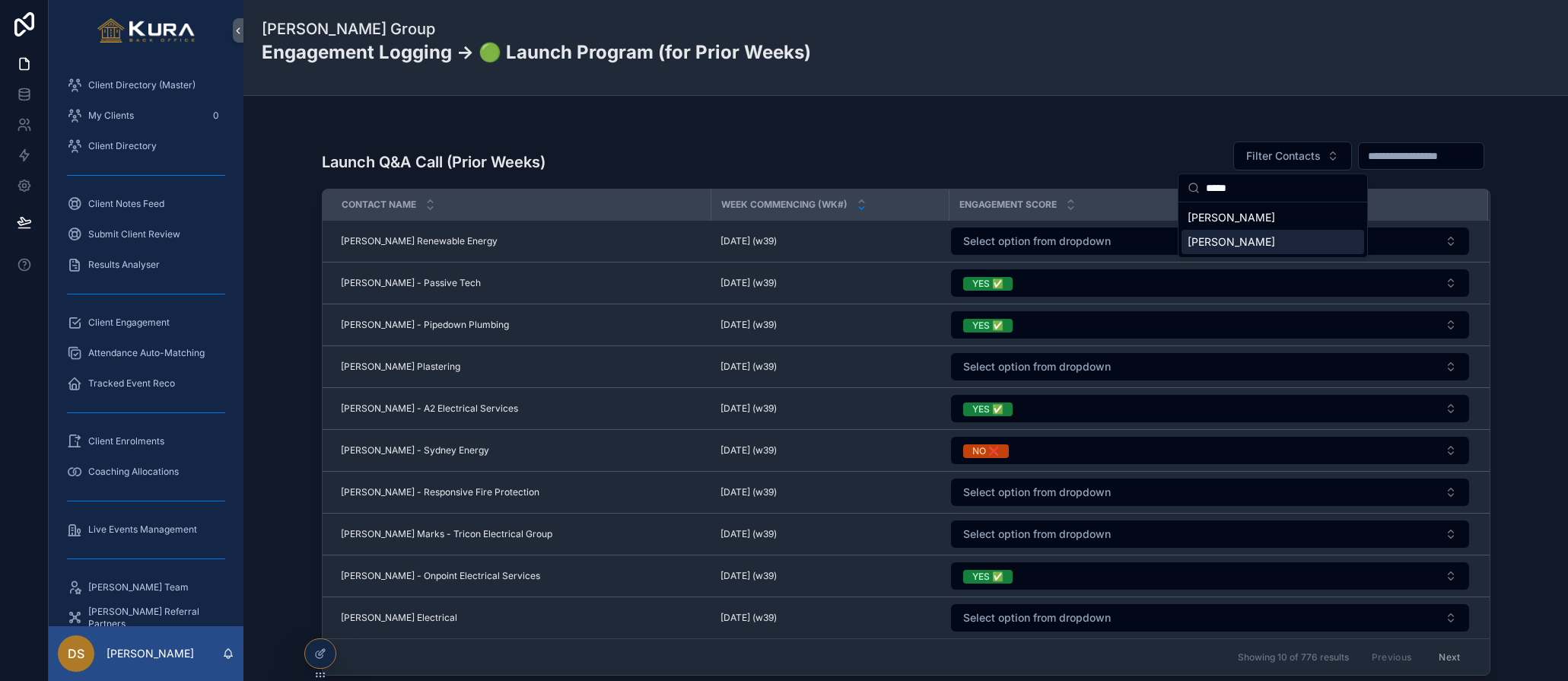
type input "*****"
click at [1259, 237] on span "[PERSON_NAME]" at bounding box center [1231, 242] width 87 height 15
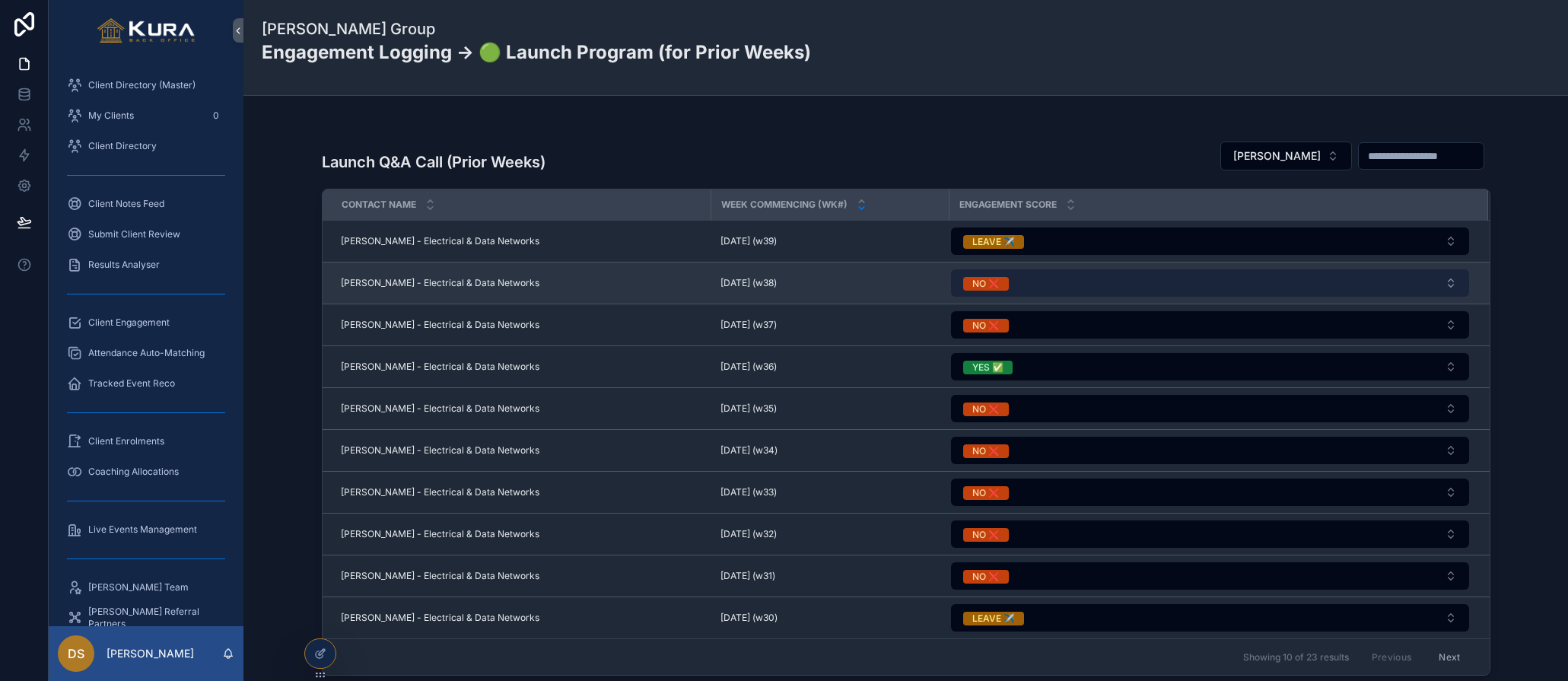
click at [1056, 285] on button "NO ❌" at bounding box center [1210, 283] width 519 height 27
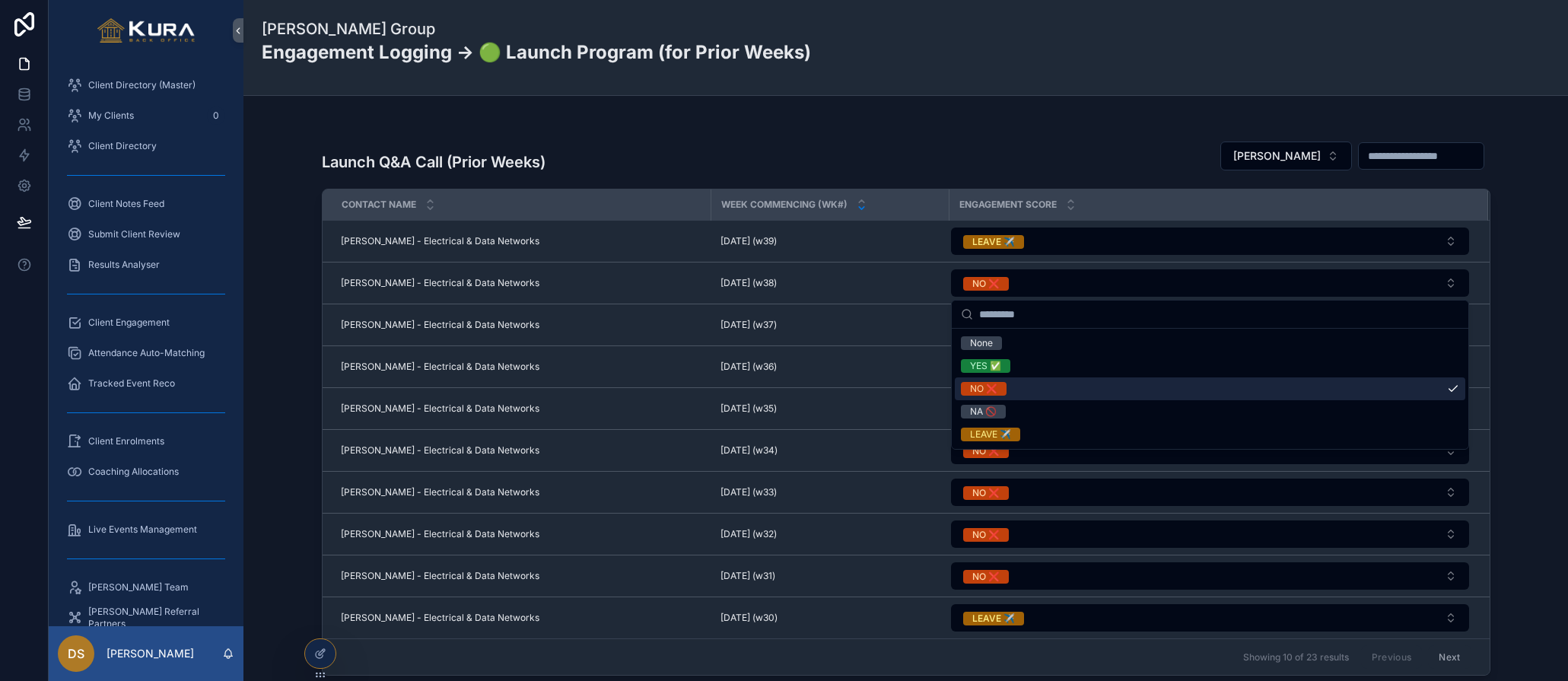
click at [1040, 390] on div "NO ❌" at bounding box center [1210, 389] width 510 height 23
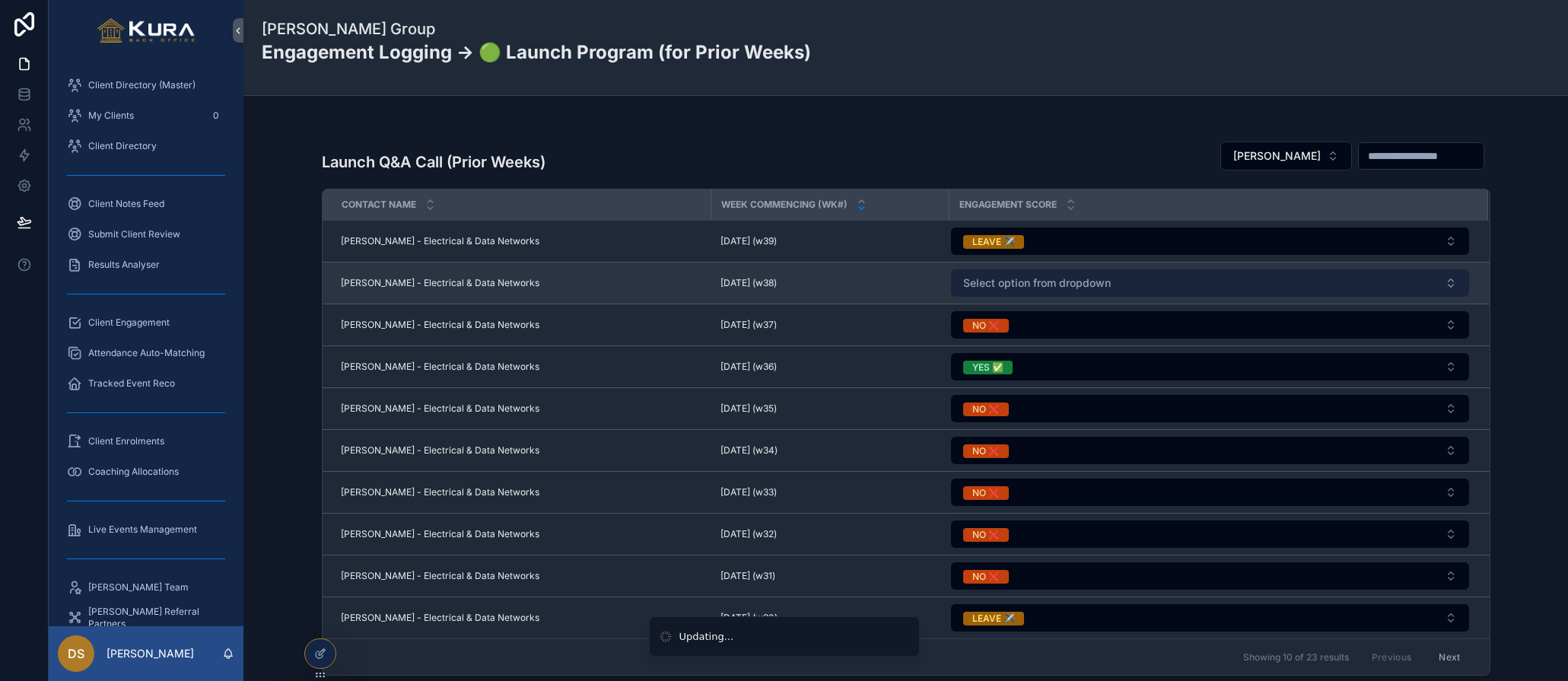
click at [1040, 289] on span "Select option from dropdown" at bounding box center [1037, 283] width 148 height 15
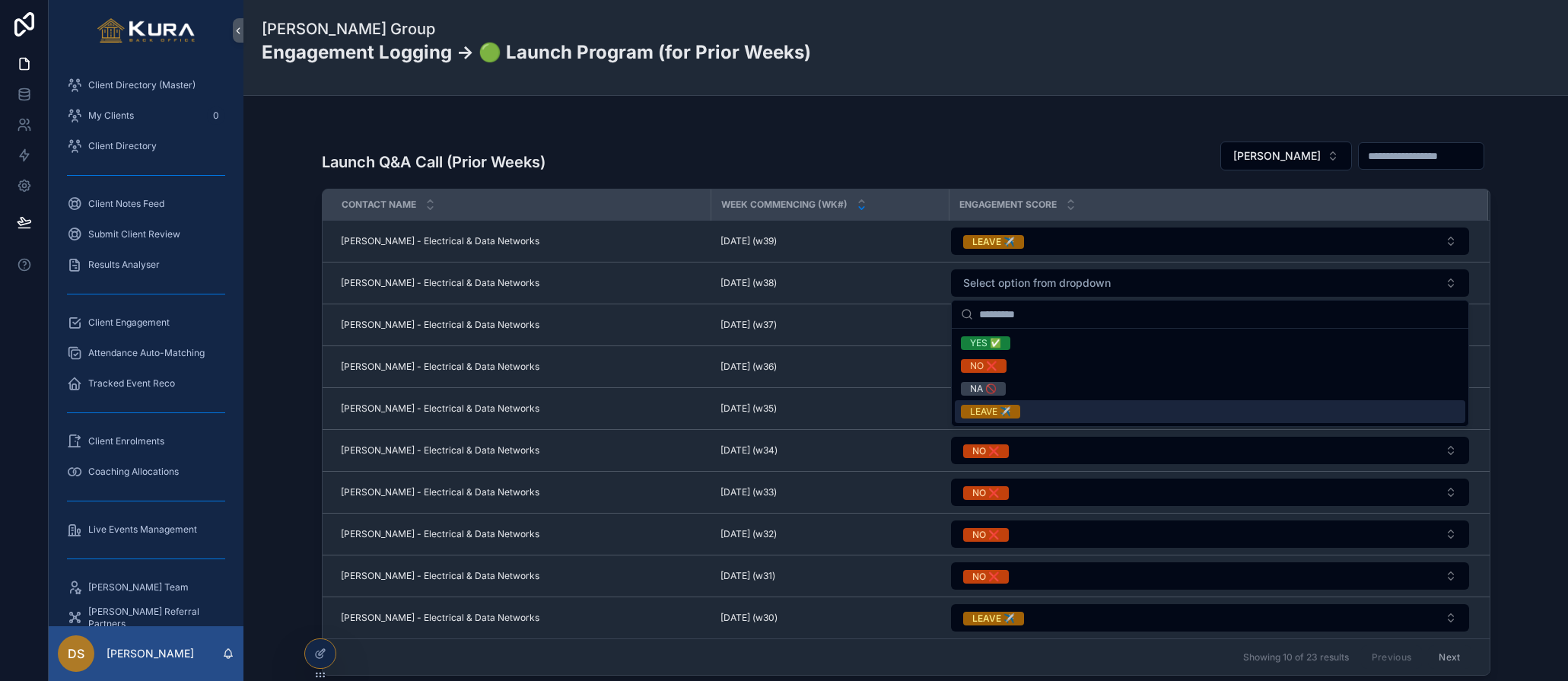
click at [1041, 409] on div "LEAVE ✈️" at bounding box center [1210, 411] width 510 height 23
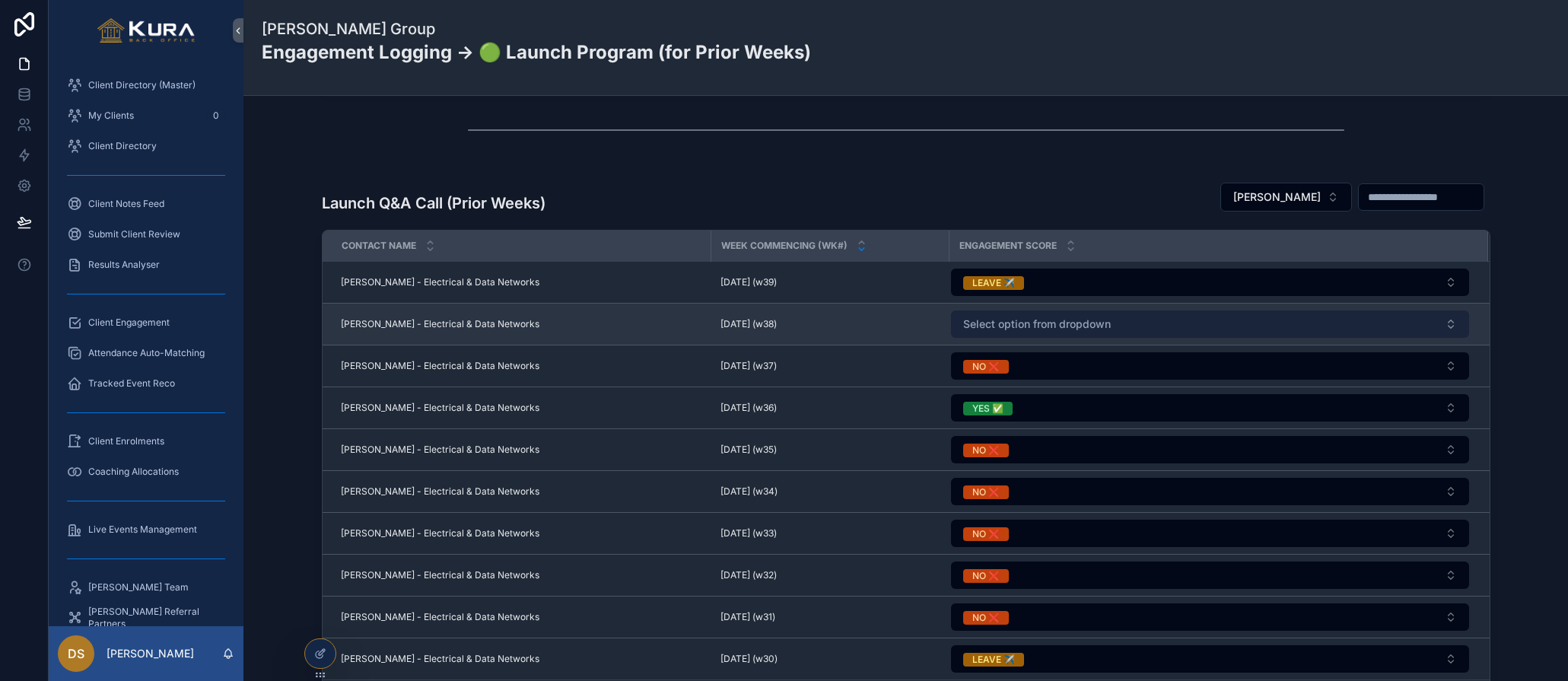
scroll to position [655, 0]
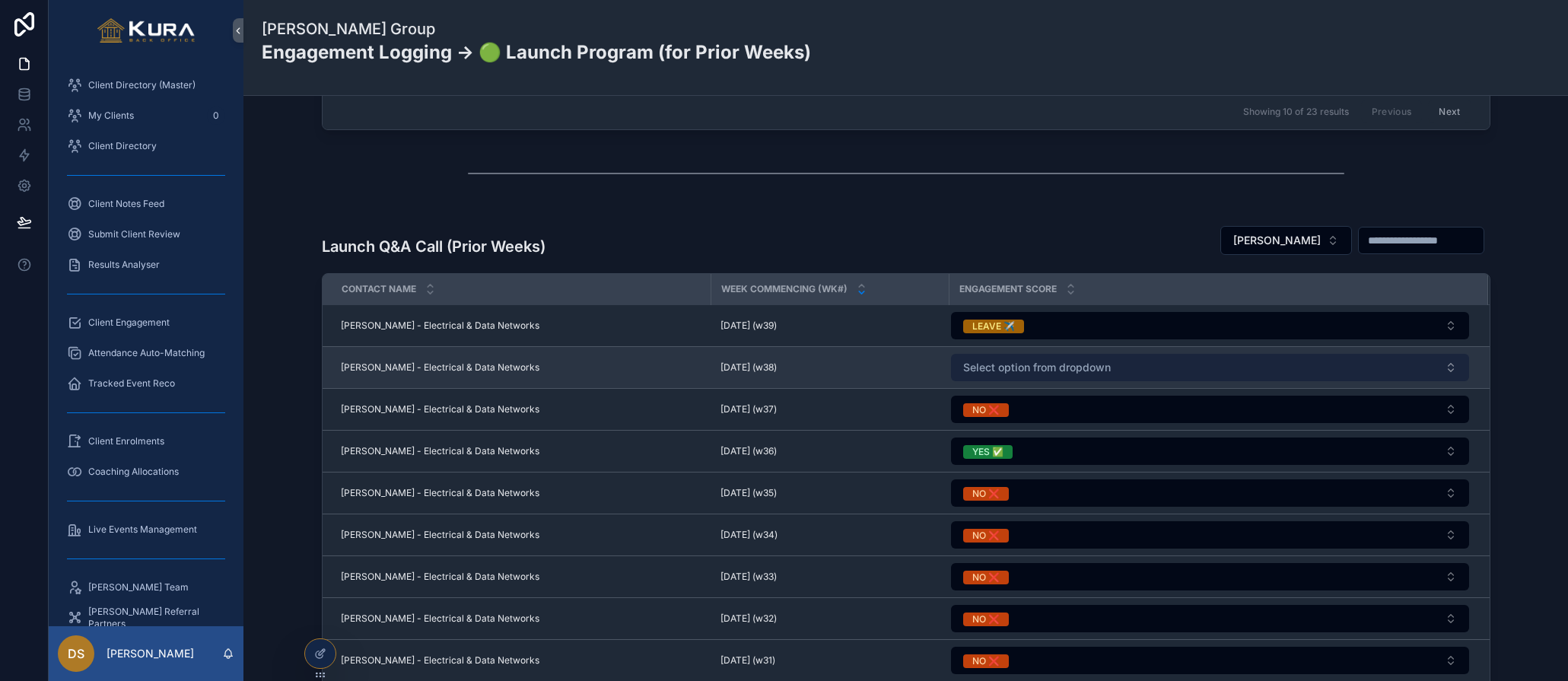
click at [1032, 368] on span "Select option from dropdown" at bounding box center [1037, 367] width 148 height 15
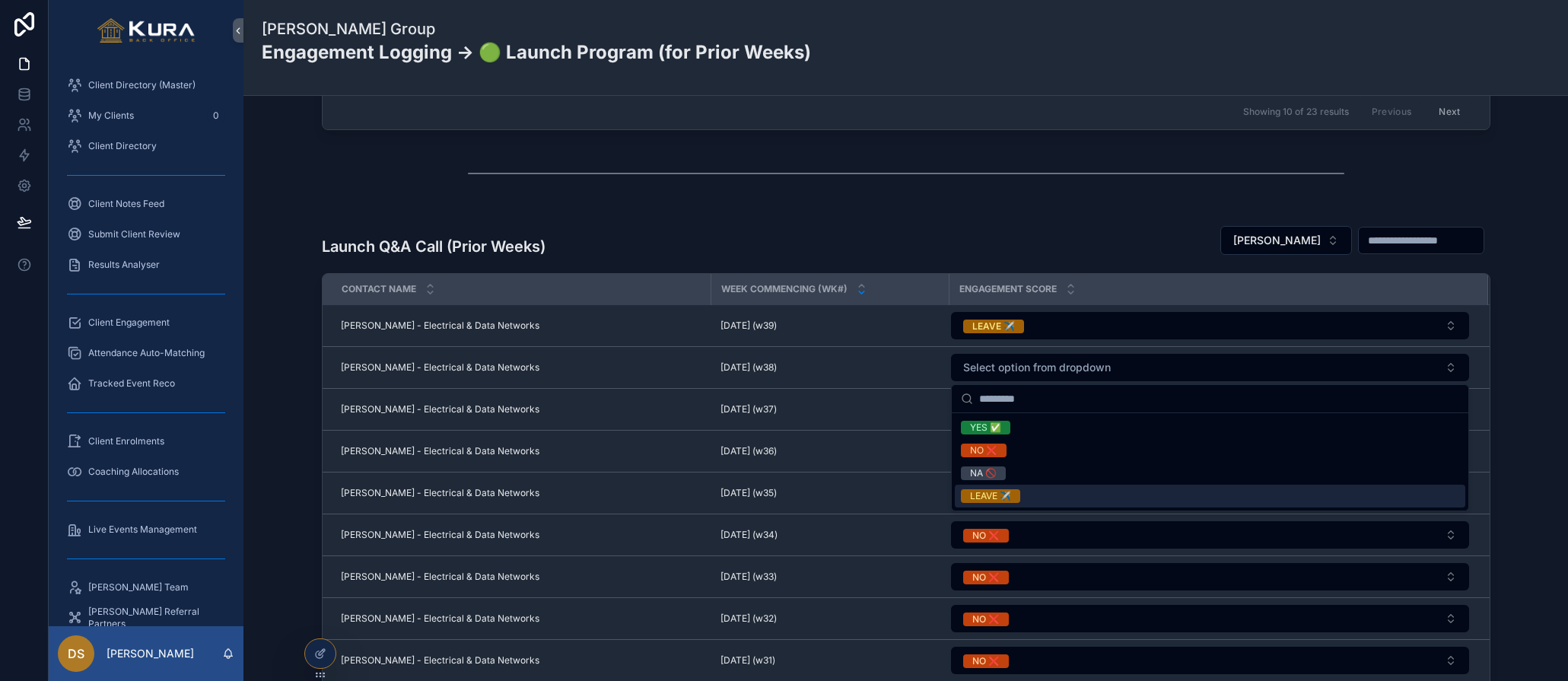
click at [1021, 497] on div "LEAVE ✈️" at bounding box center [1210, 496] width 510 height 23
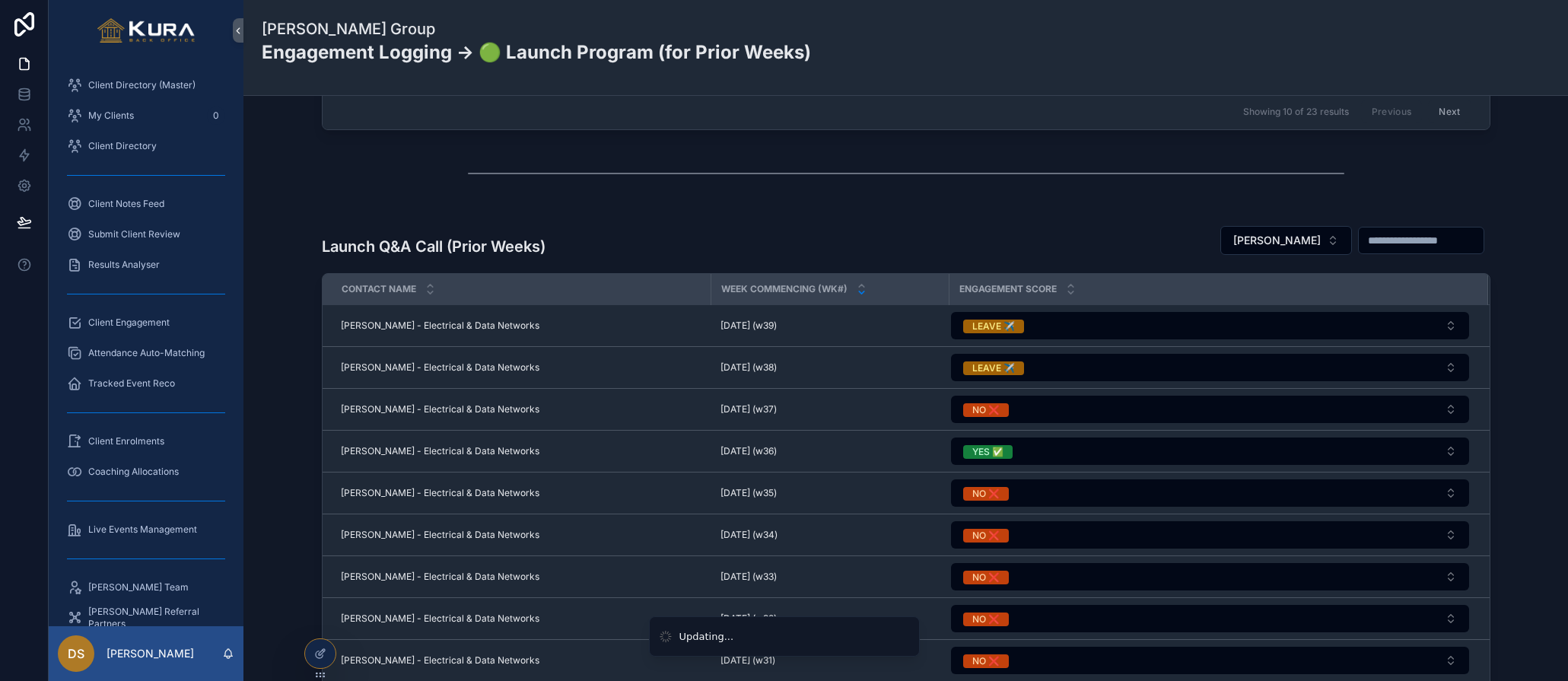
click at [908, 216] on div "Launch Q&A Call (Prior Weeks) [PERSON_NAME]" at bounding box center [906, 240] width 1169 height 47
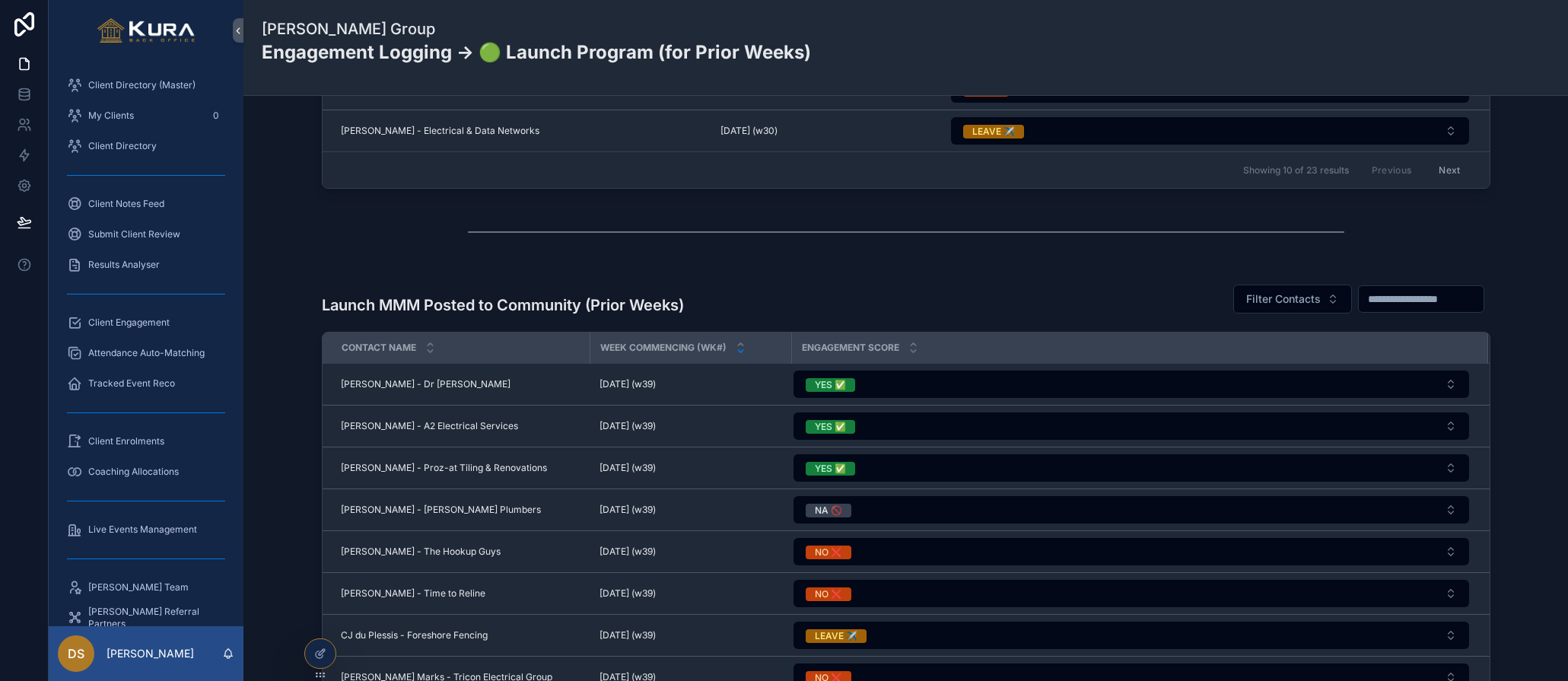
scroll to position [1245, 0]
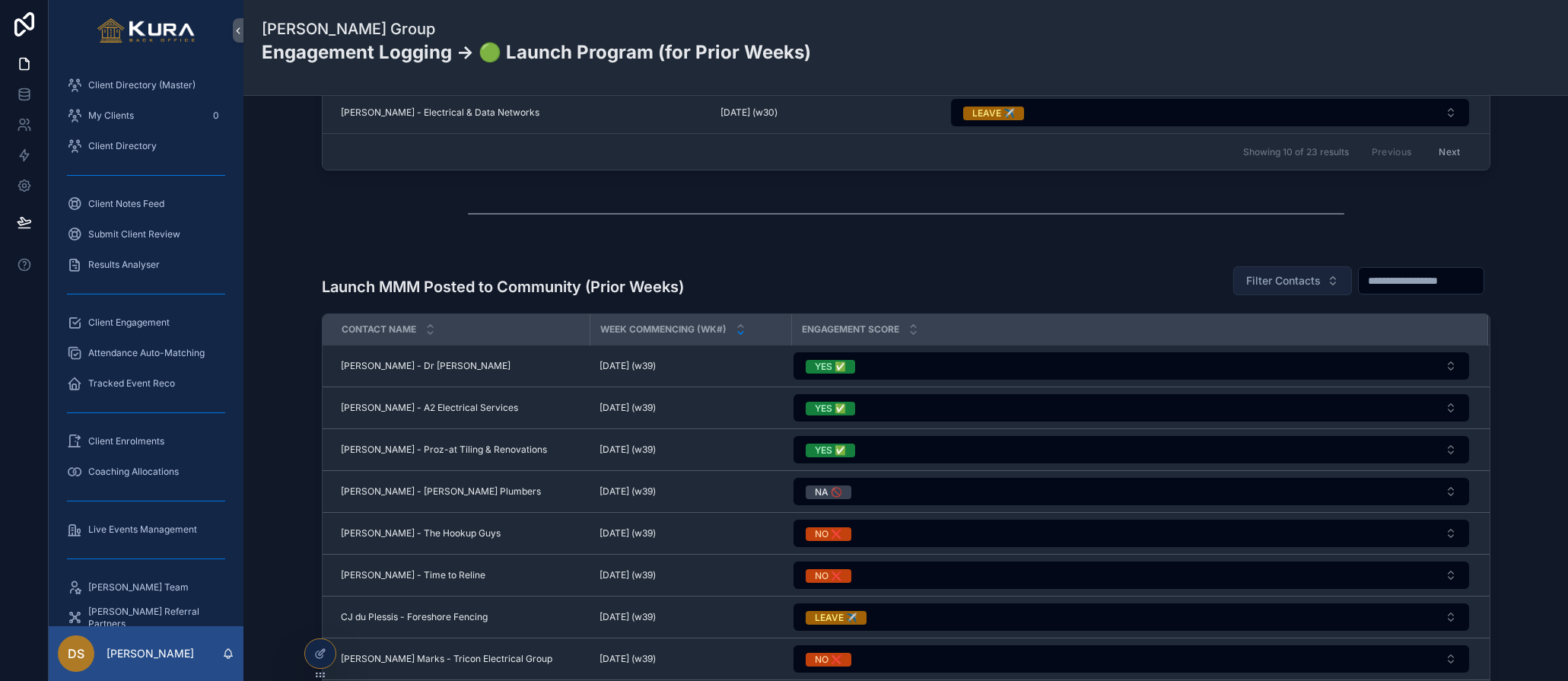
click at [1280, 278] on span "Filter Contacts" at bounding box center [1283, 280] width 75 height 15
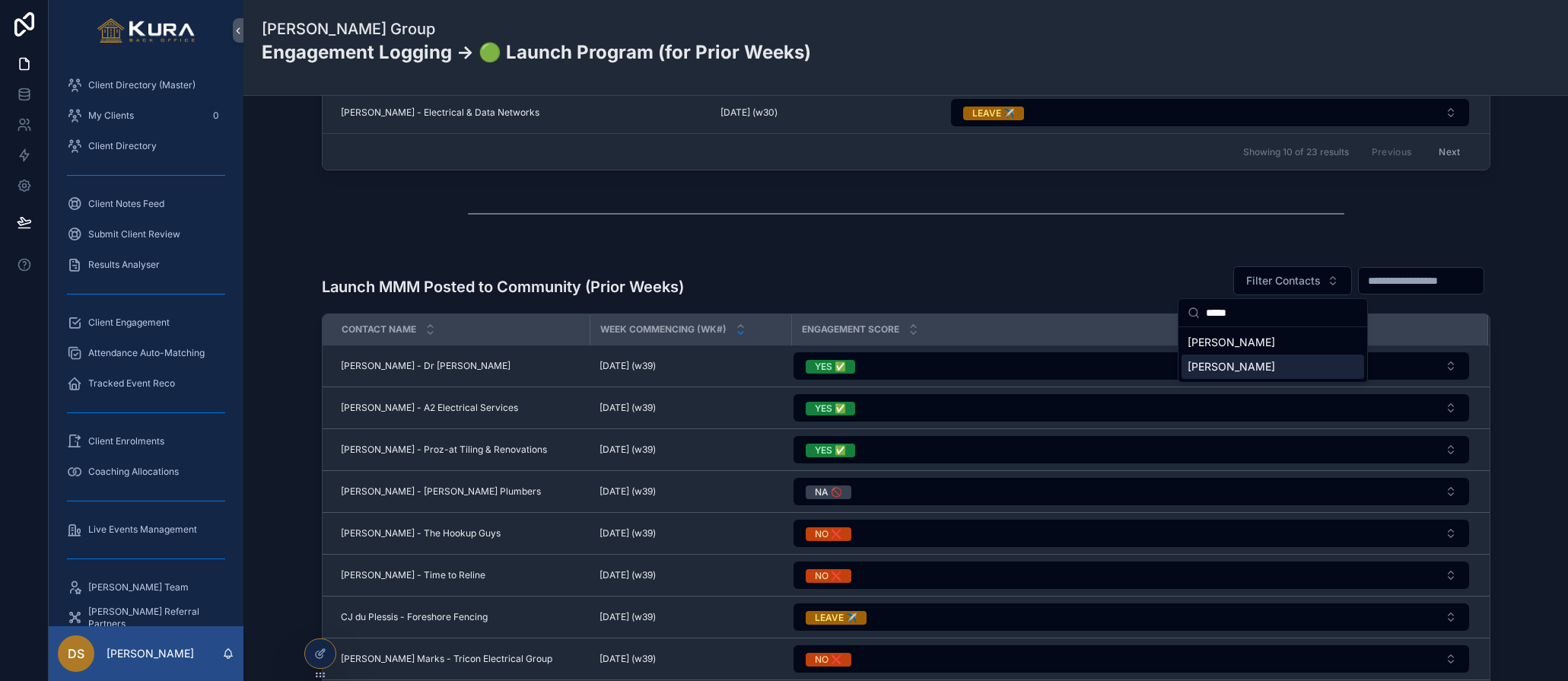
type input "*****"
click at [1253, 359] on span "[PERSON_NAME]" at bounding box center [1231, 367] width 87 height 15
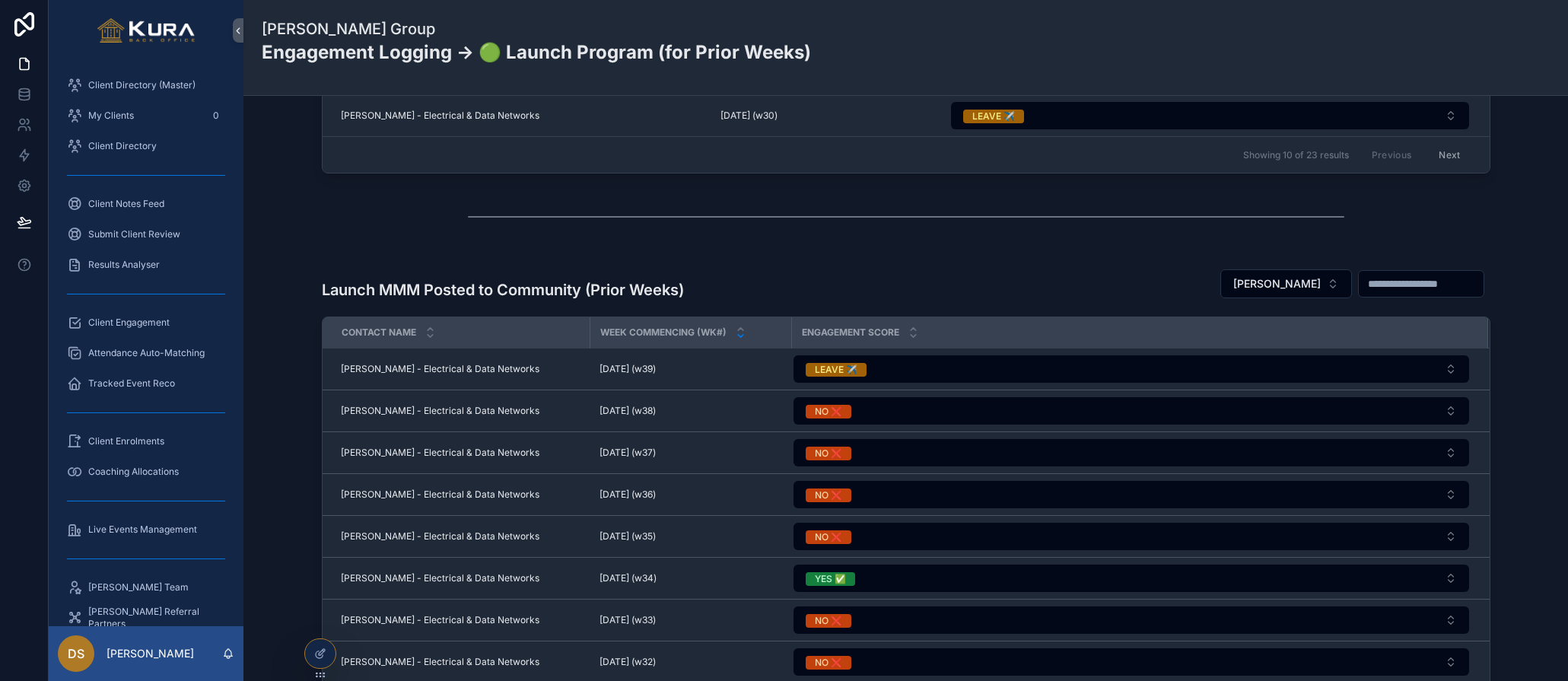
scroll to position [1251, 0]
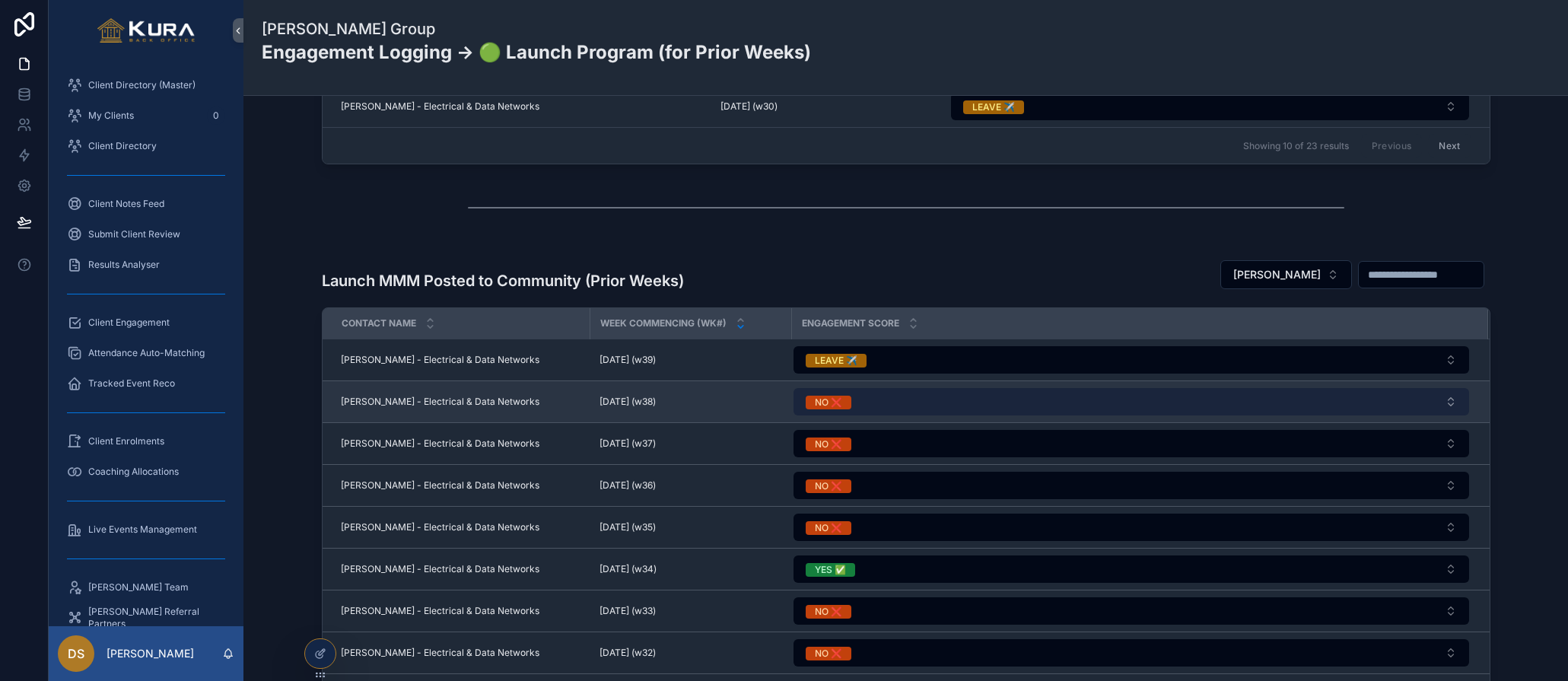
click at [1454, 400] on button "NO ❌" at bounding box center [1132, 401] width 675 height 27
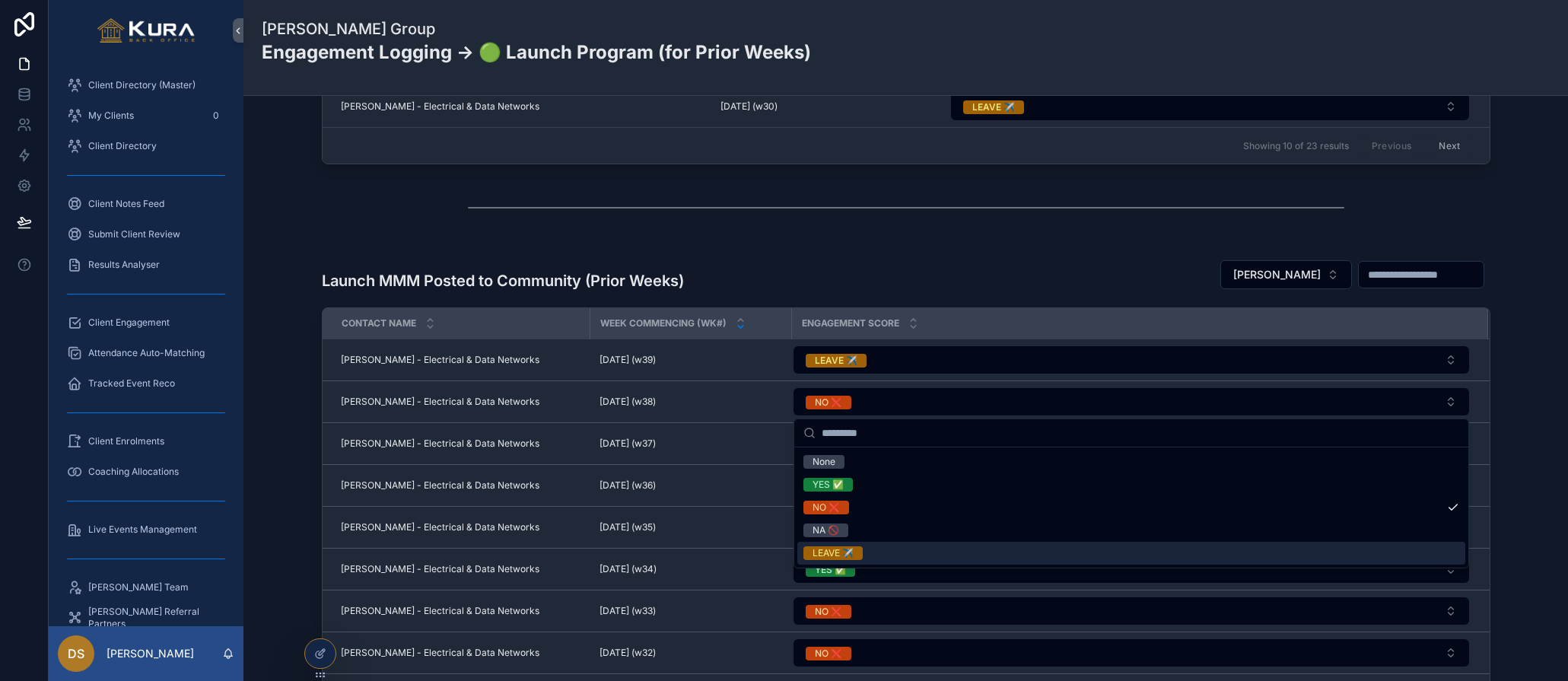
click at [1053, 555] on div "LEAVE ✈️" at bounding box center [1131, 553] width 668 height 23
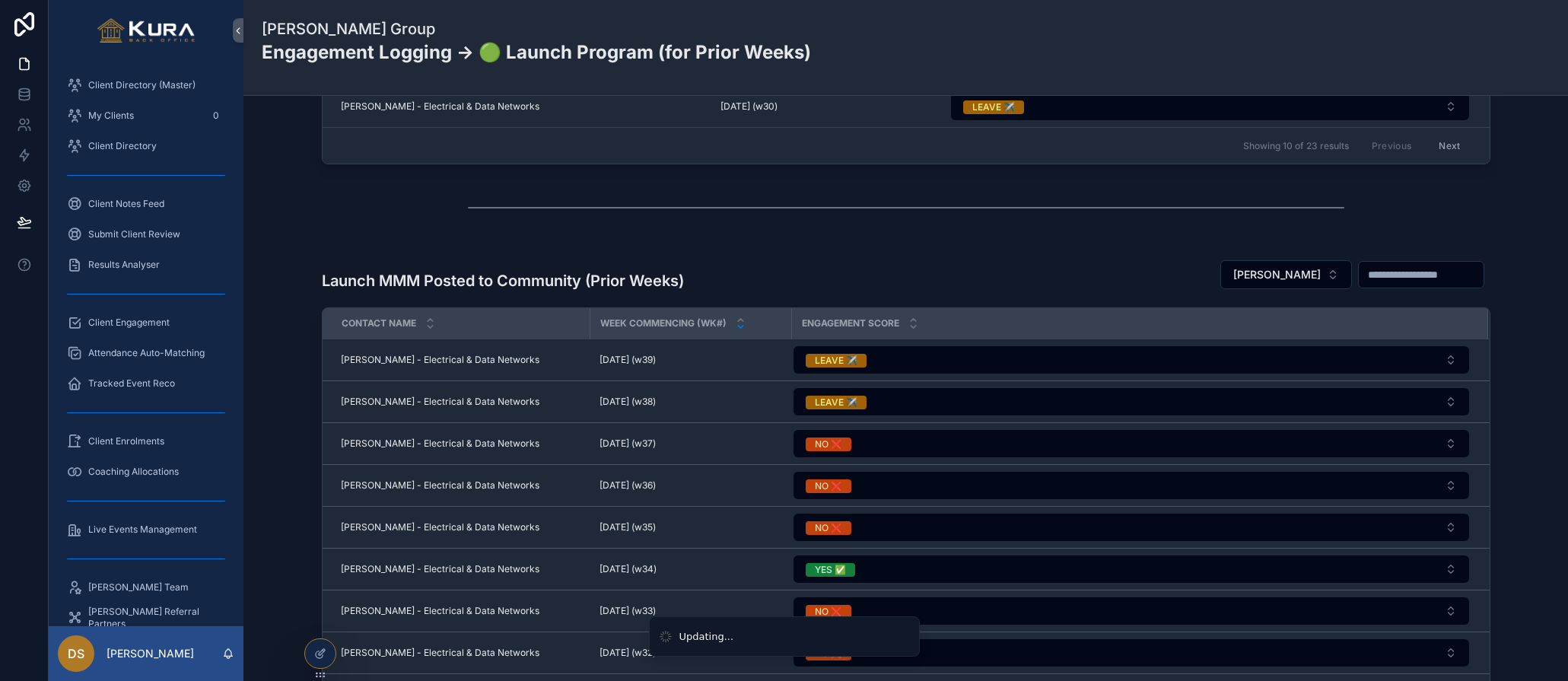
click at [738, 245] on div "Launch MMM Posted to Community (Prior Weeks) [PERSON_NAME] Contact Name Week Co…" at bounding box center [906, 523] width 1301 height 556
click at [304, 229] on div "scrollable content" at bounding box center [906, 207] width 1301 height 51
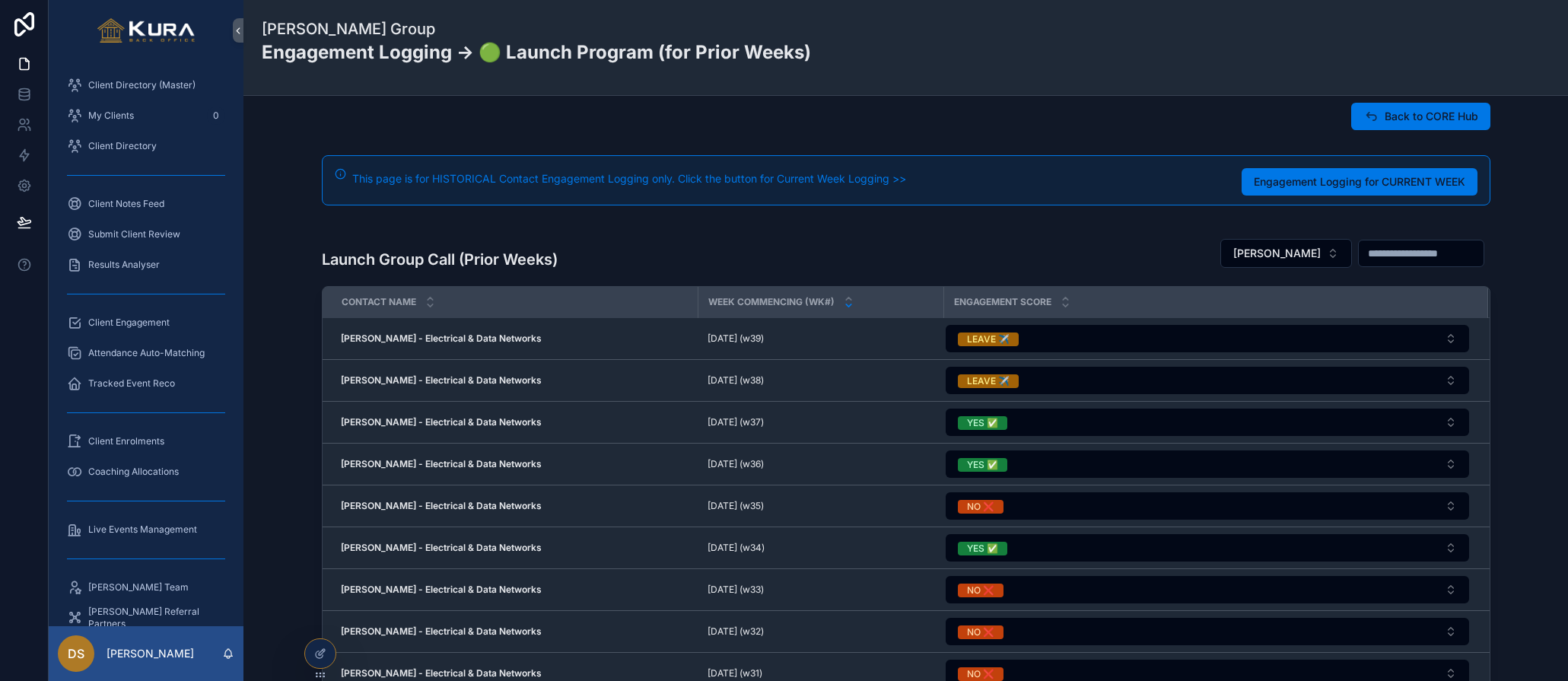
scroll to position [0, 0]
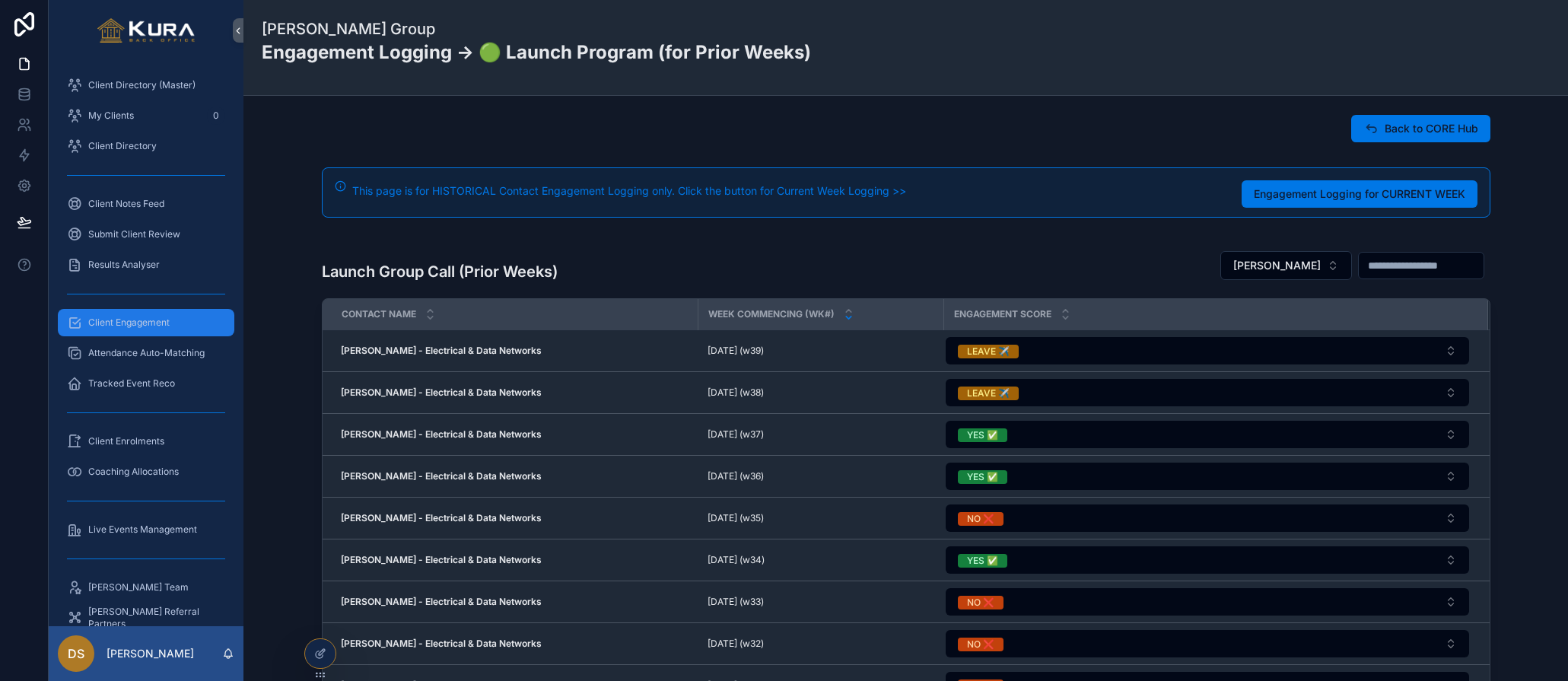
click at [130, 323] on span "Client Engagement" at bounding box center [129, 323] width 81 height 12
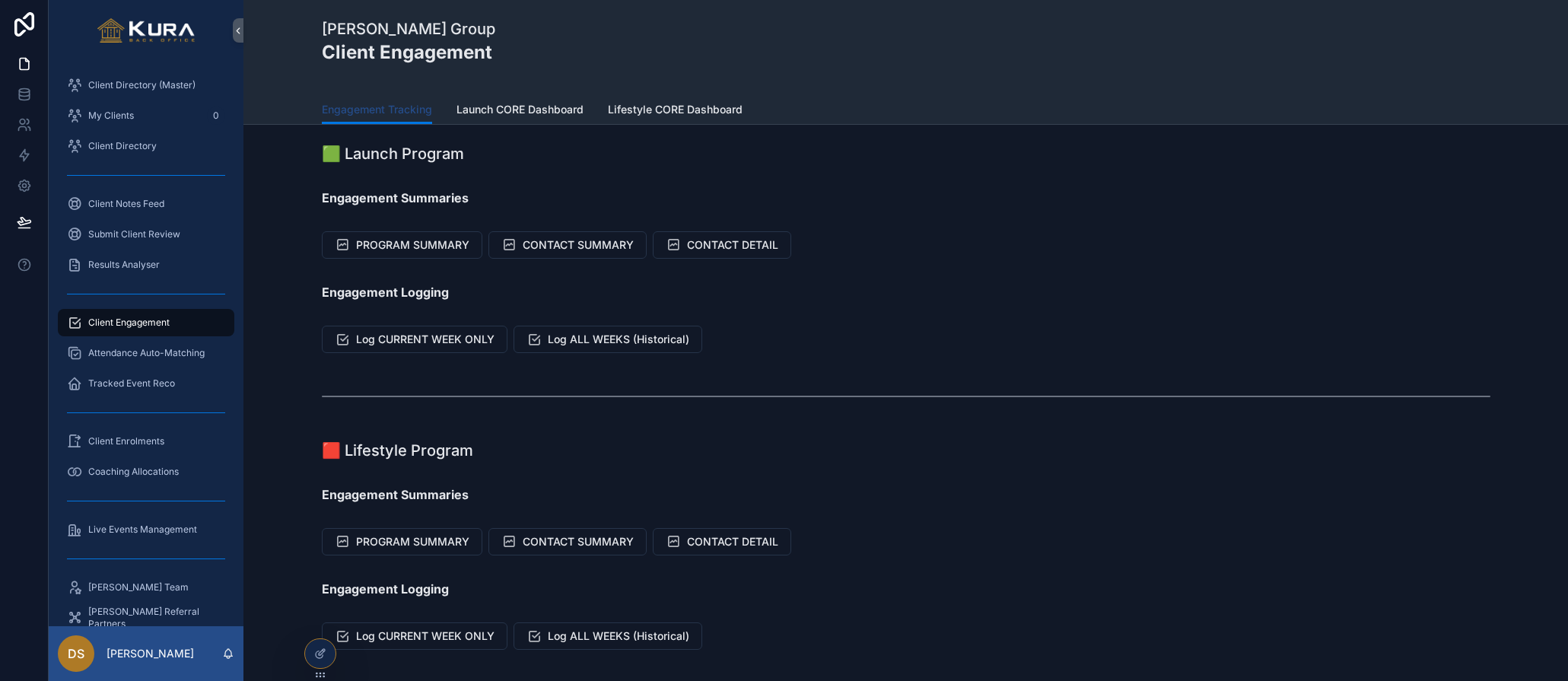
click at [373, 121] on link "Engagement Tracking" at bounding box center [377, 110] width 110 height 29
click at [564, 252] on span "CONTACT SUMMARY" at bounding box center [578, 245] width 111 height 15
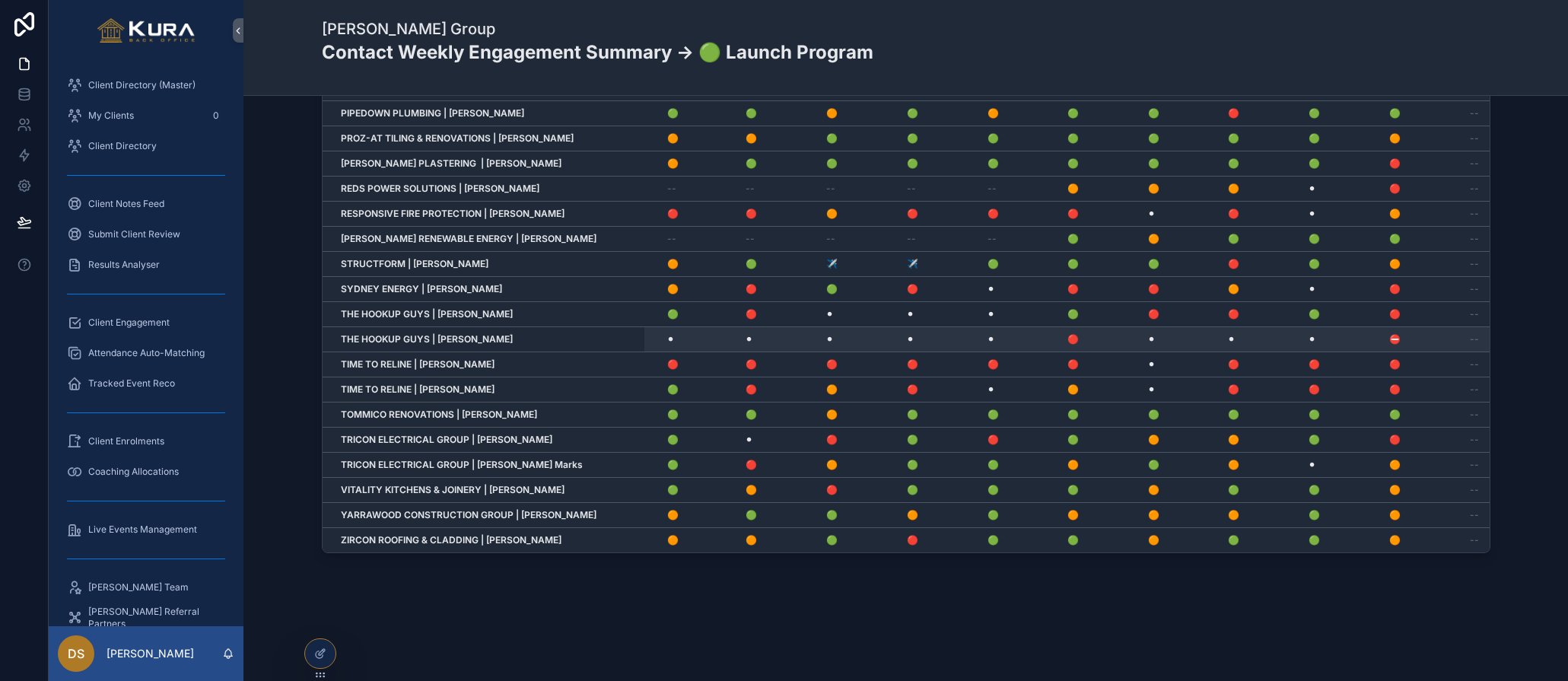
scroll to position [549, 2314]
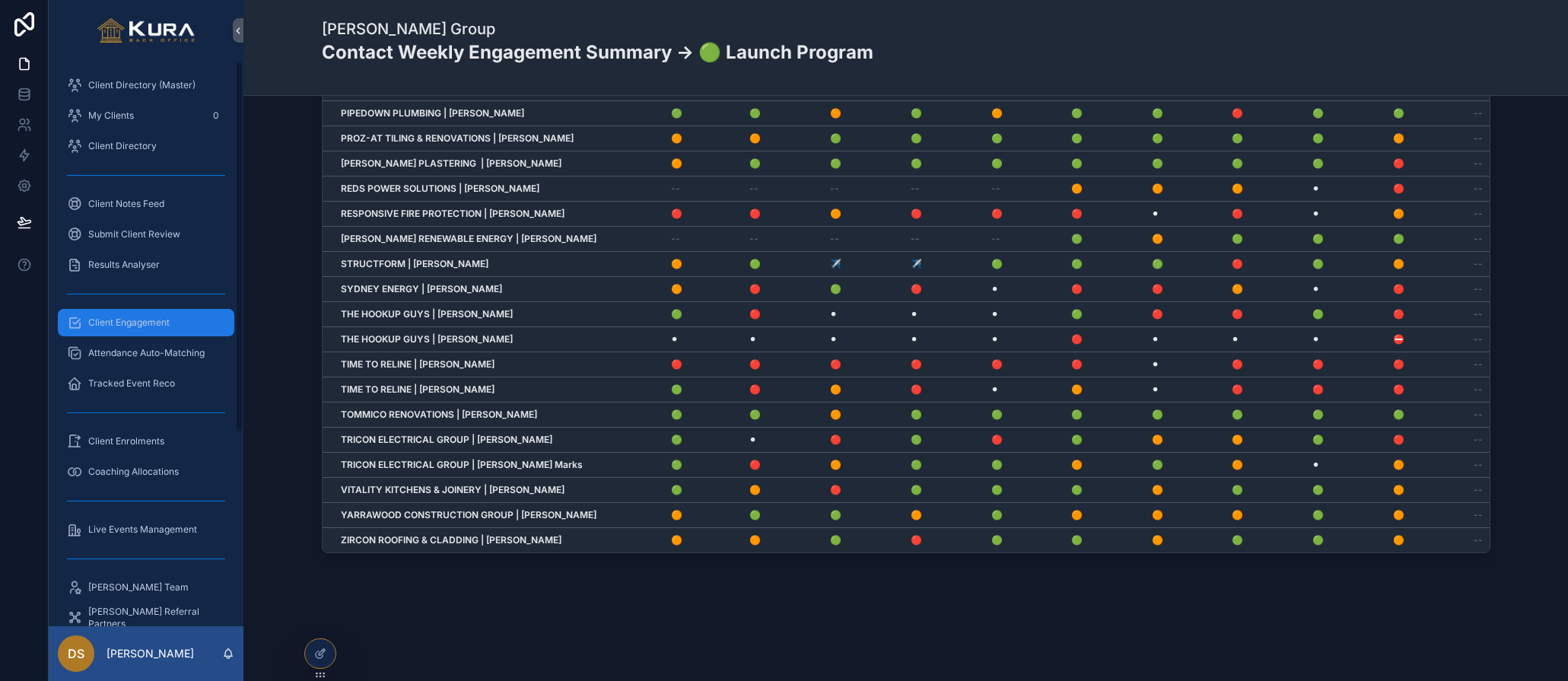
click at [157, 323] on span "Client Engagement" at bounding box center [129, 323] width 81 height 12
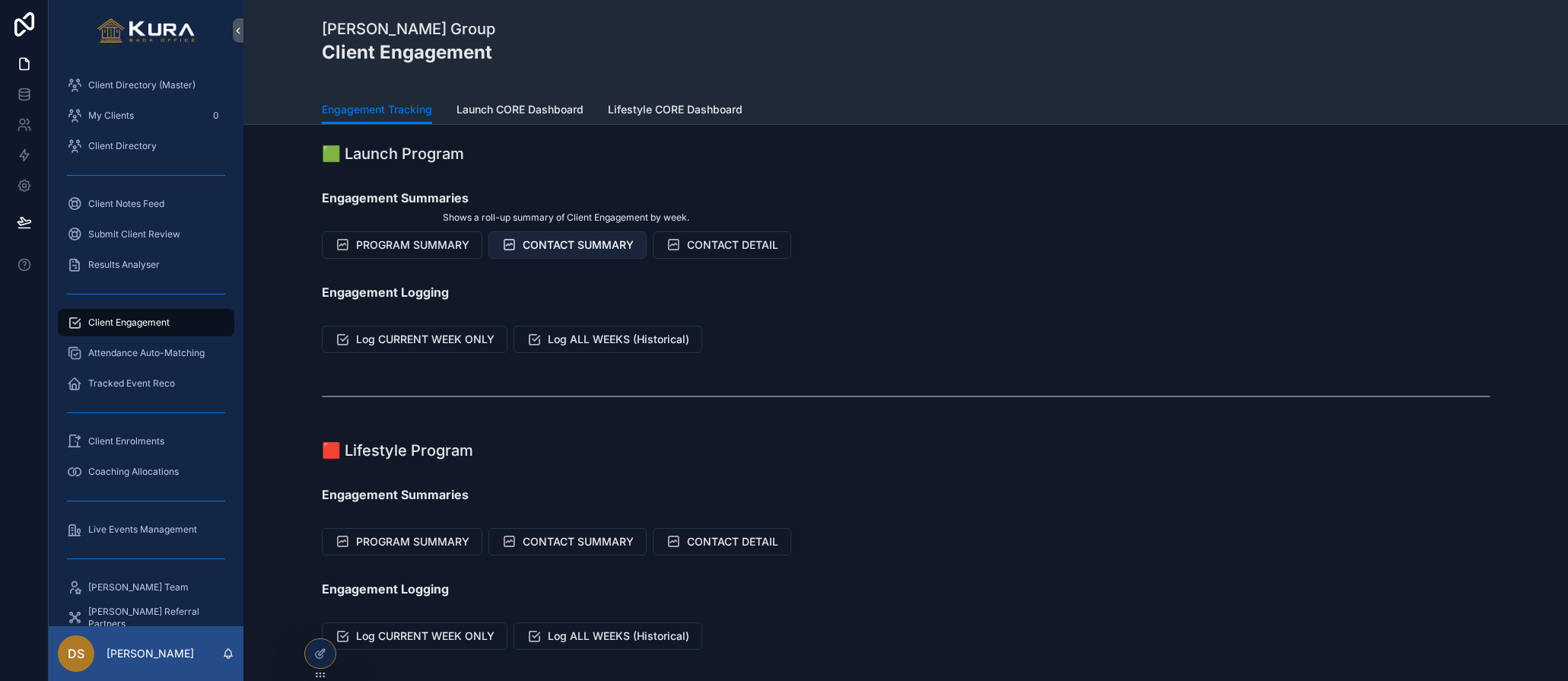
click at [558, 251] on span "CONTACT SUMMARY" at bounding box center [578, 245] width 111 height 15
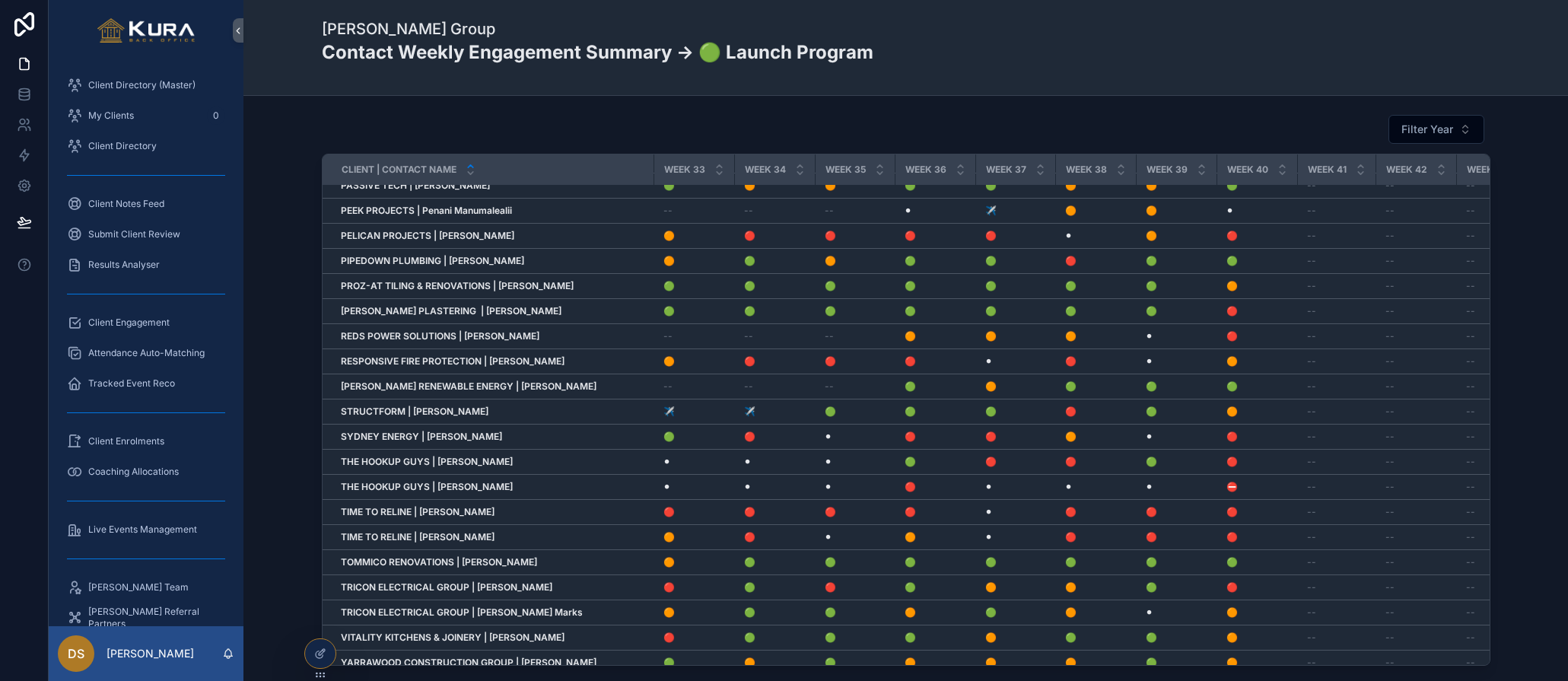
scroll to position [519, 2481]
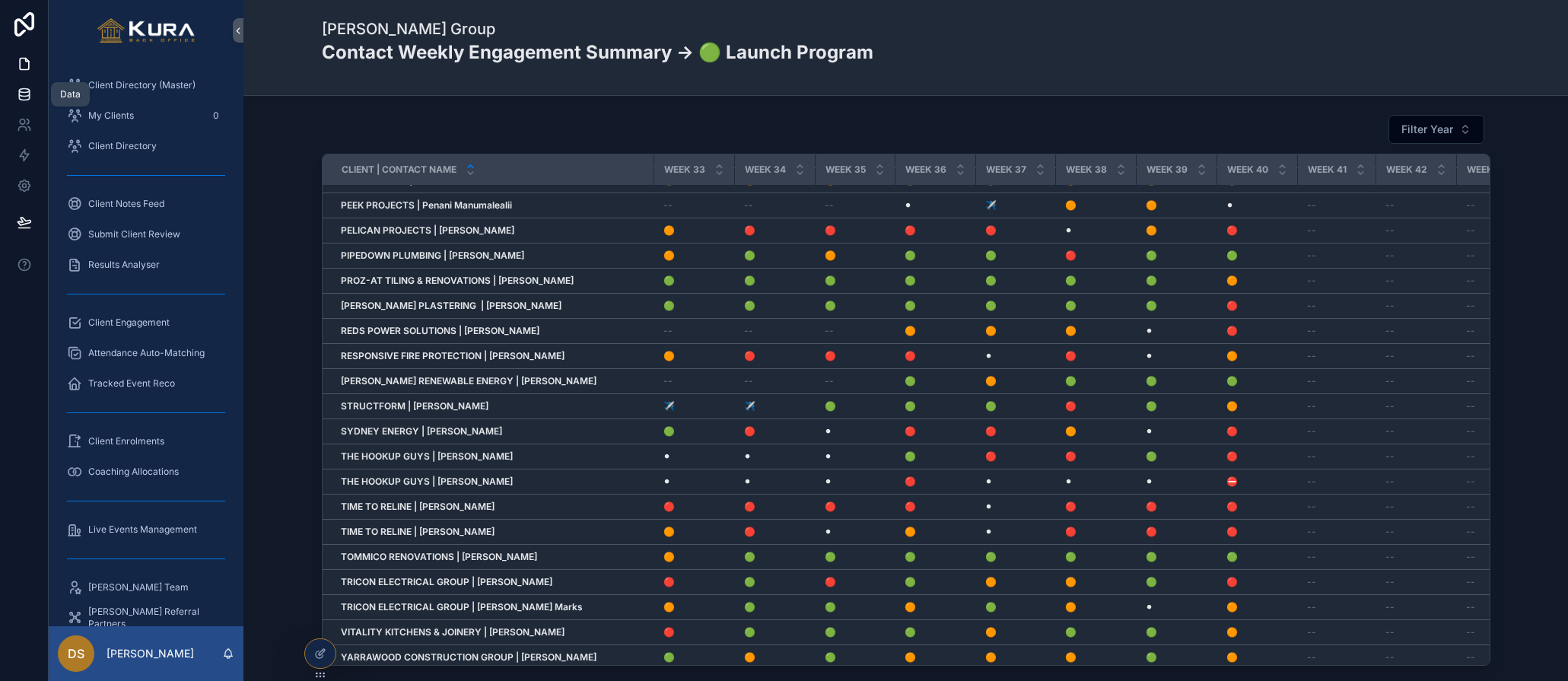
click at [23, 98] on icon at bounding box center [24, 95] width 15 height 15
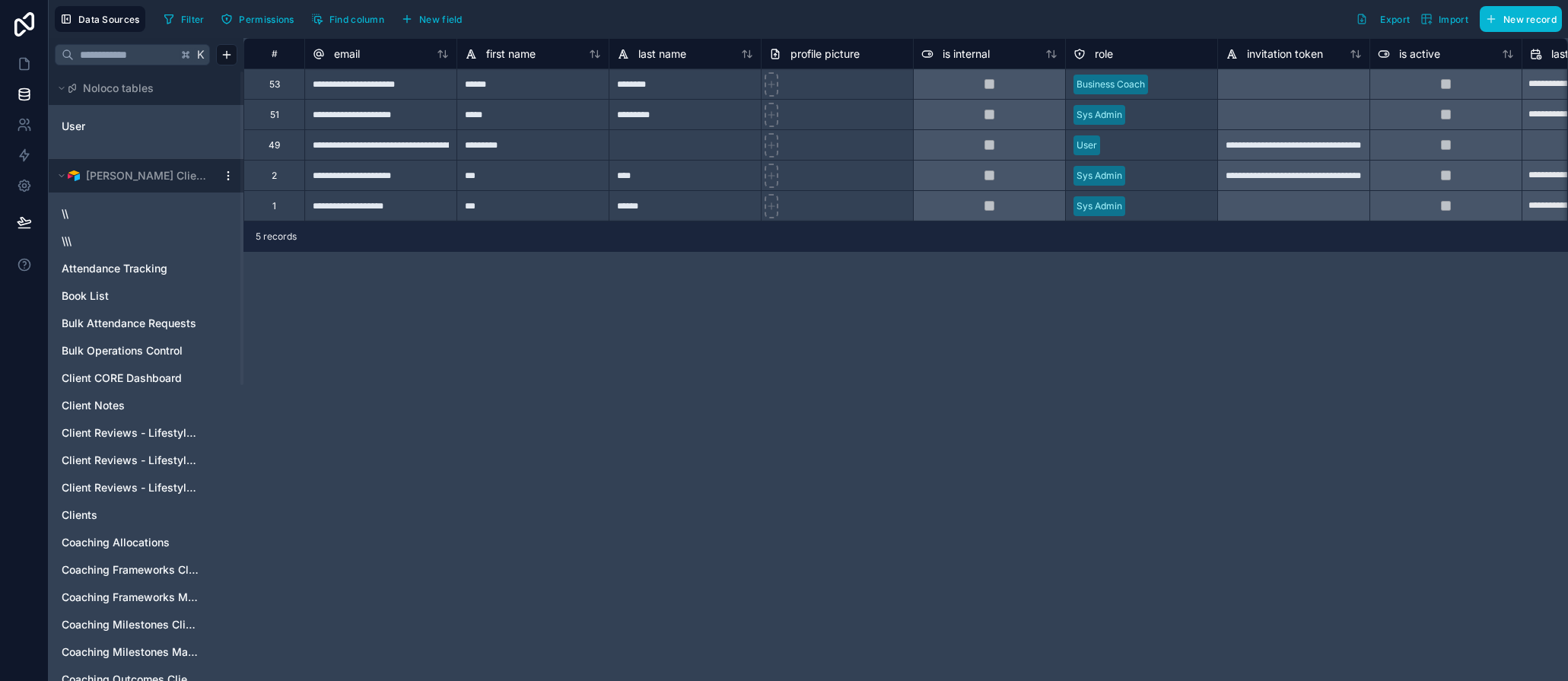
click at [225, 177] on html "Data Sources Filter Permissions Find column New field Export Import New record …" at bounding box center [784, 340] width 1568 height 681
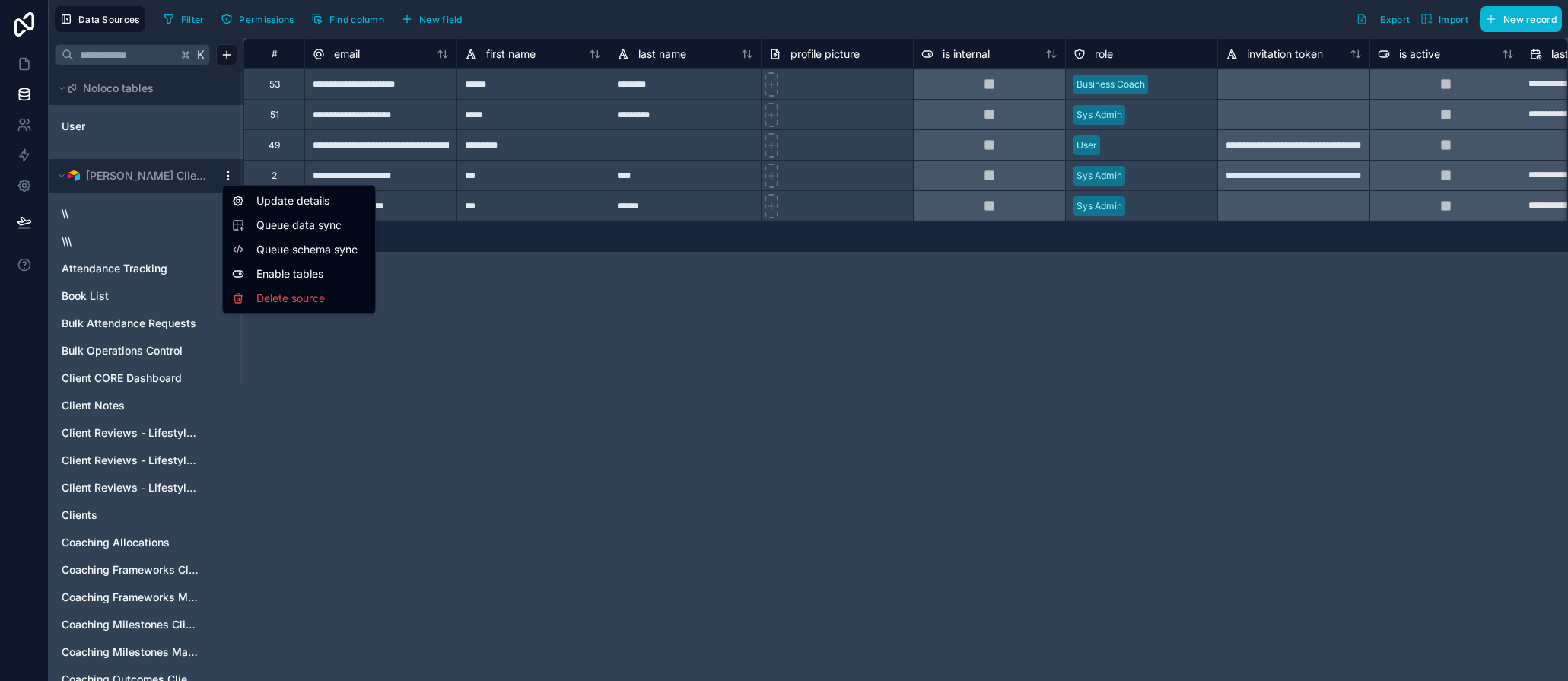
click at [277, 230] on span "Queue data sync" at bounding box center [311, 225] width 110 height 15
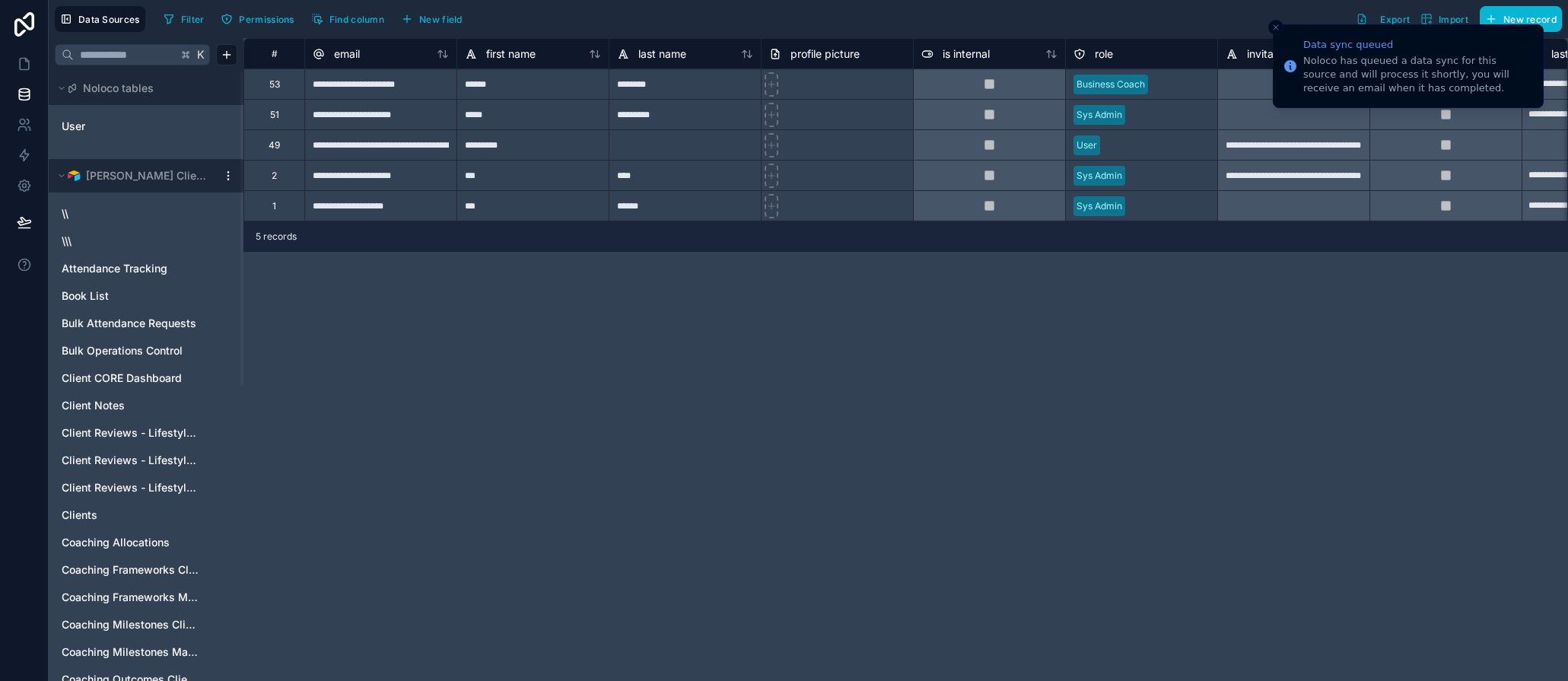
click at [1274, 27] on line "Close toast" at bounding box center [1276, 27] width 5 height 5
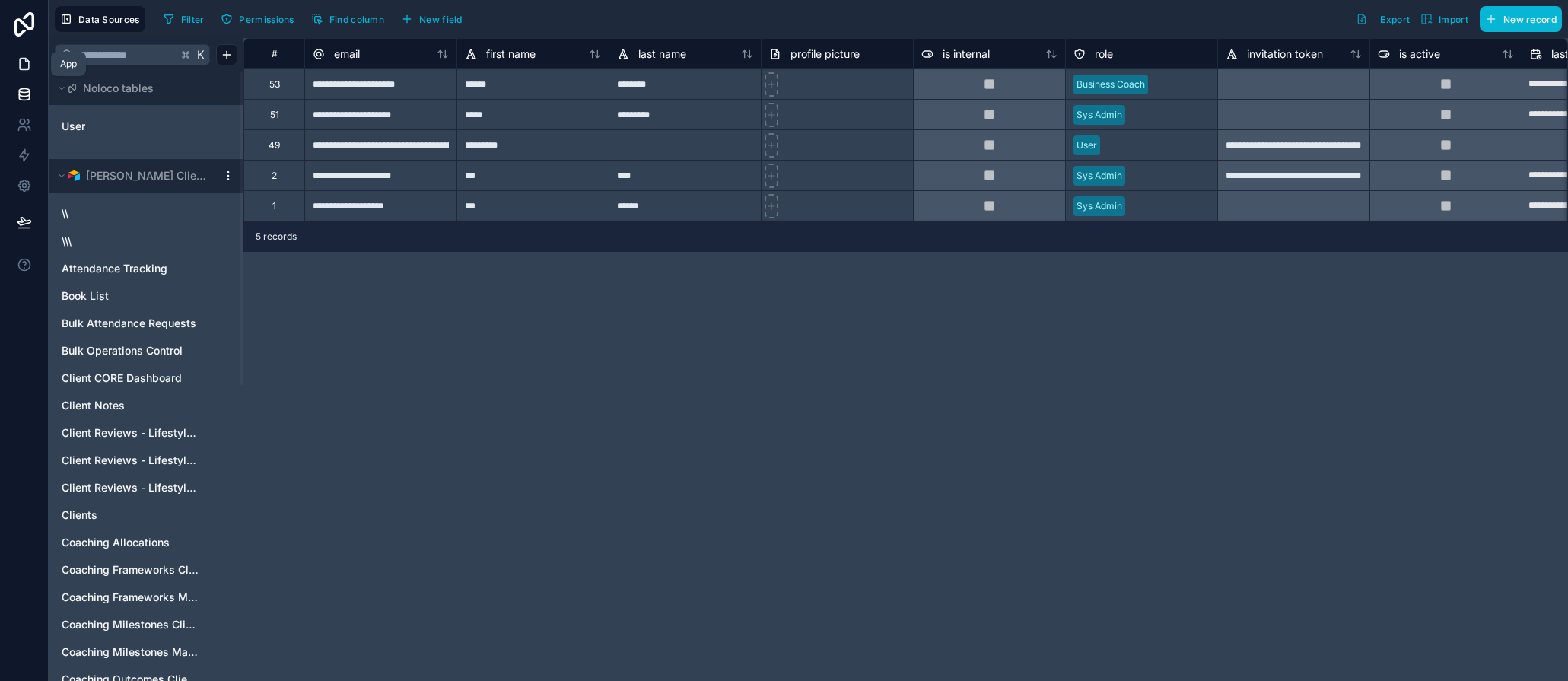
click at [28, 61] on icon at bounding box center [24, 65] width 9 height 12
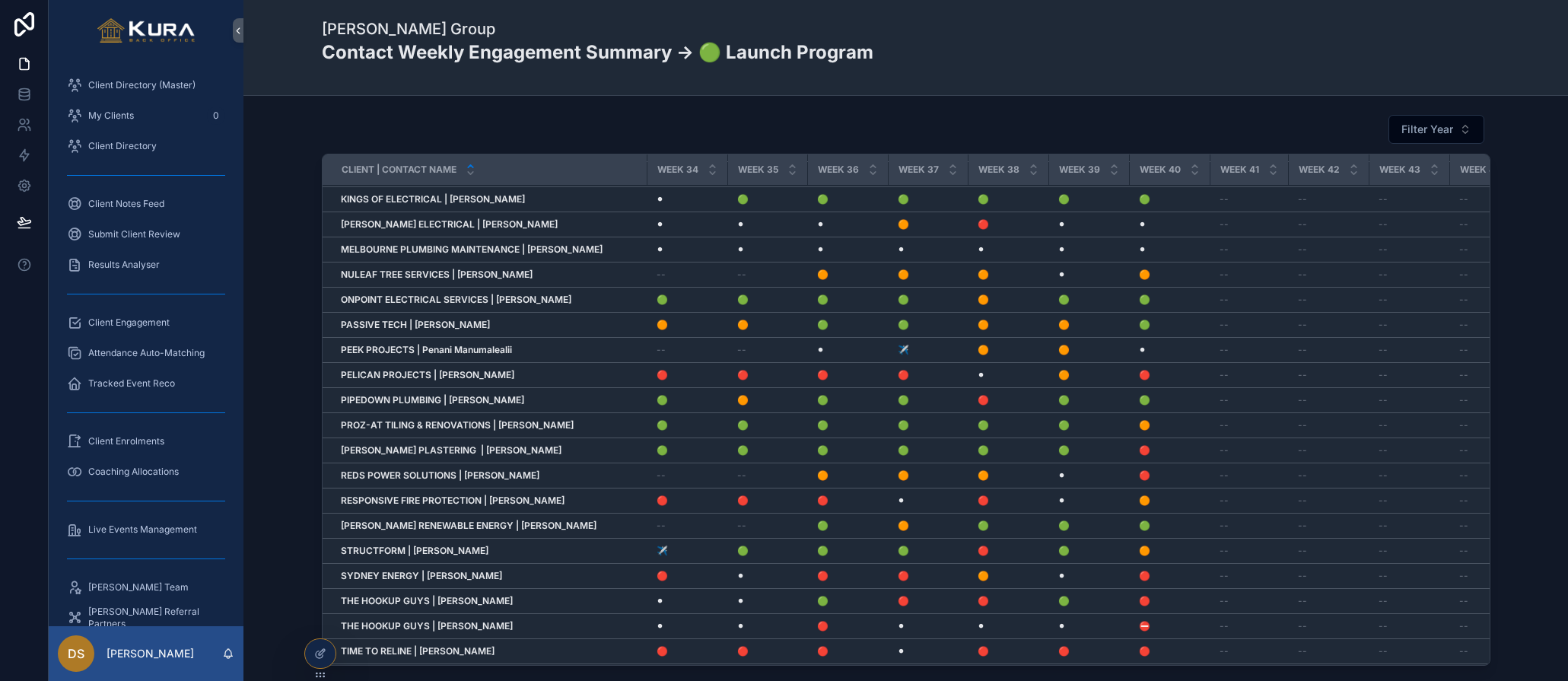
scroll to position [549, 2569]
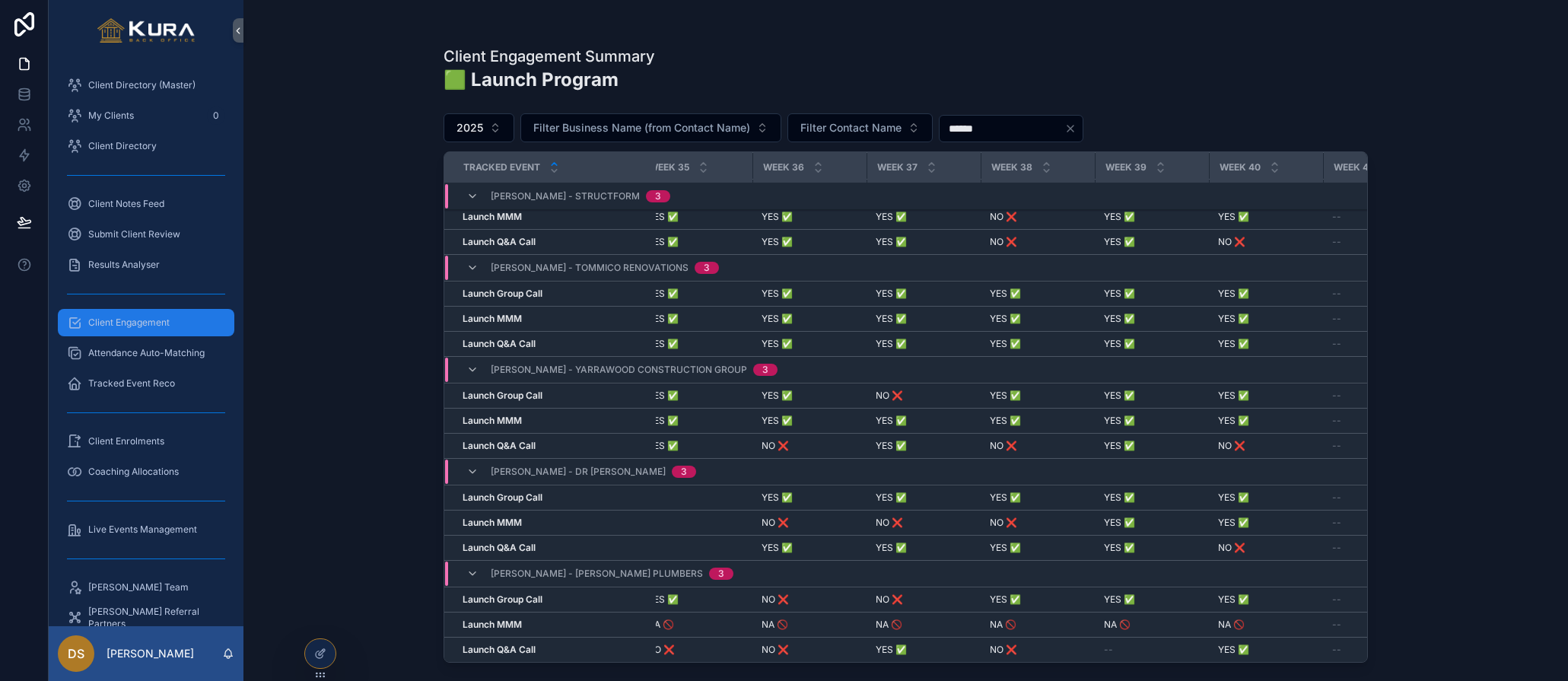
scroll to position [3546, 3898]
click at [129, 315] on div "Client Engagement" at bounding box center [146, 322] width 158 height 24
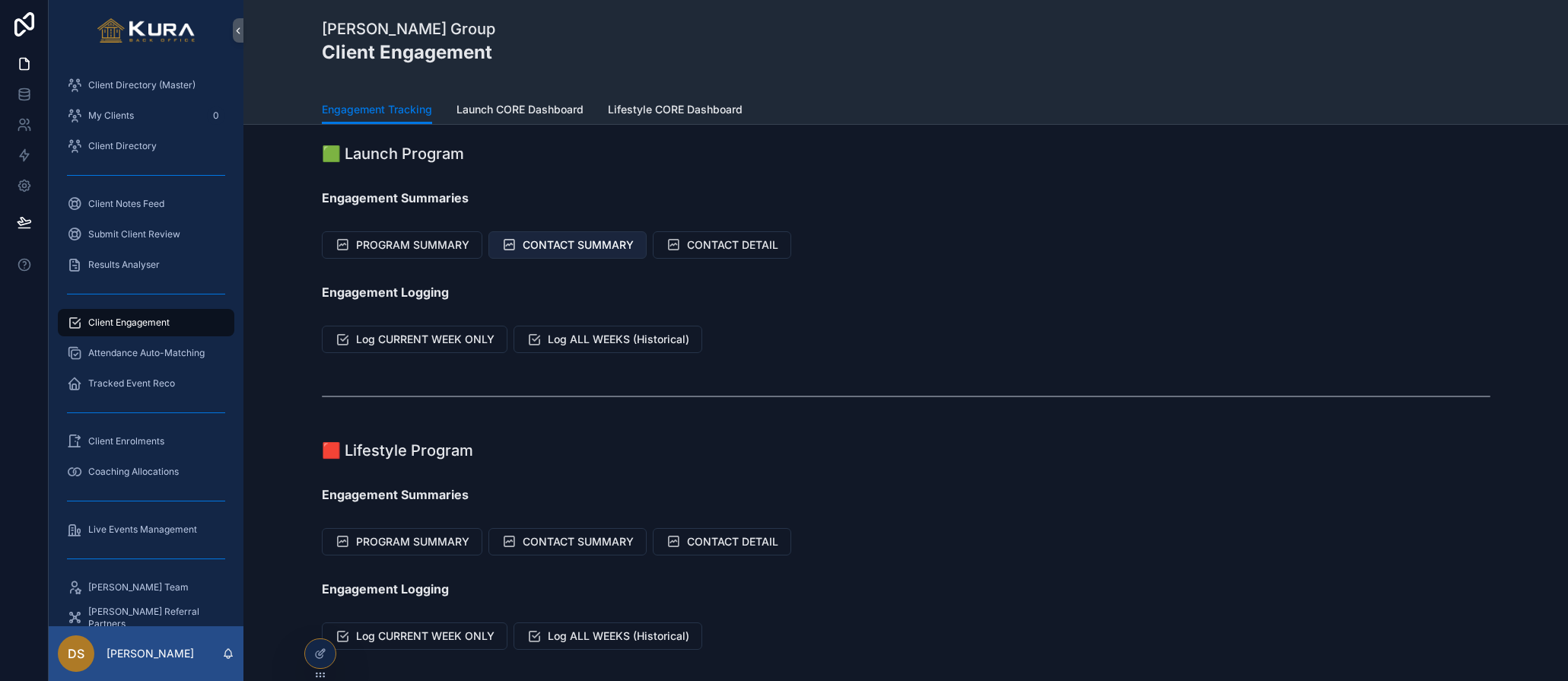
click at [582, 241] on span "CONTACT SUMMARY" at bounding box center [578, 245] width 111 height 15
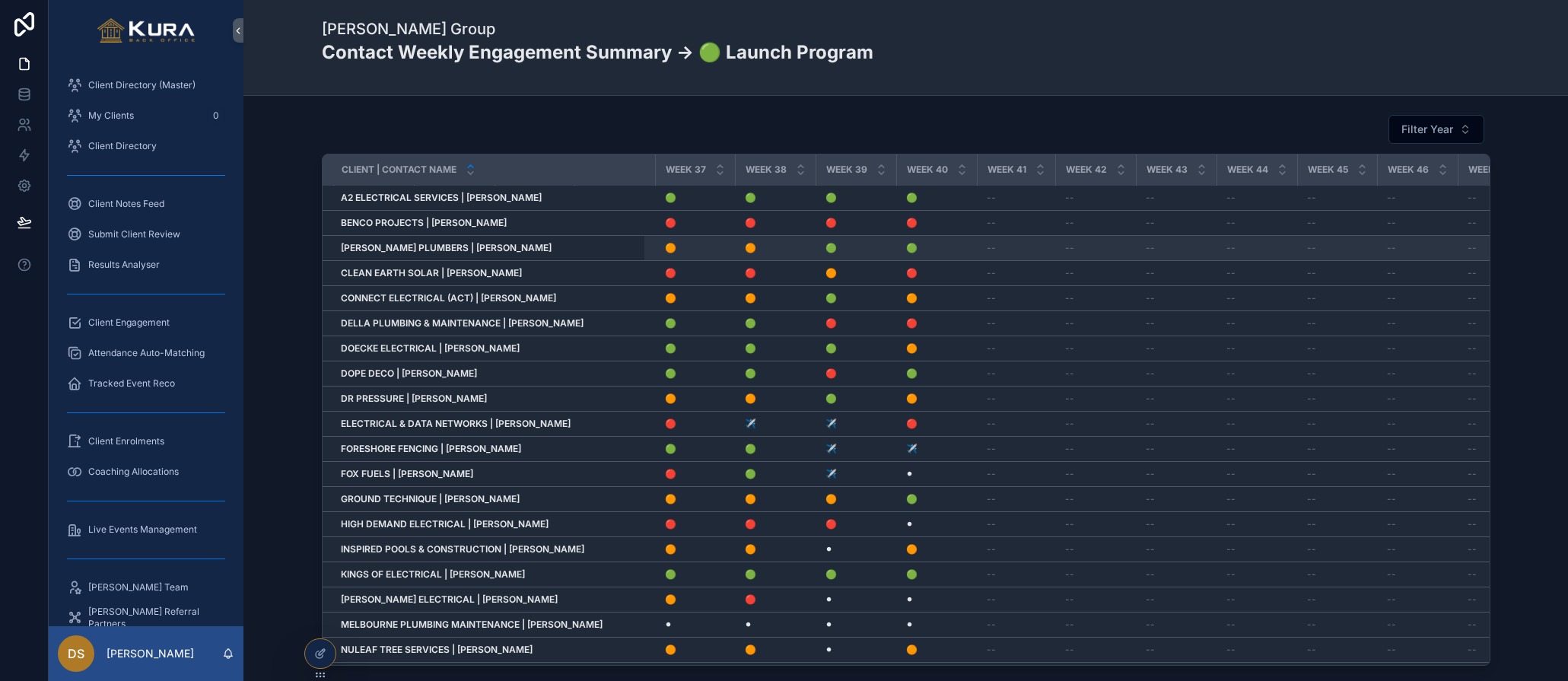
scroll to position [0, 2802]
click at [280, 137] on div "Filter Year Client | Contact Name Week 1 Week 2 Week 3 Week 4 Week 5 Week 6 Wee…" at bounding box center [906, 390] width 1301 height 564
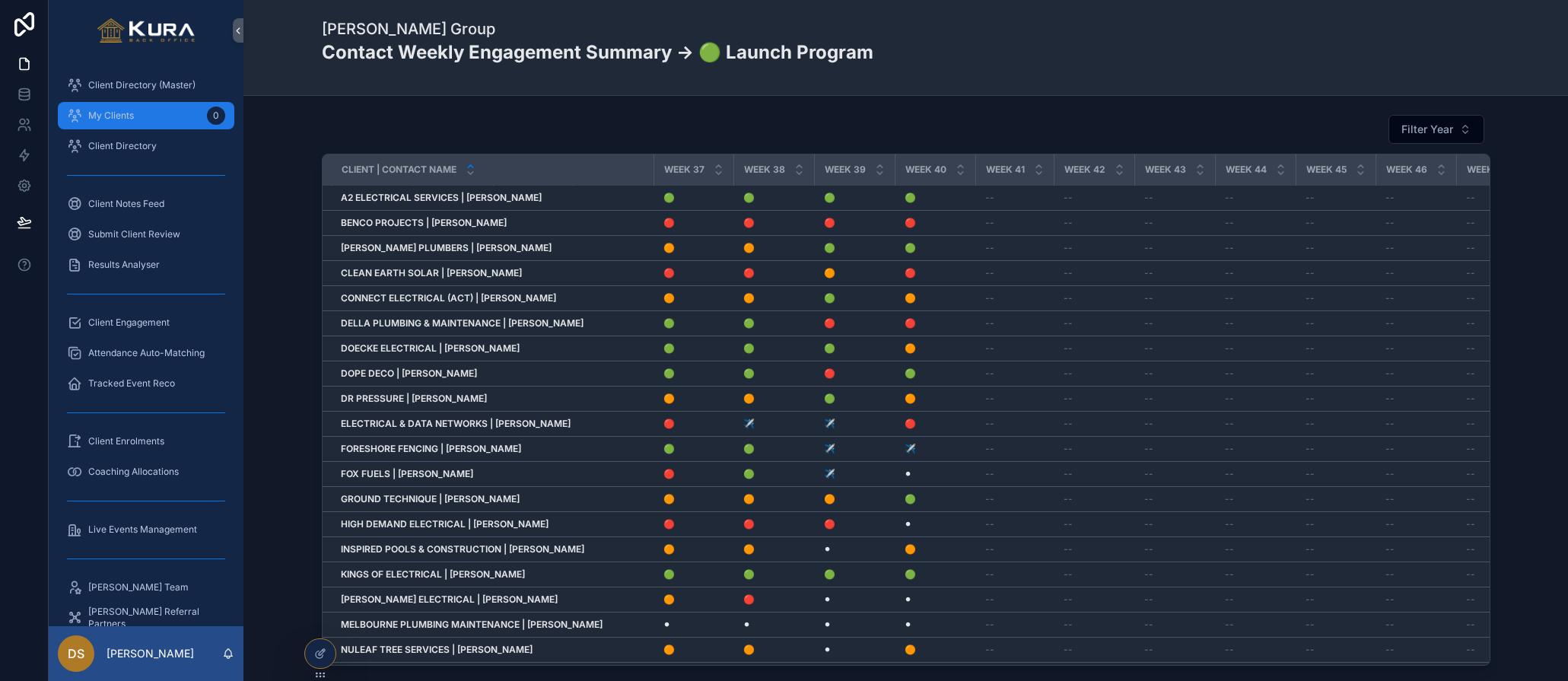
click at [114, 114] on span "My Clients" at bounding box center [110, 115] width 46 height 12
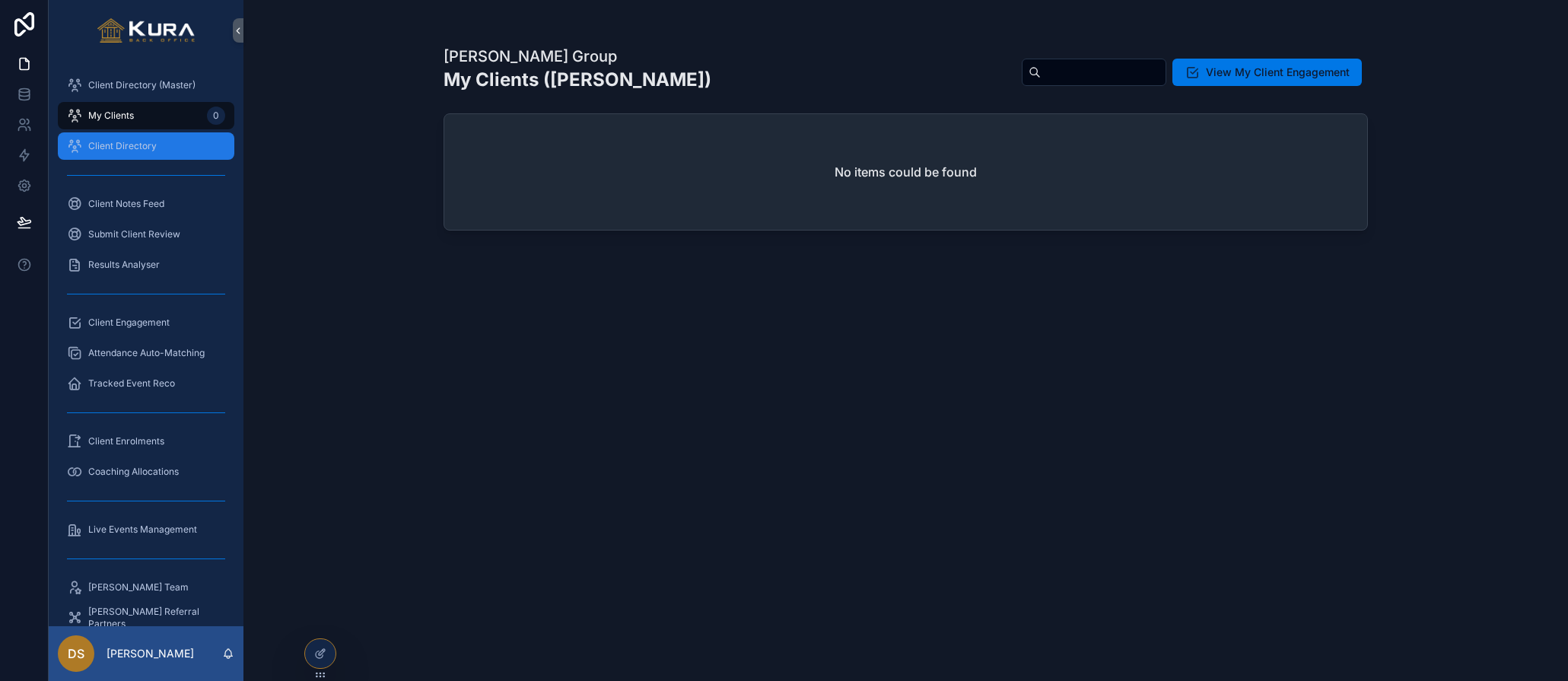
click at [116, 143] on span "Client Directory" at bounding box center [122, 146] width 69 height 12
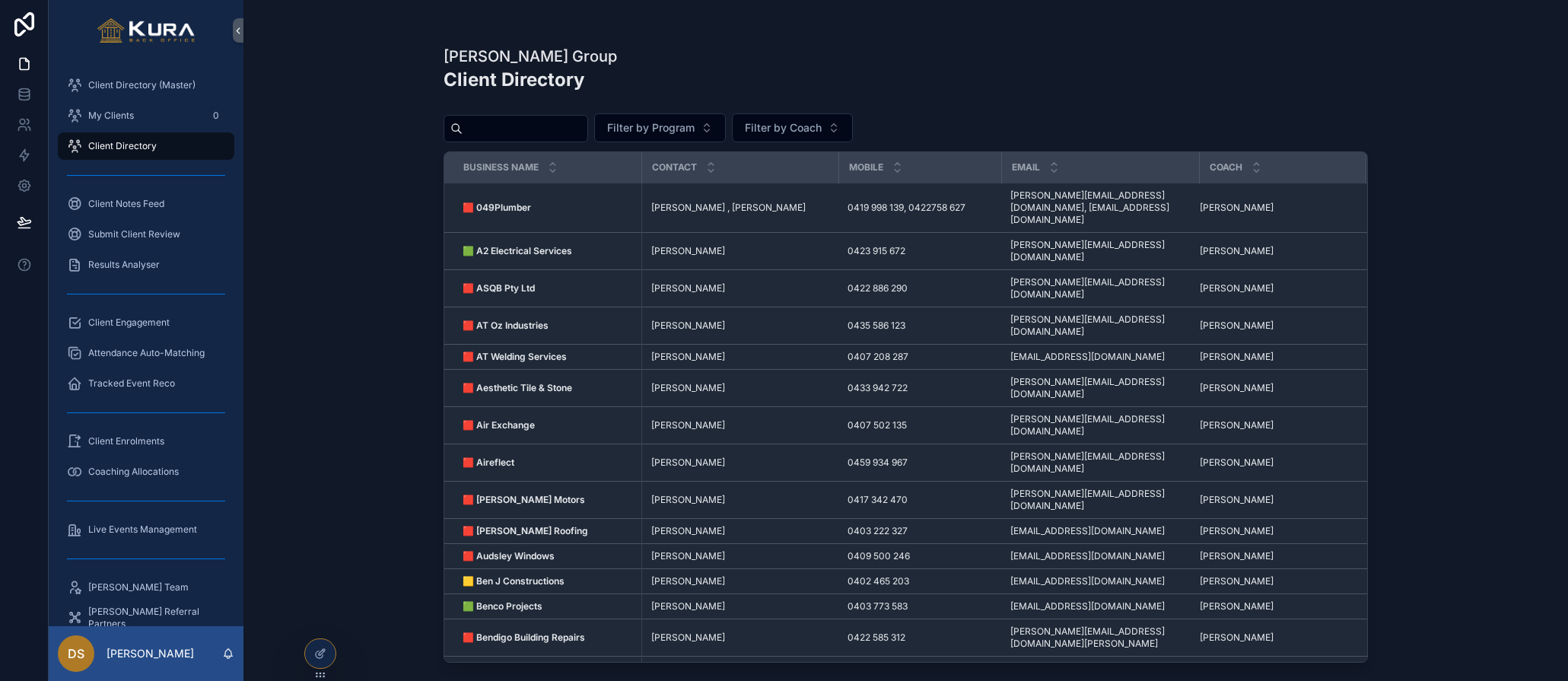
click at [312, 279] on div "Pravar Group Client Directory Filter by Program Filter by Coach Business Name C…" at bounding box center [906, 340] width 1325 height 681
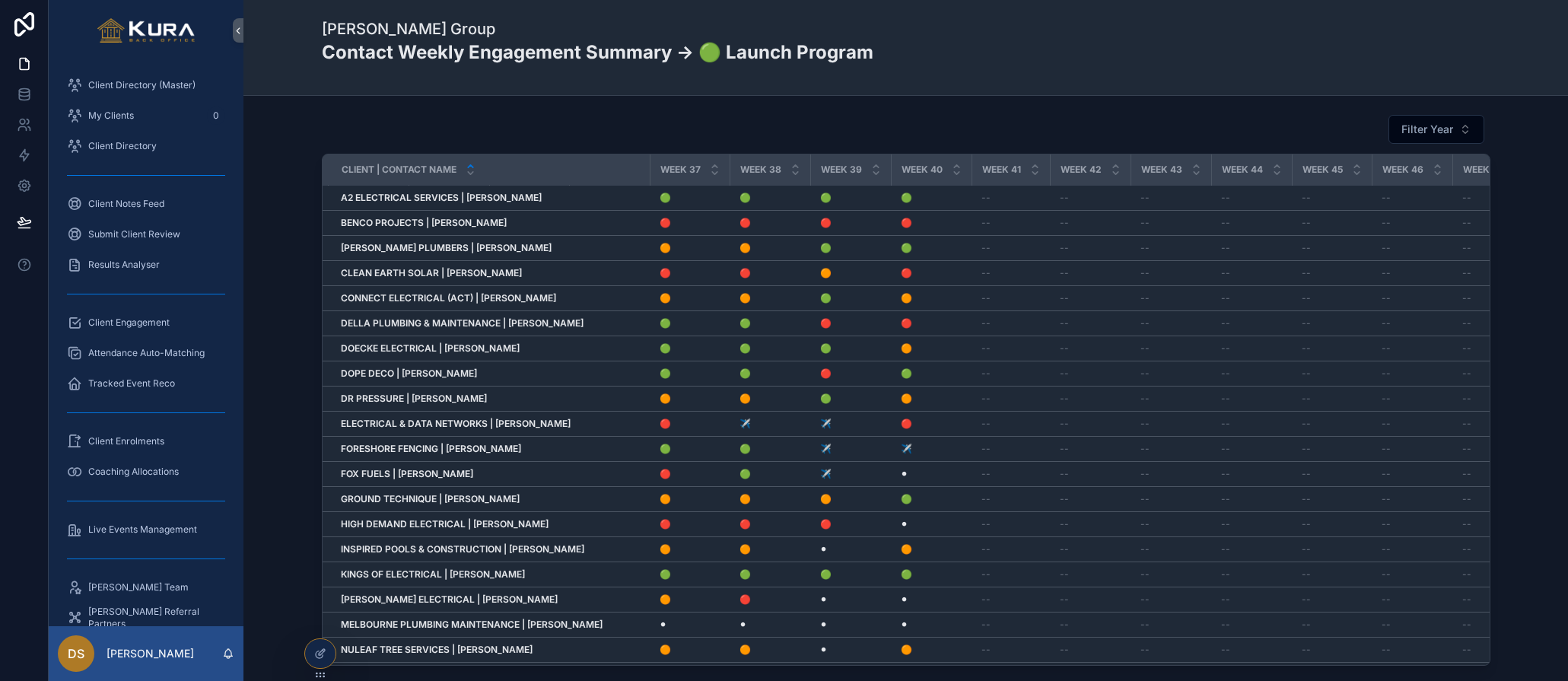
scroll to position [113, 0]
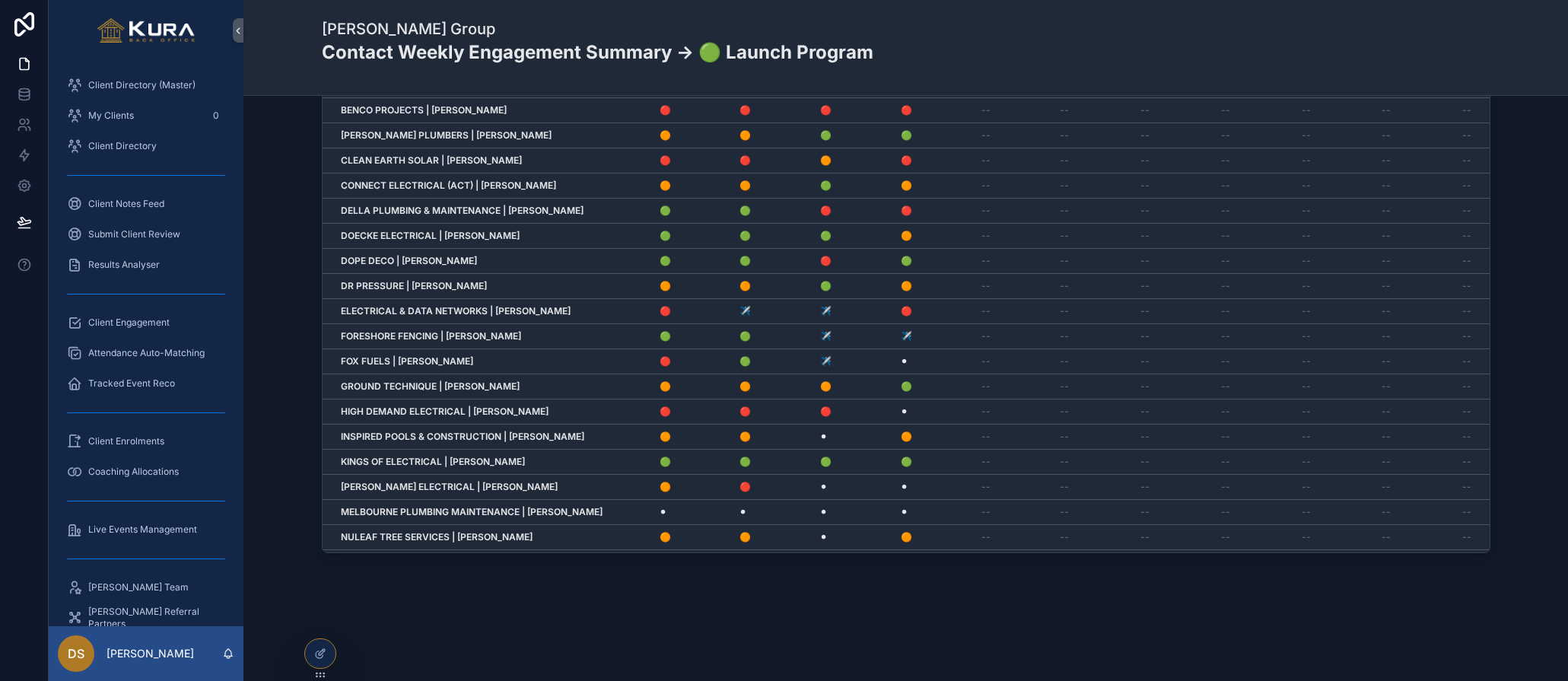
click at [287, 591] on div "Filter Year Client | Contact Name Week 1 Week 2 Week 3 Week 4 Week 5 Week 6 Wee…" at bounding box center [906, 320] width 1325 height 674
click at [320, 649] on icon at bounding box center [320, 654] width 12 height 12
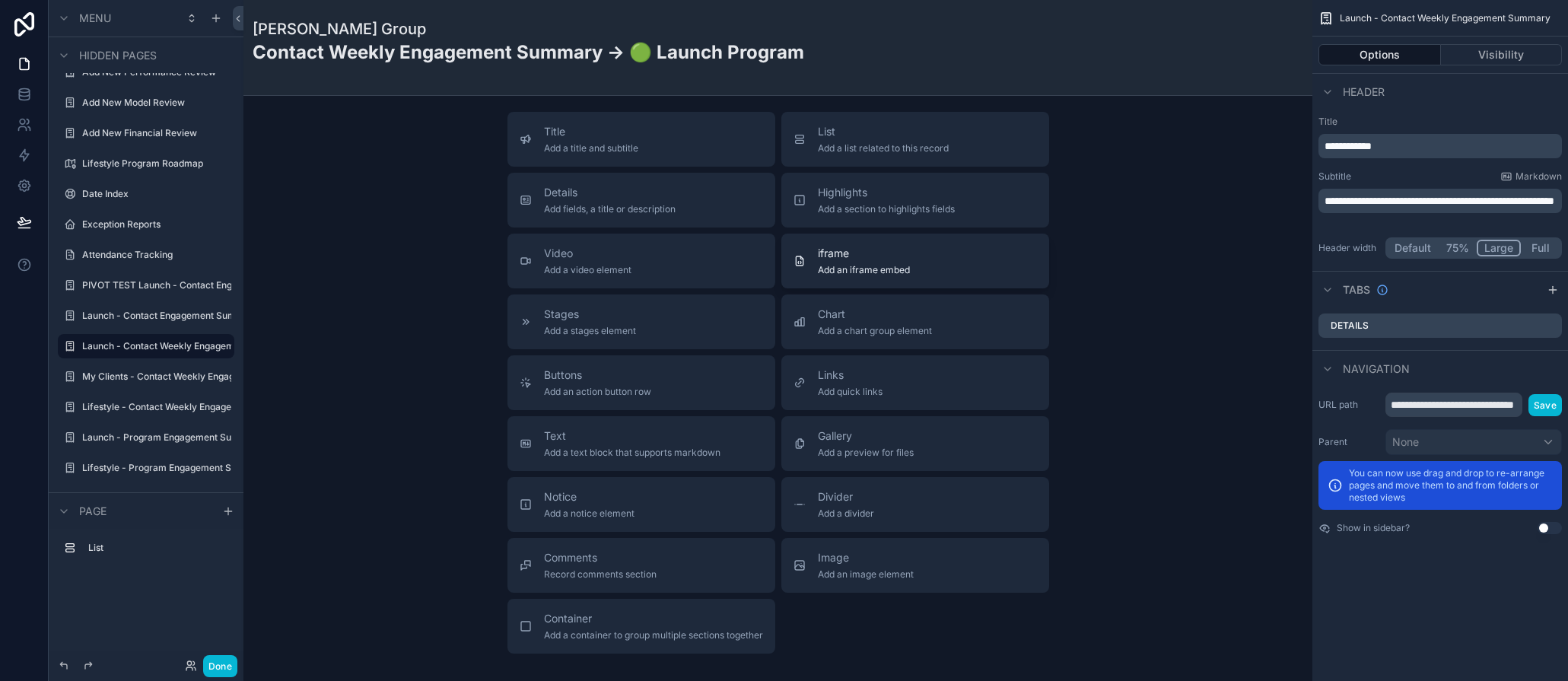
scroll to position [598, 0]
click at [850, 149] on span "Add a list related to this record" at bounding box center [884, 147] width 131 height 12
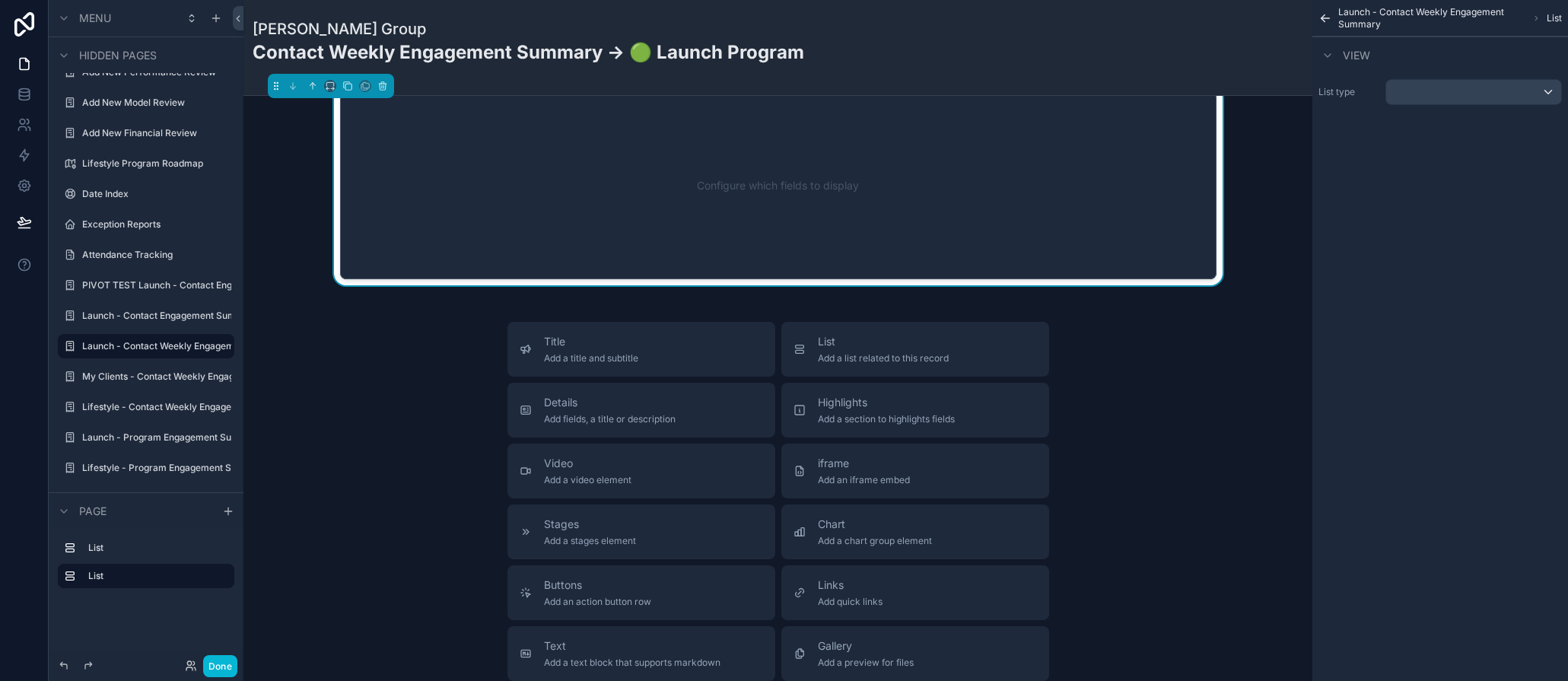
scroll to position [0, 0]
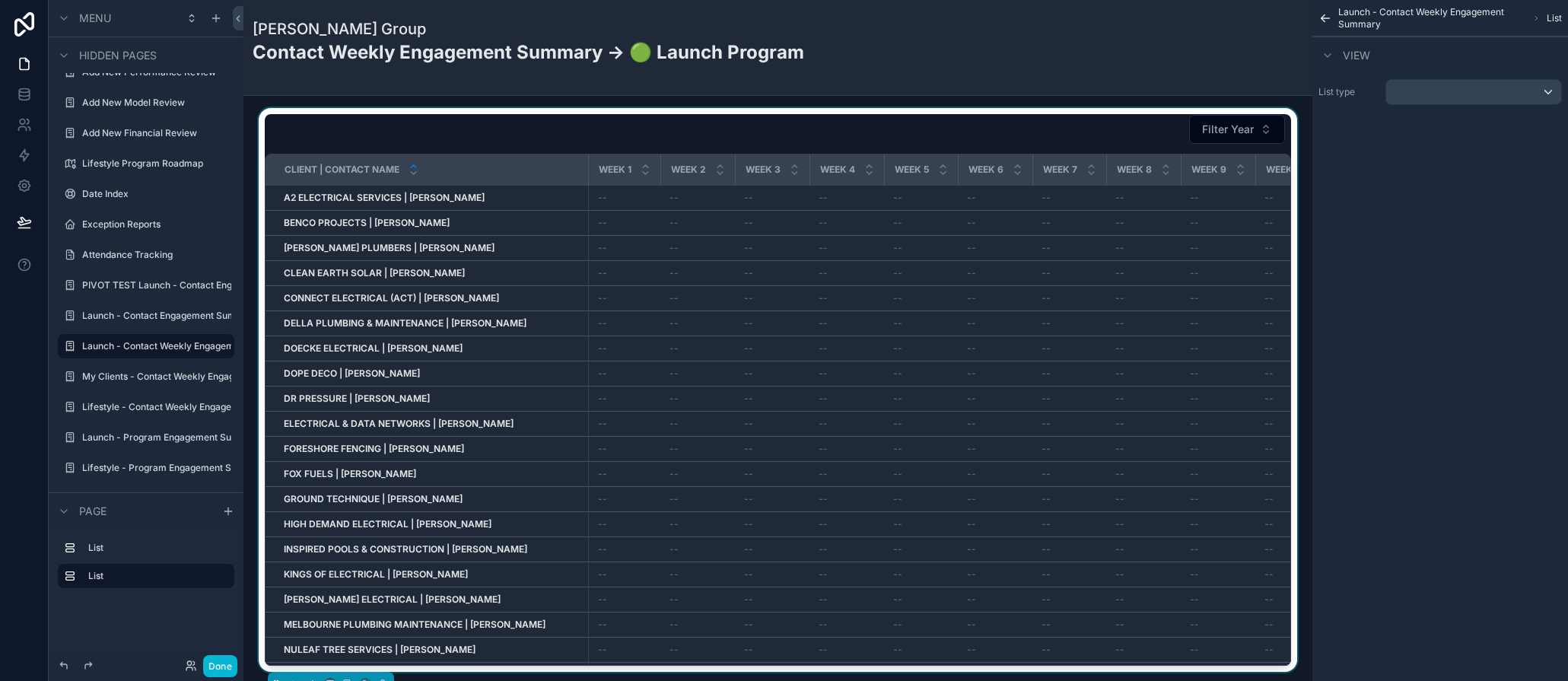
click at [815, 115] on div "scrollable content" at bounding box center [777, 390] width 1045 height 564
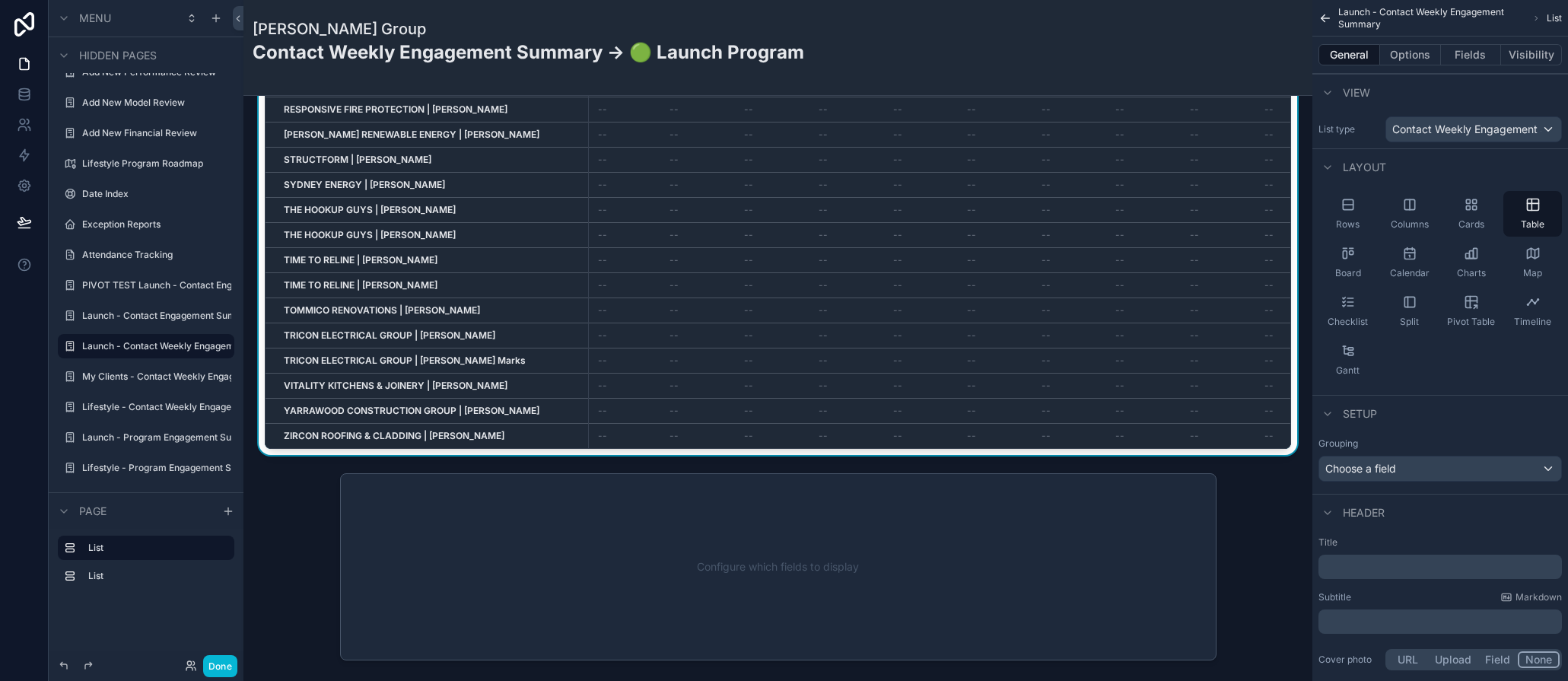
scroll to position [94, 0]
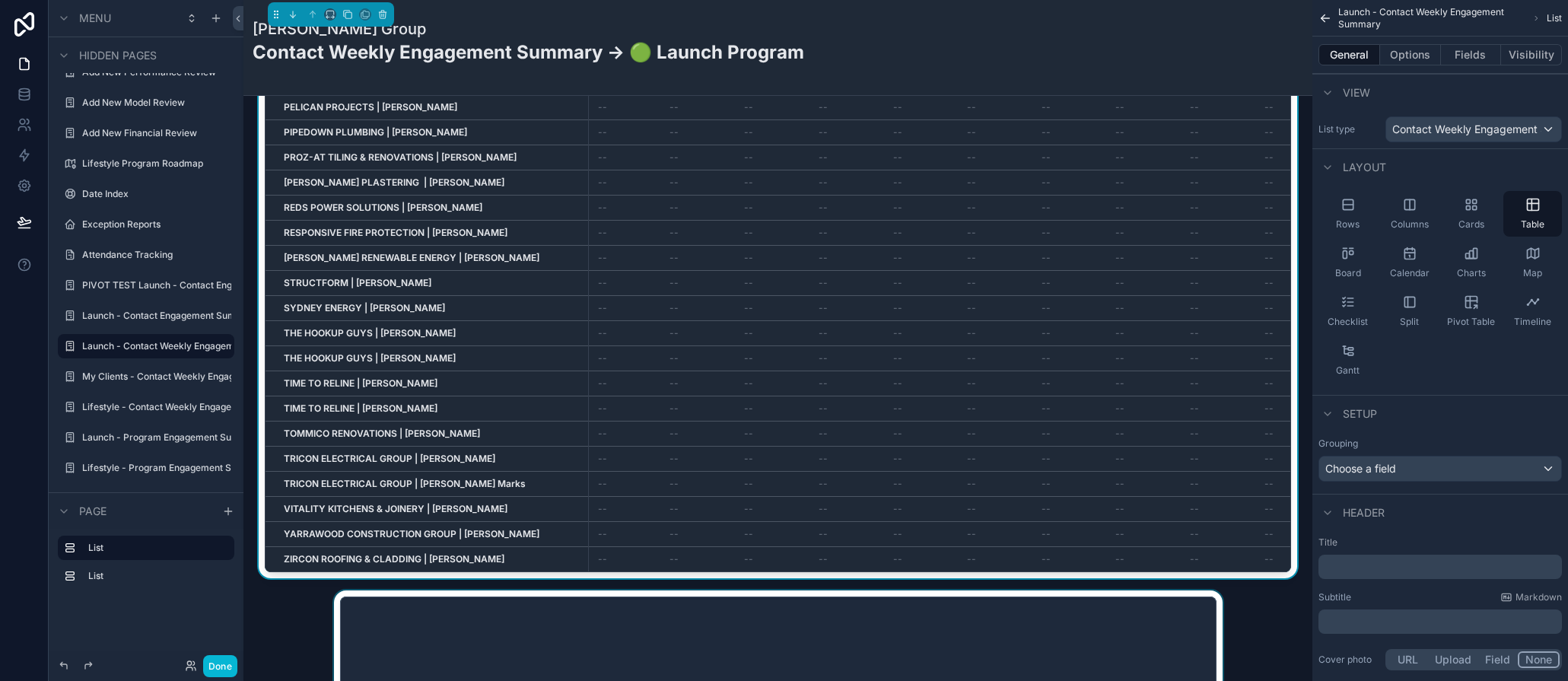
click at [684, 616] on div "scrollable content" at bounding box center [777, 690] width 1045 height 199
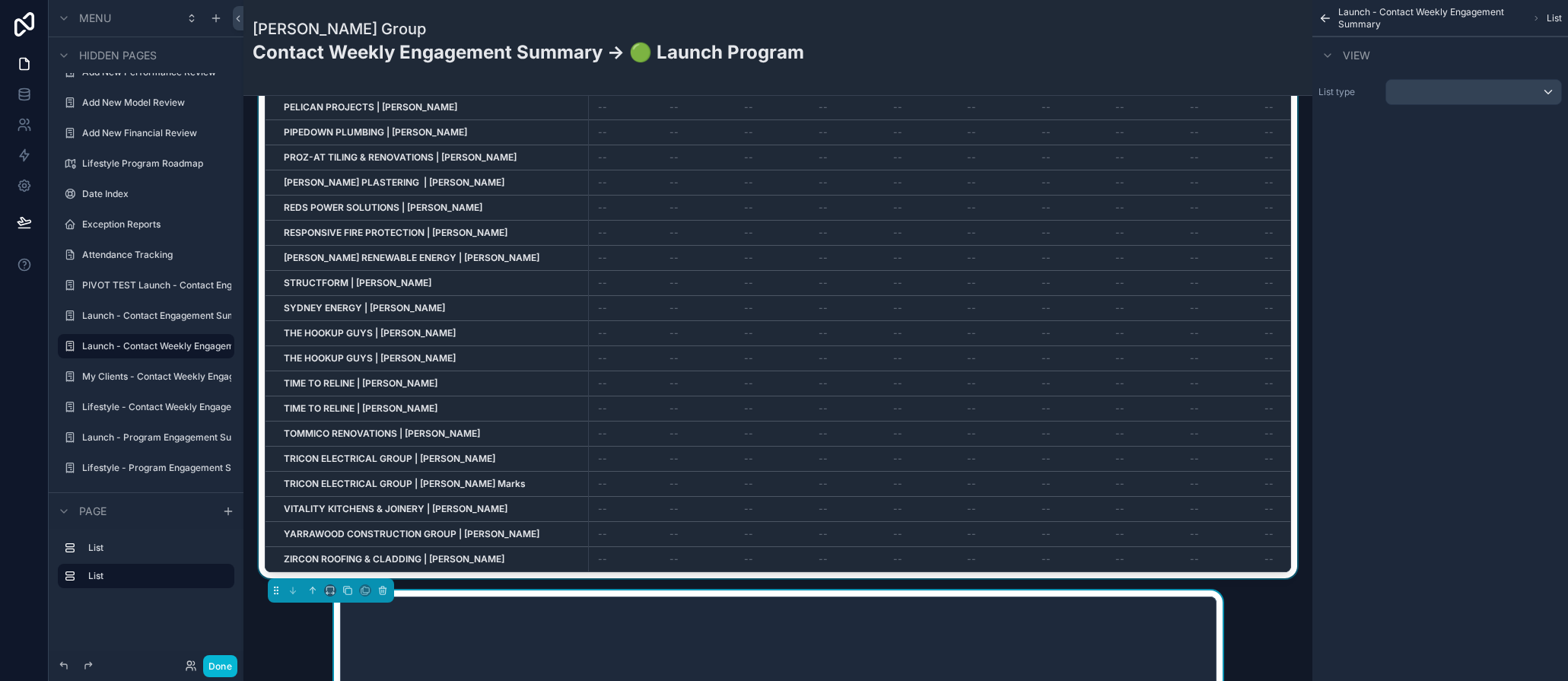
click at [323, 588] on div "scrollable content" at bounding box center [331, 590] width 126 height 24
click at [327, 590] on icon "scrollable content" at bounding box center [330, 590] width 11 height 11
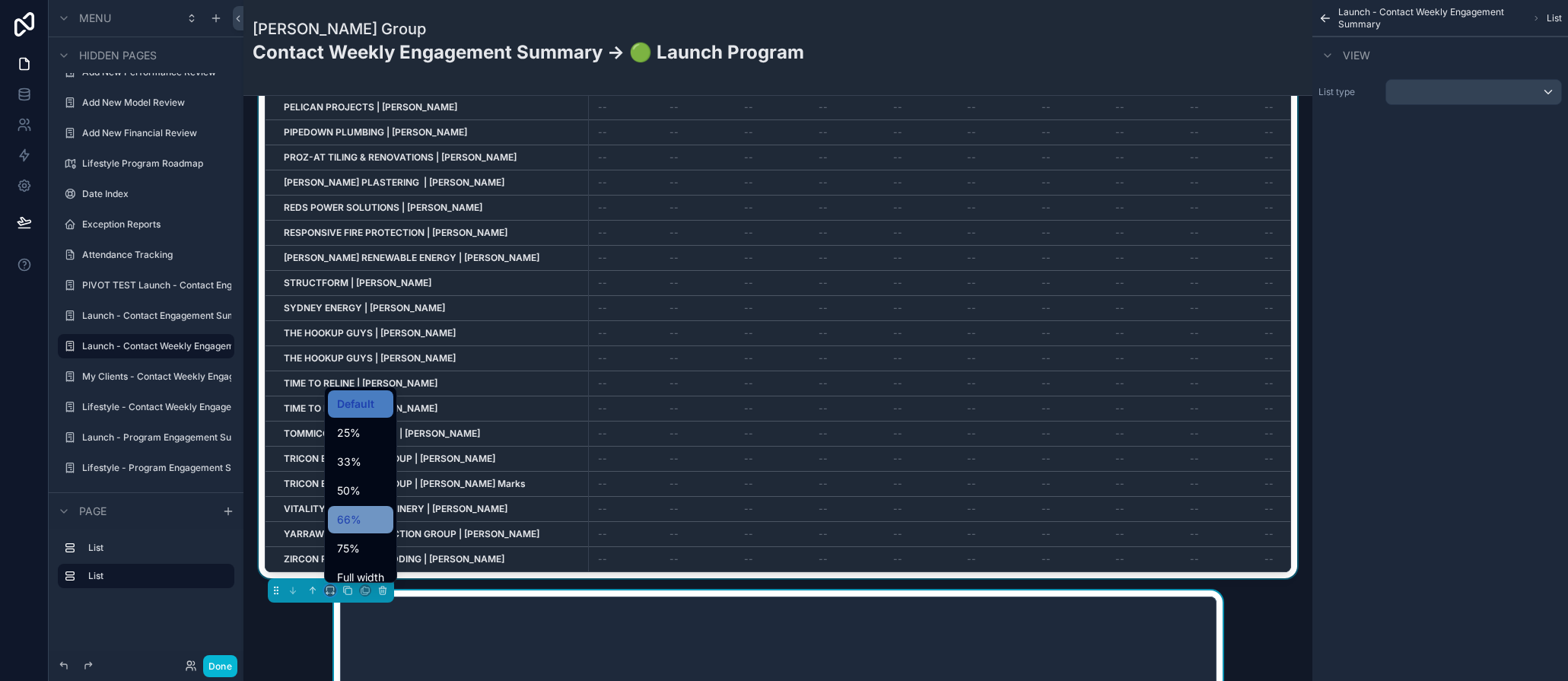
scroll to position [41, 0]
click at [354, 564] on span "Large" at bounding box center [351, 565] width 29 height 18
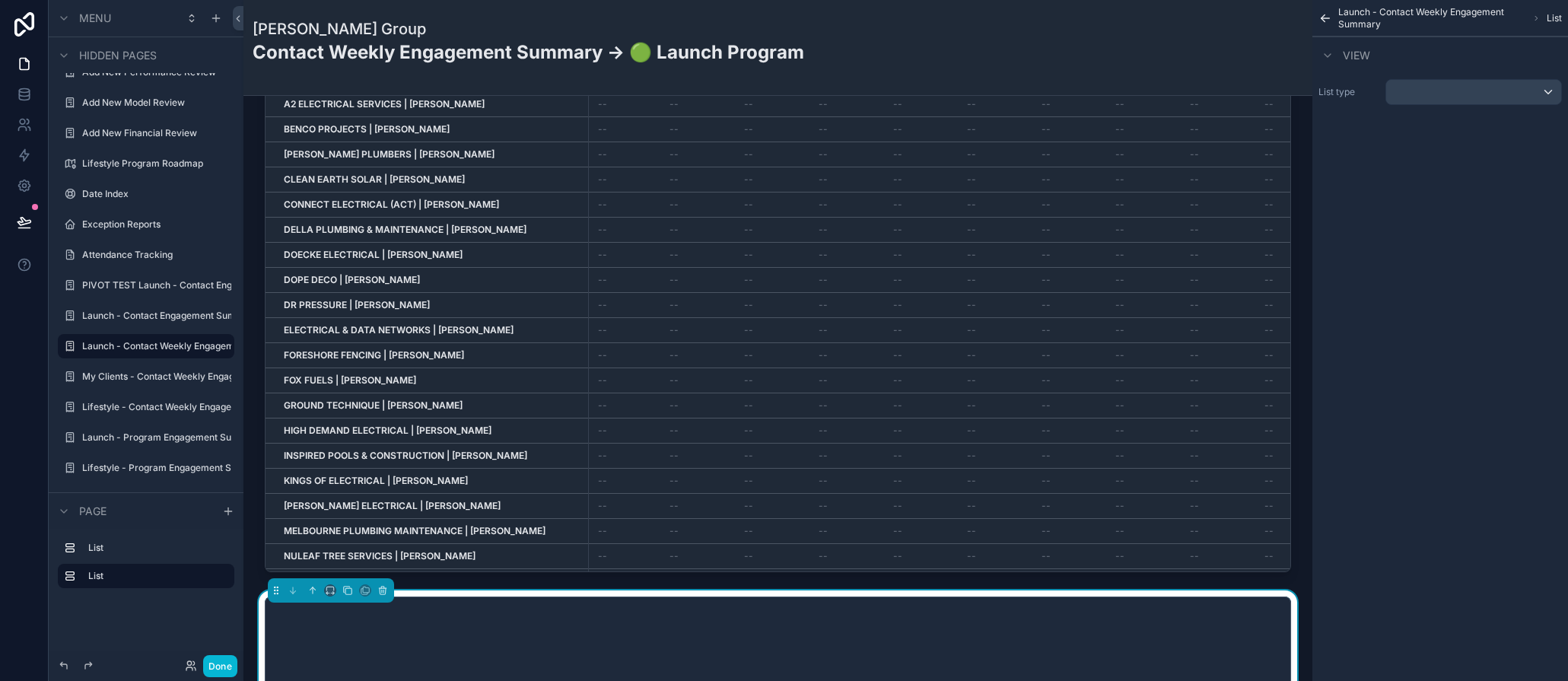
click at [583, 625] on div "Configure which fields to display" at bounding box center [777, 689] width 976 height 137
click at [1550, 90] on div "scrollable content" at bounding box center [1473, 91] width 175 height 24
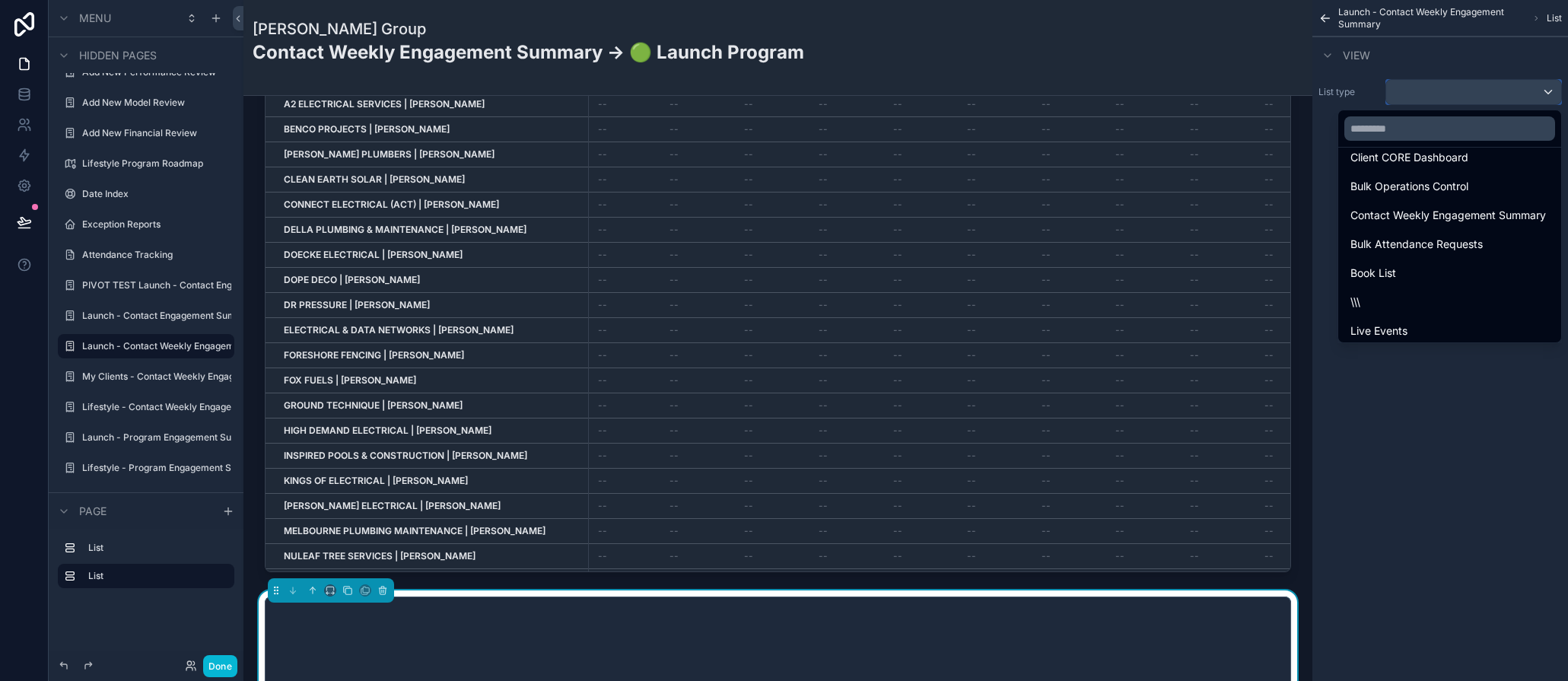
scroll to position [935, 0]
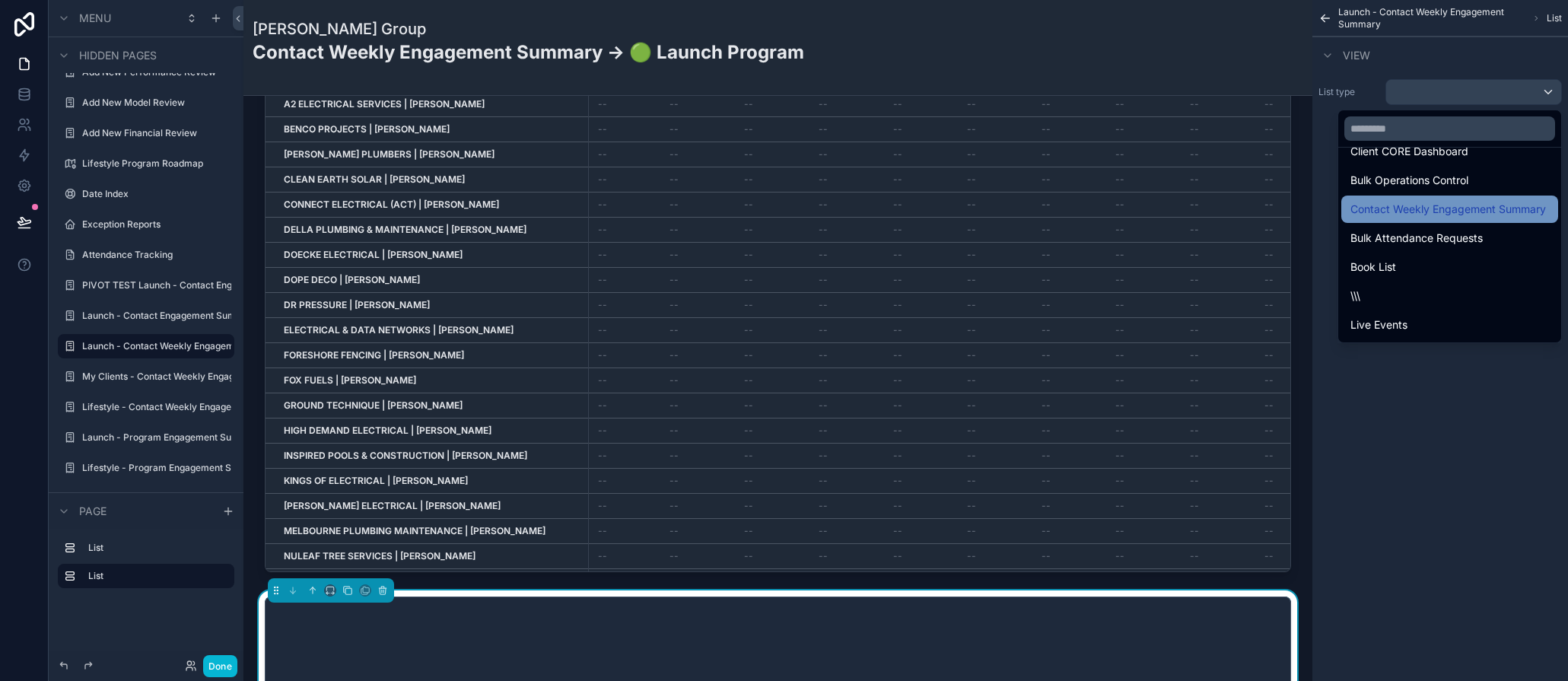
click at [1392, 214] on span "Contact Weekly Engagement Summary" at bounding box center [1449, 209] width 196 height 18
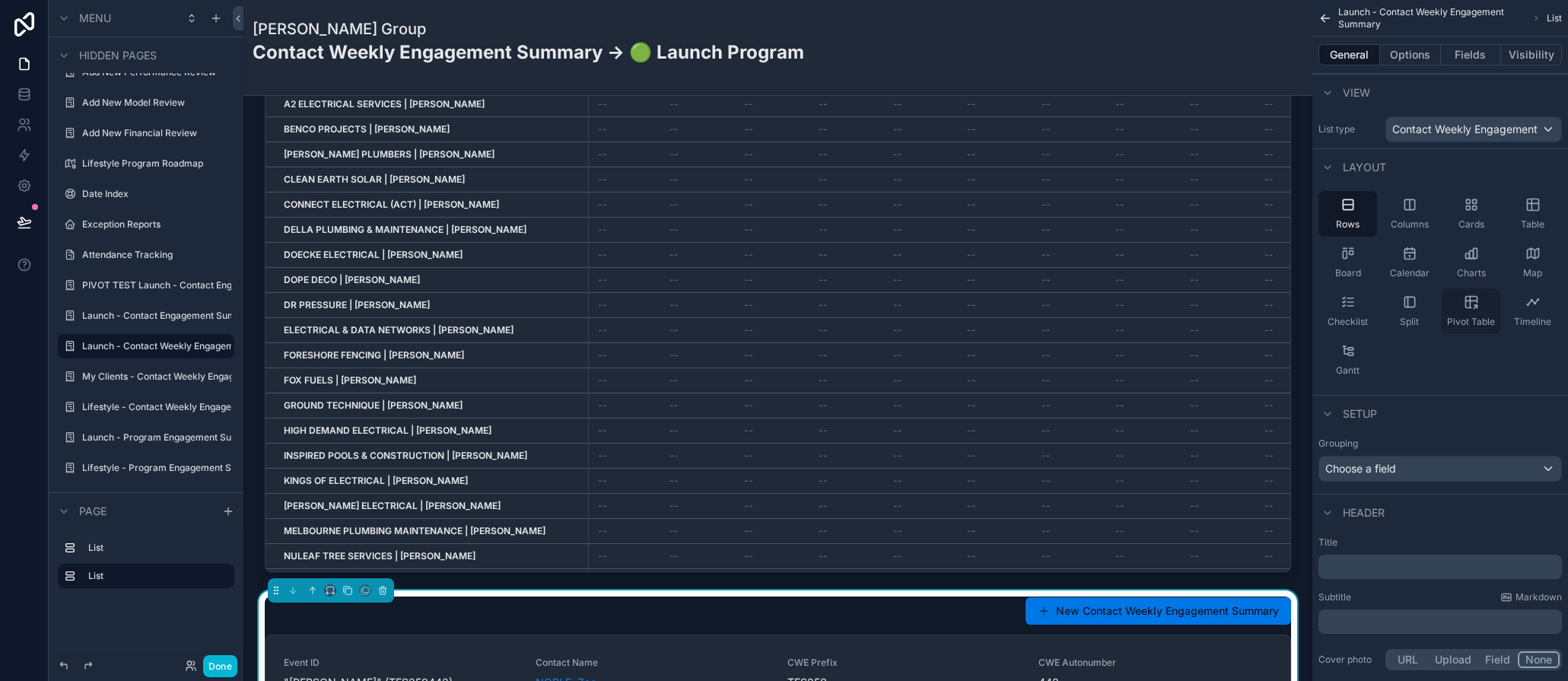
click at [1475, 312] on div "Pivot Table" at bounding box center [1471, 311] width 59 height 46
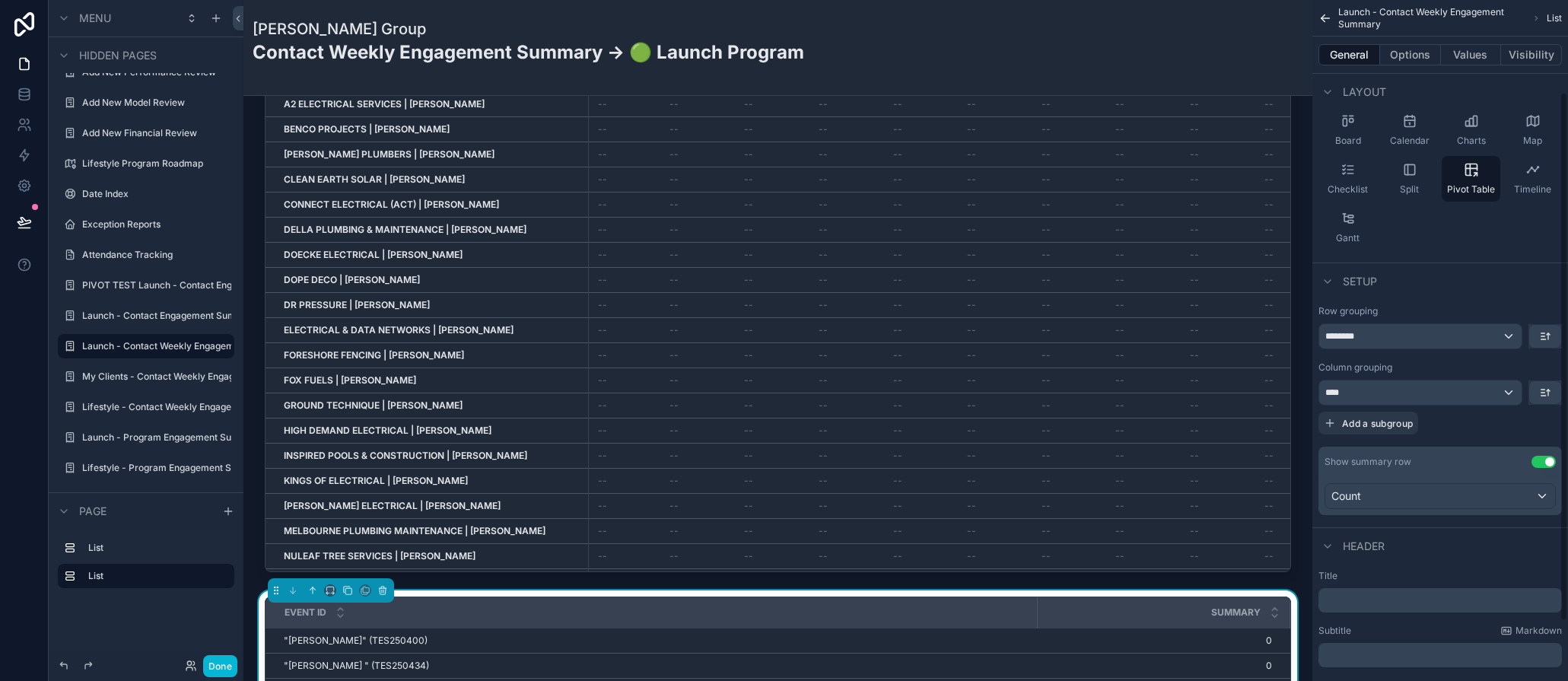
scroll to position [195, 0]
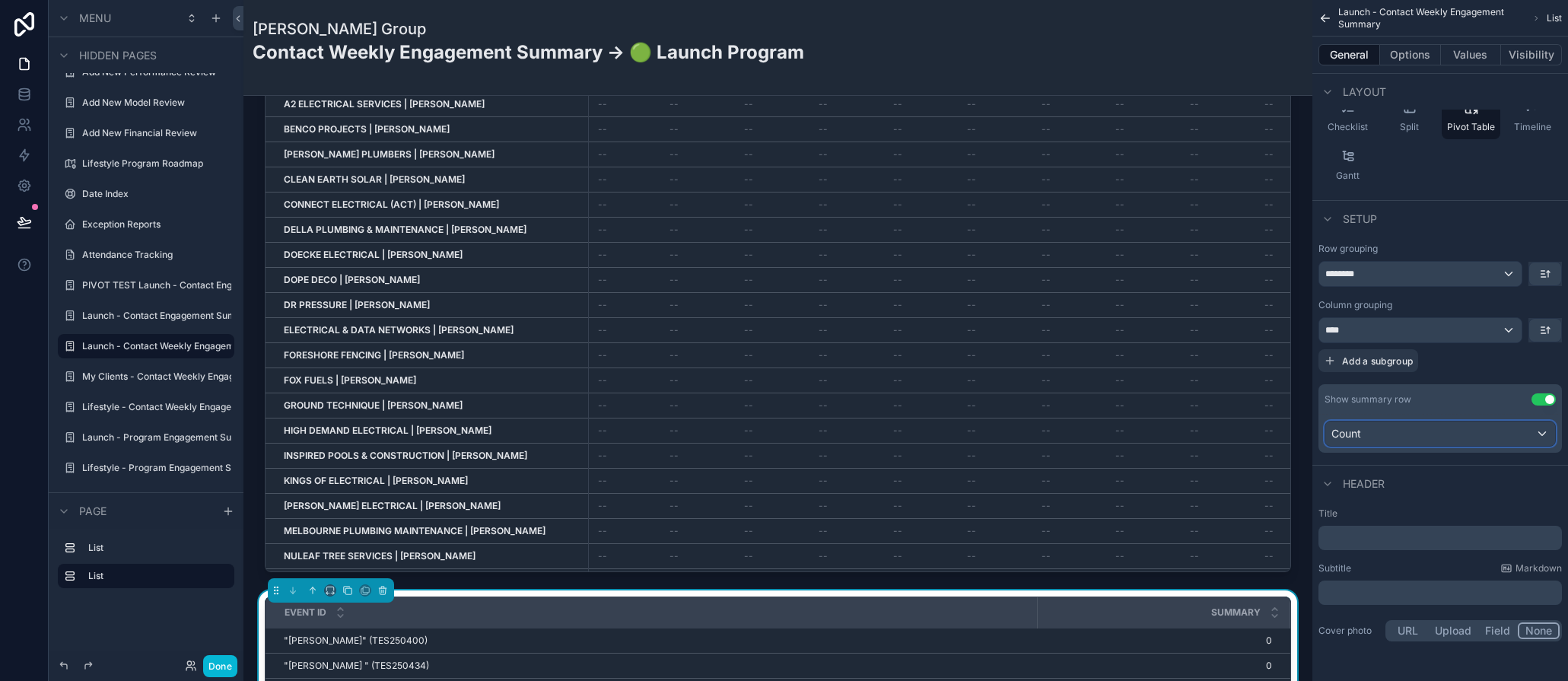
click at [1541, 436] on div "Count" at bounding box center [1440, 433] width 230 height 24
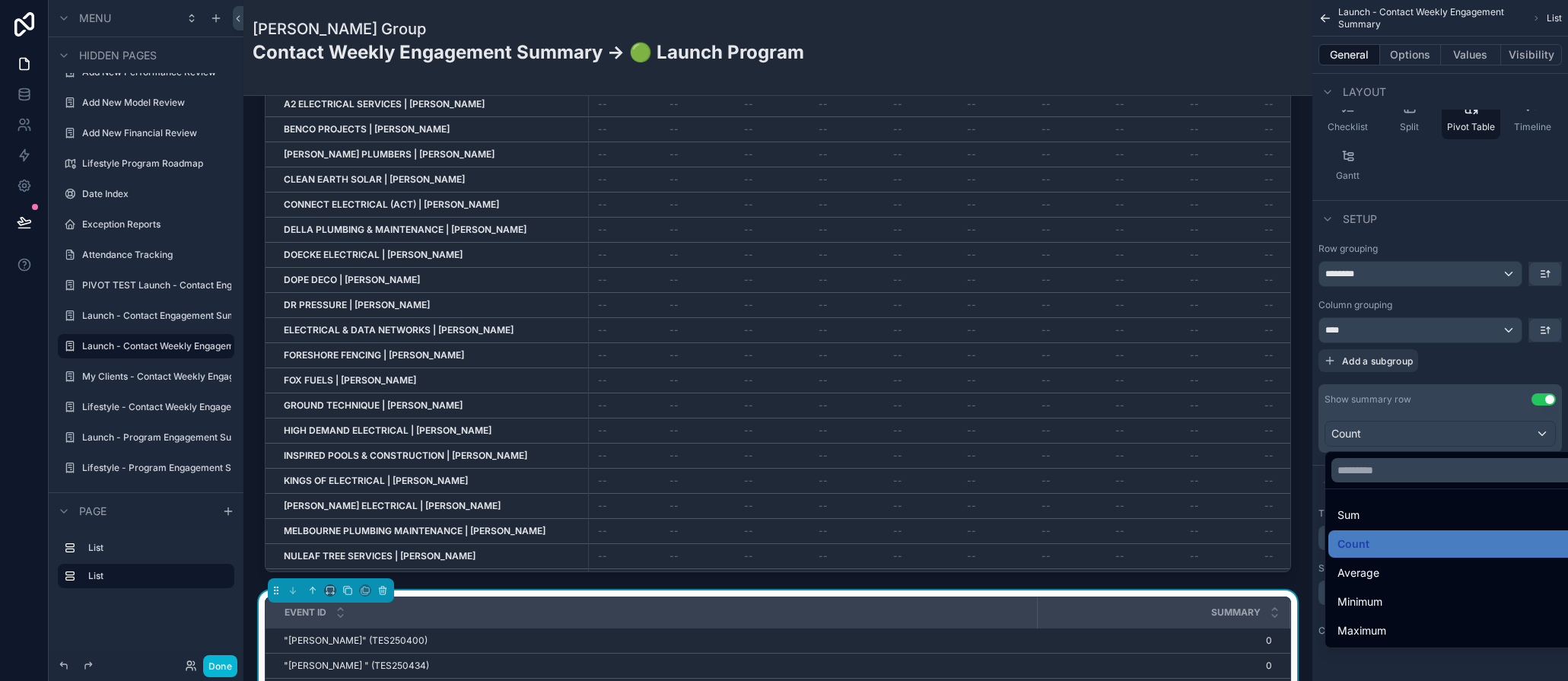
click at [1541, 436] on div "scrollable content" at bounding box center [784, 340] width 1568 height 681
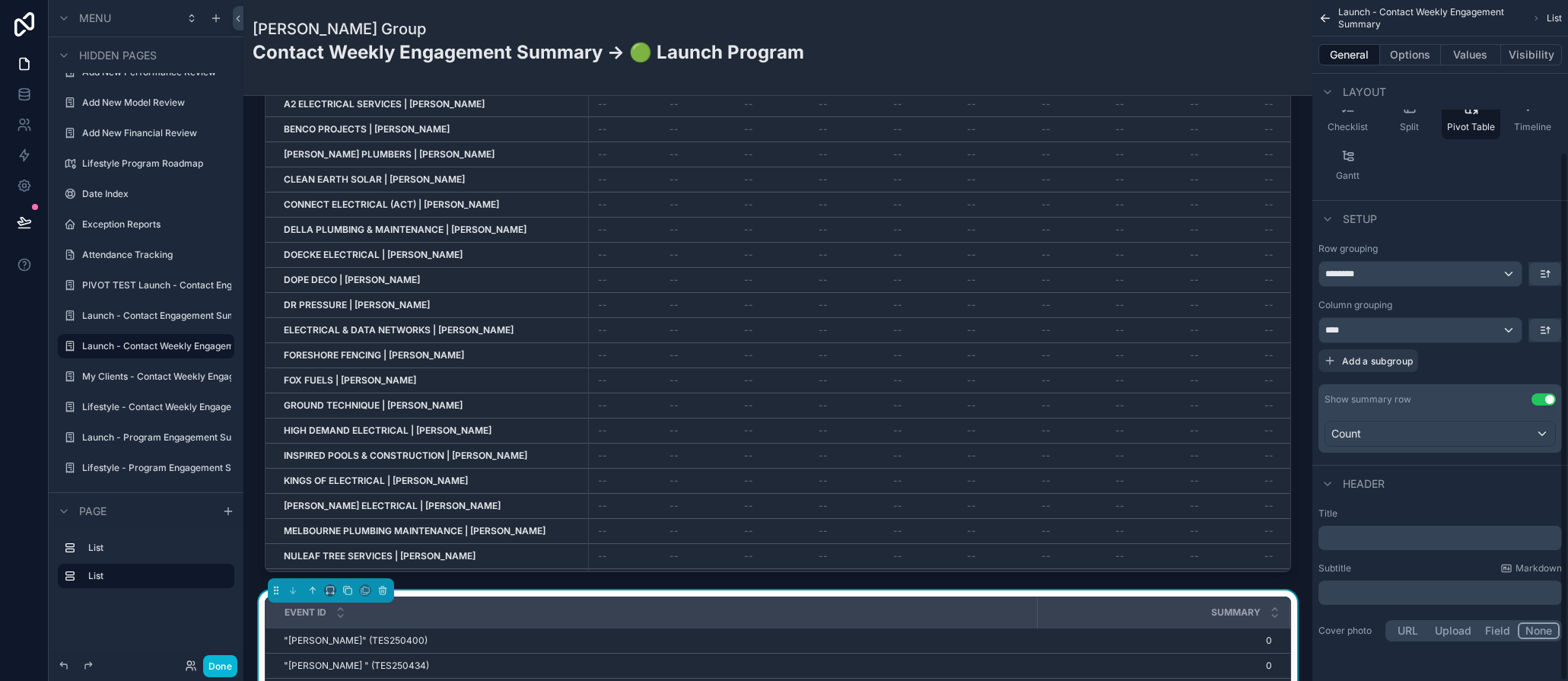
click at [1548, 397] on button "Use setting" at bounding box center [1543, 399] width 24 height 12
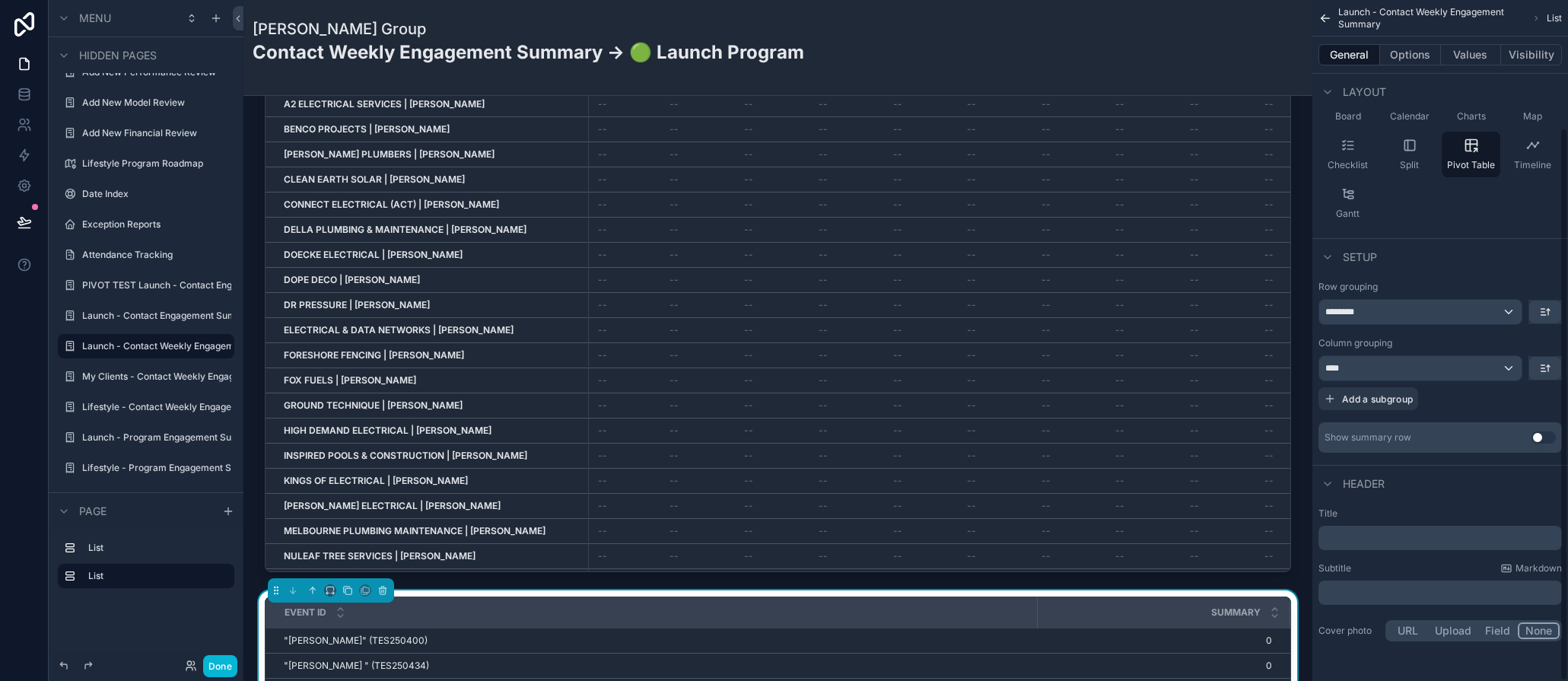
scroll to position [157, 0]
click at [1512, 314] on div "********" at bounding box center [1420, 311] width 202 height 24
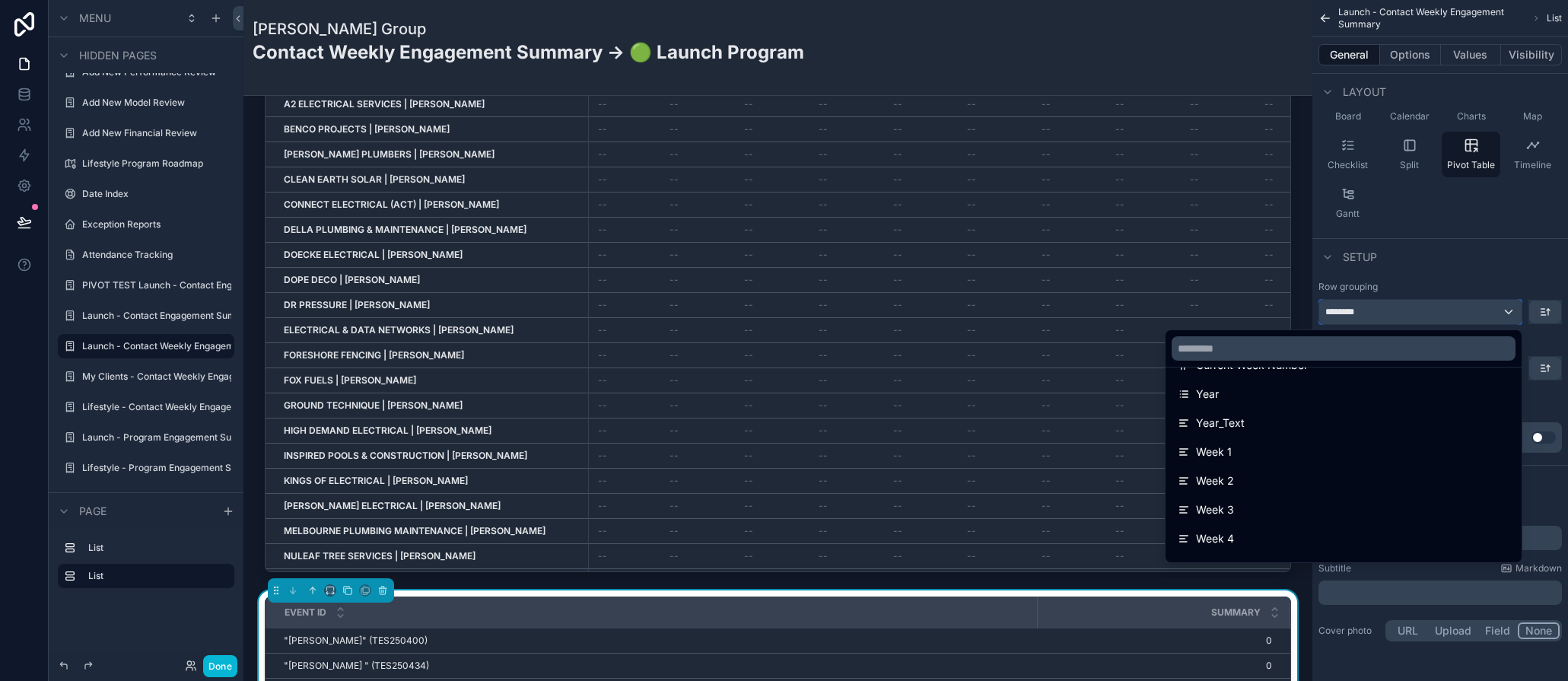
scroll to position [196, 0]
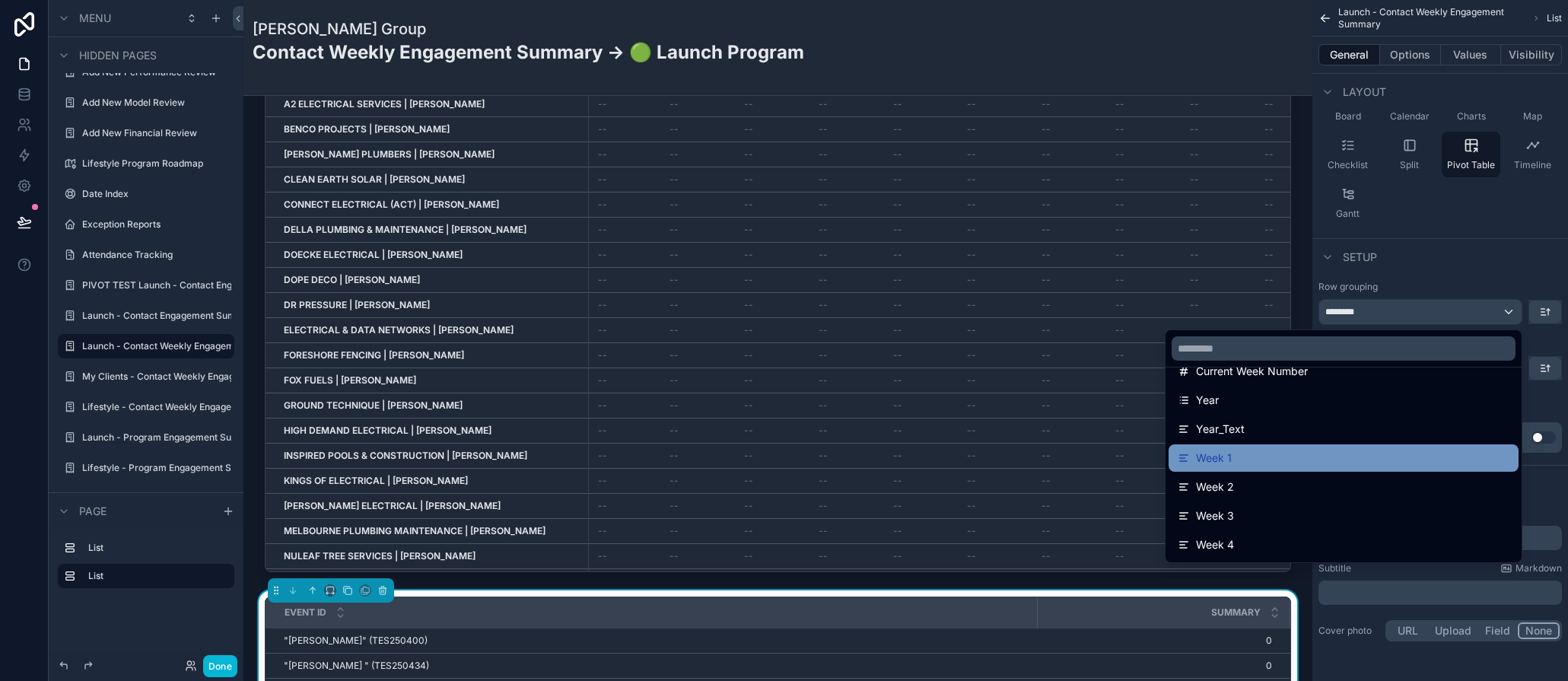
click at [1301, 457] on div "Week 1" at bounding box center [1344, 458] width 332 height 18
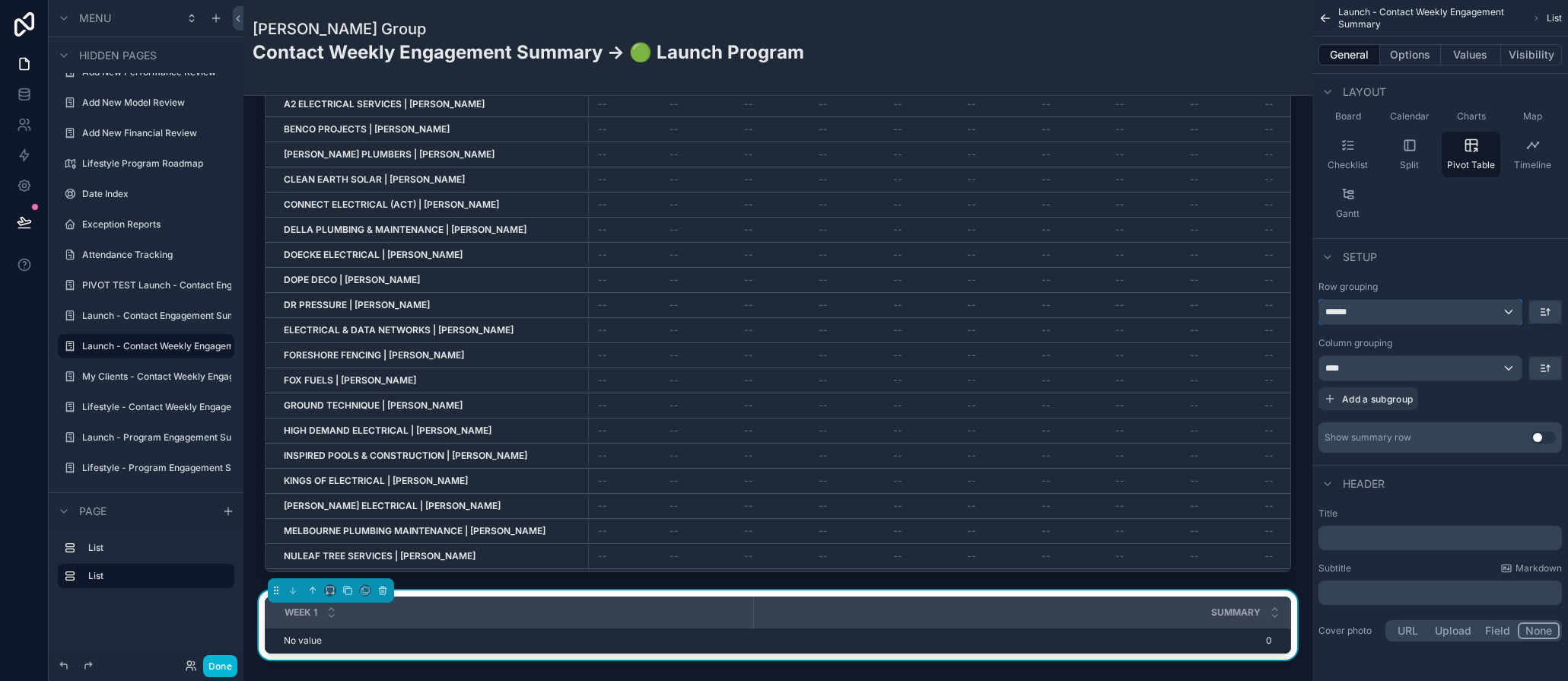
click at [1410, 317] on div "******" at bounding box center [1420, 311] width 202 height 24
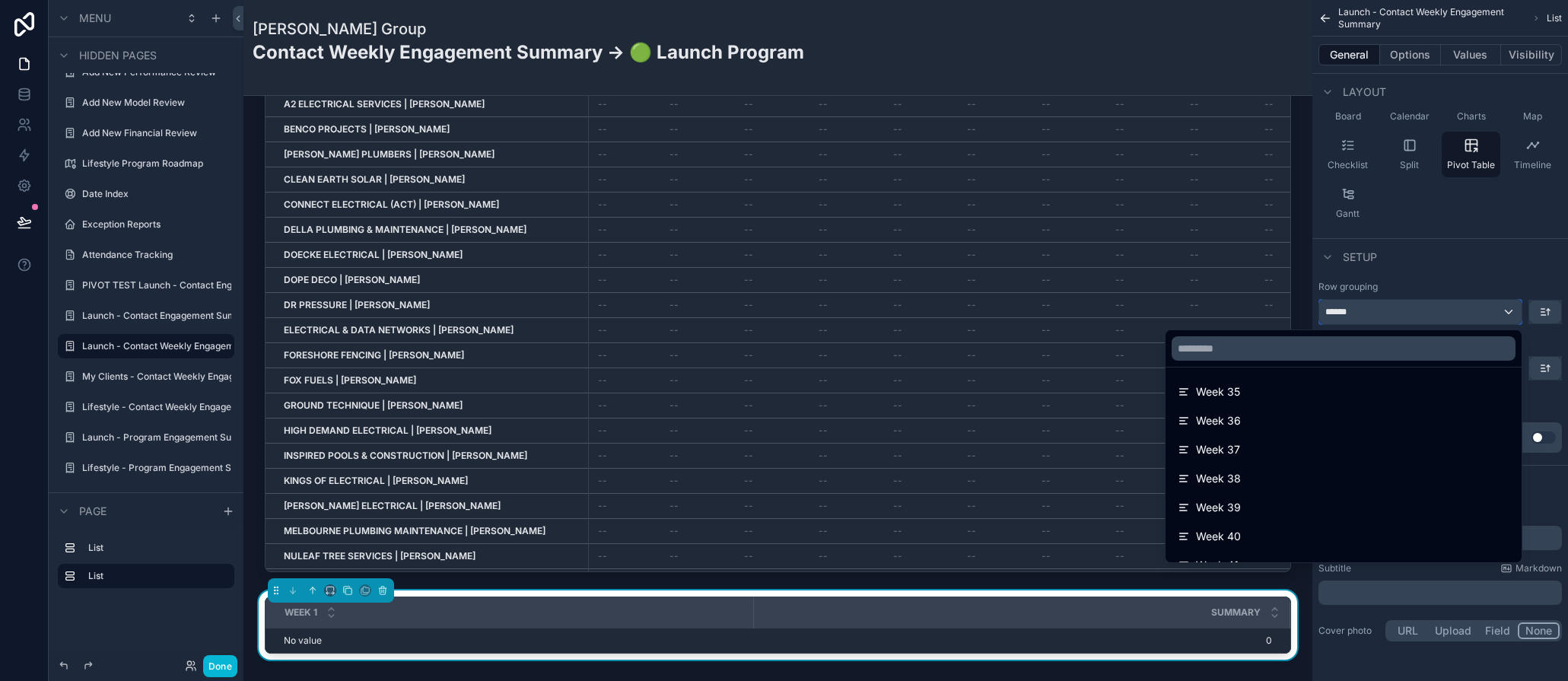
scroll to position [1280, 0]
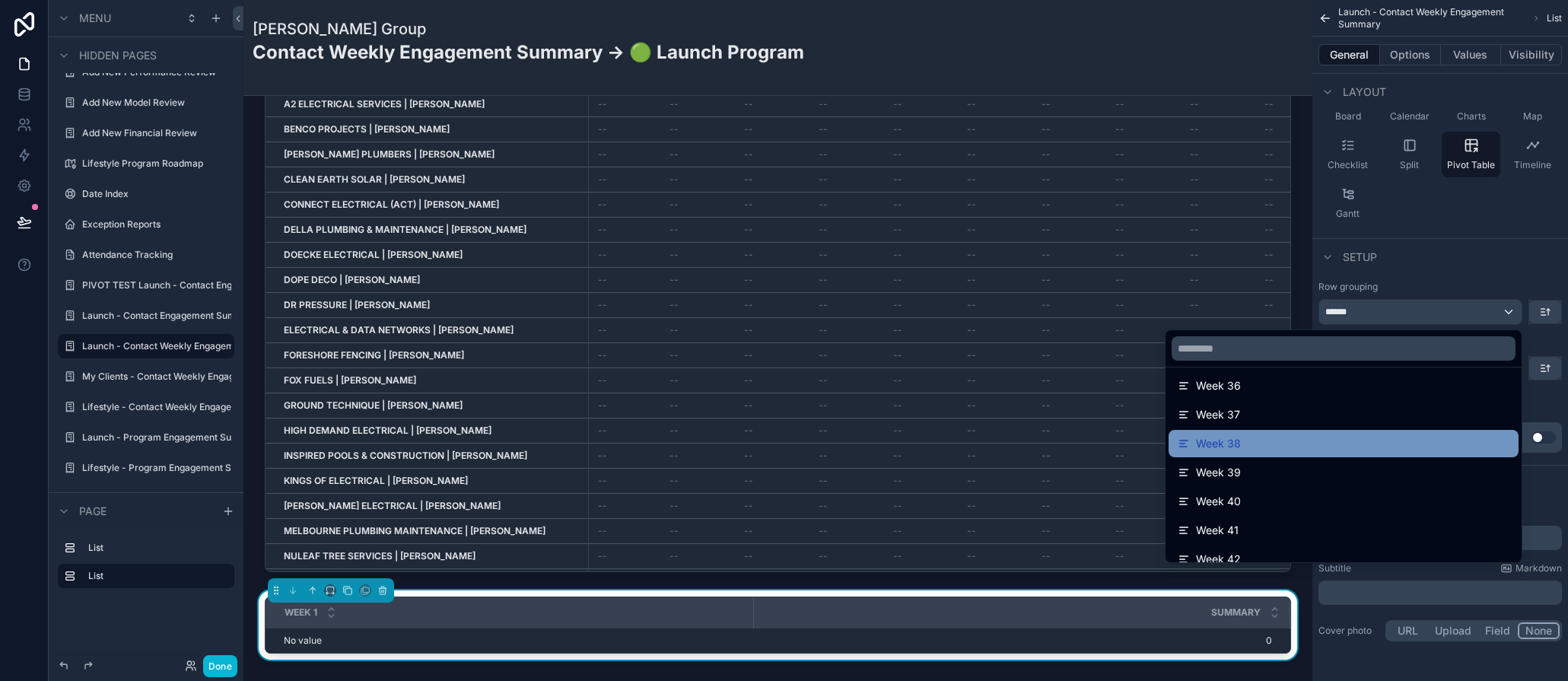
click at [1314, 445] on div "Week 38" at bounding box center [1344, 444] width 332 height 18
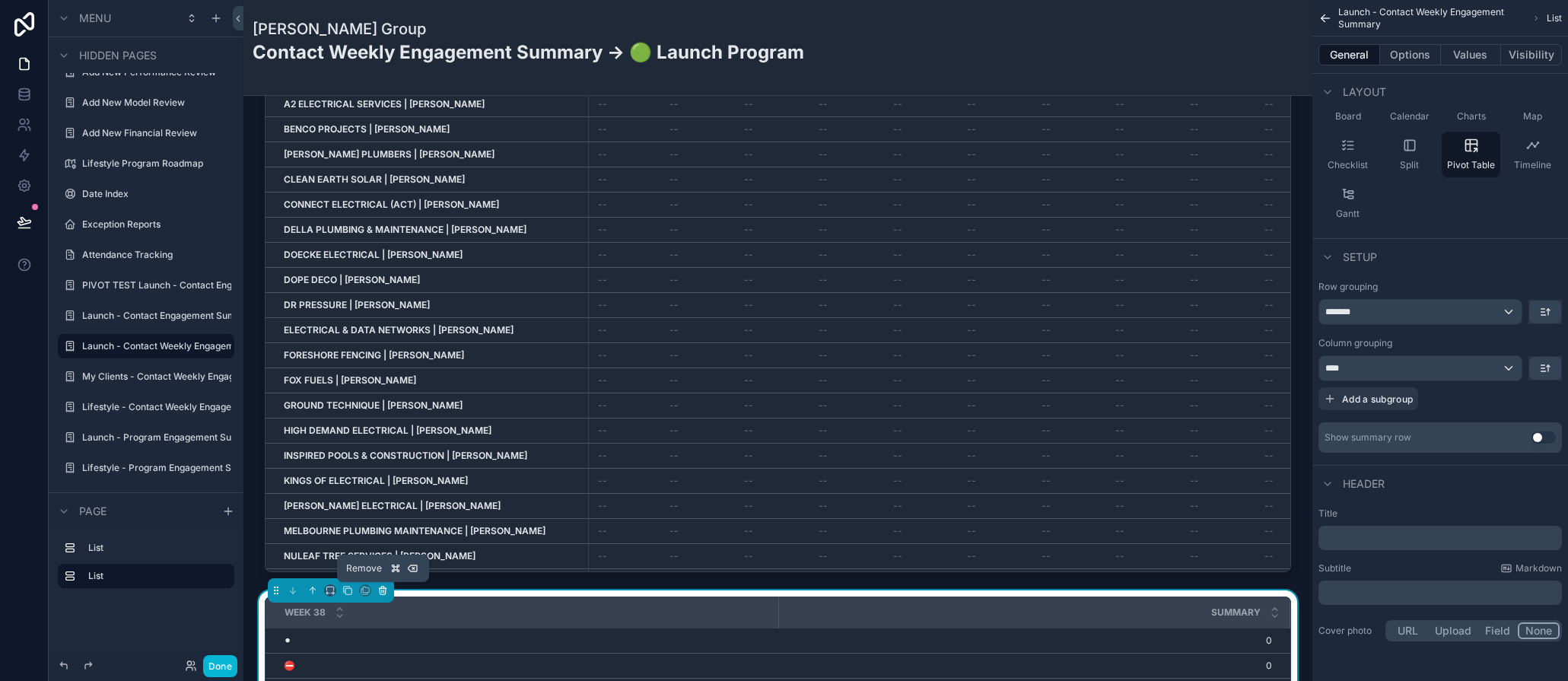
click at [383, 593] on icon "scrollable content" at bounding box center [382, 590] width 11 height 11
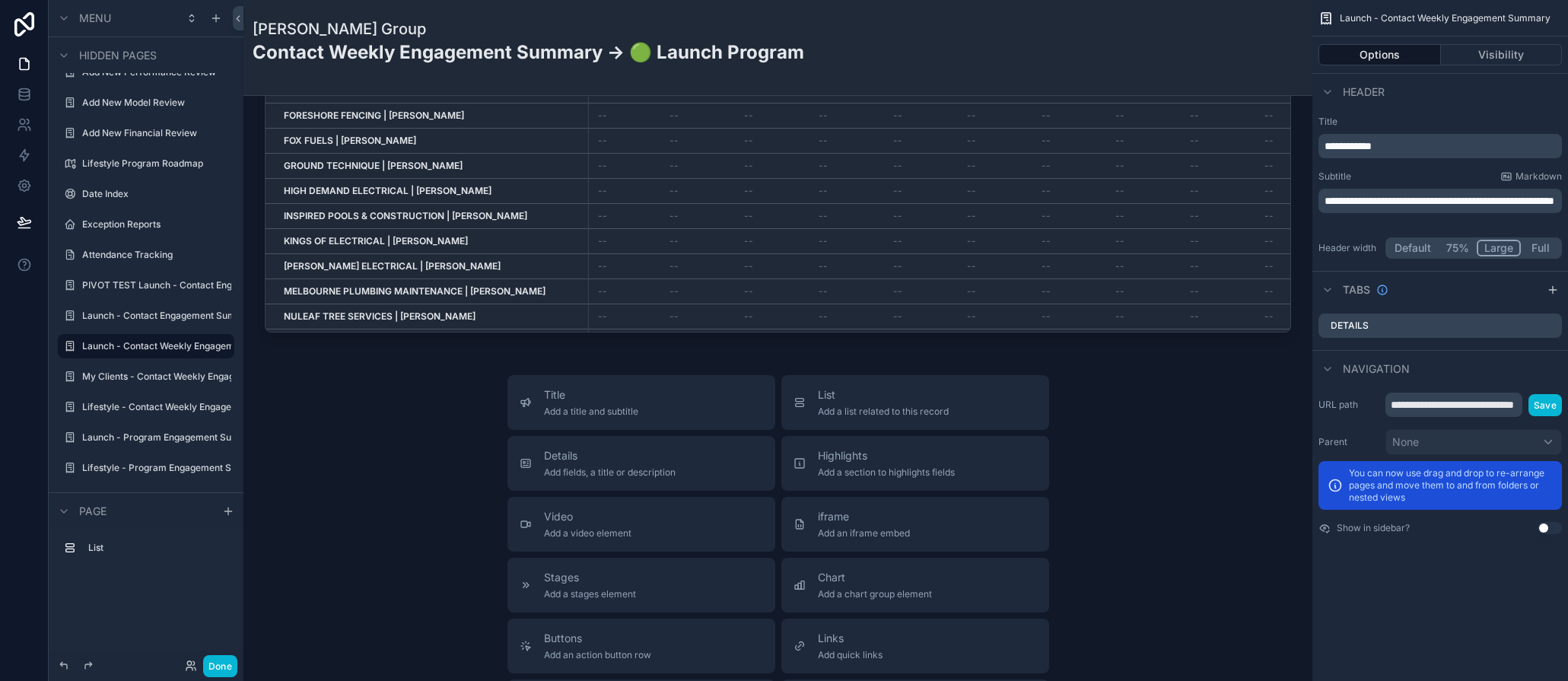
scroll to position [336, 0]
click at [865, 476] on button "Highlights Add a section to highlights fields" at bounding box center [915, 460] width 268 height 55
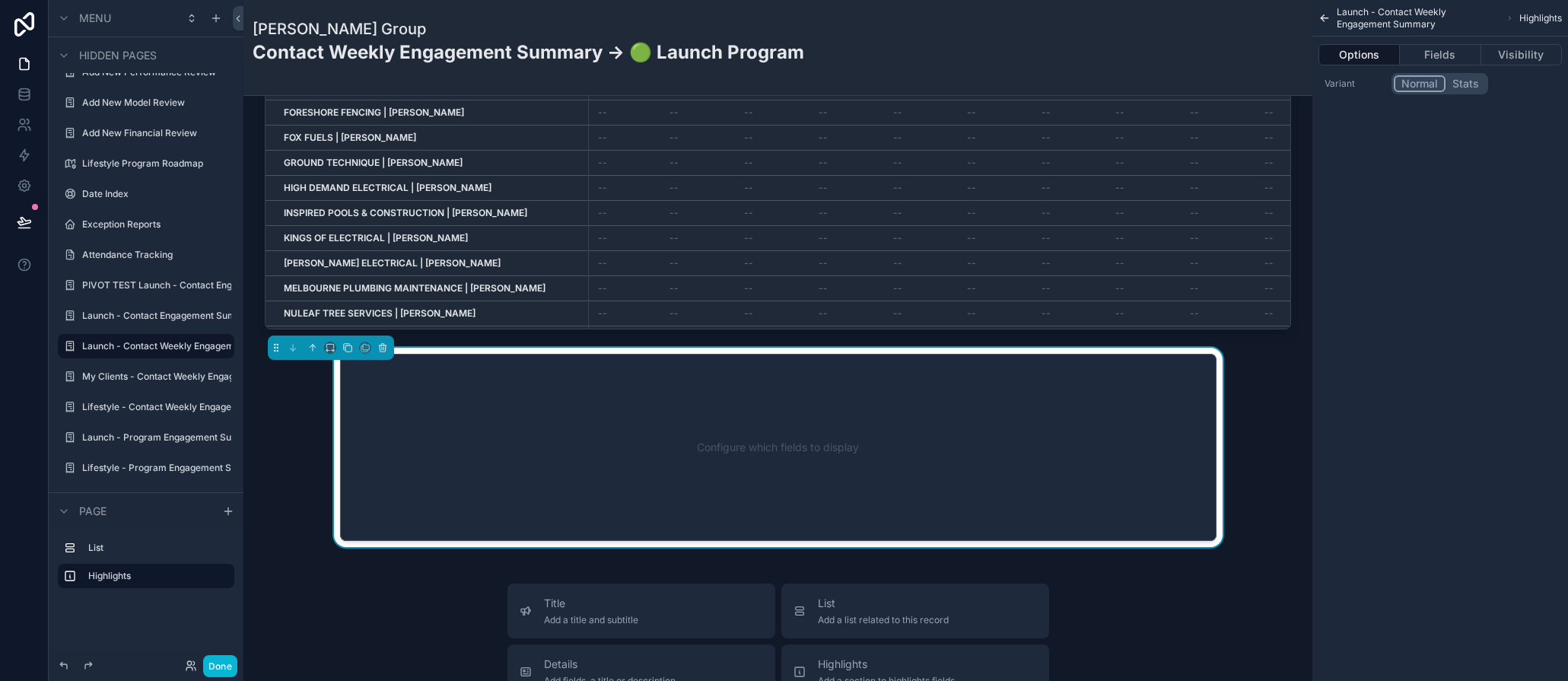
scroll to position [444, 0]
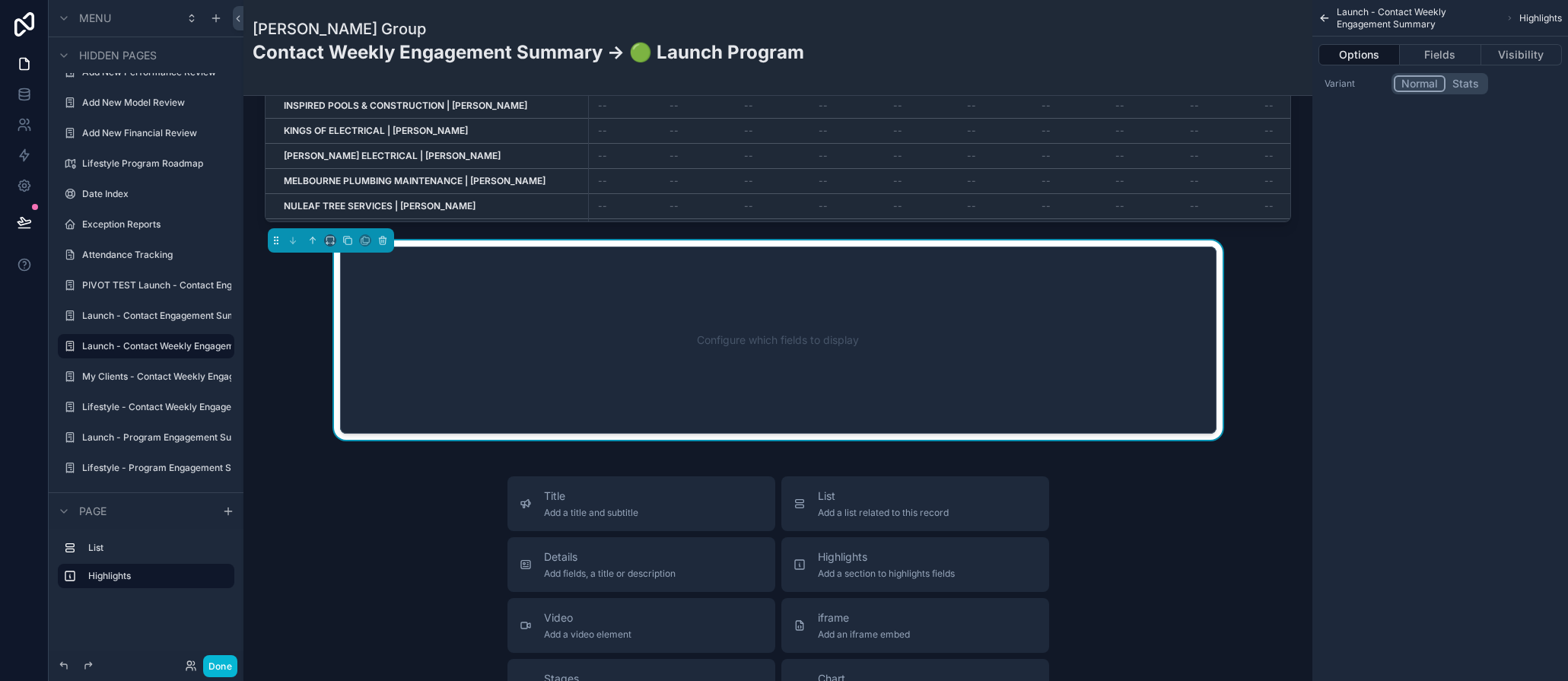
click at [865, 476] on button "List Add a list related to this record" at bounding box center [915, 503] width 268 height 55
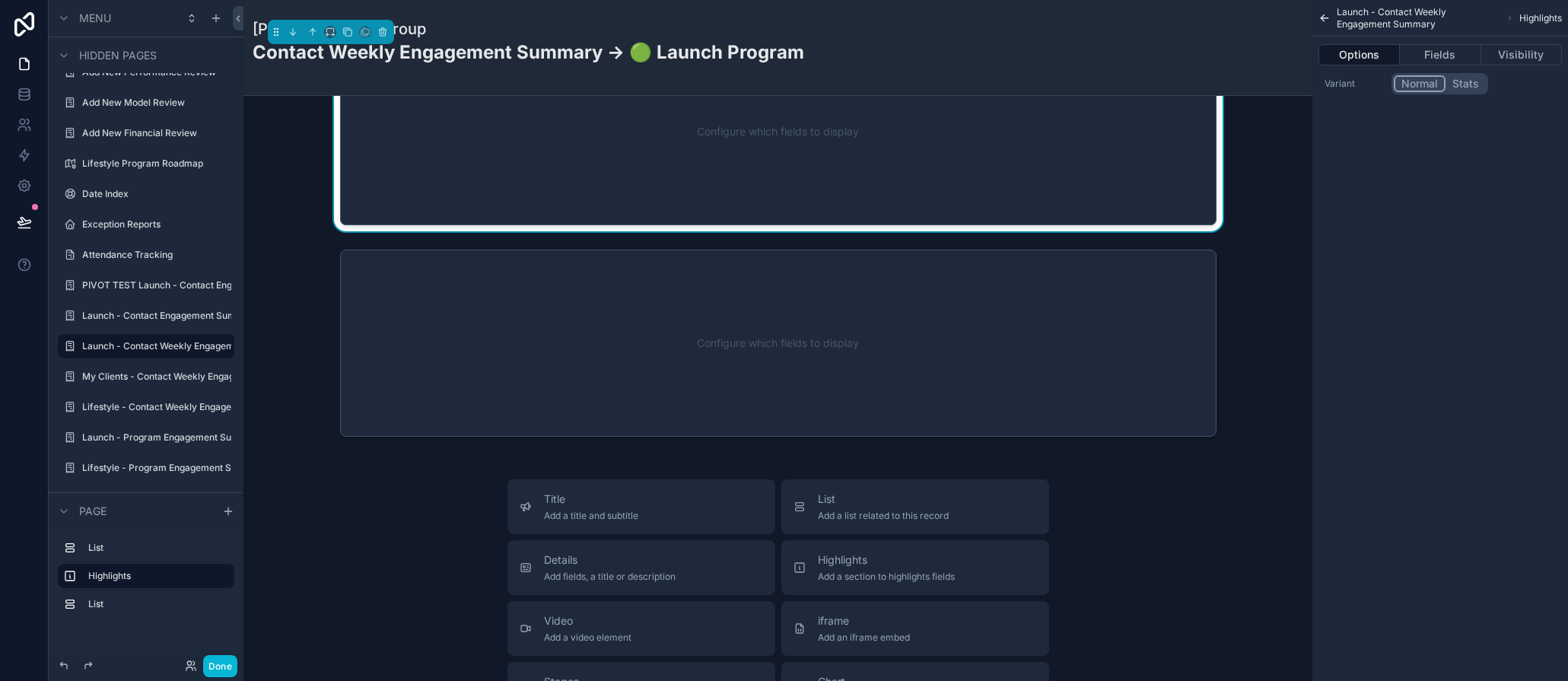
scroll to position [655, 0]
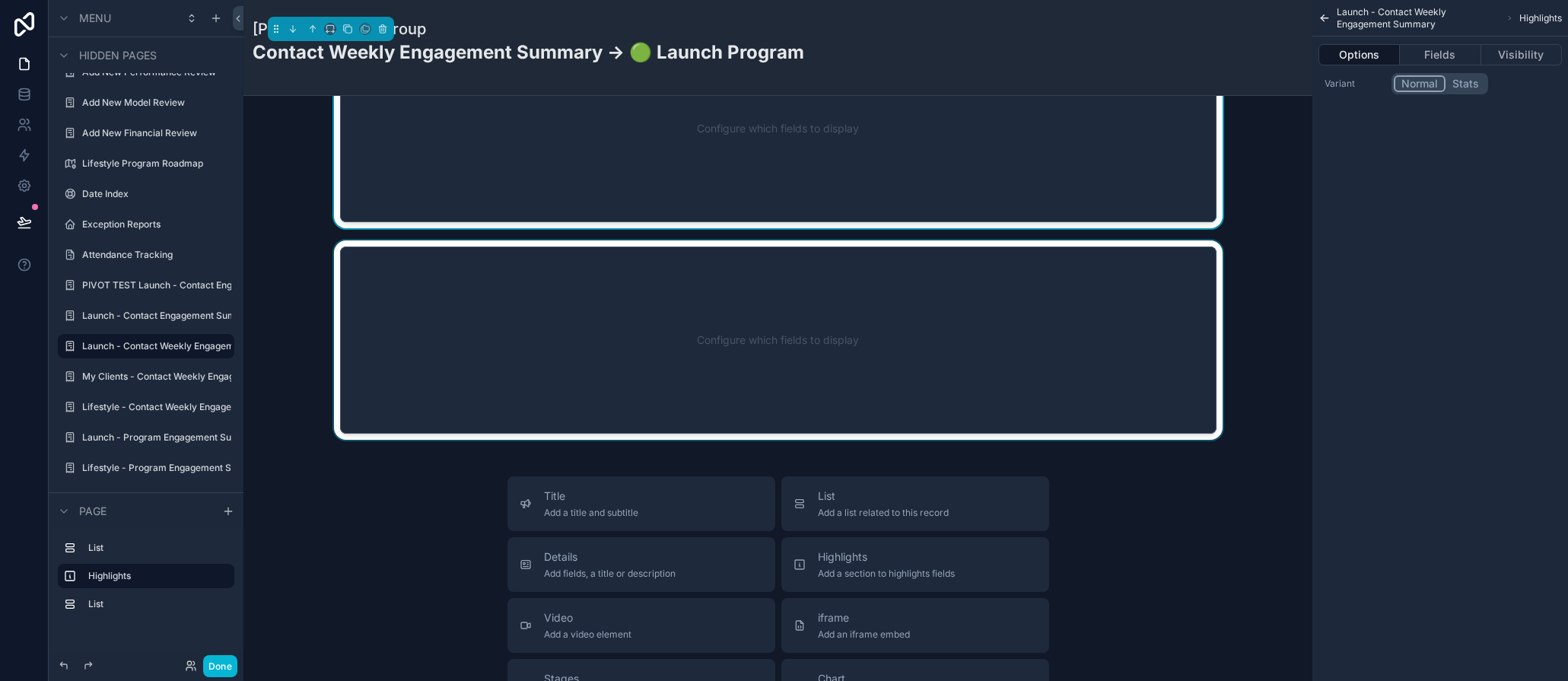
click at [1184, 269] on div "scrollable content" at bounding box center [777, 340] width 1045 height 199
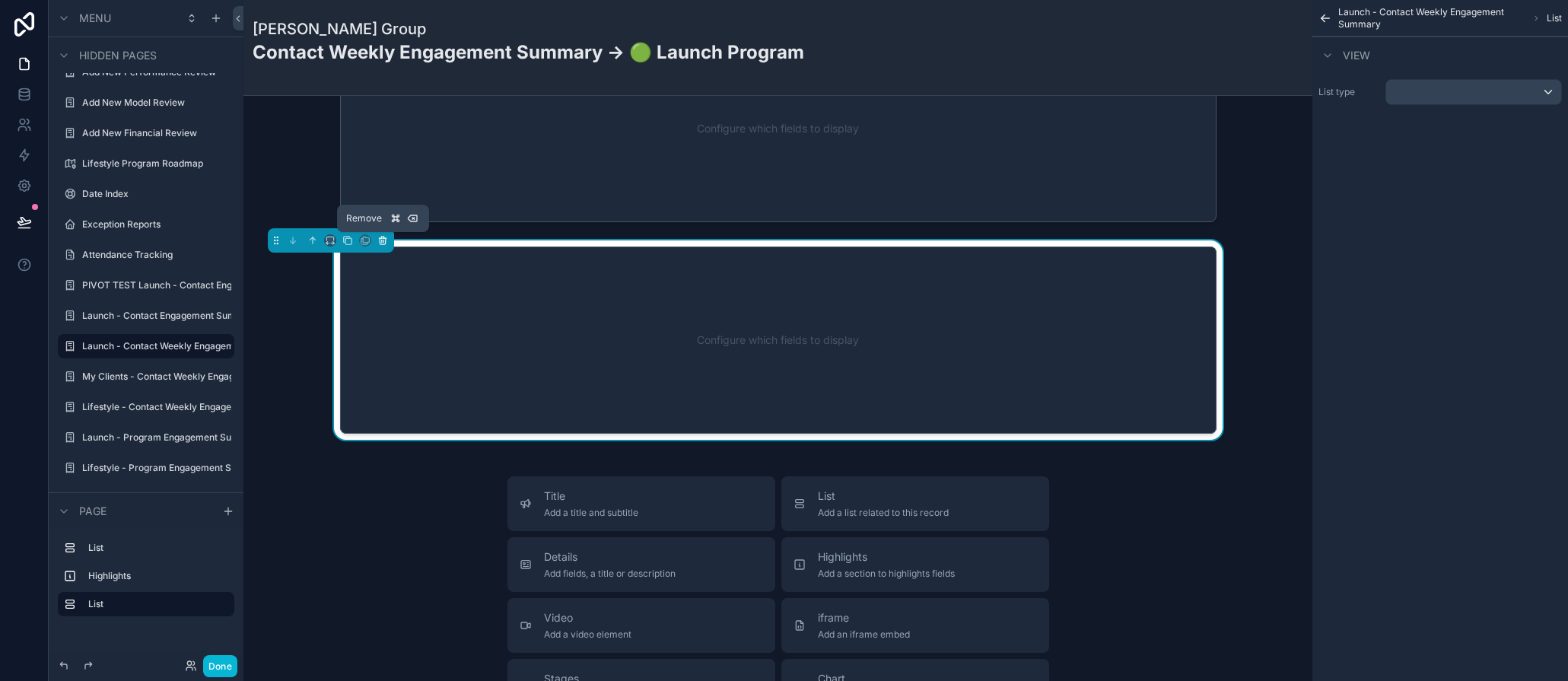
click at [382, 237] on icon "scrollable content" at bounding box center [382, 240] width 11 height 11
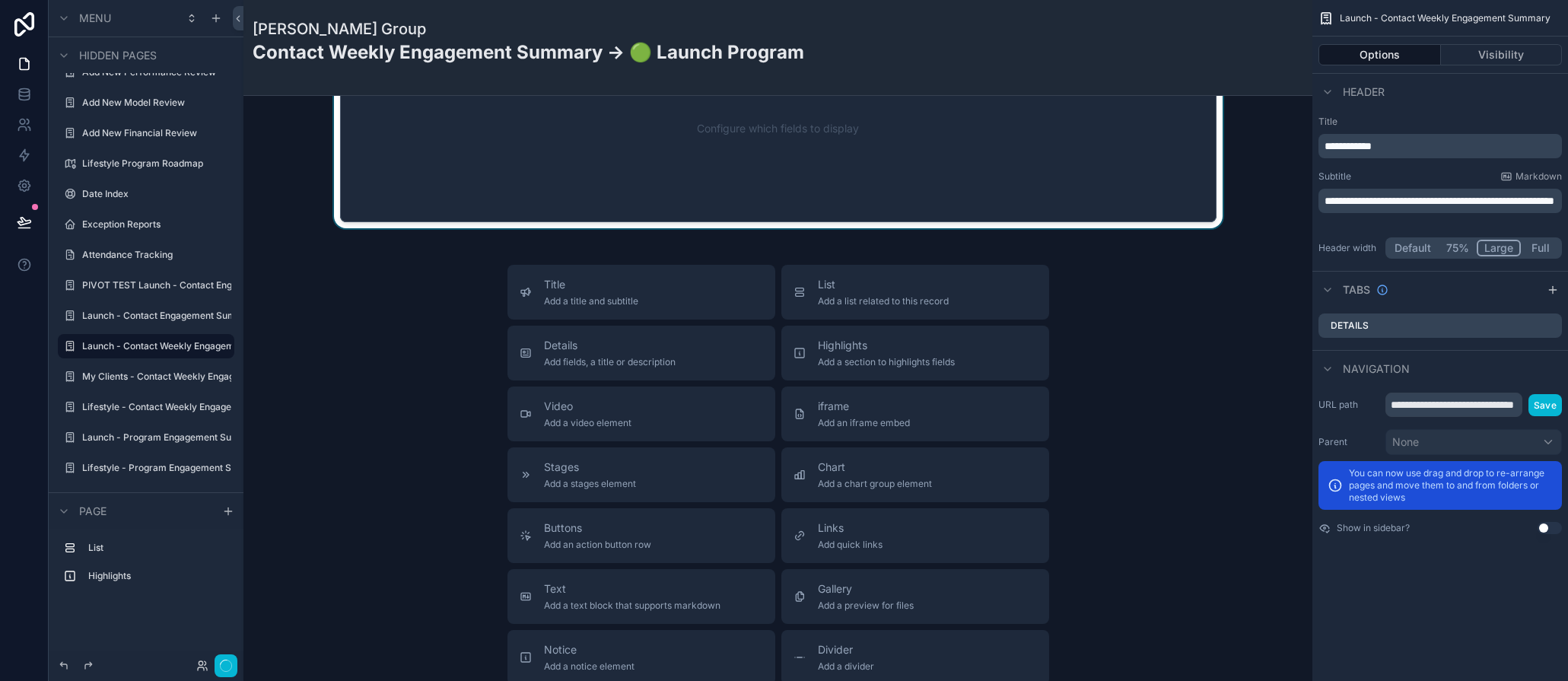
click at [741, 166] on div "scrollable content" at bounding box center [777, 129] width 1045 height 199
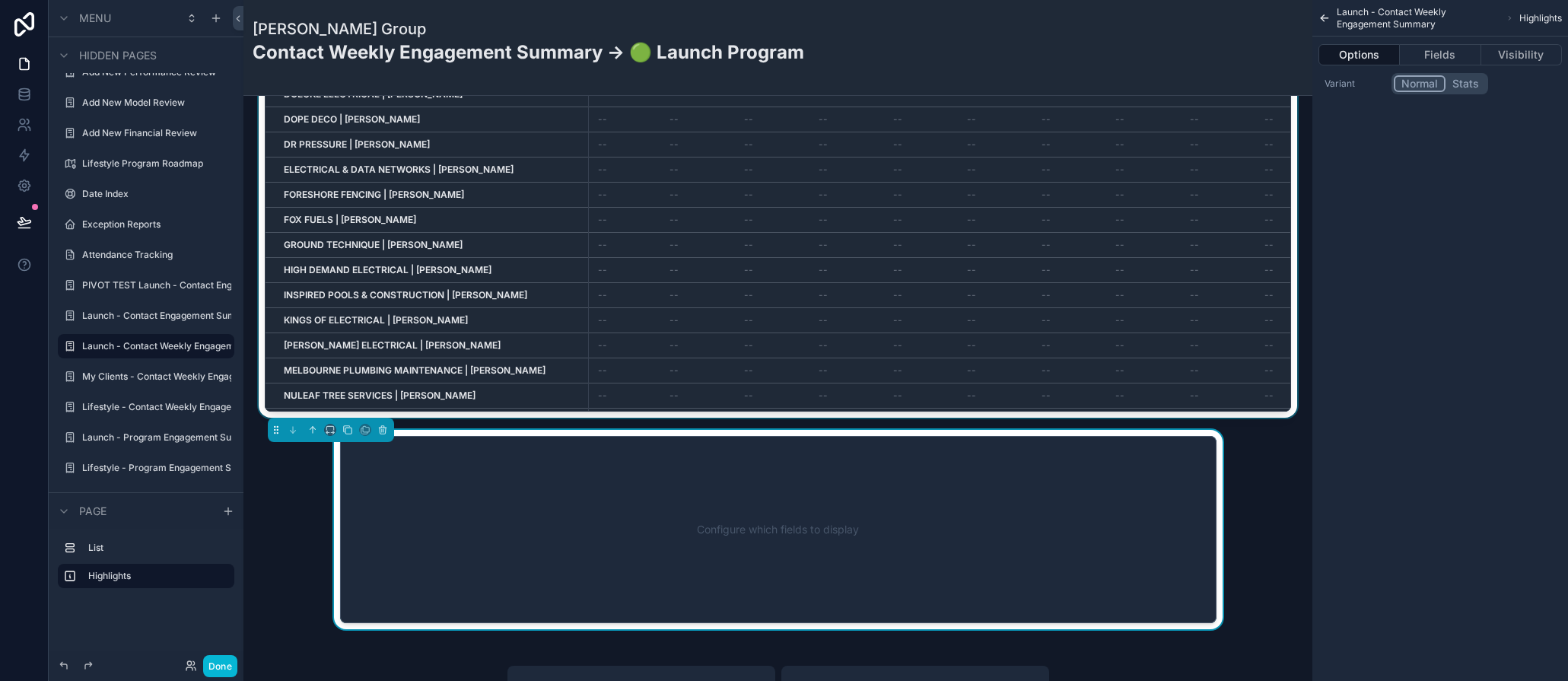
scroll to position [271, 0]
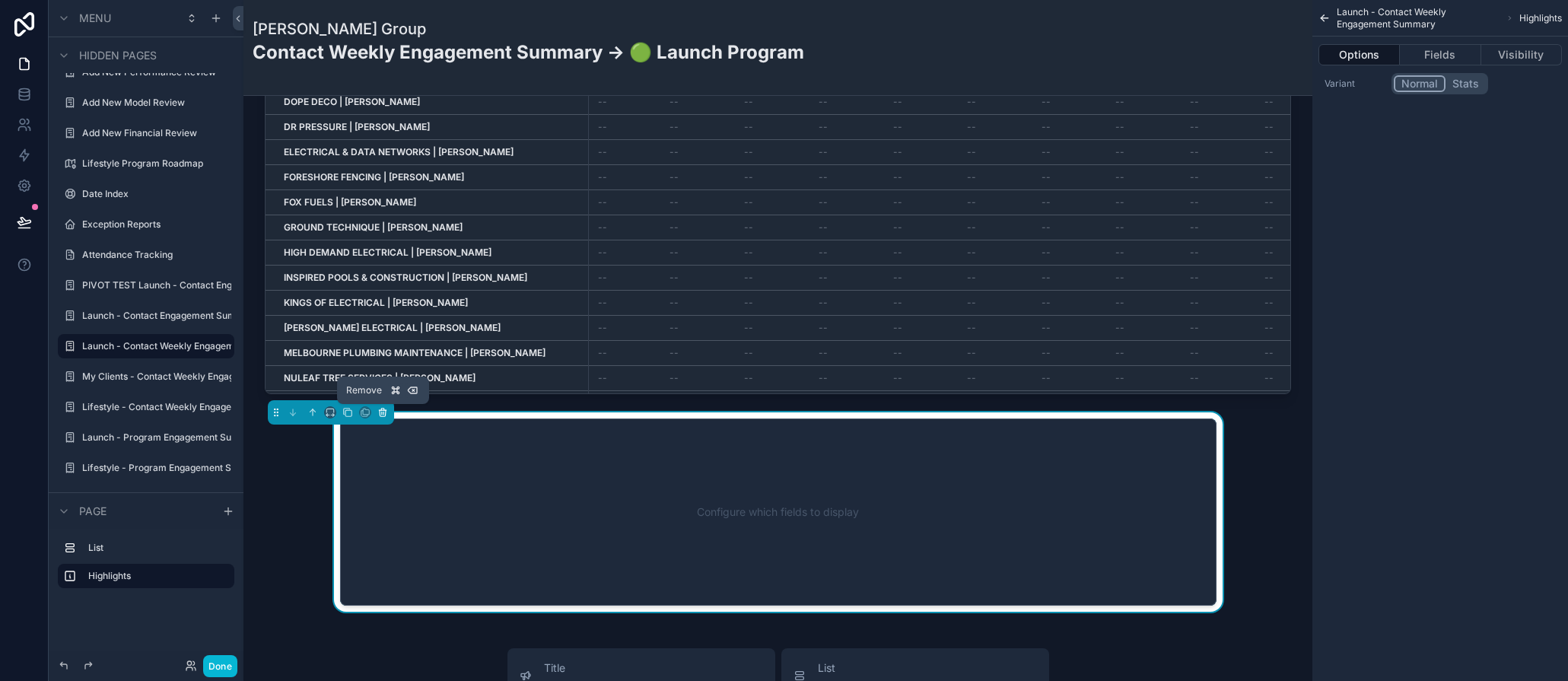
click at [387, 409] on icon "scrollable content" at bounding box center [382, 412] width 11 height 11
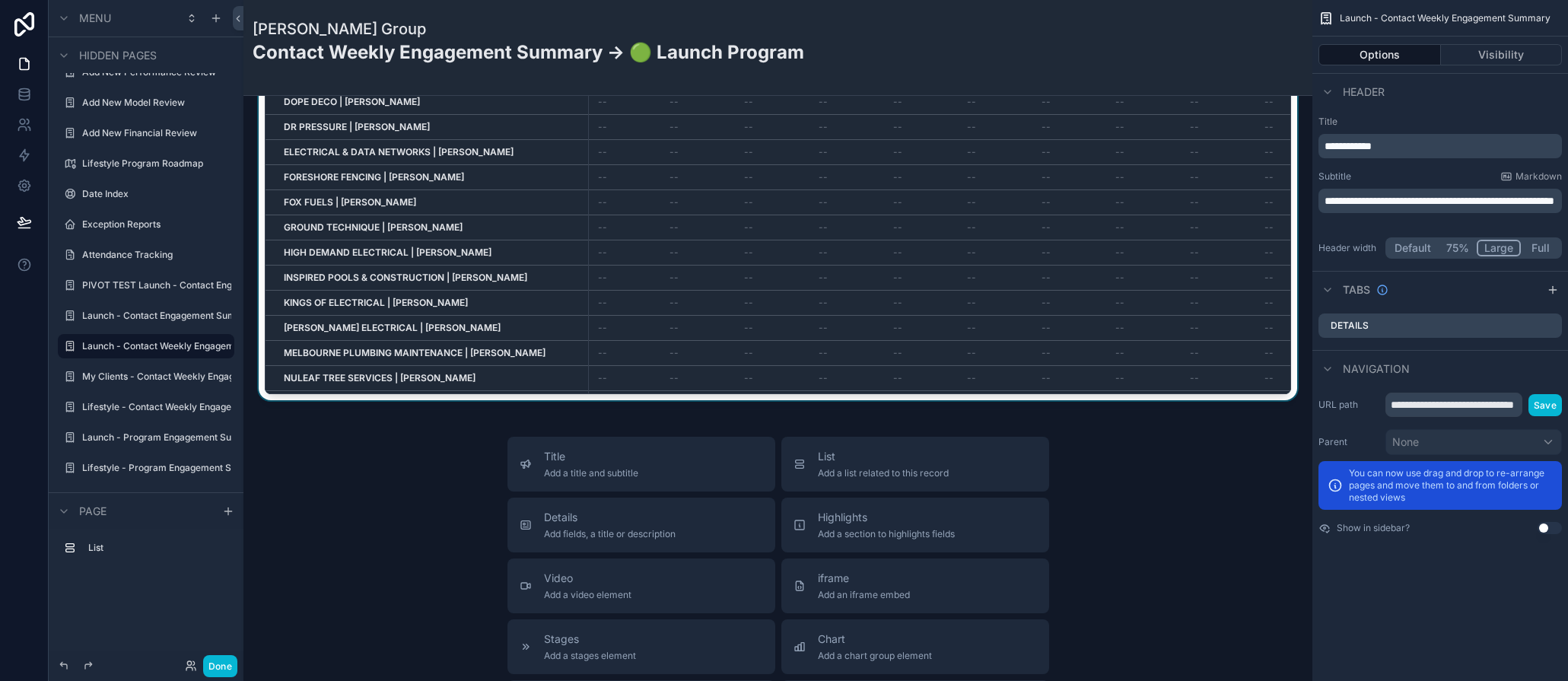
scroll to position [0, 0]
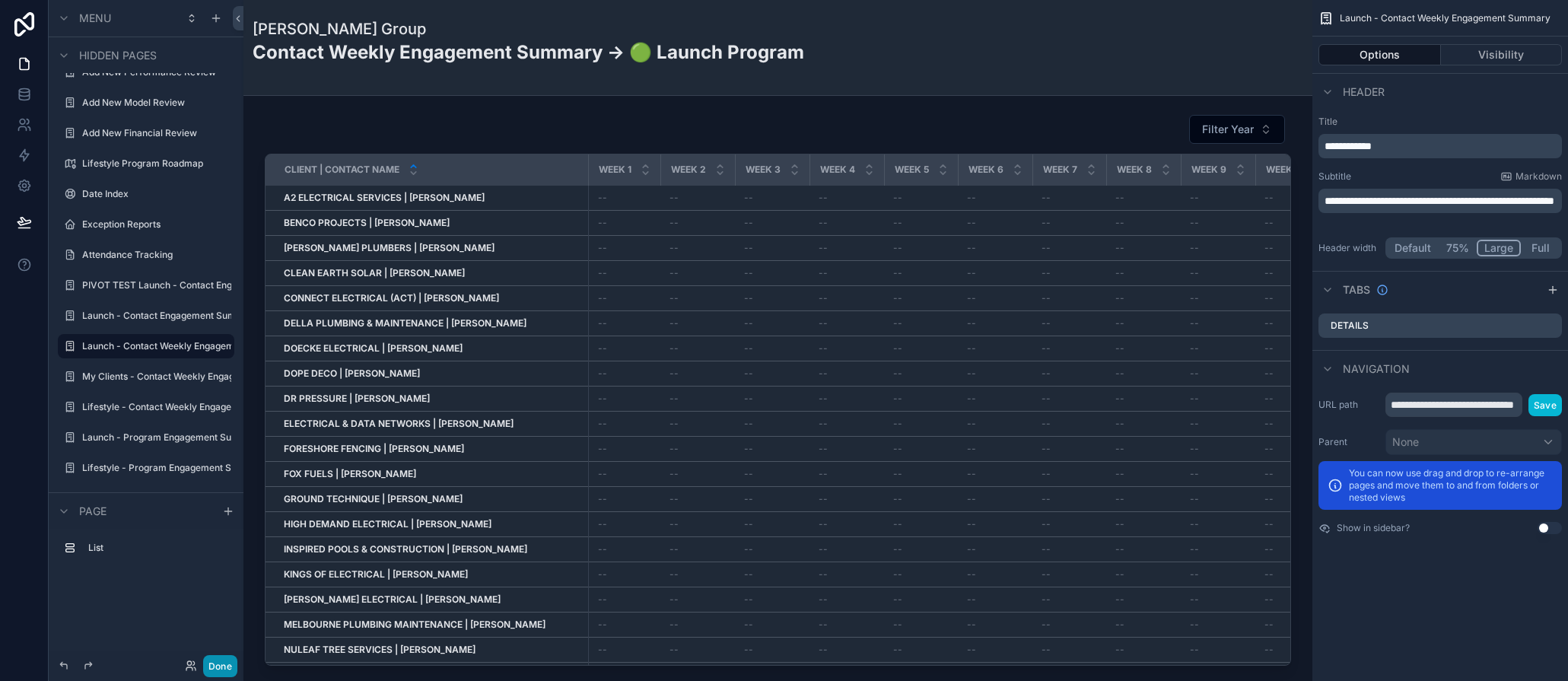
click at [218, 661] on button "Done" at bounding box center [220, 666] width 34 height 22
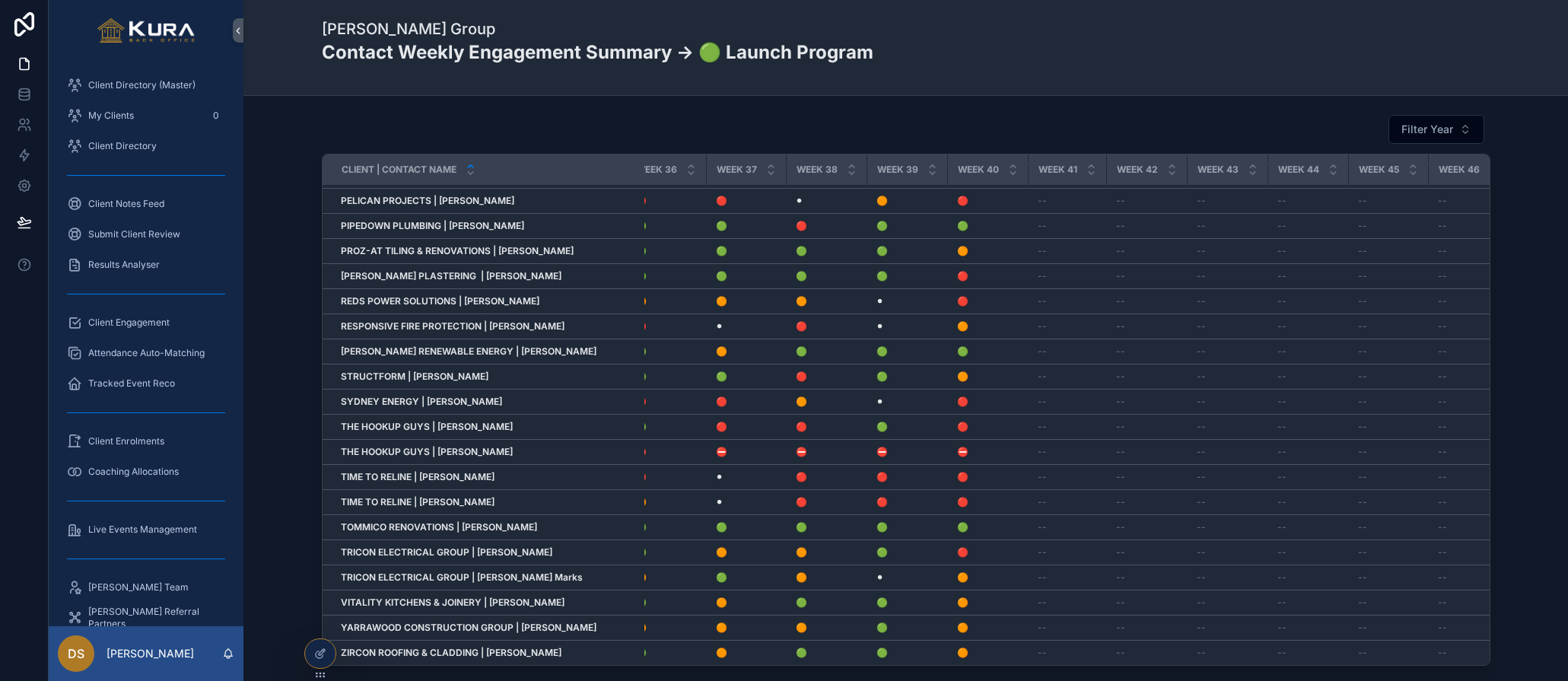
scroll to position [549, 2713]
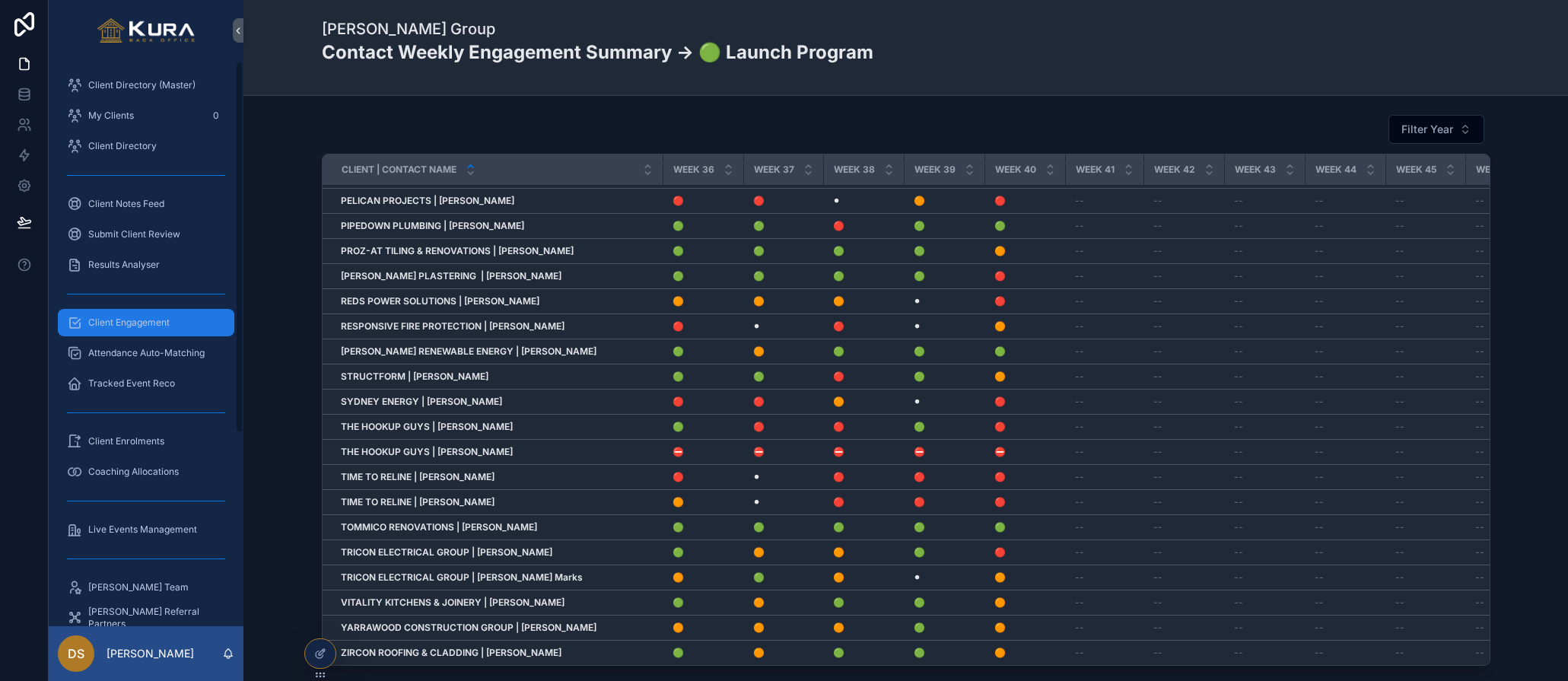
click at [149, 323] on span "Client Engagement" at bounding box center [129, 323] width 81 height 12
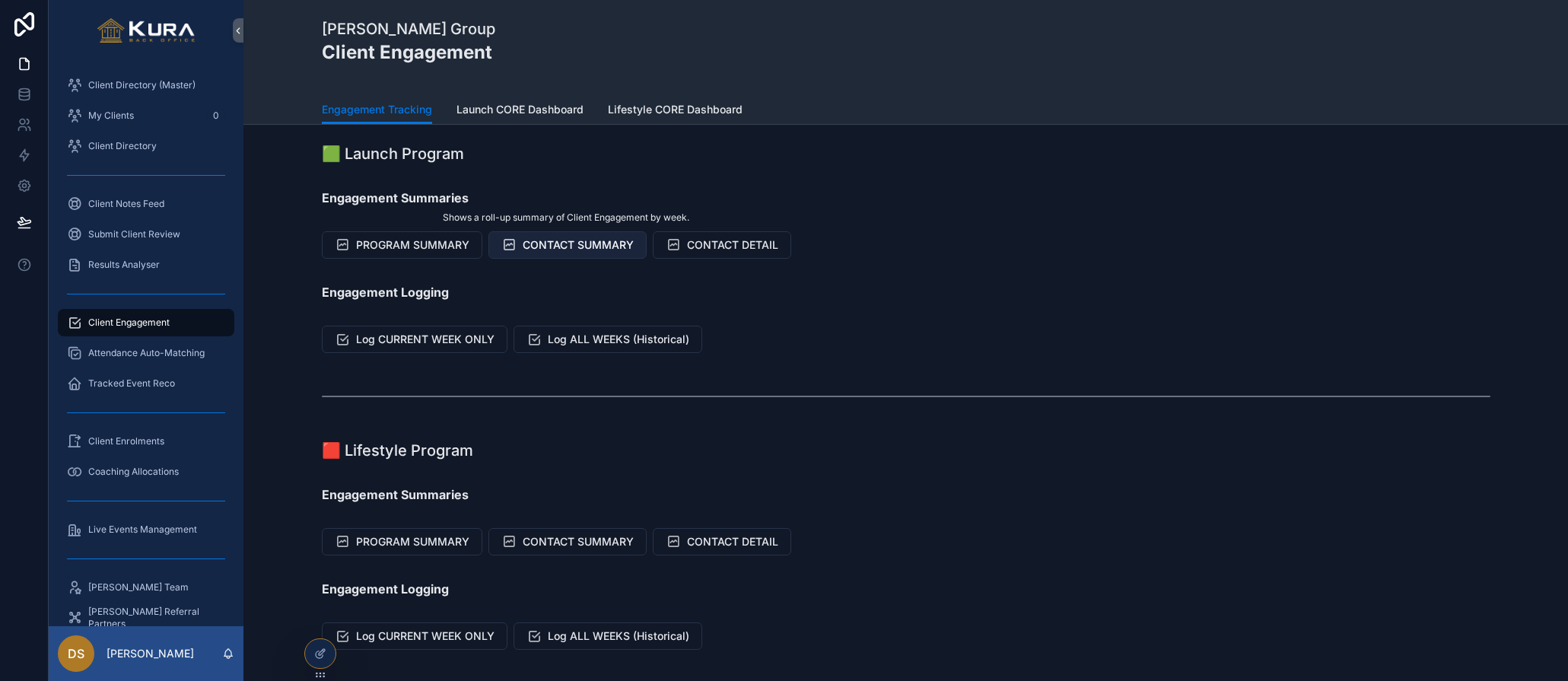
click at [552, 246] on span "CONTACT SUMMARY" at bounding box center [578, 245] width 111 height 15
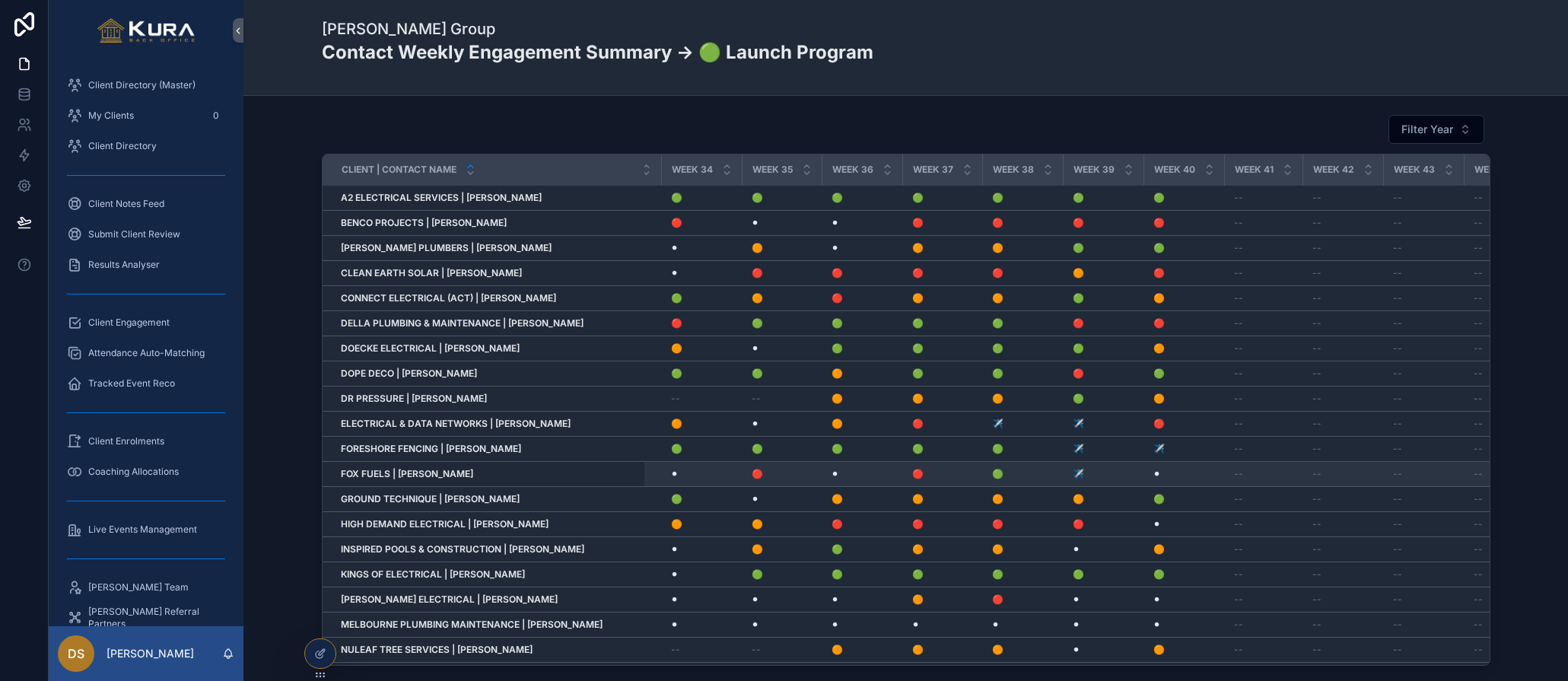
scroll to position [0, 2555]
click at [291, 126] on div "Filter Year Client | Contact Name Week 1 Week 2 Week 3 Week 4 Week 5 Week 6 Wee…" at bounding box center [906, 390] width 1301 height 564
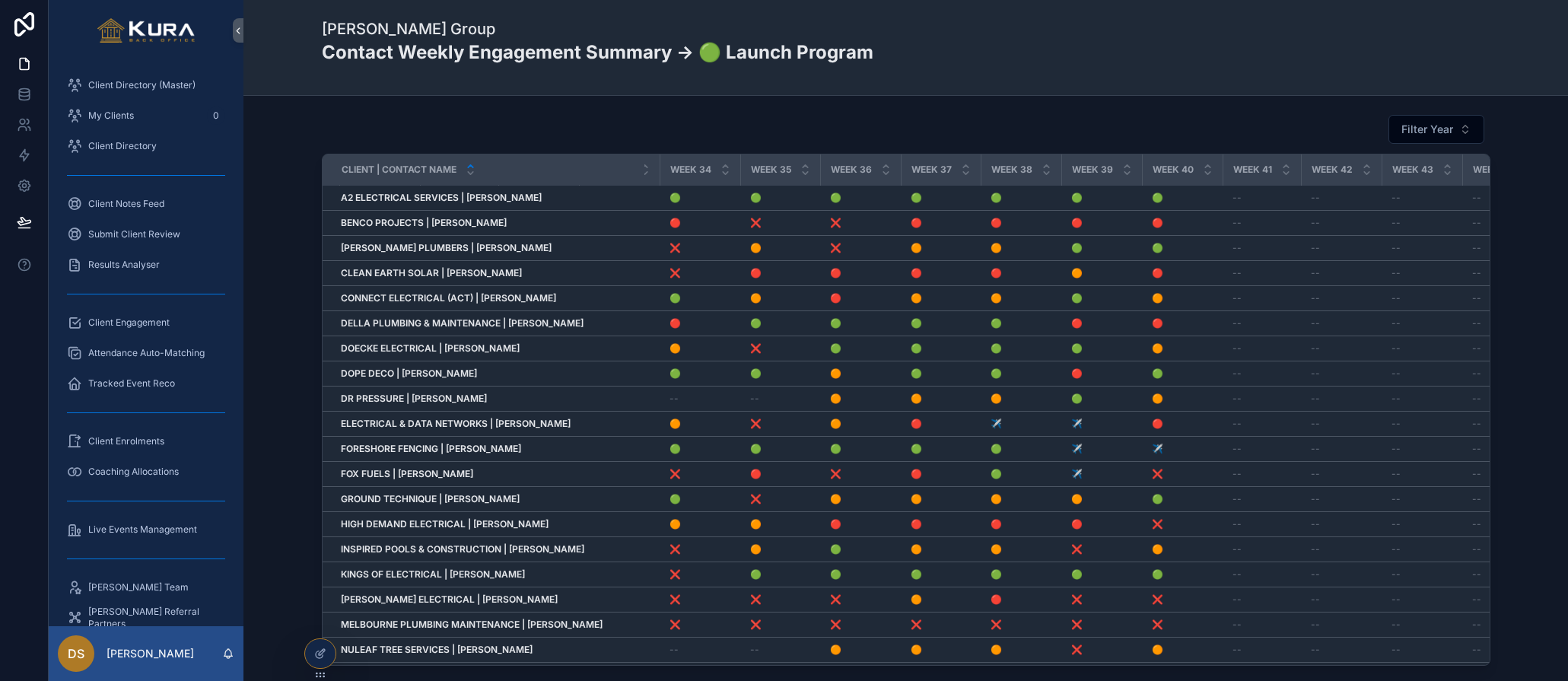
click at [671, 117] on div "Filter Year" at bounding box center [906, 129] width 1169 height 31
click at [291, 100] on div "Filter Year Client | Contact Name Week 1 Week 2 Week 3 Week 4 Week 5 Week 6 Wee…" at bounding box center [906, 433] width 1325 height 674
click at [309, 652] on div at bounding box center [320, 653] width 31 height 29
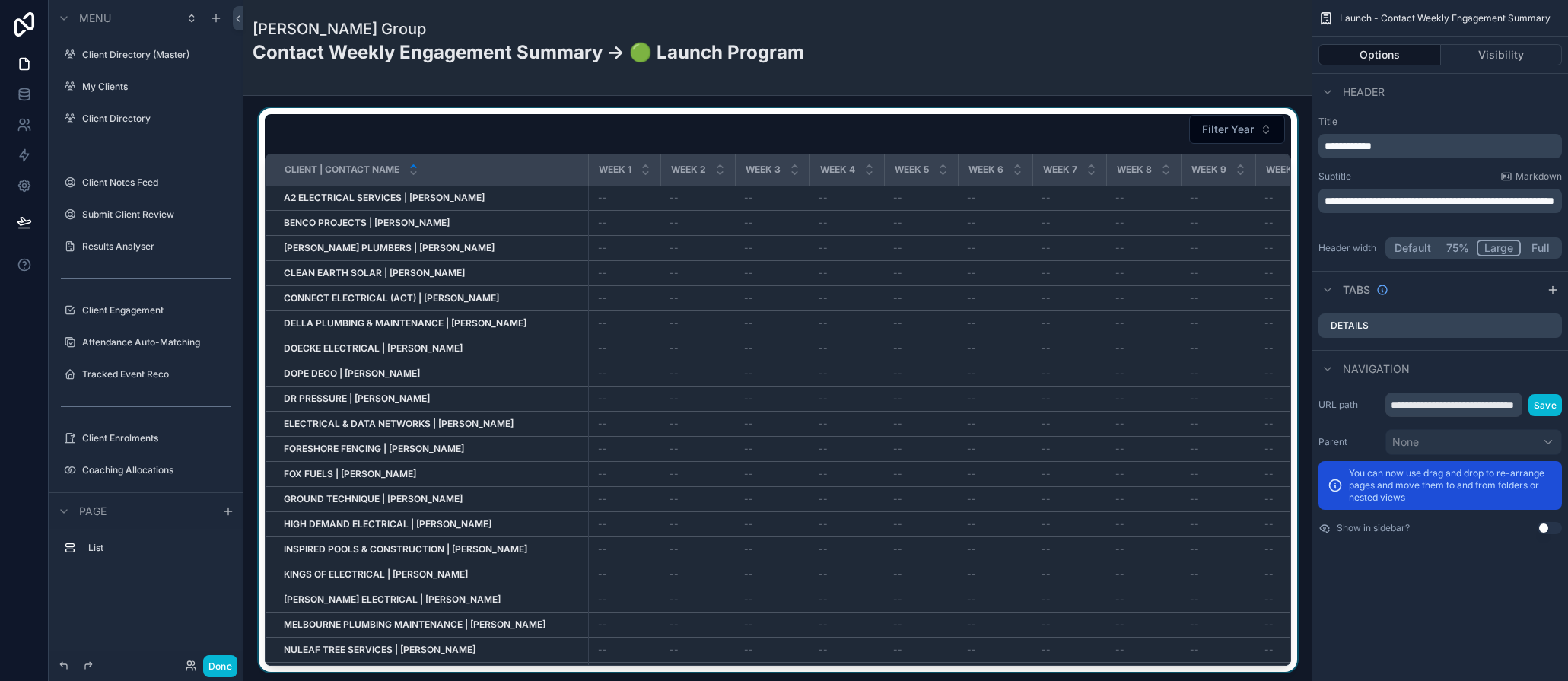
scroll to position [1369, 0]
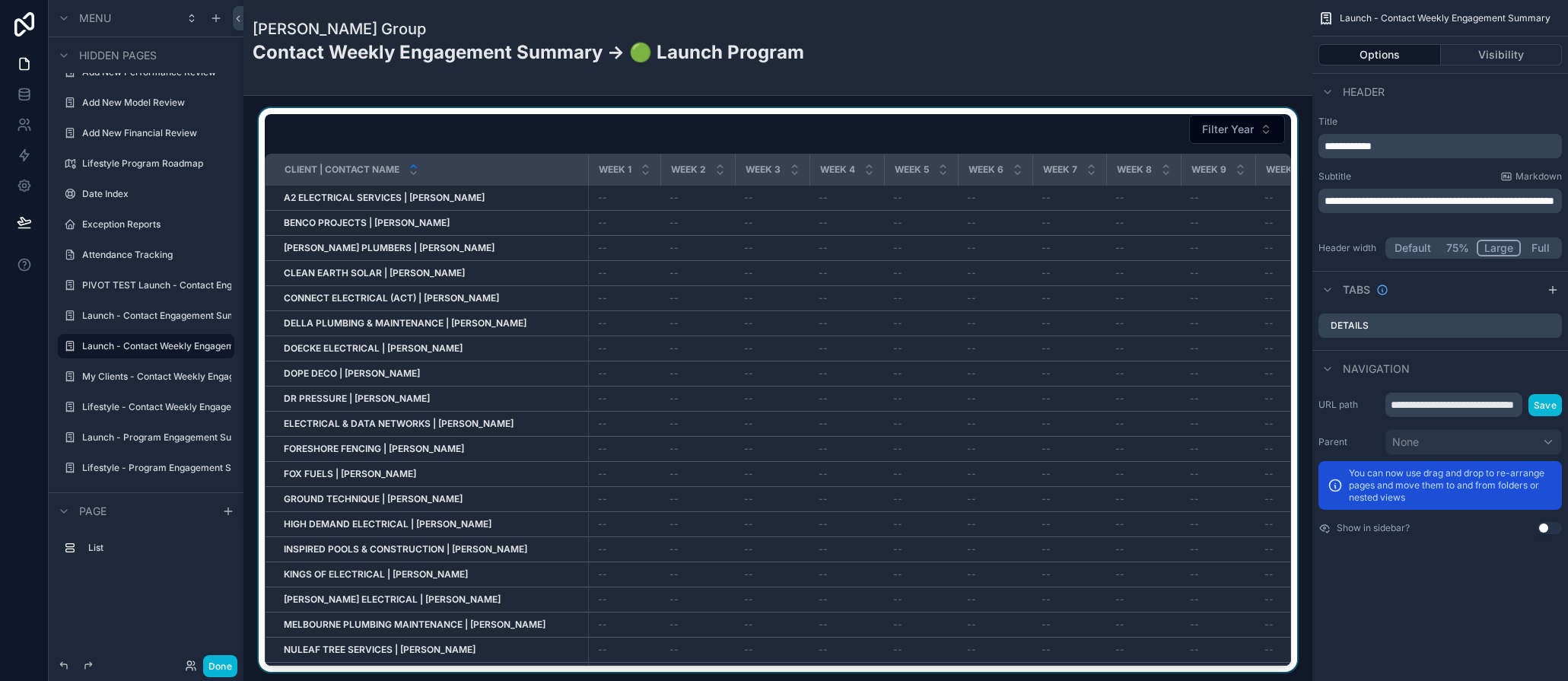
click at [374, 135] on div "scrollable content" at bounding box center [777, 390] width 1045 height 564
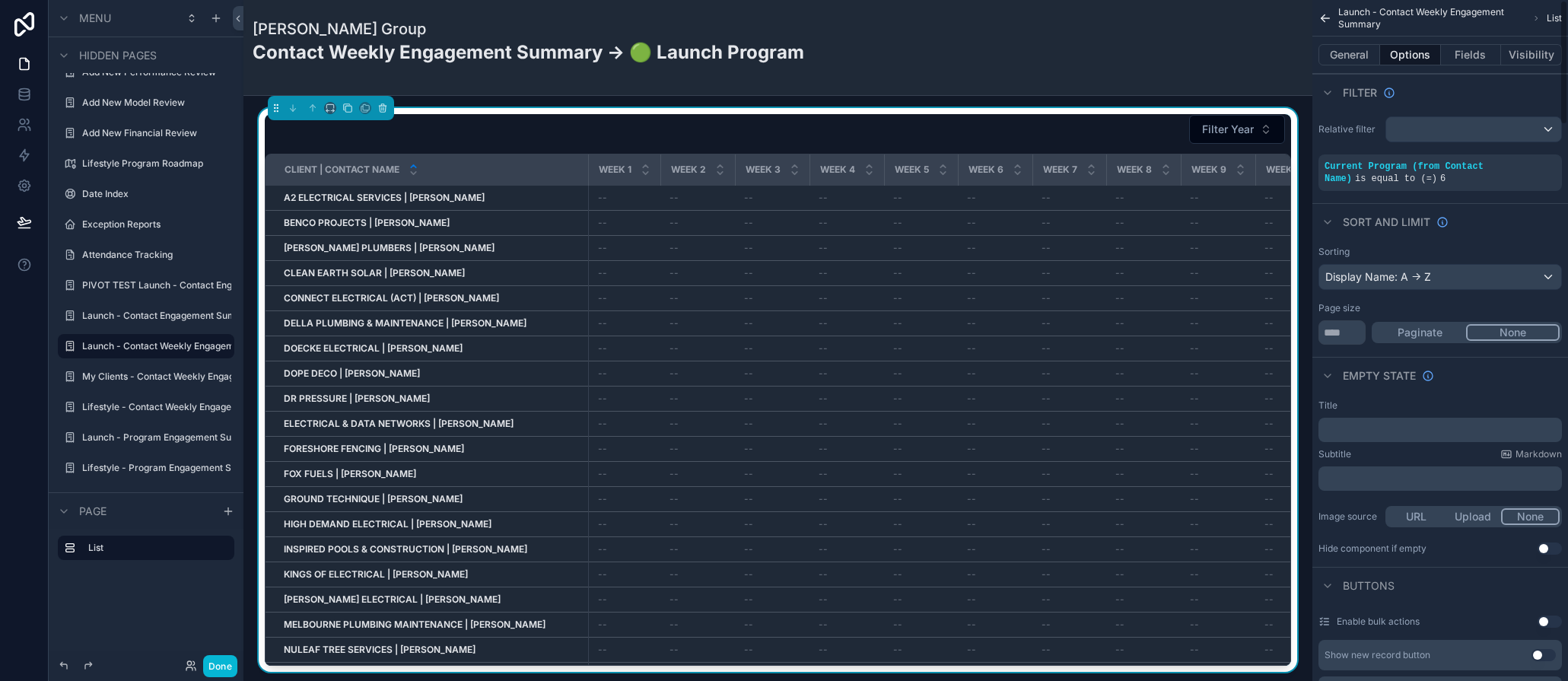
click at [1343, 430] on p "﻿" at bounding box center [1442, 430] width 235 height 12
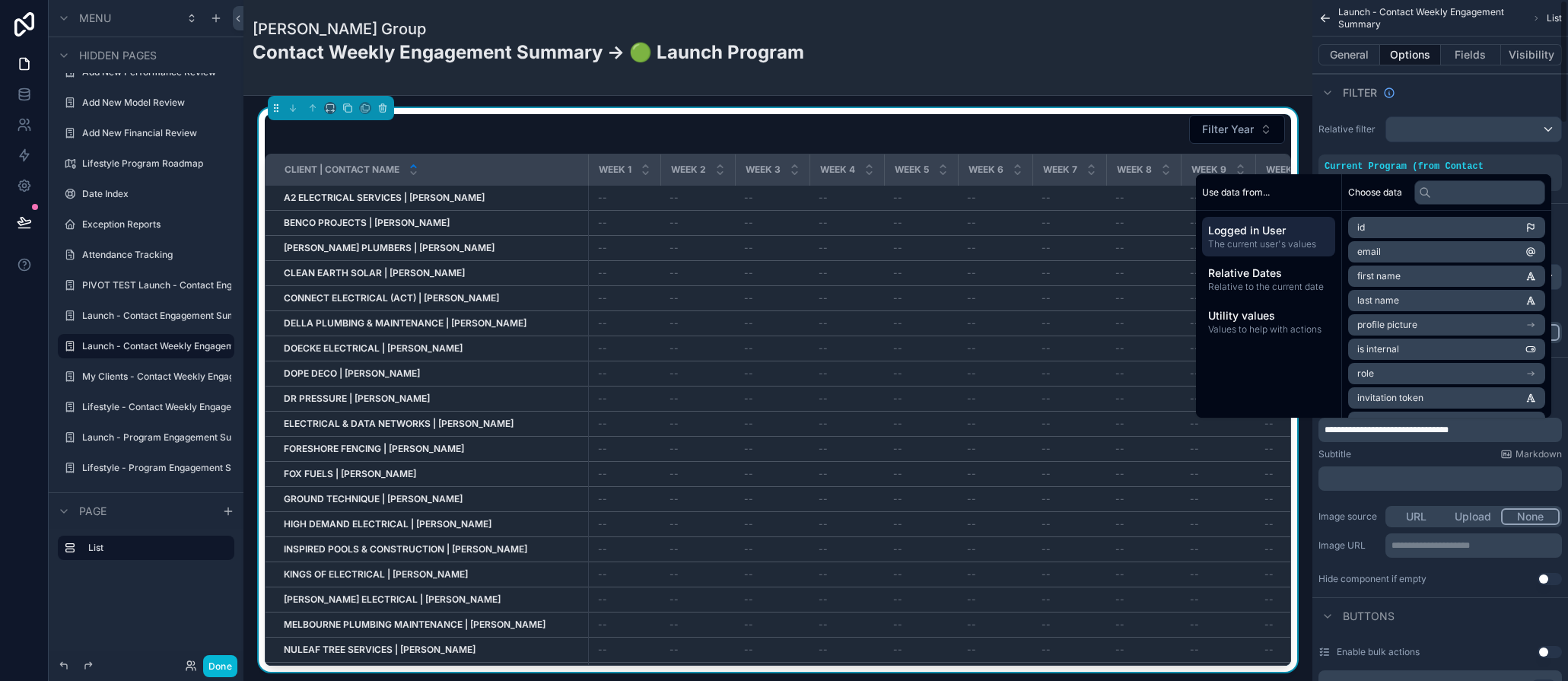
click at [1371, 473] on p "﻿" at bounding box center [1442, 479] width 235 height 12
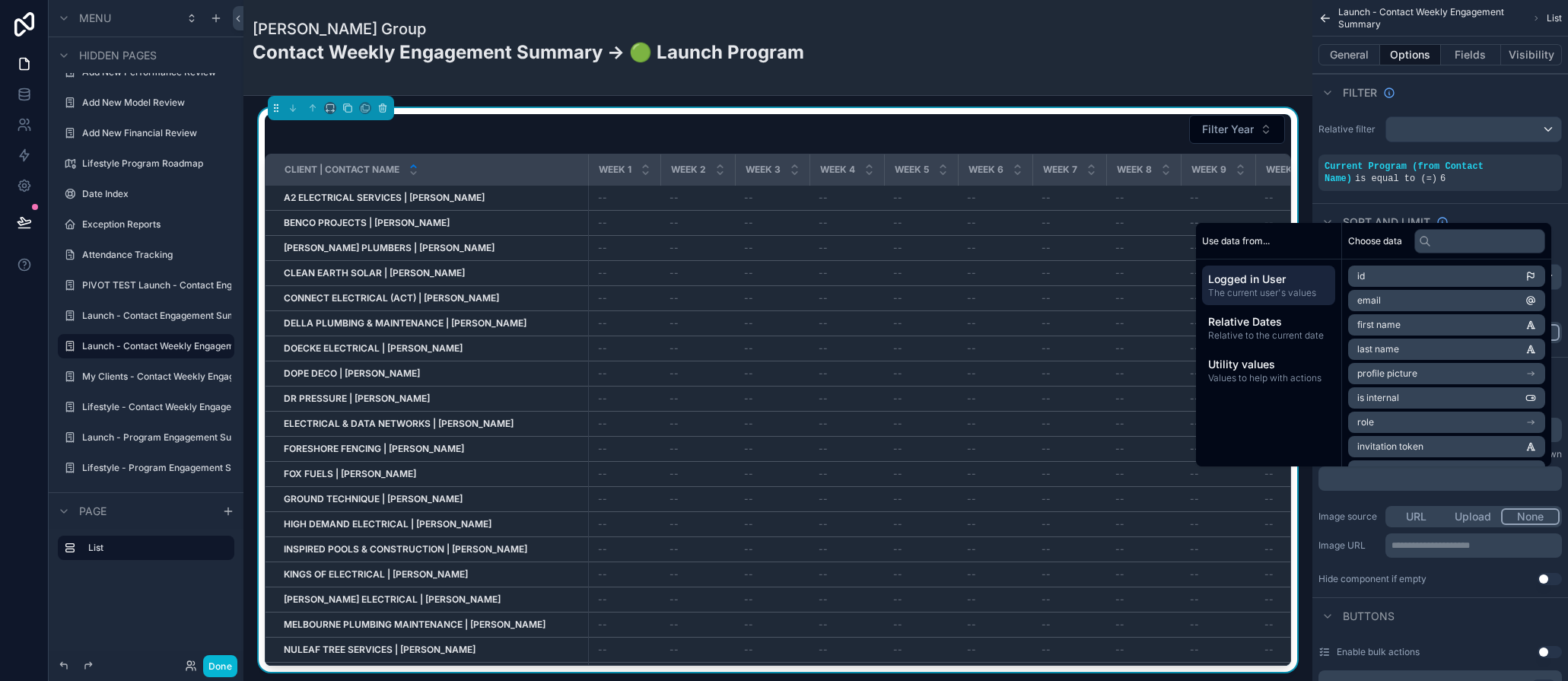
click at [1370, 479] on p "﻿" at bounding box center [1442, 479] width 235 height 12
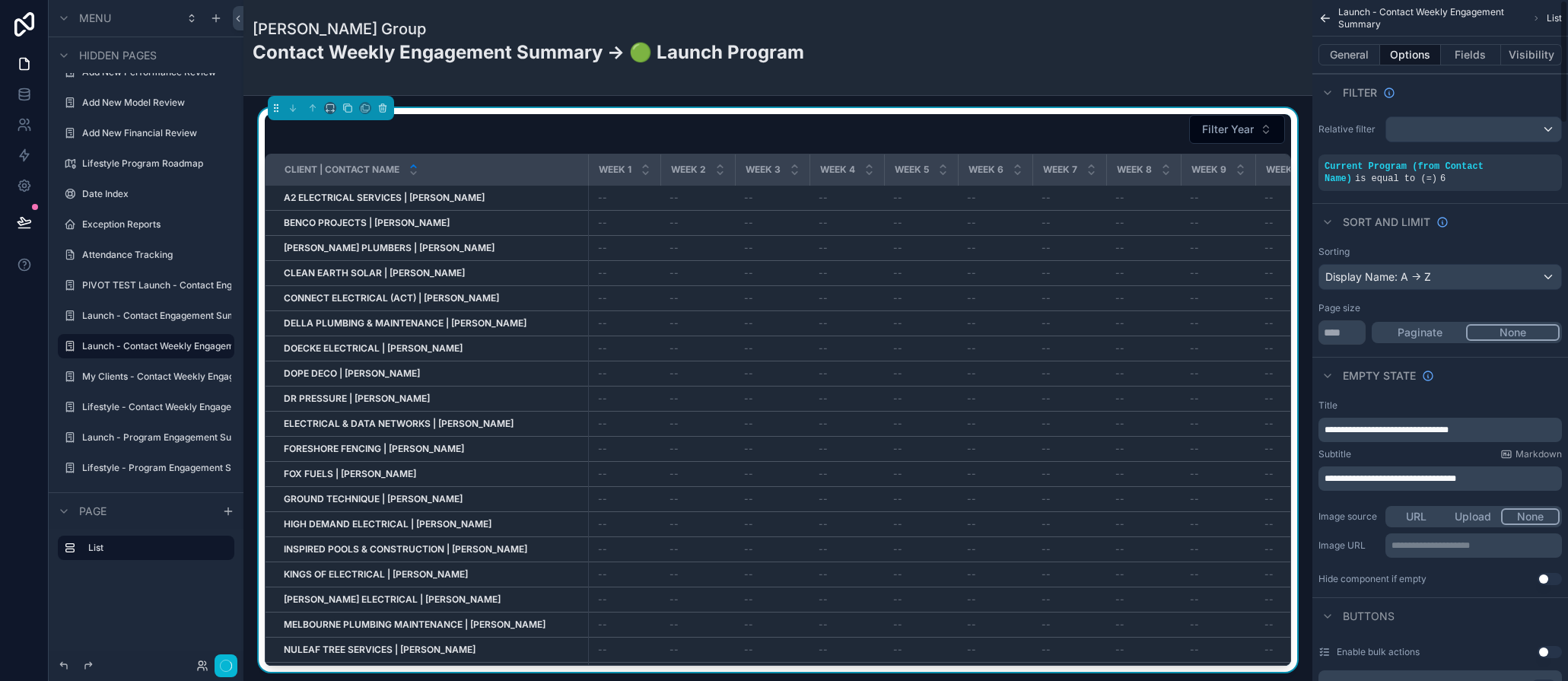
click at [1330, 478] on span "**********" at bounding box center [1390, 478] width 132 height 9
click at [1349, 479] on span "**********" at bounding box center [1389, 478] width 128 height 9
click at [1483, 483] on p "**********" at bounding box center [1442, 479] width 235 height 12
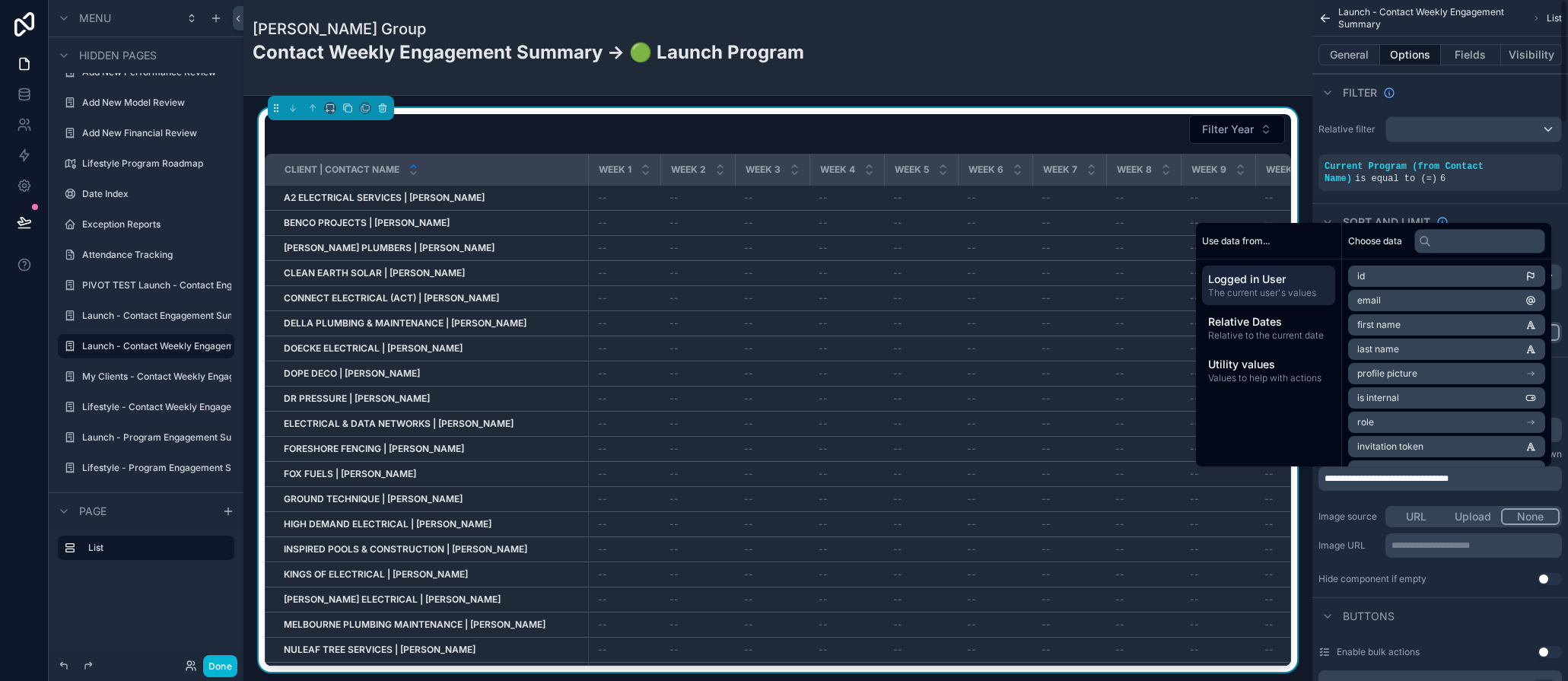
click at [1493, 474] on p "**********" at bounding box center [1442, 479] width 235 height 12
click at [1497, 213] on div "Sort And Limit" at bounding box center [1440, 221] width 256 height 36
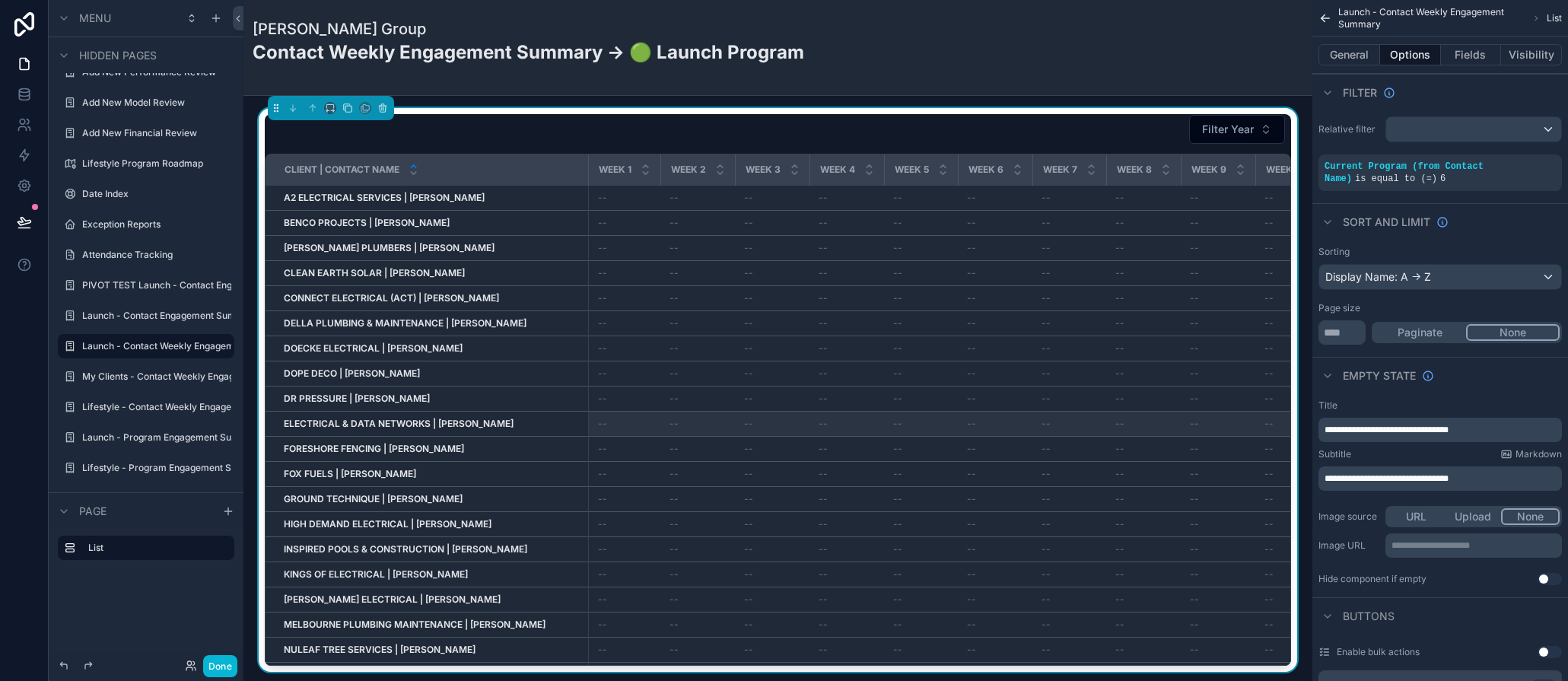
drag, startPoint x: 1504, startPoint y: 421, endPoint x: 1283, endPoint y: 419, distance: 221.0
click at [1283, 419] on div "Client Directory (Master) My Clients 0 Client Directory Client Notes Feed Submi…" at bounding box center [906, 340] width 1325 height 681
drag, startPoint x: 1501, startPoint y: 430, endPoint x: 1227, endPoint y: 411, distance: 274.7
click at [1227, 411] on div "Client Directory (Master) My Clients 0 Client Directory Client Notes Feed Submi…" at bounding box center [906, 340] width 1325 height 681
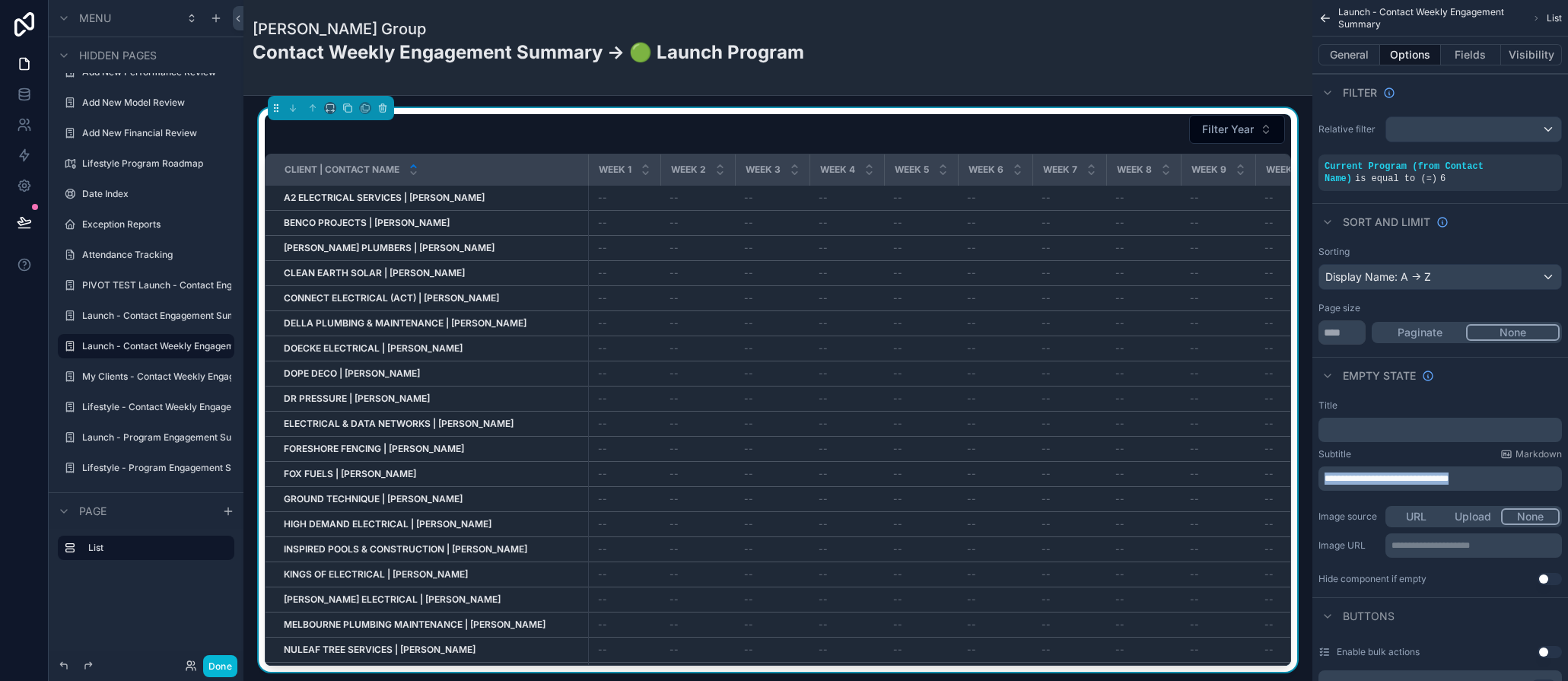
drag, startPoint x: 1486, startPoint y: 481, endPoint x: 1312, endPoint y: 467, distance: 174.6
click at [1312, 467] on div "**********" at bounding box center [1440, 492] width 256 height 197
click at [1530, 406] on div "Title" at bounding box center [1441, 406] width 244 height 12
click at [1347, 62] on button "General" at bounding box center [1350, 55] width 61 height 22
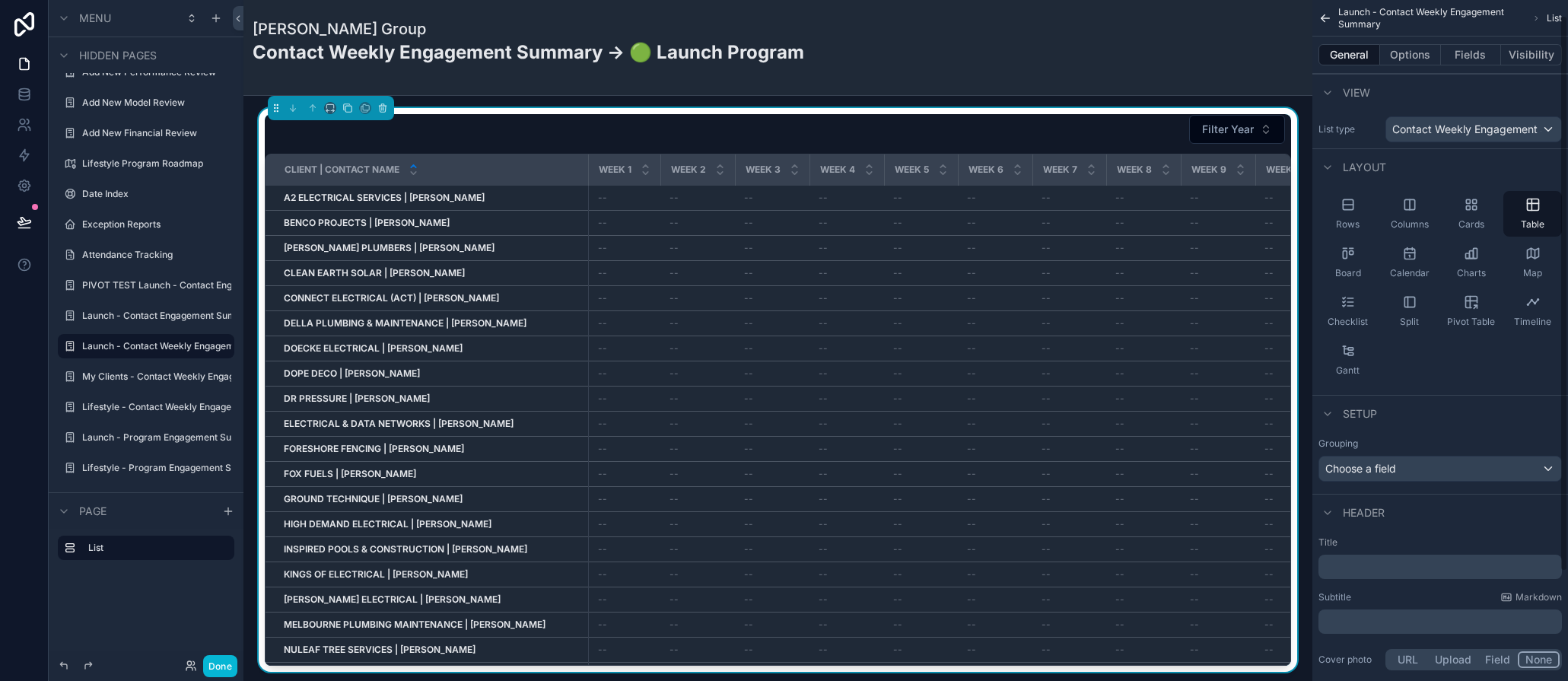
scroll to position [152, 0]
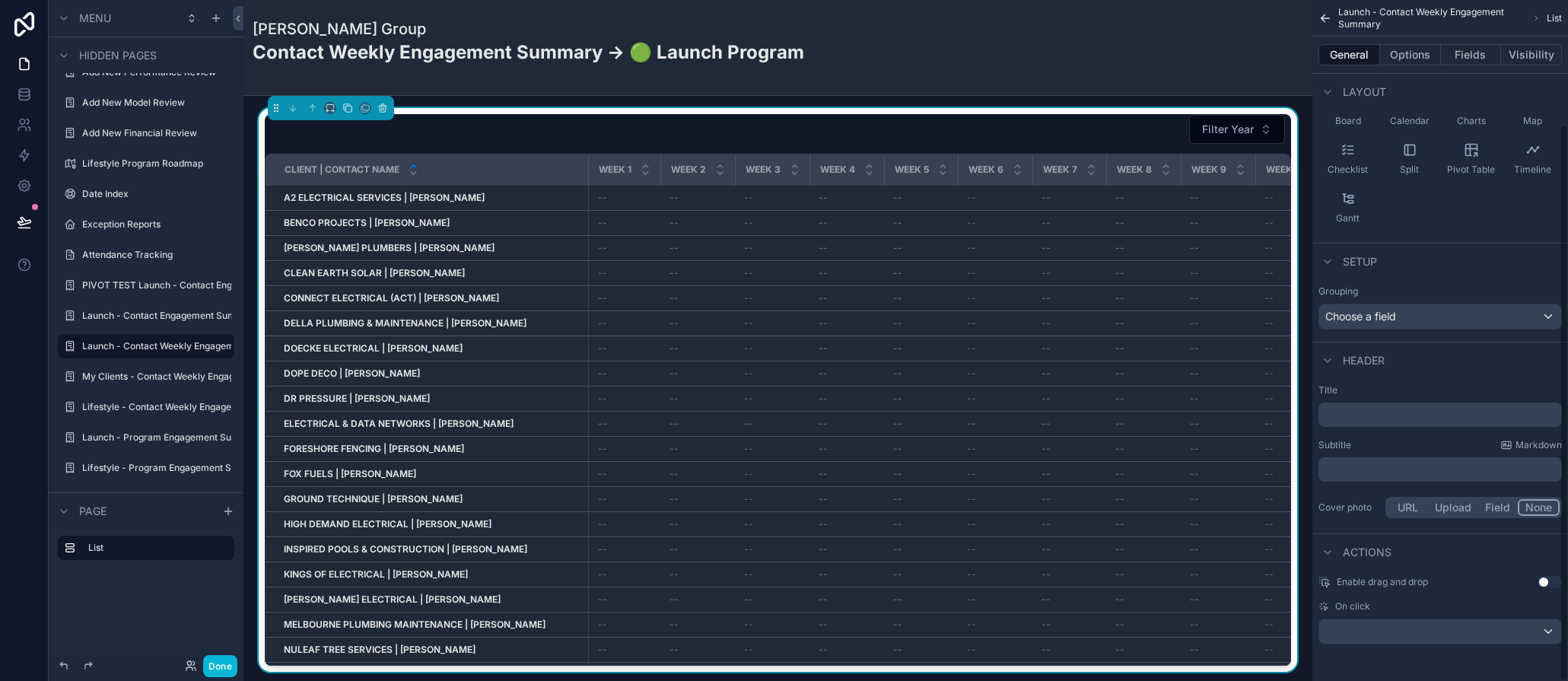
click at [1356, 413] on p "﻿" at bounding box center [1442, 415] width 235 height 15
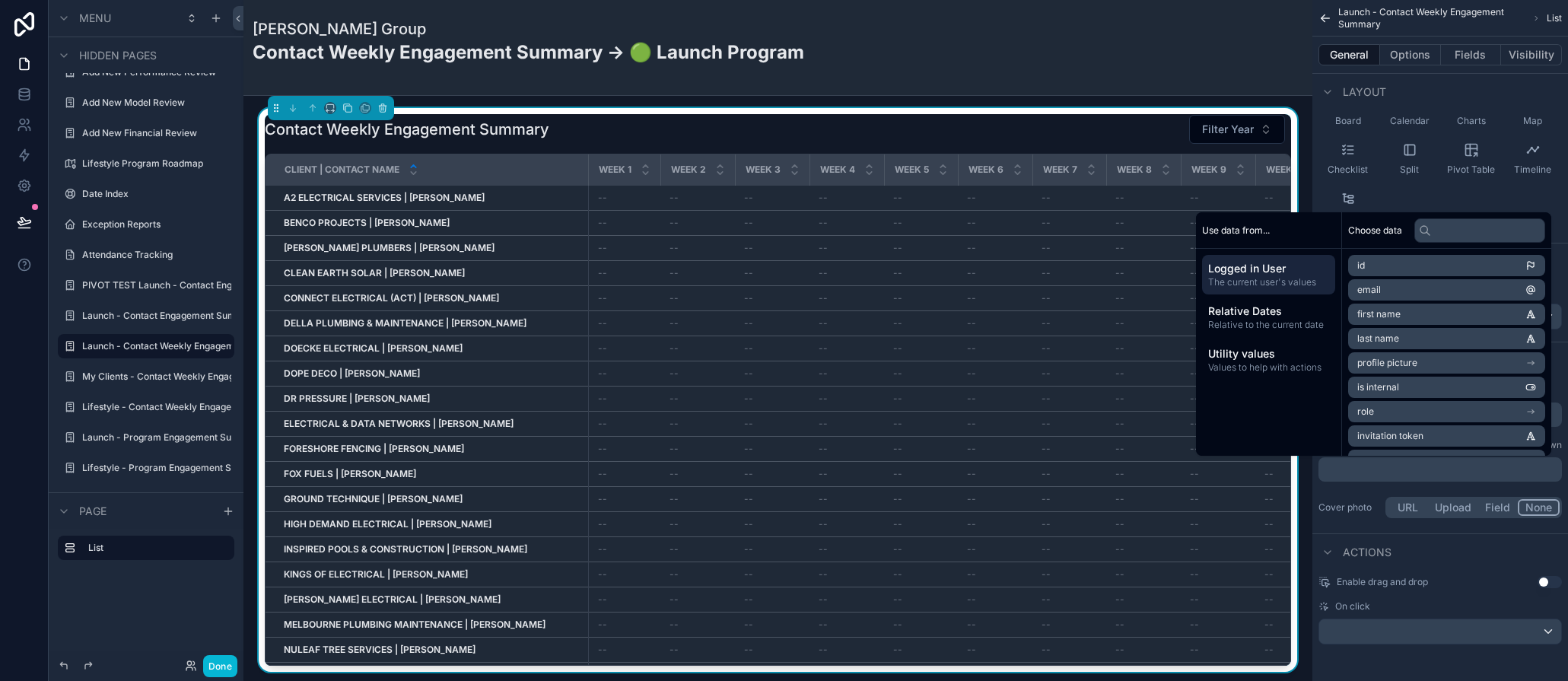
click at [1332, 473] on p "﻿" at bounding box center [1442, 469] width 235 height 15
click at [1375, 468] on p "﻿" at bounding box center [1442, 469] width 235 height 15
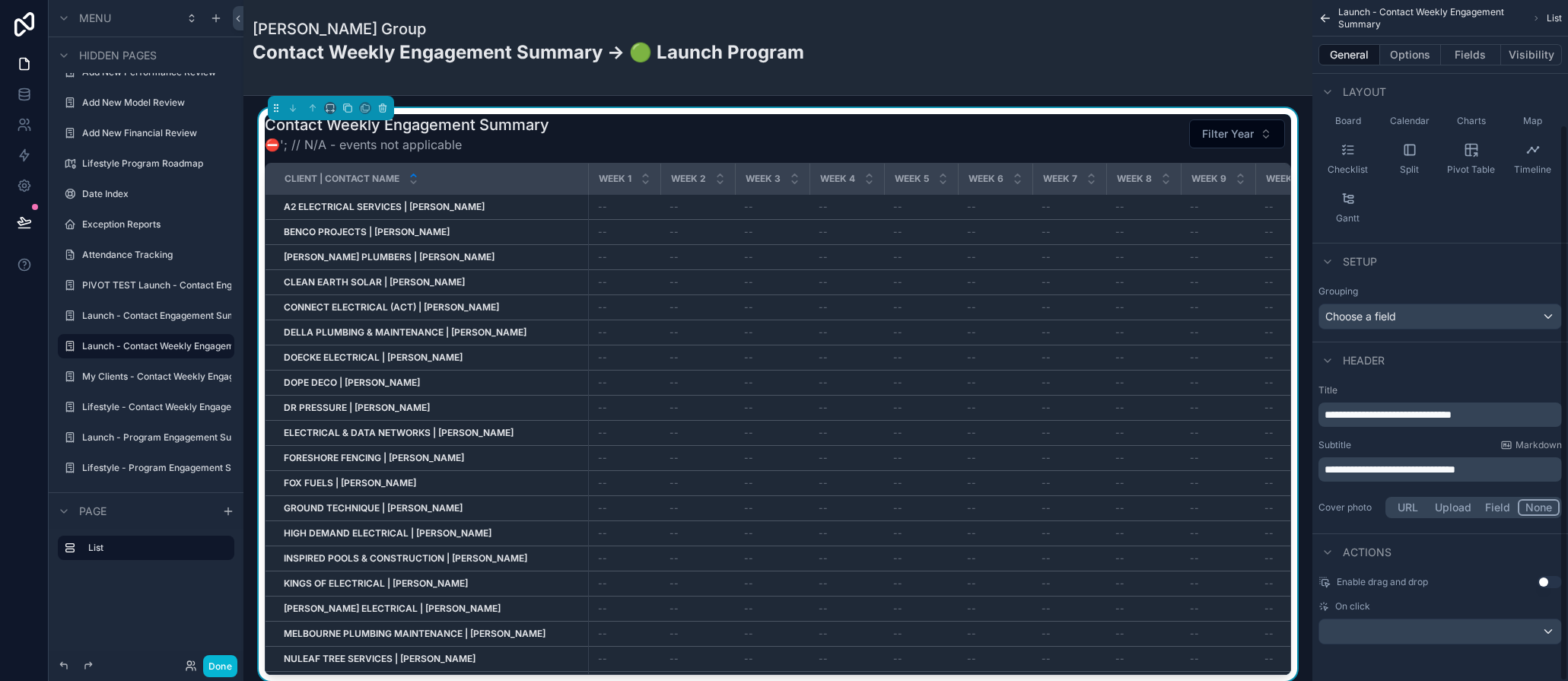
click at [1353, 471] on span "**********" at bounding box center [1390, 469] width 131 height 11
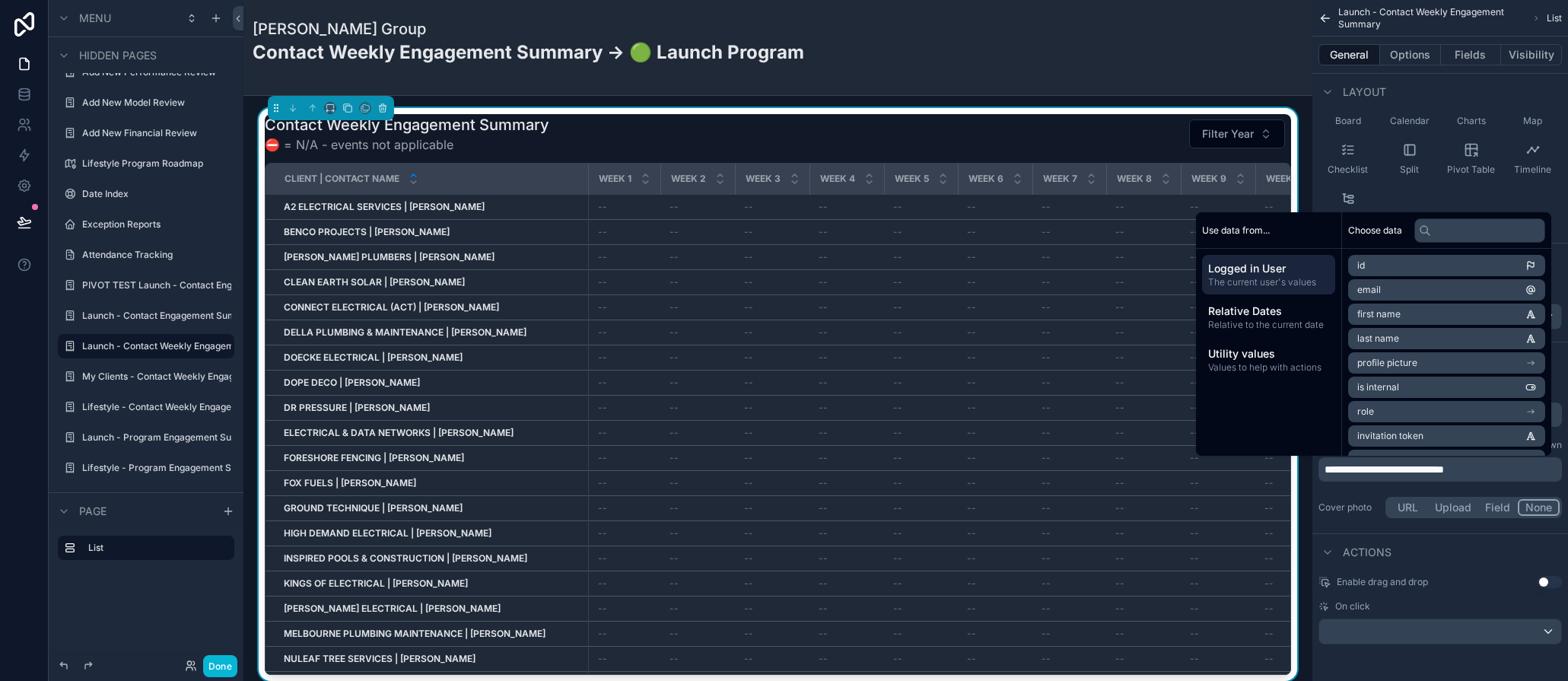
click at [1498, 470] on p "**********" at bounding box center [1442, 469] width 235 height 15
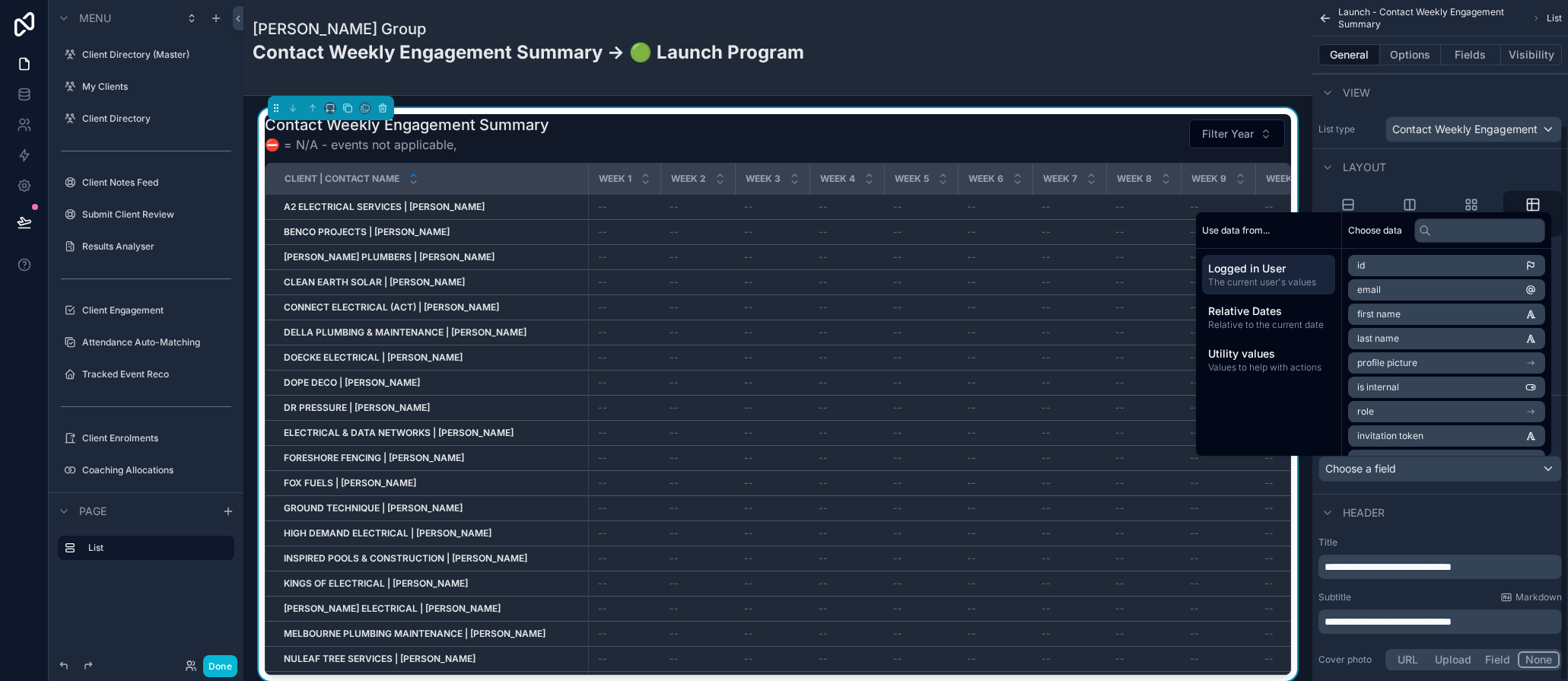
scroll to position [152, 0]
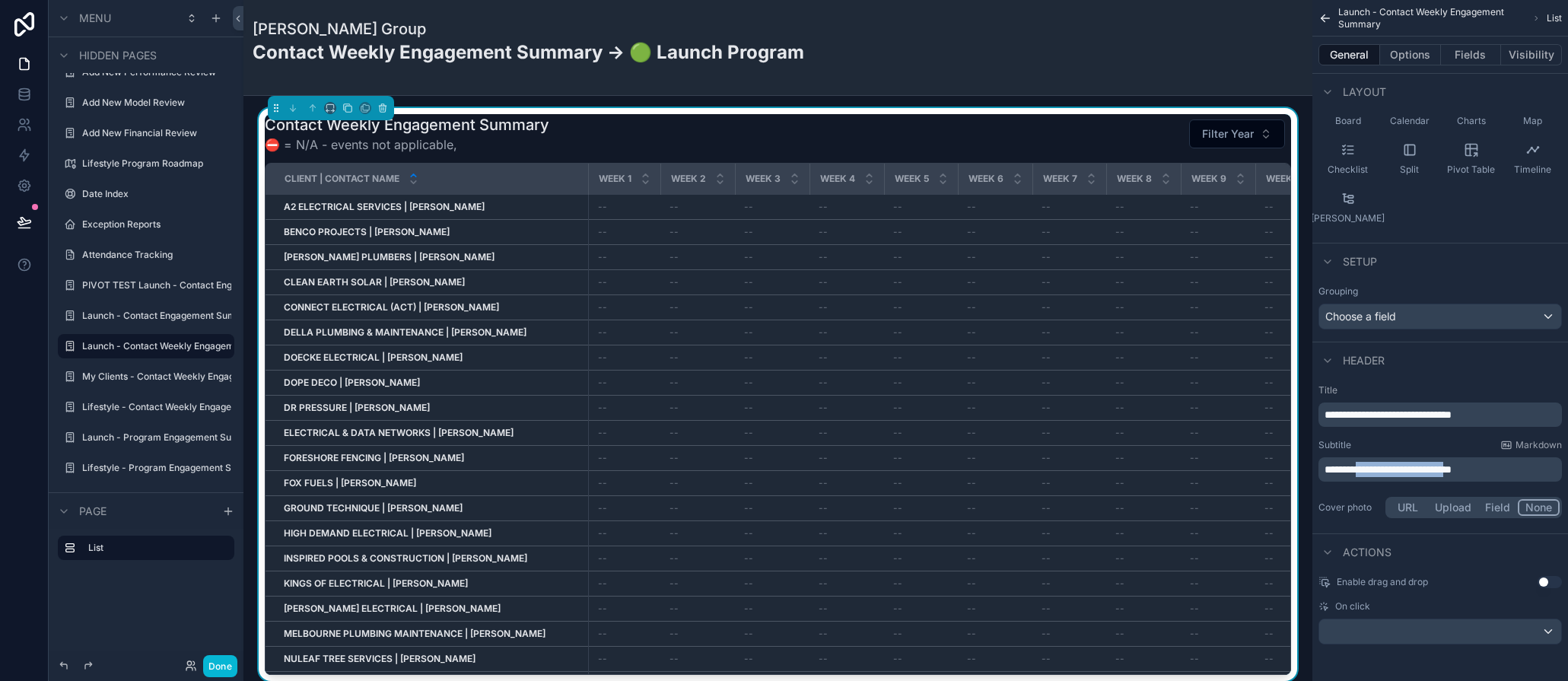
drag, startPoint x: 1374, startPoint y: 467, endPoint x: 1487, endPoint y: 473, distance: 113.2
click at [1452, 473] on span "**********" at bounding box center [1388, 469] width 127 height 11
click at [1417, 465] on p "********" at bounding box center [1442, 469] width 235 height 15
click at [1411, 469] on span "**********" at bounding box center [1375, 469] width 100 height 11
click at [1327, 469] on span "**********" at bounding box center [1371, 469] width 93 height 11
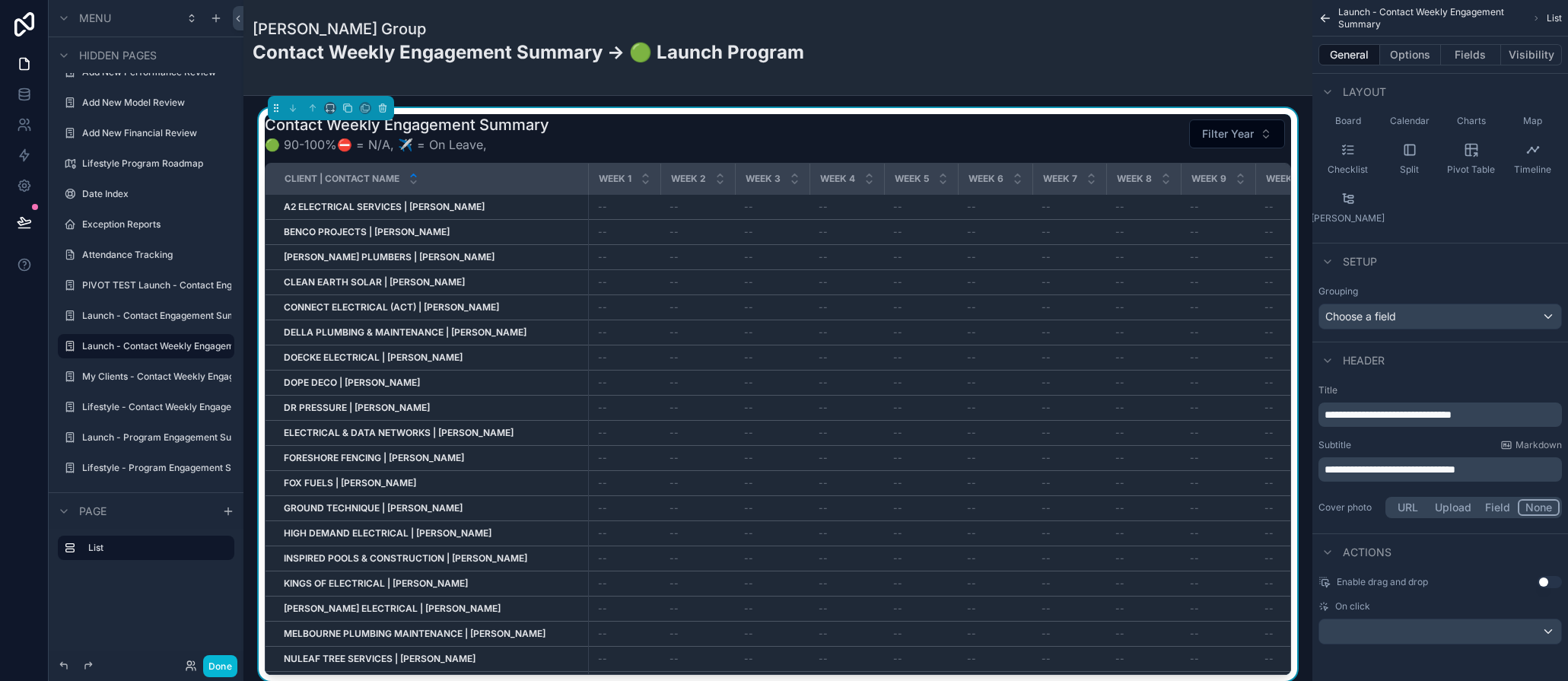
click at [1411, 469] on span "**********" at bounding box center [1390, 469] width 131 height 11
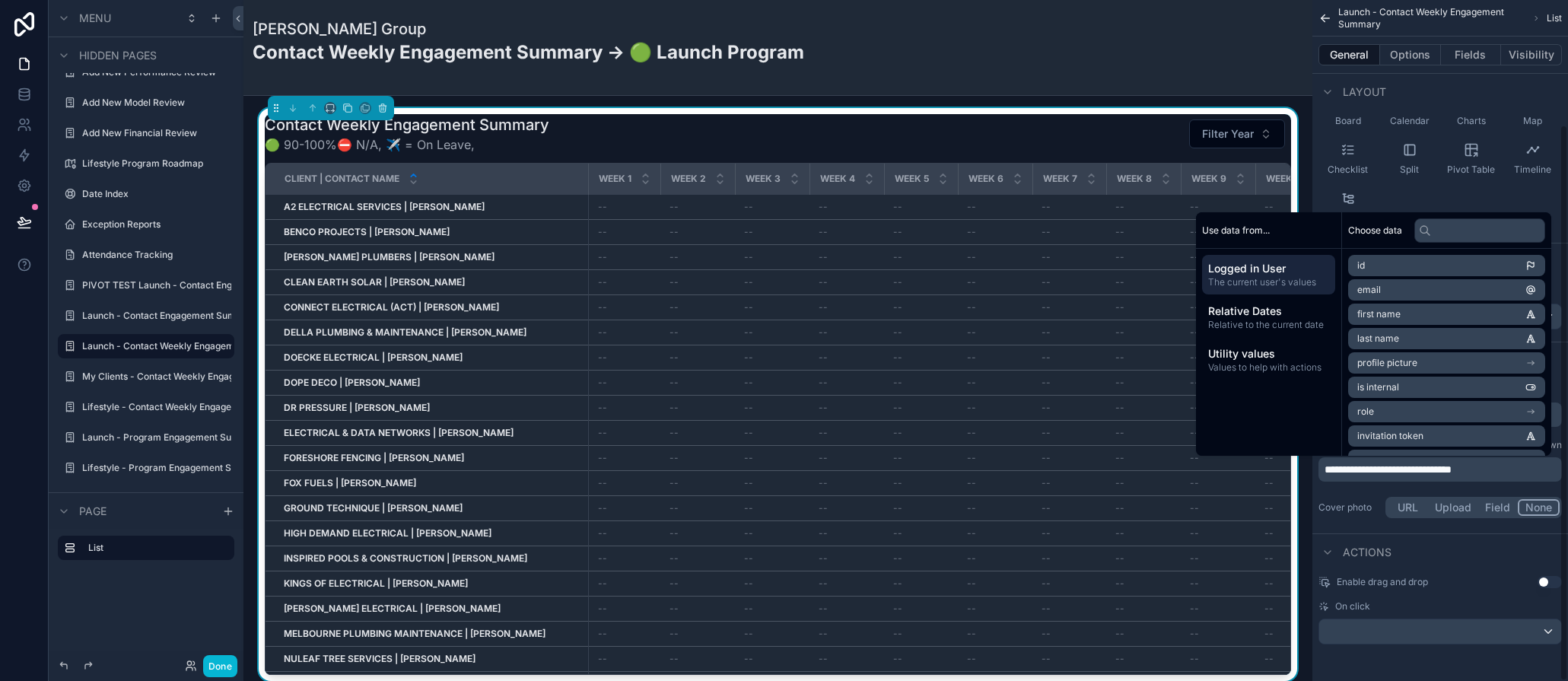
click at [1452, 469] on span "**********" at bounding box center [1388, 469] width 127 height 11
click at [1385, 470] on span "**********" at bounding box center [1382, 469] width 115 height 11
click at [593, 141] on div "Contact Weekly Engagement Summary 🟢 90-100%, ⛔ N/A, ✈️ On Leave, Filter Year" at bounding box center [777, 134] width 1026 height 40
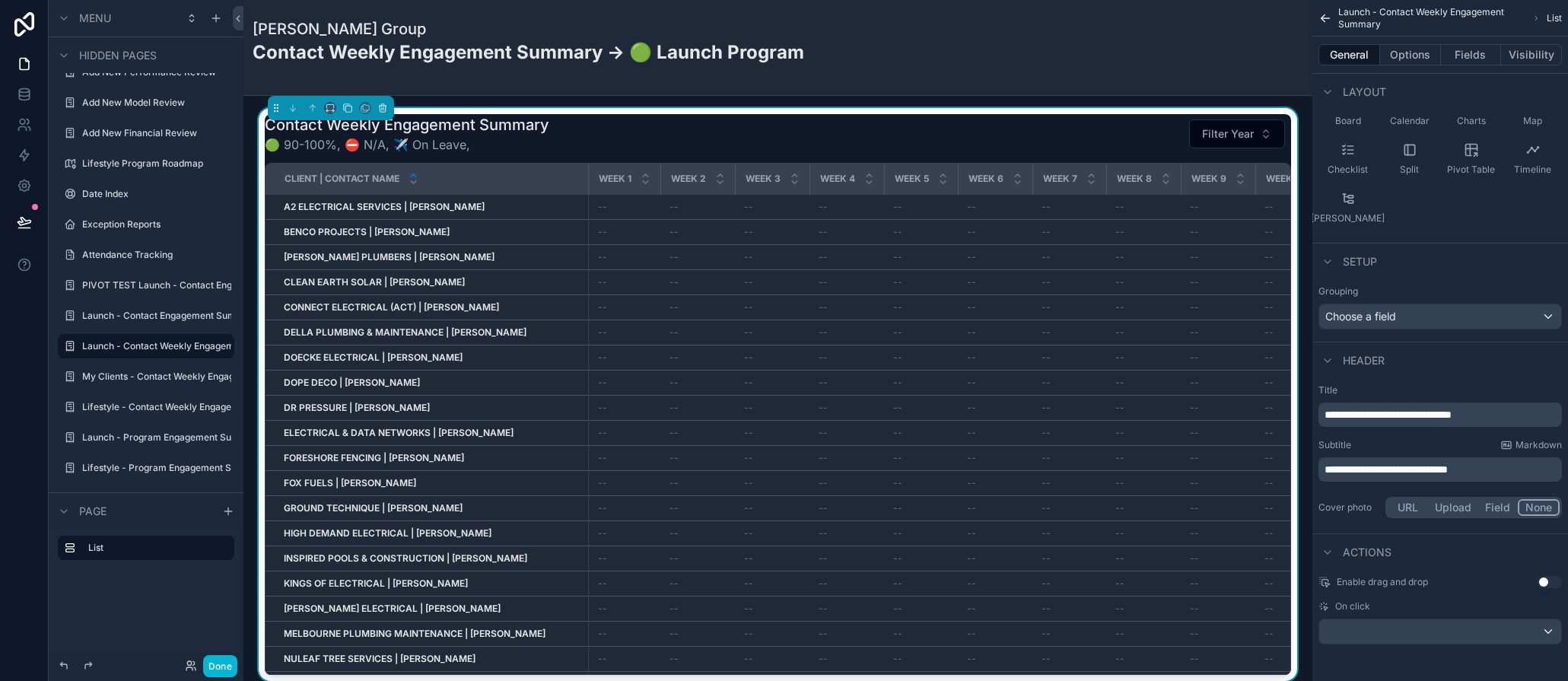
click at [517, 145] on span "🟢 90-100%, ⛔ N/A, ✈️ On Leave," at bounding box center [407, 144] width 285 height 18
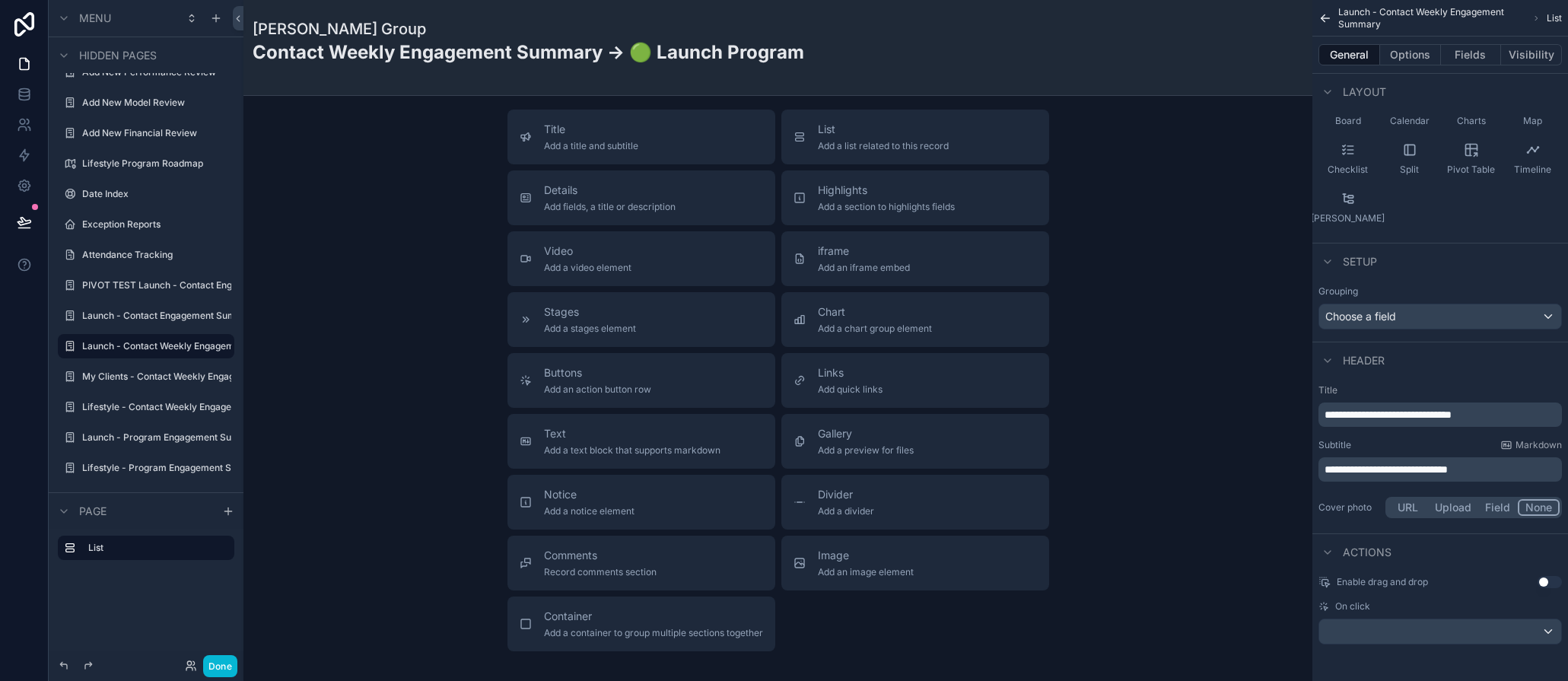
scroll to position [612, 0]
click at [588, 434] on span "Text" at bounding box center [632, 429] width 177 height 15
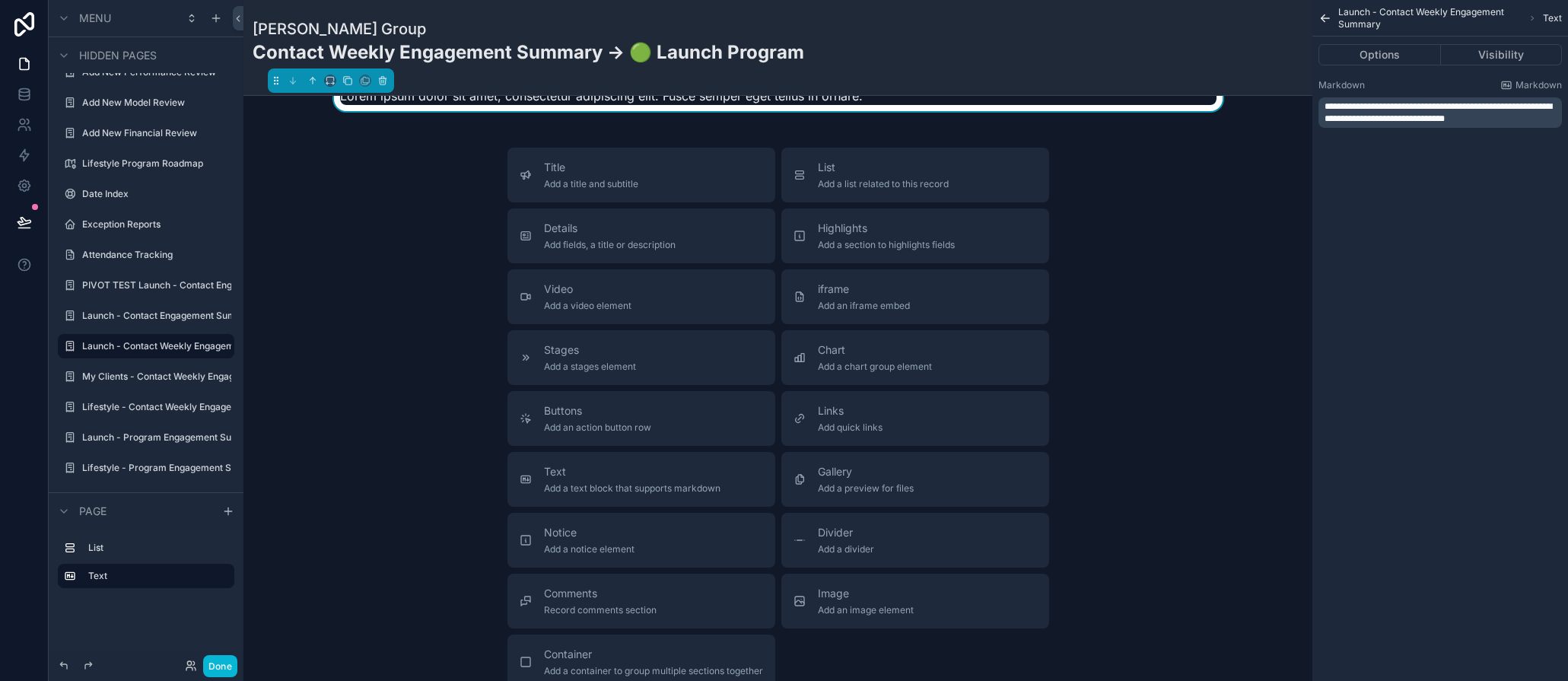
scroll to position [368, 0]
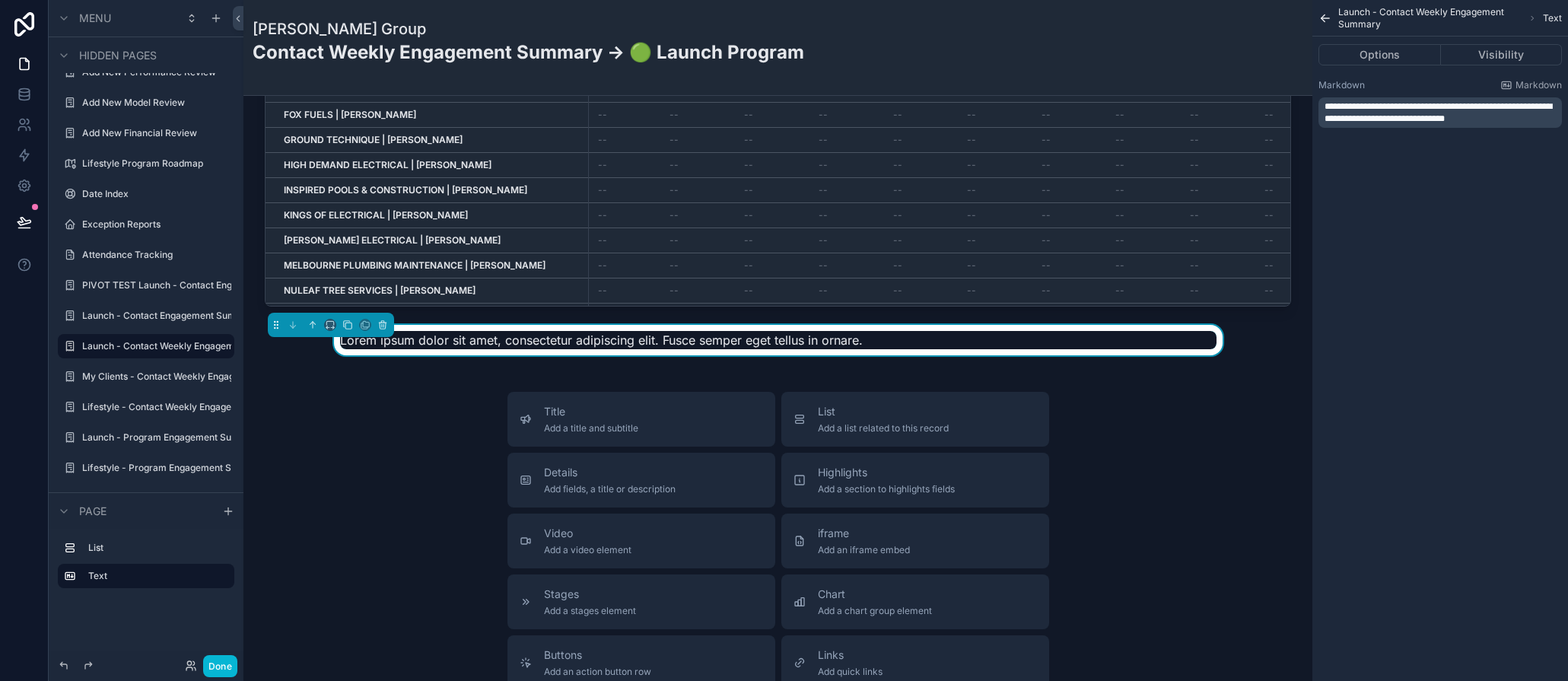
click at [457, 338] on span "Lorem ipsum dolor sit amet, consectetur adipiscing elit. Fusce semper eget tell…" at bounding box center [601, 340] width 523 height 15
drag, startPoint x: 1508, startPoint y: 116, endPoint x: 1337, endPoint y: 91, distance: 172.8
click at [1337, 91] on div "**********" at bounding box center [1441, 103] width 244 height 49
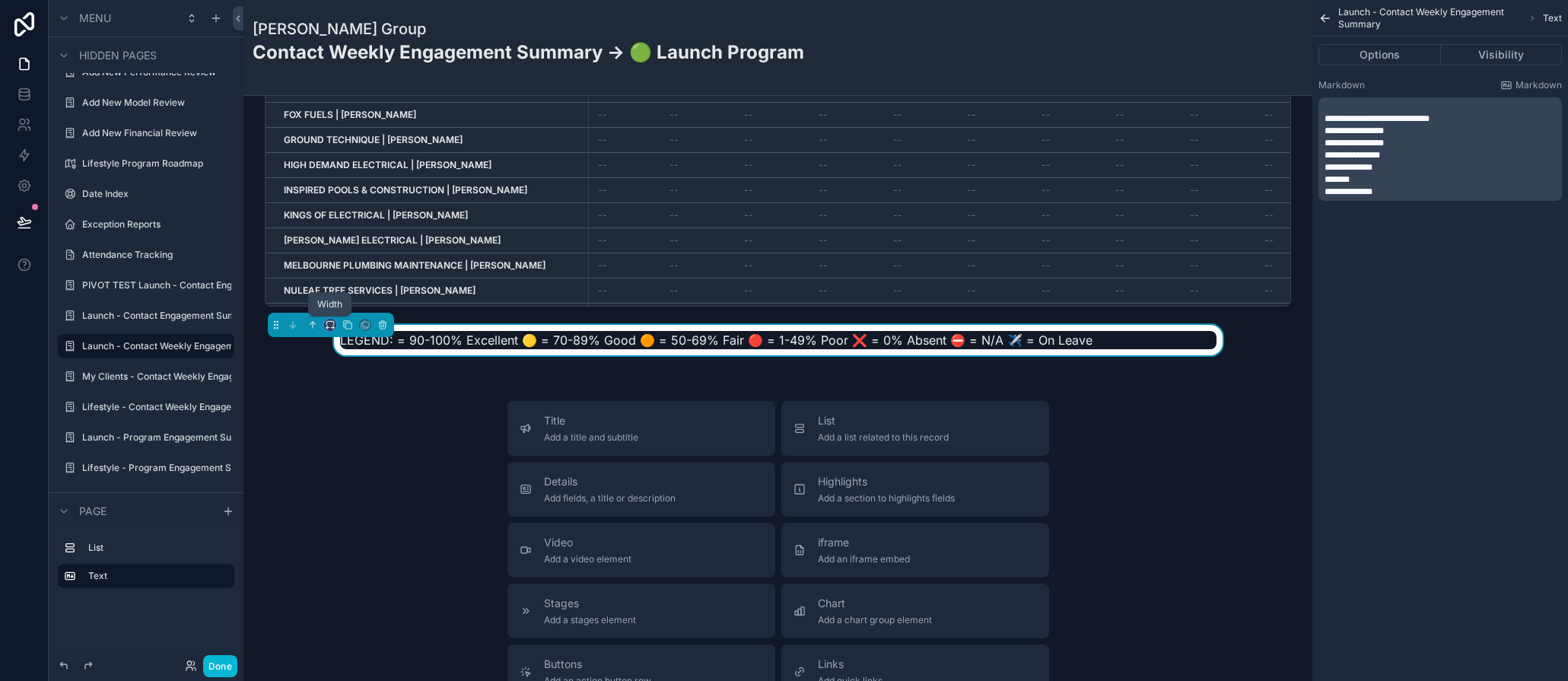
click at [328, 326] on icon "scrollable content" at bounding box center [330, 324] width 11 height 11
click at [349, 511] on span "Large" at bounding box center [351, 514] width 29 height 18
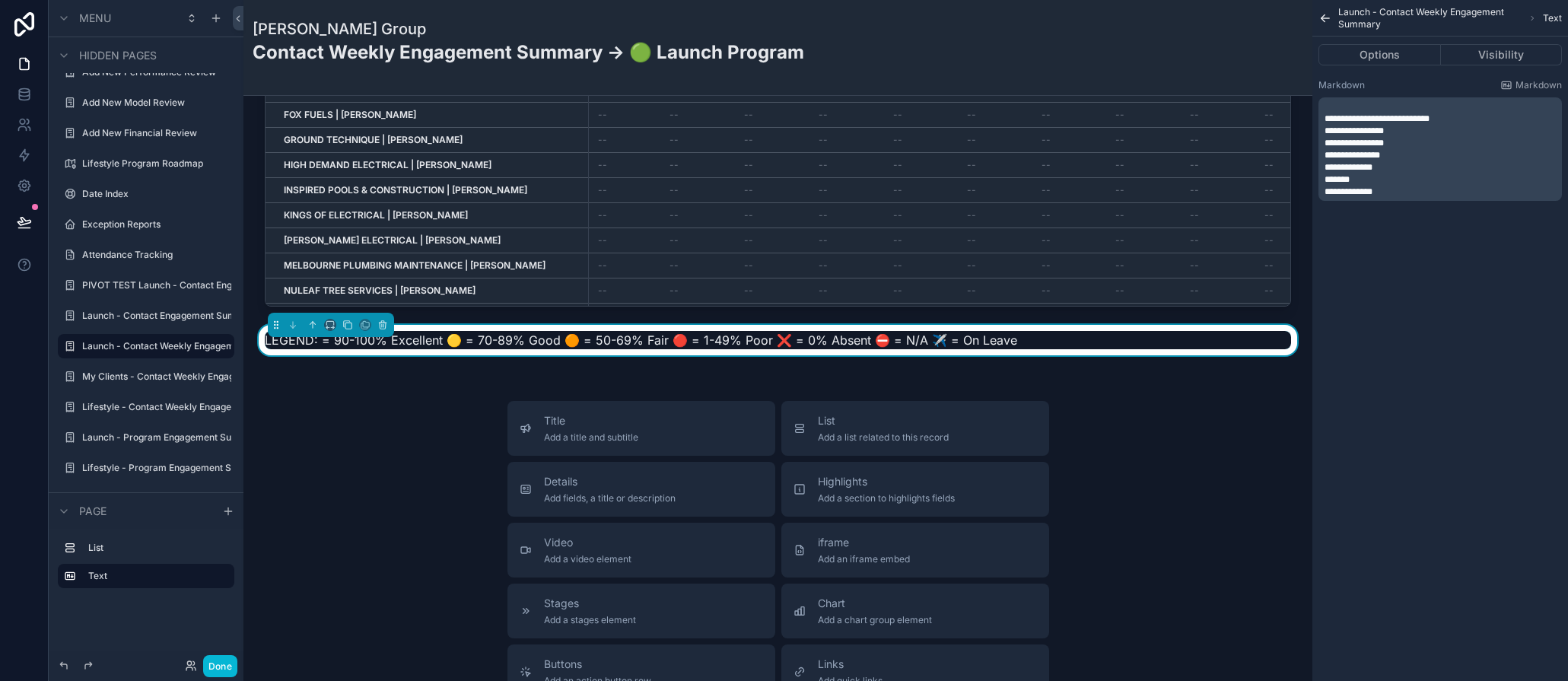
click at [369, 451] on div "Title Add a title and subtitle List Add a list related to this record Details A…" at bounding box center [777, 671] width 1045 height 542
click at [1326, 116] on span "**********" at bounding box center [1377, 119] width 105 height 9
click at [1378, 119] on span "**********" at bounding box center [1381, 119] width 113 height 9
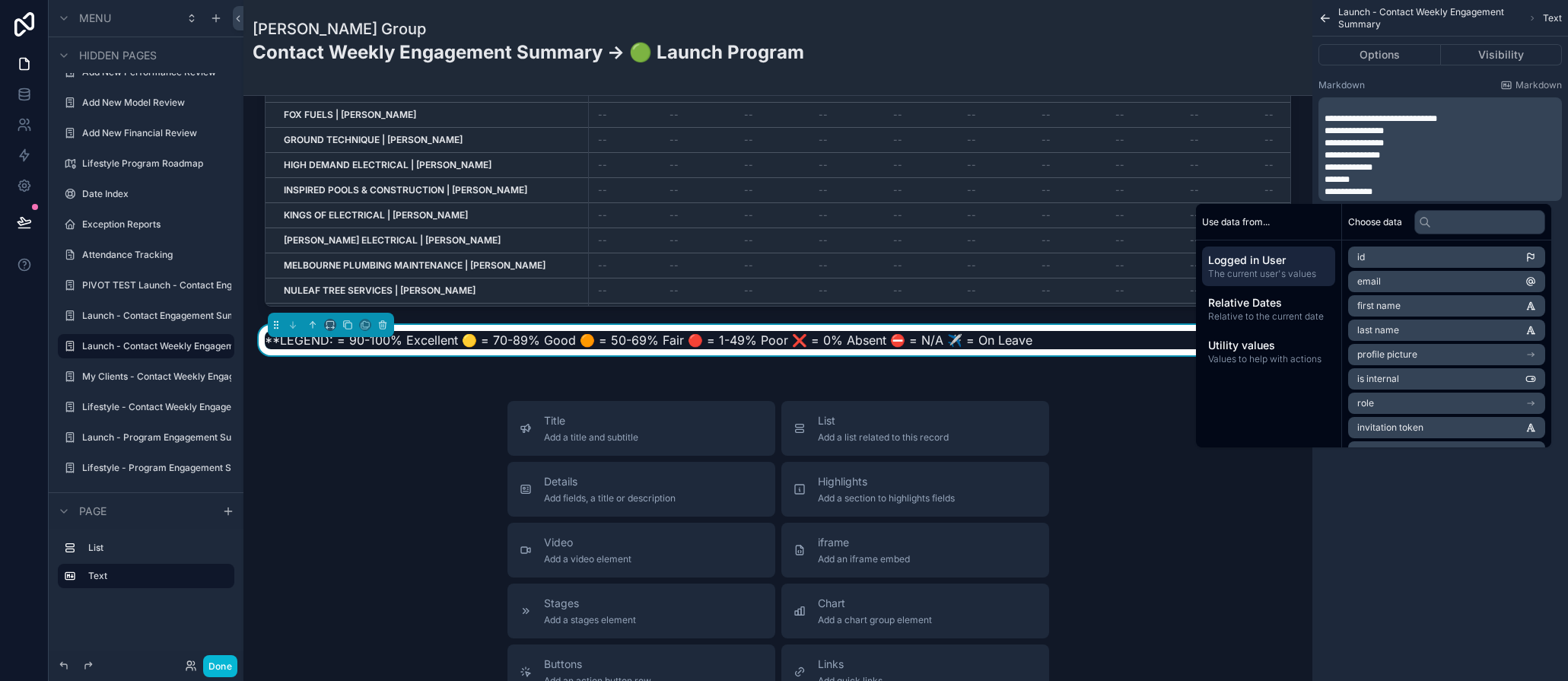
click at [1376, 118] on span "**********" at bounding box center [1381, 119] width 113 height 9
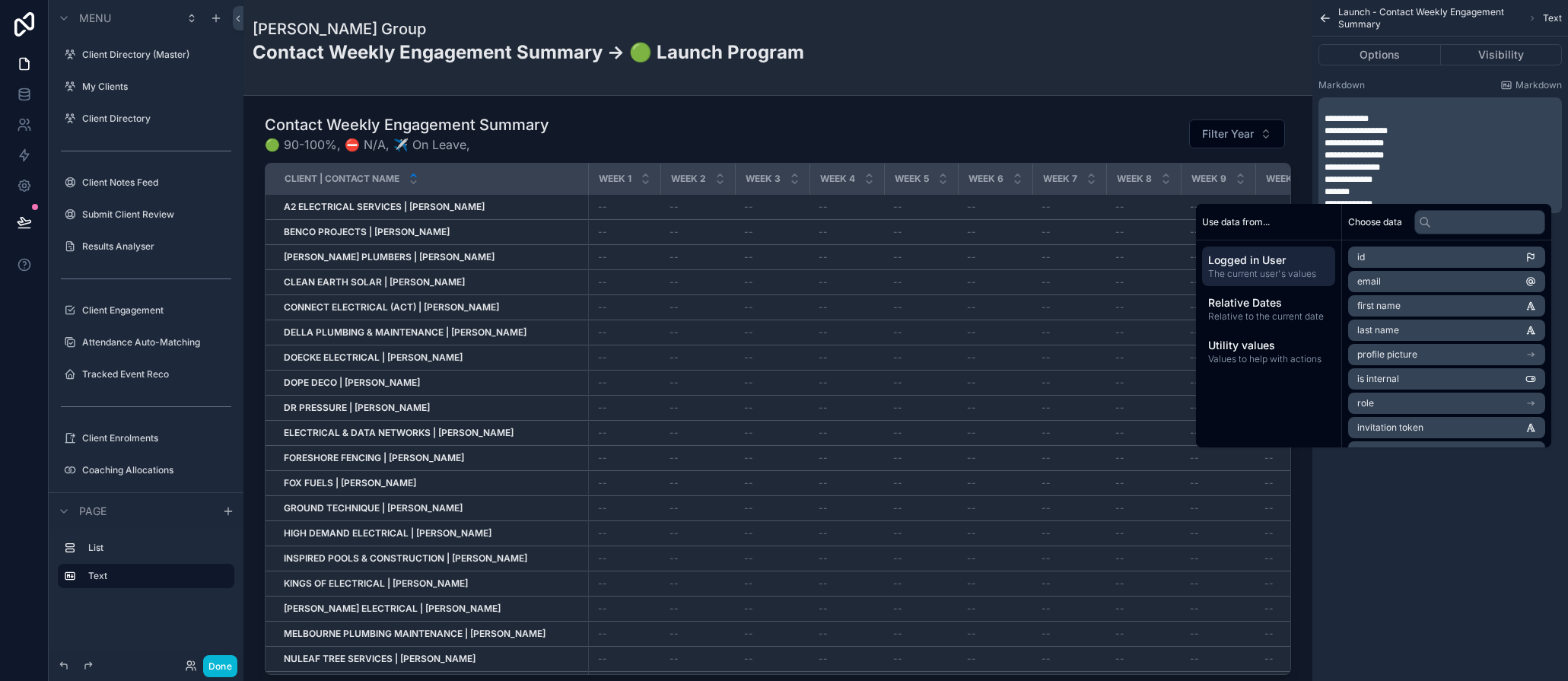
scroll to position [368, 0]
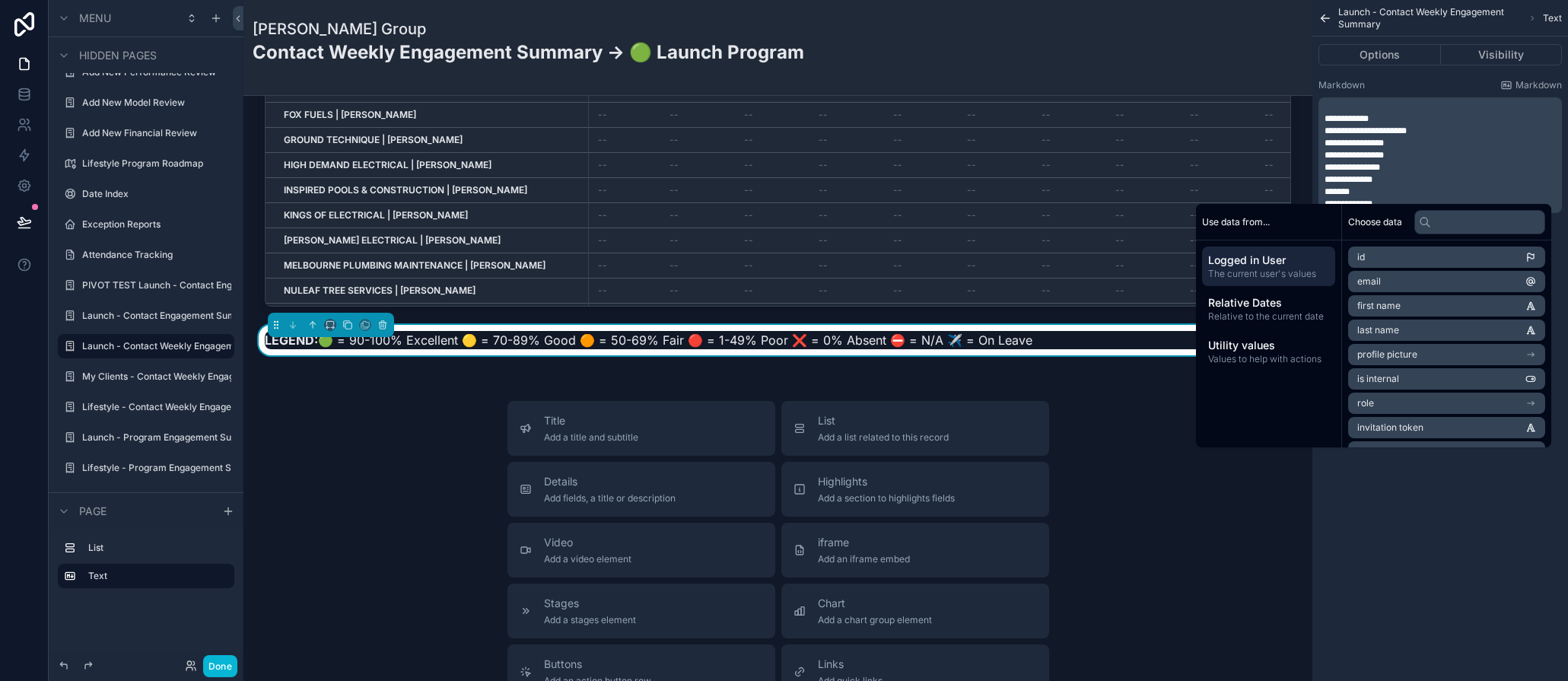
click at [1433, 129] on p "**********" at bounding box center [1442, 130] width 235 height 12
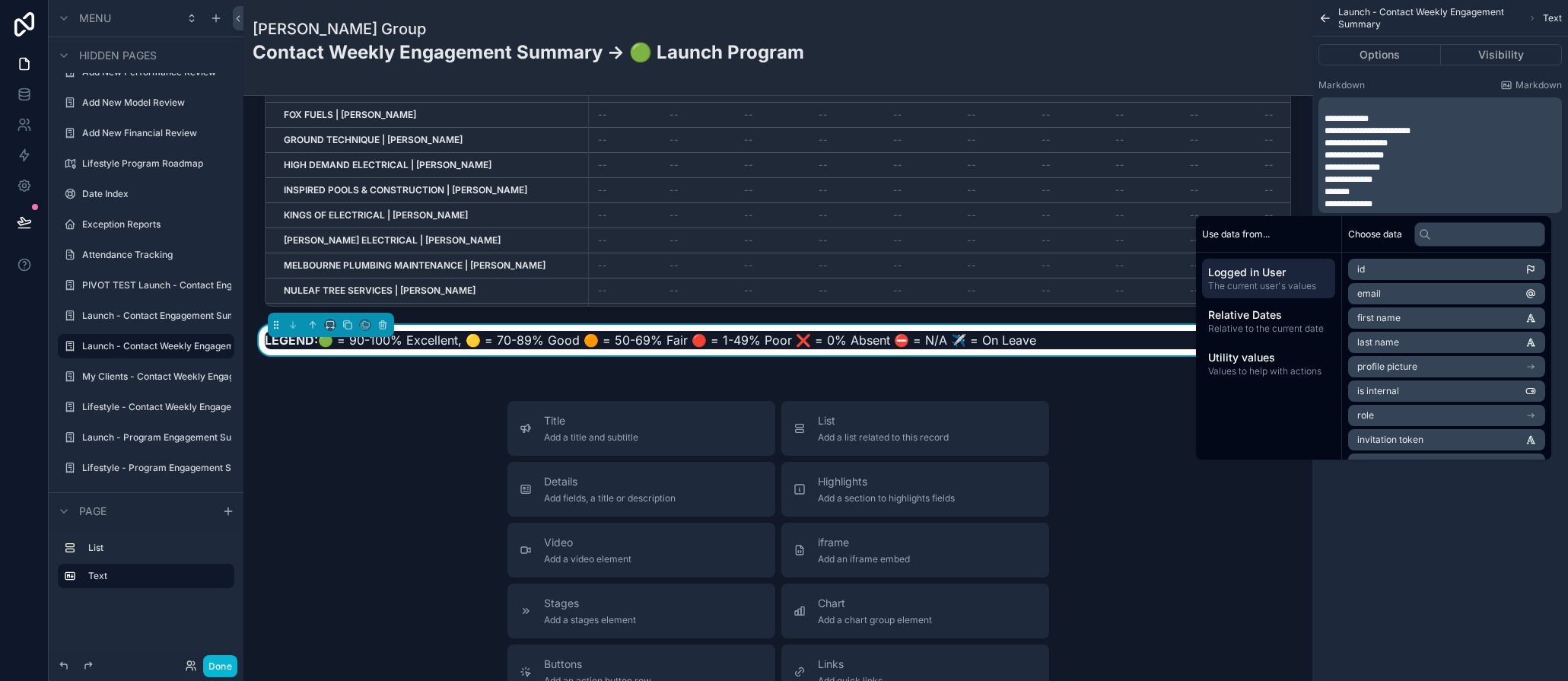
click at [1402, 154] on p "**********" at bounding box center [1442, 155] width 235 height 12
click at [1350, 191] on span "*******" at bounding box center [1337, 192] width 25 height 9
click at [1181, 480] on div "Title Add a title and subtitle List Add a list related to this record Details A…" at bounding box center [777, 671] width 1045 height 542
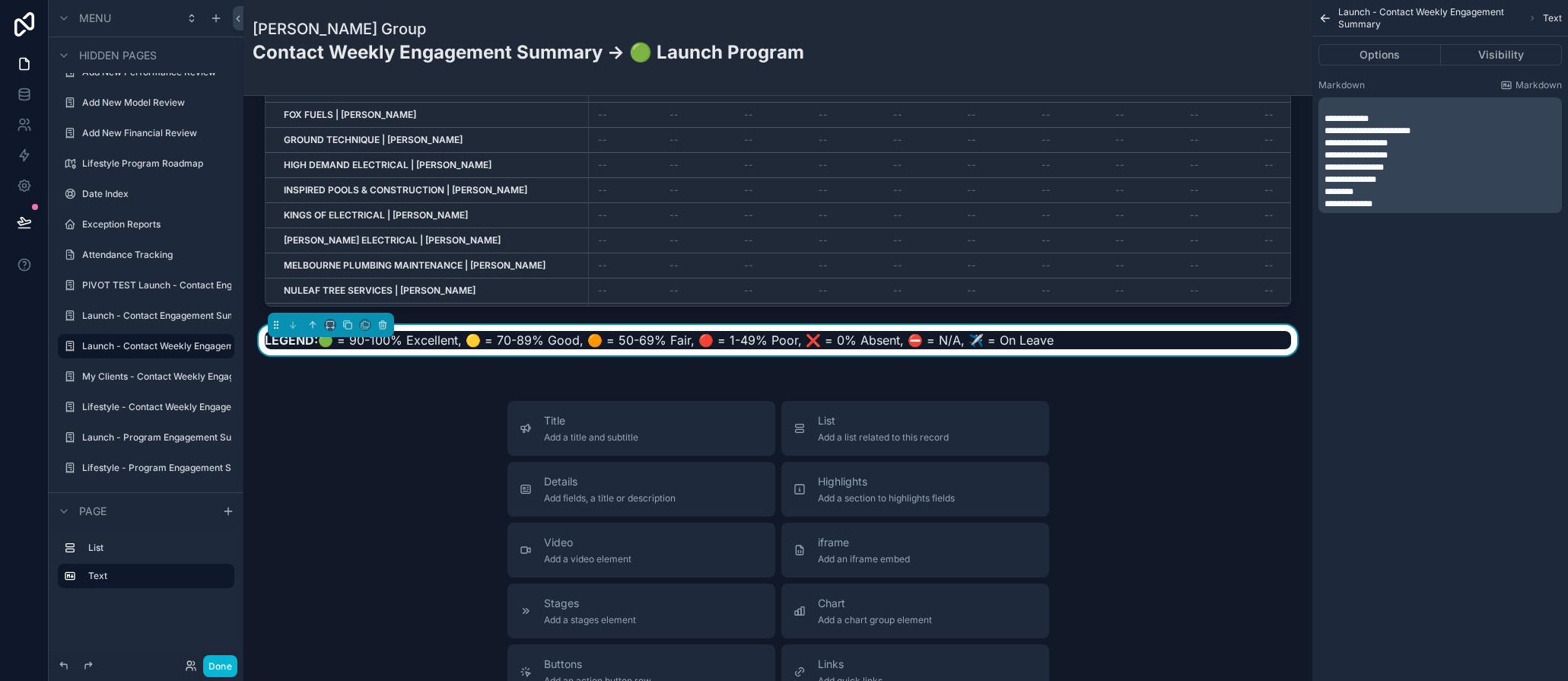
click at [1326, 133] on span "**********" at bounding box center [1368, 130] width 86 height 9
click at [1525, 84] on span "Markdown" at bounding box center [1539, 85] width 46 height 12
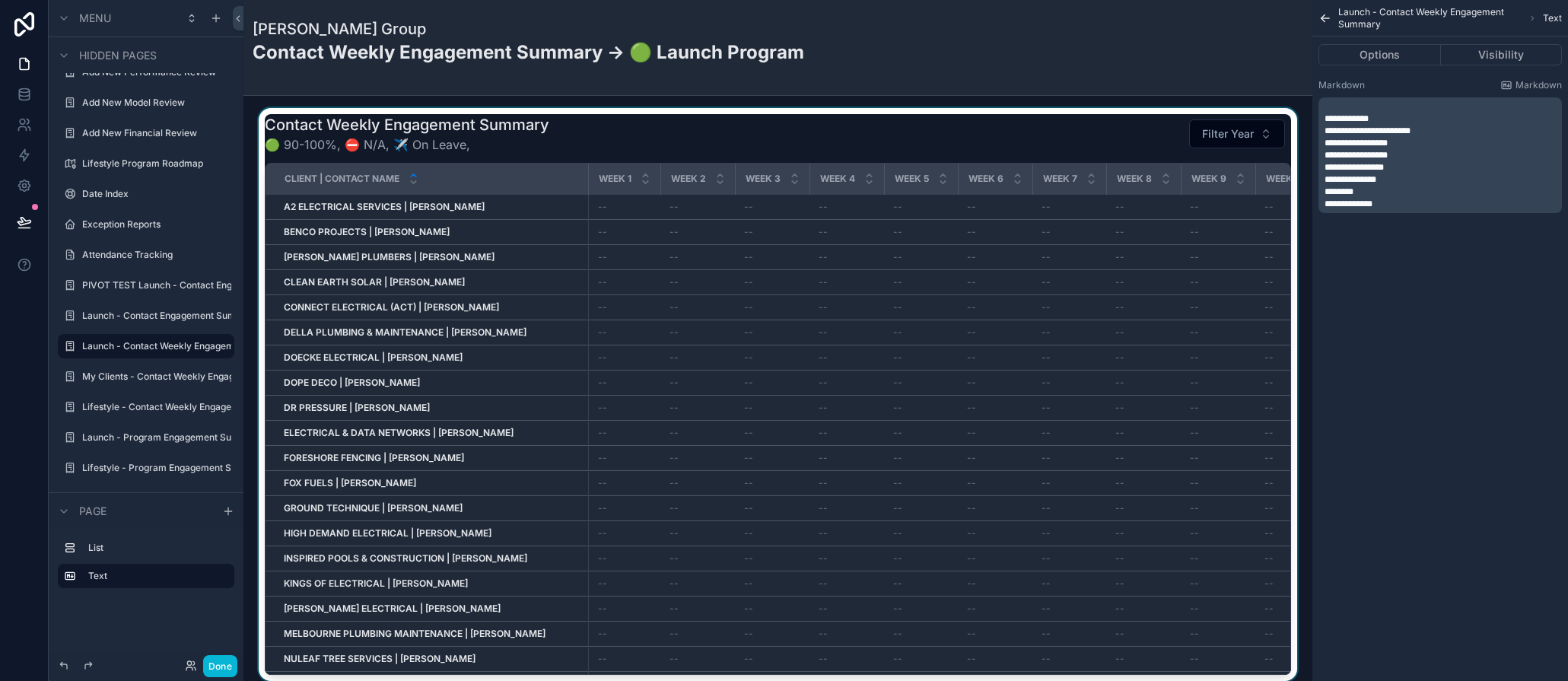
click at [478, 165] on div "Client | Contact Name" at bounding box center [426, 178] width 321 height 29
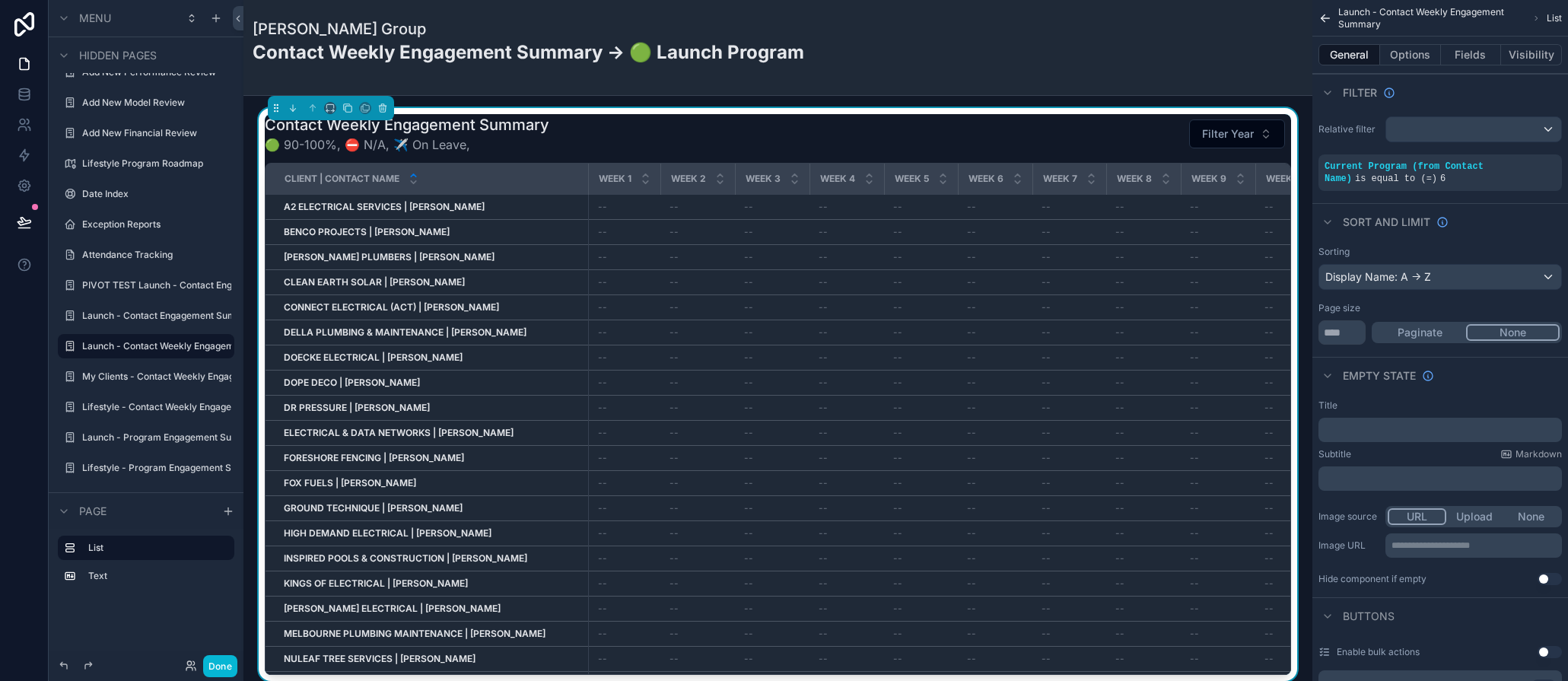
click at [1352, 56] on button "General" at bounding box center [1350, 55] width 61 height 22
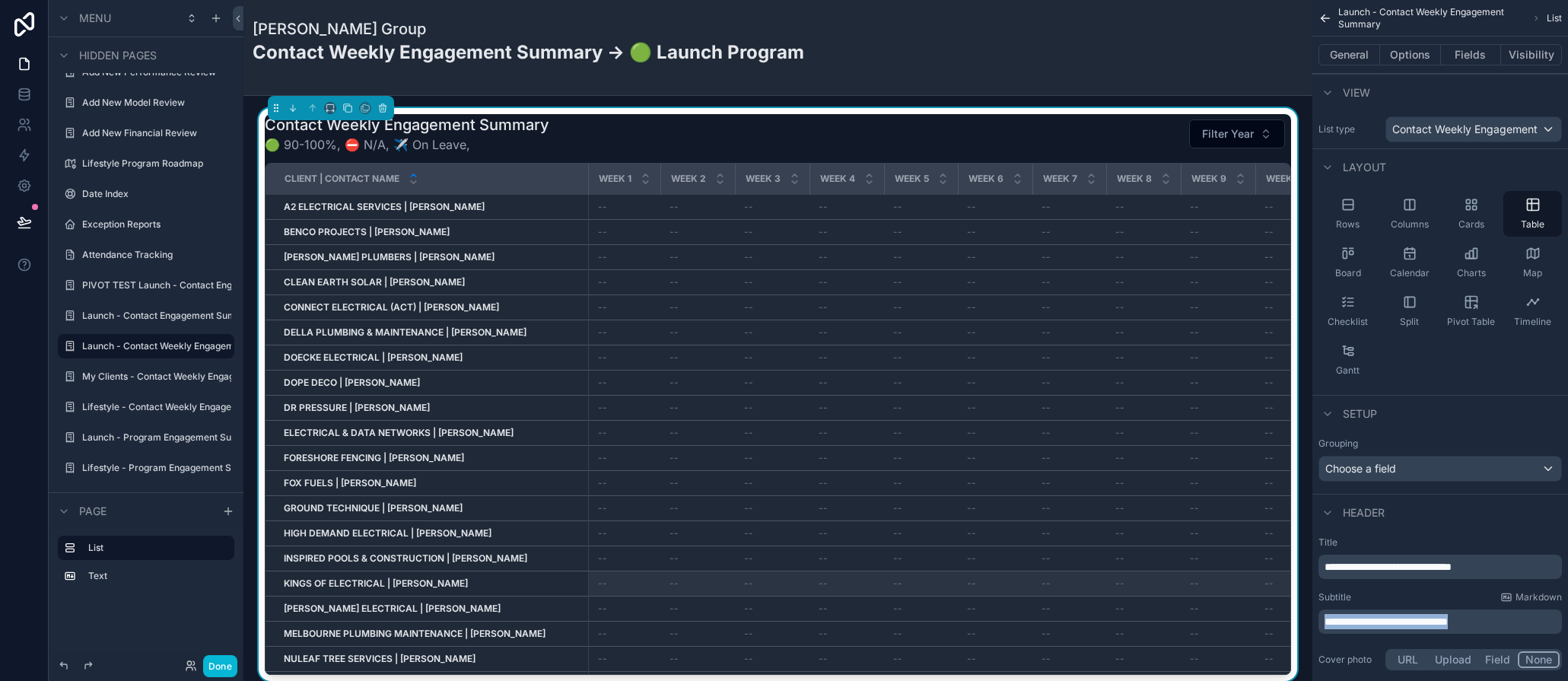
drag, startPoint x: 1523, startPoint y: 627, endPoint x: 1249, endPoint y: 586, distance: 277.1
click at [1249, 586] on div "Client Directory (Master) My Clients 0 Client Directory Client Notes Feed Submi…" at bounding box center [906, 340] width 1325 height 681
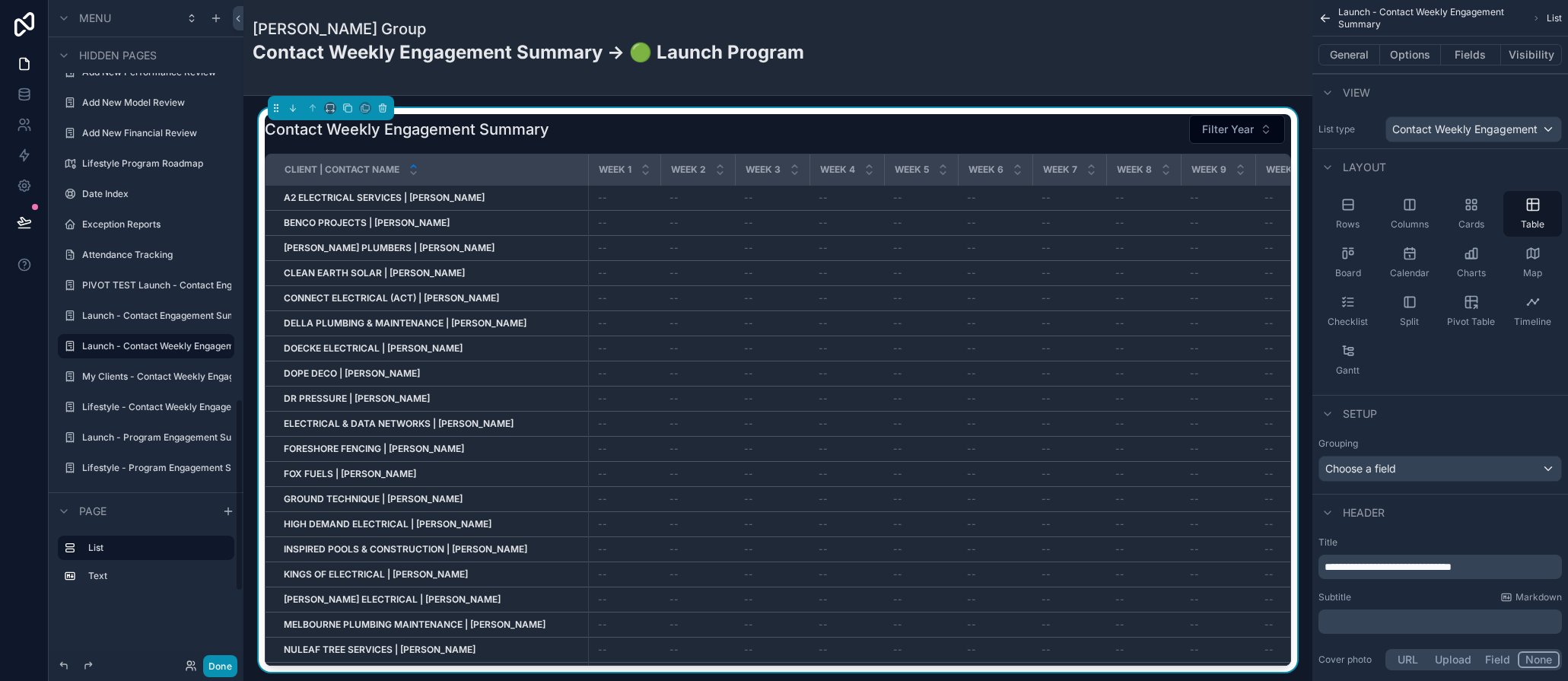
click at [219, 663] on button "Done" at bounding box center [220, 666] width 34 height 22
